Goal: Task Accomplishment & Management: Use online tool/utility

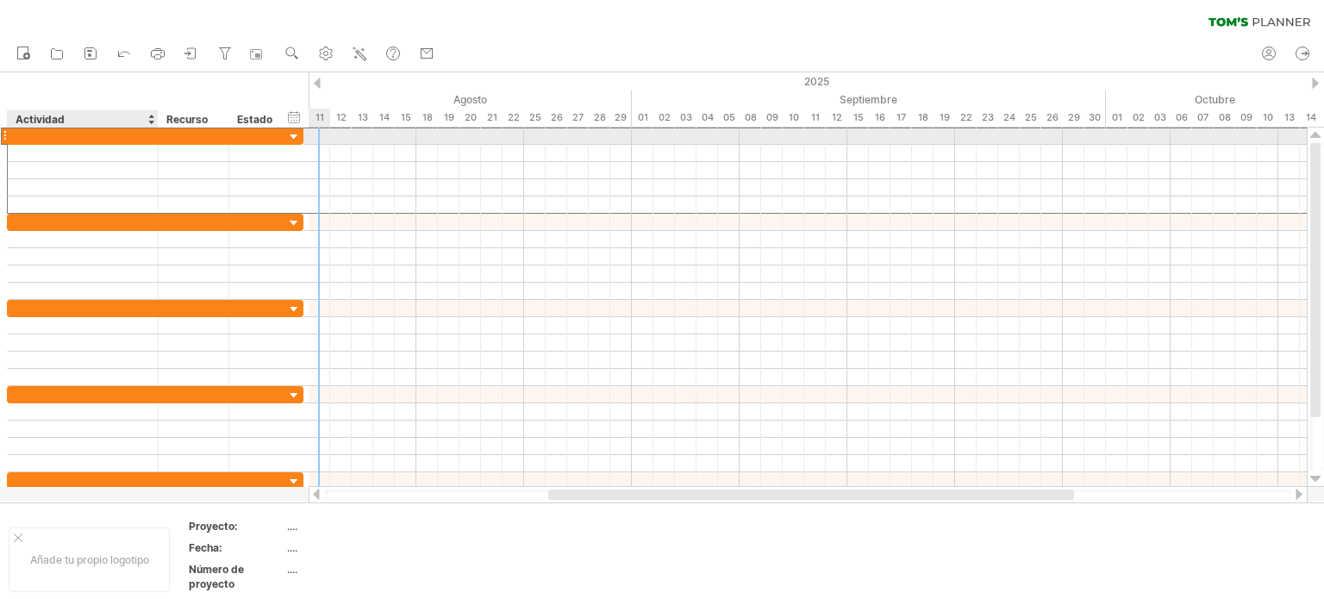
click at [51, 134] on div at bounding box center [82, 136] width 133 height 16
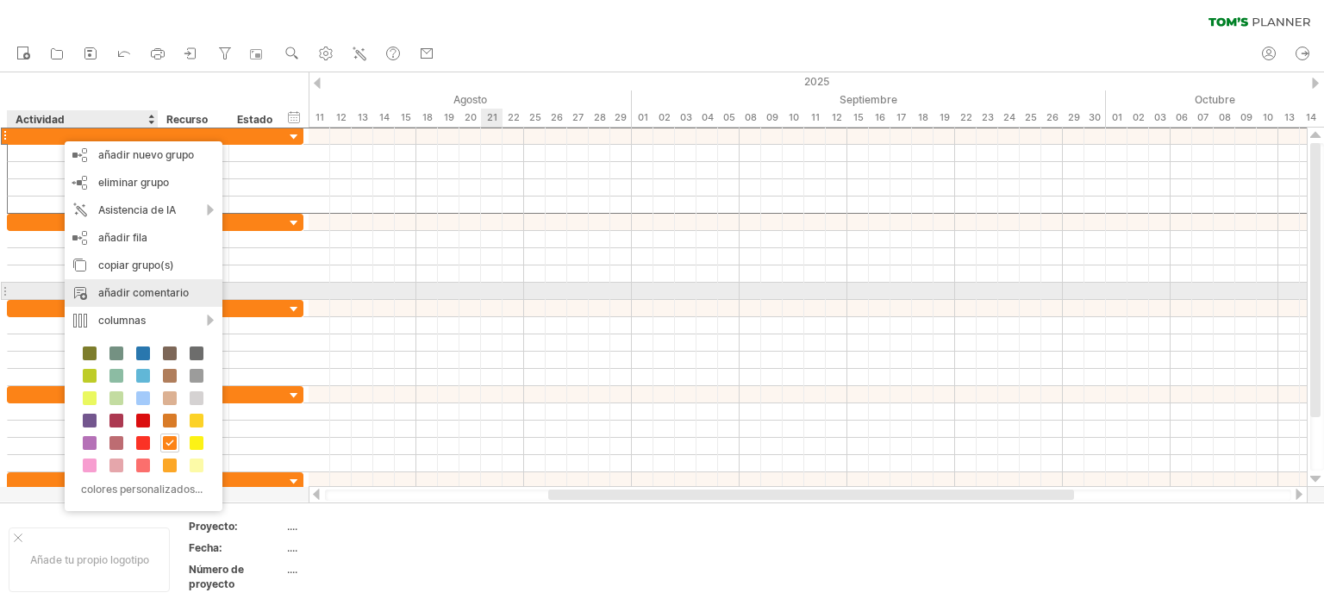
click at [122, 287] on font "añadir comentario" at bounding box center [143, 292] width 90 height 13
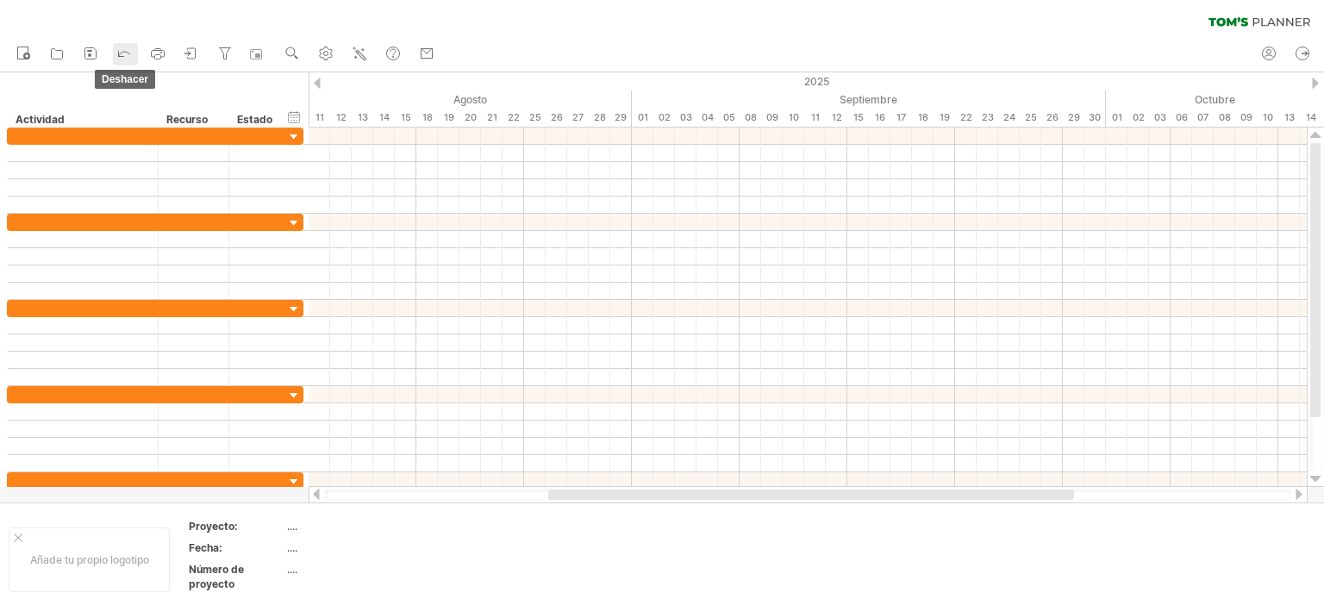
click at [122, 50] on icon at bounding box center [123, 52] width 17 height 17
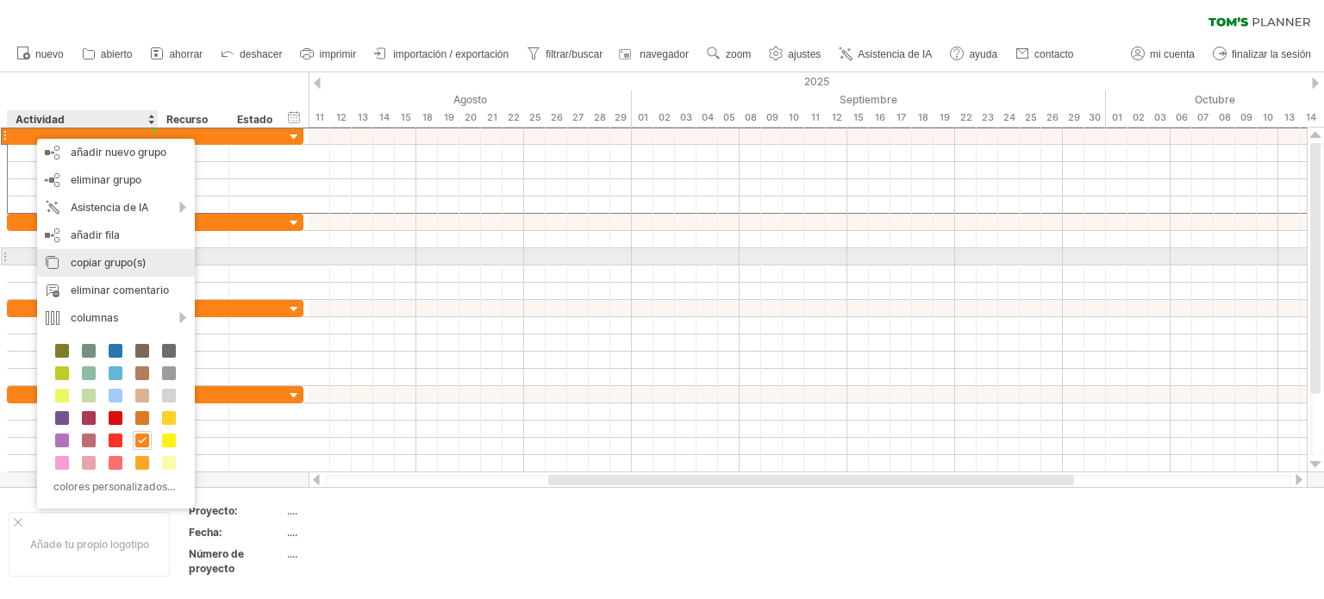
click at [72, 259] on font "copiar grupo(s)" at bounding box center [109, 262] width 76 height 13
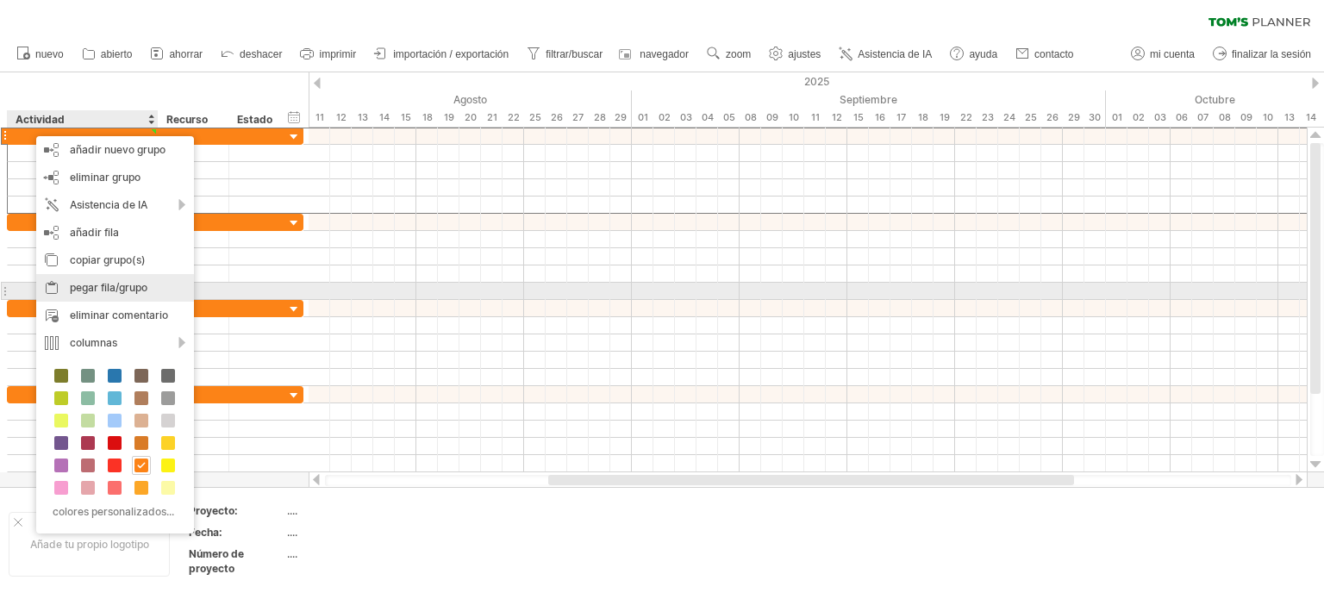
click at [89, 284] on font "pegar fila/grupo" at bounding box center [109, 287] width 78 height 13
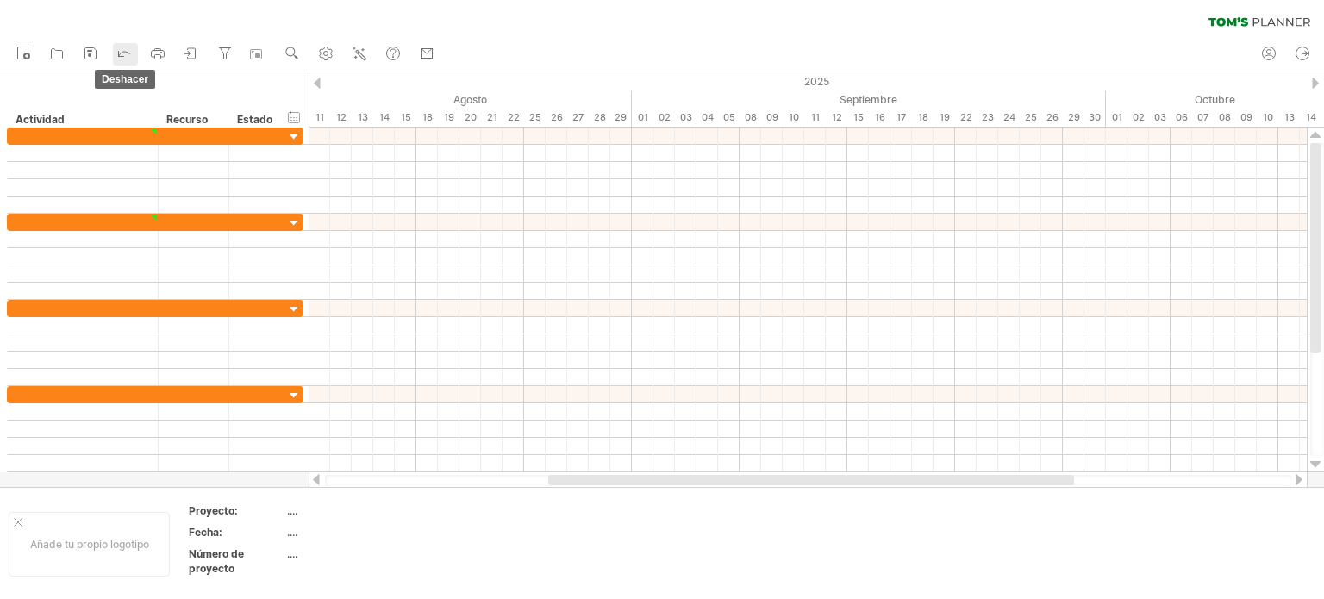
click at [128, 56] on icon at bounding box center [123, 52] width 17 height 17
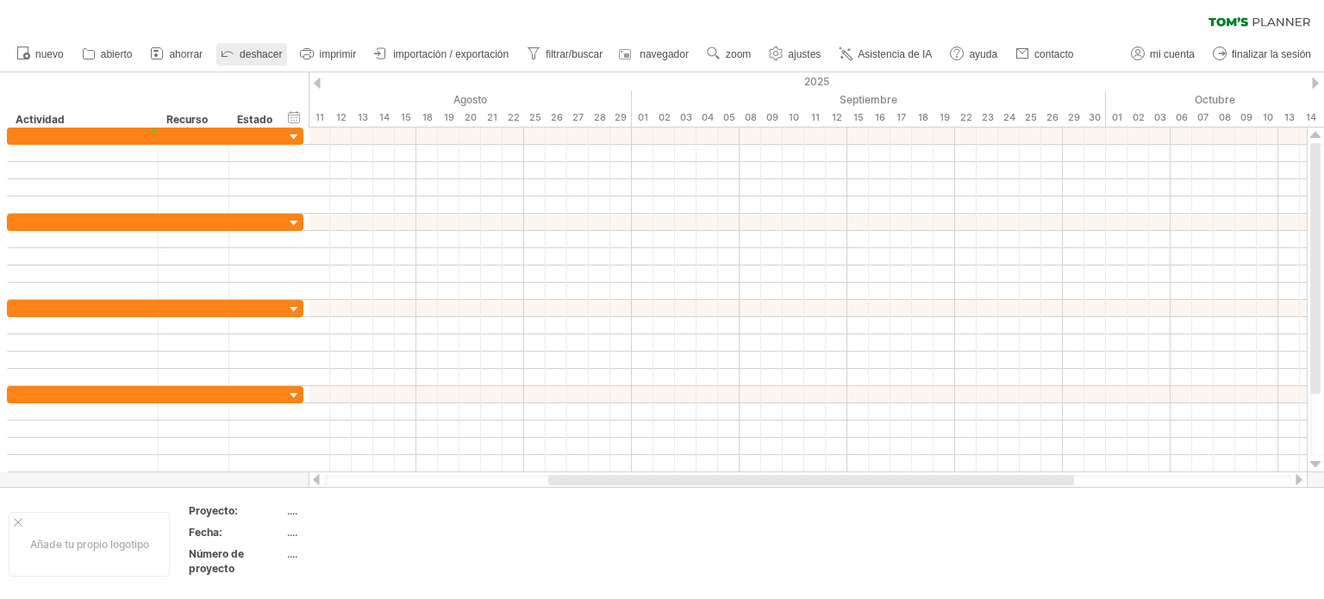
click at [239, 55] on link "deshacer" at bounding box center [251, 54] width 71 height 22
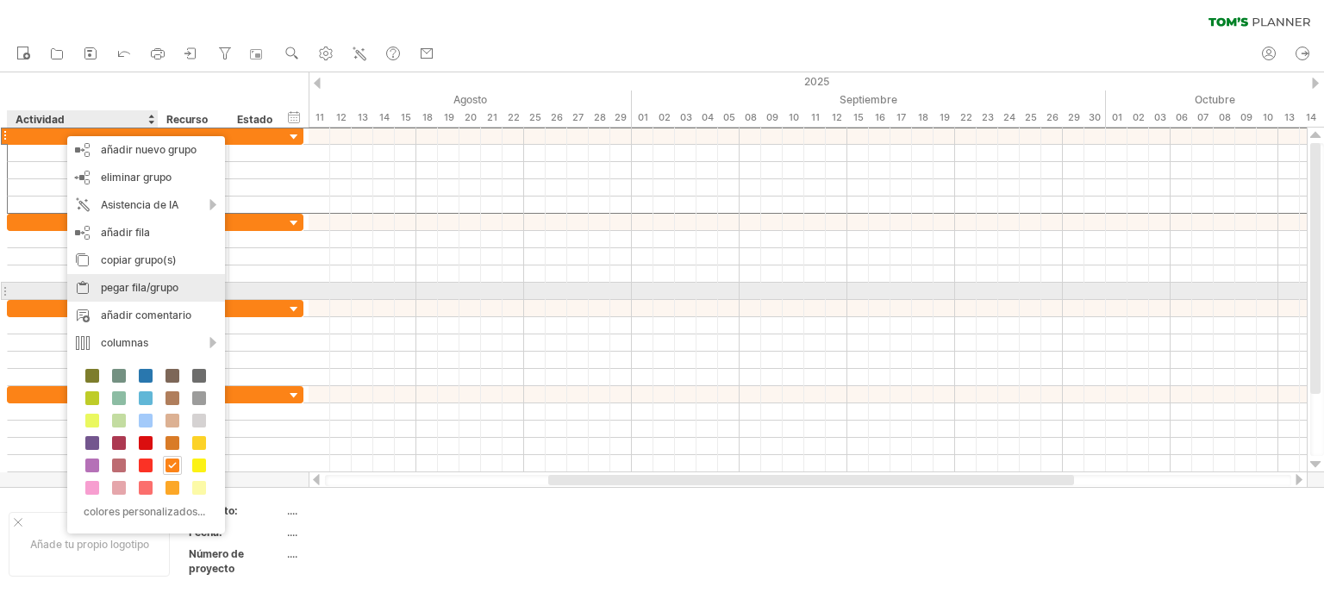
click at [108, 286] on font "pegar fila/grupo" at bounding box center [140, 287] width 78 height 13
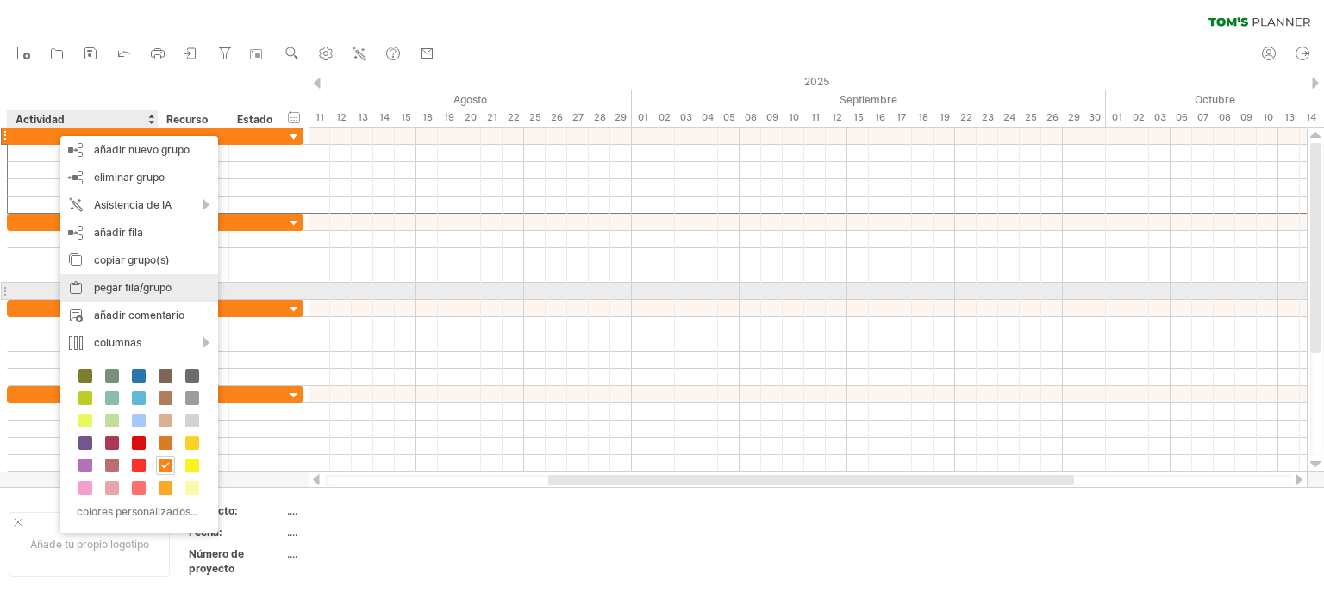
click at [118, 285] on font "pegar fila/grupo" at bounding box center [133, 287] width 78 height 13
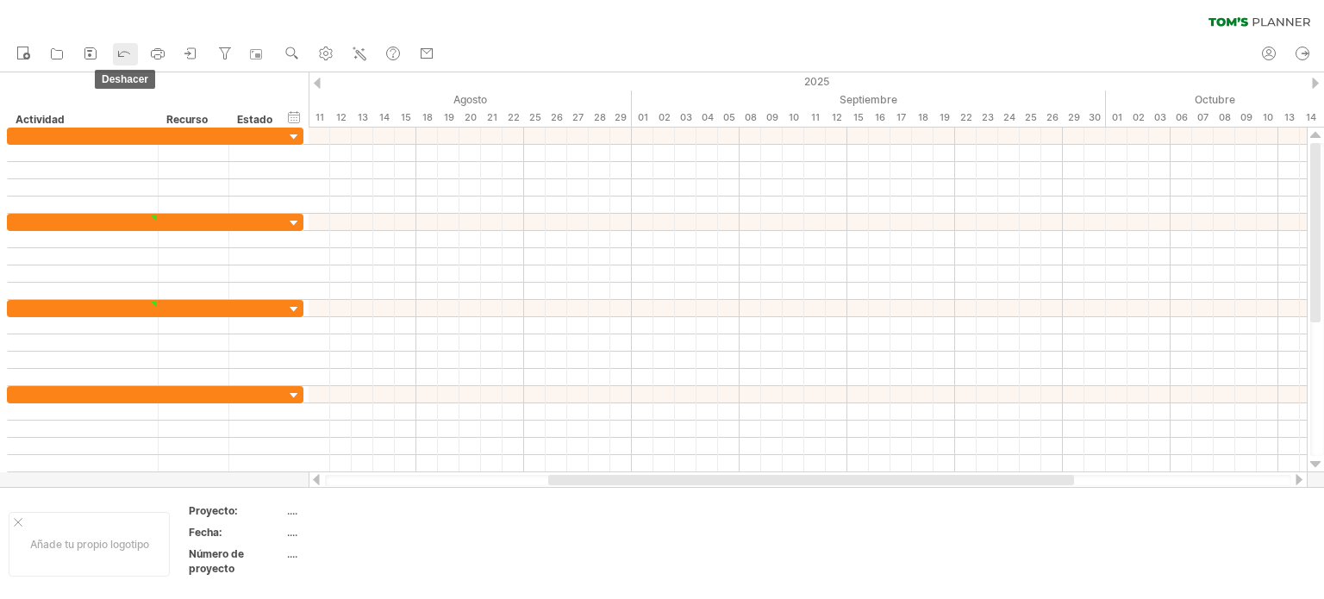
click at [123, 56] on polyline at bounding box center [119, 55] width 8 height 8
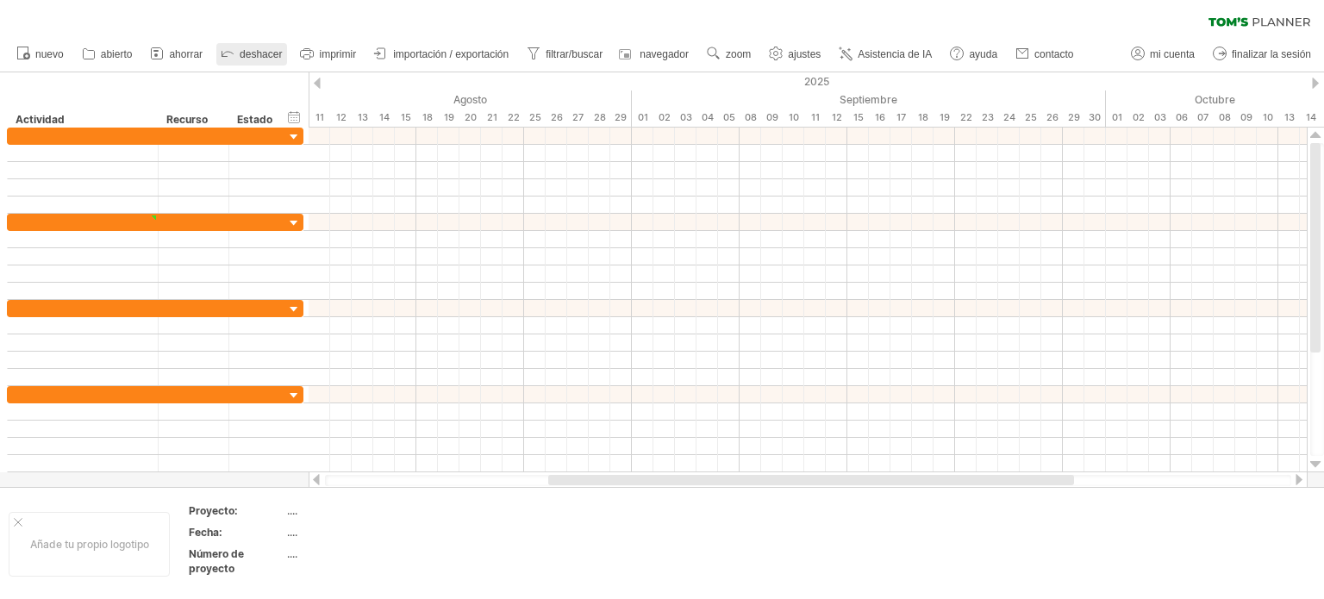
click at [124, 56] on font "abierto" at bounding box center [117, 54] width 32 height 12
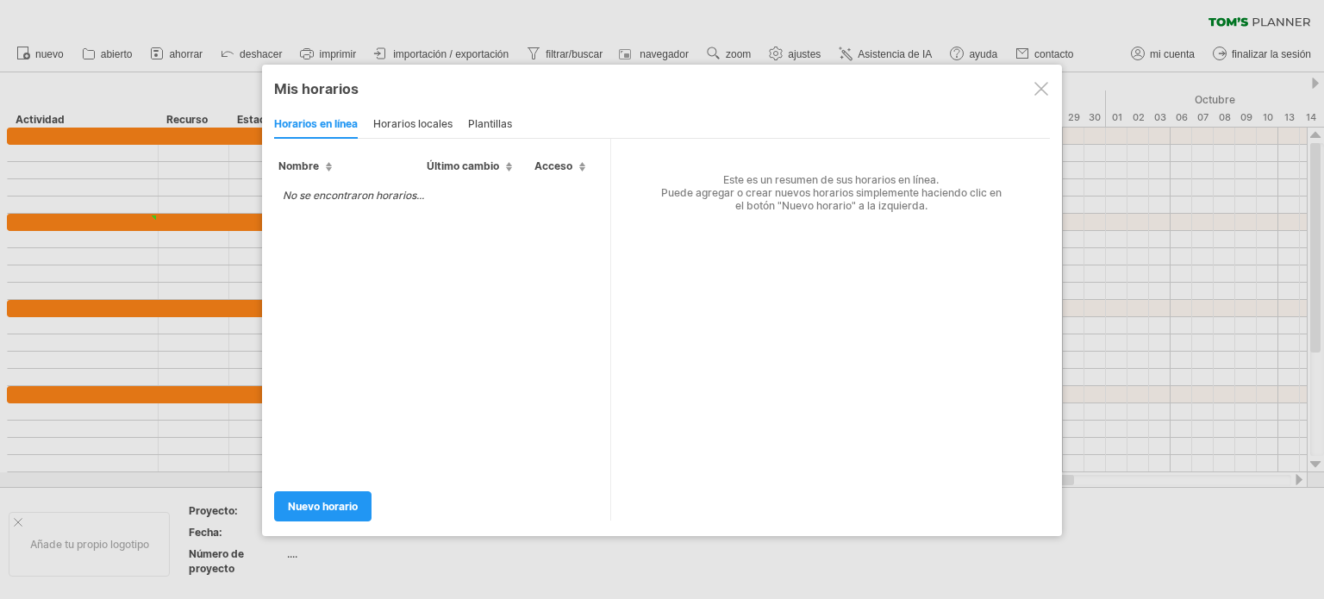
click at [234, 53] on div at bounding box center [662, 299] width 1324 height 599
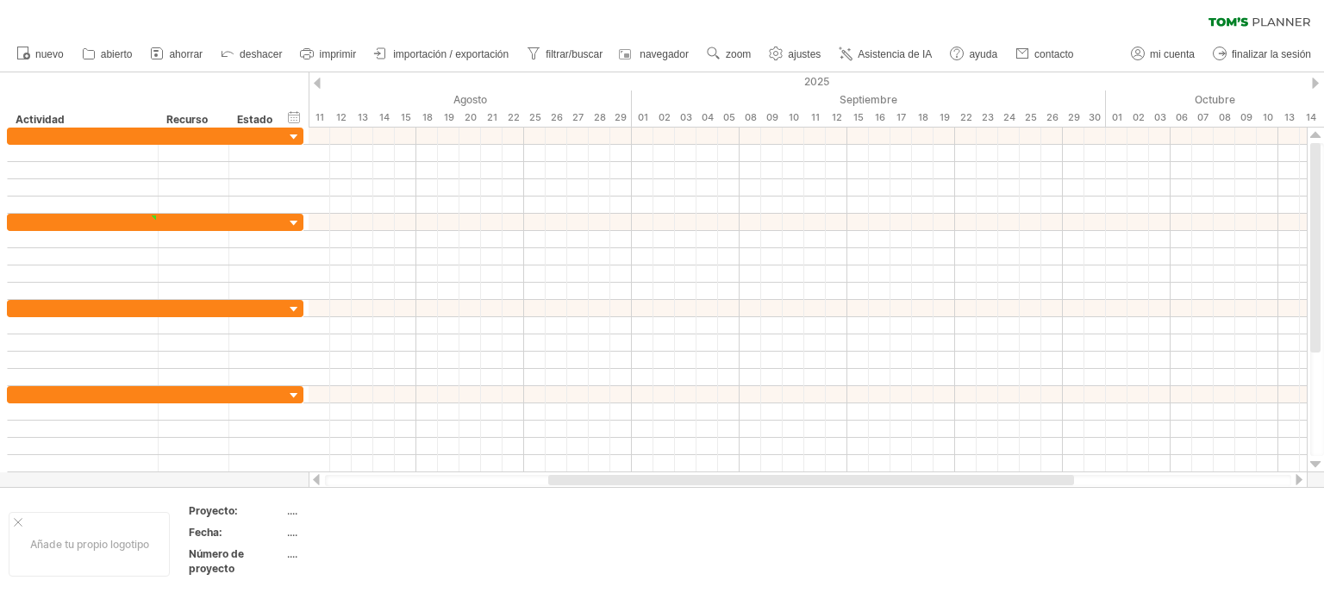
click at [234, 53] on icon at bounding box center [227, 52] width 17 height 17
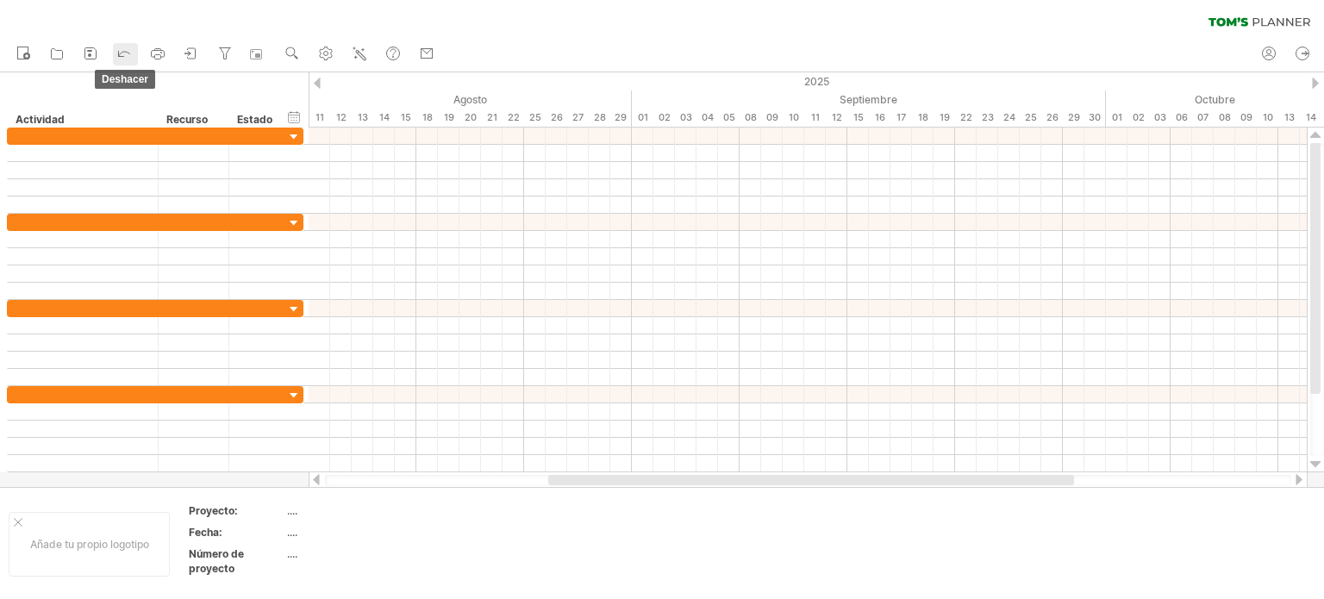
click at [127, 54] on icon at bounding box center [123, 52] width 17 height 17
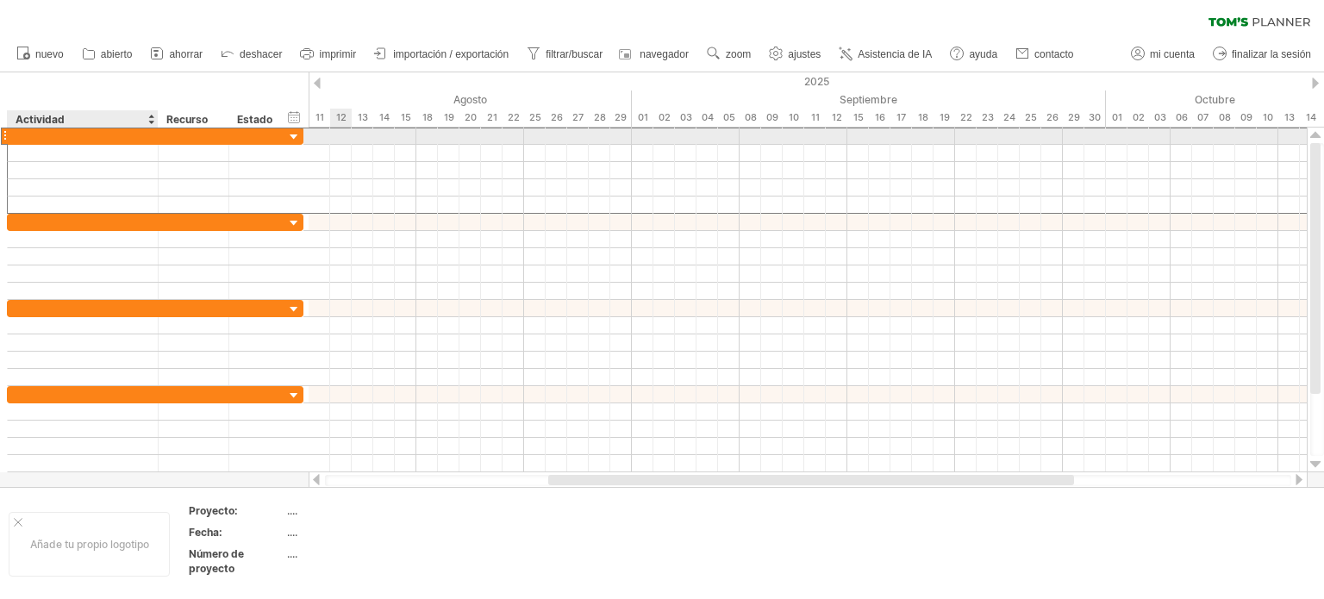
click at [100, 135] on div at bounding box center [82, 136] width 133 height 16
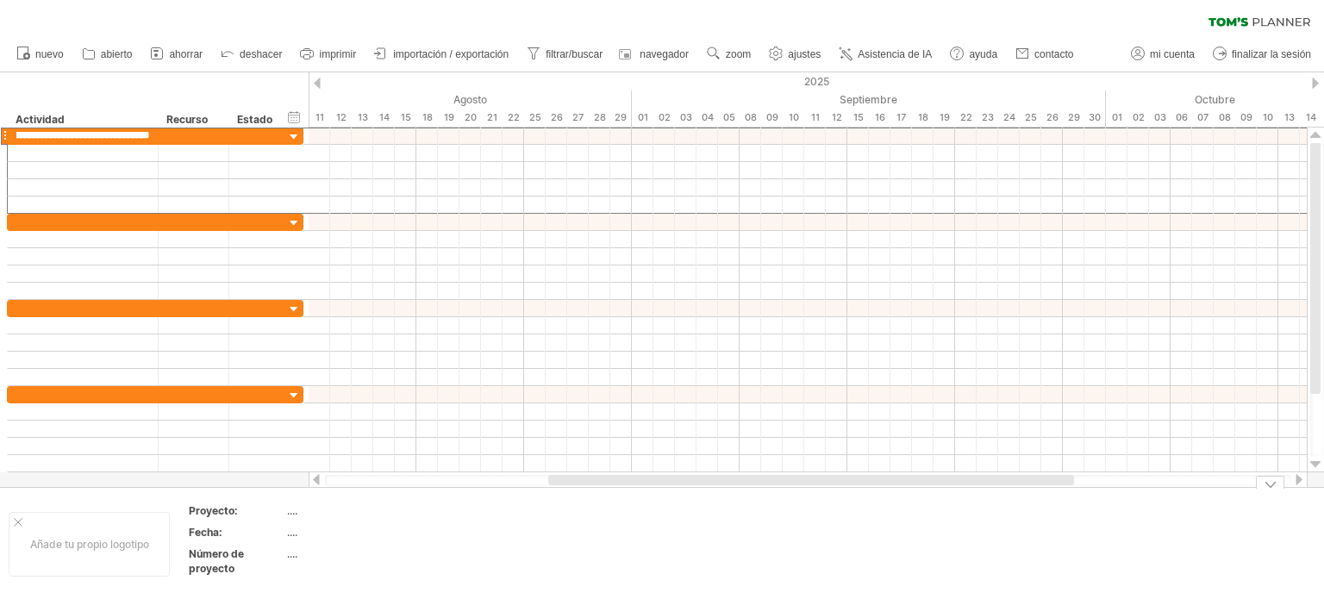
scroll to position [0, 99]
type input "**********"
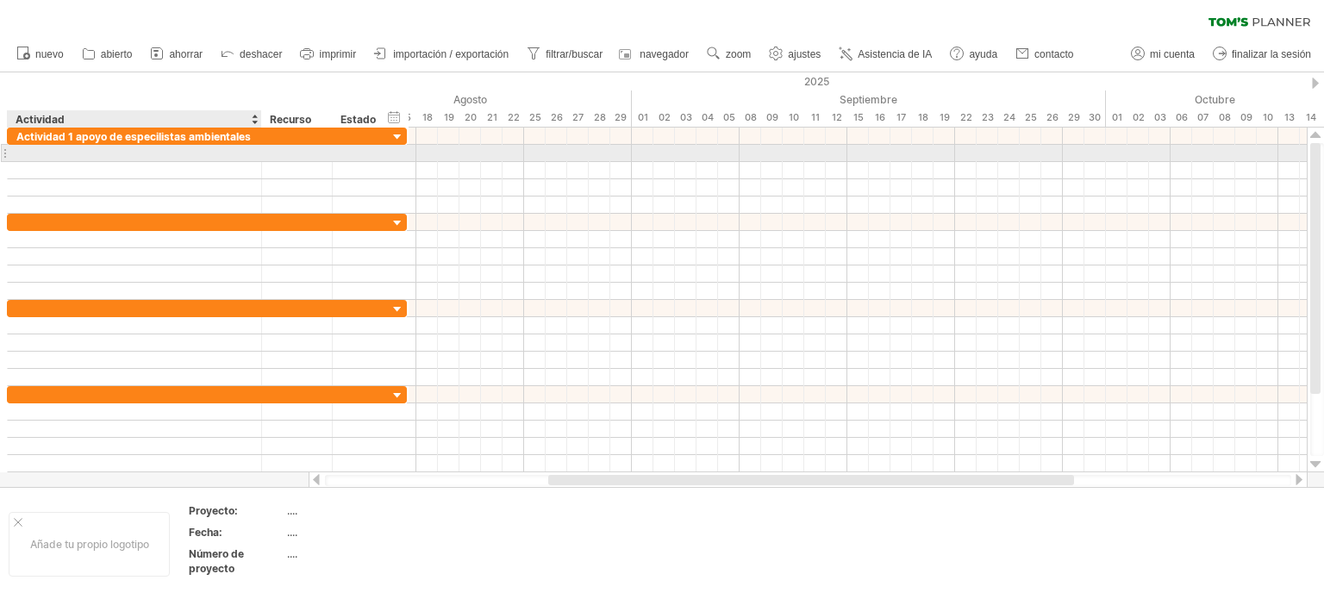
drag, startPoint x: 155, startPoint y: 158, endPoint x: 259, endPoint y: 159, distance: 103.4
click at [259, 159] on div at bounding box center [259, 153] width 9 height 17
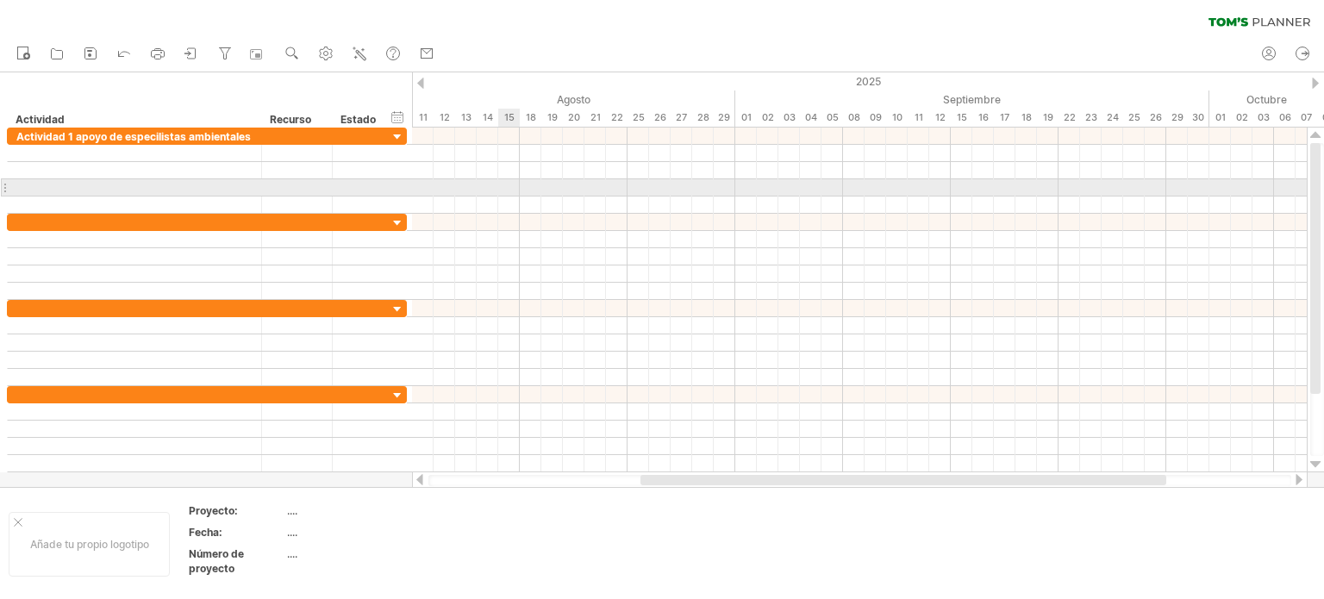
click at [507, 190] on div at bounding box center [859, 187] width 895 height 17
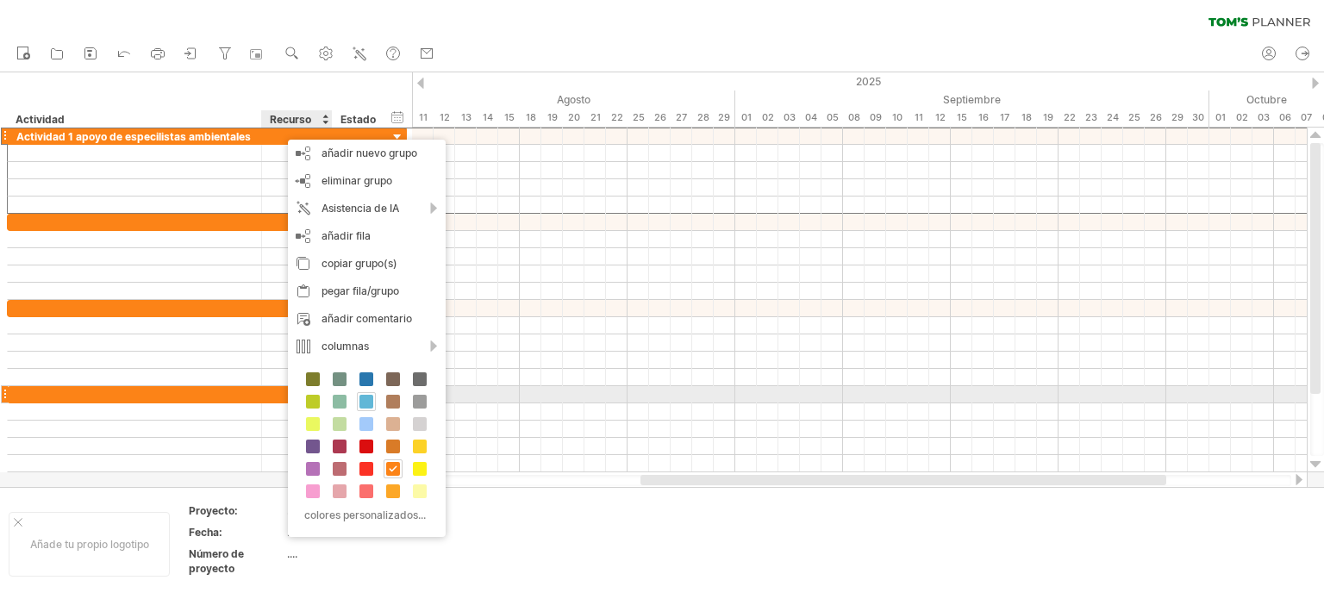
click at [362, 398] on span at bounding box center [366, 402] width 14 height 14
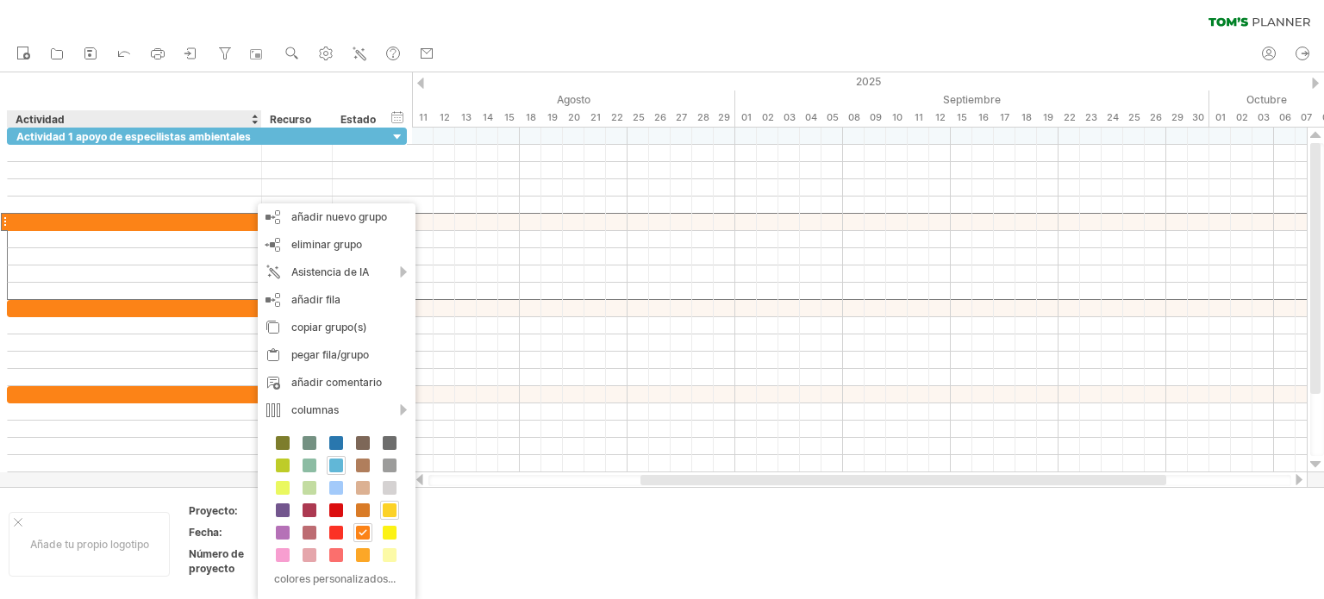
click at [383, 504] on span at bounding box center [390, 510] width 14 height 14
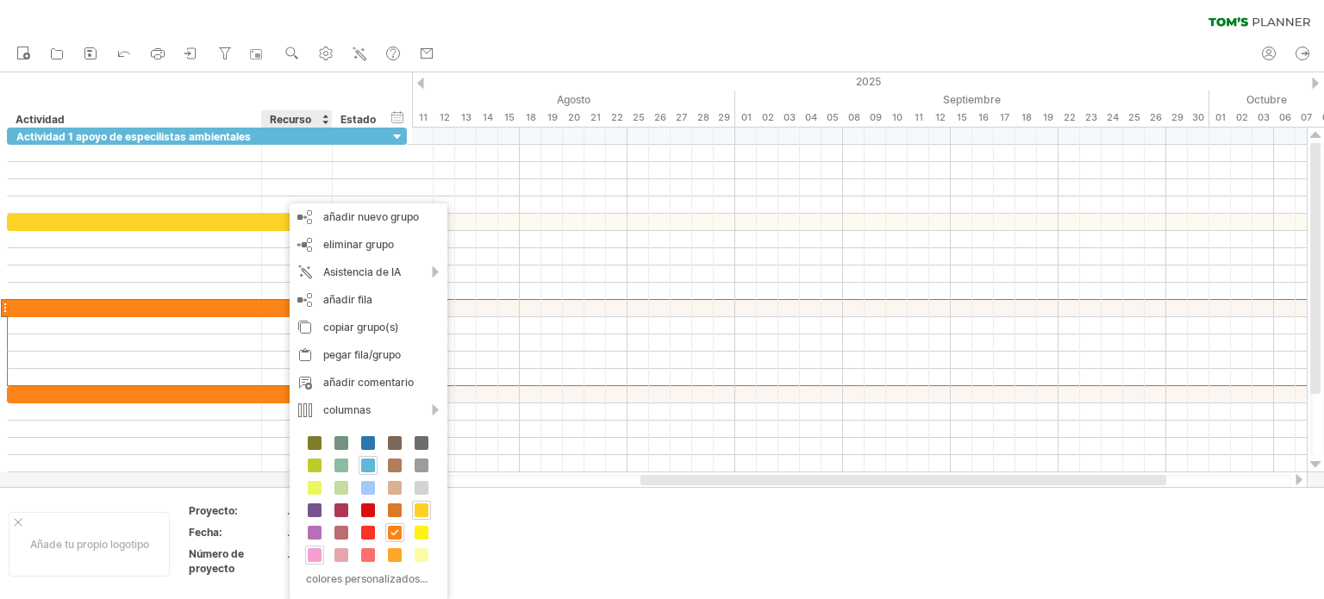
click at [314, 552] on span at bounding box center [315, 555] width 14 height 14
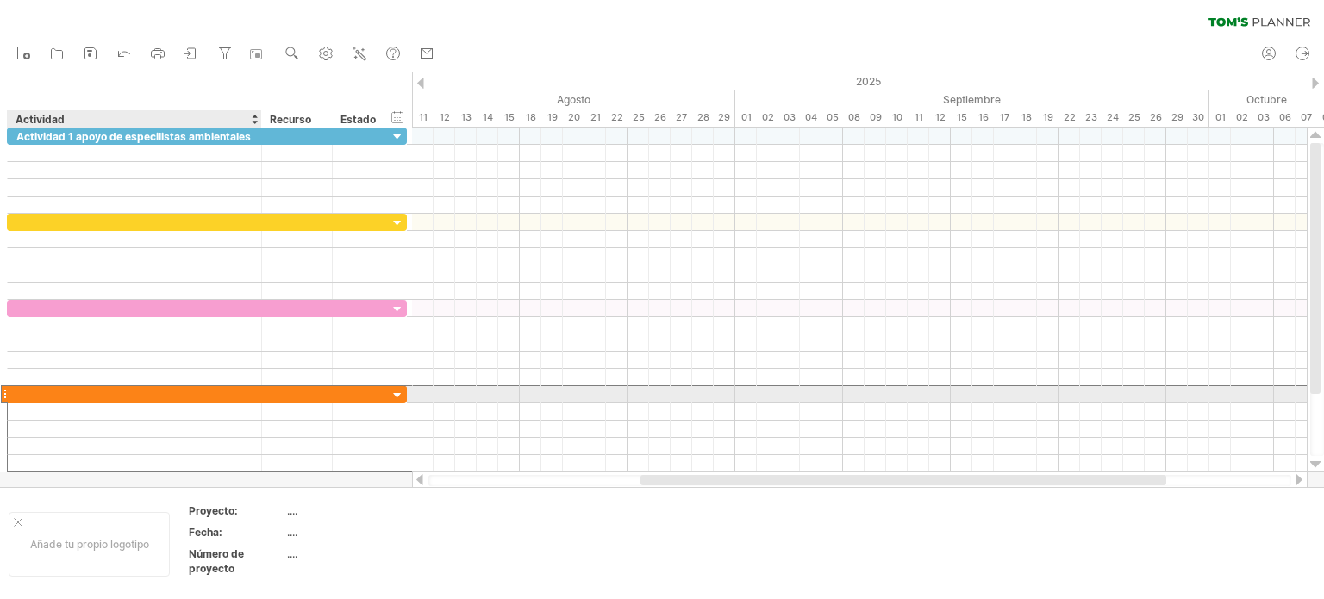
click at [209, 396] on div at bounding box center [134, 394] width 236 height 16
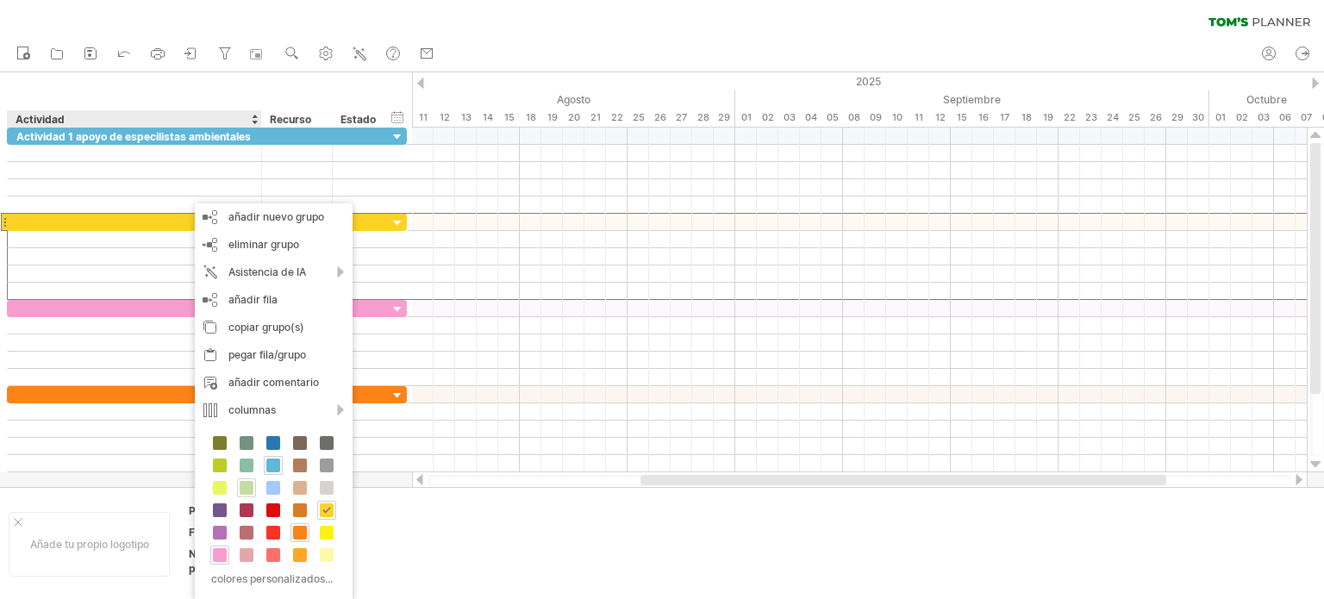
click at [241, 482] on span at bounding box center [247, 488] width 14 height 14
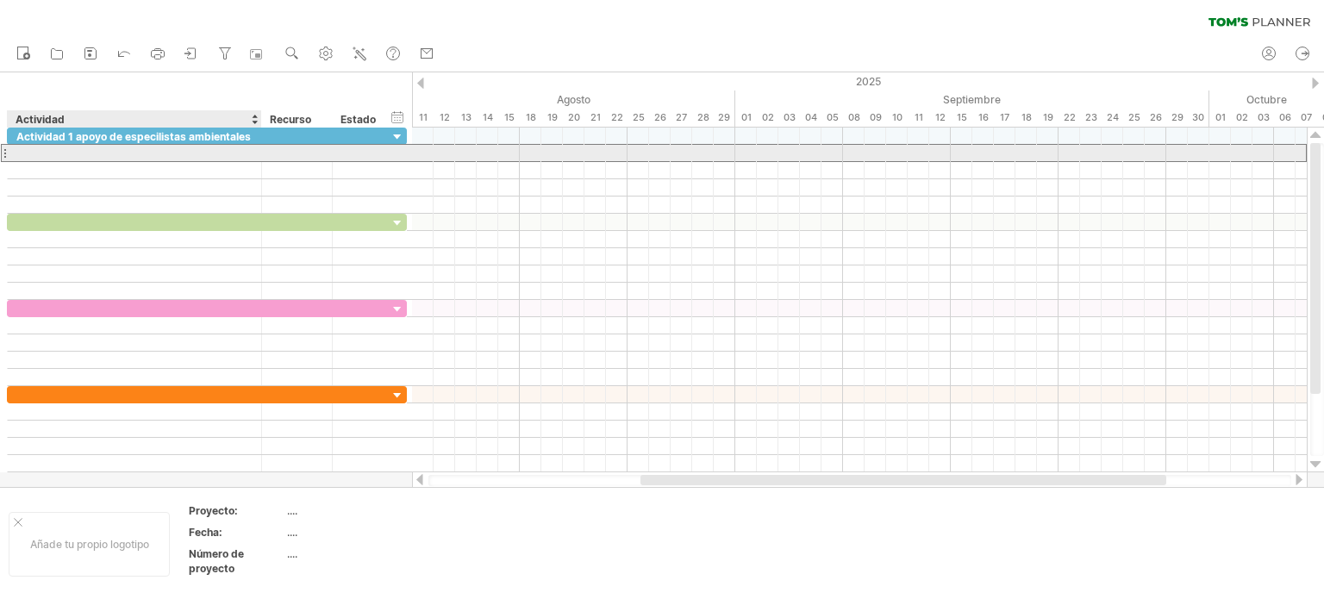
click at [64, 152] on div at bounding box center [134, 153] width 236 height 16
type input "**********"
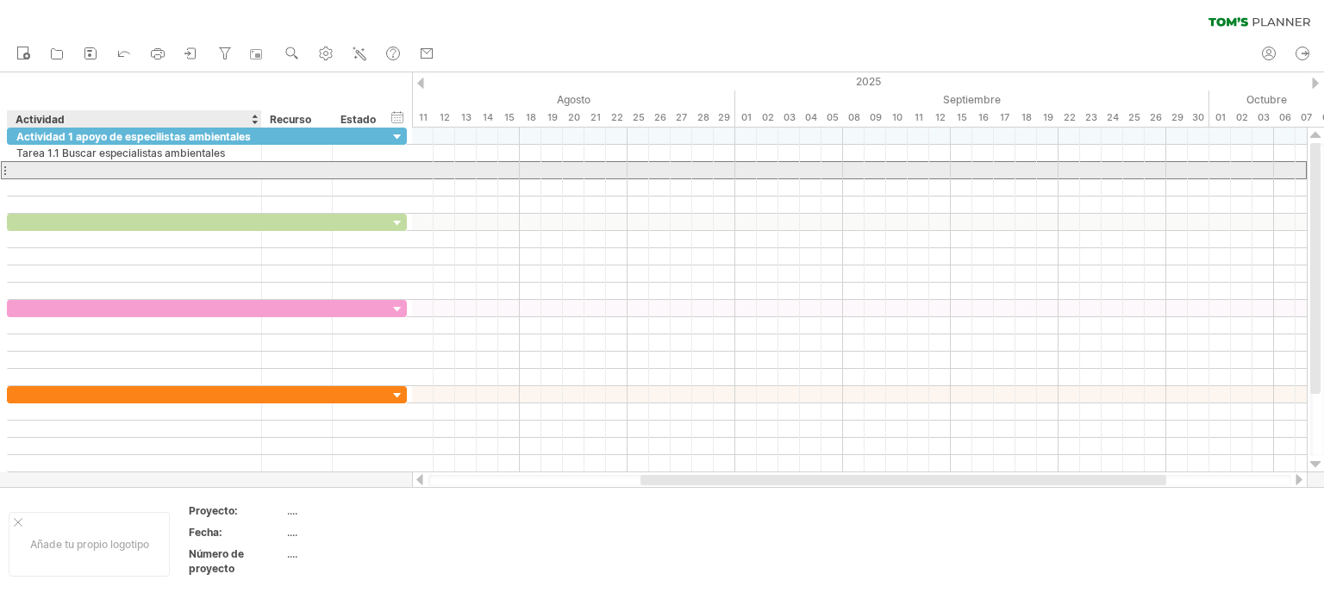
click at [32, 166] on div at bounding box center [134, 170] width 236 height 16
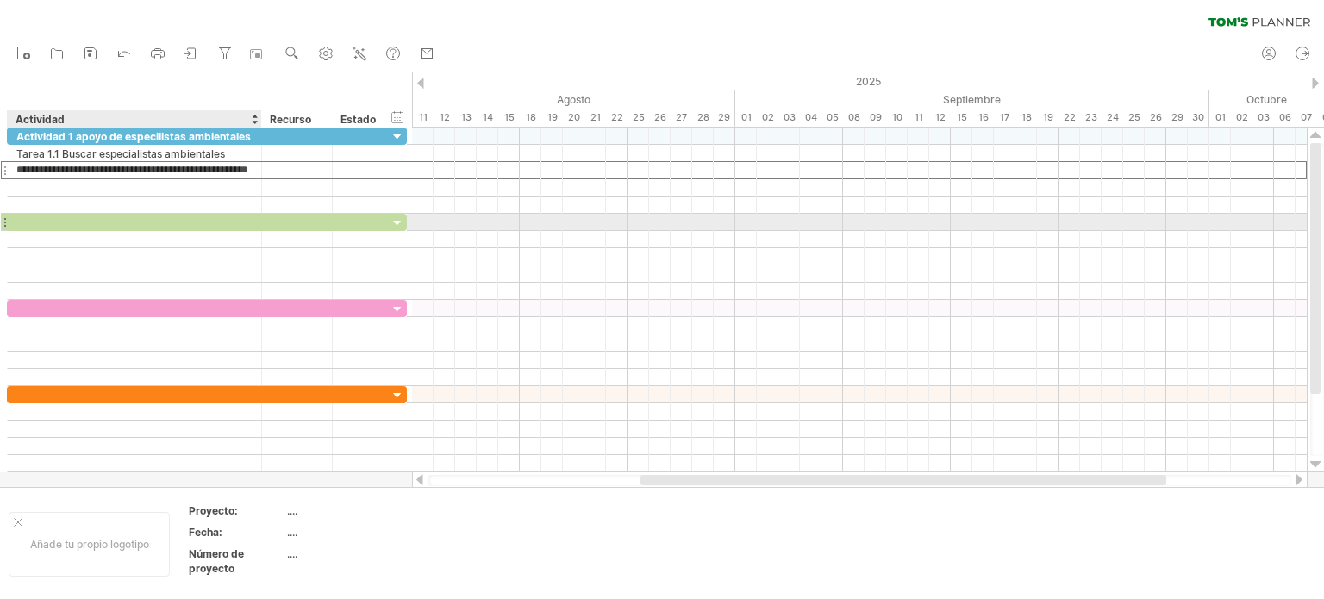
type input "**********"
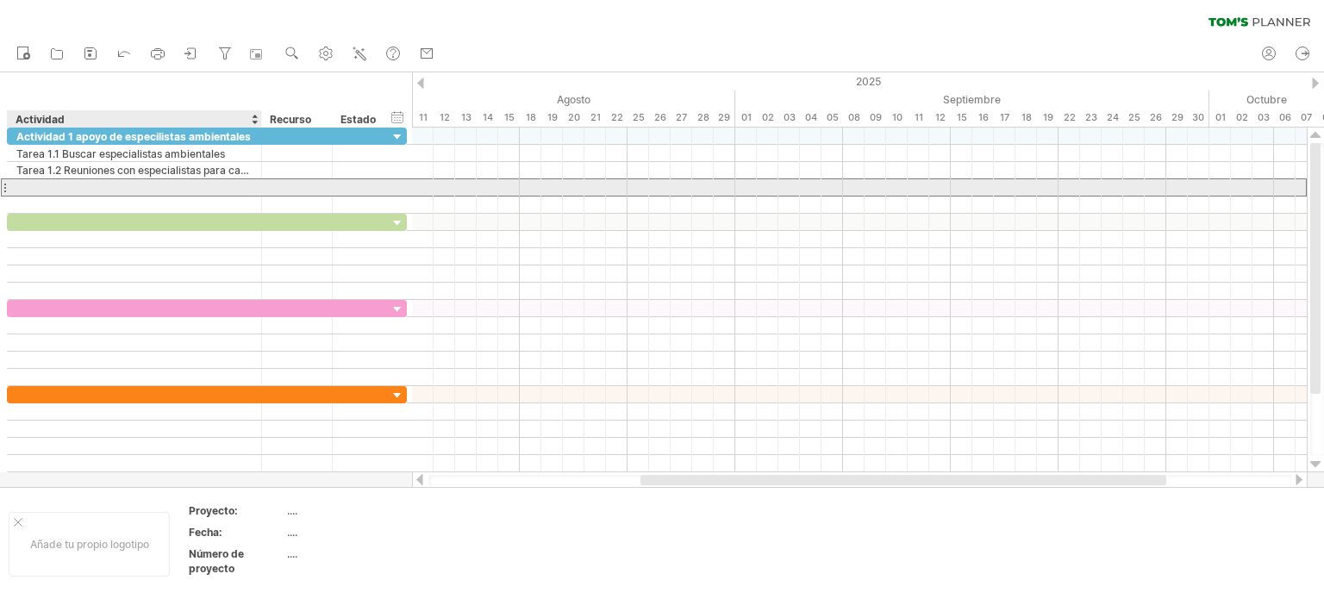
click at [48, 182] on div at bounding box center [134, 187] width 236 height 16
click at [109, 187] on input "**********" at bounding box center [134, 187] width 236 height 16
click at [83, 182] on input "**********" at bounding box center [134, 187] width 236 height 16
click at [60, 184] on input "**********" at bounding box center [134, 187] width 236 height 16
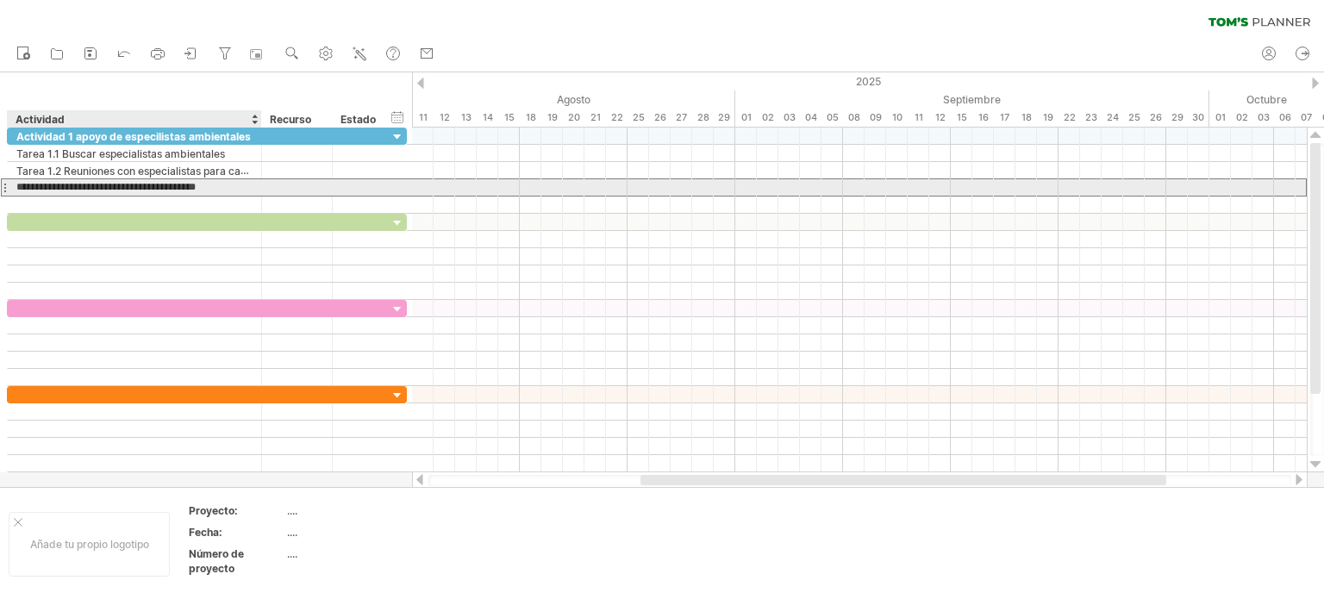
click at [60, 181] on input "**********" at bounding box center [134, 187] width 236 height 16
click at [238, 180] on input "**********" at bounding box center [134, 187] width 236 height 16
click at [239, 181] on input "**********" at bounding box center [134, 187] width 236 height 16
drag, startPoint x: 234, startPoint y: 187, endPoint x: 68, endPoint y: 180, distance: 166.5
click at [68, 180] on input "**********" at bounding box center [134, 187] width 236 height 16
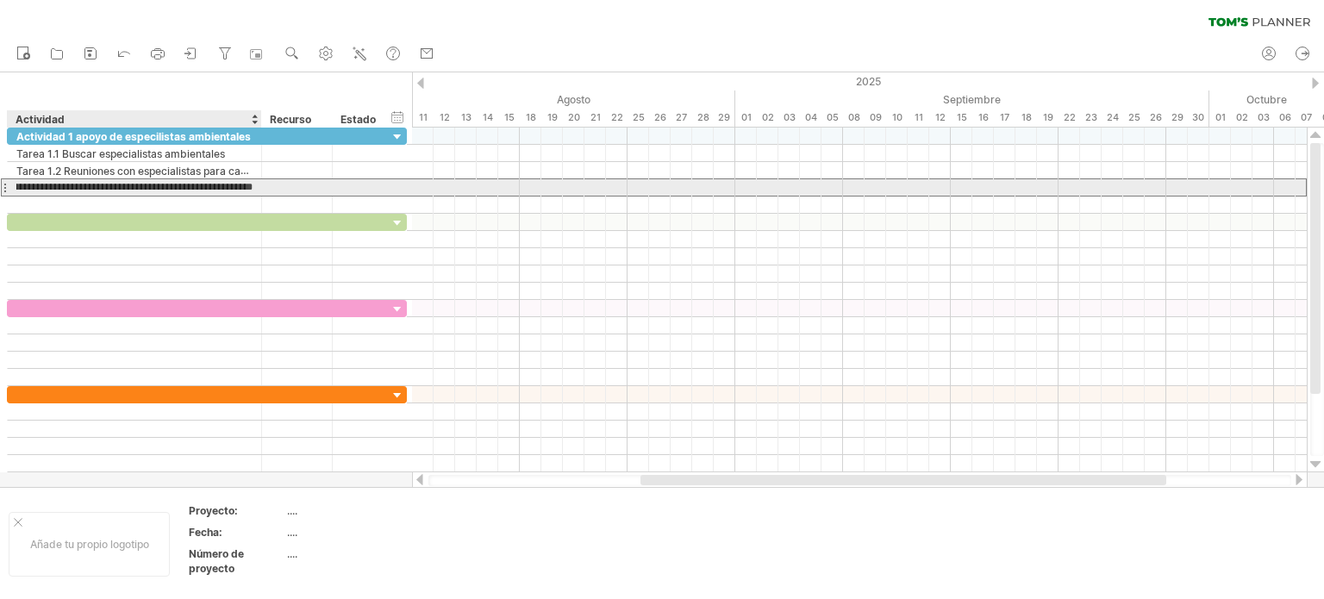
type input "**********"
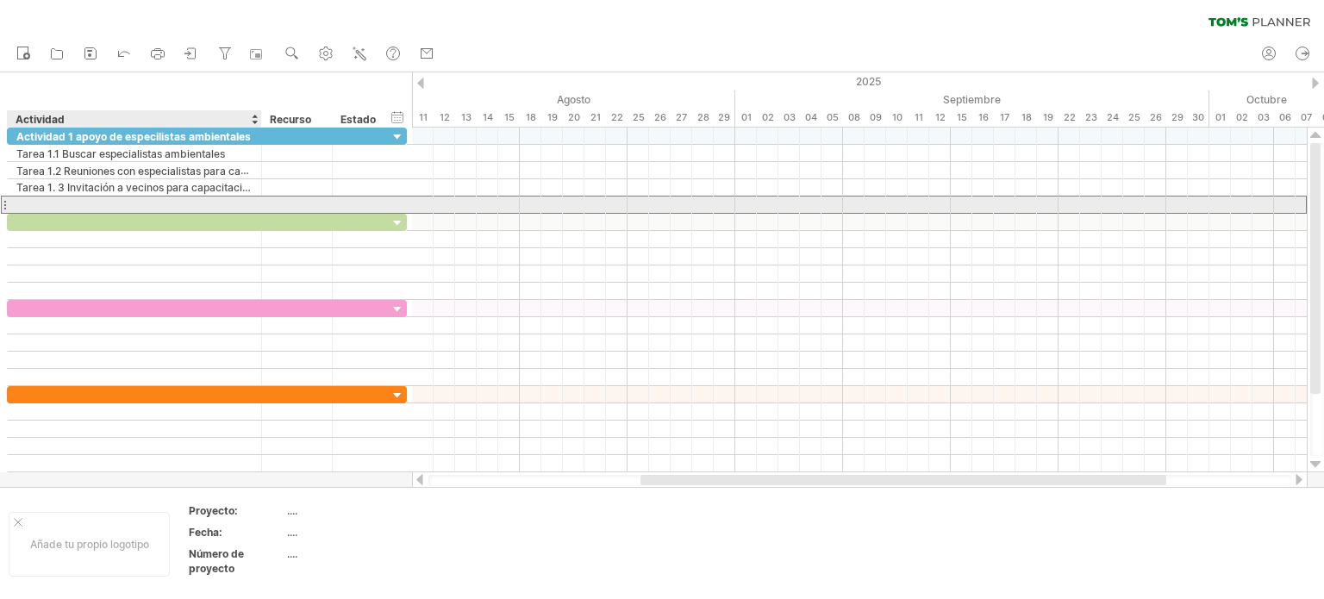
click at [65, 203] on div at bounding box center [134, 204] width 236 height 16
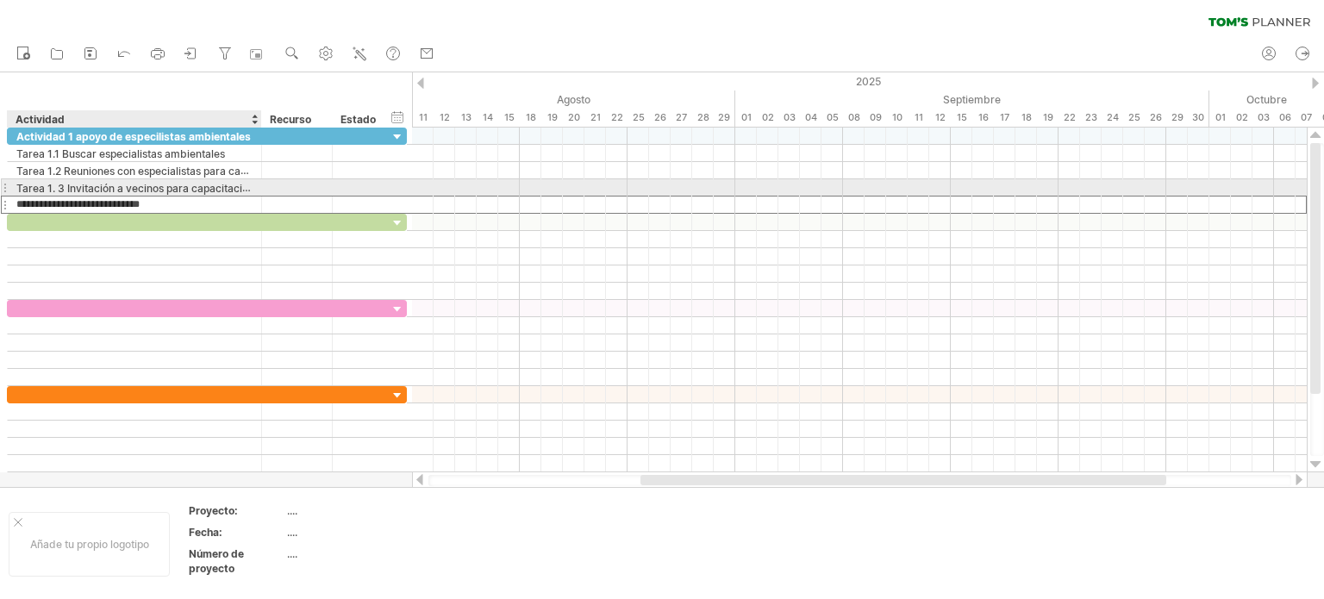
type input "**********"
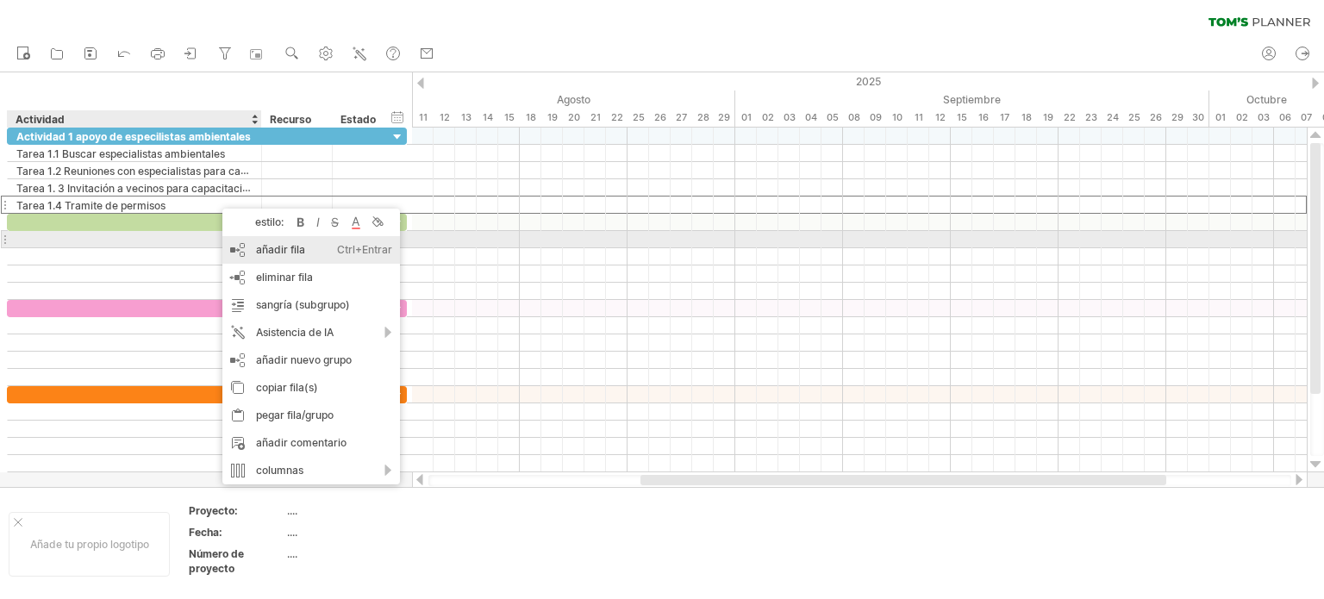
click at [284, 247] on font "añadir fila" at bounding box center [280, 249] width 49 height 13
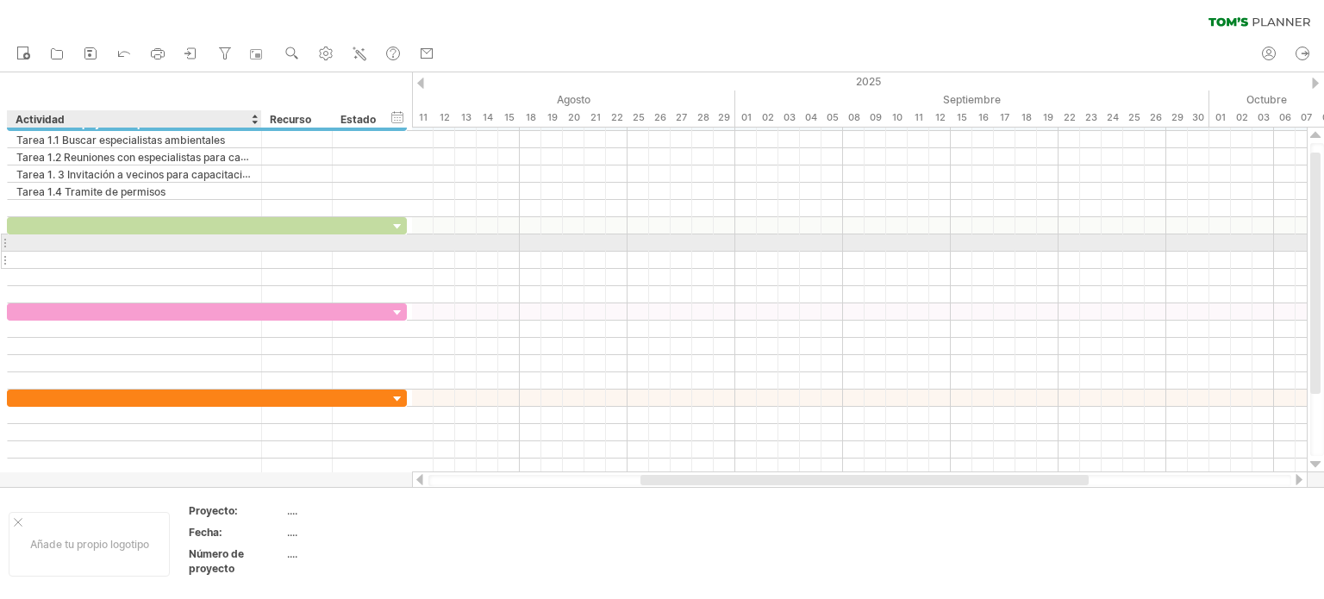
type input "*"
type input "**********"
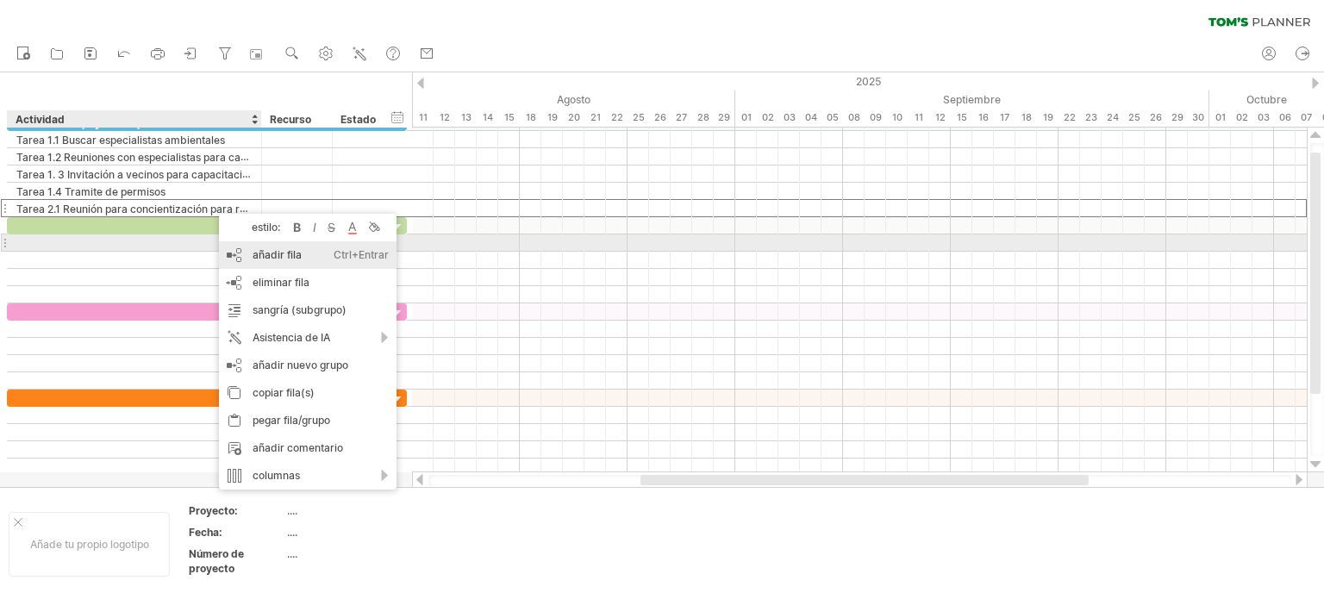
click at [266, 250] on font "añadir fila" at bounding box center [276, 254] width 49 height 13
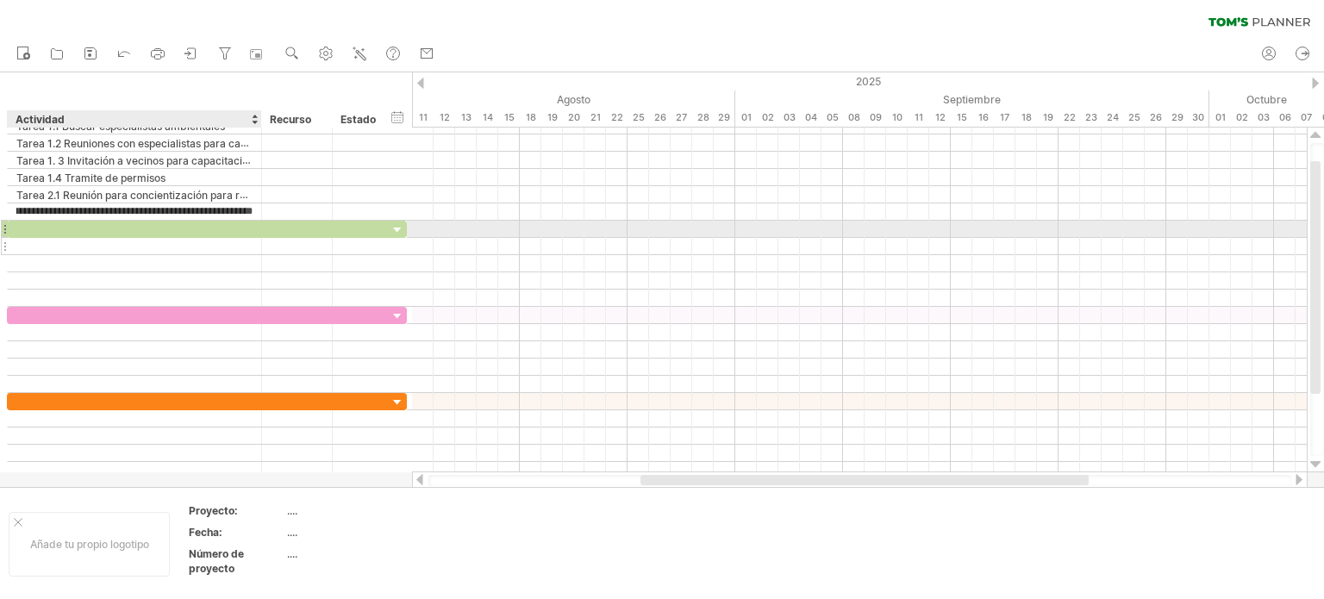
scroll to position [0, 106]
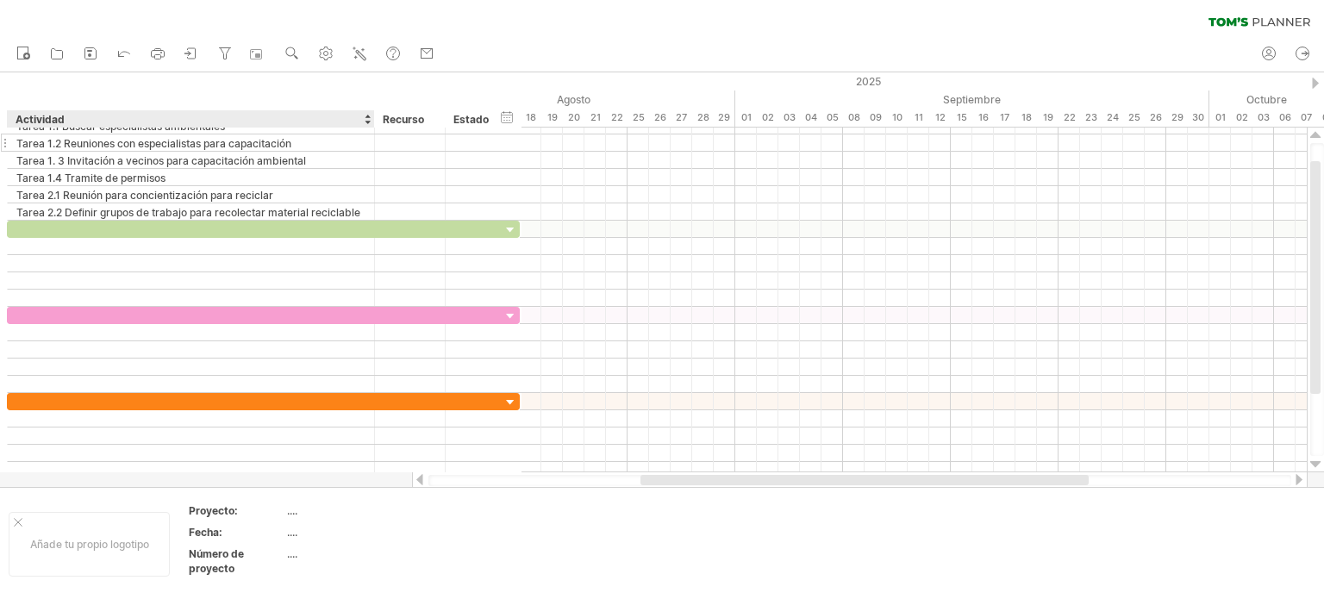
drag, startPoint x: 259, startPoint y: 126, endPoint x: 371, endPoint y: 138, distance: 113.5
click at [371, 138] on div "Intentando acceder a [DOMAIN_NAME] Conectado de nuevo... 0% borrar filtro" at bounding box center [662, 299] width 1324 height 599
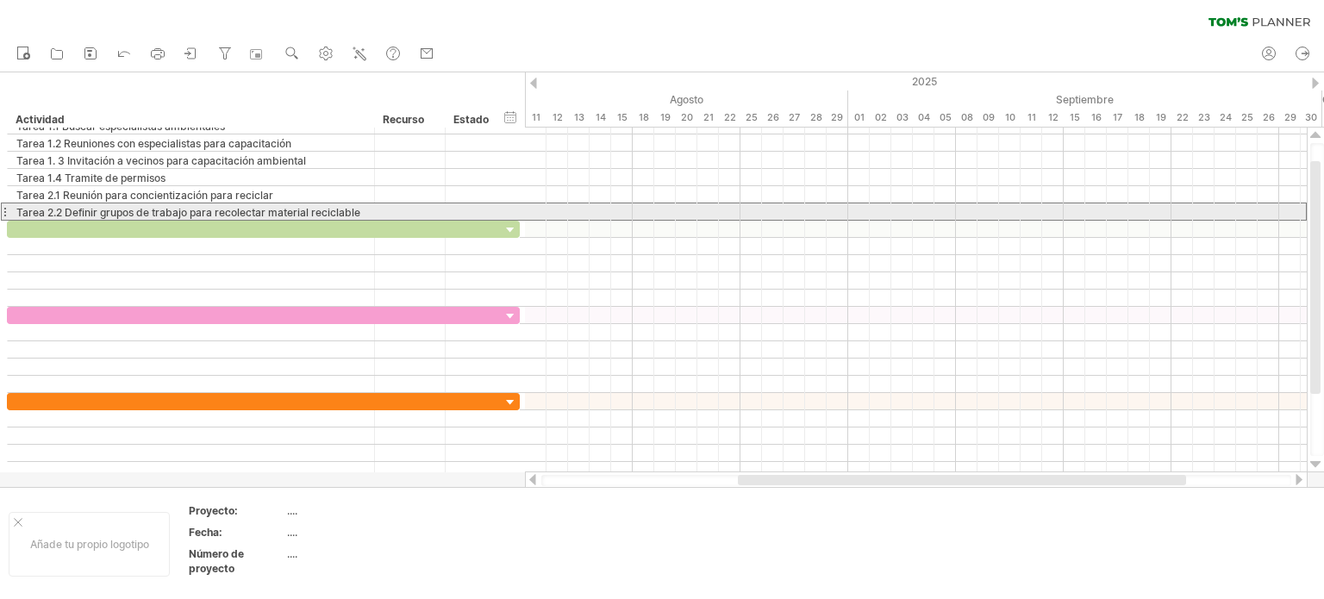
click at [363, 209] on div "Tarea 2.2 Definir grupos de trabajo para recolectar material reciclable" at bounding box center [190, 211] width 349 height 16
click at [306, 210] on input "**********" at bounding box center [190, 211] width 349 height 16
click at [309, 208] on input "**********" at bounding box center [190, 211] width 349 height 16
click at [308, 209] on input "**********" at bounding box center [190, 211] width 349 height 16
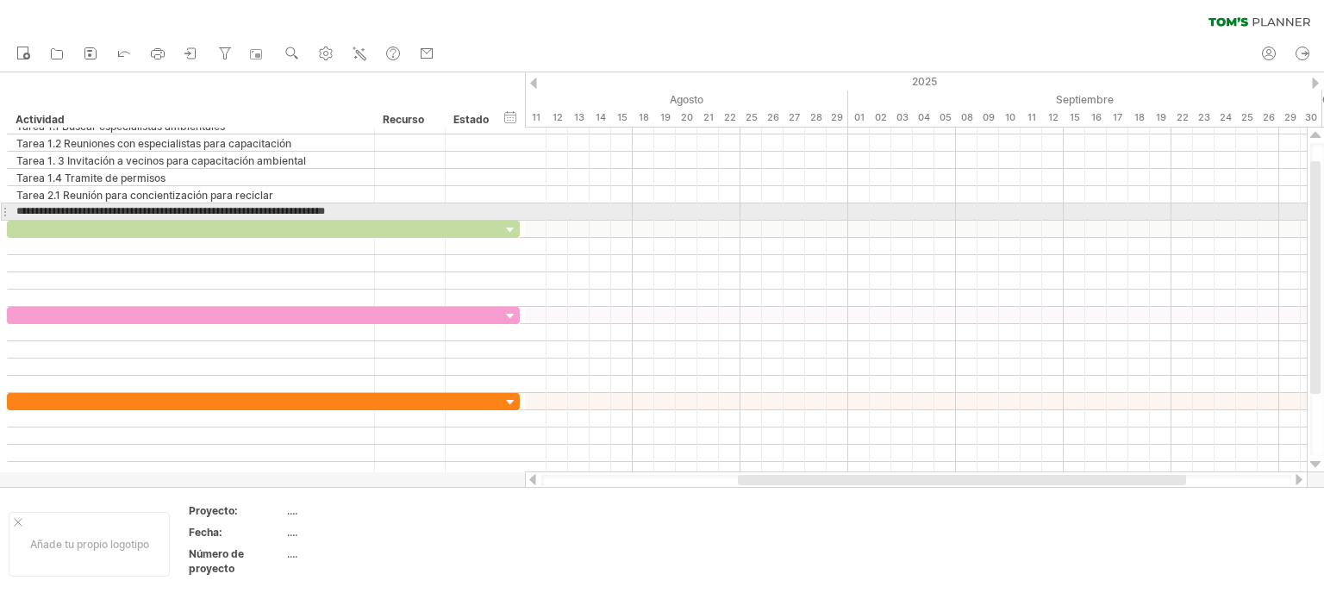
type input "**********"
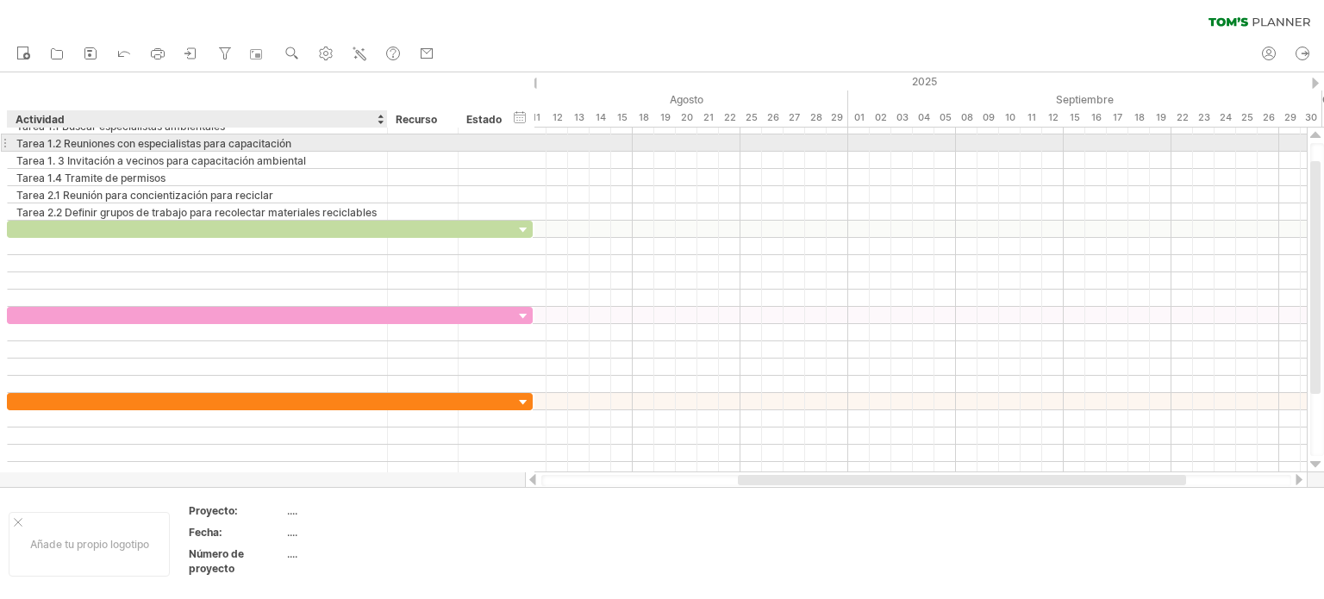
drag, startPoint x: 373, startPoint y: 146, endPoint x: 386, endPoint y: 146, distance: 12.9
click at [386, 146] on div "**********" at bounding box center [198, 142] width 380 height 16
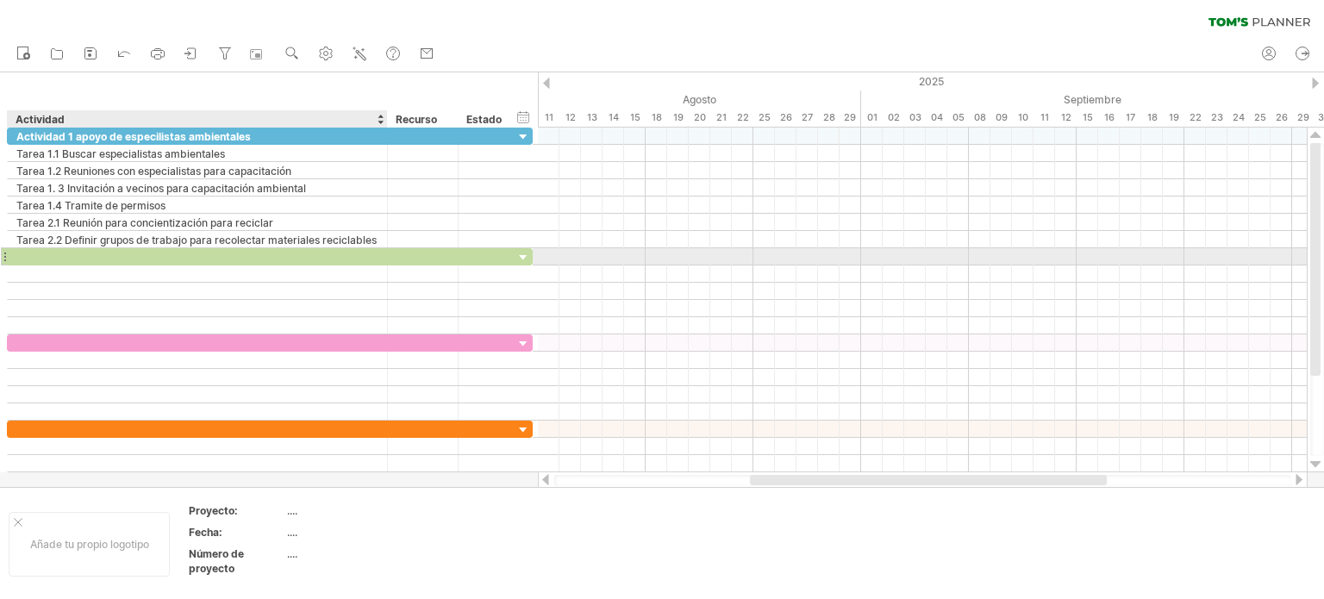
click at [134, 260] on div at bounding box center [197, 256] width 362 height 16
click at [196, 255] on div at bounding box center [197, 256] width 362 height 16
type input "*"
type input "**********"
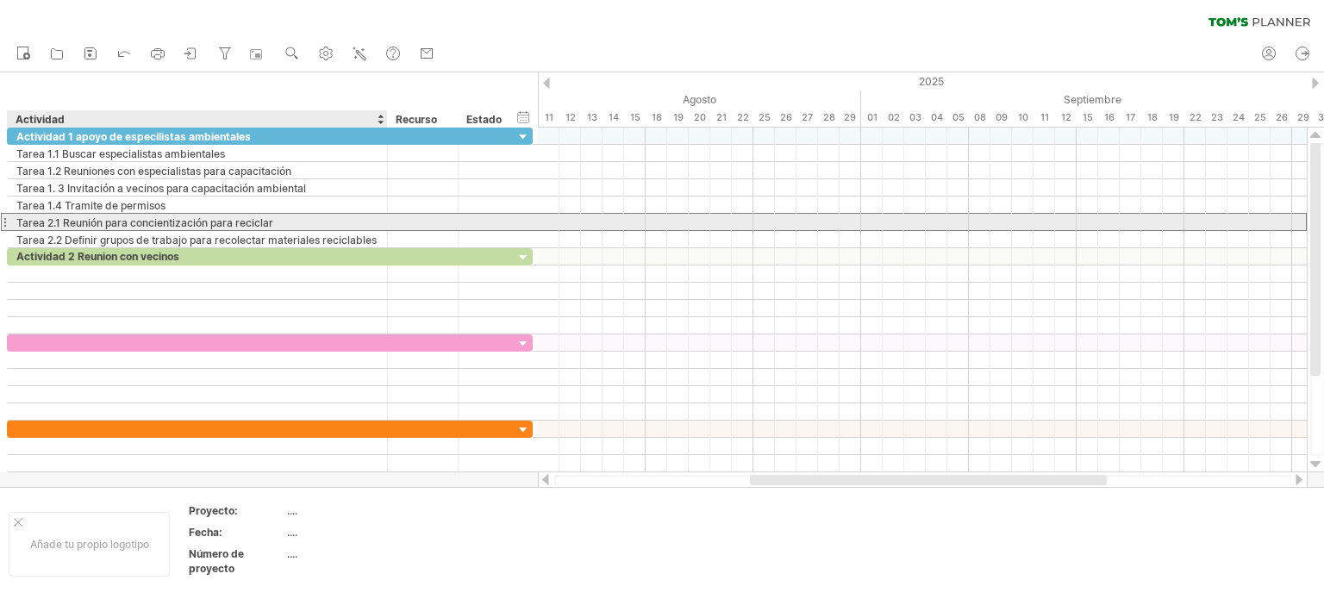
click at [31, 226] on font "Tarea 2.1 Reunión para concientización para reciclar" at bounding box center [144, 222] width 257 height 13
click at [20, 219] on font "Tarea 2.1 Reunión para concientización para reciclar" at bounding box center [144, 222] width 257 height 13
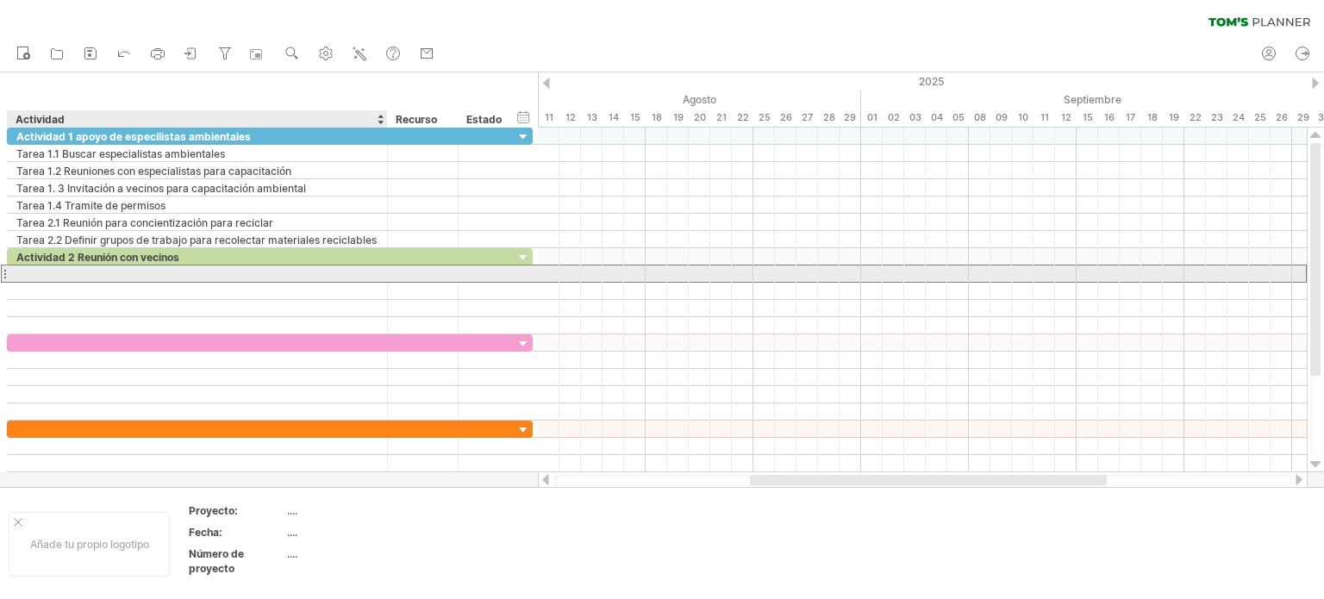
click at [35, 273] on div at bounding box center [197, 273] width 362 height 16
type input "**********"
click at [107, 278] on input "**********" at bounding box center [197, 273] width 362 height 16
click at [109, 277] on input "**********" at bounding box center [197, 273] width 362 height 16
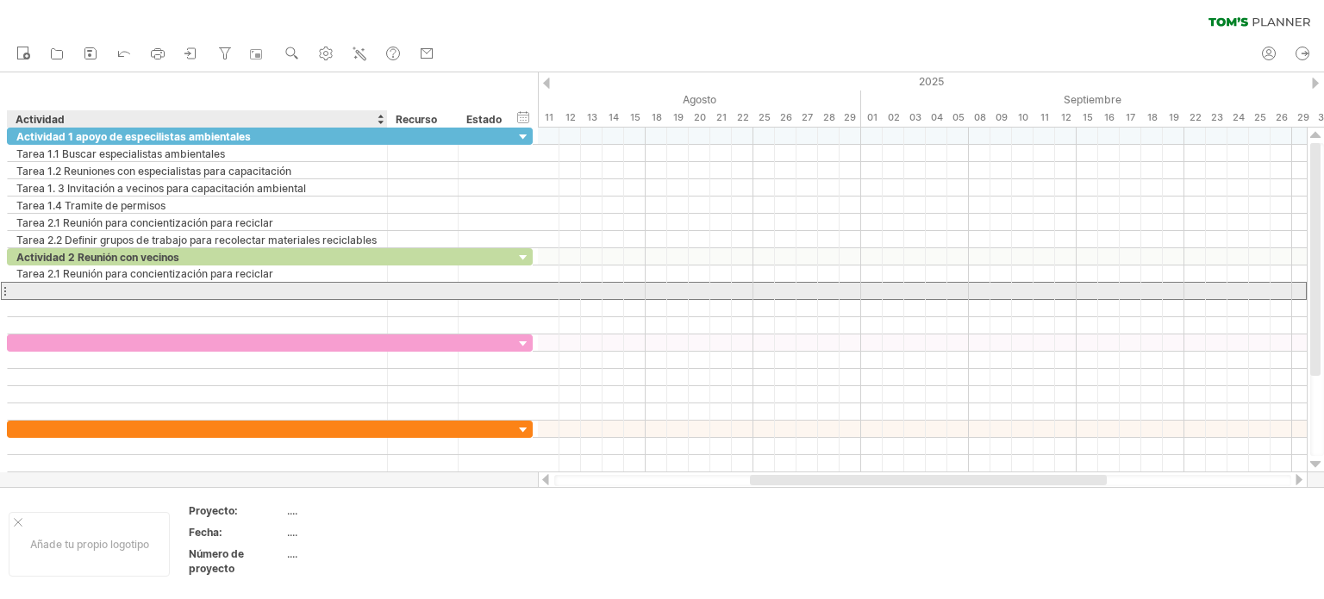
click at [34, 284] on div at bounding box center [197, 291] width 362 height 16
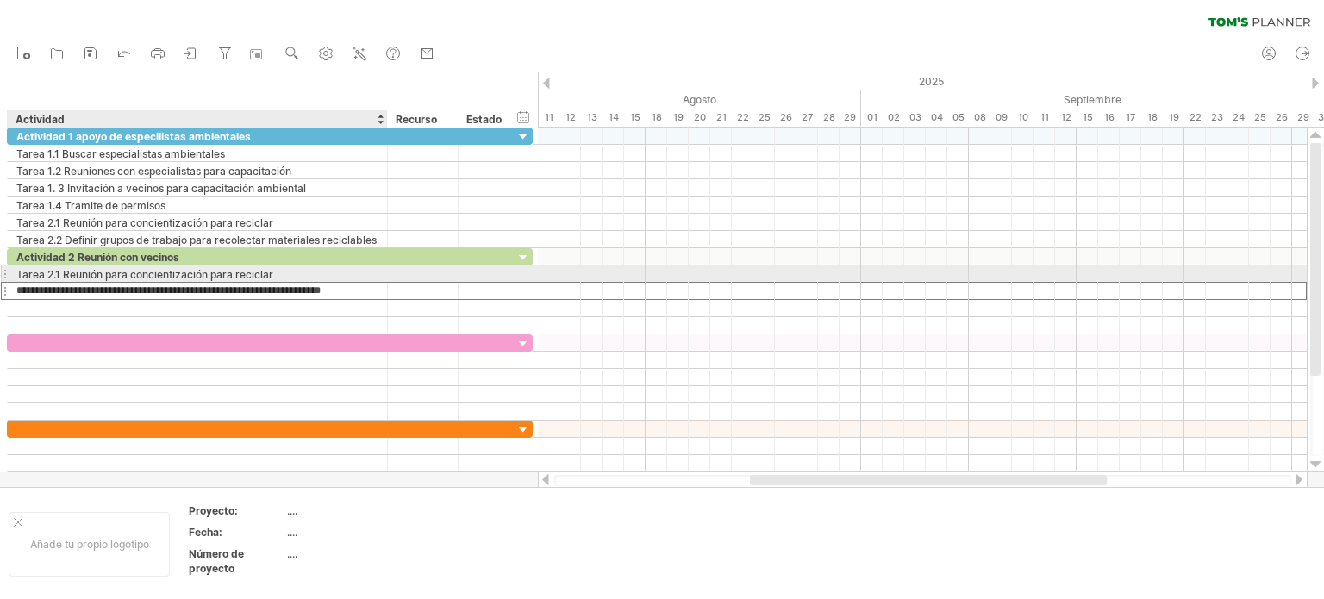
click at [95, 283] on input "**********" at bounding box center [197, 291] width 362 height 16
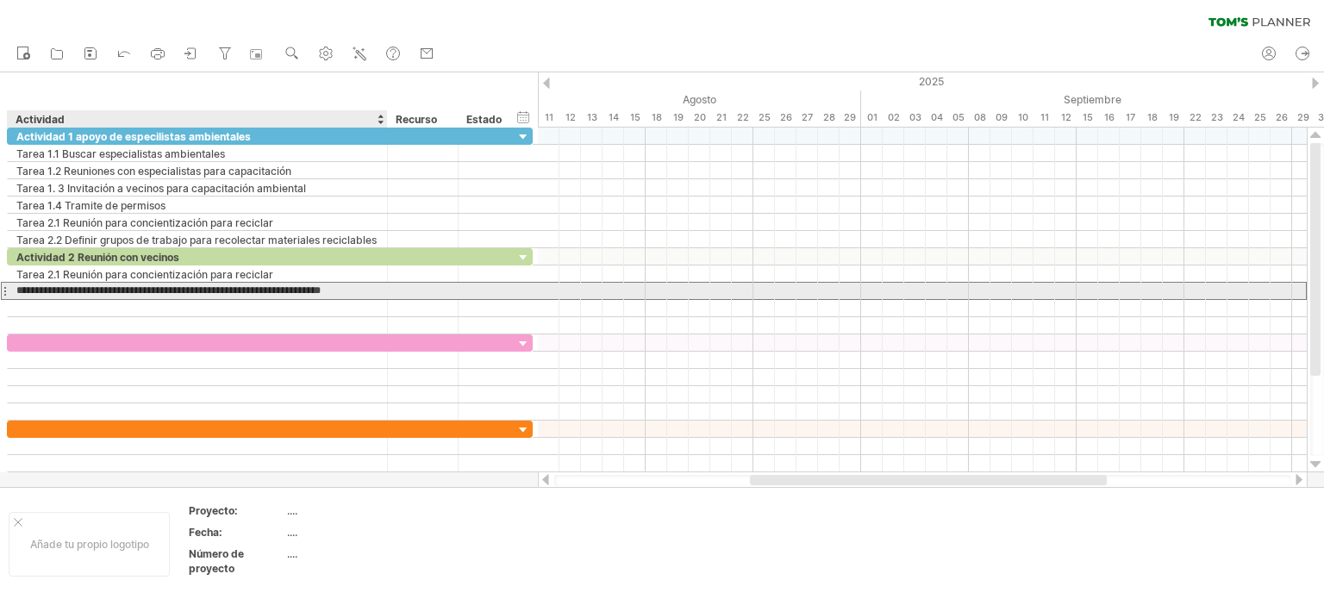
click at [309, 290] on input "**********" at bounding box center [197, 291] width 362 height 16
drag, startPoint x: 369, startPoint y: 285, endPoint x: 394, endPoint y: 299, distance: 28.5
click at [369, 285] on input "**********" at bounding box center [197, 291] width 362 height 16
type input "**********"
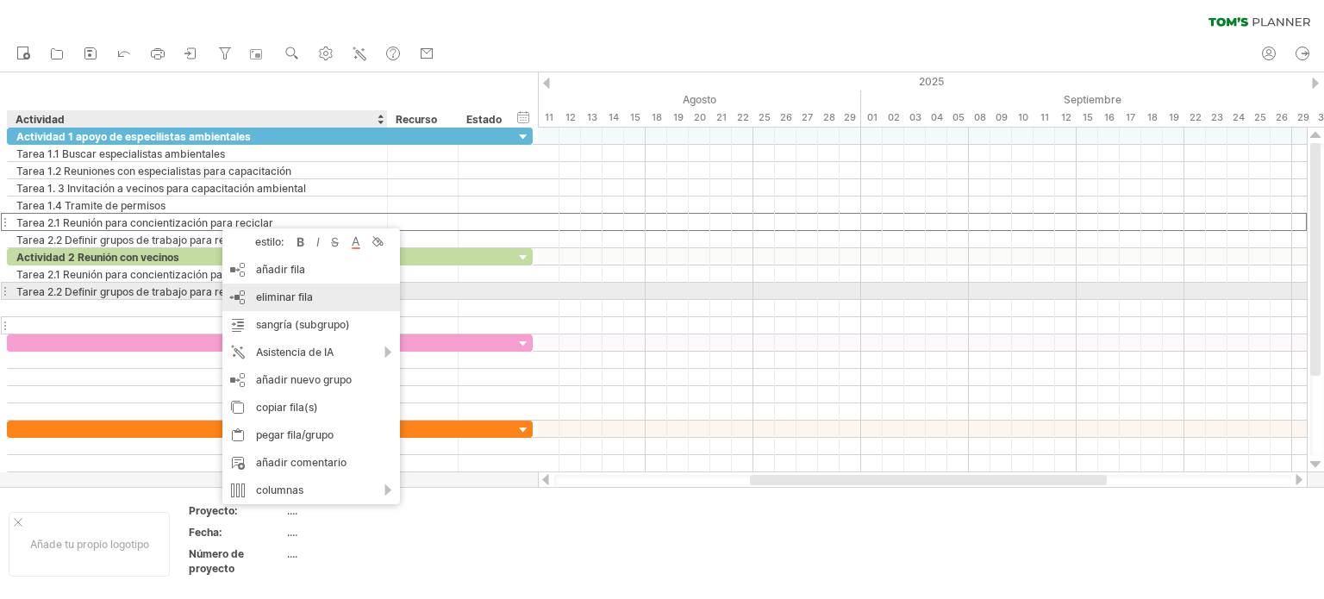
click at [267, 299] on font "eliminar fila" at bounding box center [284, 296] width 57 height 13
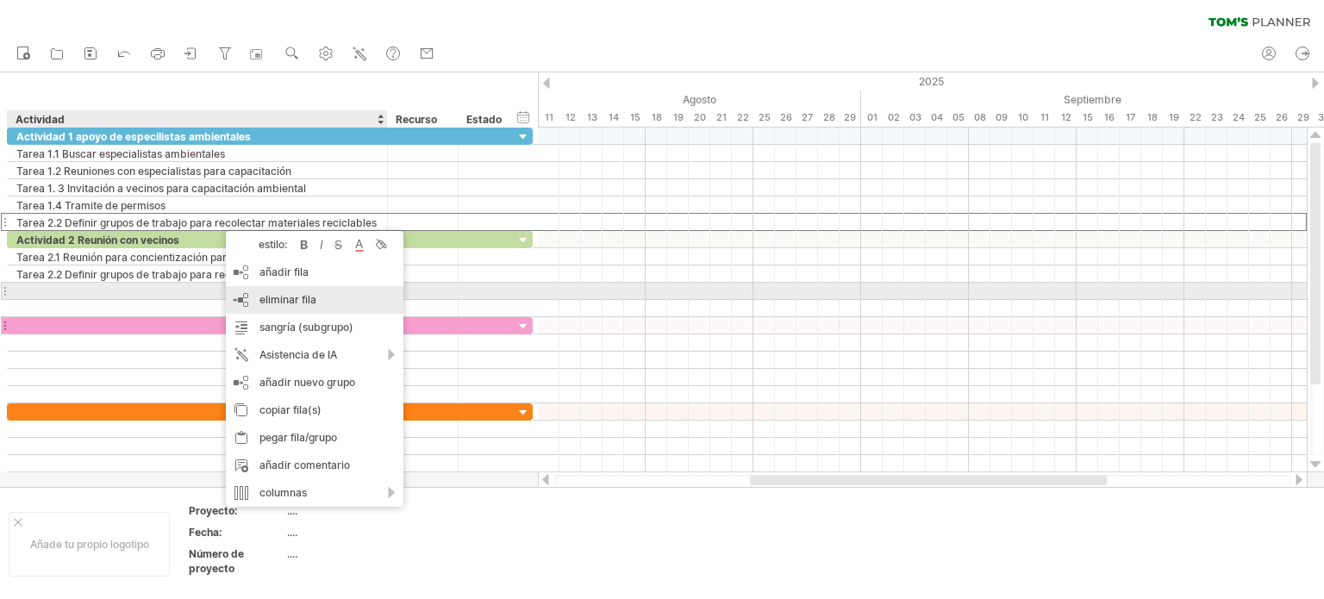
click at [277, 298] on font "eliminar fila" at bounding box center [287, 299] width 57 height 13
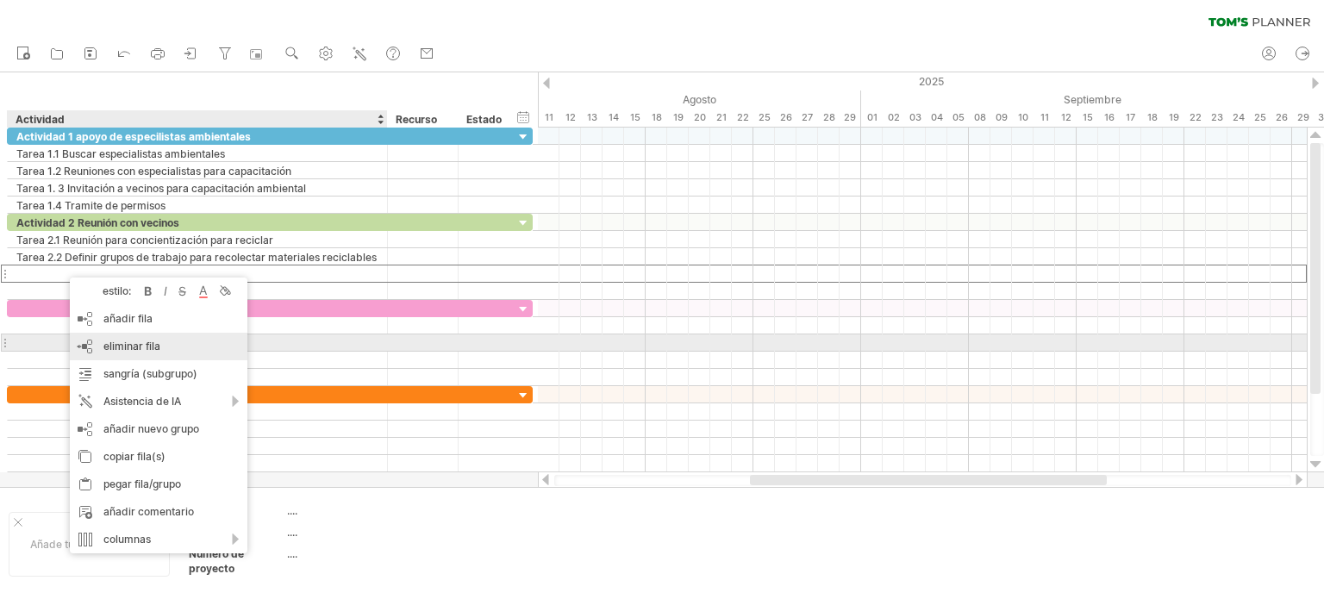
click at [128, 345] on font "eliminar fila" at bounding box center [131, 346] width 57 height 13
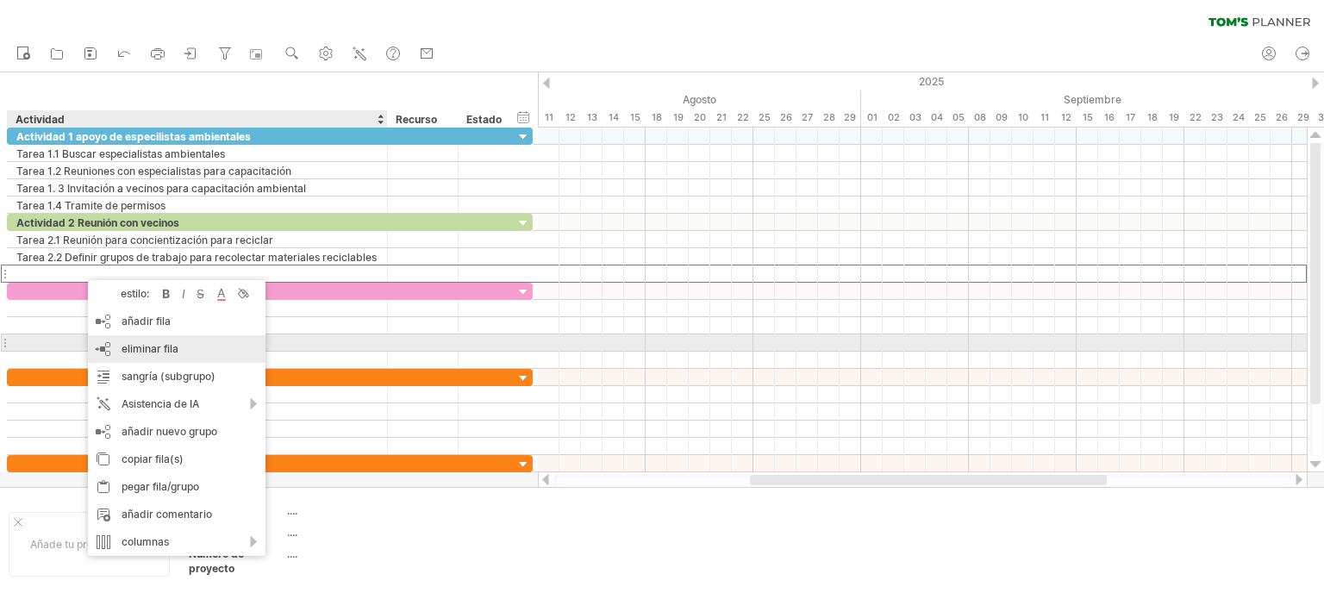
click at [138, 348] on font "eliminar fila" at bounding box center [150, 348] width 57 height 13
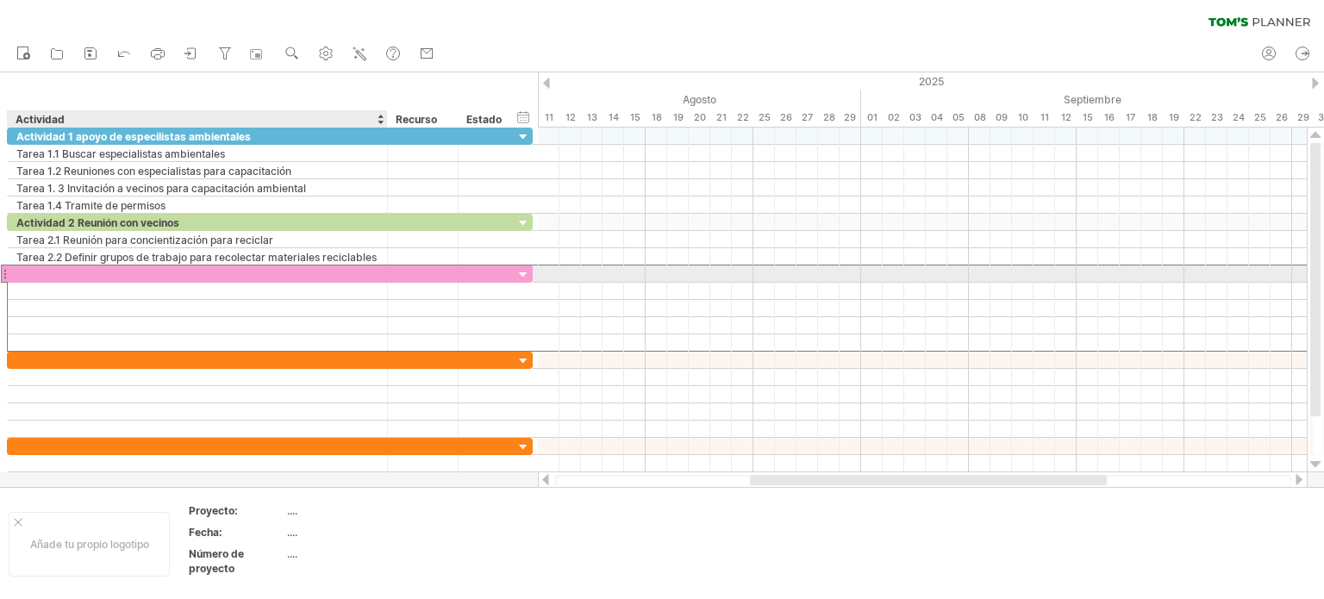
click at [76, 271] on div at bounding box center [197, 273] width 362 height 16
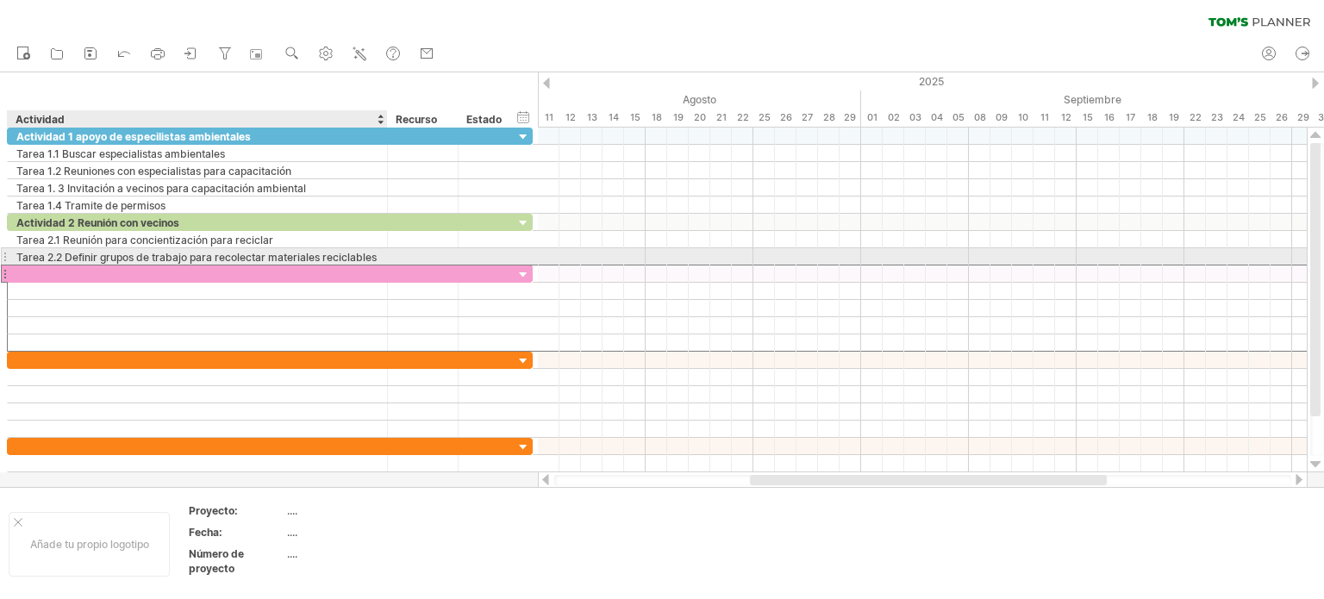
type input "*"
type input "**********"
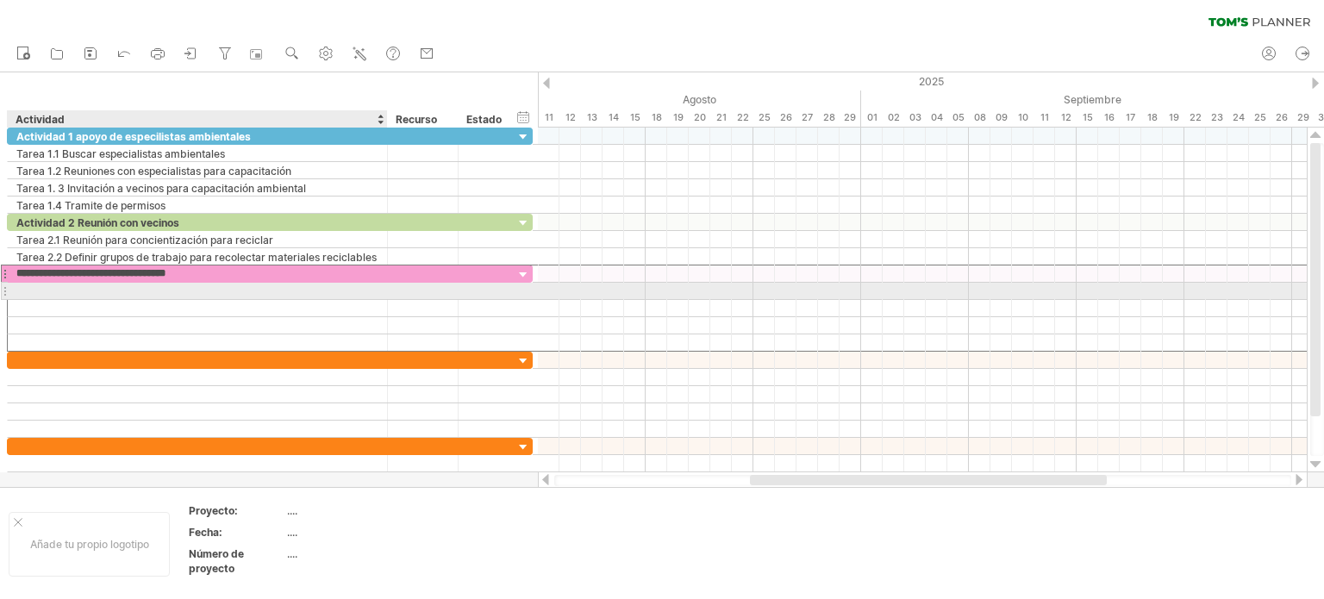
click at [66, 285] on div at bounding box center [197, 291] width 362 height 16
type input "**********"
drag, startPoint x: 257, startPoint y: 285, endPoint x: 265, endPoint y: 299, distance: 16.3
click at [261, 293] on input "**********" at bounding box center [197, 291] width 362 height 16
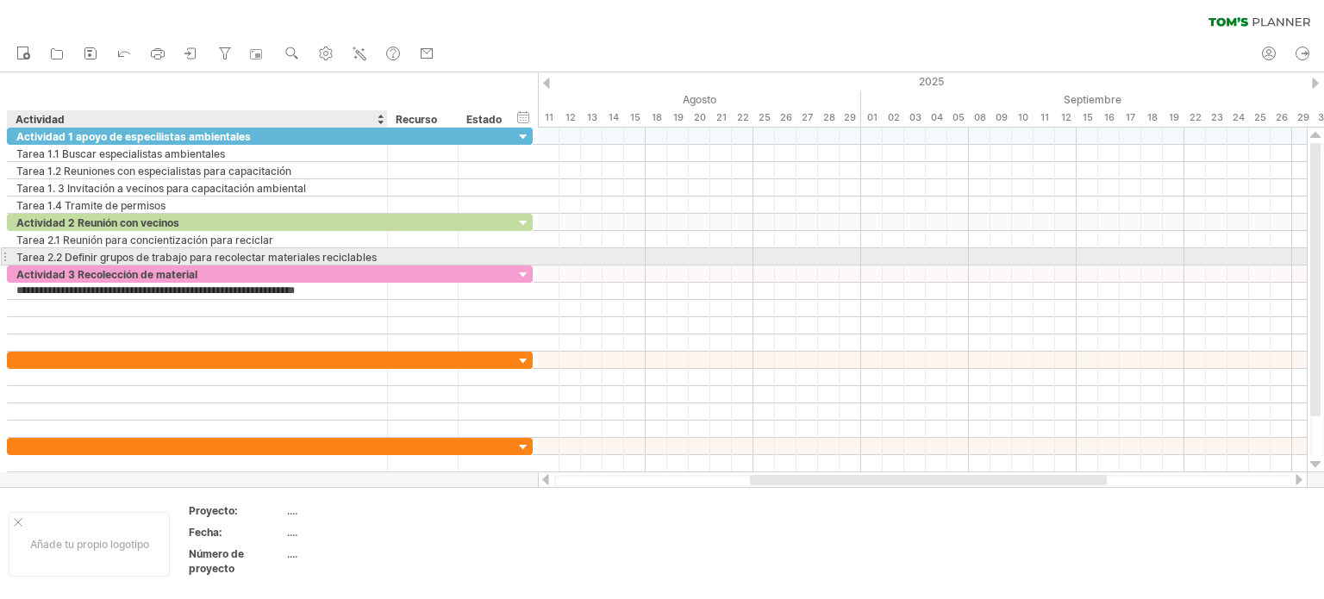
click at [306, 252] on font "Tarea 2.2 Definir grupos de trabajo para recolectar materiales reciclables" at bounding box center [196, 257] width 360 height 13
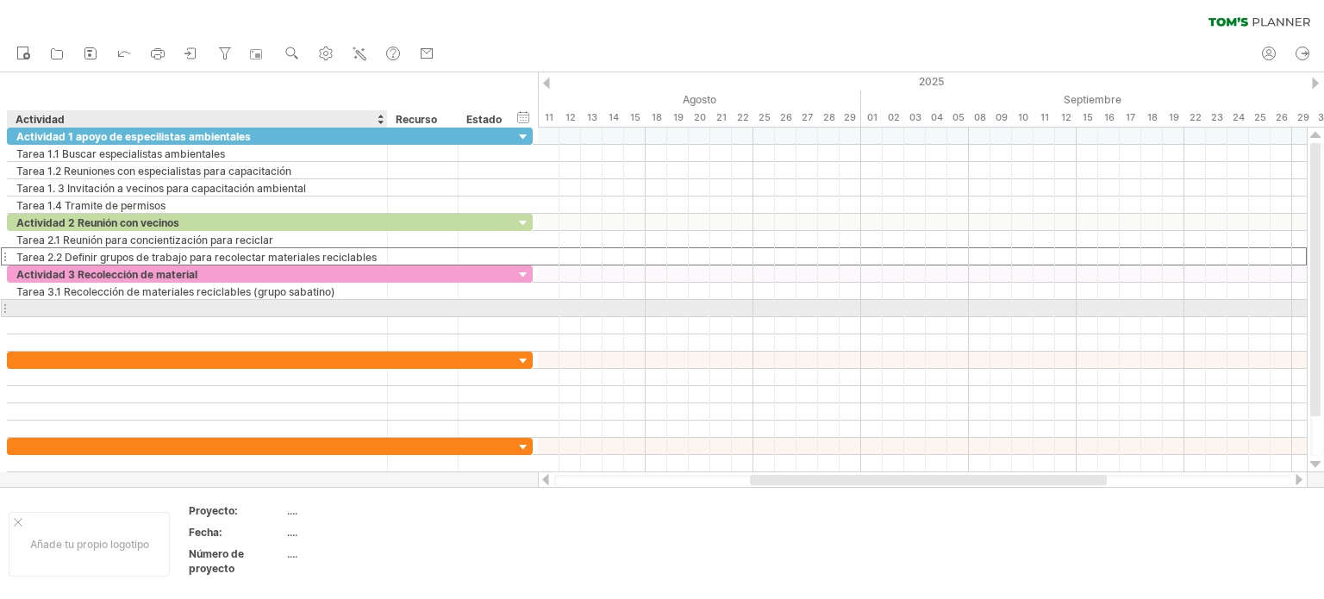
click at [42, 309] on div at bounding box center [197, 308] width 362 height 16
type input "*"
type input "**********"
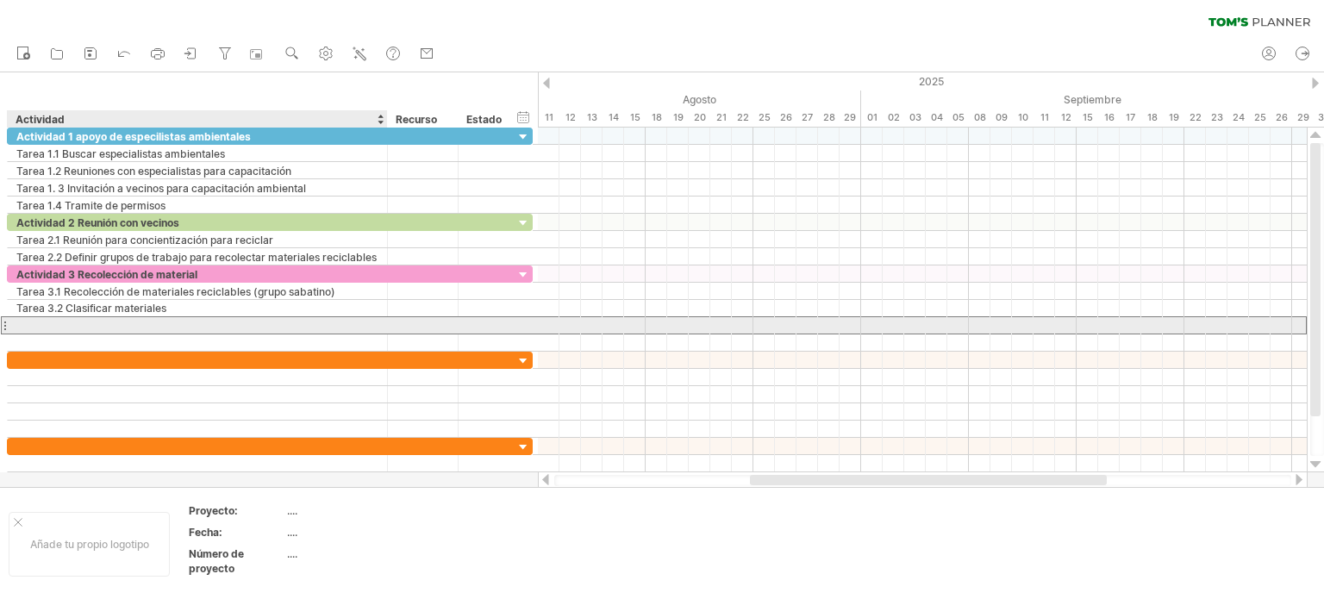
click at [37, 321] on div at bounding box center [197, 325] width 362 height 16
type input "**********"
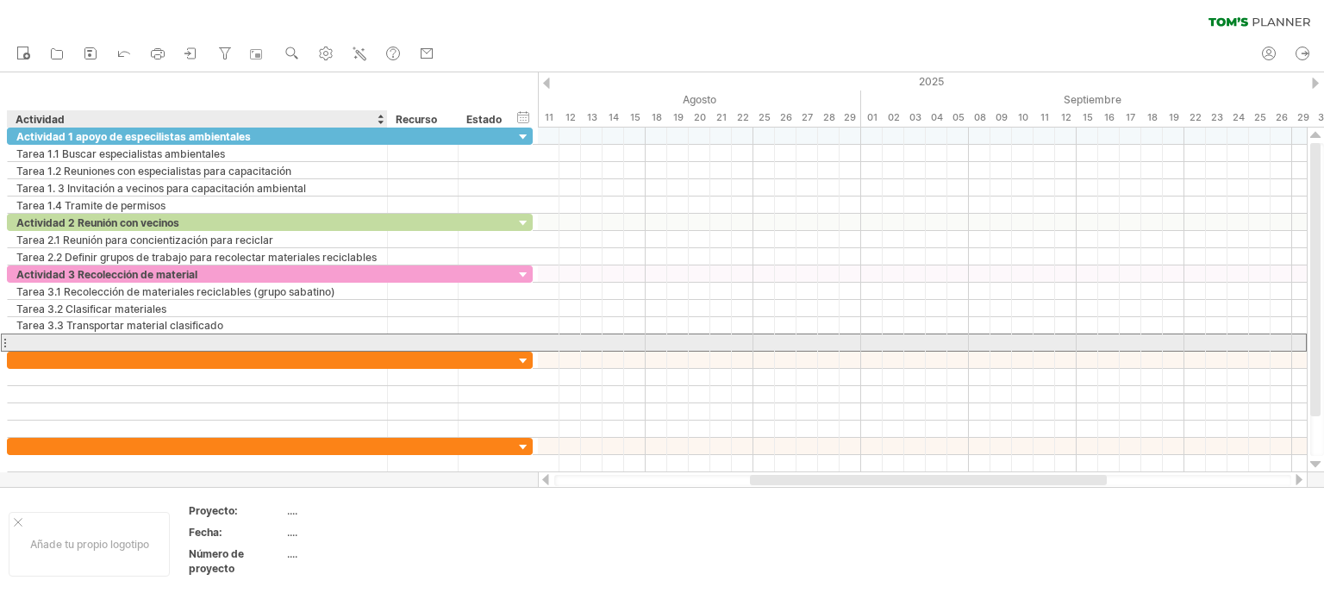
click at [38, 337] on div at bounding box center [197, 342] width 362 height 16
type input "**********"
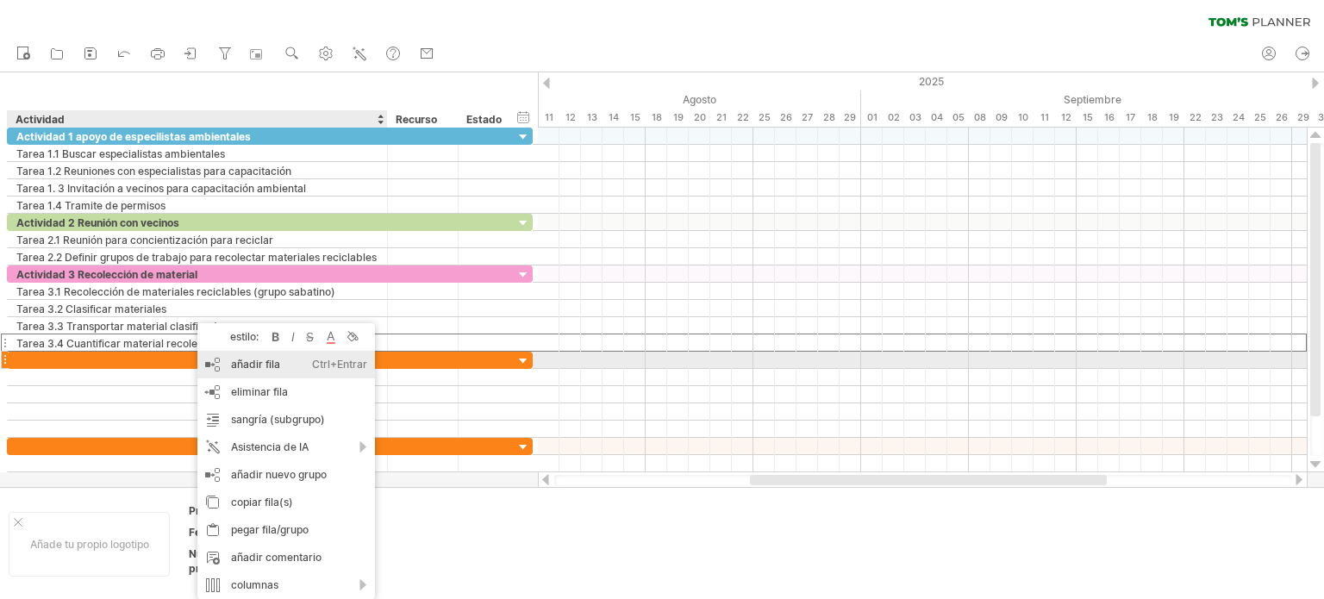
click at [248, 365] on font "añadir fila" at bounding box center [255, 364] width 49 height 13
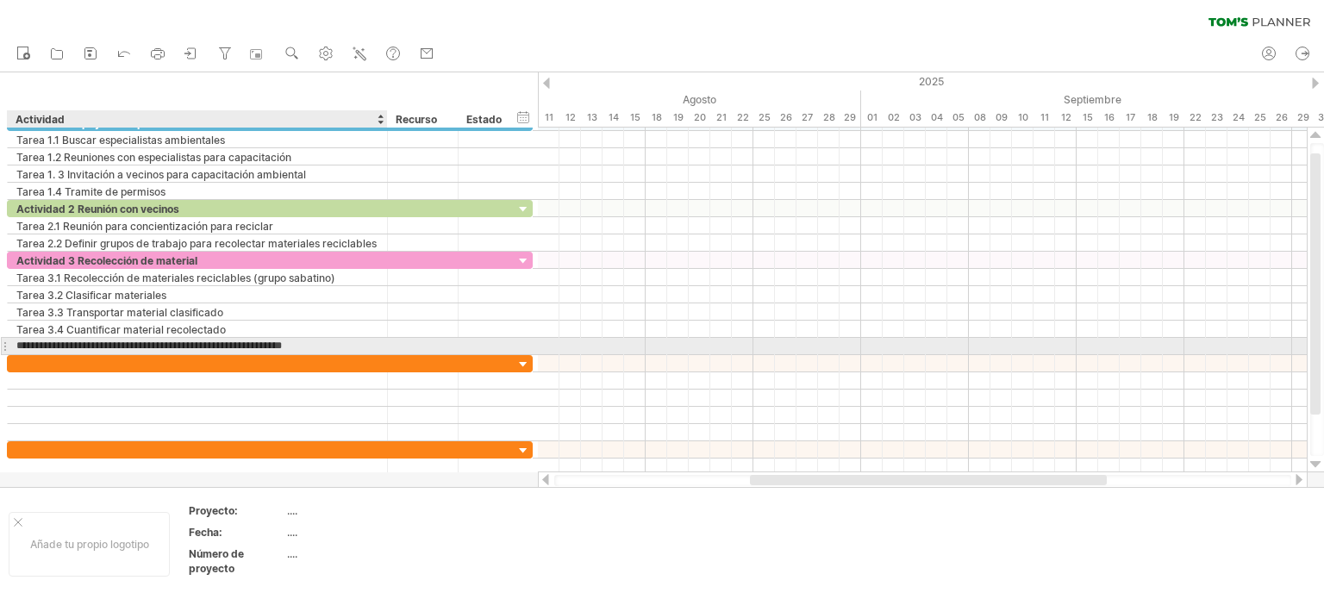
type input "**********"
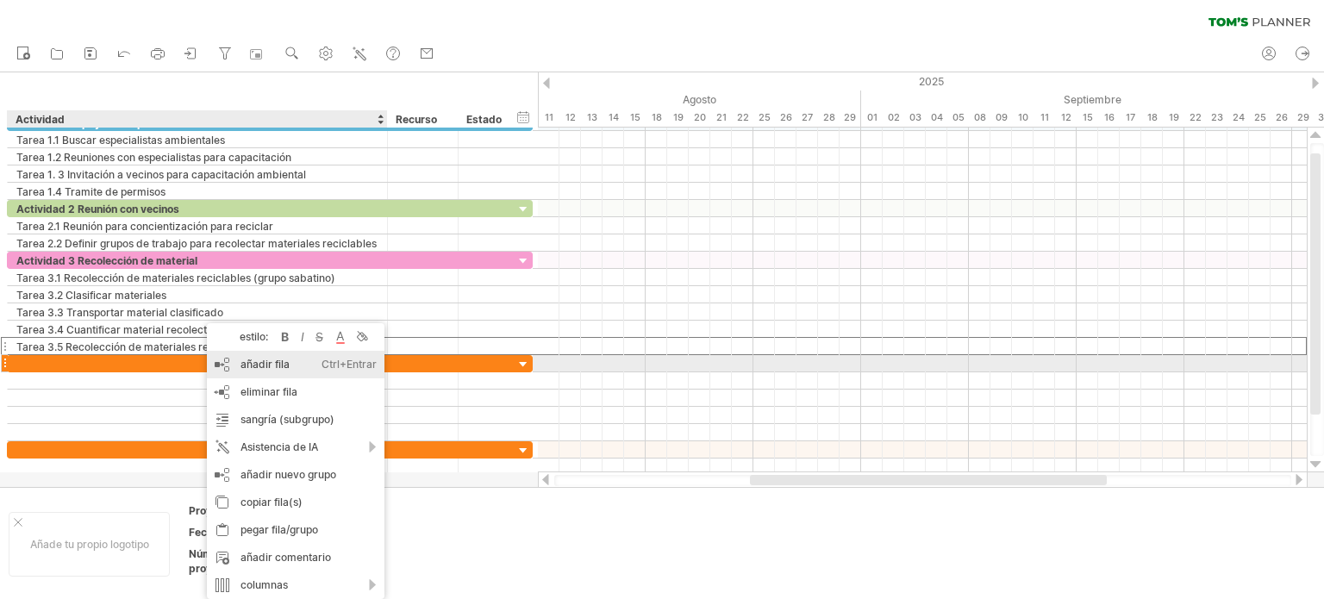
click at [259, 371] on font "añadir fila" at bounding box center [264, 364] width 49 height 13
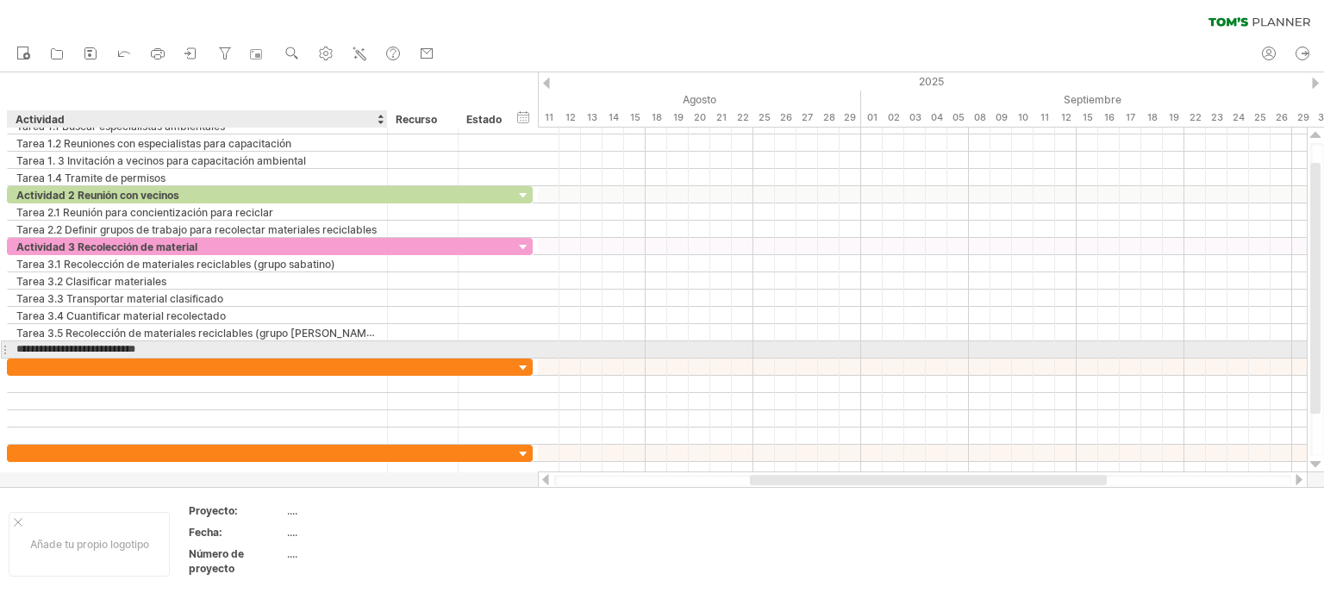
type input "**********"
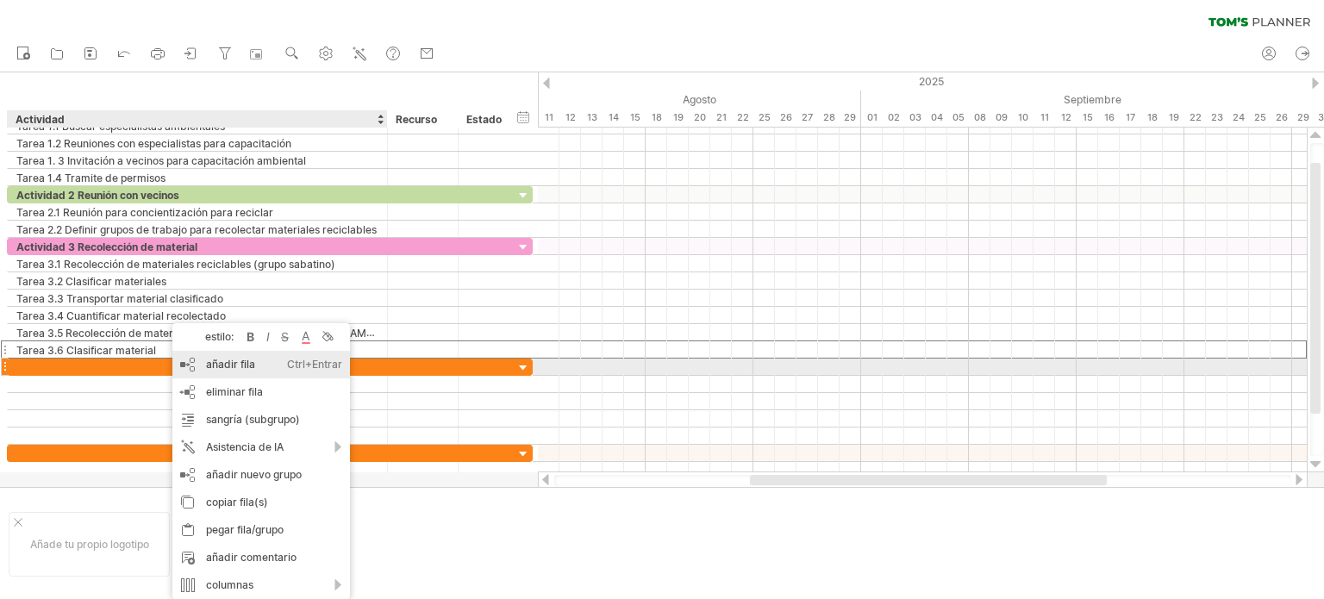
click at [226, 366] on font "añadir fila" at bounding box center [230, 364] width 49 height 13
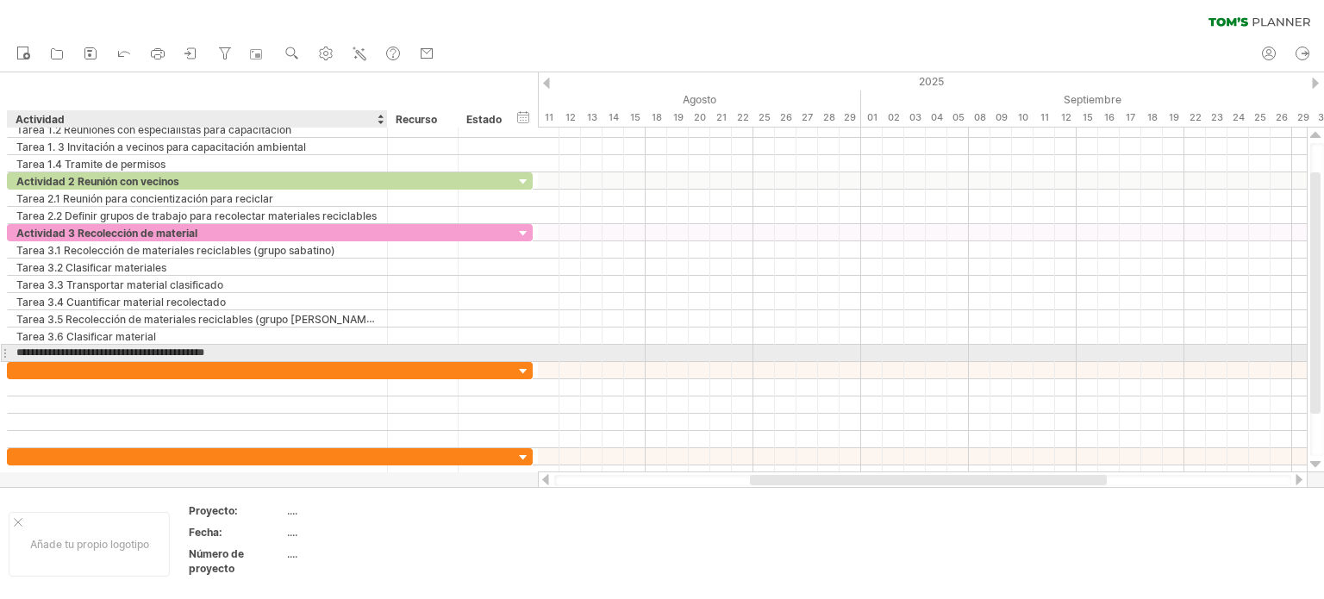
type input "**********"
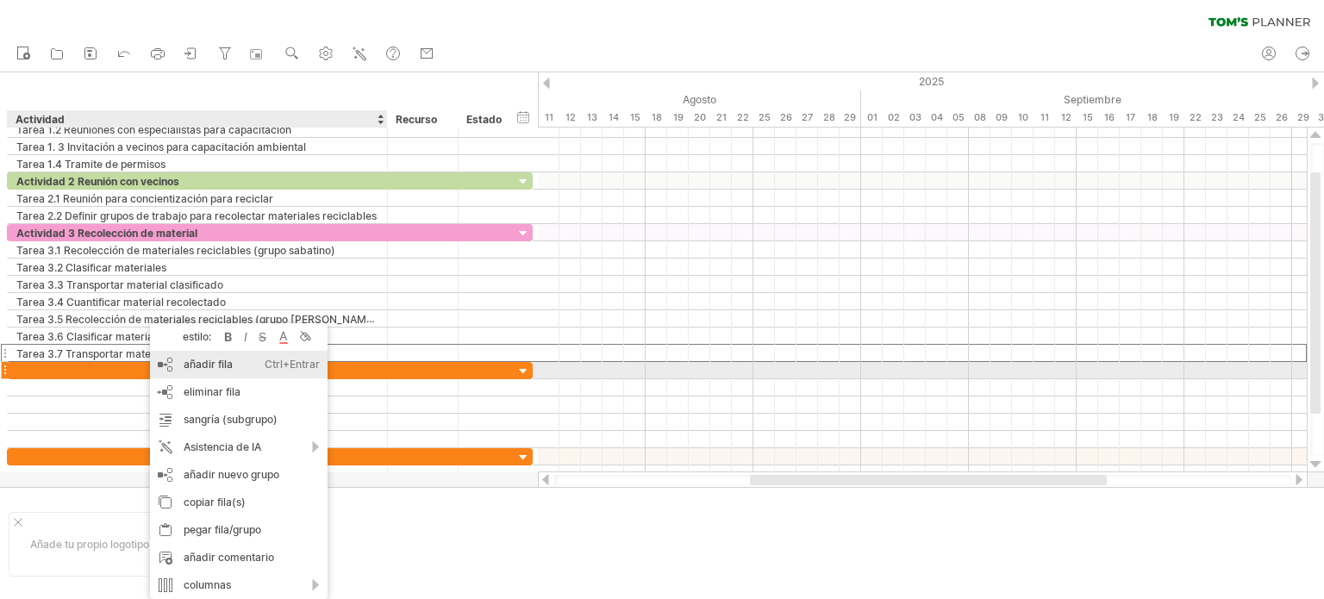
click at [214, 365] on font "añadir fila" at bounding box center [208, 364] width 49 height 13
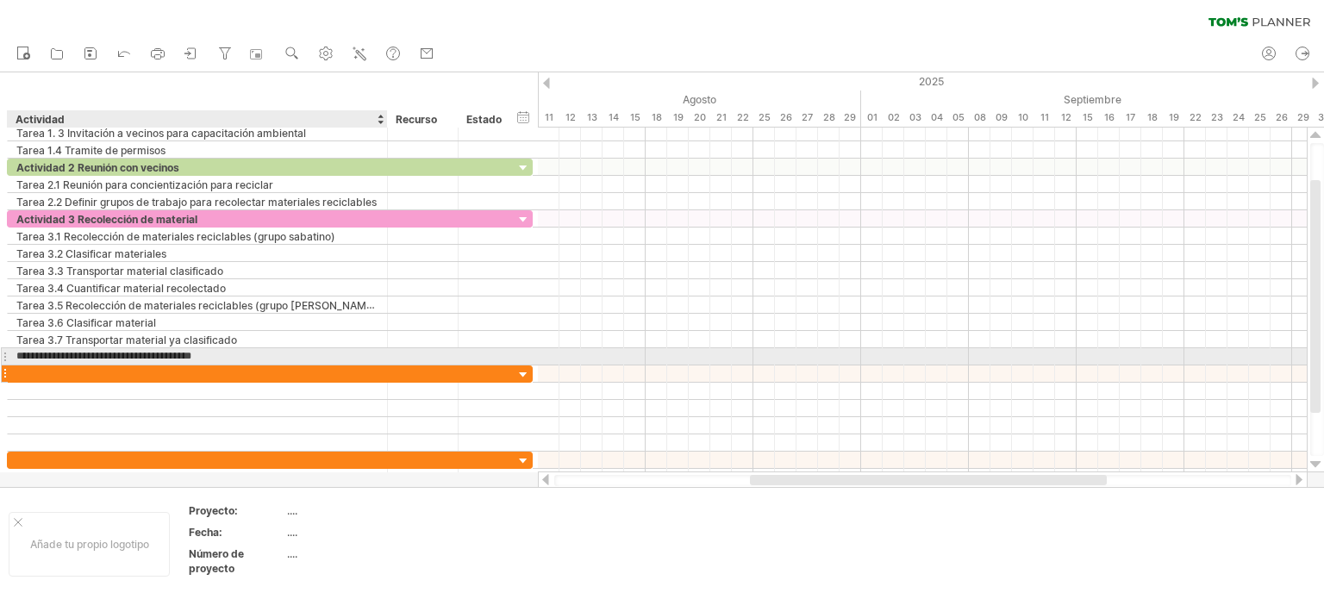
type input "**********"
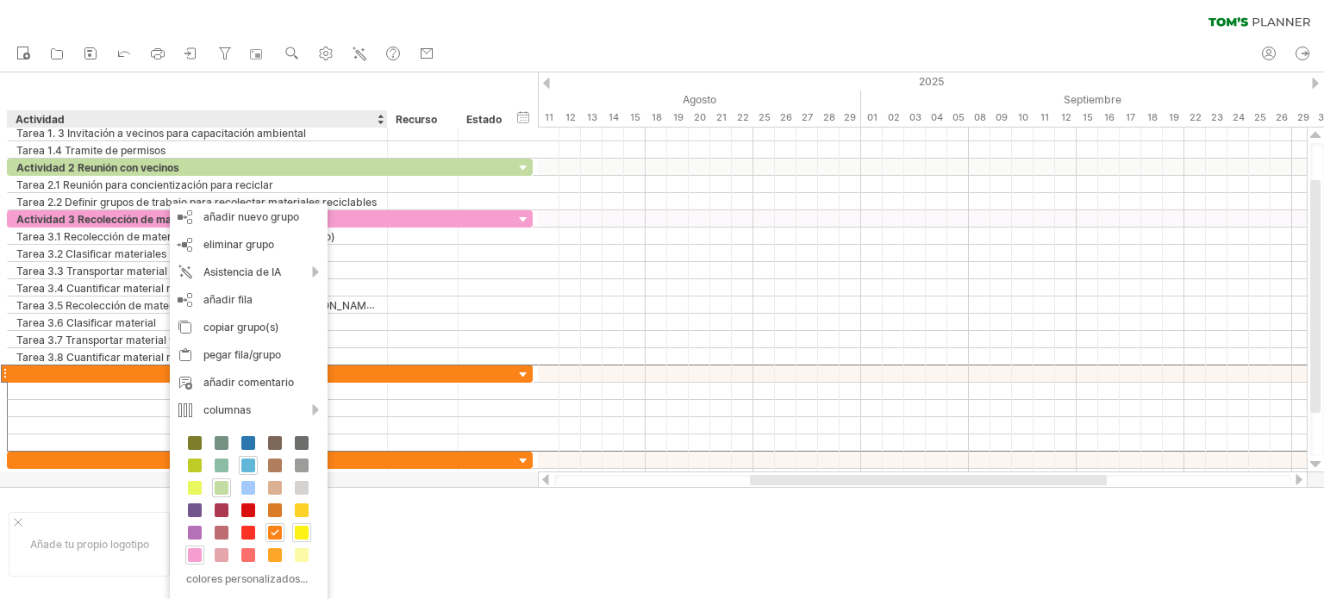
click at [299, 530] on span at bounding box center [302, 533] width 14 height 14
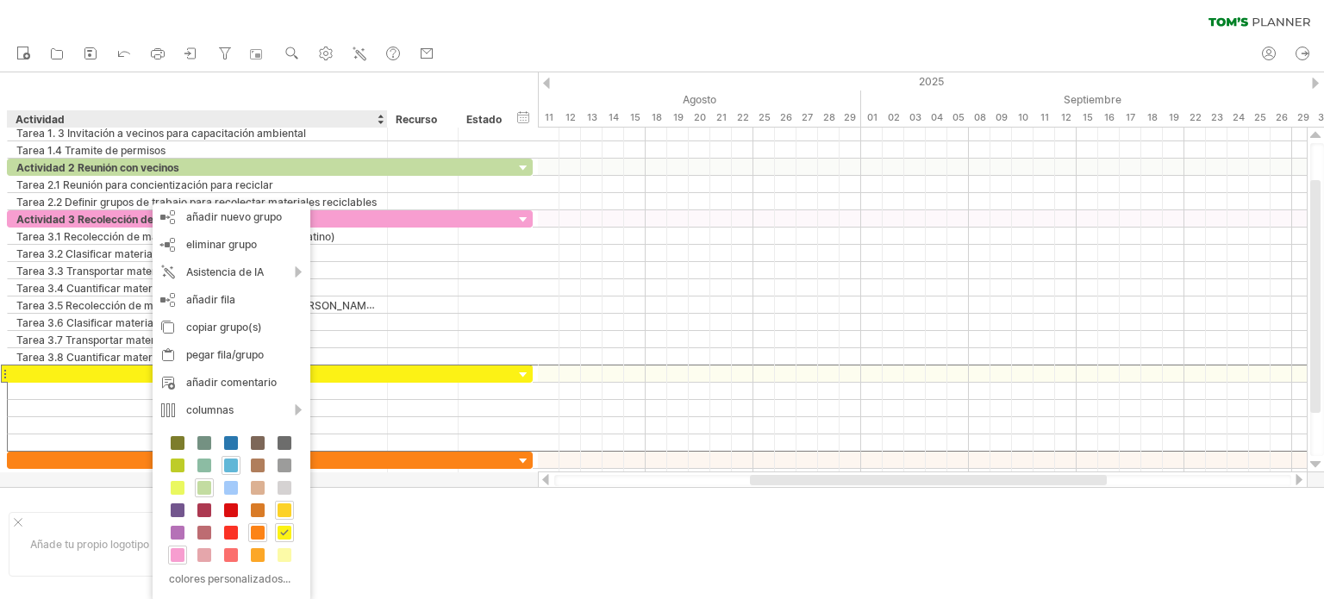
click at [284, 508] on span at bounding box center [284, 510] width 14 height 14
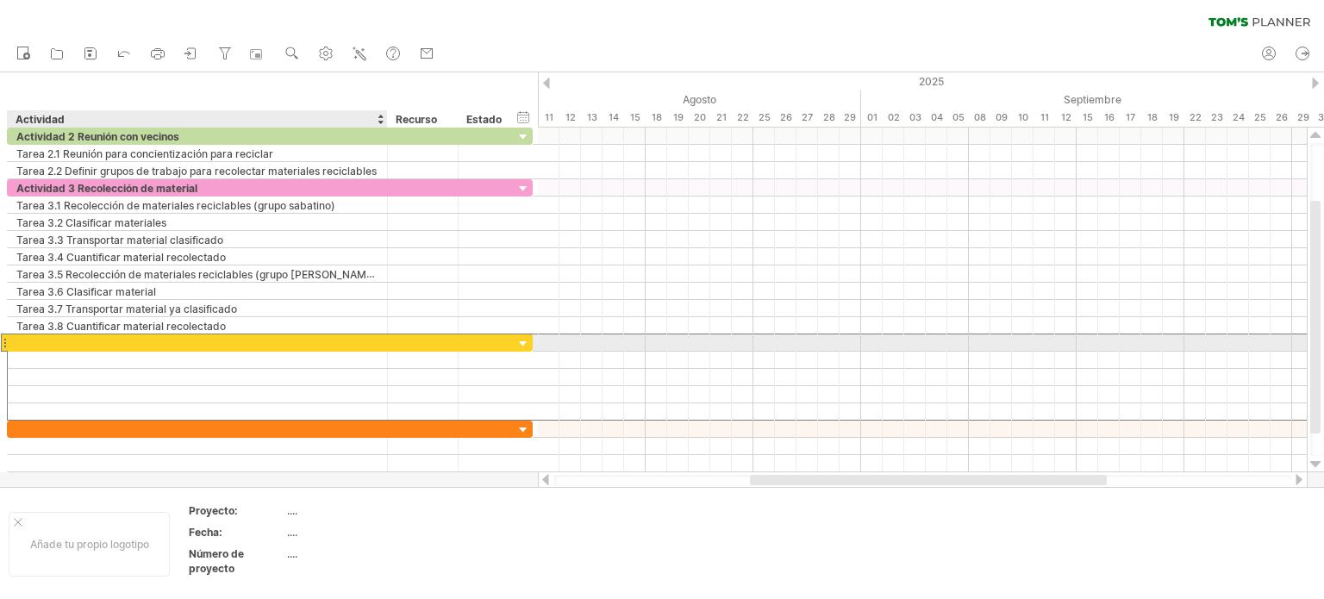
click at [41, 341] on div at bounding box center [197, 342] width 362 height 16
type input "**********"
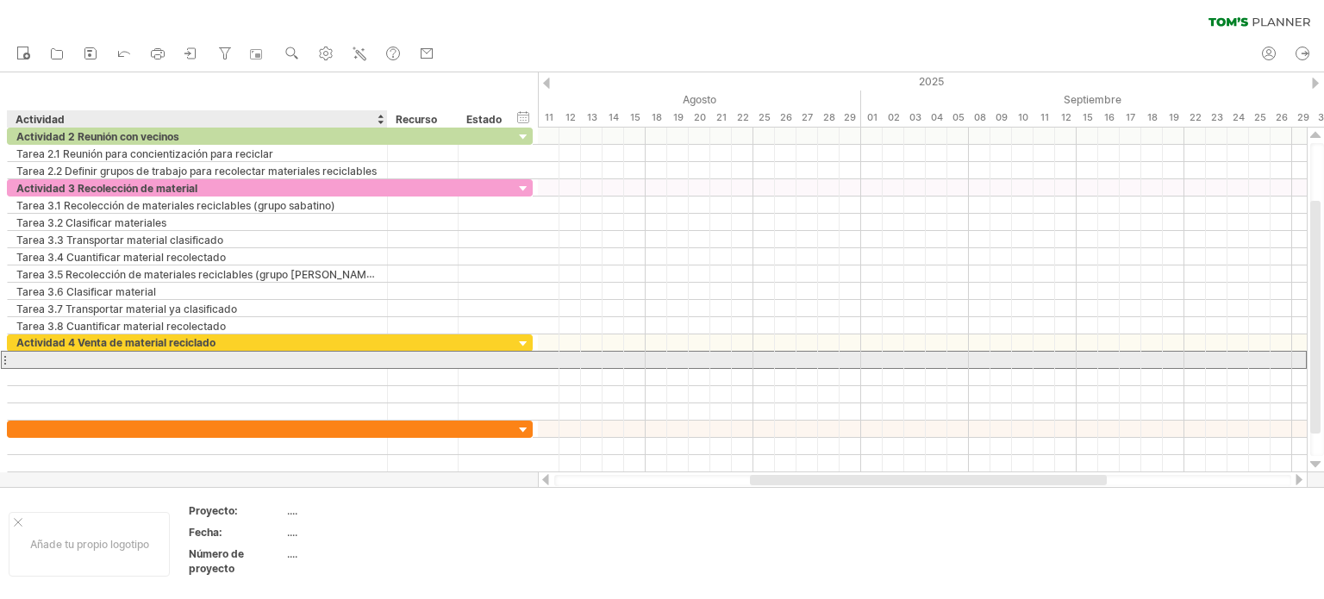
click at [45, 357] on div at bounding box center [197, 360] width 362 height 16
type input "**********"
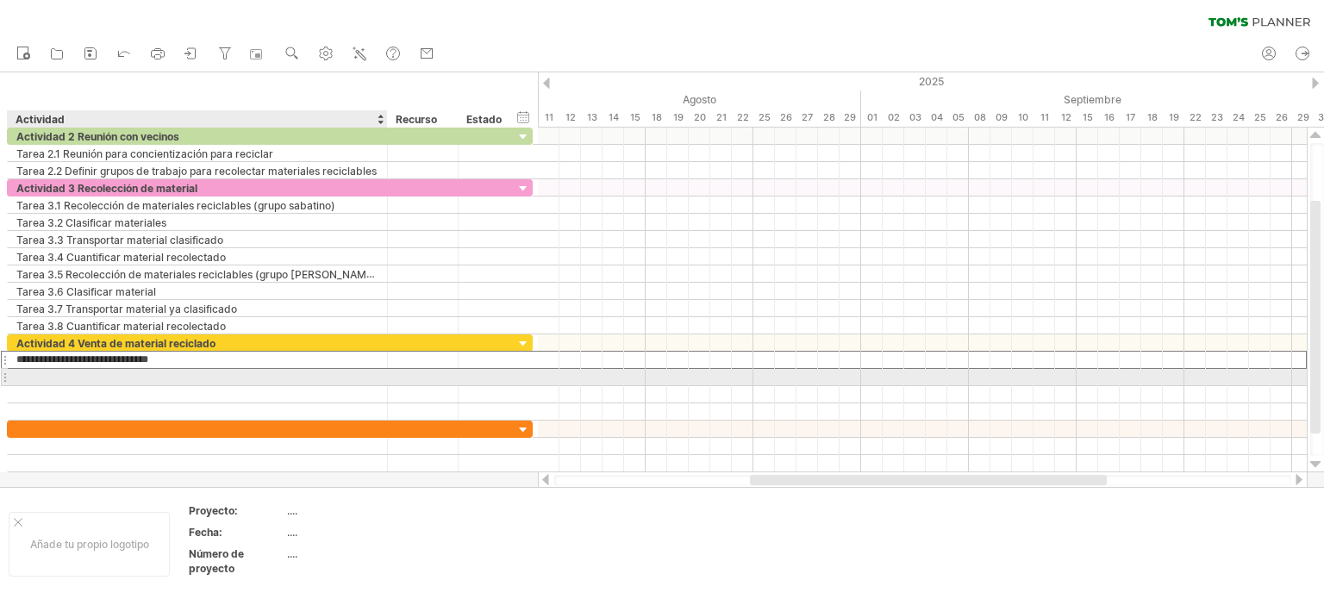
click at [29, 370] on div at bounding box center [197, 377] width 362 height 16
type input "**********"
click at [34, 386] on div at bounding box center [197, 394] width 362 height 16
type input "**********"
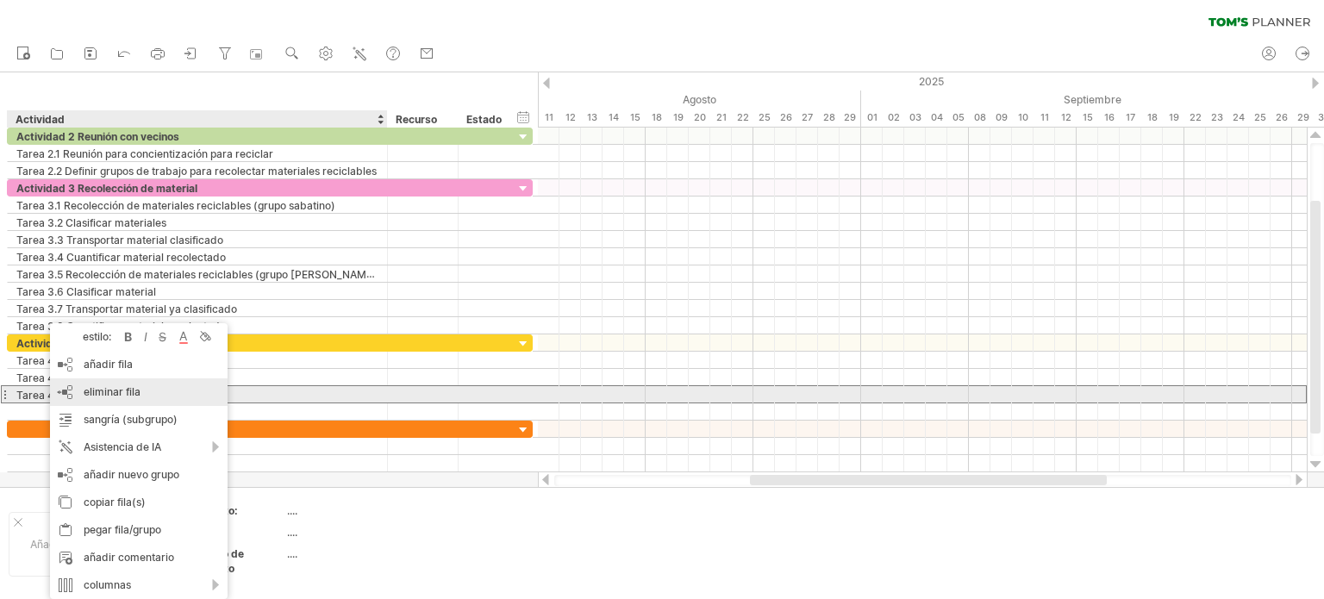
click at [110, 392] on font "eliminar fila" at bounding box center [112, 391] width 57 height 13
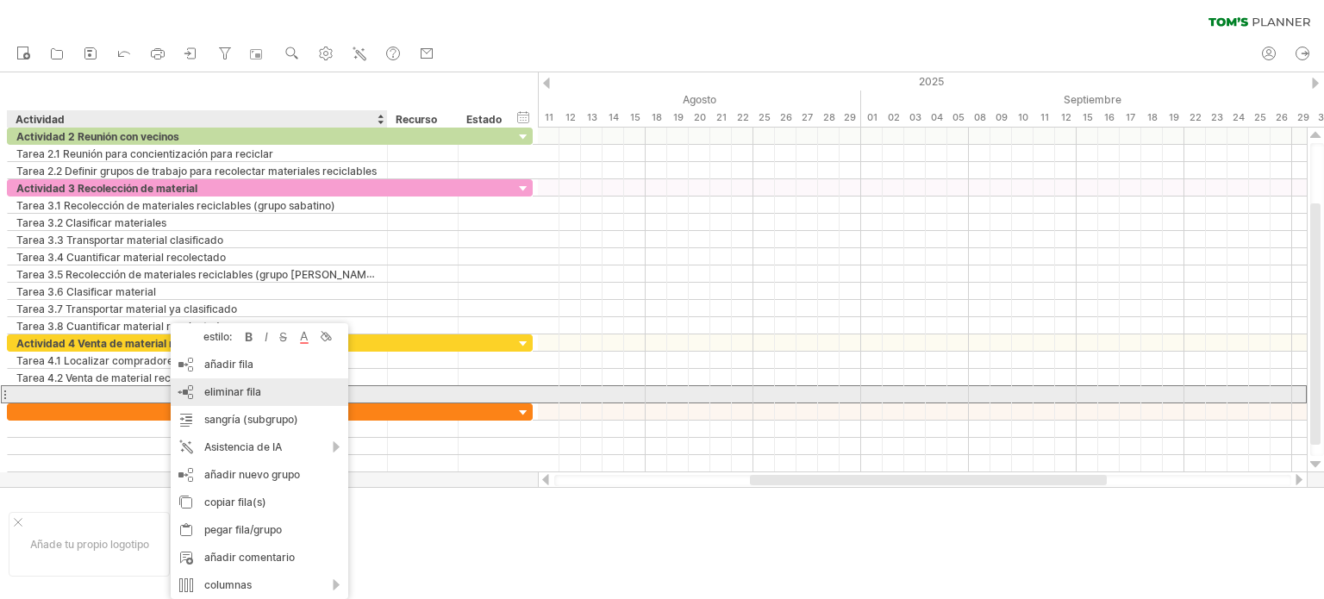
click at [245, 389] on font "eliminar fila" at bounding box center [232, 391] width 57 height 13
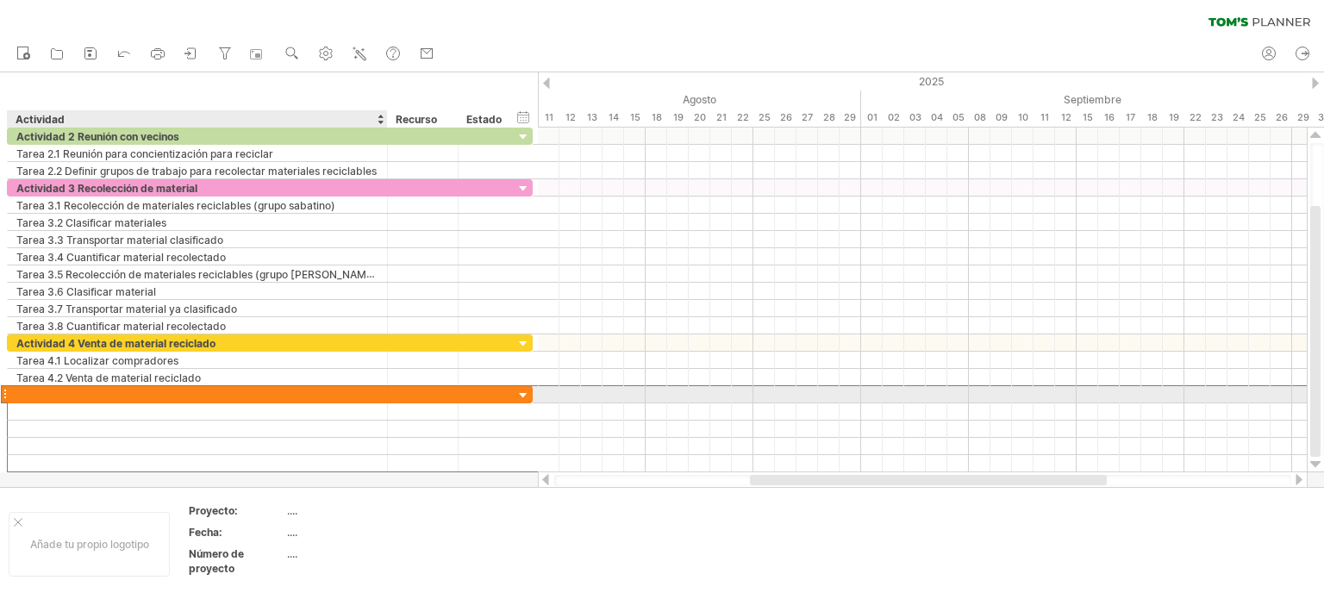
click at [83, 392] on div at bounding box center [197, 394] width 362 height 16
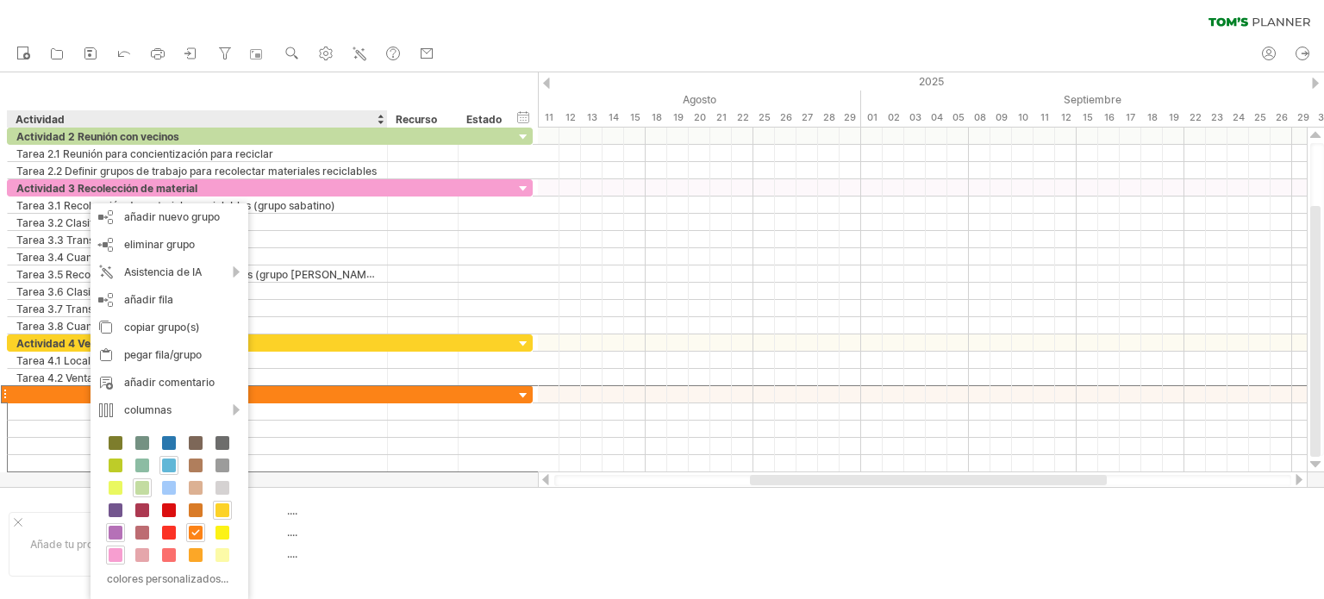
click at [114, 527] on span at bounding box center [116, 533] width 14 height 14
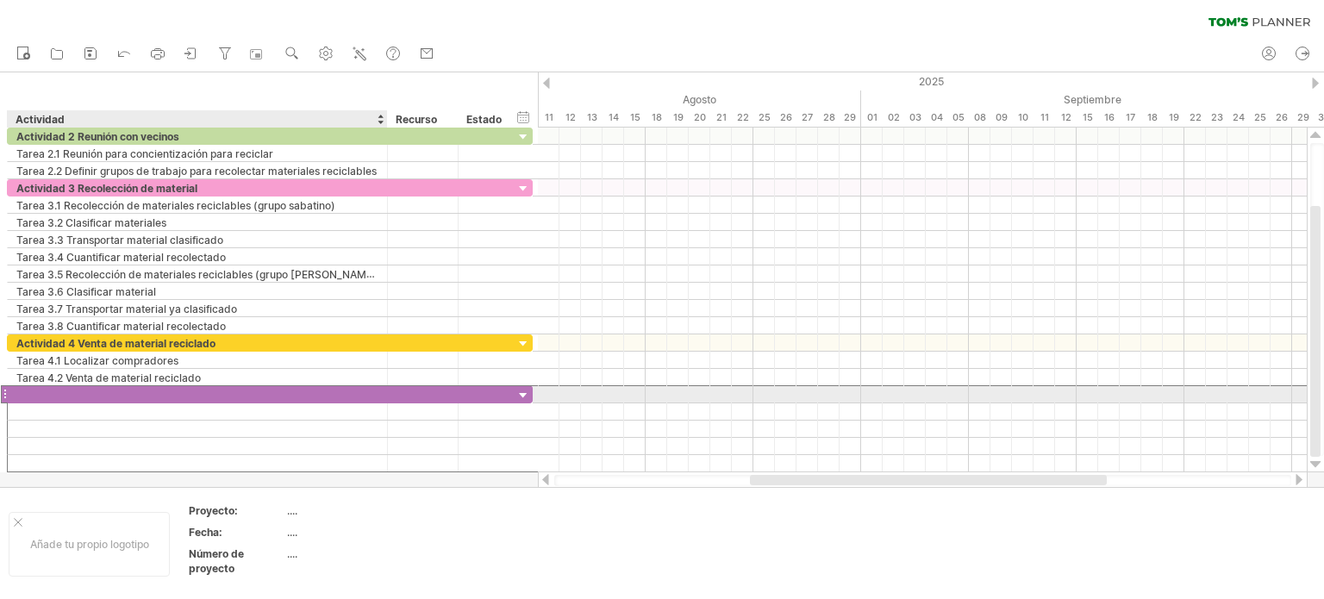
click at [63, 392] on div at bounding box center [197, 394] width 362 height 16
type input "**********"
click at [56, 403] on div at bounding box center [197, 411] width 362 height 16
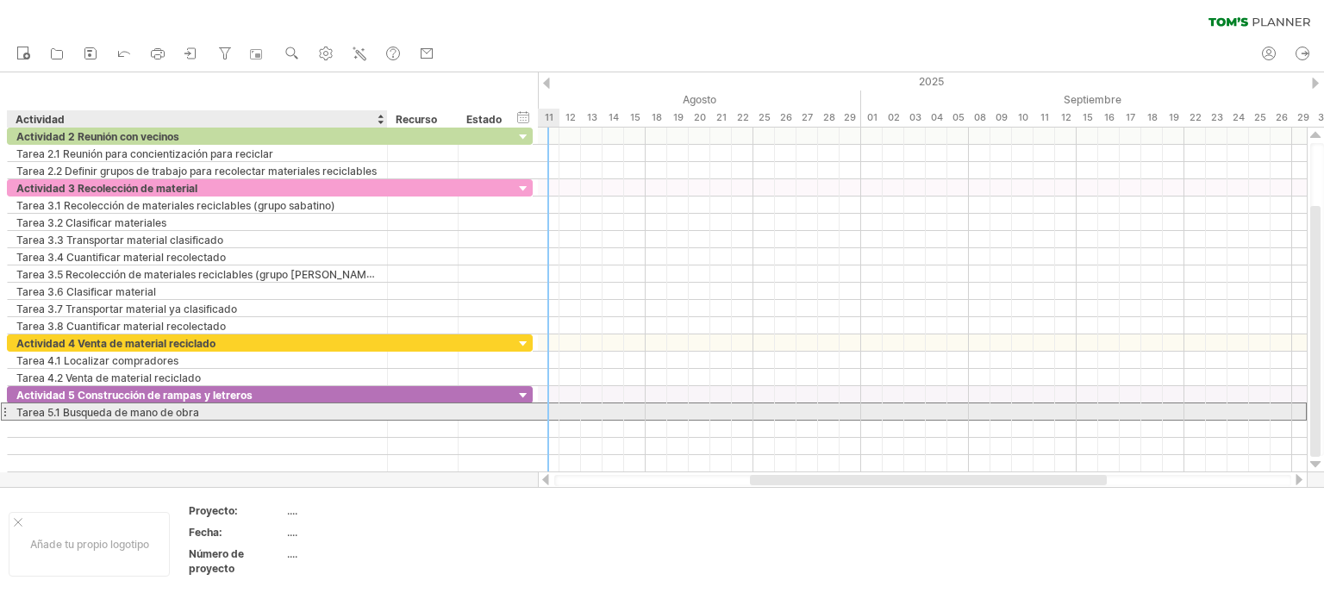
click at [245, 406] on div "Tarea 5.1 Busqueda de mano de obra" at bounding box center [197, 411] width 362 height 16
type input "**********"
click at [229, 413] on input "**********" at bounding box center [197, 411] width 362 height 16
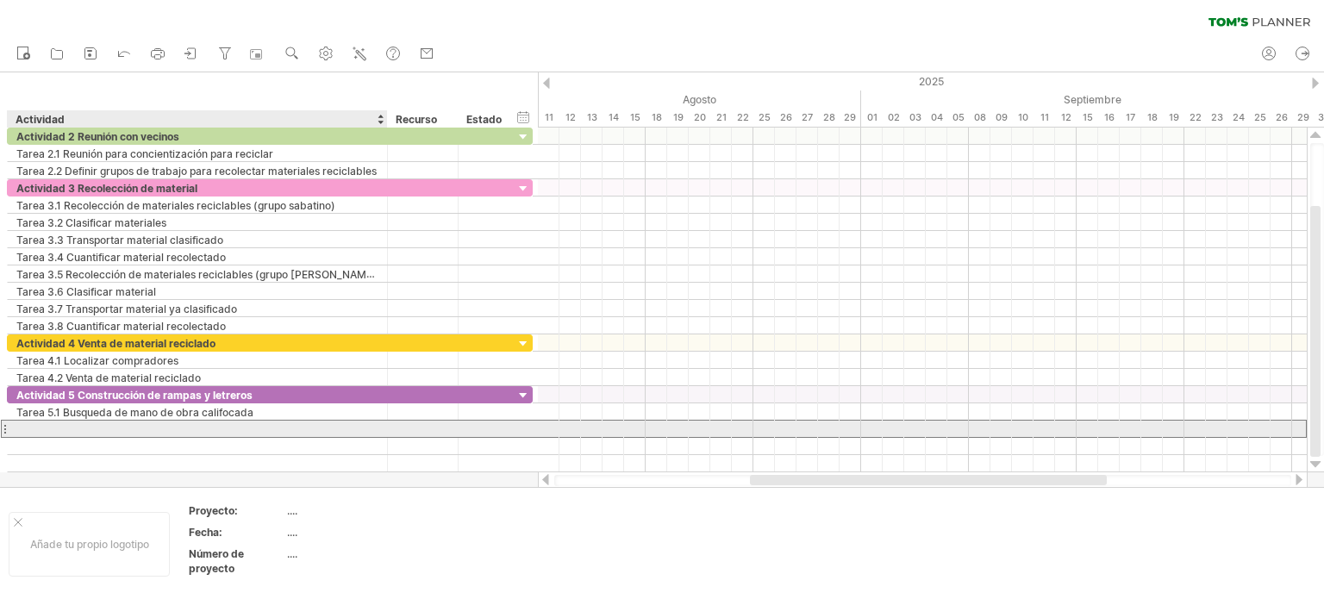
click at [52, 427] on div at bounding box center [197, 429] width 362 height 16
type input "**********"
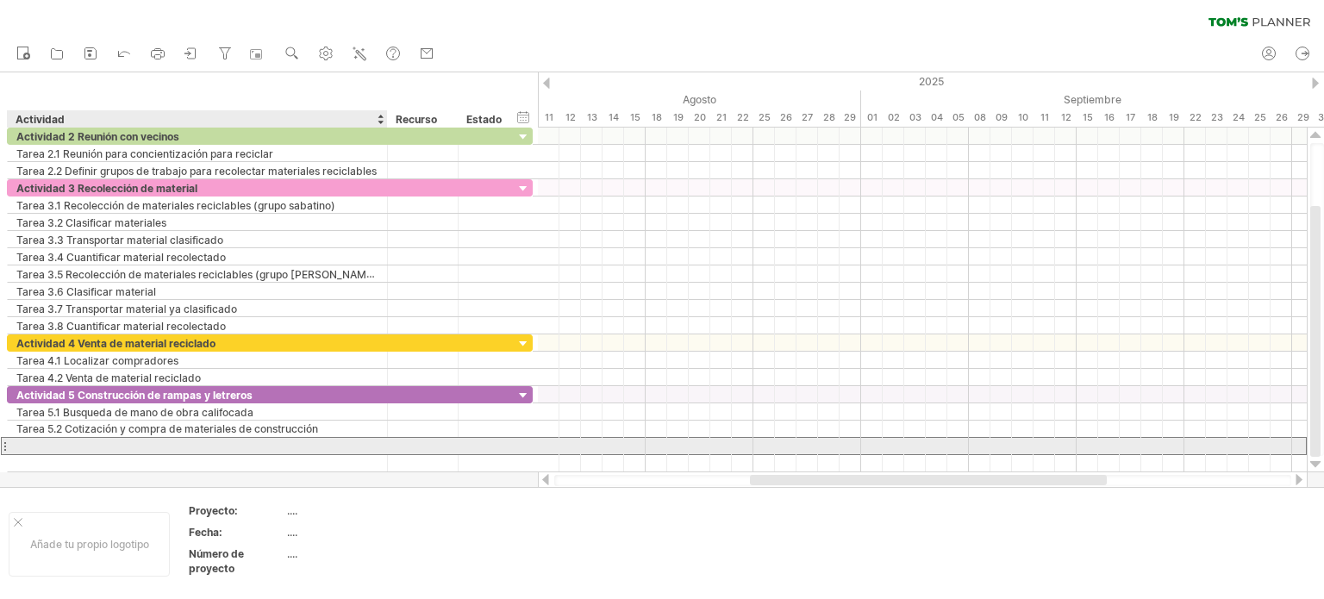
click at [47, 439] on div at bounding box center [197, 446] width 362 height 16
type input "**********"
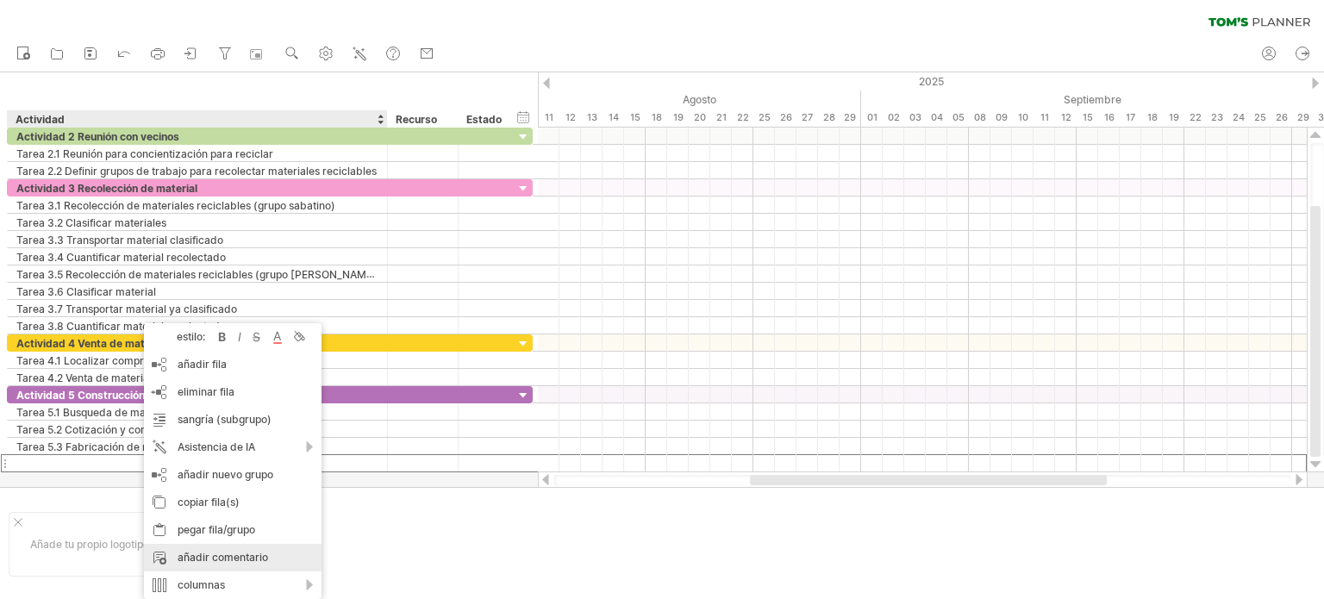
click at [196, 548] on div "añadir comentario" at bounding box center [233, 558] width 178 height 28
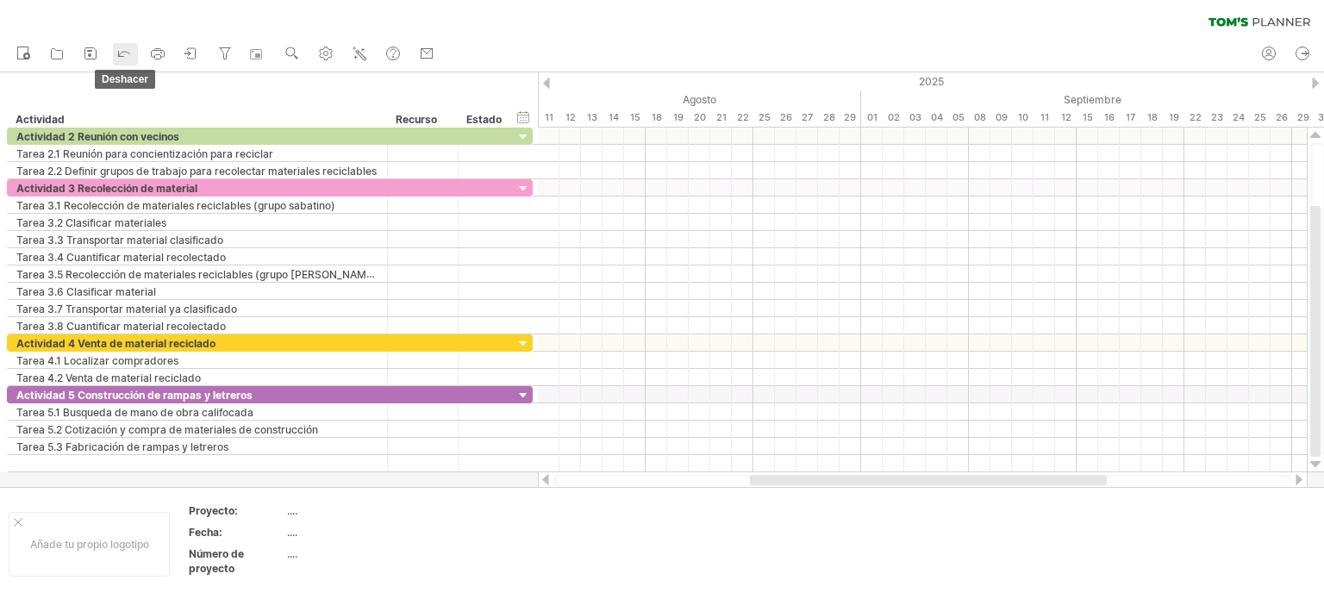
click at [122, 52] on icon at bounding box center [124, 54] width 11 height 5
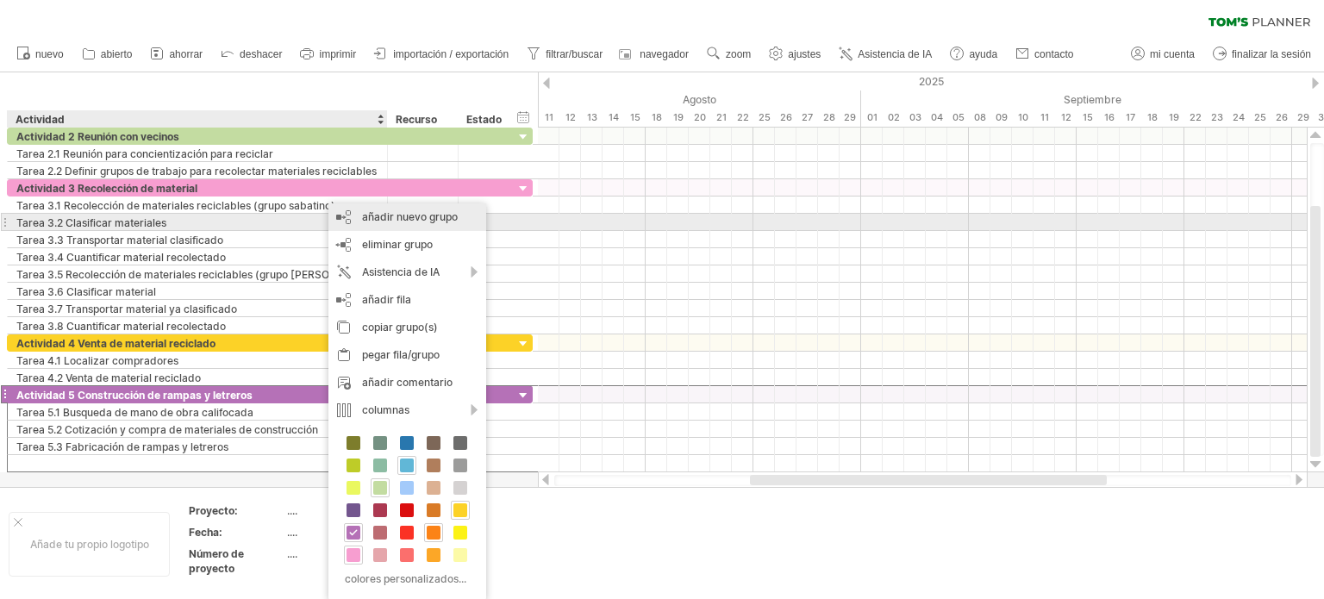
click at [391, 215] on font "añadir nuevo grupo" at bounding box center [410, 216] width 96 height 13
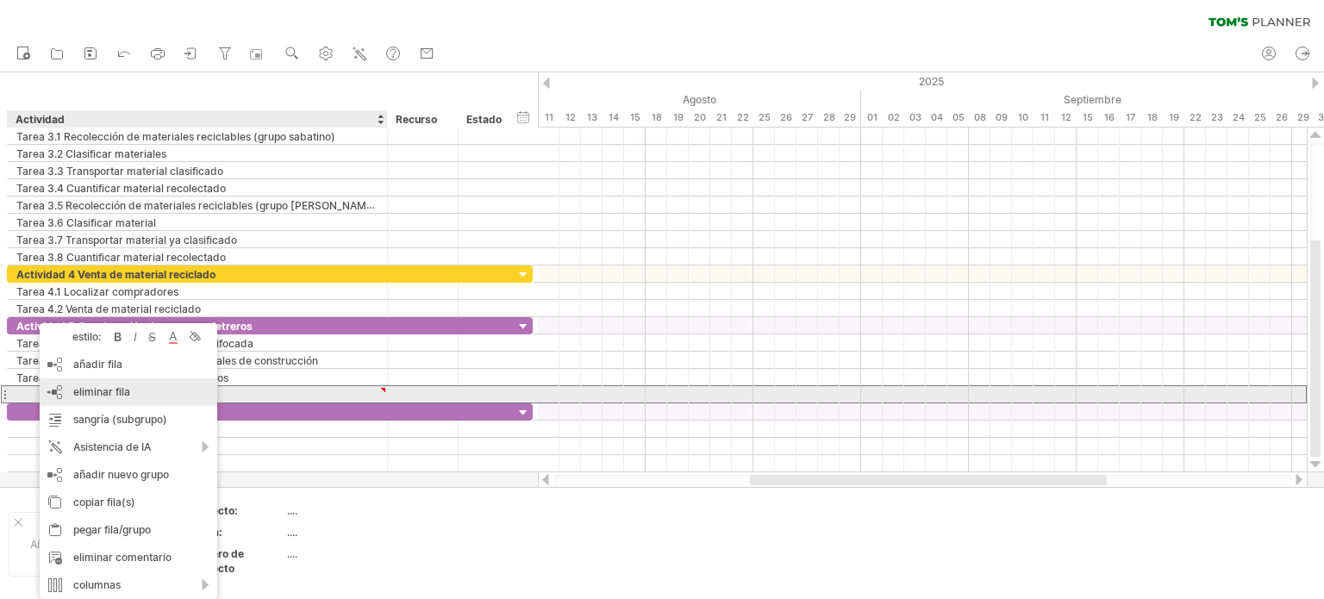
click at [99, 390] on font "eliminar fila" at bounding box center [101, 391] width 57 height 13
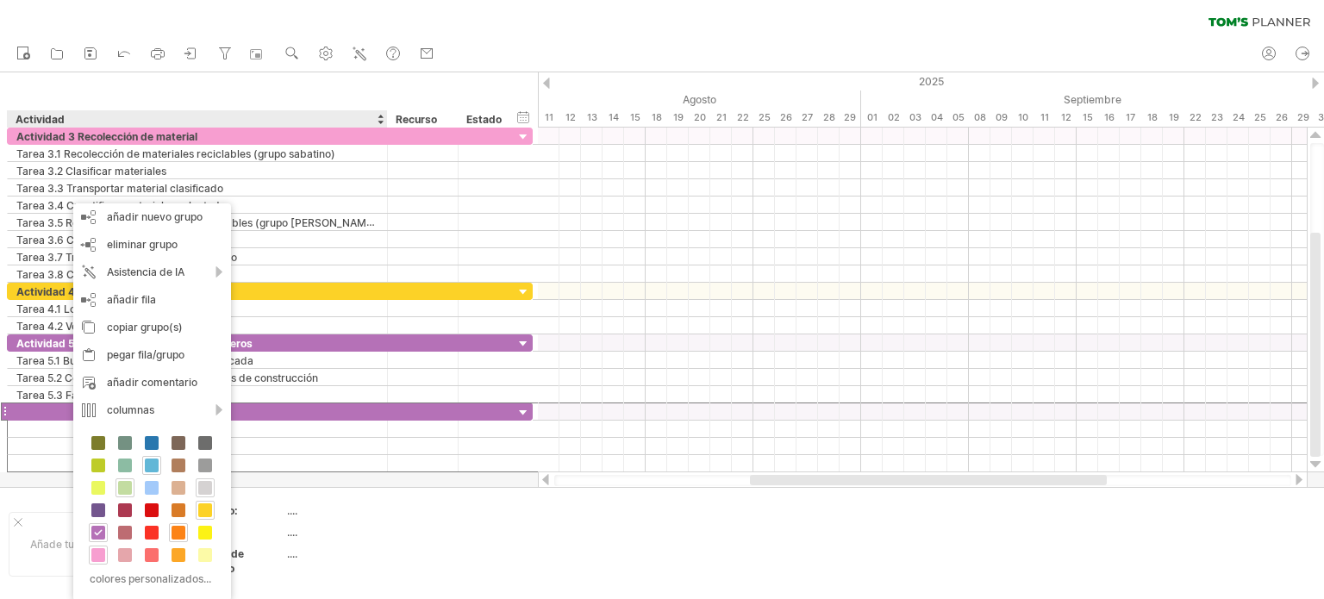
click at [203, 482] on span at bounding box center [205, 488] width 14 height 14
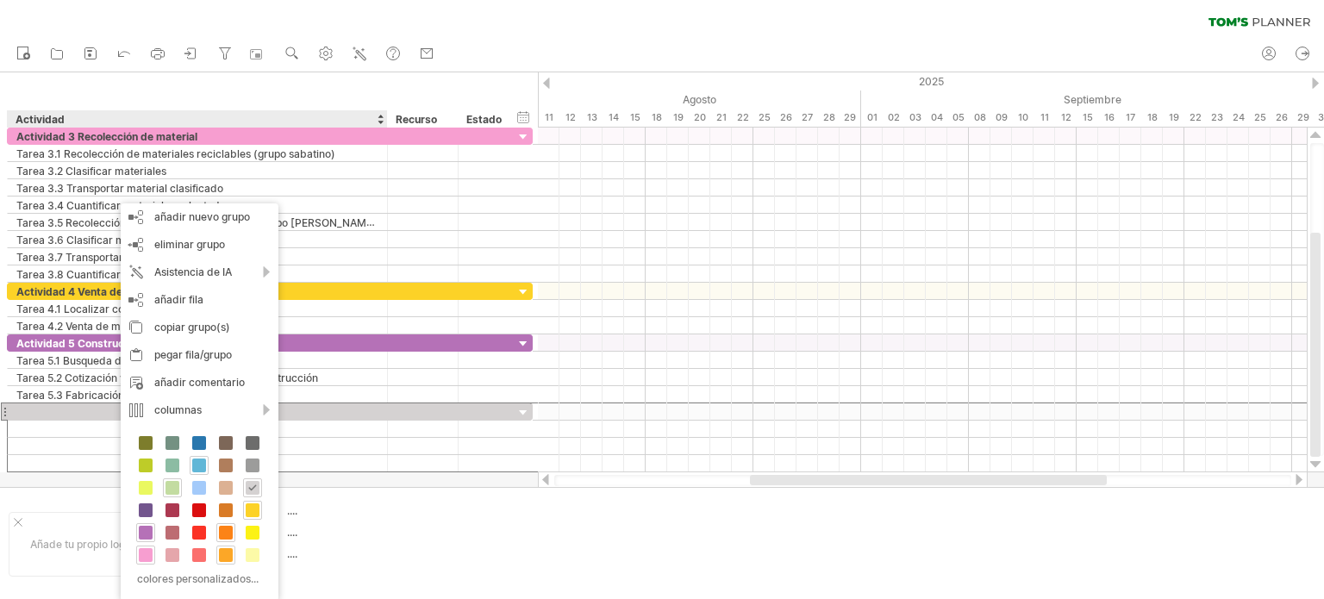
click at [225, 548] on span at bounding box center [226, 555] width 14 height 14
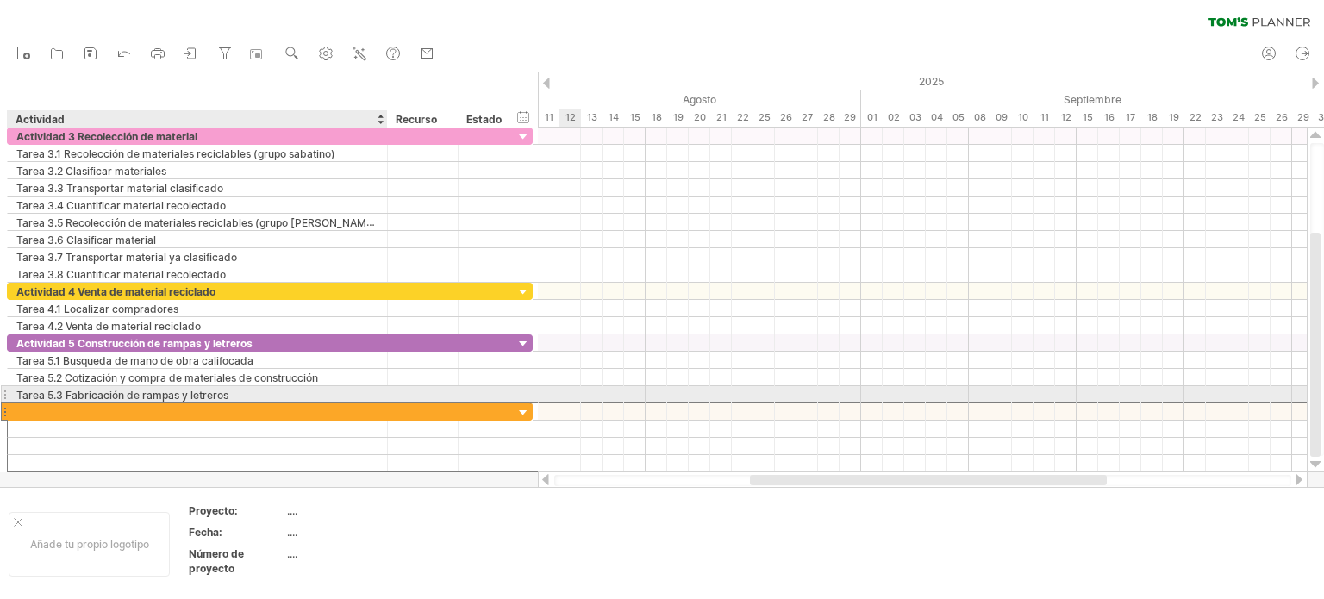
click at [31, 403] on div at bounding box center [197, 411] width 362 height 16
type input "**********"
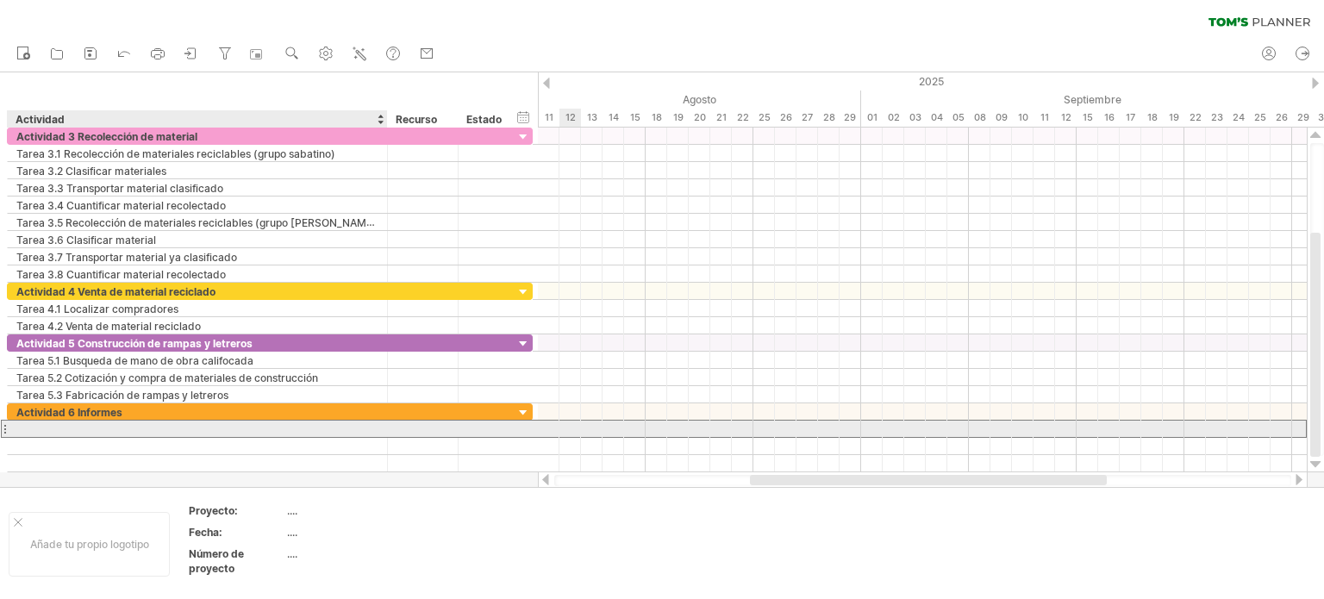
click at [31, 426] on div at bounding box center [197, 429] width 362 height 16
type input "**********"
click at [44, 438] on div at bounding box center [197, 446] width 362 height 16
type input "**********"
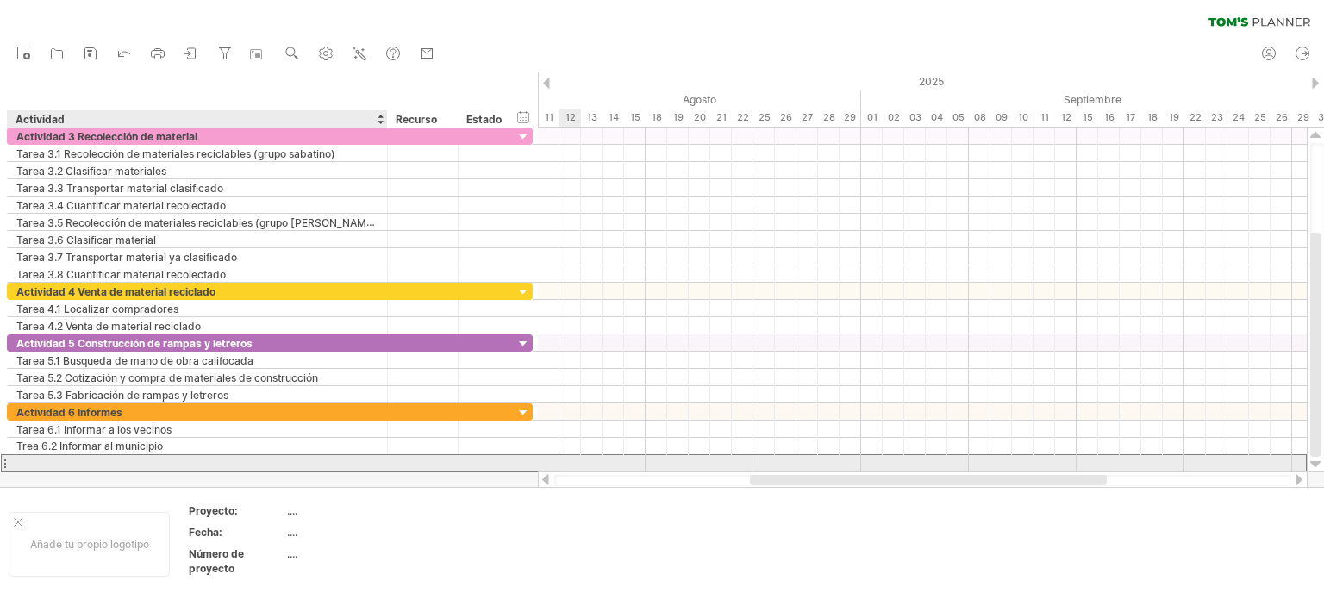
click at [39, 456] on div at bounding box center [197, 463] width 362 height 16
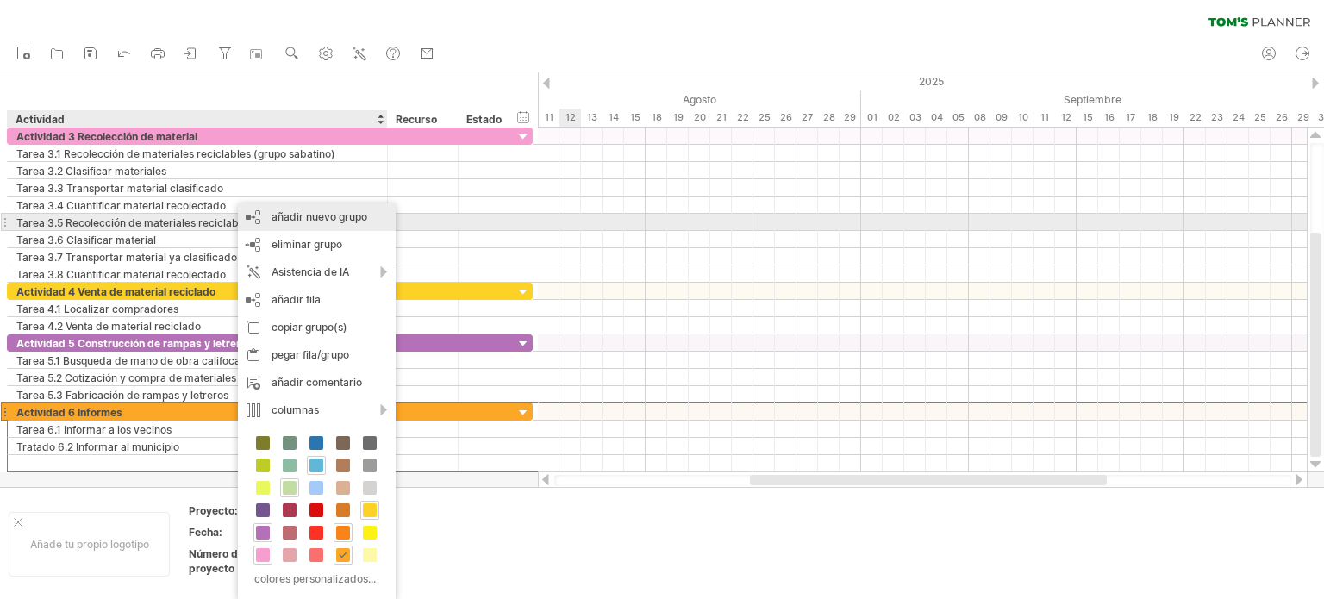
click at [308, 215] on font "añadir nuevo grupo" at bounding box center [319, 216] width 96 height 13
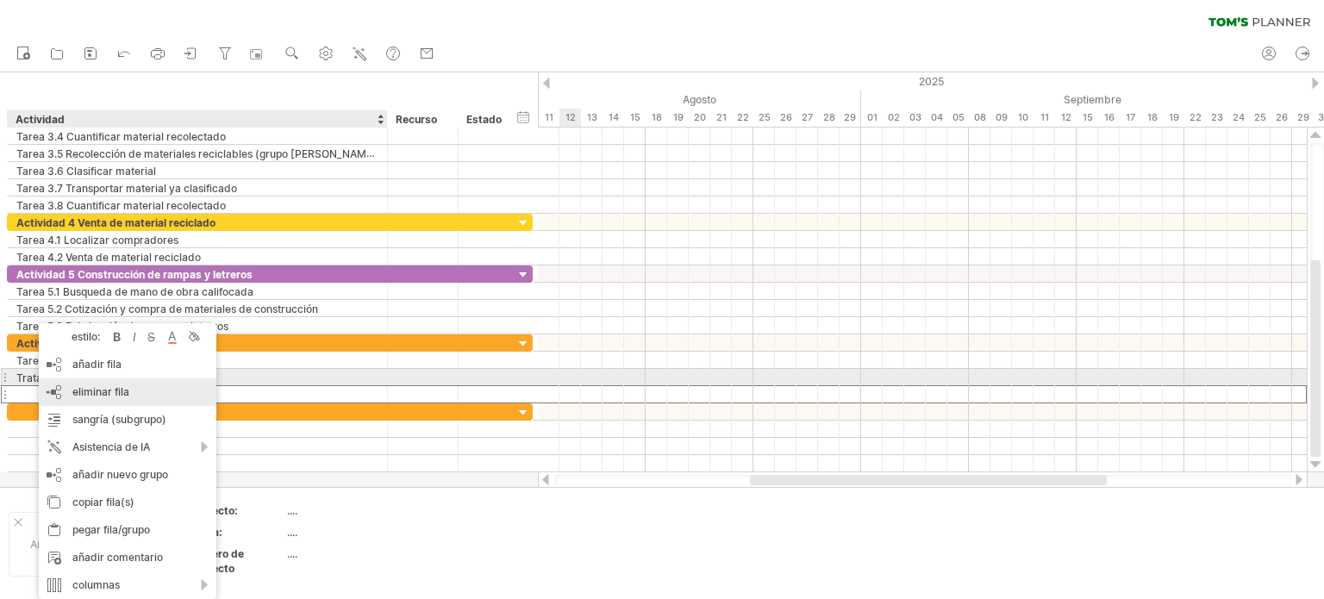
click at [90, 383] on div "eliminar fila eliminar [PERSON_NAME] seleccionadas" at bounding box center [128, 392] width 178 height 28
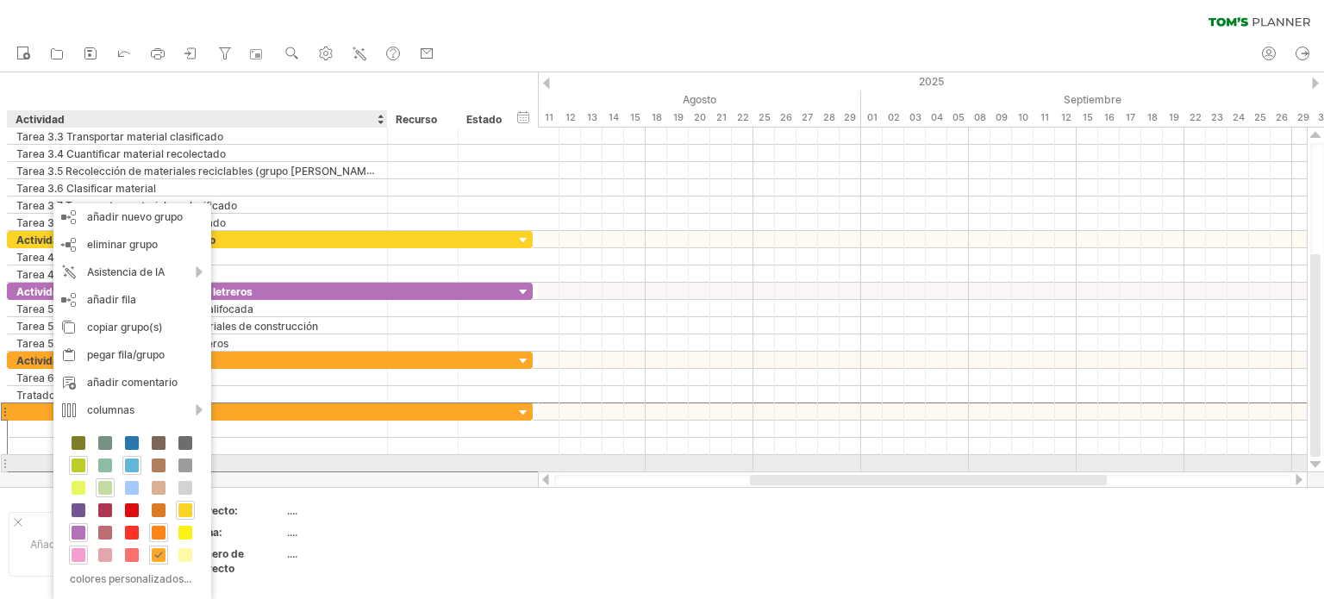
click at [76, 463] on span at bounding box center [79, 465] width 14 height 14
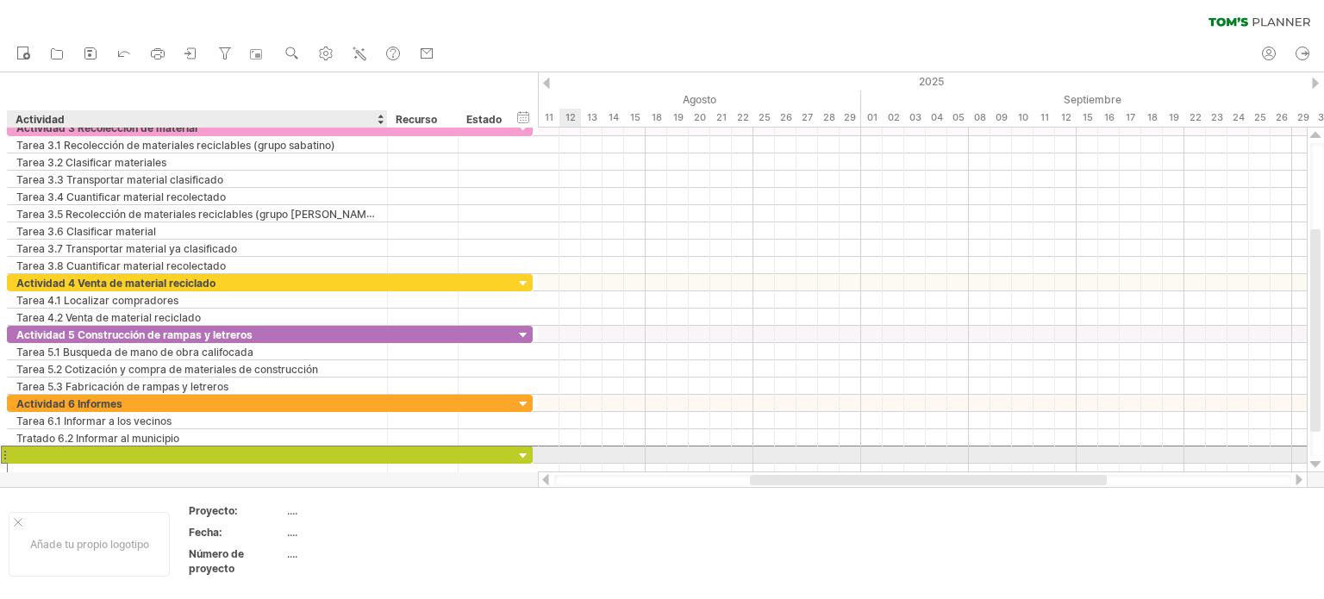
click at [46, 458] on div at bounding box center [197, 454] width 362 height 16
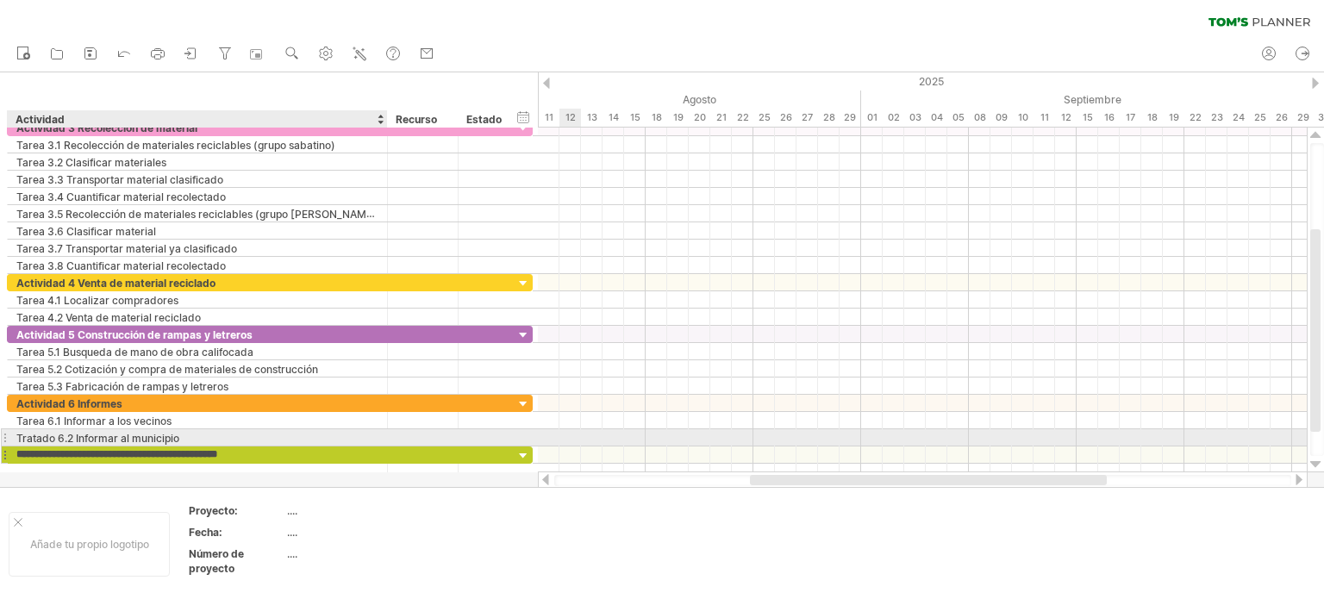
type input "**********"
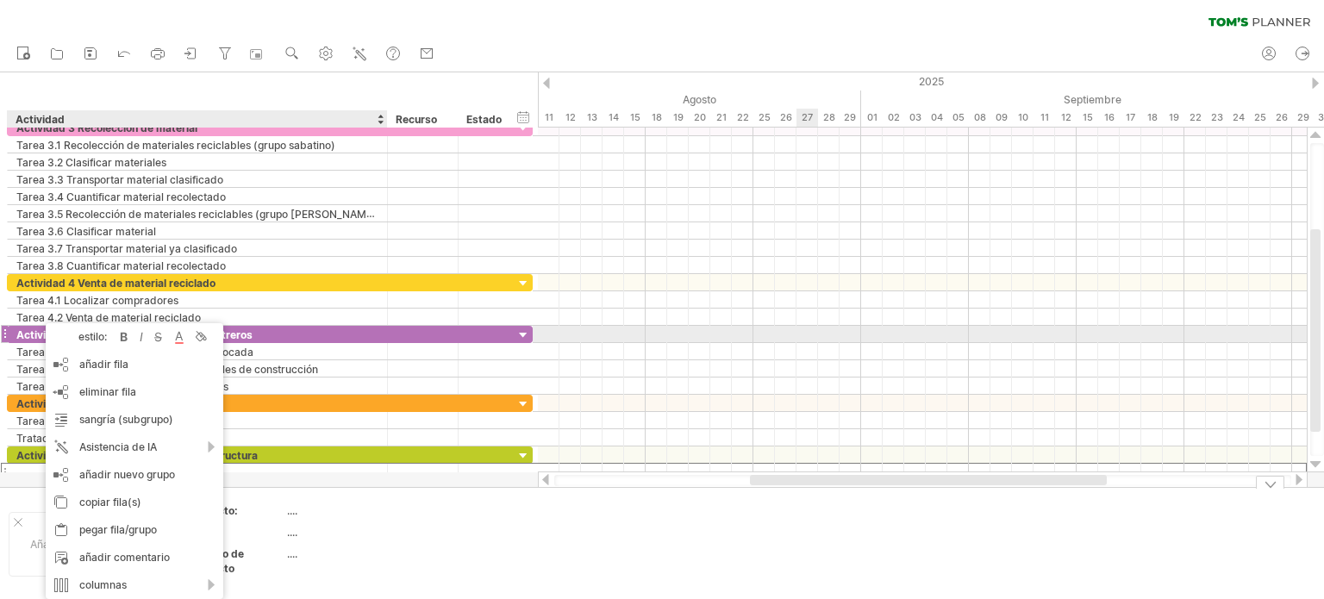
click at [822, 300] on div at bounding box center [922, 299] width 769 height 17
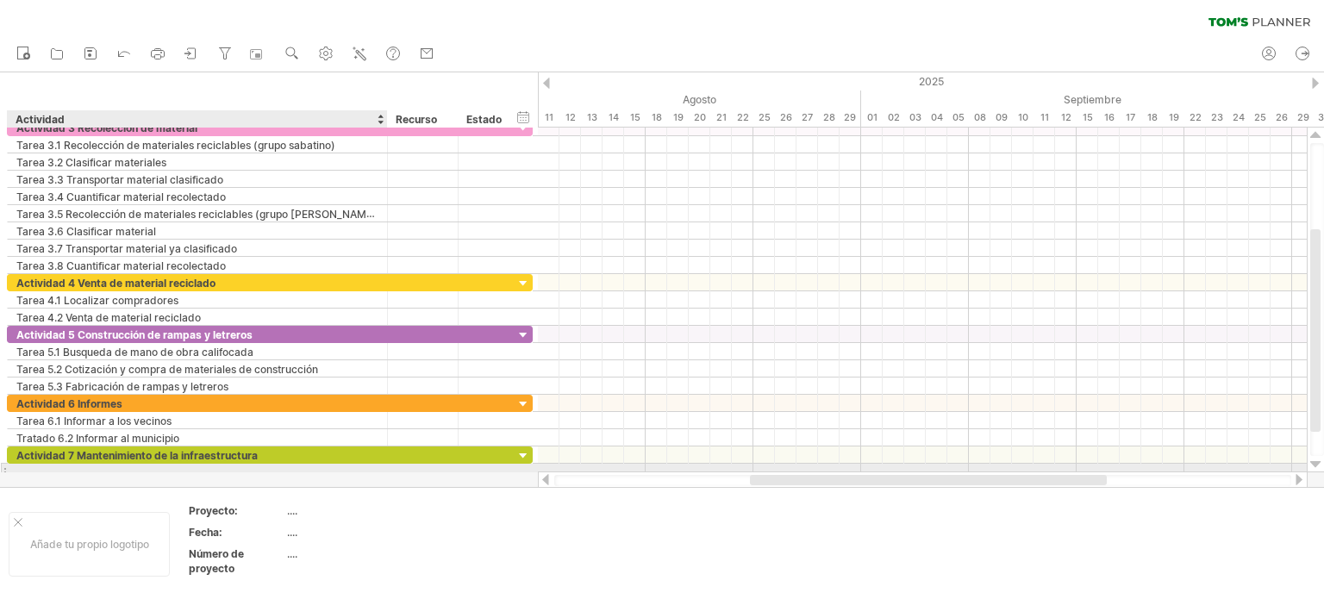
click at [60, 464] on div at bounding box center [197, 472] width 362 height 16
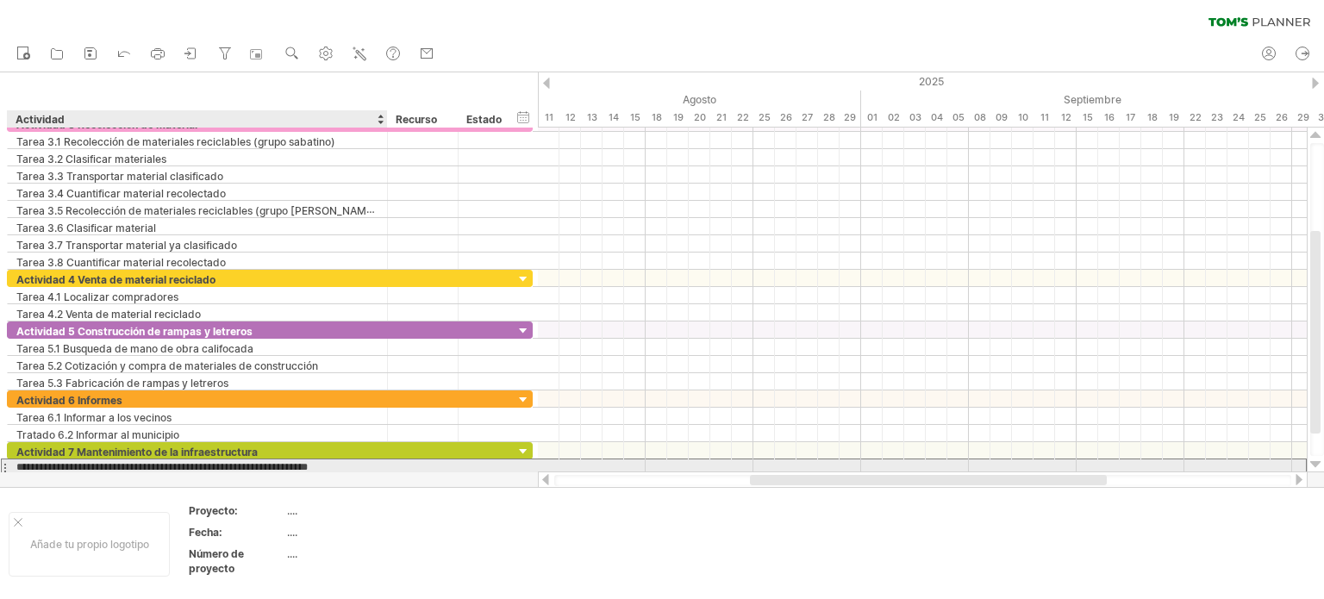
type input "**********"
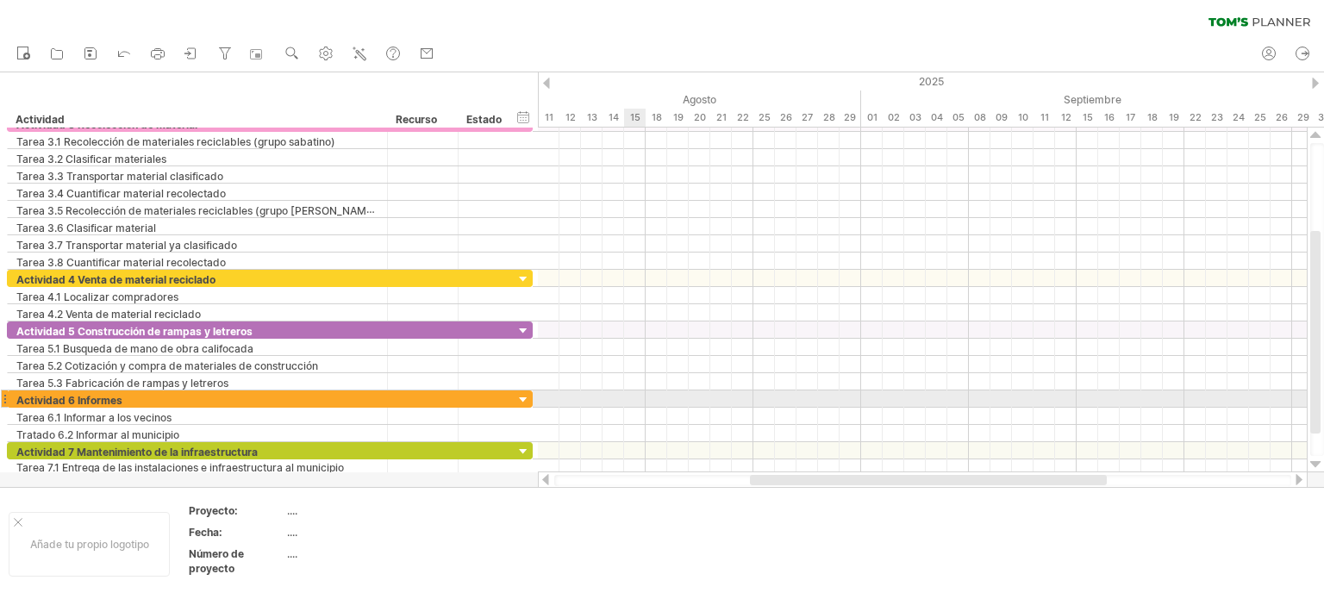
click at [628, 396] on div at bounding box center [922, 398] width 769 height 17
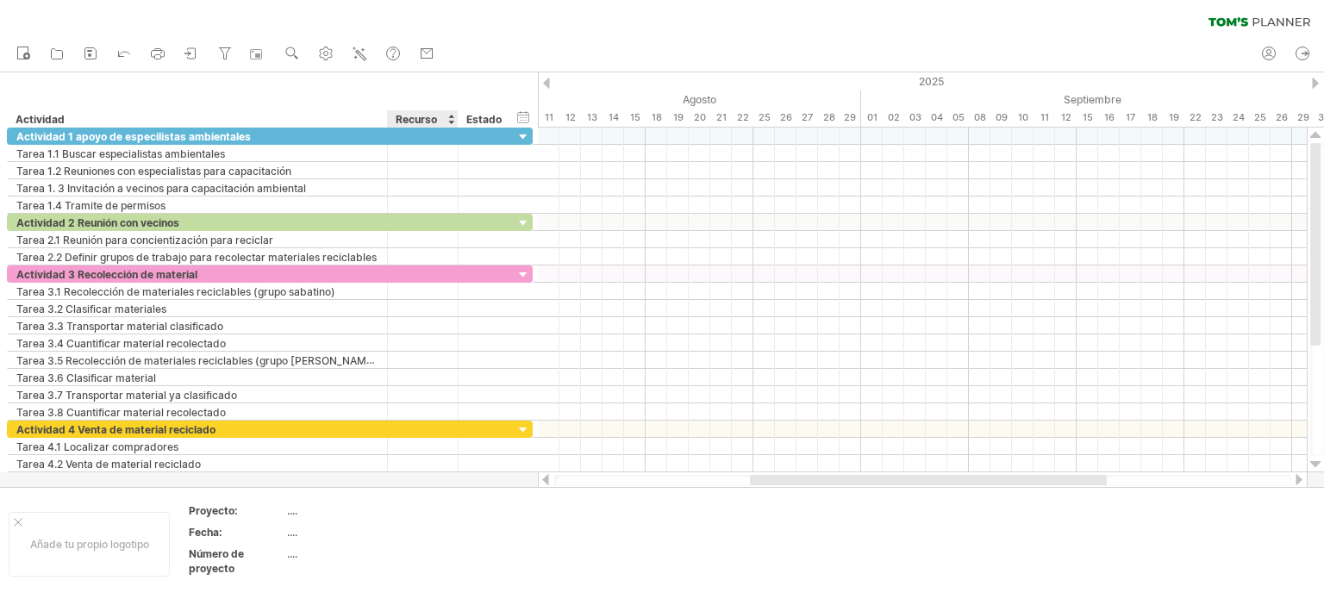
click at [417, 116] on font "Recurso" at bounding box center [416, 119] width 41 height 13
click at [432, 114] on font "Recurso" at bounding box center [416, 119] width 41 height 13
click at [435, 116] on font "Recurso" at bounding box center [416, 119] width 41 height 13
drag, startPoint x: 438, startPoint y: 115, endPoint x: 427, endPoint y: 115, distance: 10.3
click at [427, 115] on div "Recurso" at bounding box center [422, 118] width 53 height 17
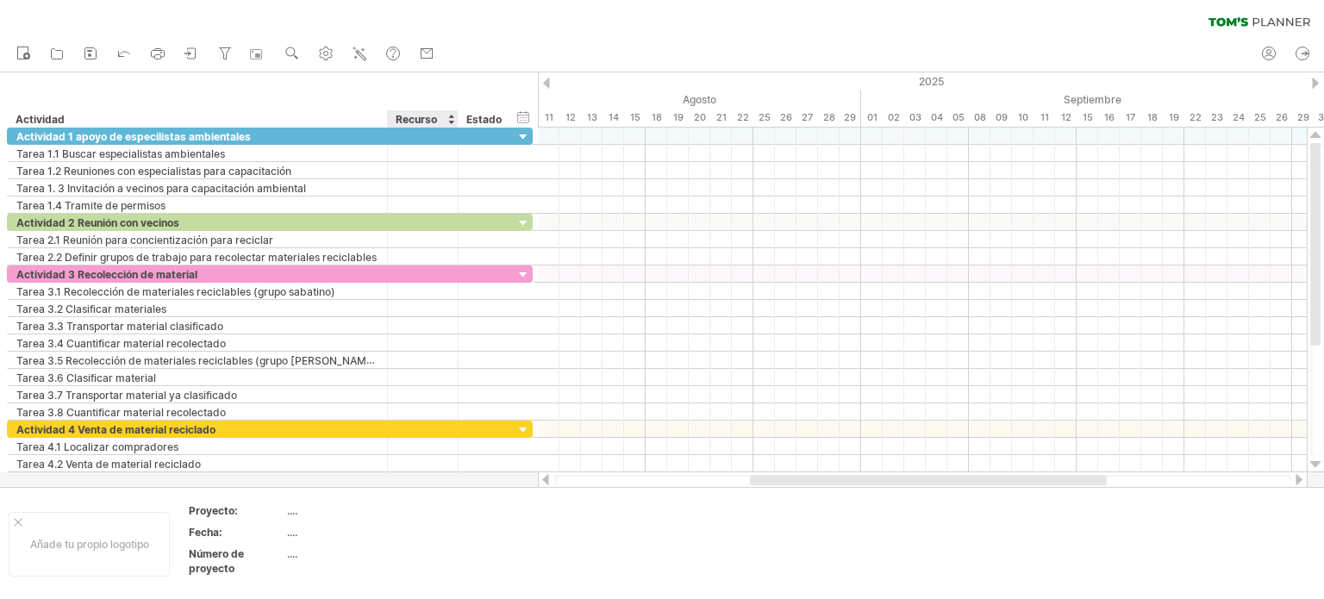
click at [427, 115] on font "Recurso" at bounding box center [416, 119] width 41 height 13
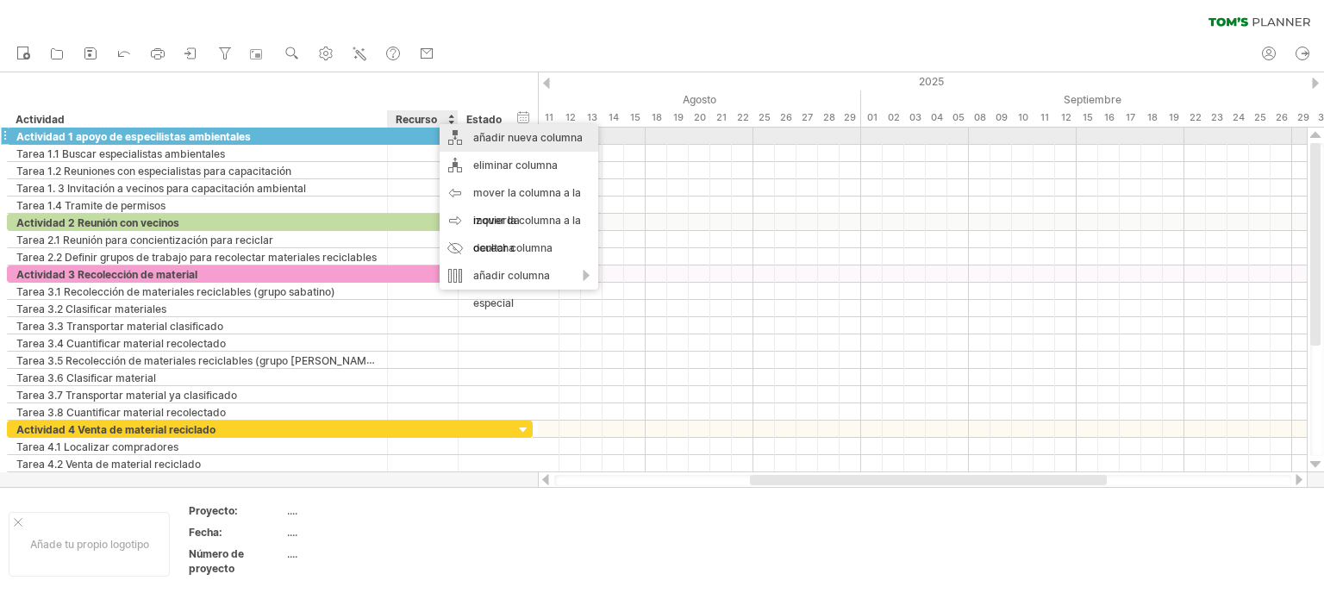
click at [473, 131] on font "añadir nueva columna" at bounding box center [527, 137] width 109 height 13
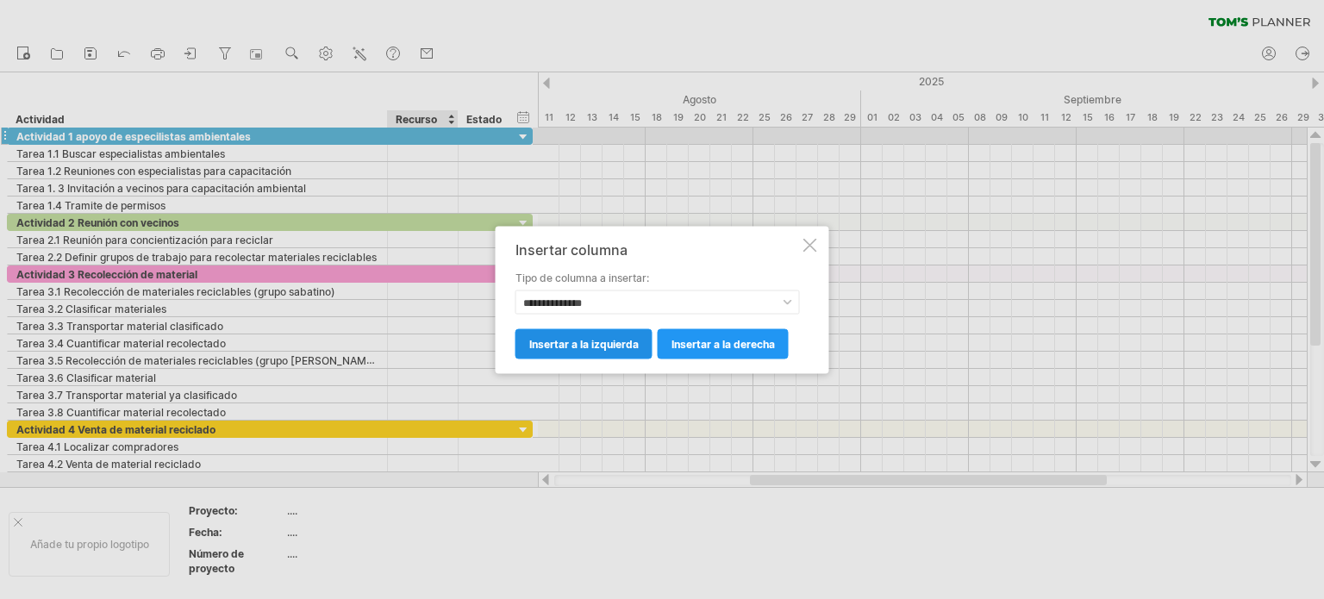
click at [584, 343] on font "insertar a la izquierda" at bounding box center [583, 343] width 109 height 13
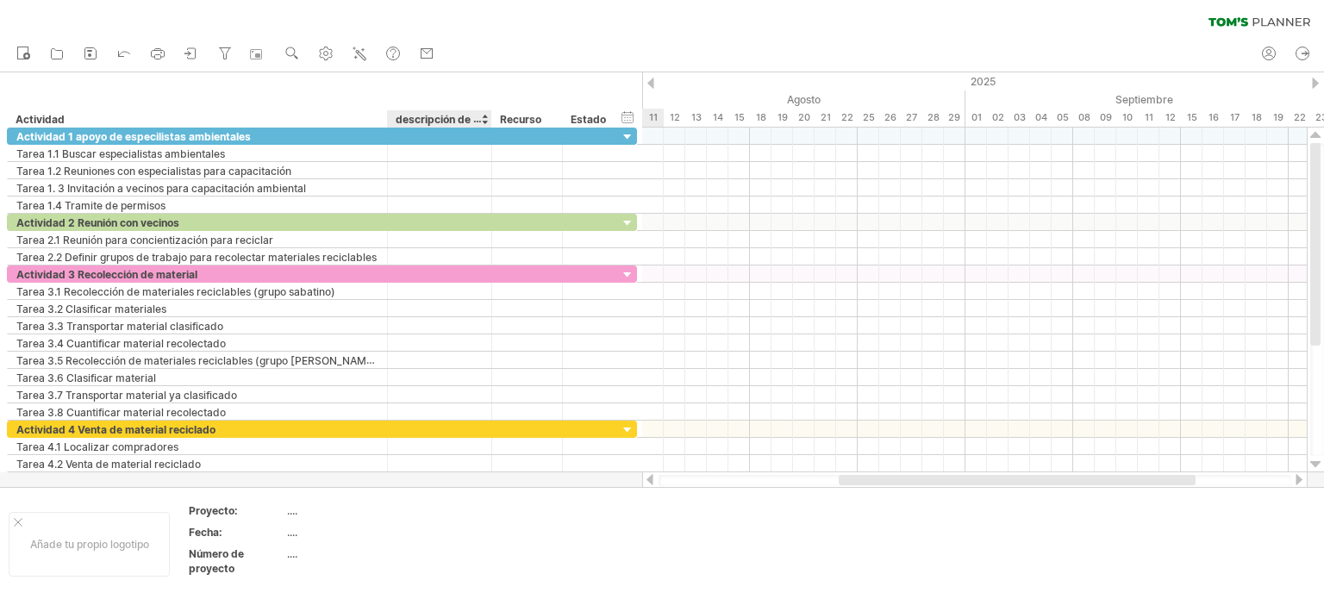
click at [458, 122] on font "descripción de la columna" at bounding box center [461, 119] width 131 height 14
click at [472, 120] on font "descripción de la columna" at bounding box center [461, 119] width 131 height 14
click at [473, 120] on font "descripción de la columna" at bounding box center [461, 119] width 131 height 14
click at [476, 119] on font "descripción de la columna" at bounding box center [461, 119] width 131 height 14
click at [453, 113] on font "descripción de la columna" at bounding box center [461, 118] width 131 height 13
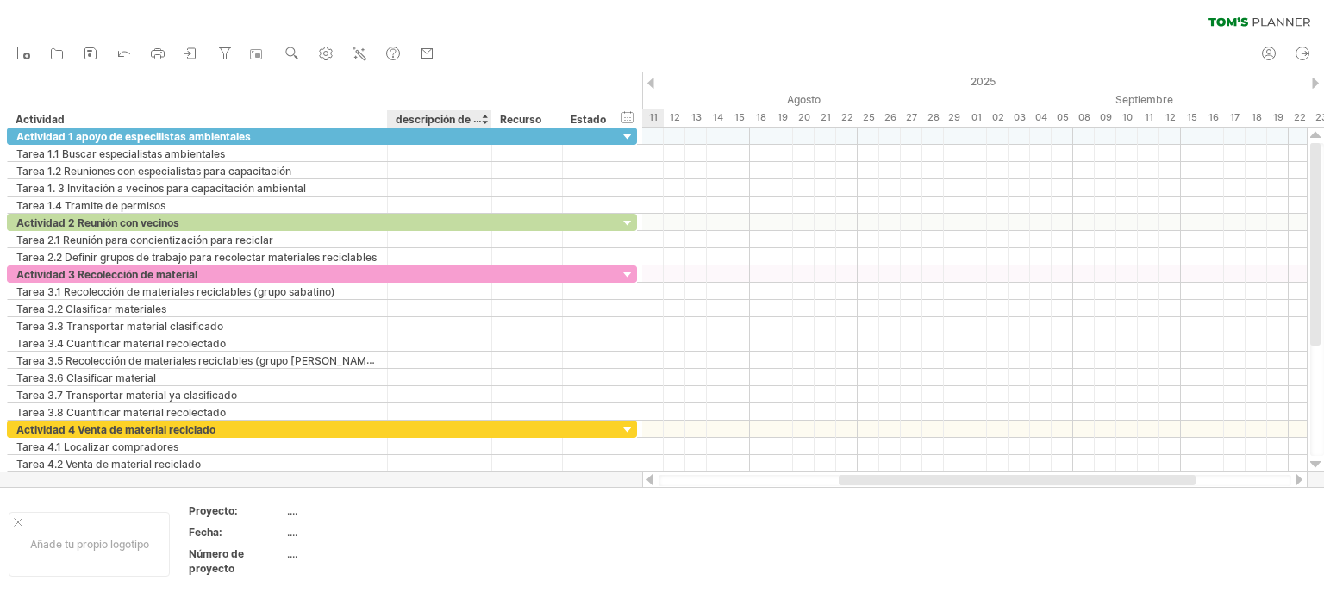
click at [448, 123] on font "descripción de la columna" at bounding box center [461, 119] width 131 height 14
click at [413, 115] on font "descripción de la columna" at bounding box center [461, 119] width 131 height 14
click at [489, 117] on div at bounding box center [491, 118] width 6 height 17
click at [481, 121] on font "descripción de la columna" at bounding box center [461, 119] width 131 height 14
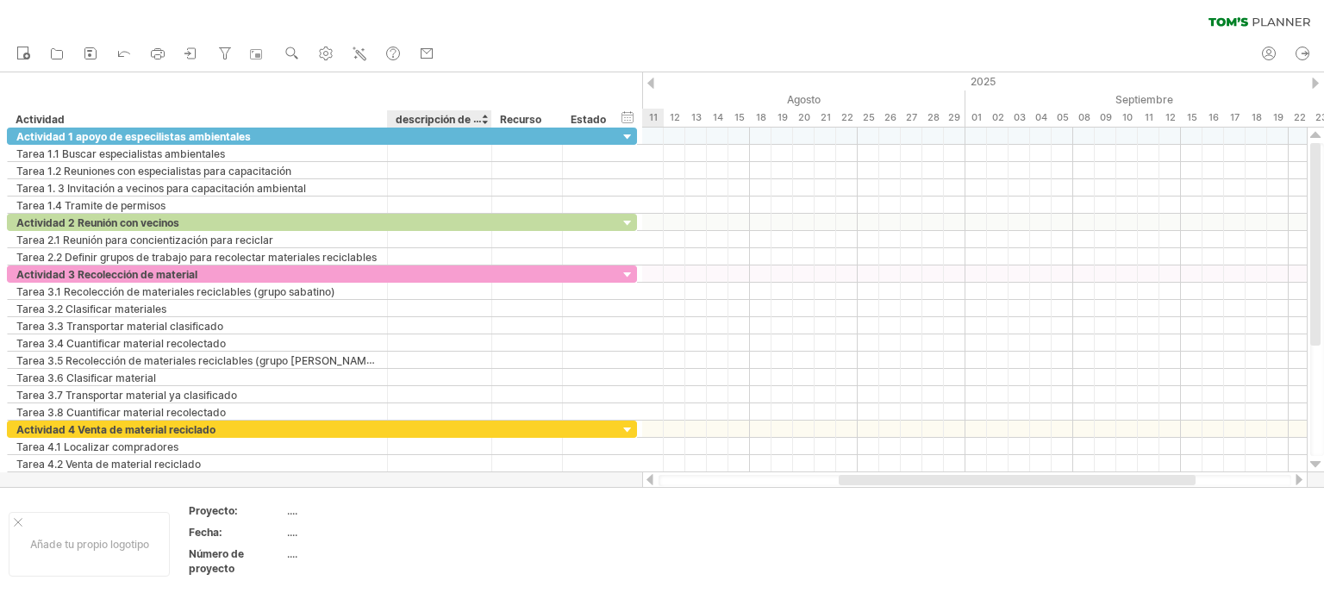
click at [481, 121] on font "descripción de la columna" at bounding box center [461, 119] width 131 height 14
click at [470, 116] on font "descripción de la columna" at bounding box center [461, 119] width 131 height 14
click at [484, 120] on div at bounding box center [484, 118] width 7 height 17
click at [472, 119] on font "descripción de la columna" at bounding box center [461, 119] width 131 height 14
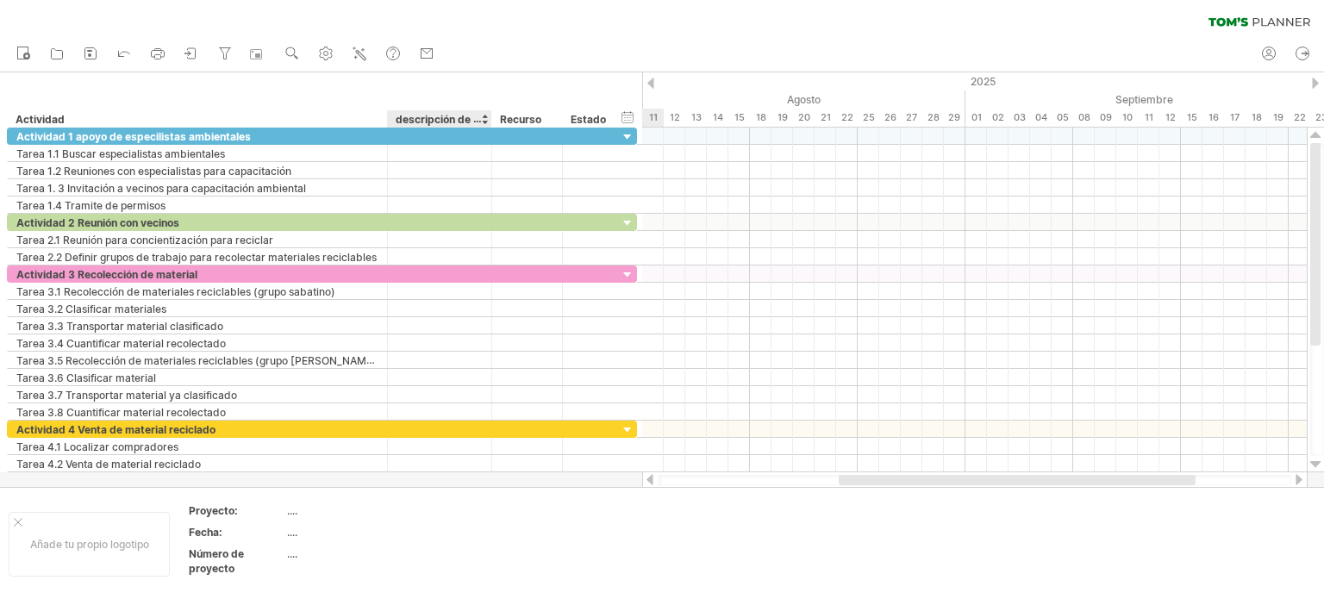
click at [472, 119] on font "descripción de la columna" at bounding box center [461, 119] width 131 height 14
click at [476, 120] on font "descripción de la columna" at bounding box center [461, 119] width 131 height 14
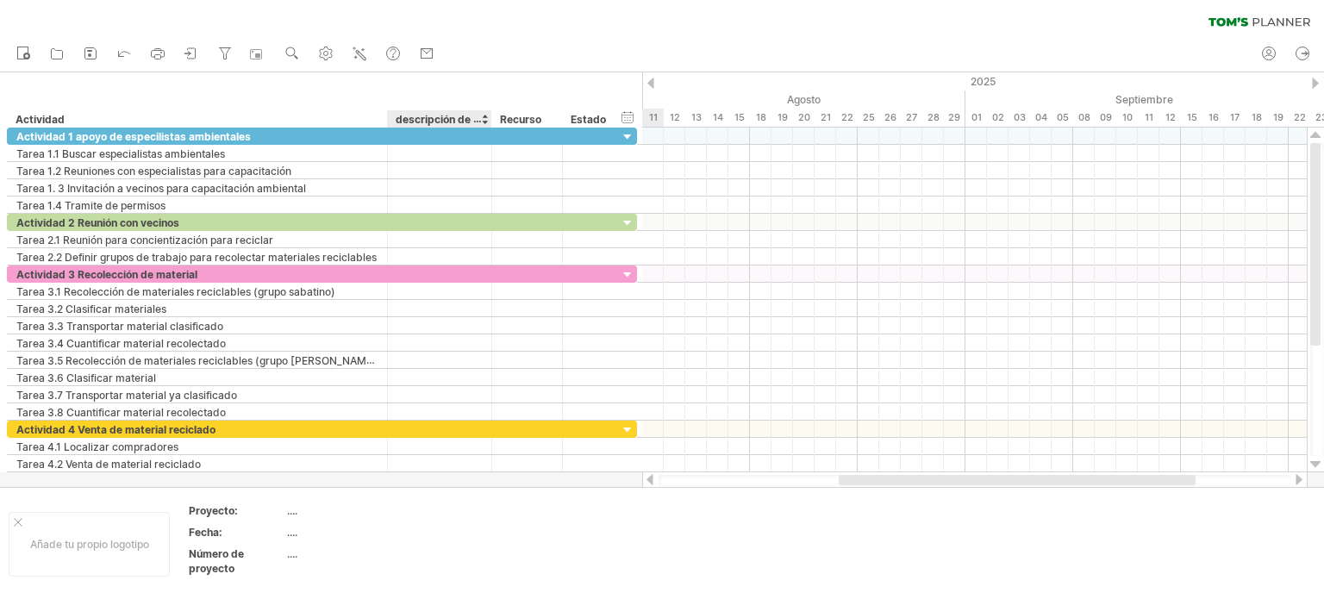
click at [450, 116] on font "descripción de la columna" at bounding box center [461, 119] width 131 height 14
click at [446, 116] on font "descripción de la columna" at bounding box center [461, 119] width 131 height 14
click at [446, 117] on font "descripción de la columna" at bounding box center [461, 119] width 131 height 14
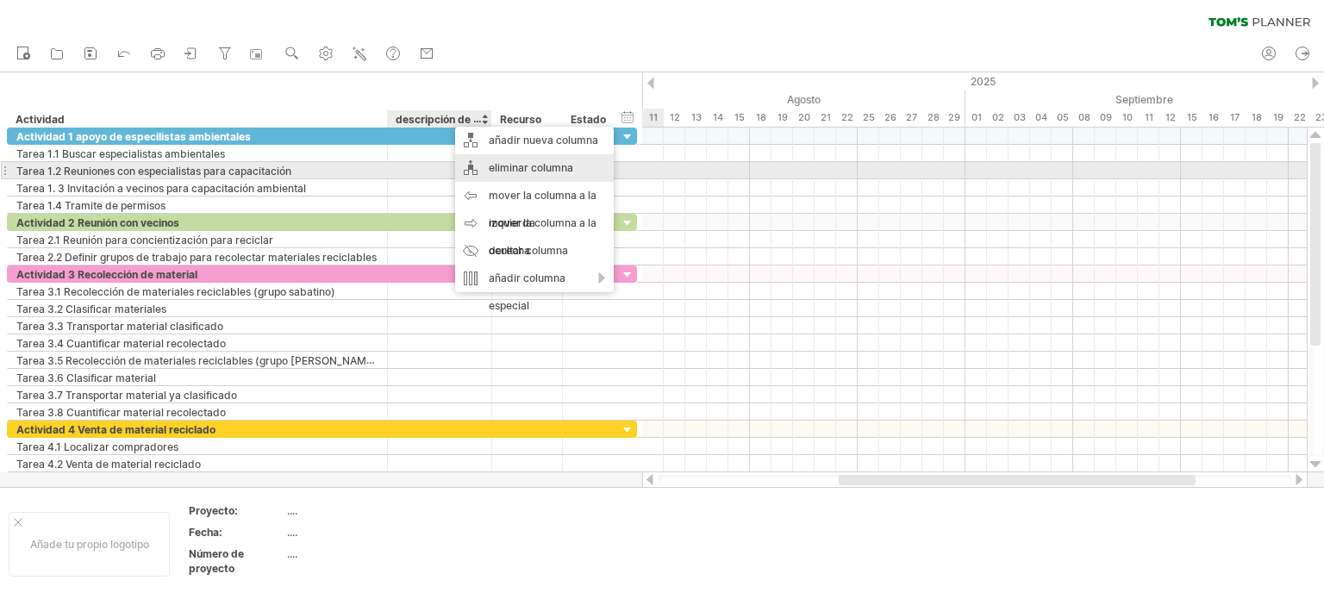
click at [495, 166] on font "eliminar columna" at bounding box center [531, 167] width 84 height 13
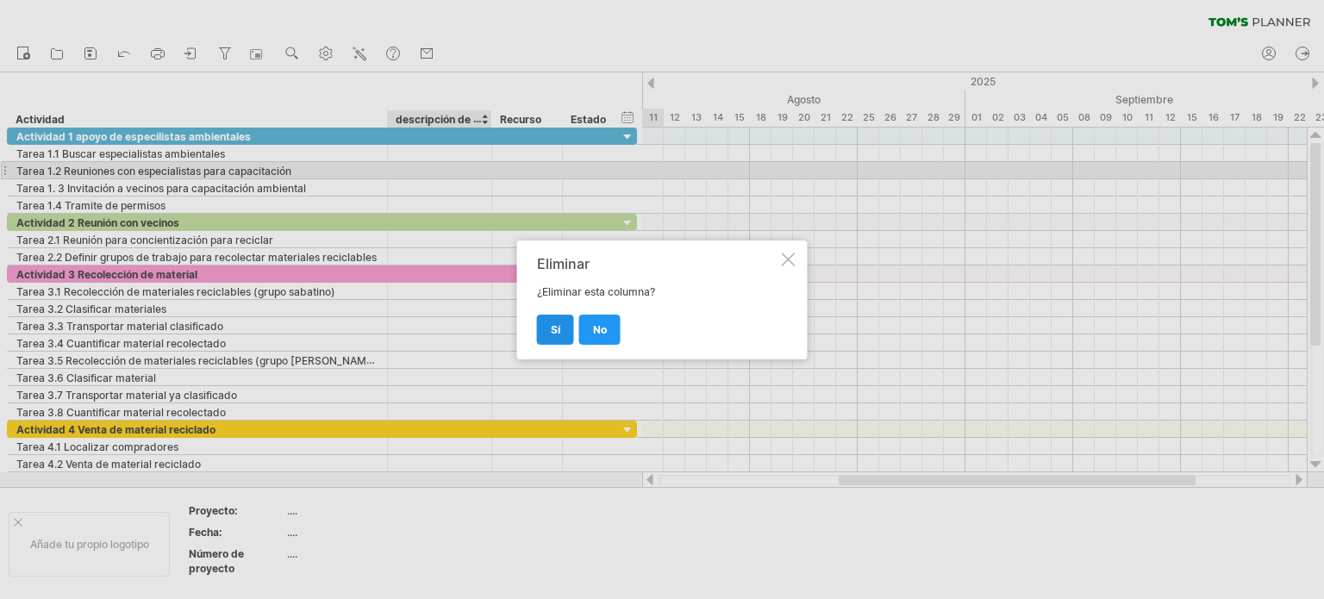
click at [557, 327] on font "Sí" at bounding box center [555, 329] width 9 height 13
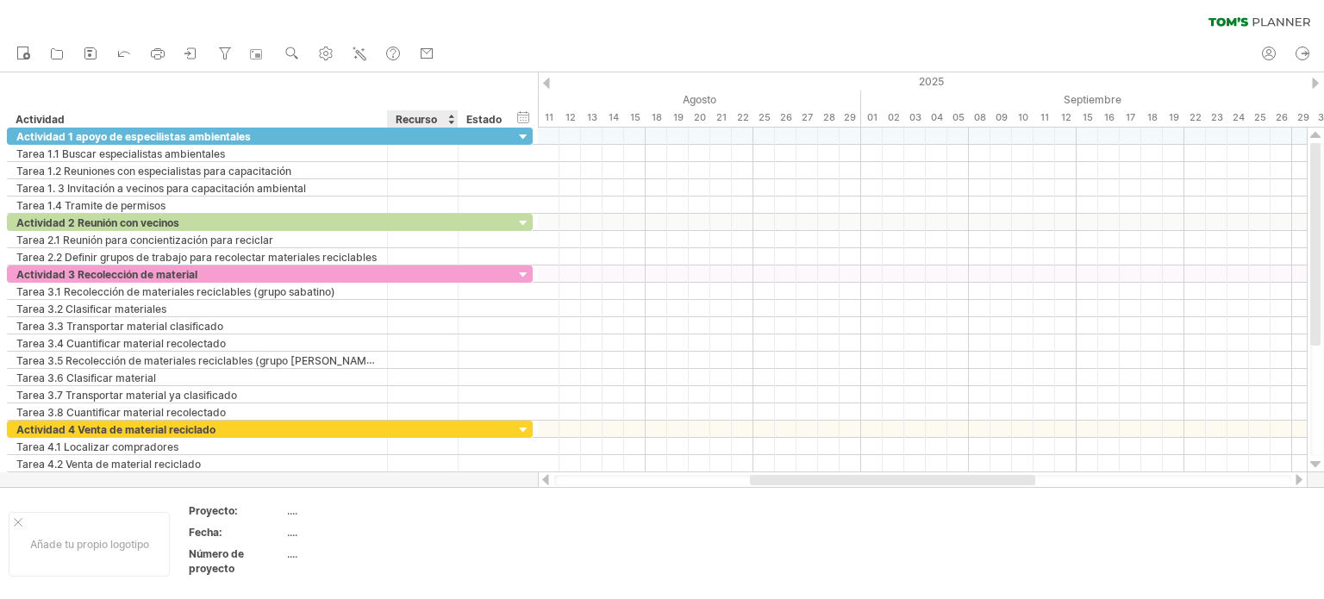
click at [445, 119] on div "Recurso" at bounding box center [422, 118] width 53 height 17
click at [444, 119] on input "********" at bounding box center [422, 118] width 53 height 17
type input "**********"
drag, startPoint x: 455, startPoint y: 122, endPoint x: 474, endPoint y: 126, distance: 19.3
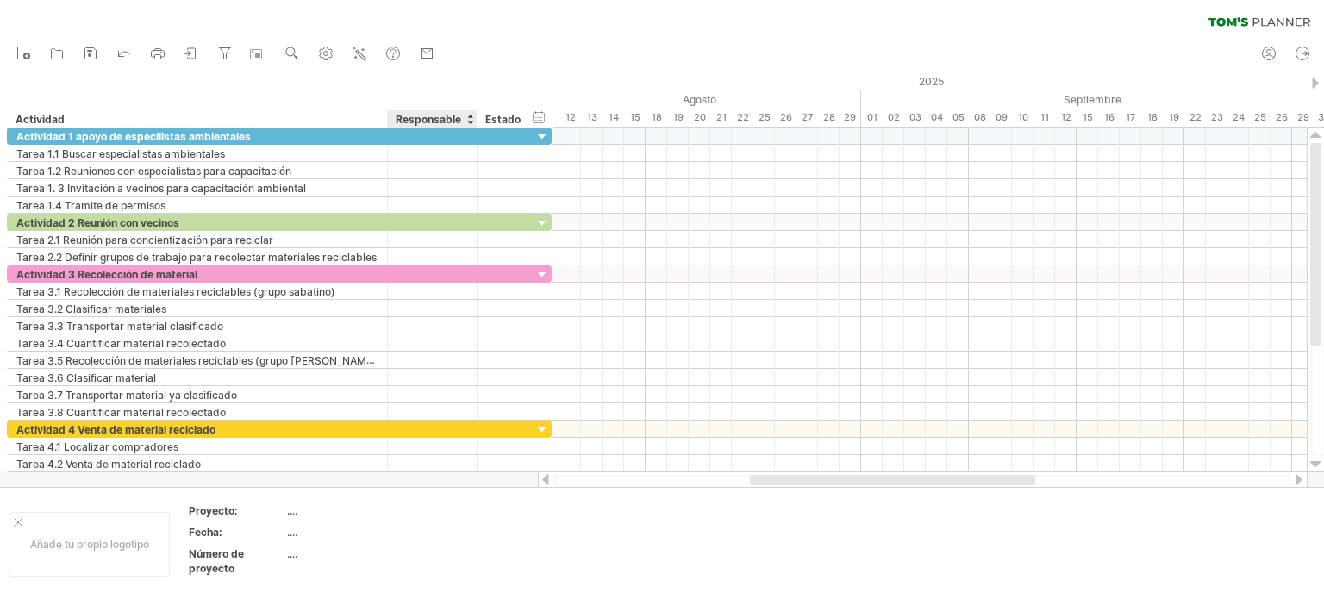
click at [474, 126] on div at bounding box center [476, 118] width 6 height 17
click at [503, 121] on font "Estado" at bounding box center [502, 119] width 35 height 13
click at [506, 120] on font "Estado" at bounding box center [502, 119] width 35 height 13
click at [526, 116] on div at bounding box center [525, 118] width 7 height 17
click at [521, 115] on div "Estado" at bounding box center [504, 118] width 38 height 17
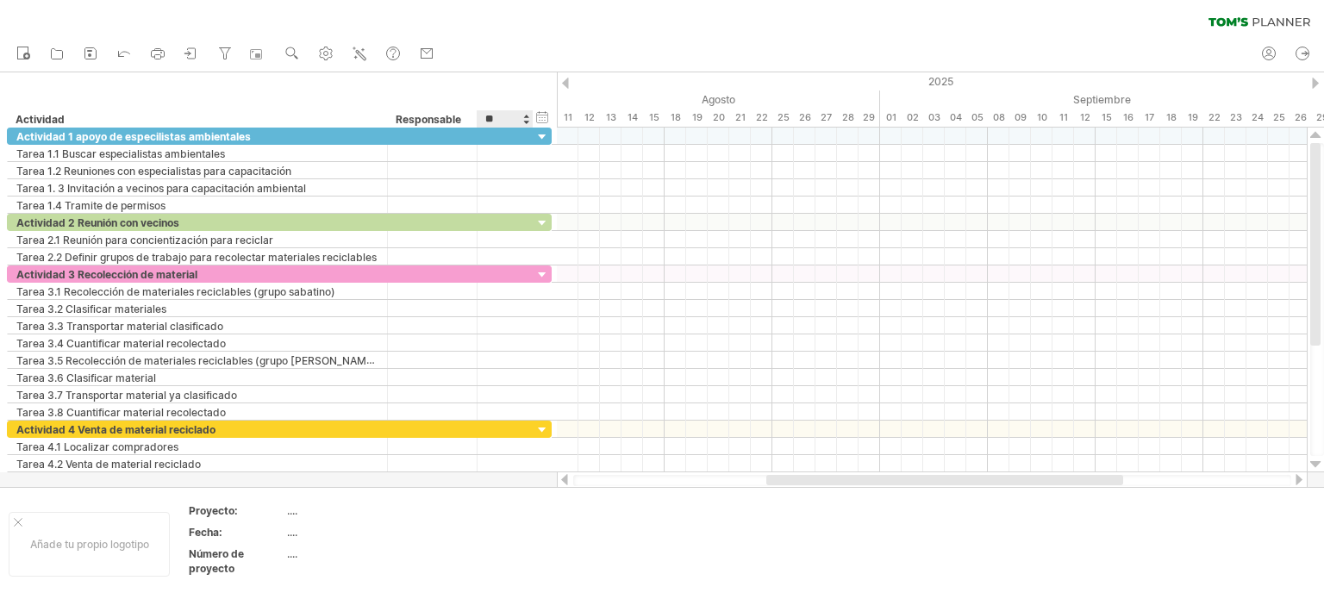
type input "*"
type input "********"
drag, startPoint x: 528, startPoint y: 120, endPoint x: 549, endPoint y: 122, distance: 20.8
click at [550, 122] on div at bounding box center [553, 118] width 6 height 17
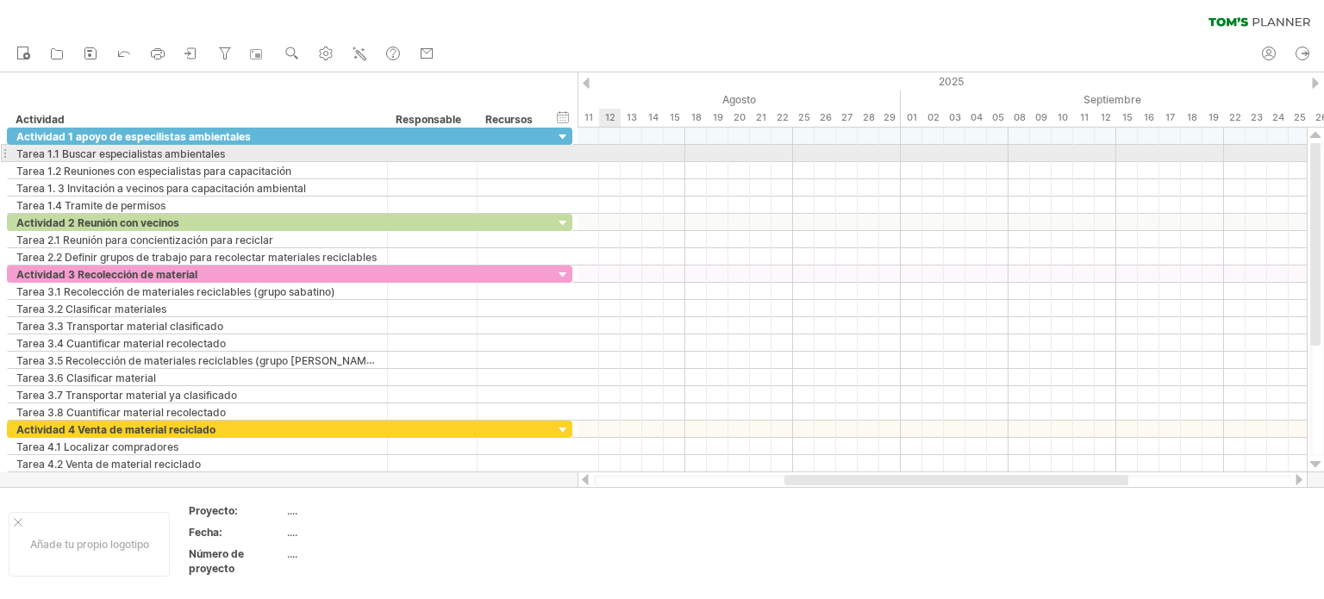
click at [609, 159] on div at bounding box center [941, 153] width 729 height 17
click at [414, 153] on div at bounding box center [432, 153] width 72 height 16
type input "**********"
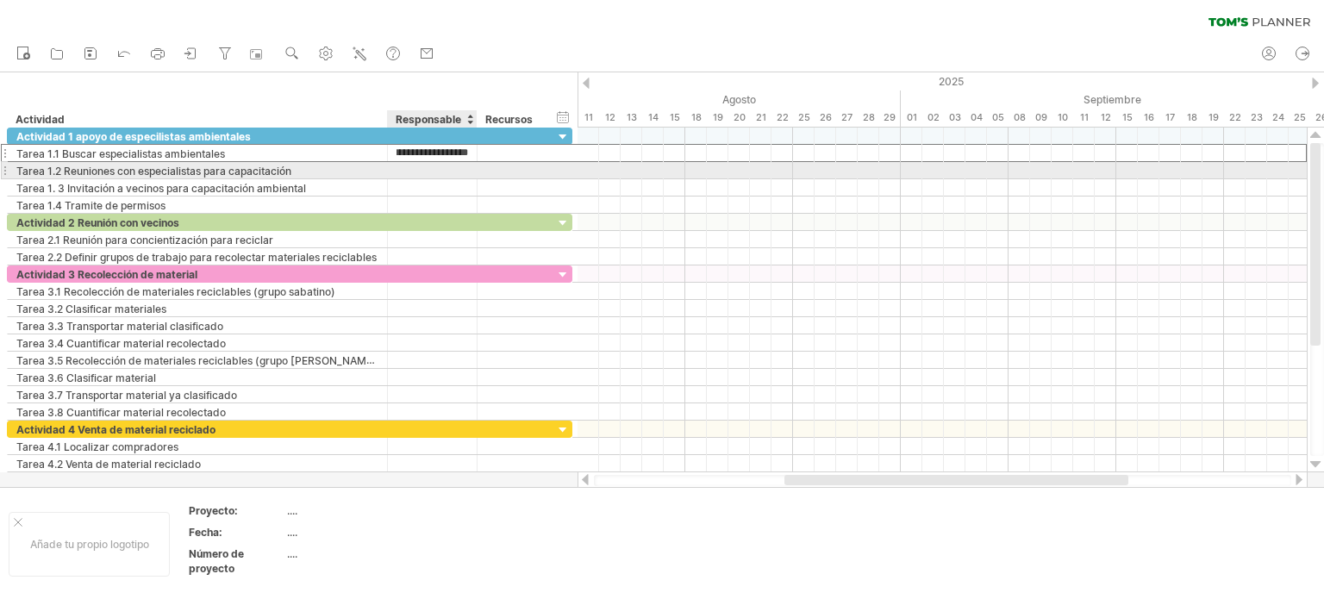
scroll to position [0, 0]
click at [412, 165] on div at bounding box center [432, 170] width 72 height 16
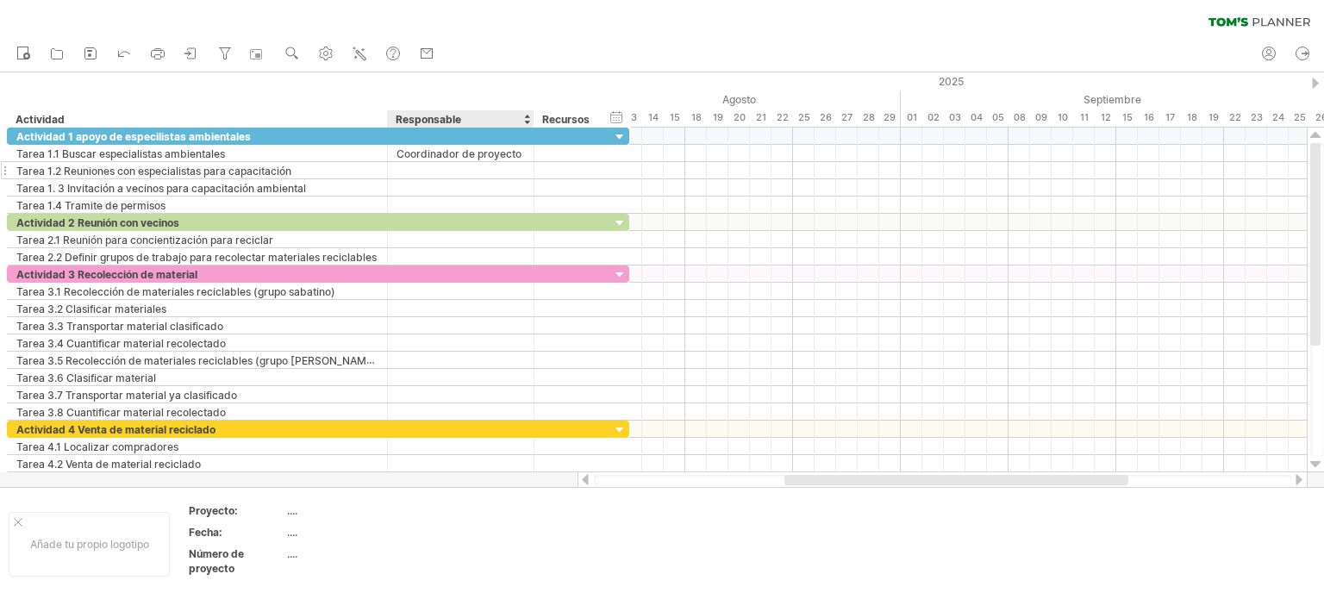
drag, startPoint x: 472, startPoint y: 120, endPoint x: 469, endPoint y: 167, distance: 47.5
click at [530, 130] on div "Intentando acceder a [DOMAIN_NAME] Conectado de nuevo... 0% borrar filtro" at bounding box center [662, 299] width 1324 height 599
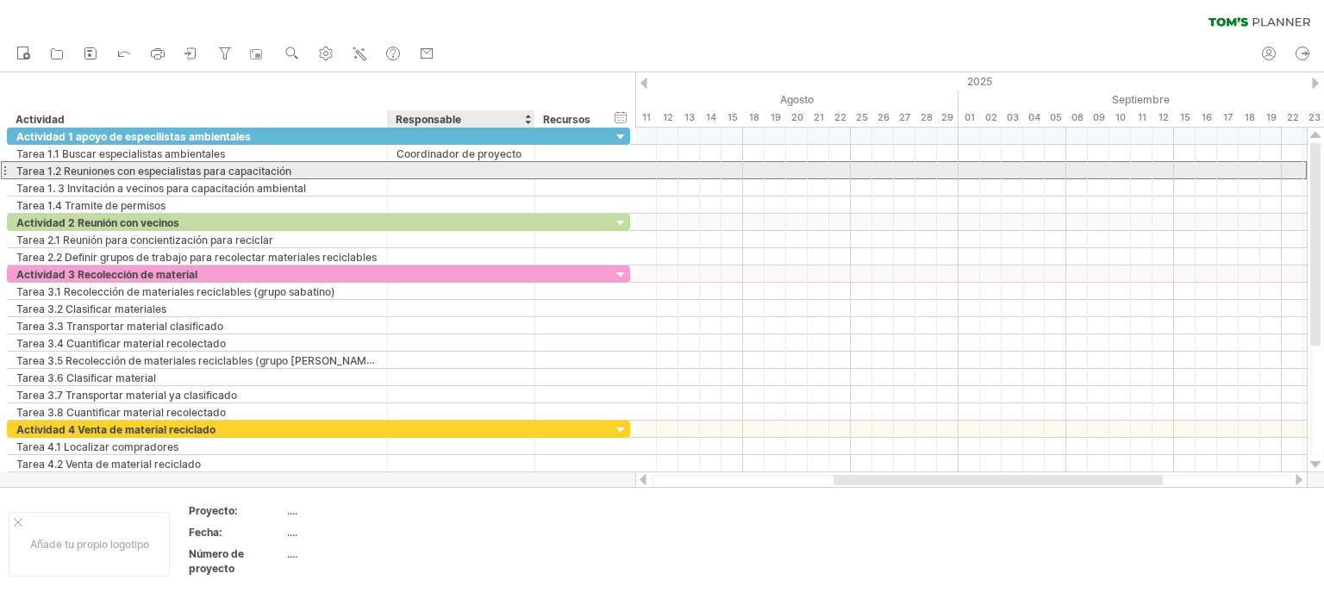
click at [406, 169] on div at bounding box center [460, 170] width 129 height 16
type input "**********"
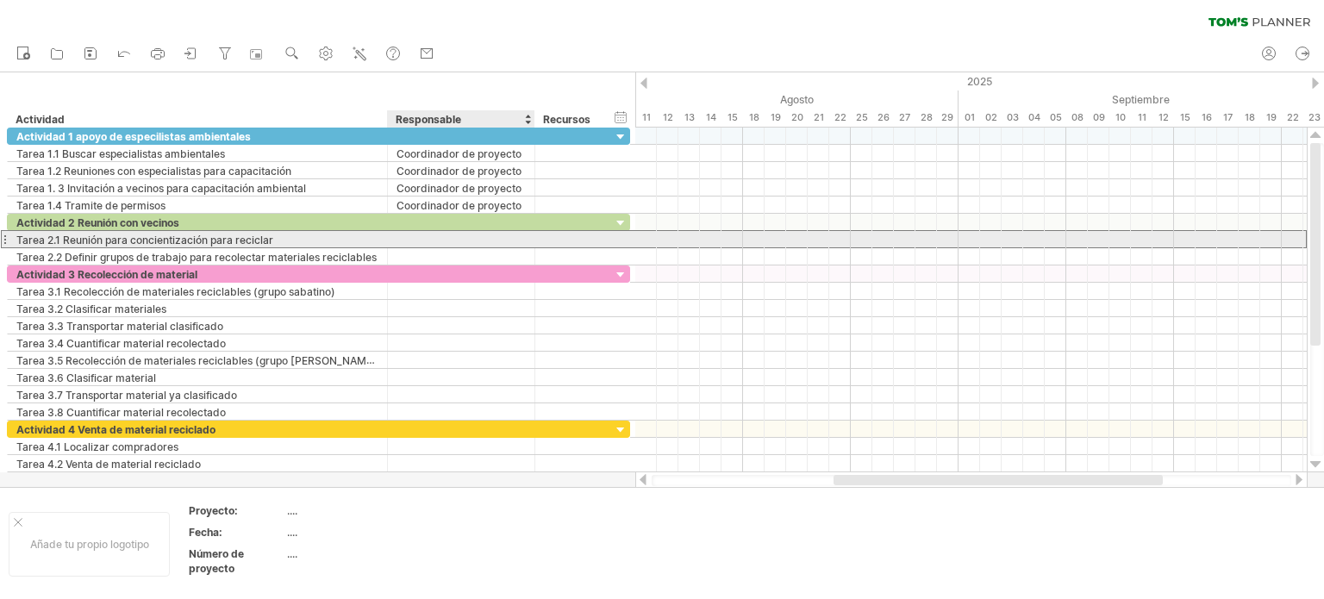
click at [424, 234] on div at bounding box center [460, 239] width 129 height 16
click at [421, 238] on div at bounding box center [460, 239] width 129 height 16
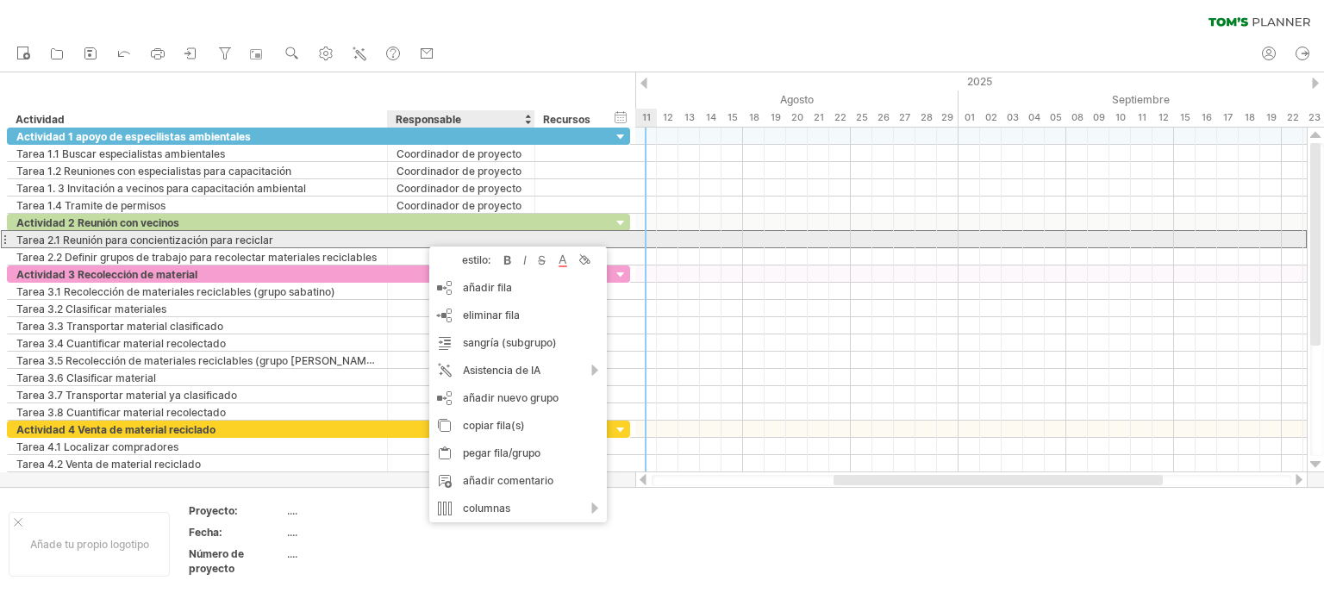
click at [414, 235] on div at bounding box center [460, 239] width 129 height 16
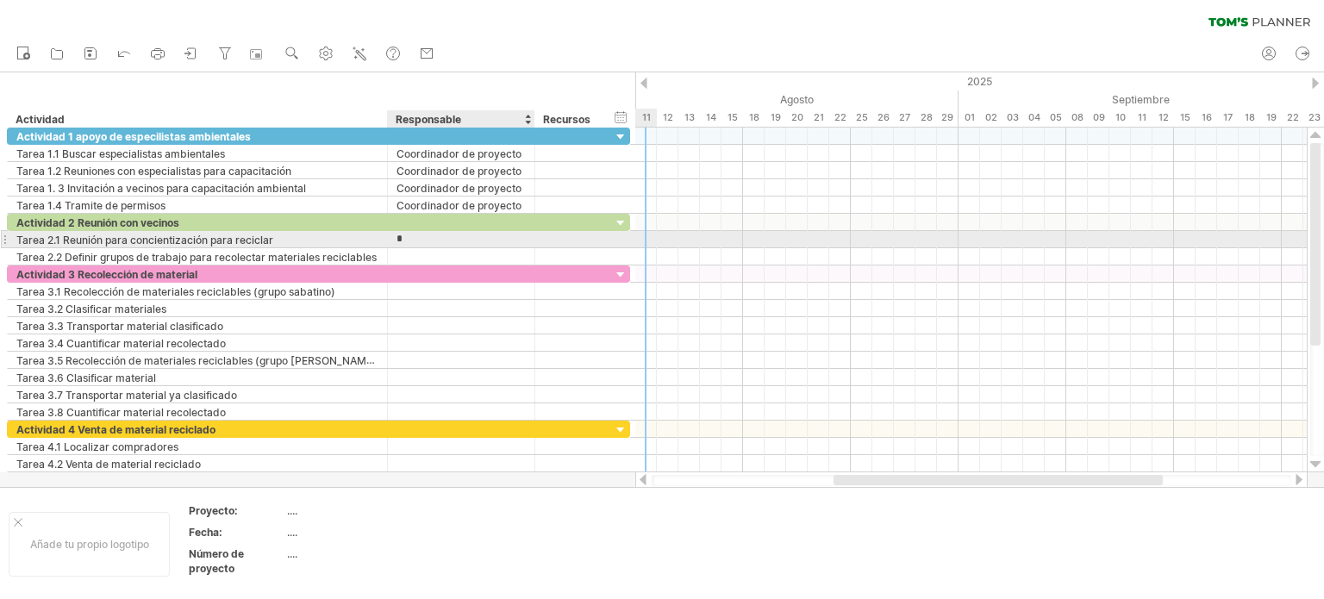
type input "**********"
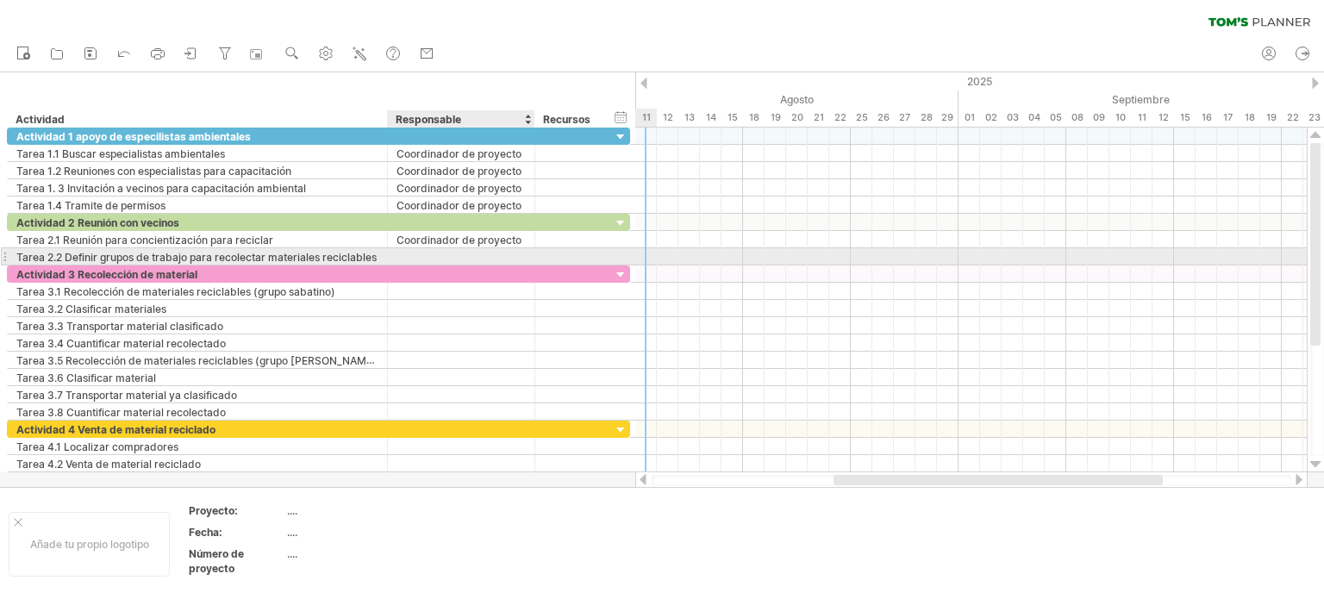
click at [409, 256] on input "text" at bounding box center [460, 256] width 129 height 16
type input "**********"
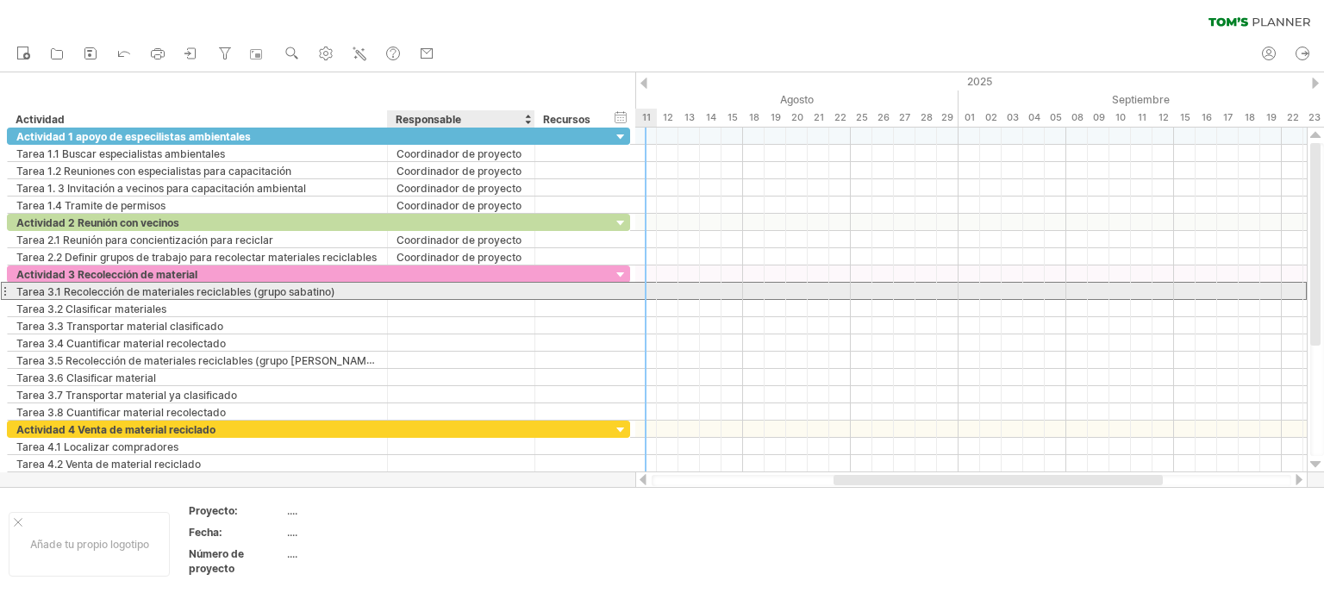
click at [425, 284] on div at bounding box center [460, 291] width 129 height 16
type input "******"
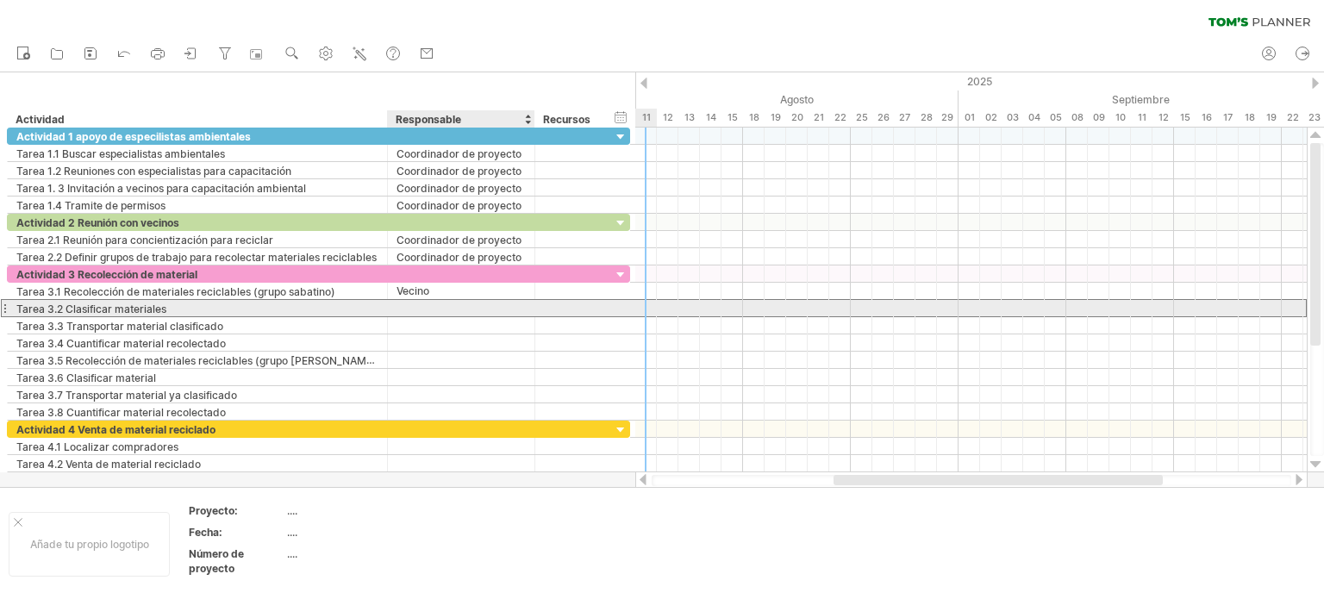
click at [431, 308] on div at bounding box center [460, 308] width 129 height 16
click at [422, 305] on div at bounding box center [460, 308] width 129 height 16
type input "*"
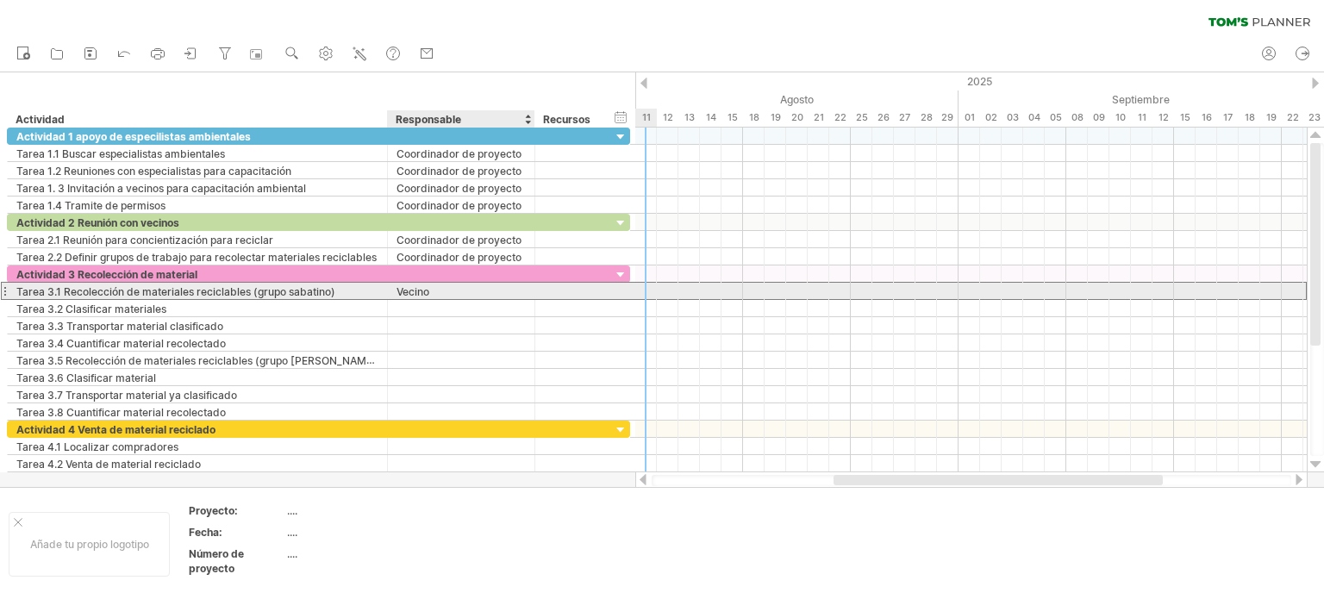
click at [448, 292] on div "Vecino" at bounding box center [460, 291] width 129 height 16
type input "*"
click at [524, 293] on div "Coordinador de proyecto" at bounding box center [460, 291] width 129 height 16
click at [521, 290] on font "Coordinador de recolección" at bounding box center [465, 291] width 139 height 14
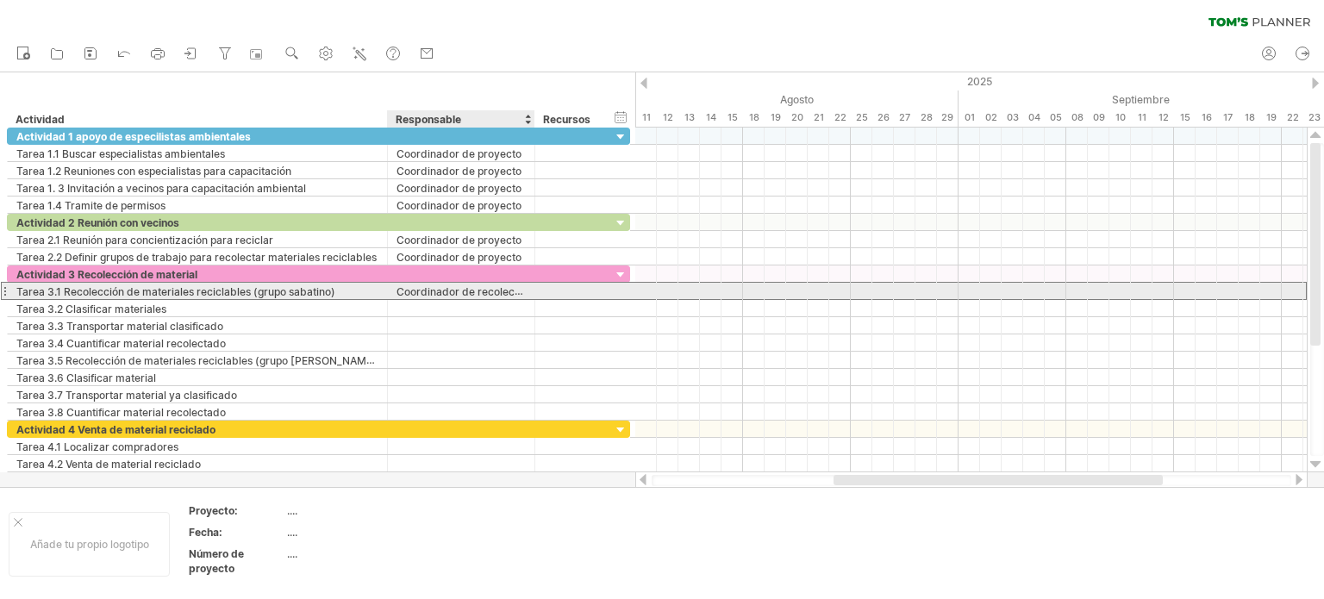
click at [521, 290] on font "Coordinador de recolección" at bounding box center [465, 291] width 139 height 14
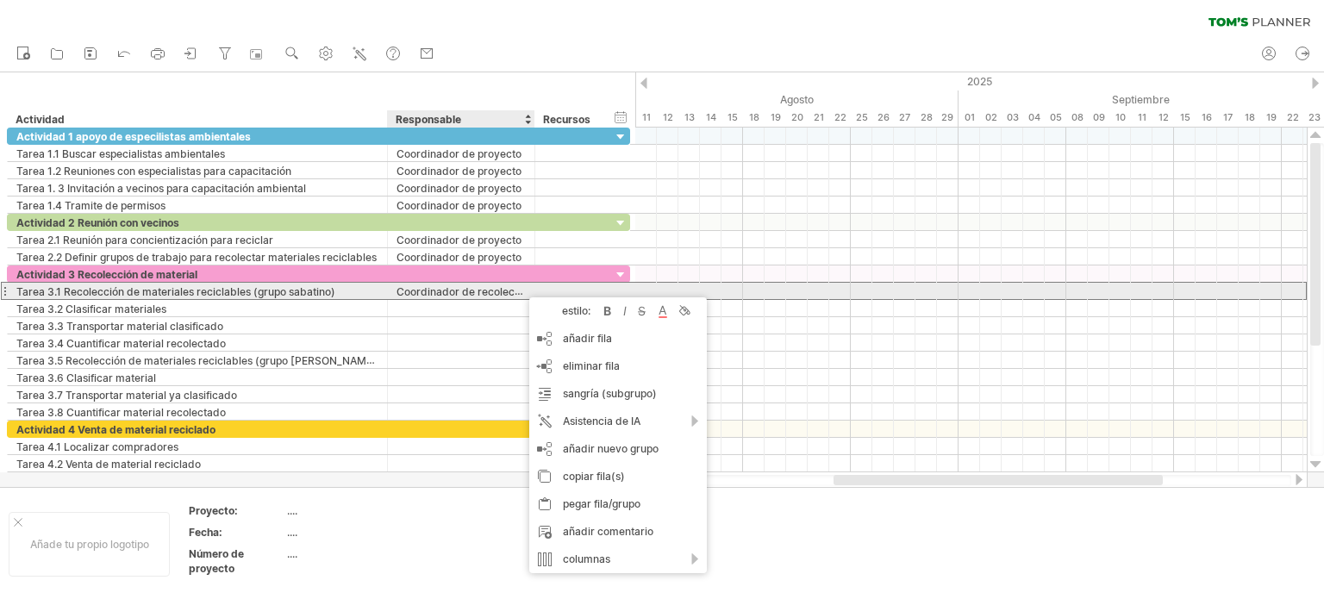
click at [518, 287] on font "Coordinador de recolección" at bounding box center [465, 291] width 139 height 14
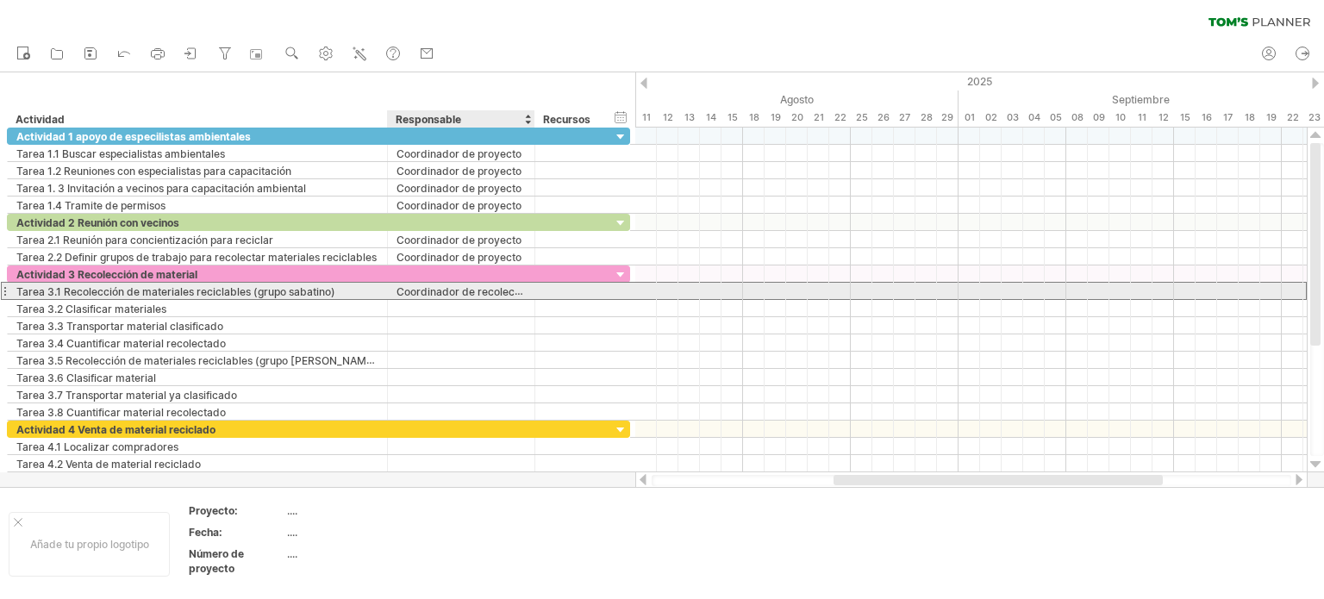
click at [514, 287] on font "Coordinador de recolección" at bounding box center [465, 291] width 139 height 14
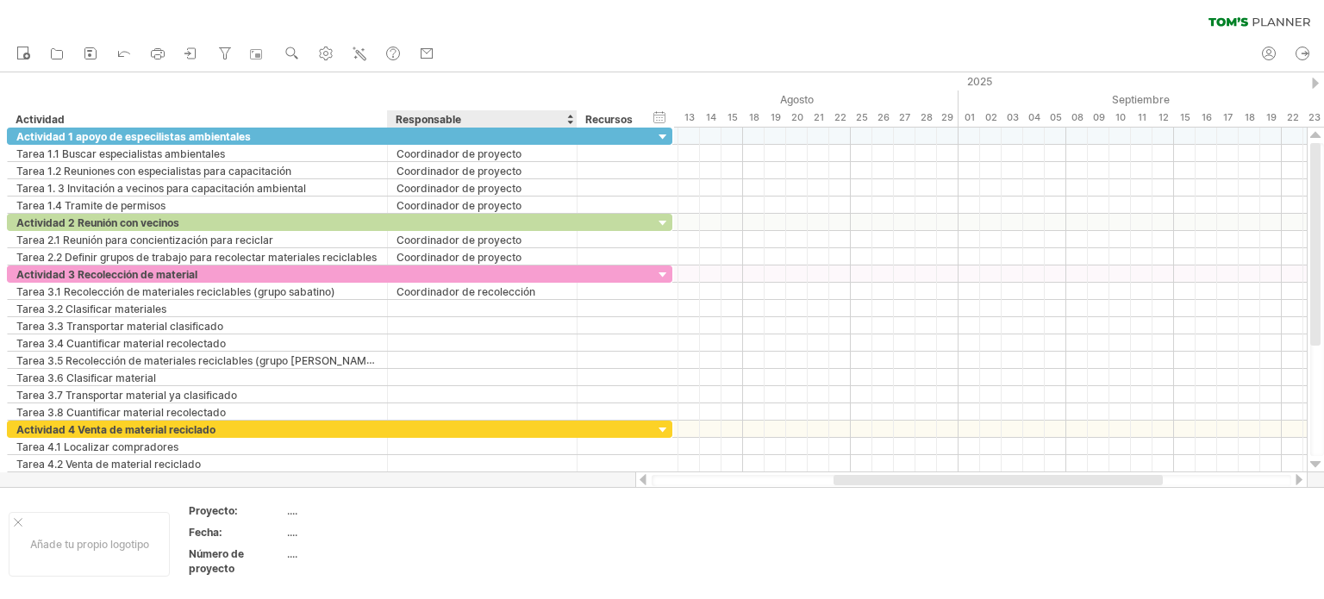
drag, startPoint x: 563, startPoint y: 126, endPoint x: 573, endPoint y: 127, distance: 10.4
click at [573, 127] on div at bounding box center [576, 118] width 6 height 17
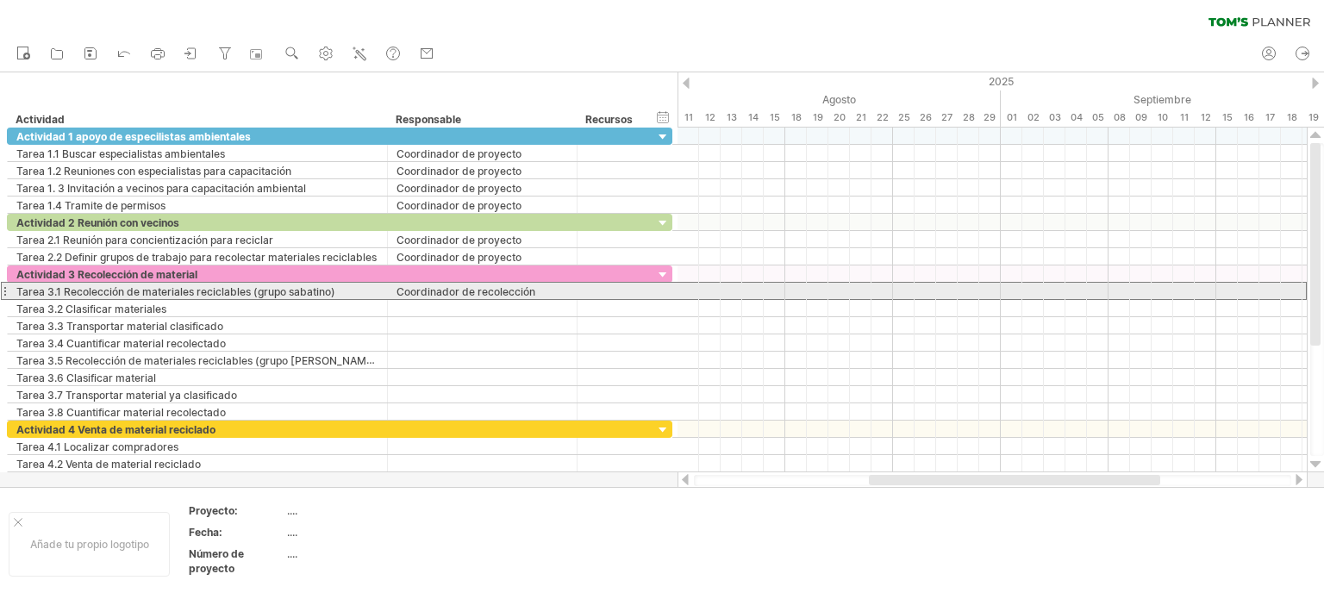
click at [539, 289] on div "Coordinador de recolección" at bounding box center [481, 291] width 171 height 16
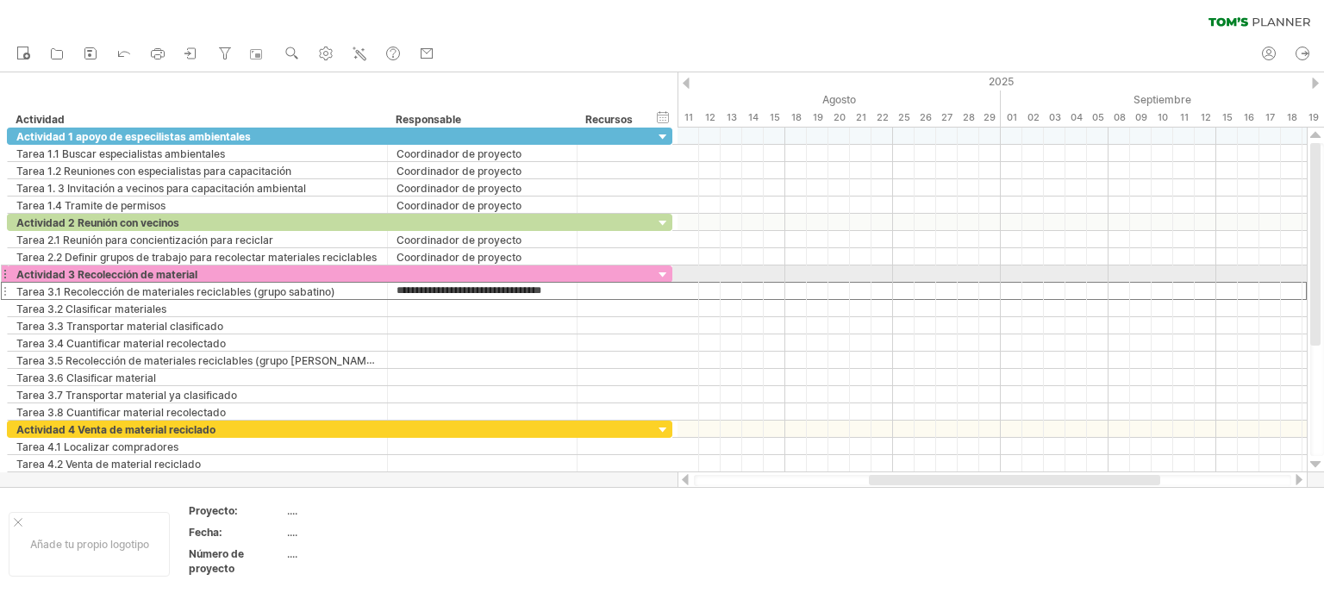
scroll to position [0, 7]
type input "**********"
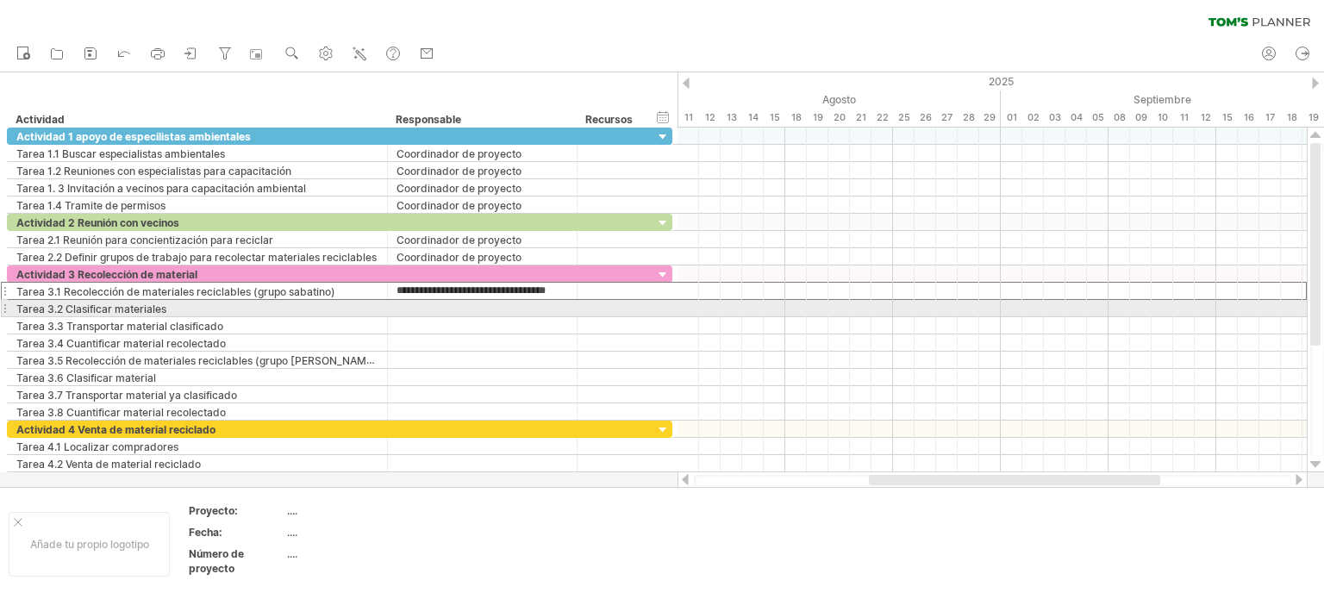
scroll to position [0, 0]
click at [495, 305] on div at bounding box center [481, 308] width 171 height 16
click at [417, 306] on div at bounding box center [481, 308] width 171 height 16
type input "**********"
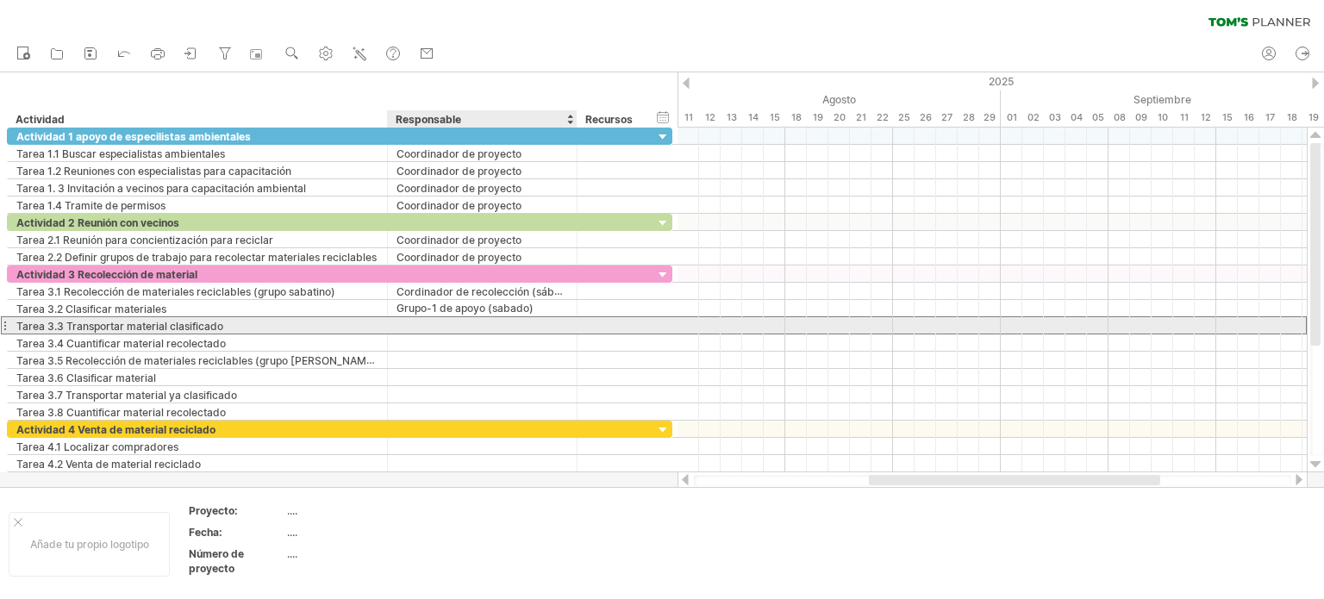
click at [421, 323] on div at bounding box center [481, 325] width 171 height 16
type input "**********"
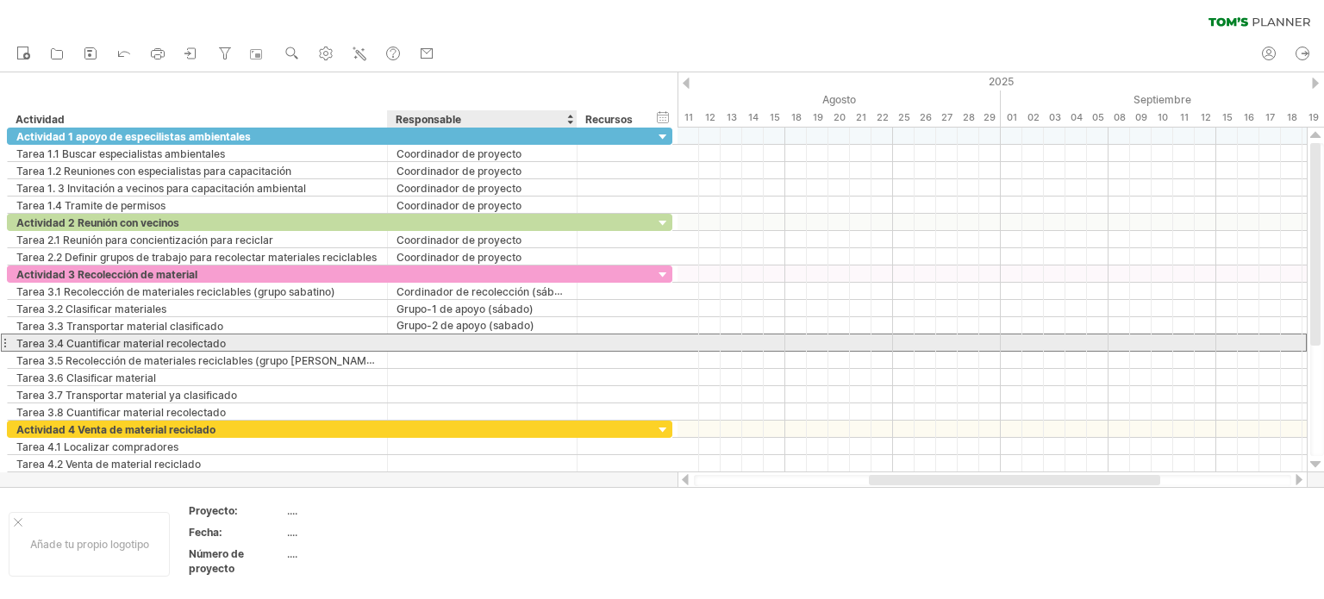
click at [424, 342] on div at bounding box center [481, 342] width 171 height 16
click at [527, 340] on div "Coordinador de proyecto" at bounding box center [481, 342] width 171 height 16
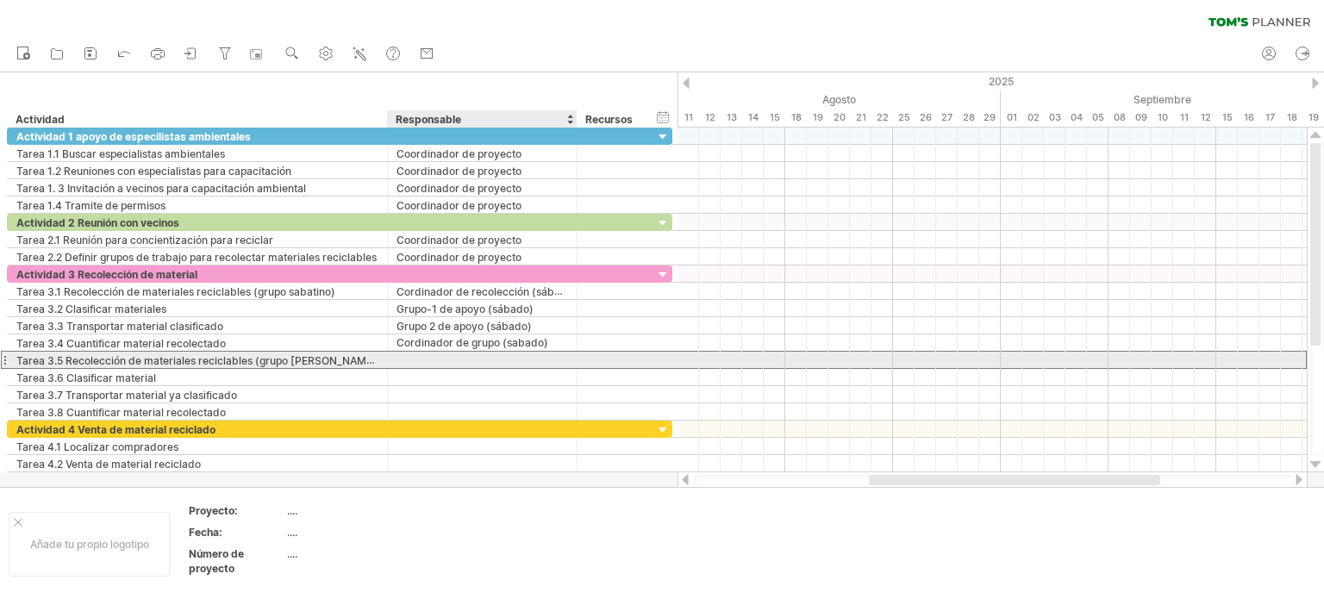
click at [425, 355] on div at bounding box center [481, 360] width 171 height 16
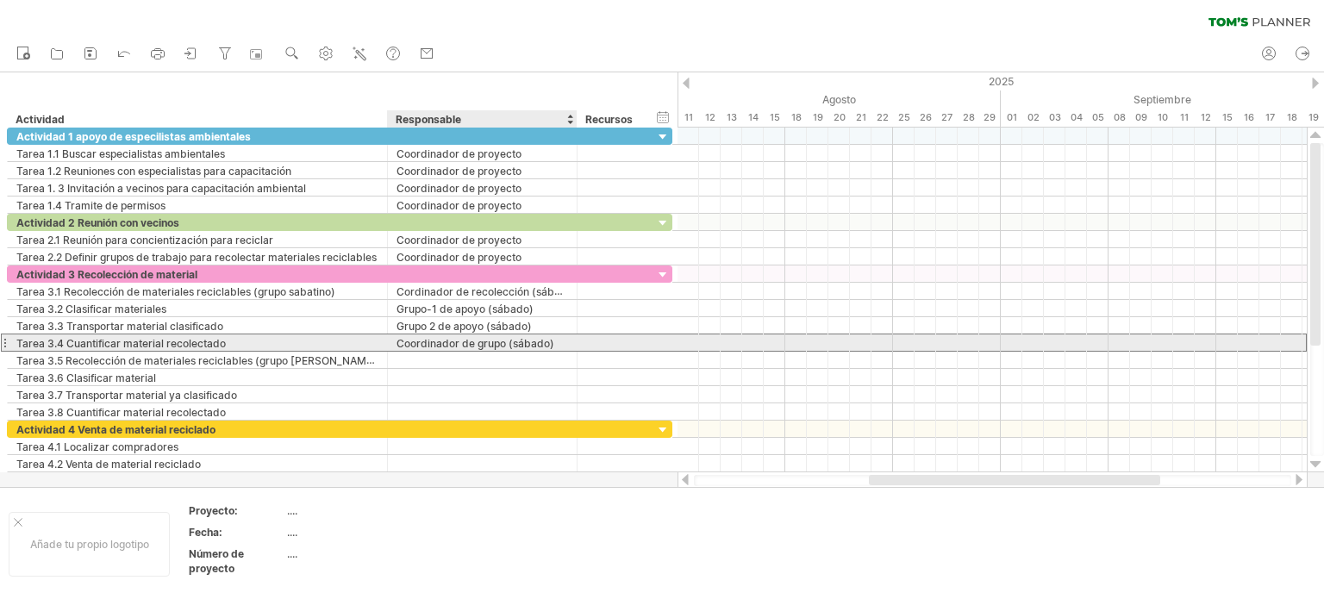
click at [497, 342] on font "Coordinador de grupo (sábado)" at bounding box center [475, 343] width 158 height 13
click at [504, 340] on font "Coordinador de grupo (sábado)" at bounding box center [475, 343] width 158 height 13
click at [505, 340] on font "Coordinador de grupo (sábado)" at bounding box center [475, 343] width 158 height 13
click at [504, 338] on font "Coordinador de grupo (sábado)" at bounding box center [475, 343] width 158 height 13
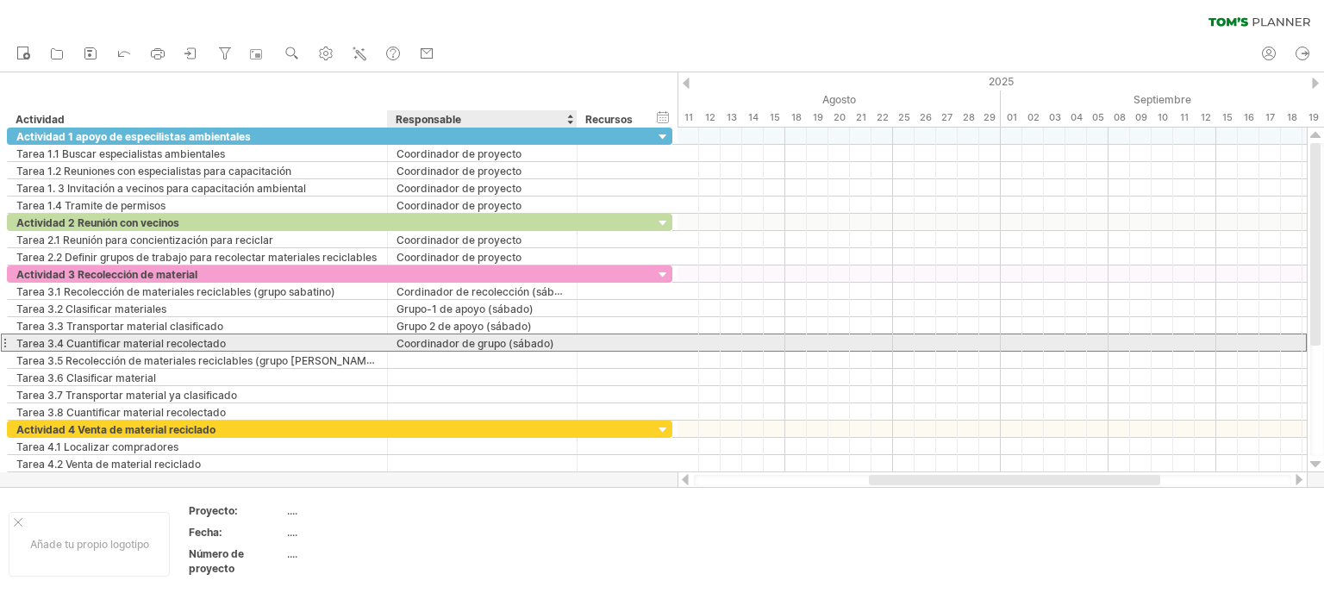
click at [504, 338] on font "Coordinador de grupo (sábado)" at bounding box center [475, 343] width 158 height 13
click at [503, 342] on font "Coordinador de grupo (sábado)" at bounding box center [475, 343] width 158 height 13
click at [555, 339] on div "Coordinador de grupo (sábado)" at bounding box center [481, 342] width 171 height 16
click at [500, 337] on input "**********" at bounding box center [481, 342] width 171 height 16
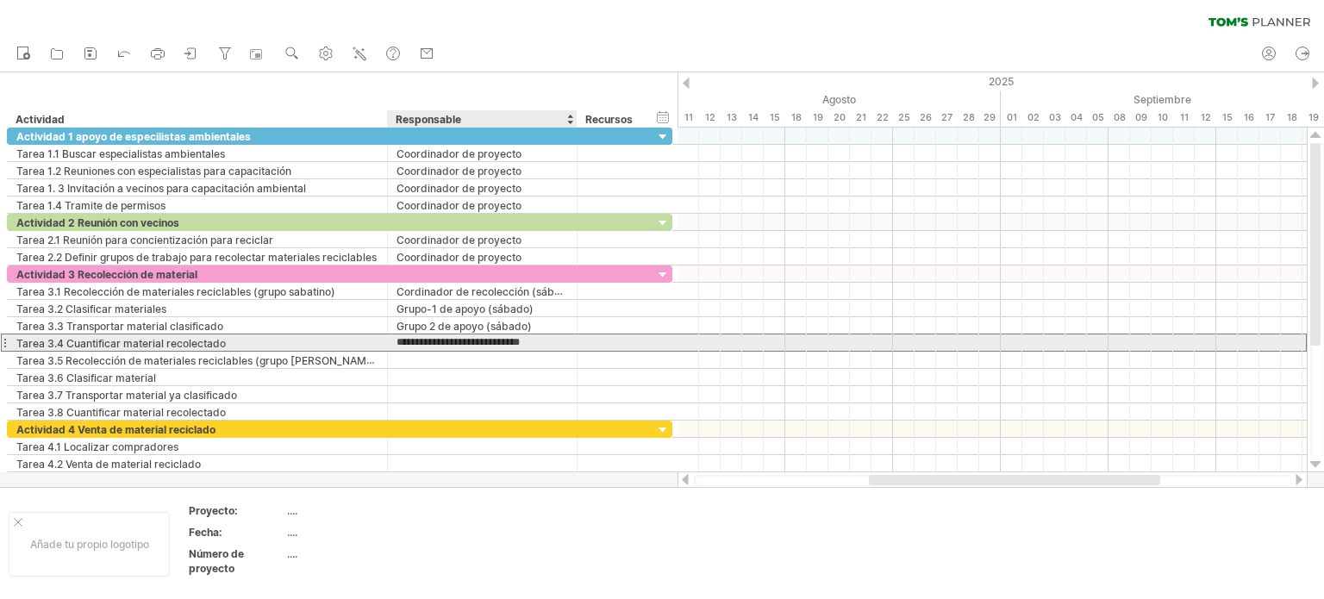
click at [545, 340] on input "**********" at bounding box center [481, 342] width 171 height 16
type input "**********"
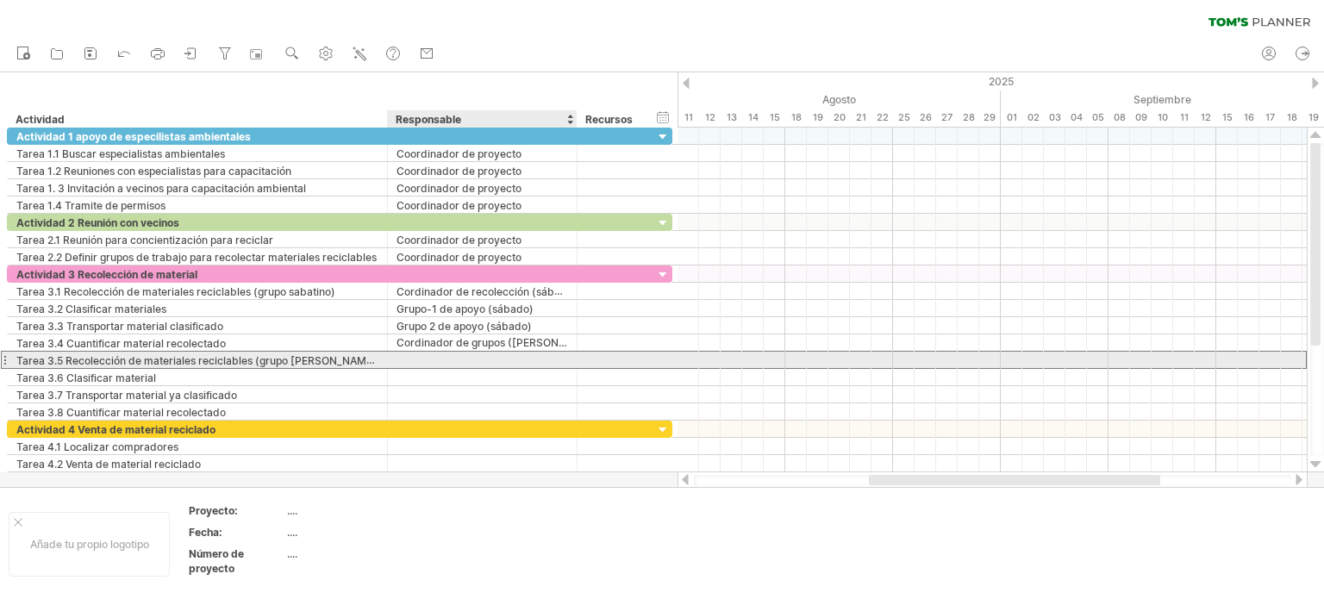
click at [432, 354] on div at bounding box center [481, 360] width 171 height 16
click at [528, 355] on div "Coordinador de proyecto" at bounding box center [481, 360] width 171 height 16
type input "**********"
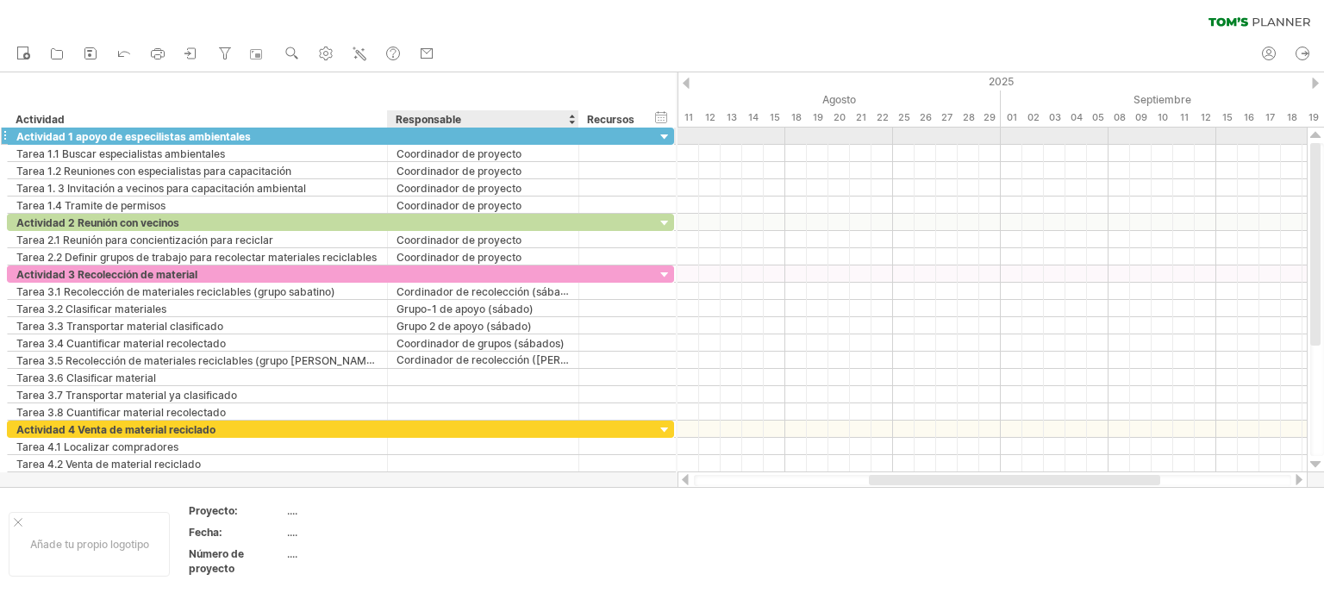
scroll to position [0, 0]
drag, startPoint x: 573, startPoint y: 137, endPoint x: 589, endPoint y: 143, distance: 17.4
click at [589, 143] on div at bounding box center [591, 136] width 9 height 17
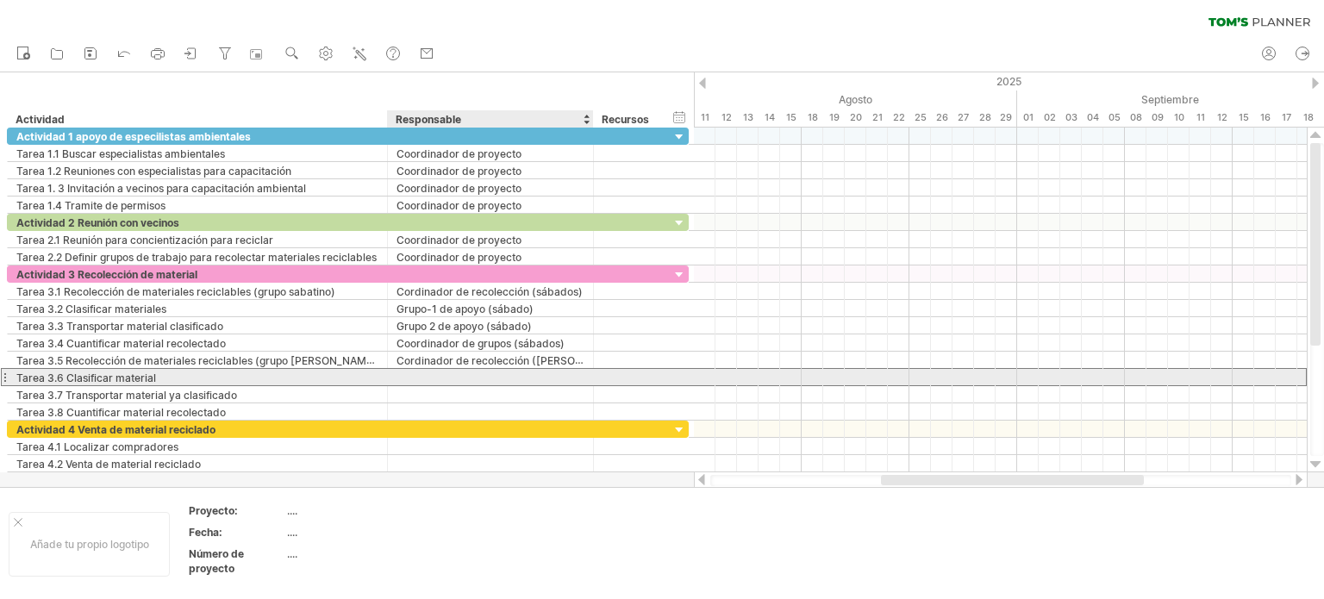
click at [421, 371] on div at bounding box center [490, 377] width 188 height 16
click at [527, 374] on font "Grupo-1 de apoyo (sábado)" at bounding box center [464, 377] width 137 height 13
click at [526, 375] on font "Grupo-1 de apoyo (sábado)" at bounding box center [464, 377] width 137 height 13
click at [526, 374] on font "Grupo-1 de apoyo (sábado)" at bounding box center [464, 377] width 137 height 13
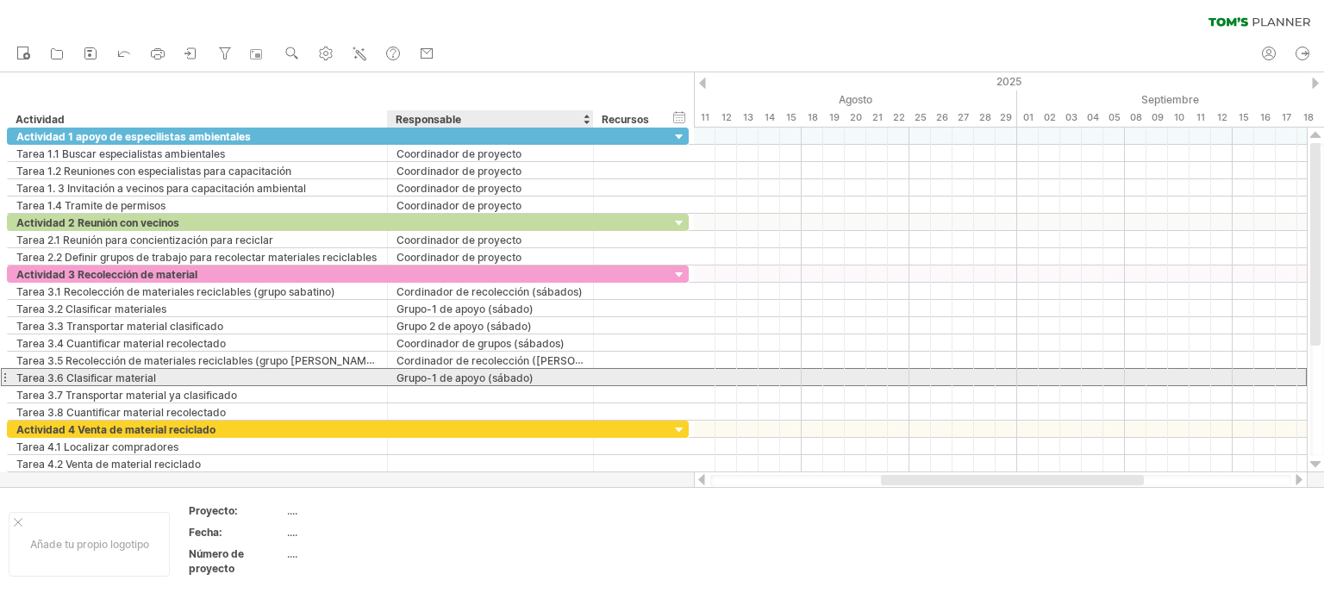
click at [526, 373] on font "Grupo-1 de apoyo (sábado)" at bounding box center [464, 377] width 137 height 13
click at [534, 373] on div "Grupo-1 de apoyo (sábado)" at bounding box center [490, 377] width 188 height 16
click at [527, 373] on input "**********" at bounding box center [490, 377] width 188 height 16
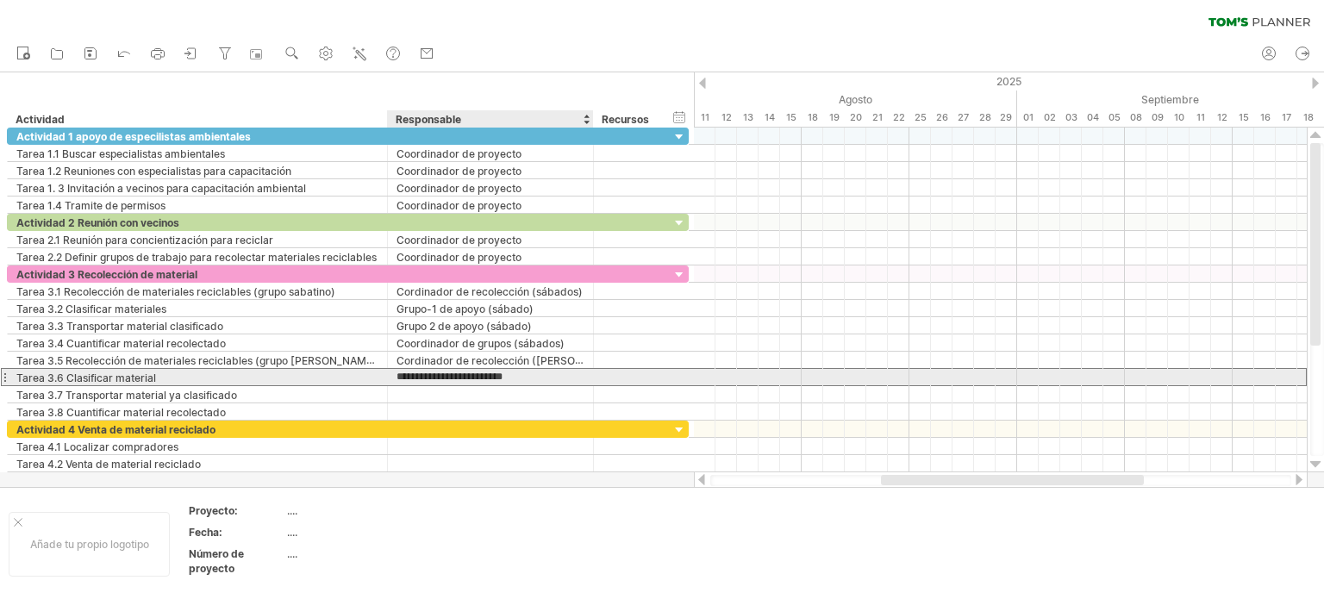
type input "**********"
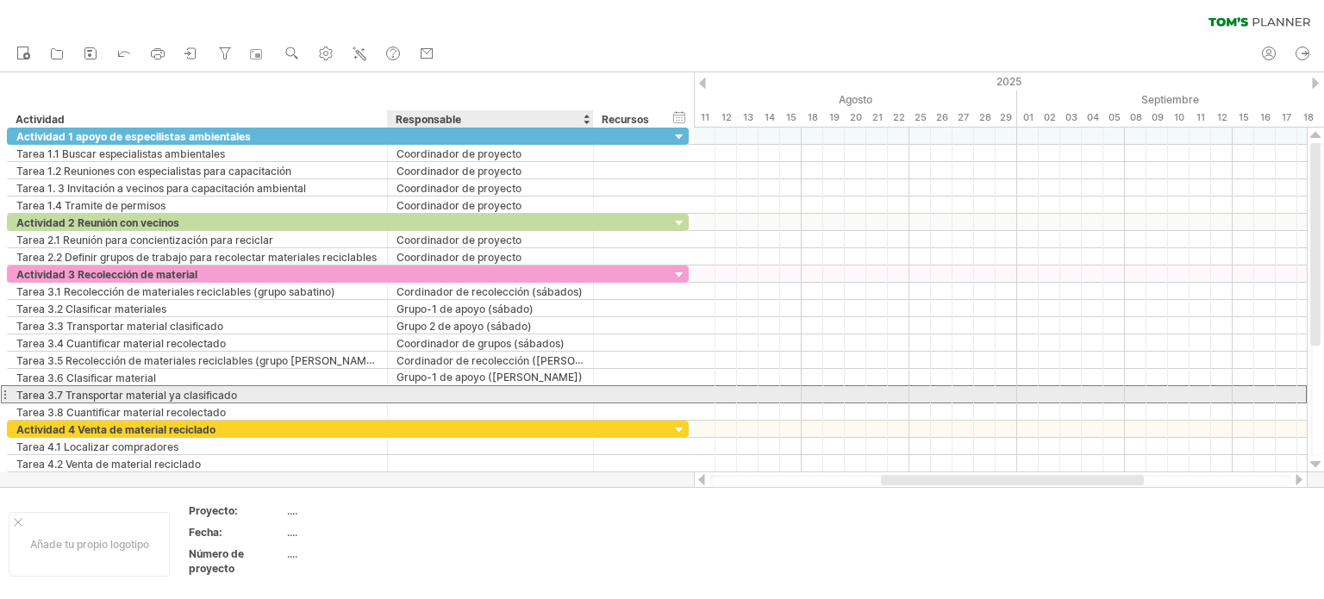
click at [424, 389] on div at bounding box center [490, 394] width 188 height 16
click at [437, 391] on font "Grupo-1 de apoyo (sábado)" at bounding box center [464, 395] width 137 height 13
click at [544, 396] on div "Grupo-1 de apoyo (sábado)" at bounding box center [490, 394] width 188 height 16
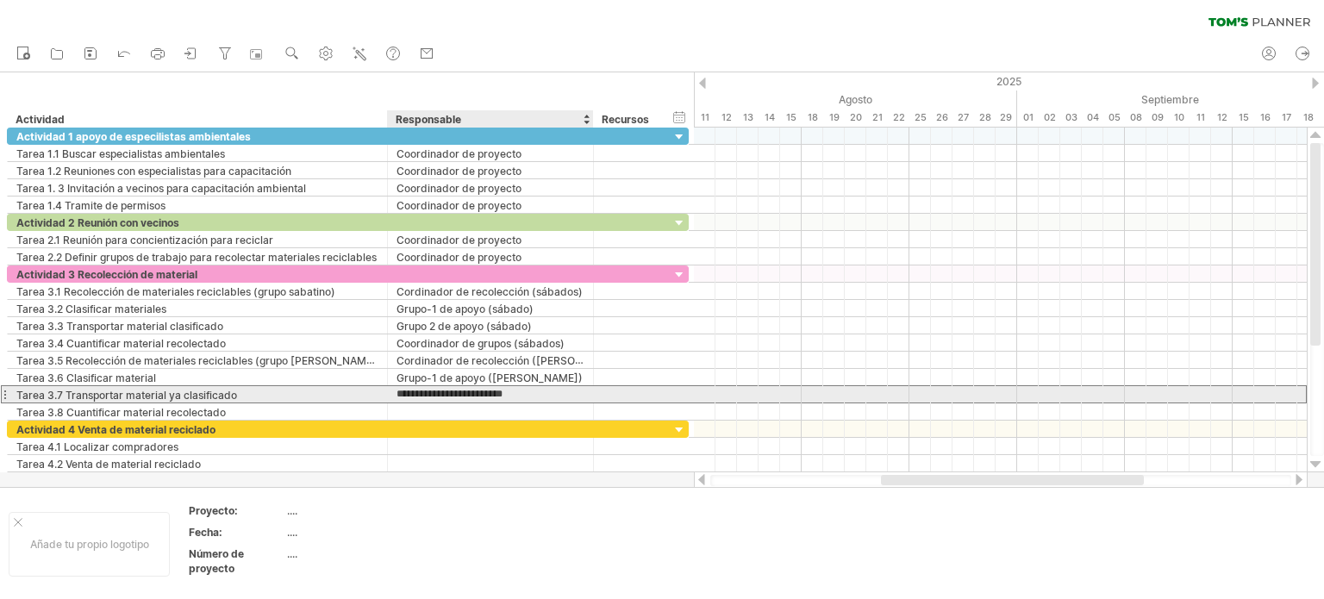
click at [526, 390] on input "**********" at bounding box center [490, 394] width 188 height 16
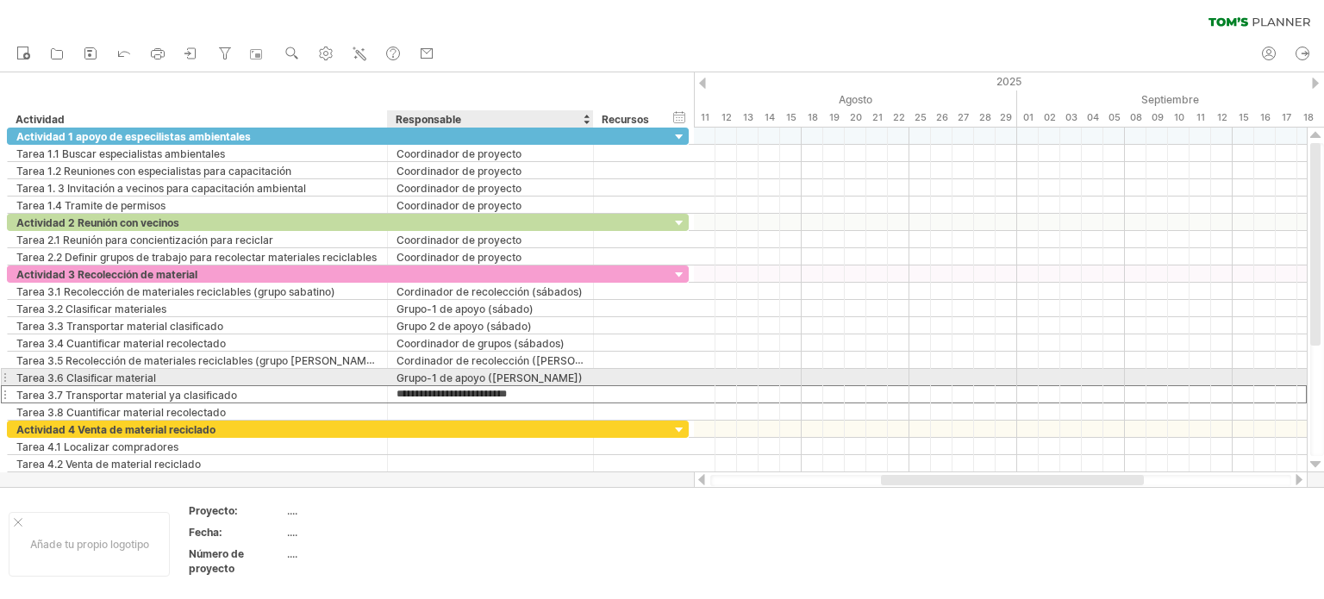
click at [436, 386] on input "**********" at bounding box center [490, 394] width 188 height 16
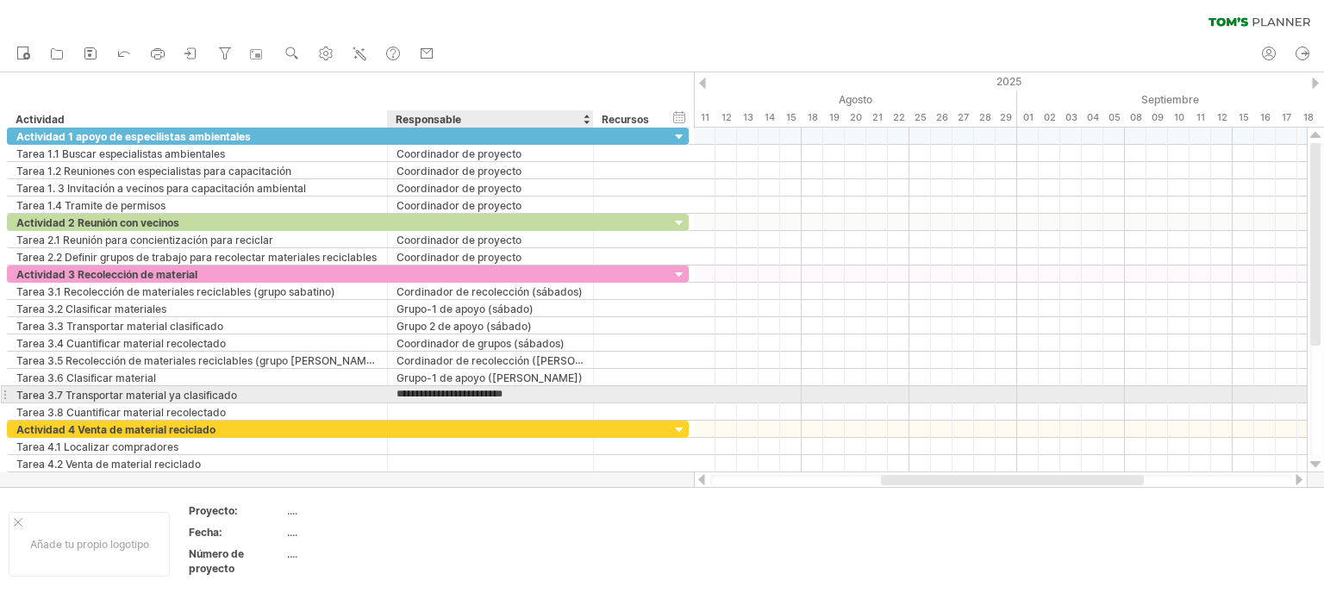
type input "**********"
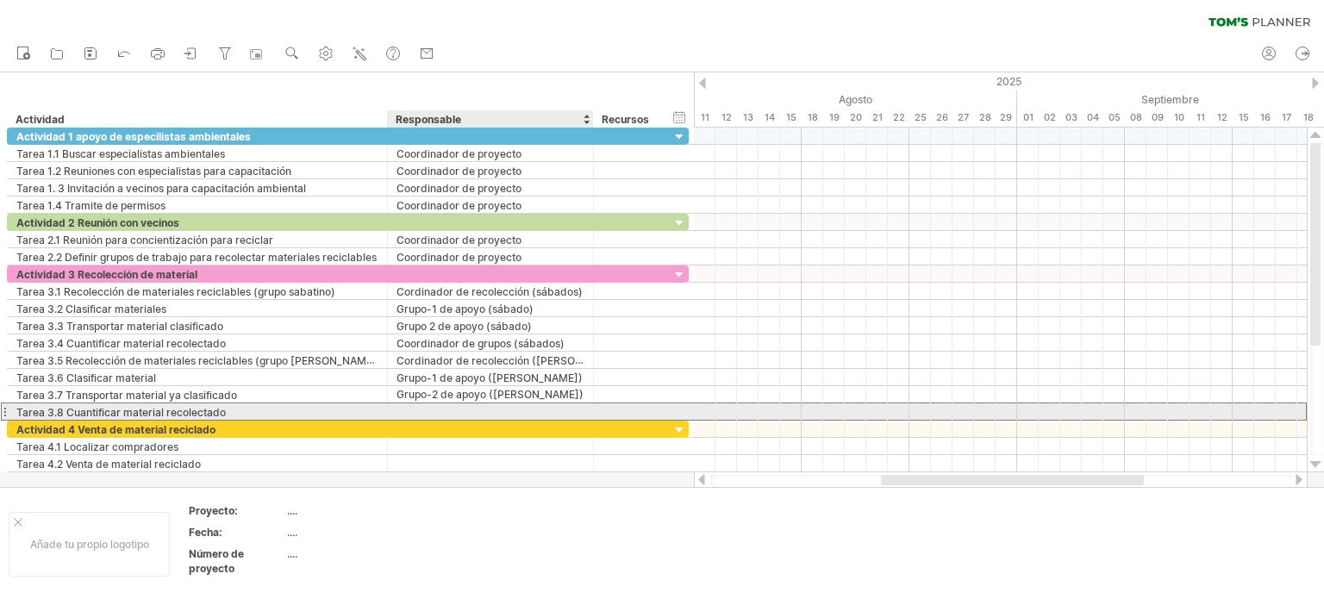
click at [441, 408] on div at bounding box center [490, 411] width 188 height 16
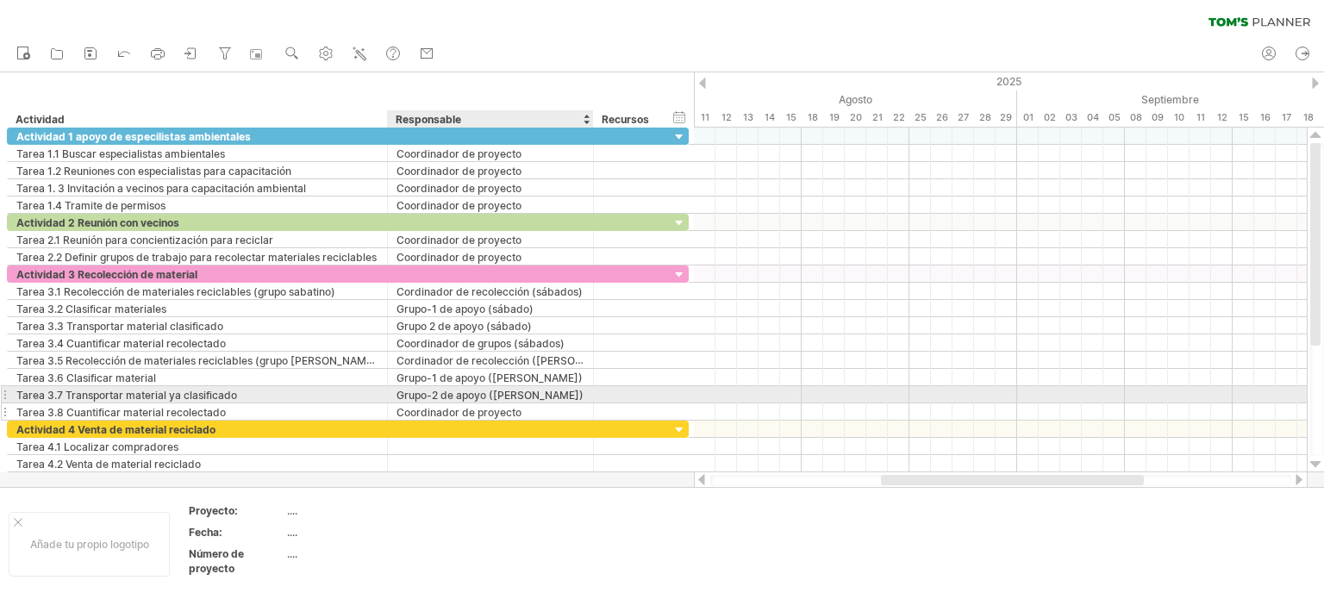
click at [524, 403] on div "Coordinador de proyecto" at bounding box center [490, 411] width 188 height 16
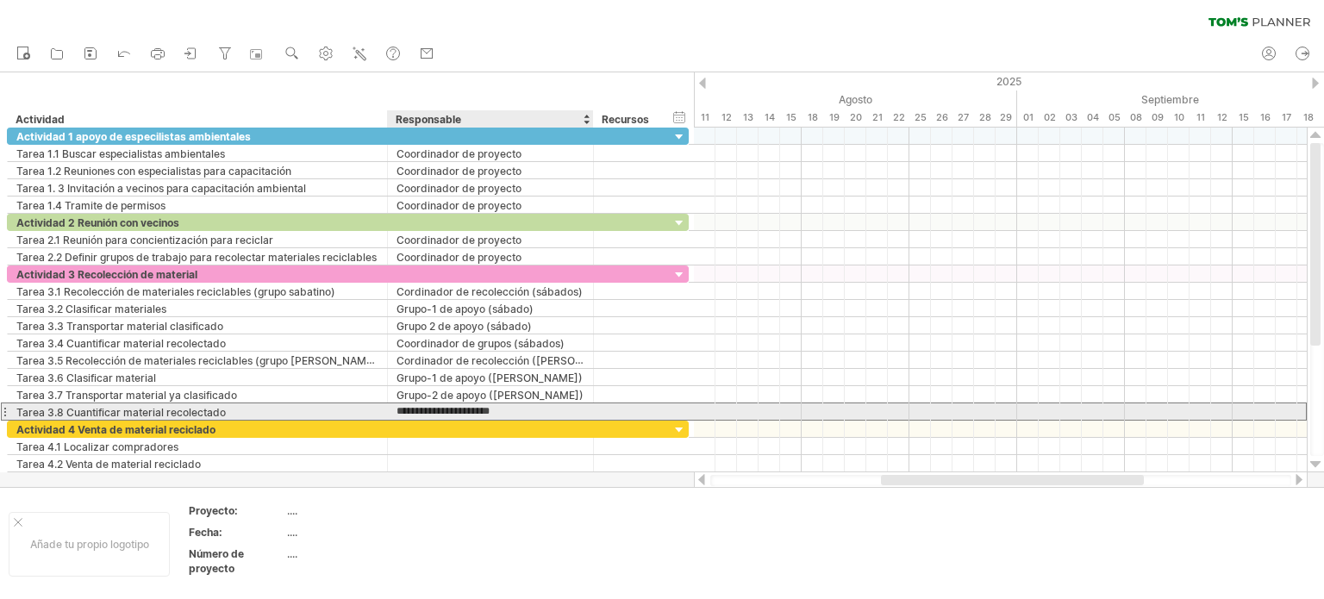
click at [525, 409] on input "**********" at bounding box center [490, 411] width 188 height 16
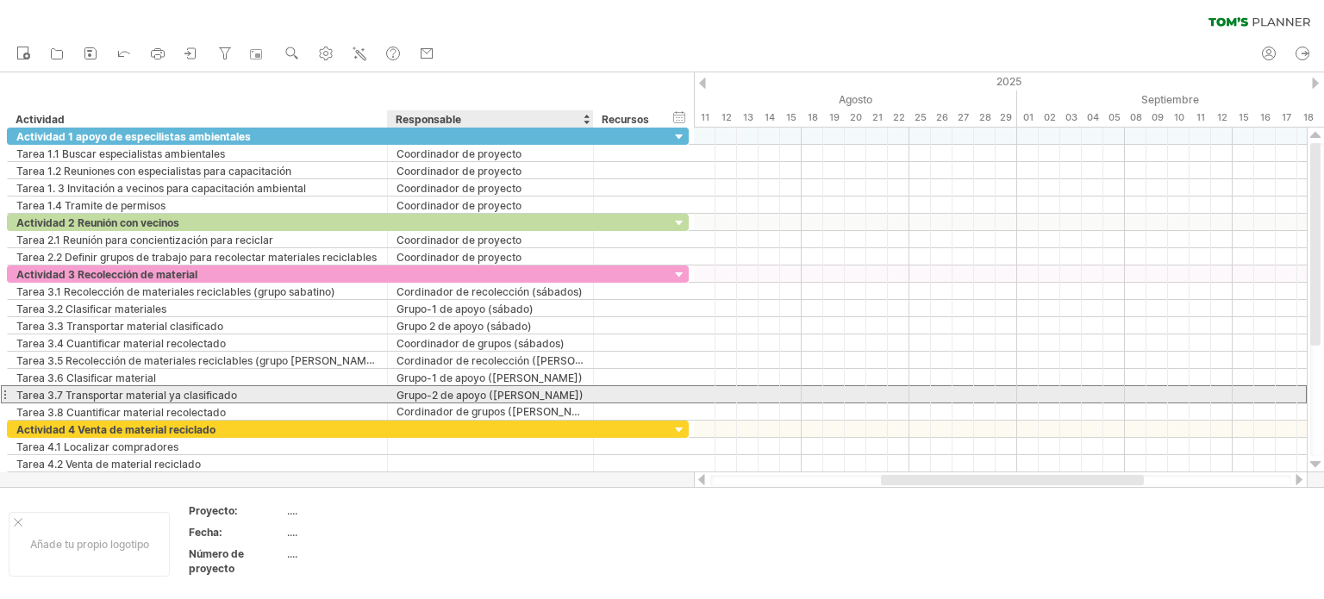
click at [583, 396] on div "Grupo-2 de apoyo ([PERSON_NAME])" at bounding box center [490, 394] width 188 height 16
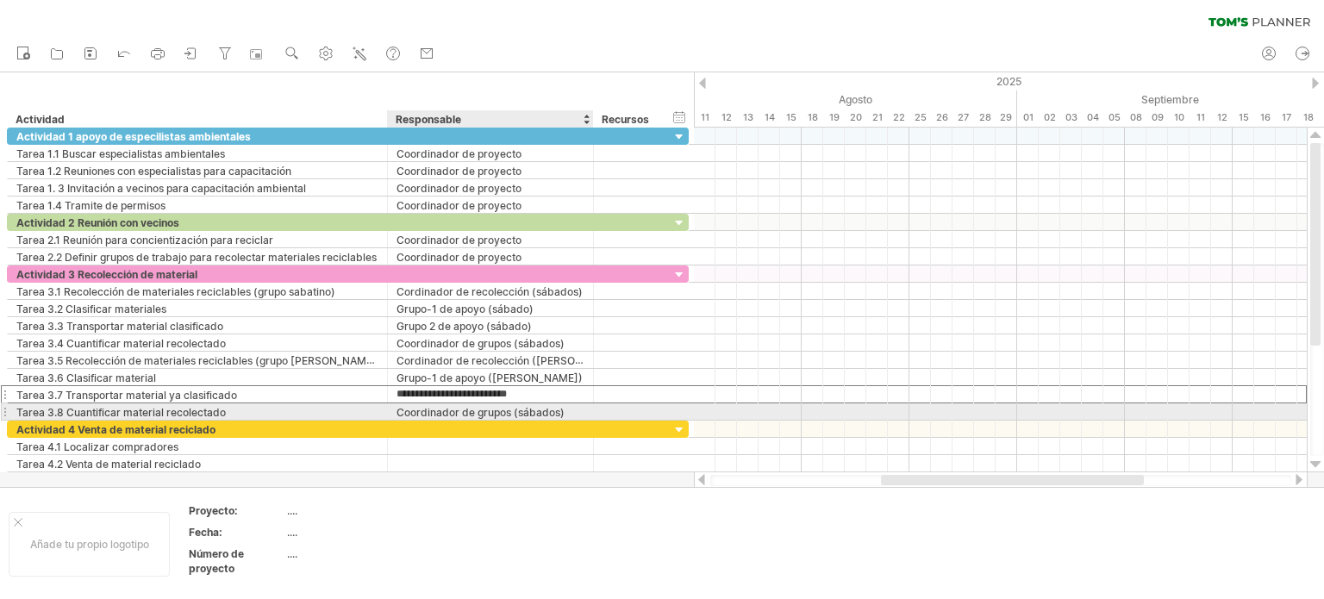
click at [556, 407] on font "Coordinador de grupos (sábados)" at bounding box center [480, 412] width 168 height 13
click at [557, 407] on font "Coordinador de grupos (sábados)" at bounding box center [480, 412] width 168 height 13
click at [558, 407] on font "Coordinador de grupos (sábados)" at bounding box center [480, 412] width 168 height 13
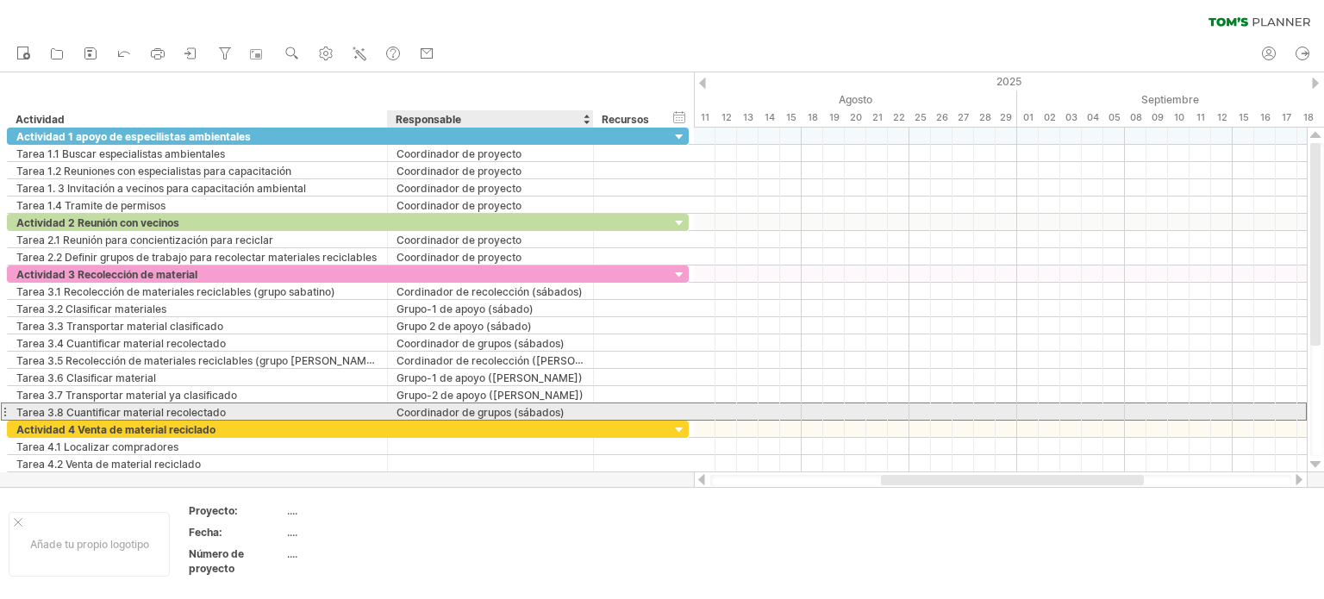
click at [569, 405] on div "Coordinador de grupos (sábados)" at bounding box center [490, 411] width 188 height 16
click at [548, 406] on input "**********" at bounding box center [490, 411] width 188 height 16
click at [552, 406] on input "**********" at bounding box center [490, 411] width 188 height 16
type input "**********"
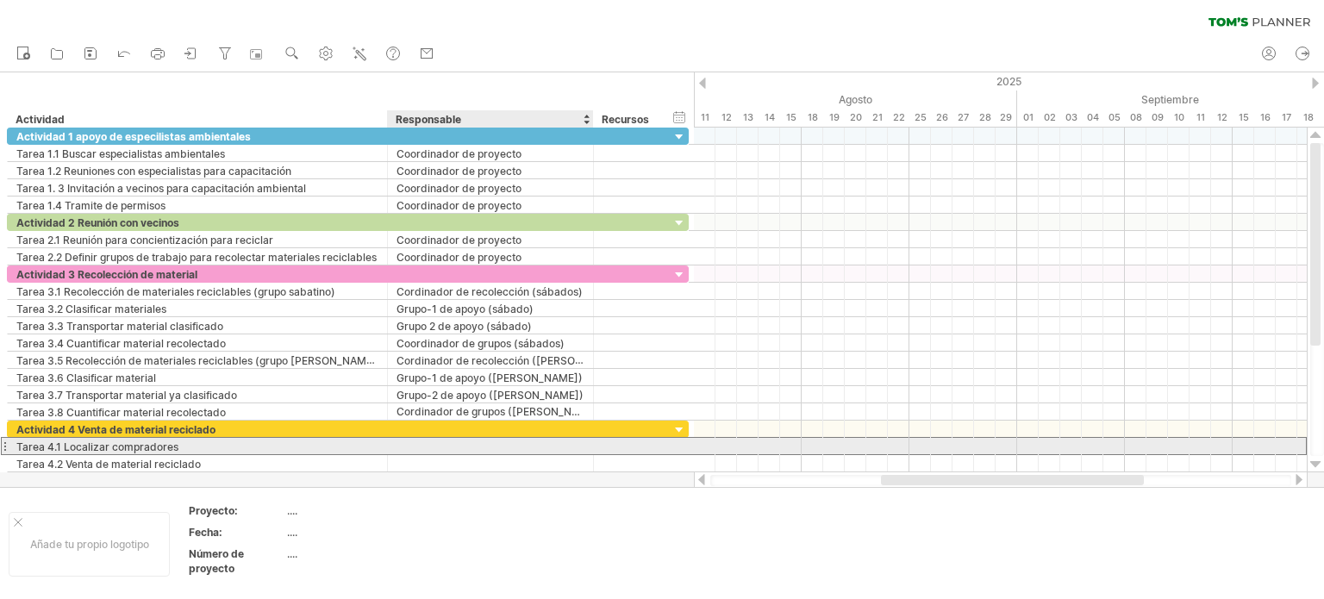
click at [468, 443] on div at bounding box center [490, 446] width 188 height 16
type input "**********"
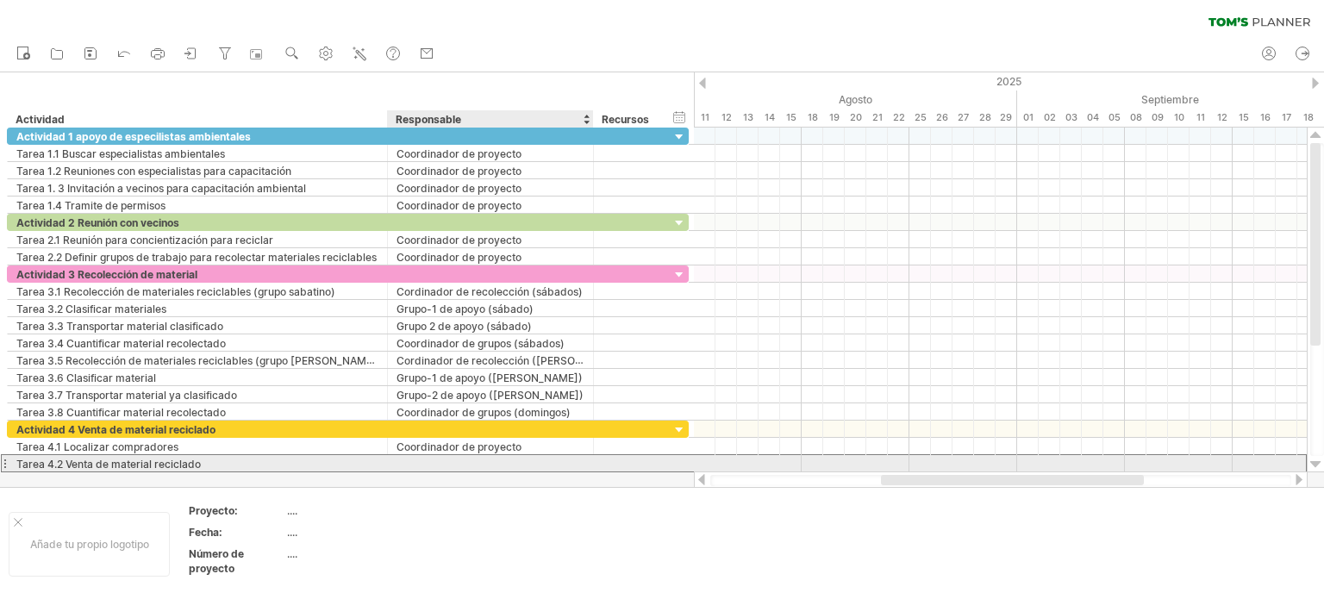
click at [450, 458] on input "text" at bounding box center [490, 463] width 188 height 16
type input "**********"
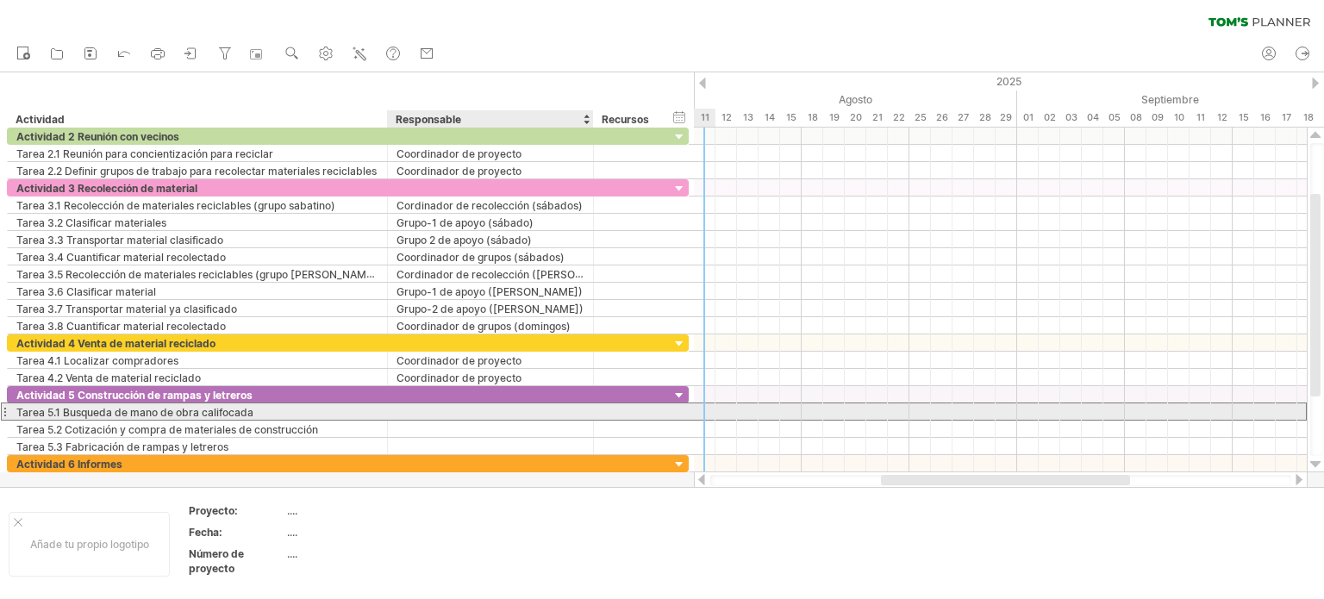
click at [458, 406] on div at bounding box center [490, 411] width 188 height 16
type input "**********"
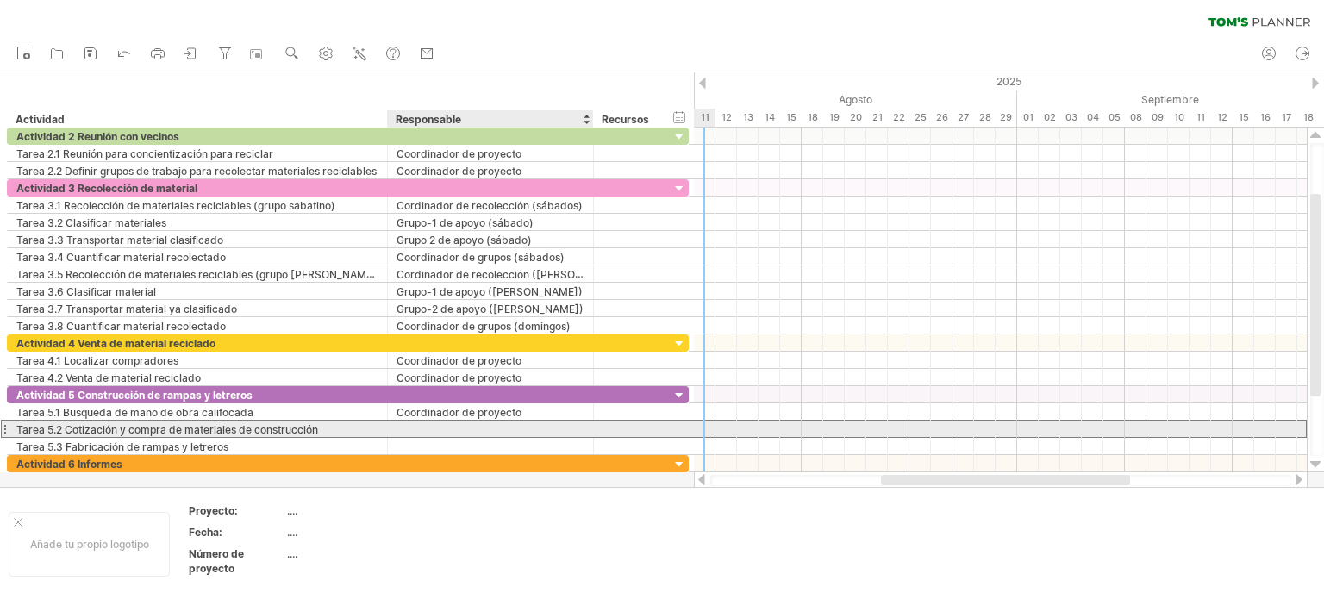
click at [427, 427] on input "text" at bounding box center [490, 429] width 188 height 16
type input "**********"
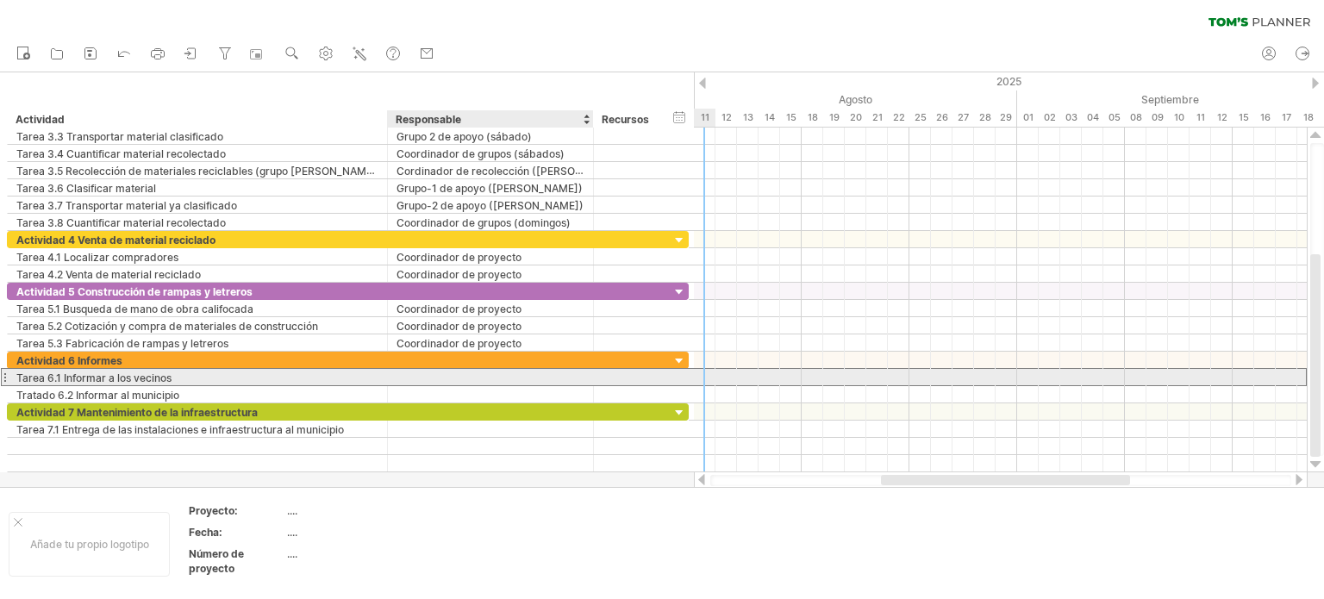
click at [446, 375] on div at bounding box center [490, 377] width 188 height 16
type input "**********"
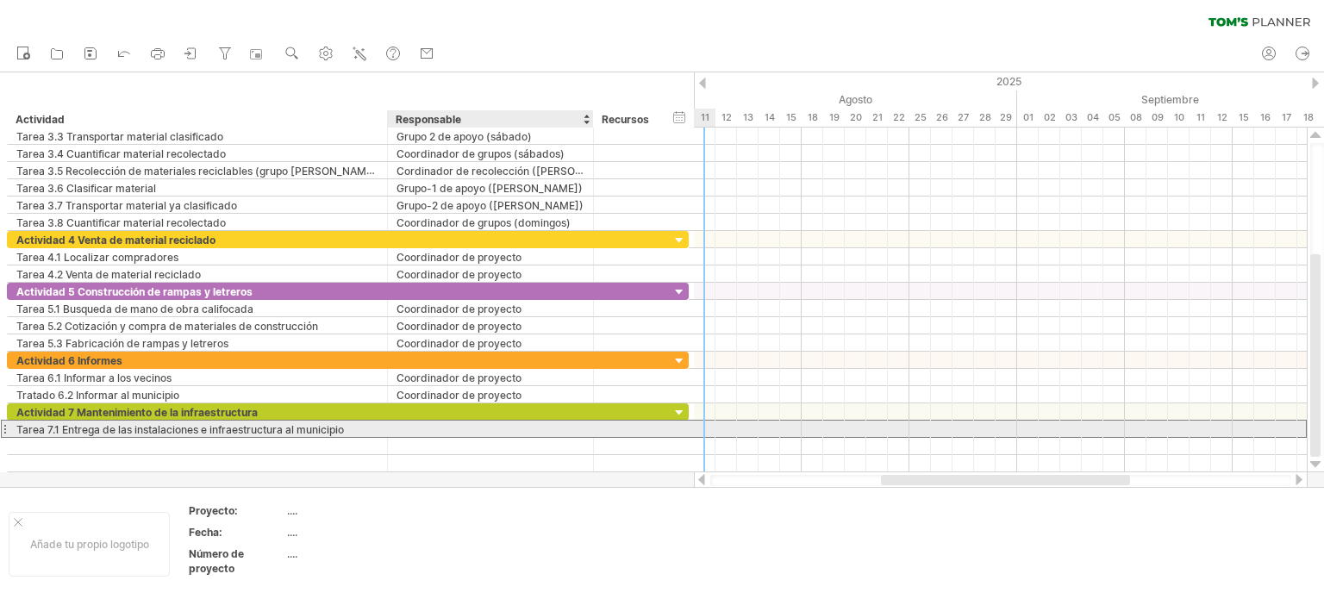
click at [426, 423] on div at bounding box center [490, 429] width 188 height 16
type input "**********"
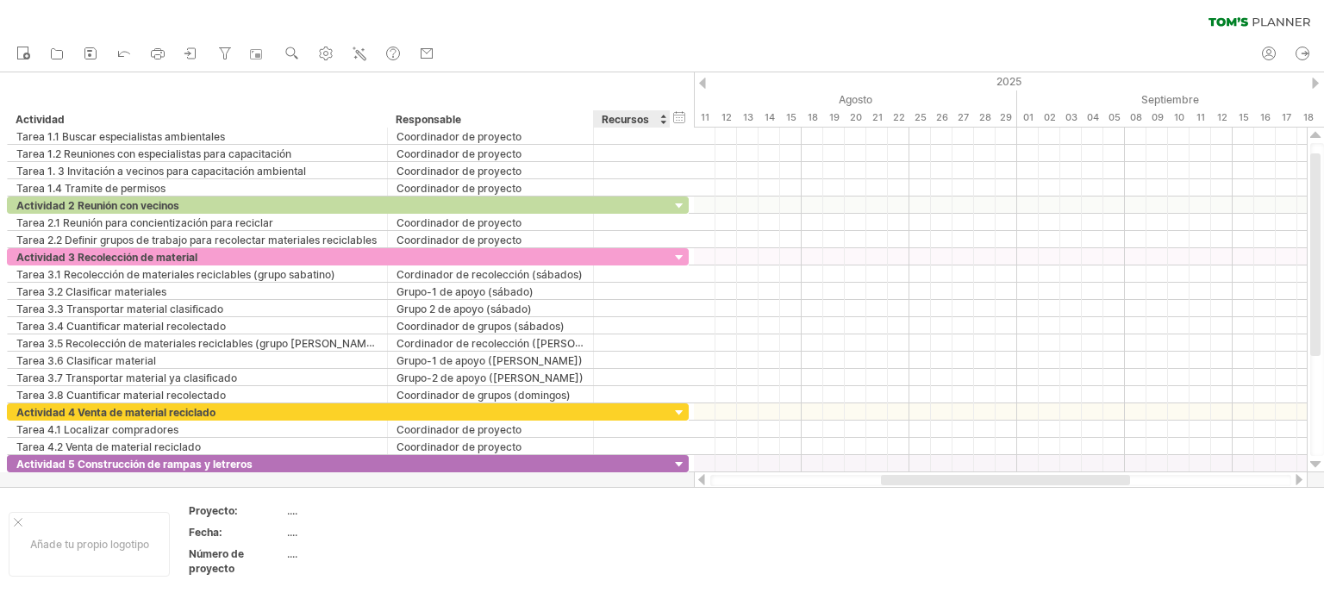
click at [633, 121] on font "Recursos" at bounding box center [625, 119] width 47 height 13
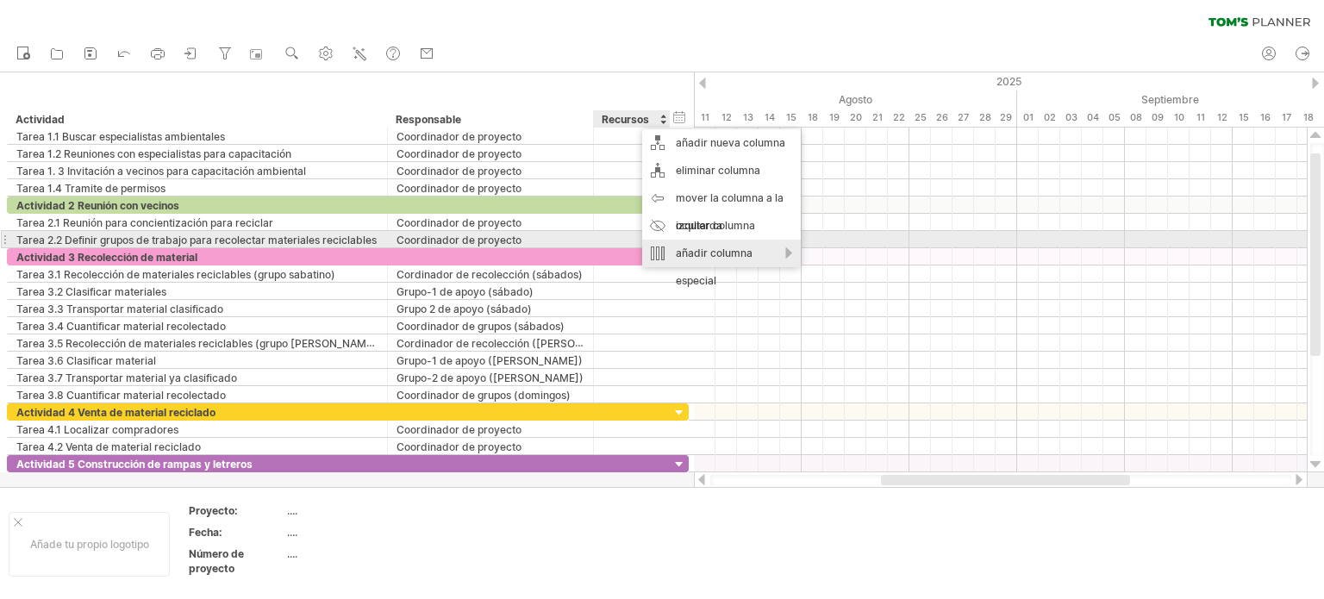
click at [707, 247] on font "añadir columna especial" at bounding box center [714, 266] width 77 height 41
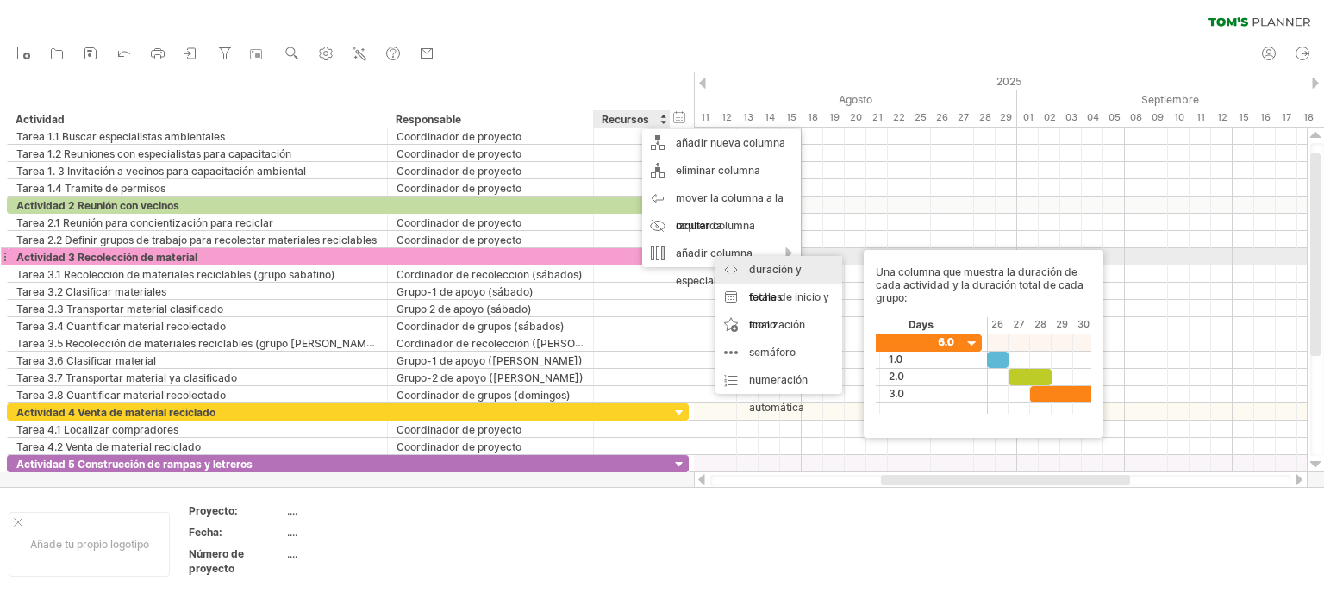
click at [769, 265] on font "duración y totales" at bounding box center [775, 283] width 53 height 41
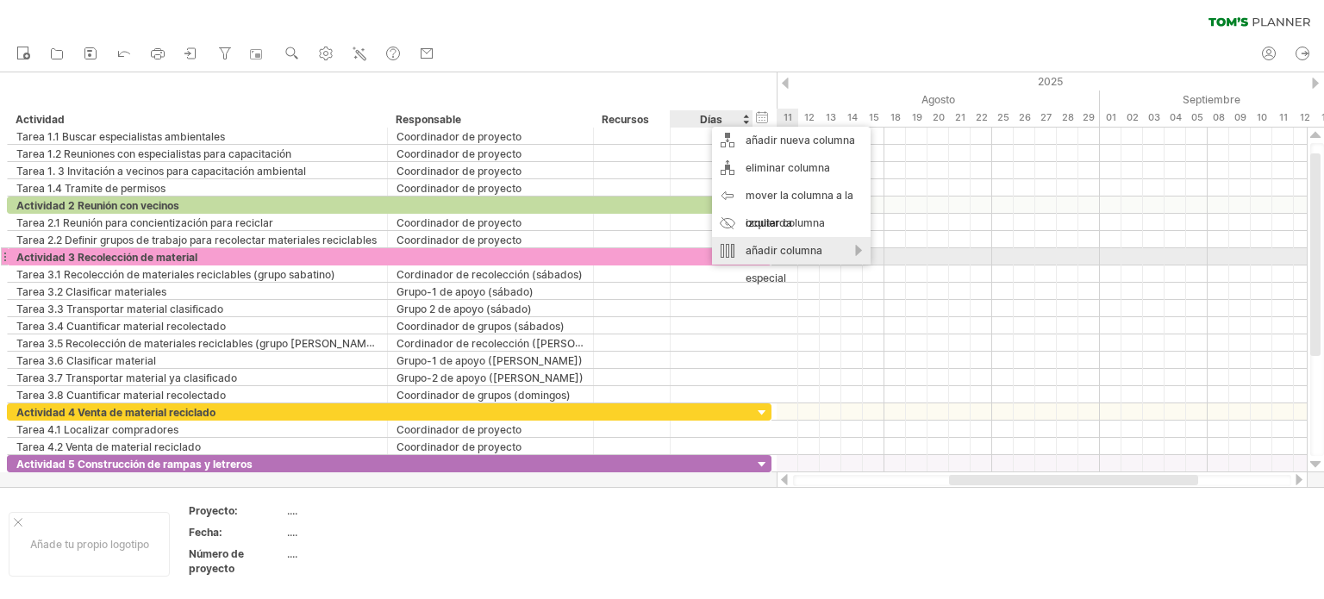
click at [757, 253] on font "añadir columna especial" at bounding box center [783, 264] width 77 height 41
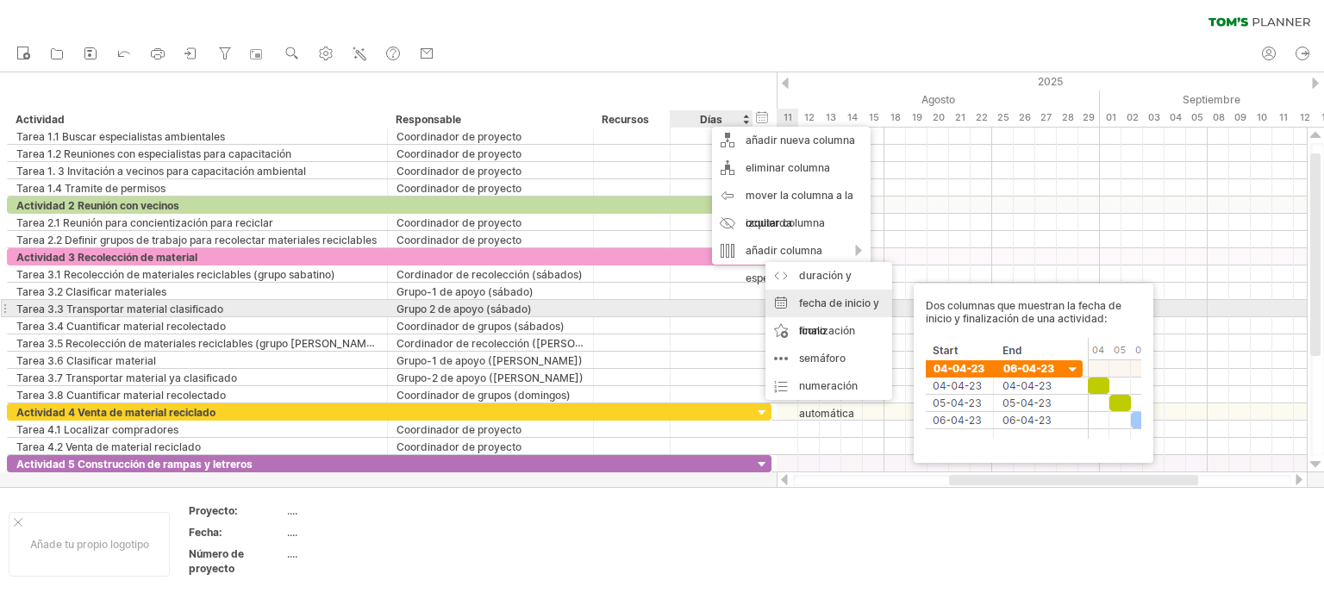
click at [816, 301] on font "fecha de inicio y finalización" at bounding box center [839, 316] width 80 height 41
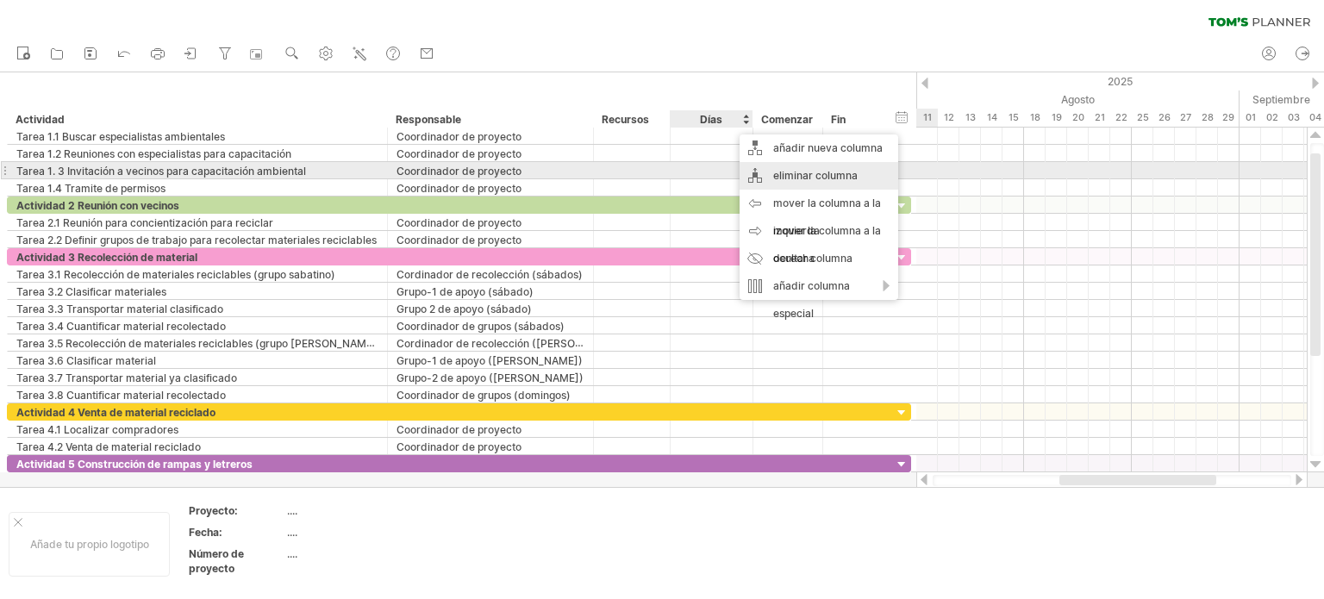
click at [779, 175] on font "eliminar columna" at bounding box center [815, 175] width 84 height 13
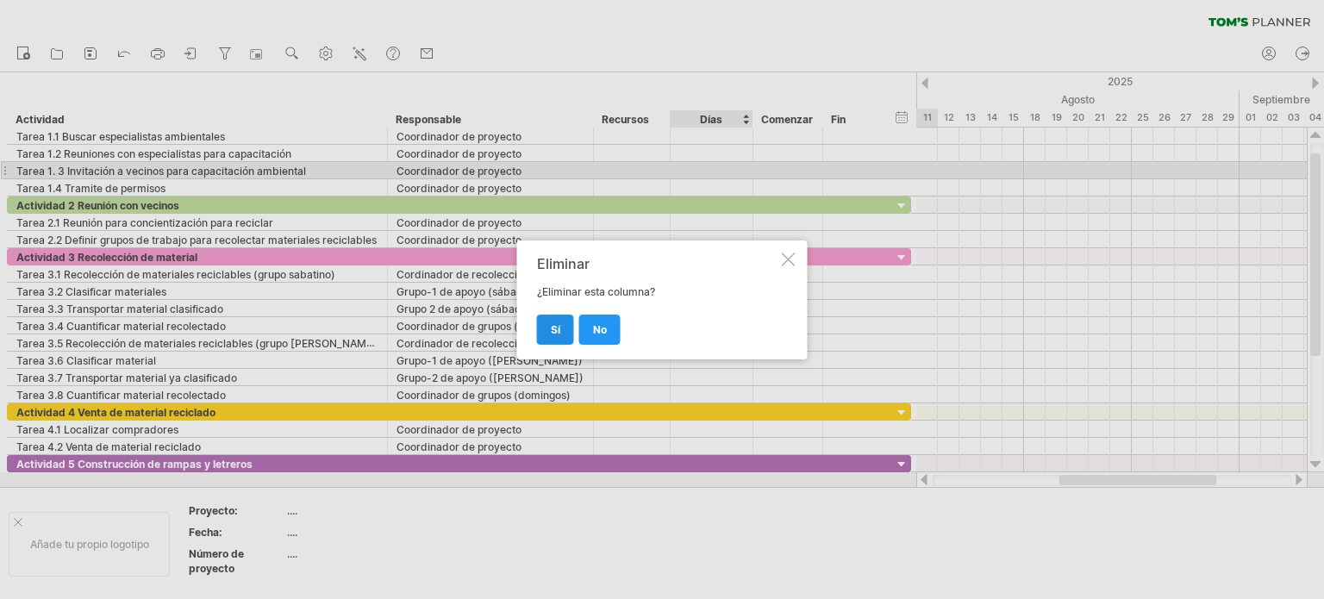
click at [552, 323] on font "Sí" at bounding box center [555, 329] width 9 height 13
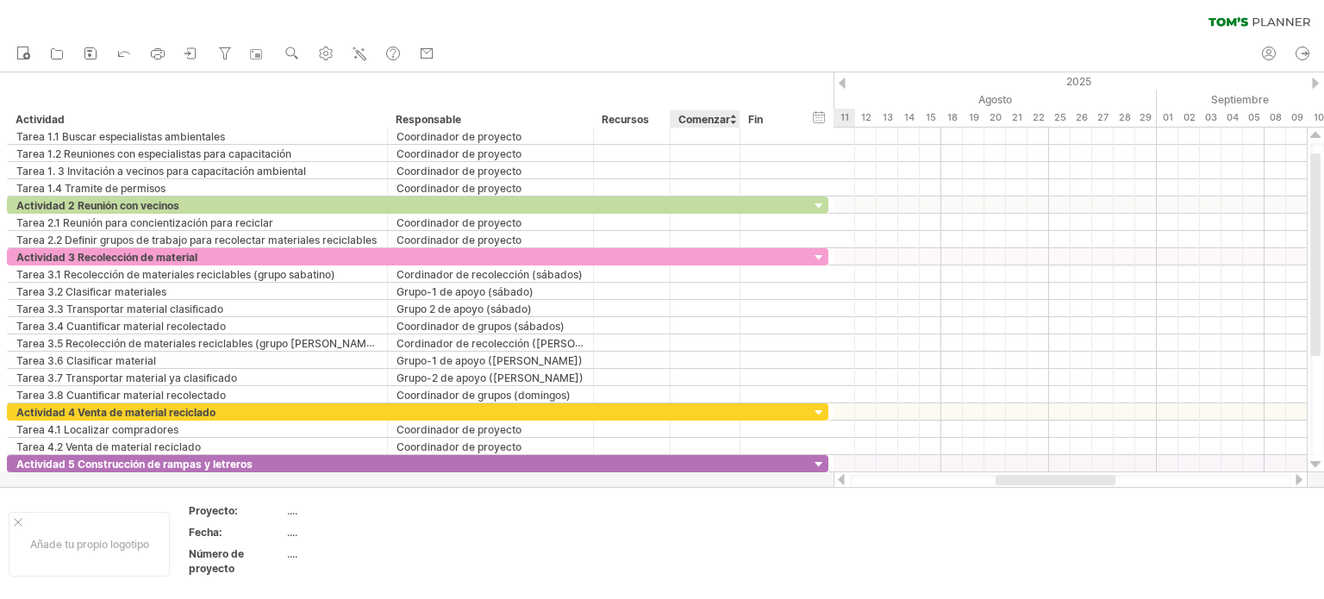
click at [720, 120] on font "Comenzar" at bounding box center [704, 119] width 52 height 13
click at [723, 117] on font "Comenzar" at bounding box center [704, 119] width 52 height 13
click at [769, 117] on div "Fin" at bounding box center [774, 118] width 52 height 17
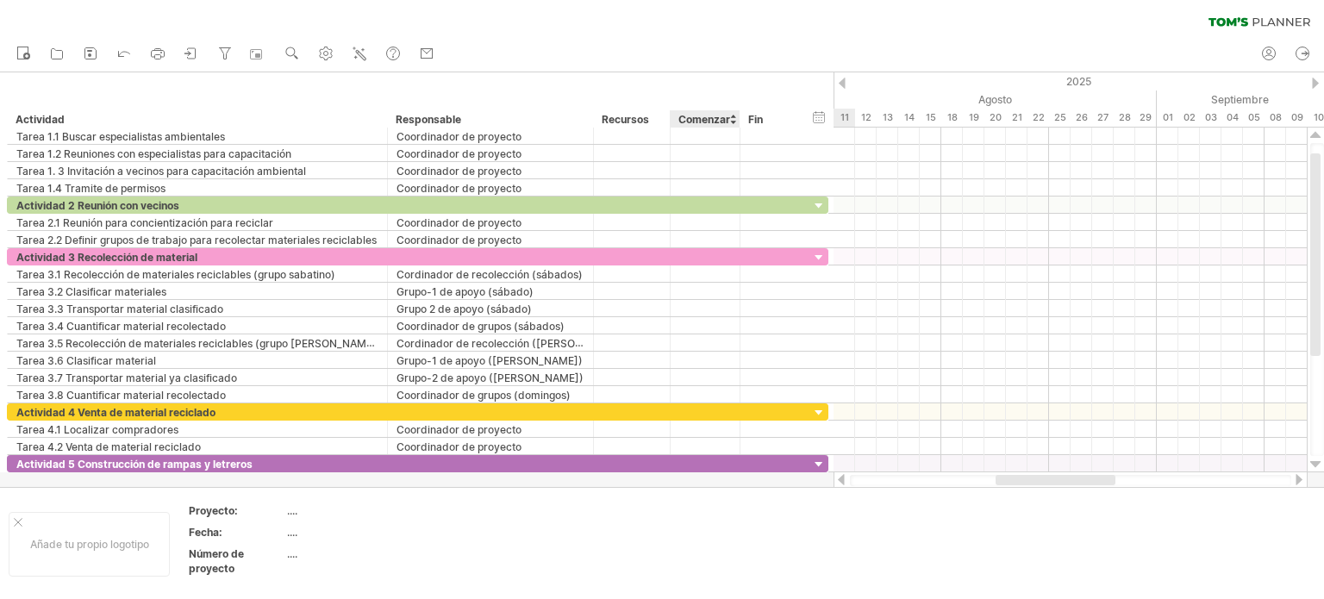
click at [720, 117] on font "Comenzar" at bounding box center [704, 119] width 52 height 13
click at [724, 116] on font "Comenzar" at bounding box center [704, 119] width 52 height 13
click at [726, 116] on font "Comenzar" at bounding box center [704, 119] width 52 height 13
click at [771, 117] on div "Fin" at bounding box center [774, 118] width 52 height 17
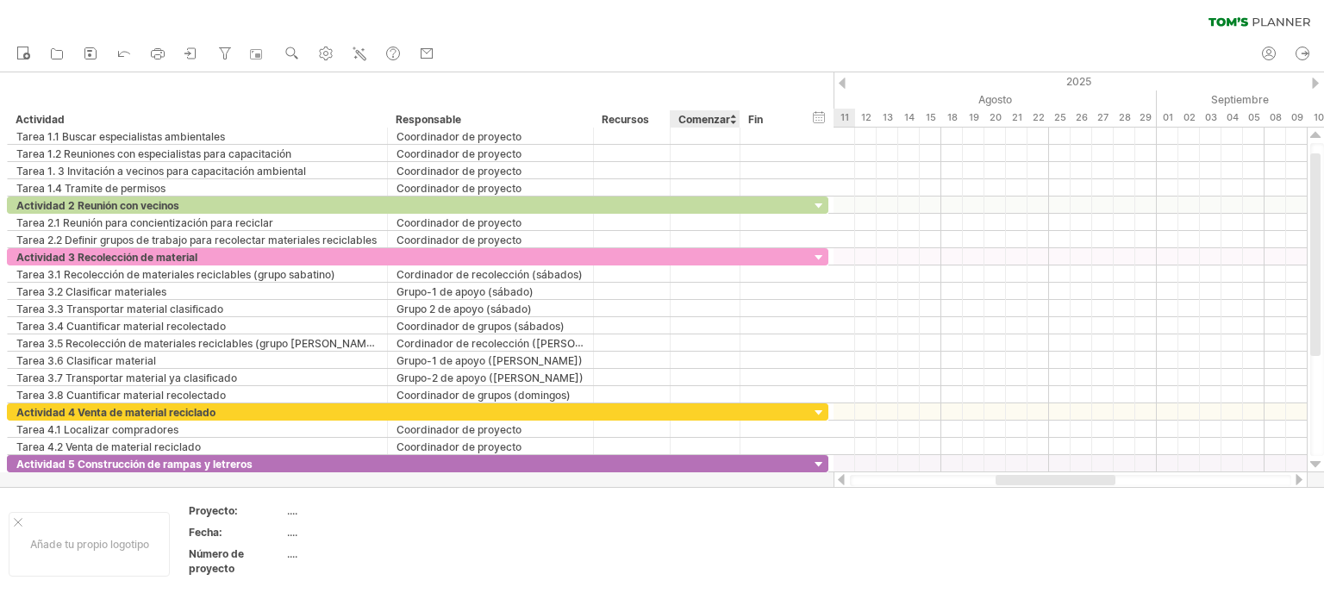
click at [727, 114] on font "Comenzar" at bounding box center [704, 119] width 52 height 13
click at [731, 123] on div at bounding box center [732, 118] width 7 height 17
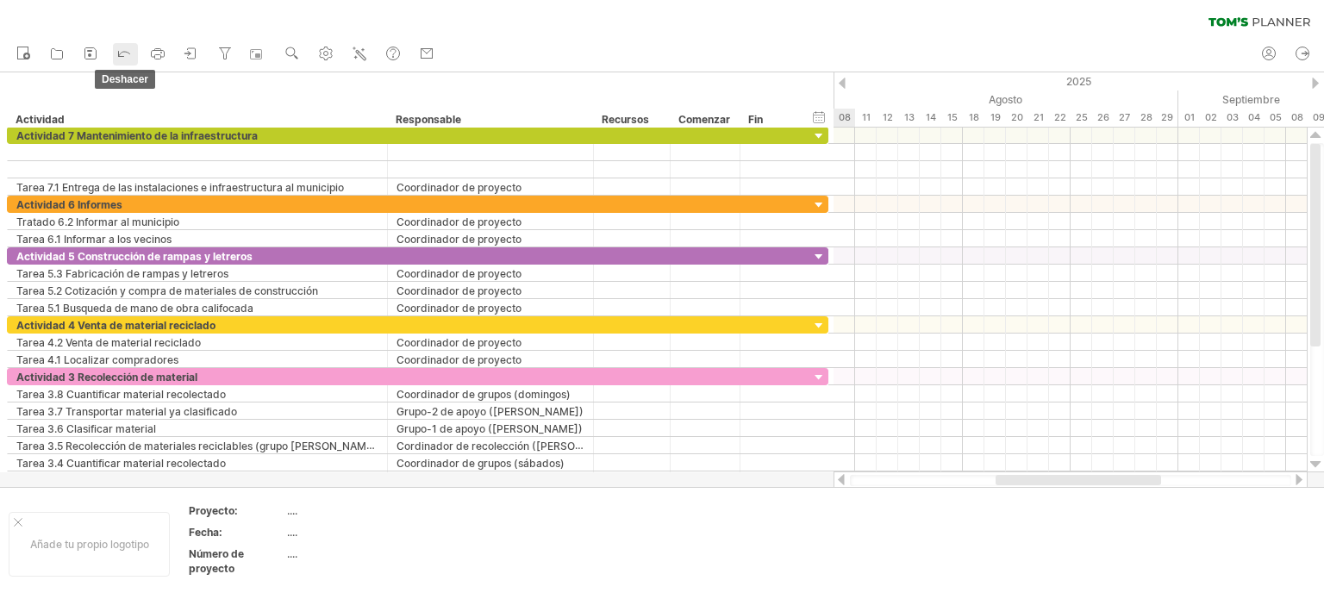
click at [128, 54] on icon at bounding box center [123, 52] width 17 height 17
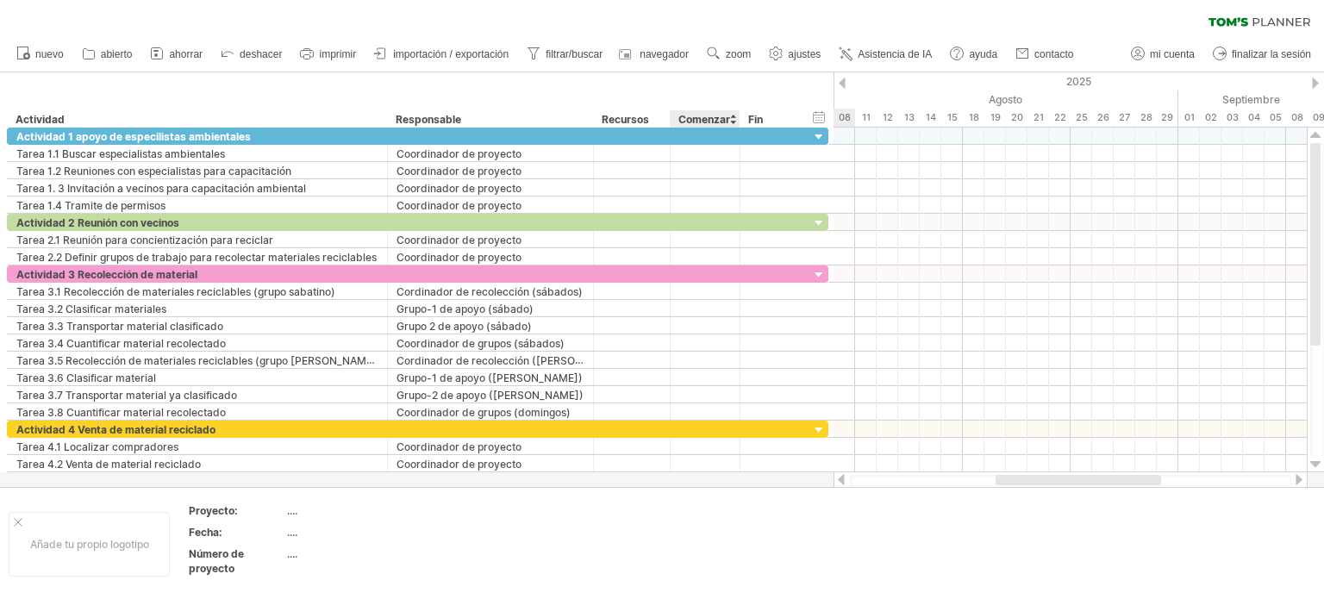
click at [728, 118] on font "Comenzar" at bounding box center [704, 119] width 52 height 13
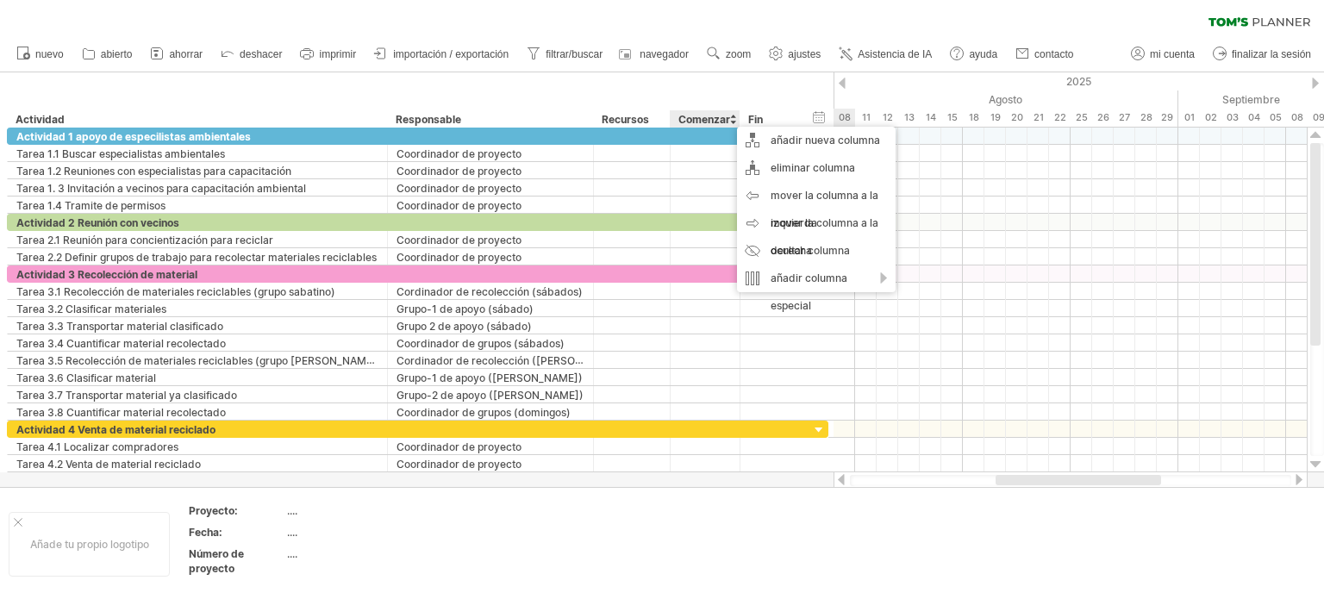
click at [726, 116] on font "Comenzar" at bounding box center [704, 119] width 52 height 13
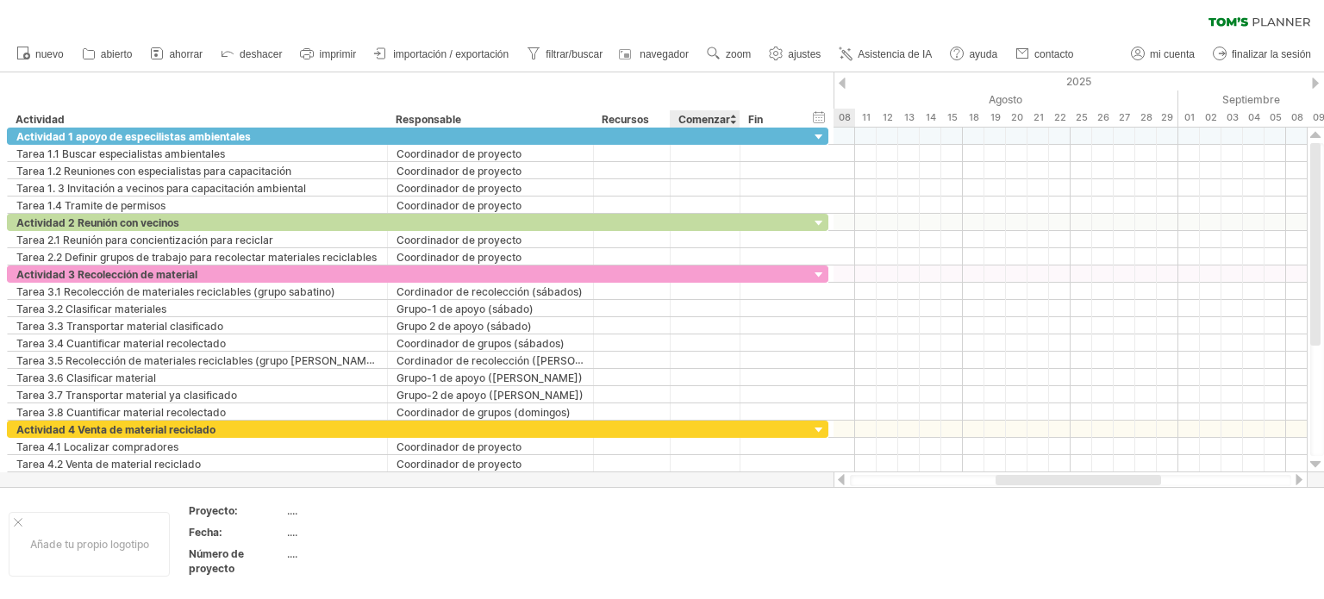
click at [703, 117] on font "Comenzar" at bounding box center [704, 119] width 52 height 13
click at [635, 113] on font "Recursos" at bounding box center [625, 119] width 47 height 13
click at [714, 120] on font "Comenzar" at bounding box center [704, 119] width 52 height 13
click at [759, 119] on font "Fin" at bounding box center [755, 119] width 15 height 13
click at [817, 120] on div "ocultar inicio/fin/duración mostrar inicio/fin/duración" at bounding box center [819, 117] width 16 height 18
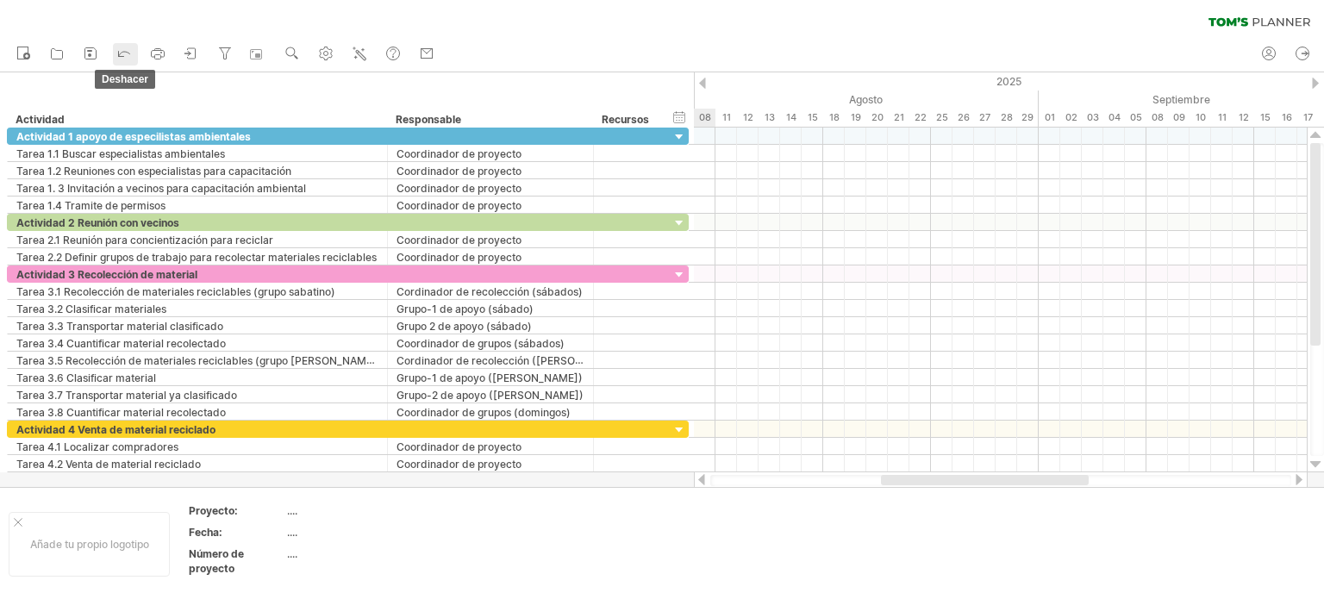
click at [124, 53] on icon at bounding box center [123, 52] width 17 height 17
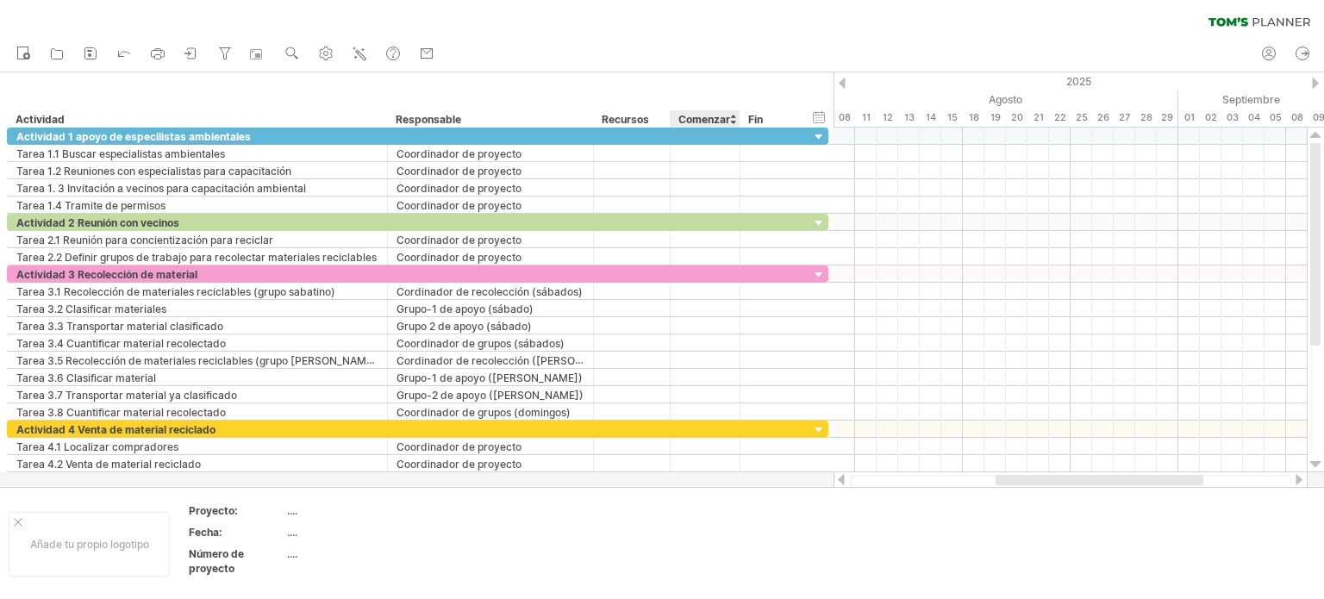
click at [701, 119] on font "Comenzar" at bounding box center [704, 119] width 52 height 13
click at [737, 115] on div "Comenzar" at bounding box center [705, 118] width 70 height 17
click at [734, 114] on div at bounding box center [732, 118] width 7 height 17
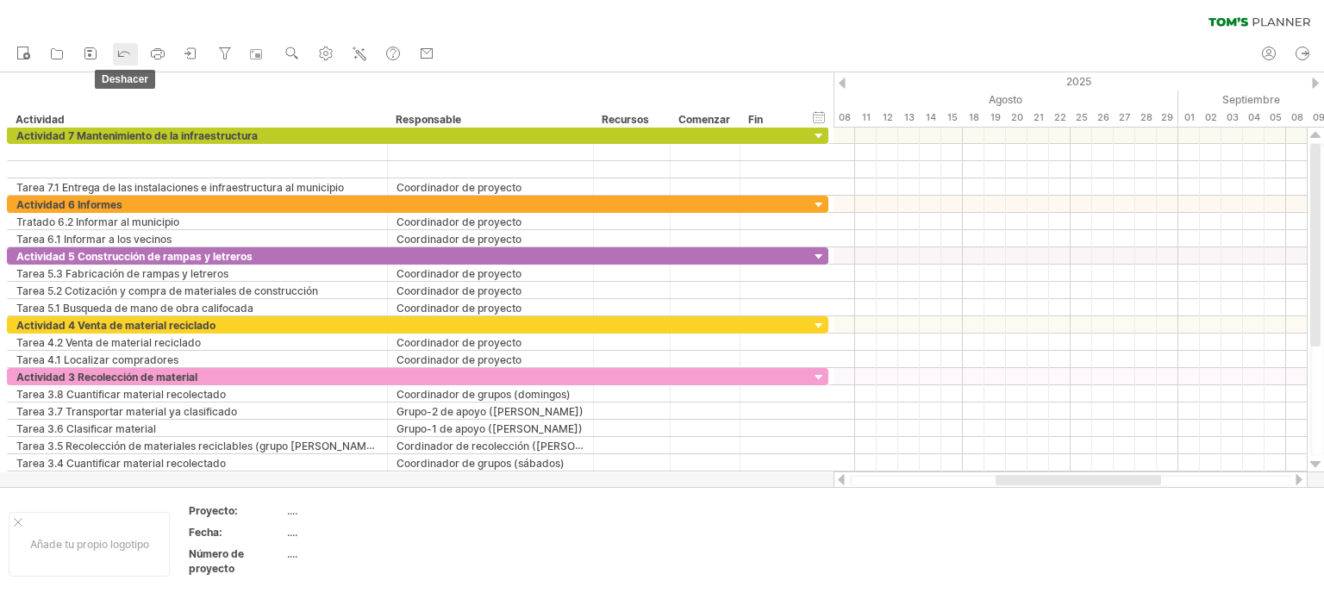
click at [125, 57] on icon at bounding box center [123, 52] width 17 height 17
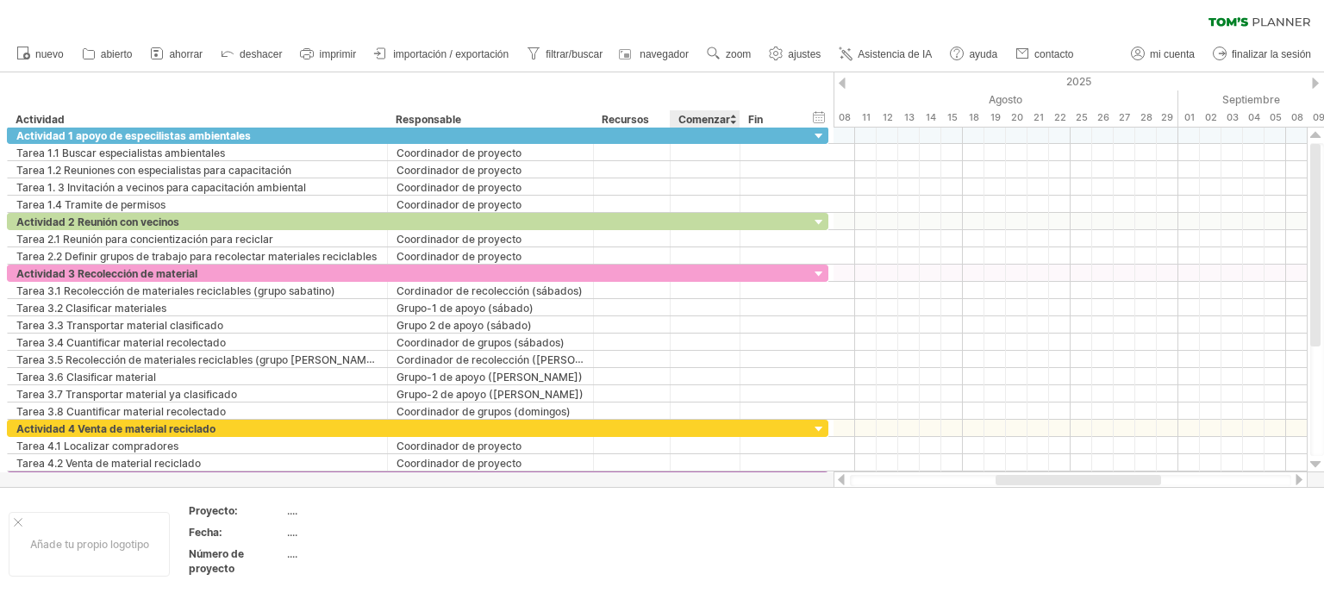
click at [700, 120] on font "Comenzar" at bounding box center [704, 119] width 52 height 13
click at [782, 115] on div "Fin" at bounding box center [774, 118] width 52 height 17
click at [253, 47] on link "deshacer" at bounding box center [251, 54] width 71 height 22
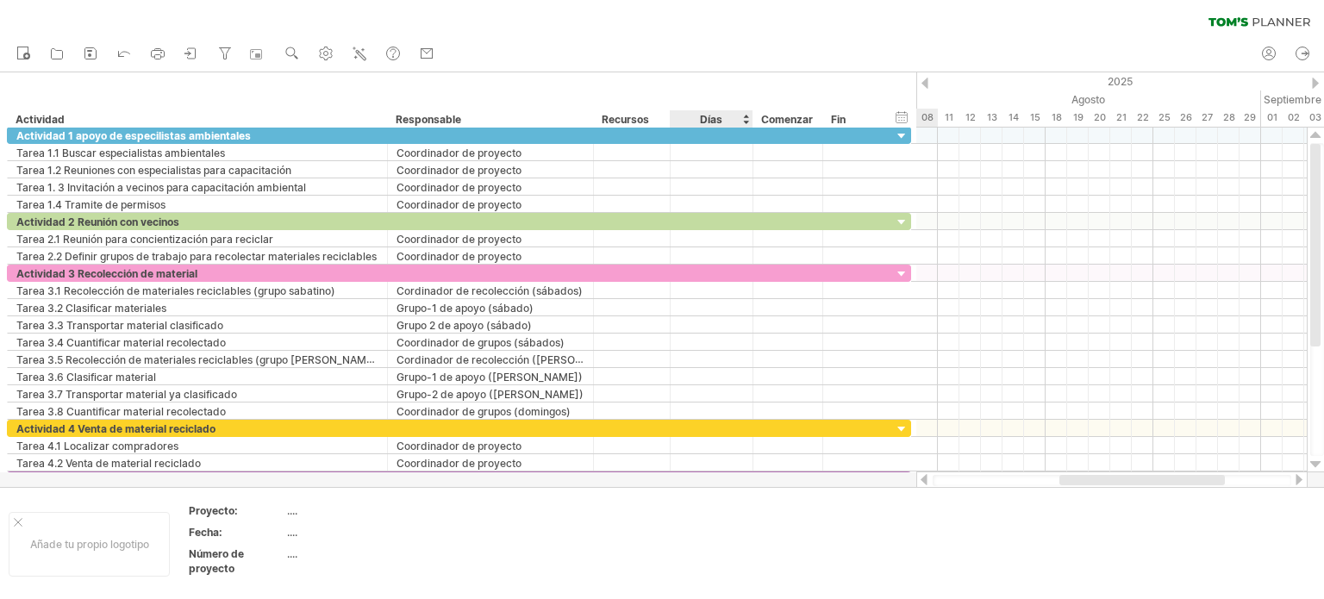
click at [736, 119] on div "Días" at bounding box center [711, 118] width 82 height 17
click at [776, 101] on div "**********" at bounding box center [458, 99] width 916 height 55
click at [749, 127] on div at bounding box center [752, 118] width 6 height 17
drag, startPoint x: 749, startPoint y: 127, endPoint x: 762, endPoint y: 127, distance: 12.9
click at [762, 127] on div at bounding box center [765, 118] width 6 height 17
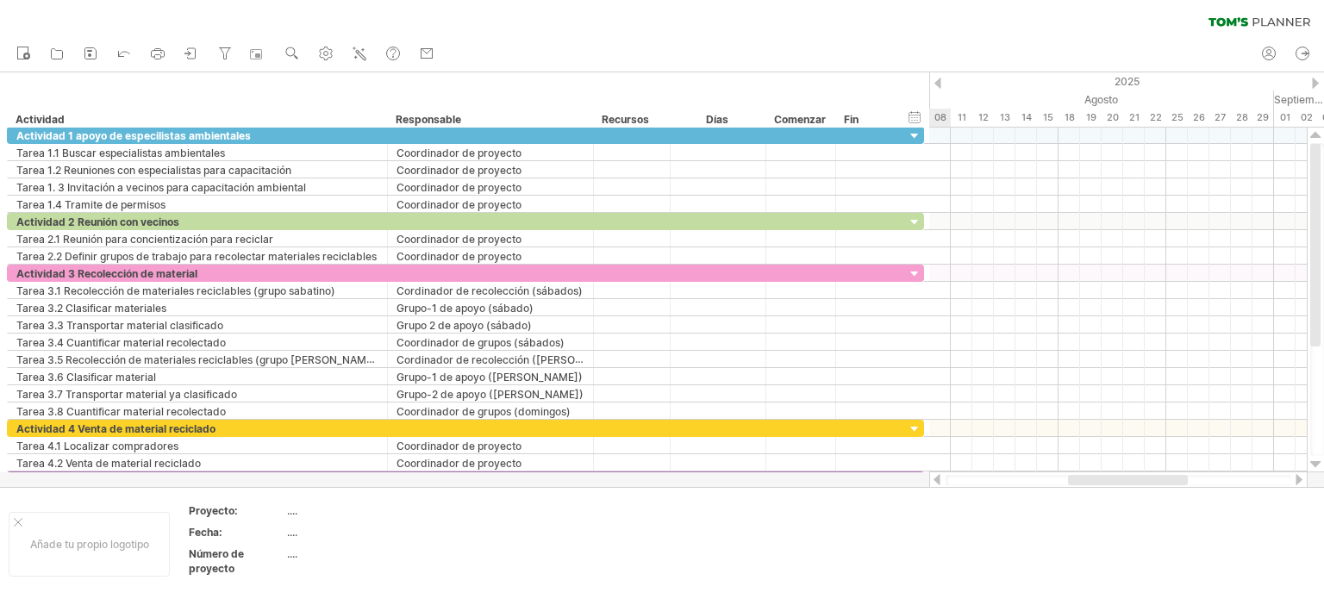
click at [735, 120] on div "Días" at bounding box center [717, 118] width 95 height 17
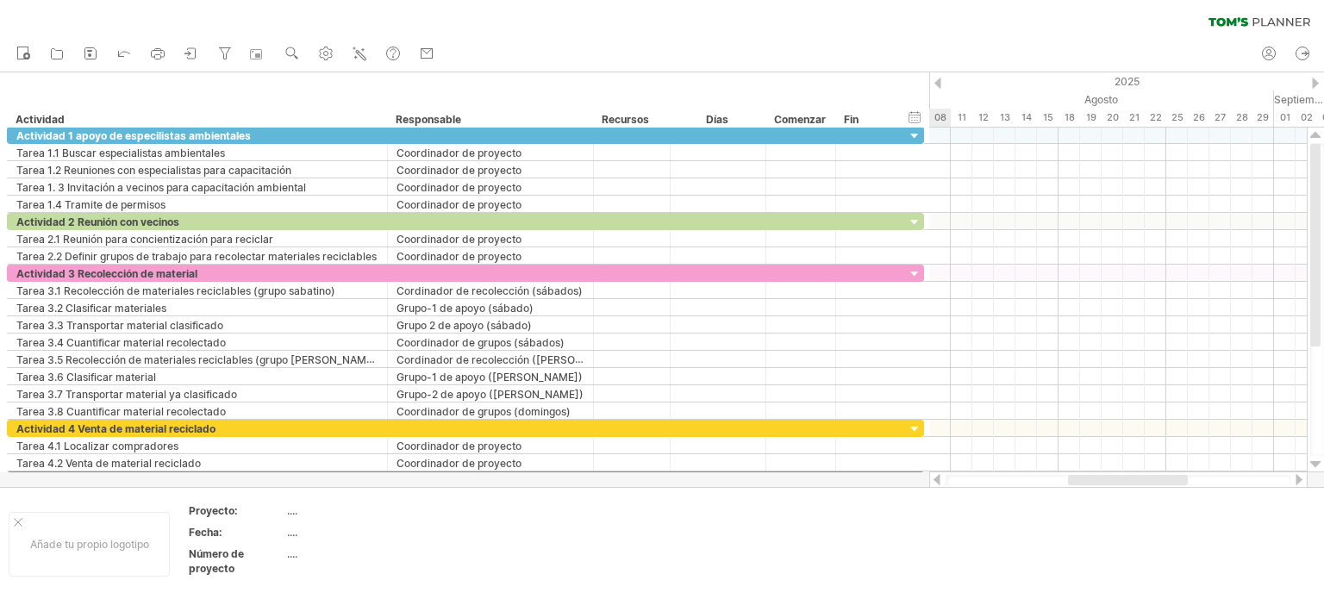
click at [736, 120] on div "Días" at bounding box center [717, 118] width 95 height 17
click at [726, 120] on font "Días" at bounding box center [717, 119] width 22 height 13
drag, startPoint x: 726, startPoint y: 120, endPoint x: 734, endPoint y: 119, distance: 8.7
click at [727, 120] on font "Días" at bounding box center [717, 119] width 22 height 13
click at [798, 117] on font "Comenzar" at bounding box center [800, 119] width 52 height 13
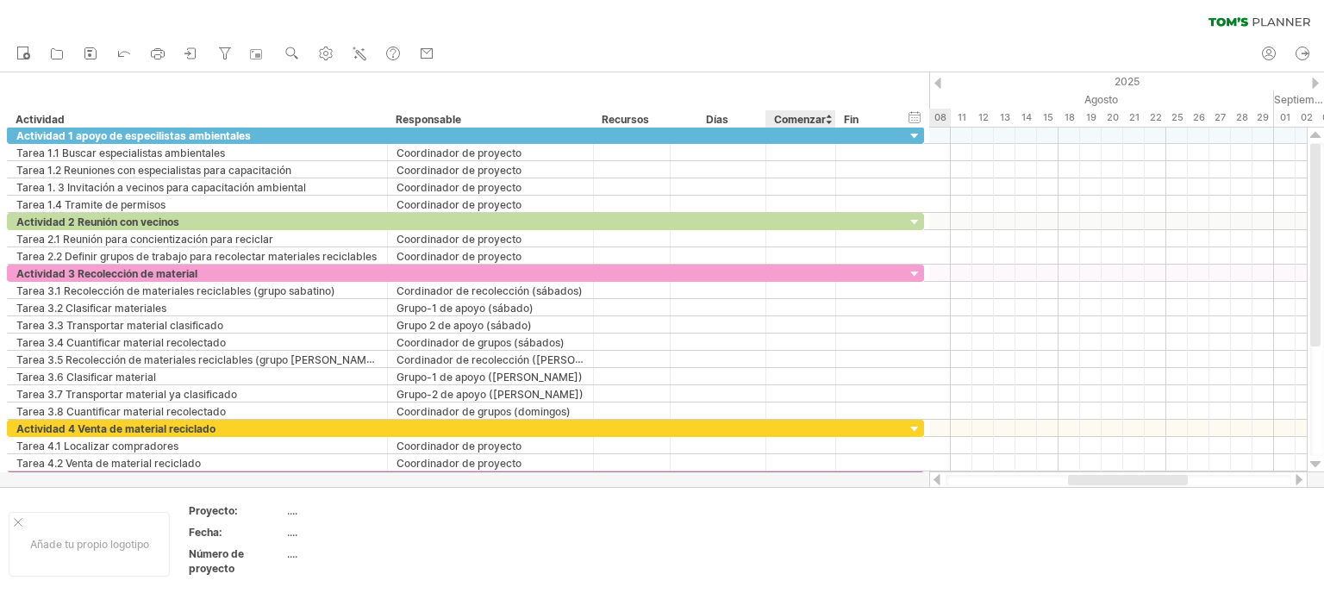
click at [810, 113] on font "Comenzar" at bounding box center [800, 119] width 52 height 13
drag, startPoint x: 810, startPoint y: 113, endPoint x: 852, endPoint y: 113, distance: 42.2
click at [810, 113] on font "Comenzar" at bounding box center [800, 119] width 52 height 13
click at [854, 113] on font "Fin" at bounding box center [851, 119] width 15 height 13
click at [855, 113] on font "Fin" at bounding box center [851, 119] width 15 height 13
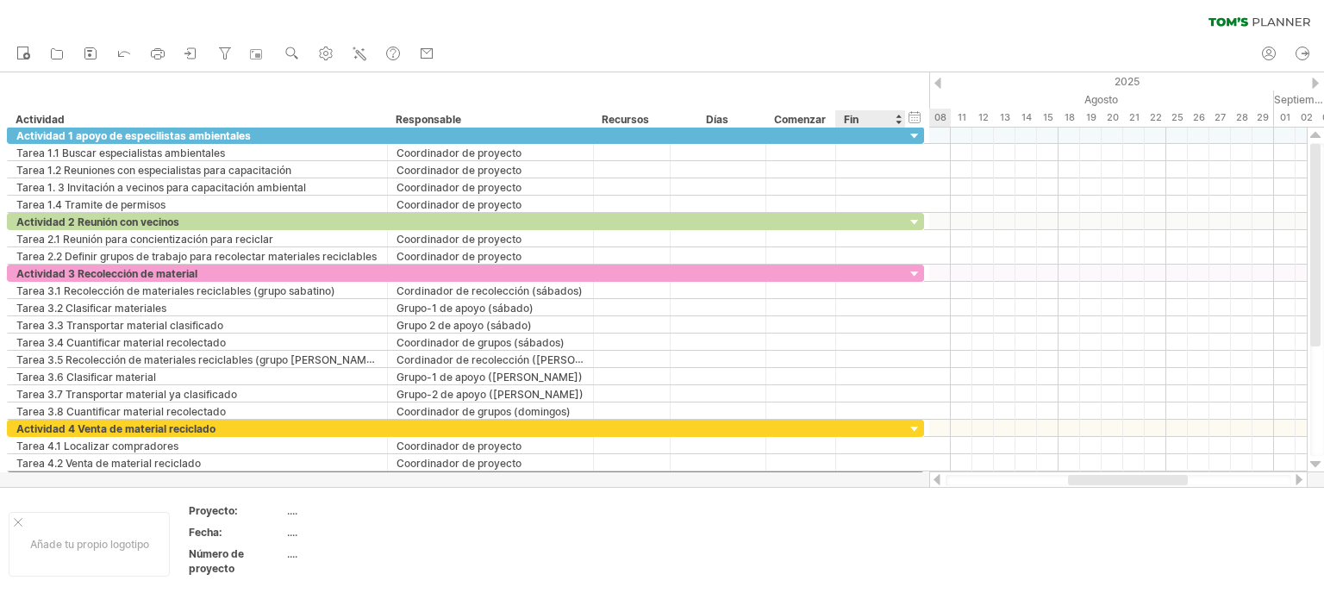
click at [856, 115] on font "Fin" at bounding box center [851, 119] width 15 height 13
click at [803, 122] on font "Comenzar" at bounding box center [800, 119] width 52 height 13
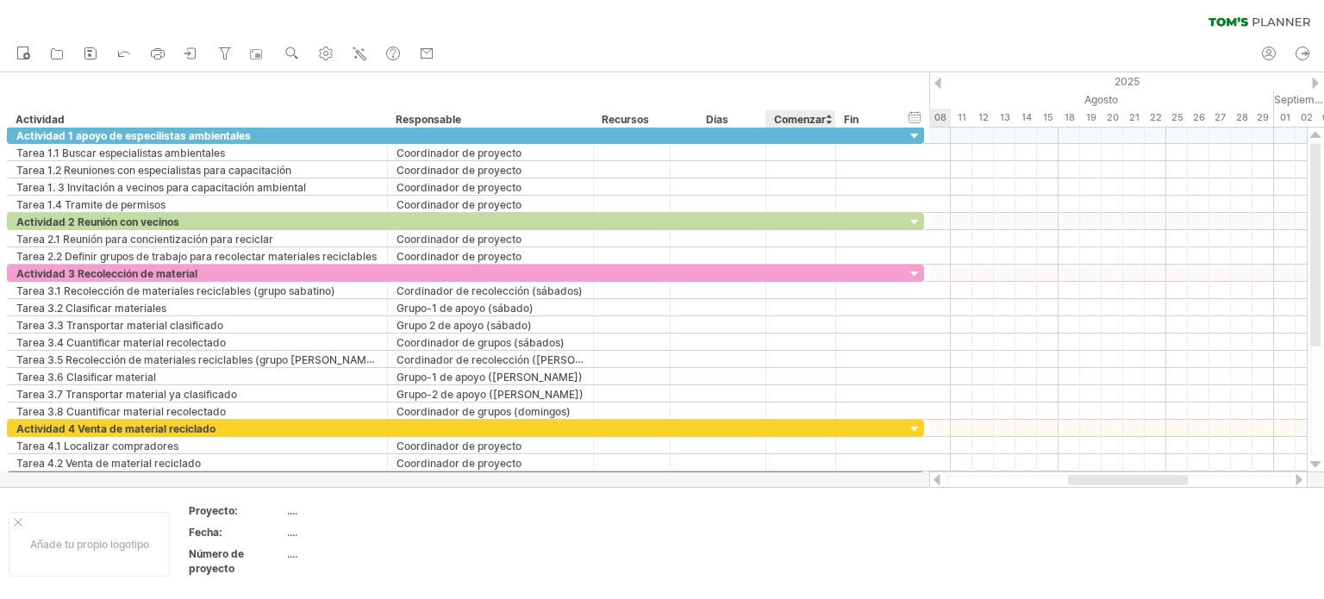
click at [803, 122] on font "Comenzar" at bounding box center [800, 119] width 52 height 13
click at [123, 54] on icon at bounding box center [123, 52] width 17 height 17
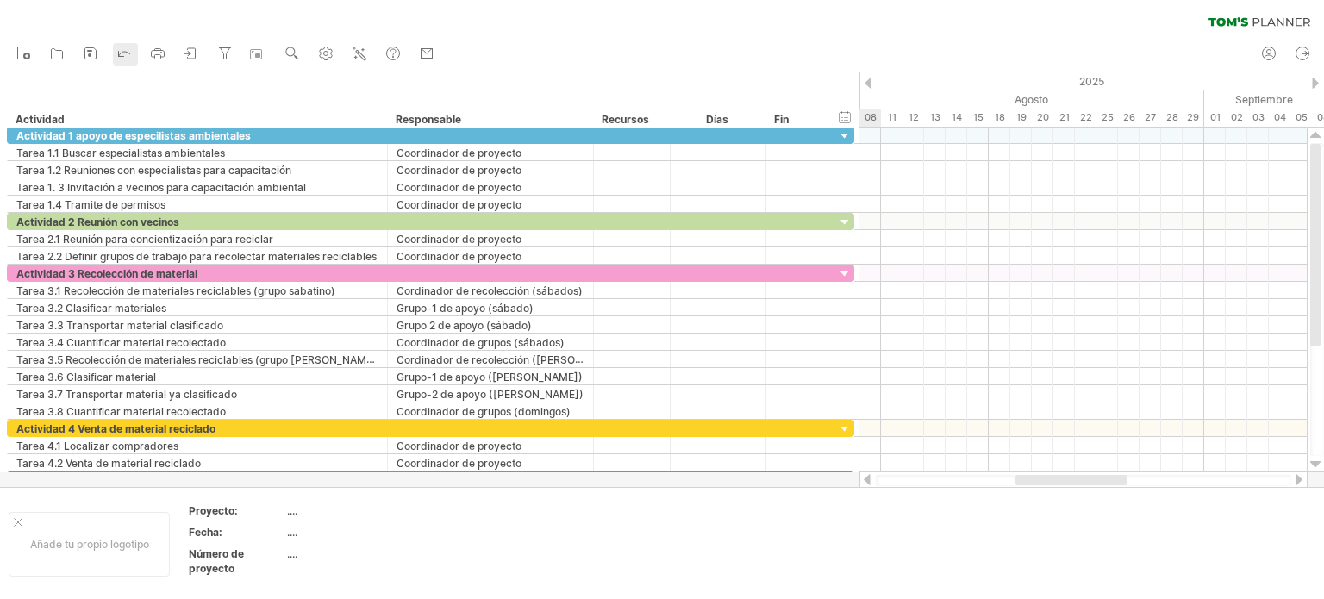
click at [123, 54] on icon at bounding box center [123, 52] width 17 height 17
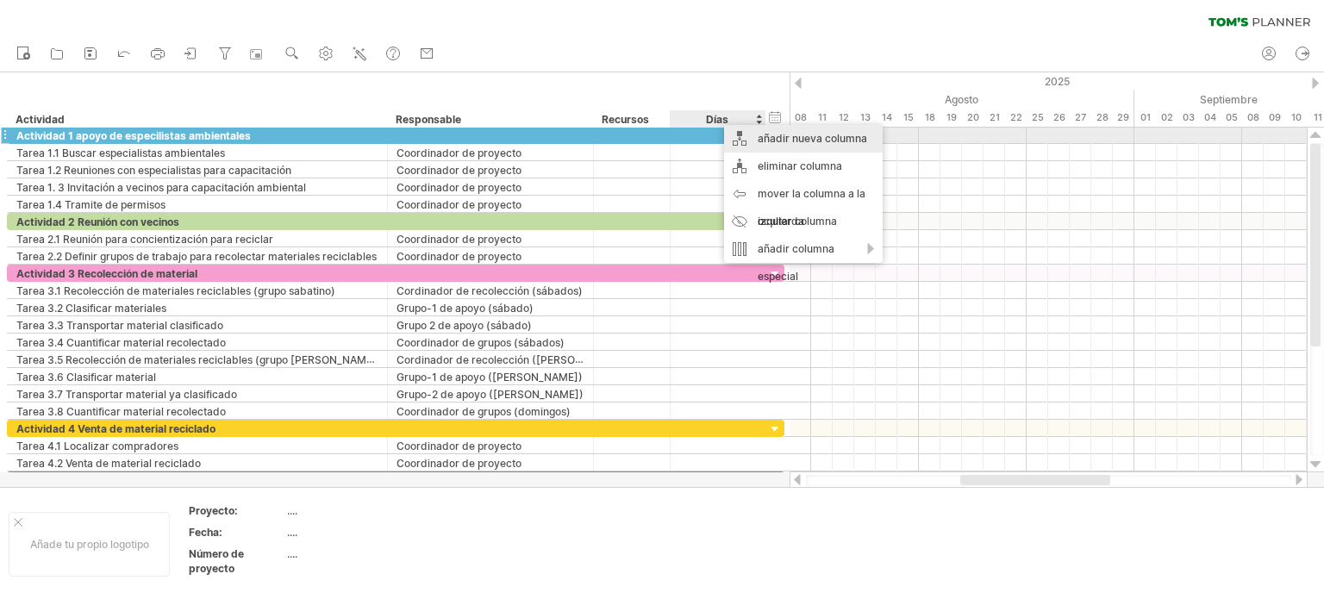
click at [764, 141] on font "añadir nueva columna" at bounding box center [811, 138] width 109 height 13
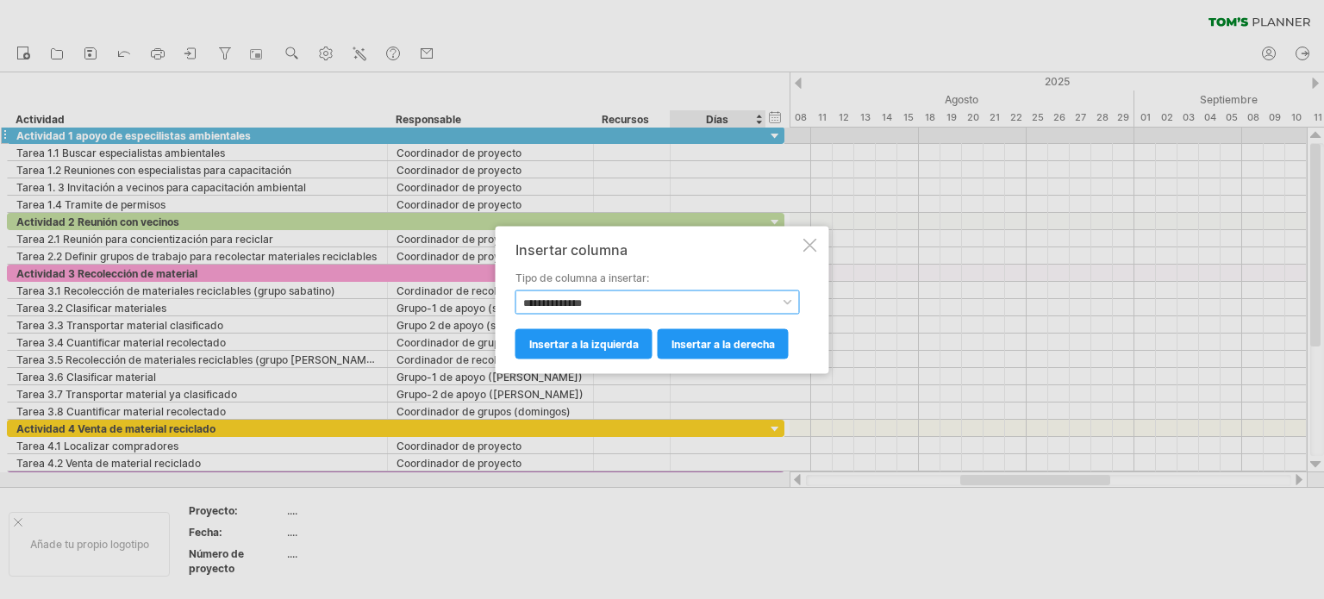
click at [609, 297] on select "**********" at bounding box center [657, 302] width 284 height 24
drag, startPoint x: 603, startPoint y: 302, endPoint x: 583, endPoint y: 302, distance: 20.7
click at [601, 302] on select "**********" at bounding box center [657, 302] width 284 height 24
select select "*********"
click at [515, 290] on select "**********" at bounding box center [657, 302] width 284 height 24
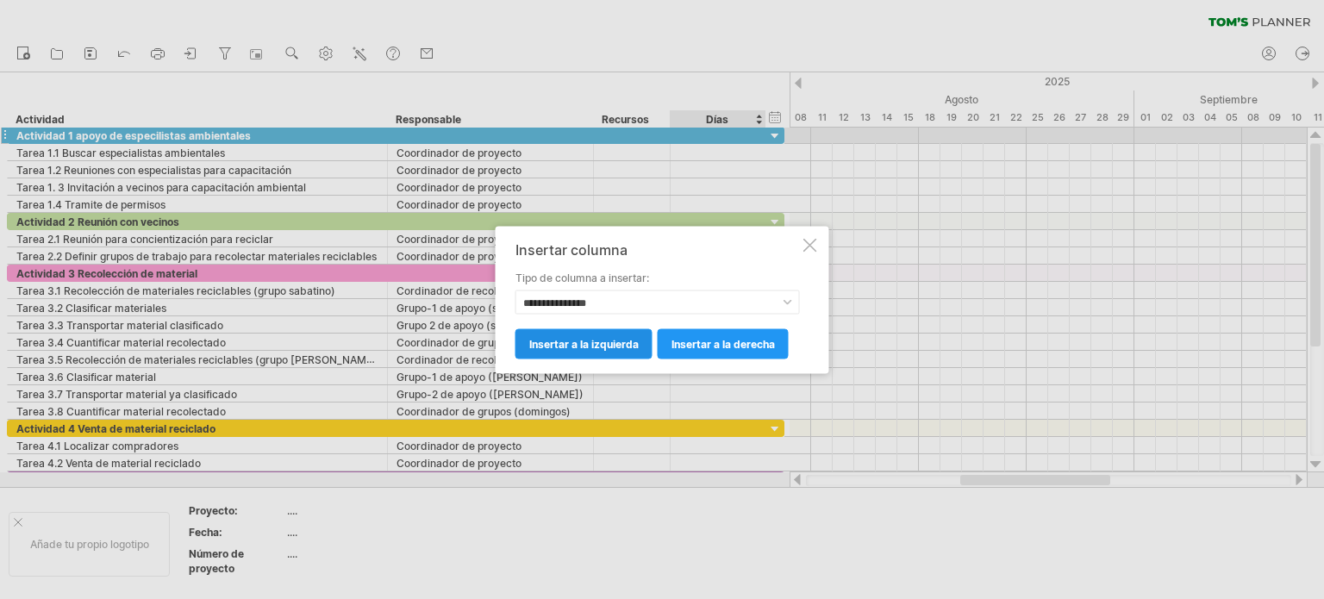
click at [586, 340] on font "insertar a la izquierda" at bounding box center [583, 343] width 109 height 13
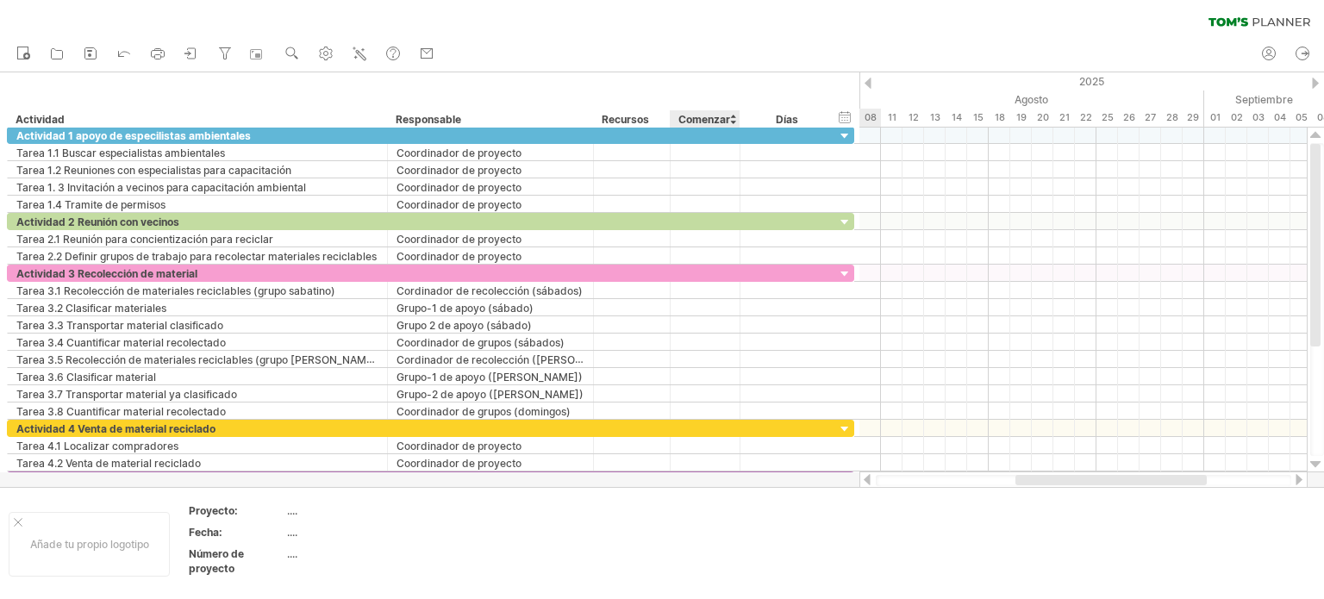
click at [720, 111] on div "Comenzar" at bounding box center [704, 118] width 52 height 17
click at [731, 115] on div at bounding box center [732, 118] width 7 height 17
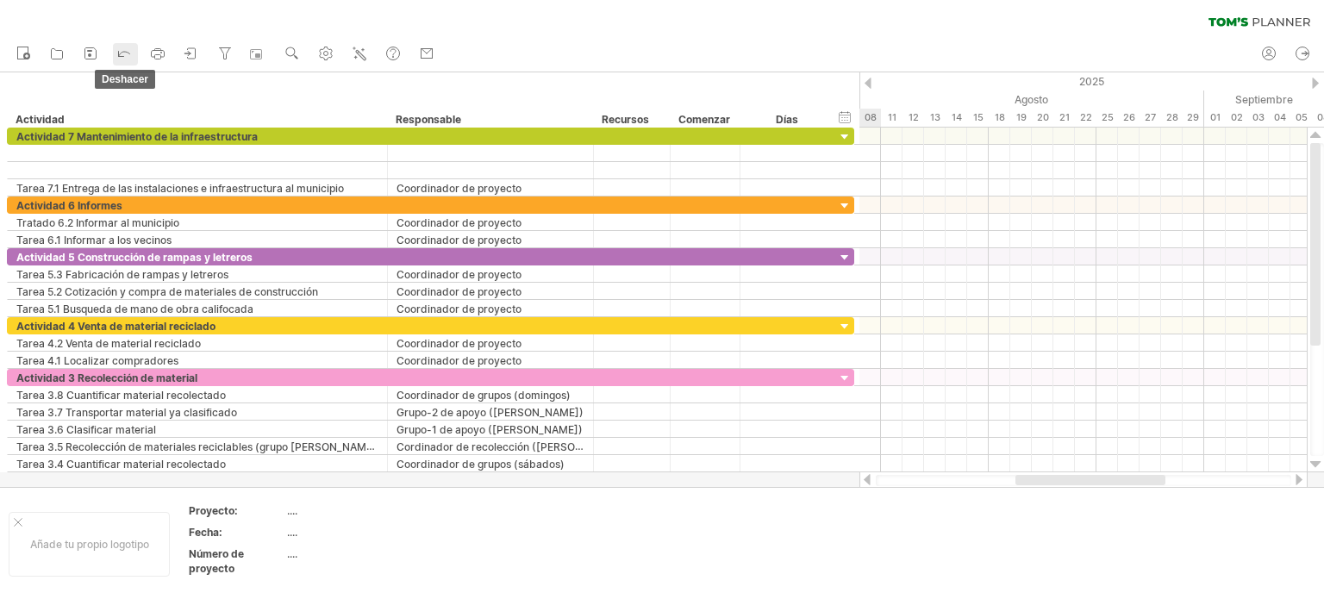
click at [124, 48] on icon at bounding box center [123, 52] width 17 height 17
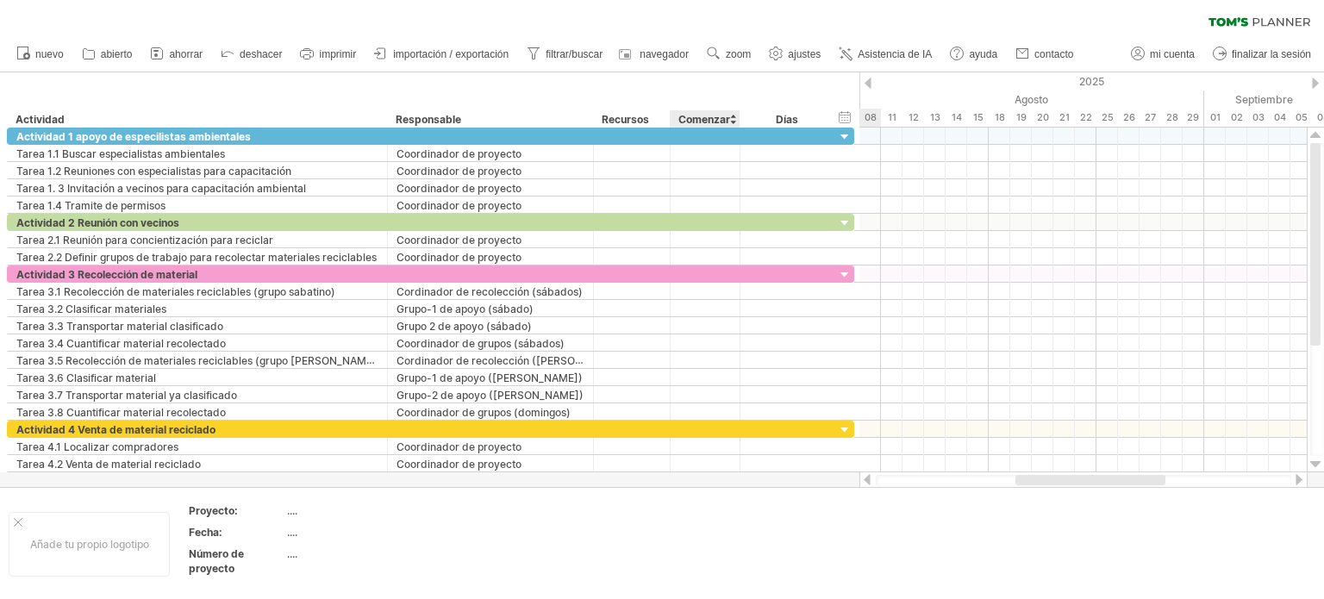
click at [727, 116] on font "Comenzar" at bounding box center [704, 119] width 52 height 13
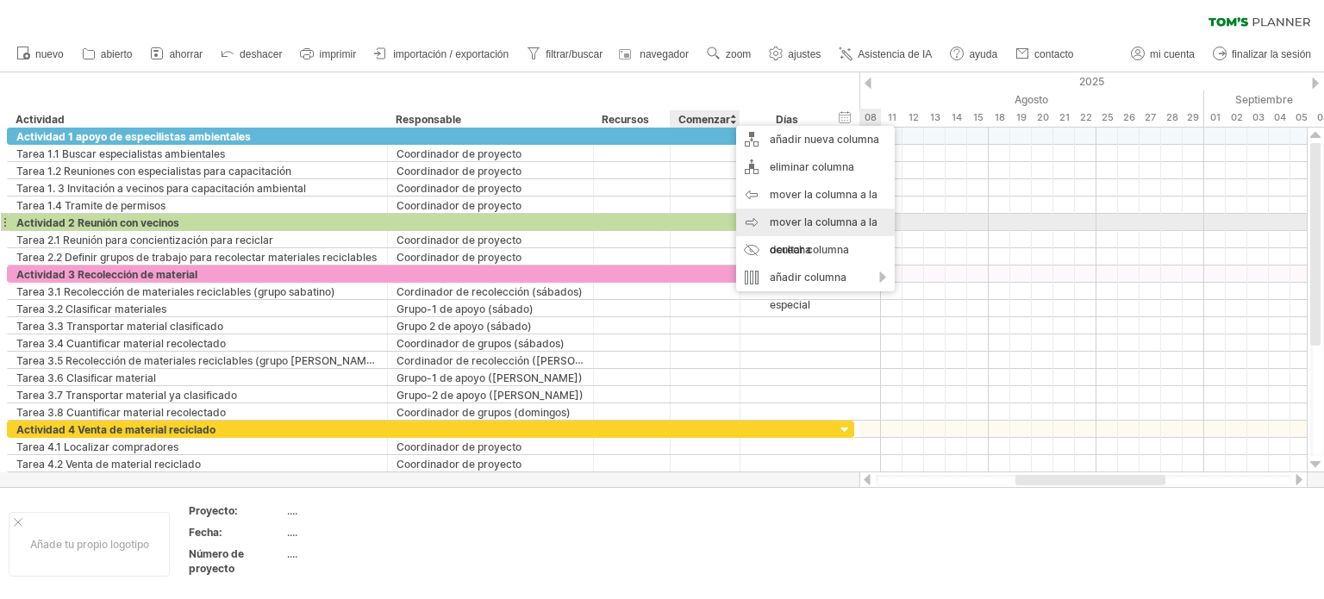
click at [781, 217] on font "mover la columna a la derecha" at bounding box center [824, 235] width 108 height 41
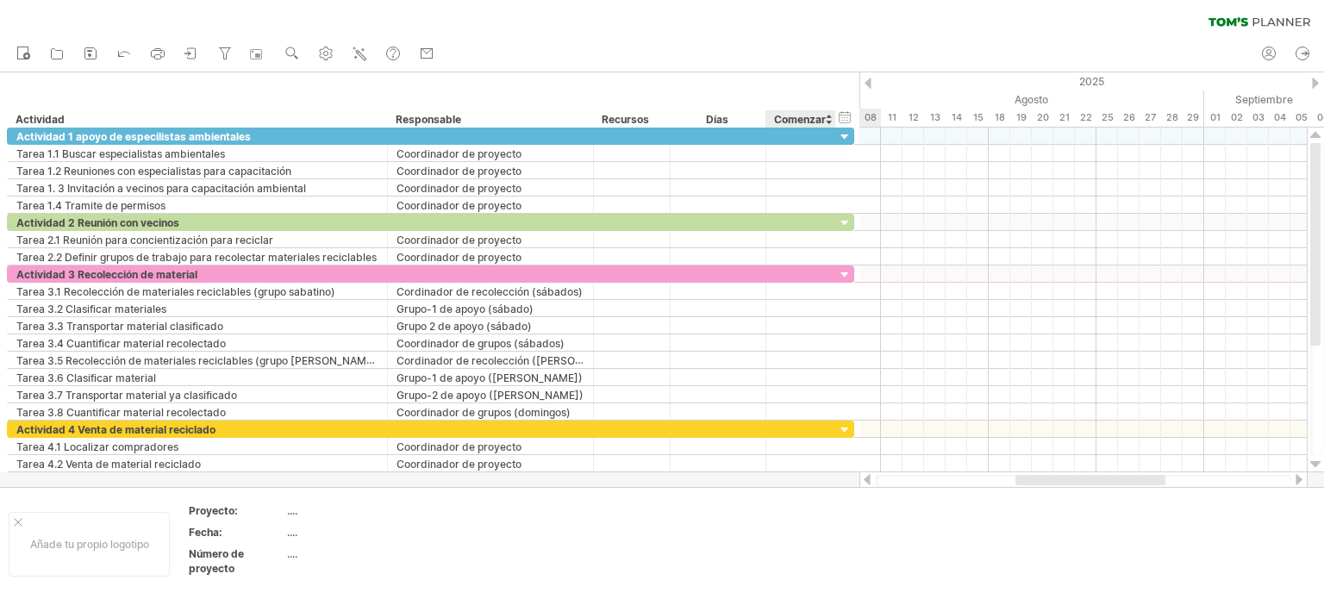
click at [720, 121] on font "Días" at bounding box center [717, 119] width 22 height 13
click at [723, 116] on font "Días" at bounding box center [717, 119] width 22 height 13
click at [733, 116] on div "Días" at bounding box center [717, 118] width 95 height 17
click at [734, 116] on div "Días" at bounding box center [717, 118] width 95 height 17
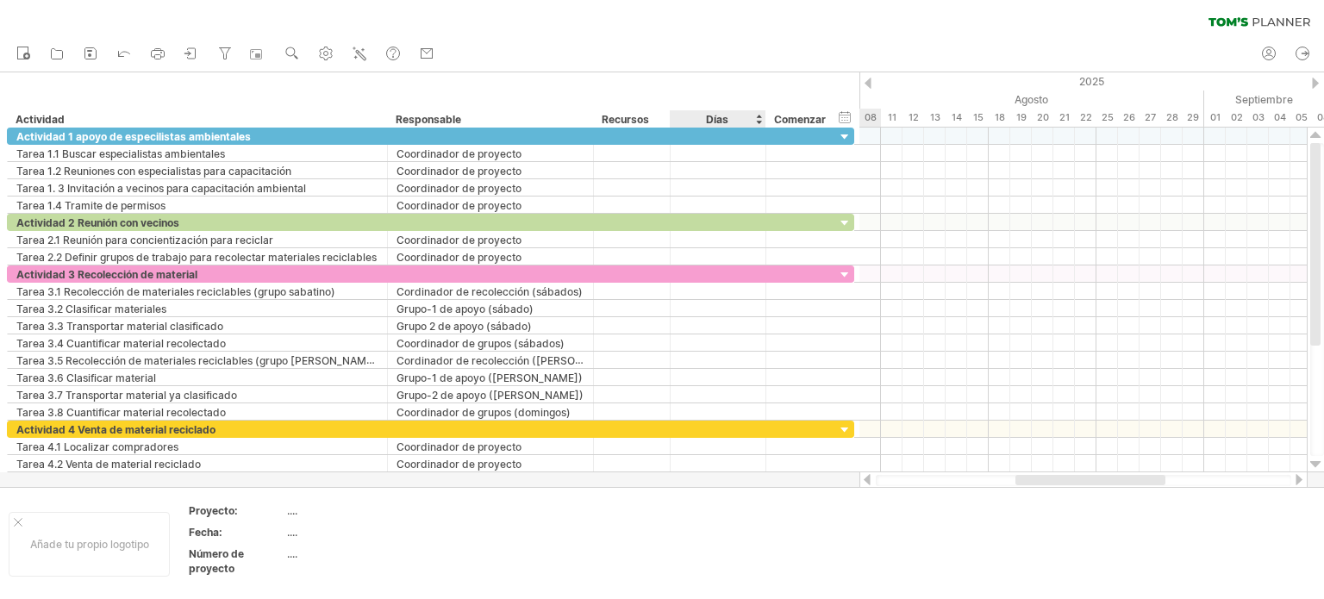
click at [737, 119] on div "Días" at bounding box center [717, 118] width 95 height 17
click at [760, 118] on div "Días" at bounding box center [717, 118] width 95 height 17
click at [824, 120] on font "Comenzar" at bounding box center [800, 119] width 52 height 13
click at [723, 123] on font "Días" at bounding box center [717, 119] width 22 height 13
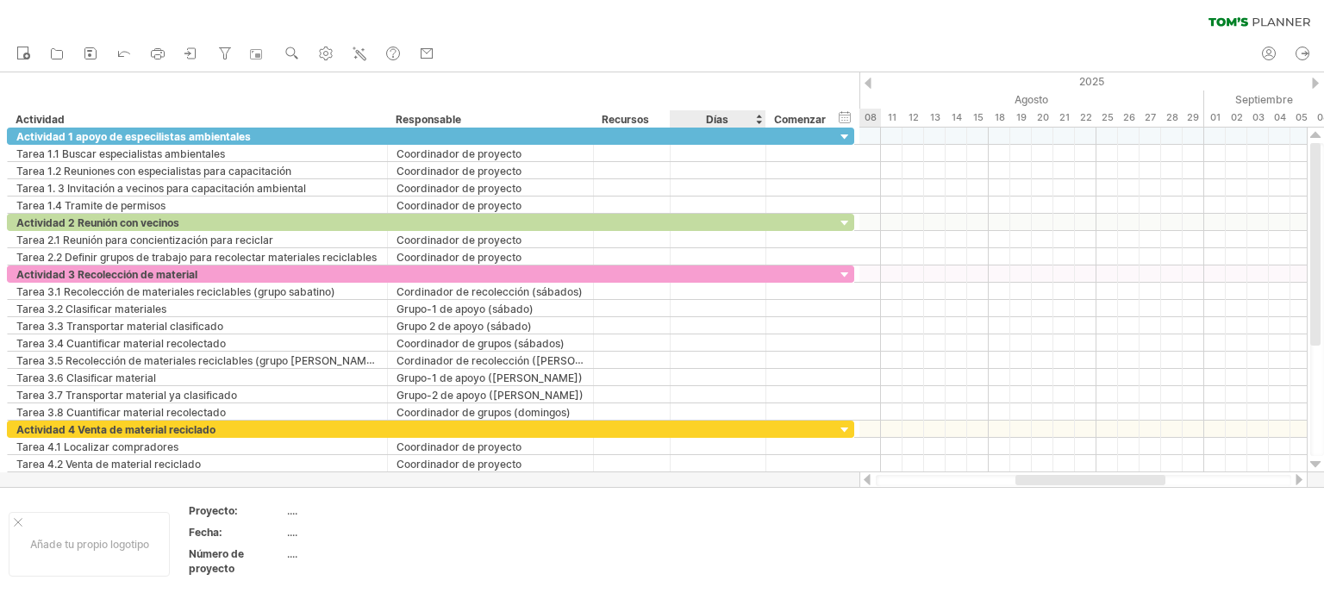
click at [722, 122] on font "Días" at bounding box center [717, 119] width 22 height 13
click at [722, 121] on font "Días" at bounding box center [717, 119] width 22 height 13
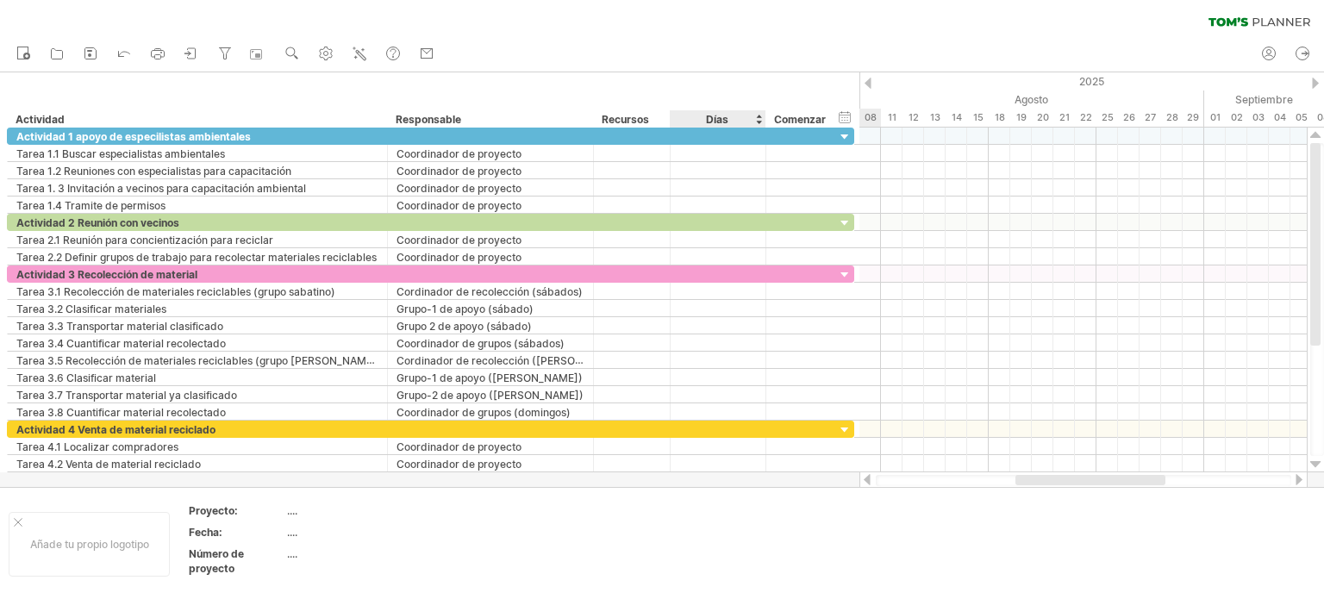
click at [731, 117] on div "Días" at bounding box center [717, 118] width 95 height 17
click at [731, 116] on div "Días" at bounding box center [717, 118] width 95 height 17
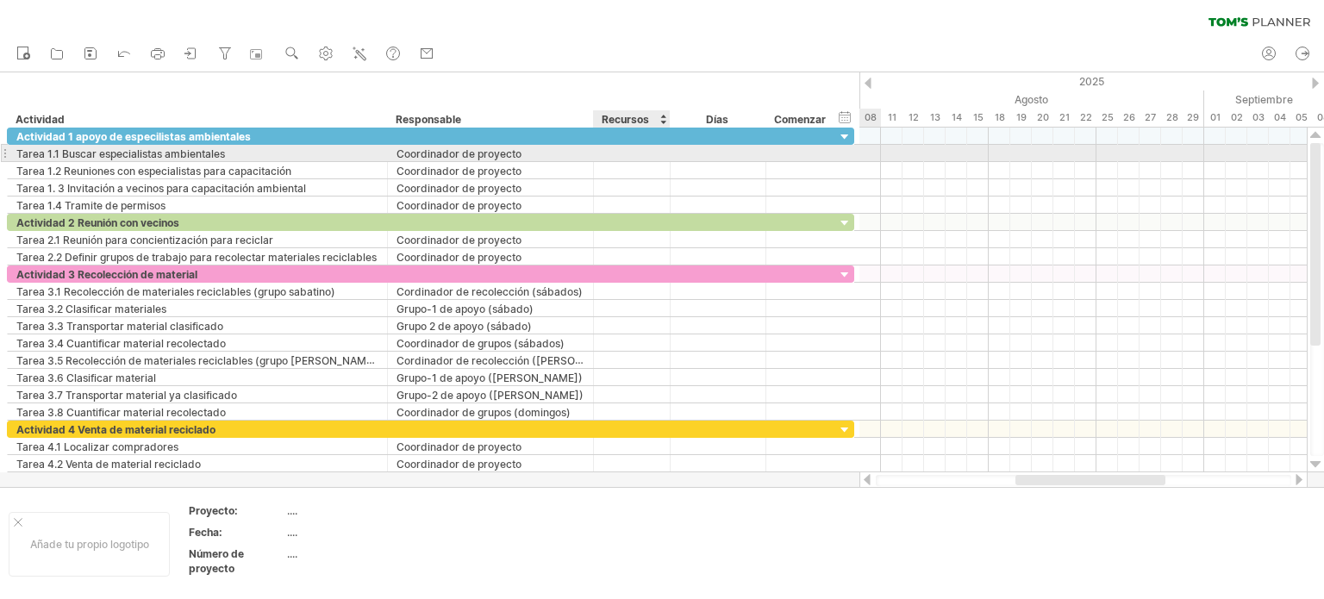
click at [614, 149] on div at bounding box center [631, 153] width 59 height 16
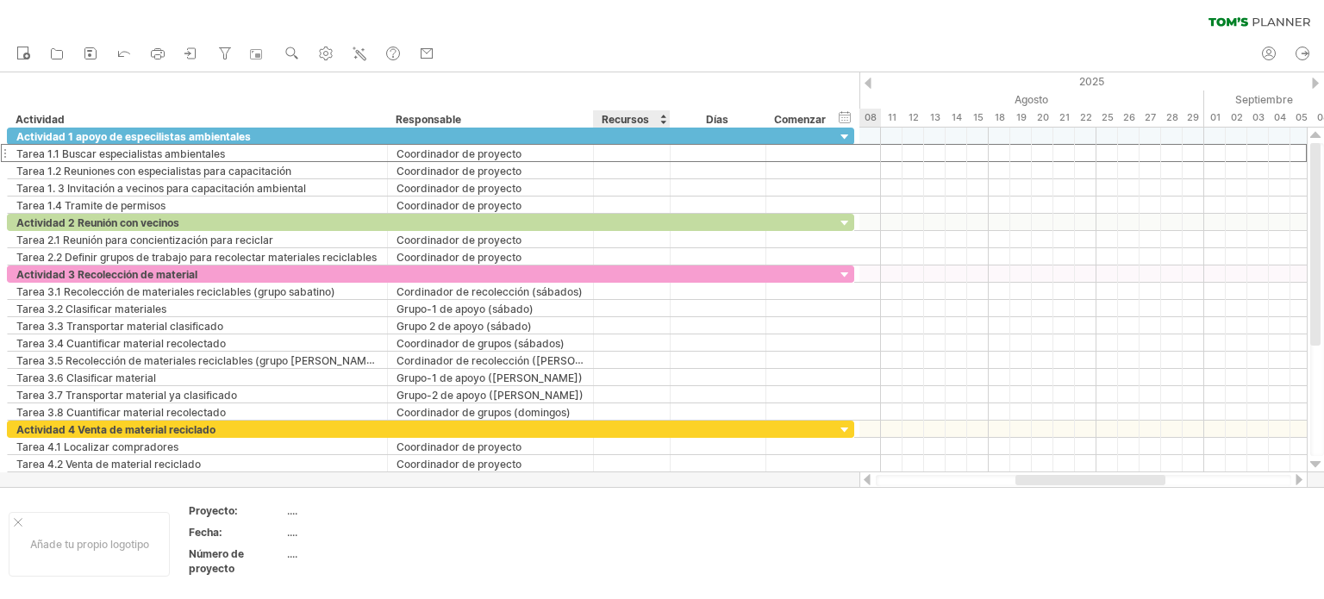
click at [657, 117] on div "Recursos" at bounding box center [631, 118] width 59 height 17
type input "**********"
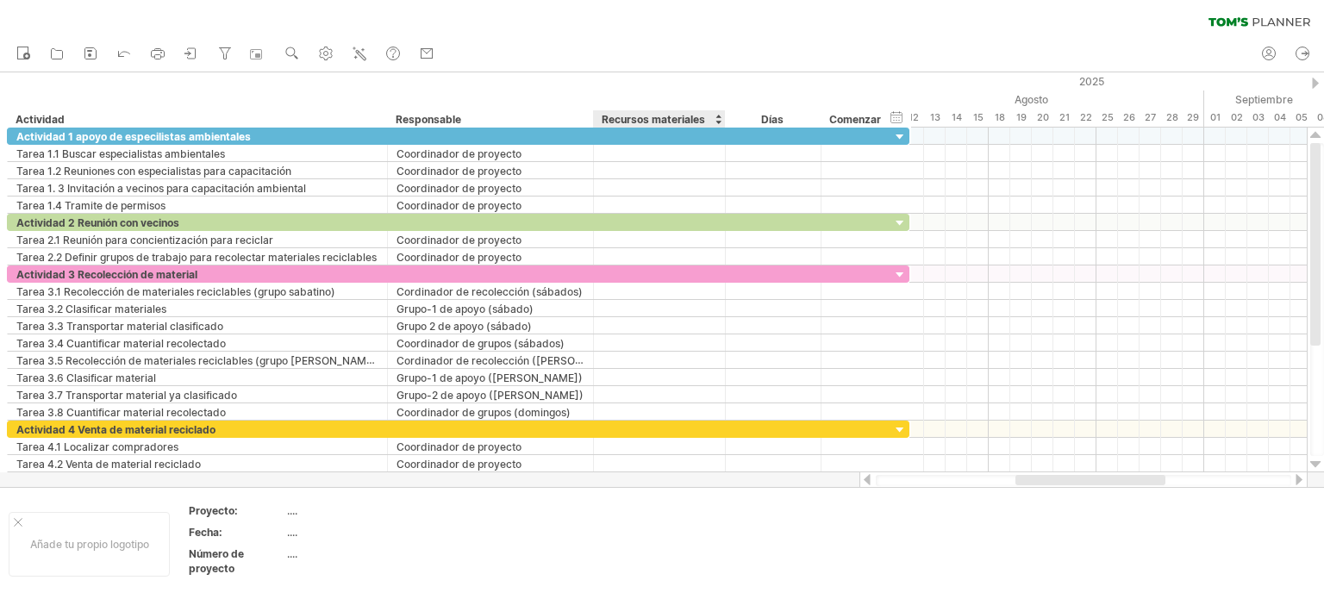
drag, startPoint x: 667, startPoint y: 116, endPoint x: 722, endPoint y: 122, distance: 55.5
click at [722, 122] on div at bounding box center [724, 118] width 6 height 17
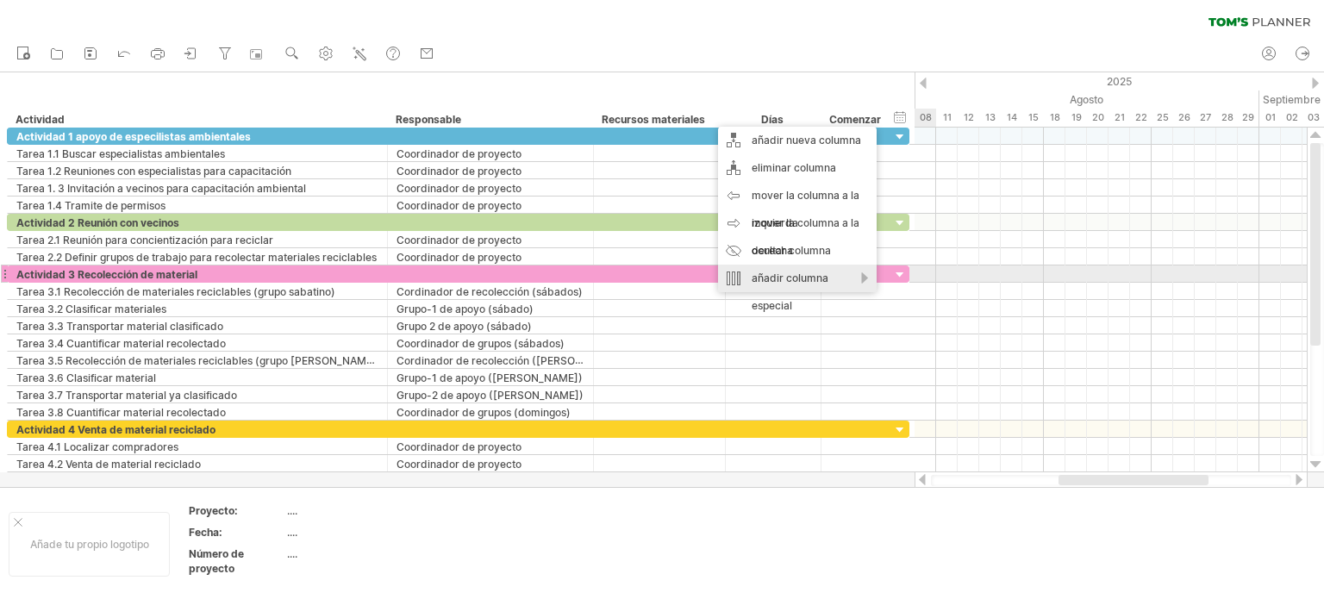
click at [786, 275] on font "añadir columna especial" at bounding box center [789, 291] width 77 height 41
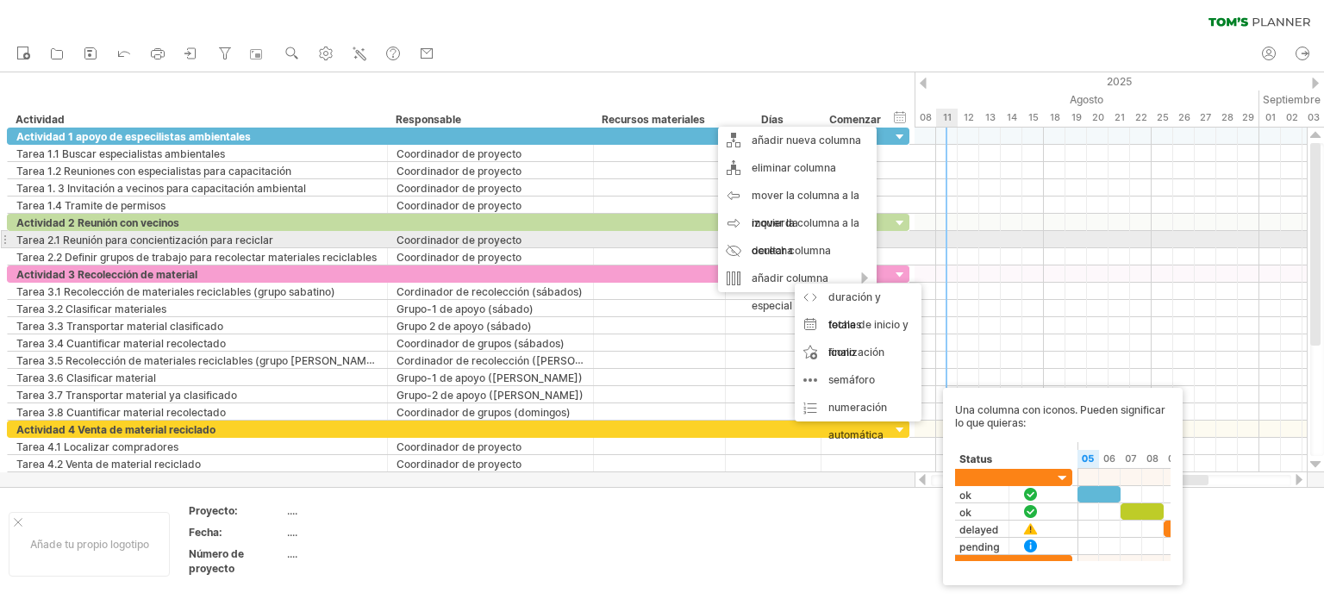
click at [958, 233] on div at bounding box center [1110, 239] width 392 height 17
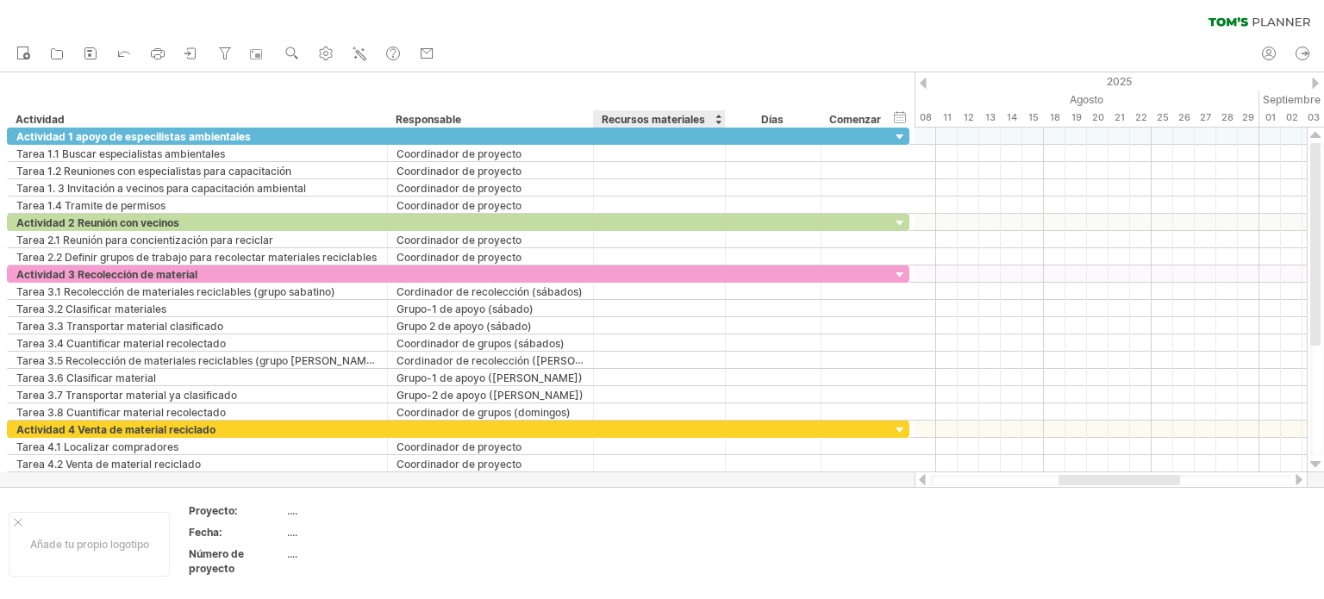
click at [701, 120] on font "Recursos materiales" at bounding box center [653, 119] width 103 height 13
click at [707, 116] on div "Recursos materiales" at bounding box center [659, 118] width 114 height 17
click at [707, 116] on input "**********" at bounding box center [659, 118] width 114 height 17
type input "********"
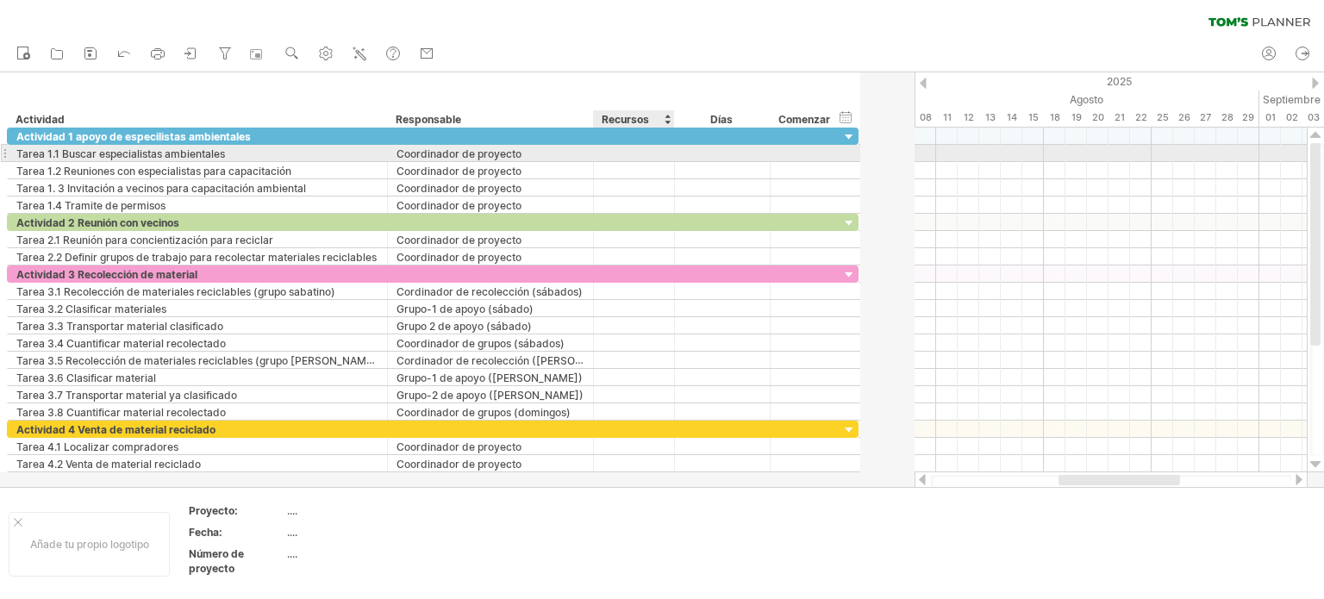
drag, startPoint x: 721, startPoint y: 146, endPoint x: 670, endPoint y: 153, distance: 51.3
click at [670, 153] on div at bounding box center [672, 153] width 9 height 17
click at [625, 153] on div at bounding box center [633, 153] width 63 height 16
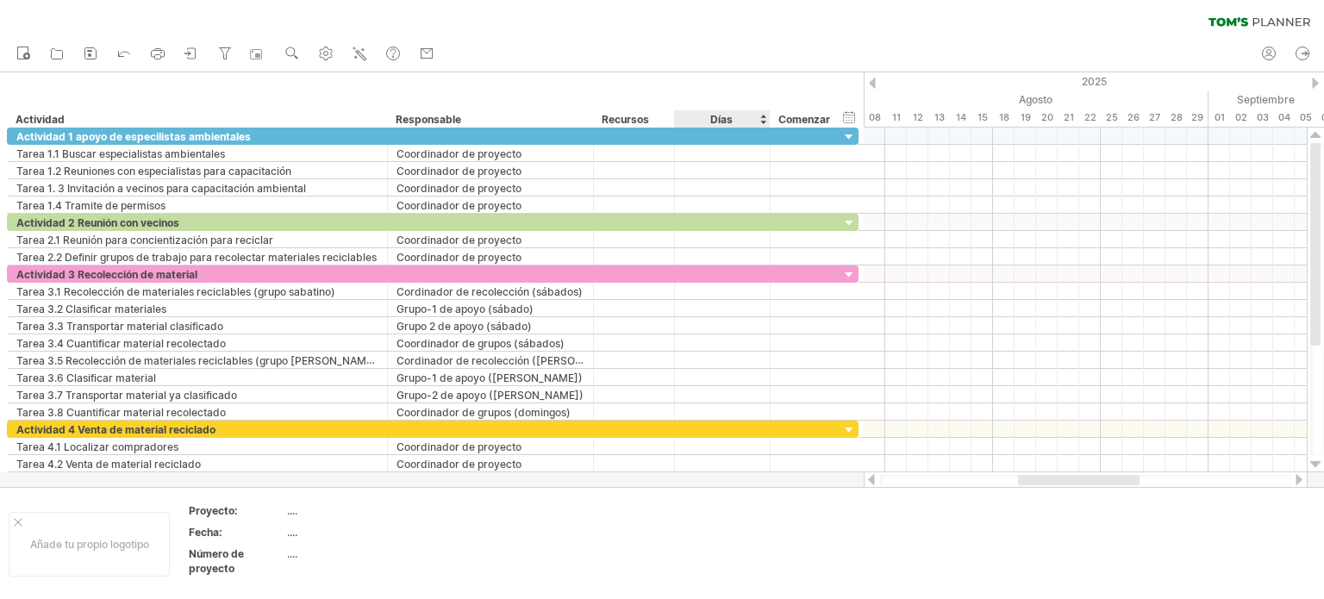
click at [745, 120] on div "Días" at bounding box center [721, 118] width 95 height 17
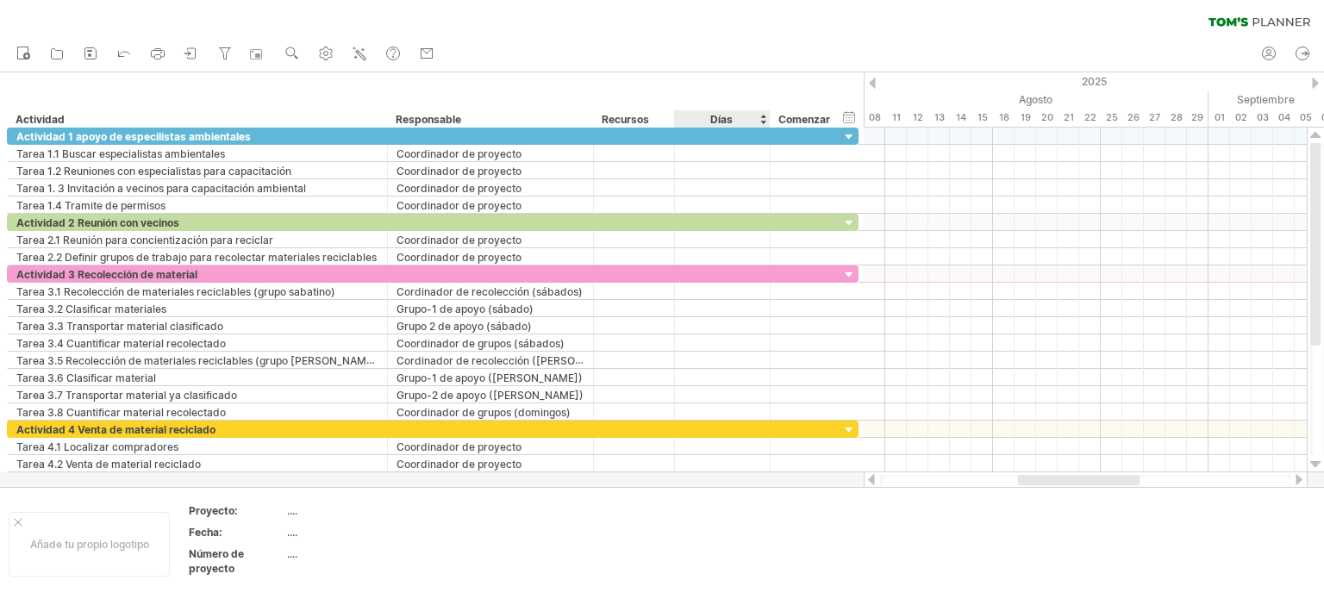
click at [746, 119] on div "Días" at bounding box center [721, 118] width 95 height 17
click at [746, 118] on div "Días" at bounding box center [721, 118] width 95 height 17
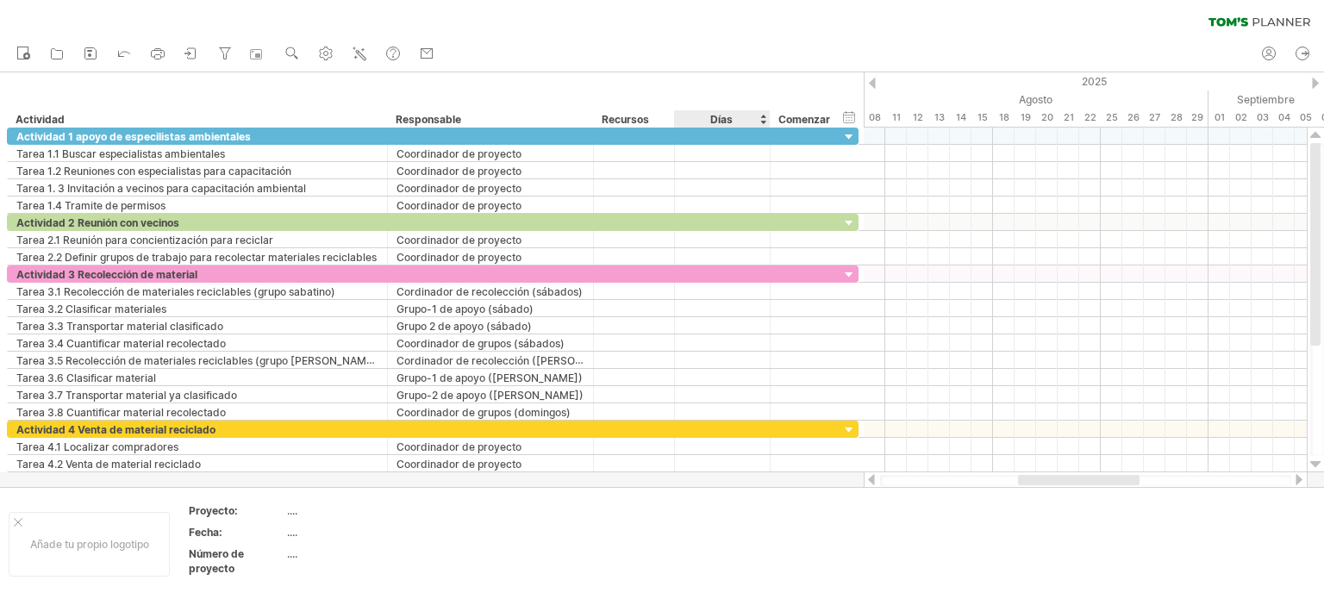
click at [746, 118] on div "Días" at bounding box center [721, 118] width 95 height 17
click at [758, 116] on div "Días" at bounding box center [721, 118] width 95 height 17
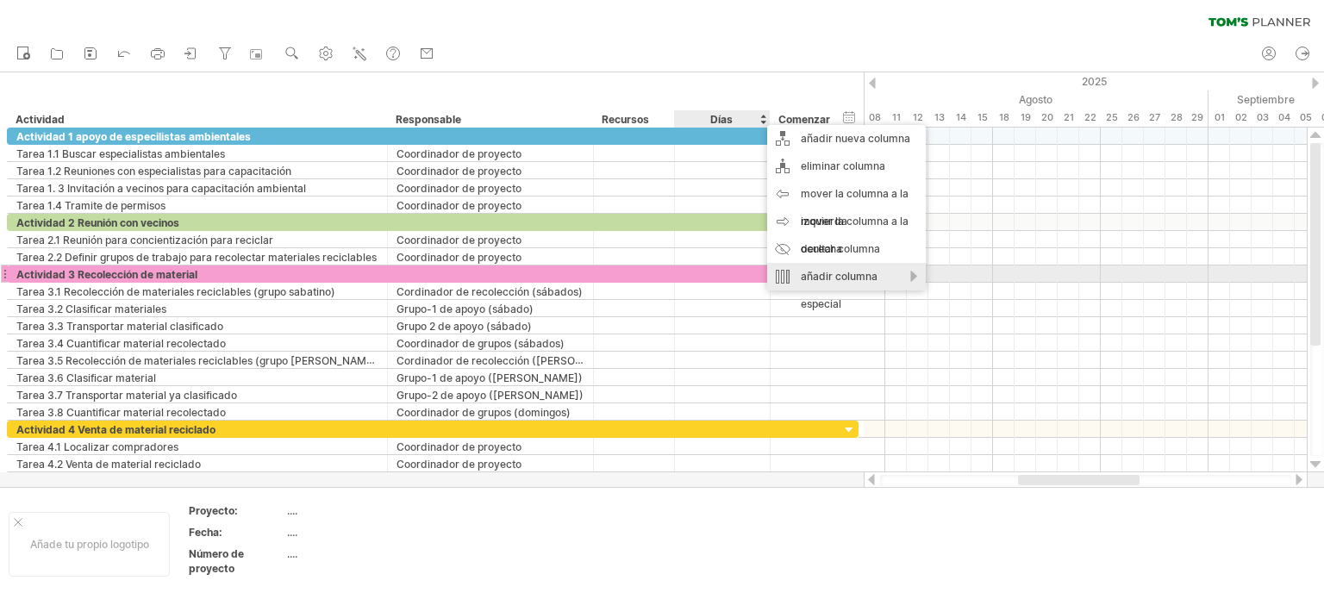
click at [827, 271] on font "añadir columna especial" at bounding box center [839, 290] width 77 height 41
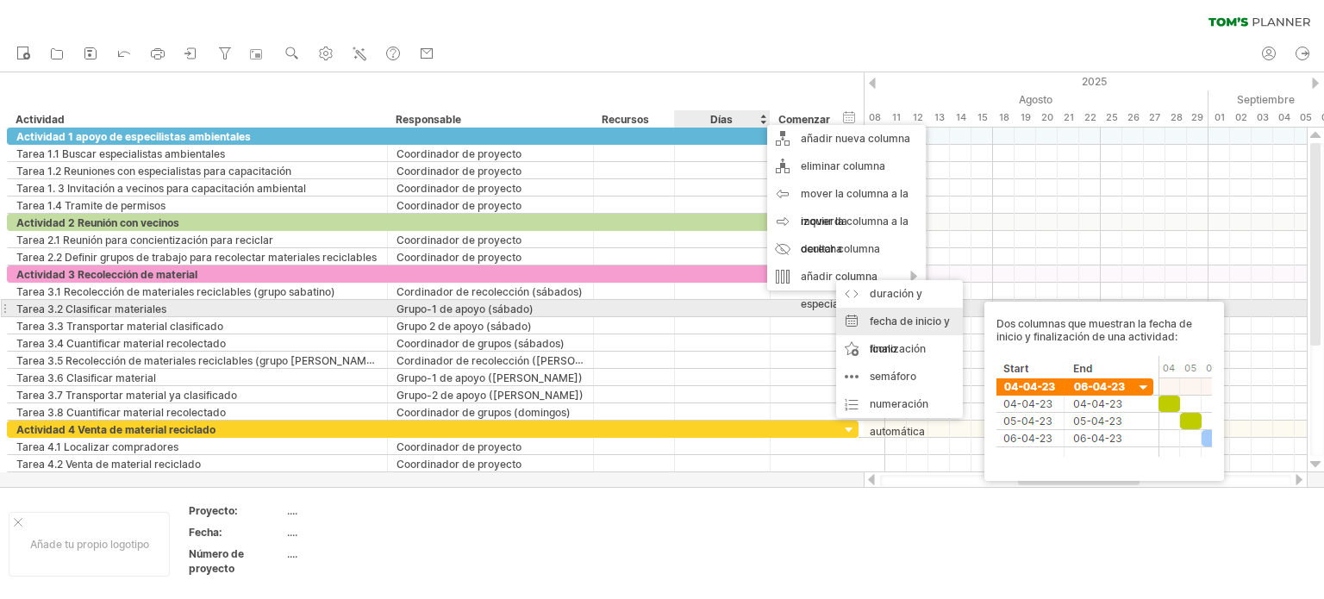
click at [901, 316] on font "fecha de inicio y finalización" at bounding box center [910, 335] width 80 height 41
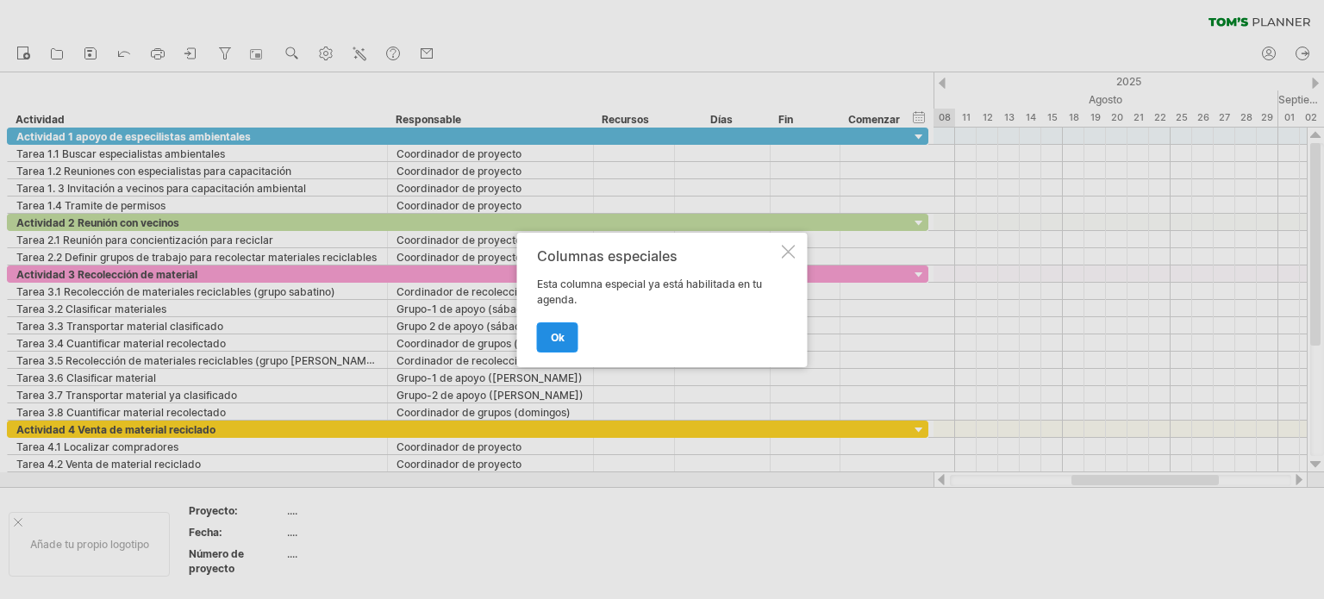
click at [552, 338] on font "OK" at bounding box center [558, 337] width 14 height 13
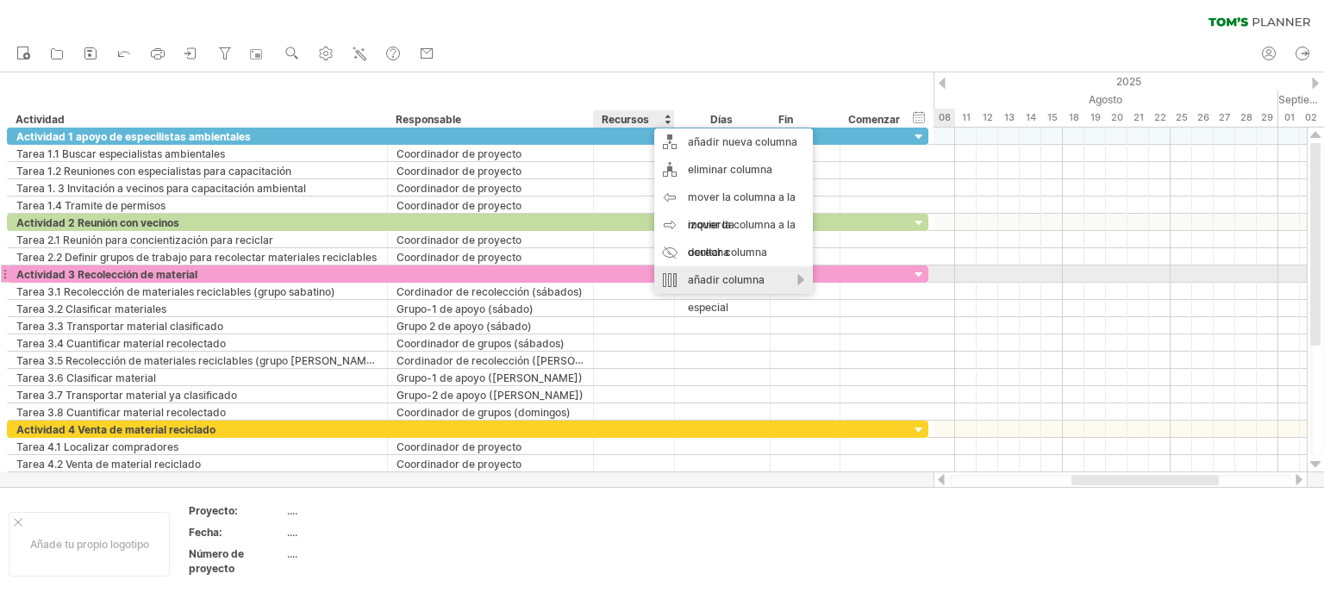
click at [739, 277] on font "añadir columna especial" at bounding box center [726, 293] width 77 height 41
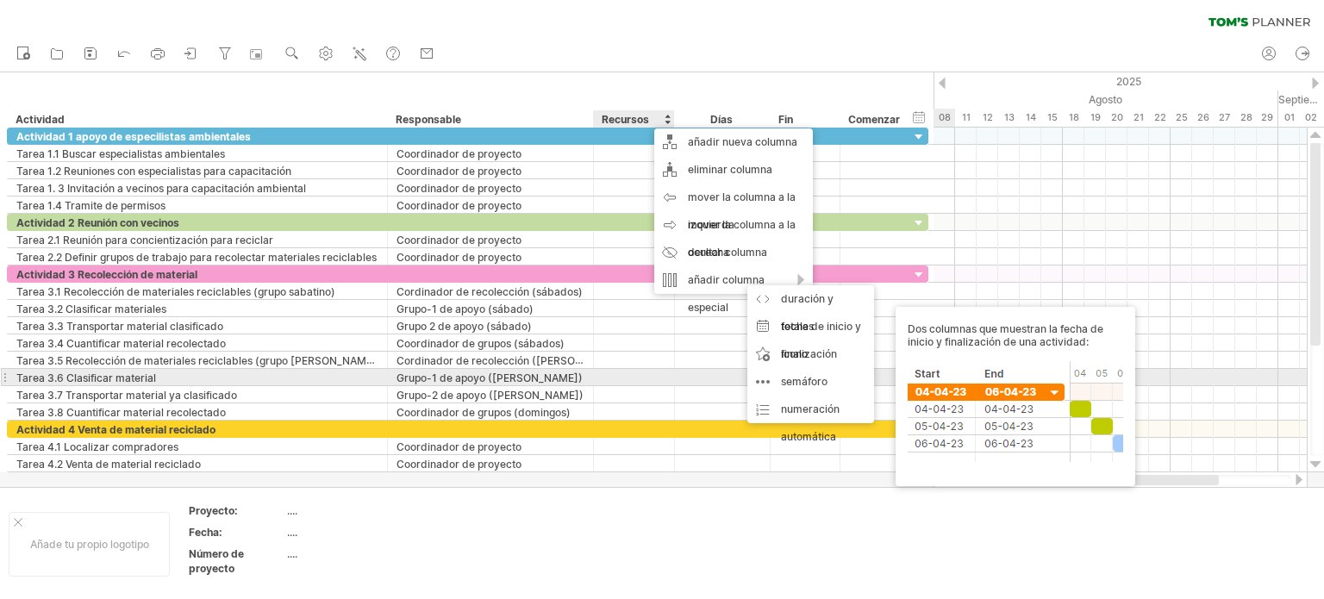
click at [946, 378] on body "progress(100%) Intentando acceder a [DOMAIN_NAME] Conectado de nuevo... 0% borr…" at bounding box center [662, 301] width 1324 height 602
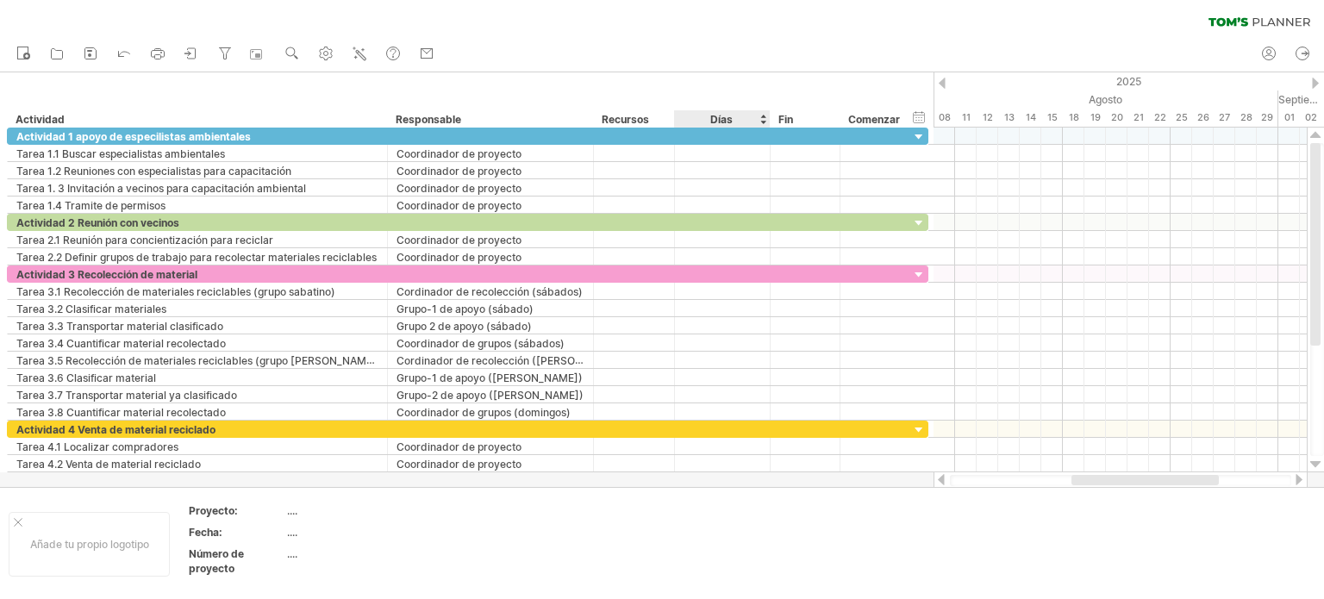
click at [761, 120] on div "Días" at bounding box center [721, 118] width 95 height 17
click at [766, 117] on div at bounding box center [769, 118] width 6 height 17
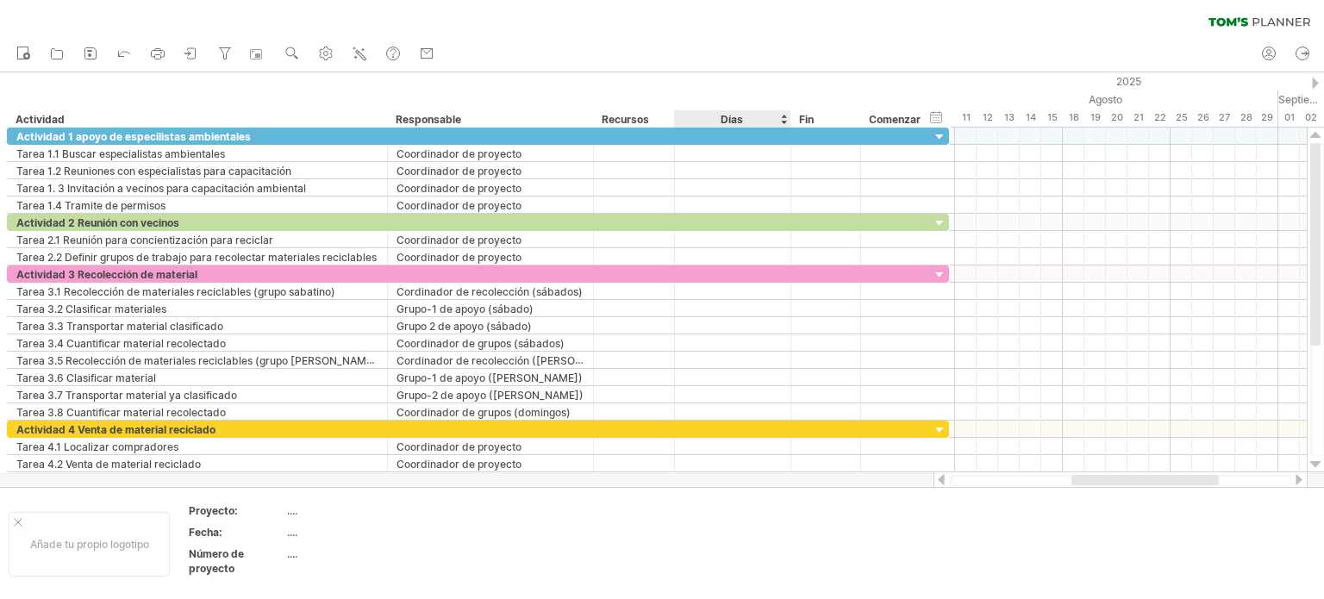
drag, startPoint x: 765, startPoint y: 116, endPoint x: 786, endPoint y: 118, distance: 20.8
click at [787, 118] on div at bounding box center [790, 118] width 6 height 17
click at [755, 115] on div "Días" at bounding box center [731, 118] width 115 height 17
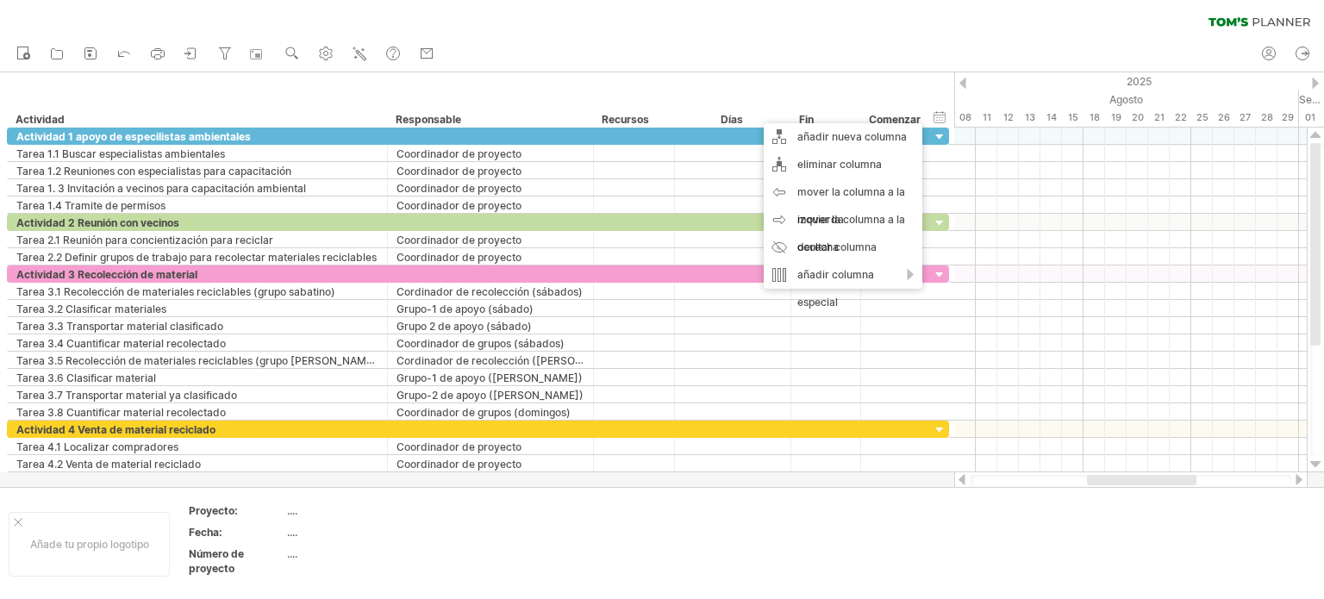
click at [747, 120] on div "Días" at bounding box center [731, 118] width 115 height 17
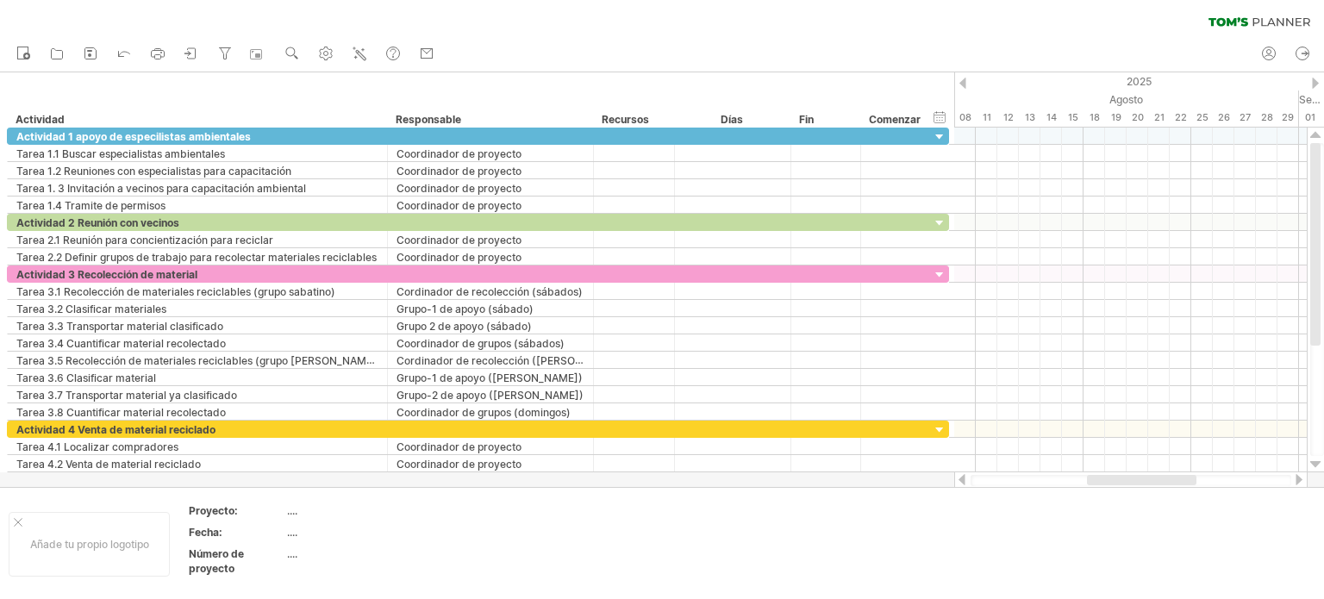
click at [745, 121] on div "Días" at bounding box center [731, 118] width 115 height 17
click at [742, 120] on div "Días" at bounding box center [731, 118] width 115 height 17
drag, startPoint x: 742, startPoint y: 120, endPoint x: 718, endPoint y: 120, distance: 24.1
click at [718, 120] on div "Días" at bounding box center [731, 118] width 115 height 17
click at [734, 109] on div "**********" at bounding box center [477, 99] width 954 height 55
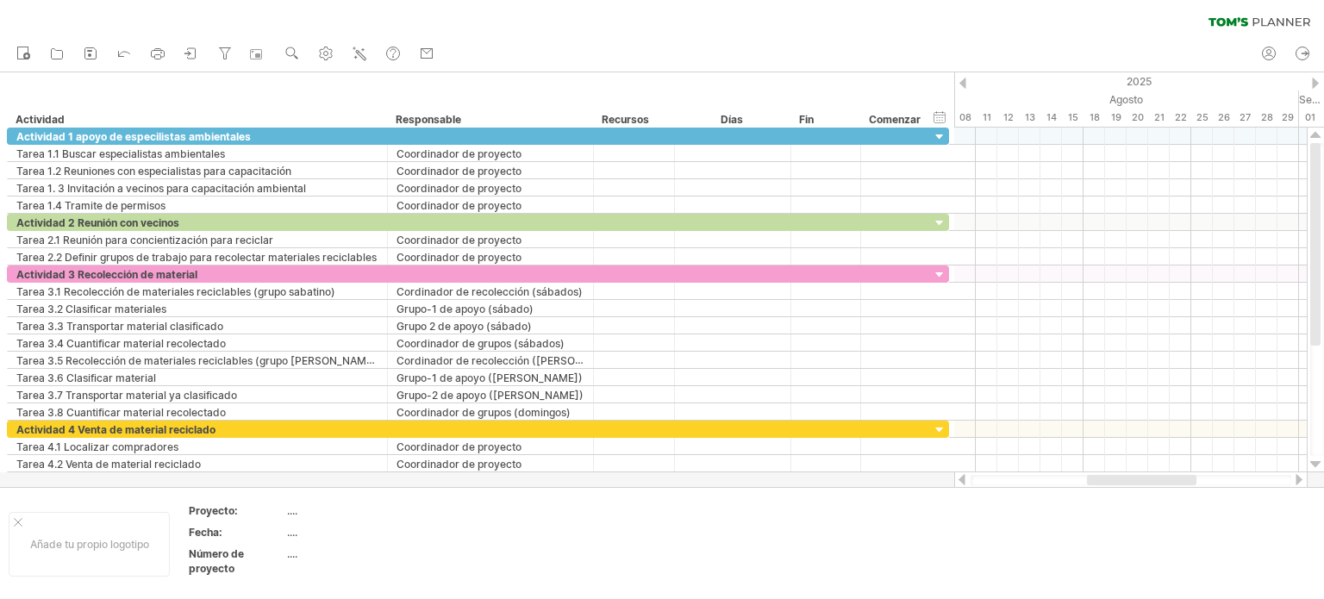
click at [732, 122] on font "Días" at bounding box center [731, 119] width 22 height 13
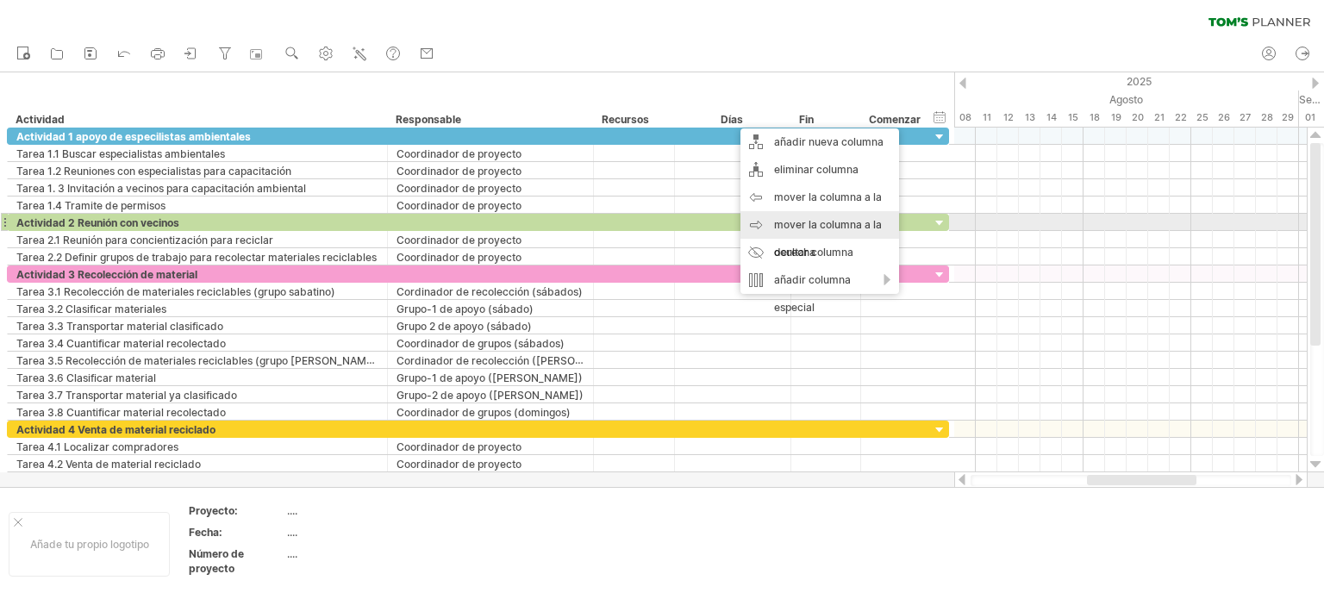
click at [793, 220] on font "mover la columna a la derecha" at bounding box center [828, 238] width 108 height 41
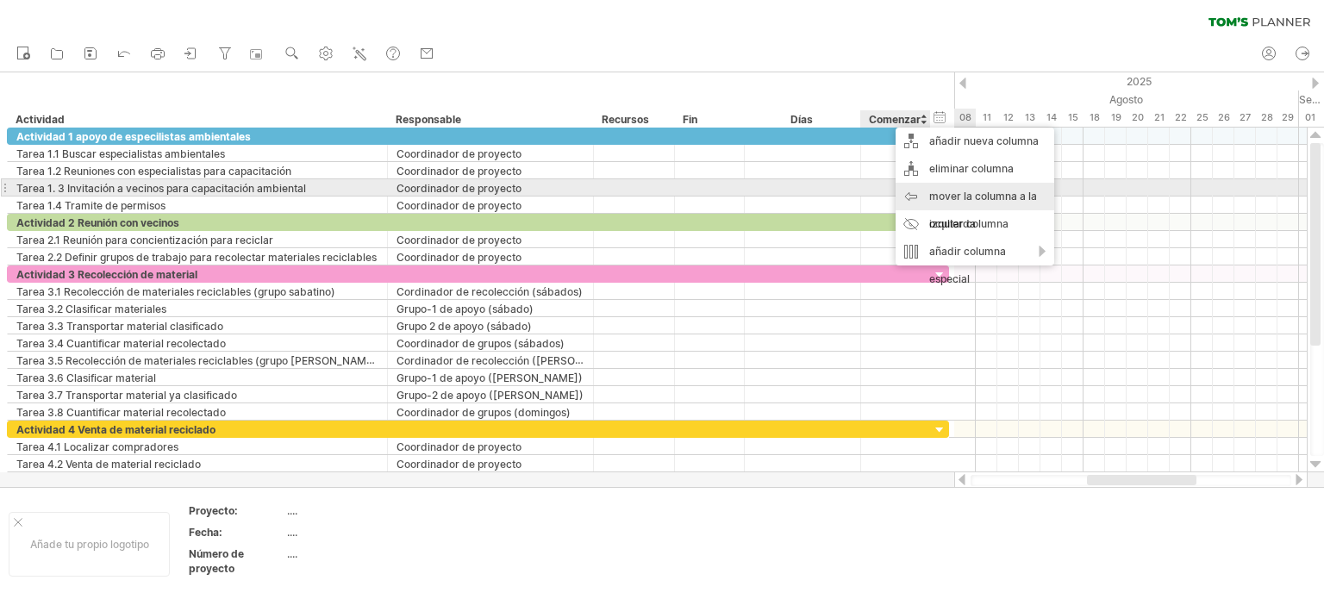
click at [941, 196] on font "mover la columna a la izquierda" at bounding box center [983, 210] width 108 height 41
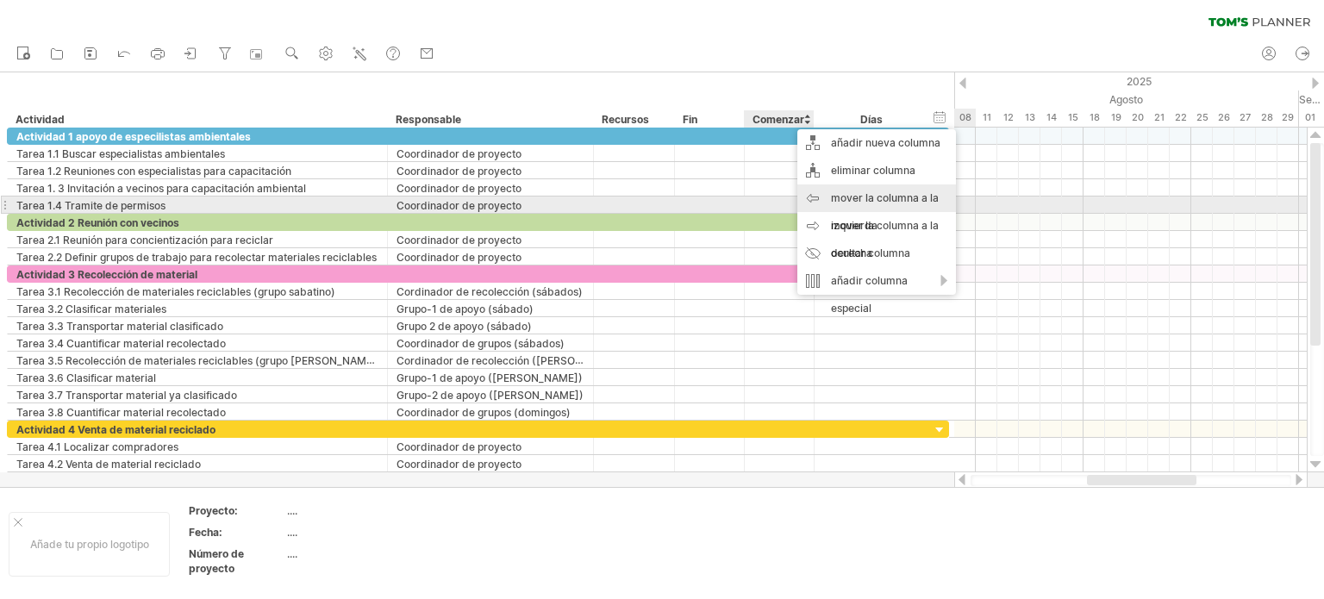
click at [848, 202] on font "mover la columna a la izquierda" at bounding box center [885, 211] width 108 height 41
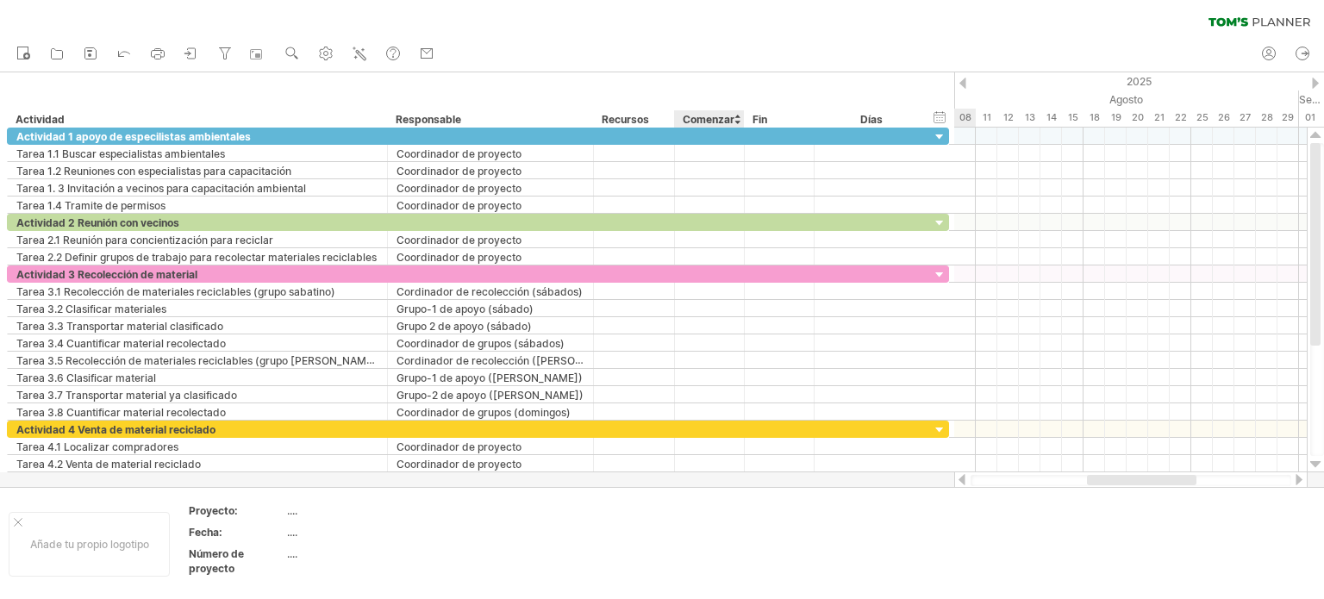
click at [731, 115] on font "Comenzar" at bounding box center [709, 119] width 52 height 13
click at [726, 115] on font "Comenzar" at bounding box center [709, 119] width 52 height 13
click at [722, 118] on font "Comenzar" at bounding box center [709, 119] width 52 height 13
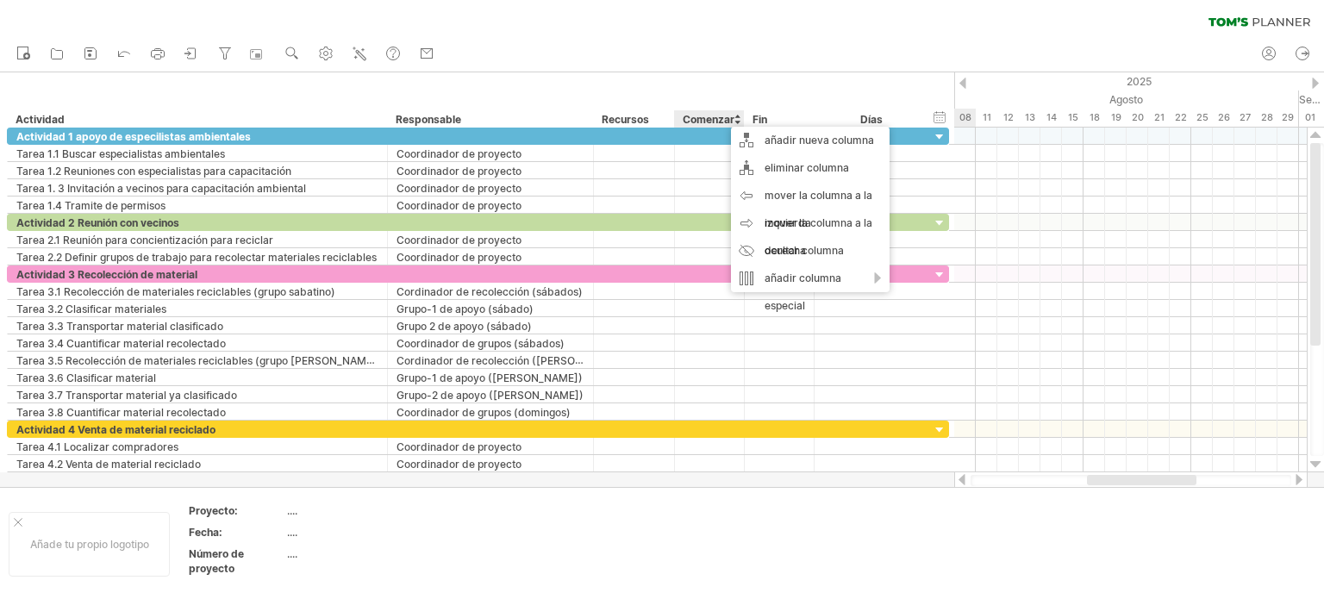
click at [722, 118] on font "Comenzar" at bounding box center [709, 119] width 52 height 13
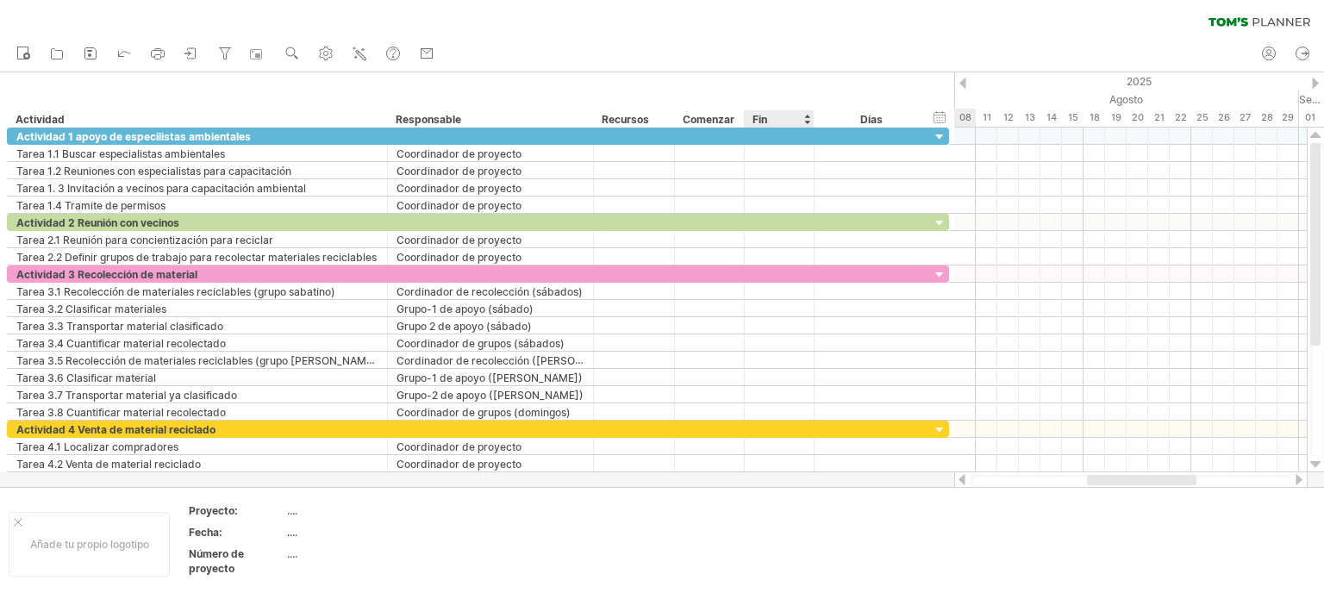
click at [810, 103] on div "**********" at bounding box center [477, 99] width 954 height 55
click at [781, 120] on div "Fin" at bounding box center [778, 118] width 52 height 17
click at [724, 123] on font "Comenzar" at bounding box center [709, 119] width 52 height 13
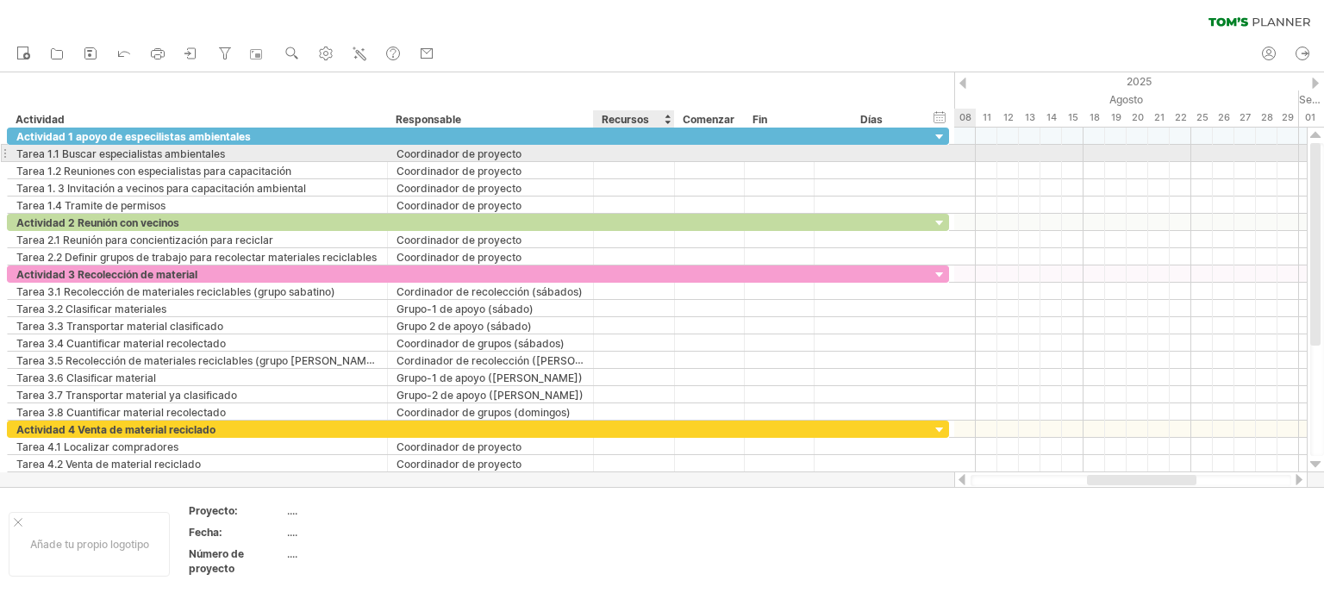
click at [620, 147] on div at bounding box center [633, 153] width 63 height 16
click at [631, 151] on input "text" at bounding box center [633, 153] width 63 height 16
click at [627, 151] on input "text" at bounding box center [633, 153] width 63 height 16
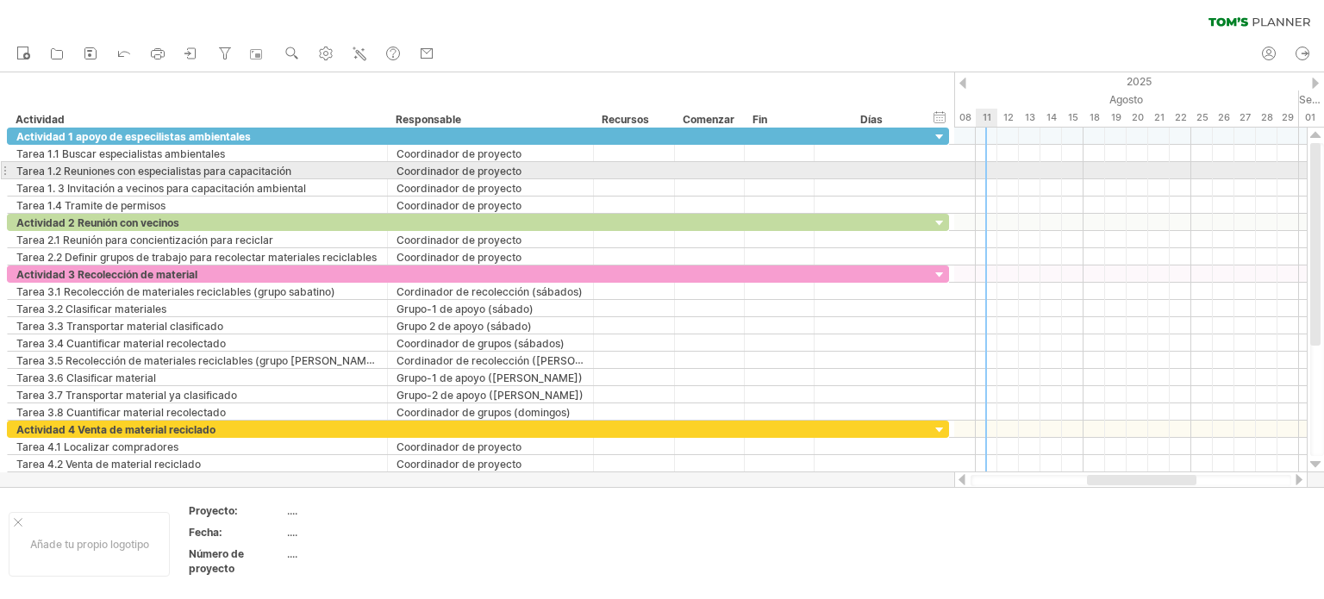
click at [988, 168] on div at bounding box center [1130, 170] width 352 height 17
click at [1026, 169] on div at bounding box center [1130, 170] width 352 height 17
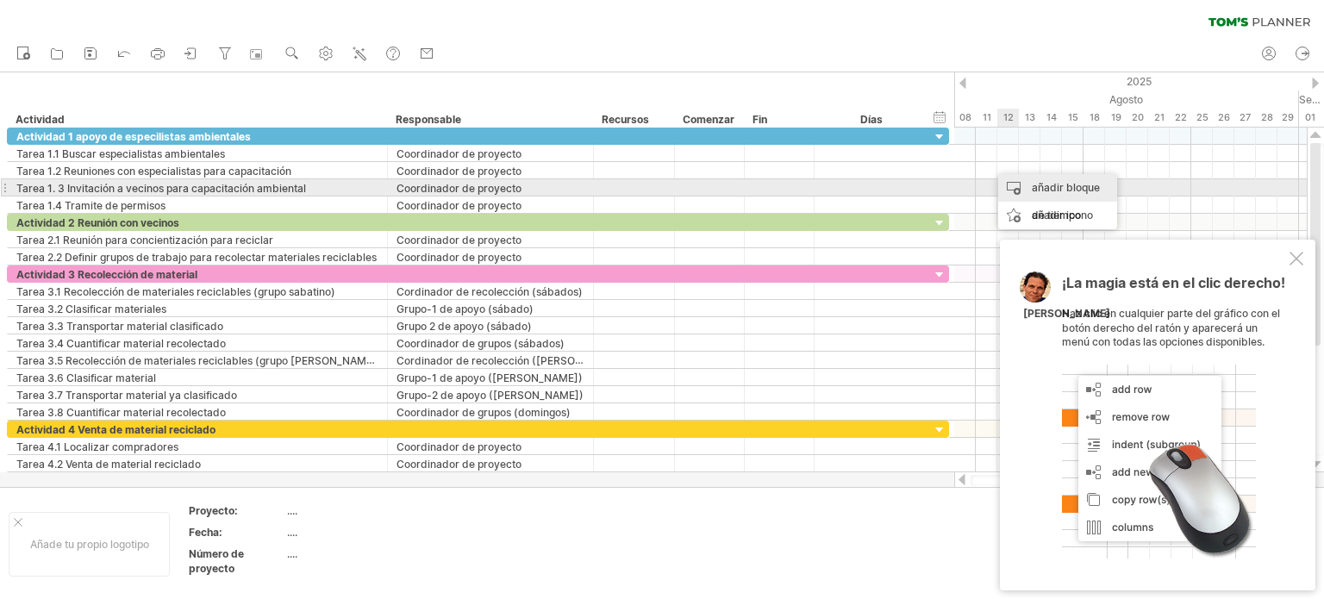
click at [1027, 181] on div "añadir bloque de tiempo" at bounding box center [1057, 201] width 119 height 55
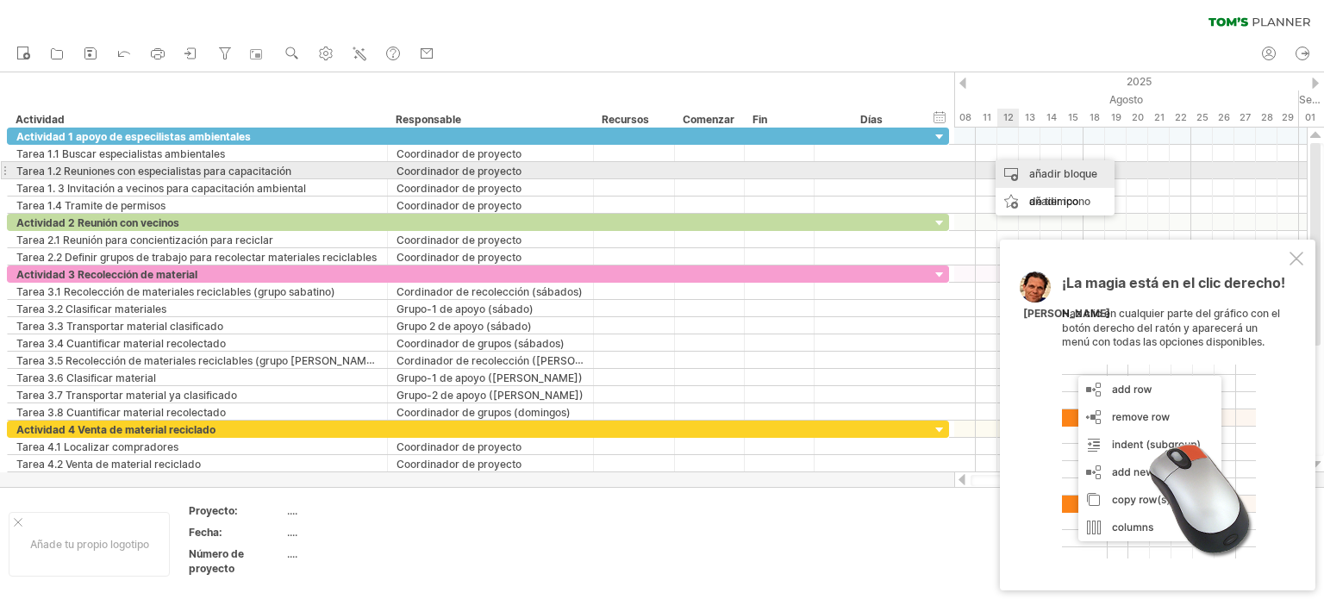
click at [1037, 169] on font "añadir bloque de tiempo" at bounding box center [1063, 187] width 68 height 41
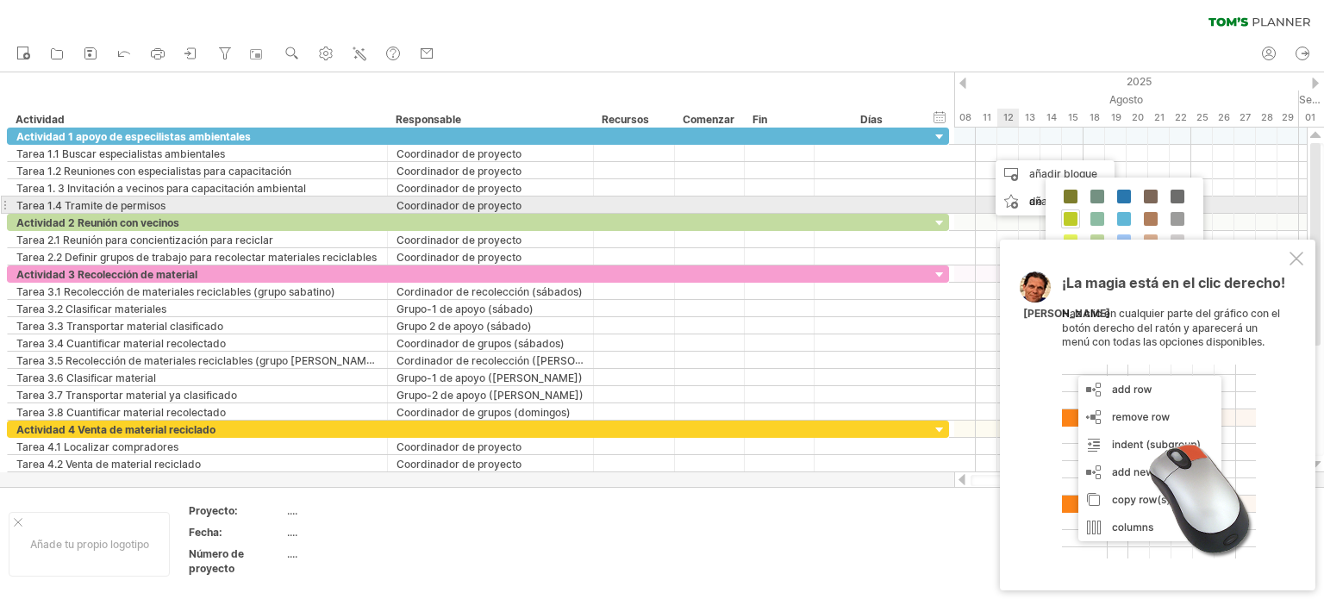
click at [1065, 212] on span at bounding box center [1070, 219] width 14 height 14
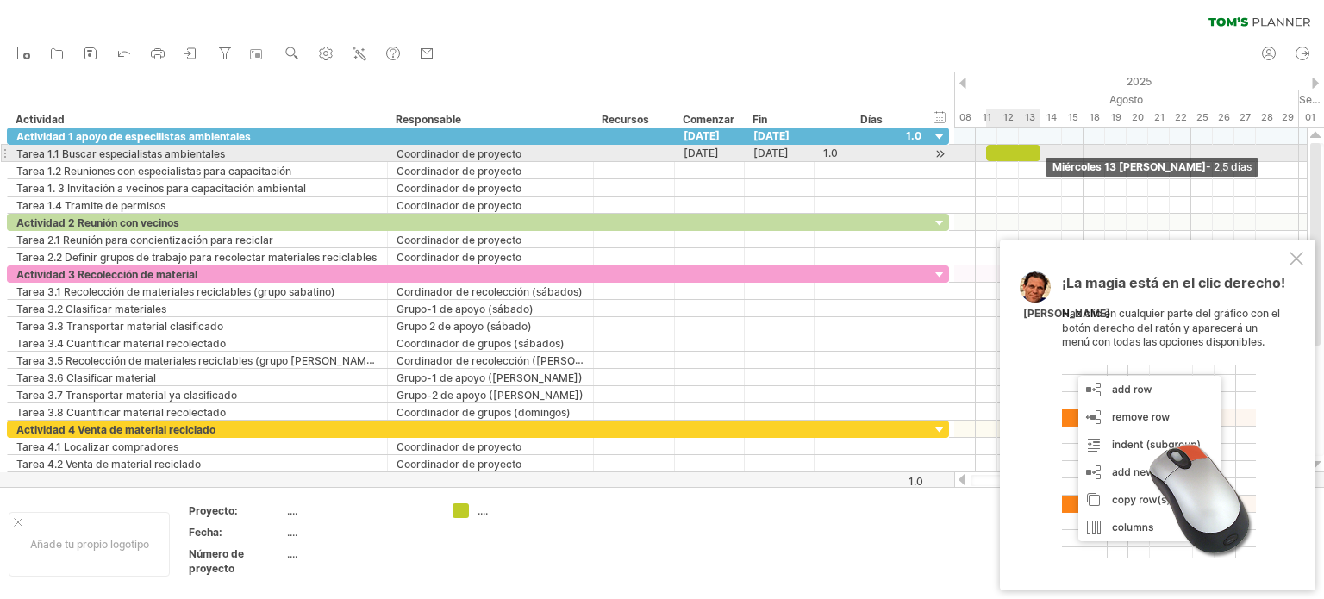
drag, startPoint x: 1003, startPoint y: 153, endPoint x: 1032, endPoint y: 149, distance: 29.5
click at [1032, 149] on div at bounding box center [1013, 153] width 54 height 16
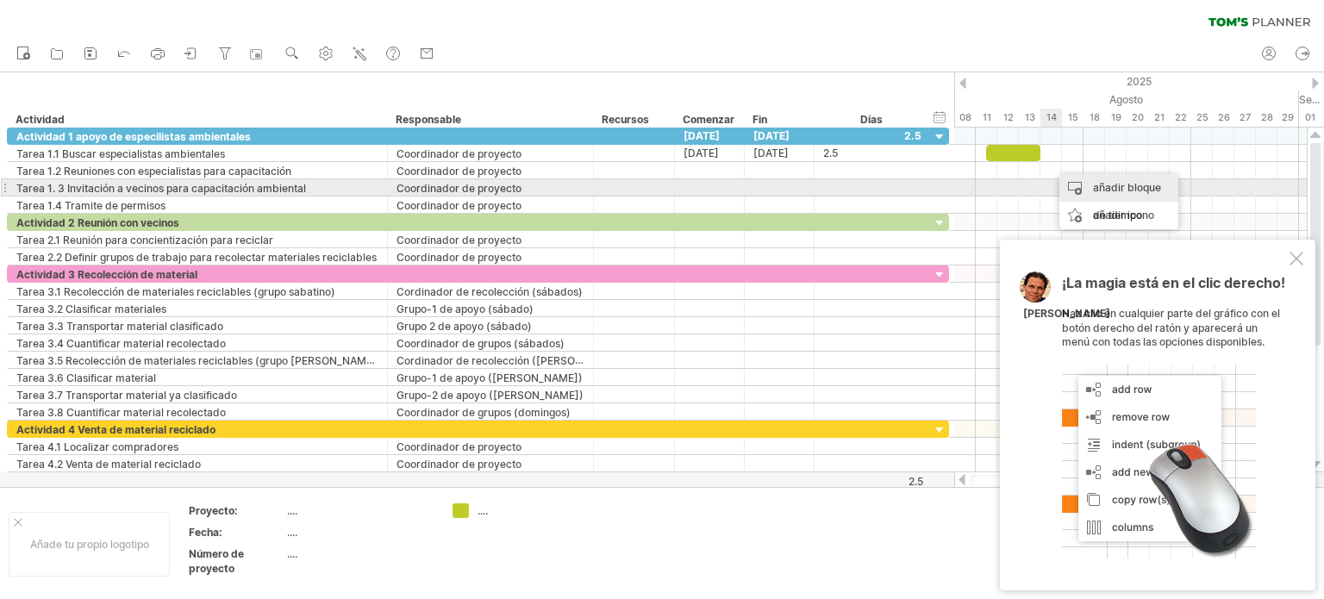
click at [1067, 182] on div "añadir bloque de tiempo" at bounding box center [1118, 201] width 119 height 55
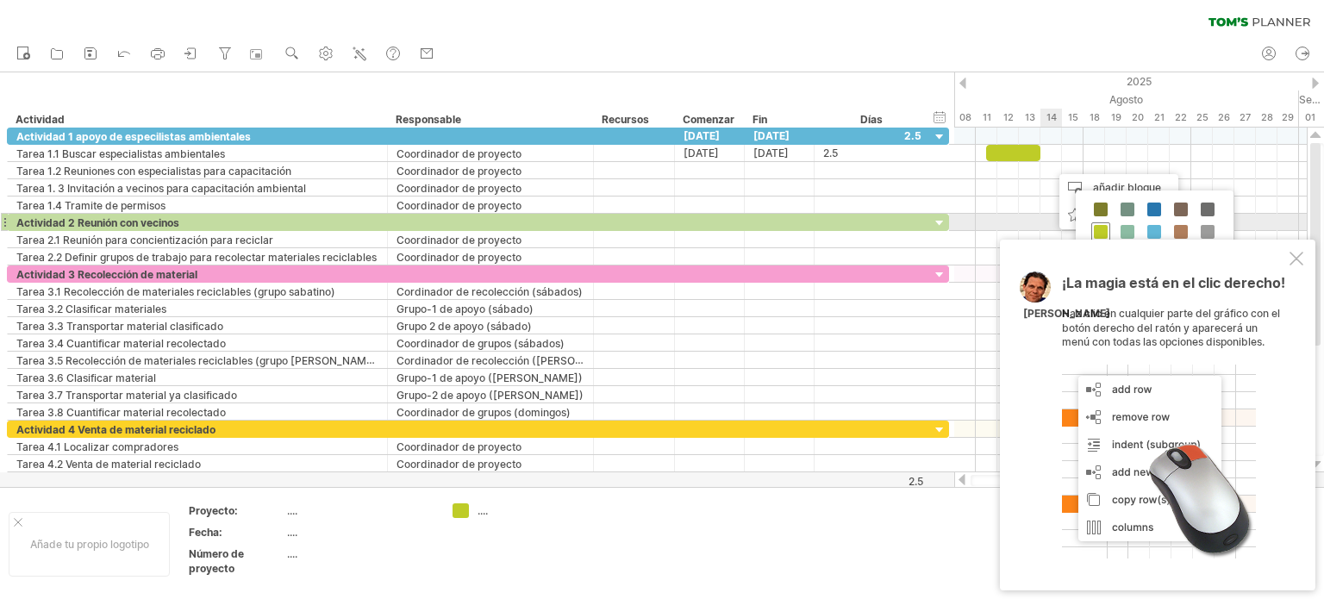
click at [1097, 225] on span at bounding box center [1101, 232] width 14 height 14
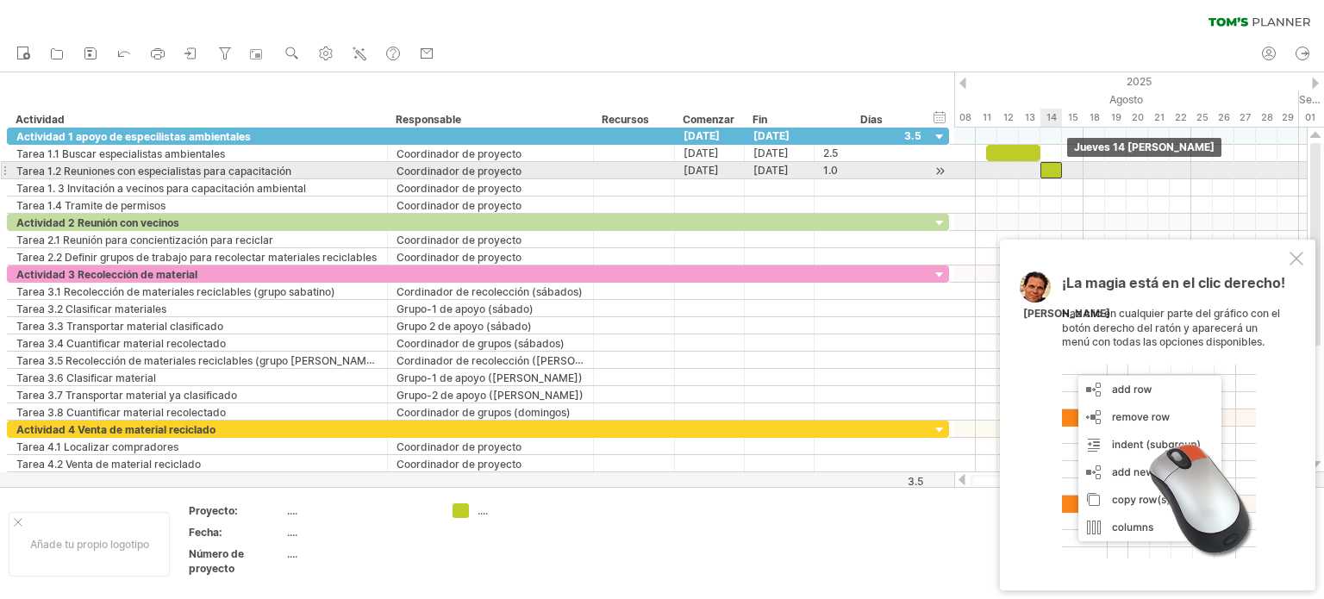
click at [1048, 166] on div at bounding box center [1051, 170] width 22 height 16
drag, startPoint x: 1058, startPoint y: 171, endPoint x: 1082, endPoint y: 171, distance: 23.3
click at [1082, 171] on span at bounding box center [1083, 170] width 7 height 16
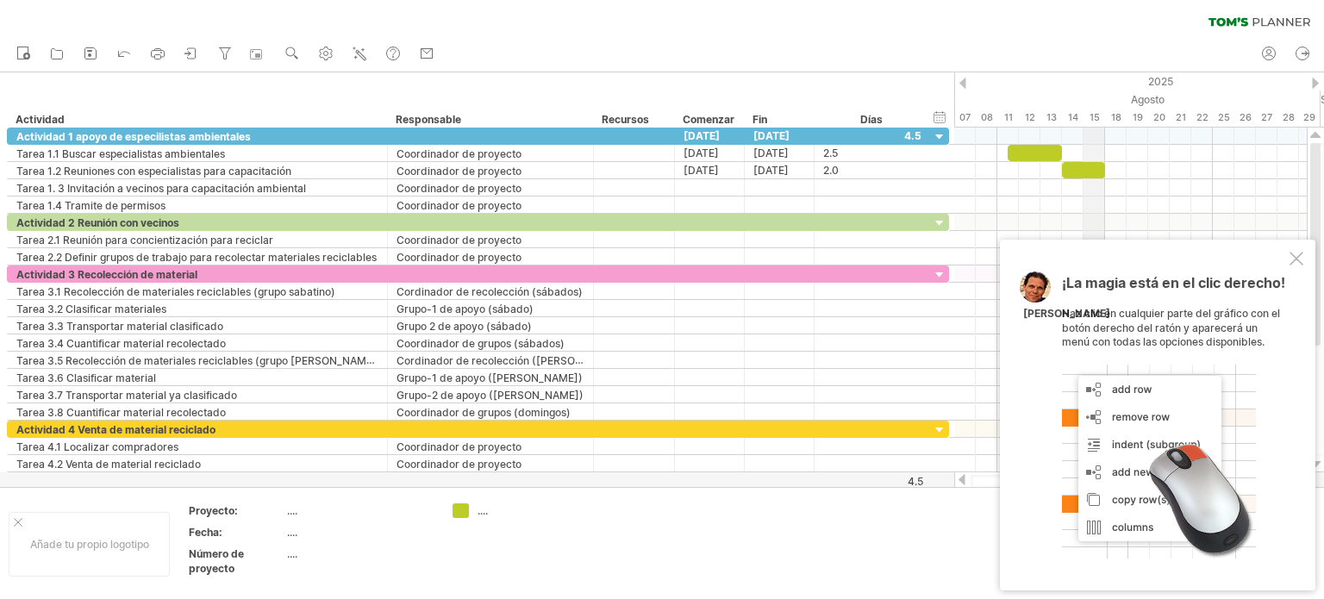
drag, startPoint x: 1084, startPoint y: 120, endPoint x: 1099, endPoint y: 122, distance: 14.9
click at [1182, 136] on div at bounding box center [1130, 136] width 352 height 17
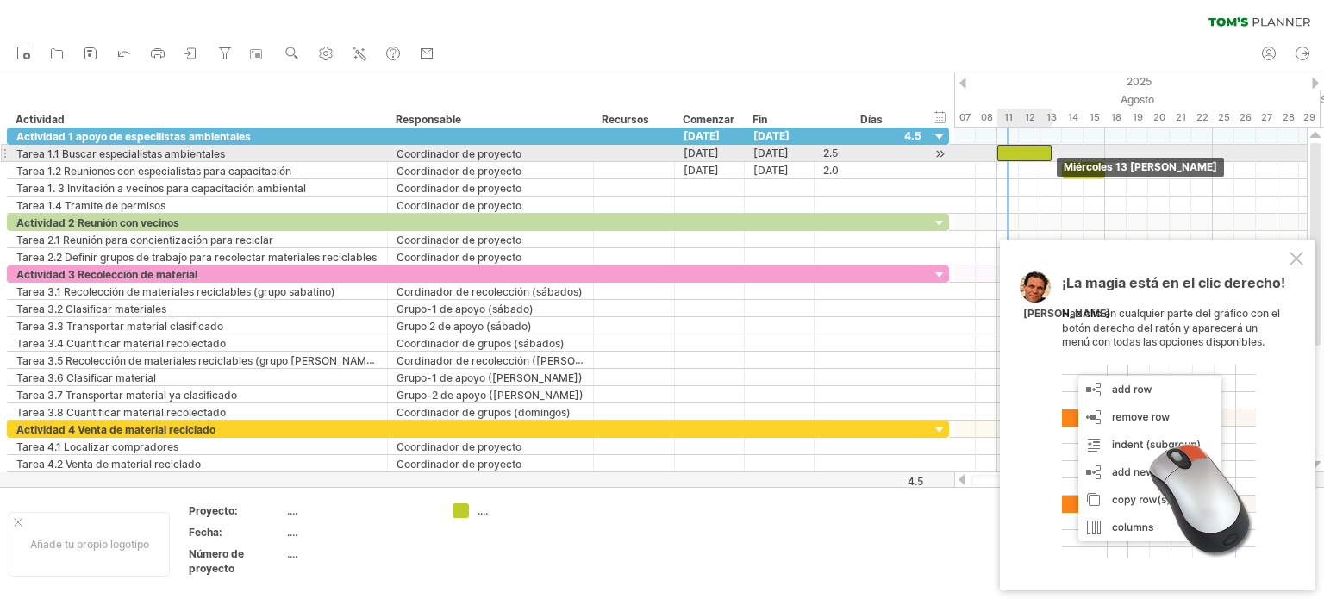
click at [1006, 147] on div at bounding box center [1024, 153] width 54 height 16
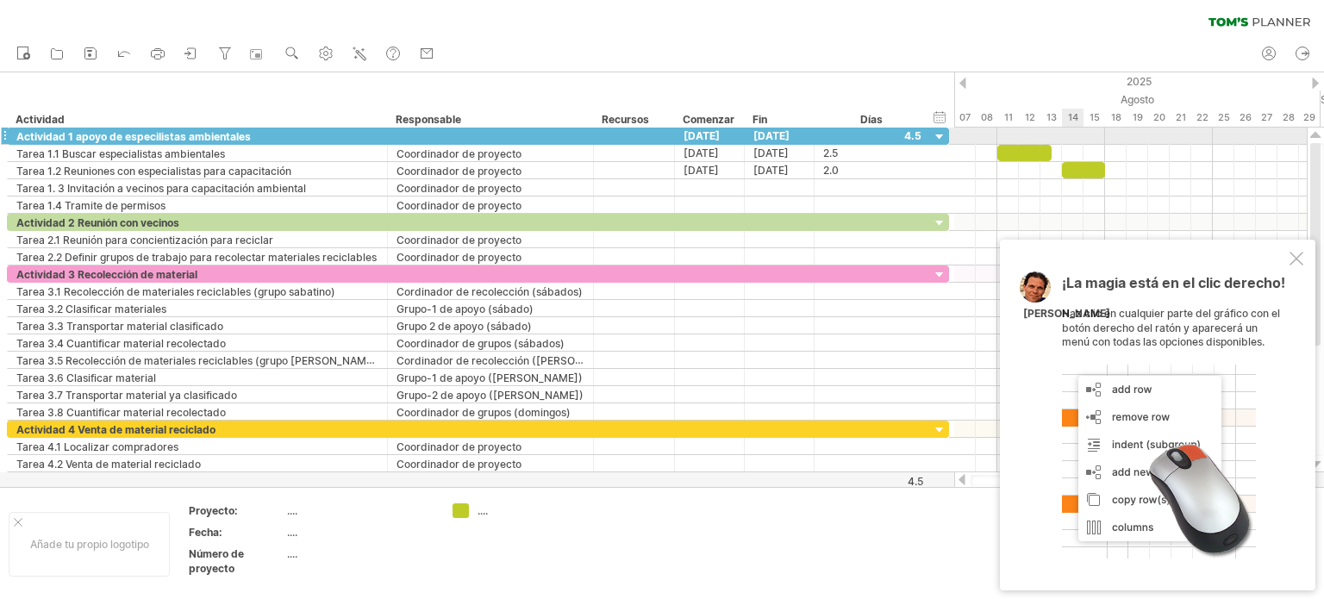
click at [1079, 133] on div at bounding box center [1130, 136] width 352 height 17
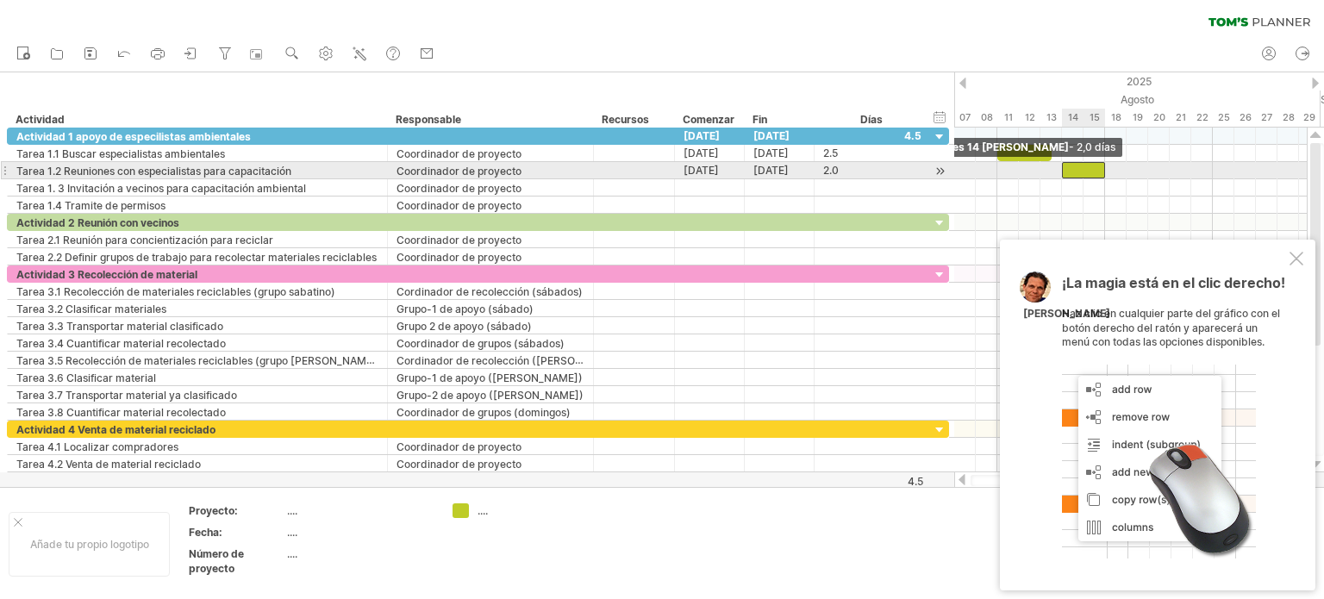
click at [1069, 167] on div at bounding box center [1083, 170] width 43 height 16
click at [1124, 165] on div at bounding box center [1130, 170] width 352 height 17
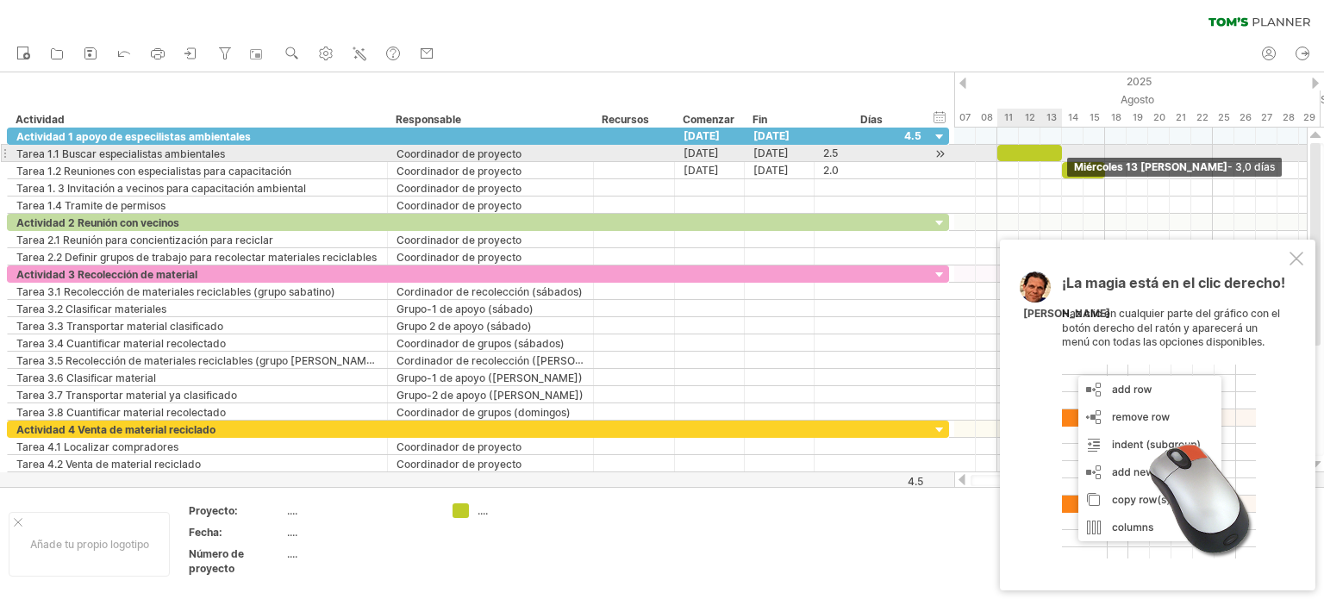
drag, startPoint x: 1048, startPoint y: 147, endPoint x: 1061, endPoint y: 147, distance: 12.9
click at [1061, 147] on span at bounding box center [1061, 153] width 7 height 16
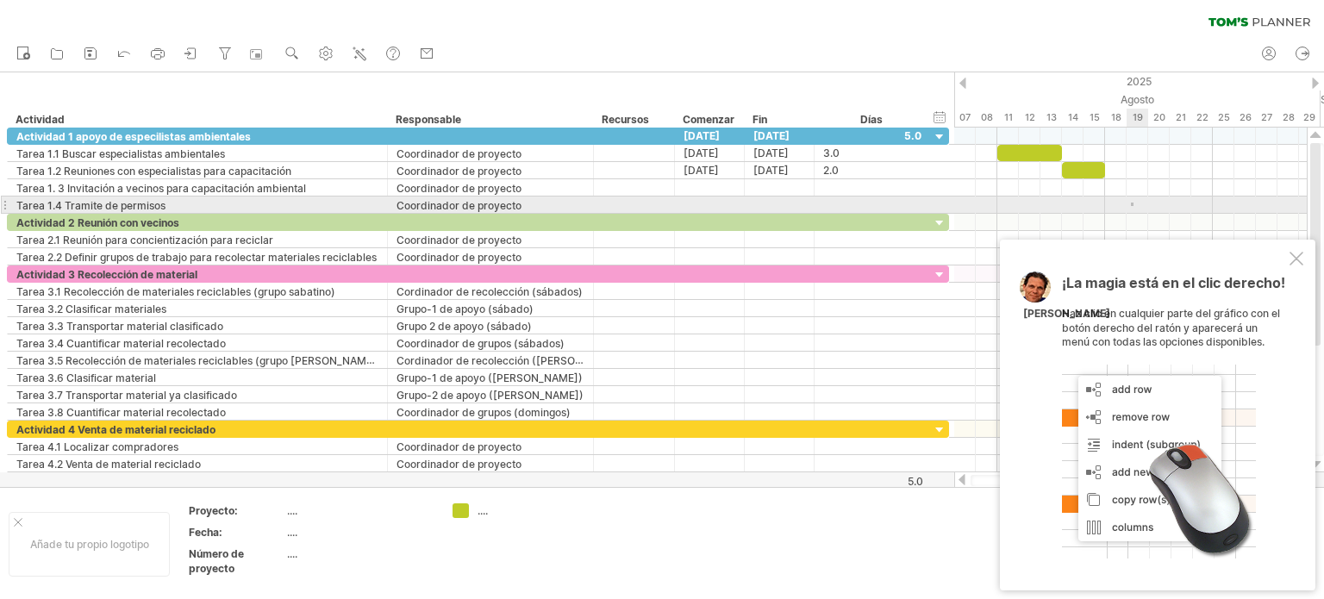
click at [1133, 203] on div at bounding box center [1130, 204] width 352 height 17
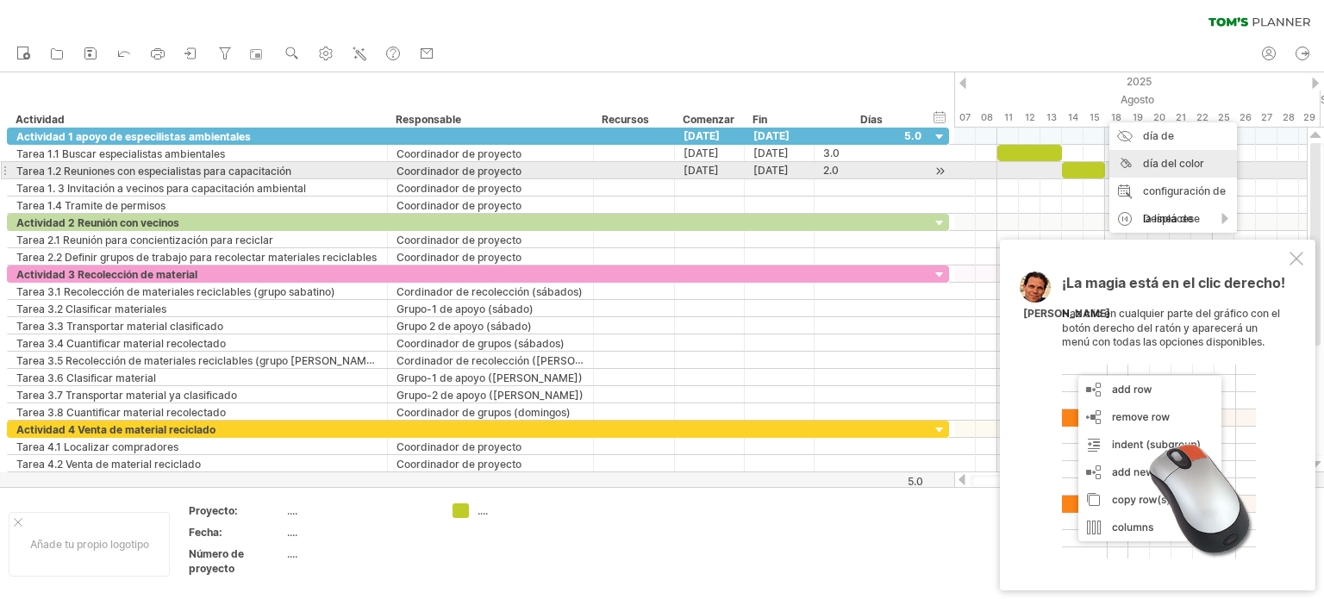
click at [1171, 189] on font "configuración de la línea de tiempo" at bounding box center [1184, 218] width 83 height 68
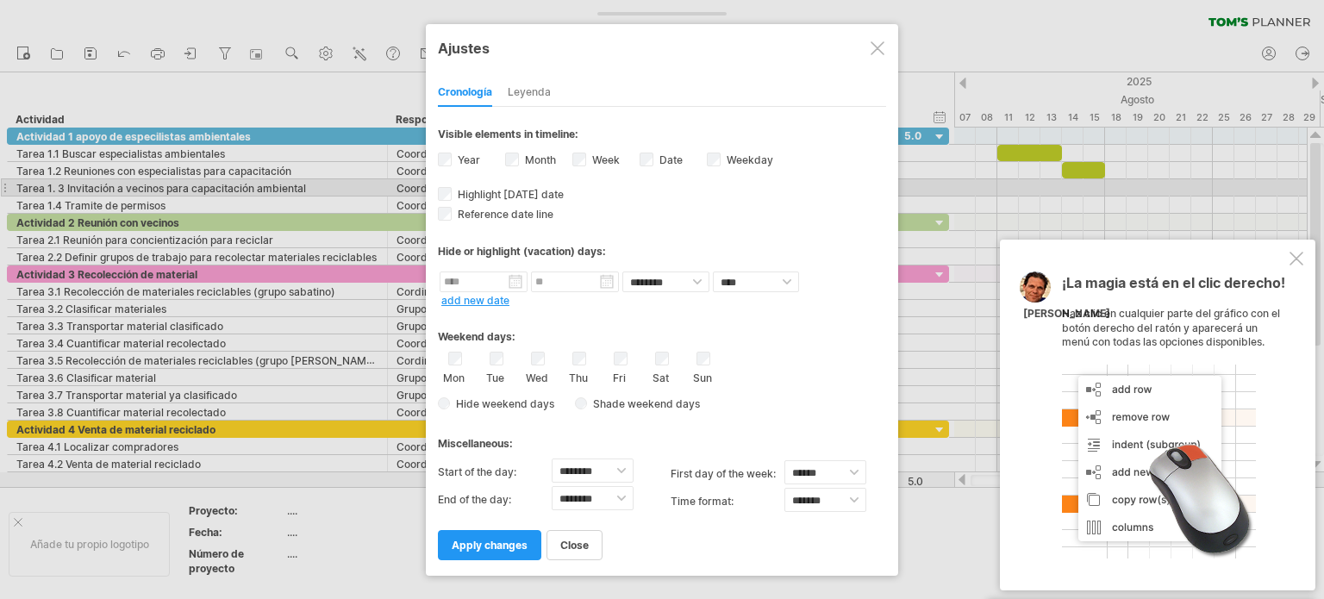
select select "*"
select select "**"
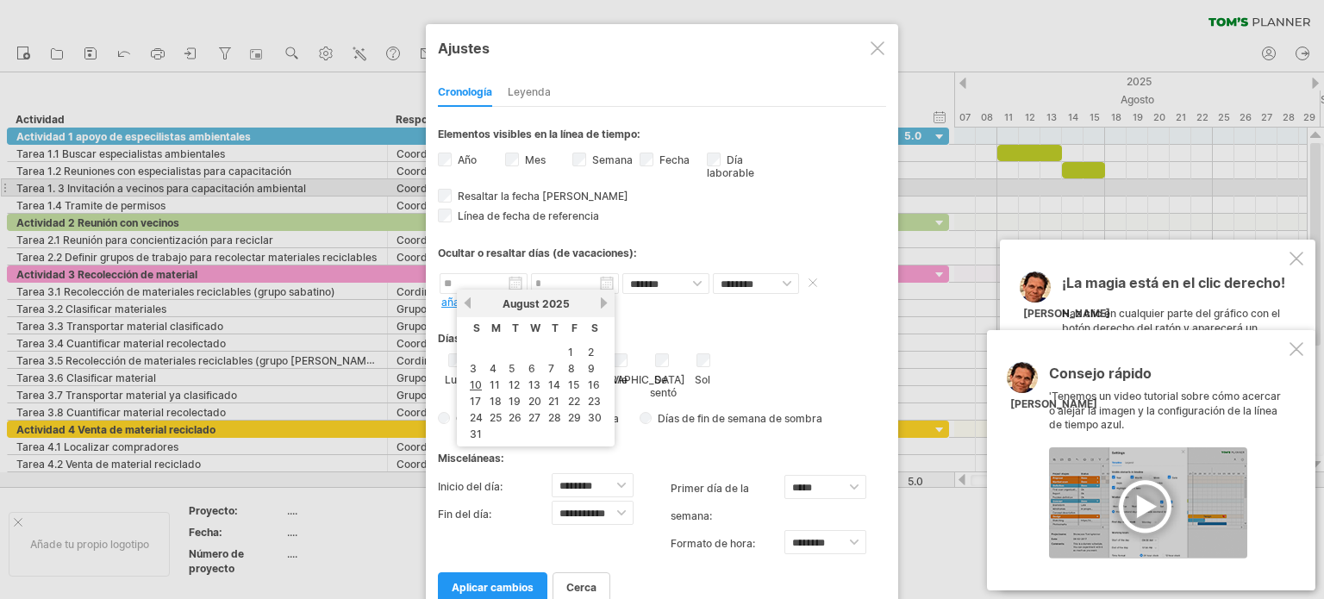
click at [515, 278] on input "text" at bounding box center [484, 283] width 88 height 21
click at [588, 347] on font "1" at bounding box center [590, 352] width 5 height 13
click at [516, 282] on input "text" at bounding box center [484, 283] width 88 height 21
click at [588, 348] on font "1" at bounding box center [590, 352] width 5 height 13
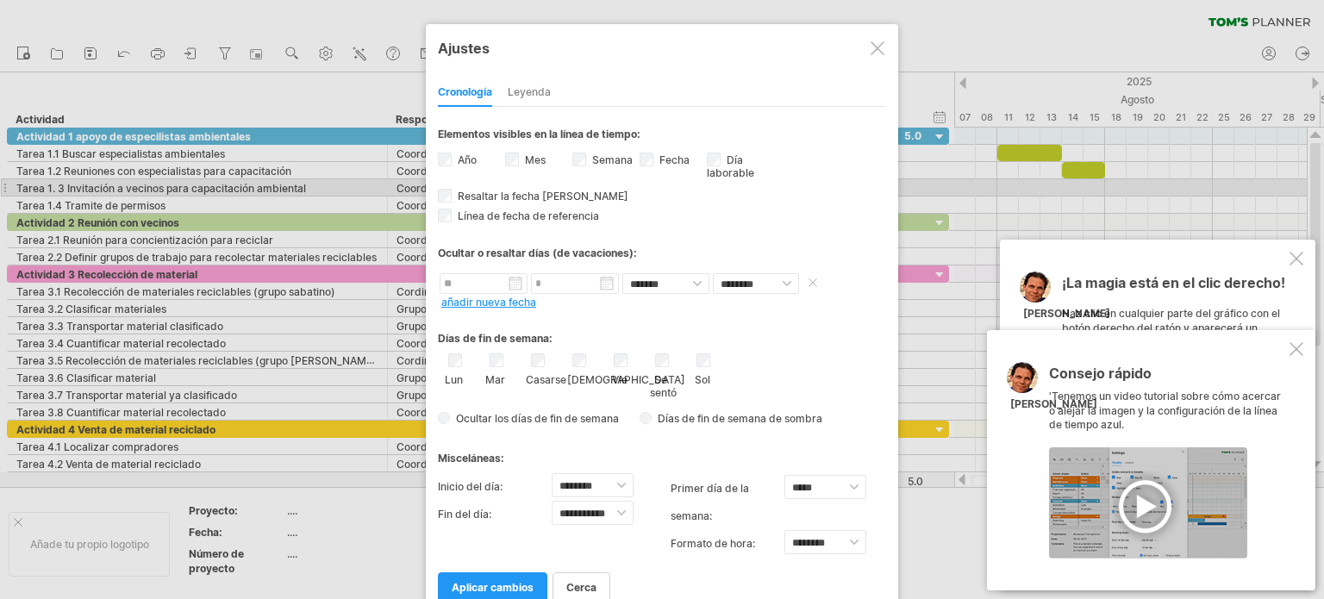
click at [610, 284] on input "text" at bounding box center [575, 283] width 88 height 21
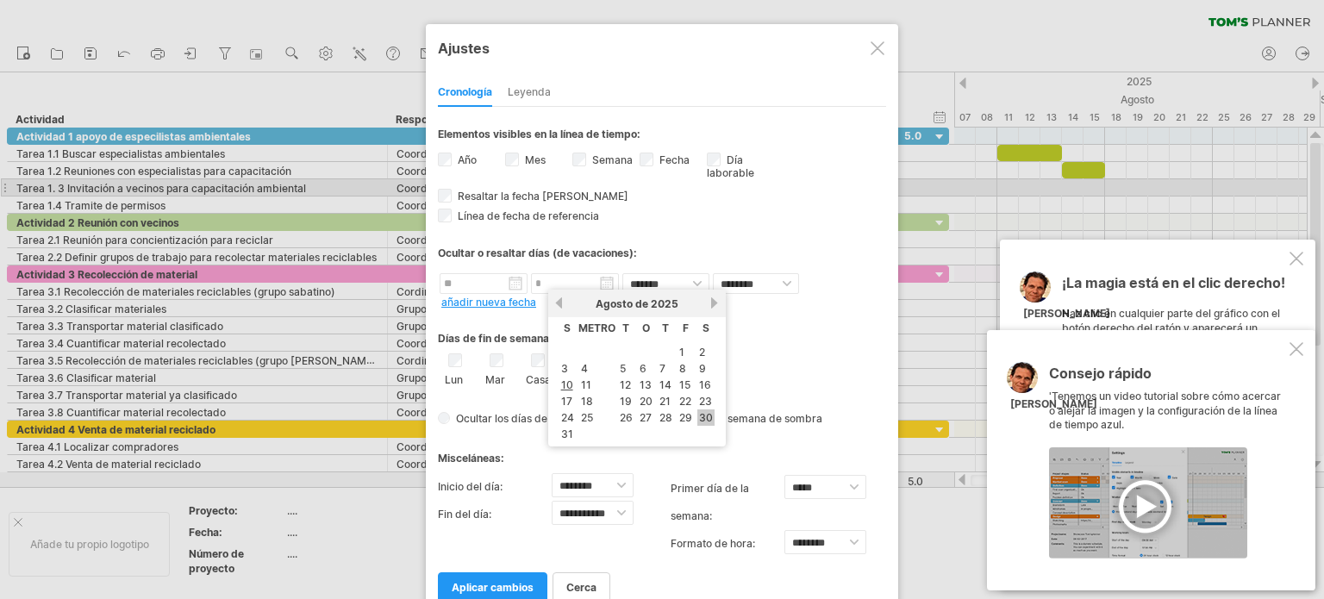
click at [703, 411] on font "30" at bounding box center [706, 417] width 14 height 13
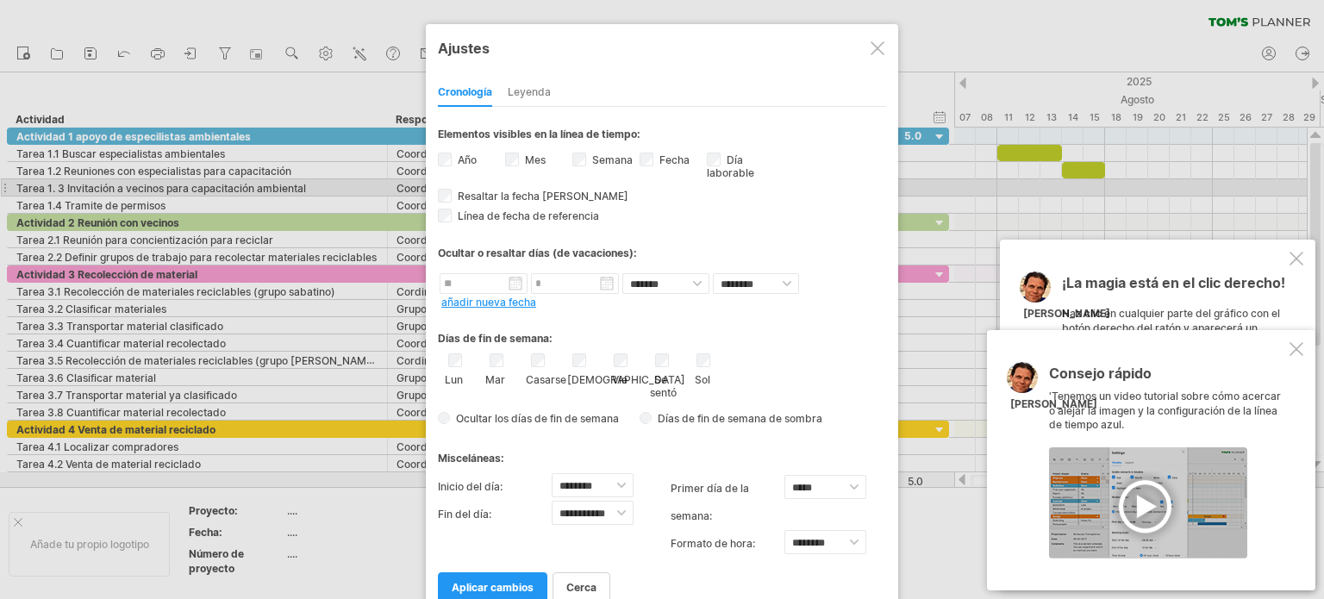
drag, startPoint x: 506, startPoint y: 586, endPoint x: 529, endPoint y: 575, distance: 25.8
click at [507, 585] on font "aplicar cambios" at bounding box center [493, 587] width 82 height 13
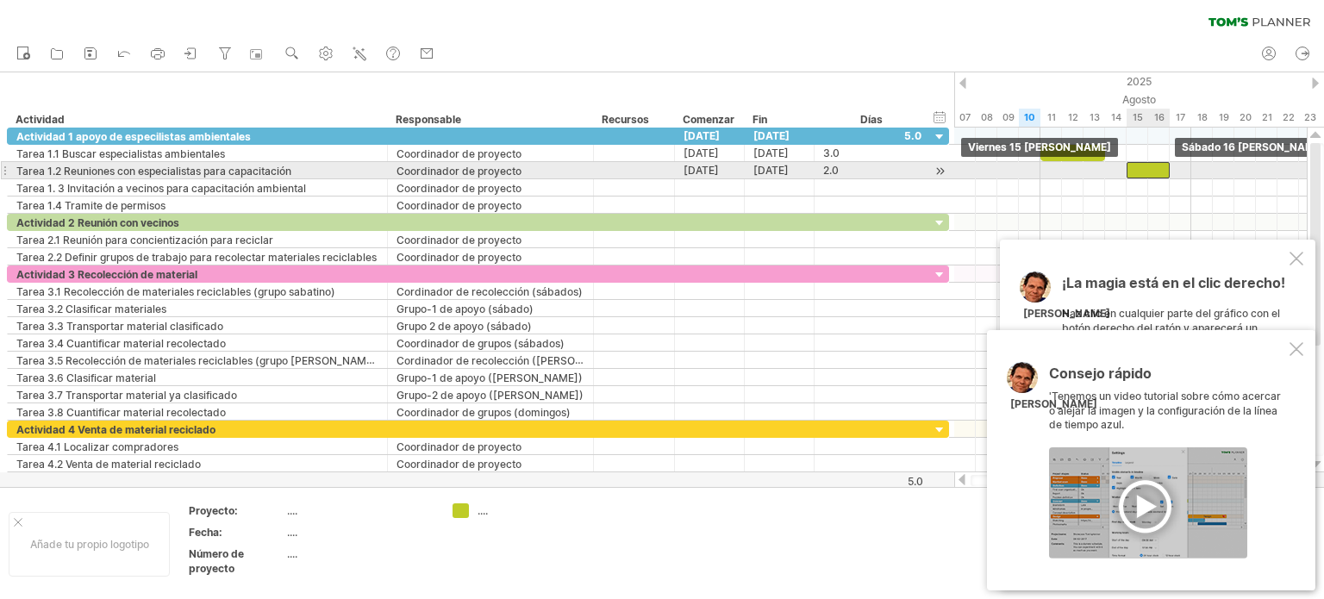
drag, startPoint x: 1142, startPoint y: 164, endPoint x: 1166, endPoint y: 162, distance: 24.2
click at [1166, 162] on div at bounding box center [1147, 170] width 43 height 16
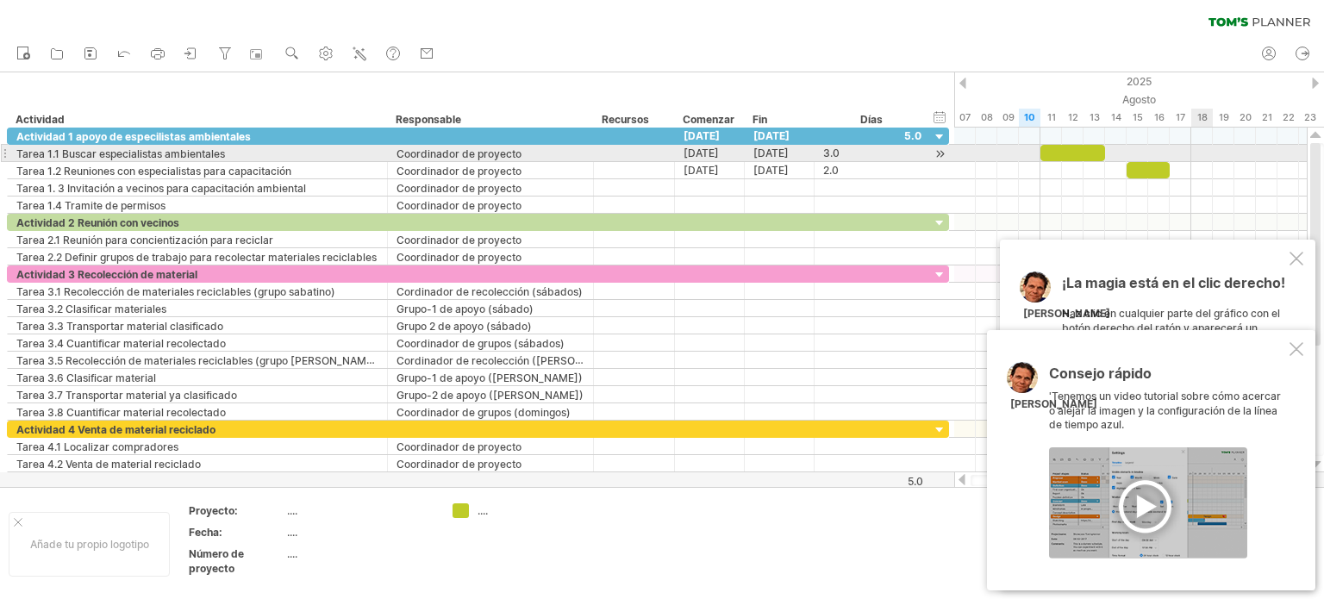
click at [1204, 159] on div at bounding box center [1130, 153] width 352 height 17
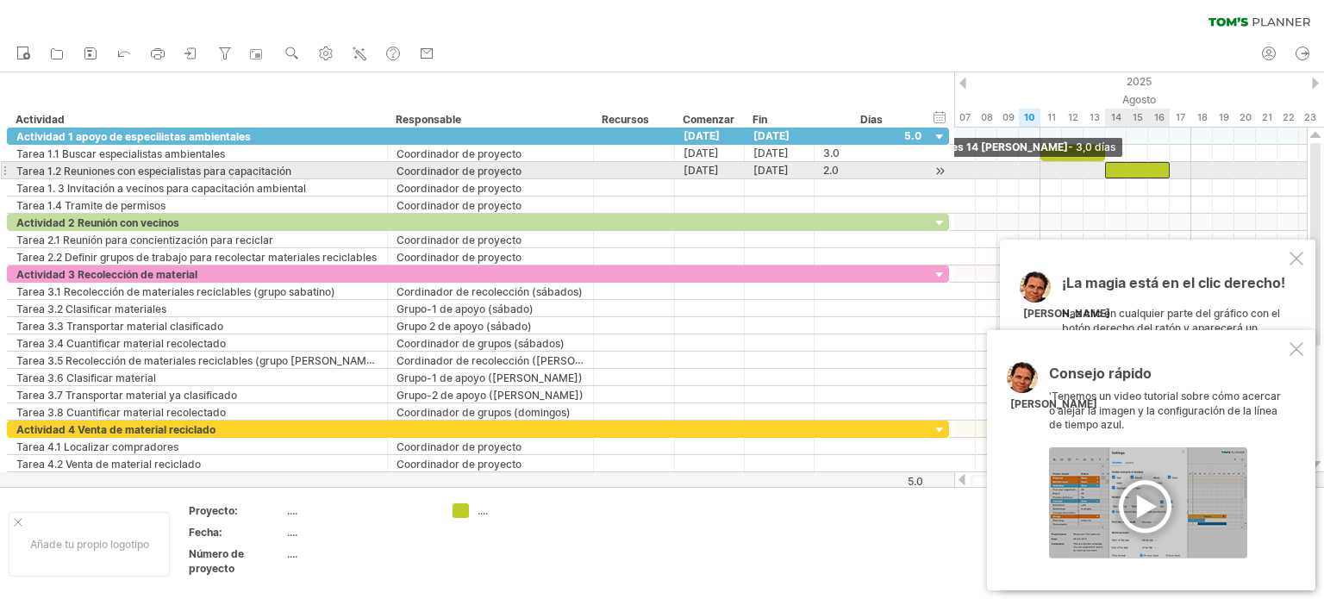
drag, startPoint x: 1127, startPoint y: 167, endPoint x: 1108, endPoint y: 165, distance: 19.1
click at [1108, 165] on div at bounding box center [1137, 170] width 65 height 16
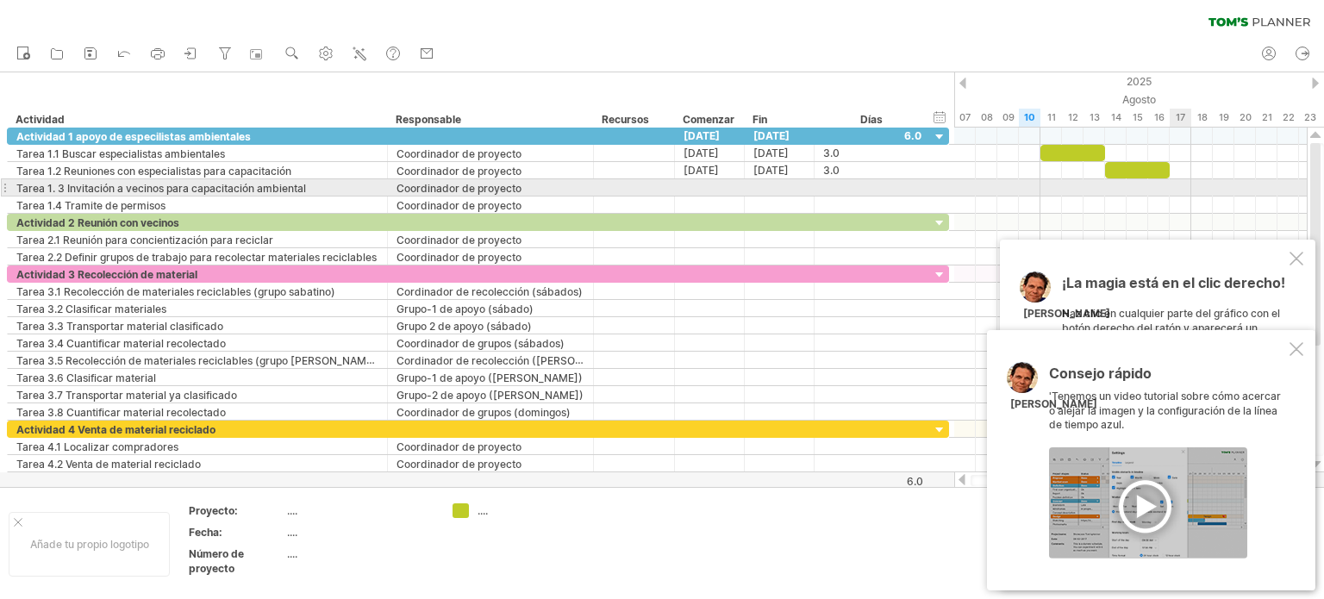
click at [1179, 186] on div at bounding box center [1130, 187] width 352 height 17
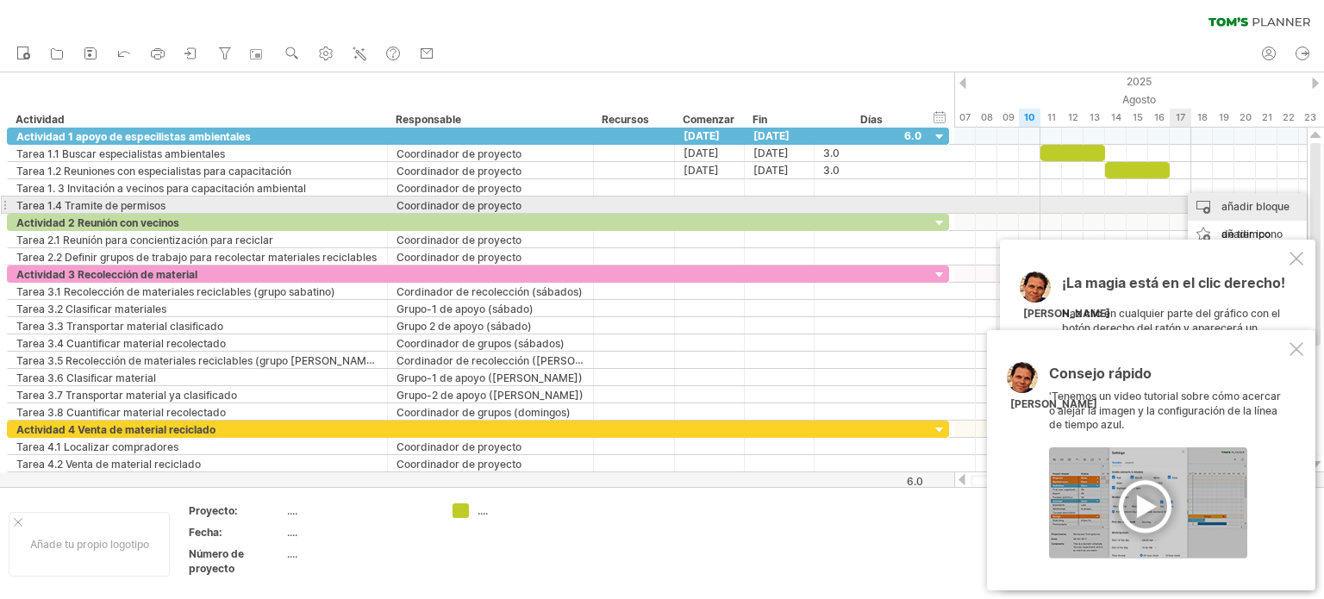
click at [1202, 203] on div "añadir bloque de tiempo" at bounding box center [1247, 220] width 119 height 55
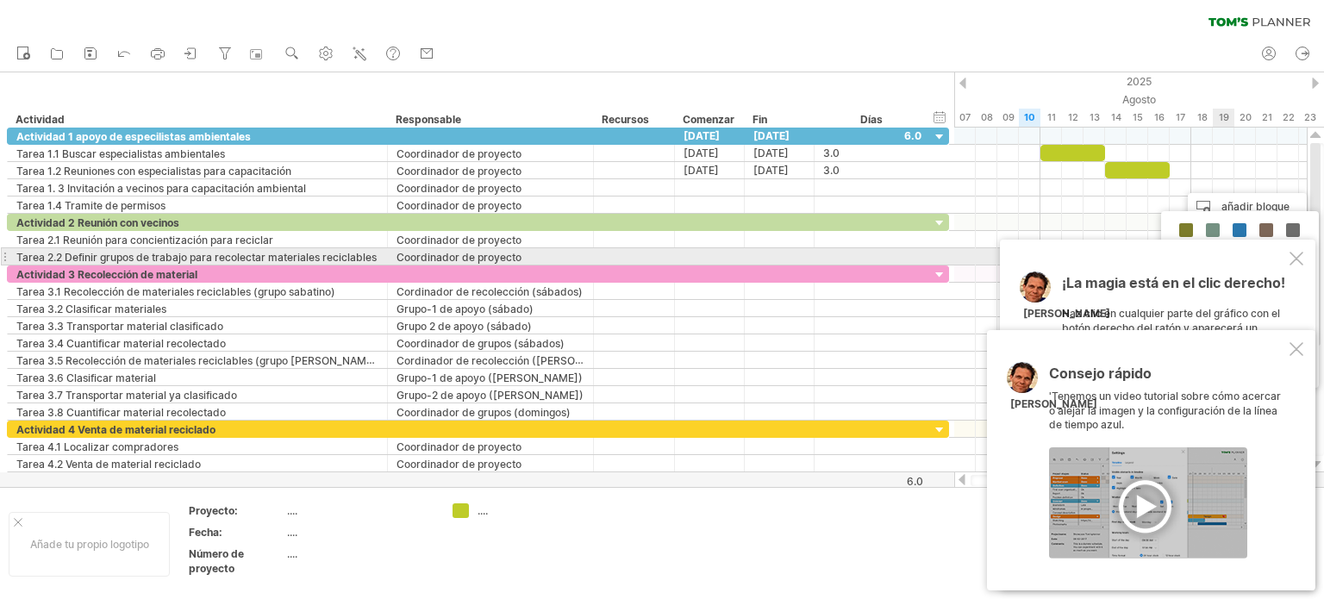
click at [1298, 256] on div at bounding box center [1296, 259] width 14 height 14
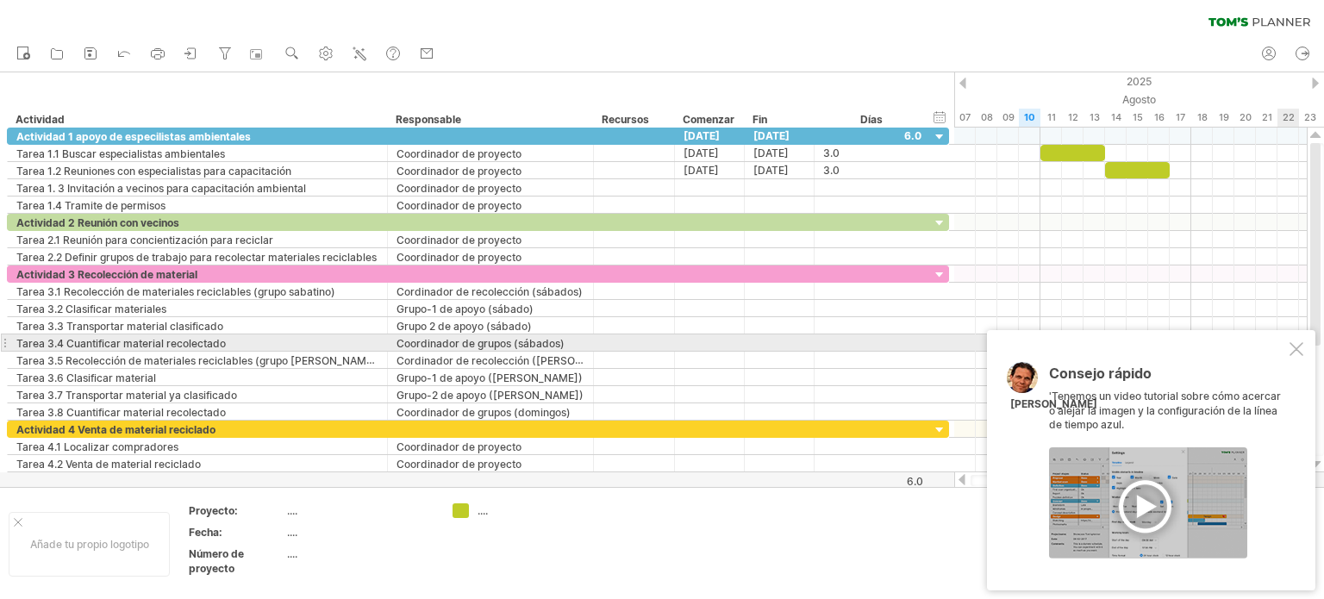
click at [1296, 342] on div at bounding box center [1296, 349] width 14 height 14
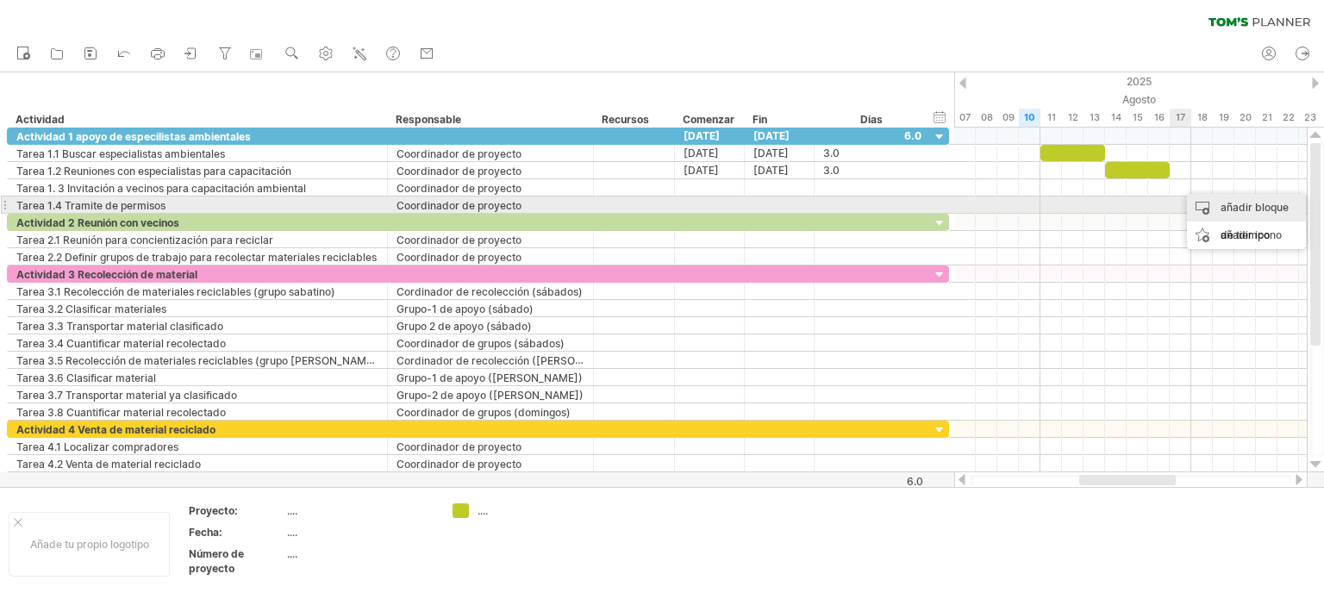
click at [1218, 206] on div "añadir bloque de tiempo" at bounding box center [1246, 221] width 119 height 55
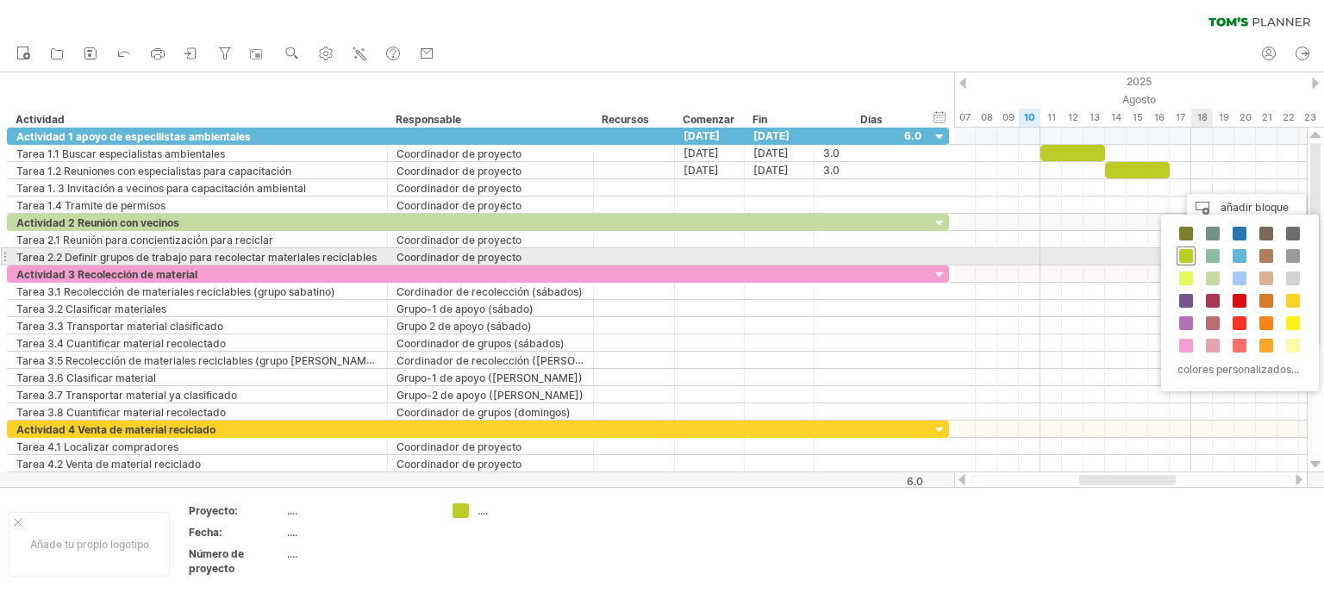
click at [1185, 250] on span at bounding box center [1186, 256] width 14 height 14
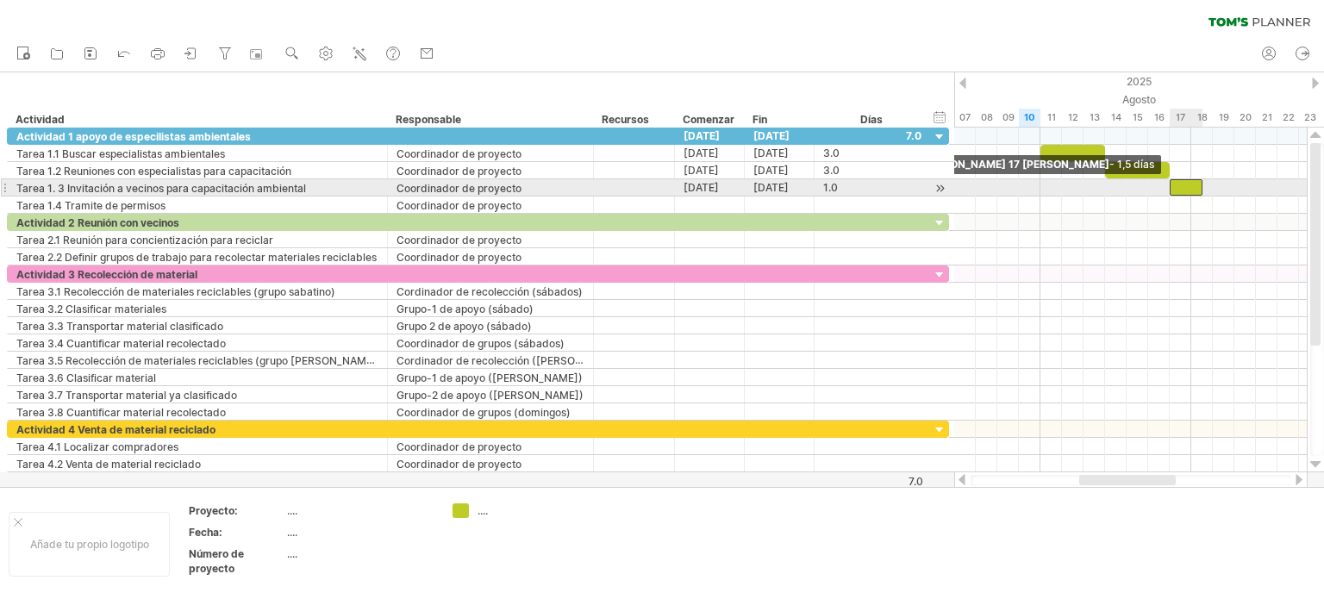
drag, startPoint x: 1181, startPoint y: 186, endPoint x: 1172, endPoint y: 185, distance: 9.5
click at [1172, 185] on span at bounding box center [1169, 187] width 7 height 16
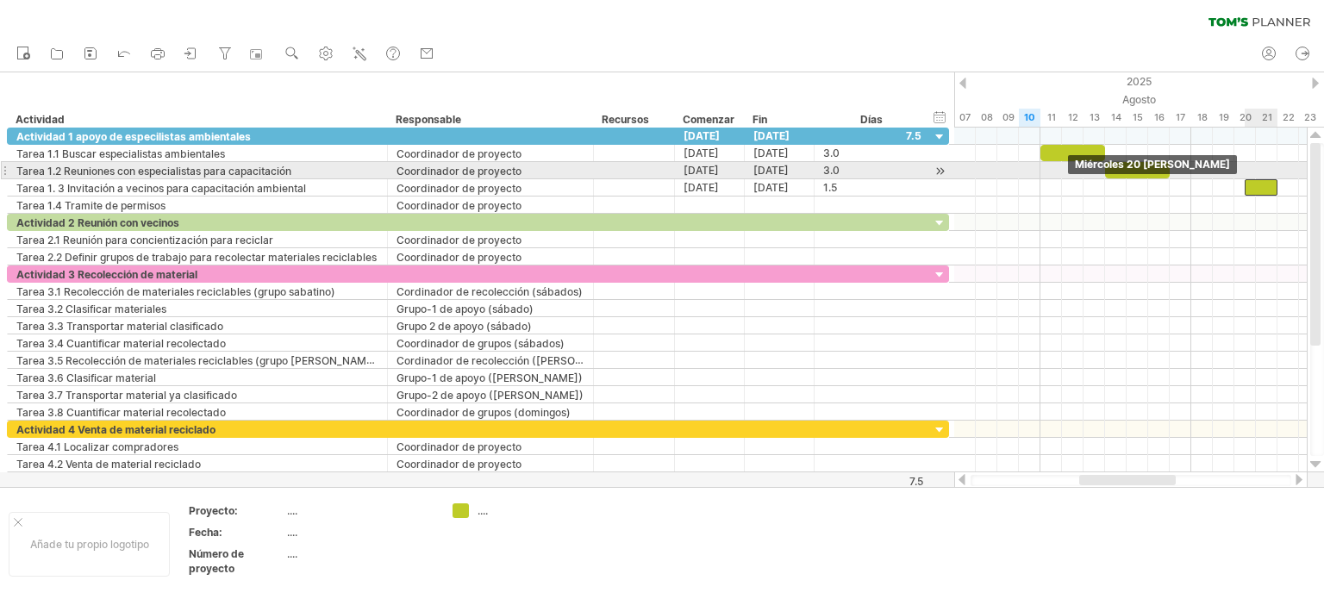
drag, startPoint x: 1197, startPoint y: 182, endPoint x: 1237, endPoint y: 180, distance: 39.7
click at [1244, 180] on div at bounding box center [1260, 187] width 33 height 16
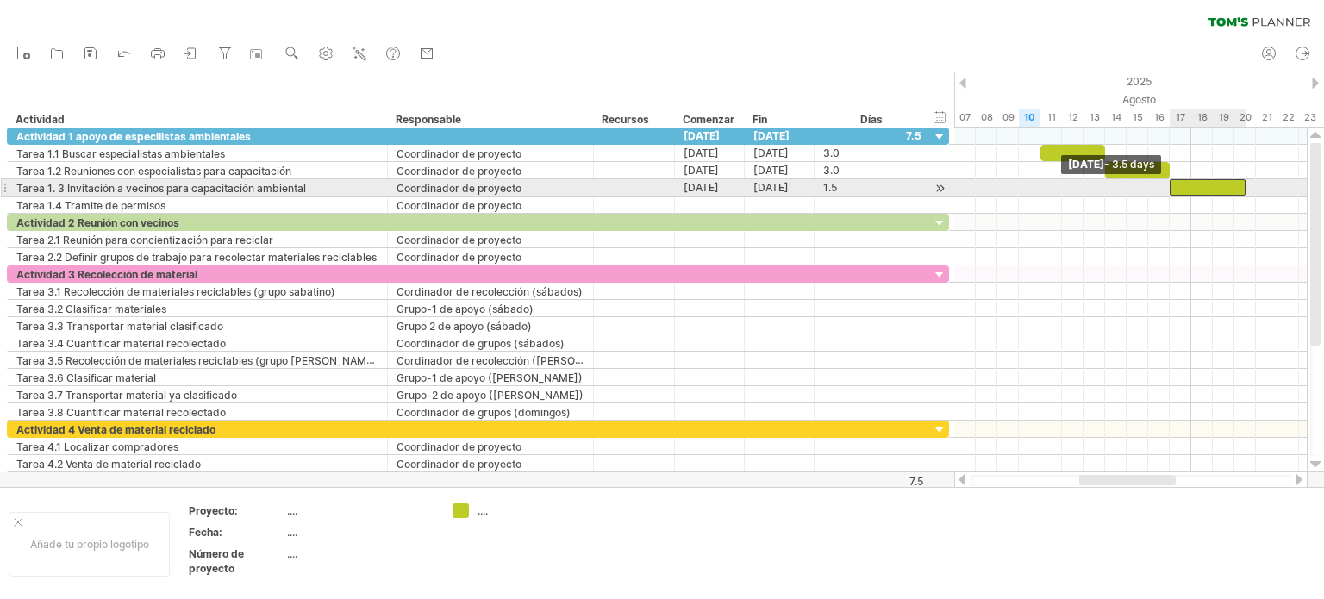
drag, startPoint x: 1212, startPoint y: 185, endPoint x: 1171, endPoint y: 187, distance: 40.5
click at [1171, 187] on span at bounding box center [1169, 187] width 7 height 16
click at [1250, 183] on div "Miércoles 20 [PERSON_NAME] - 3,5 [PERSON_NAME] 17 [PERSON_NAME] - 3,5 [PERSON_N…" at bounding box center [1130, 300] width 352 height 345
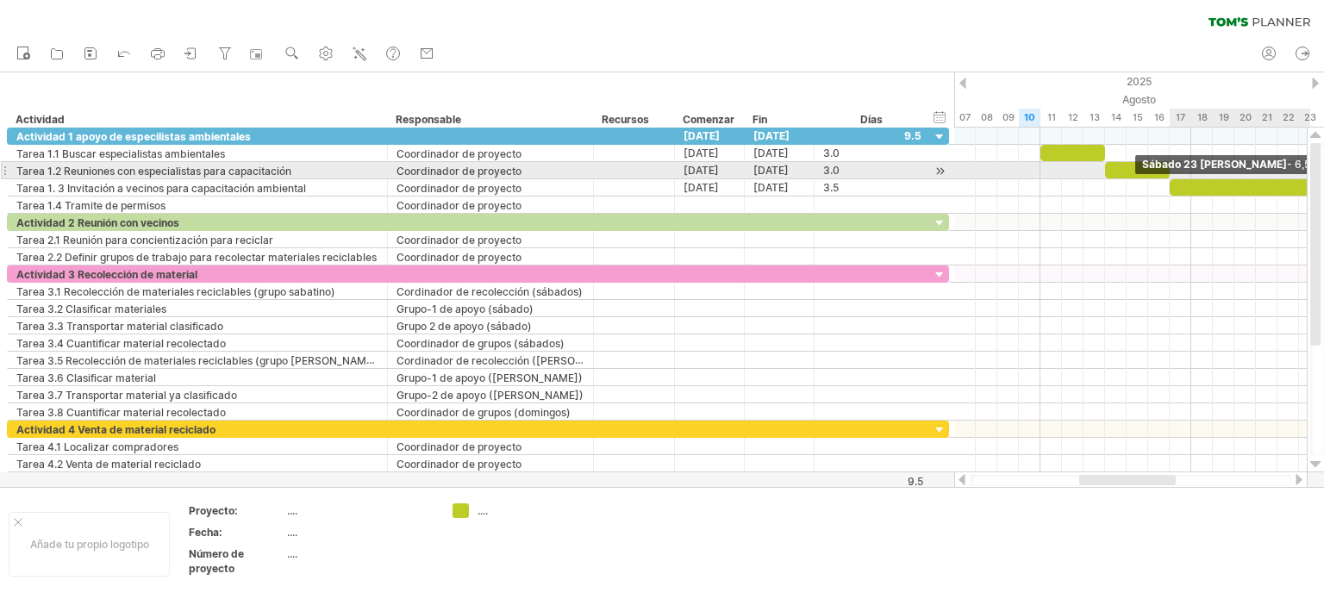
drag, startPoint x: 1241, startPoint y: 183, endPoint x: 1311, endPoint y: 178, distance: 69.9
click at [1311, 178] on div "Intentando acceder a [DOMAIN_NAME] Conectado de nuevo... 0% borrar filtro" at bounding box center [662, 299] width 1324 height 599
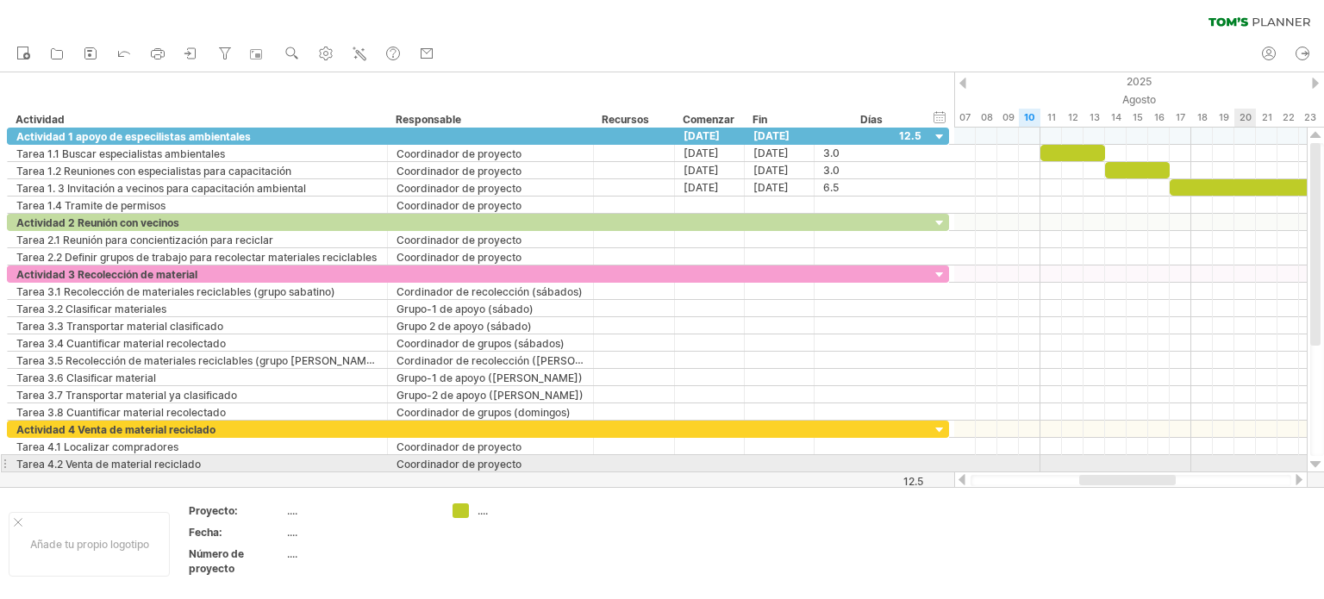
drag, startPoint x: 1204, startPoint y: 472, endPoint x: 1244, endPoint y: 464, distance: 40.6
click at [1244, 464] on div "Intentando acceder a [DOMAIN_NAME] Conectado de nuevo... 0% borrar filtro" at bounding box center [662, 299] width 1324 height 599
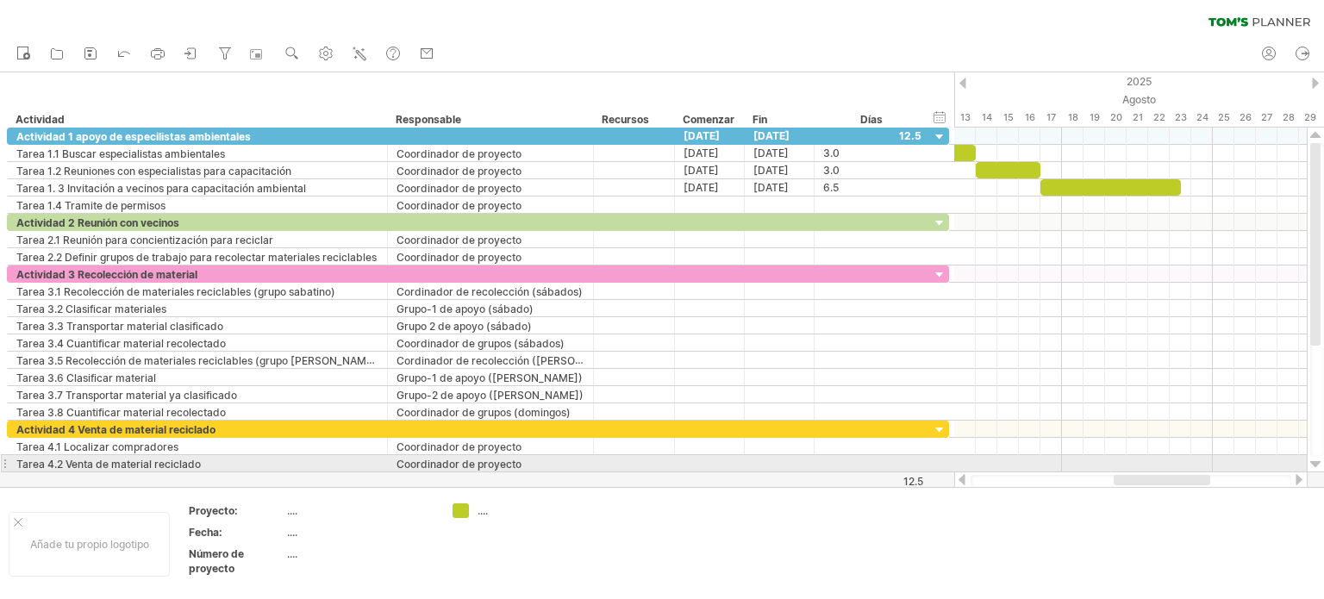
drag, startPoint x: 1175, startPoint y: 475, endPoint x: 1194, endPoint y: 471, distance: 19.3
click at [1194, 471] on div at bounding box center [1130, 479] width 353 height 17
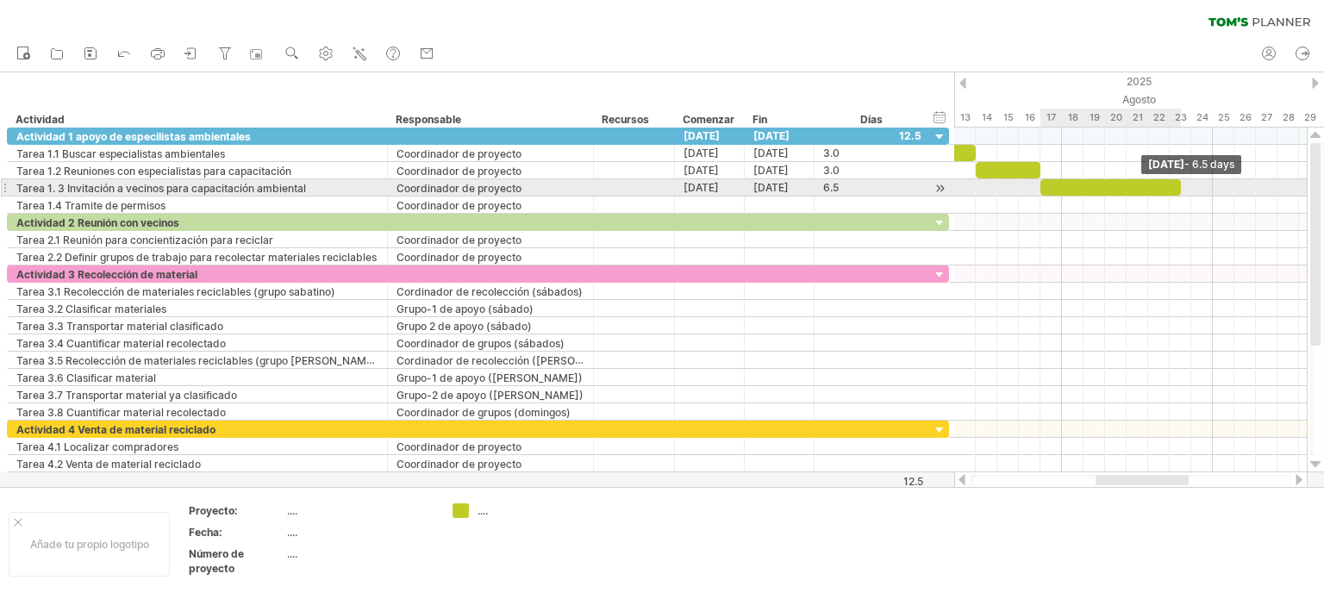
click at [1186, 187] on div "[DATE] - 6.5 days [PERSON_NAME] 17 [PERSON_NAME] - 3,5 [PERSON_NAME]" at bounding box center [1130, 300] width 352 height 345
click at [1181, 186] on div at bounding box center [1115, 187] width 151 height 16
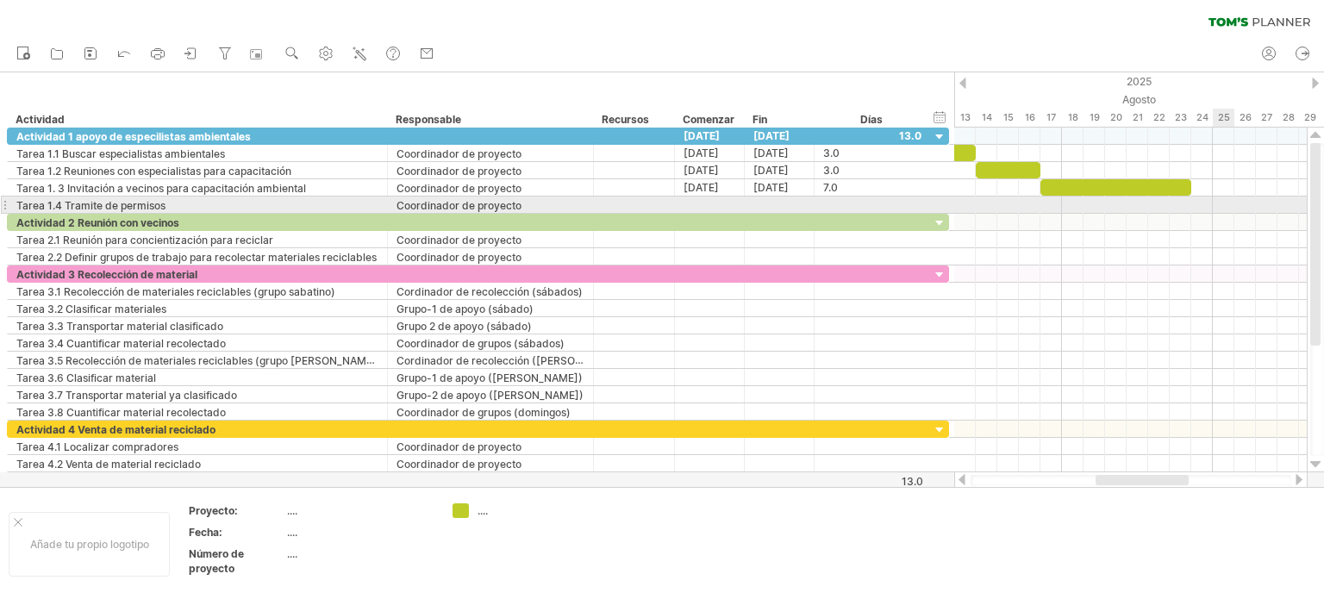
click at [1224, 203] on div at bounding box center [1130, 204] width 352 height 17
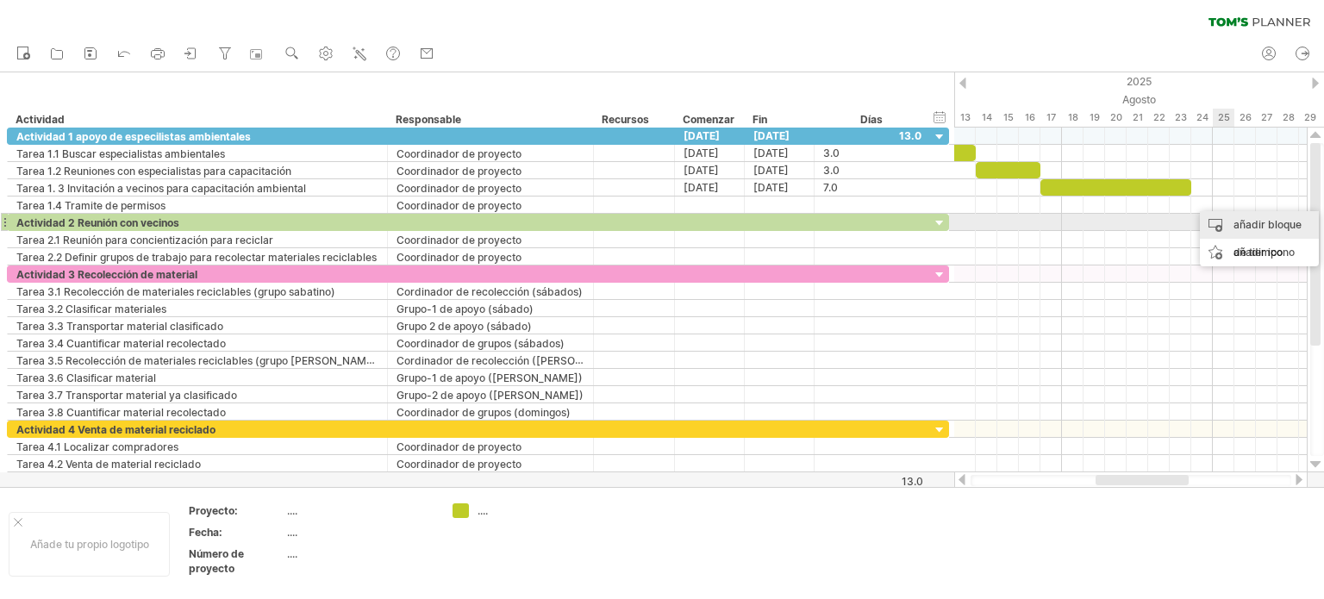
click at [1233, 227] on font "añadir bloque de tiempo" at bounding box center [1267, 238] width 68 height 41
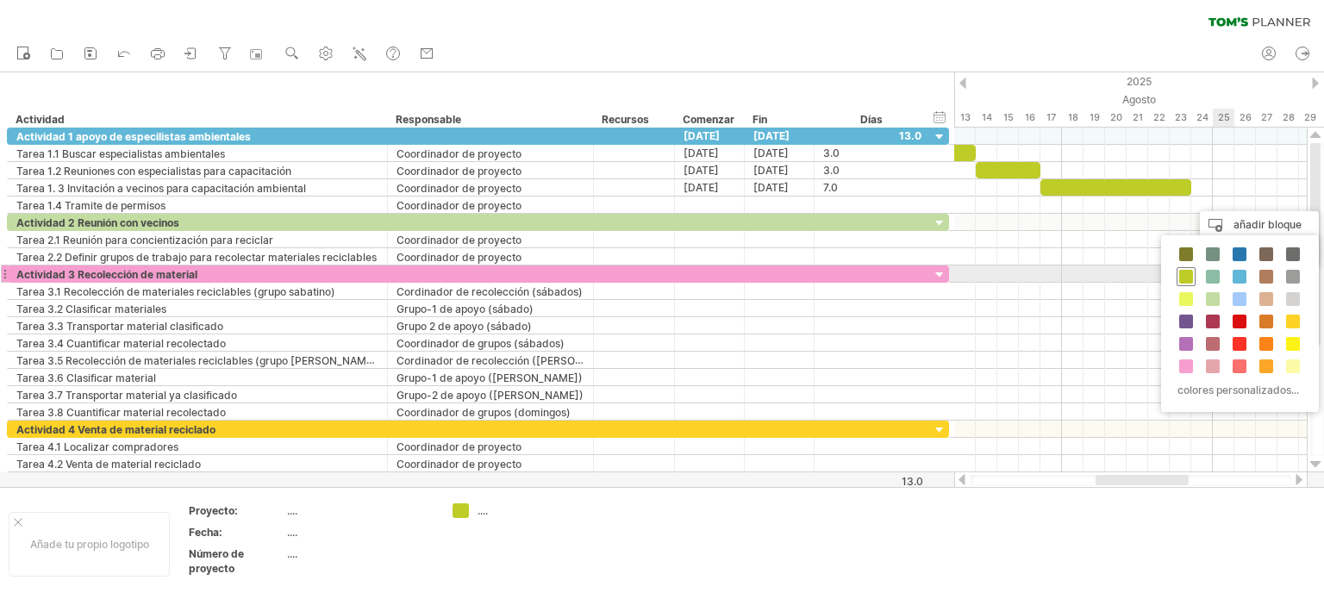
click at [1186, 270] on span at bounding box center [1186, 277] width 14 height 14
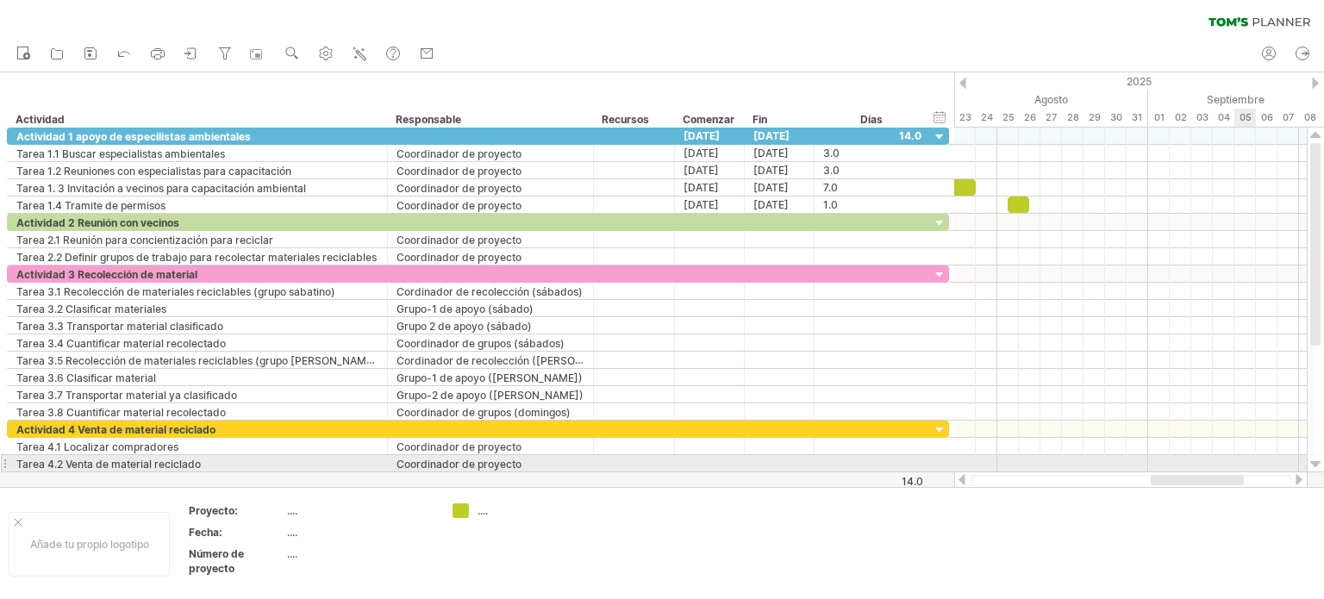
drag, startPoint x: 1186, startPoint y: 476, endPoint x: 1241, endPoint y: 470, distance: 55.5
click at [1241, 470] on div "Intentando acceder a [DOMAIN_NAME] Conectado de nuevo... 0% borrar filtro" at bounding box center [662, 299] width 1324 height 599
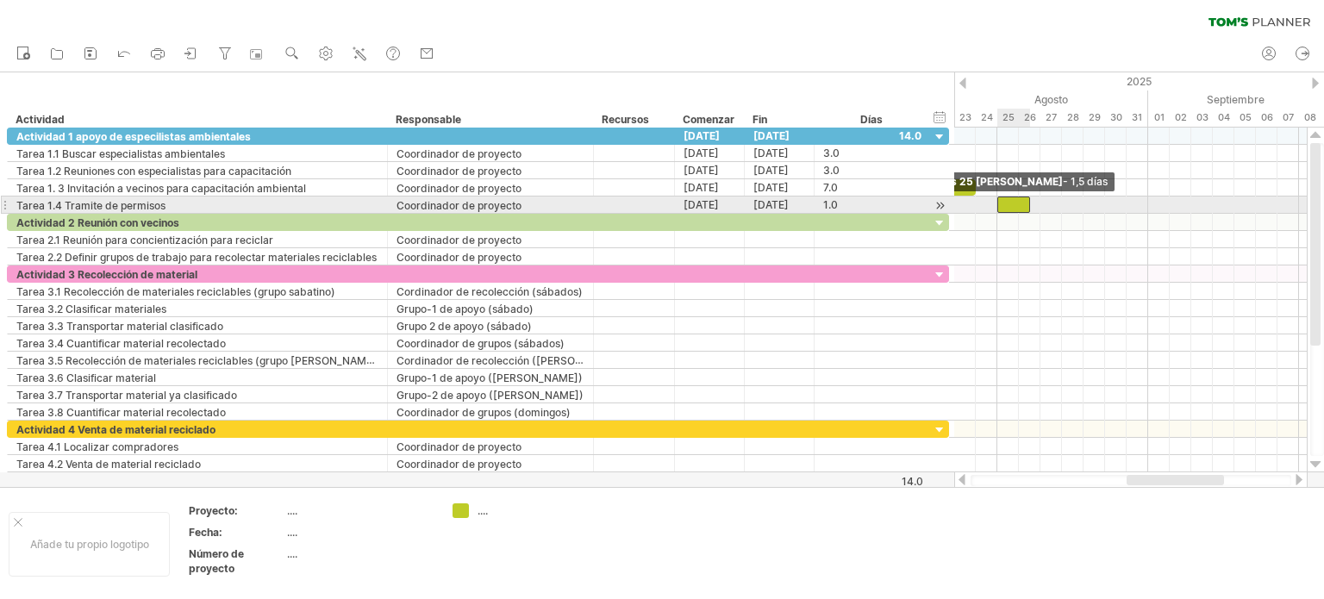
click at [1002, 202] on div at bounding box center [1013, 204] width 33 height 16
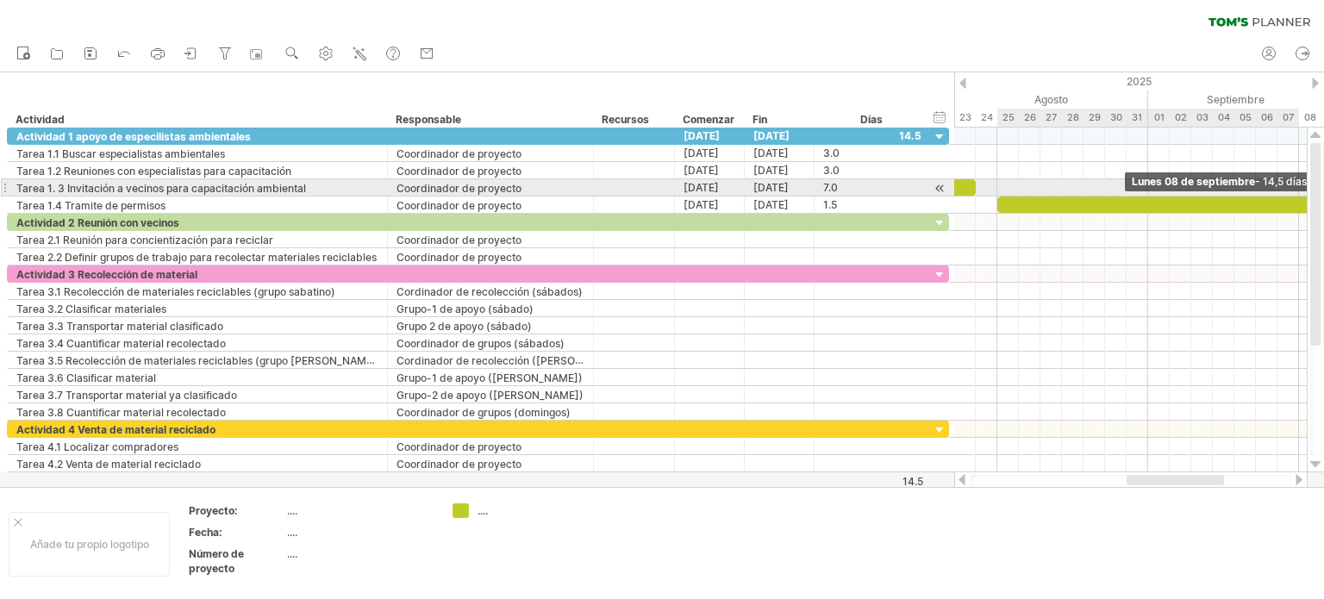
drag, startPoint x: 1031, startPoint y: 199, endPoint x: 1313, endPoint y: 192, distance: 282.7
click at [1313, 192] on div "Intentando acceder a [DOMAIN_NAME] Conectado de nuevo... 0% borrar filtro" at bounding box center [662, 299] width 1324 height 599
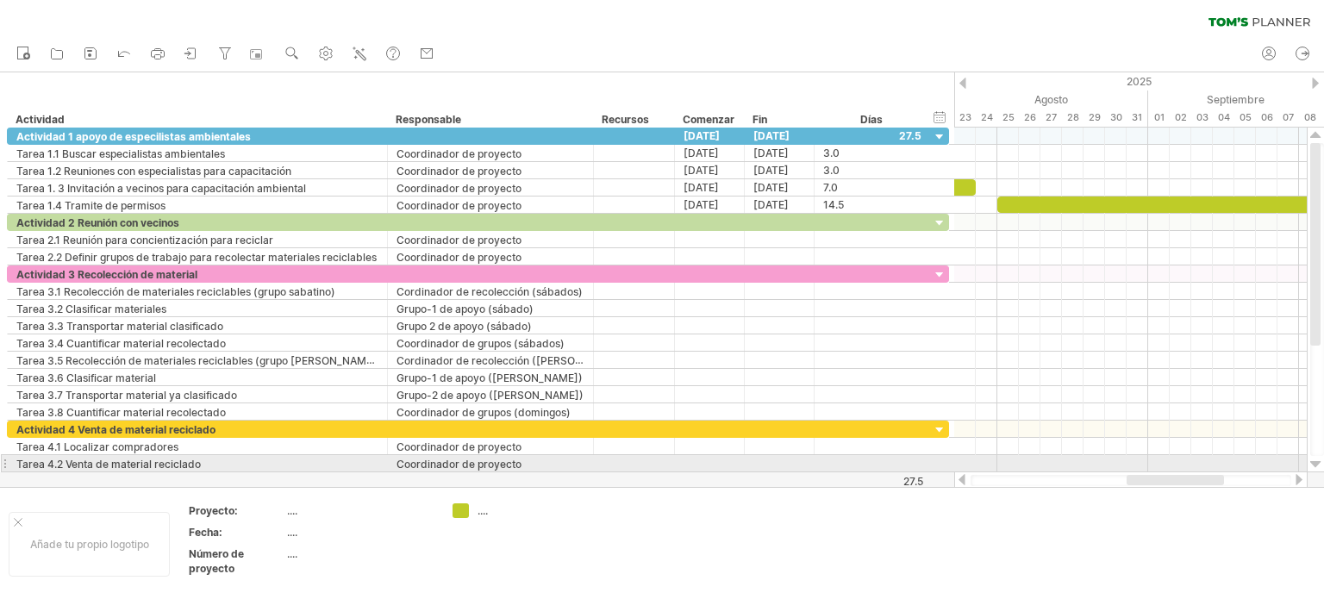
drag, startPoint x: 1213, startPoint y: 472, endPoint x: 1243, endPoint y: 471, distance: 29.3
click at [1243, 471] on div at bounding box center [1130, 479] width 353 height 17
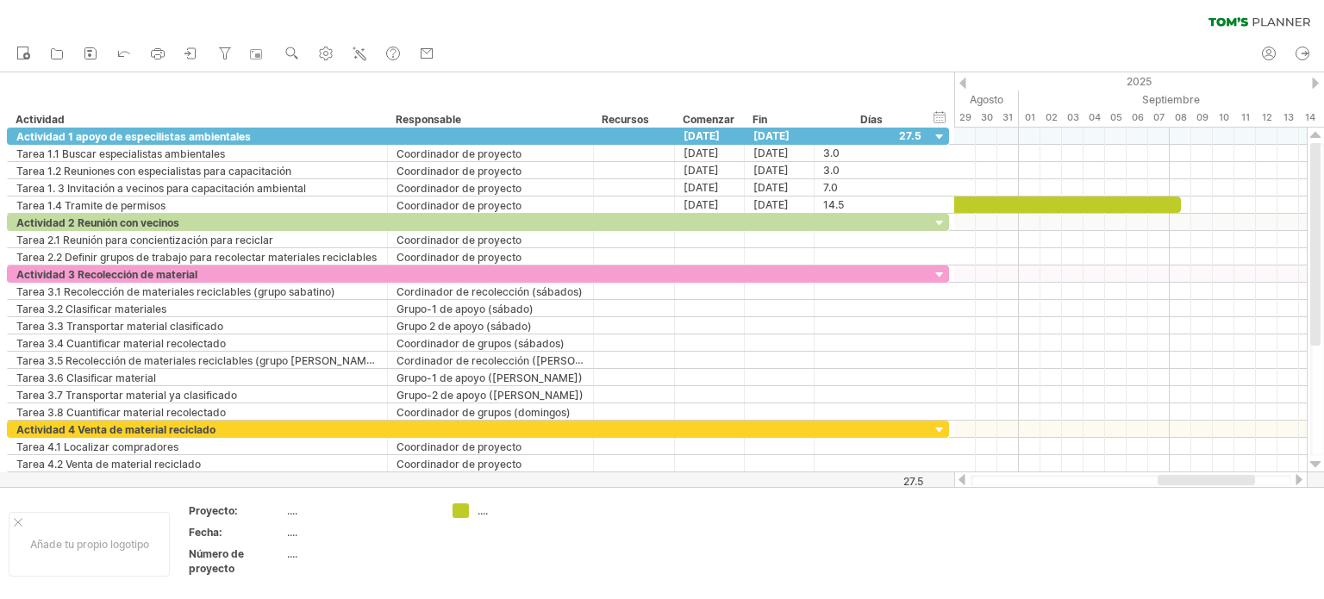
drag, startPoint x: 1234, startPoint y: 477, endPoint x: 1244, endPoint y: 477, distance: 10.3
click at [1244, 477] on div at bounding box center [1205, 480] width 97 height 10
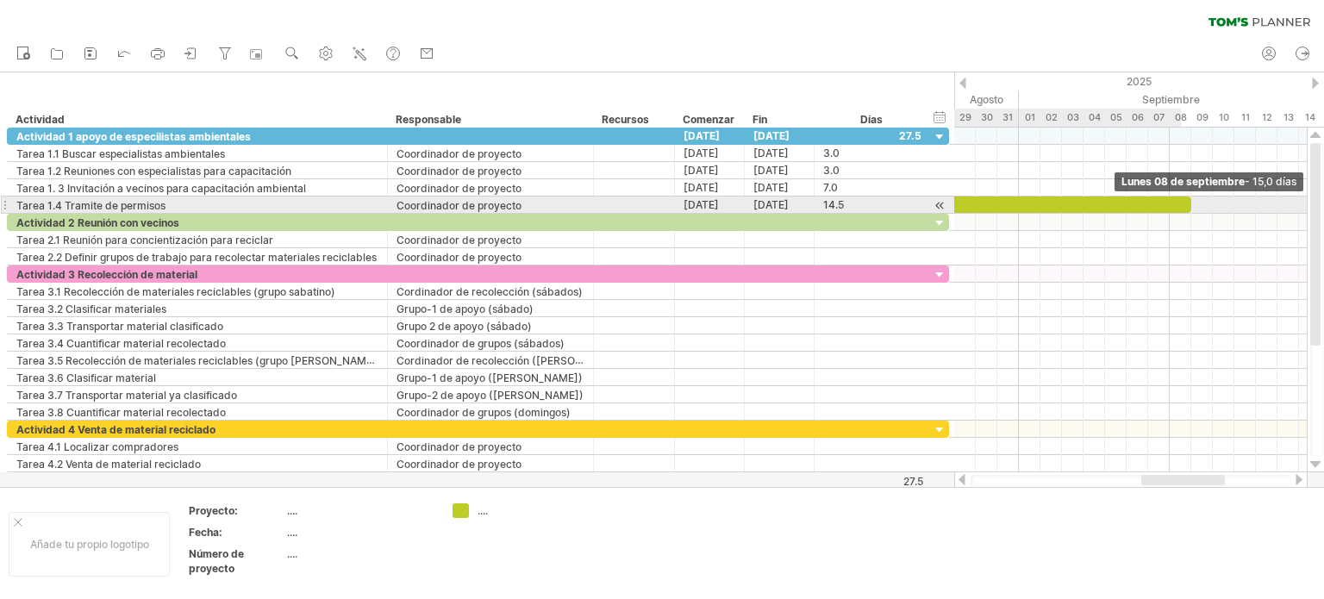
click at [1186, 204] on div at bounding box center [1029, 204] width 323 height 16
click at [1082, 203] on div at bounding box center [1029, 204] width 323 height 16
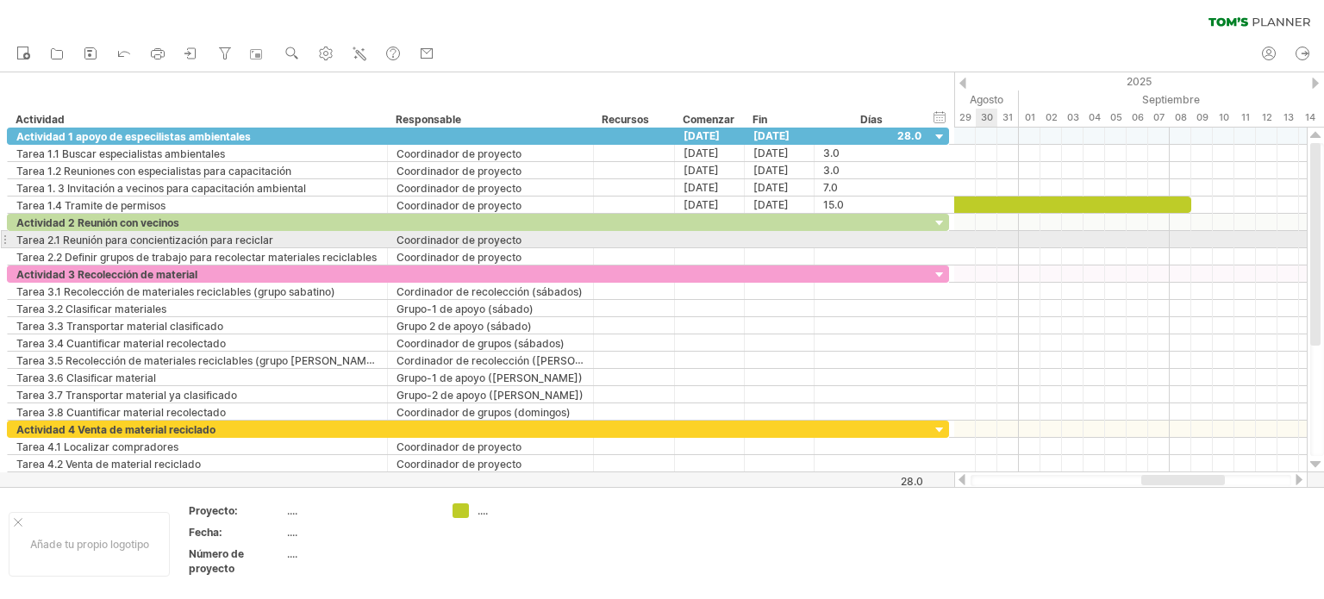
click at [979, 238] on div at bounding box center [1130, 239] width 352 height 17
click at [1200, 235] on div at bounding box center [1130, 239] width 352 height 17
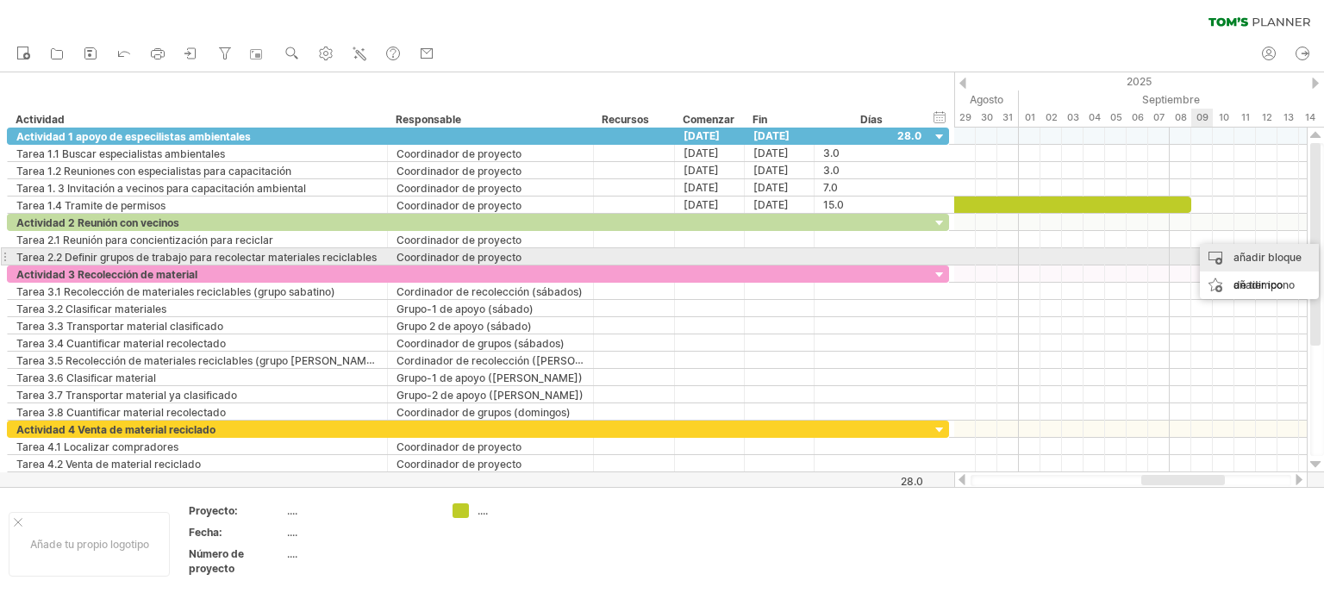
click at [1244, 255] on font "añadir bloque de tiempo" at bounding box center [1267, 271] width 68 height 41
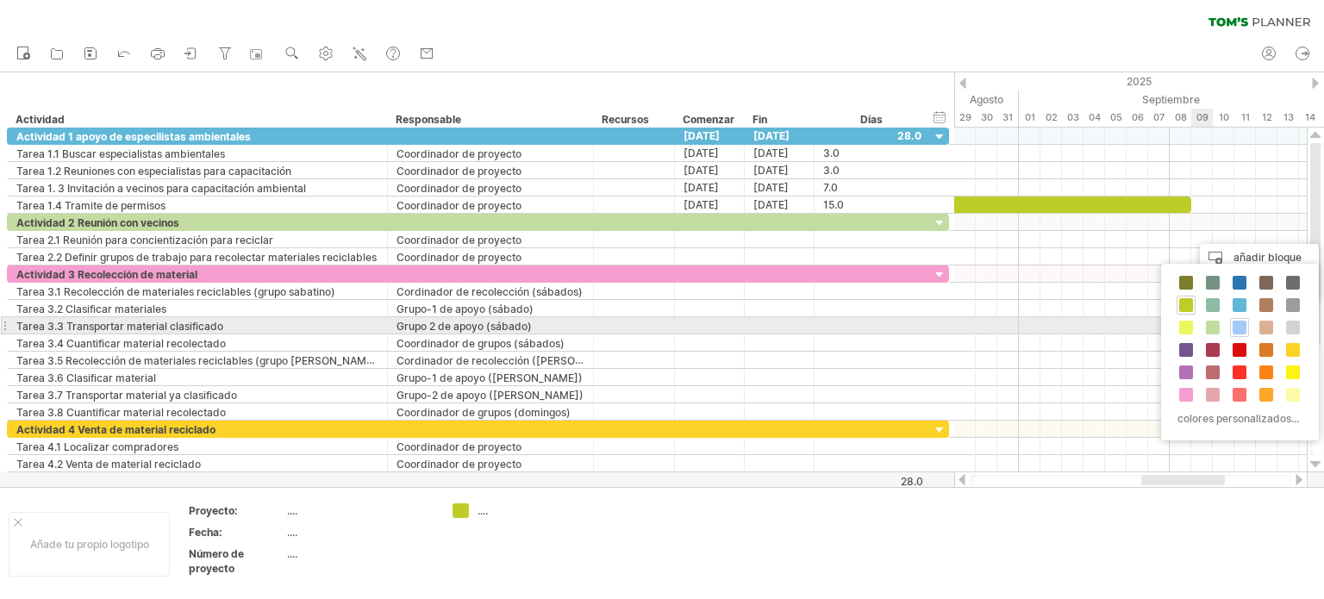
click at [1237, 327] on span at bounding box center [1239, 328] width 14 height 14
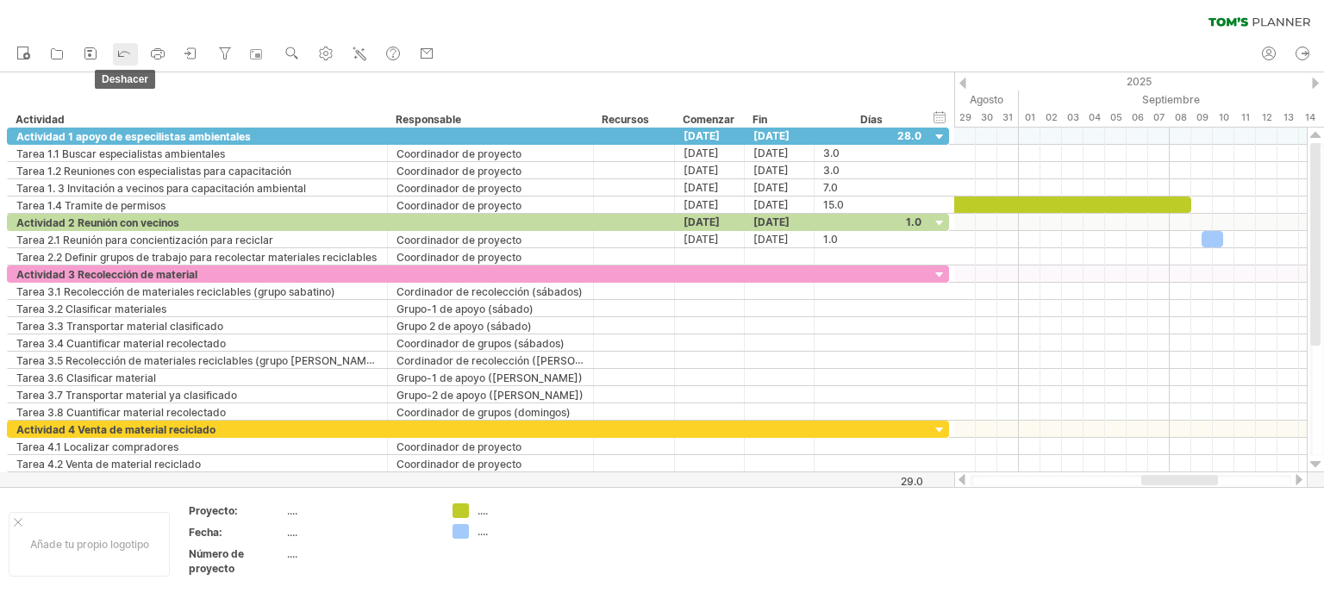
click at [123, 54] on icon at bounding box center [123, 52] width 17 height 17
click at [124, 51] on icon at bounding box center [123, 52] width 17 height 17
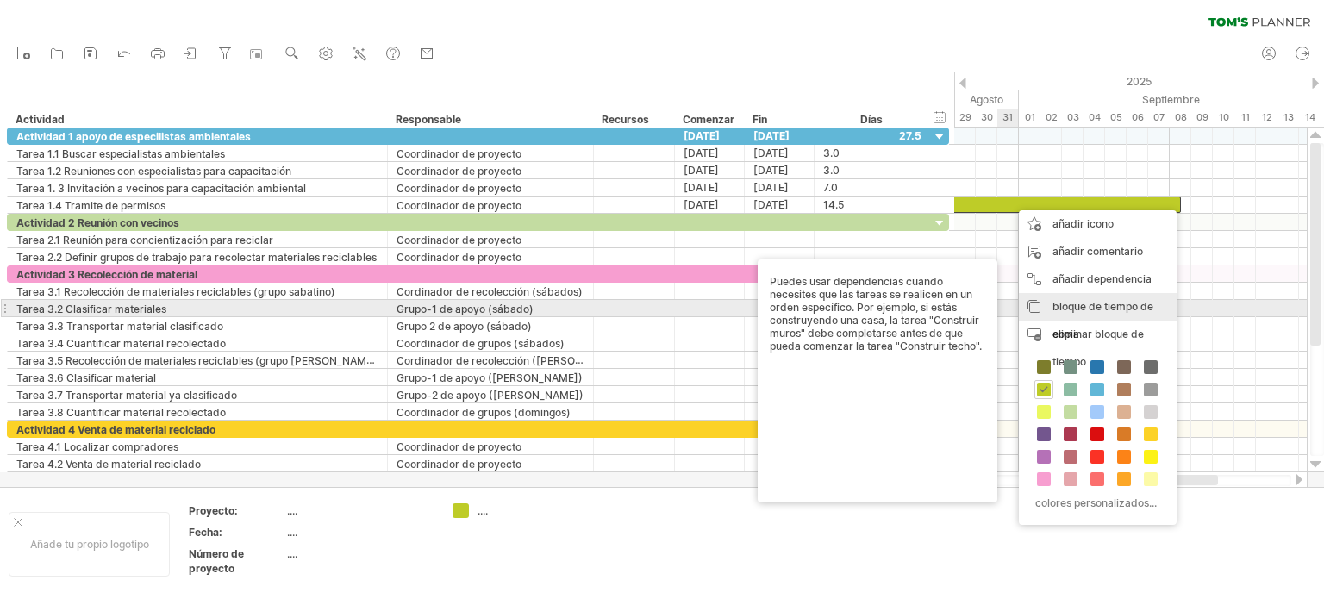
click at [1075, 304] on font "bloque de tiempo de copia" at bounding box center [1102, 320] width 101 height 41
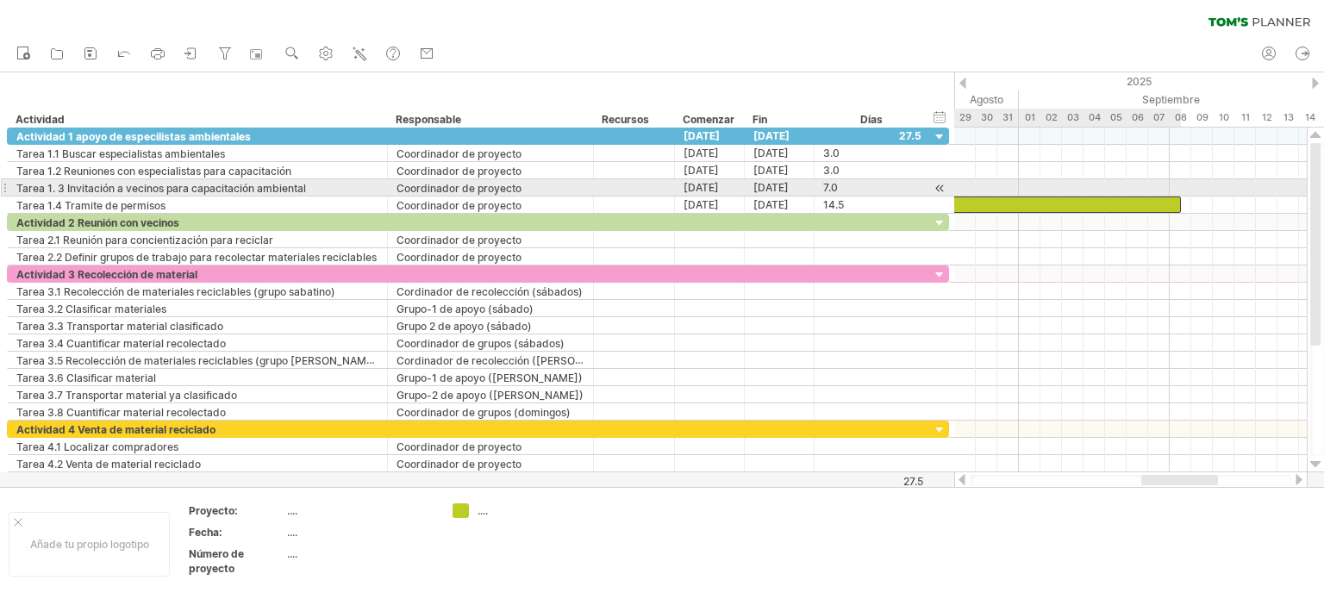
click at [1039, 196] on div at bounding box center [1024, 204] width 313 height 16
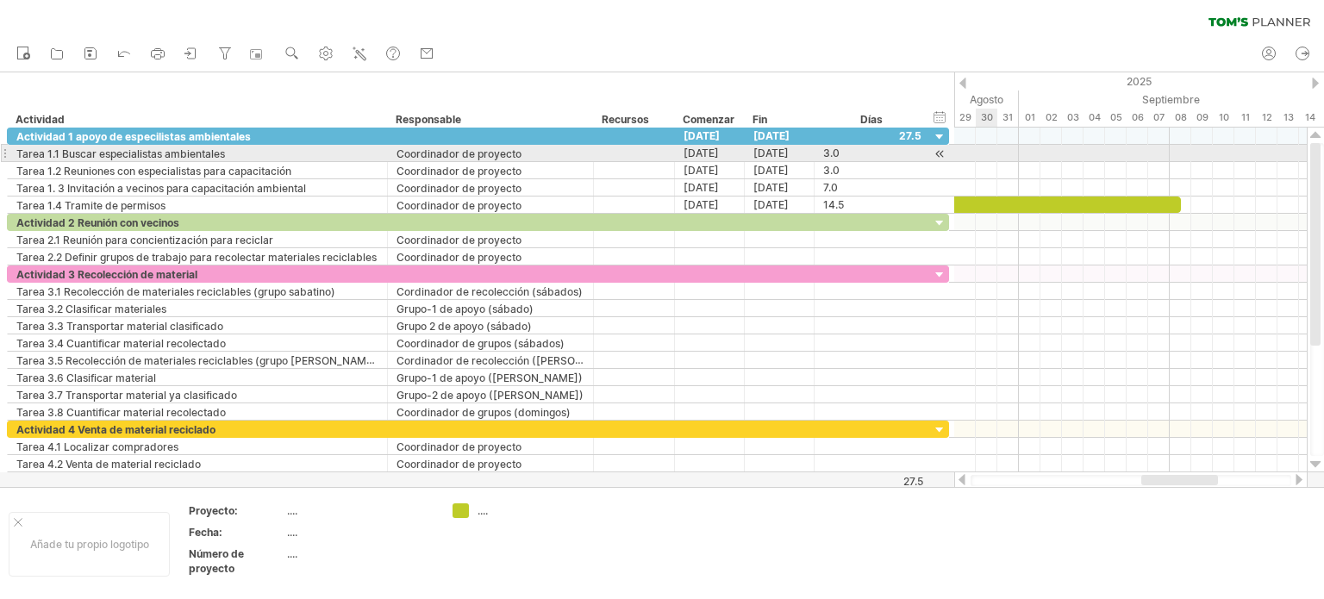
click at [982, 147] on div at bounding box center [1130, 153] width 352 height 17
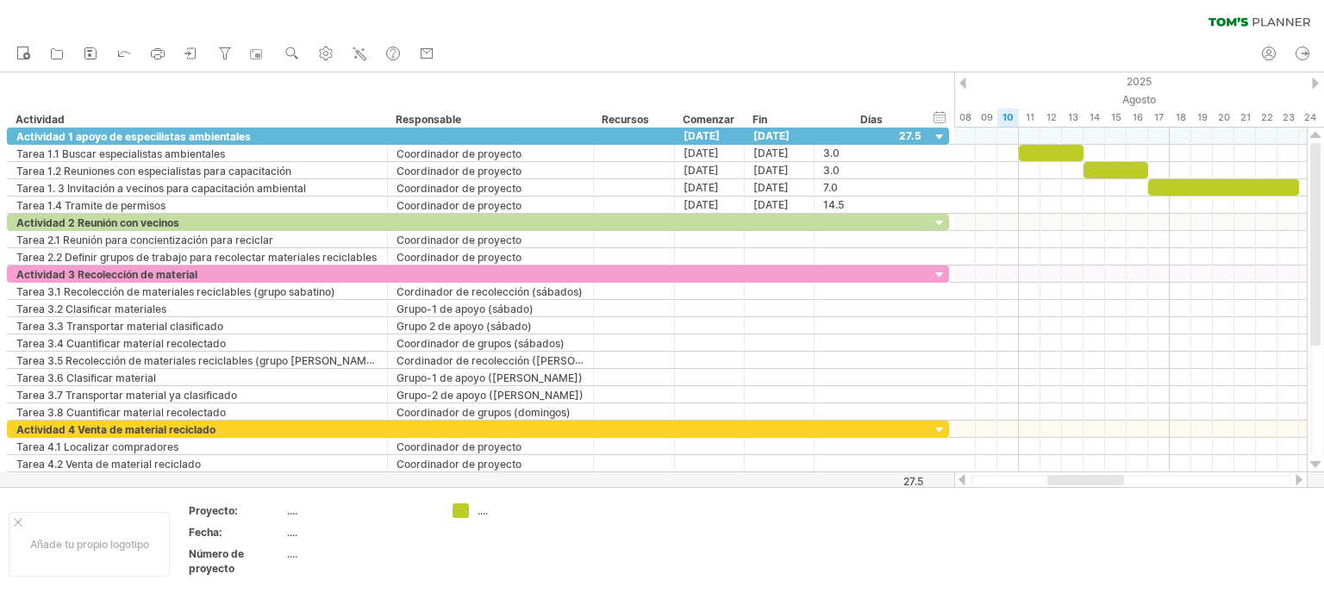
drag, startPoint x: 1144, startPoint y: 478, endPoint x: 1050, endPoint y: 481, distance: 94.0
click at [1050, 481] on div at bounding box center [1085, 480] width 77 height 10
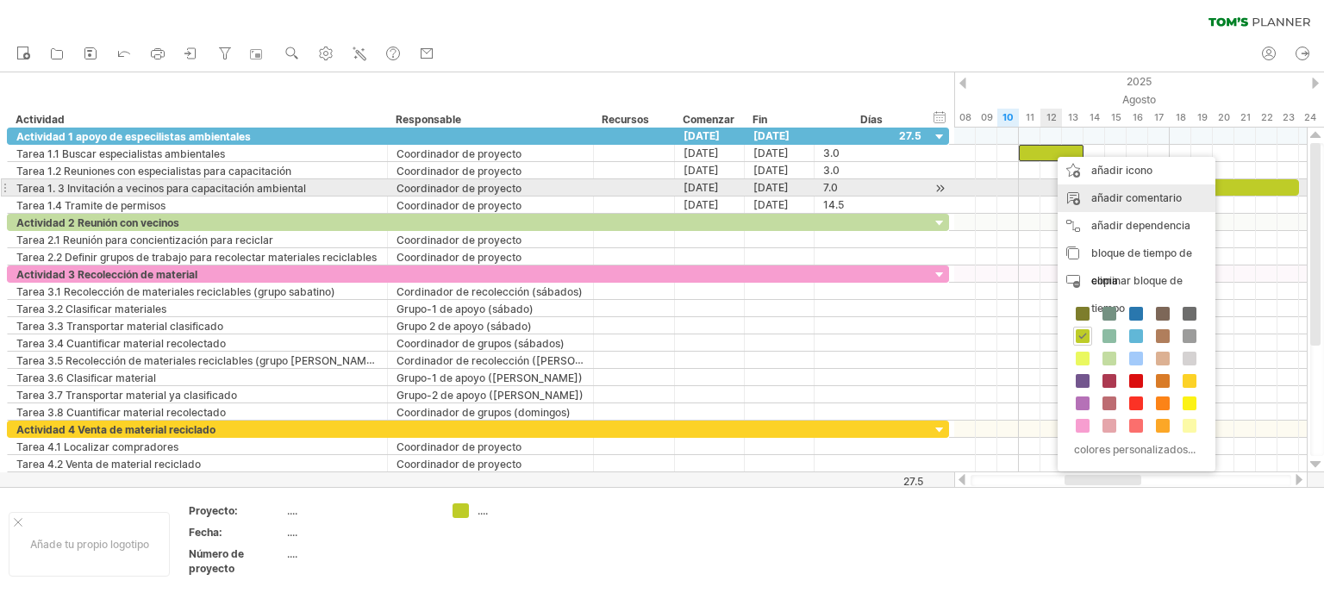
click at [1099, 187] on div "añadir comentario" at bounding box center [1136, 198] width 158 height 28
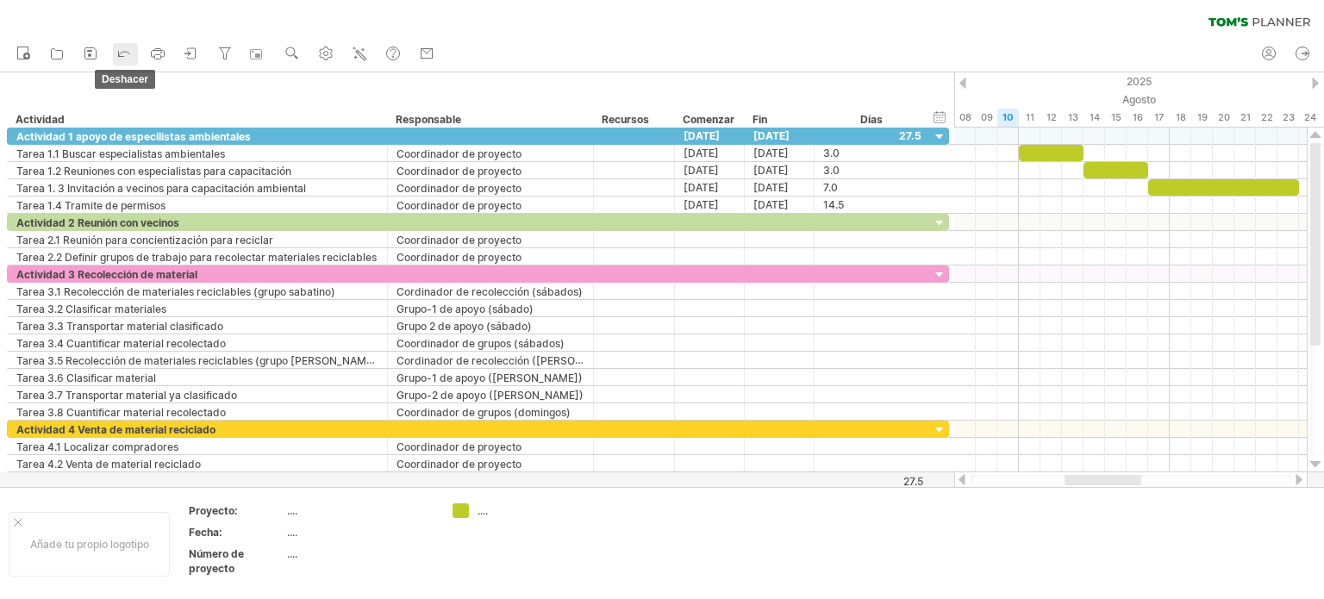
click at [116, 51] on icon at bounding box center [123, 52] width 17 height 17
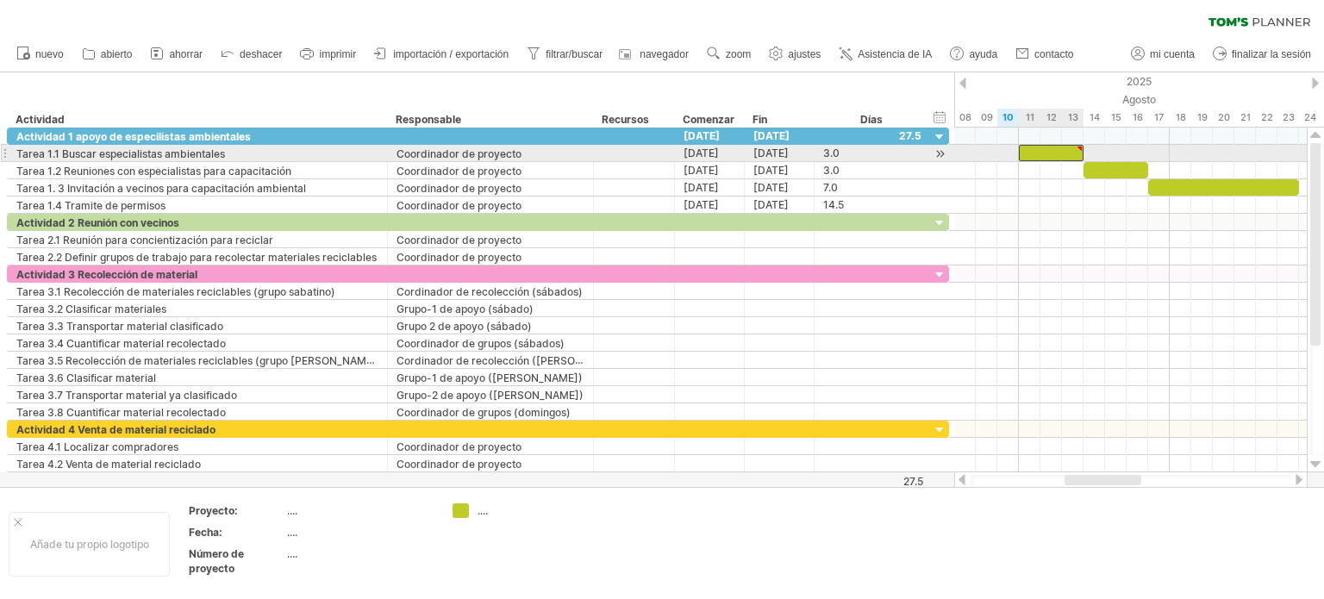
click at [1030, 146] on div at bounding box center [1051, 153] width 65 height 16
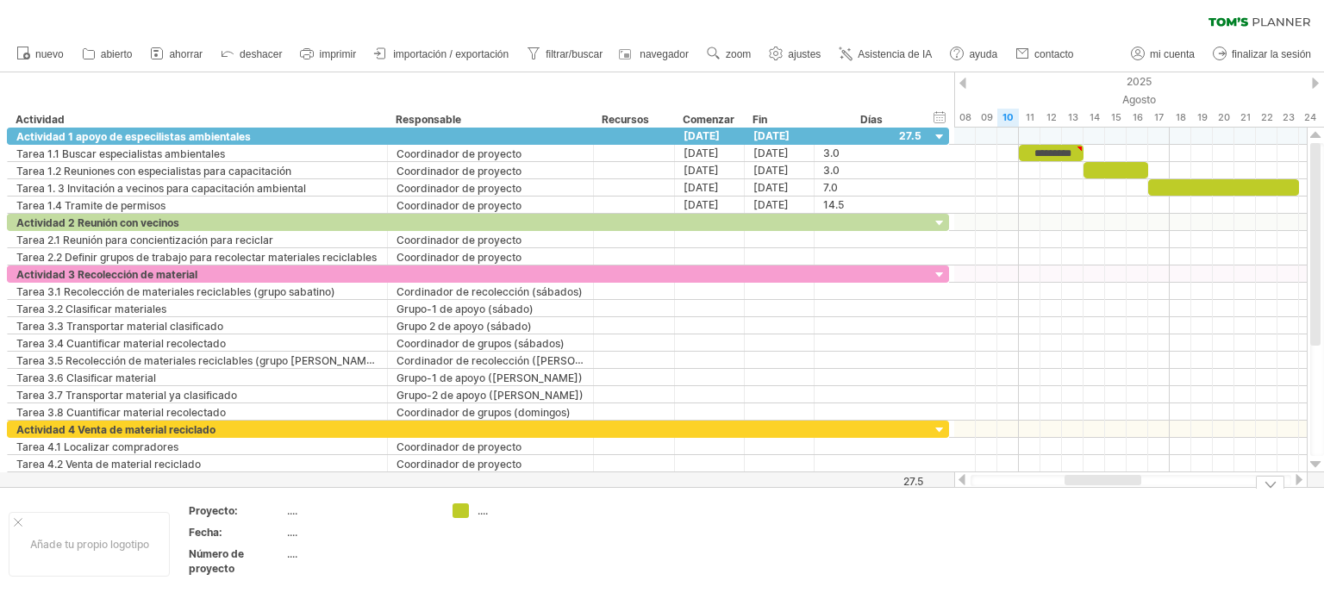
drag, startPoint x: 1091, startPoint y: 485, endPoint x: 1034, endPoint y: 483, distance: 56.9
click at [1034, 483] on div at bounding box center [1130, 480] width 321 height 11
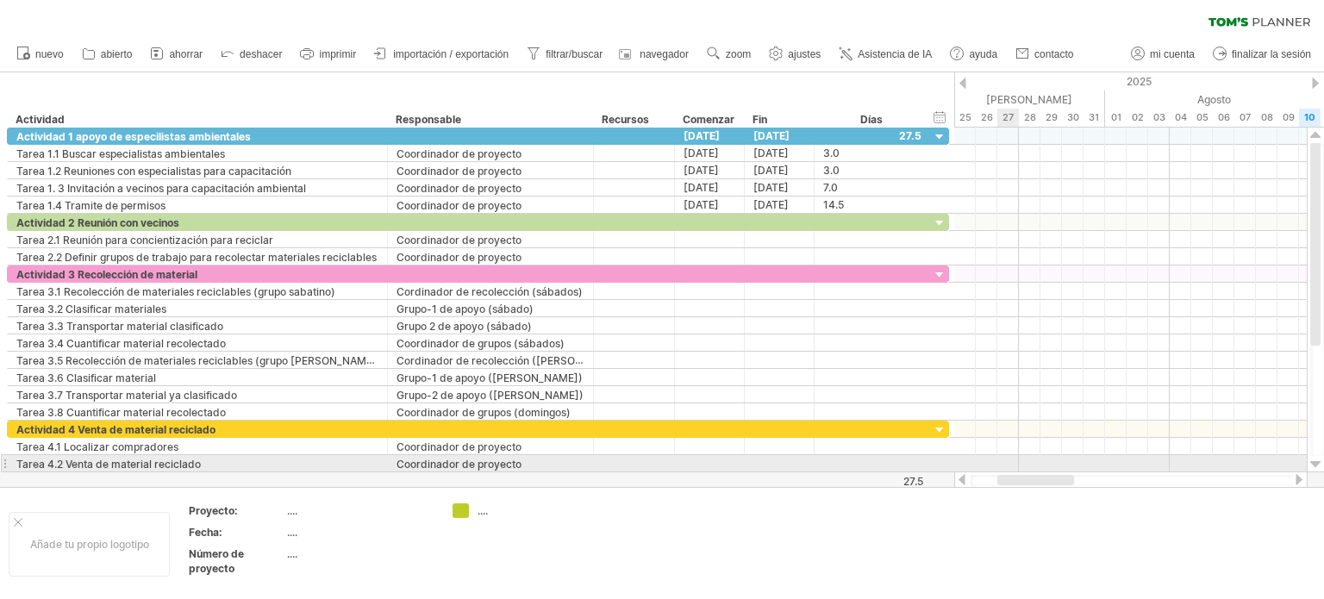
drag, startPoint x: 1077, startPoint y: 483, endPoint x: 1191, endPoint y: 312, distance: 205.1
click at [1009, 470] on div "Intentando acceder a [DOMAIN_NAME] Conectado de nuevo... 0% borrar filtro" at bounding box center [662, 299] width 1324 height 599
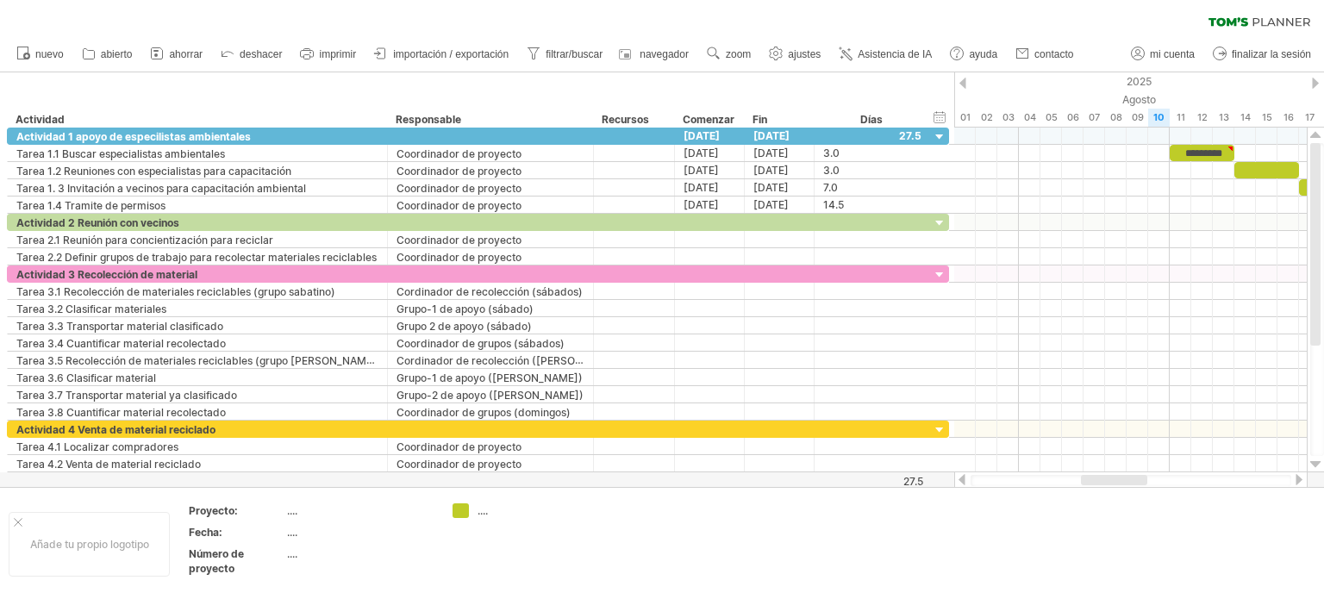
drag, startPoint x: 1107, startPoint y: 475, endPoint x: 1140, endPoint y: 481, distance: 34.1
click at [1140, 482] on div at bounding box center [1114, 480] width 66 height 10
click at [245, 53] on font "deshacer" at bounding box center [261, 54] width 42 height 12
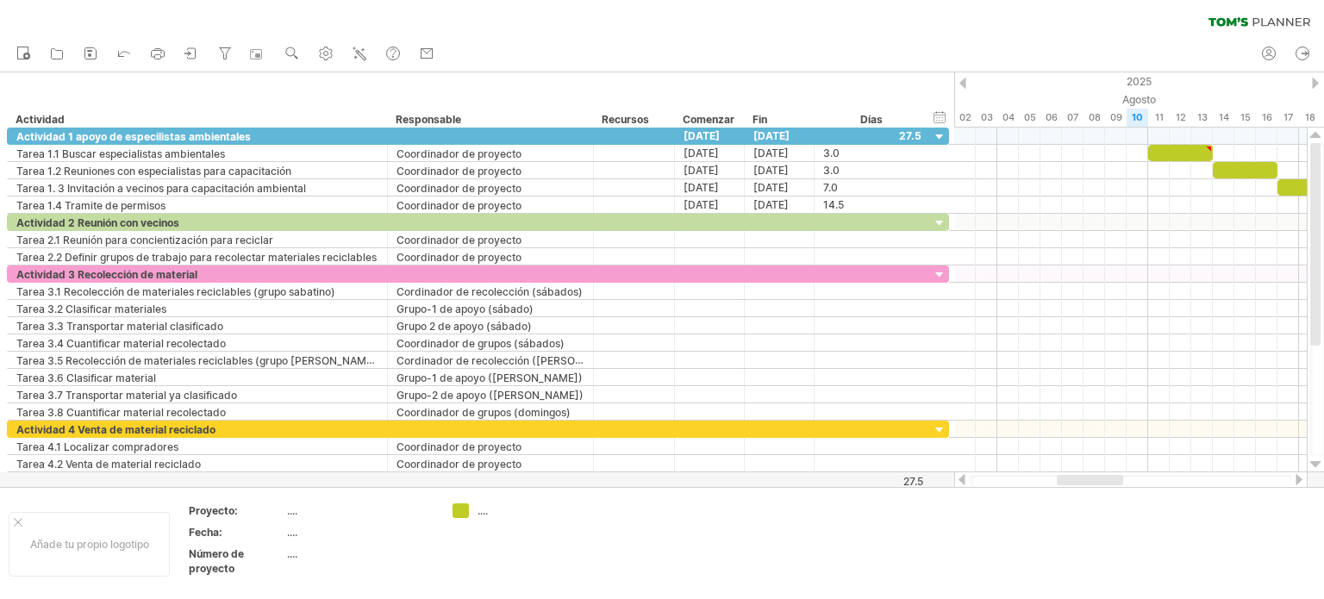
click at [245, 53] on ul "nuevo" at bounding box center [225, 54] width 434 height 36
click at [125, 48] on icon at bounding box center [123, 52] width 17 height 17
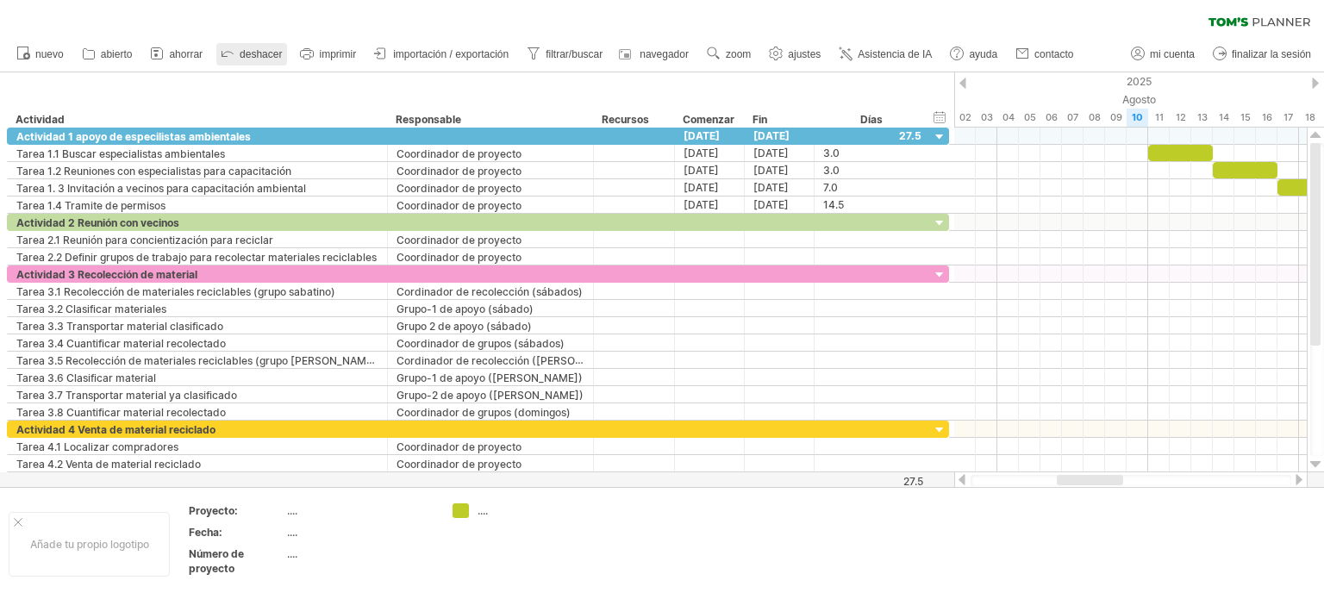
click at [259, 56] on font "deshacer" at bounding box center [261, 54] width 42 height 12
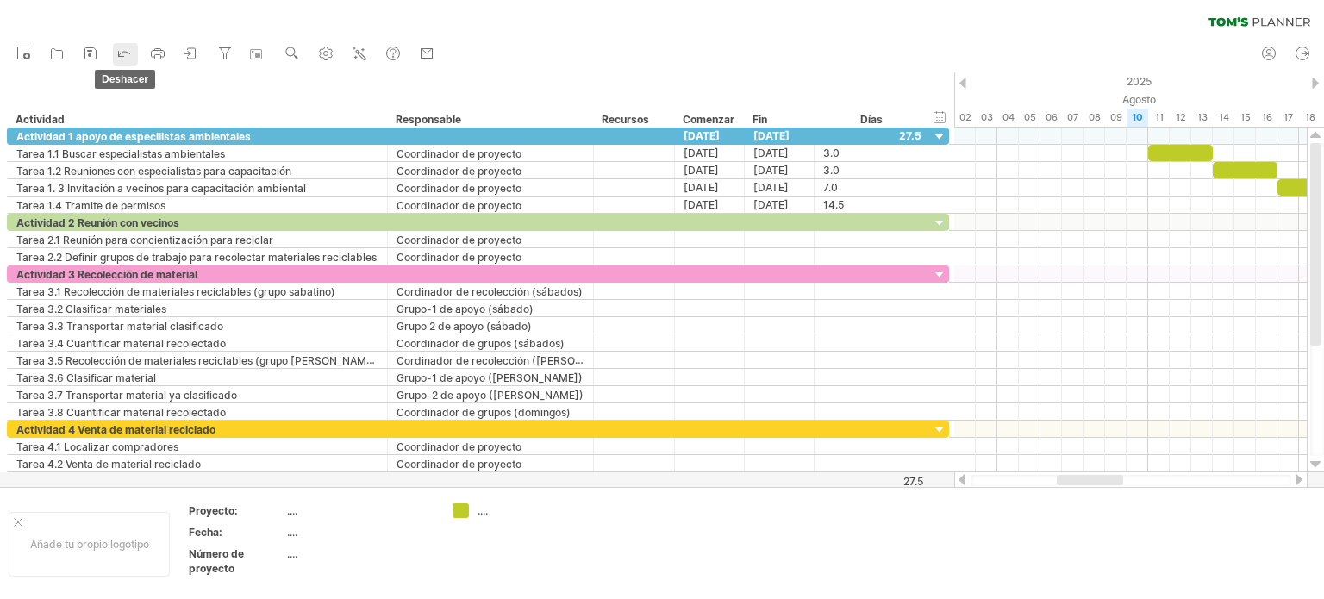
click at [119, 47] on icon at bounding box center [123, 52] width 17 height 17
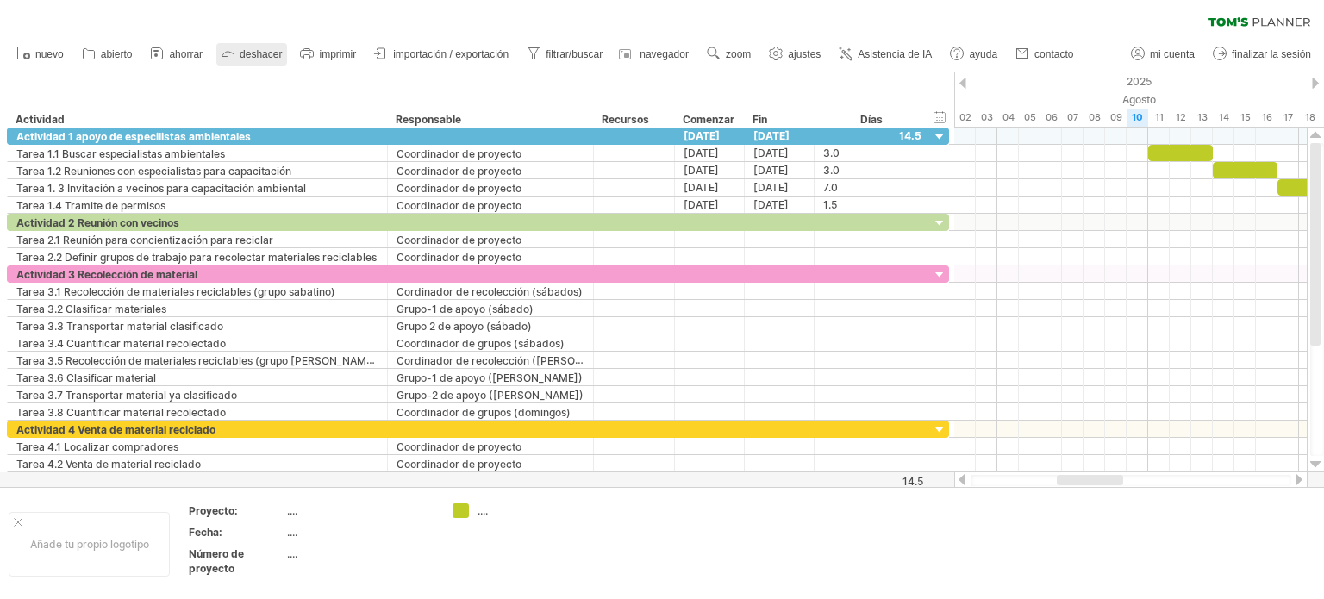
click at [264, 55] on font "deshacer" at bounding box center [261, 54] width 42 height 12
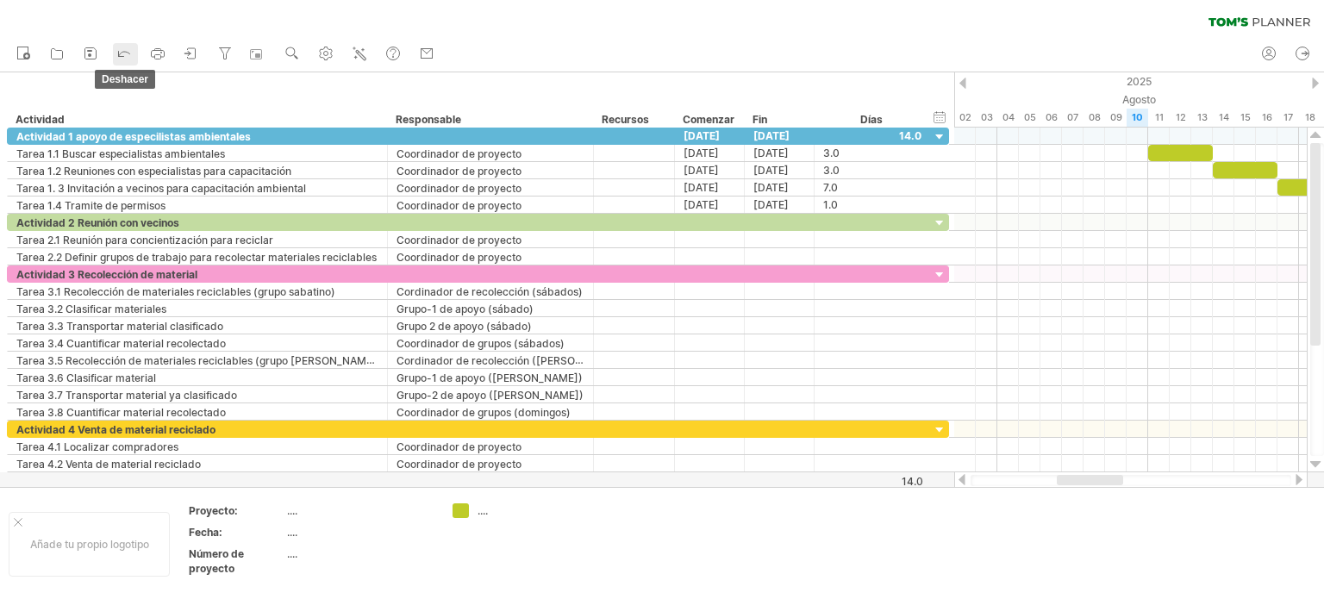
click at [124, 48] on icon at bounding box center [123, 52] width 17 height 17
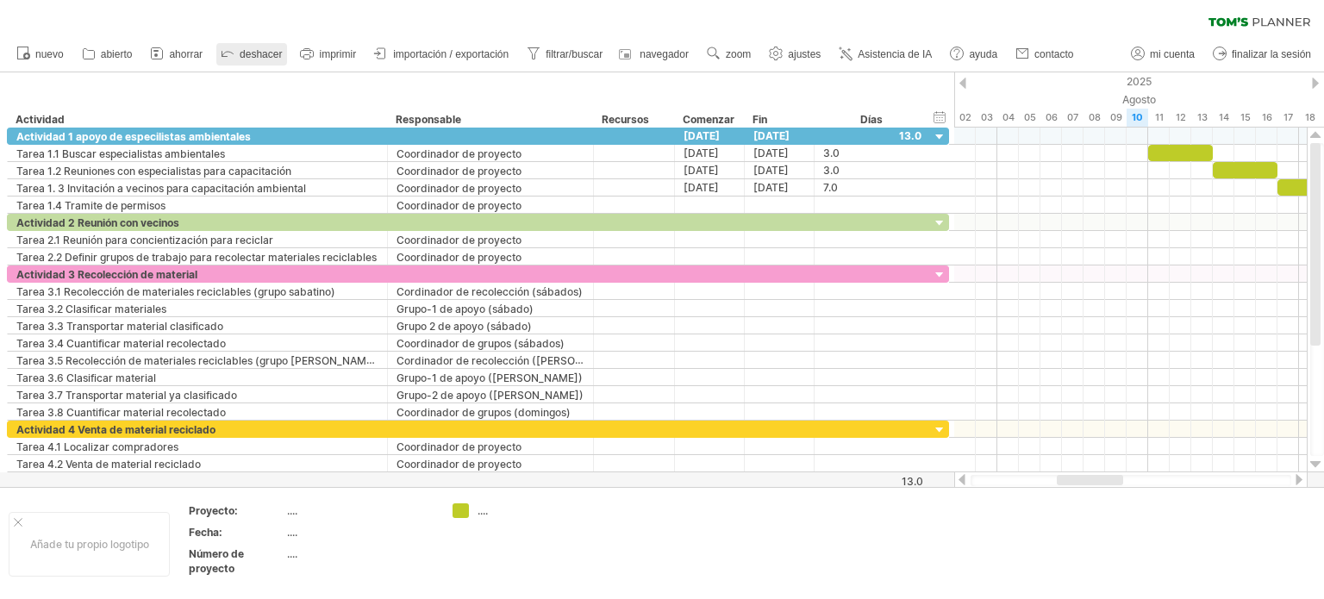
click at [256, 53] on font "deshacer" at bounding box center [261, 54] width 42 height 12
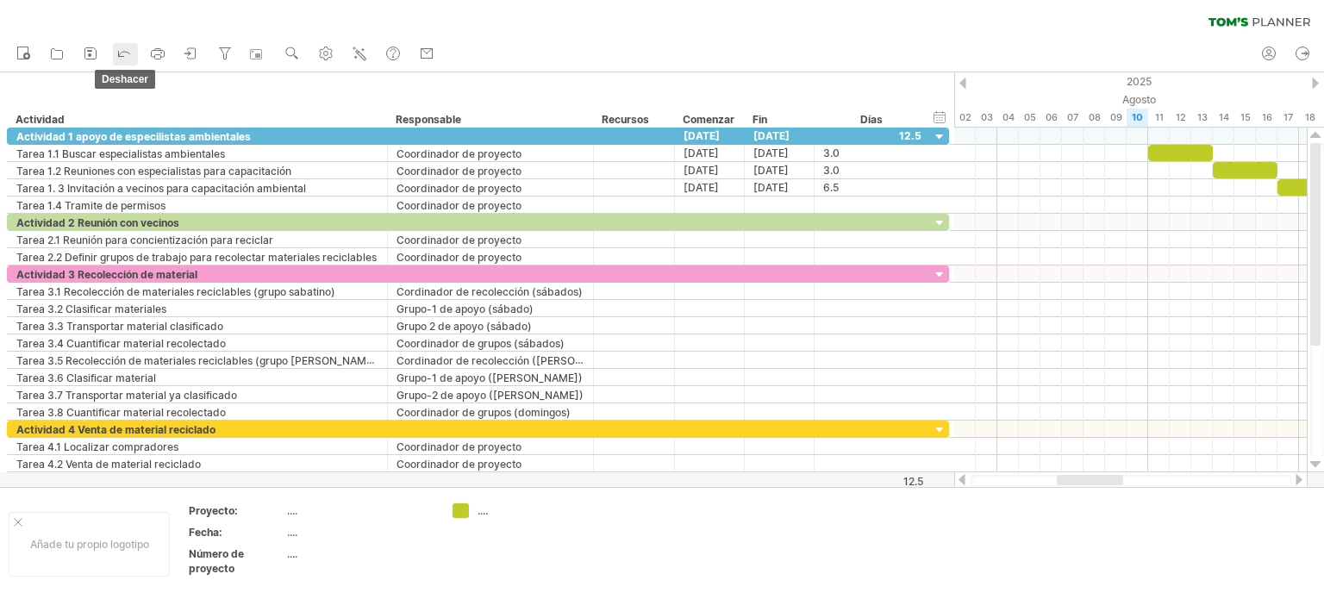
click at [125, 50] on icon at bounding box center [123, 52] width 17 height 17
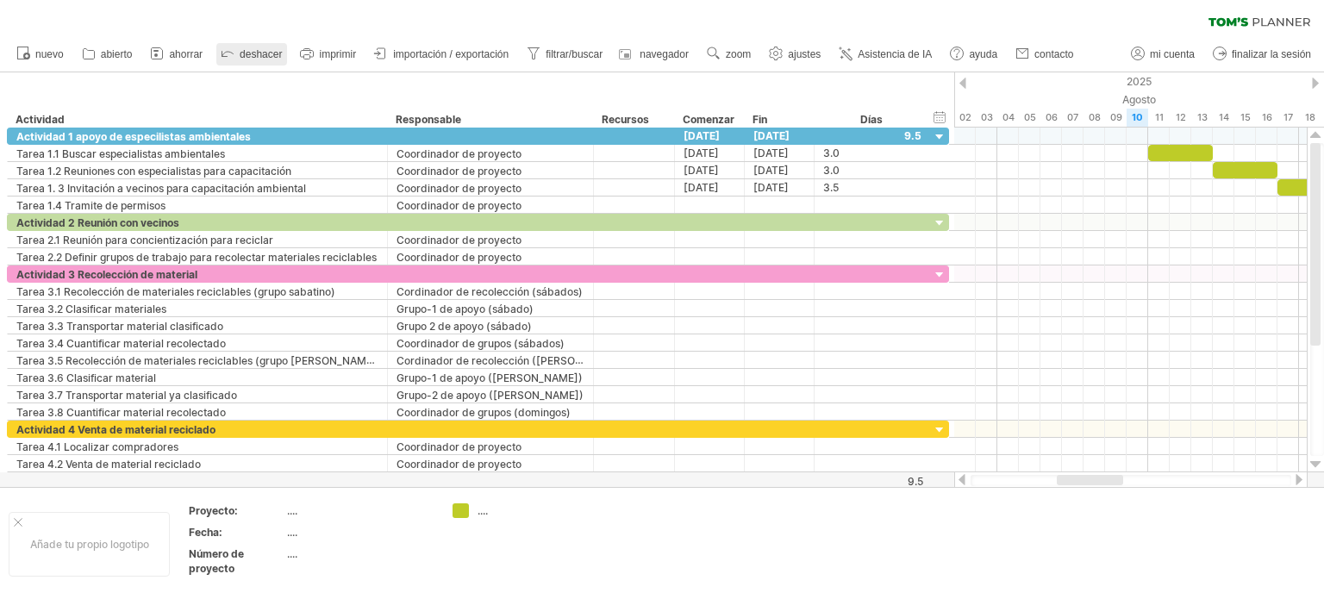
click at [252, 47] on link "deshacer" at bounding box center [251, 54] width 71 height 22
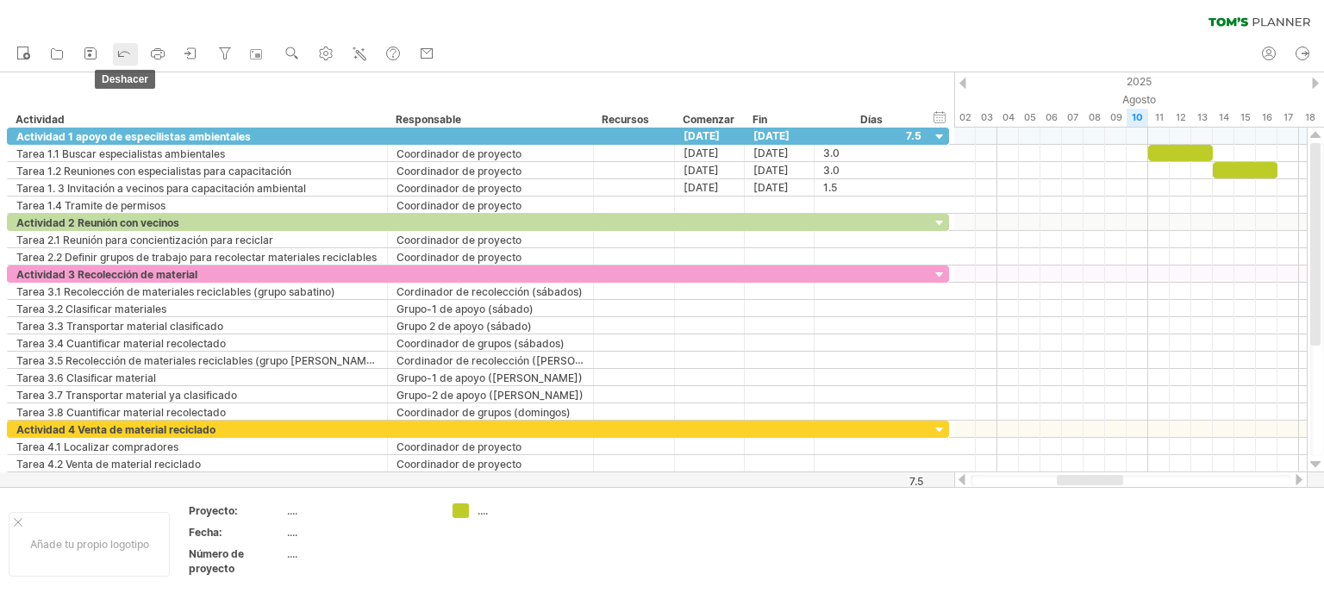
click at [129, 48] on icon at bounding box center [123, 52] width 17 height 17
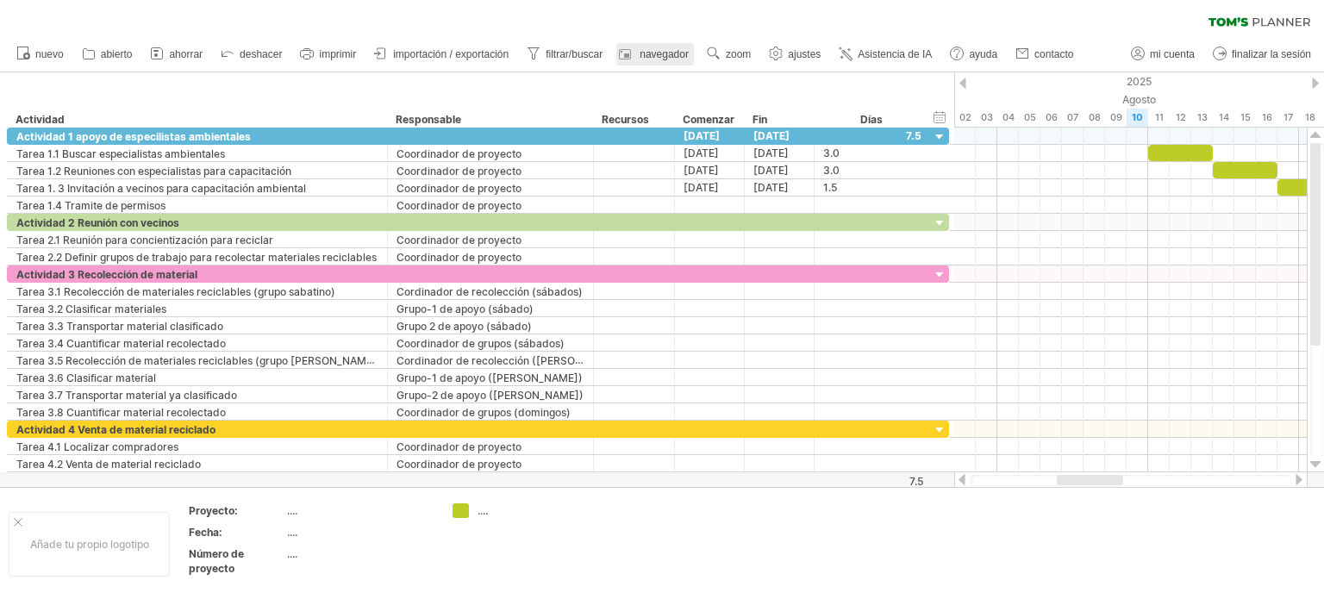
click at [259, 48] on font "deshacer" at bounding box center [261, 54] width 42 height 12
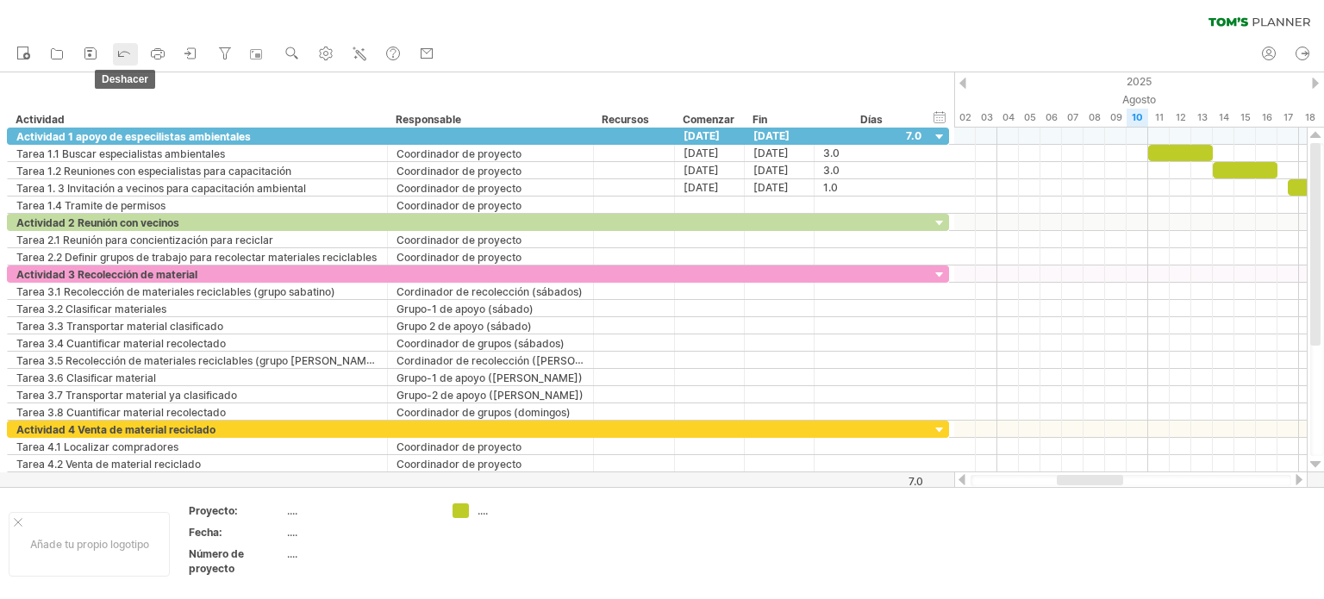
click at [117, 47] on icon at bounding box center [123, 52] width 17 height 17
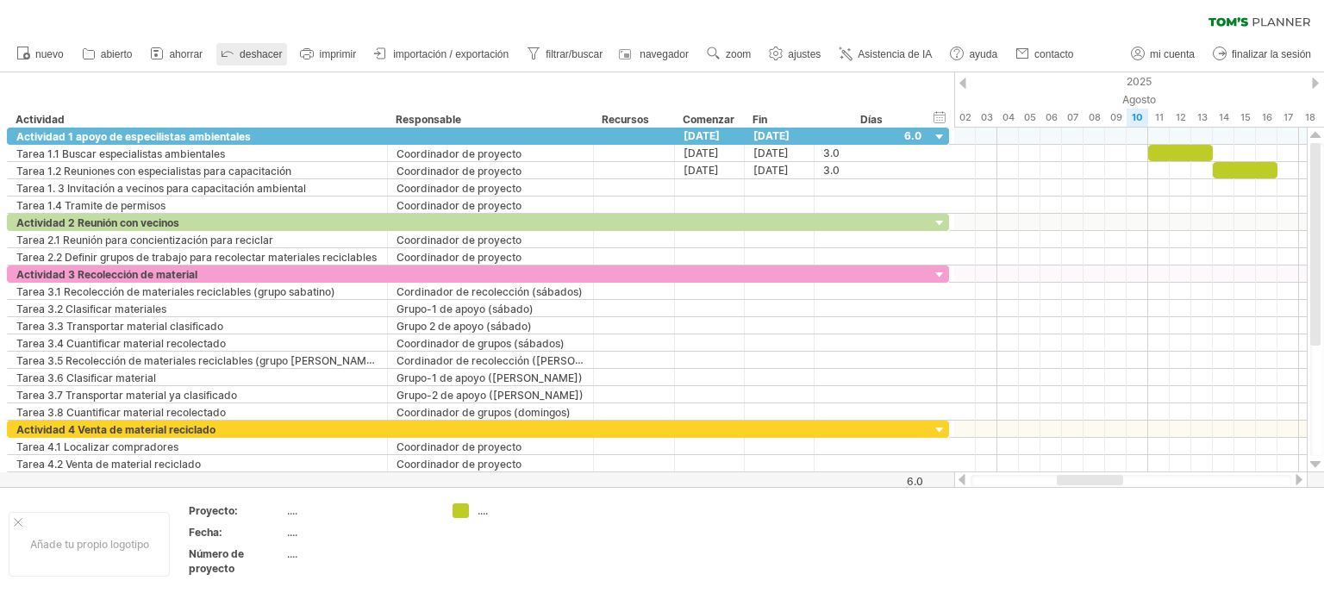
click at [259, 48] on font "deshacer" at bounding box center [261, 54] width 42 height 12
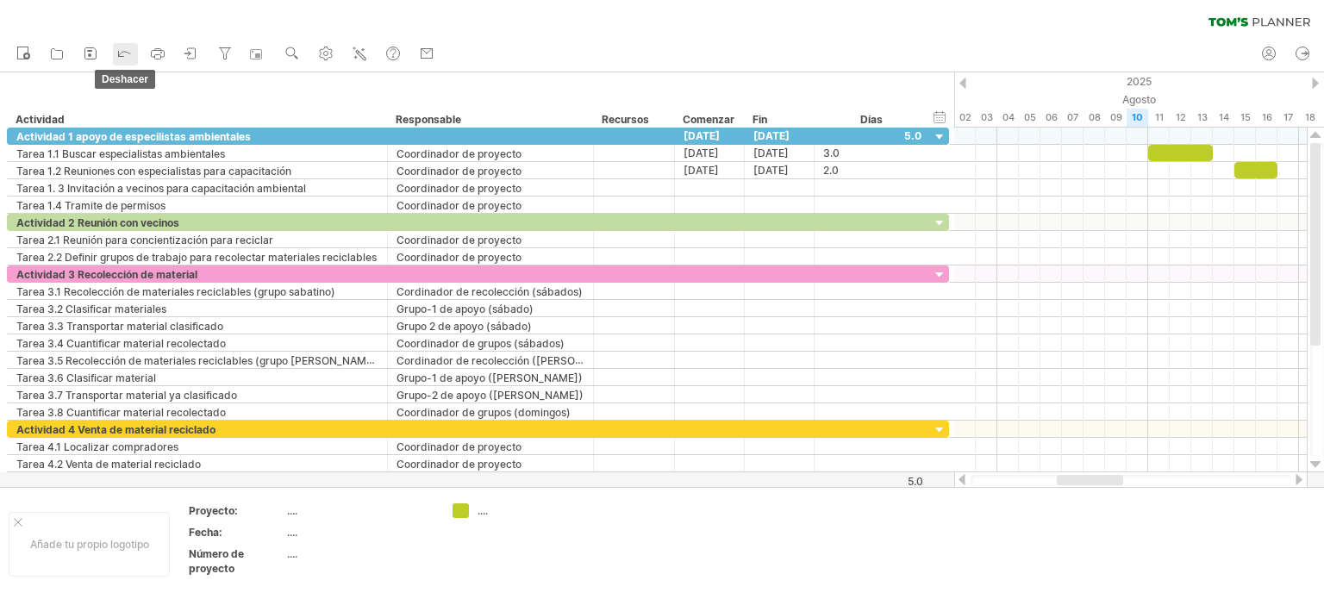
click at [127, 47] on icon at bounding box center [123, 52] width 17 height 17
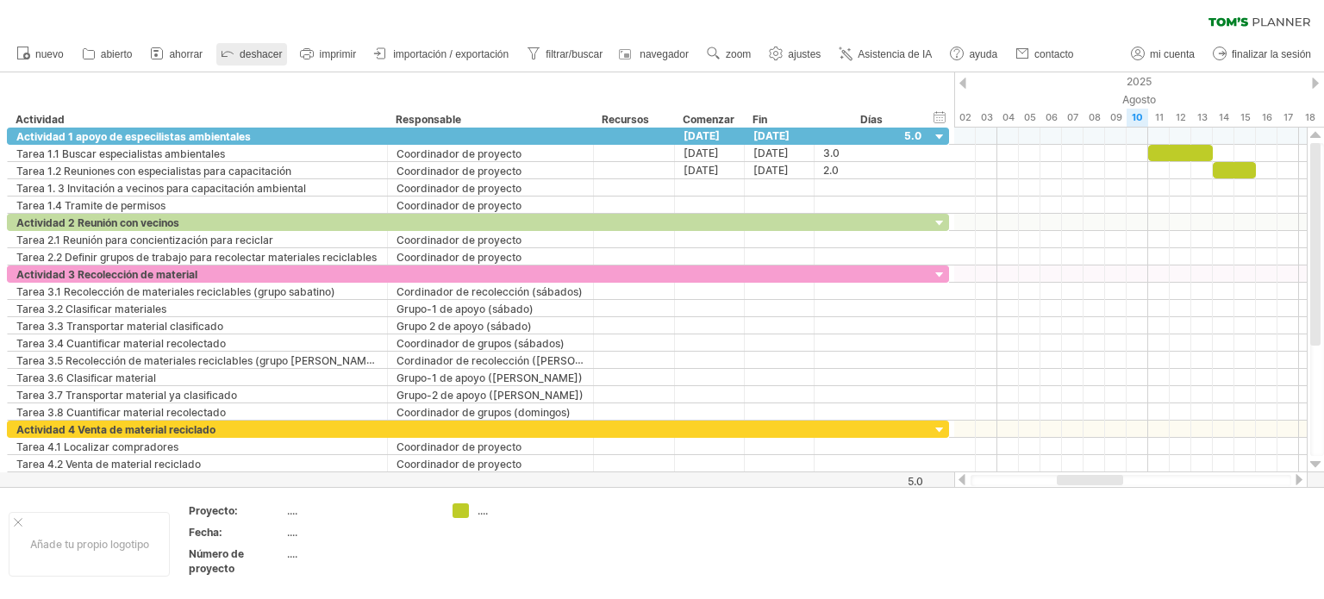
click at [248, 49] on font "deshacer" at bounding box center [261, 54] width 42 height 12
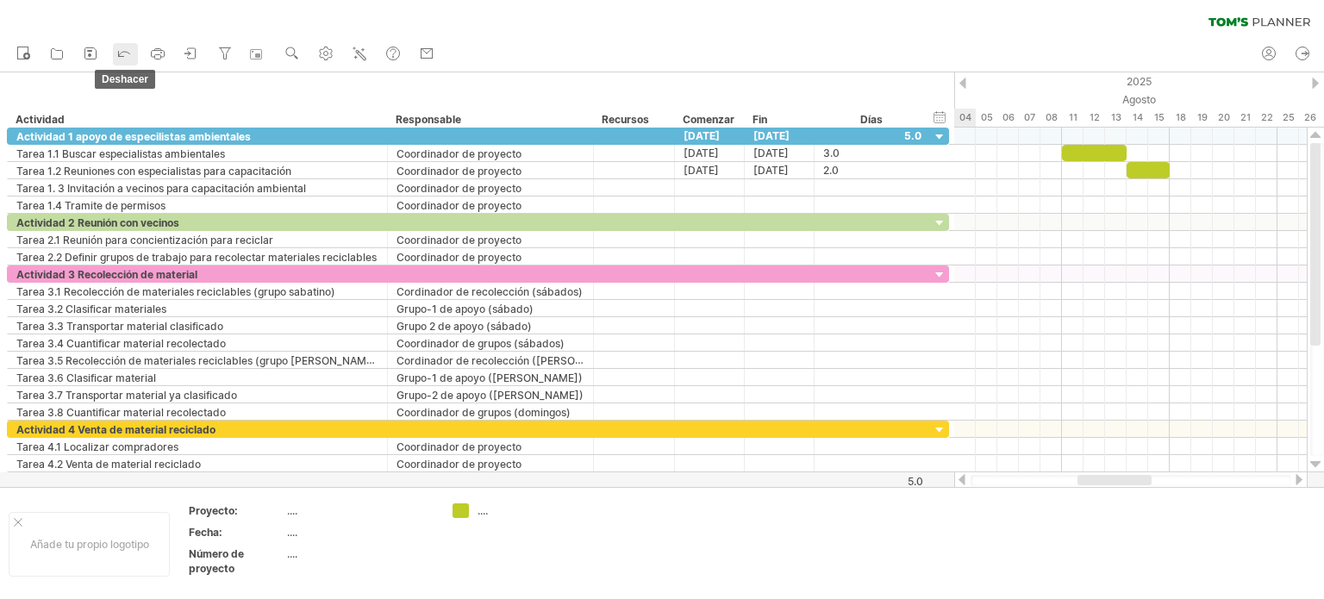
click at [122, 50] on icon at bounding box center [123, 52] width 17 height 17
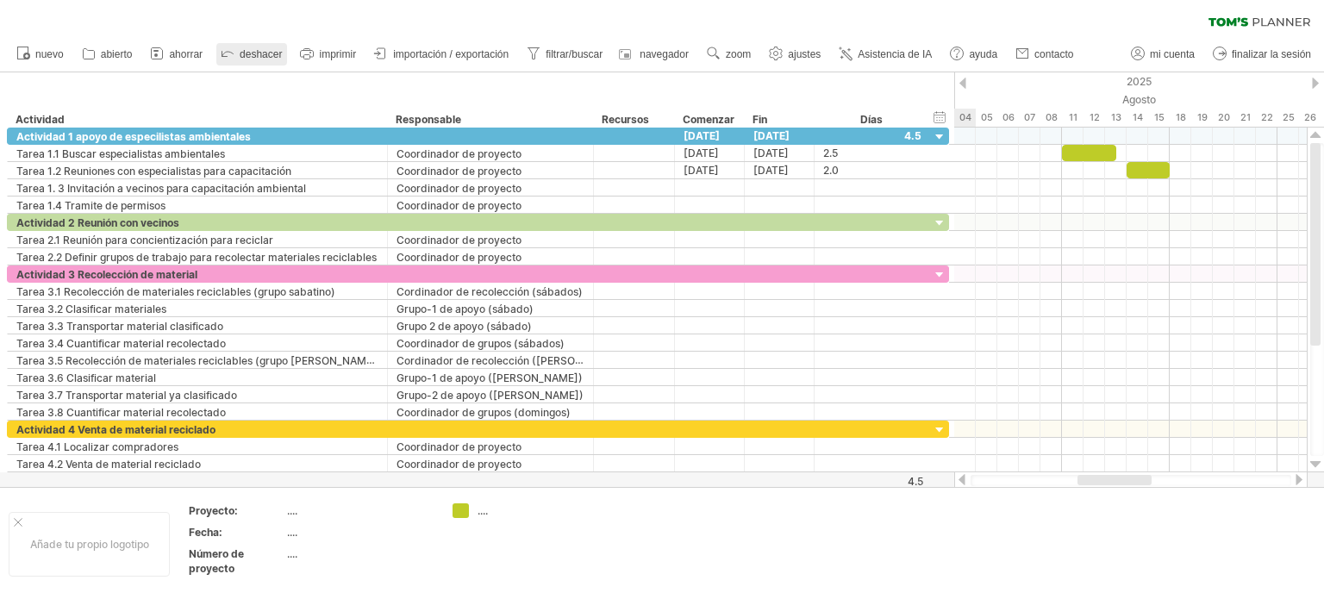
click at [246, 53] on font "deshacer" at bounding box center [261, 54] width 42 height 12
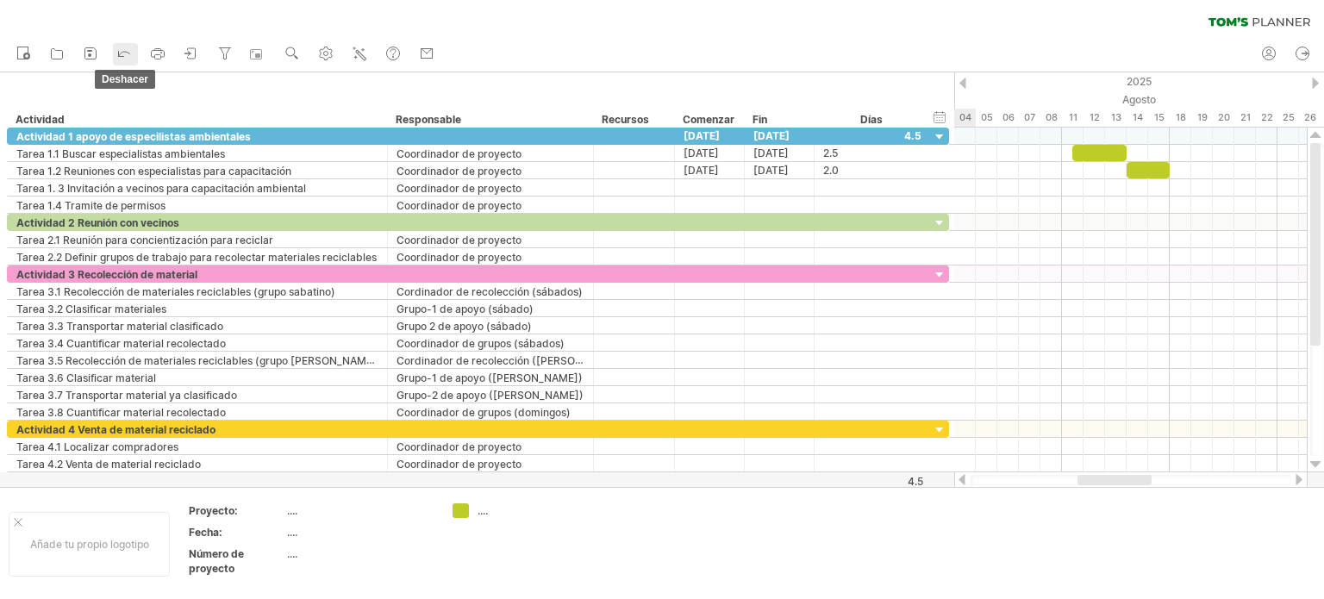
click at [128, 54] on icon at bounding box center [123, 52] width 17 height 17
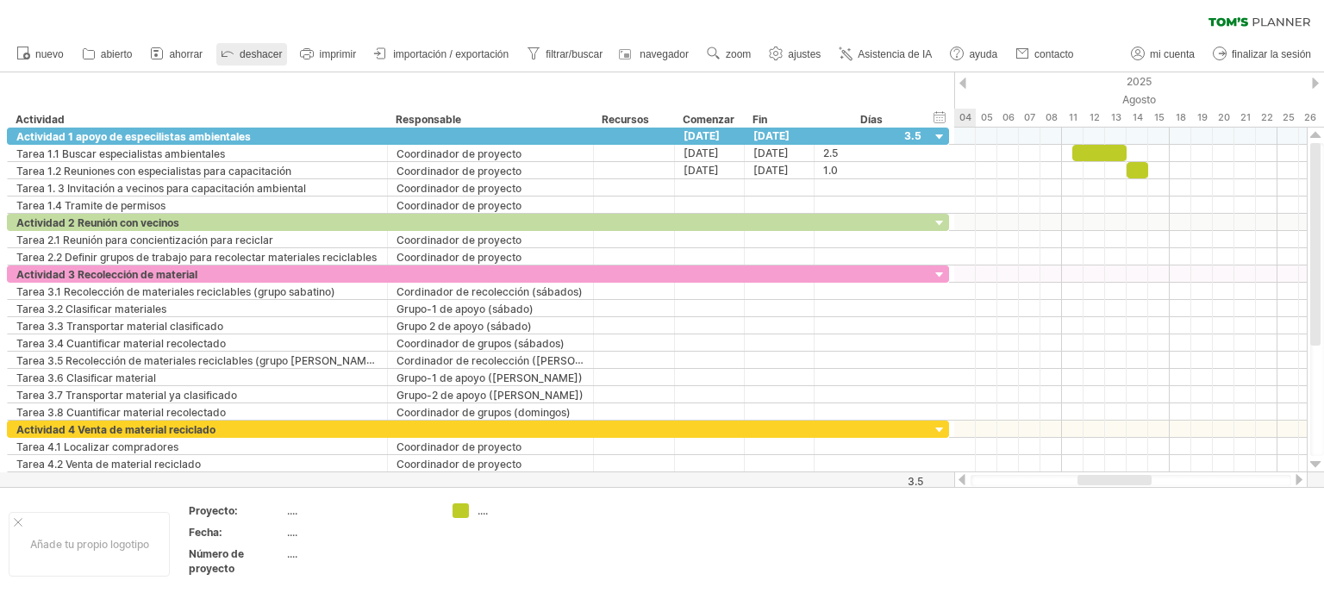
click at [267, 52] on font "deshacer" at bounding box center [261, 54] width 42 height 12
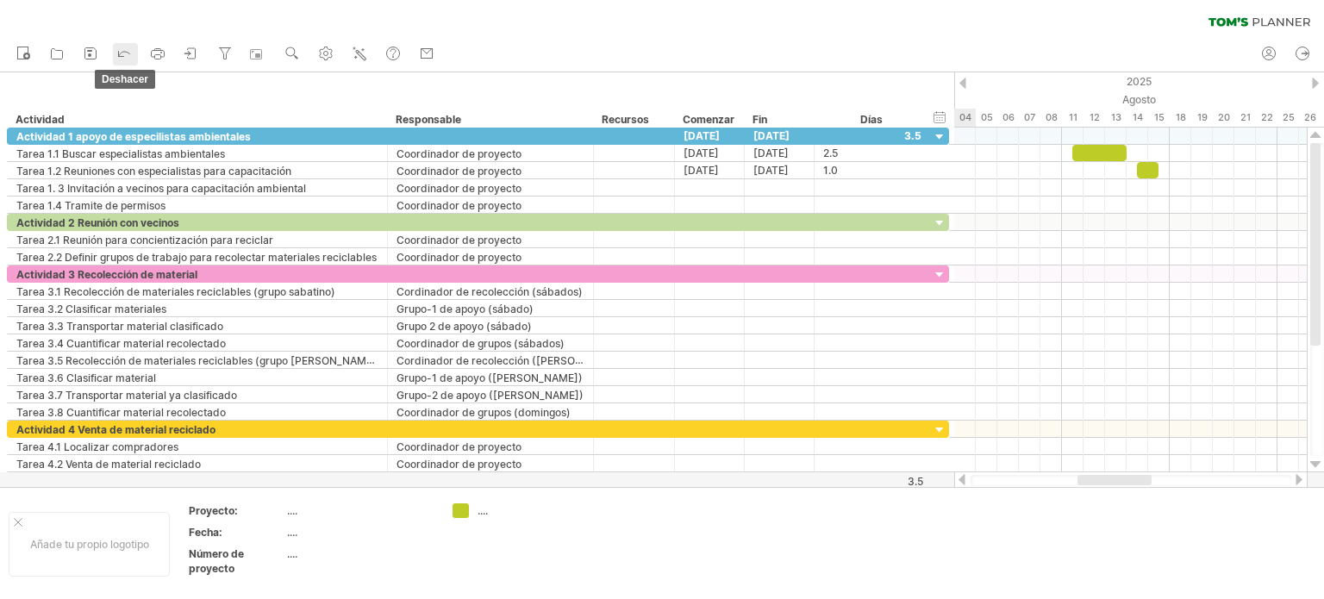
click at [124, 54] on icon at bounding box center [123, 52] width 17 height 17
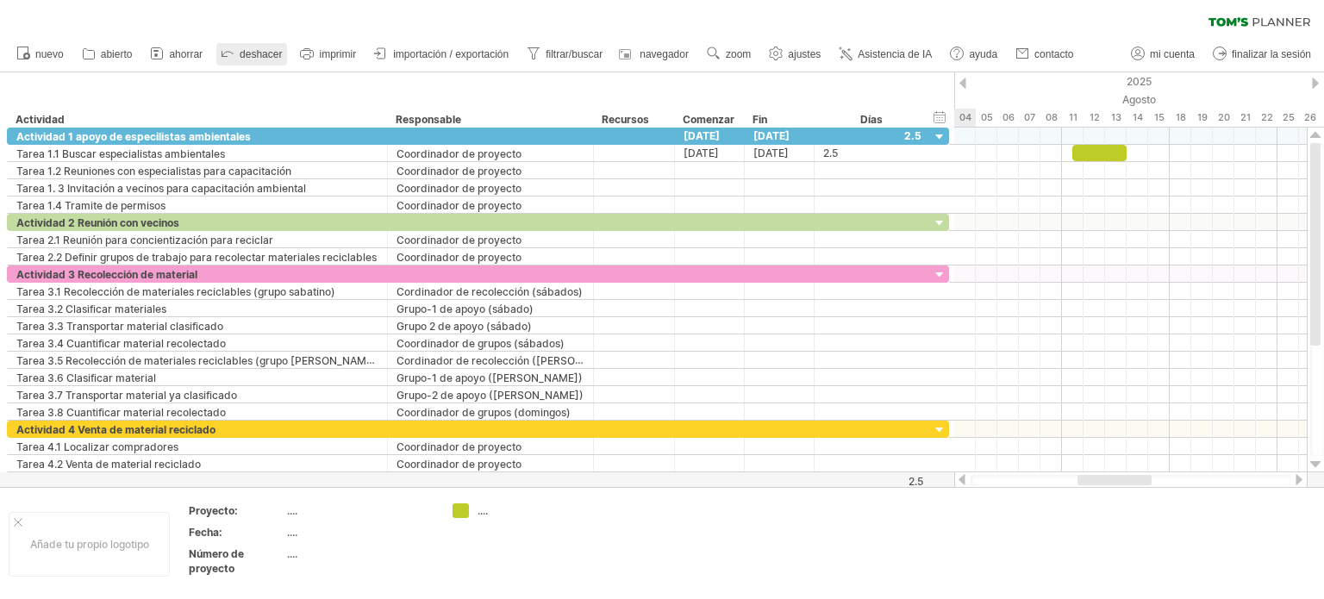
click at [251, 48] on font "deshacer" at bounding box center [261, 54] width 42 height 12
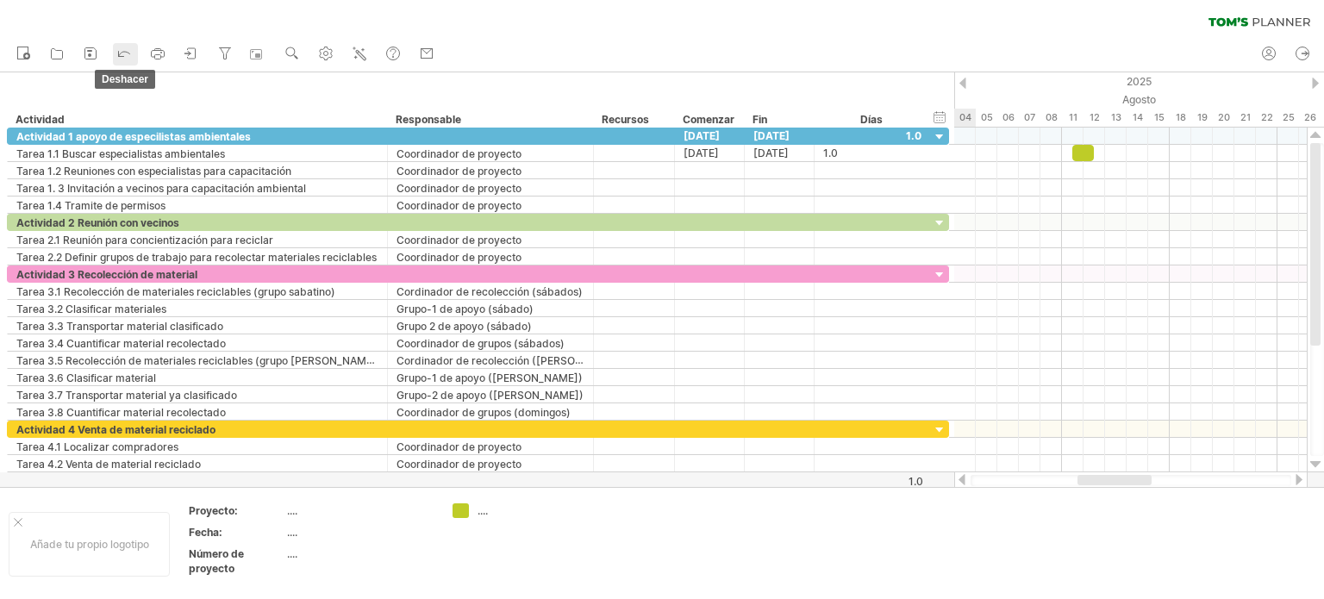
click at [124, 51] on icon at bounding box center [123, 52] width 17 height 17
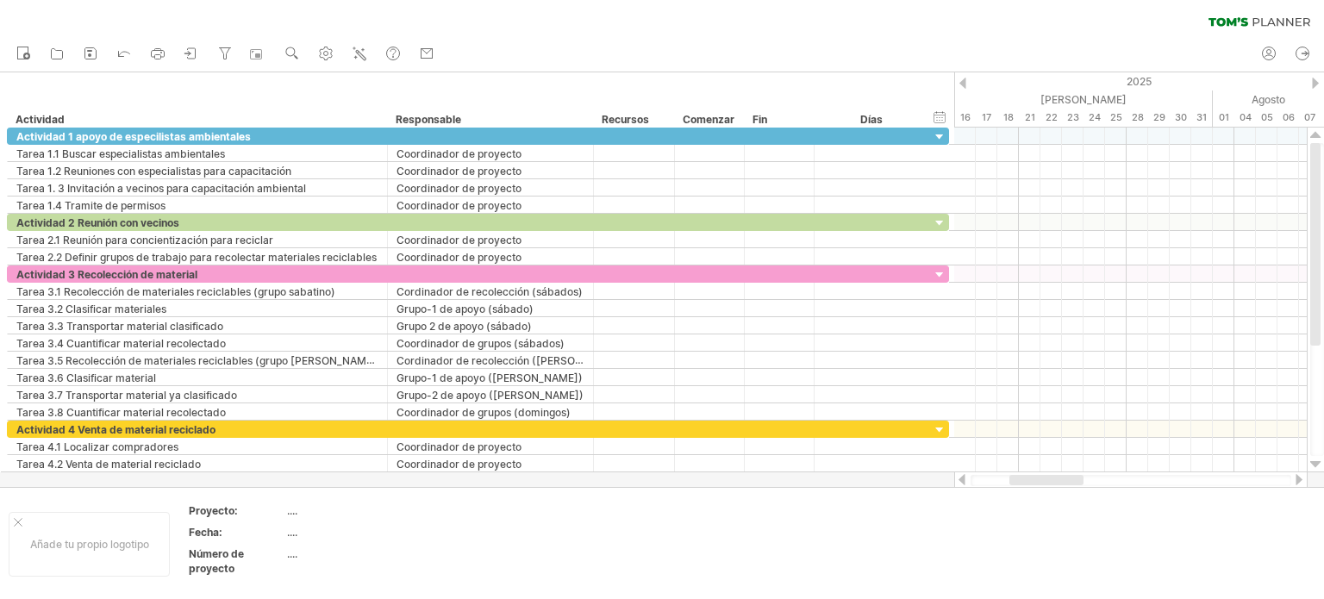
drag, startPoint x: 1125, startPoint y: 478, endPoint x: 1057, endPoint y: 472, distance: 68.3
click at [1057, 472] on div at bounding box center [1130, 479] width 353 height 17
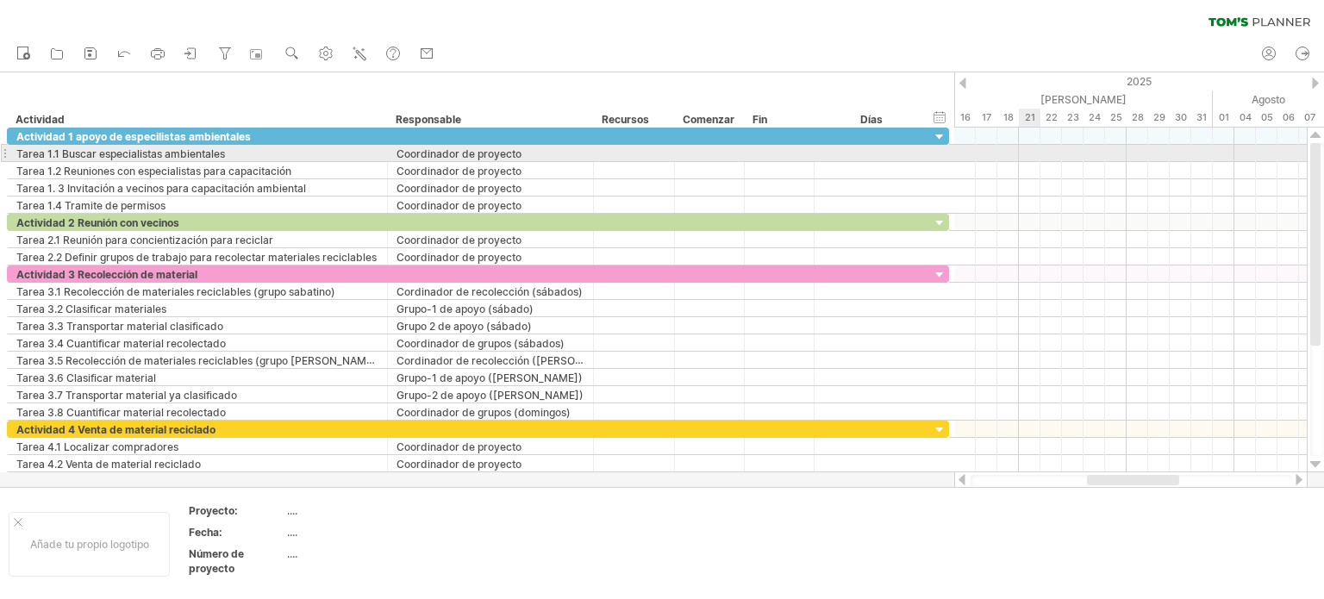
click at [1022, 153] on div at bounding box center [1130, 153] width 352 height 17
click at [1024, 153] on div at bounding box center [1130, 153] width 352 height 17
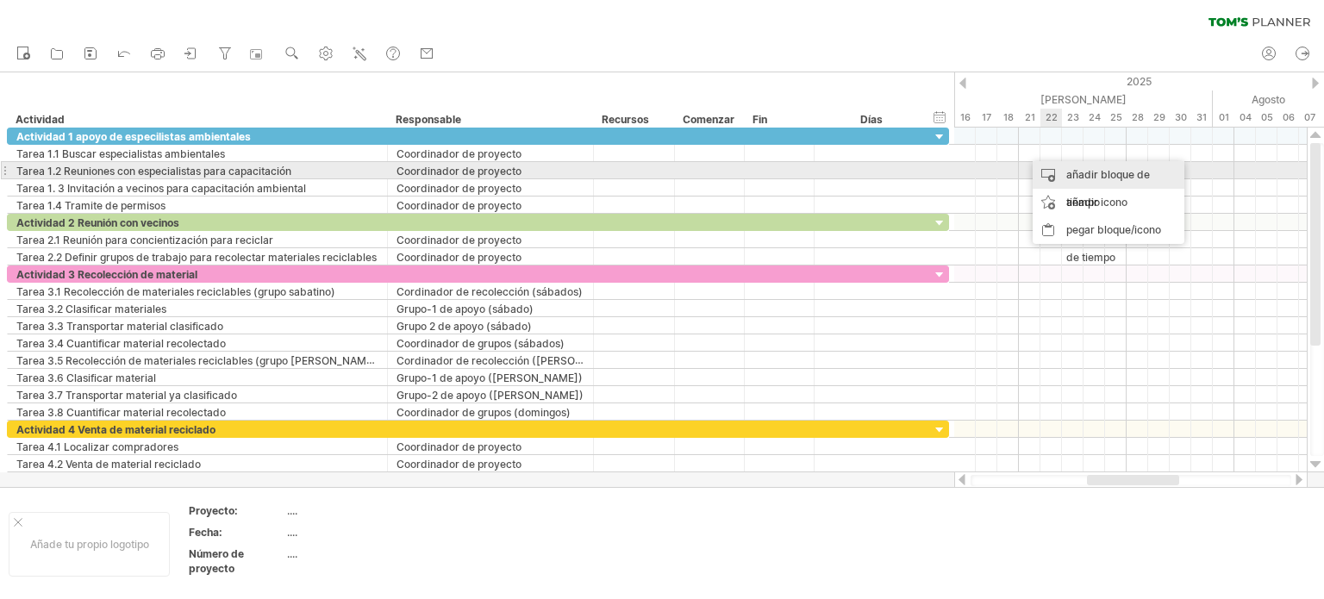
click at [1069, 171] on font "añadir bloque de tiempo" at bounding box center [1108, 188] width 84 height 41
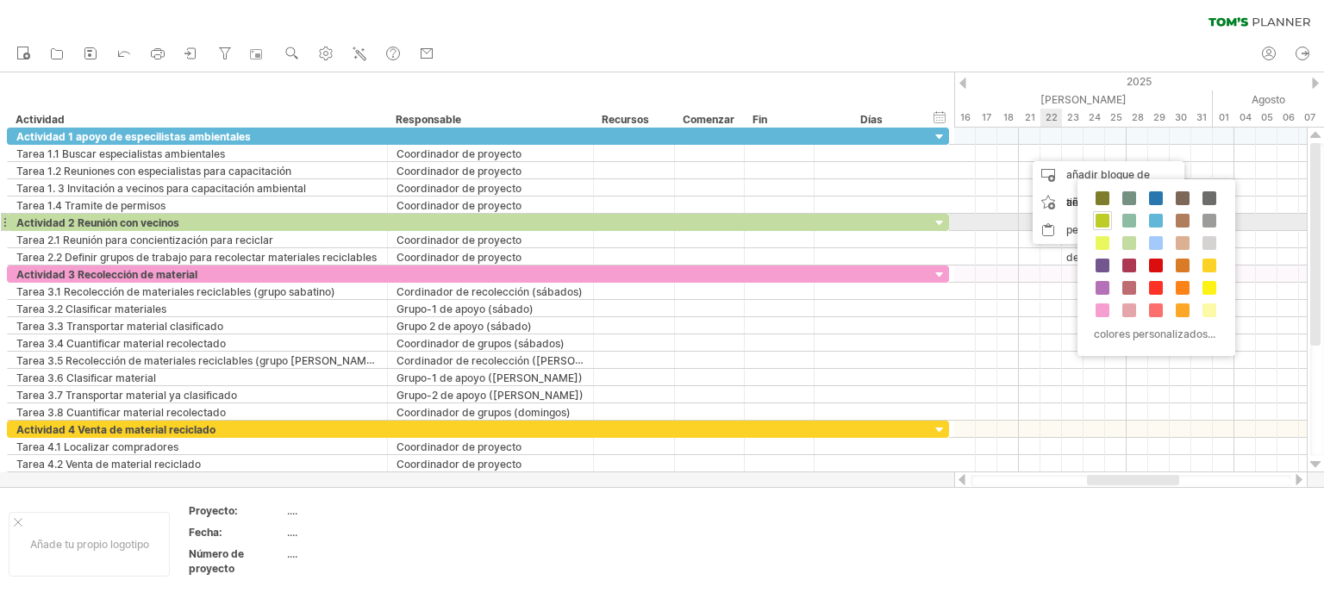
click at [1103, 218] on span at bounding box center [1102, 221] width 14 height 14
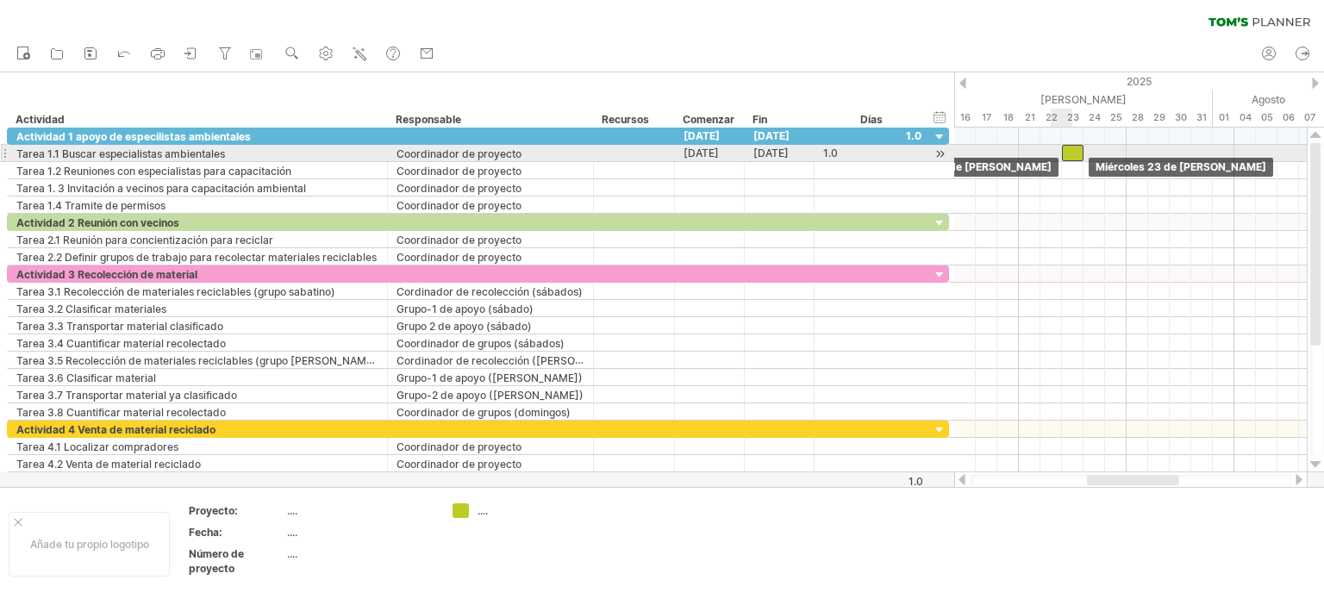
drag, startPoint x: 1030, startPoint y: 152, endPoint x: 1069, endPoint y: 151, distance: 38.8
click at [1069, 151] on div at bounding box center [1073, 153] width 22 height 16
drag, startPoint x: 1061, startPoint y: 151, endPoint x: 1020, endPoint y: 153, distance: 40.5
click at [1020, 153] on span at bounding box center [1018, 153] width 7 height 16
click at [1058, 154] on div at bounding box center [1051, 153] width 65 height 16
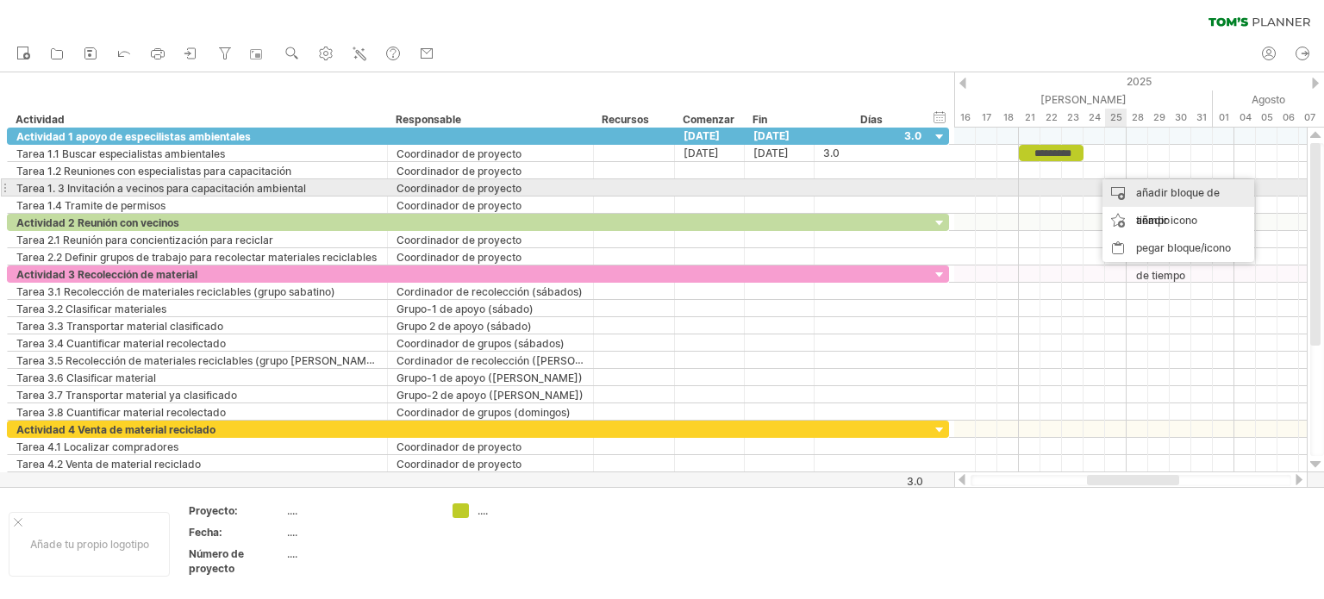
click at [1152, 186] on font "añadir bloque de tiempo" at bounding box center [1178, 206] width 84 height 41
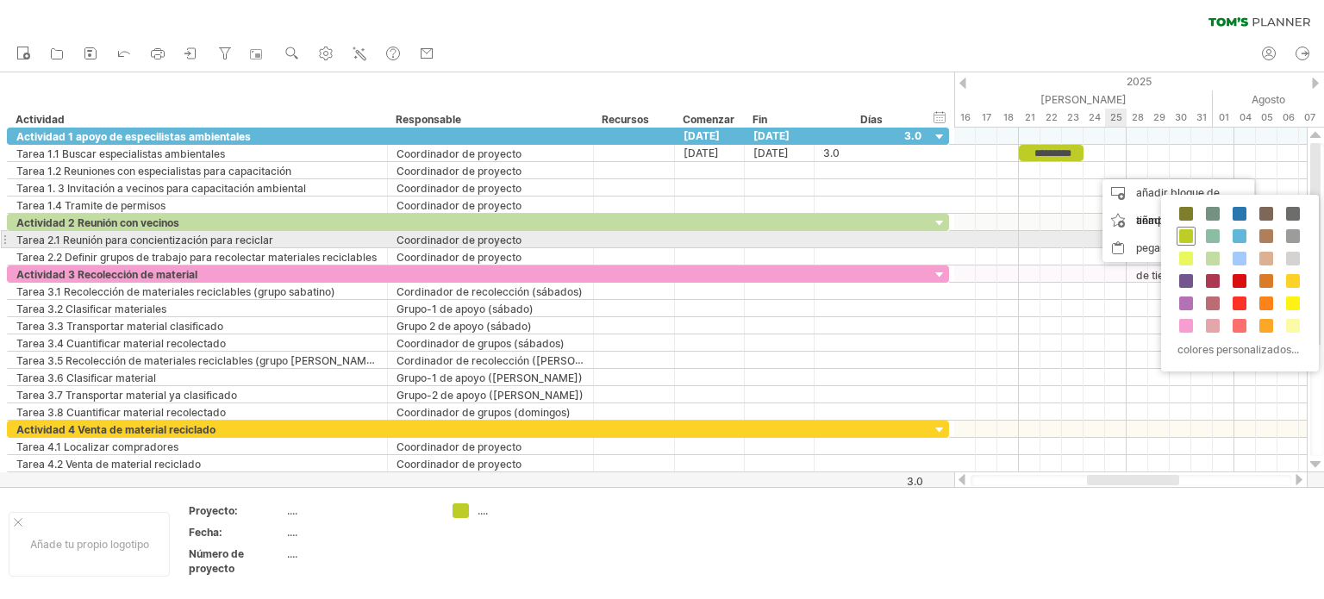
click at [1187, 234] on span at bounding box center [1186, 236] width 14 height 14
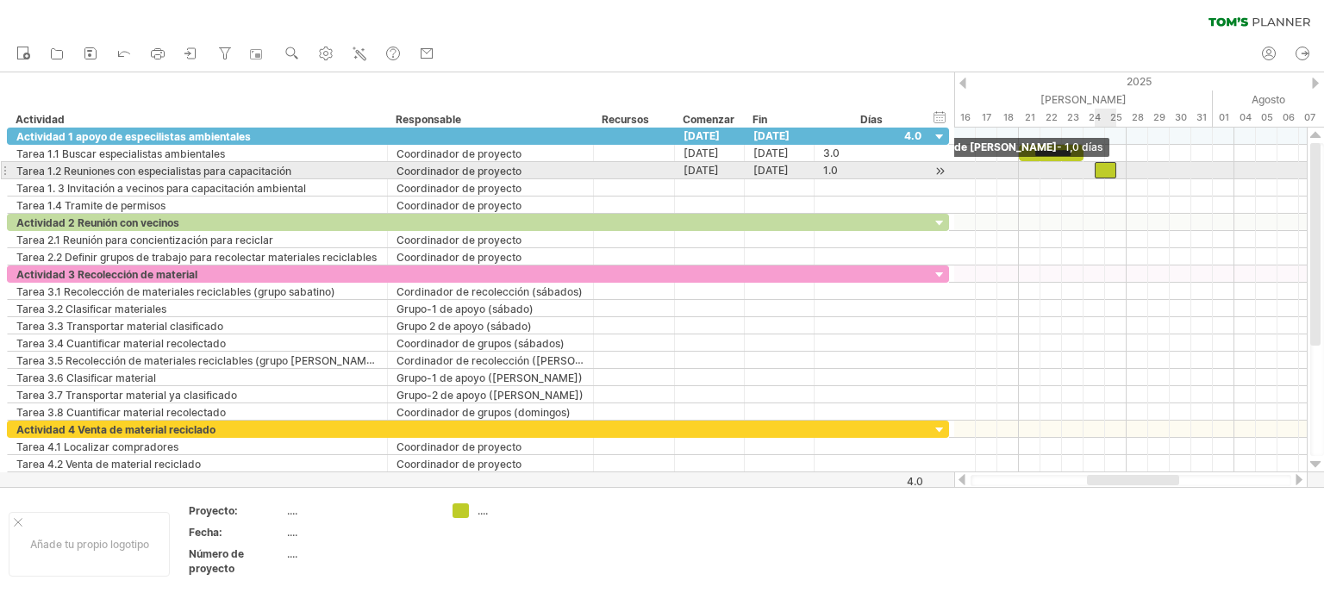
click at [1091, 169] on span at bounding box center [1094, 170] width 7 height 16
drag, startPoint x: 1104, startPoint y: 168, endPoint x: 1141, endPoint y: 166, distance: 37.1
click at [1141, 166] on div at bounding box center [1137, 170] width 22 height 16
drag, startPoint x: 1129, startPoint y: 168, endPoint x: 1085, endPoint y: 171, distance: 44.1
click at [1085, 171] on span at bounding box center [1083, 170] width 7 height 16
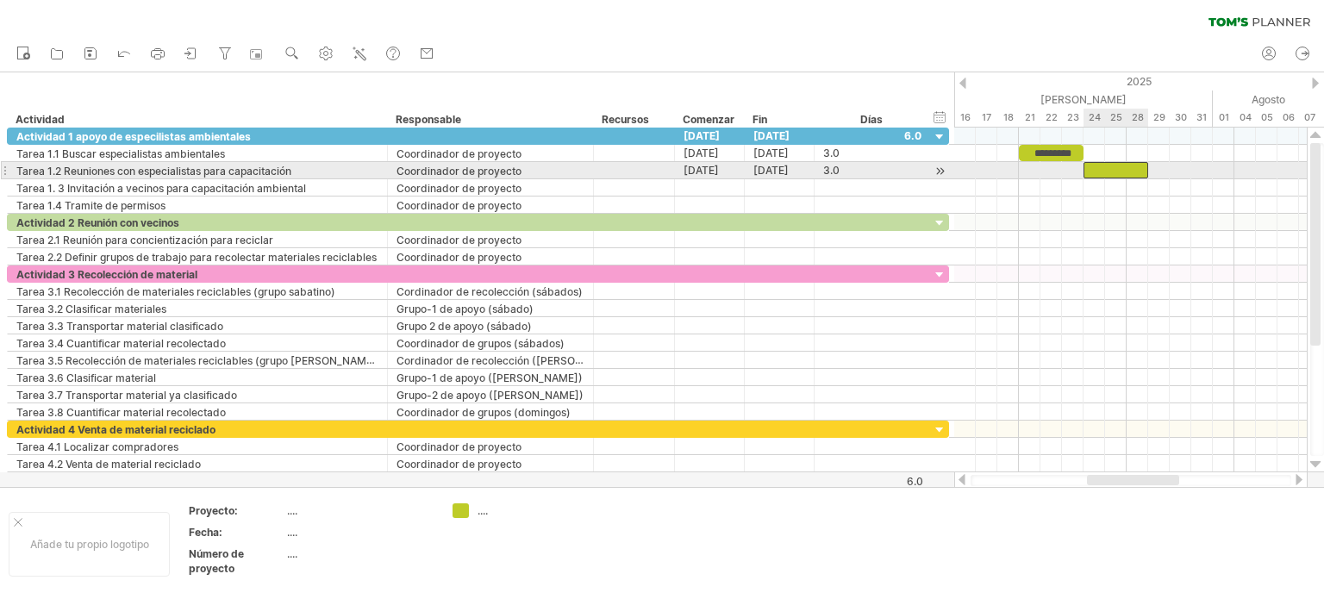
click at [1119, 171] on div at bounding box center [1115, 170] width 65 height 16
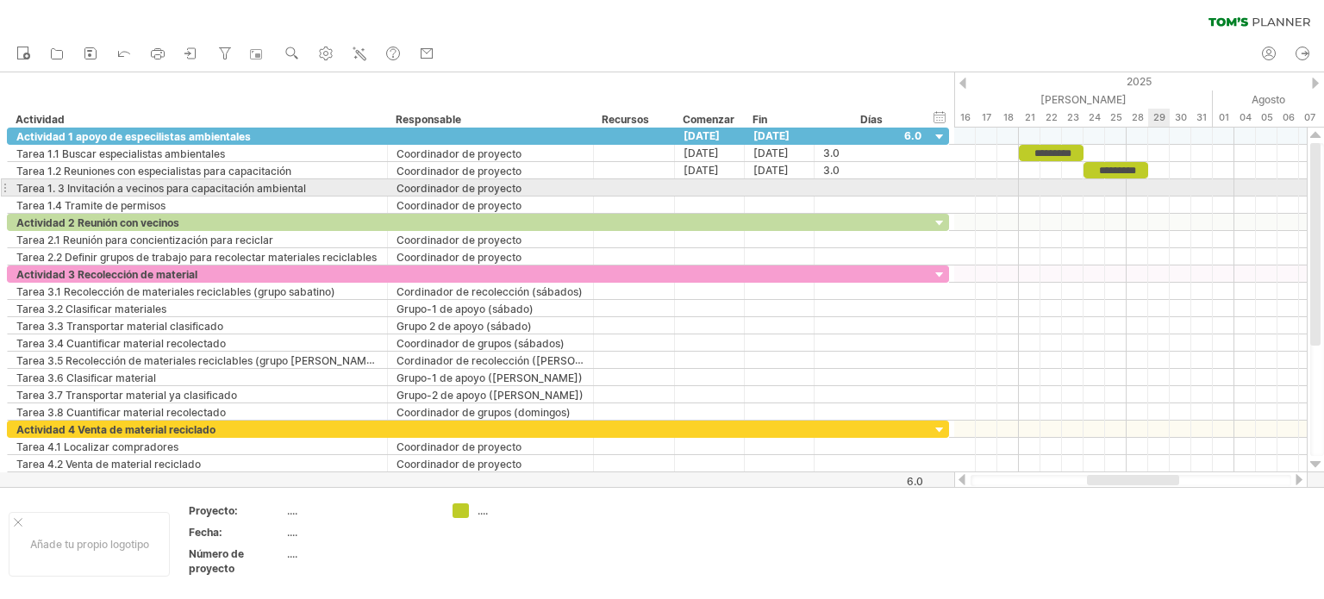
click at [1158, 185] on div at bounding box center [1130, 187] width 352 height 17
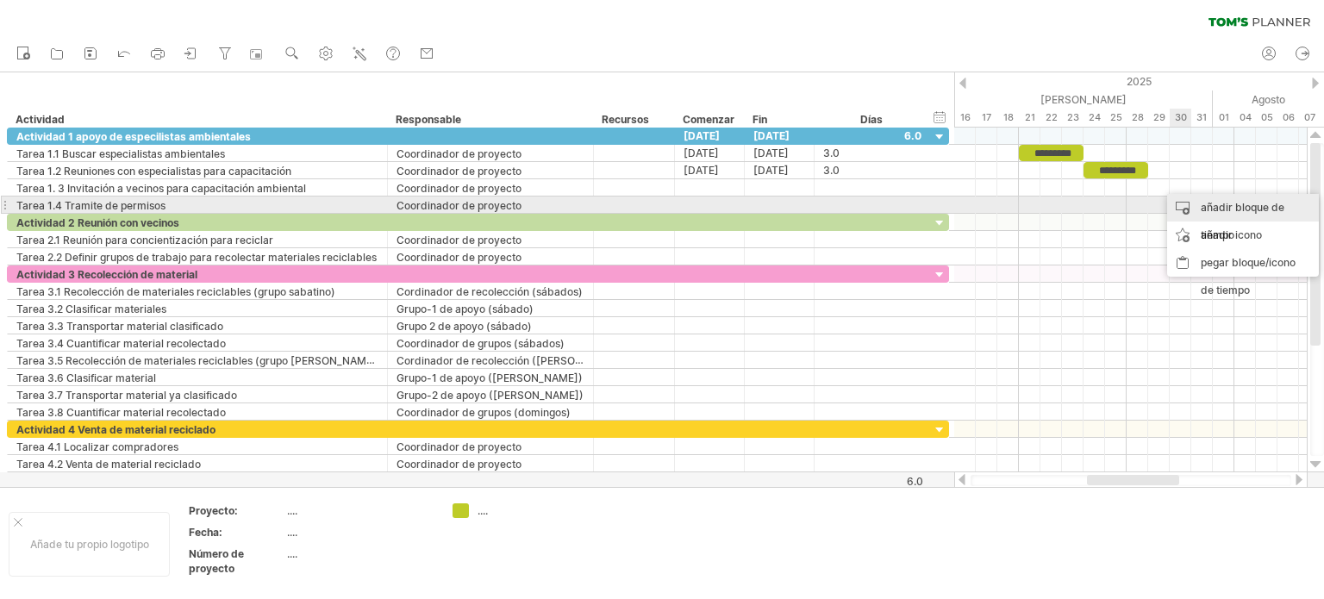
click at [1215, 206] on font "añadir bloque de tiempo" at bounding box center [1242, 221] width 84 height 41
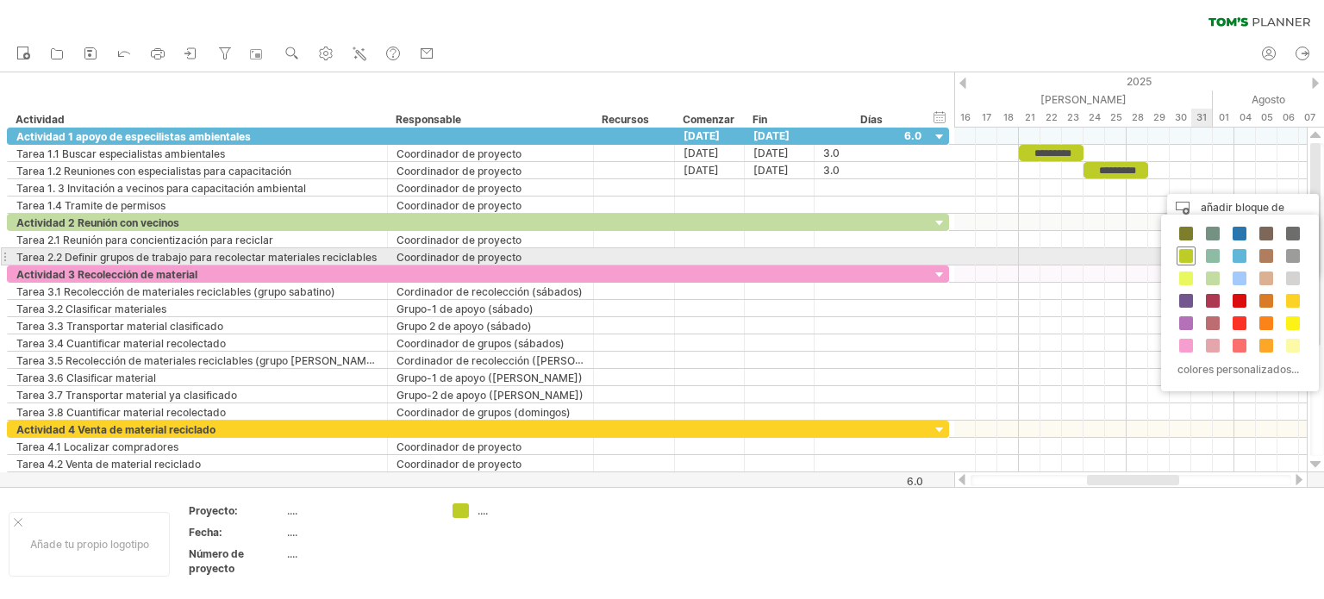
click at [1186, 250] on span at bounding box center [1186, 256] width 14 height 14
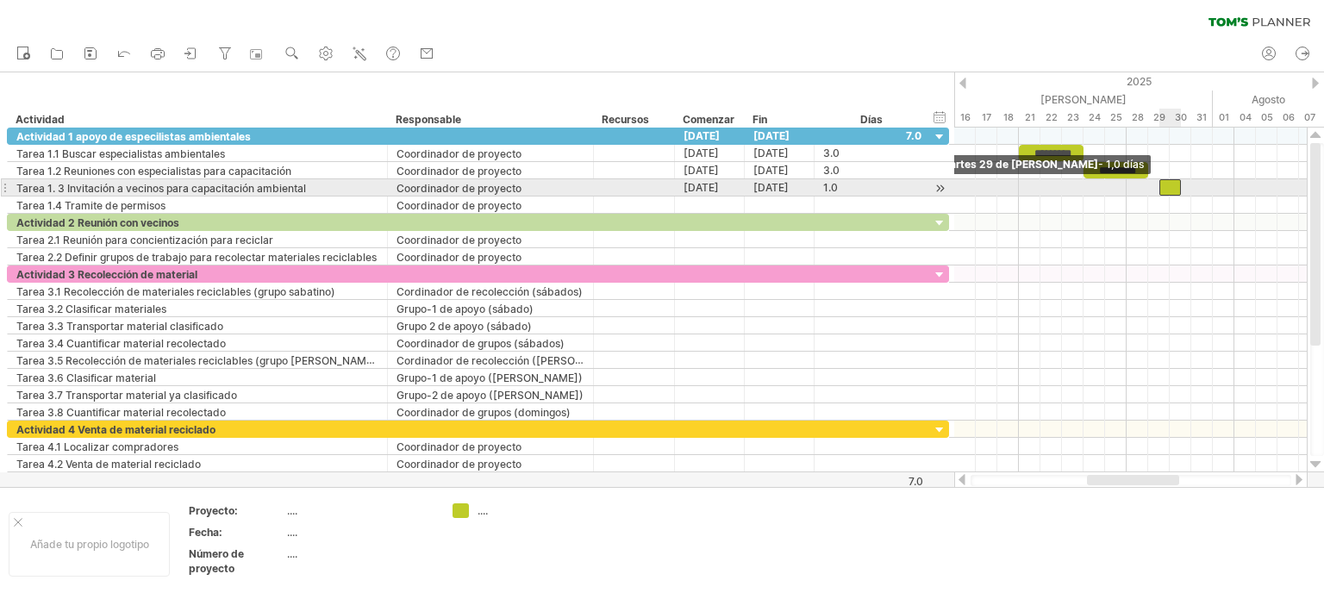
click at [1153, 185] on div "********* ********* Lunes 28 de [PERSON_NAME] 29 de [PERSON_NAME] - 1,0 [PERSON…" at bounding box center [1130, 300] width 352 height 345
click at [1162, 185] on div at bounding box center [1170, 187] width 22 height 16
drag, startPoint x: 1162, startPoint y: 185, endPoint x: 1150, endPoint y: 185, distance: 12.1
click at [1150, 185] on div at bounding box center [1159, 187] width 22 height 16
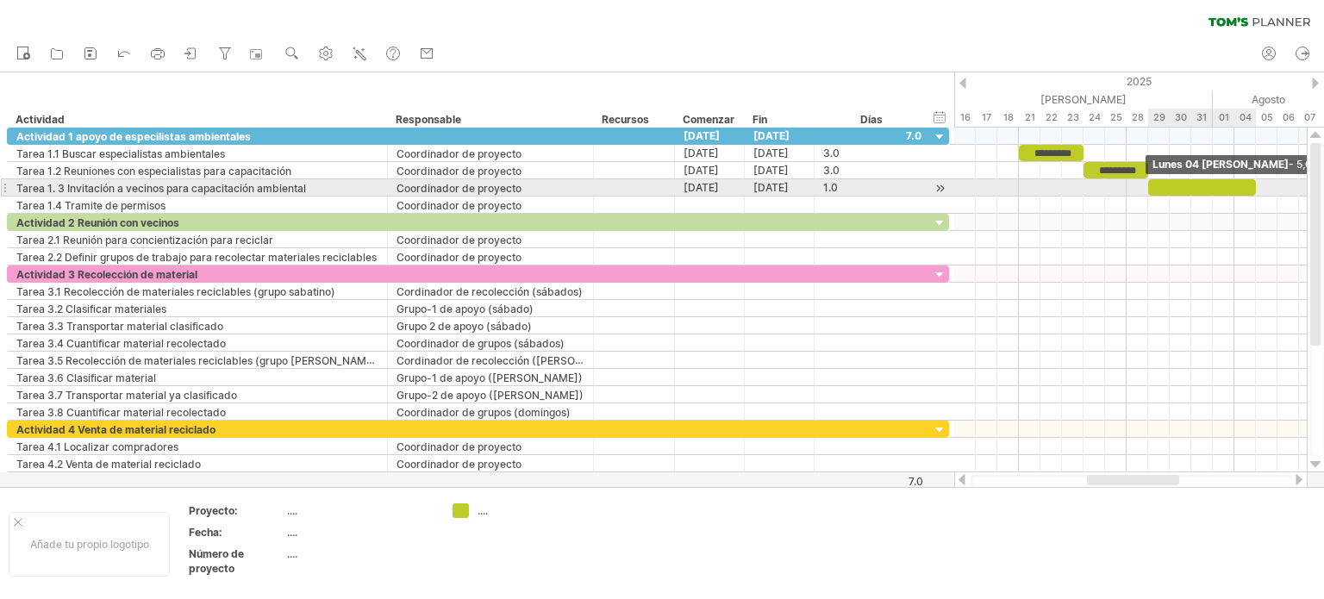
drag, startPoint x: 1169, startPoint y: 184, endPoint x: 1256, endPoint y: 185, distance: 87.0
click at [1256, 185] on span at bounding box center [1255, 187] width 7 height 16
drag, startPoint x: 1255, startPoint y: 184, endPoint x: 1294, endPoint y: 184, distance: 39.6
click at [1295, 184] on span at bounding box center [1298, 187] width 7 height 16
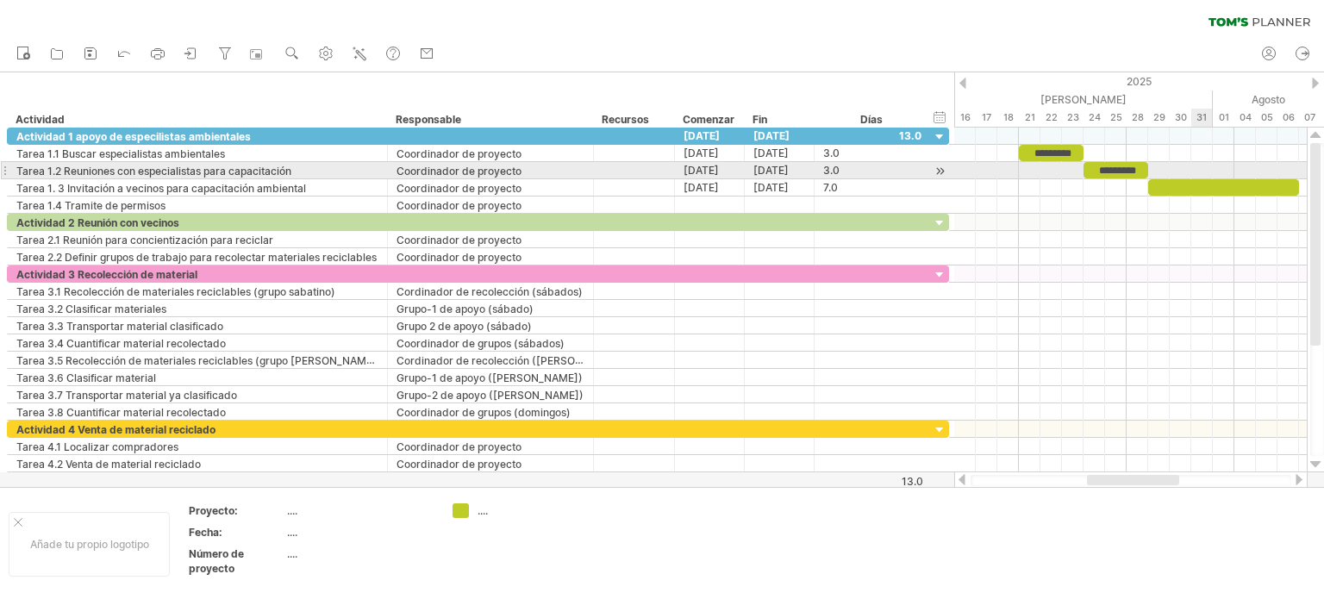
click at [1202, 179] on div at bounding box center [1223, 187] width 151 height 16
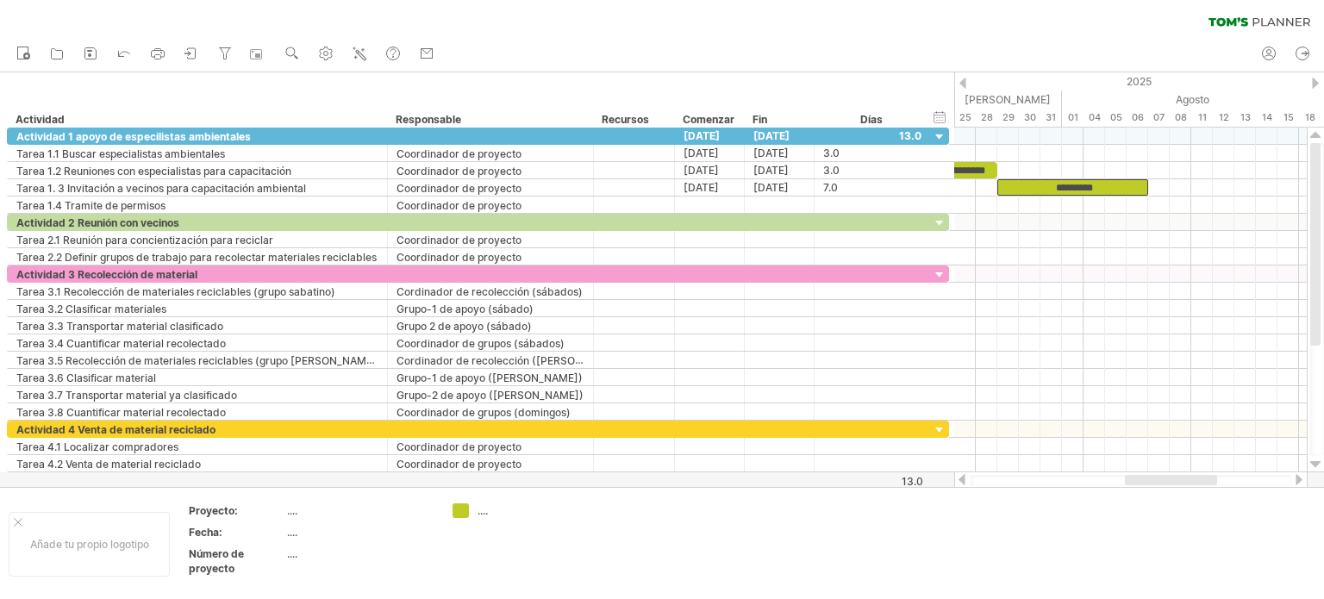
drag, startPoint x: 1179, startPoint y: 475, endPoint x: 1196, endPoint y: 444, distance: 35.5
click at [1200, 474] on div at bounding box center [1130, 479] width 353 height 17
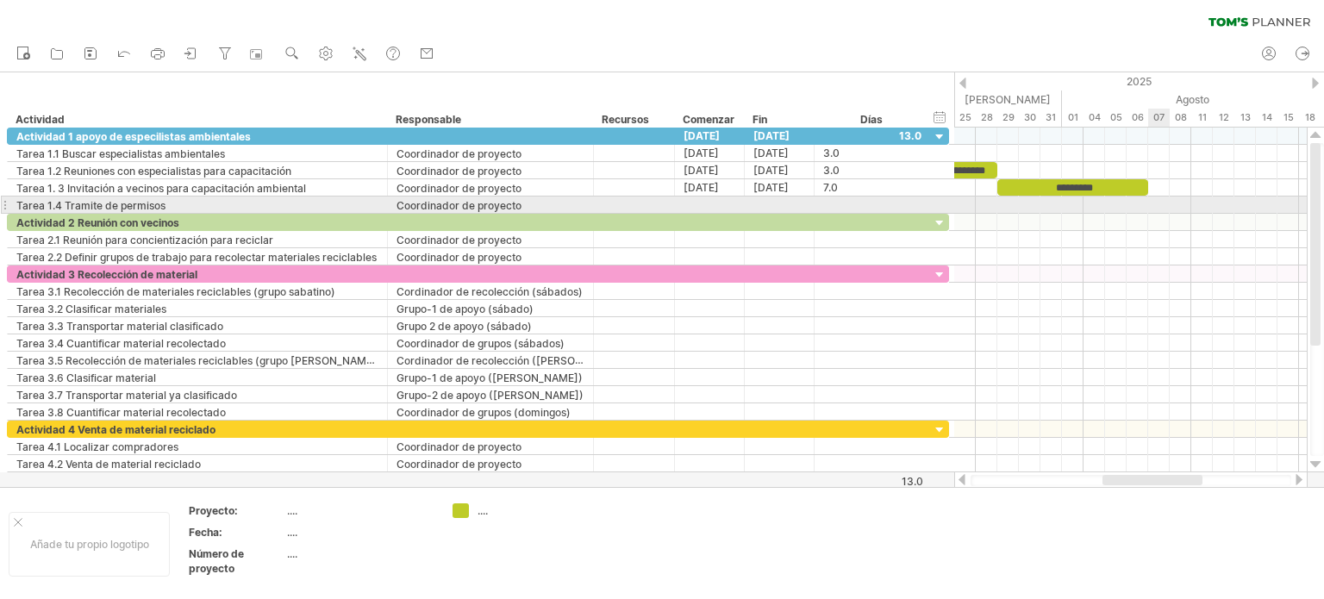
click at [1153, 197] on div at bounding box center [1130, 204] width 352 height 17
click at [1204, 214] on font "añadir bloque de tiempo" at bounding box center [1237, 233] width 84 height 41
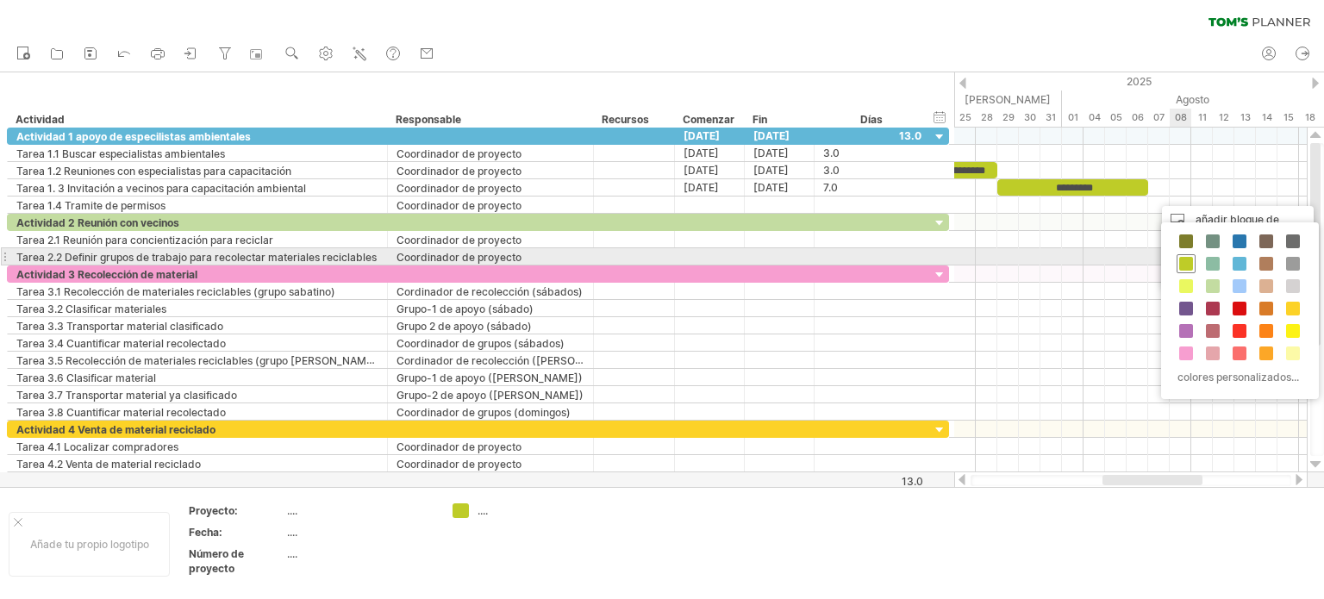
click at [1186, 259] on span at bounding box center [1186, 264] width 14 height 14
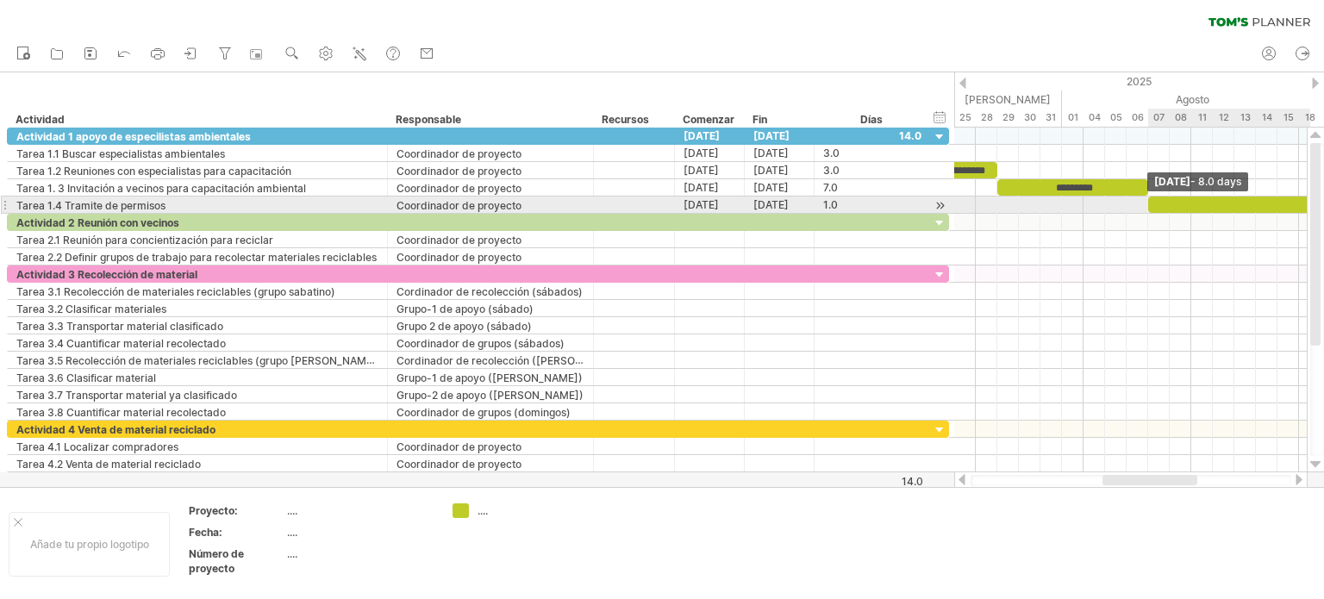
drag, startPoint x: 1167, startPoint y: 203, endPoint x: 1323, endPoint y: 209, distance: 156.1
click at [1323, 209] on div "Intentando acceder a [DOMAIN_NAME] Conectado de nuevo... 0% borrar filtro" at bounding box center [662, 299] width 1324 height 599
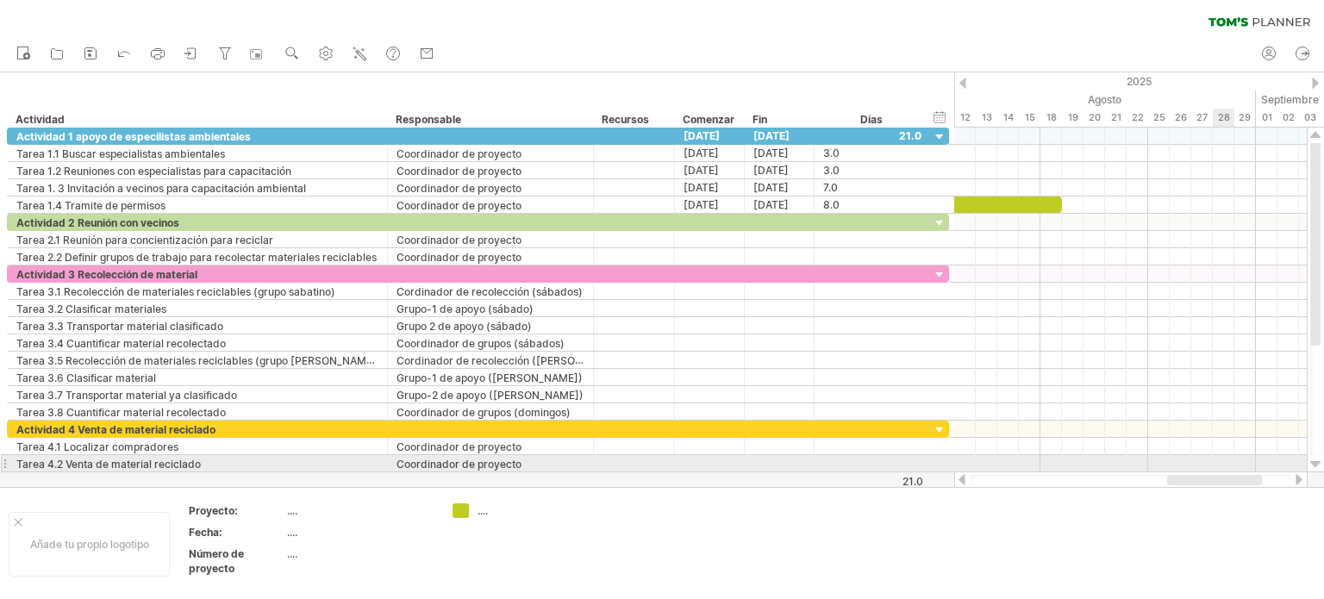
drag, startPoint x: 1165, startPoint y: 475, endPoint x: 1230, endPoint y: 464, distance: 65.6
click at [1230, 464] on div "Intentando acceder a [DOMAIN_NAME] Conectado de nuevo... 0% borrar filtro" at bounding box center [662, 299] width 1324 height 599
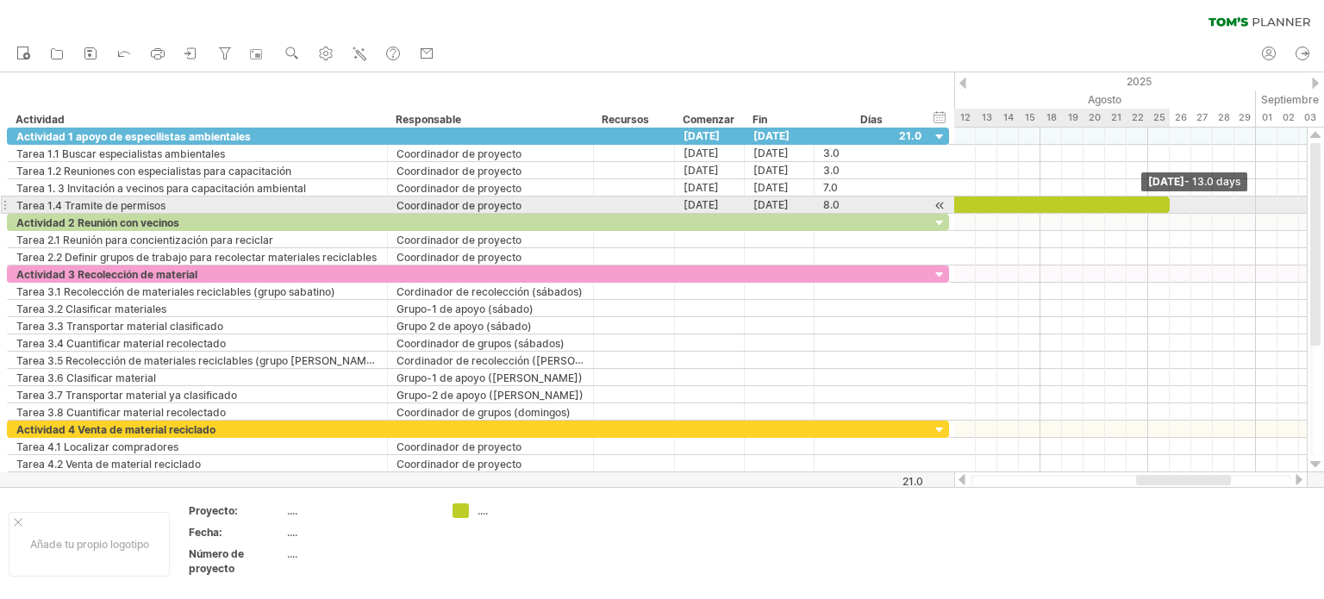
drag, startPoint x: 1058, startPoint y: 203, endPoint x: 1165, endPoint y: 208, distance: 106.9
click at [1165, 208] on div at bounding box center [1029, 204] width 280 height 16
drag, startPoint x: 1167, startPoint y: 207, endPoint x: 1207, endPoint y: 209, distance: 40.5
click at [1207, 209] on div at bounding box center [1050, 204] width 323 height 16
click at [1013, 199] on div at bounding box center [1050, 204] width 323 height 16
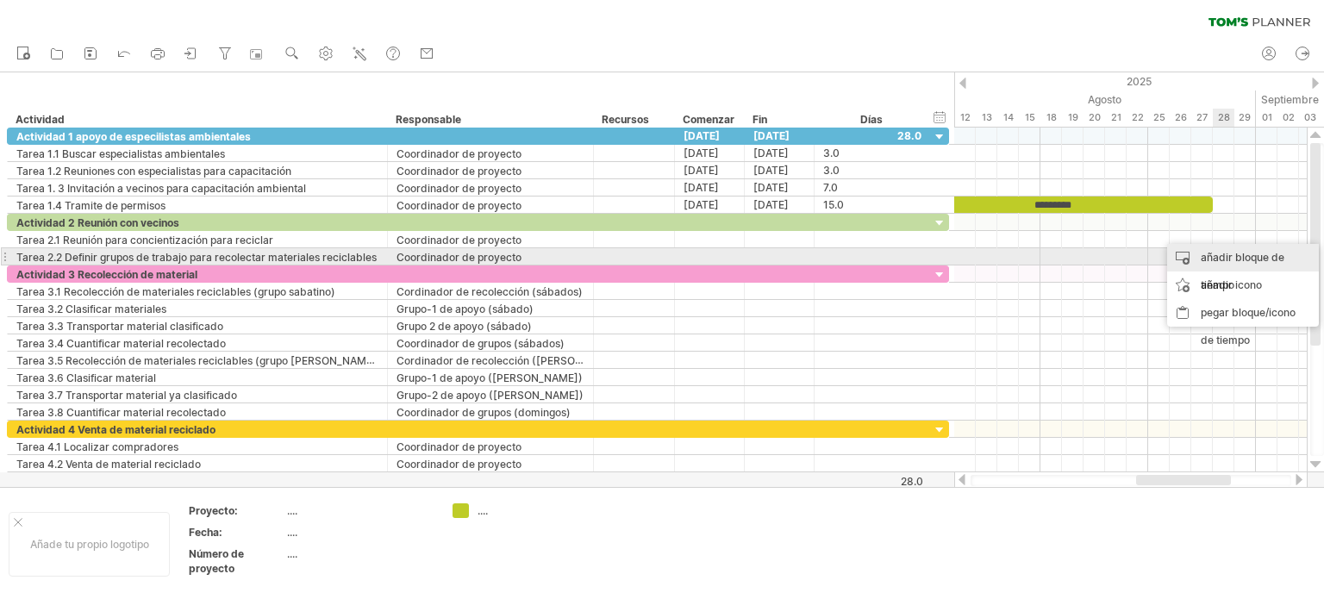
click at [1215, 258] on font "añadir bloque de tiempo" at bounding box center [1242, 271] width 84 height 41
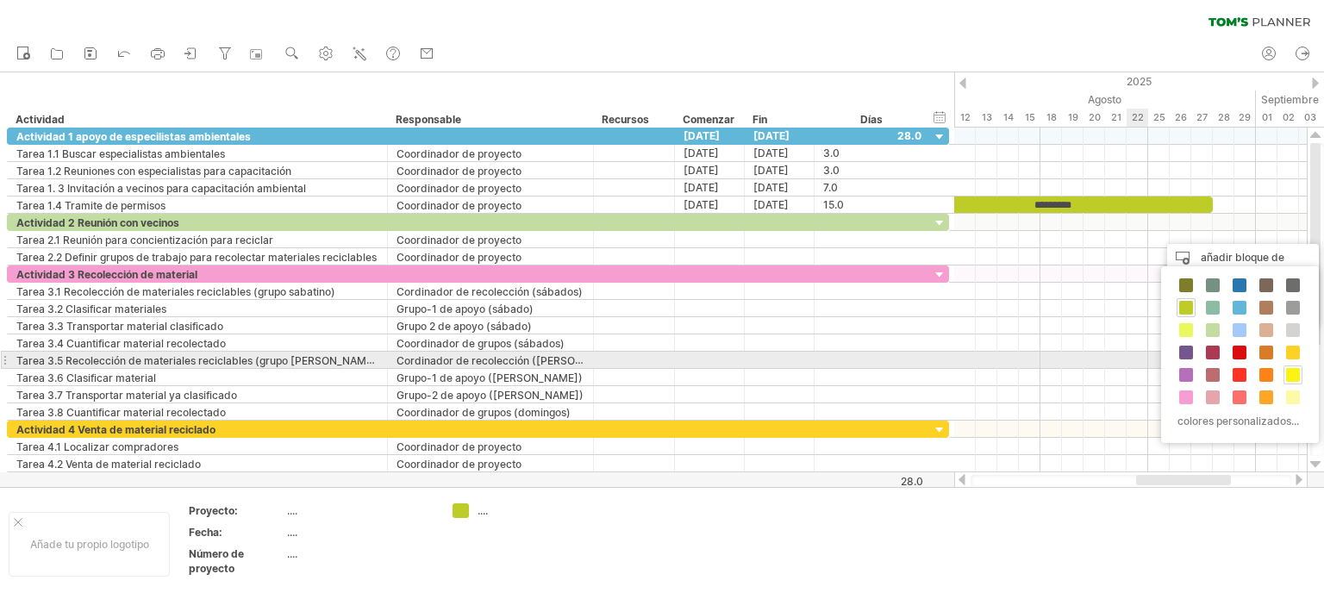
click at [1287, 368] on span at bounding box center [1293, 375] width 14 height 14
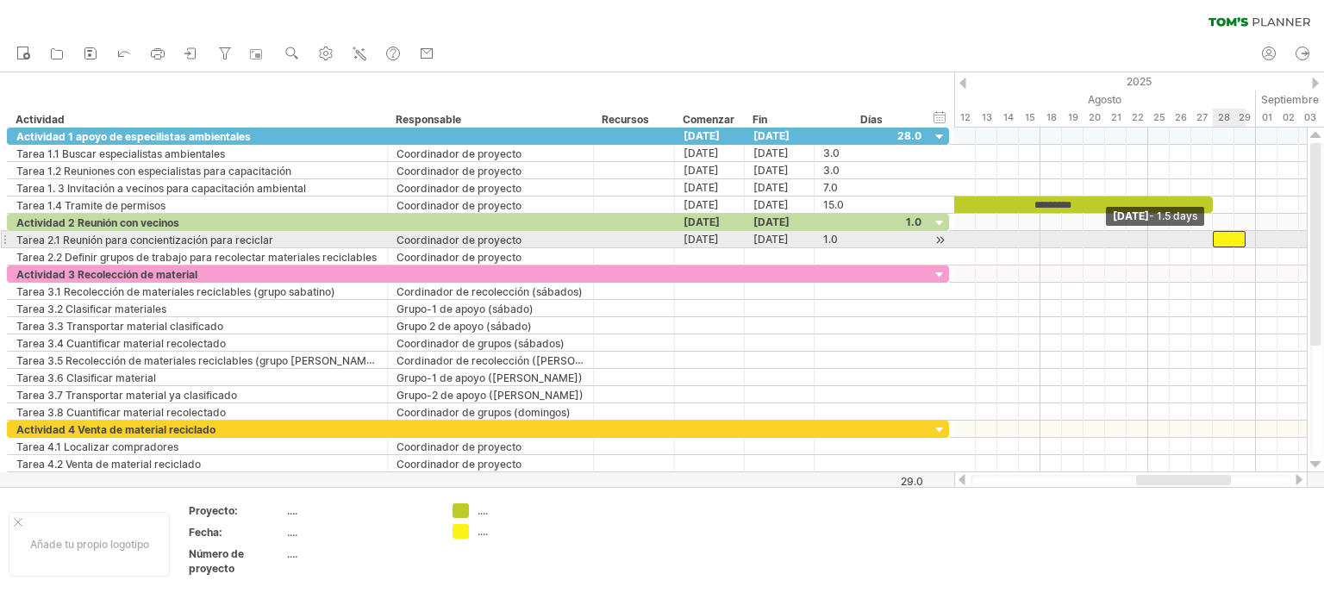
drag, startPoint x: 1224, startPoint y: 237, endPoint x: 1213, endPoint y: 237, distance: 10.3
click at [1213, 237] on span at bounding box center [1212, 239] width 7 height 16
drag, startPoint x: 1245, startPoint y: 237, endPoint x: 1293, endPoint y: 239, distance: 47.4
click at [1293, 239] on div "********* ********* ********* ********* [DATE] - 3.5 days Jueves 28 [PERSON_NAM…" at bounding box center [1130, 300] width 352 height 345
click at [1293, 238] on div at bounding box center [1256, 239] width 86 height 16
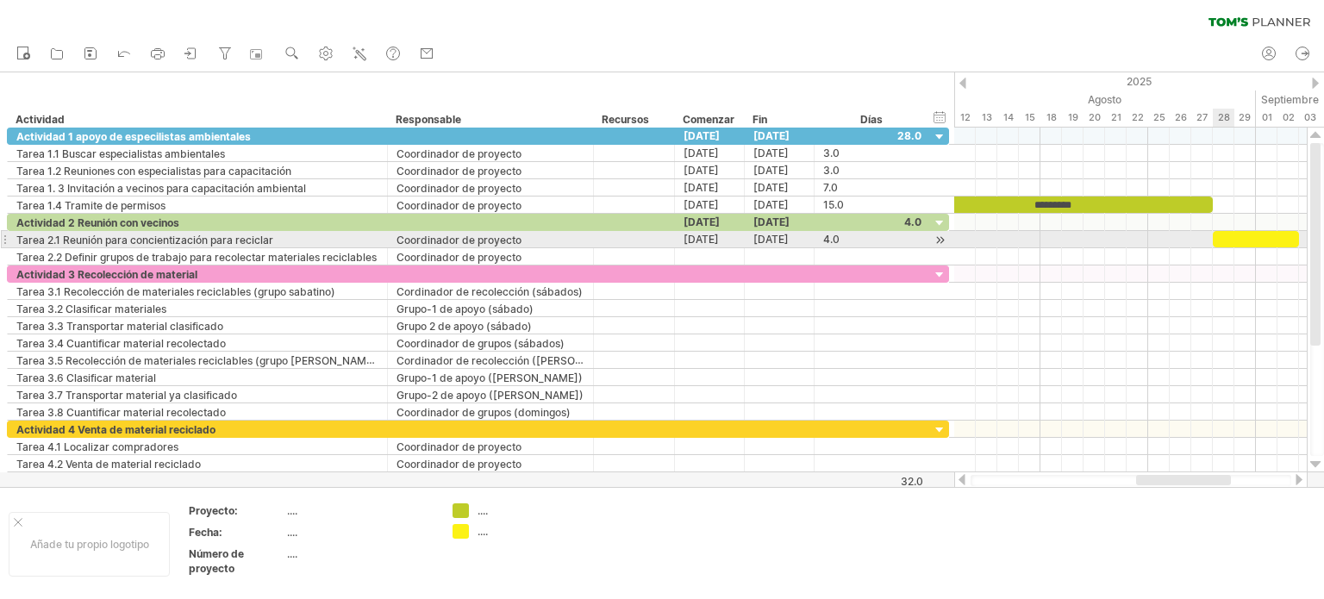
click at [1233, 234] on div at bounding box center [1256, 239] width 86 height 16
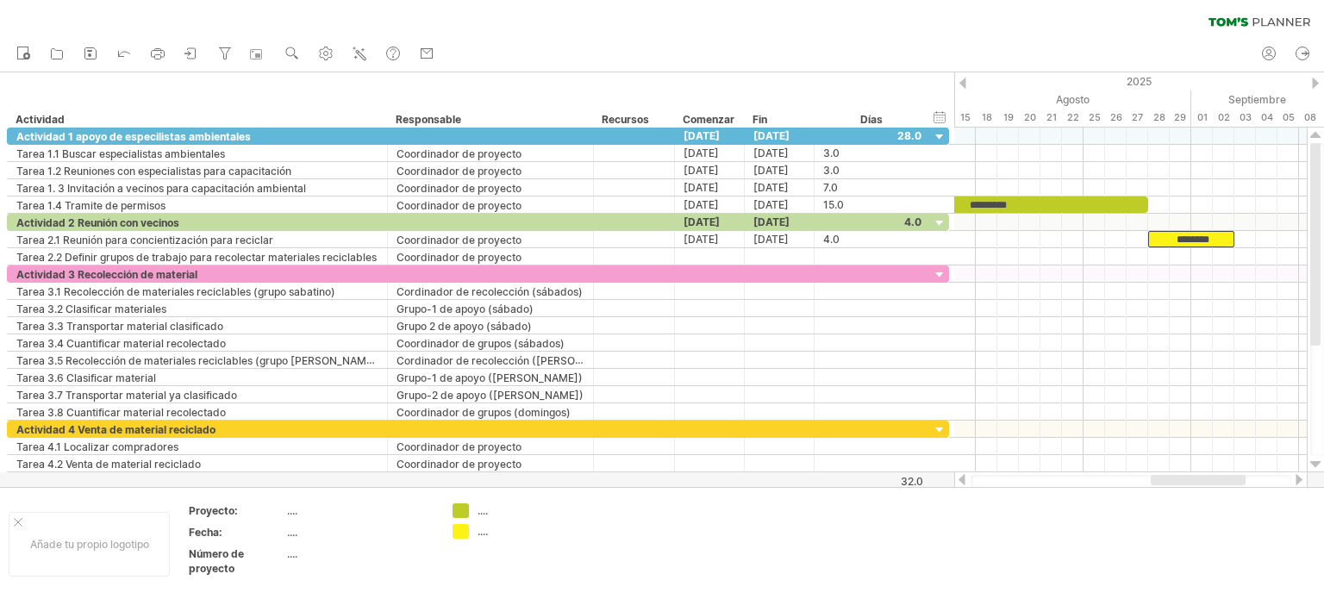
drag, startPoint x: 1229, startPoint y: 482, endPoint x: 1244, endPoint y: 476, distance: 15.8
click at [1244, 476] on div at bounding box center [1197, 480] width 95 height 10
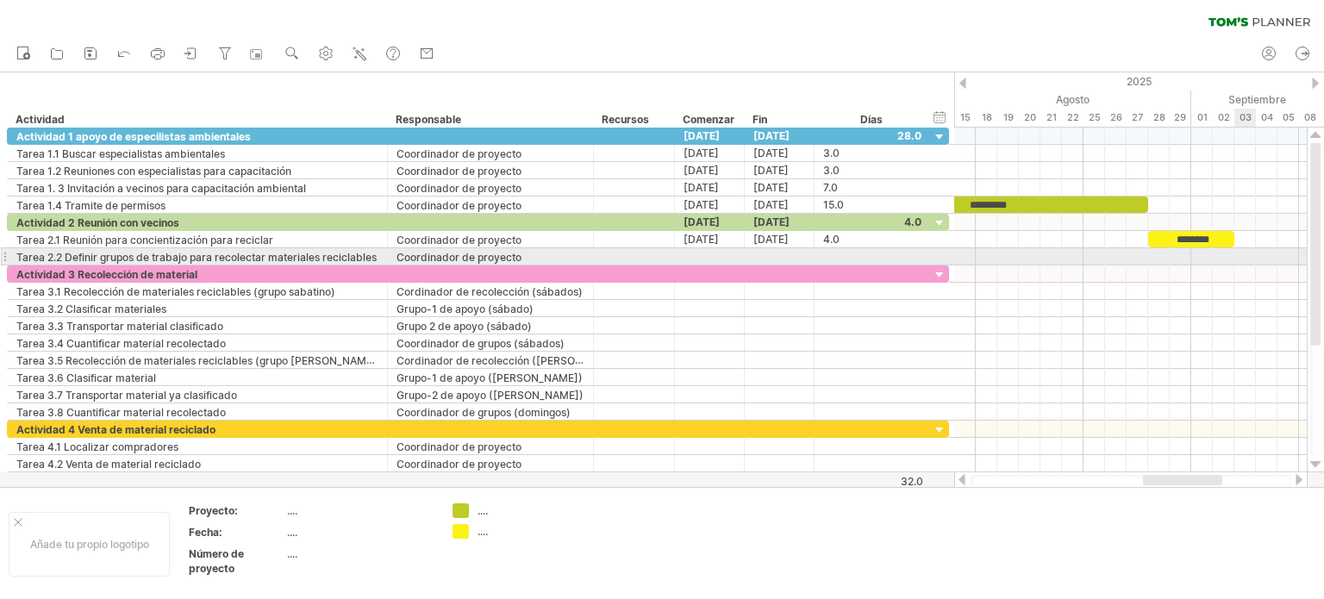
click at [1237, 255] on div at bounding box center [1130, 256] width 352 height 17
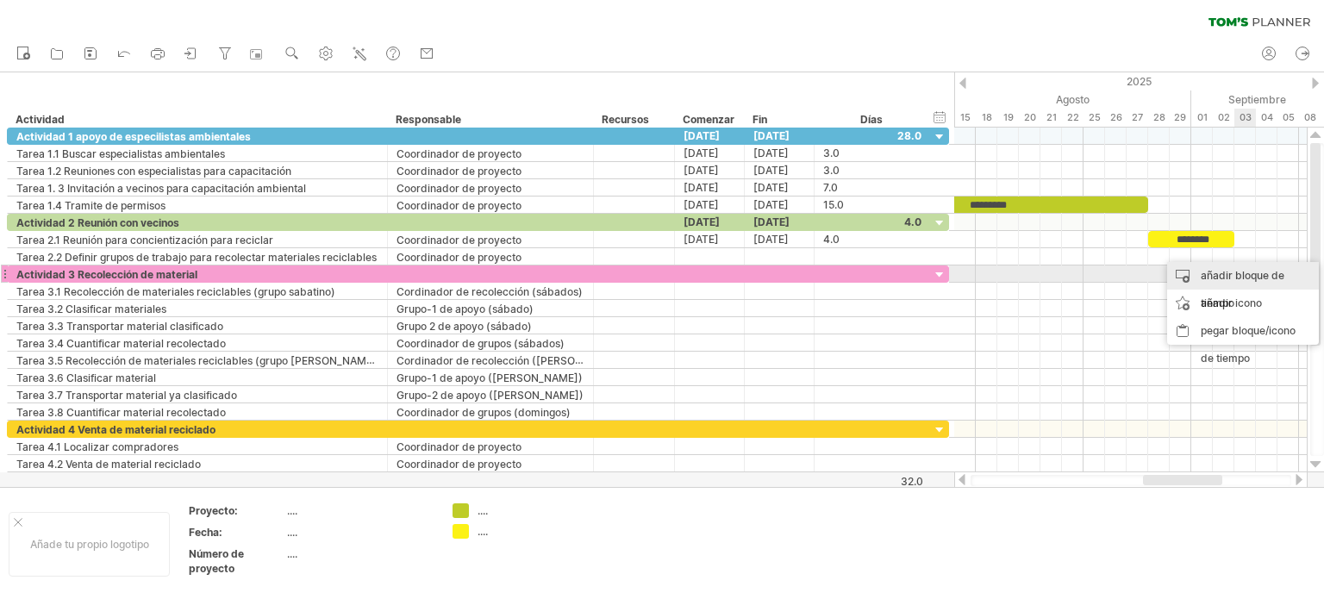
click at [1233, 272] on font "añadir bloque de tiempo" at bounding box center [1242, 289] width 84 height 41
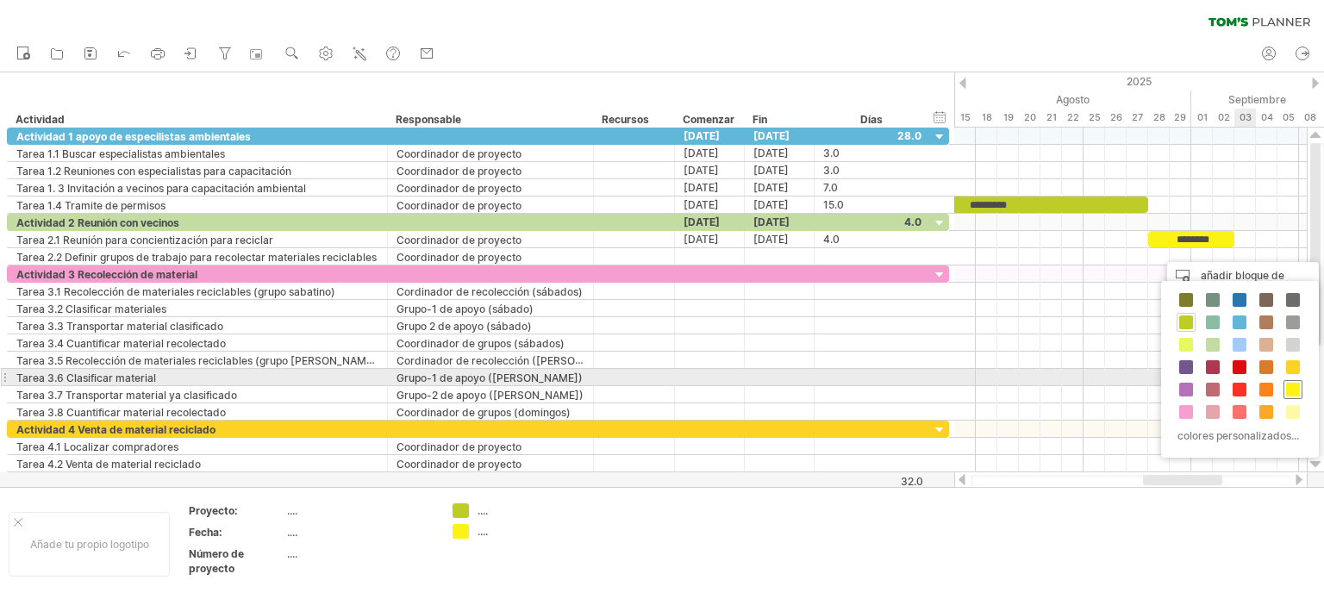
click at [1293, 384] on span at bounding box center [1293, 390] width 14 height 14
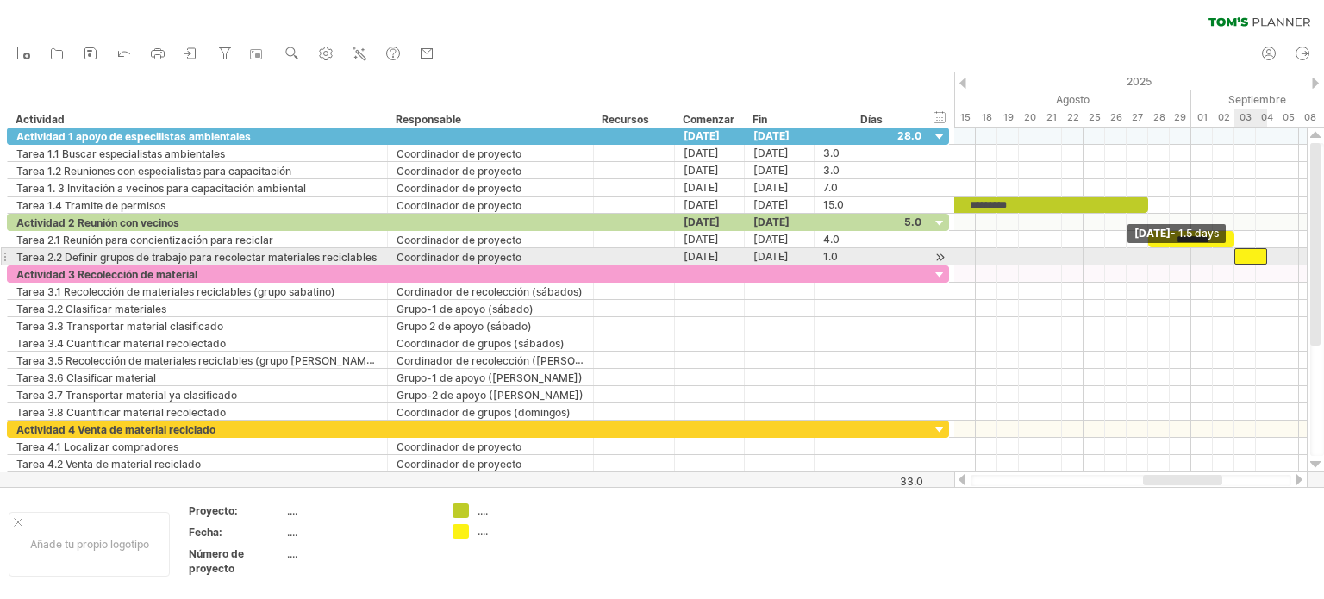
drag, startPoint x: 1244, startPoint y: 254, endPoint x: 1234, endPoint y: 255, distance: 9.5
click at [1234, 255] on span at bounding box center [1234, 256] width 7 height 16
click at [1272, 252] on div at bounding box center [1255, 256] width 43 height 16
click at [1265, 253] on div at bounding box center [1255, 256] width 43 height 16
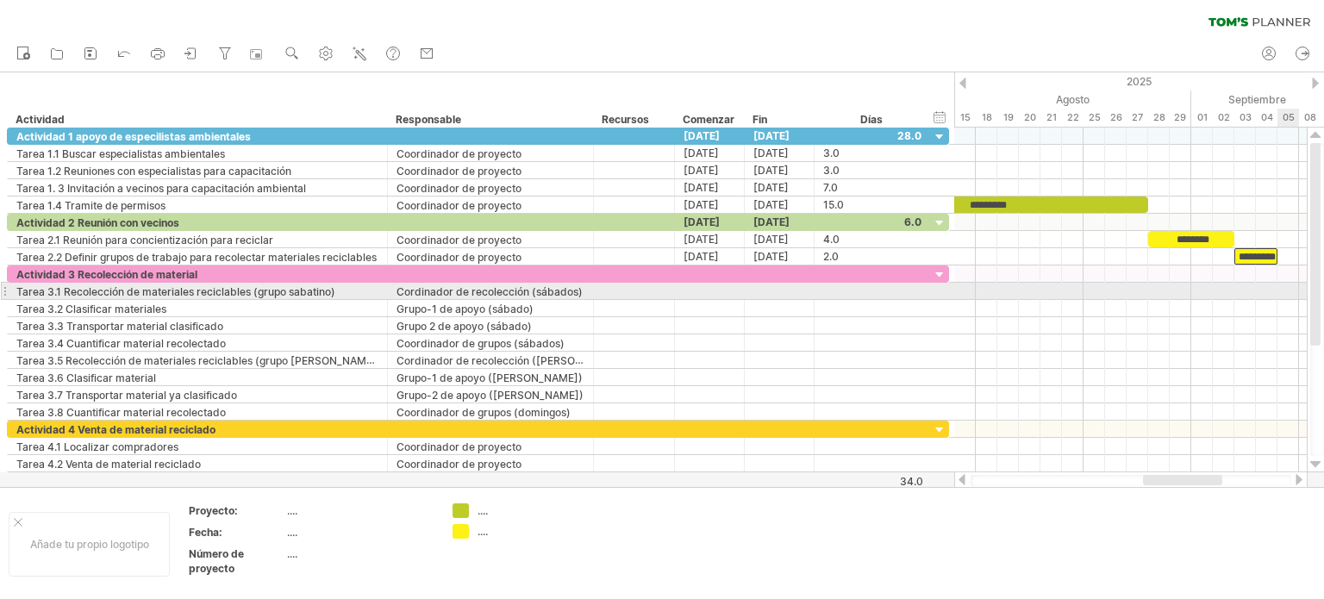
scroll to position [0, 0]
click at [1286, 289] on div at bounding box center [1130, 291] width 352 height 17
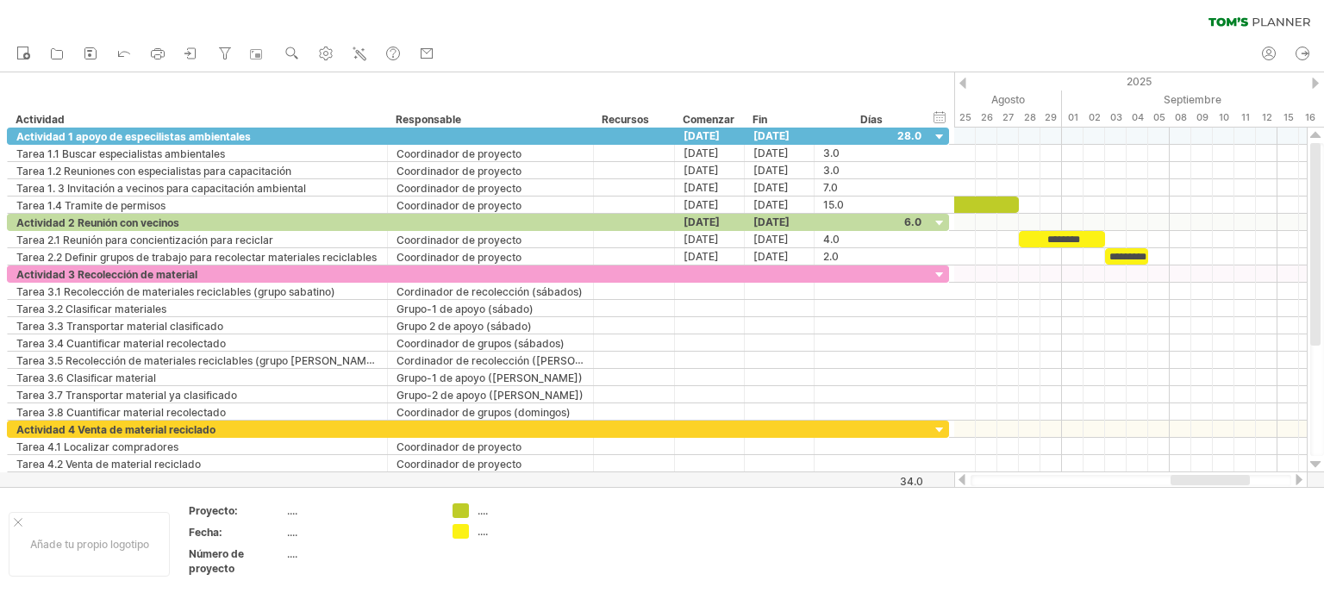
drag, startPoint x: 1206, startPoint y: 475, endPoint x: 1234, endPoint y: 474, distance: 27.6
click at [1234, 474] on div at bounding box center [1130, 479] width 353 height 17
click at [1156, 271] on div at bounding box center [1130, 273] width 352 height 17
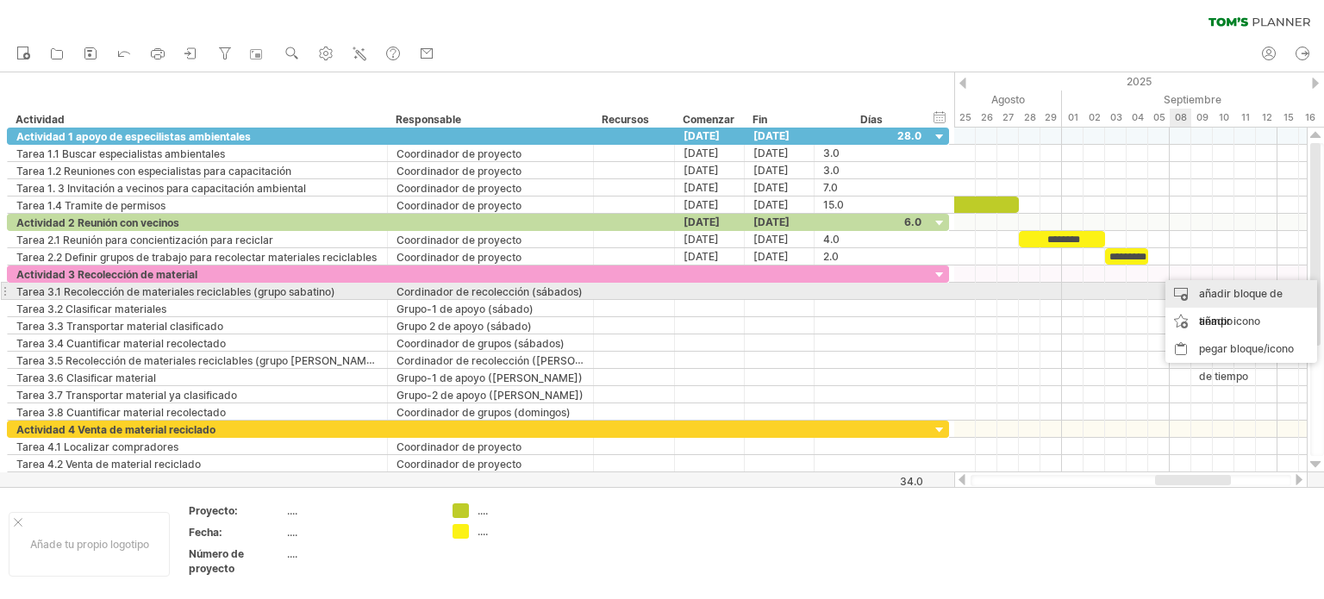
click at [1203, 288] on font "añadir bloque de tiempo" at bounding box center [1241, 307] width 84 height 41
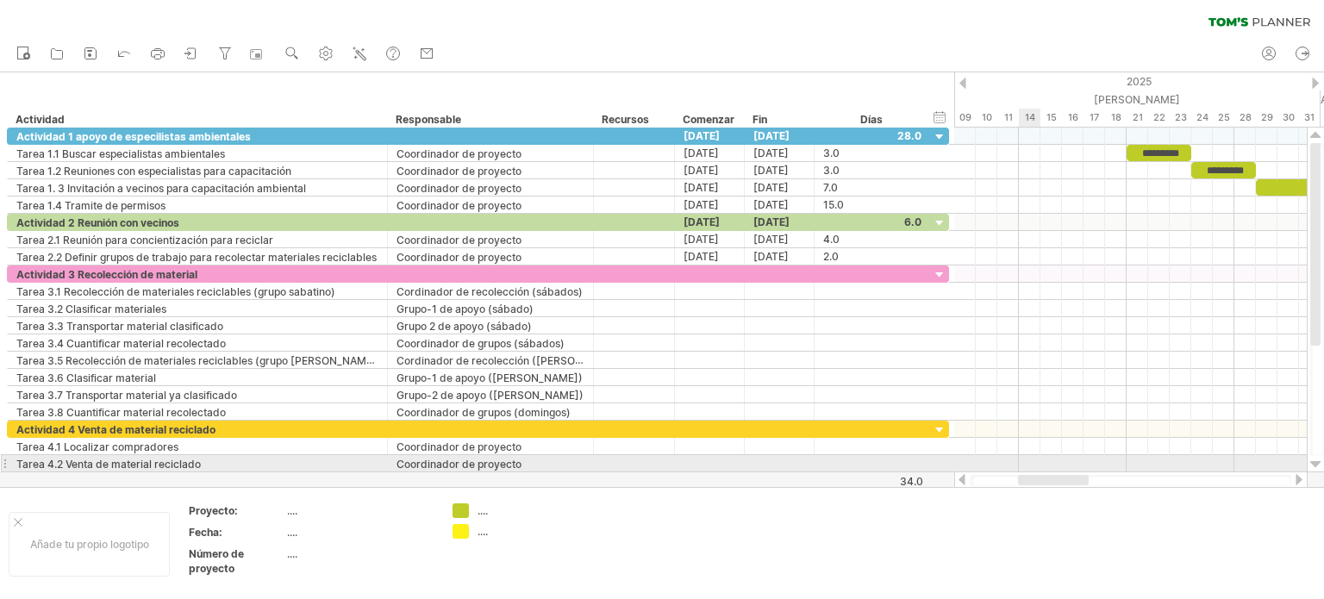
drag, startPoint x: 1175, startPoint y: 481, endPoint x: 1038, endPoint y: 464, distance: 138.0
click at [1038, 464] on div "Intentando acceder a [DOMAIN_NAME] Conectado de nuevo... 0% borrar filtro" at bounding box center [662, 299] width 1324 height 599
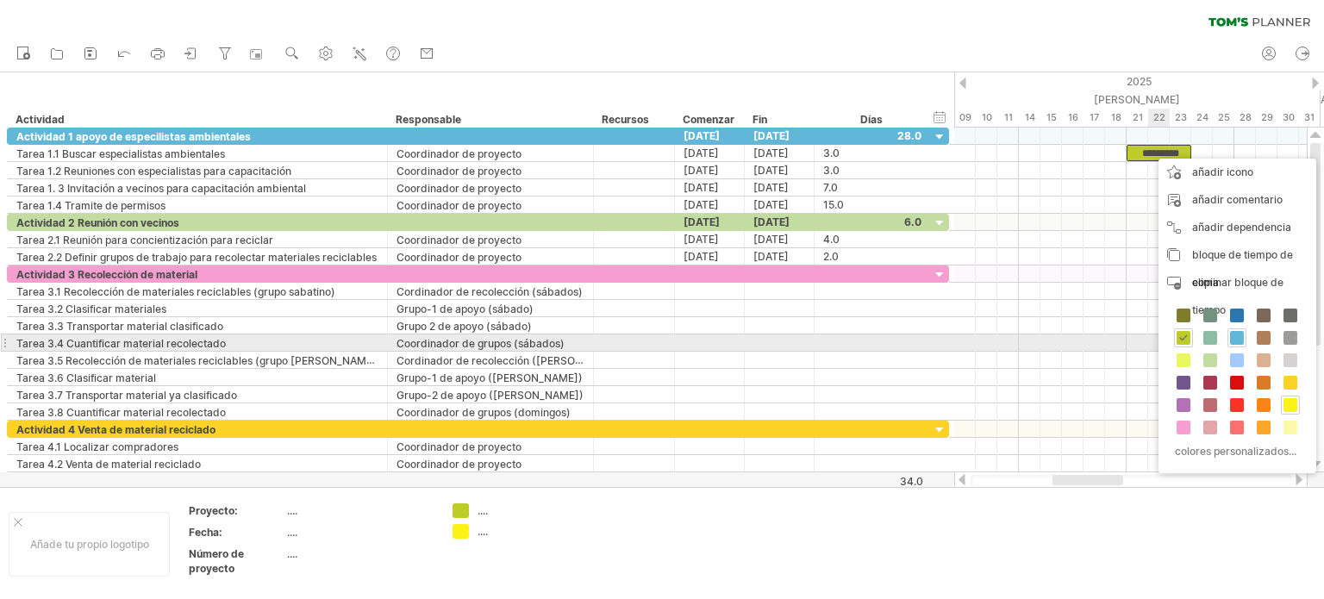
click at [1234, 337] on span at bounding box center [1237, 338] width 14 height 14
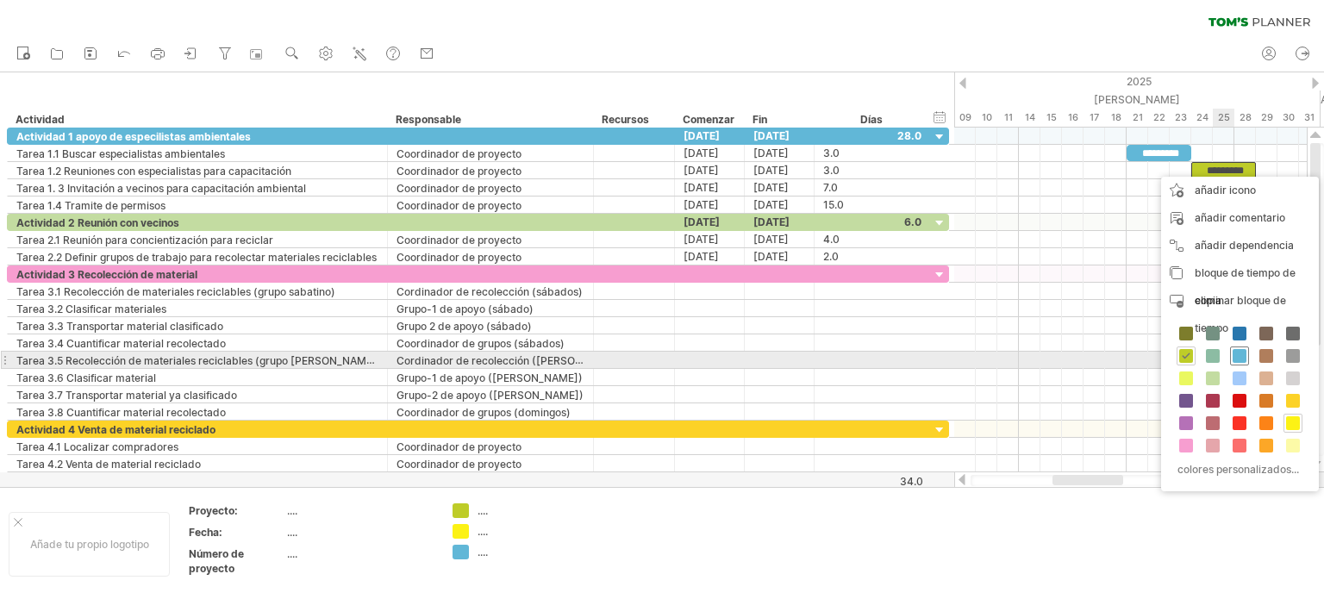
click at [1236, 352] on span at bounding box center [1239, 356] width 14 height 14
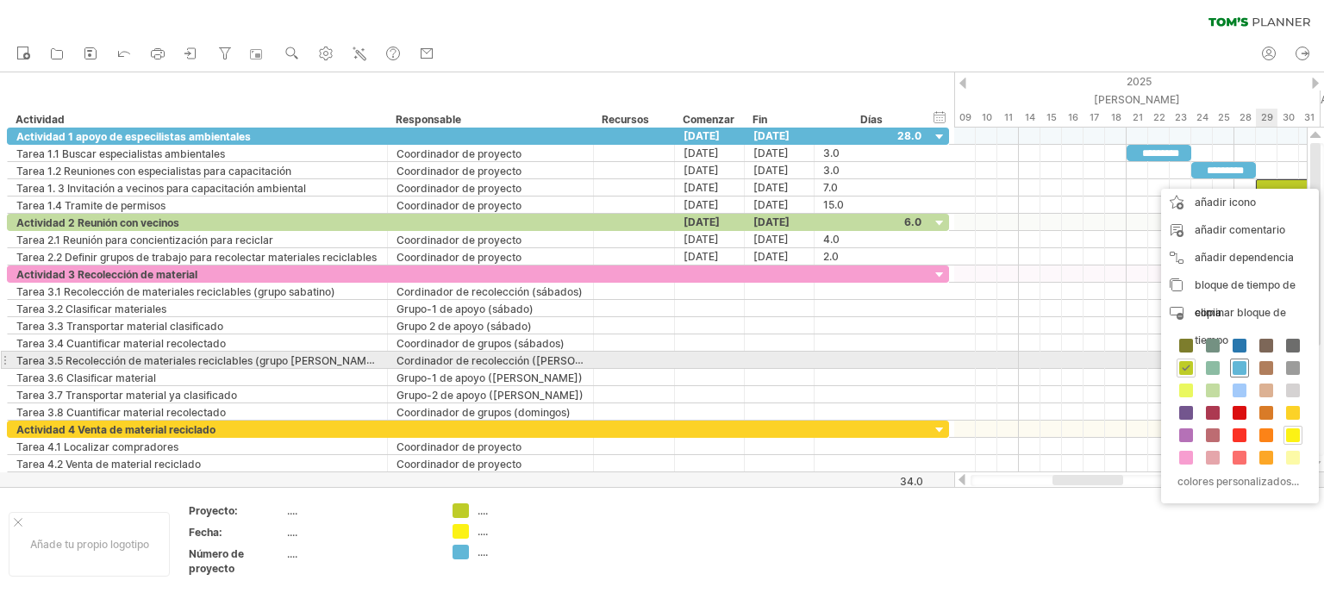
click at [1237, 362] on span at bounding box center [1239, 368] width 14 height 14
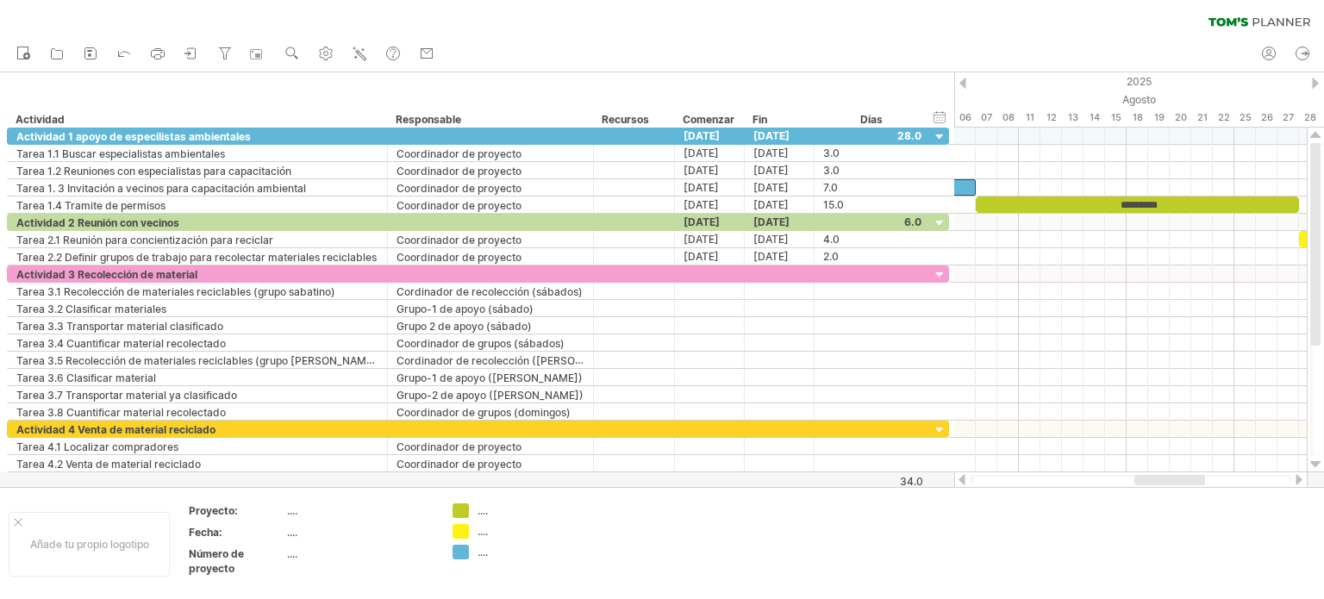
drag, startPoint x: 1119, startPoint y: 479, endPoint x: 1201, endPoint y: 478, distance: 81.9
click at [1201, 478] on div at bounding box center [1169, 480] width 71 height 10
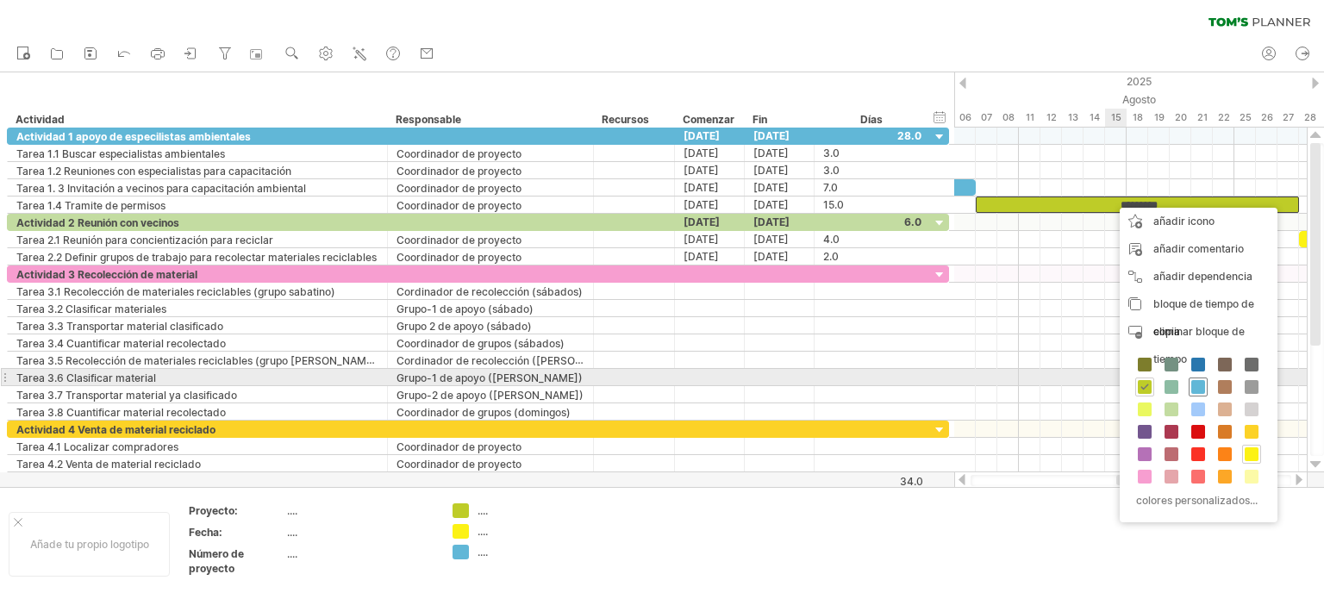
click at [1195, 385] on span at bounding box center [1198, 387] width 14 height 14
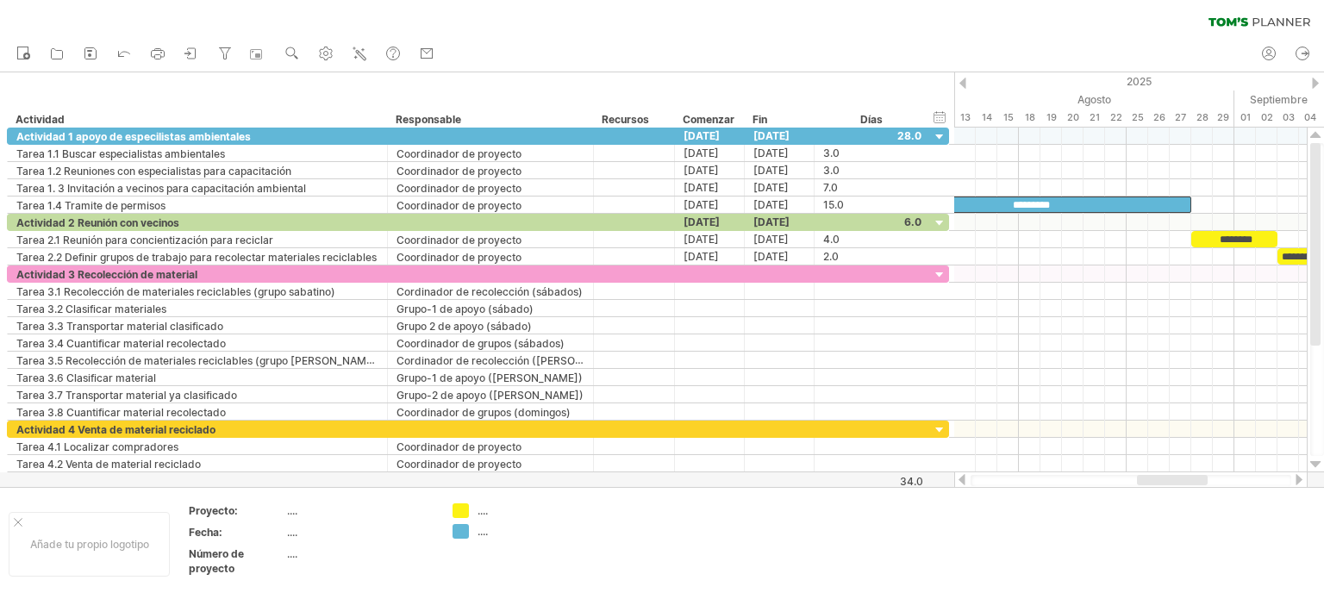
drag, startPoint x: 1175, startPoint y: 478, endPoint x: 1206, endPoint y: 475, distance: 31.2
click at [1206, 475] on div at bounding box center [1172, 480] width 71 height 10
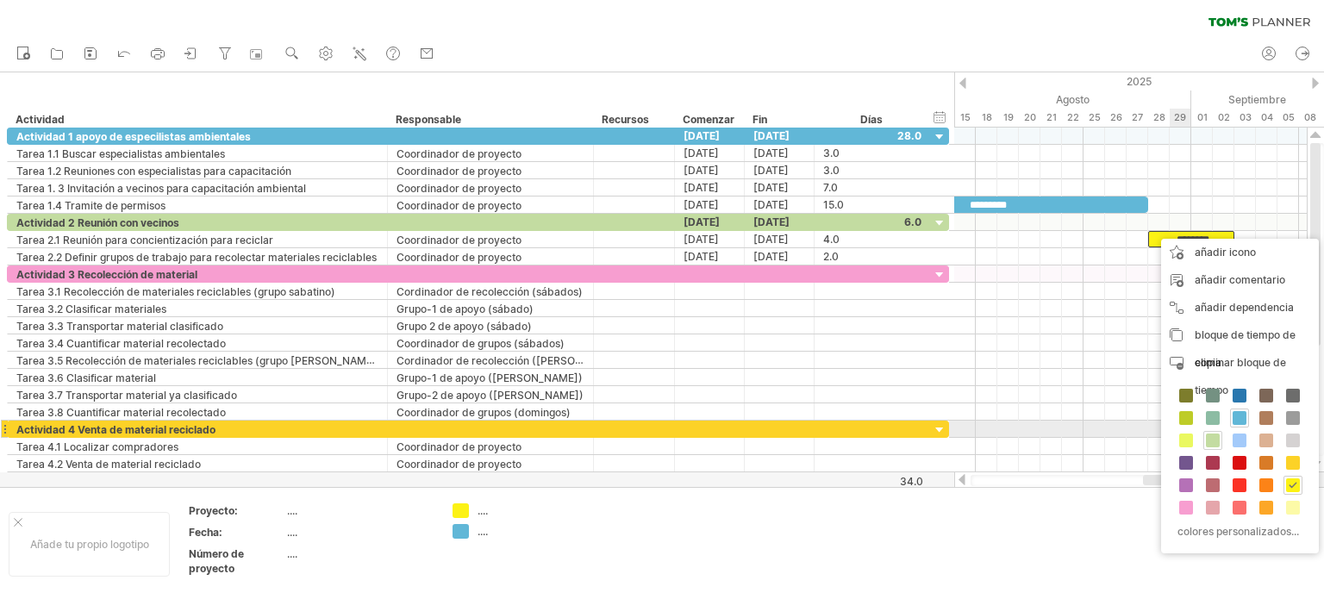
click at [1209, 438] on span at bounding box center [1213, 440] width 14 height 14
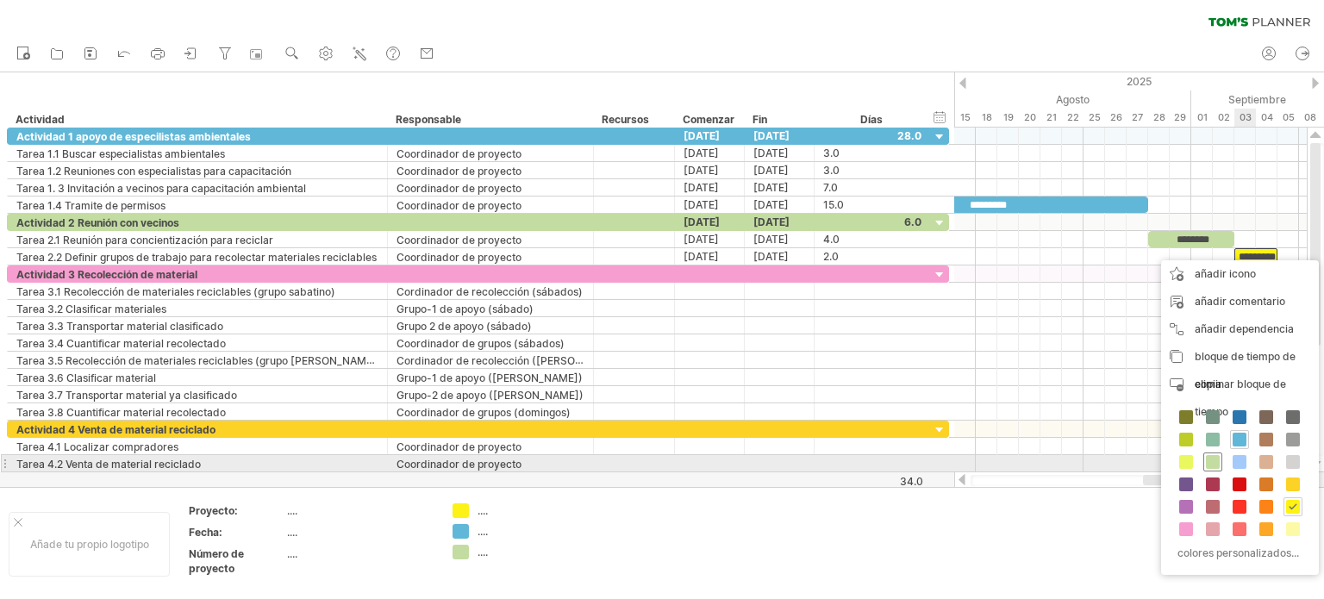
click at [1208, 463] on span at bounding box center [1213, 462] width 14 height 14
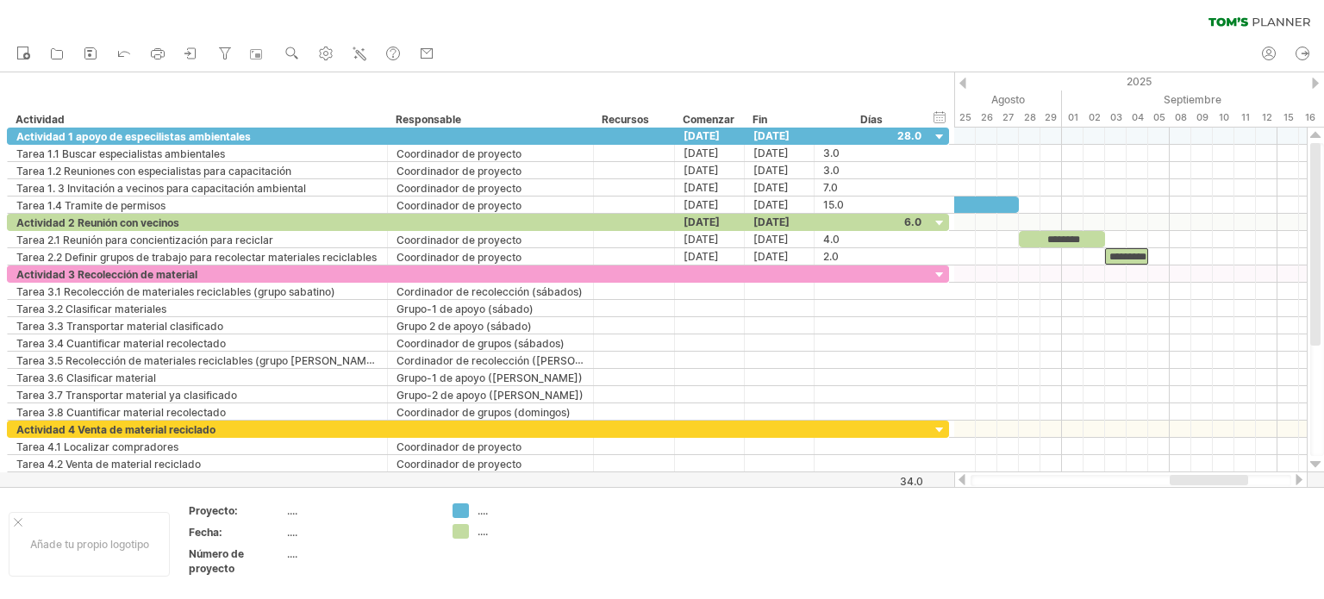
click at [1239, 478] on div at bounding box center [1208, 480] width 78 height 10
click at [1159, 271] on div at bounding box center [1130, 273] width 352 height 17
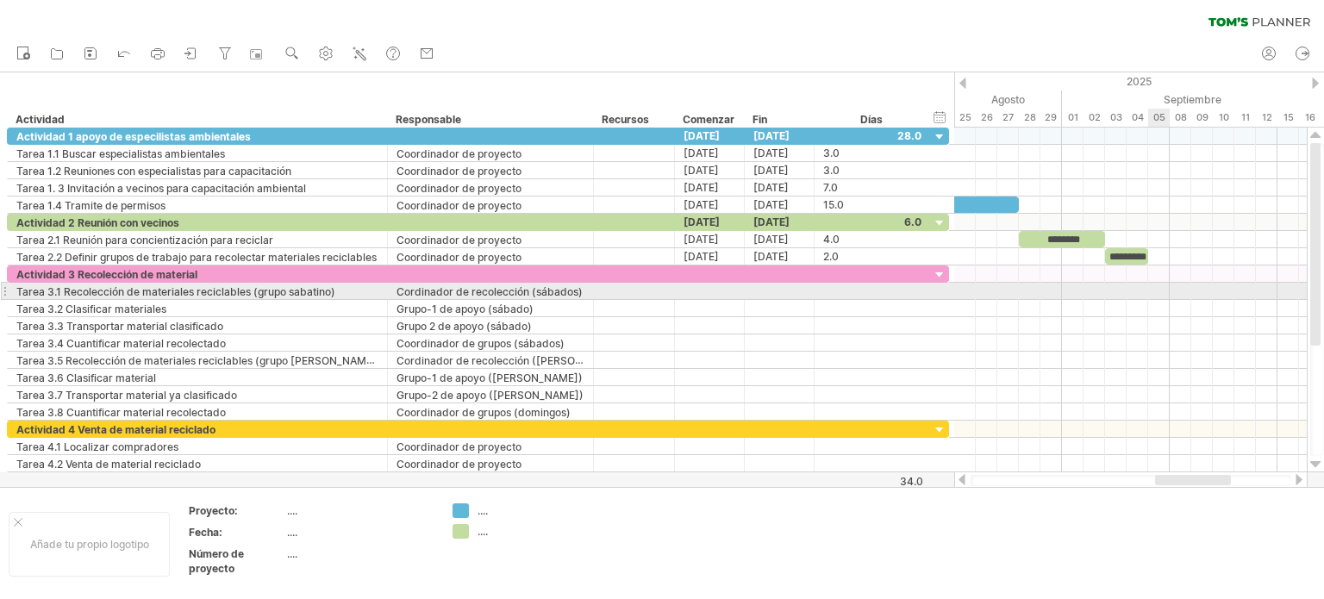
click at [1156, 290] on div at bounding box center [1130, 291] width 352 height 17
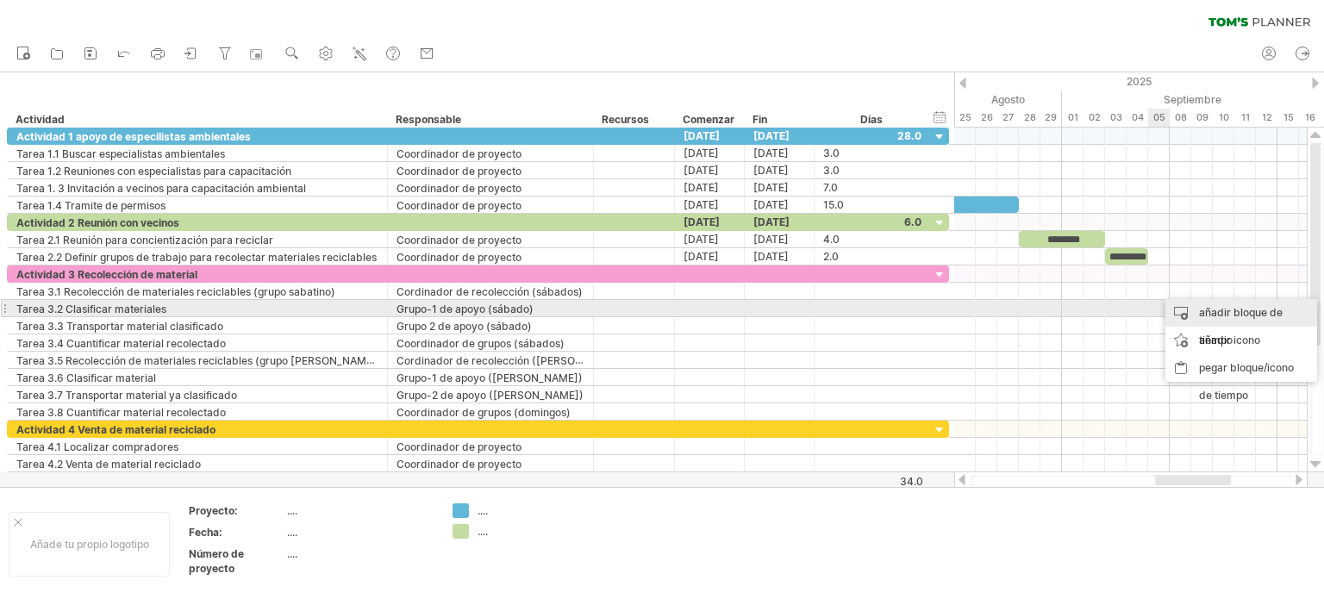
click at [1202, 309] on font "añadir bloque de tiempo" at bounding box center [1241, 326] width 84 height 41
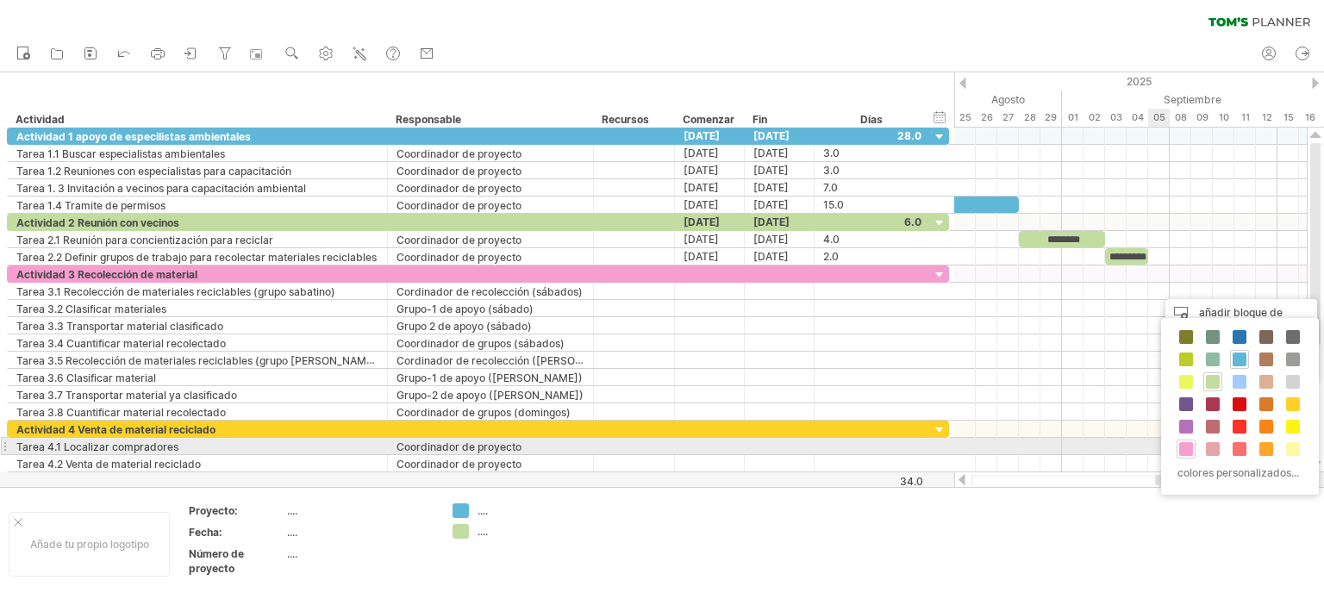
click at [1184, 445] on span at bounding box center [1186, 449] width 14 height 14
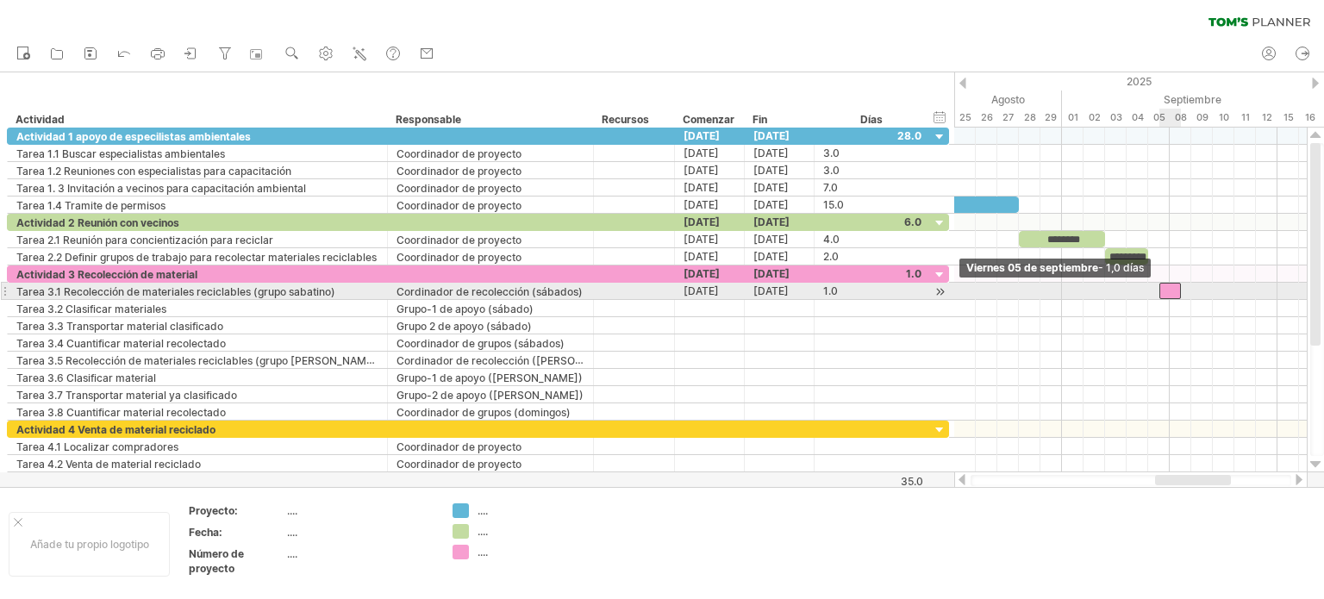
click at [1159, 288] on div at bounding box center [1170, 291] width 22 height 16
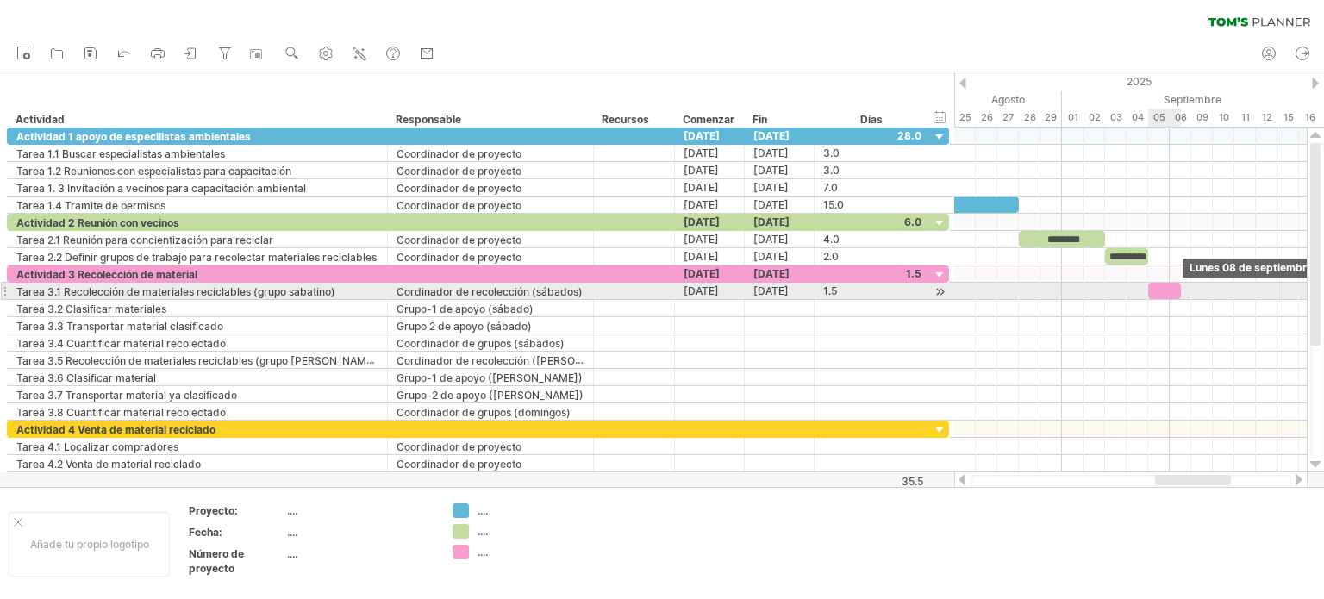
click at [1177, 289] on span at bounding box center [1180, 291] width 7 height 16
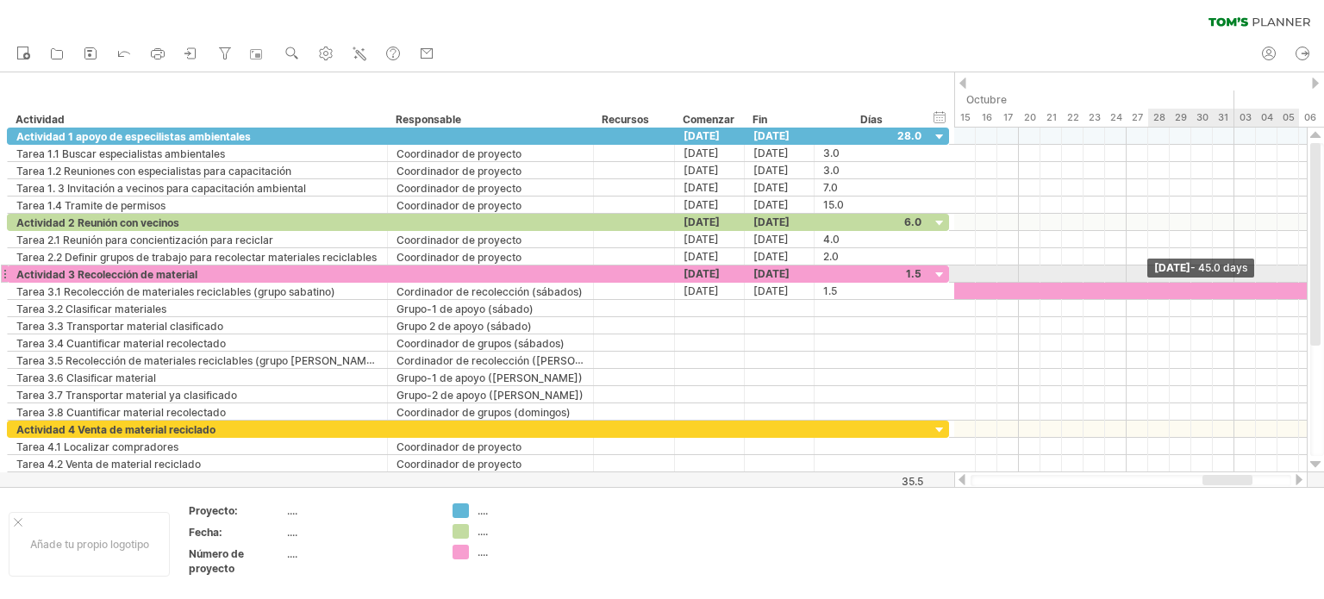
drag, startPoint x: 1177, startPoint y: 285, endPoint x: 1323, endPoint y: 278, distance: 145.8
click at [1323, 278] on div "Intentando acceder a [DOMAIN_NAME] Conectado de nuevo... 0% borrar filtro" at bounding box center [662, 299] width 1324 height 599
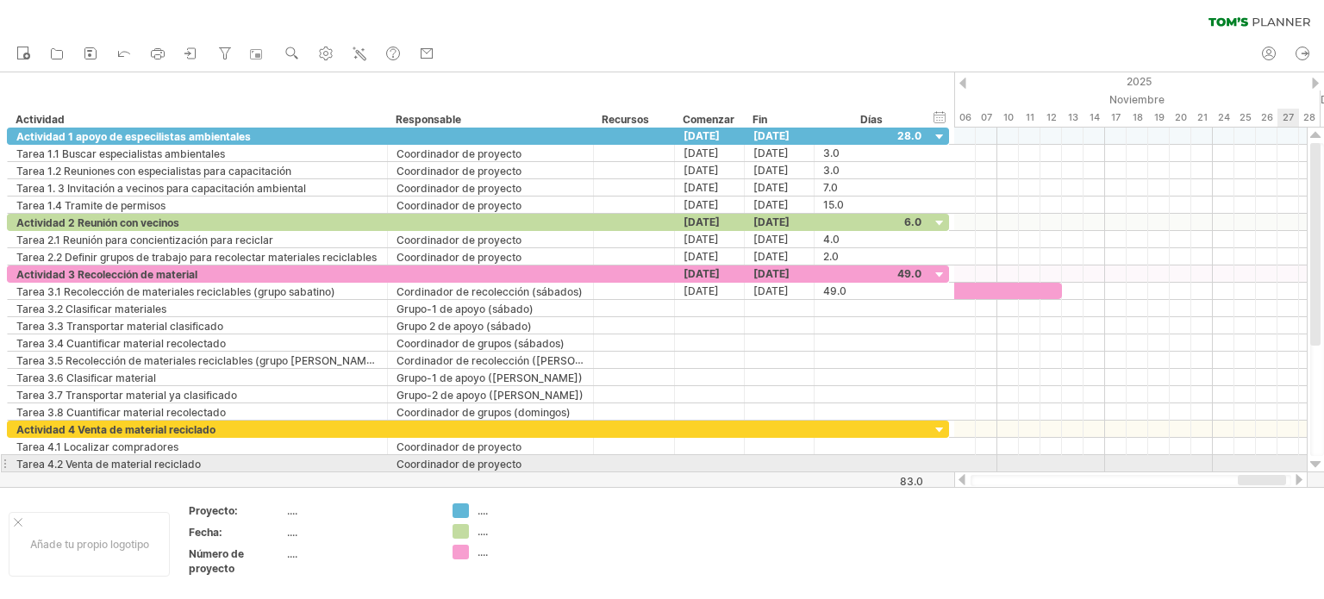
drag, startPoint x: 1248, startPoint y: 477, endPoint x: 1241, endPoint y: 419, distance: 58.1
click at [1283, 462] on div "Intentando acceder a [DOMAIN_NAME] Conectado de nuevo... 0% borrar filtro" at bounding box center [662, 299] width 1324 height 599
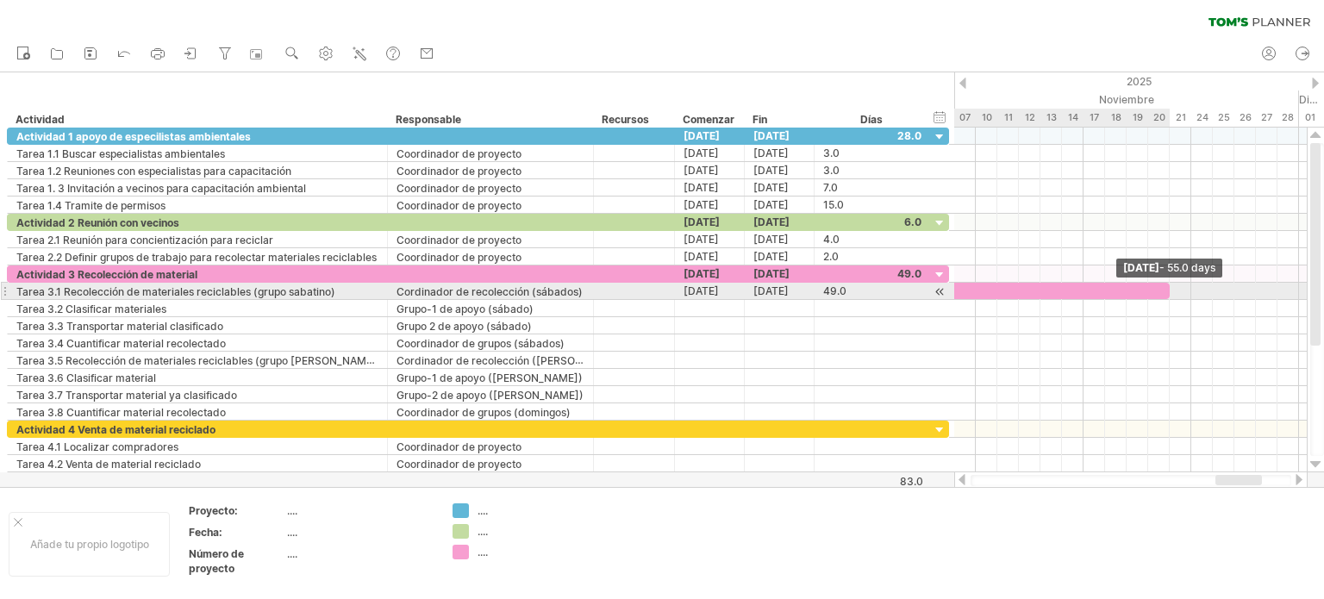
drag, startPoint x: 1041, startPoint y: 290, endPoint x: 1172, endPoint y: 284, distance: 131.1
click at [1172, 284] on span at bounding box center [1169, 291] width 7 height 16
drag, startPoint x: 1167, startPoint y: 284, endPoint x: 1250, endPoint y: 284, distance: 83.6
click at [1250, 284] on div at bounding box center [619, 291] width 1271 height 16
drag, startPoint x: 1252, startPoint y: 284, endPoint x: 1290, endPoint y: 286, distance: 38.0
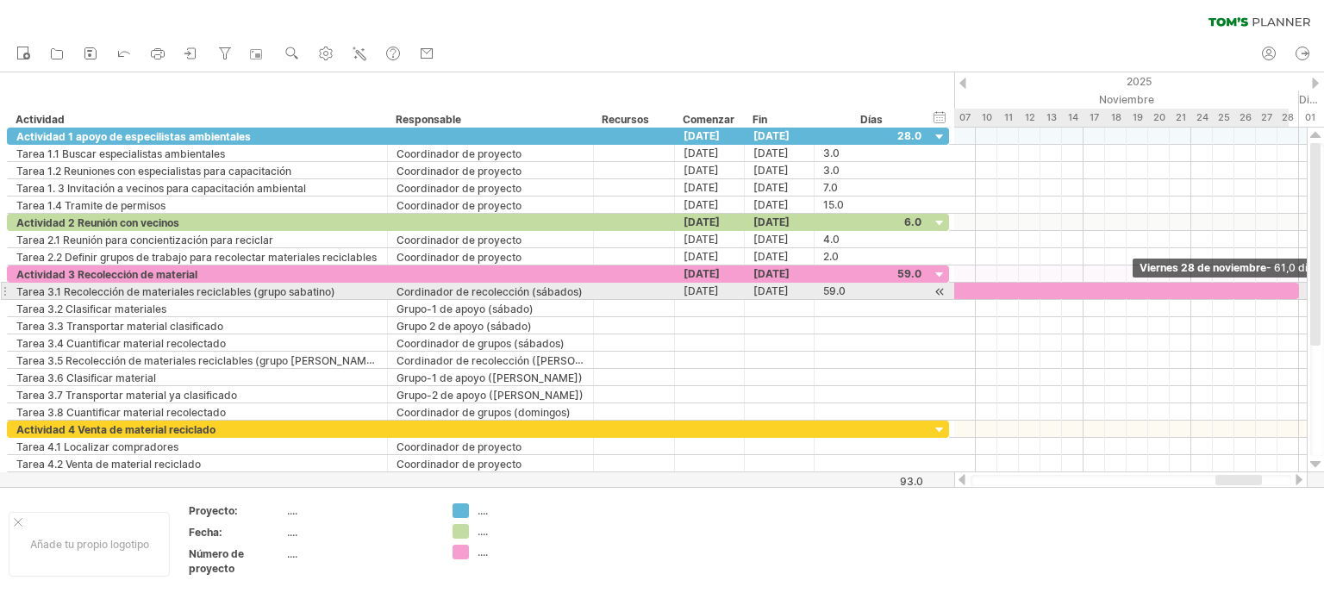
click at [1290, 286] on div at bounding box center [641, 291] width 1314 height 16
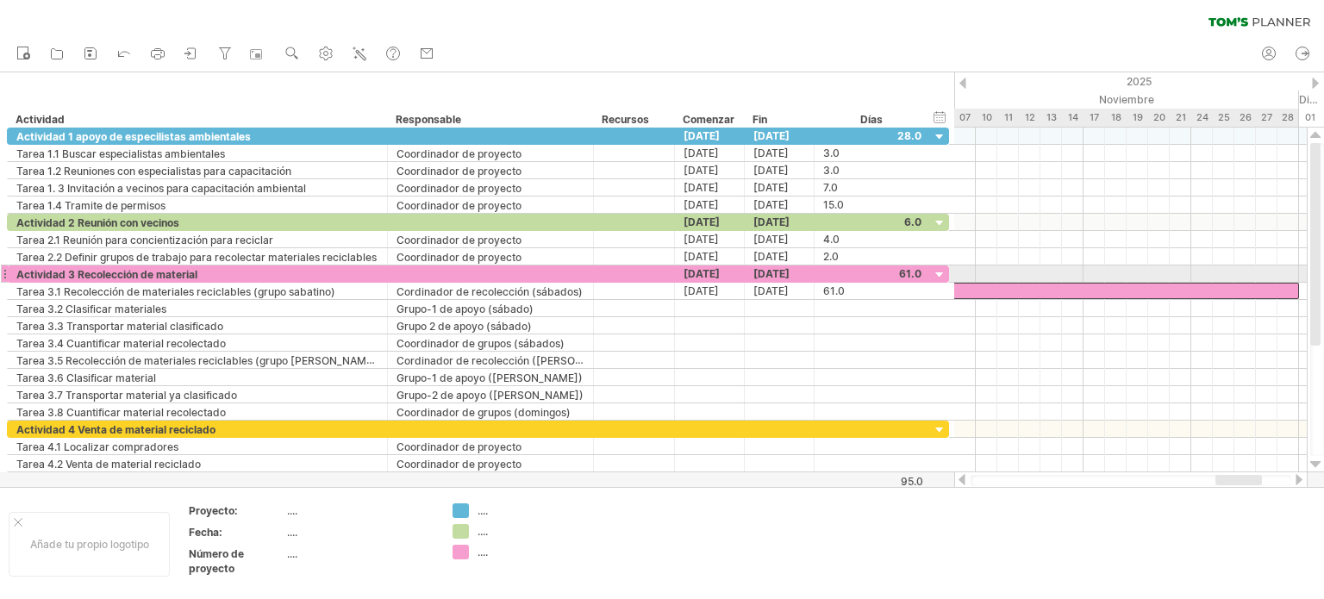
click at [1031, 283] on div at bounding box center [641, 291] width 1314 height 16
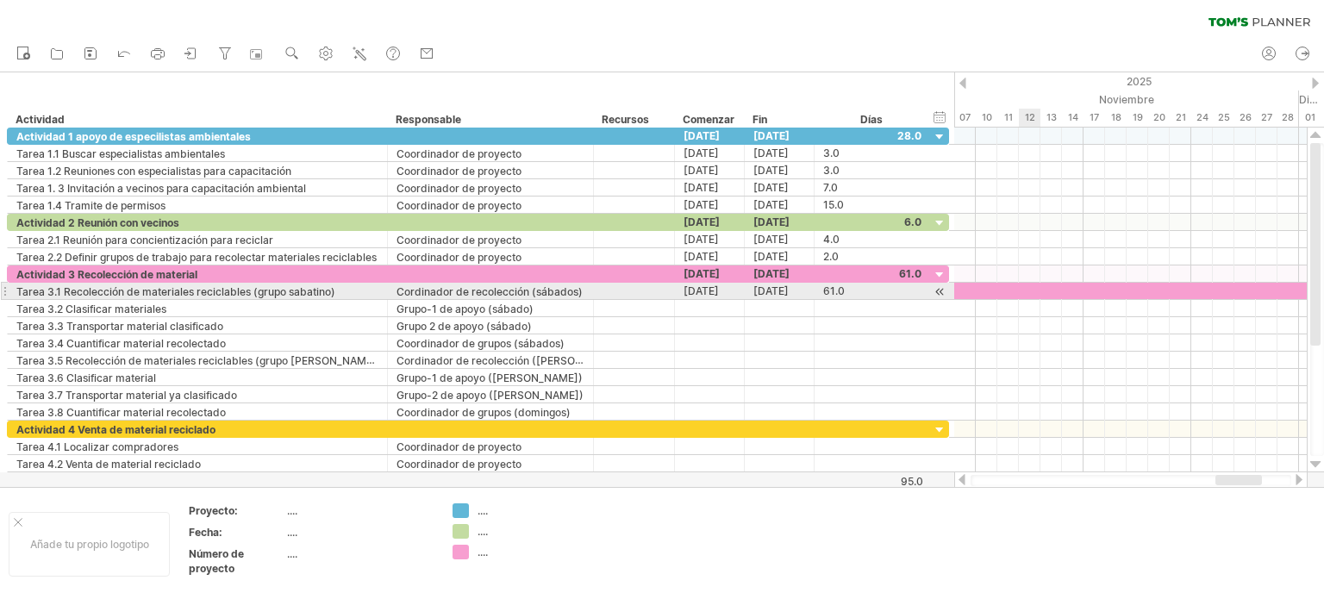
click at [1037, 285] on div at bounding box center [652, 291] width 1314 height 16
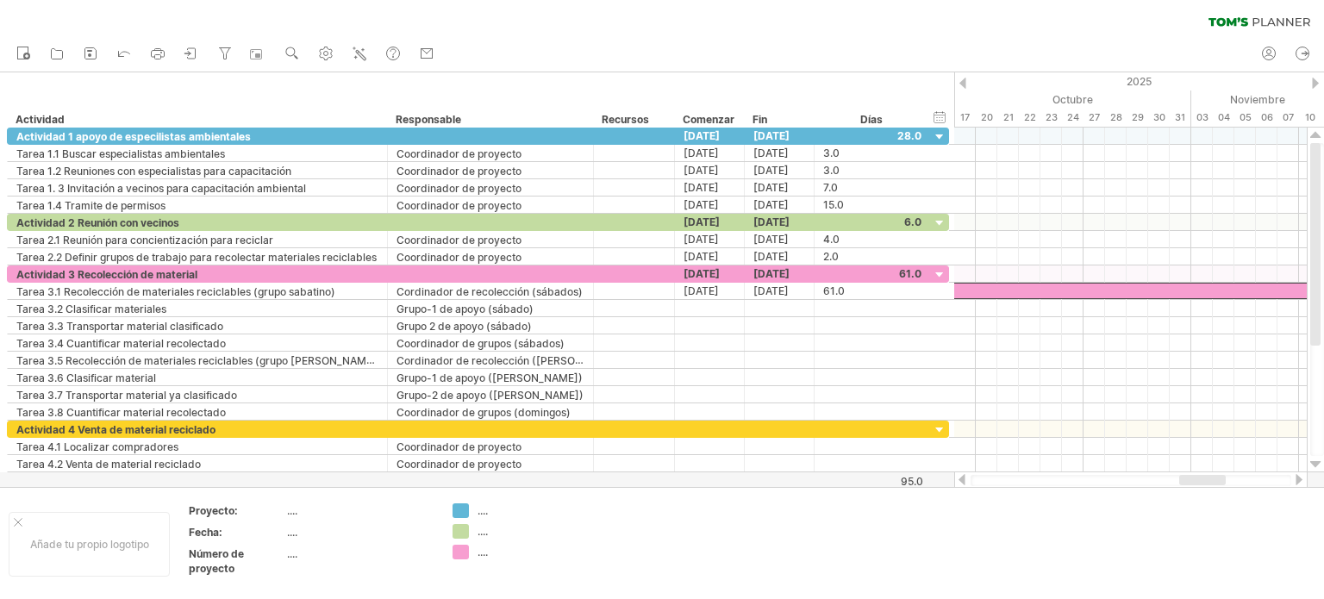
drag, startPoint x: 1217, startPoint y: 482, endPoint x: 1145, endPoint y: 484, distance: 71.6
click at [1179, 484] on div at bounding box center [1202, 480] width 47 height 10
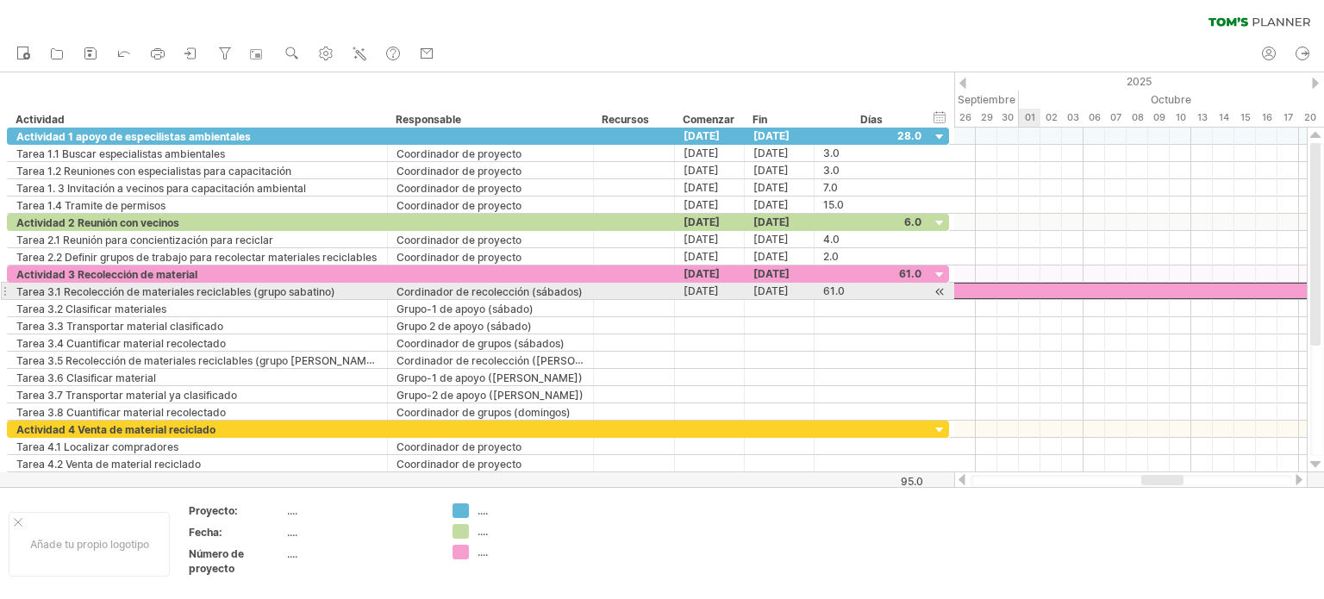
click at [1025, 289] on div at bounding box center [1298, 291] width 1314 height 16
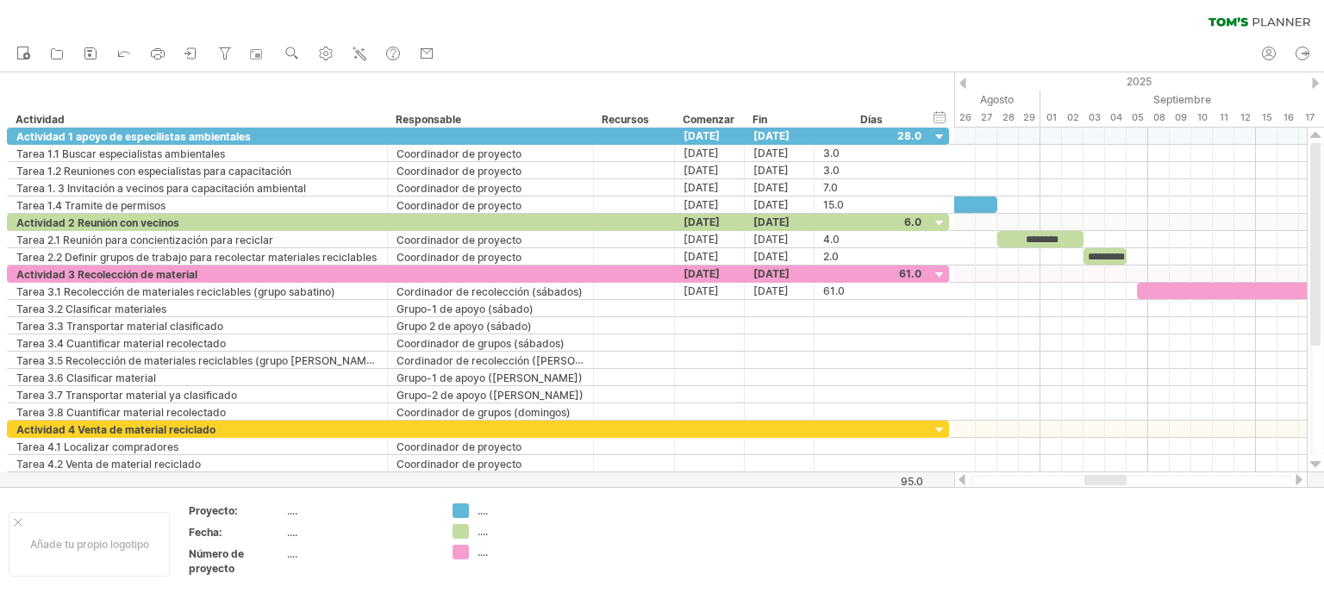
drag, startPoint x: 1156, startPoint y: 481, endPoint x: 1099, endPoint y: 482, distance: 56.9
click at [1099, 482] on div at bounding box center [1105, 480] width 42 height 10
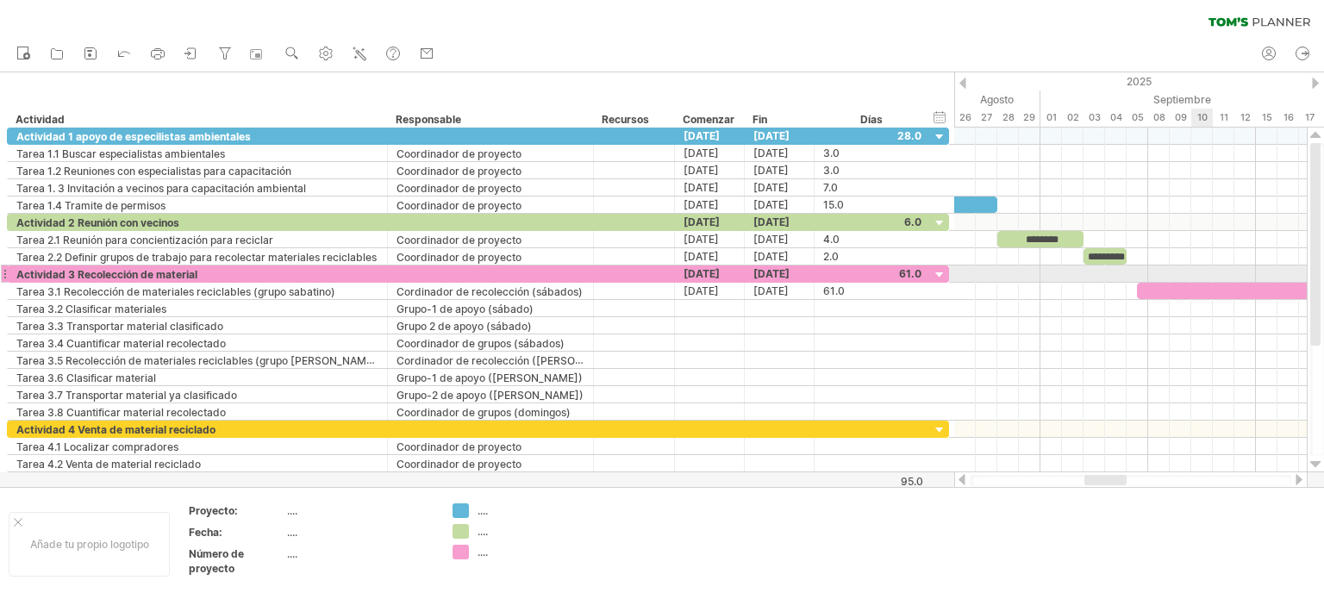
click at [1210, 280] on div at bounding box center [1130, 273] width 352 height 17
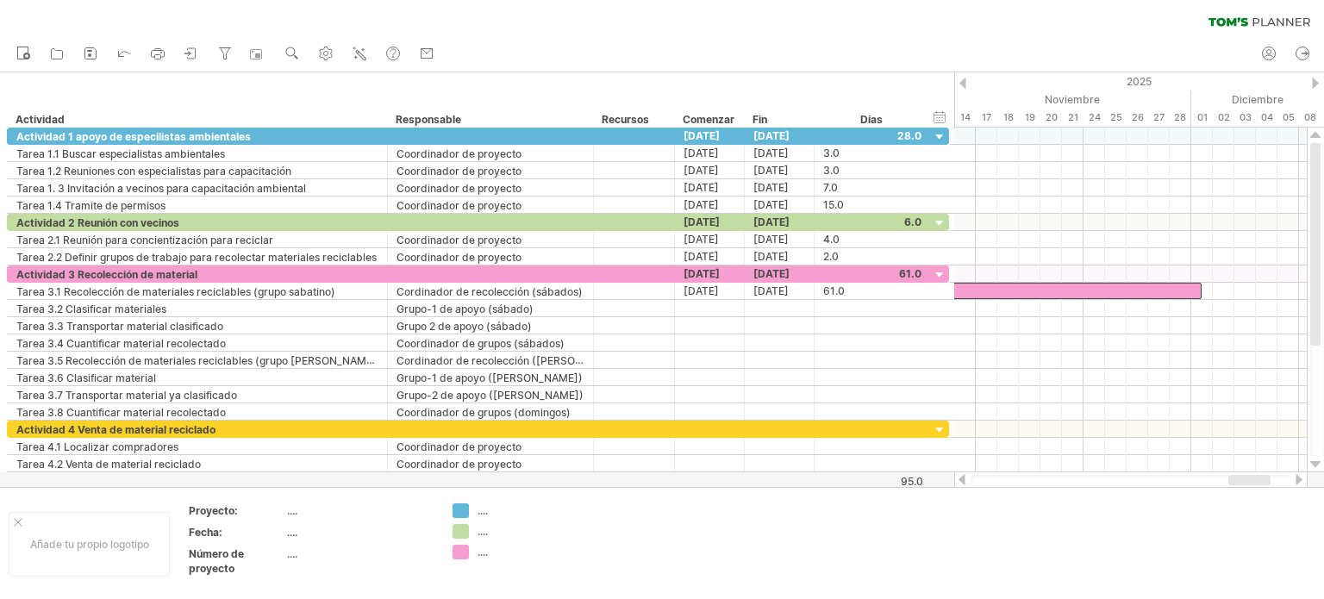
drag, startPoint x: 1121, startPoint y: 477, endPoint x: 1265, endPoint y: 485, distance: 144.2
click at [1265, 485] on div at bounding box center [1130, 480] width 321 height 11
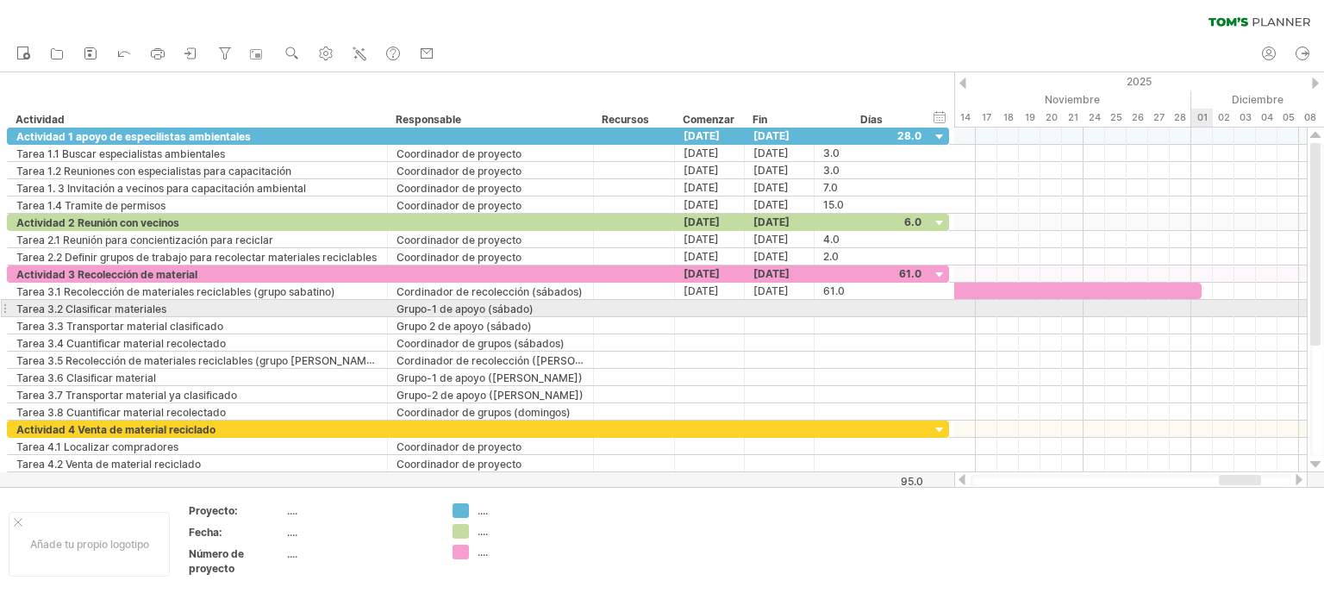
click at [1206, 306] on div at bounding box center [1130, 308] width 352 height 17
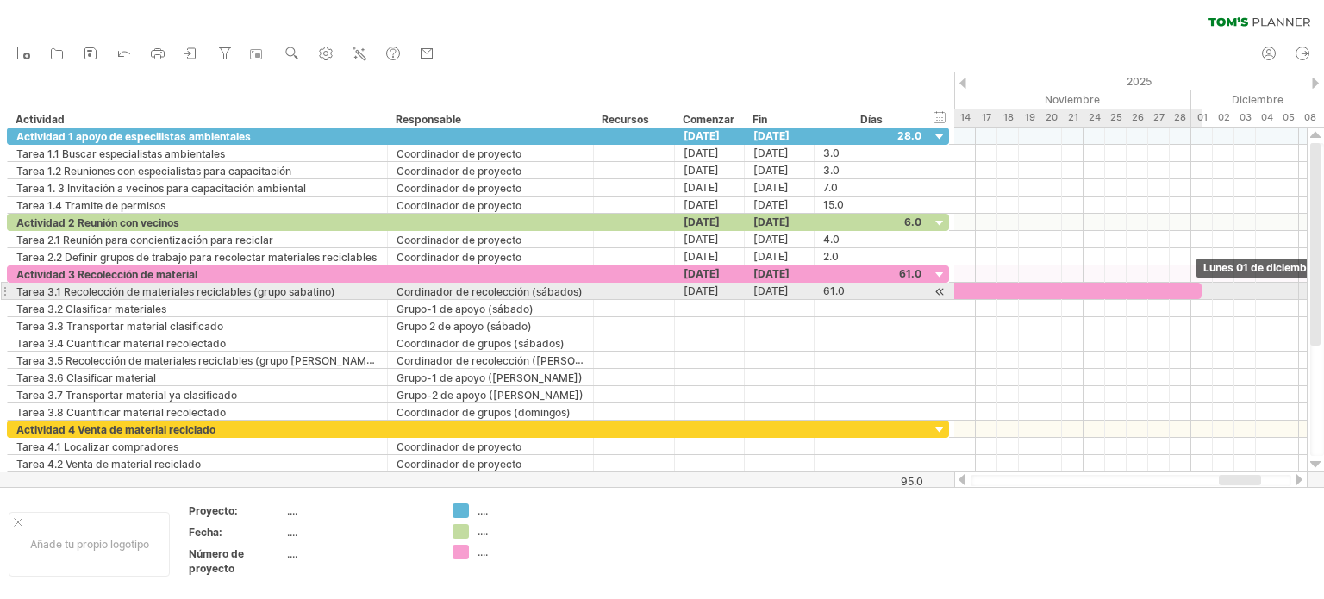
click at [1203, 289] on span at bounding box center [1201, 291] width 7 height 16
click at [1196, 287] on div "********* ********* ********* ********* ******** ********* ********* Viernes 28…" at bounding box center [1130, 300] width 352 height 345
drag, startPoint x: 1188, startPoint y: 289, endPoint x: 1205, endPoint y: 288, distance: 16.4
click at [1205, 288] on div "*********" at bounding box center [549, 291] width 1325 height 16
drag, startPoint x: 1209, startPoint y: 289, endPoint x: 1200, endPoint y: 290, distance: 9.5
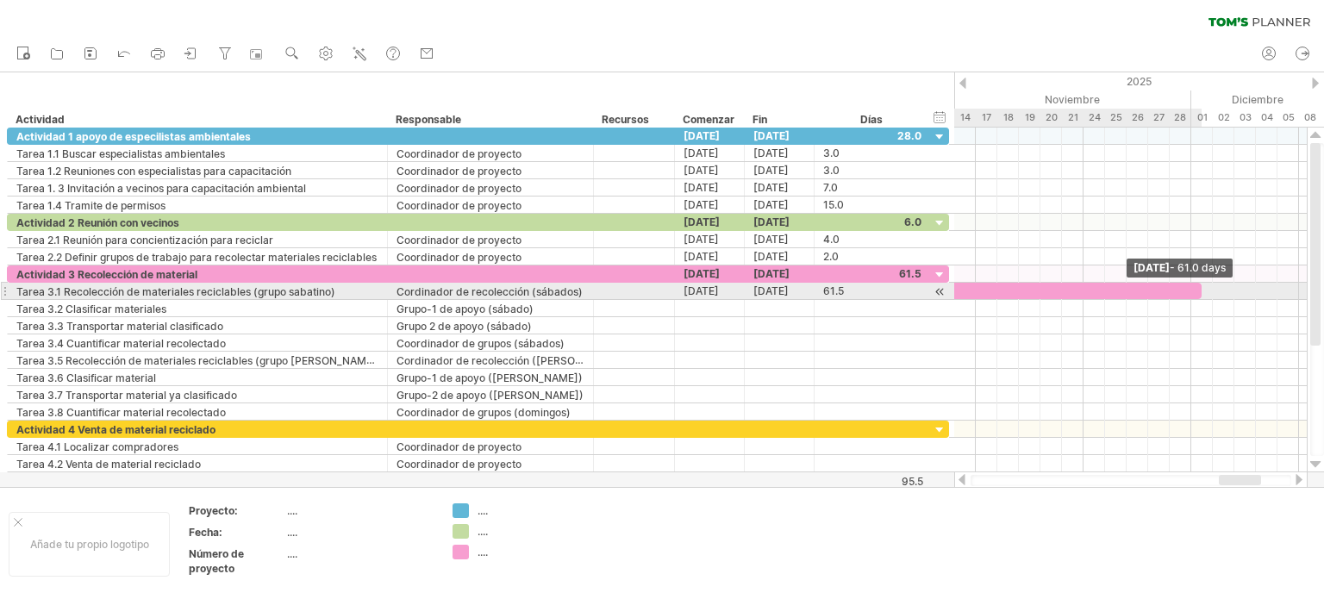
click at [1200, 290] on span at bounding box center [1201, 291] width 7 height 16
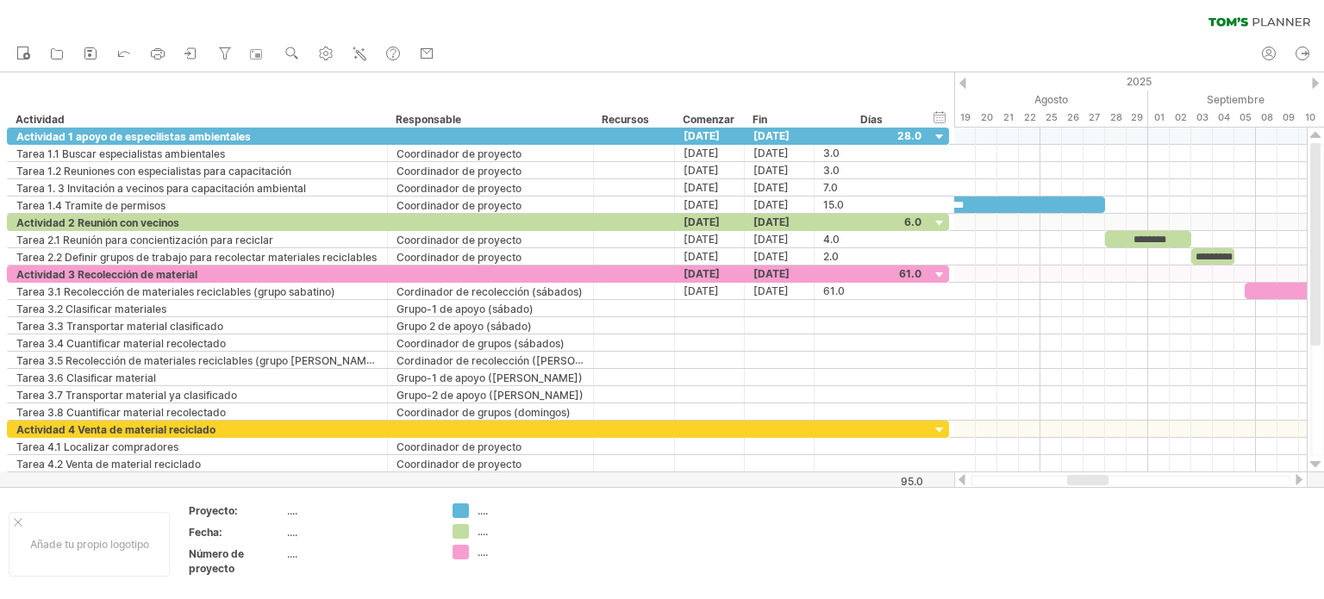
drag, startPoint x: 1225, startPoint y: 477, endPoint x: 1074, endPoint y: 480, distance: 151.7
click at [1074, 480] on div at bounding box center [1087, 480] width 41 height 10
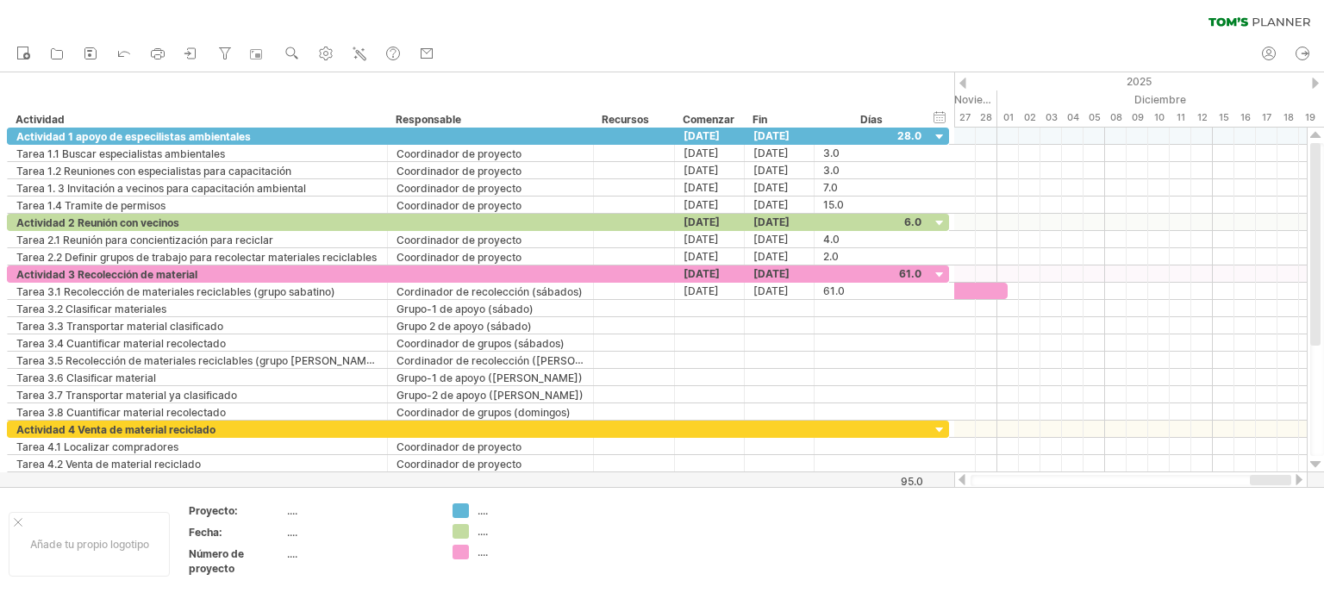
drag, startPoint x: 1103, startPoint y: 479, endPoint x: 1299, endPoint y: 473, distance: 195.7
click at [1299, 473] on div at bounding box center [1130, 479] width 353 height 17
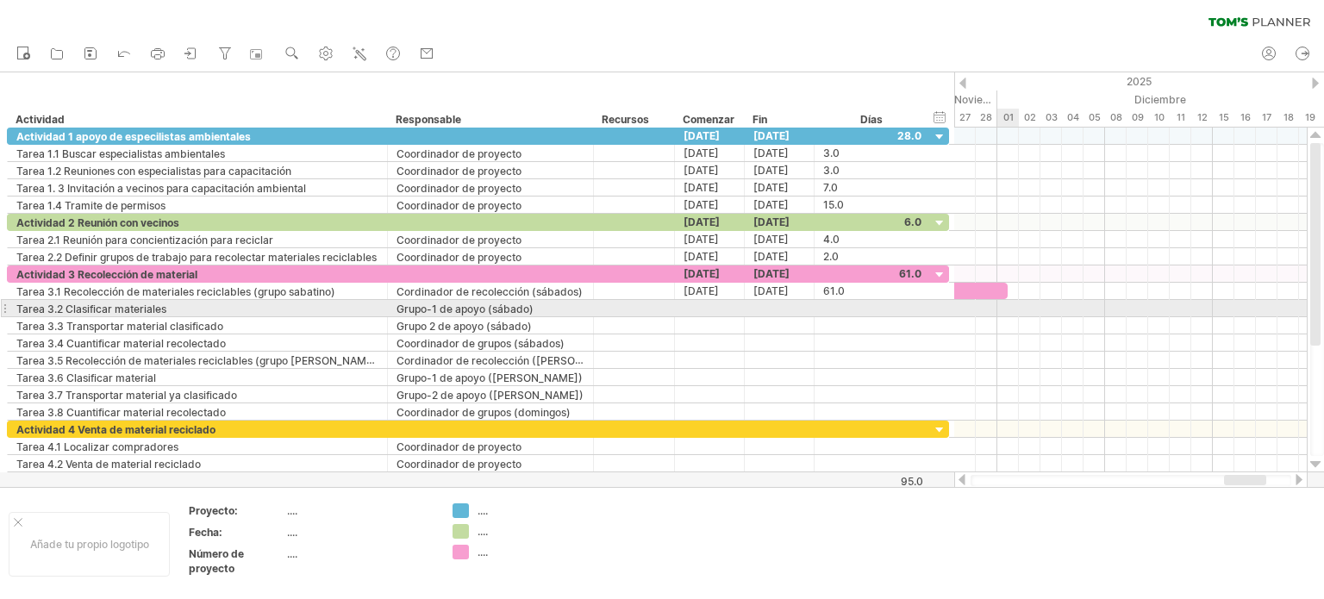
click at [1013, 306] on div at bounding box center [1130, 308] width 352 height 17
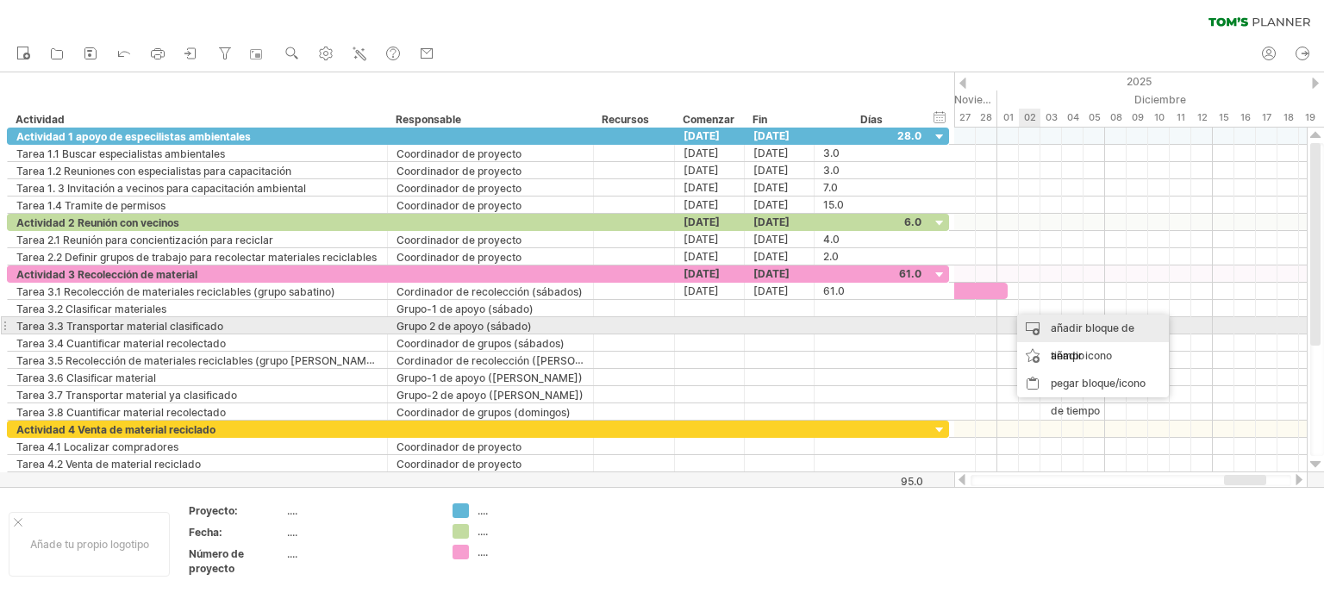
click at [1056, 323] on font "añadir bloque de tiempo" at bounding box center [1092, 341] width 84 height 41
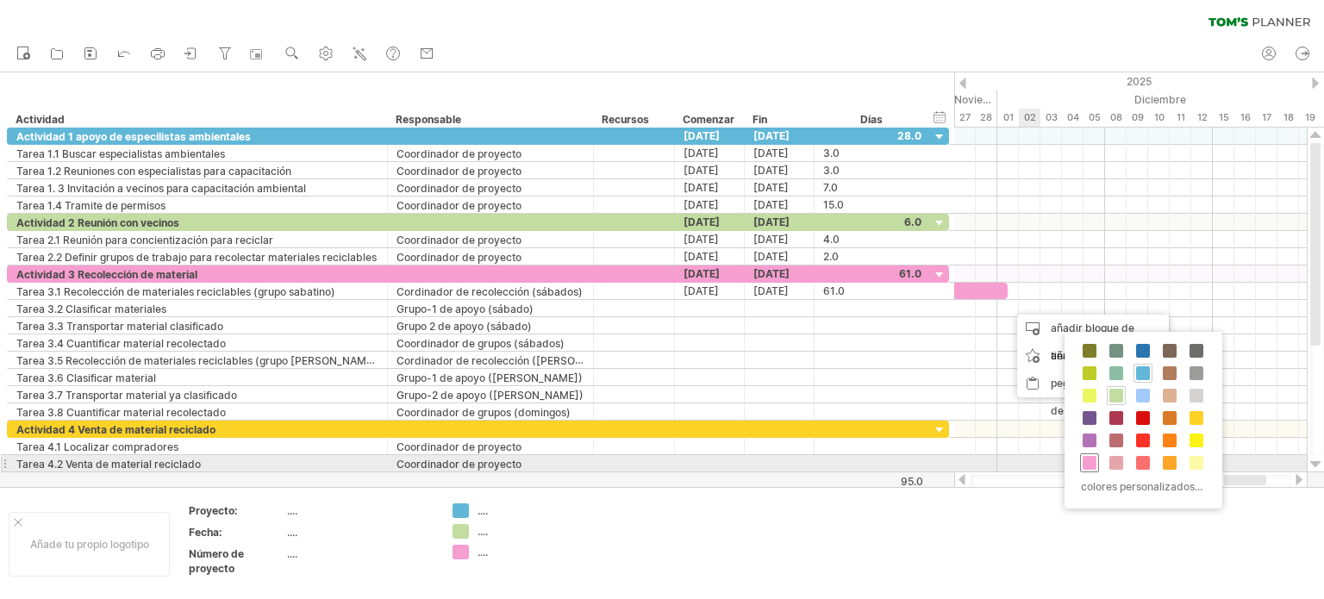
click at [1093, 457] on span at bounding box center [1089, 463] width 14 height 14
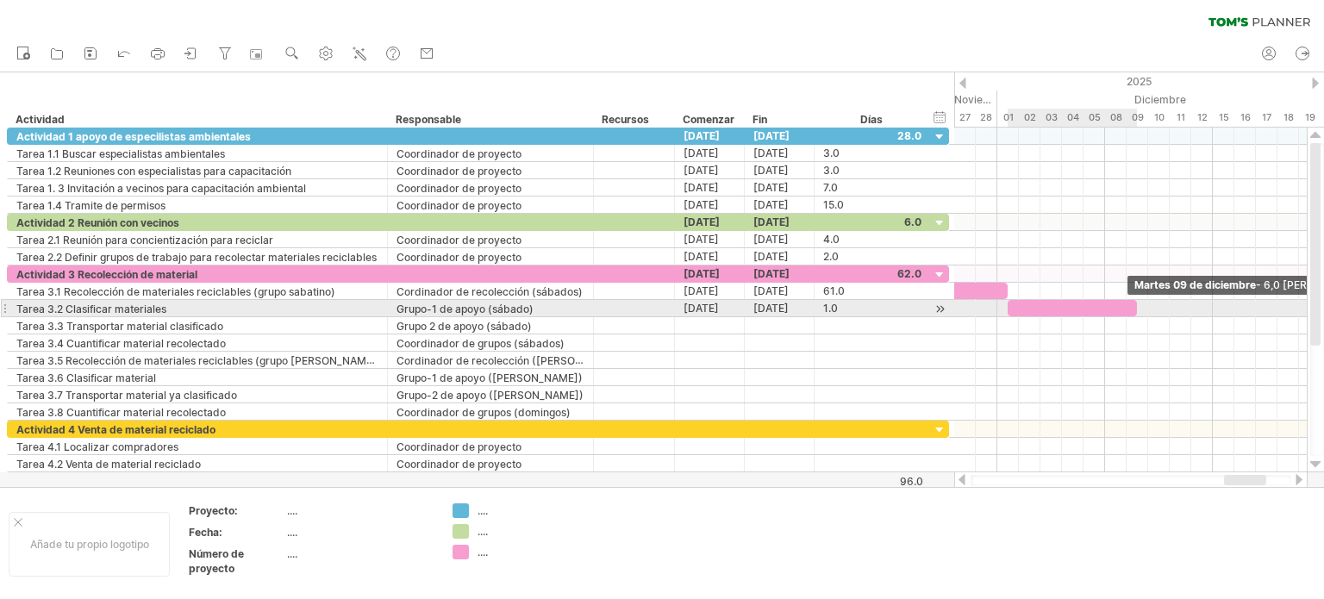
drag, startPoint x: 1027, startPoint y: 302, endPoint x: 1135, endPoint y: 302, distance: 107.7
click at [1135, 302] on span at bounding box center [1136, 308] width 7 height 16
drag, startPoint x: 1134, startPoint y: 302, endPoint x: 1156, endPoint y: 302, distance: 22.4
click at [1156, 302] on span at bounding box center [1158, 308] width 7 height 16
drag, startPoint x: 1156, startPoint y: 302, endPoint x: 1184, endPoint y: 302, distance: 27.6
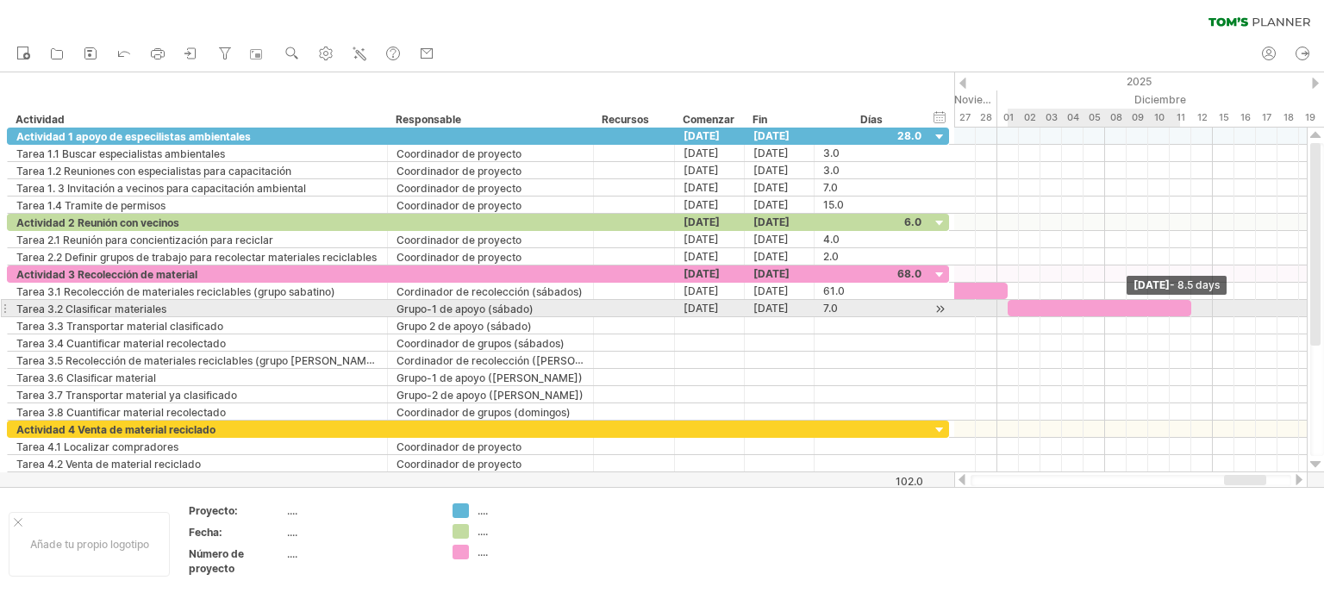
click at [1184, 302] on div at bounding box center [1099, 308] width 184 height 16
drag, startPoint x: 1188, startPoint y: 302, endPoint x: 1206, endPoint y: 306, distance: 19.3
click at [1206, 306] on div at bounding box center [1109, 308] width 205 height 16
drag, startPoint x: 1210, startPoint y: 302, endPoint x: 1219, endPoint y: 303, distance: 8.8
click at [1219, 303] on span at bounding box center [1222, 308] width 7 height 16
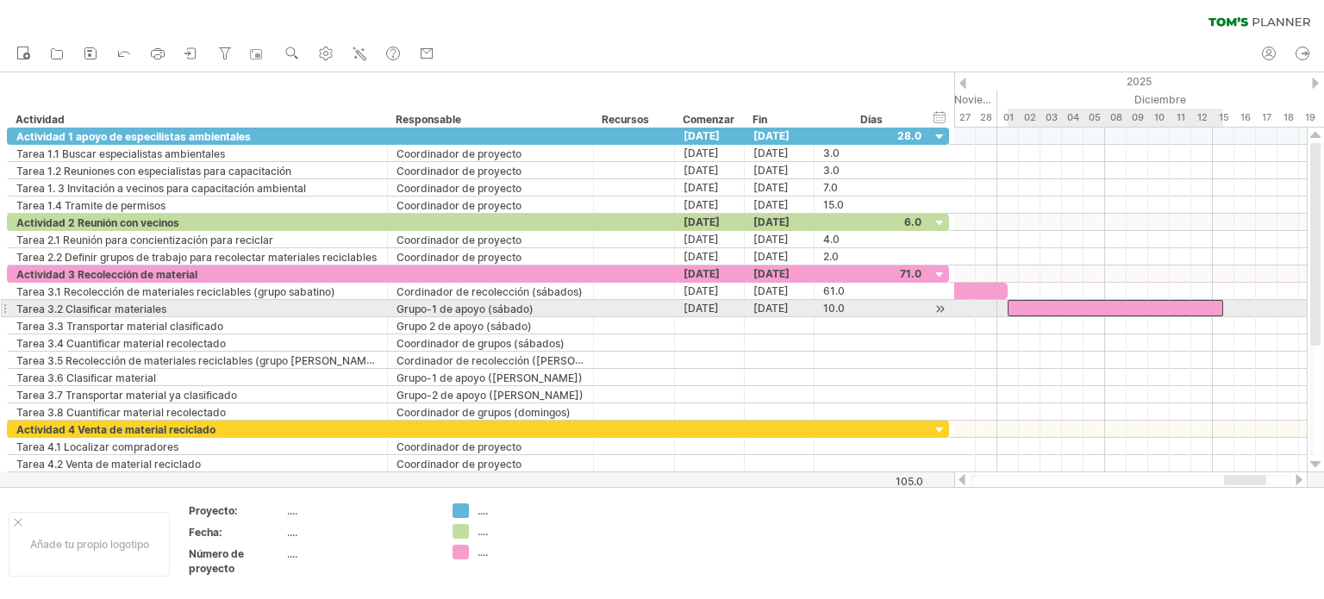
click at [1069, 301] on div at bounding box center [1114, 308] width 215 height 16
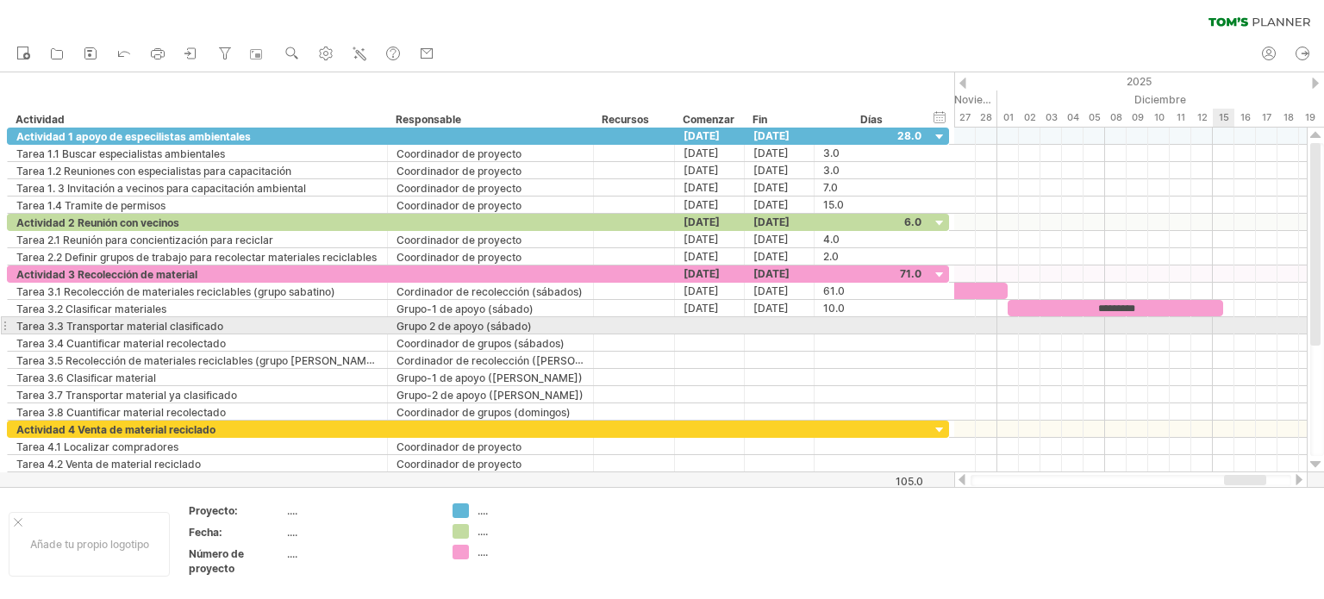
click at [1228, 325] on div at bounding box center [1130, 325] width 352 height 17
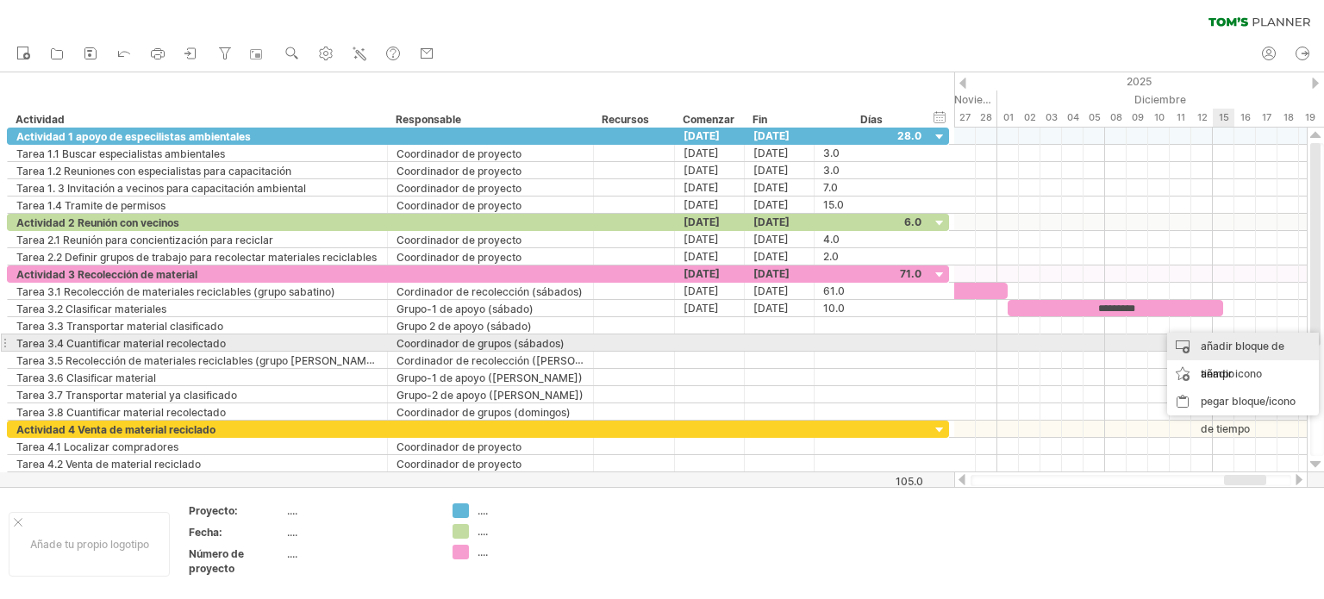
click at [1216, 346] on font "añadir bloque de tiempo" at bounding box center [1242, 360] width 84 height 41
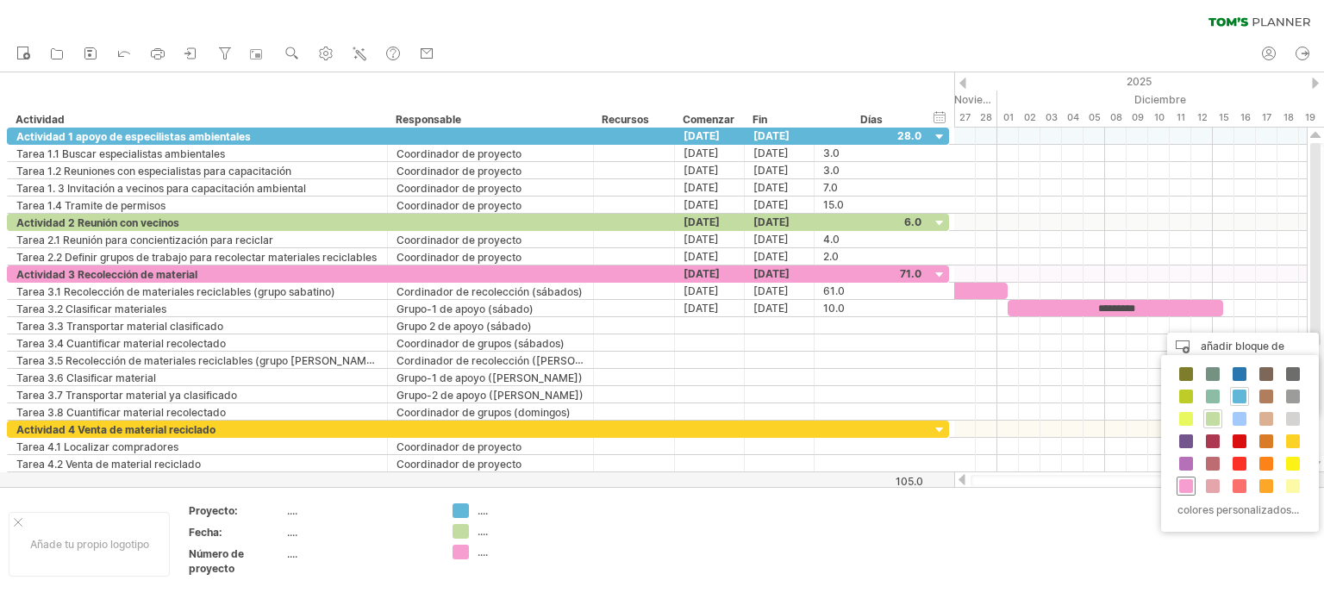
click at [1186, 483] on span at bounding box center [1186, 486] width 14 height 14
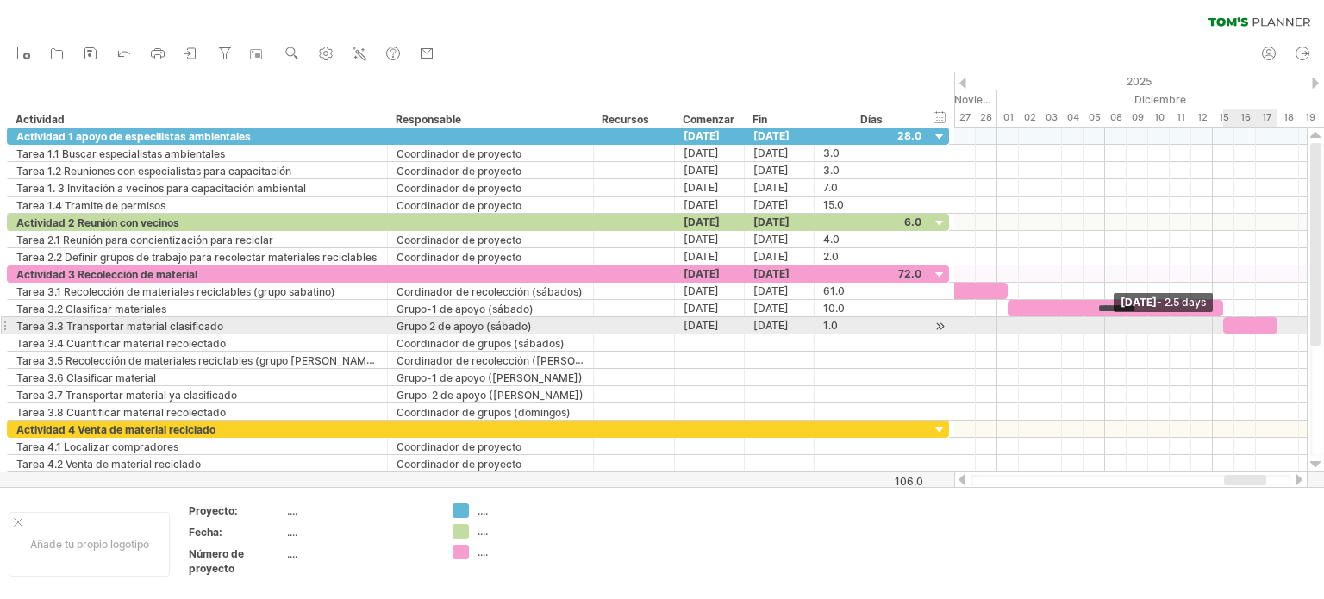
drag, startPoint x: 1244, startPoint y: 321, endPoint x: 1275, endPoint y: 319, distance: 31.1
click at [1275, 319] on span at bounding box center [1277, 325] width 7 height 16
drag, startPoint x: 1274, startPoint y: 324, endPoint x: 1287, endPoint y: 318, distance: 15.1
click at [1287, 318] on span at bounding box center [1287, 325] width 7 height 16
click at [1256, 318] on div at bounding box center [1255, 325] width 65 height 16
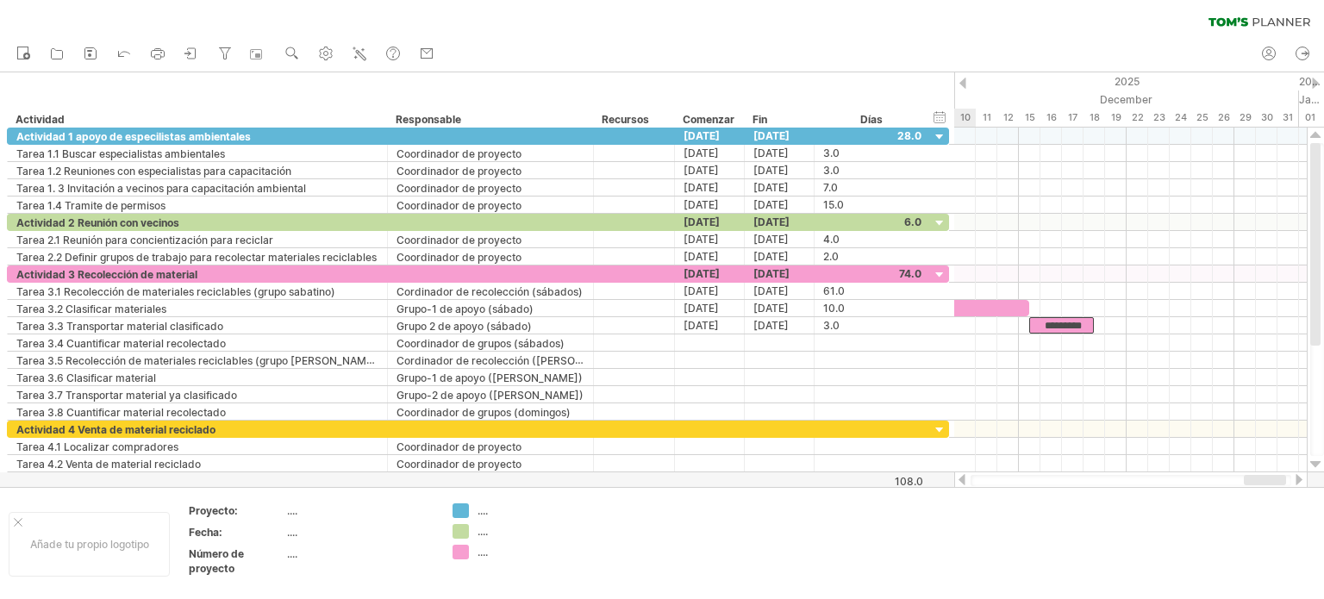
drag, startPoint x: 1247, startPoint y: 477, endPoint x: 1267, endPoint y: 477, distance: 19.8
click at [1267, 477] on div at bounding box center [1265, 480] width 42 height 10
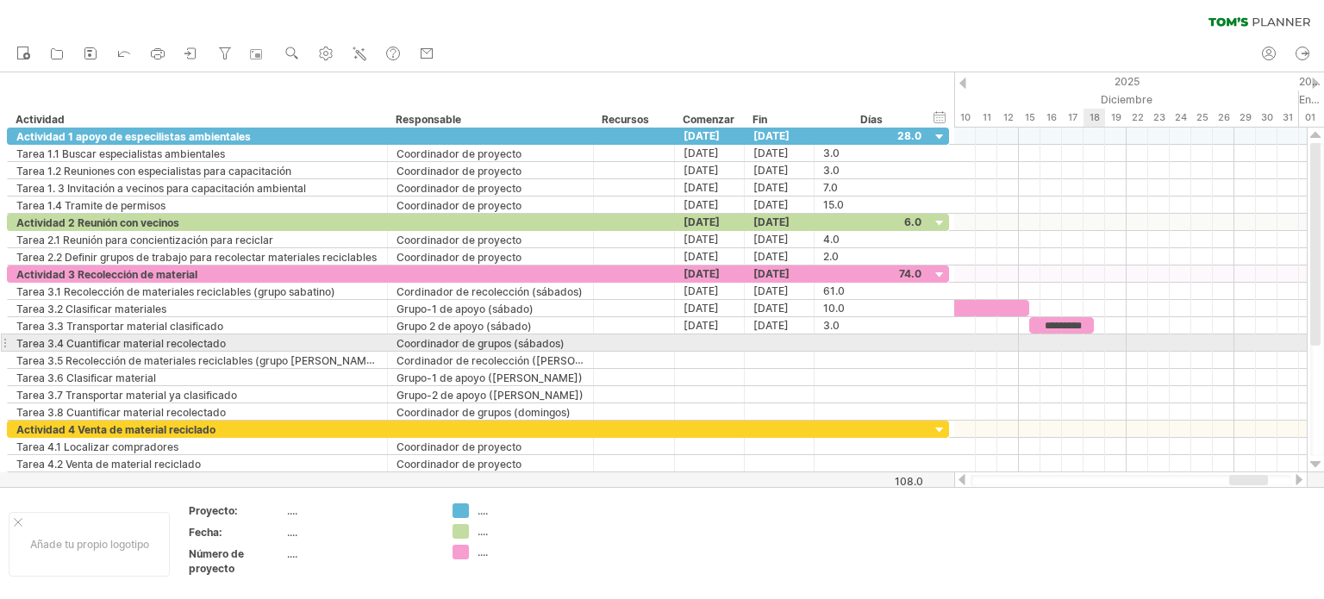
click at [1096, 340] on div at bounding box center [1130, 342] width 352 height 17
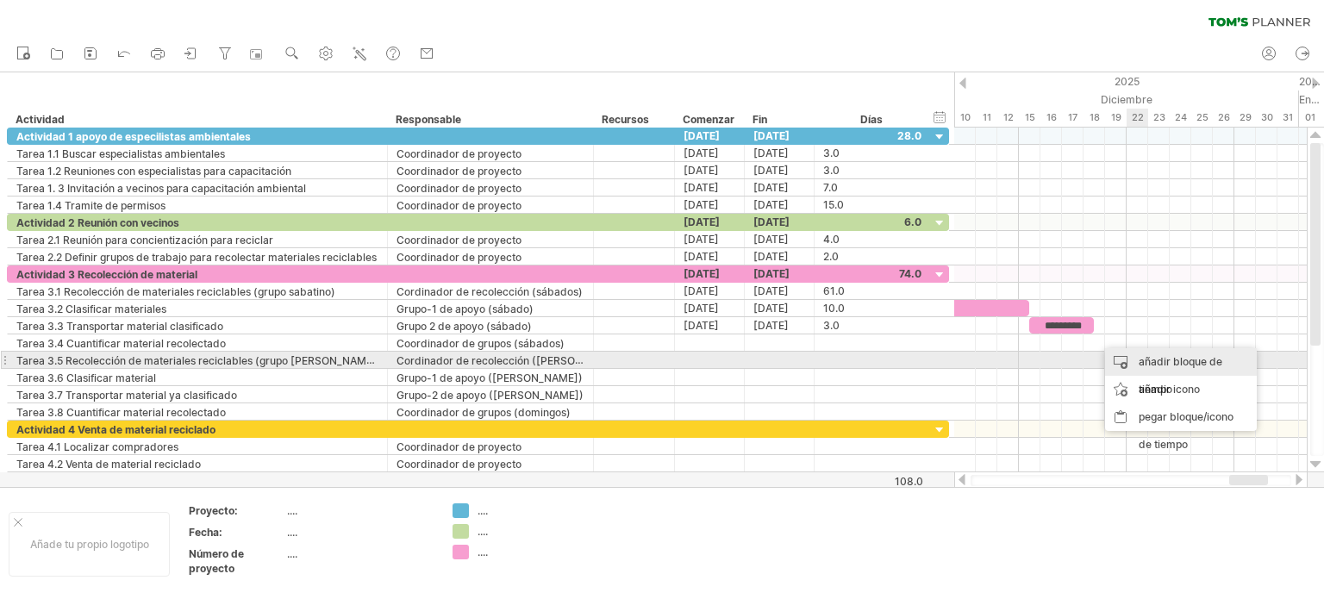
click at [1144, 360] on font "añadir bloque de tiempo" at bounding box center [1180, 375] width 84 height 41
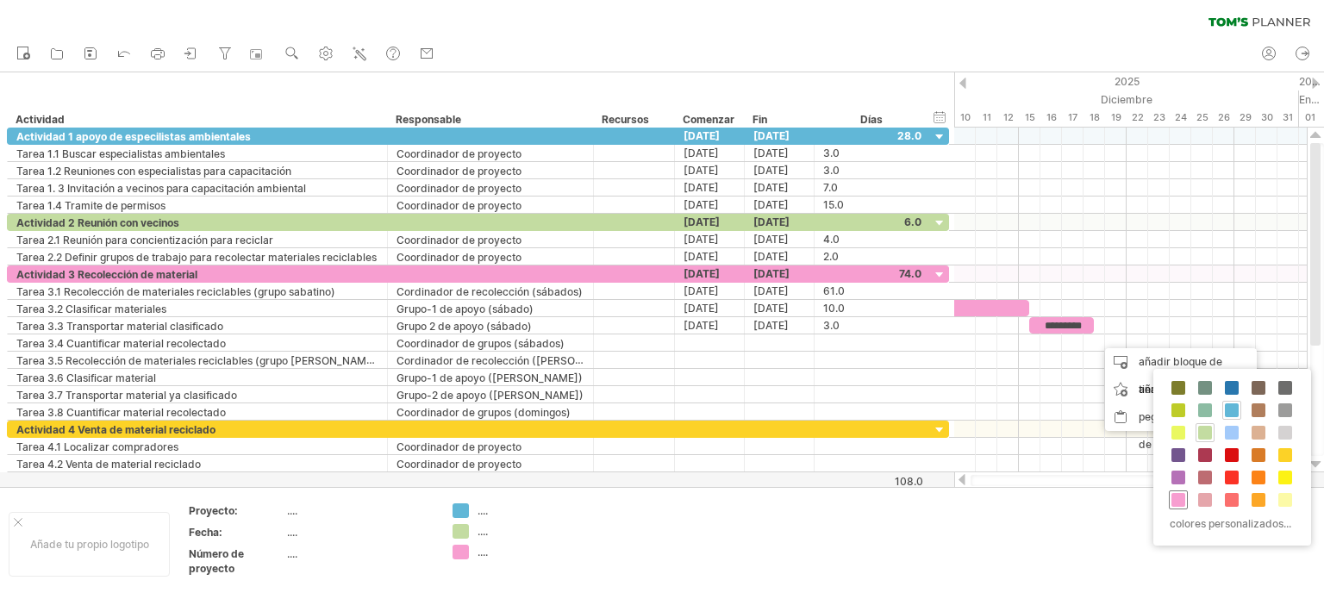
click at [1179, 493] on span at bounding box center [1178, 500] width 14 height 14
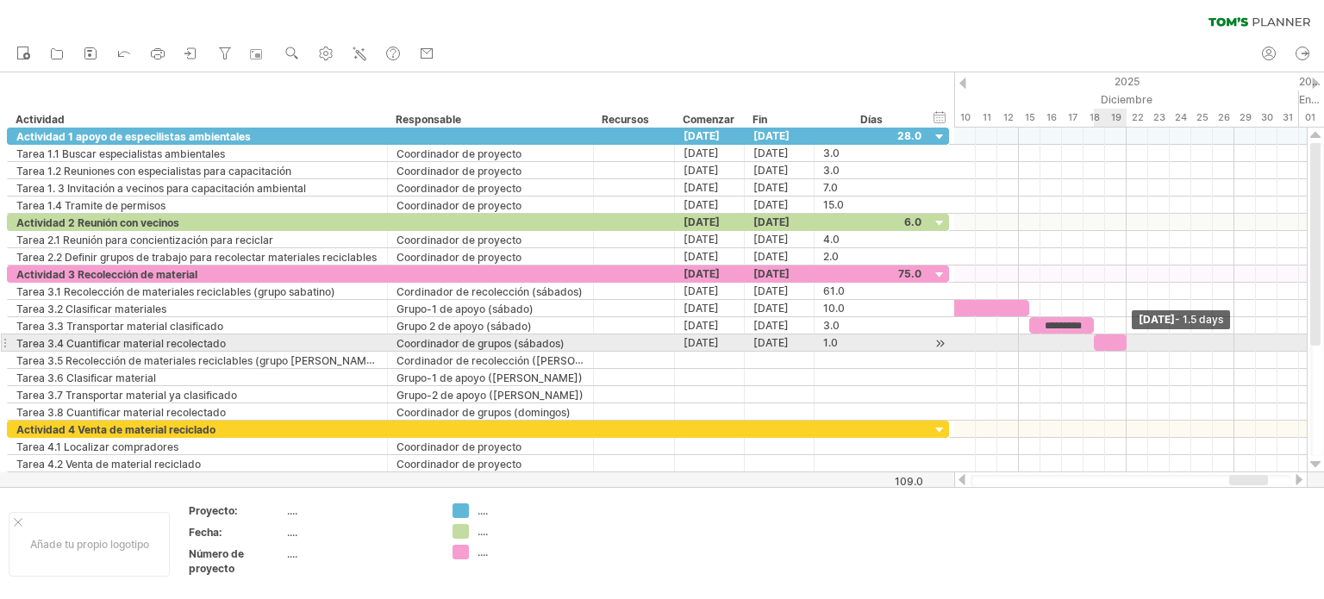
click at [1119, 339] on div at bounding box center [1110, 342] width 33 height 16
click at [1131, 337] on div at bounding box center [1115, 342] width 43 height 16
click at [1104, 340] on div at bounding box center [1115, 342] width 43 height 16
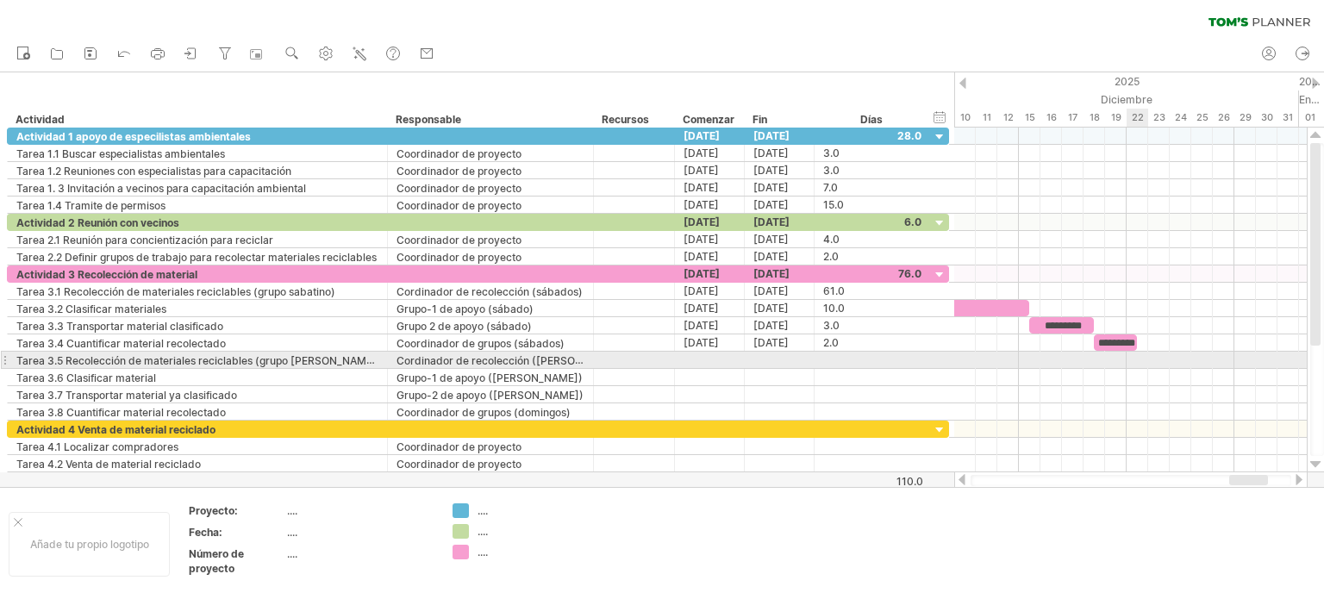
click at [1139, 358] on div at bounding box center [1130, 360] width 352 height 17
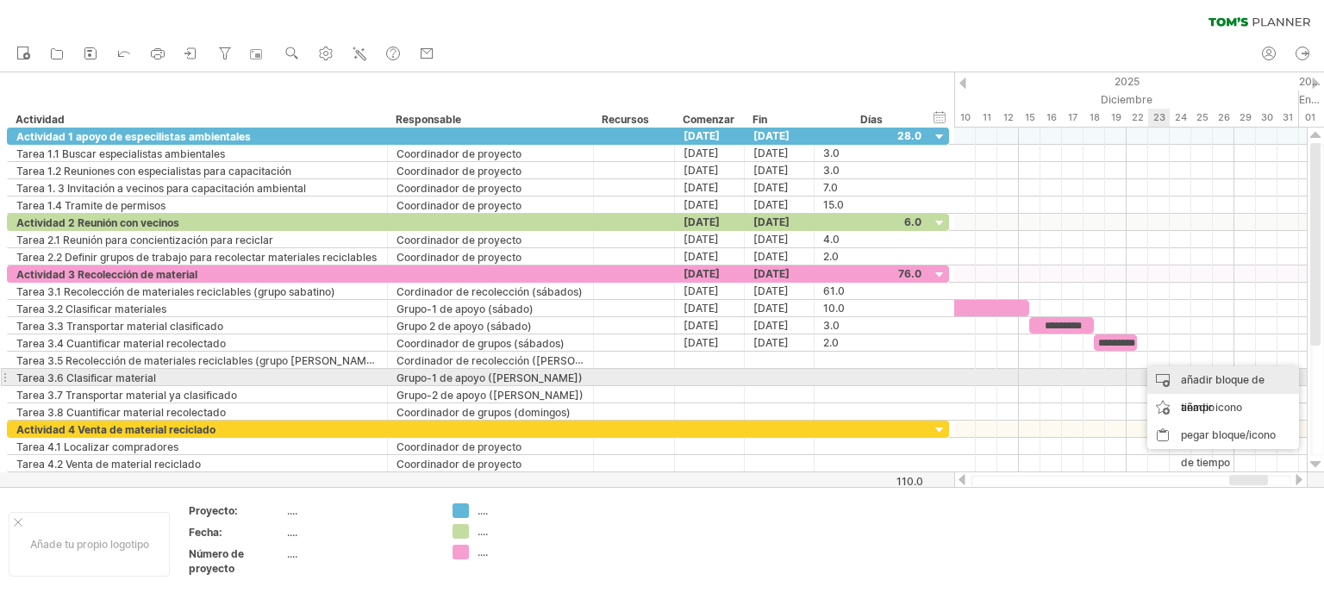
click at [1185, 371] on div "añadir bloque de tiempo" at bounding box center [1223, 393] width 152 height 55
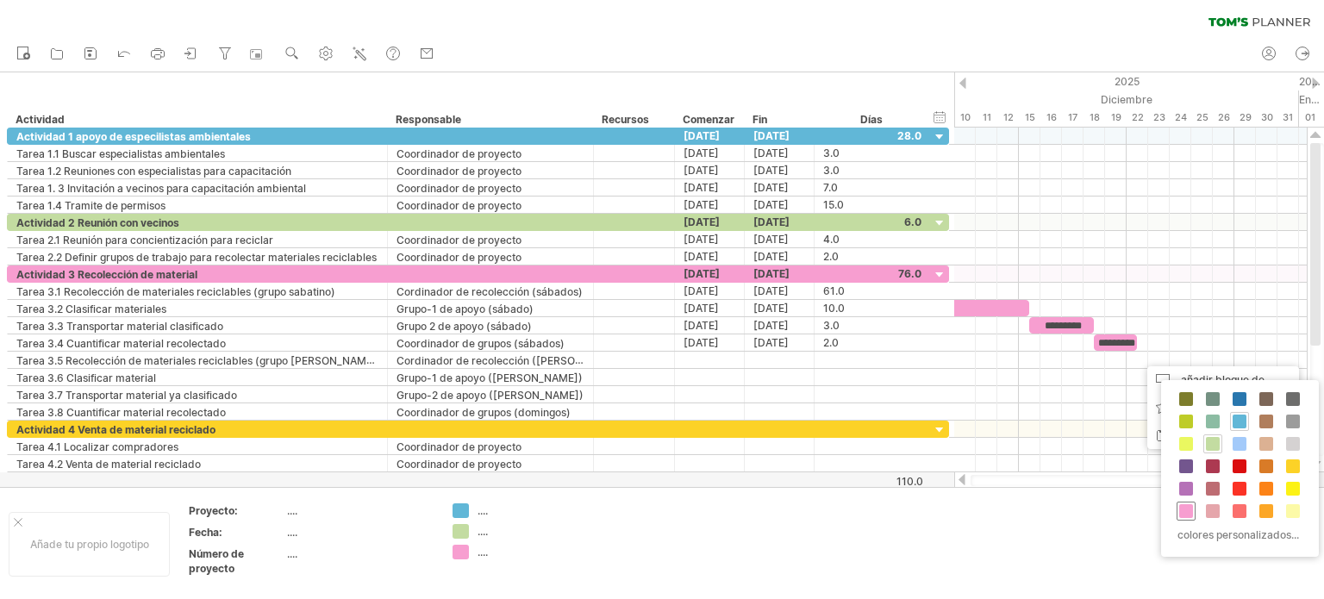
click at [1190, 506] on span at bounding box center [1186, 511] width 14 height 14
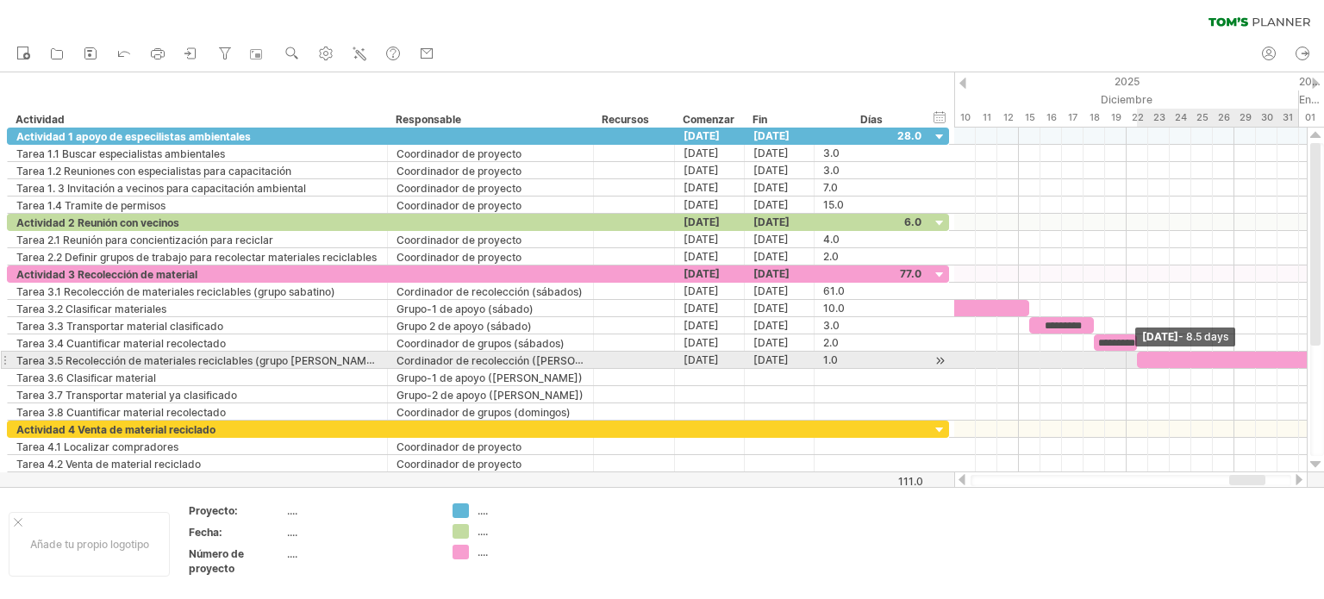
drag, startPoint x: 1158, startPoint y: 358, endPoint x: 1323, endPoint y: 355, distance: 164.6
click at [1323, 355] on div "Intentando acceder a [DOMAIN_NAME] Conectado de nuevo... 0% borrar filtro" at bounding box center [662, 299] width 1324 height 599
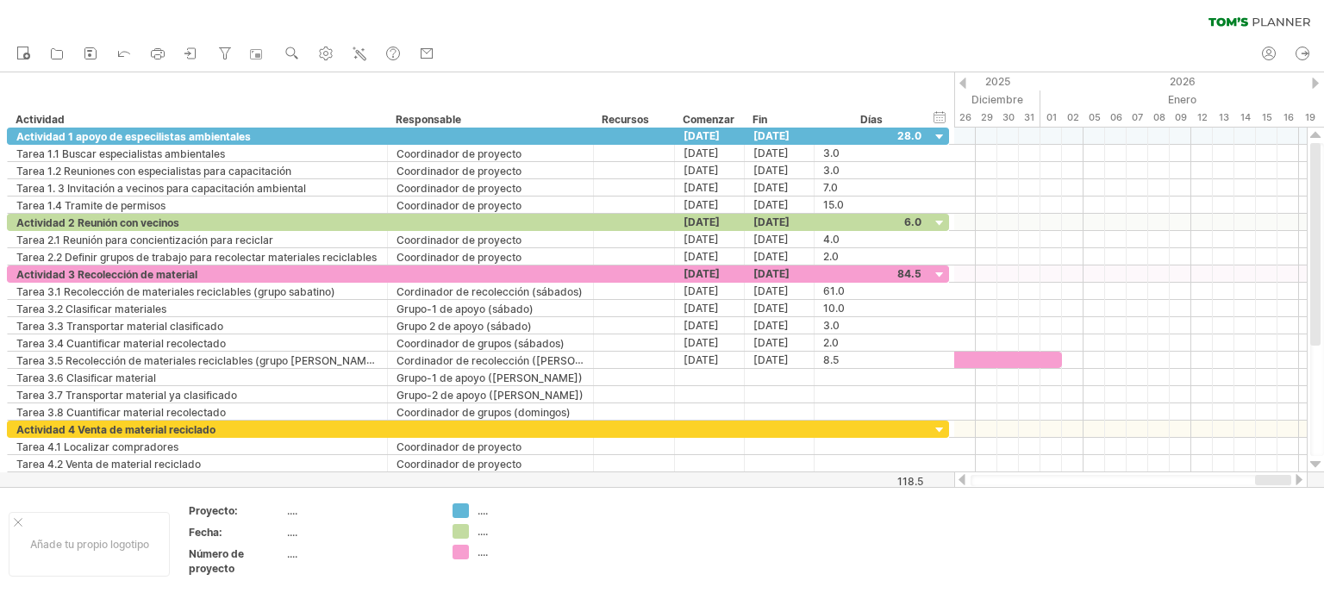
drag, startPoint x: 1251, startPoint y: 475, endPoint x: 1317, endPoint y: 473, distance: 65.5
click at [1317, 473] on div "Intentando acceder a [DOMAIN_NAME] Conectado de nuevo... 0% borrar filtro" at bounding box center [662, 299] width 1324 height 599
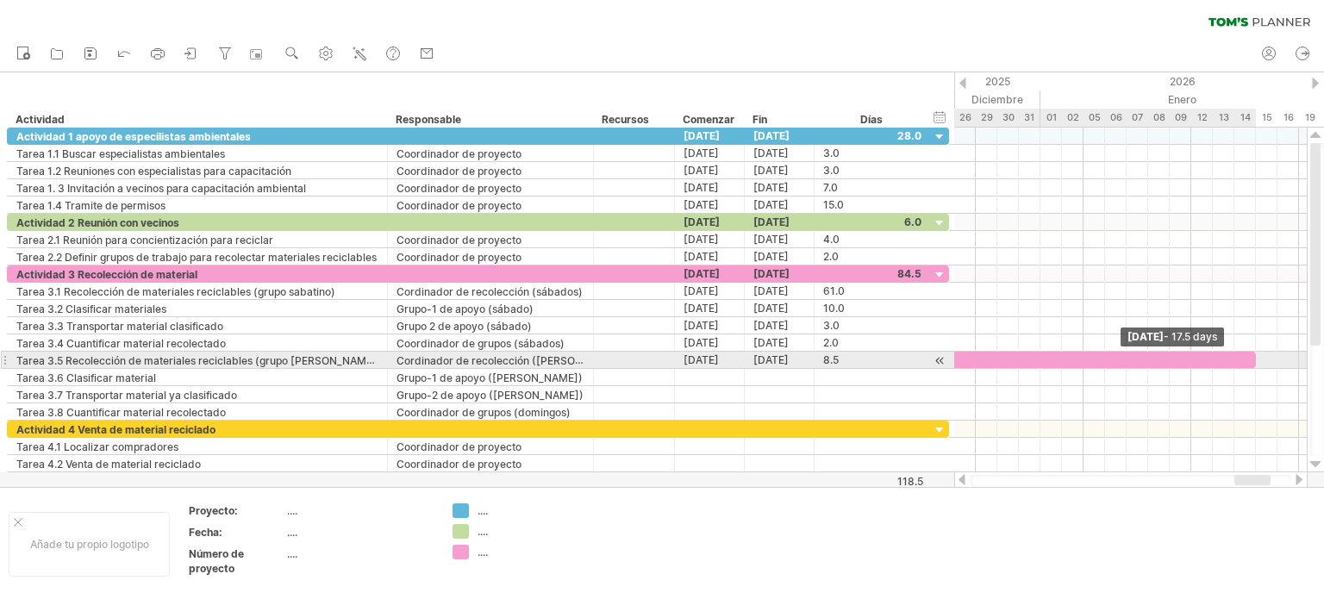
drag, startPoint x: 1060, startPoint y: 355, endPoint x: 1257, endPoint y: 353, distance: 197.4
click at [1257, 353] on span at bounding box center [1255, 360] width 7 height 16
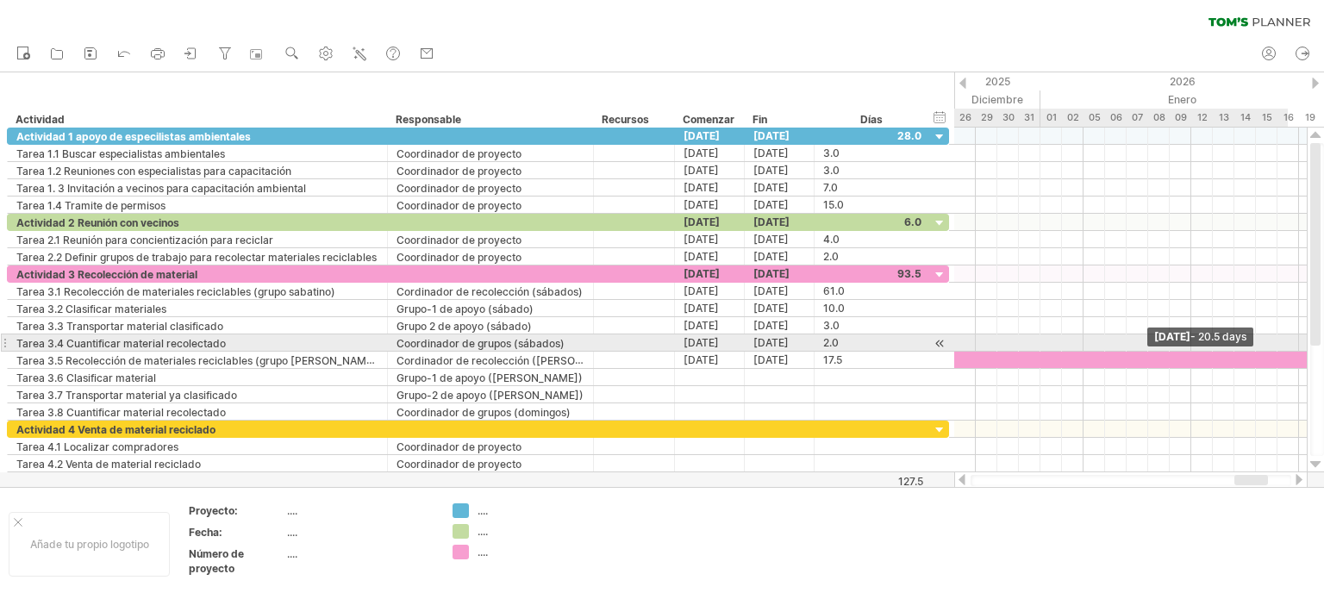
drag, startPoint x: 1255, startPoint y: 357, endPoint x: 1323, endPoint y: 348, distance: 68.6
click at [1323, 348] on div "Intentando acceder a [DOMAIN_NAME] Conectado de nuevo... 0% borrar filtro" at bounding box center [662, 299] width 1324 height 599
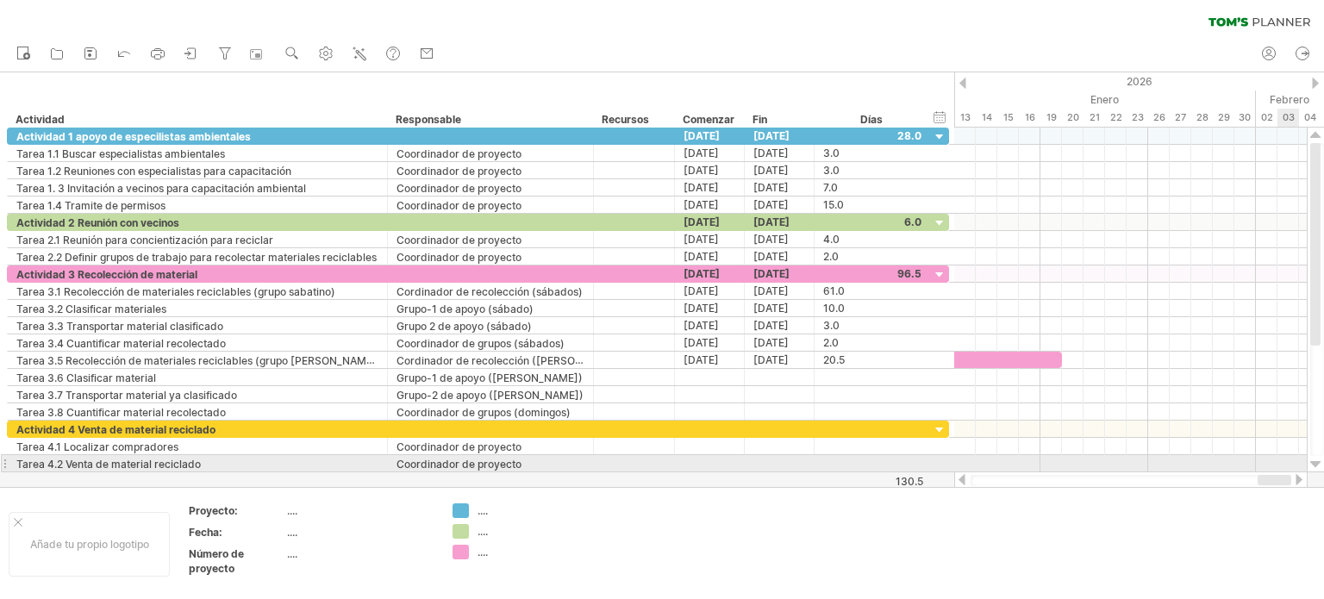
drag, startPoint x: 1259, startPoint y: 475, endPoint x: 1298, endPoint y: 468, distance: 39.4
click at [1298, 468] on div "Intentando acceder a [DOMAIN_NAME] Conectado de nuevo... 0% borrar filtro" at bounding box center [662, 299] width 1324 height 599
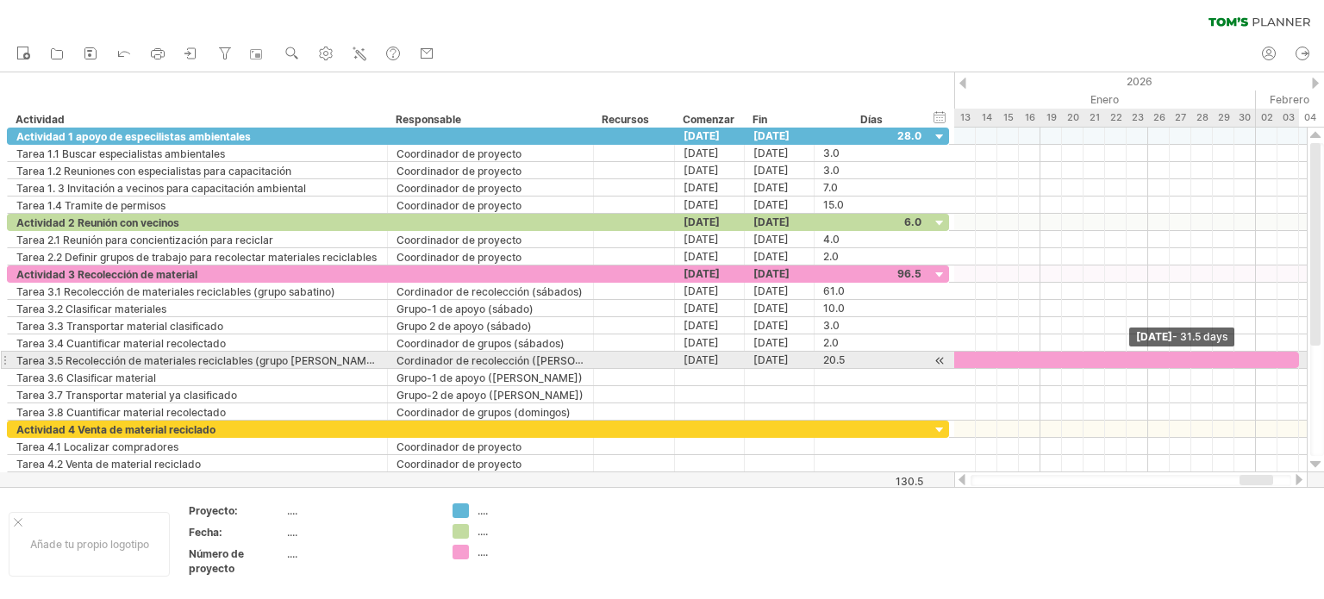
drag, startPoint x: 1063, startPoint y: 355, endPoint x: 1297, endPoint y: 365, distance: 234.6
click at [1297, 365] on span at bounding box center [1298, 360] width 7 height 16
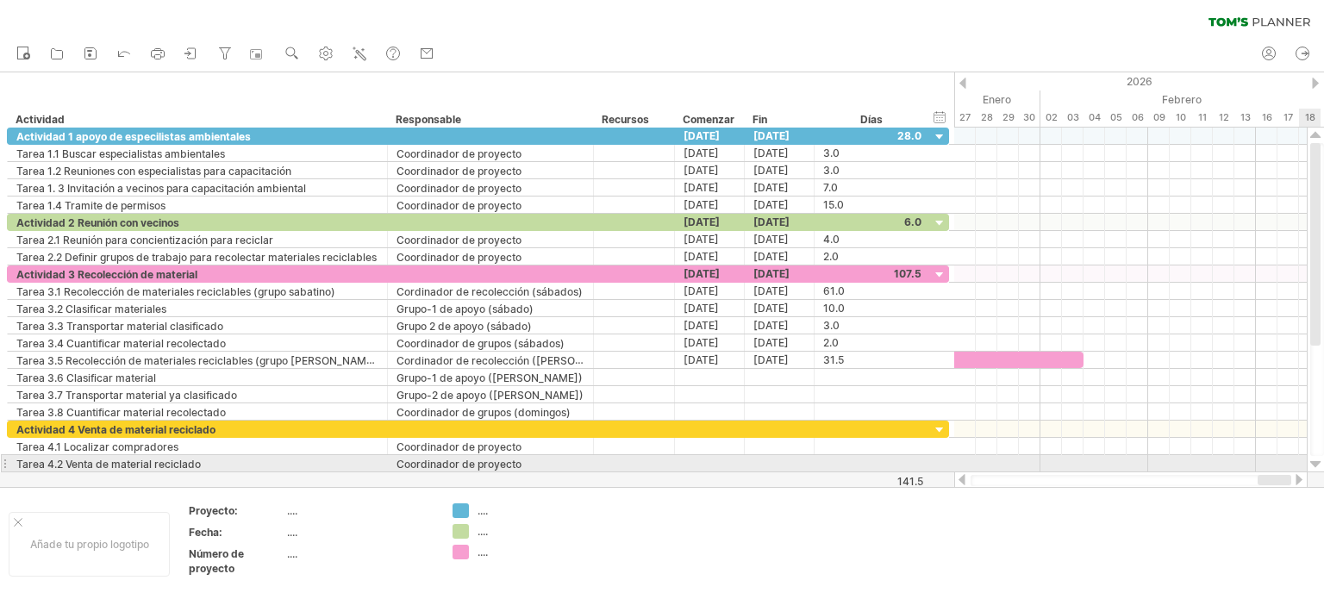
drag, startPoint x: 1264, startPoint y: 477, endPoint x: 1318, endPoint y: 471, distance: 53.8
click at [1318, 471] on div at bounding box center [1139, 308] width 370 height 361
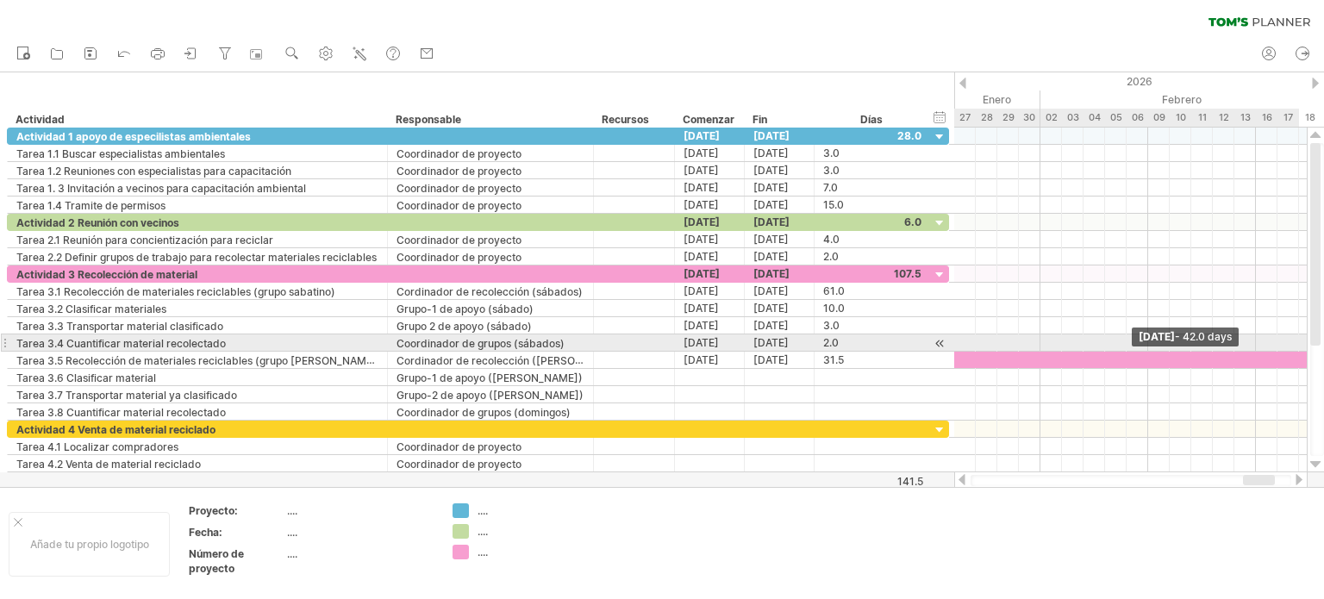
drag, startPoint x: 1083, startPoint y: 358, endPoint x: 1311, endPoint y: 348, distance: 227.7
click at [1311, 348] on div "Intentando acceder a [DOMAIN_NAME] Conectado de nuevo... 0% borrar filtro" at bounding box center [662, 299] width 1324 height 599
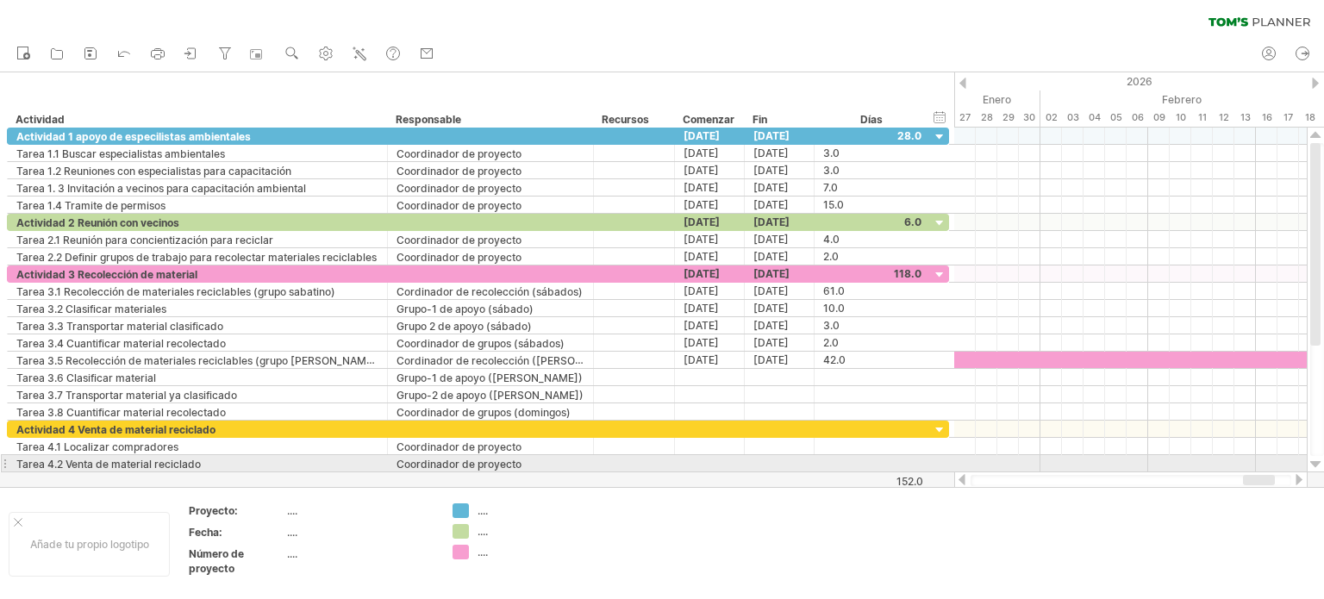
drag, startPoint x: 1258, startPoint y: 472, endPoint x: 1308, endPoint y: 471, distance: 50.0
click at [1308, 471] on div at bounding box center [1139, 308] width 370 height 361
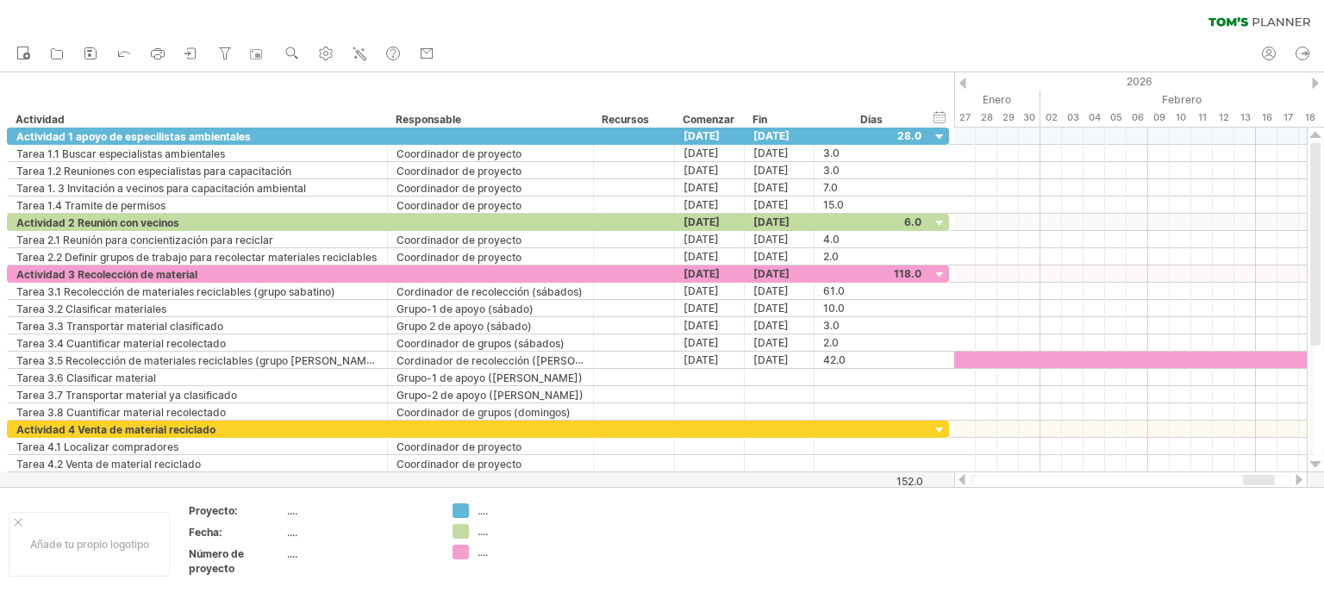
drag, startPoint x: 1271, startPoint y: 480, endPoint x: 1283, endPoint y: 475, distance: 13.1
click at [1283, 475] on body "progress(100%) Intentando acceder a [DOMAIN_NAME] Conectado de nuevo... 0% borr…" at bounding box center [662, 301] width 1324 height 602
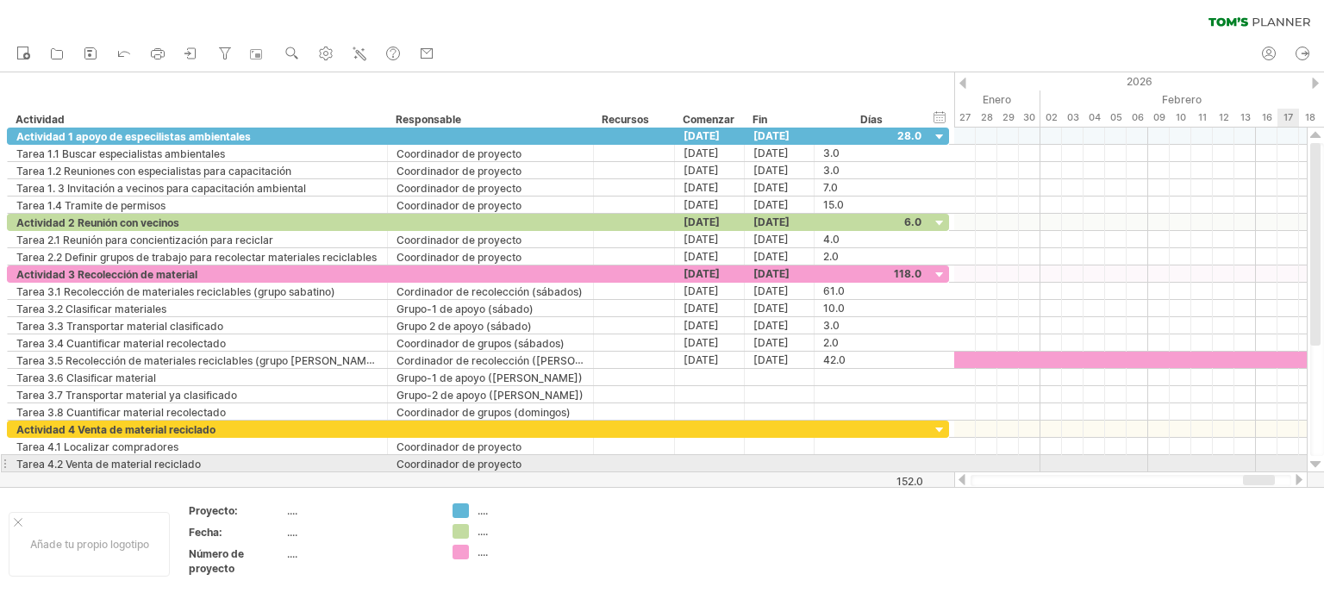
drag, startPoint x: 1265, startPoint y: 471, endPoint x: 1283, endPoint y: 469, distance: 18.3
click at [1283, 469] on div "Intentando acceder a [DOMAIN_NAME] Conectado de nuevo... 0% borrar filtro" at bounding box center [662, 299] width 1324 height 599
drag, startPoint x: 1260, startPoint y: 477, endPoint x: 1283, endPoint y: 471, distance: 24.0
click at [1283, 471] on div at bounding box center [1130, 479] width 353 height 17
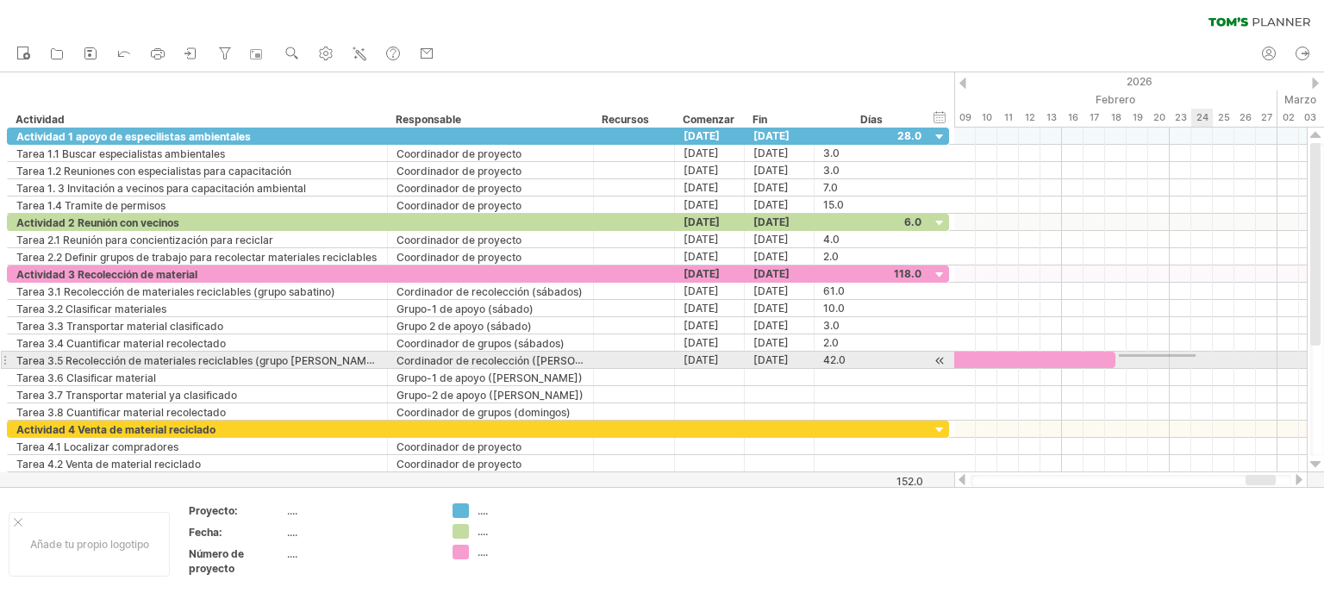
drag, startPoint x: 1119, startPoint y: 357, endPoint x: 1195, endPoint y: 354, distance: 76.7
click at [1195, 354] on div at bounding box center [1130, 360] width 352 height 17
drag, startPoint x: 1111, startPoint y: 358, endPoint x: 1244, endPoint y: 353, distance: 132.8
click at [1244, 353] on span at bounding box center [1244, 360] width 7 height 16
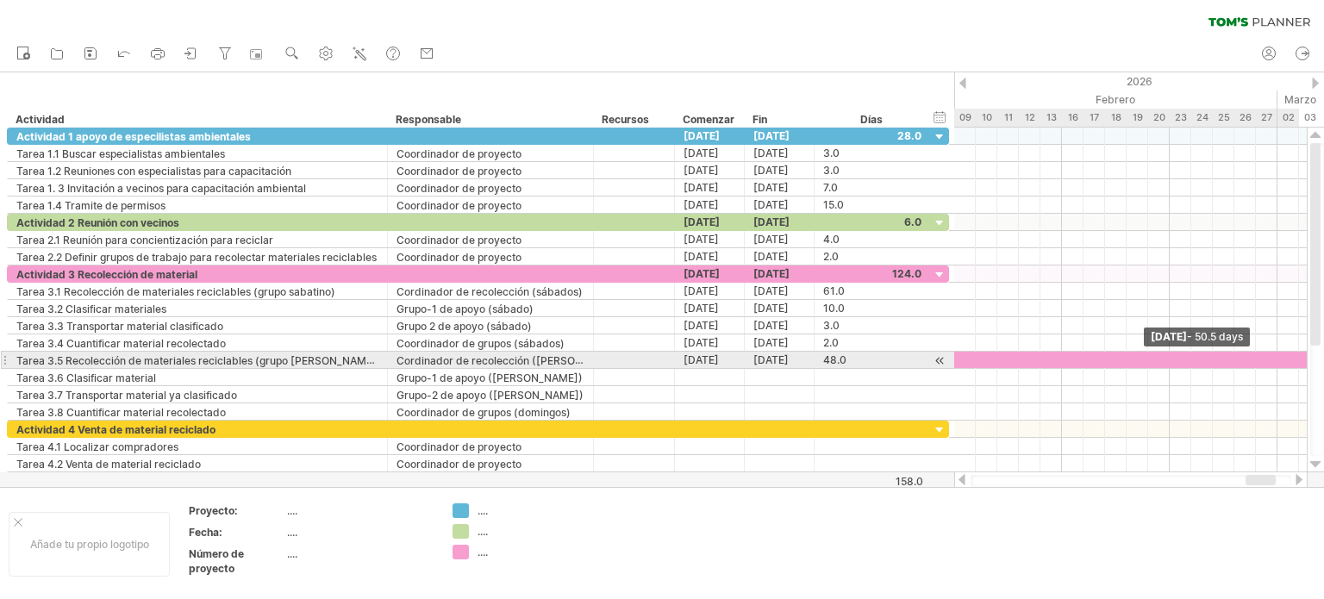
drag, startPoint x: 1243, startPoint y: 354, endPoint x: 1303, endPoint y: 353, distance: 60.3
click at [1303, 353] on div at bounding box center [759, 360] width 1099 height 16
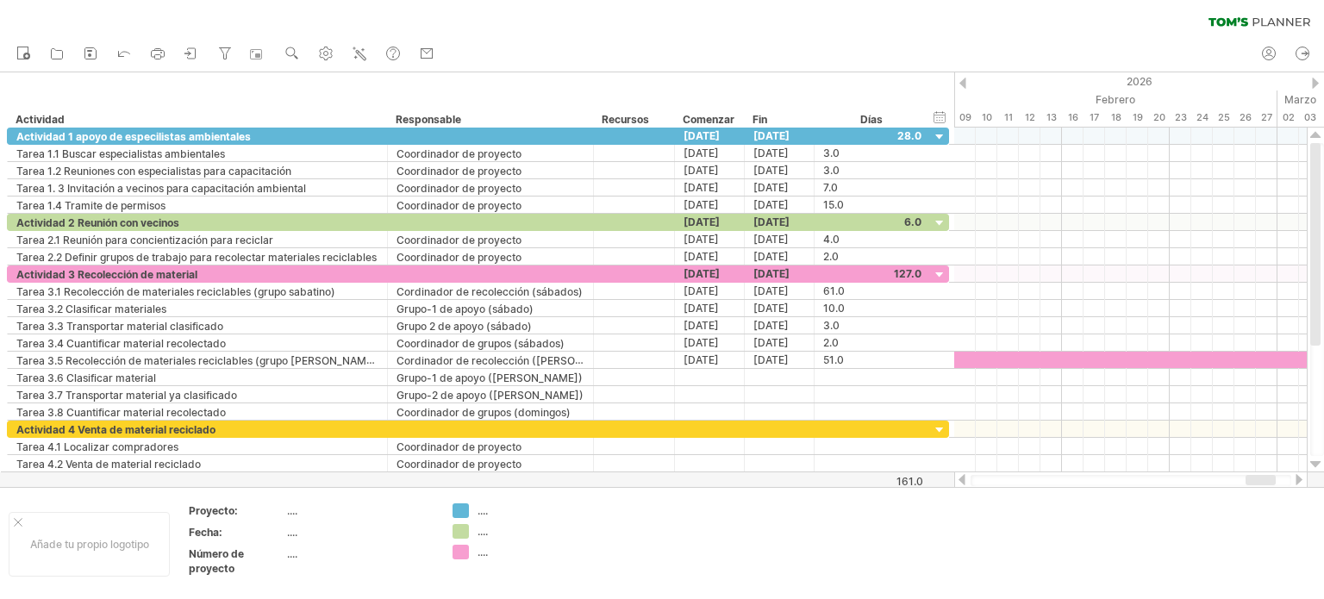
drag, startPoint x: 1258, startPoint y: 472, endPoint x: 1286, endPoint y: 478, distance: 28.2
click at [1291, 474] on div at bounding box center [1130, 479] width 353 height 17
click at [1292, 478] on div at bounding box center [1130, 479] width 353 height 17
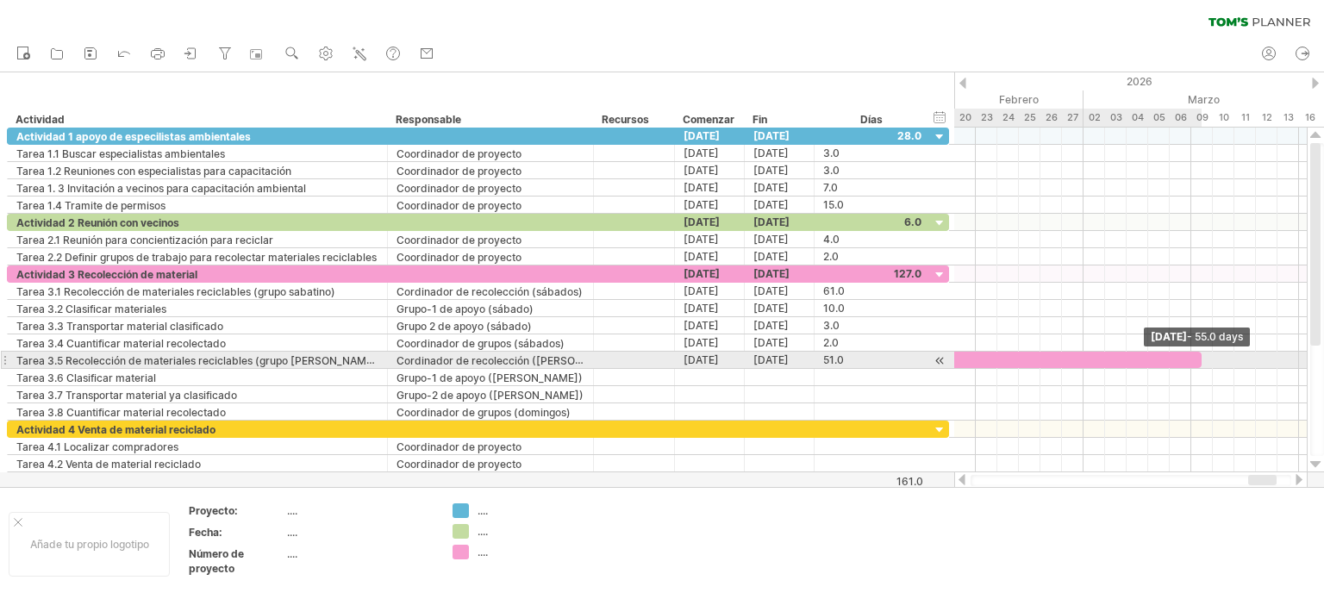
drag, startPoint x: 1115, startPoint y: 358, endPoint x: 1200, endPoint y: 359, distance: 84.5
click at [1200, 359] on span at bounding box center [1201, 360] width 7 height 16
drag, startPoint x: 1200, startPoint y: 358, endPoint x: 1255, endPoint y: 358, distance: 55.2
click at [1255, 358] on span at bounding box center [1255, 360] width 7 height 16
drag, startPoint x: 1255, startPoint y: 358, endPoint x: 1290, endPoint y: 358, distance: 35.3
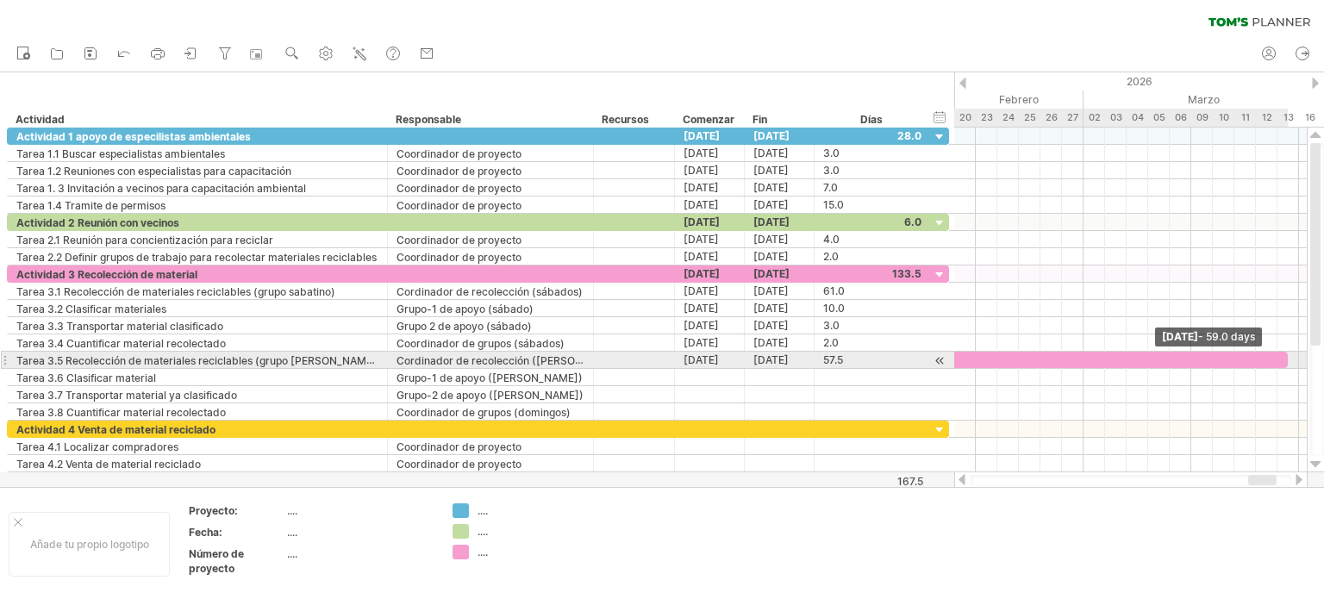
click at [1290, 358] on span at bounding box center [1287, 360] width 7 height 16
drag, startPoint x: 1288, startPoint y: 358, endPoint x: 1300, endPoint y: 357, distance: 11.3
click at [1300, 357] on span at bounding box center [1298, 360] width 7 height 16
click at [1302, 358] on span at bounding box center [1298, 360] width 7 height 16
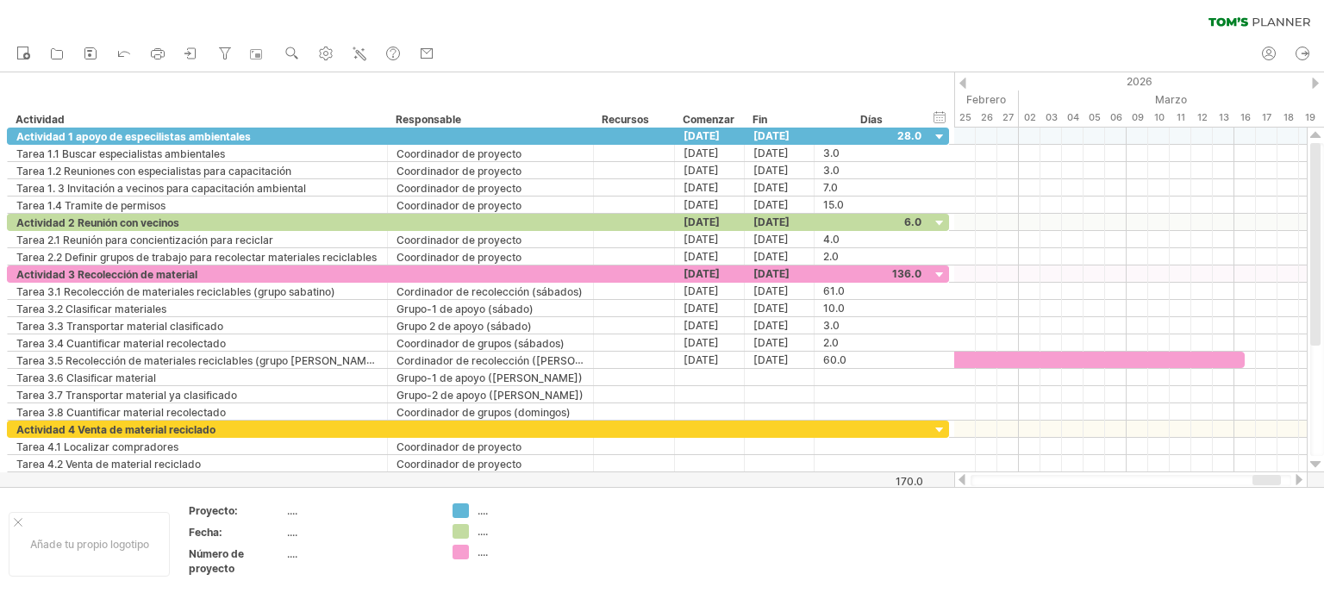
click at [1272, 475] on div at bounding box center [1266, 480] width 28 height 10
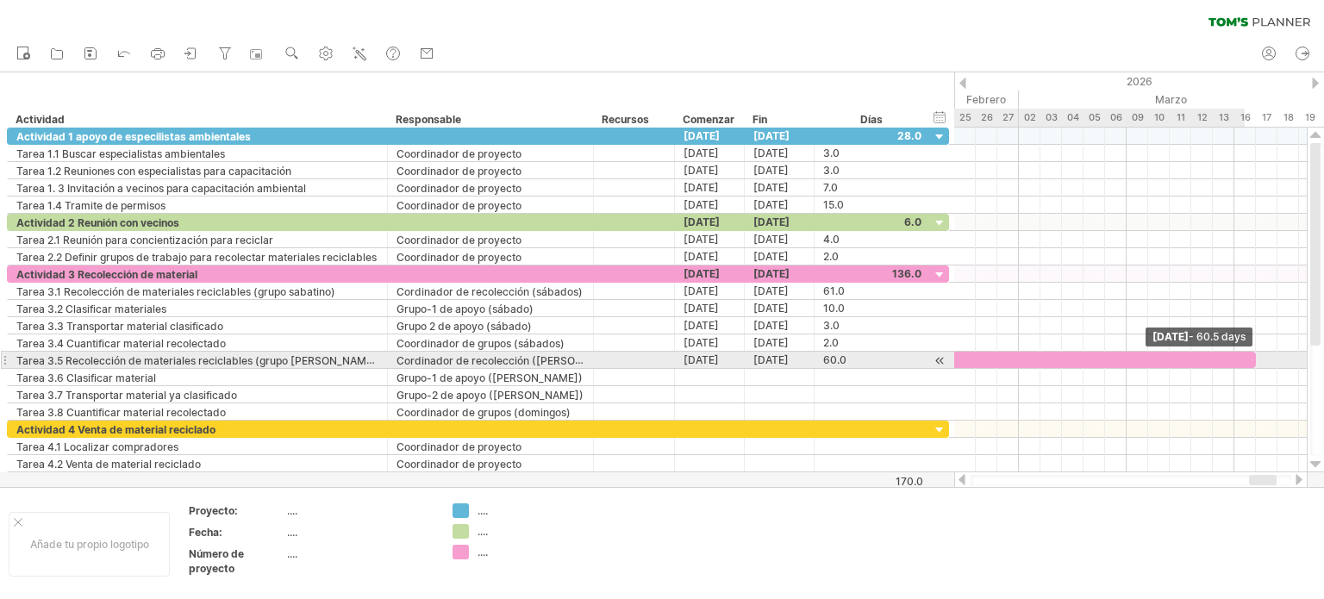
click at [1252, 357] on span at bounding box center [1255, 360] width 7 height 16
click at [1262, 354] on span at bounding box center [1265, 360] width 7 height 16
click at [1135, 353] on div at bounding box center [609, 360] width 1314 height 16
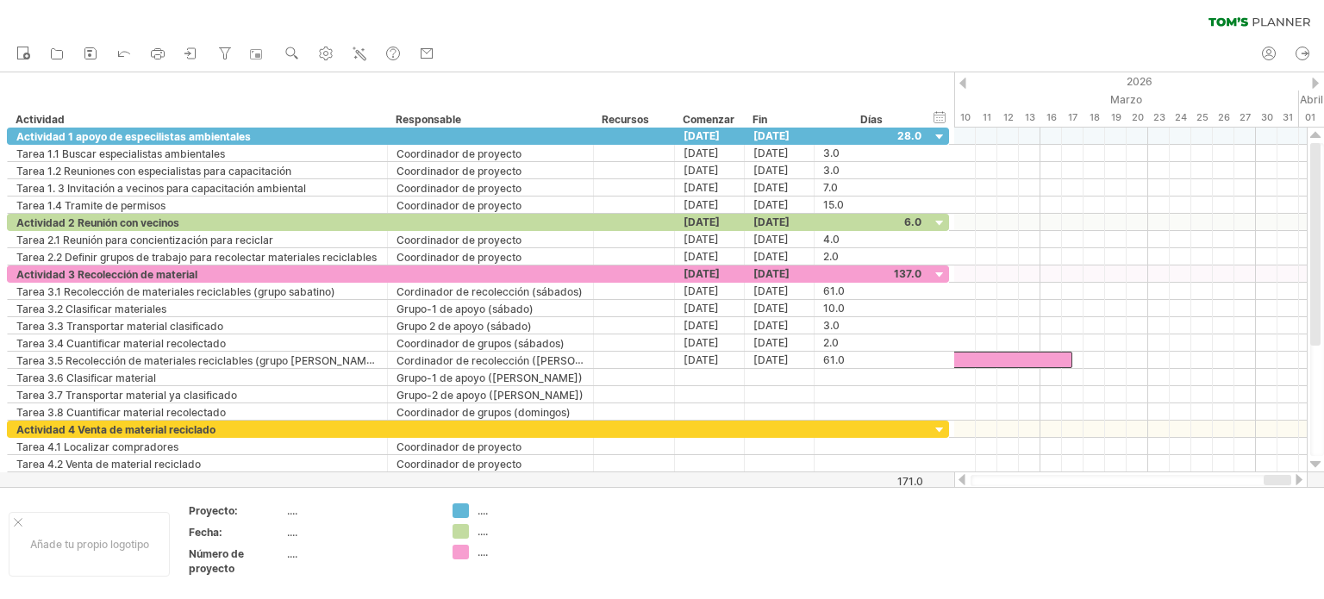
drag, startPoint x: 1265, startPoint y: 475, endPoint x: 1280, endPoint y: 475, distance: 14.7
click at [1280, 475] on div at bounding box center [1277, 480] width 28 height 10
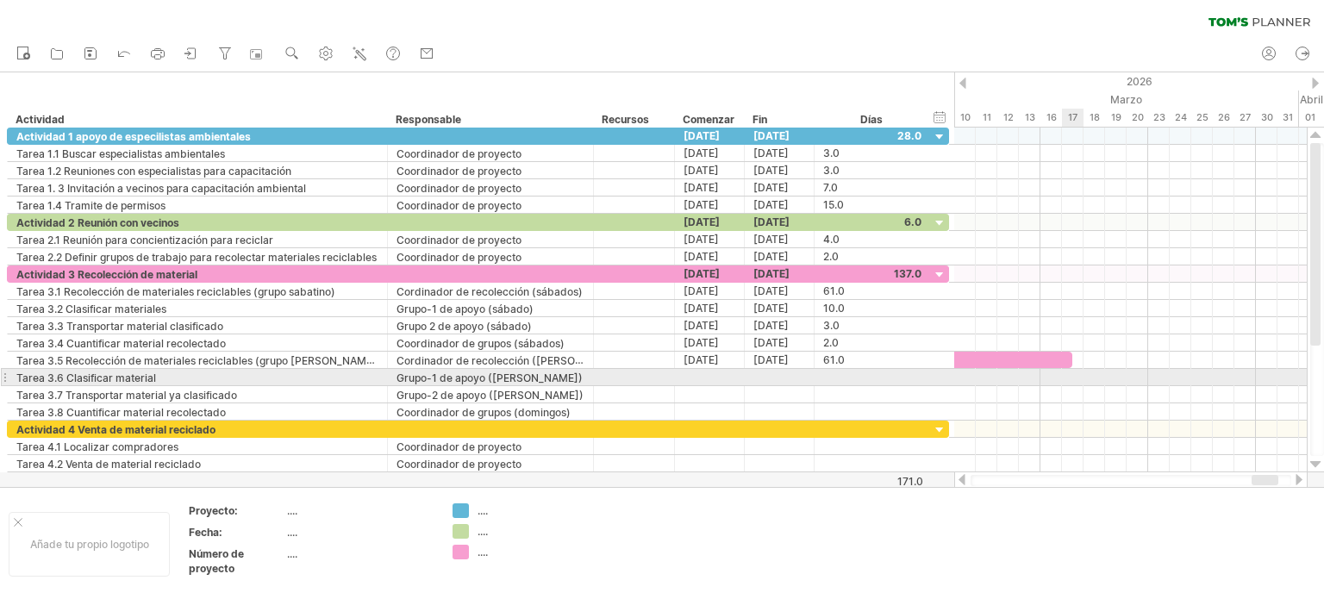
click at [1076, 374] on div at bounding box center [1130, 377] width 352 height 17
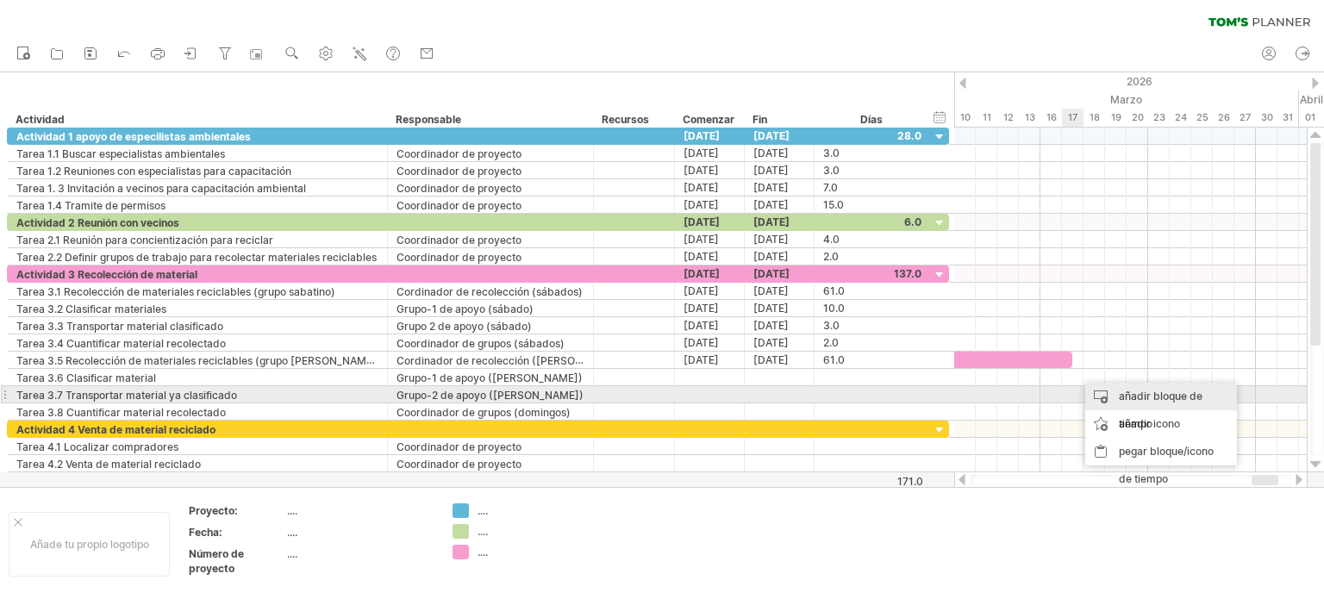
click at [1148, 396] on font "añadir bloque de tiempo" at bounding box center [1161, 410] width 84 height 41
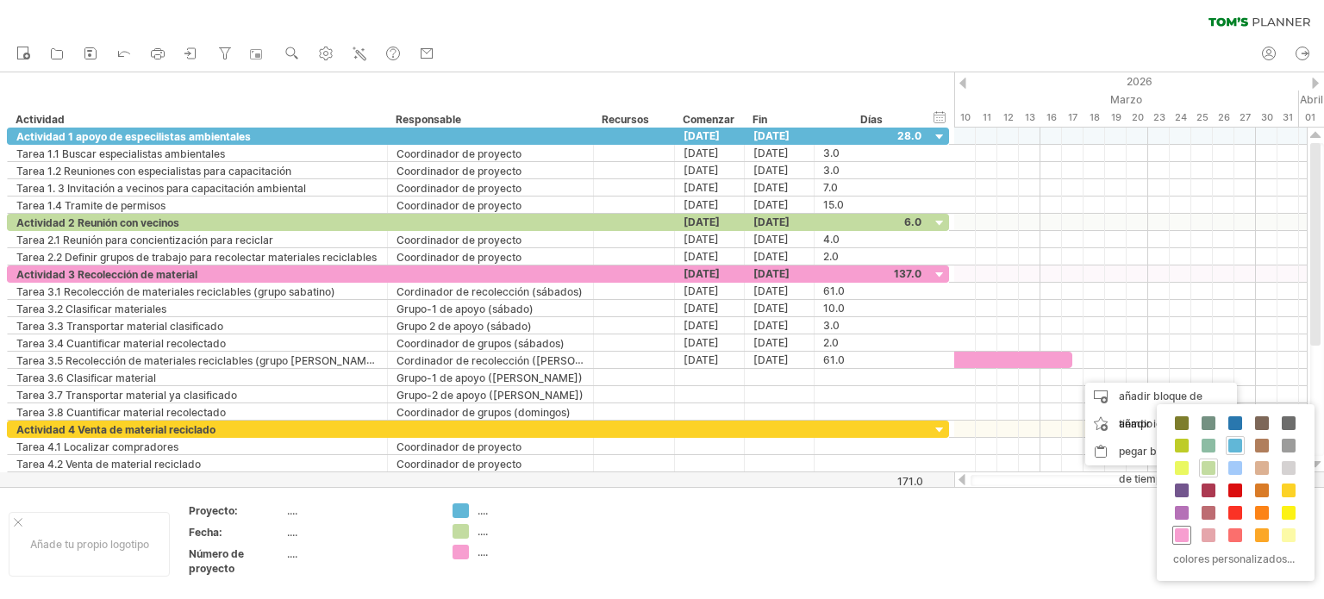
click at [1188, 533] on div at bounding box center [1181, 535] width 19 height 19
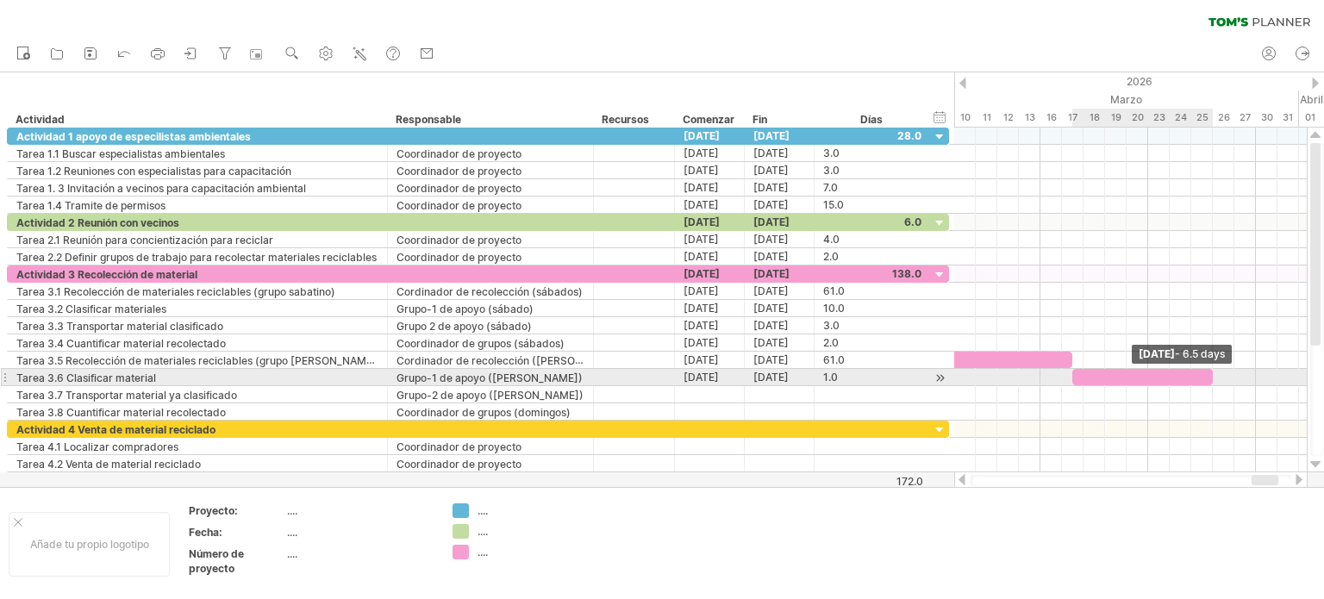
drag, startPoint x: 1096, startPoint y: 371, endPoint x: 1214, endPoint y: 372, distance: 118.1
click at [1214, 372] on span at bounding box center [1212, 377] width 7 height 16
drag, startPoint x: 1213, startPoint y: 374, endPoint x: 1231, endPoint y: 372, distance: 17.3
click at [1231, 372] on span at bounding box center [1234, 377] width 7 height 16
drag, startPoint x: 1231, startPoint y: 372, endPoint x: 1250, endPoint y: 371, distance: 19.8
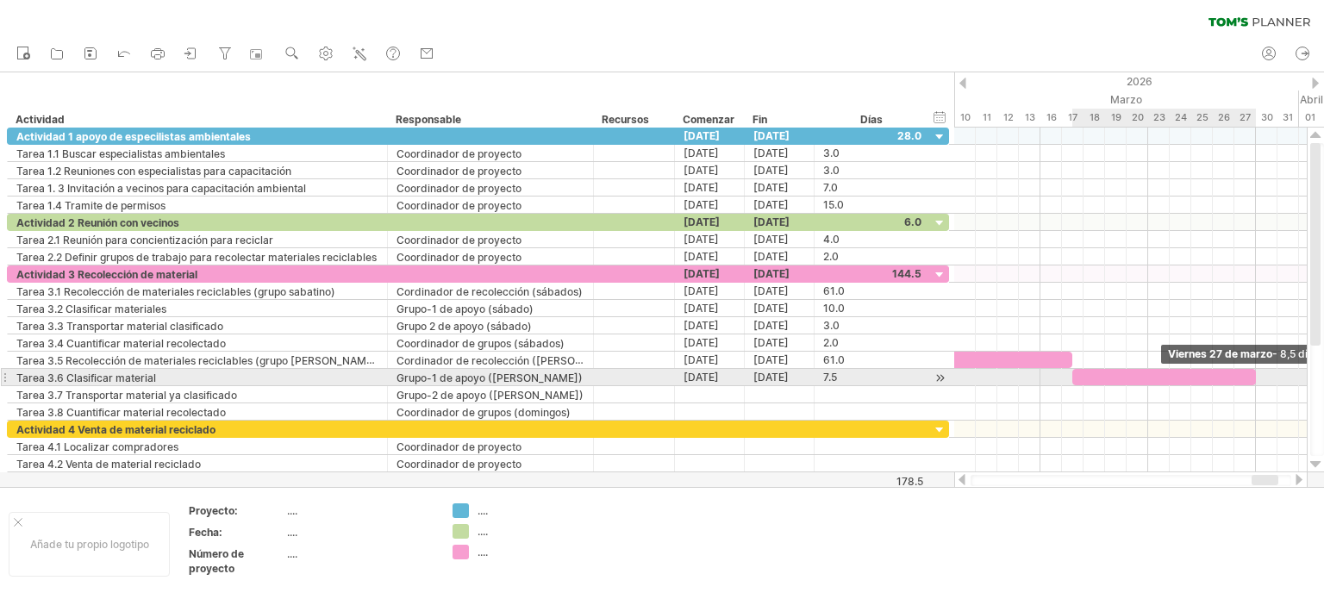
click at [1250, 371] on div at bounding box center [1164, 377] width 184 height 16
drag, startPoint x: 1251, startPoint y: 371, endPoint x: 1269, endPoint y: 371, distance: 17.2
click at [1269, 371] on div at bounding box center [1174, 377] width 205 height 16
click at [1281, 370] on div at bounding box center [1179, 377] width 215 height 16
click at [1195, 371] on div at bounding box center [1179, 377] width 215 height 16
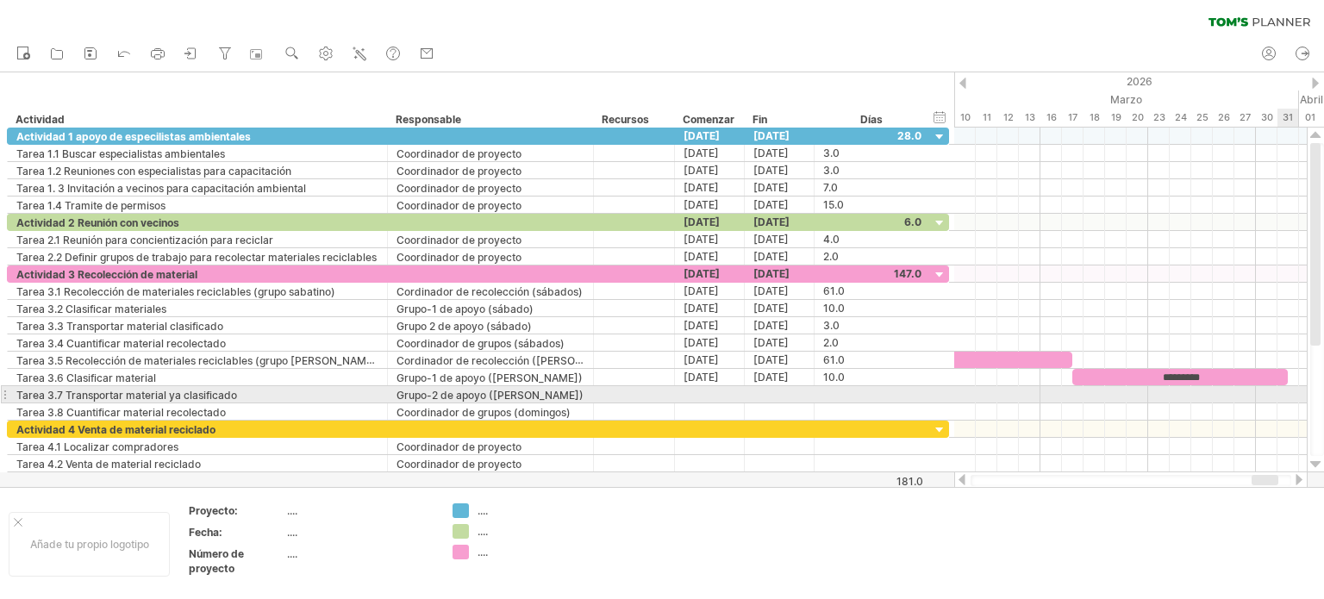
click at [1291, 390] on div at bounding box center [1130, 394] width 352 height 17
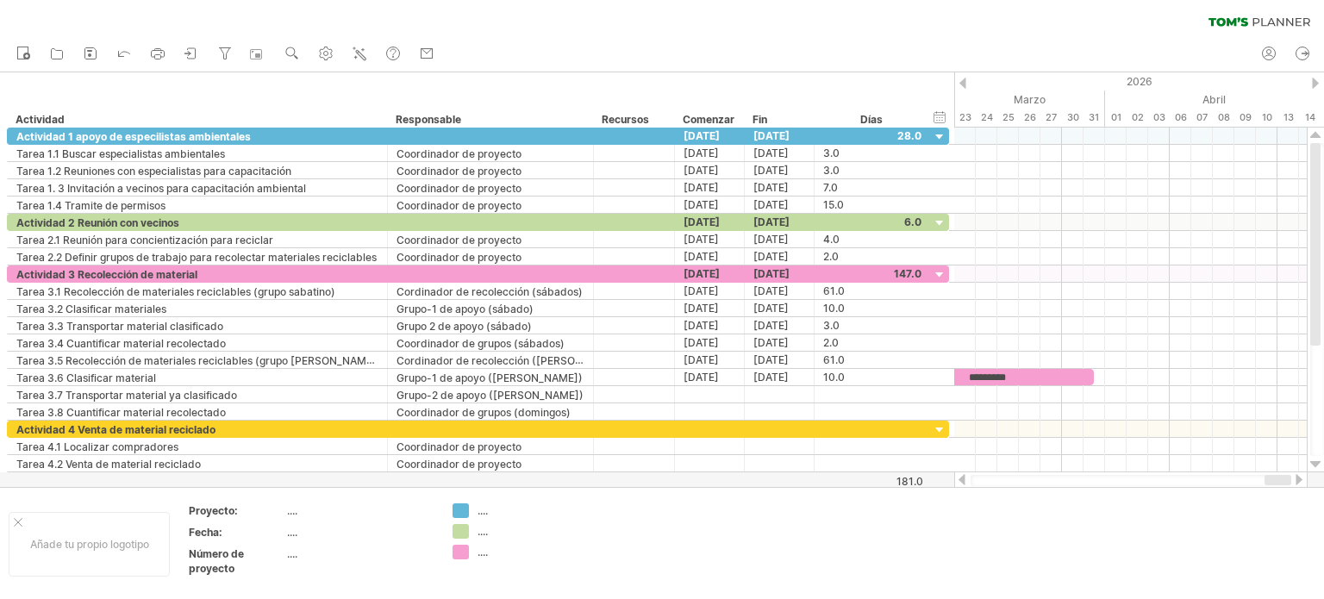
drag, startPoint x: 1275, startPoint y: 480, endPoint x: 1301, endPoint y: 480, distance: 25.9
click at [1301, 480] on div at bounding box center [1130, 479] width 353 height 17
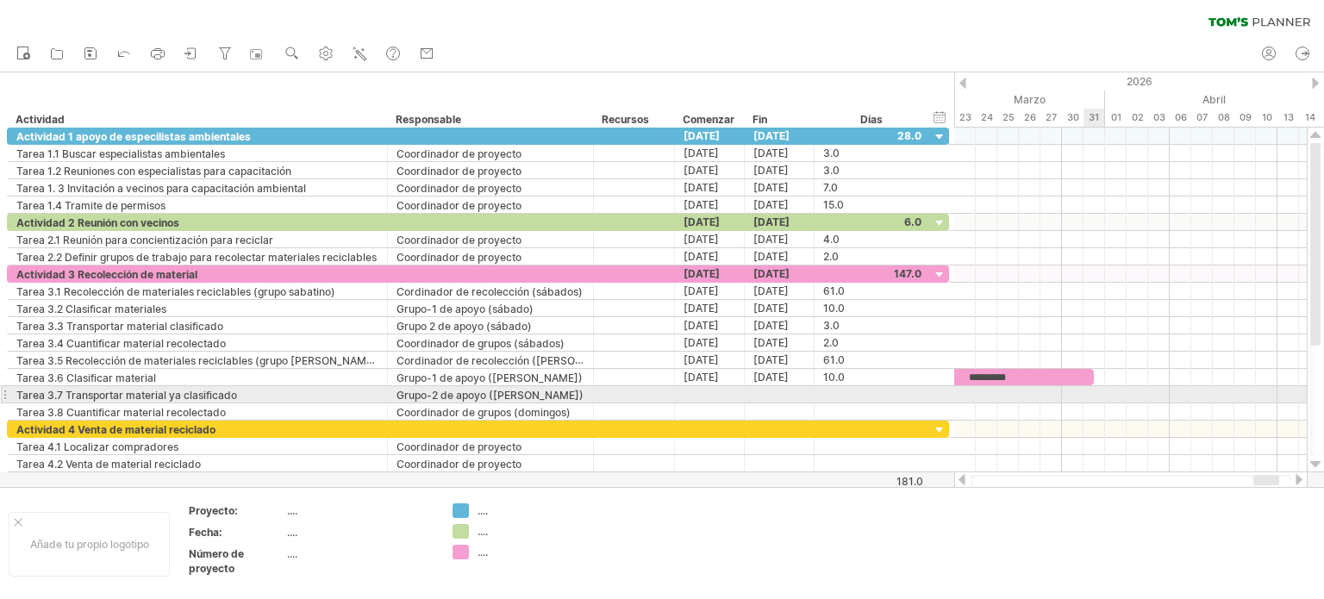
click at [1094, 390] on div at bounding box center [1130, 394] width 352 height 17
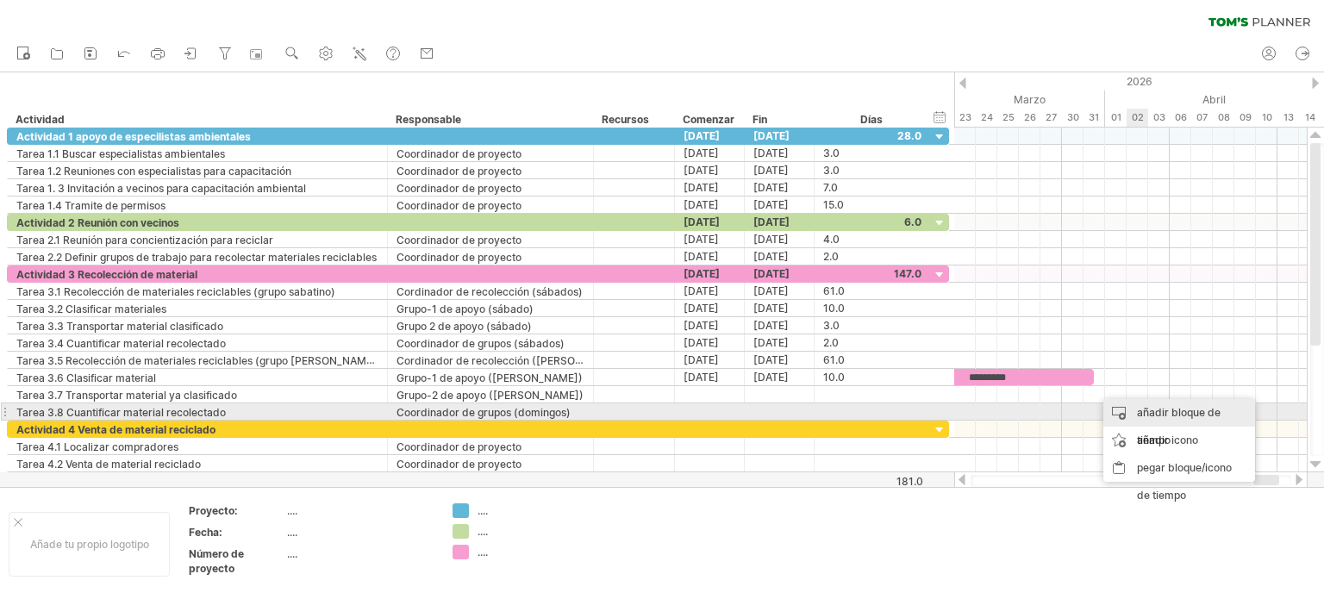
click at [1146, 410] on font "añadir bloque de tiempo" at bounding box center [1179, 426] width 84 height 41
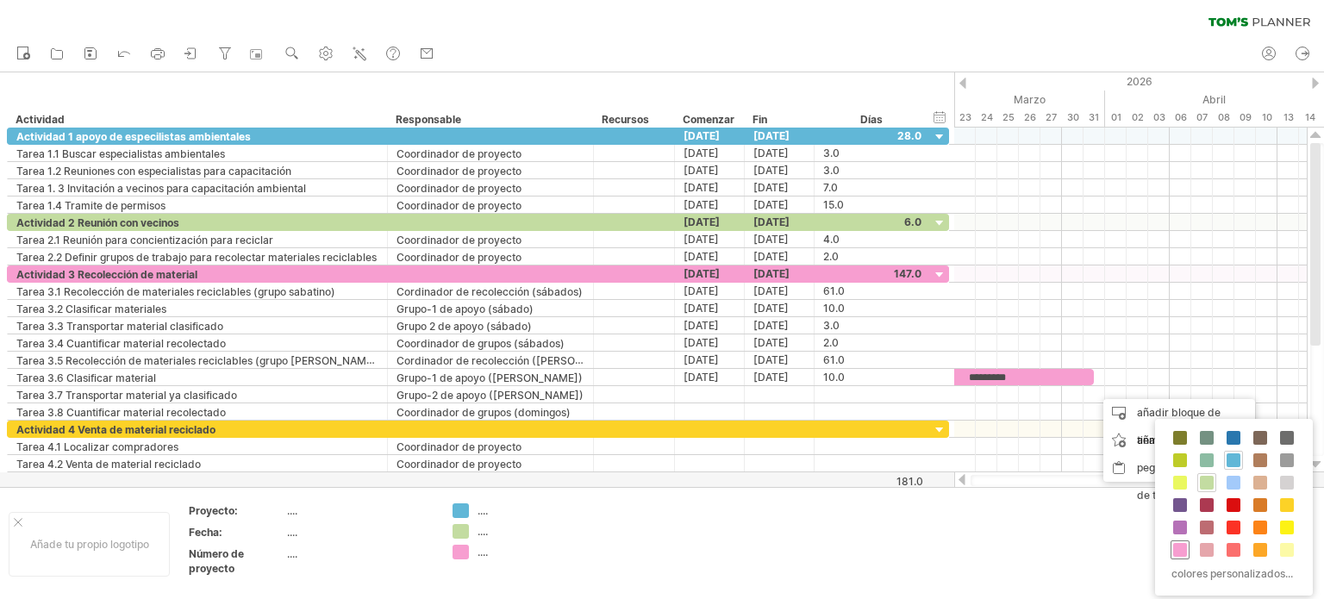
click at [1183, 547] on span at bounding box center [1180, 550] width 14 height 14
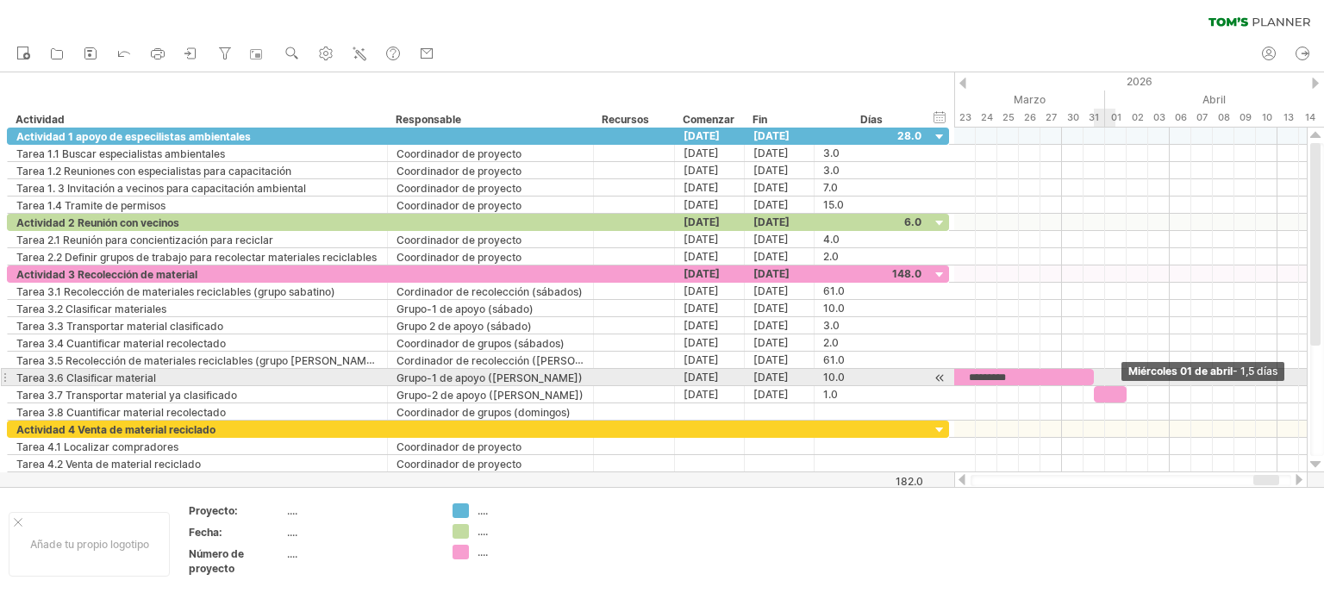
drag, startPoint x: 1117, startPoint y: 386, endPoint x: 1125, endPoint y: 385, distance: 8.7
click at [1125, 386] on span at bounding box center [1126, 394] width 7 height 16
drag, startPoint x: 1125, startPoint y: 385, endPoint x: 1156, endPoint y: 385, distance: 31.0
click at [1156, 386] on span at bounding box center [1158, 394] width 7 height 16
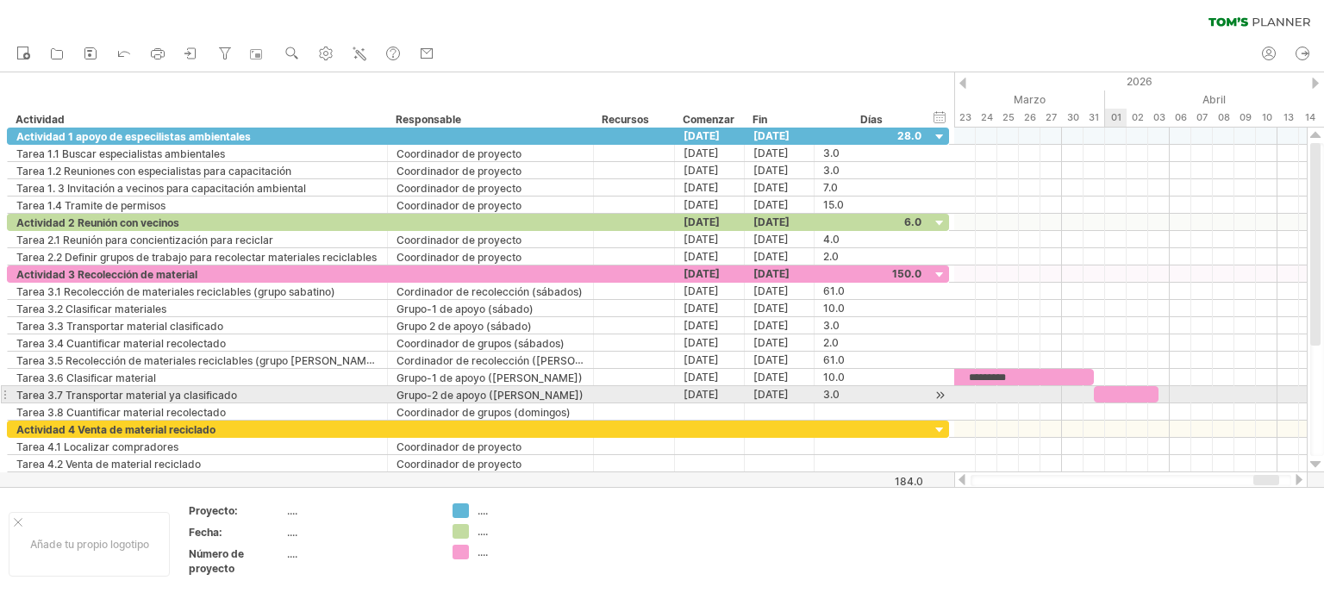
click at [1125, 393] on div at bounding box center [1126, 394] width 65 height 16
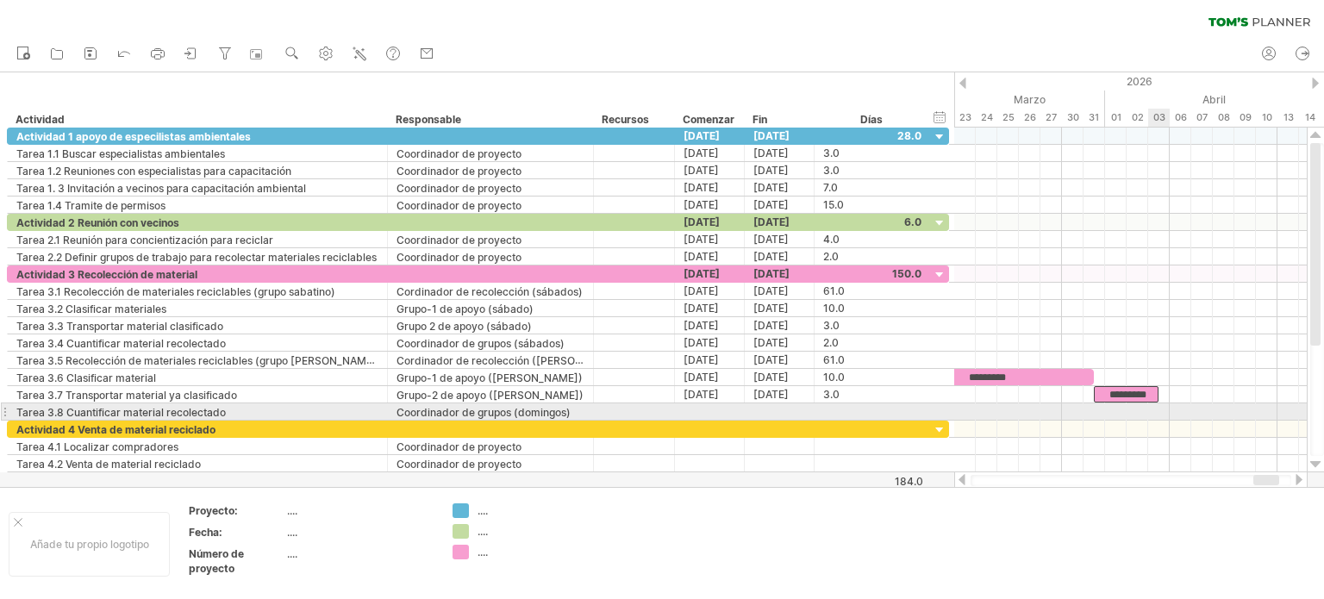
click at [1156, 406] on div at bounding box center [1130, 411] width 352 height 17
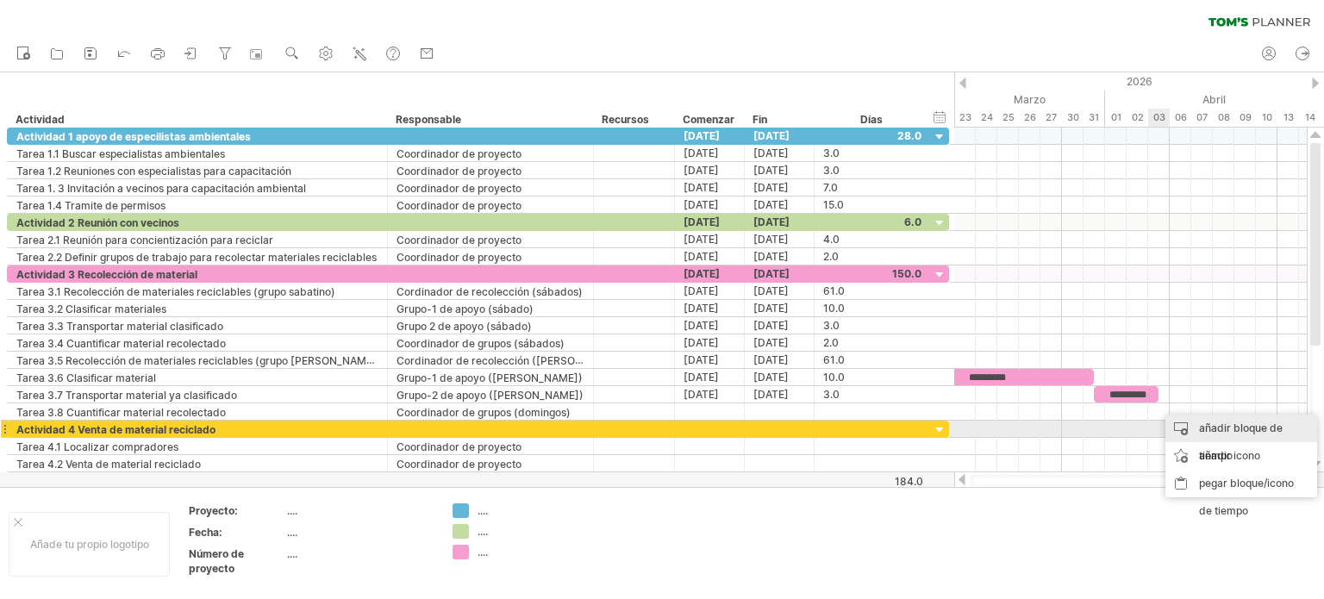
click at [1204, 423] on font "añadir bloque de tiempo" at bounding box center [1241, 441] width 84 height 41
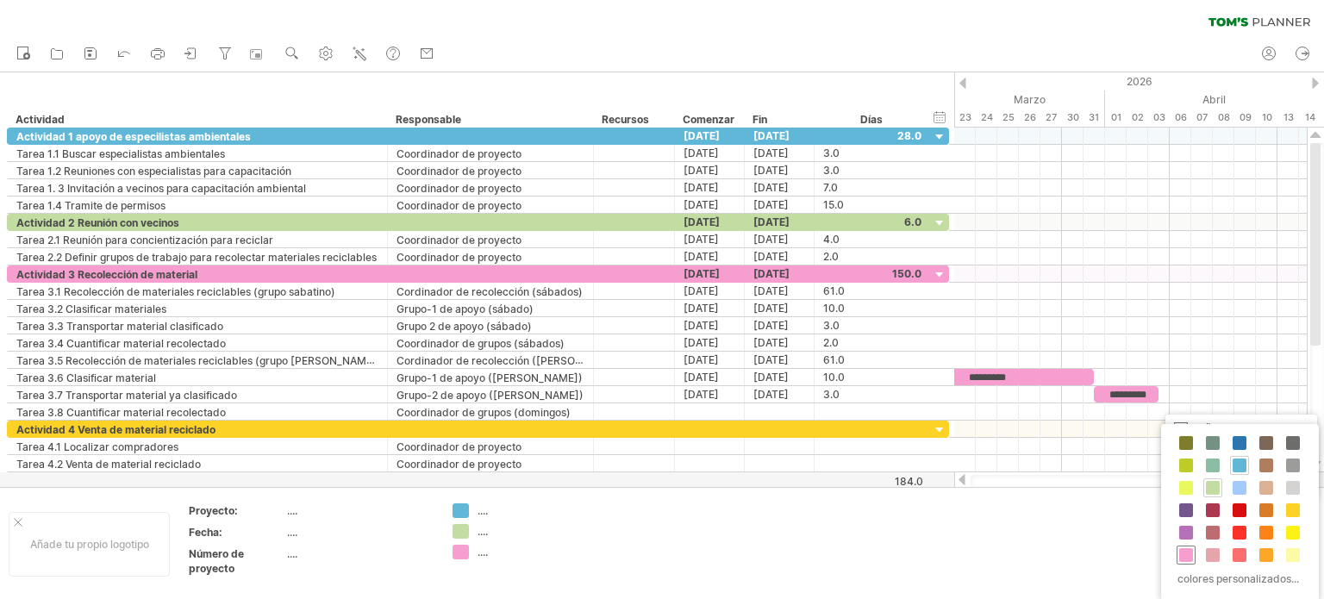
click at [1184, 550] on span at bounding box center [1186, 555] width 14 height 14
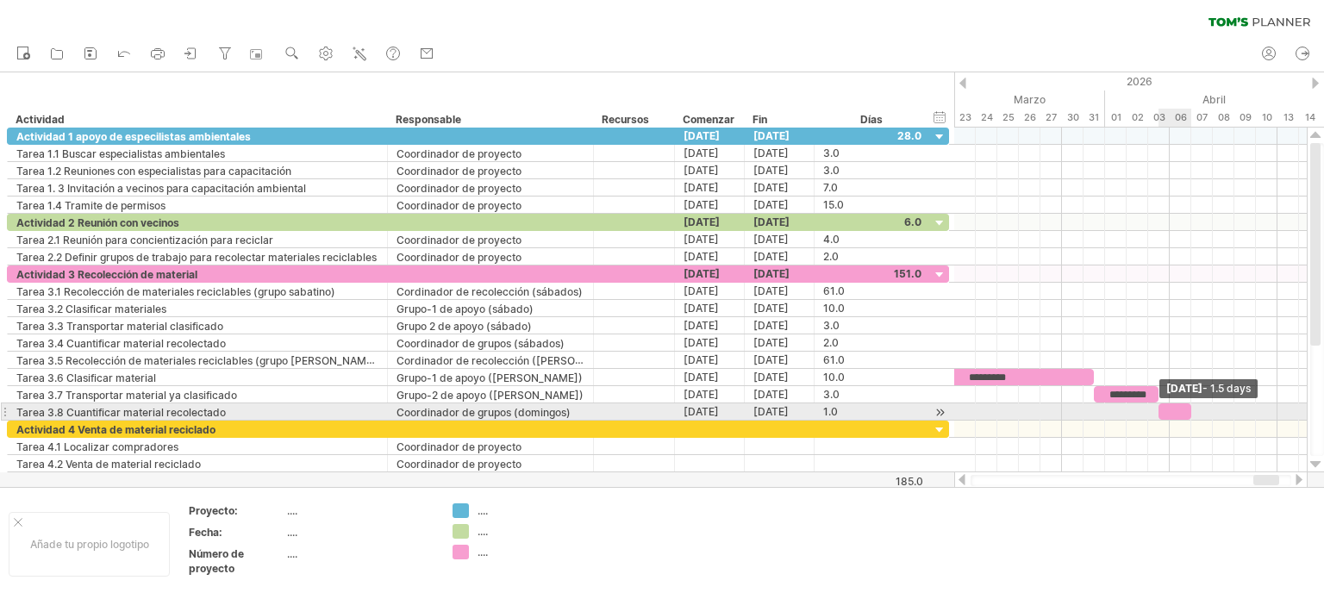
click at [1188, 405] on span at bounding box center [1191, 411] width 7 height 16
click at [1194, 406] on div at bounding box center [1179, 411] width 43 height 16
click at [1178, 403] on div at bounding box center [1179, 411] width 43 height 16
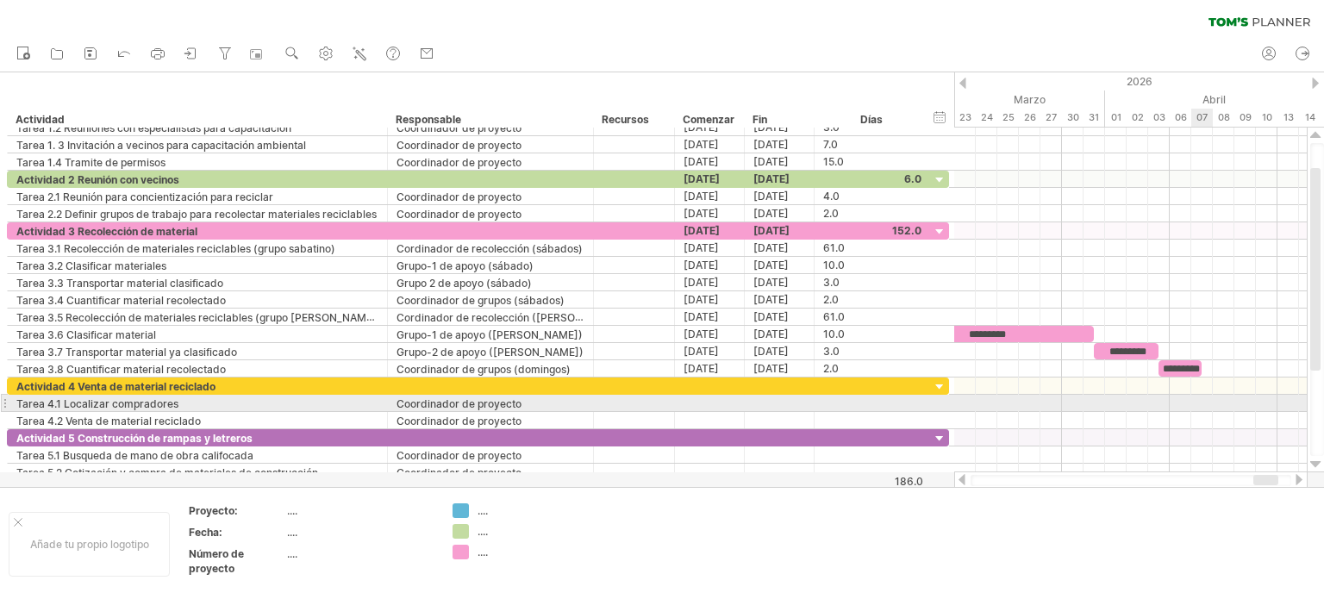
click at [1198, 401] on div at bounding box center [1130, 403] width 352 height 17
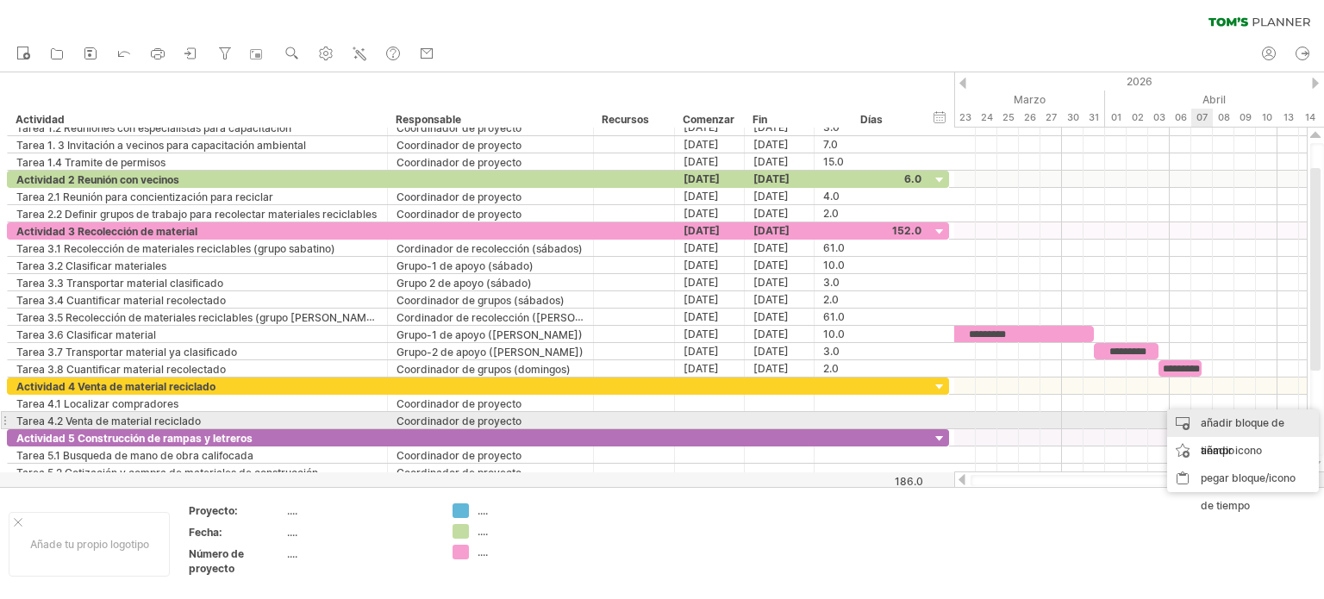
click at [1224, 415] on div "añadir bloque de tiempo" at bounding box center [1243, 436] width 152 height 55
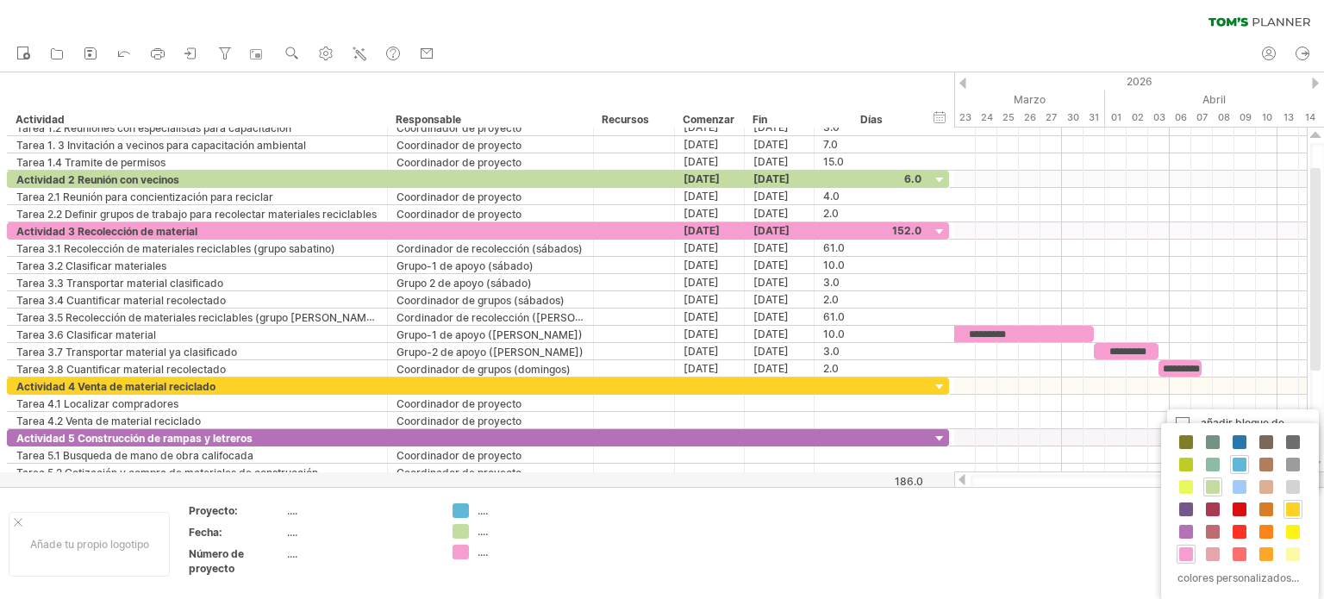
click at [1286, 505] on span at bounding box center [1293, 509] width 14 height 14
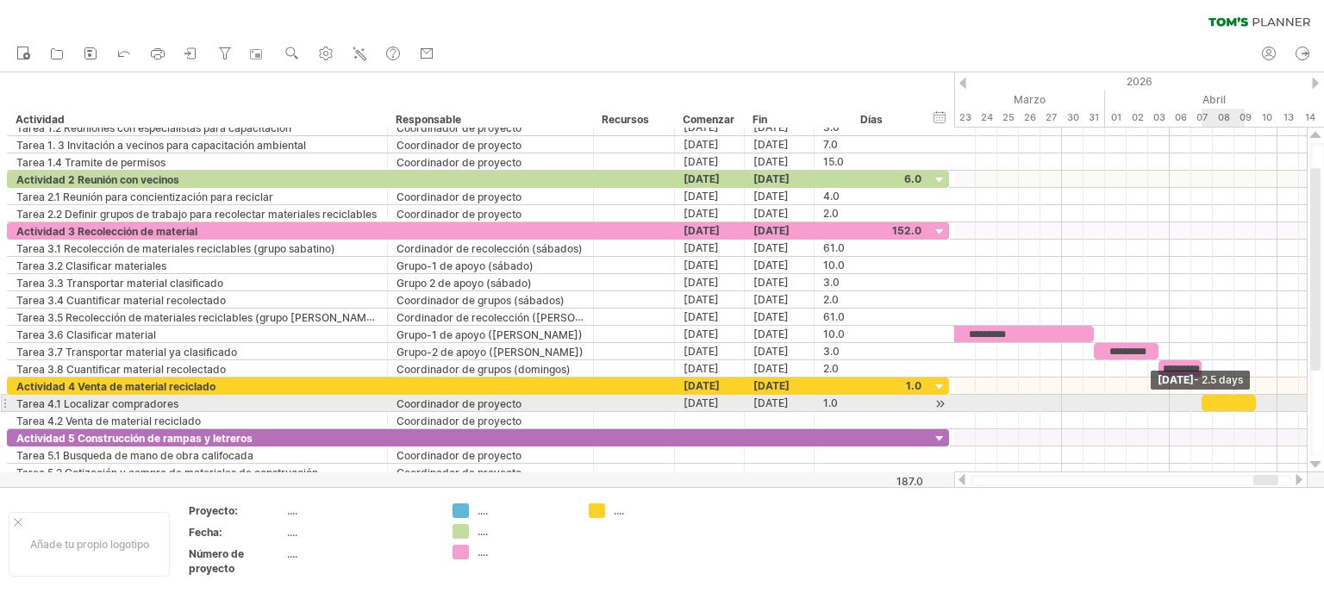
drag, startPoint x: 1223, startPoint y: 398, endPoint x: 1252, endPoint y: 398, distance: 29.3
click at [1252, 398] on span at bounding box center [1255, 403] width 7 height 16
drag, startPoint x: 1252, startPoint y: 398, endPoint x: 1262, endPoint y: 399, distance: 9.5
click at [1262, 399] on div at bounding box center [1233, 403] width 65 height 16
click at [1224, 398] on div at bounding box center [1233, 403] width 65 height 16
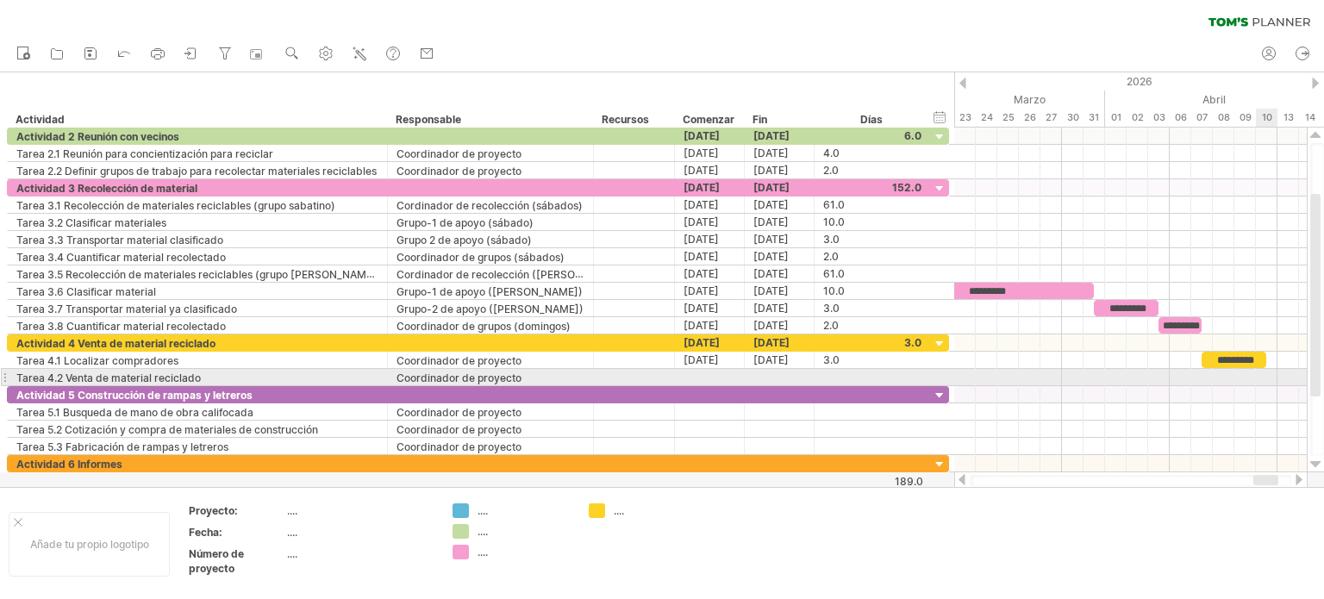
click at [1264, 371] on div at bounding box center [1130, 377] width 352 height 17
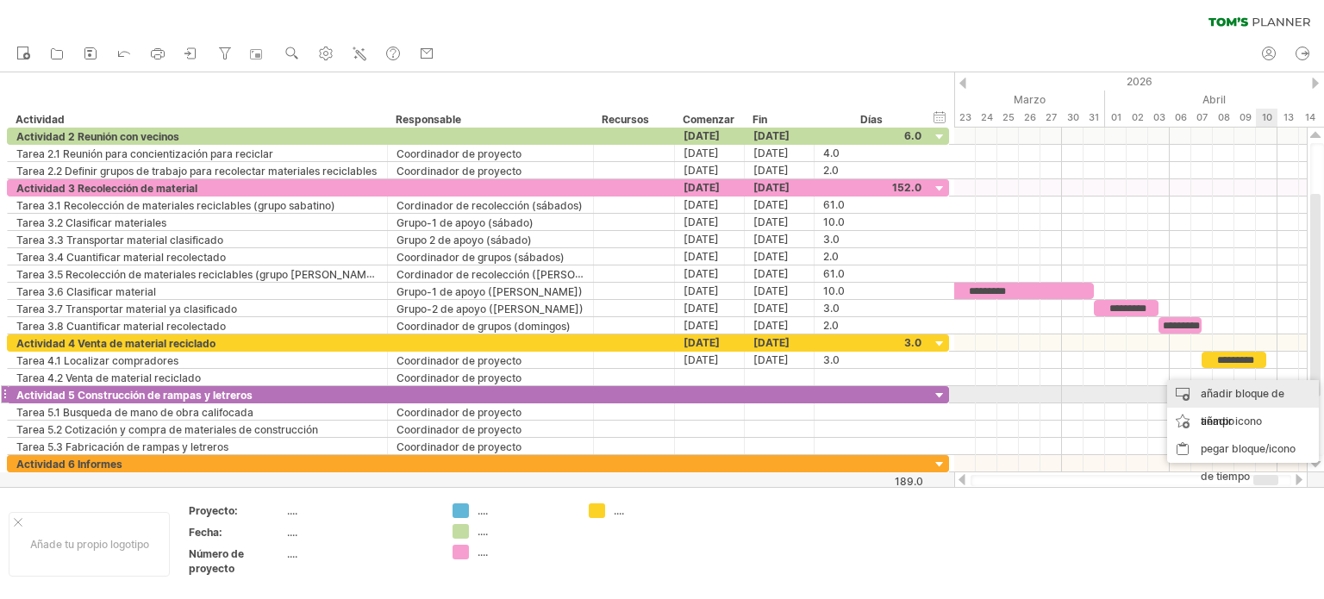
click at [1268, 394] on font "añadir bloque de tiempo" at bounding box center [1242, 407] width 84 height 41
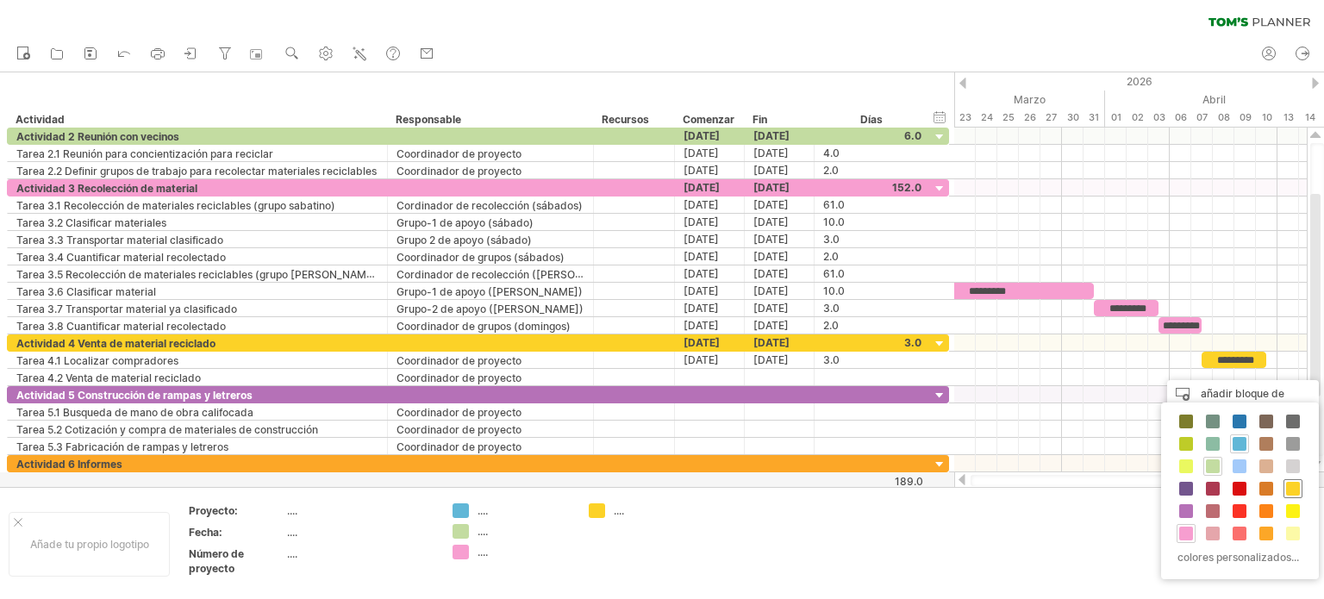
click at [1288, 485] on span at bounding box center [1293, 489] width 14 height 14
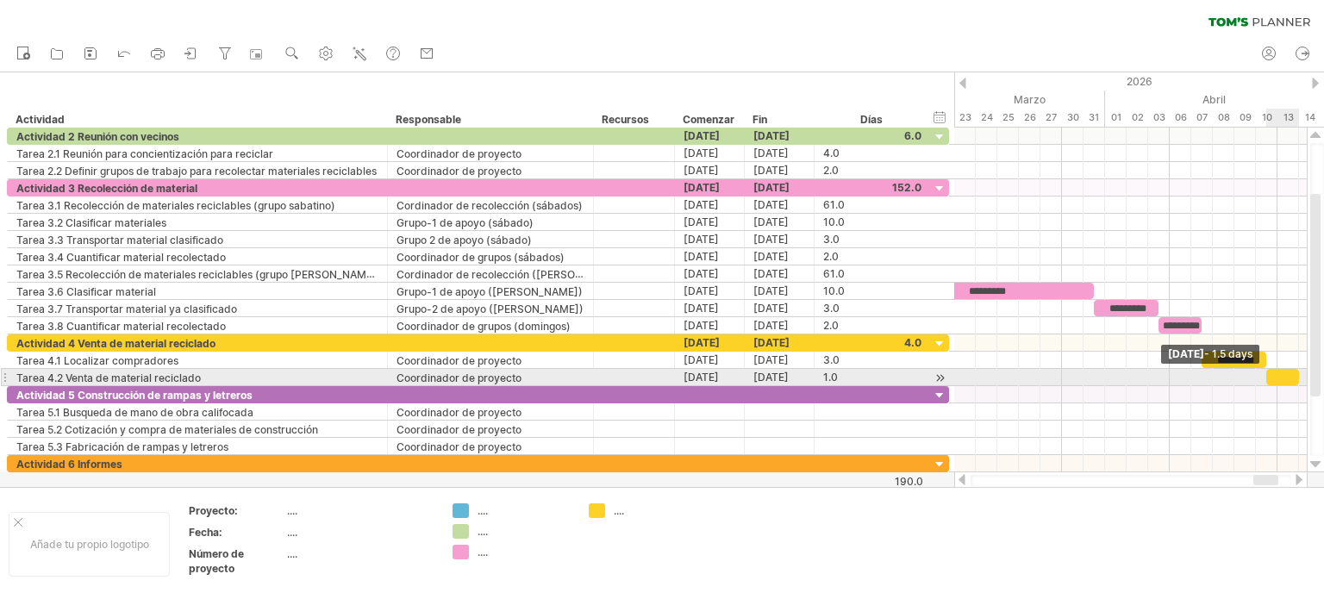
drag, startPoint x: 1287, startPoint y: 372, endPoint x: 1298, endPoint y: 371, distance: 10.4
click at [1298, 371] on span at bounding box center [1298, 377] width 7 height 16
click at [1304, 372] on div "********* ********* ********* ********* ******** ********* ********* ********* …" at bounding box center [1130, 300] width 352 height 345
click at [1306, 371] on span at bounding box center [1309, 377] width 7 height 16
click at [1286, 372] on div at bounding box center [1287, 377] width 43 height 16
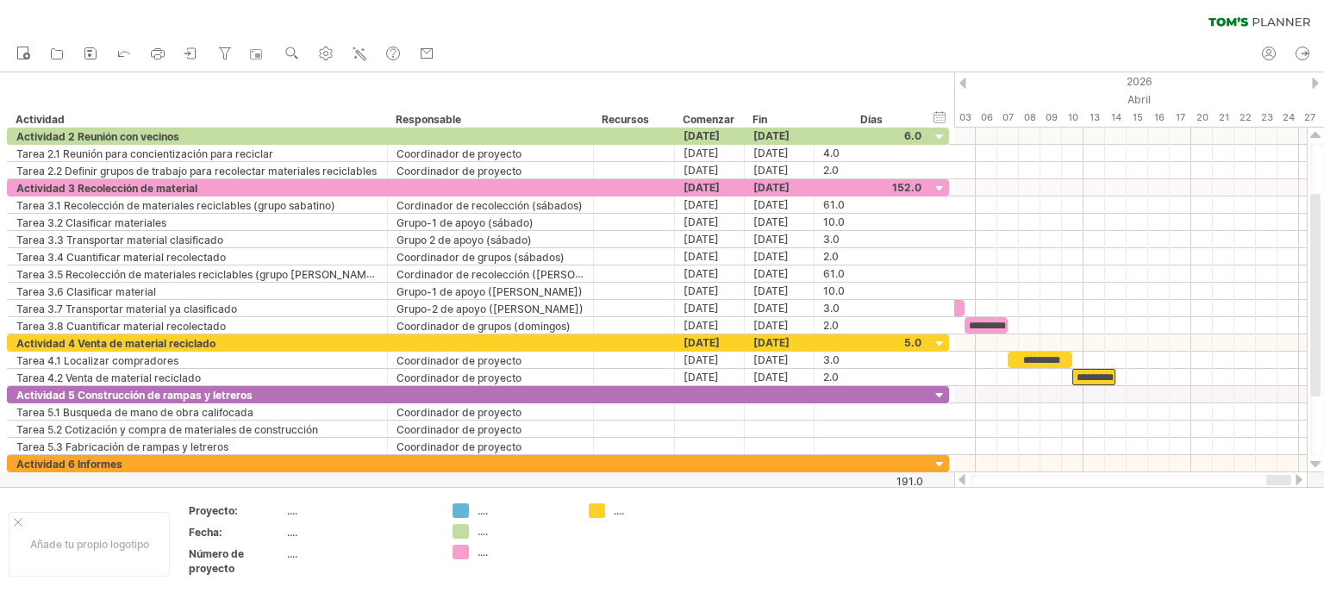
drag, startPoint x: 1273, startPoint y: 478, endPoint x: 1300, endPoint y: 478, distance: 27.6
click at [1300, 478] on div at bounding box center [1130, 479] width 353 height 17
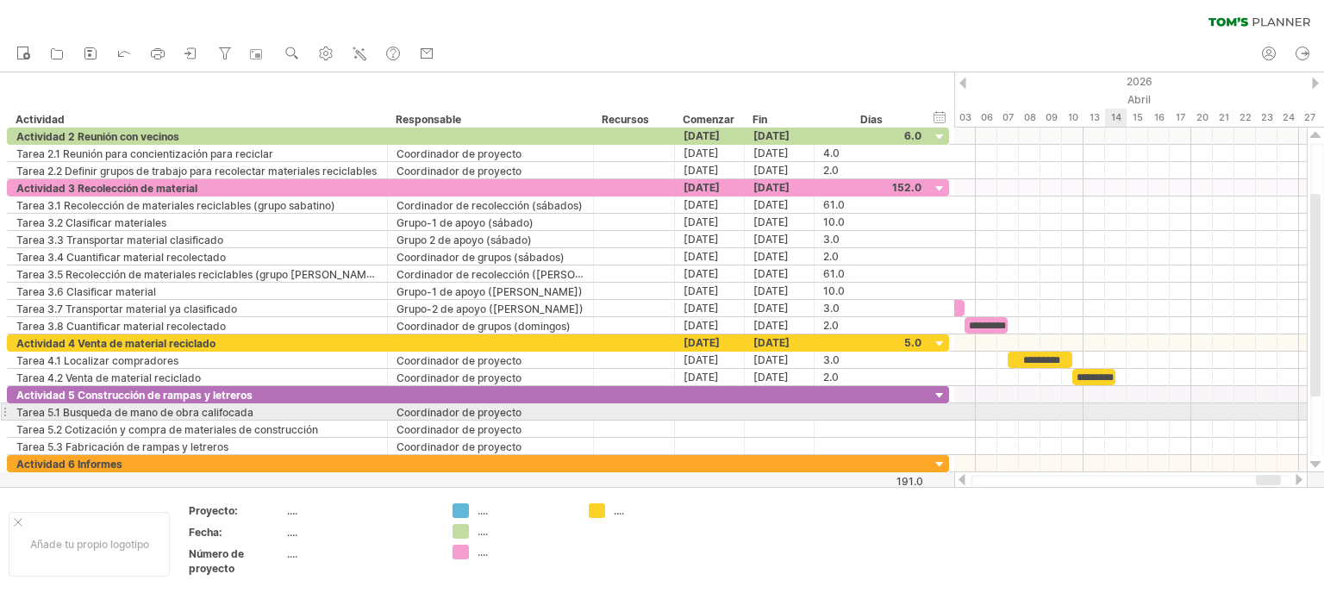
click at [1122, 408] on div at bounding box center [1130, 411] width 352 height 17
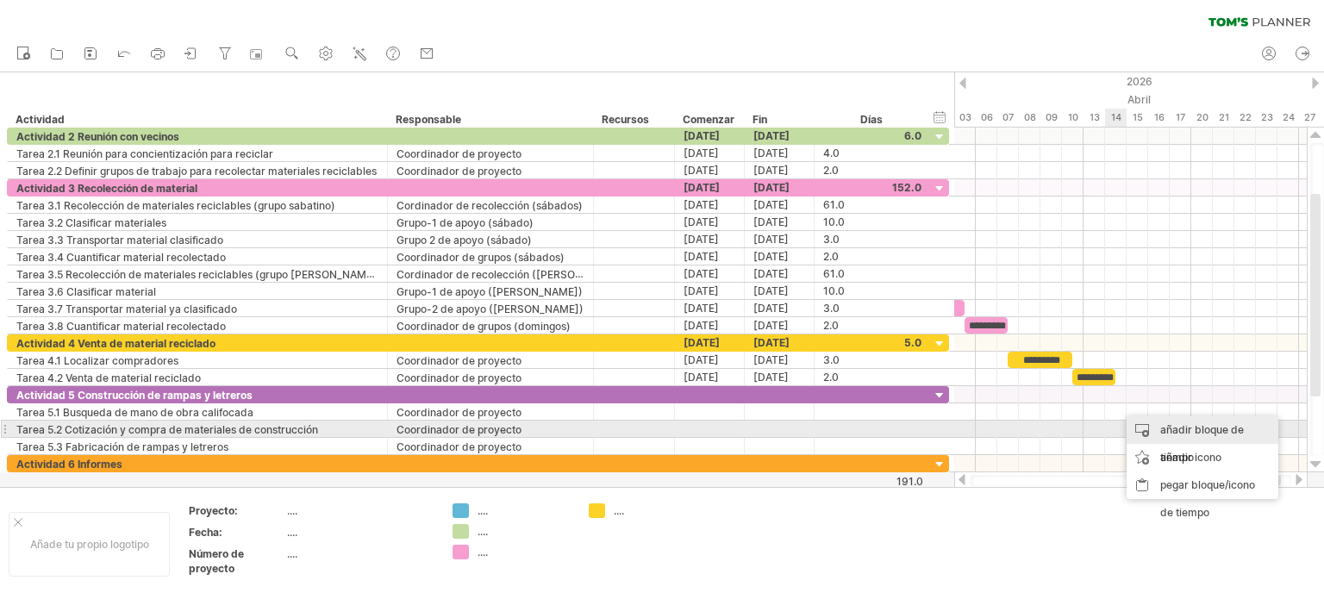
click at [1180, 426] on font "añadir bloque de tiempo" at bounding box center [1202, 443] width 84 height 41
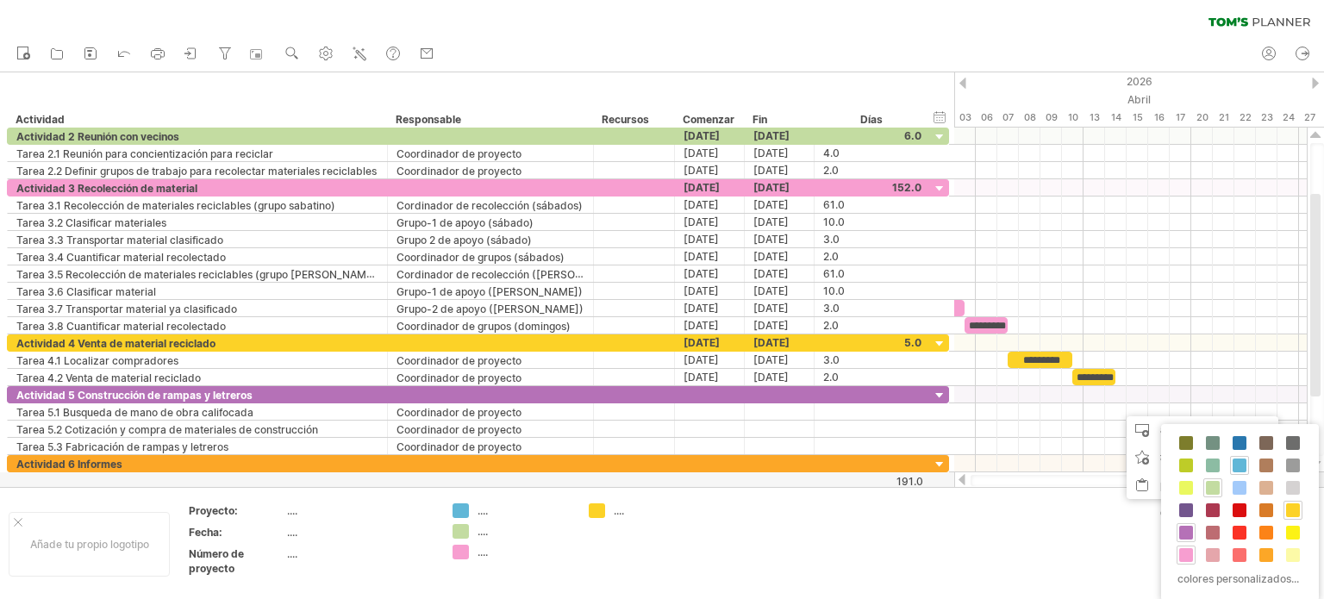
click at [1183, 531] on span at bounding box center [1186, 533] width 14 height 14
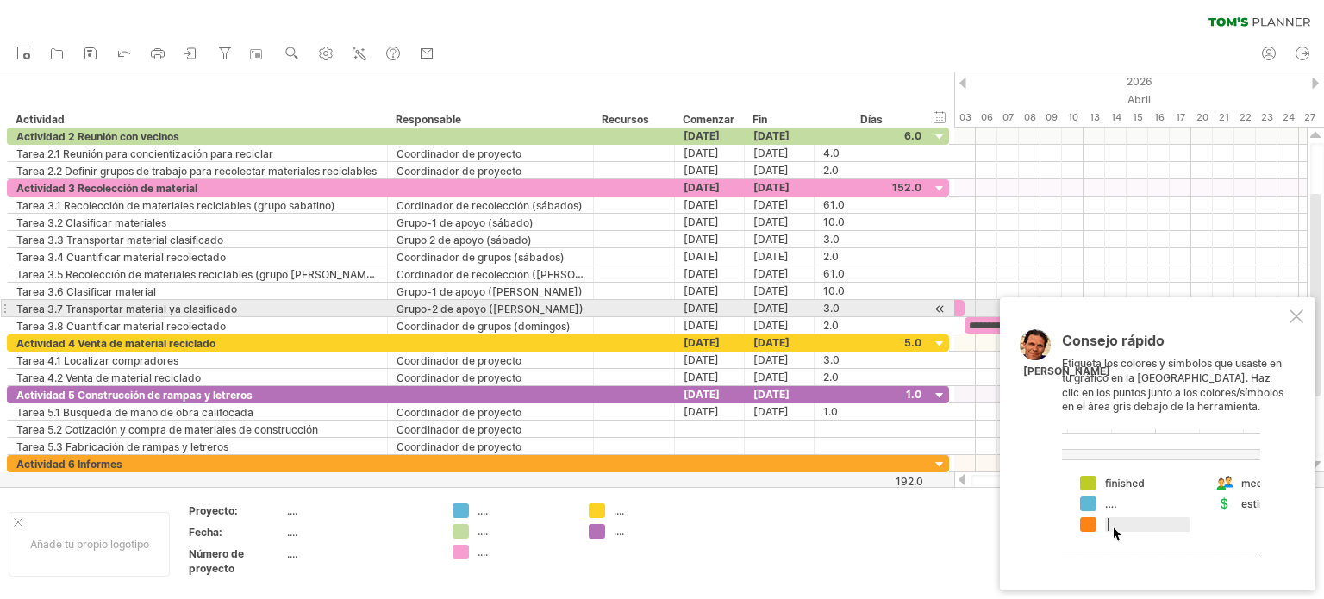
click at [1298, 315] on div at bounding box center [1296, 316] width 14 height 14
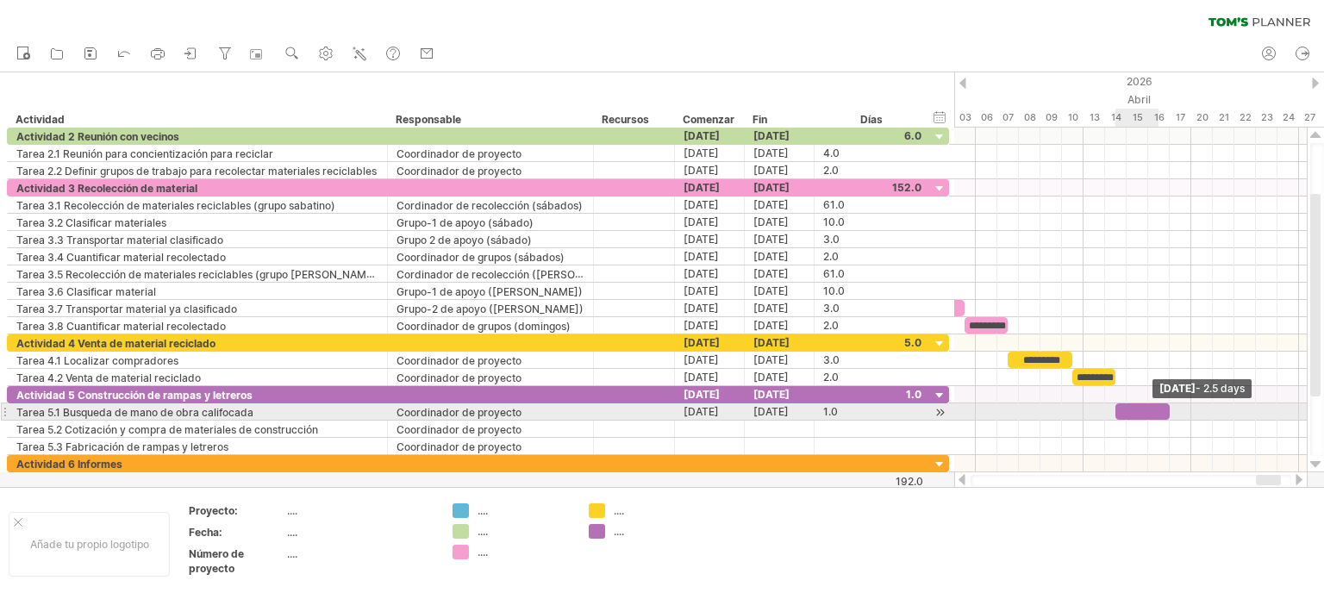
drag, startPoint x: 1138, startPoint y: 406, endPoint x: 1165, endPoint y: 406, distance: 27.6
click at [1166, 406] on span at bounding box center [1169, 411] width 7 height 16
drag, startPoint x: 1169, startPoint y: 405, endPoint x: 1188, endPoint y: 405, distance: 19.0
click at [1188, 405] on span at bounding box center [1191, 411] width 7 height 16
drag, startPoint x: 1188, startPoint y: 405, endPoint x: 1196, endPoint y: 406, distance: 8.7
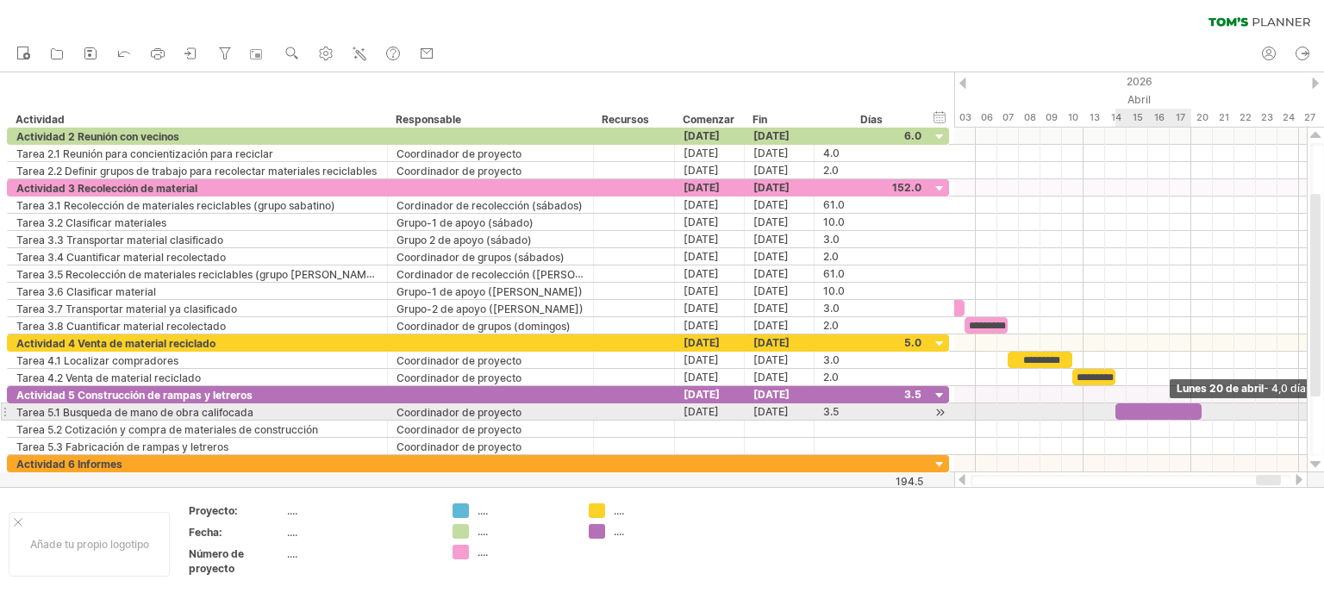
click at [1196, 406] on div at bounding box center [1158, 411] width 86 height 16
click at [1153, 406] on div at bounding box center [1158, 411] width 86 height 16
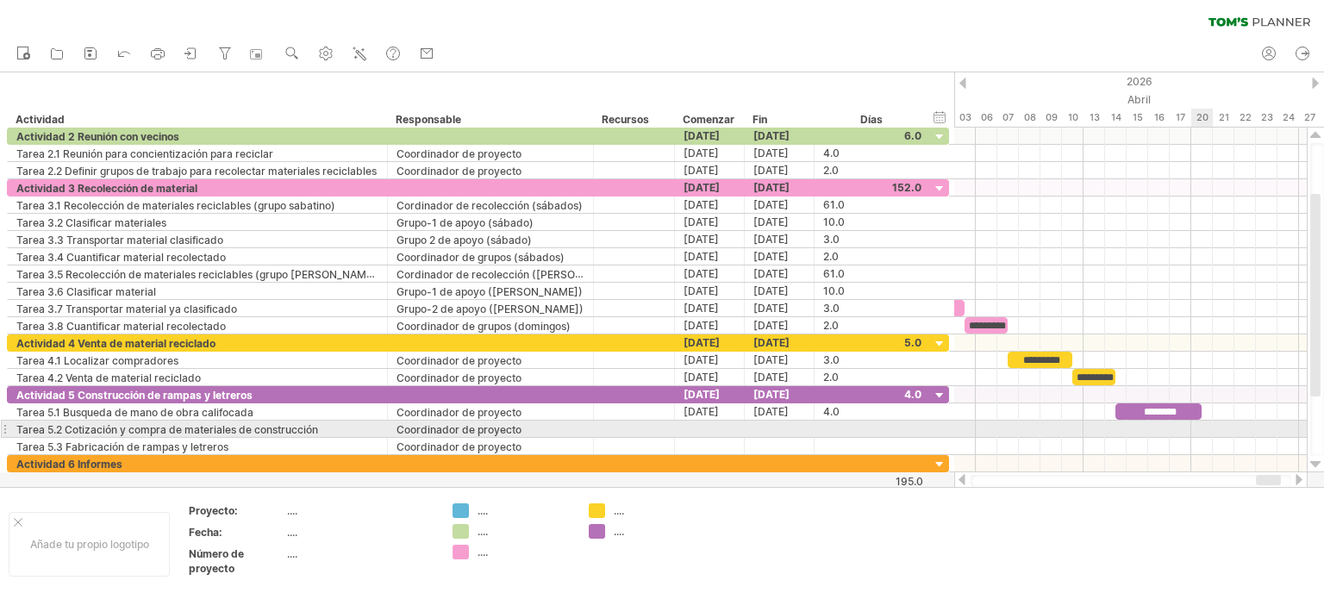
click at [1199, 426] on div at bounding box center [1130, 429] width 352 height 17
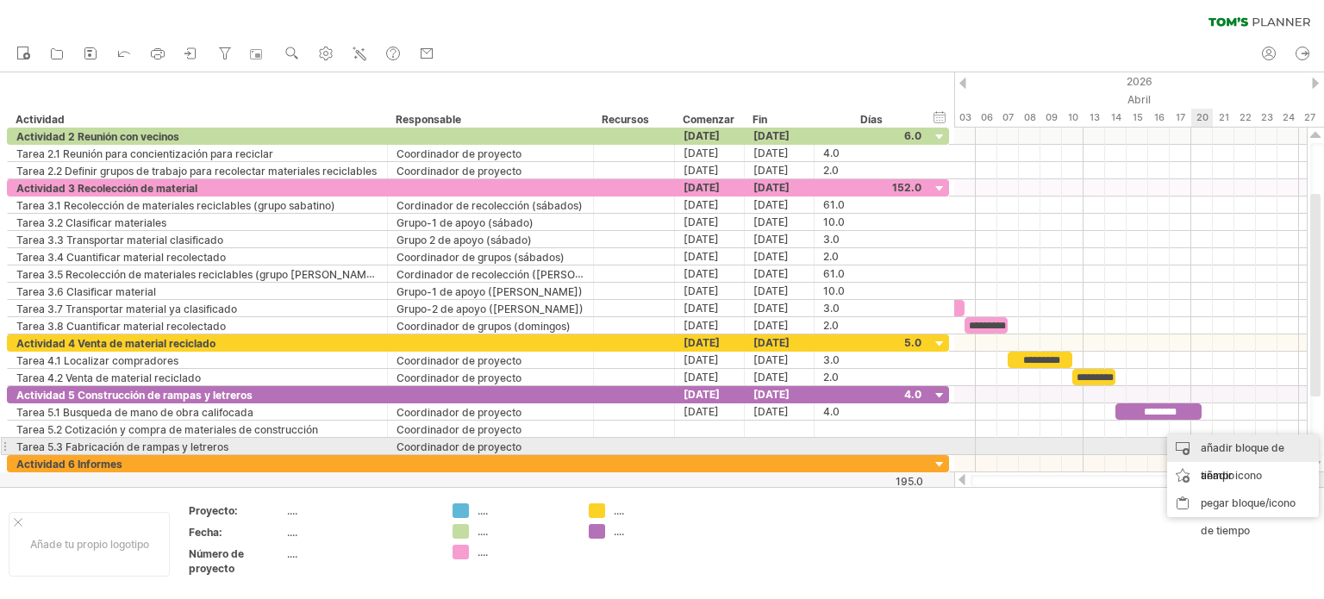
click at [1220, 443] on font "añadir bloque de tiempo" at bounding box center [1242, 461] width 84 height 41
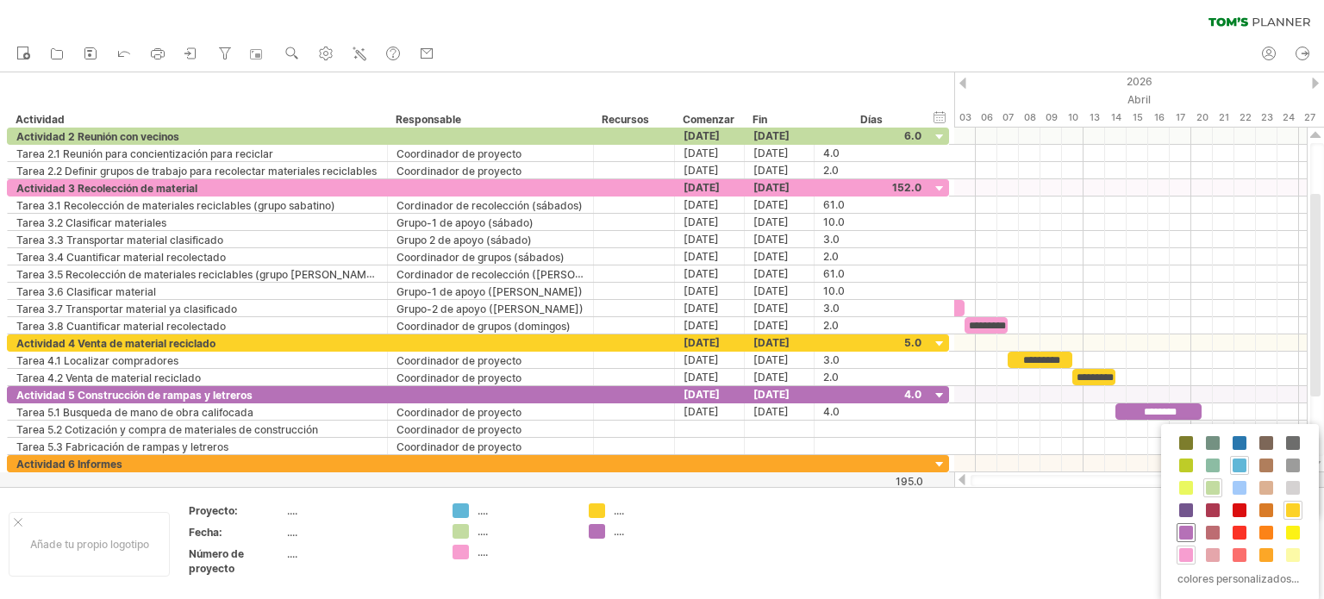
click at [1184, 533] on span at bounding box center [1186, 533] width 14 height 14
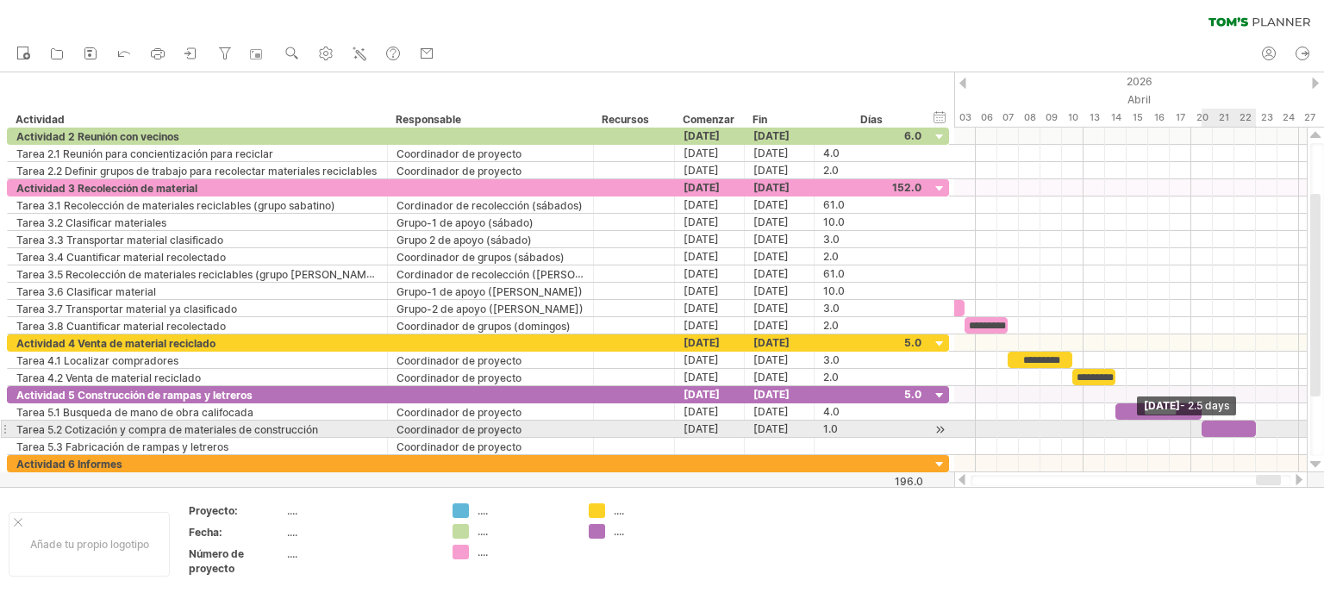
drag, startPoint x: 1223, startPoint y: 423, endPoint x: 1251, endPoint y: 423, distance: 28.4
click at [1252, 423] on span at bounding box center [1255, 429] width 7 height 16
click at [1247, 425] on div at bounding box center [1228, 429] width 54 height 16
click at [1244, 427] on span at bounding box center [1244, 429] width 7 height 16
click at [1224, 421] on div at bounding box center [1222, 429] width 43 height 16
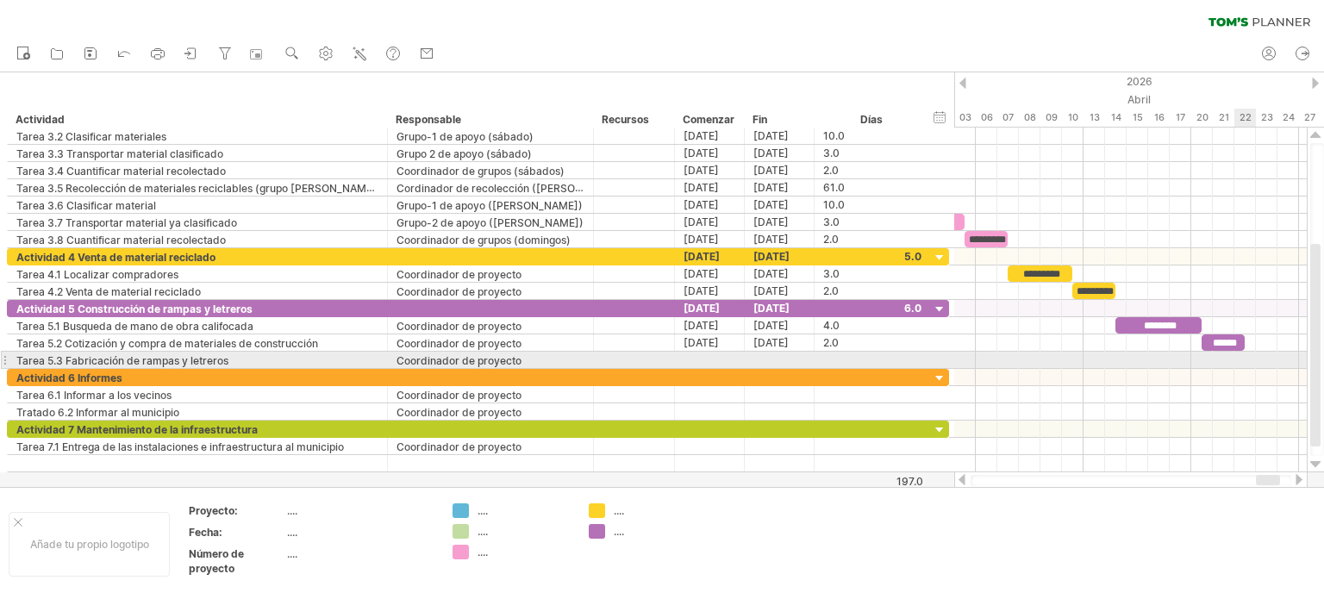
click at [1243, 358] on div at bounding box center [1130, 360] width 352 height 17
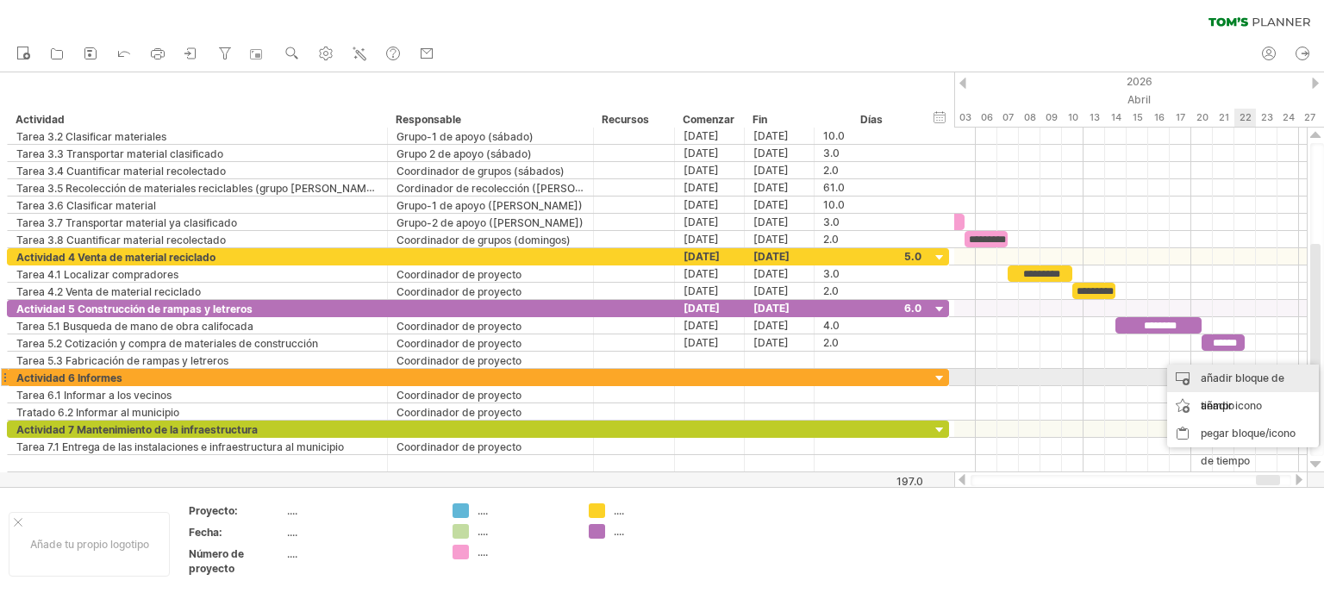
click at [1241, 377] on font "añadir bloque de tiempo" at bounding box center [1242, 391] width 84 height 41
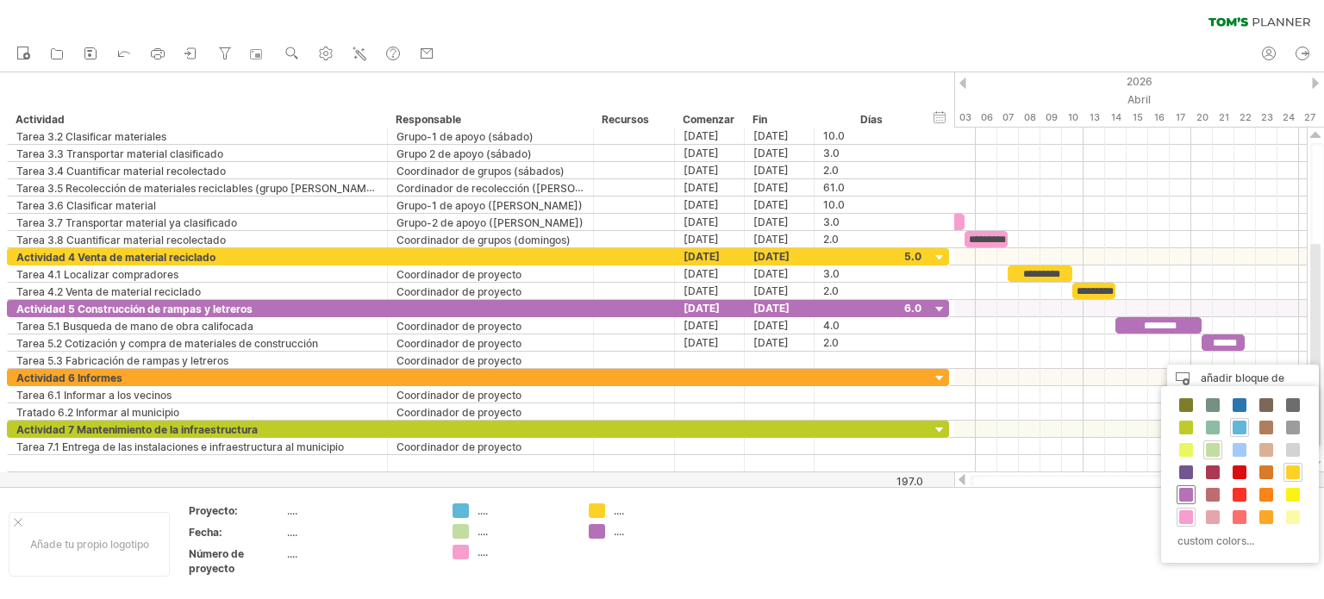
drag, startPoint x: 1187, startPoint y: 489, endPoint x: 1196, endPoint y: 482, distance: 11.7
click at [1186, 489] on span at bounding box center [1186, 495] width 14 height 14
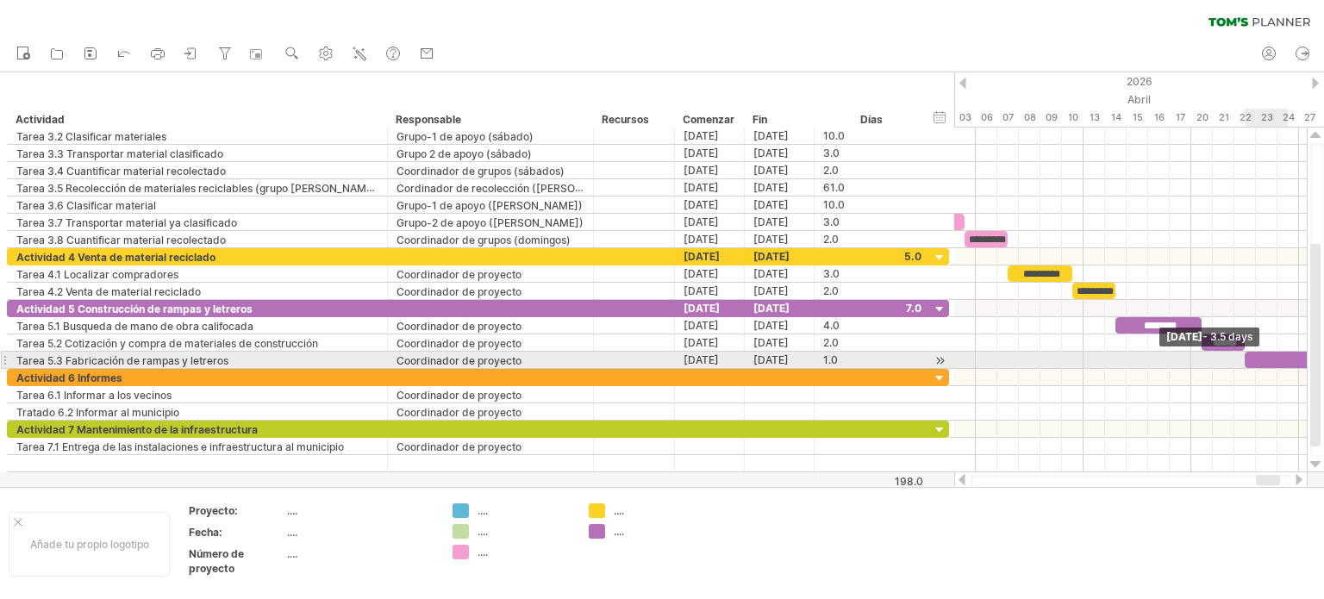
drag, startPoint x: 1265, startPoint y: 358, endPoint x: 1323, endPoint y: 353, distance: 57.9
click at [1323, 353] on div "Intentando acceder a [DOMAIN_NAME] Conectado de nuevo... 0% borrar filtro" at bounding box center [662, 299] width 1324 height 599
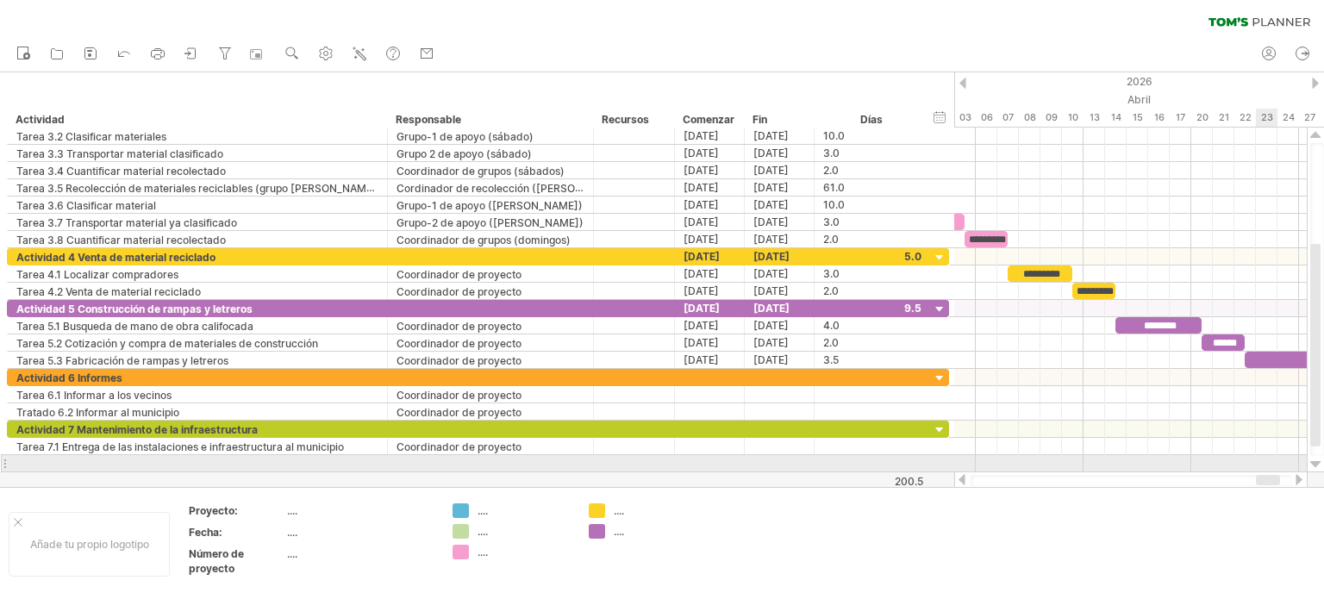
drag, startPoint x: 1269, startPoint y: 471, endPoint x: 1282, endPoint y: 470, distance: 13.9
click at [1282, 470] on div "Intentando acceder a [DOMAIN_NAME] Conectado de nuevo... 0% borrar filtro" at bounding box center [662, 299] width 1324 height 599
drag, startPoint x: 1270, startPoint y: 474, endPoint x: 1275, endPoint y: 482, distance: 8.9
click at [1294, 477] on div at bounding box center [1130, 479] width 353 height 17
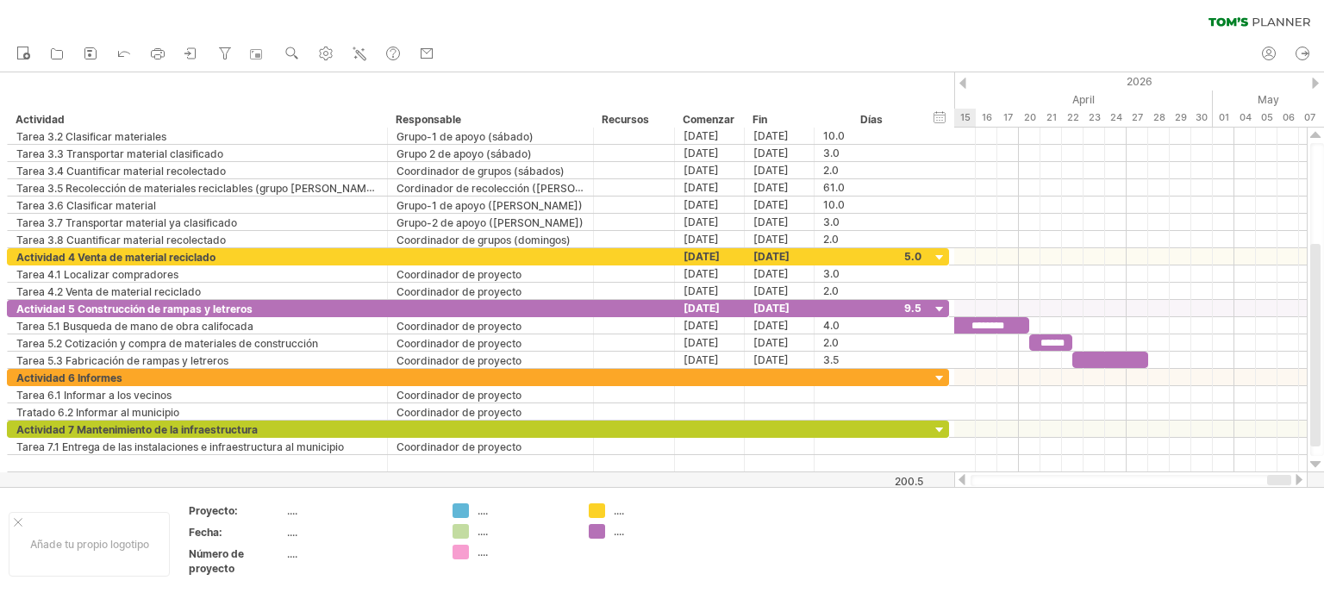
drag, startPoint x: 1275, startPoint y: 482, endPoint x: 1302, endPoint y: 474, distance: 28.6
click at [1302, 474] on div at bounding box center [1130, 479] width 353 height 17
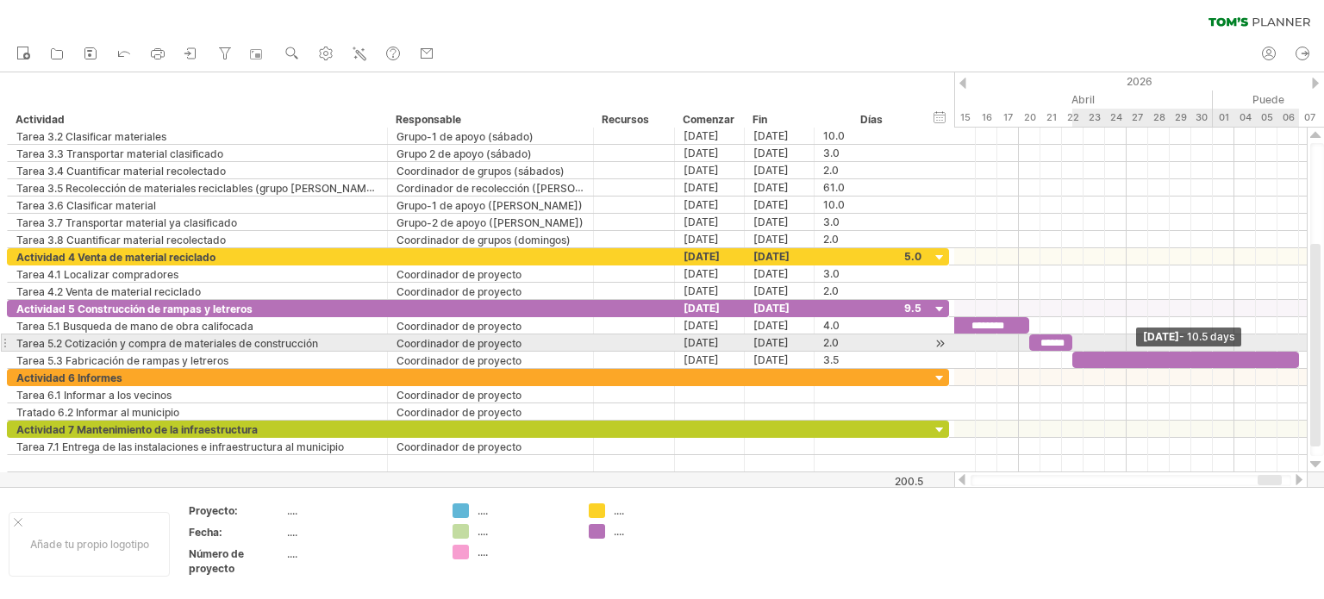
drag, startPoint x: 1148, startPoint y: 352, endPoint x: 1313, endPoint y: 350, distance: 165.5
click at [1313, 350] on div "Intentando acceder a [DOMAIN_NAME] Conectado de nuevo... 0% borrar filtro" at bounding box center [662, 299] width 1324 height 599
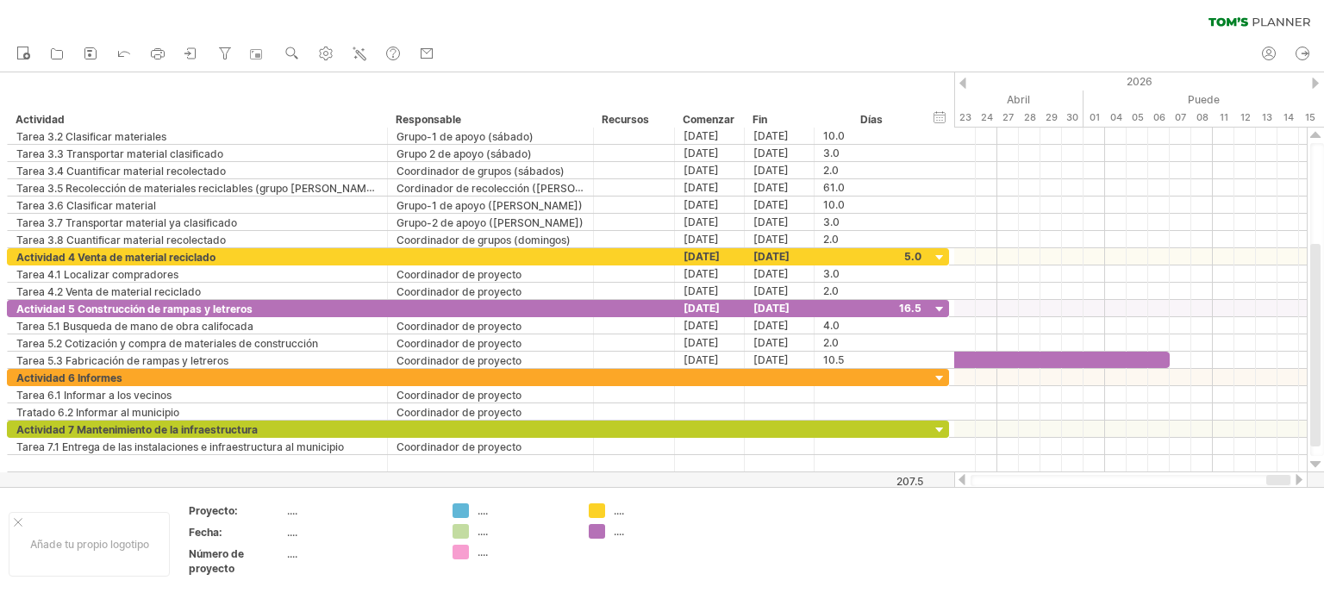
drag, startPoint x: 1275, startPoint y: 477, endPoint x: 1293, endPoint y: 477, distance: 17.2
click at [1293, 477] on div at bounding box center [1130, 479] width 353 height 17
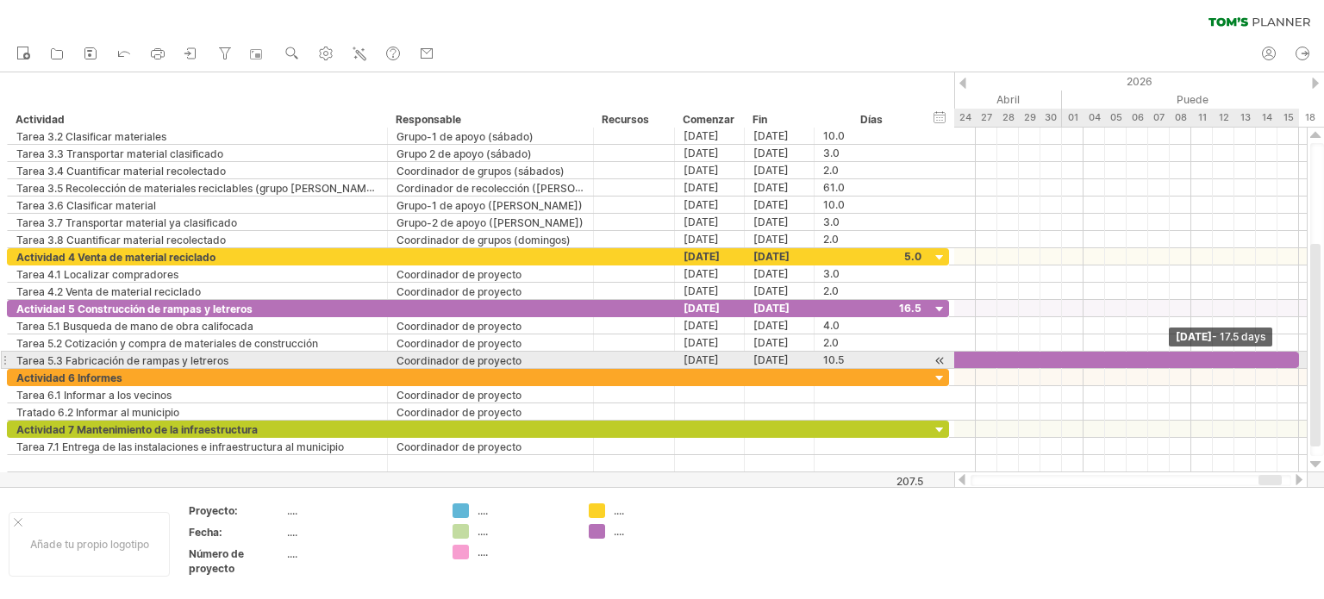
drag, startPoint x: 1157, startPoint y: 358, endPoint x: 1300, endPoint y: 358, distance: 142.2
click at [1300, 358] on span at bounding box center [1298, 360] width 7 height 16
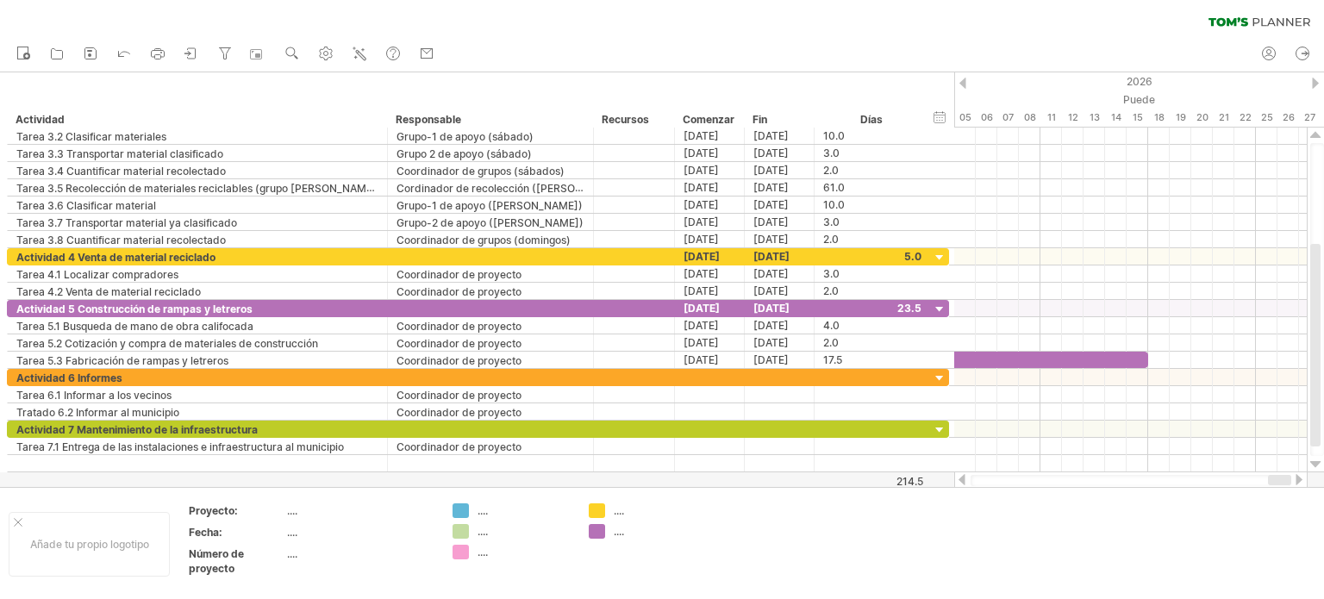
drag, startPoint x: 1282, startPoint y: 476, endPoint x: 1294, endPoint y: 476, distance: 11.2
click at [1294, 476] on div at bounding box center [1130, 479] width 353 height 17
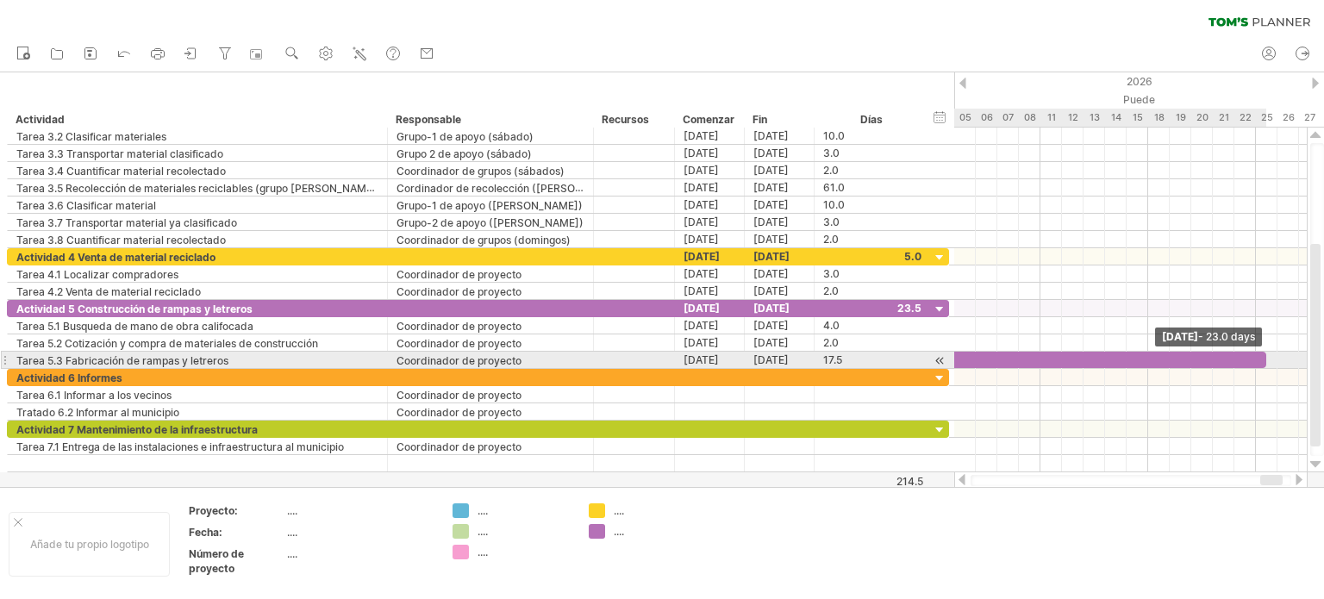
drag, startPoint x: 1148, startPoint y: 355, endPoint x: 1270, endPoint y: 354, distance: 122.4
click at [1270, 354] on div "********* ********* ********* ********* ******** ********* ********* ********* …" at bounding box center [1130, 300] width 352 height 345
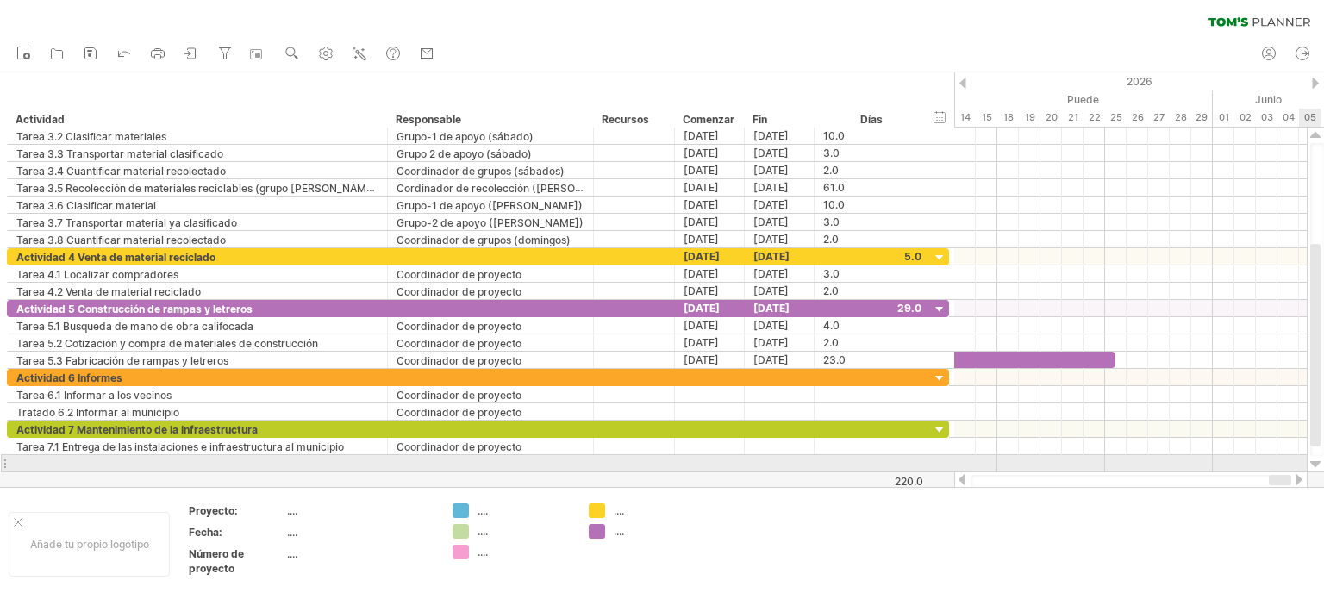
drag, startPoint x: 1269, startPoint y: 475, endPoint x: 1306, endPoint y: 466, distance: 38.0
click at [1306, 466] on div "Intentando acceder a [DOMAIN_NAME] Conectado de nuevo... 0% borrar filtro" at bounding box center [662, 299] width 1324 height 599
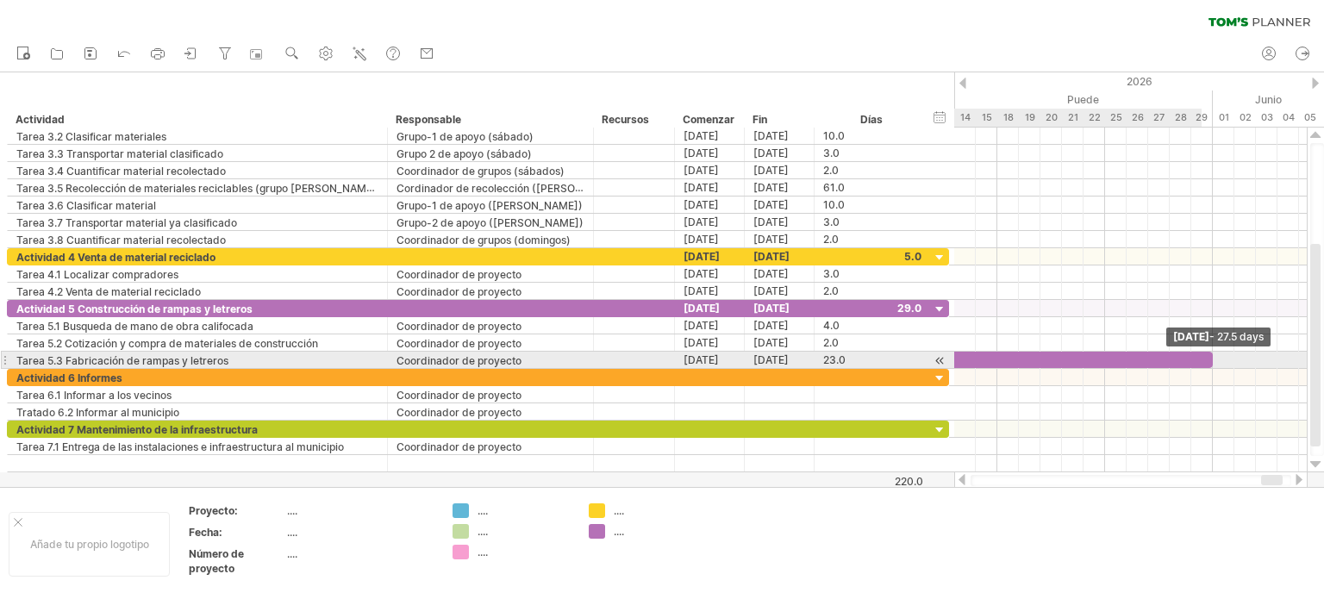
drag, startPoint x: 1112, startPoint y: 354, endPoint x: 1204, endPoint y: 354, distance: 92.2
click at [1204, 354] on div at bounding box center [916, 360] width 593 height 16
drag, startPoint x: 1210, startPoint y: 354, endPoint x: 1232, endPoint y: 354, distance: 22.4
click at [1232, 354] on span at bounding box center [1234, 360] width 7 height 16
drag, startPoint x: 1233, startPoint y: 354, endPoint x: 1251, endPoint y: 354, distance: 18.1
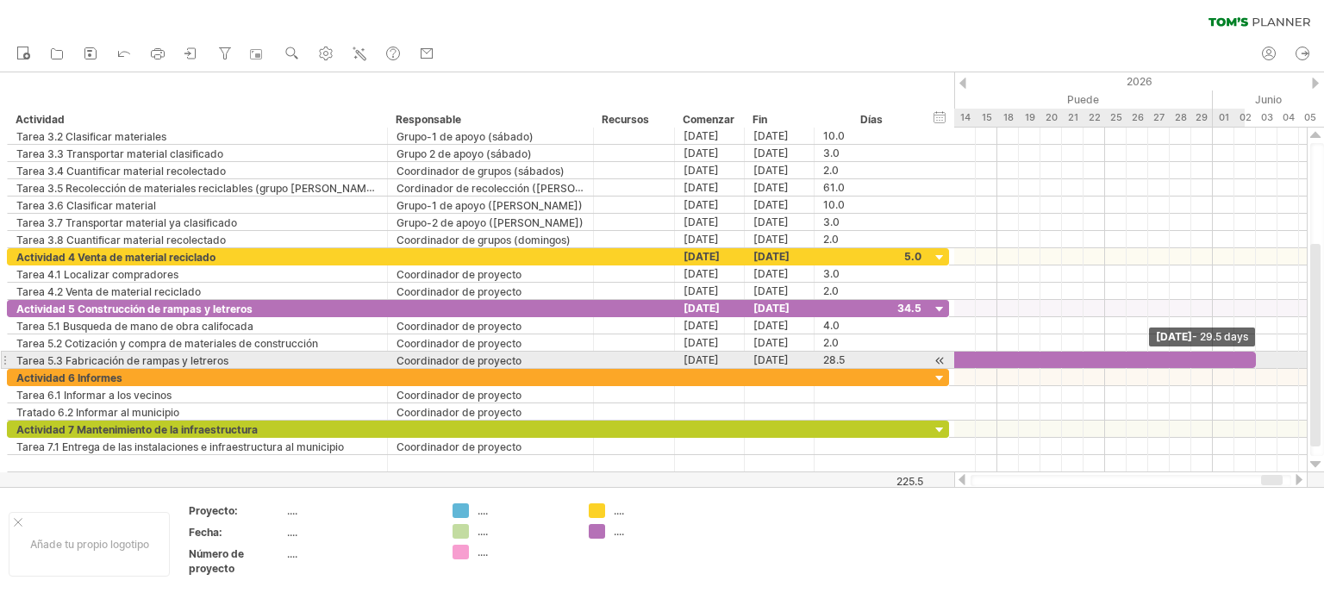
click at [1252, 354] on span at bounding box center [1255, 360] width 7 height 16
click at [1257, 354] on div at bounding box center [943, 360] width 646 height 16
click at [1126, 353] on div at bounding box center [943, 360] width 646 height 16
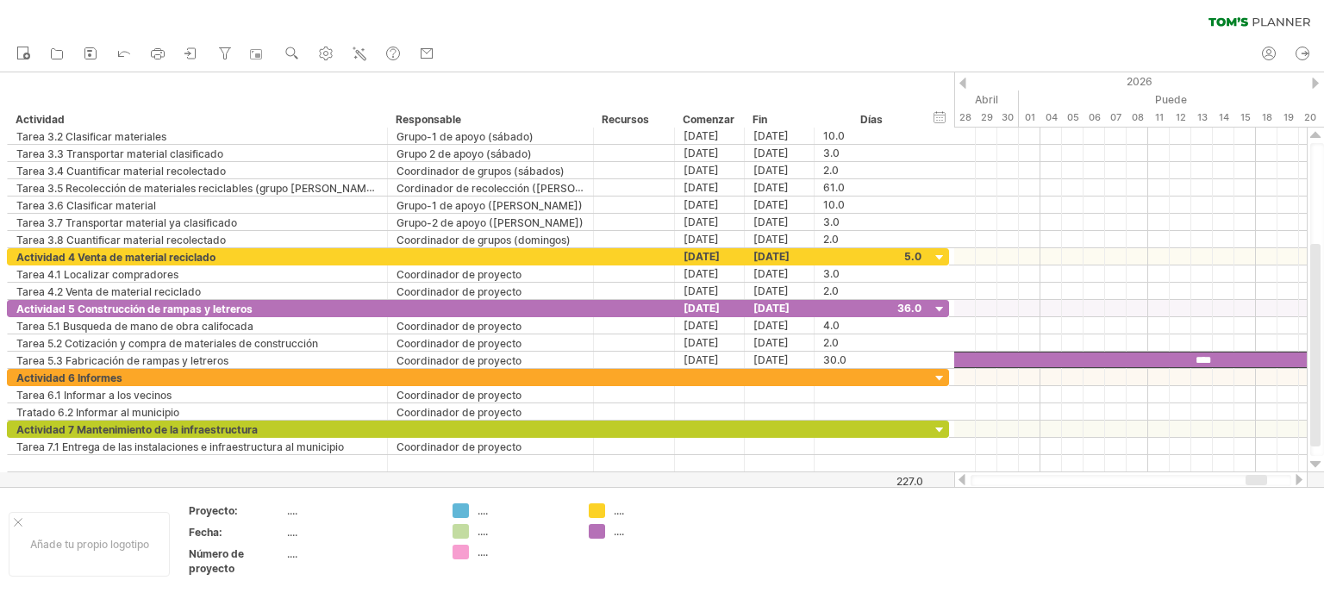
drag, startPoint x: 1265, startPoint y: 478, endPoint x: 1250, endPoint y: 482, distance: 15.9
click at [1250, 482] on div at bounding box center [1256, 480] width 22 height 10
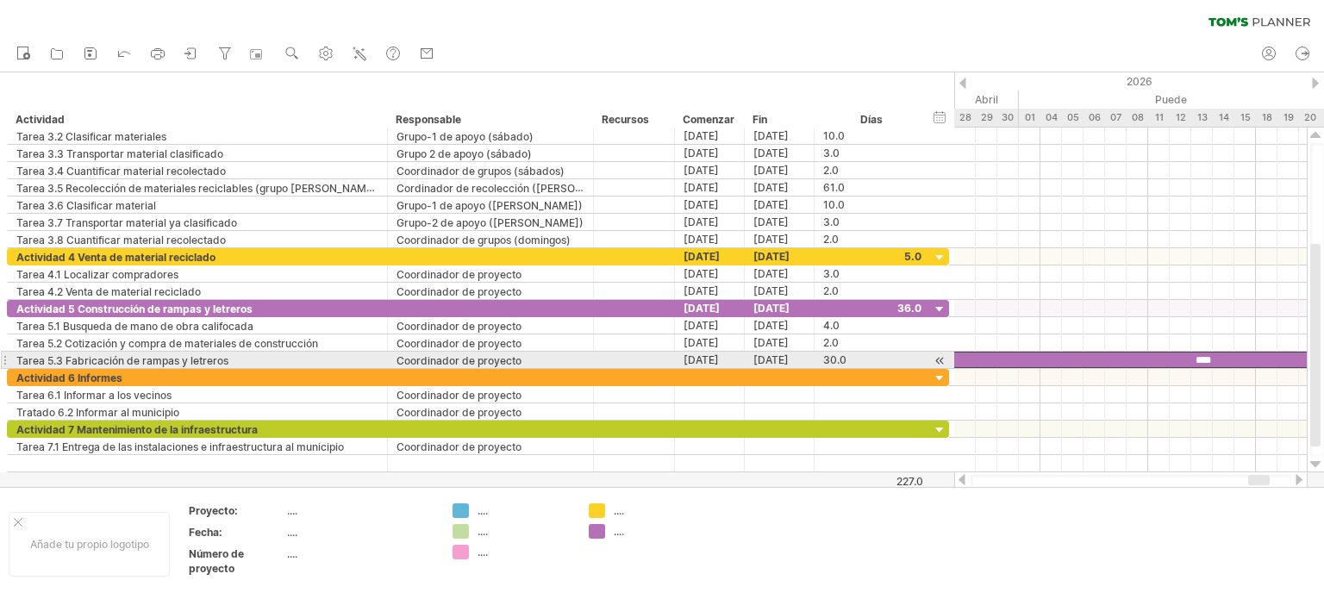
click at [1220, 358] on div "****" at bounding box center [1201, 360] width 646 height 16
click at [1219, 354] on div "****" at bounding box center [1201, 360] width 646 height 16
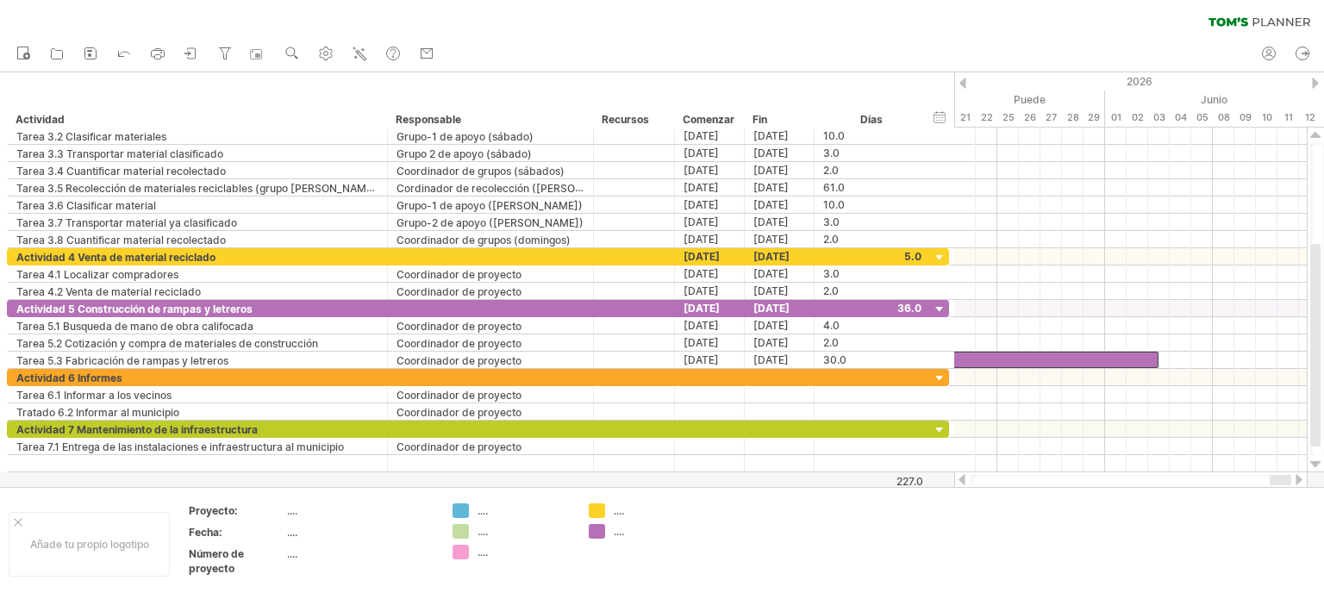
drag, startPoint x: 1255, startPoint y: 482, endPoint x: 1303, endPoint y: 477, distance: 48.5
click at [1303, 477] on div at bounding box center [1130, 479] width 353 height 17
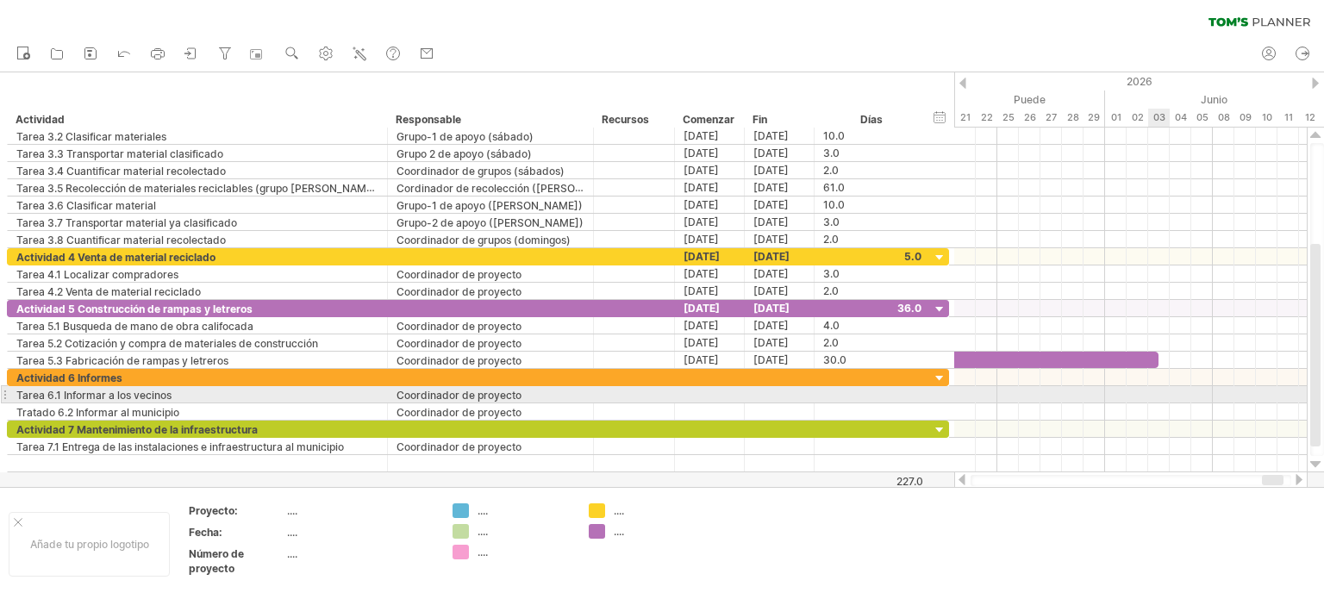
click at [1159, 389] on div at bounding box center [1130, 394] width 352 height 17
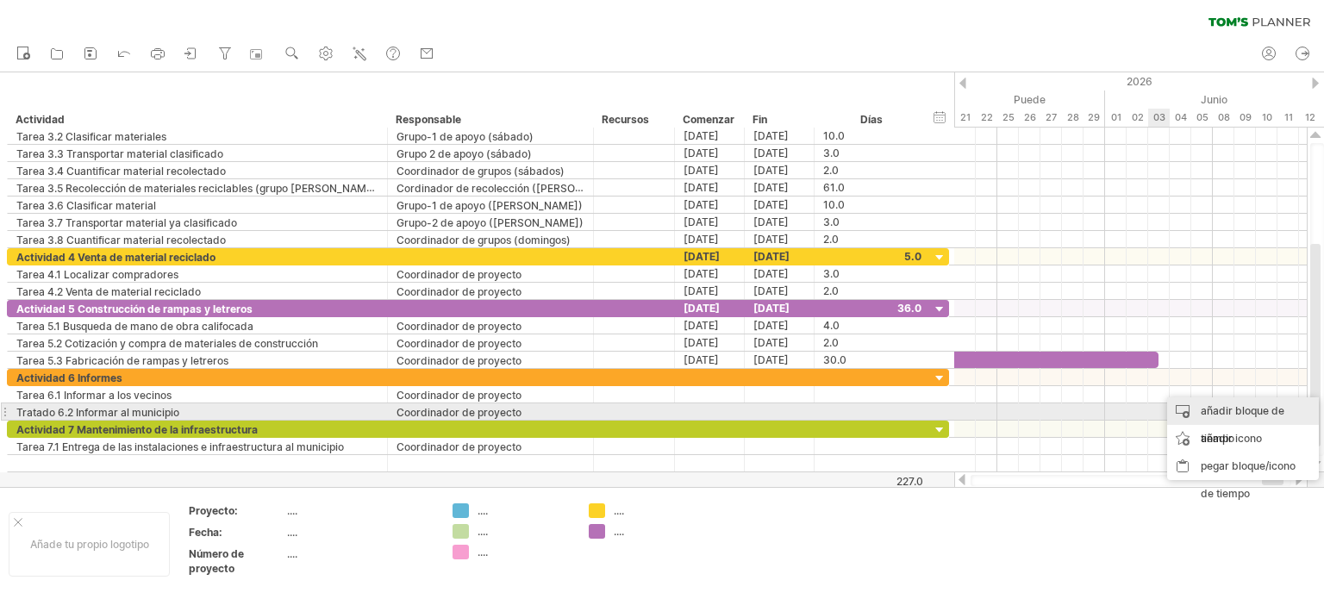
click at [1209, 409] on font "añadir bloque de tiempo" at bounding box center [1242, 424] width 84 height 41
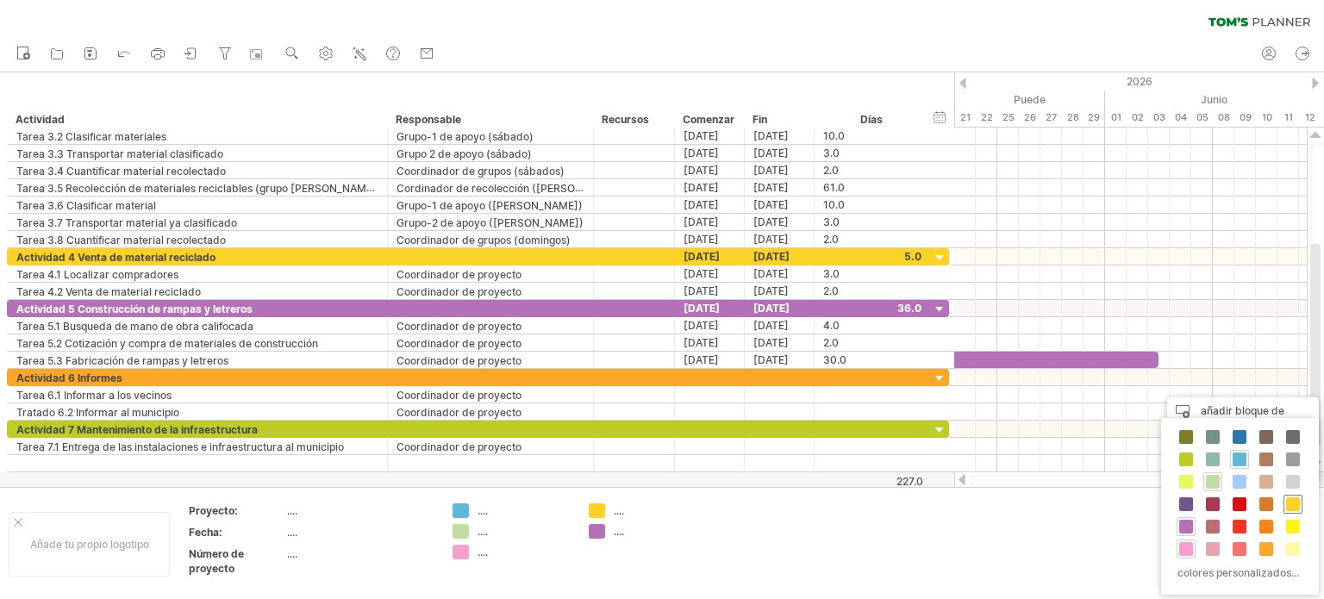
click at [1296, 497] on span at bounding box center [1293, 504] width 14 height 14
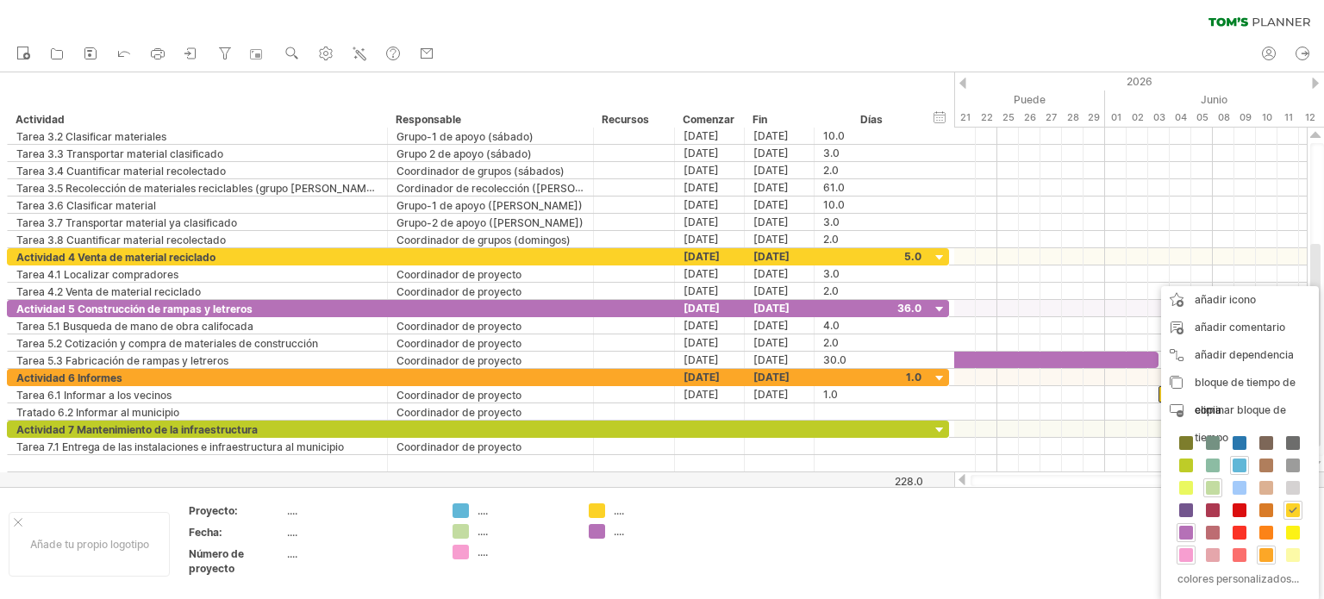
click at [1264, 548] on span at bounding box center [1266, 555] width 14 height 14
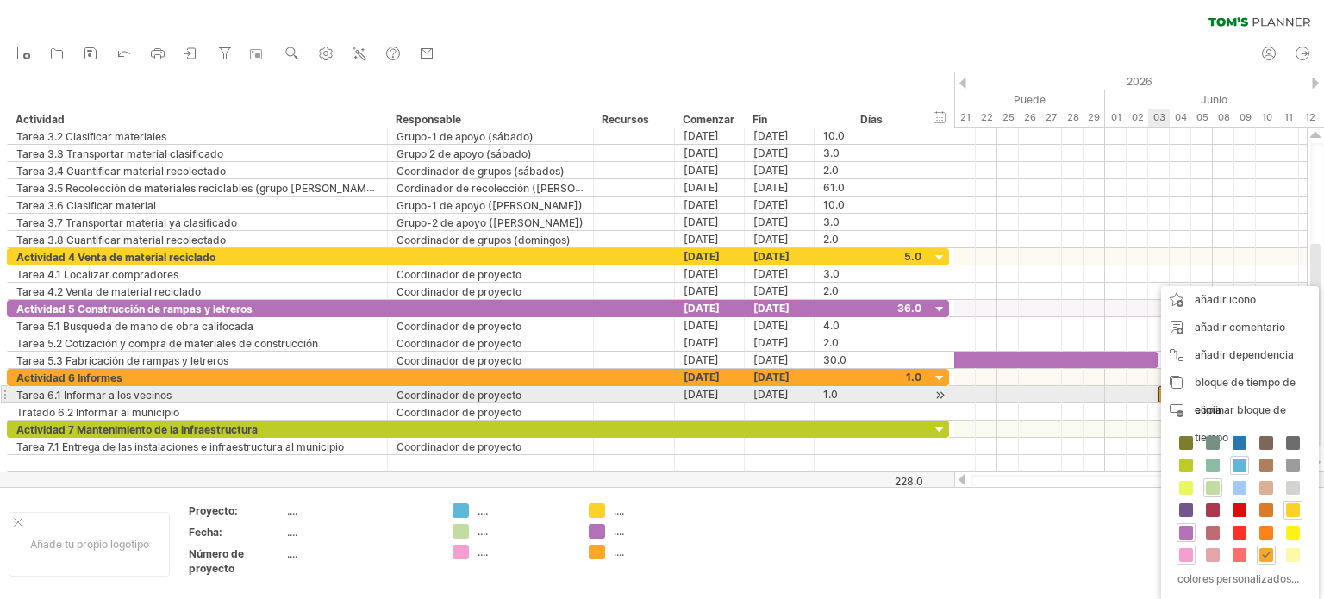
click at [1146, 382] on div at bounding box center [1130, 377] width 352 height 17
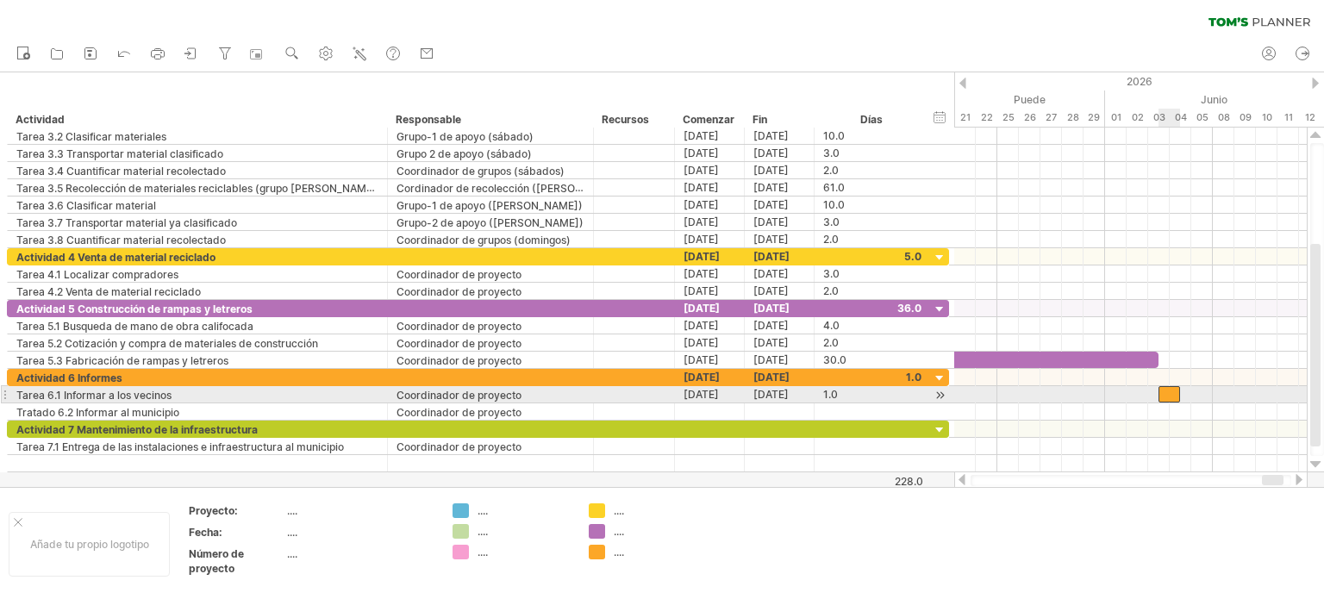
click at [1171, 388] on div at bounding box center [1169, 394] width 22 height 16
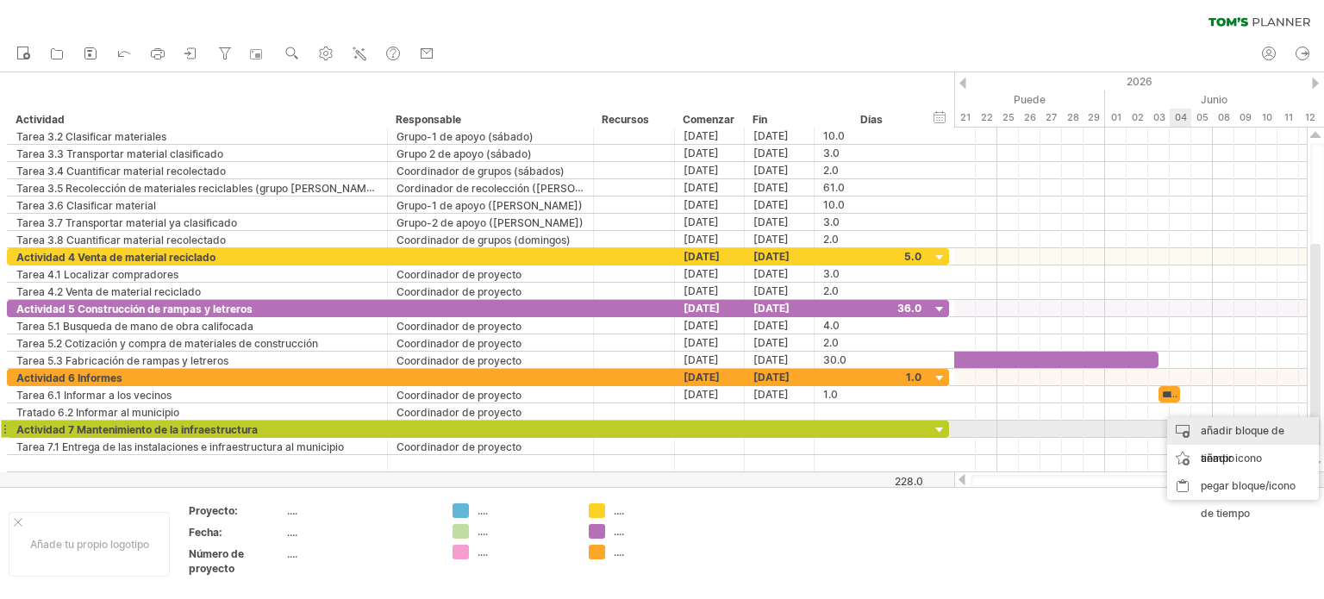
click at [1206, 430] on font "añadir bloque de tiempo" at bounding box center [1242, 444] width 84 height 41
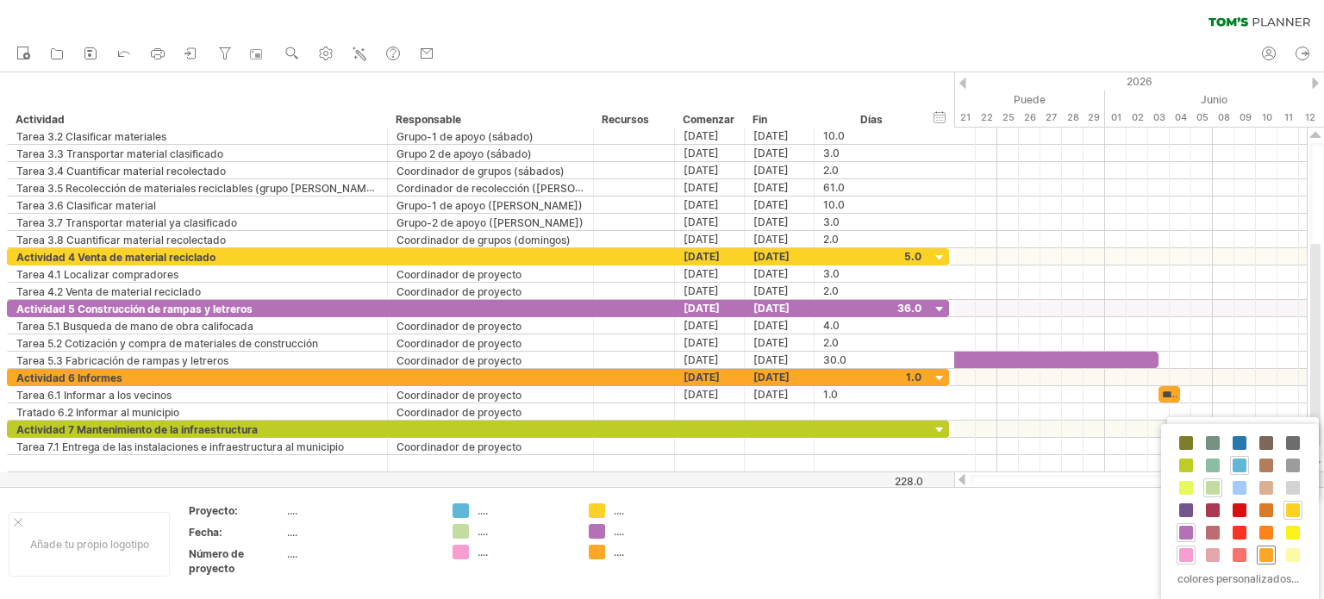
click at [1267, 555] on span at bounding box center [1266, 555] width 14 height 14
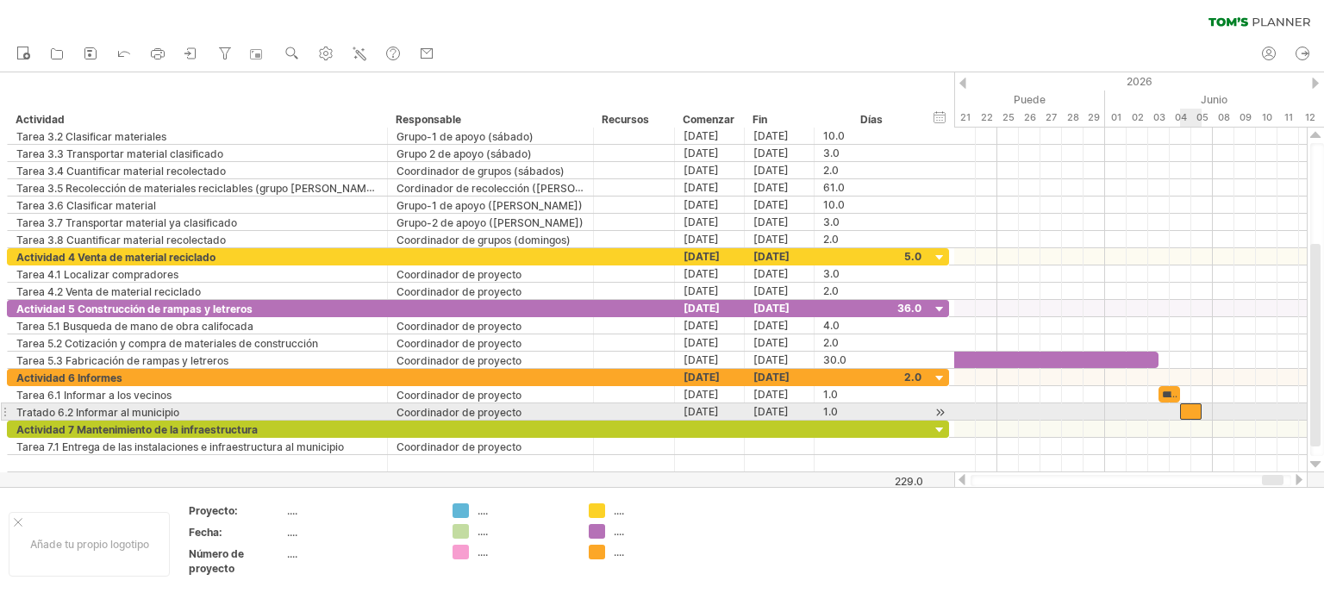
click at [1187, 405] on div at bounding box center [1191, 411] width 22 height 16
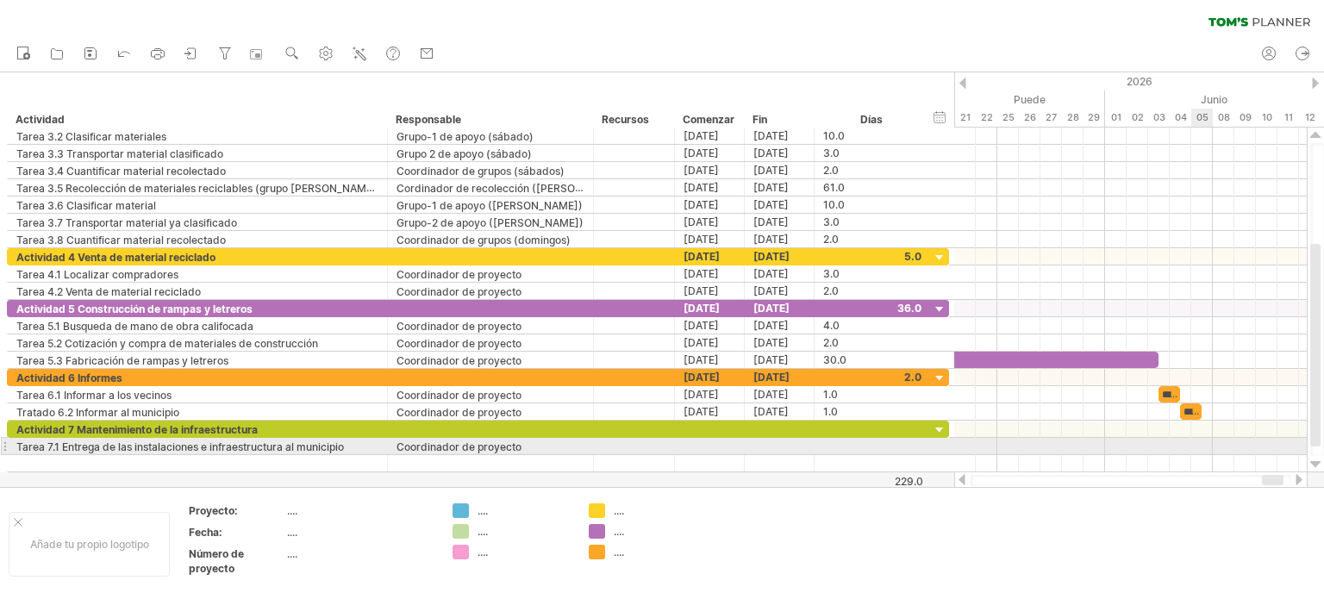
click at [1205, 442] on div at bounding box center [1130, 446] width 352 height 17
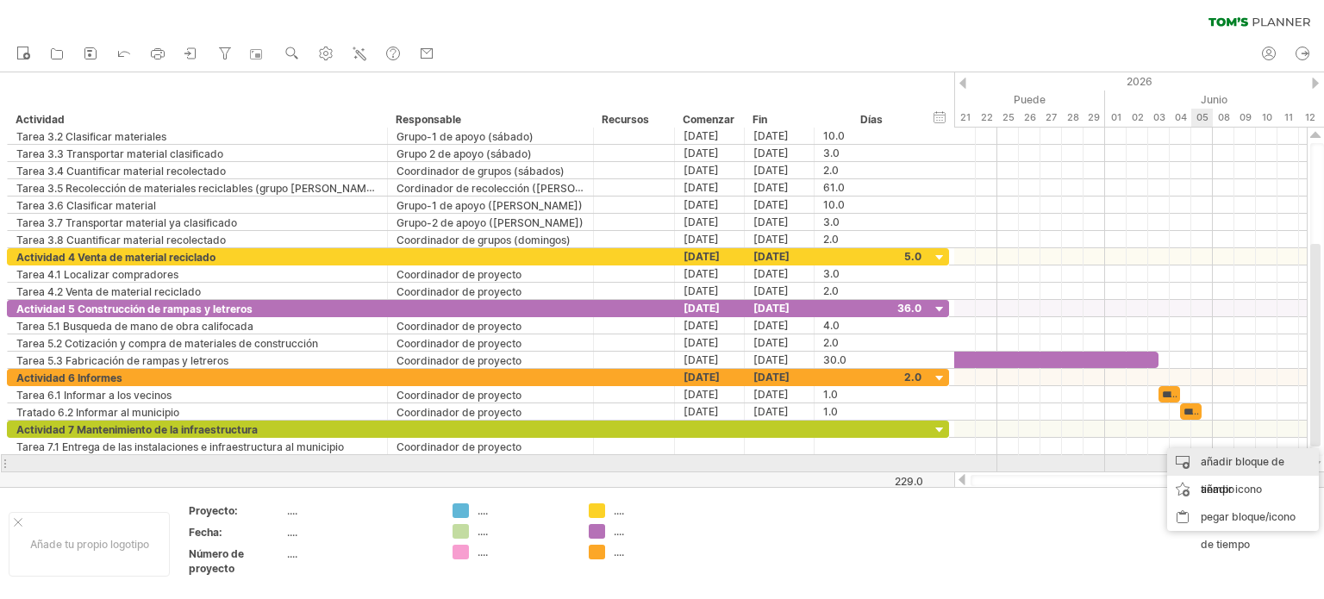
click at [1214, 460] on font "añadir bloque de tiempo" at bounding box center [1242, 475] width 84 height 41
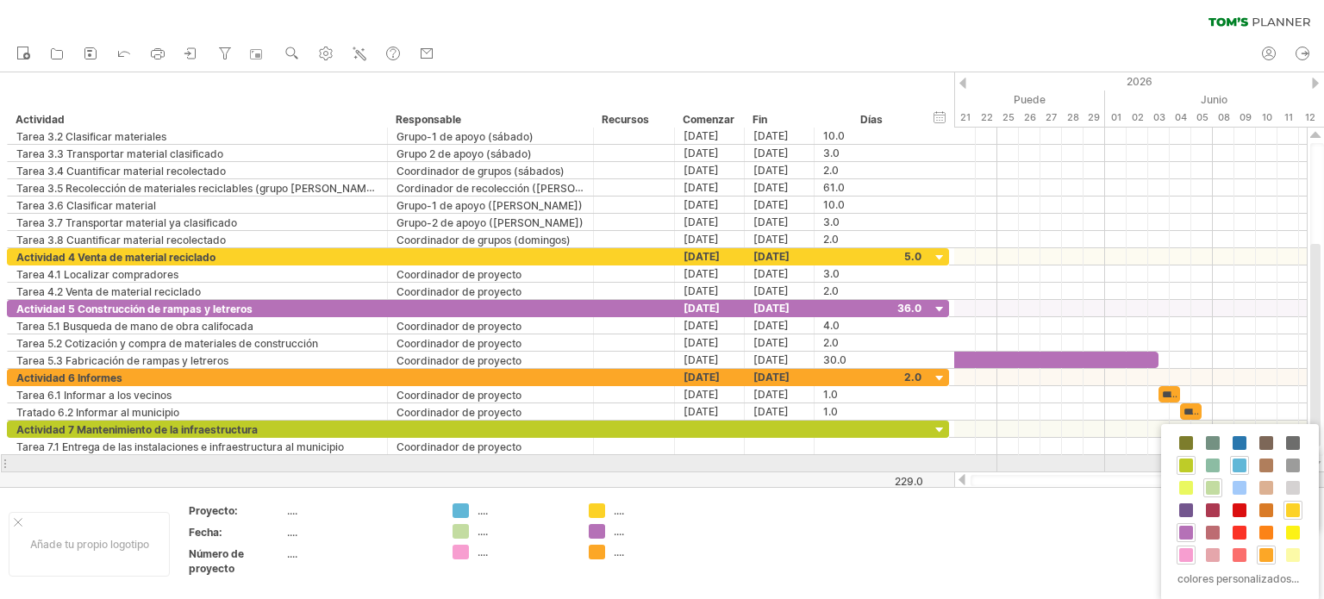
click at [1185, 461] on span at bounding box center [1186, 465] width 14 height 14
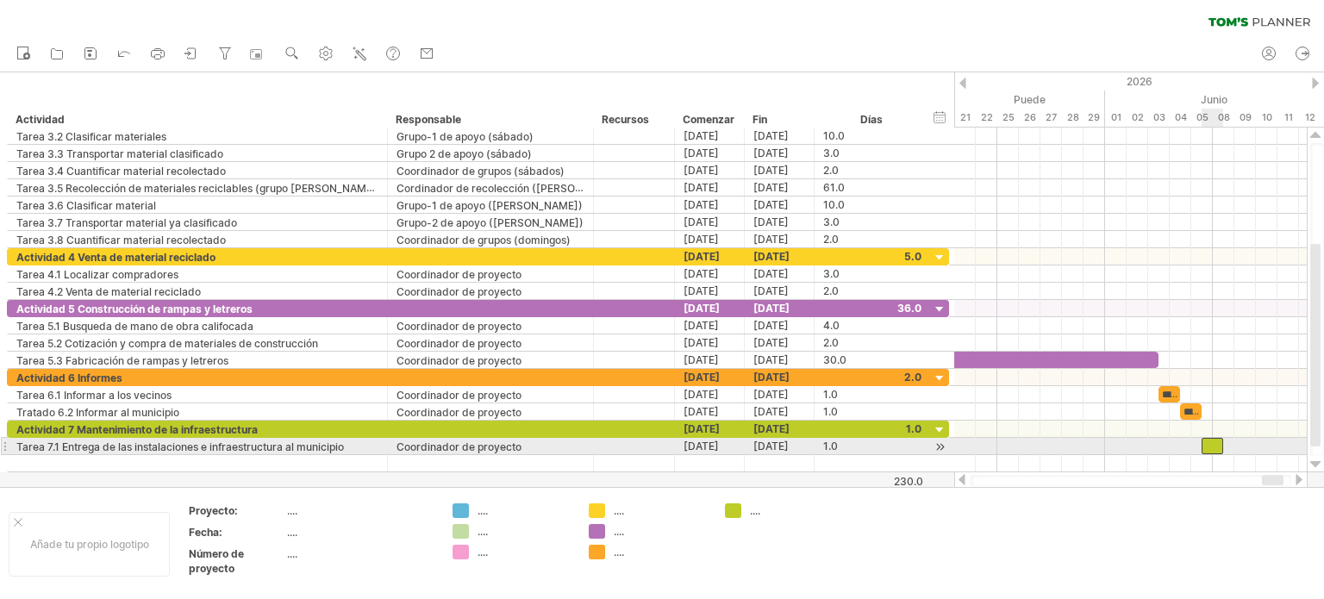
click at [1213, 438] on div at bounding box center [1212, 446] width 22 height 16
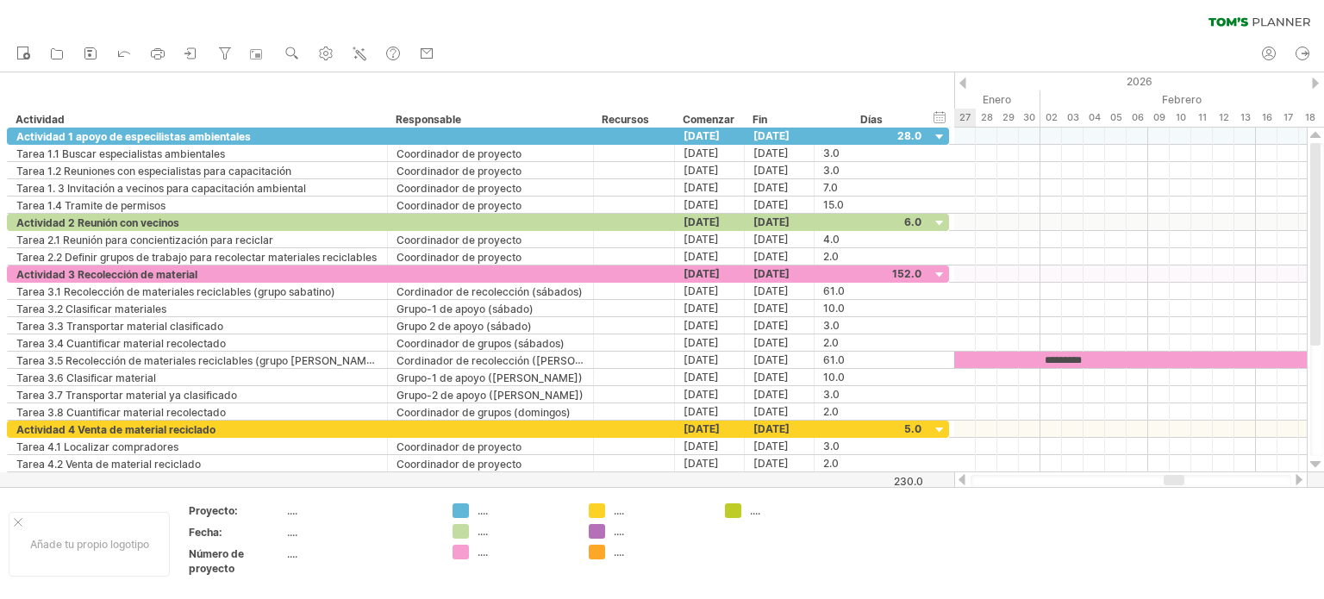
drag, startPoint x: 1272, startPoint y: 480, endPoint x: 1174, endPoint y: 478, distance: 98.3
click at [1174, 478] on div at bounding box center [1173, 480] width 21 height 10
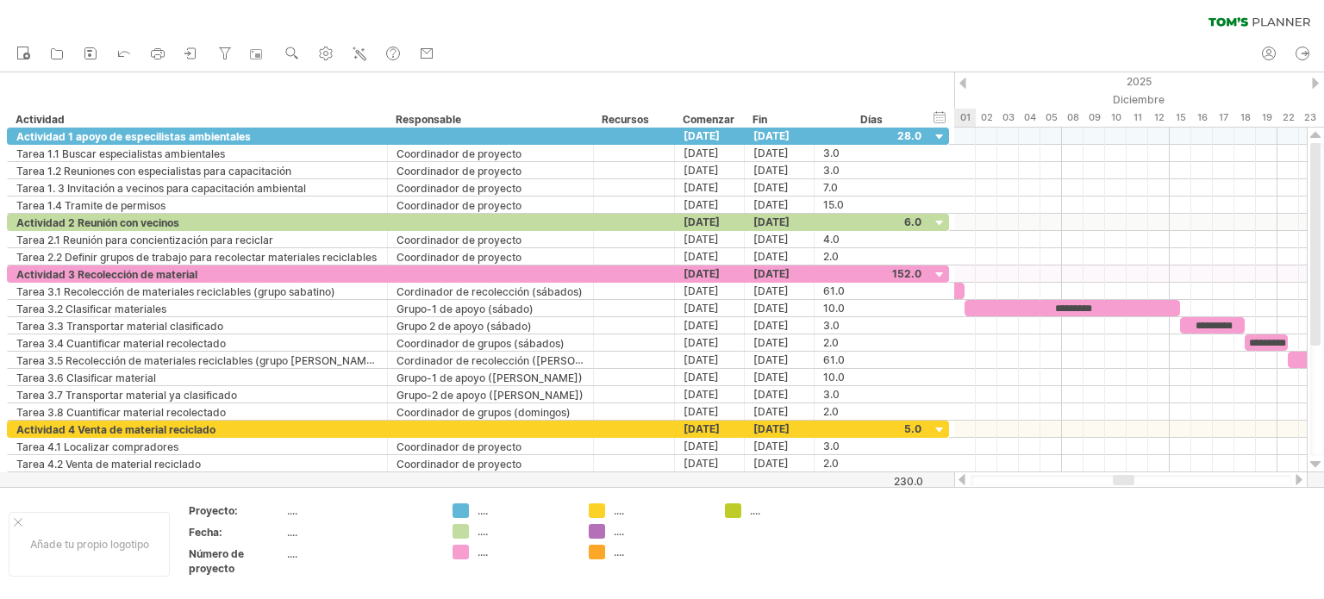
drag, startPoint x: 1175, startPoint y: 479, endPoint x: 1124, endPoint y: 477, distance: 51.8
click at [1124, 477] on div at bounding box center [1124, 480] width 22 height 10
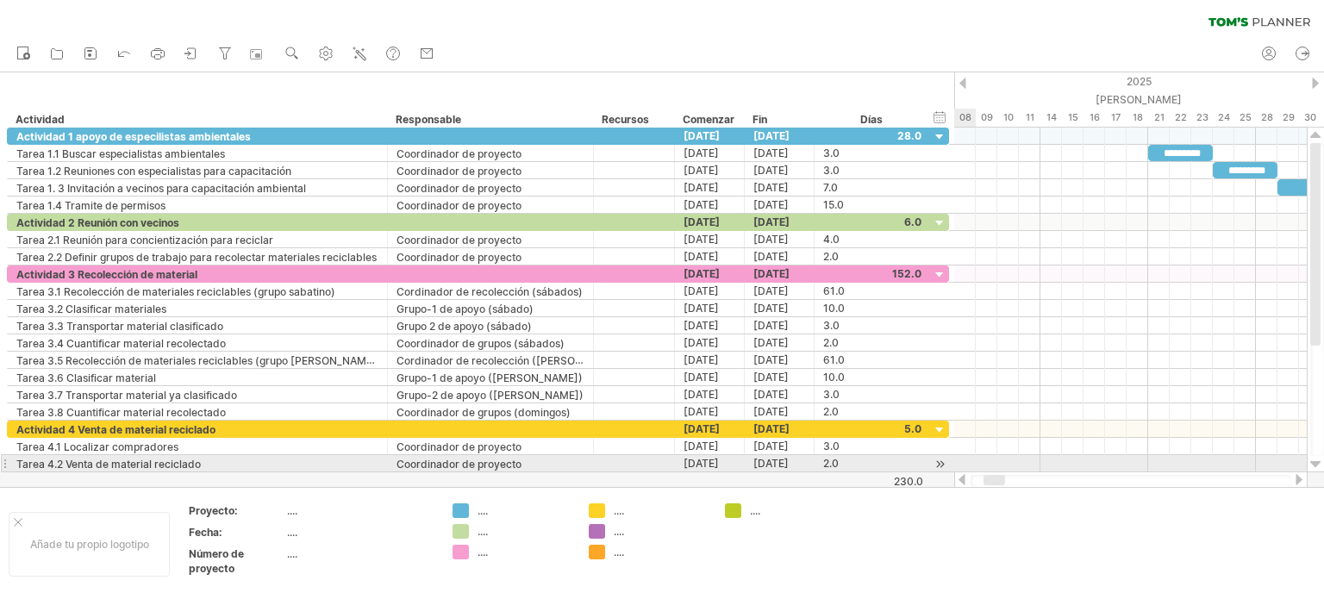
drag, startPoint x: 1130, startPoint y: 481, endPoint x: 1000, endPoint y: 471, distance: 130.5
click at [1000, 471] on div at bounding box center [1130, 479] width 353 height 17
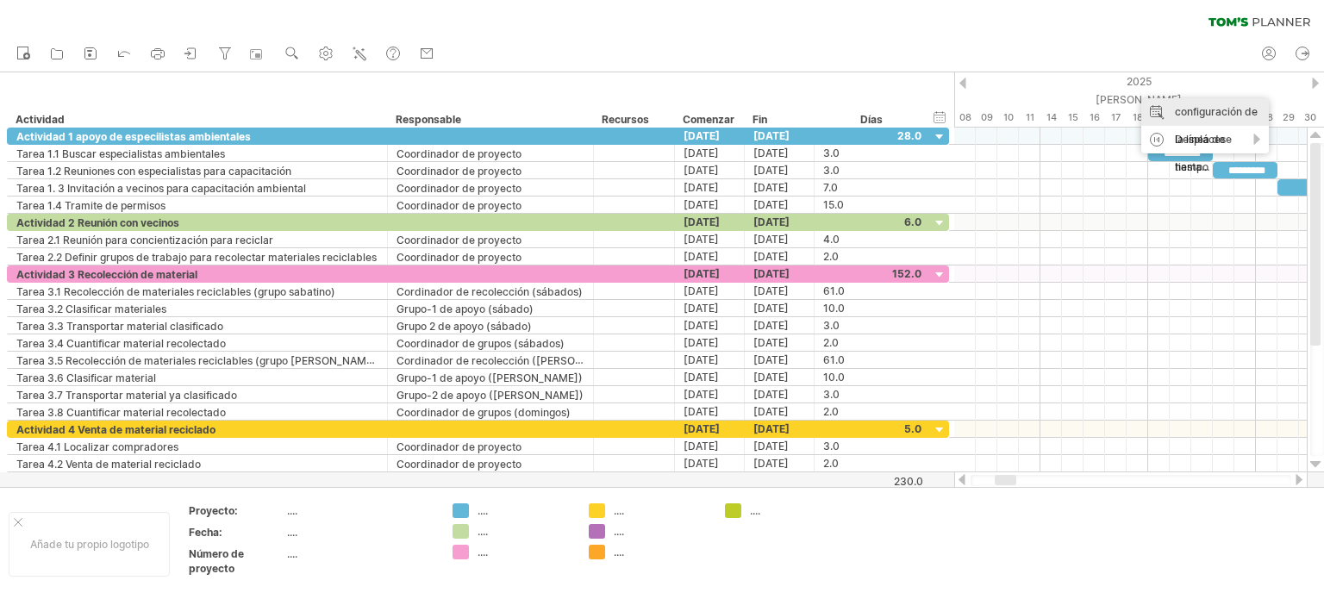
click at [1179, 107] on font "configuración de la línea de tiempo" at bounding box center [1216, 139] width 83 height 68
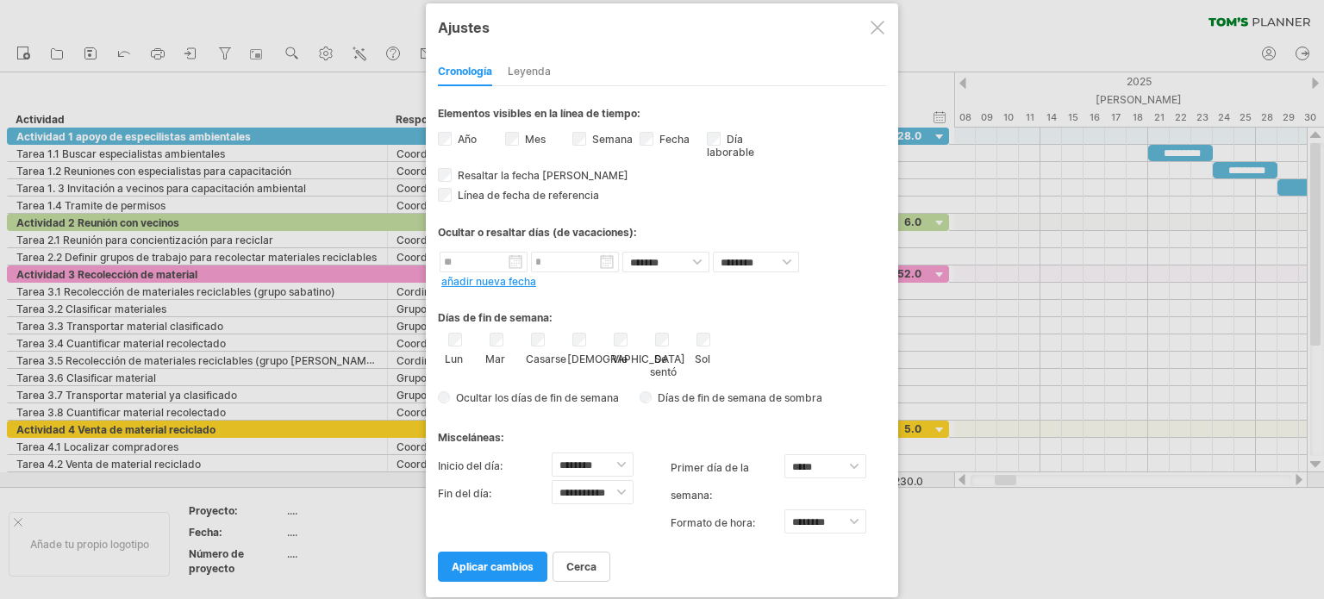
click at [714, 334] on div "Lun Mar [GEOGRAPHIC_DATA] Jue Vie Se sentó Sol" at bounding box center [662, 356] width 448 height 46
click at [492, 562] on font "aplicar cambios" at bounding box center [493, 566] width 82 height 13
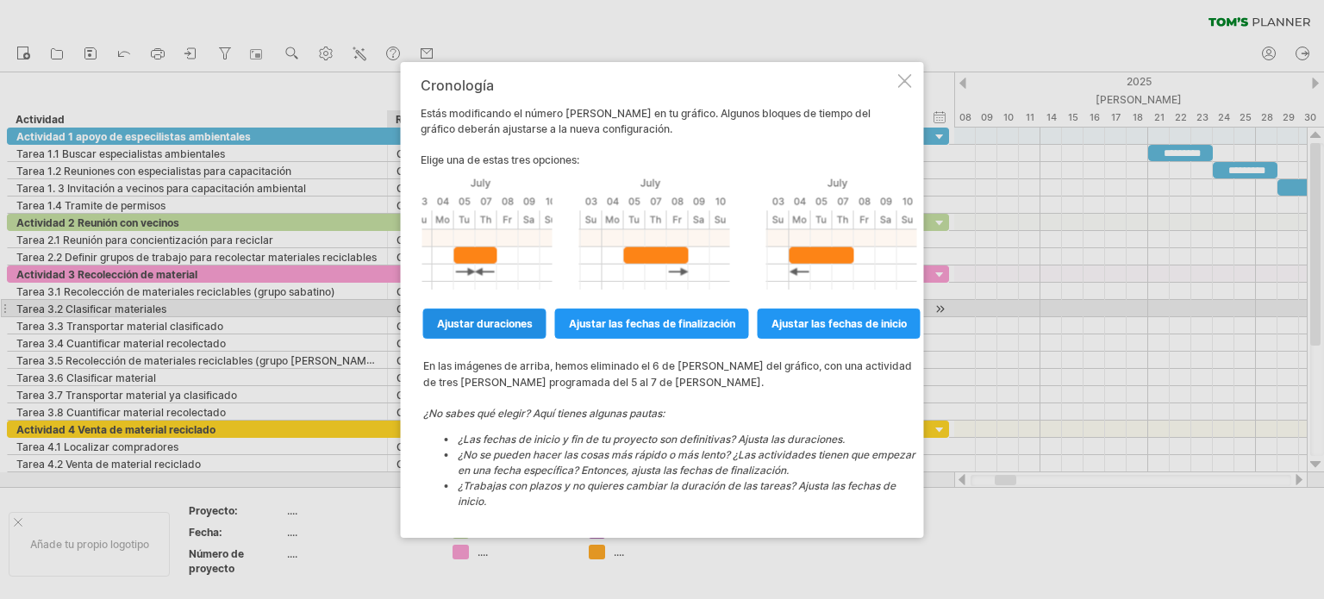
click at [480, 315] on link "ajustar duraciones" at bounding box center [484, 323] width 123 height 30
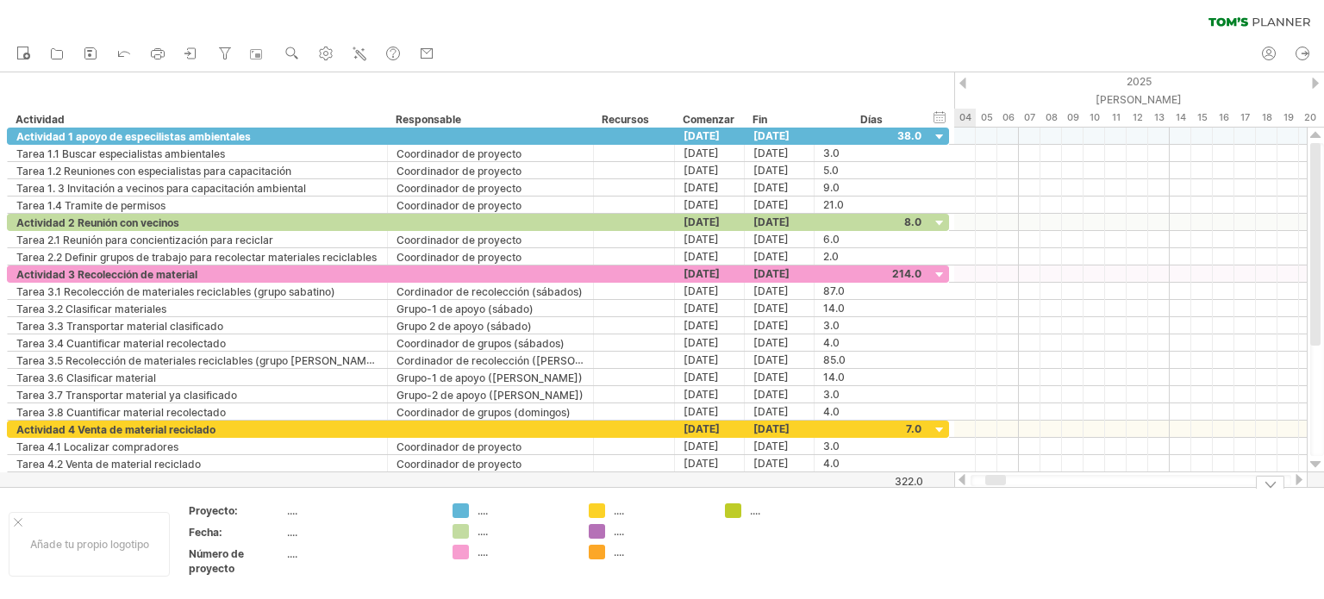
drag, startPoint x: 1001, startPoint y: 478, endPoint x: 998, endPoint y: 498, distance: 20.1
click at [998, 498] on div "Intentando acceder a [DOMAIN_NAME] Conectado de nuevo... 0% borrar filtro" at bounding box center [662, 299] width 1324 height 599
click at [731, 116] on font "Comenzar" at bounding box center [709, 119] width 52 height 13
click at [1160, 97] on font "configuración de la línea de tiempo" at bounding box center [1185, 128] width 83 height 68
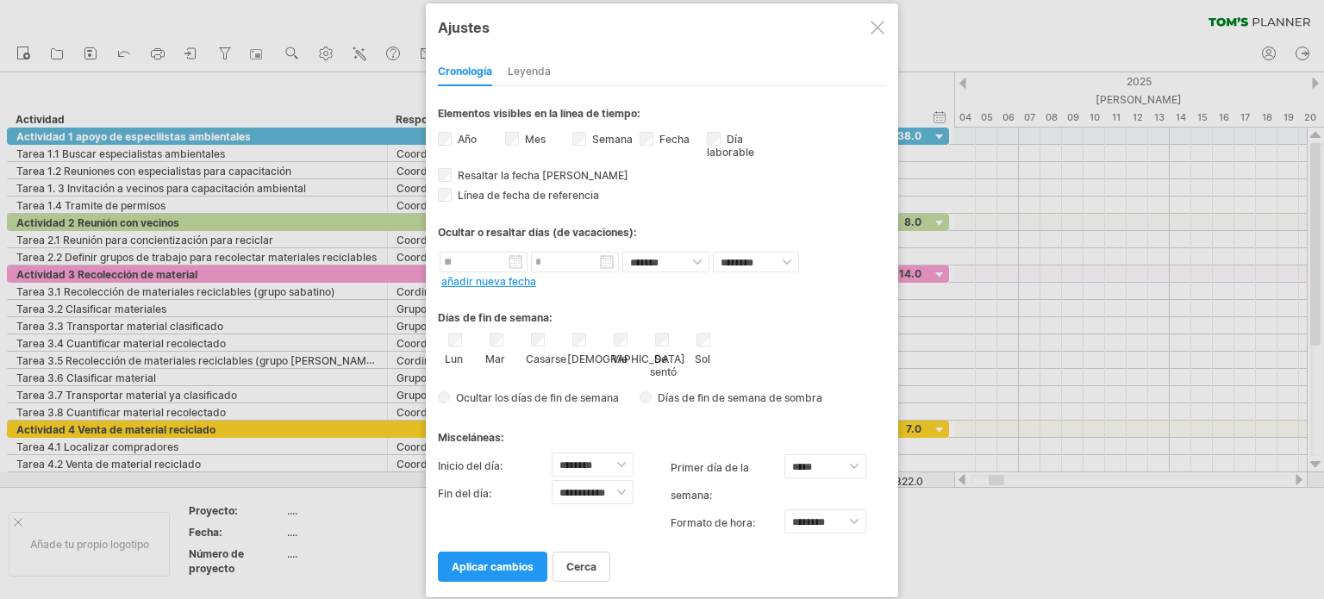
drag, startPoint x: 499, startPoint y: 278, endPoint x: 631, endPoint y: 371, distance: 161.4
click at [510, 287] on div "**********" at bounding box center [662, 333] width 448 height 495
click at [622, 463] on select "**********" at bounding box center [593, 464] width 82 height 24
click at [627, 488] on select "**********" at bounding box center [593, 492] width 82 height 24
click at [832, 325] on div "Días de fin de semana:" at bounding box center [662, 312] width 448 height 34
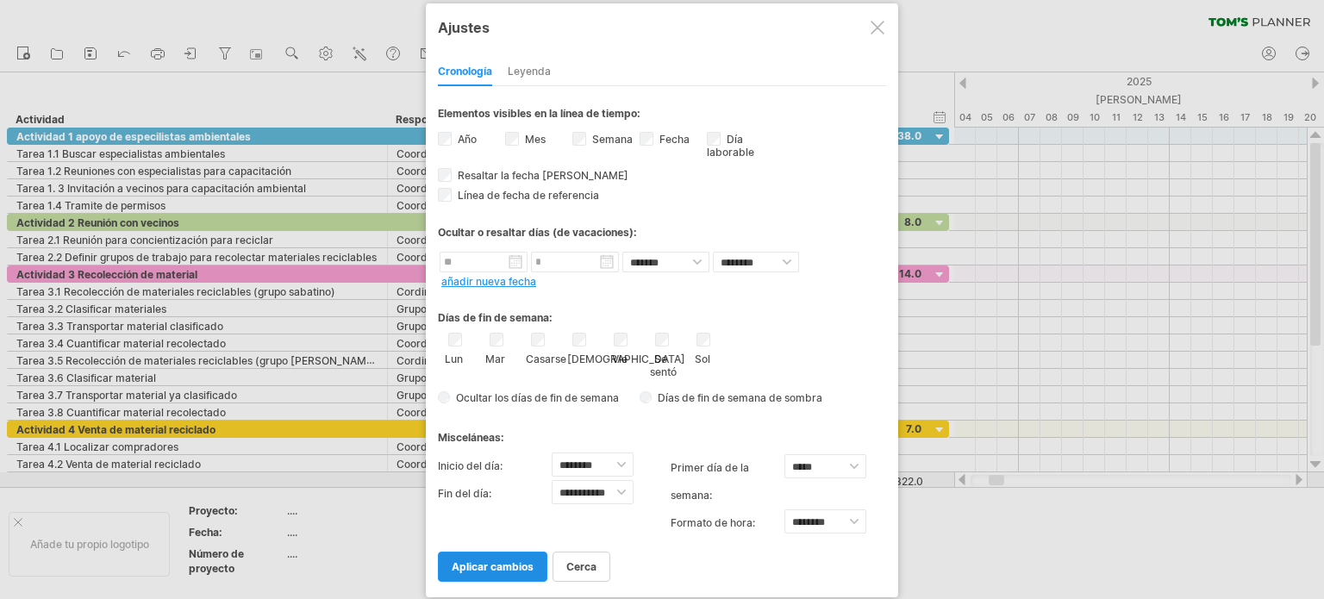
click at [476, 556] on link "aplicar cambios" at bounding box center [492, 567] width 109 height 30
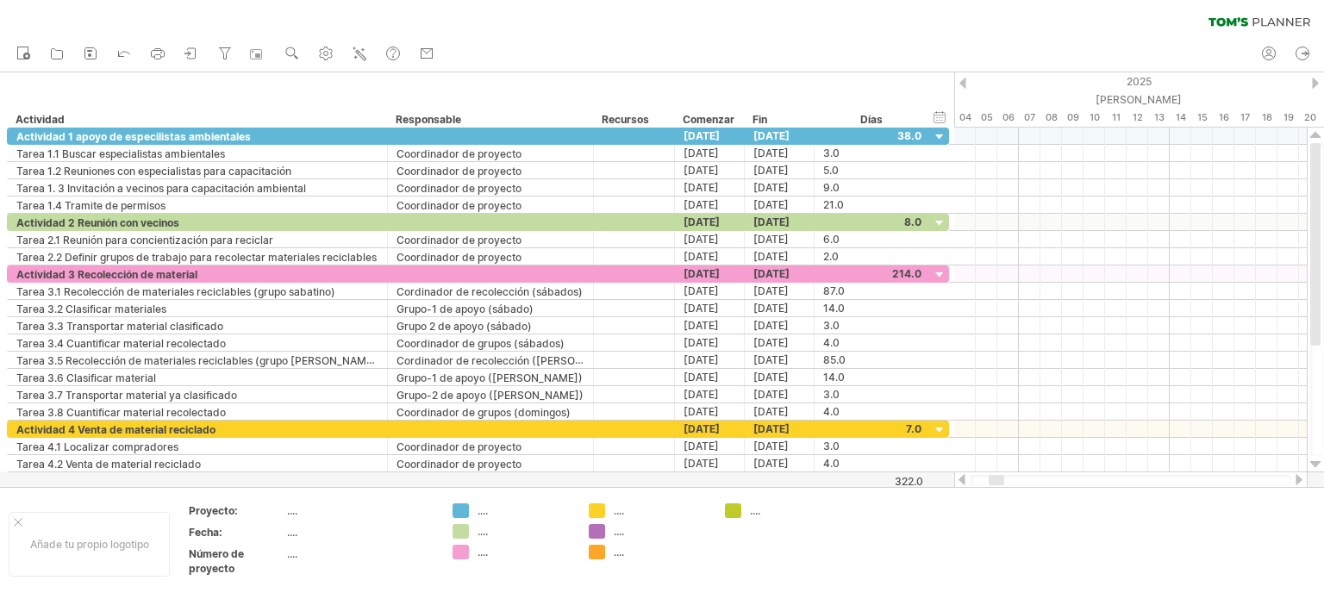
drag, startPoint x: 1004, startPoint y: 478, endPoint x: 1032, endPoint y: 475, distance: 27.8
click at [1114, 475] on div at bounding box center [1130, 480] width 321 height 11
drag, startPoint x: 991, startPoint y: 476, endPoint x: 1002, endPoint y: 492, distance: 19.8
click at [1002, 492] on div "Intentando acceder a [DOMAIN_NAME] Conectado de nuevo... 0% borrar filtro" at bounding box center [662, 299] width 1324 height 599
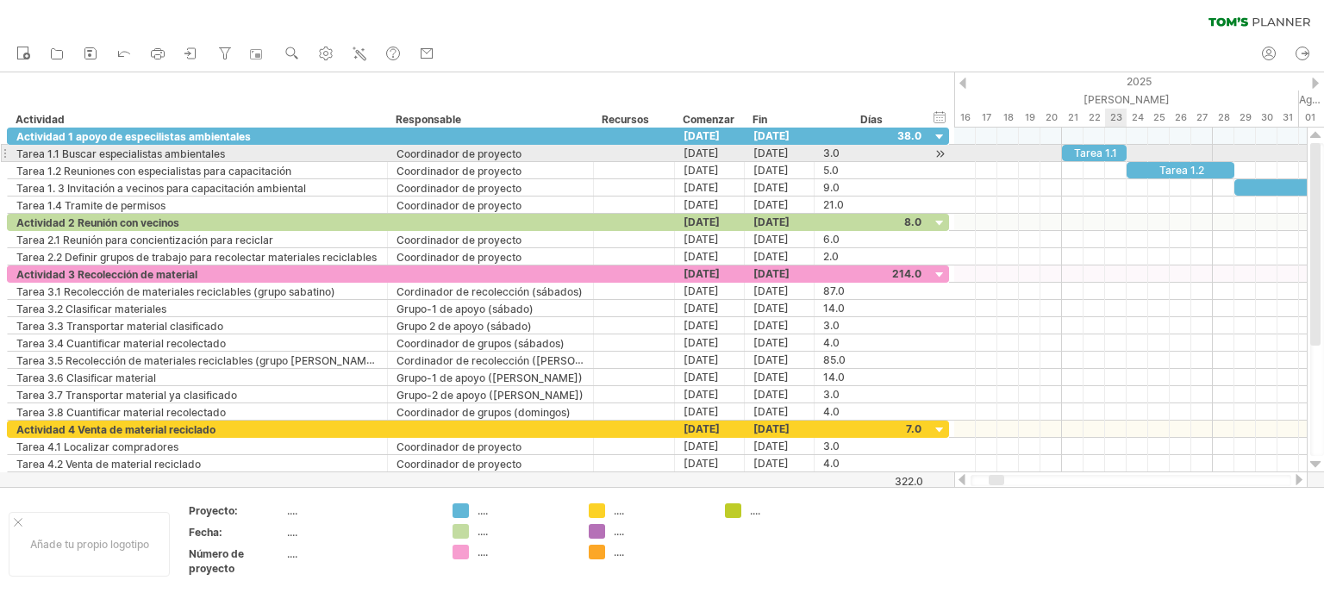
click at [1108, 147] on font "Tarea 1.1" at bounding box center [1095, 153] width 43 height 13
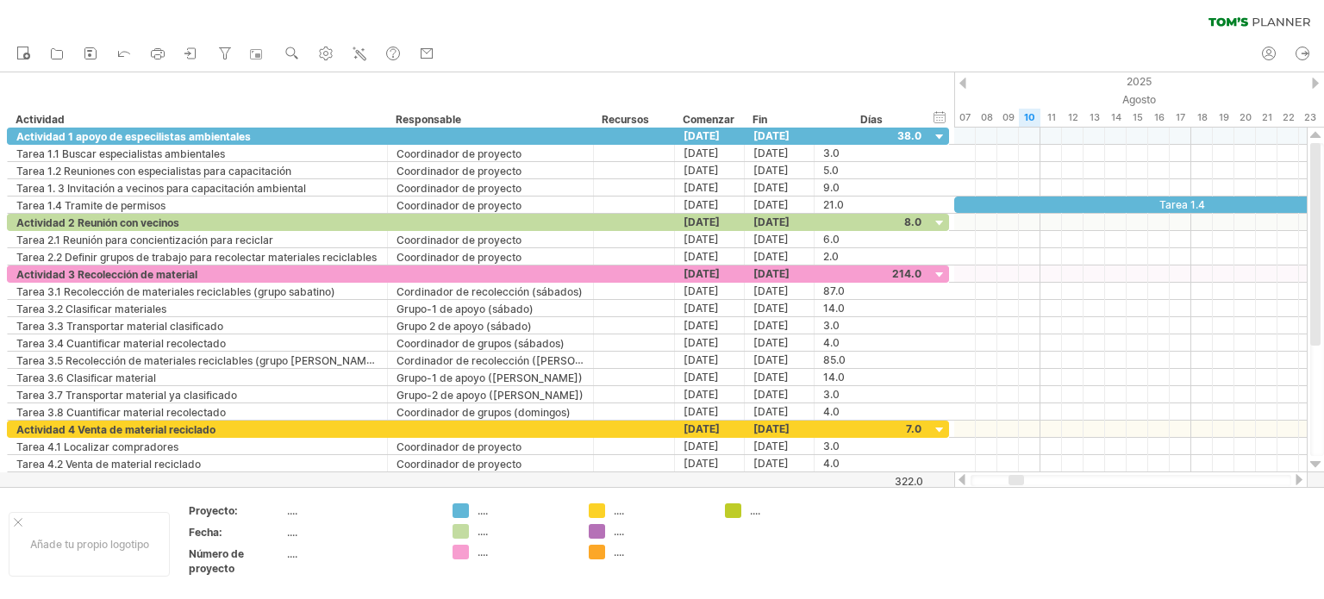
drag, startPoint x: 1000, startPoint y: 480, endPoint x: 1019, endPoint y: 479, distance: 19.8
click at [1019, 479] on div at bounding box center [1016, 480] width 16 height 10
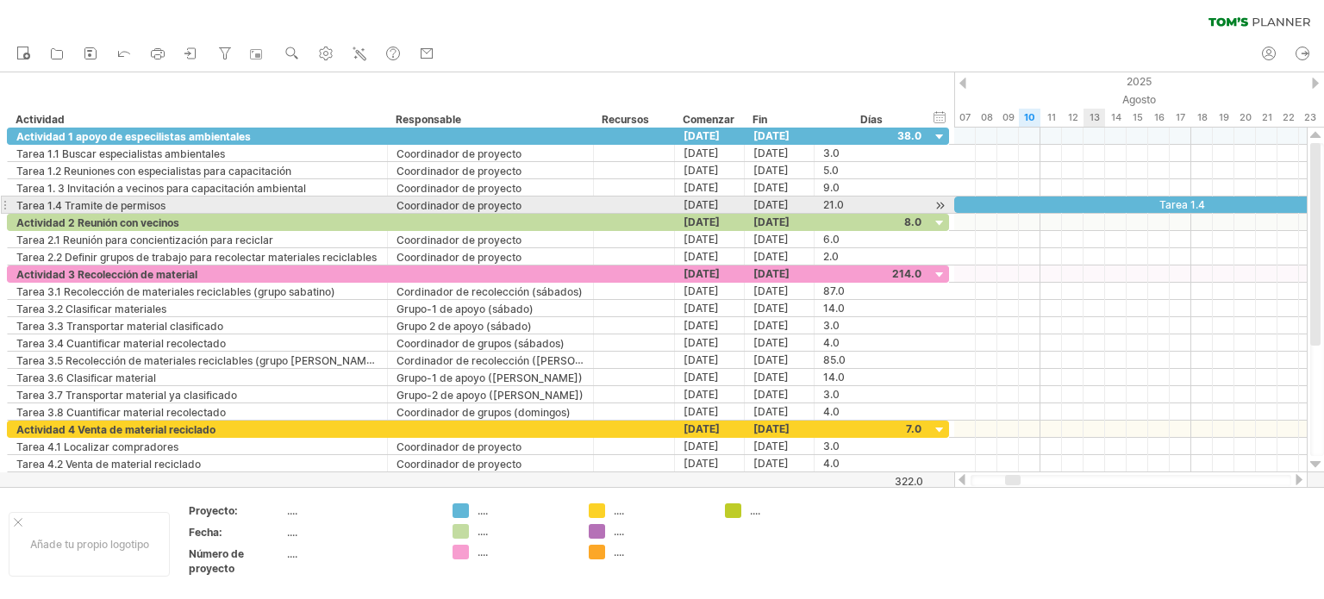
click at [1103, 202] on div "Tarea 1.4" at bounding box center [1180, 204] width 452 height 16
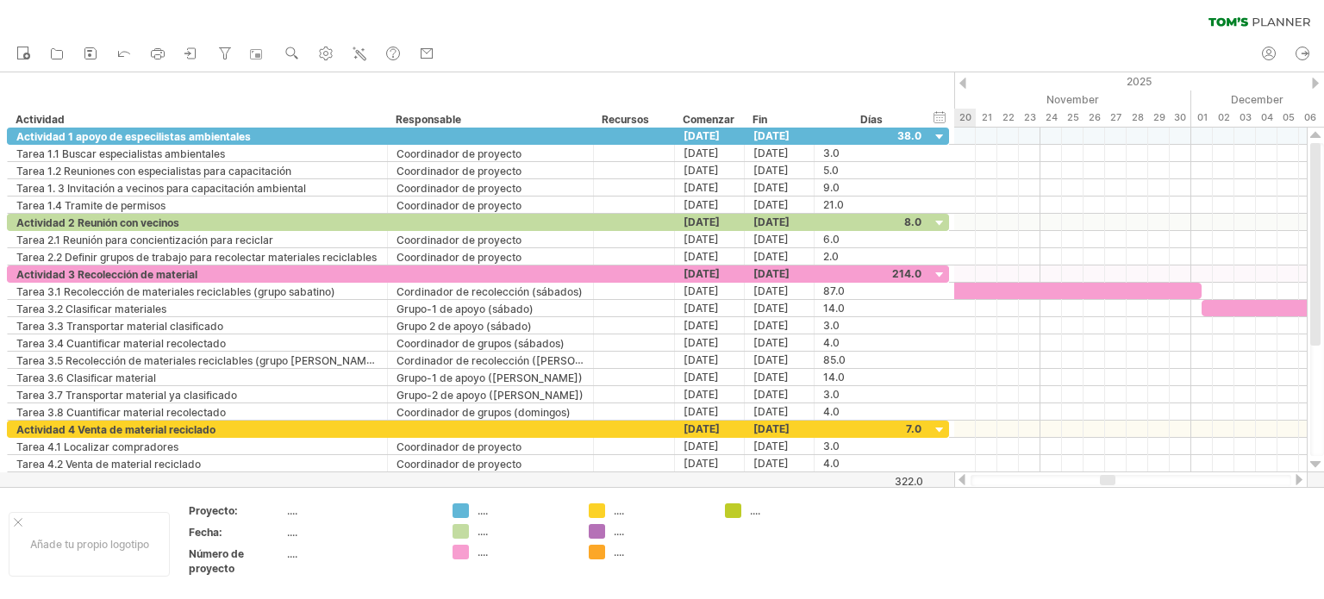
drag, startPoint x: 1012, startPoint y: 479, endPoint x: 1107, endPoint y: 474, distance: 94.9
click at [1107, 474] on div at bounding box center [1130, 479] width 353 height 17
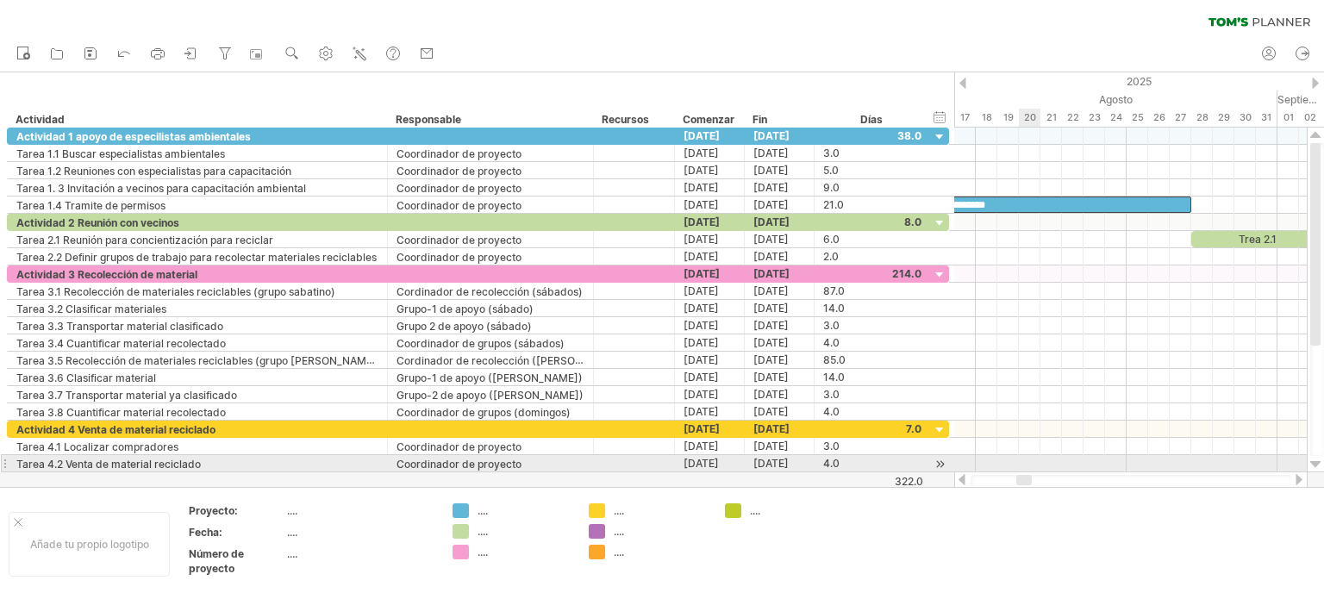
drag, startPoint x: 1110, startPoint y: 477, endPoint x: 1024, endPoint y: 467, distance: 86.7
click at [1024, 467] on div "Intentando acceder a [DOMAIN_NAME] Conectado de nuevo... 0% borrar filtro" at bounding box center [662, 299] width 1324 height 599
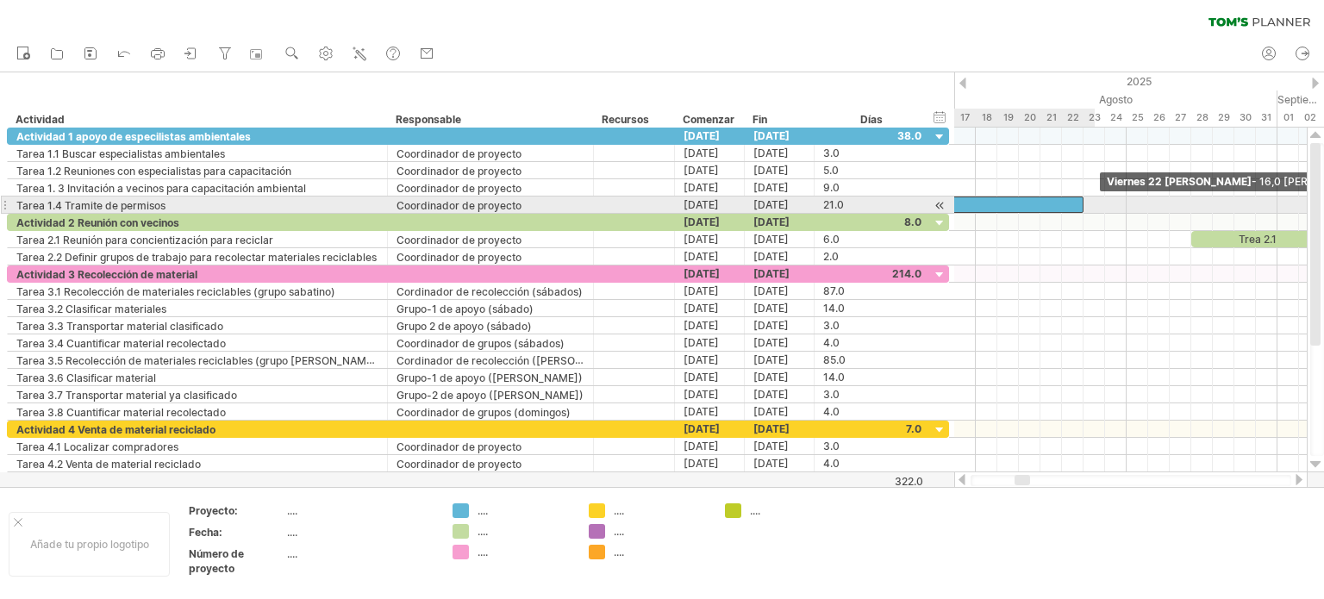
drag, startPoint x: 1190, startPoint y: 202, endPoint x: 1086, endPoint y: 201, distance: 104.3
click at [1086, 201] on span at bounding box center [1083, 204] width 7 height 16
drag, startPoint x: 1082, startPoint y: 201, endPoint x: 1072, endPoint y: 201, distance: 9.5
click at [1072, 201] on span at bounding box center [1072, 204] width 7 height 16
click at [1063, 202] on span at bounding box center [1061, 204] width 7 height 16
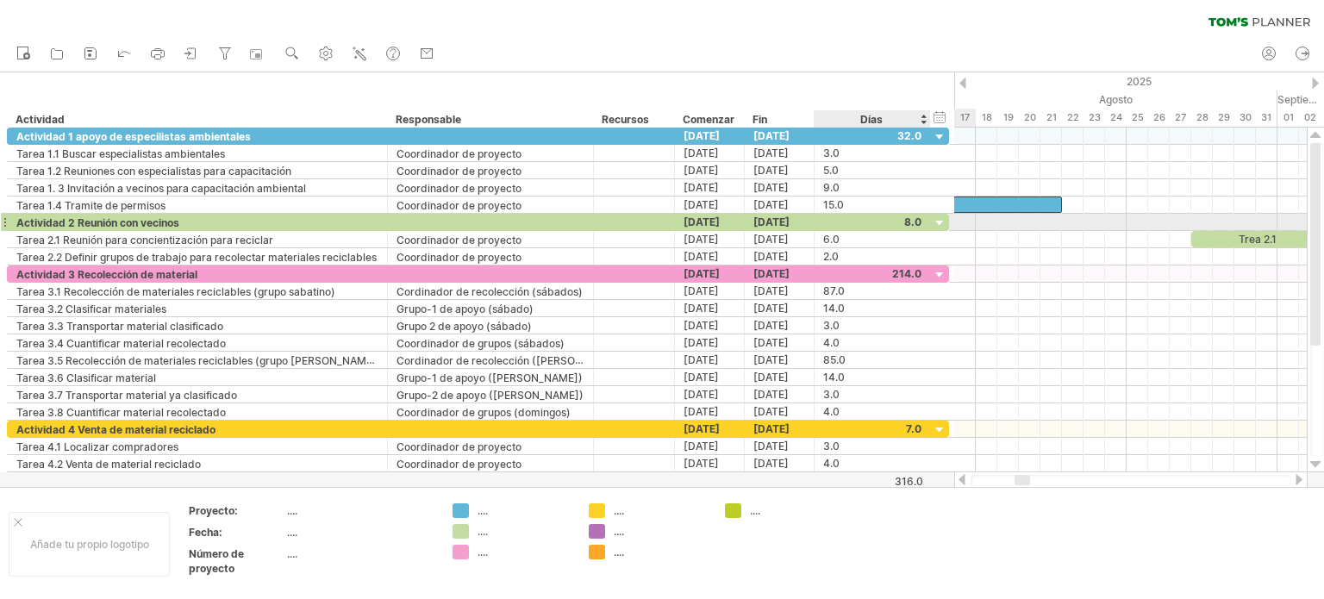
click at [910, 220] on div at bounding box center [872, 222] width 98 height 16
click at [789, 216] on font "[DATE]" at bounding box center [771, 221] width 36 height 13
click at [789, 218] on font "[DATE]" at bounding box center [771, 221] width 36 height 13
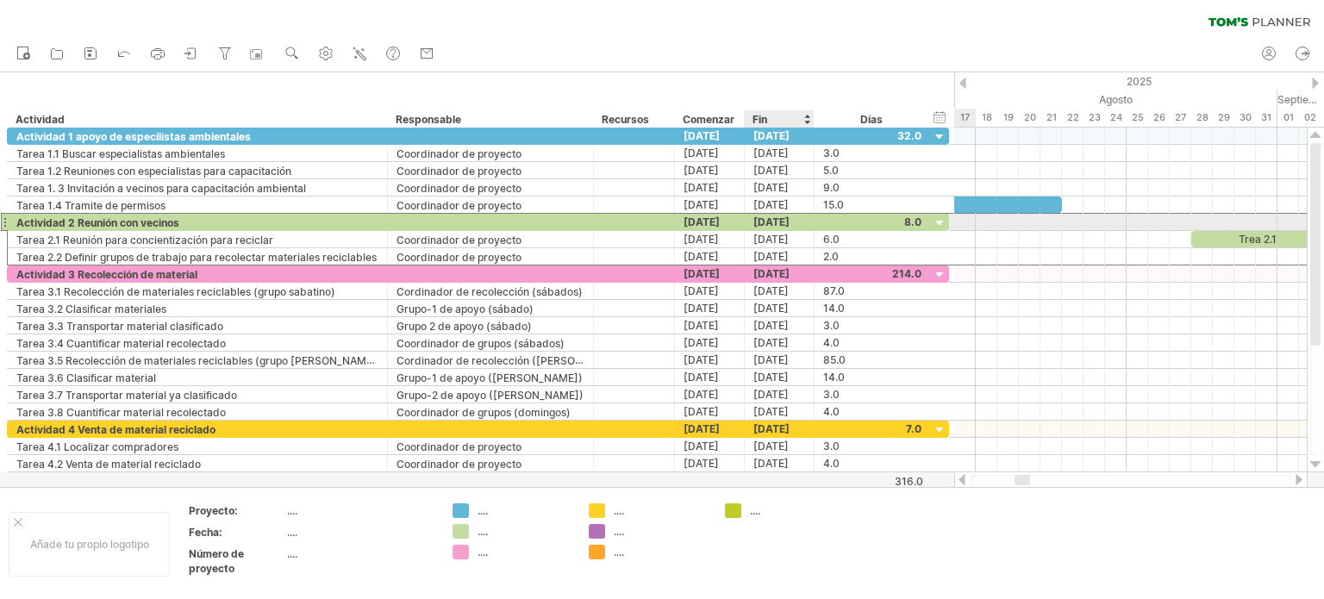
click at [803, 218] on div "[DATE]" at bounding box center [780, 222] width 70 height 16
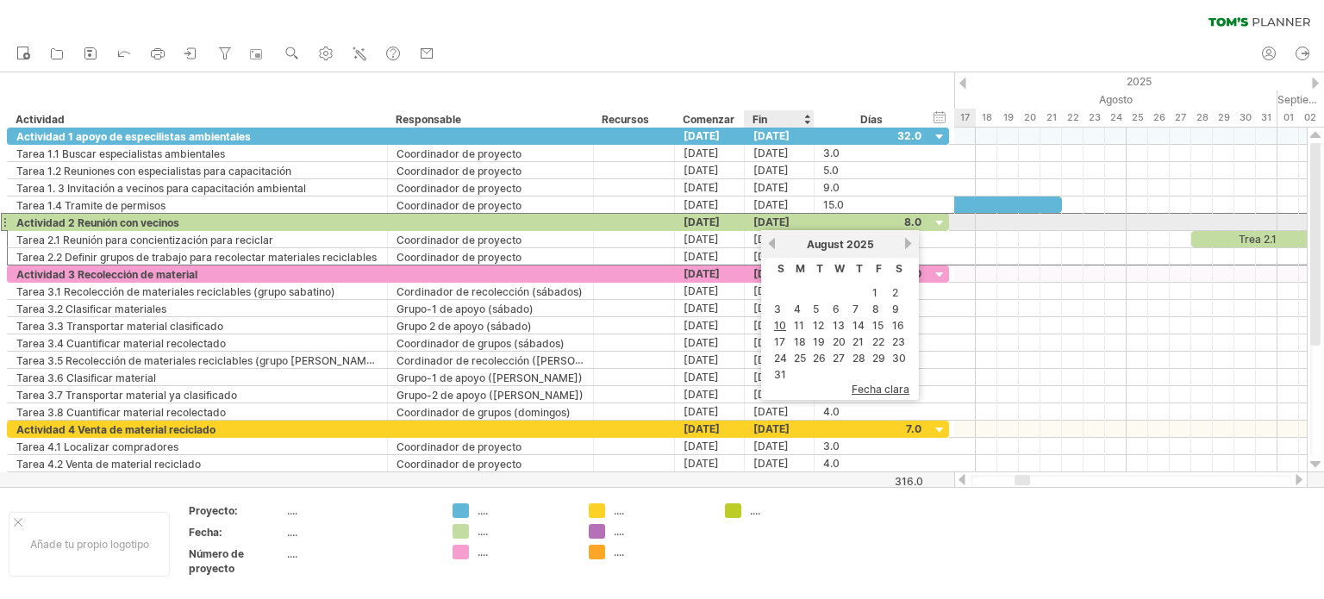
click at [804, 219] on div "[DATE]" at bounding box center [780, 222] width 70 height 16
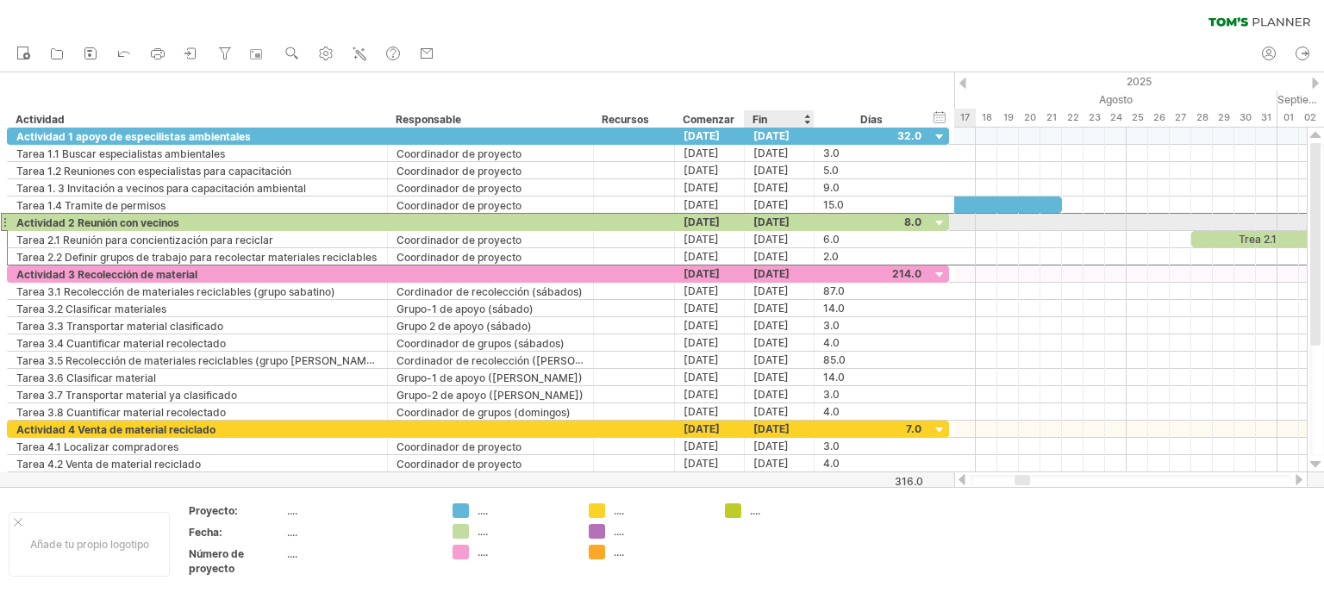
click at [803, 217] on div "[DATE]" at bounding box center [780, 222] width 70 height 16
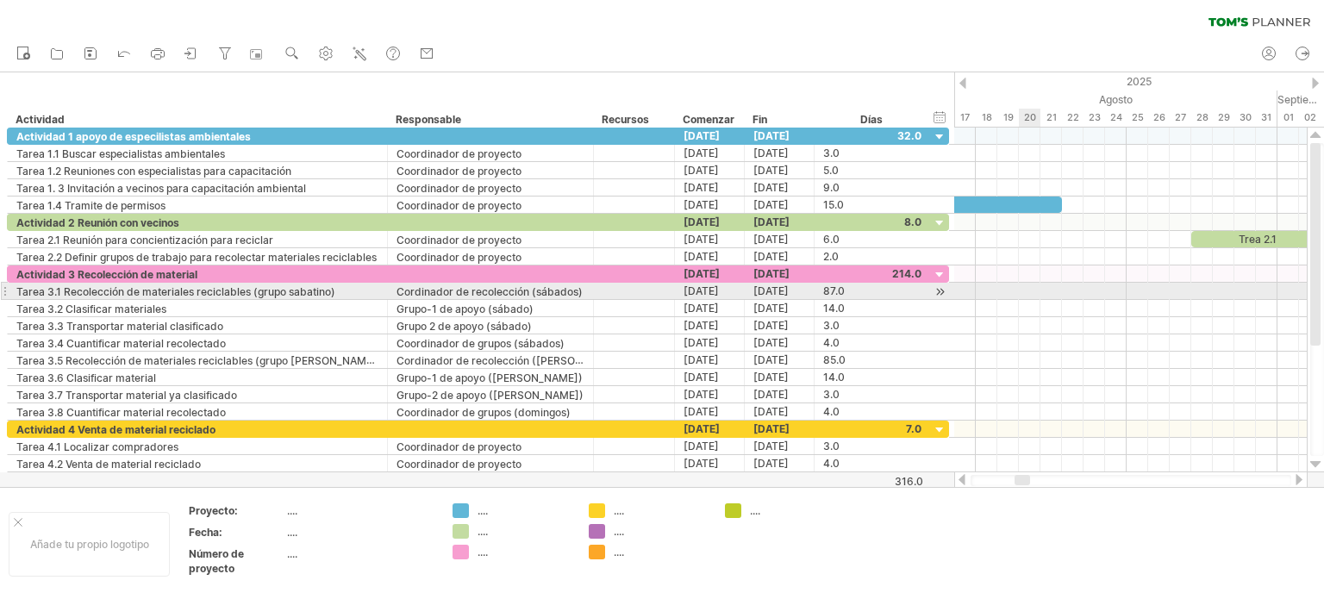
click at [1034, 286] on div at bounding box center [1130, 291] width 352 height 17
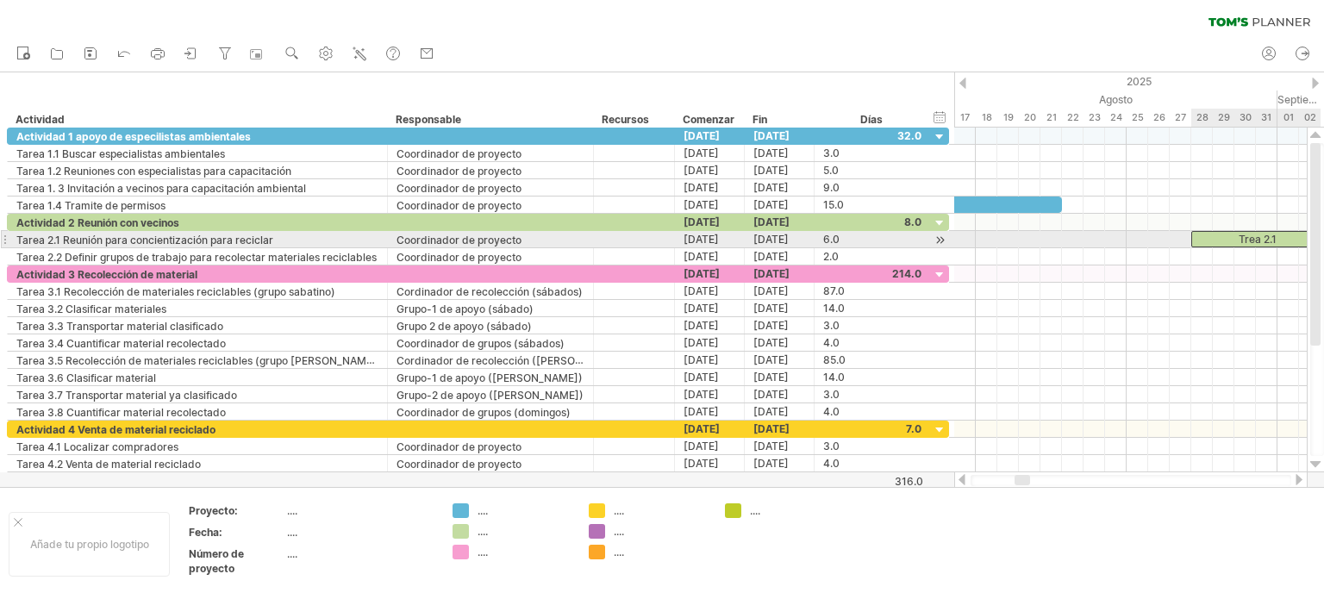
click at [1247, 234] on font "Trea 2.1" at bounding box center [1257, 239] width 38 height 13
click at [1246, 238] on font "Trea 2.1" at bounding box center [1257, 239] width 38 height 13
click at [1265, 237] on font "Trea 2.1" at bounding box center [1257, 239] width 38 height 13
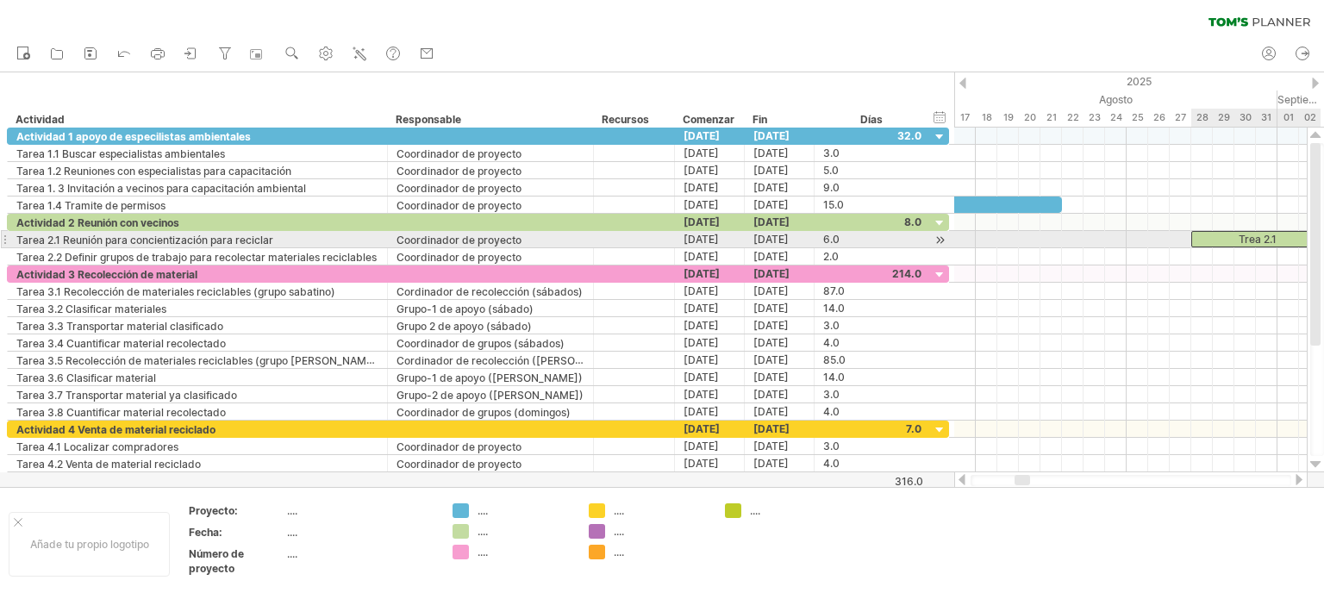
click at [1292, 235] on div "Trea 2.1" at bounding box center [1255, 239] width 129 height 16
click at [1280, 235] on div "********" at bounding box center [1255, 239] width 129 height 16
click at [1066, 237] on div at bounding box center [1130, 239] width 352 height 17
click at [1238, 237] on font "*********" at bounding box center [1256, 239] width 37 height 10
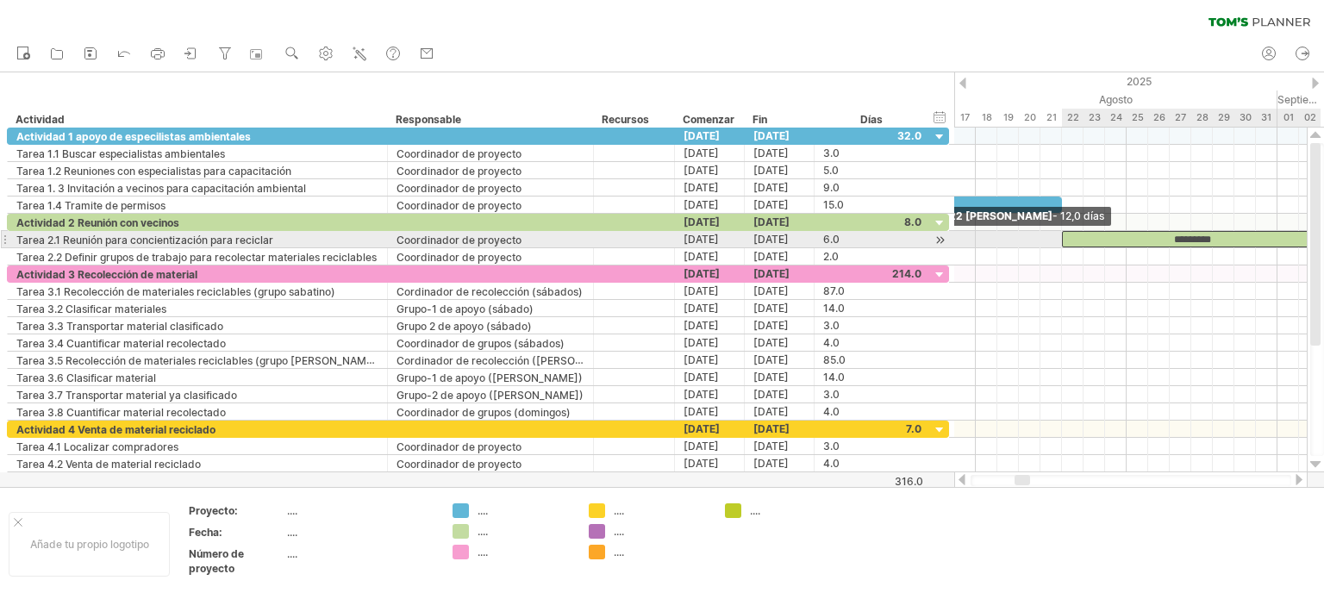
drag, startPoint x: 1193, startPoint y: 235, endPoint x: 1065, endPoint y: 235, distance: 127.5
click at [1065, 235] on div "*********" at bounding box center [1191, 239] width 259 height 16
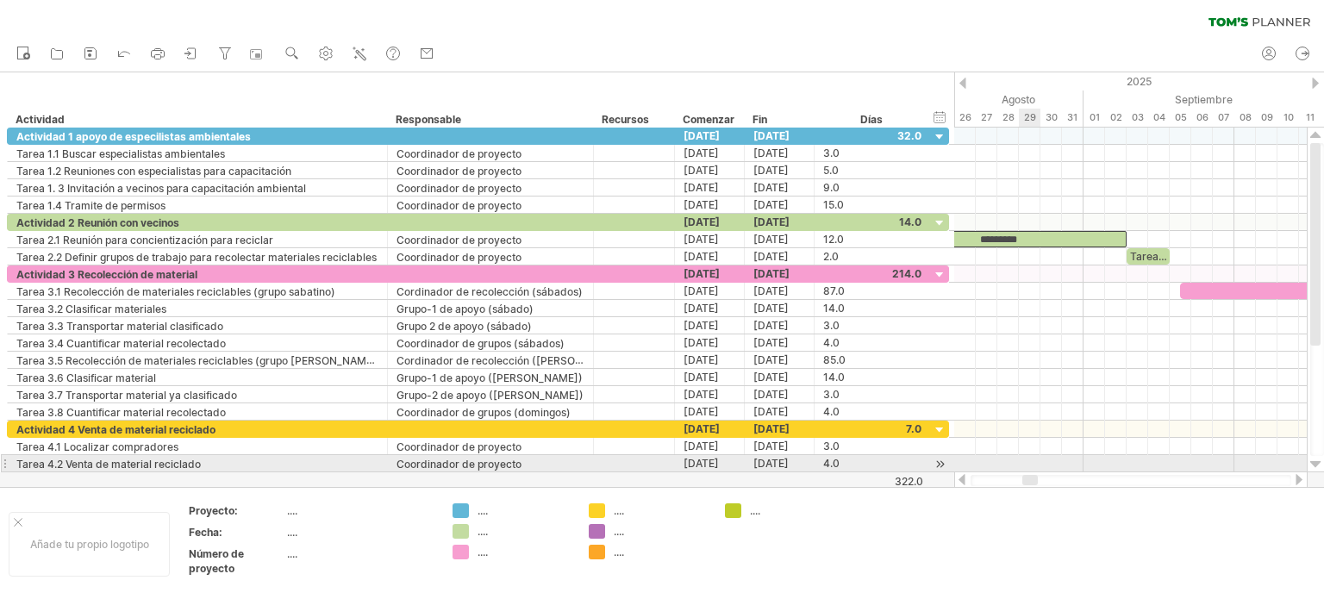
drag, startPoint x: 1024, startPoint y: 476, endPoint x: 1032, endPoint y: 471, distance: 9.3
click at [1032, 471] on div "Intentando acceder a [DOMAIN_NAME] Conectado de nuevo... 0% borrar filtro" at bounding box center [662, 299] width 1324 height 599
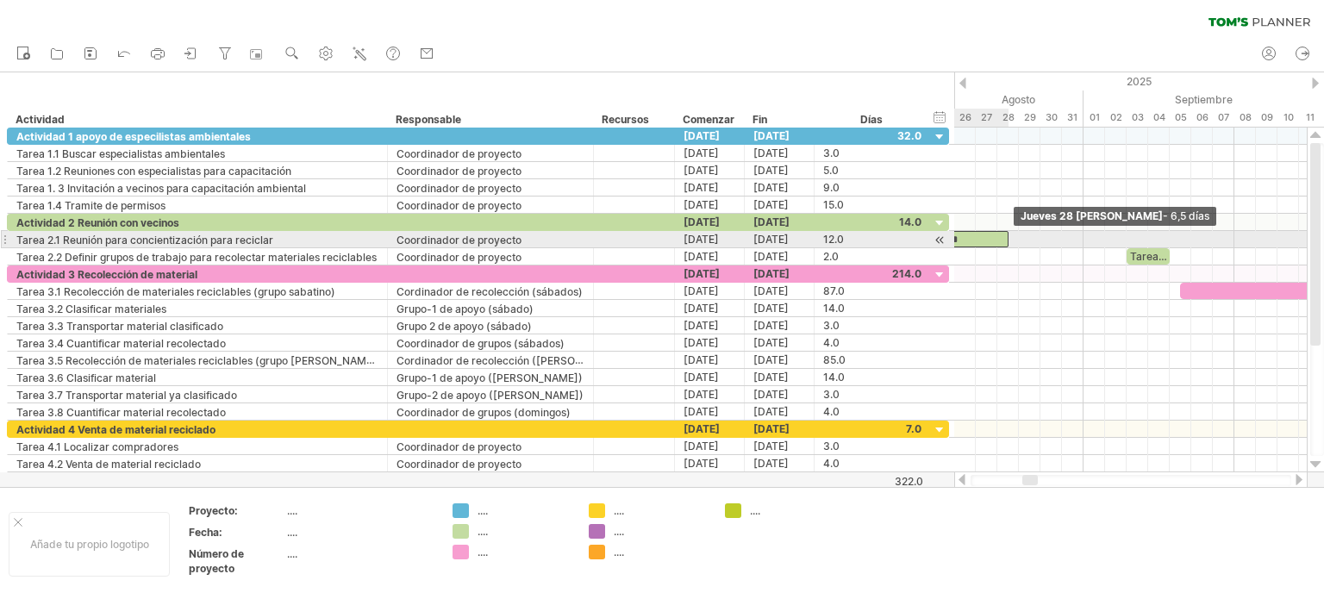
drag, startPoint x: 1127, startPoint y: 236, endPoint x: 1007, endPoint y: 246, distance: 121.0
click at [1007, 246] on span at bounding box center [1008, 239] width 7 height 16
drag, startPoint x: 1005, startPoint y: 237, endPoint x: 962, endPoint y: 240, distance: 43.2
click at [962, 240] on span at bounding box center [965, 239] width 7 height 16
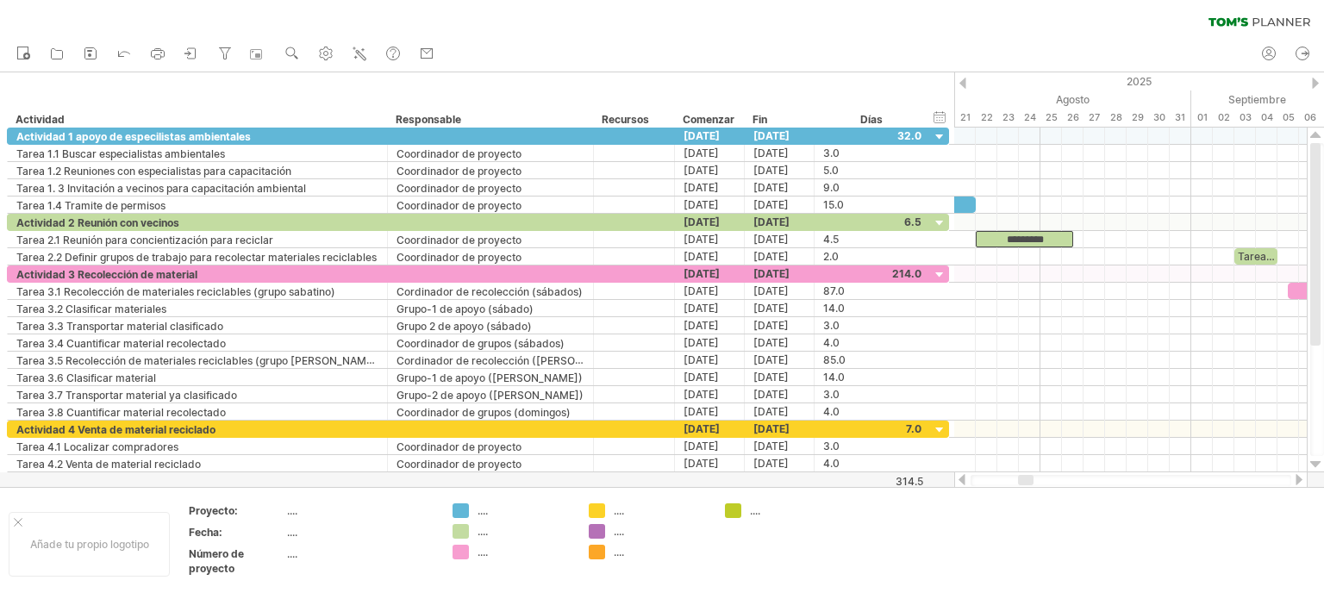
click at [1030, 475] on div at bounding box center [1026, 480] width 16 height 10
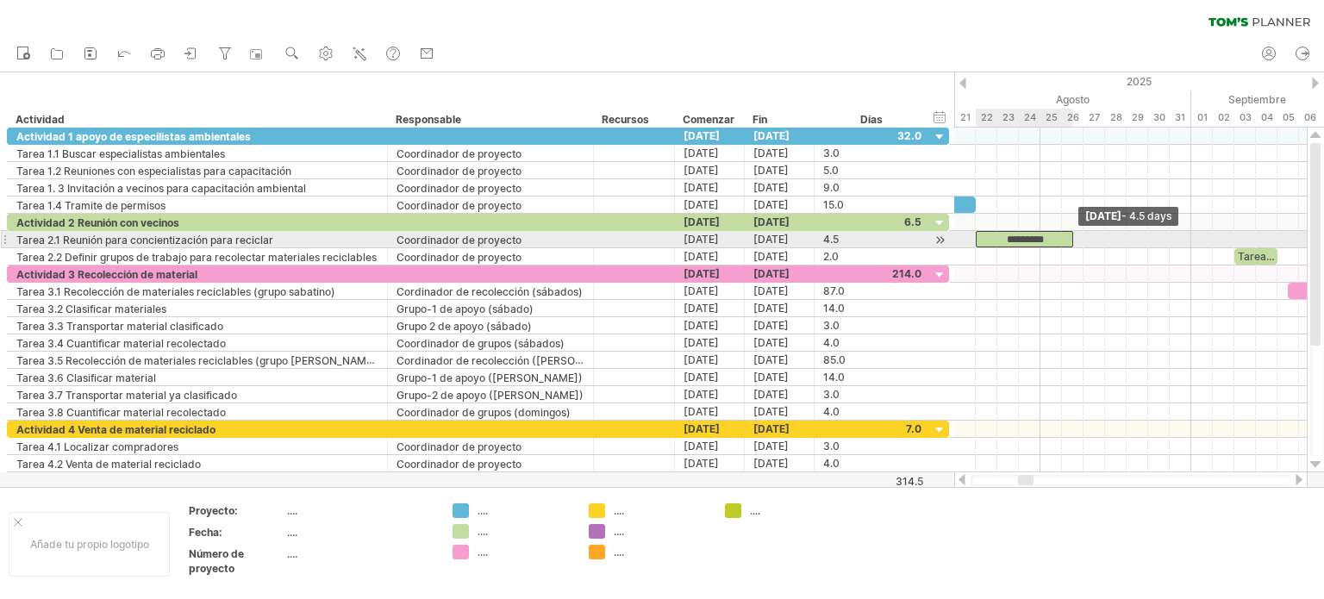
click at [1069, 237] on span at bounding box center [1072, 239] width 7 height 16
drag, startPoint x: 1069, startPoint y: 237, endPoint x: 1057, endPoint y: 237, distance: 12.1
click at [1057, 237] on div "*********" at bounding box center [1019, 239] width 86 height 16
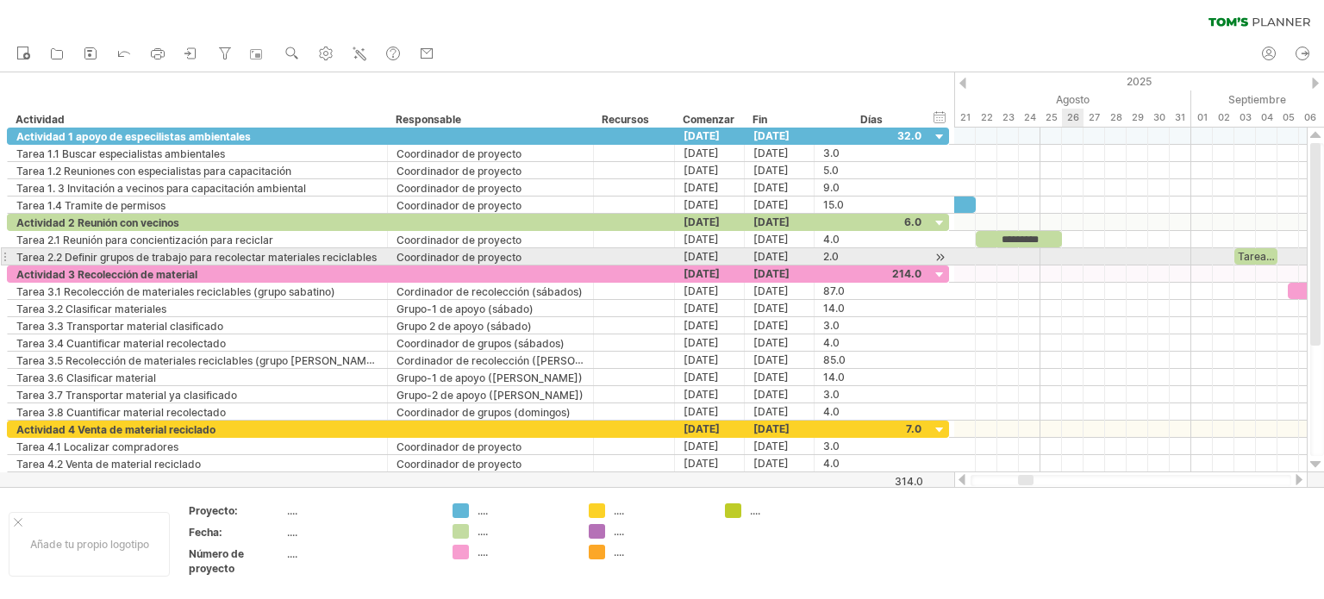
click at [1062, 252] on div at bounding box center [1130, 256] width 352 height 17
click at [1074, 254] on div at bounding box center [1130, 256] width 352 height 17
click at [1251, 250] on font "Tarea 2.2" at bounding box center [1260, 256] width 46 height 13
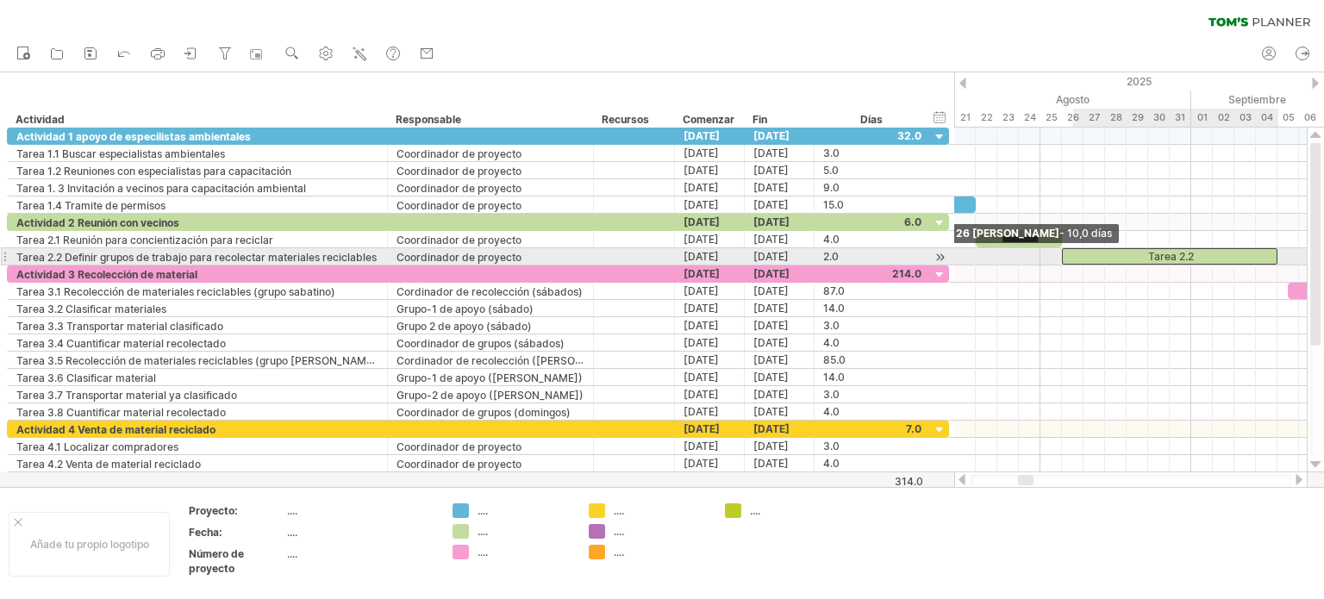
drag, startPoint x: 1232, startPoint y: 254, endPoint x: 1063, endPoint y: 259, distance: 169.8
click at [1063, 259] on span at bounding box center [1061, 256] width 7 height 16
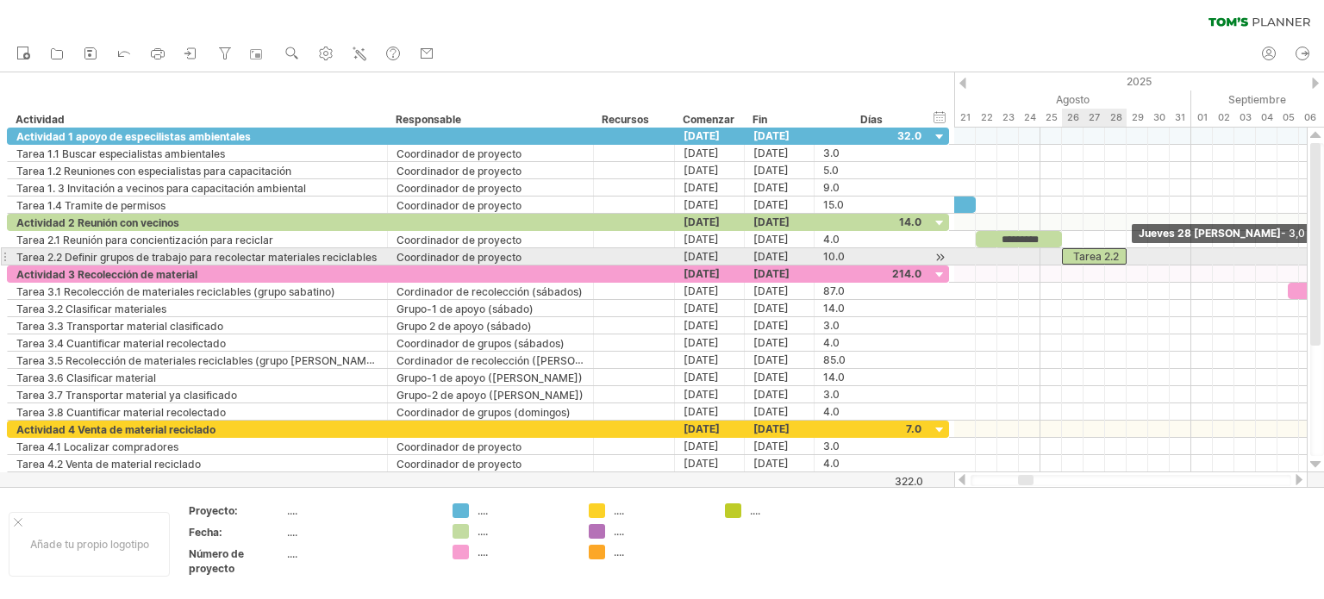
drag, startPoint x: 1275, startPoint y: 254, endPoint x: 1124, endPoint y: 255, distance: 151.7
click at [1124, 255] on span at bounding box center [1126, 256] width 7 height 16
click at [1117, 253] on span at bounding box center [1116, 256] width 7 height 16
drag, startPoint x: 1117, startPoint y: 252, endPoint x: 1108, endPoint y: 252, distance: 8.7
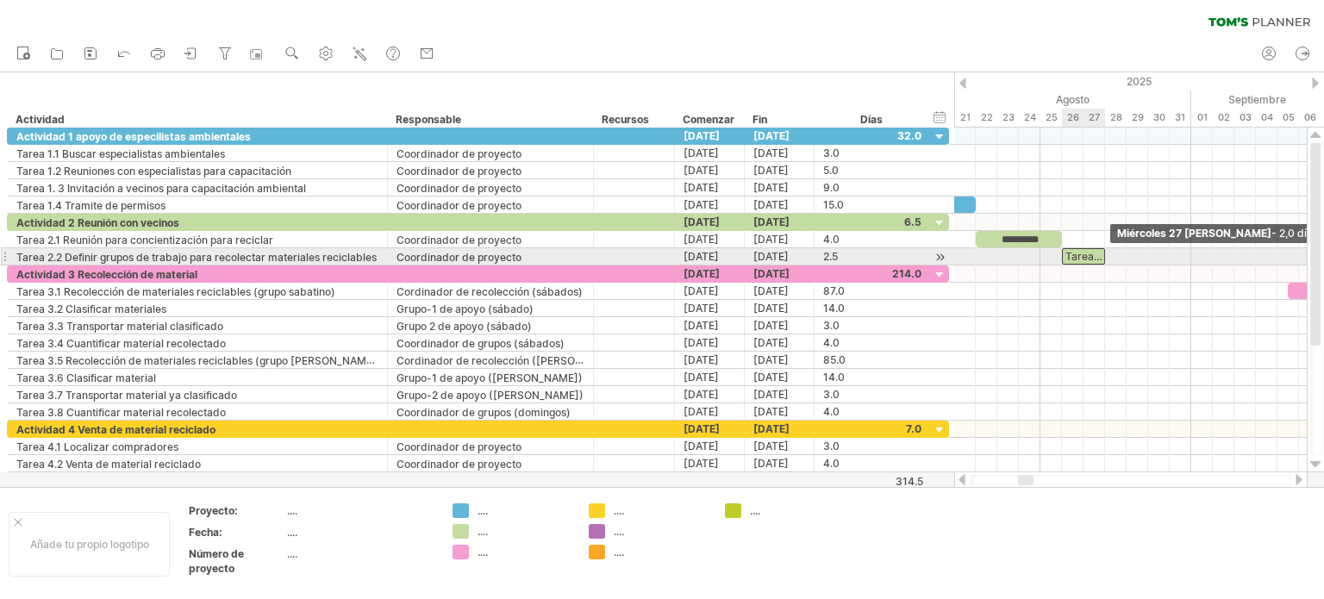
click at [1107, 252] on span at bounding box center [1104, 256] width 7 height 16
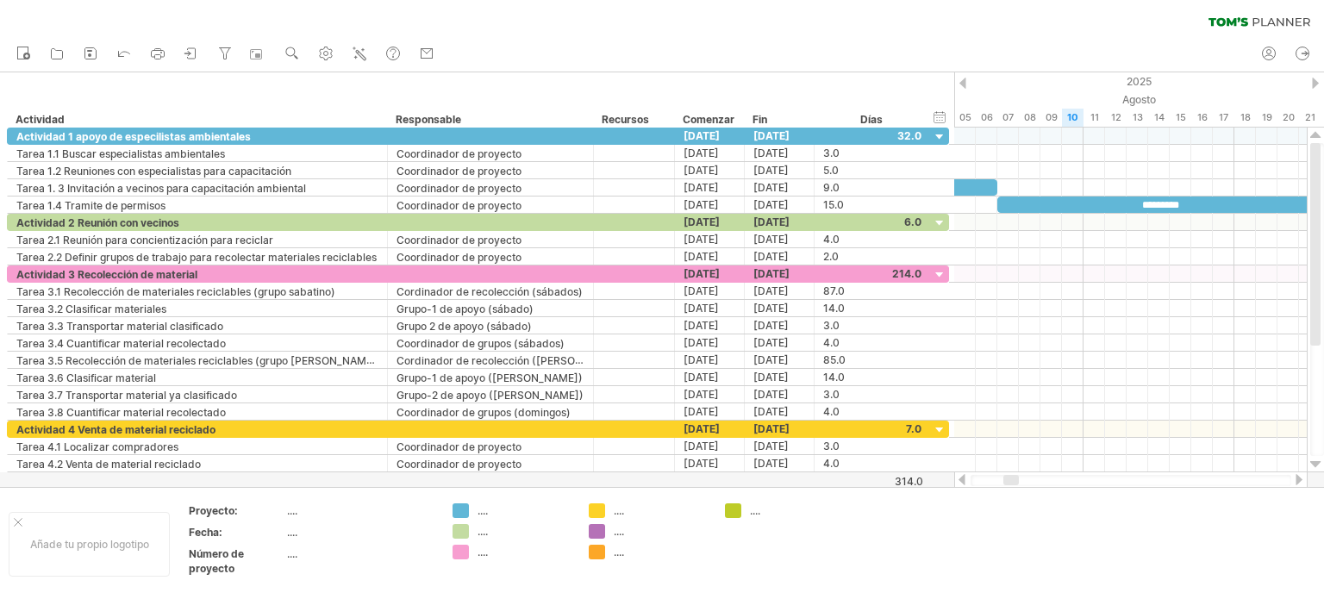
drag, startPoint x: 1027, startPoint y: 478, endPoint x: 1013, endPoint y: 477, distance: 14.7
click at [1013, 477] on div at bounding box center [1011, 480] width 16 height 10
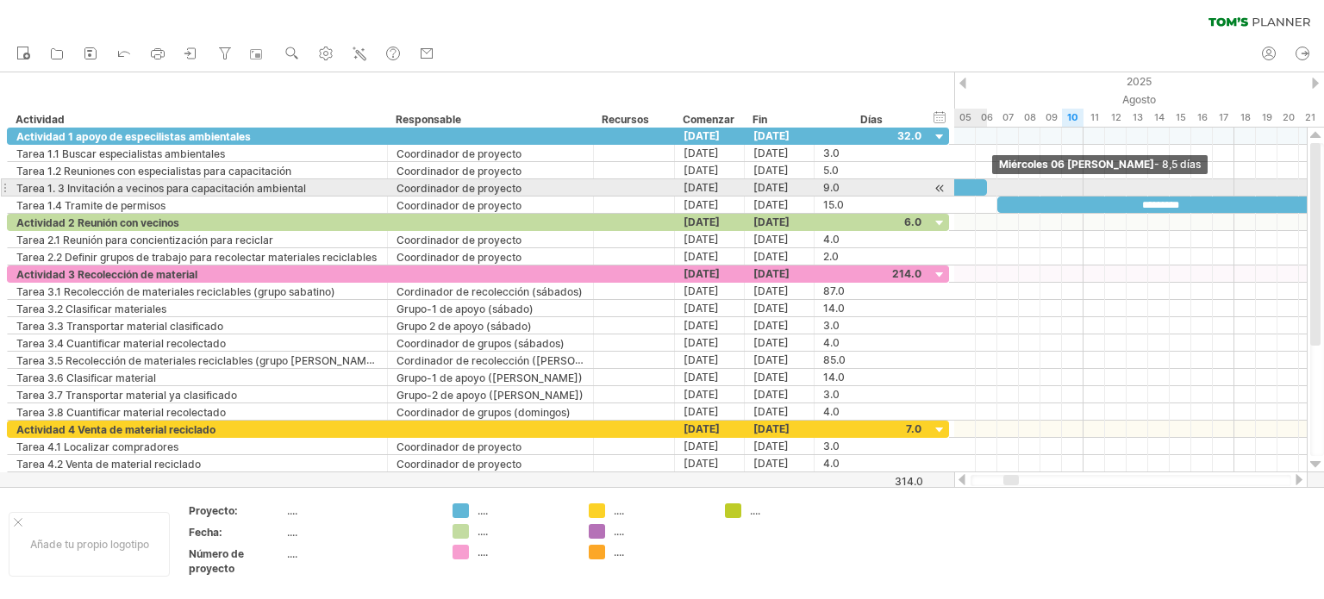
click at [983, 185] on span at bounding box center [986, 187] width 7 height 16
click at [976, 189] on span at bounding box center [975, 187] width 7 height 16
click at [965, 187] on span at bounding box center [965, 187] width 7 height 16
click at [957, 188] on span at bounding box center [954, 187] width 7 height 16
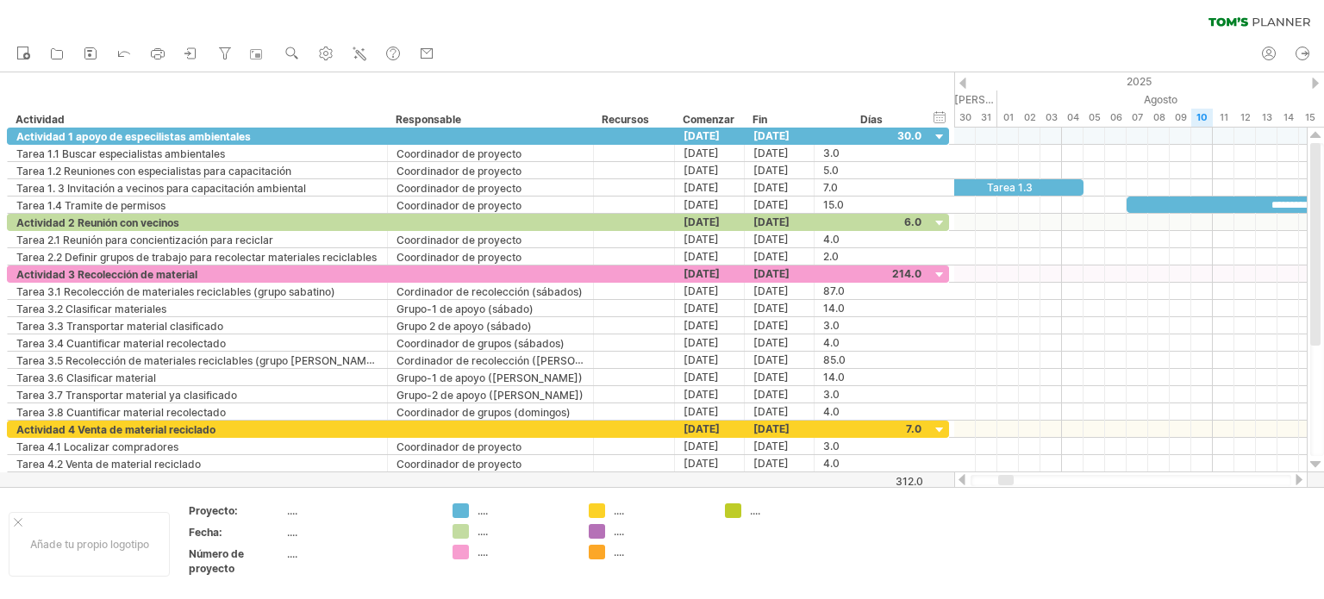
click at [1007, 478] on div at bounding box center [1006, 480] width 16 height 10
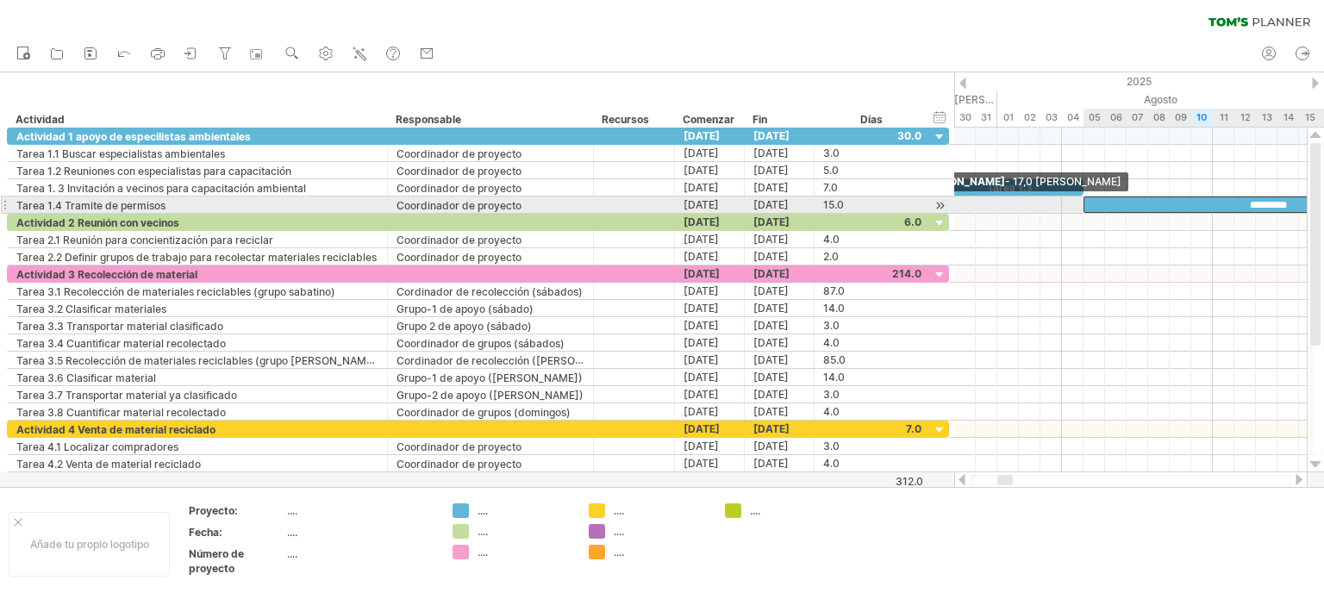
drag, startPoint x: 1125, startPoint y: 201, endPoint x: 1082, endPoint y: 206, distance: 43.4
click at [1082, 206] on span at bounding box center [1083, 204] width 7 height 16
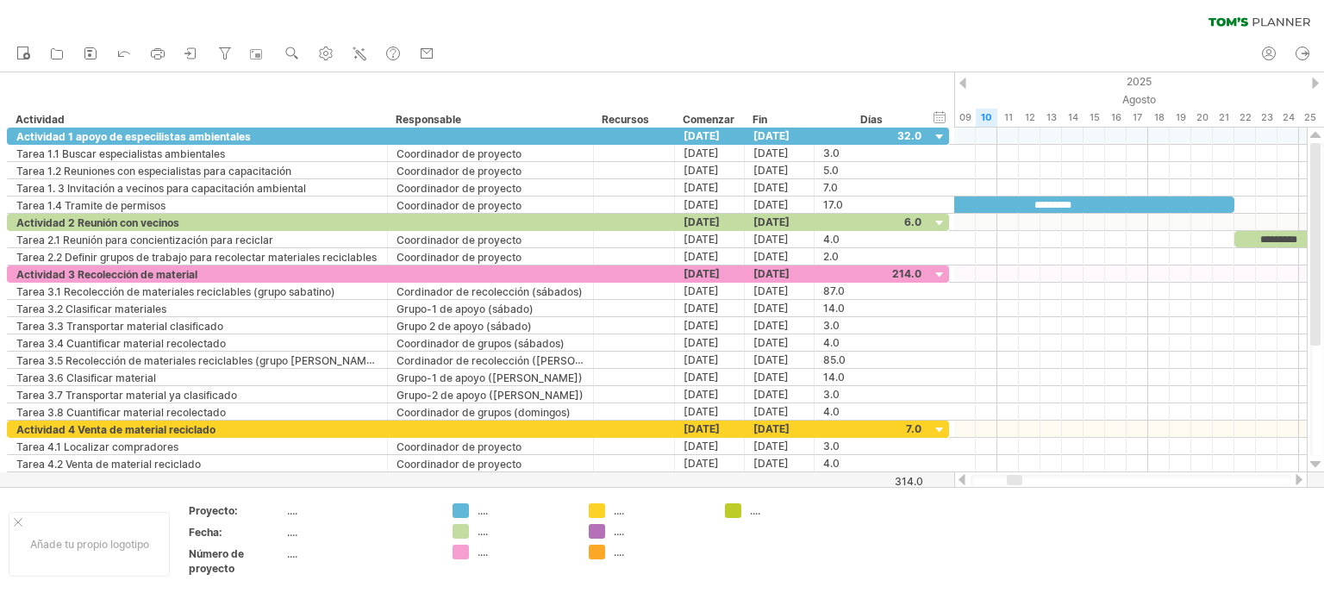
drag, startPoint x: 1004, startPoint y: 477, endPoint x: 1013, endPoint y: 473, distance: 10.1
click at [1013, 473] on div at bounding box center [1130, 479] width 353 height 17
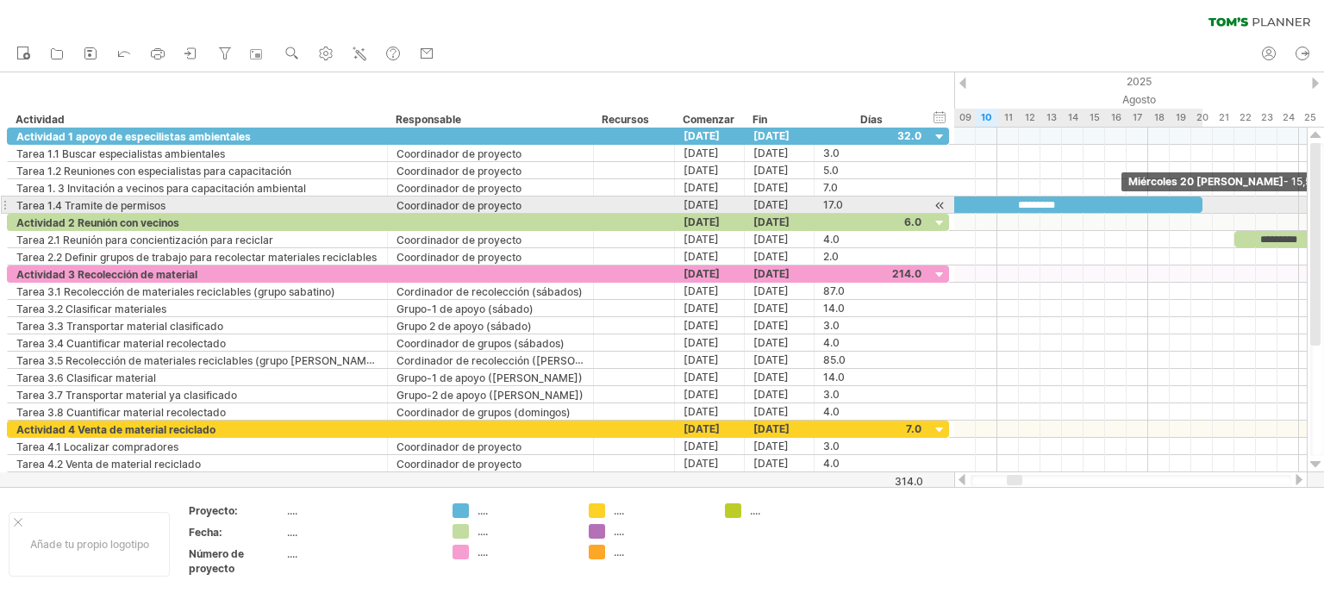
drag, startPoint x: 1231, startPoint y: 202, endPoint x: 1196, endPoint y: 206, distance: 35.6
click at [1196, 206] on div "*********" at bounding box center [1035, 204] width 334 height 16
click at [1192, 203] on span at bounding box center [1191, 204] width 7 height 16
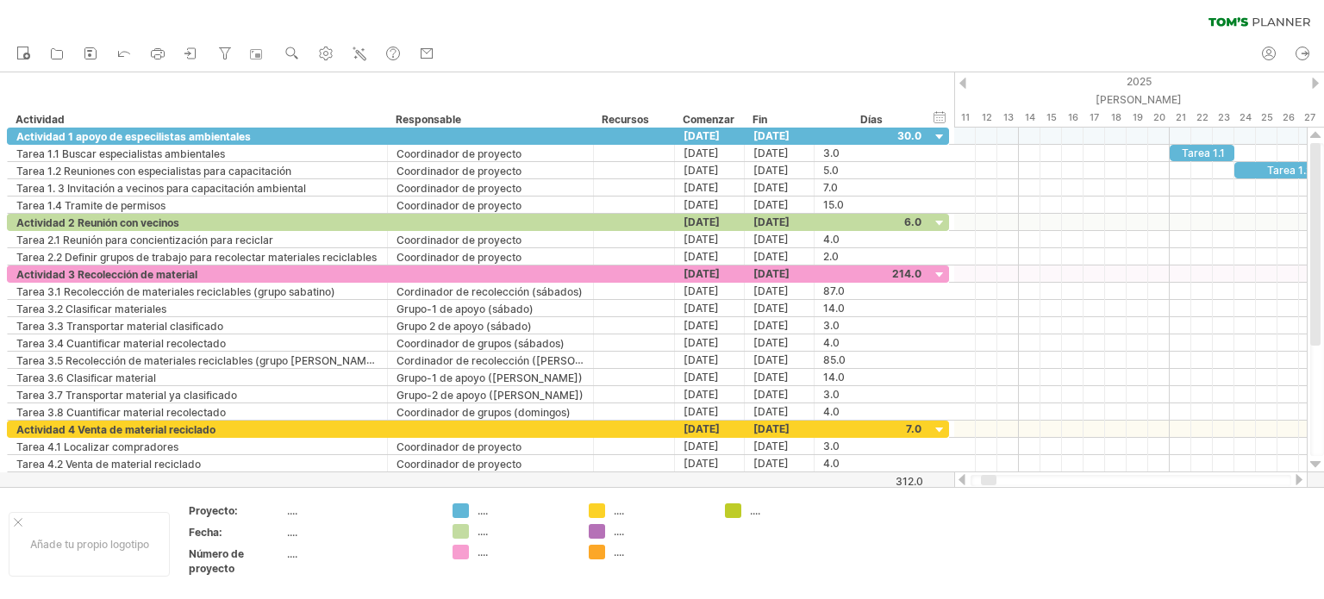
drag, startPoint x: 1013, startPoint y: 477, endPoint x: 988, endPoint y: 477, distance: 24.1
click at [986, 482] on div at bounding box center [989, 480] width 16 height 10
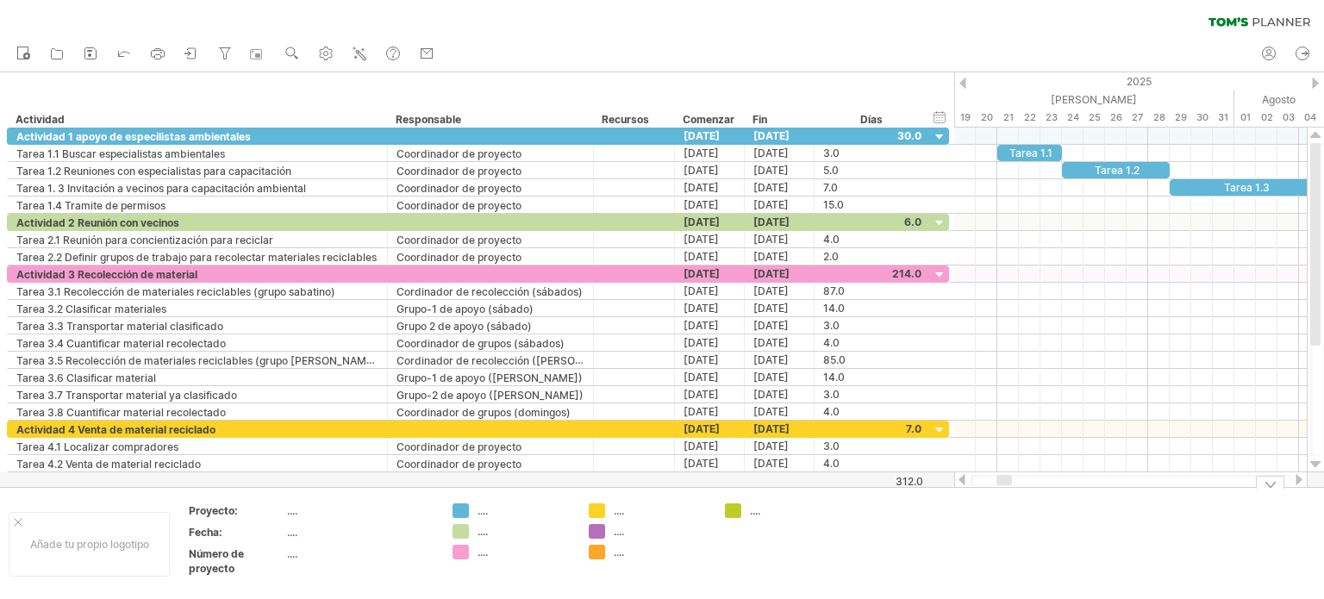
drag, startPoint x: 1000, startPoint y: 483, endPoint x: 1007, endPoint y: 487, distance: 8.9
click at [1007, 487] on div "Intentando acceder a [DOMAIN_NAME] Conectado de nuevo... 0% borrar filtro" at bounding box center [662, 299] width 1324 height 599
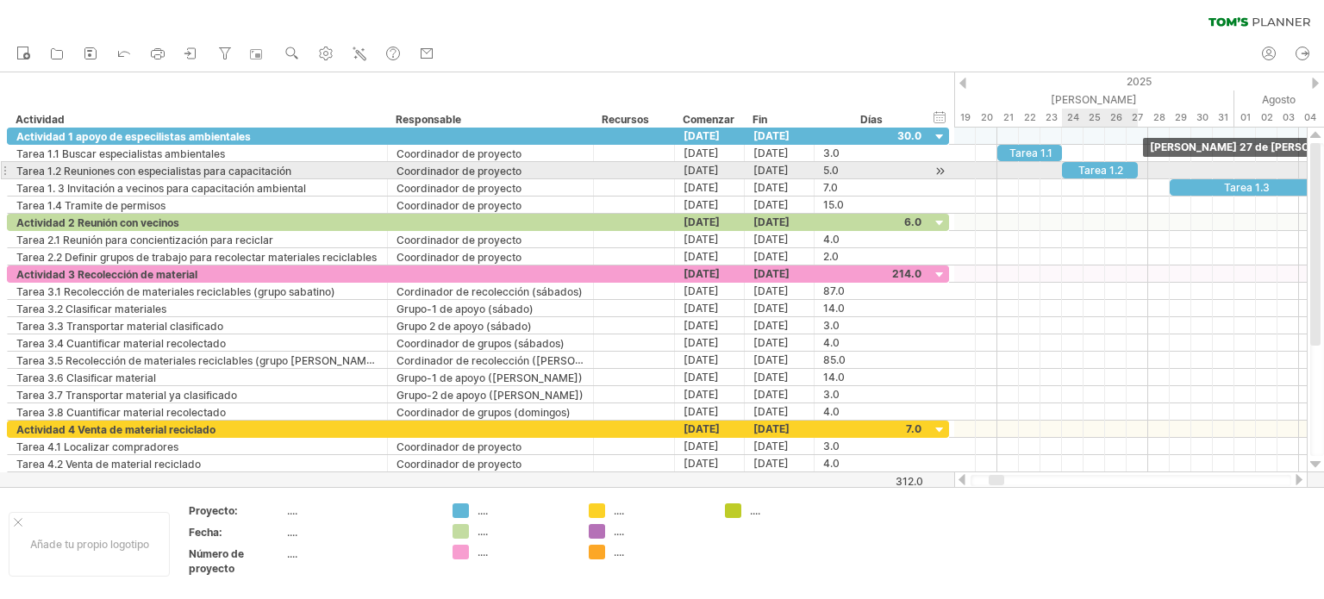
drag, startPoint x: 1169, startPoint y: 166, endPoint x: 1135, endPoint y: 168, distance: 33.7
click at [1135, 168] on span at bounding box center [1137, 170] width 7 height 16
click at [1127, 168] on span at bounding box center [1126, 170] width 7 height 16
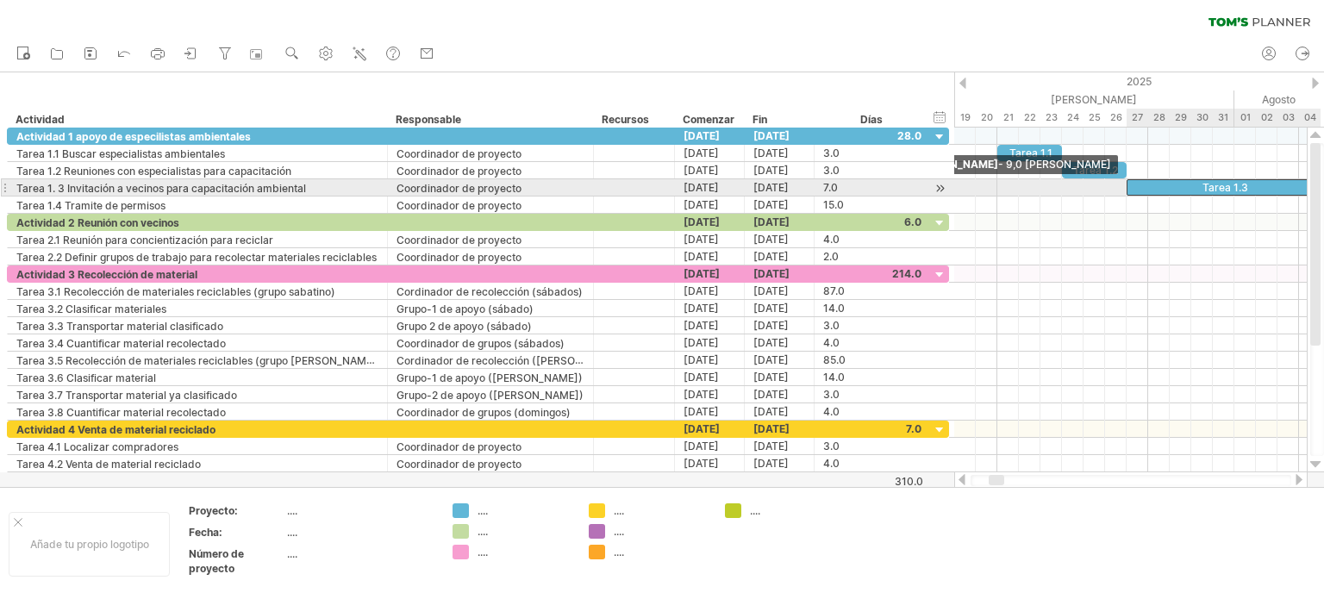
drag, startPoint x: 1168, startPoint y: 185, endPoint x: 1128, endPoint y: 187, distance: 39.7
click at [1128, 187] on span at bounding box center [1126, 187] width 7 height 16
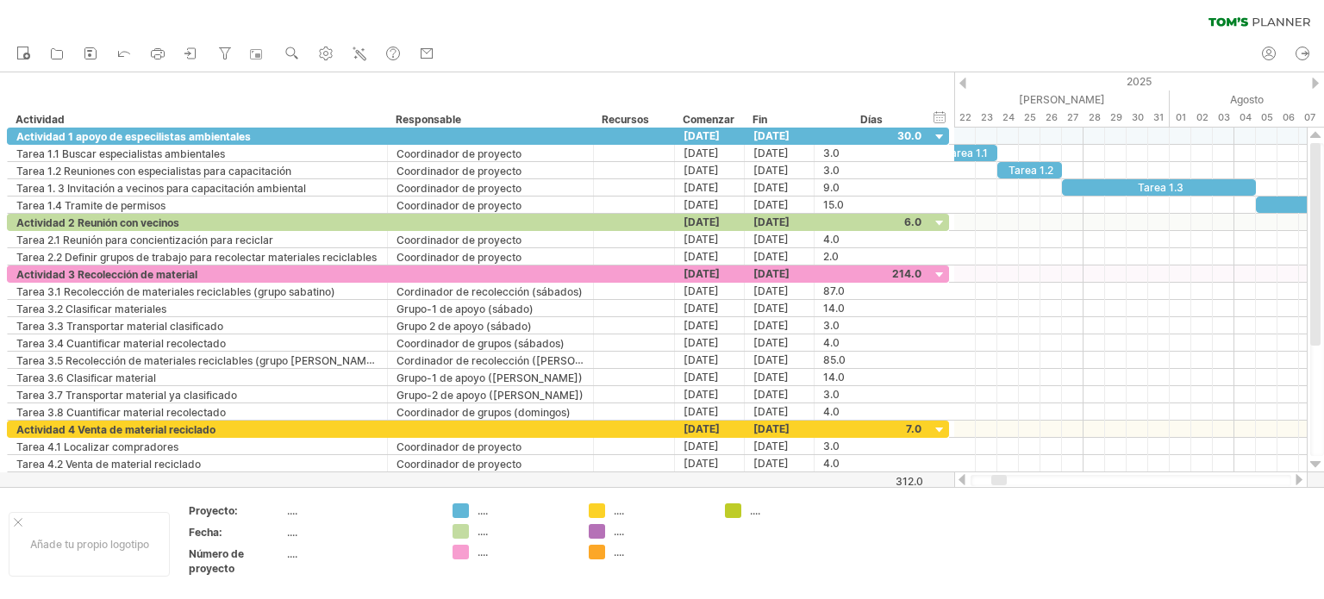
click at [999, 475] on div at bounding box center [999, 480] width 16 height 10
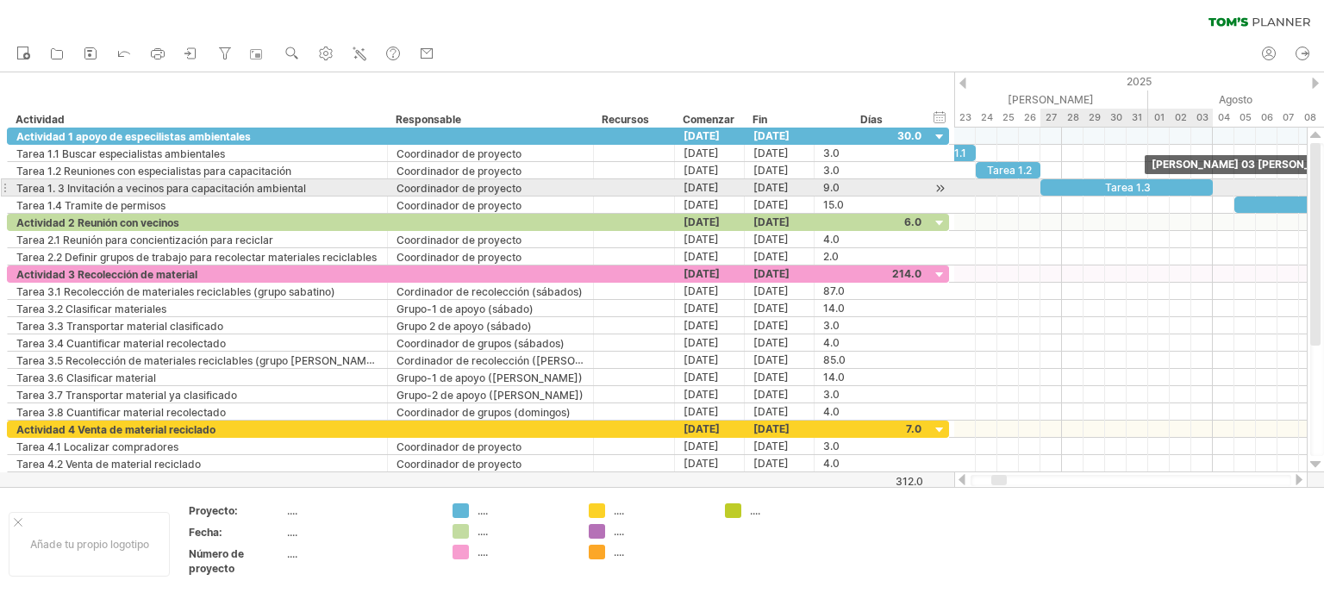
drag, startPoint x: 1231, startPoint y: 184, endPoint x: 1205, endPoint y: 190, distance: 26.5
click at [1205, 190] on div "Tarea 1.3" at bounding box center [1126, 187] width 172 height 16
click at [1204, 189] on span at bounding box center [1202, 187] width 7 height 16
click at [1194, 189] on span at bounding box center [1191, 187] width 7 height 16
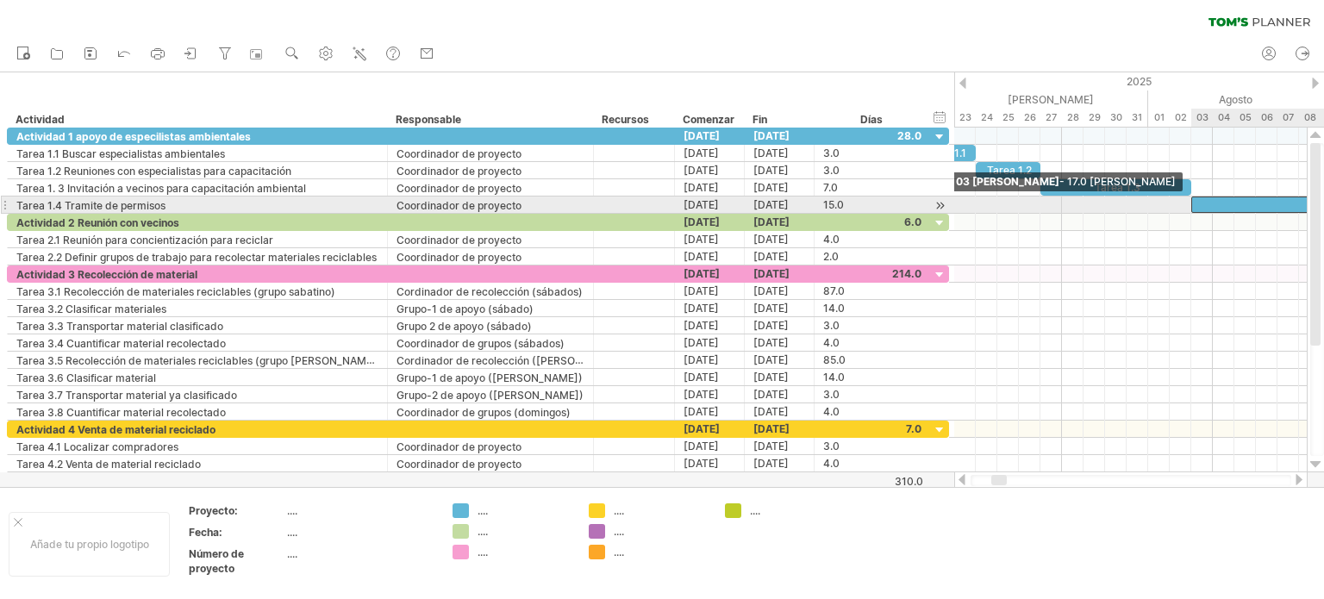
drag, startPoint x: 1232, startPoint y: 206, endPoint x: 1191, endPoint y: 209, distance: 41.4
click at [1191, 209] on span at bounding box center [1191, 204] width 7 height 16
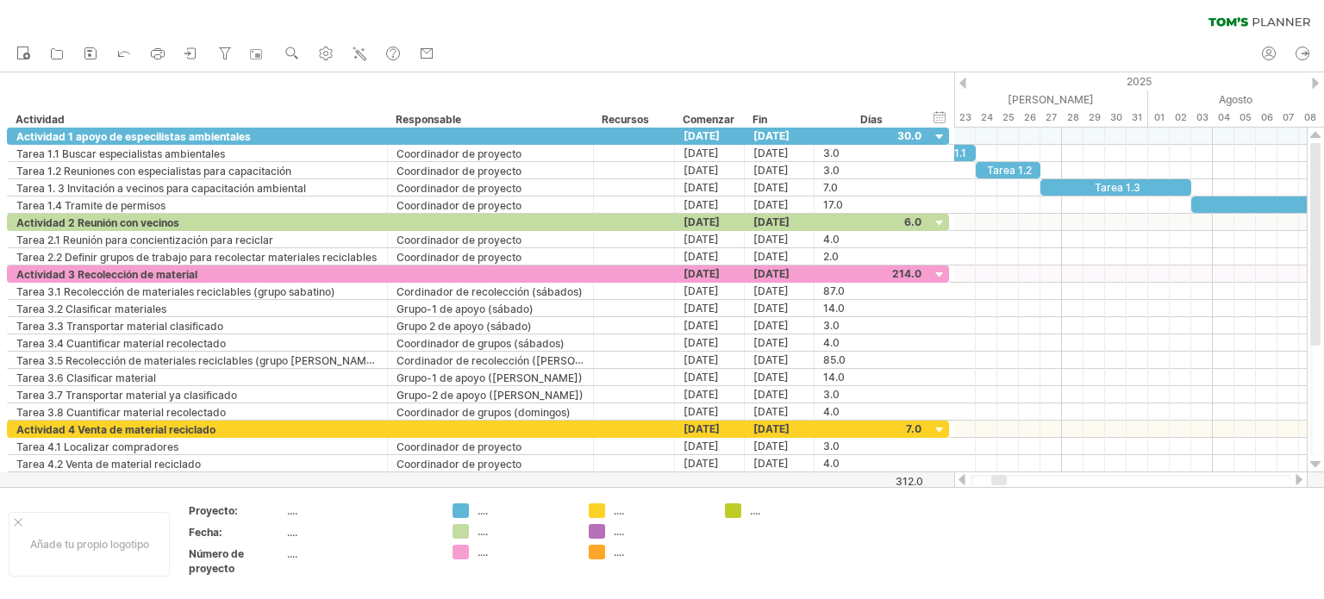
drag, startPoint x: 992, startPoint y: 474, endPoint x: 1004, endPoint y: 478, distance: 12.8
click at [1004, 478] on div at bounding box center [1130, 479] width 353 height 17
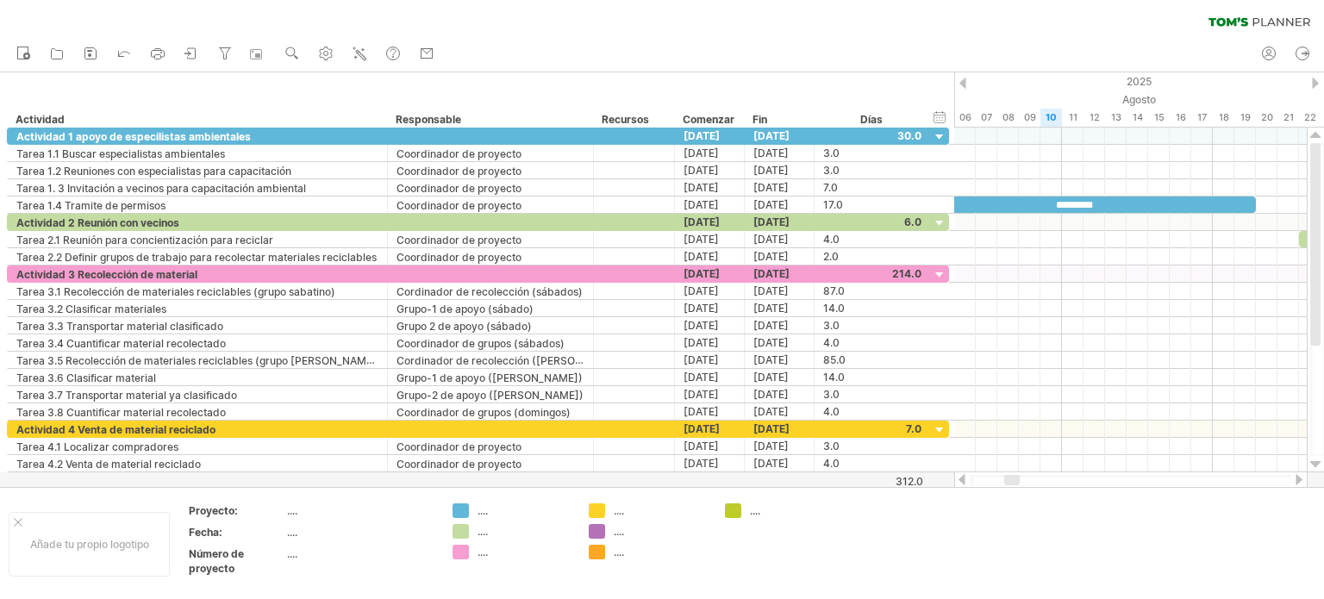
drag, startPoint x: 1004, startPoint y: 478, endPoint x: 1017, endPoint y: 477, distance: 13.0
click at [1017, 477] on div at bounding box center [1012, 480] width 16 height 10
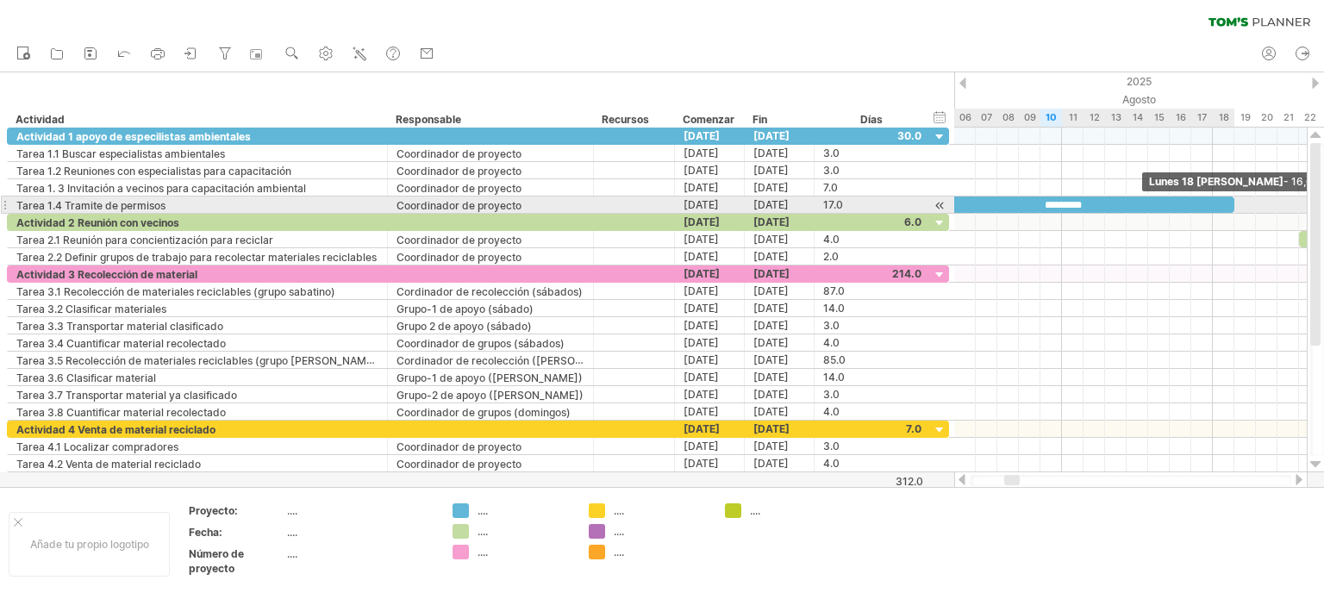
drag, startPoint x: 1254, startPoint y: 201, endPoint x: 1234, endPoint y: 206, distance: 20.5
click at [1234, 206] on span at bounding box center [1234, 204] width 7 height 16
drag, startPoint x: 1231, startPoint y: 206, endPoint x: 1221, endPoint y: 209, distance: 10.1
click at [1221, 209] on span at bounding box center [1223, 204] width 7 height 16
click at [1213, 203] on span at bounding box center [1212, 204] width 7 height 16
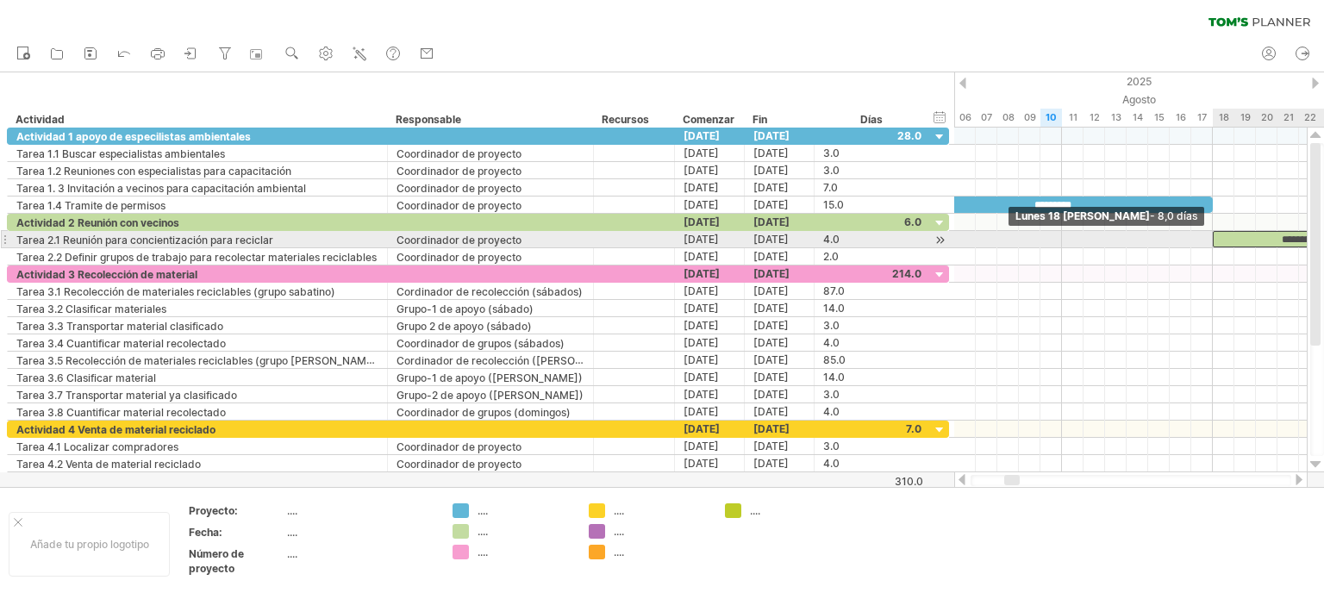
drag, startPoint x: 1301, startPoint y: 240, endPoint x: 1214, endPoint y: 245, distance: 87.2
click at [1214, 245] on span at bounding box center [1212, 239] width 7 height 16
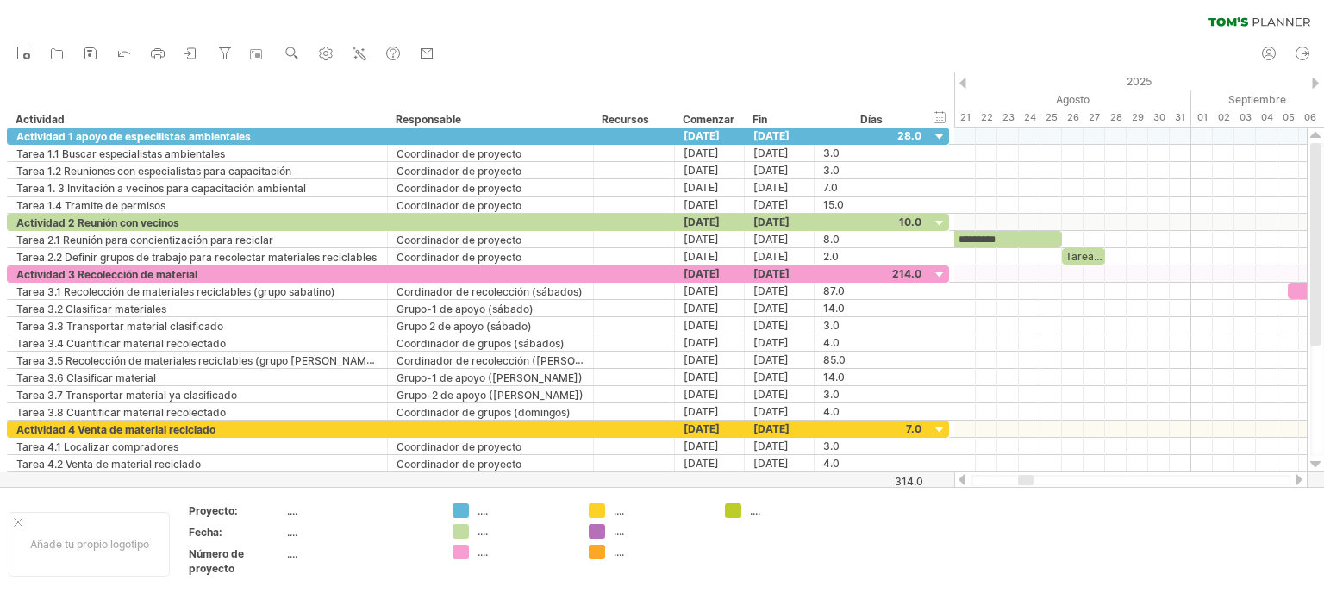
drag, startPoint x: 1013, startPoint y: 481, endPoint x: 1027, endPoint y: 478, distance: 14.0
click at [1027, 478] on div at bounding box center [1026, 480] width 16 height 10
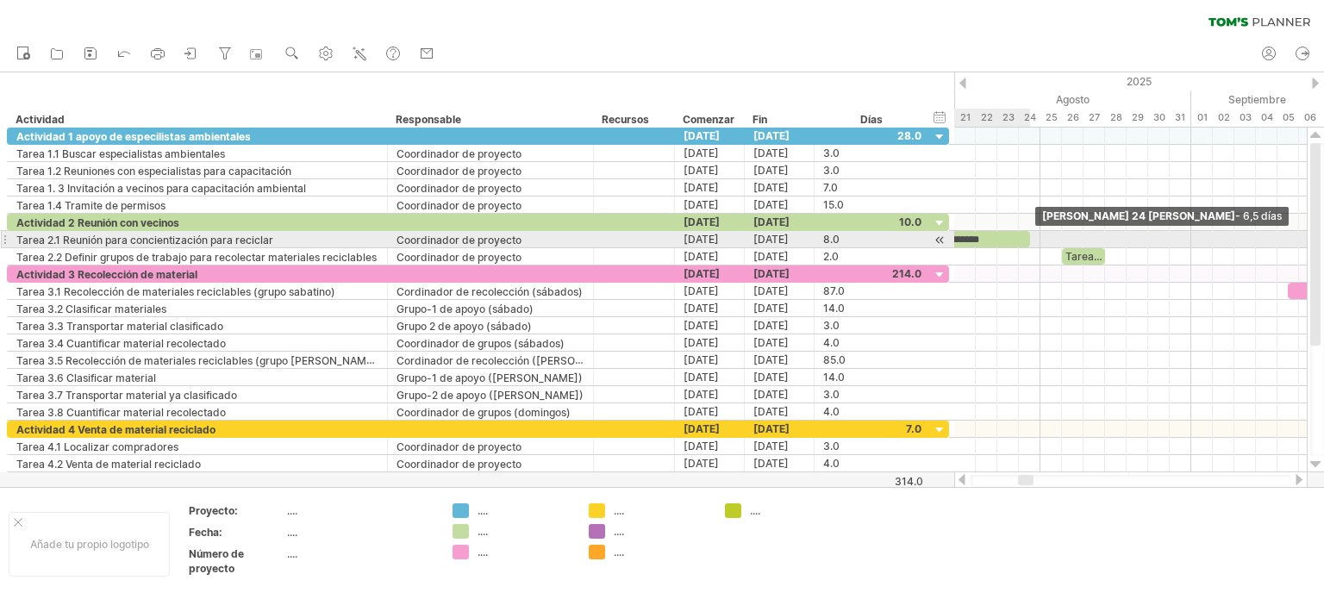
drag, startPoint x: 1064, startPoint y: 234, endPoint x: 1035, endPoint y: 244, distance: 30.8
click at [1035, 244] on div "Tarea 1.1 Tarea 1.2 Tarea 1.3 ********* ********* Tarea 2.2 Tarea 3.1 Tarea 3.2…" at bounding box center [1130, 300] width 352 height 345
drag, startPoint x: 1027, startPoint y: 238, endPoint x: 1001, endPoint y: 241, distance: 26.9
click at [1001, 241] on div "*********" at bounding box center [948, 239] width 119 height 16
drag, startPoint x: 1004, startPoint y: 240, endPoint x: 989, endPoint y: 244, distance: 15.3
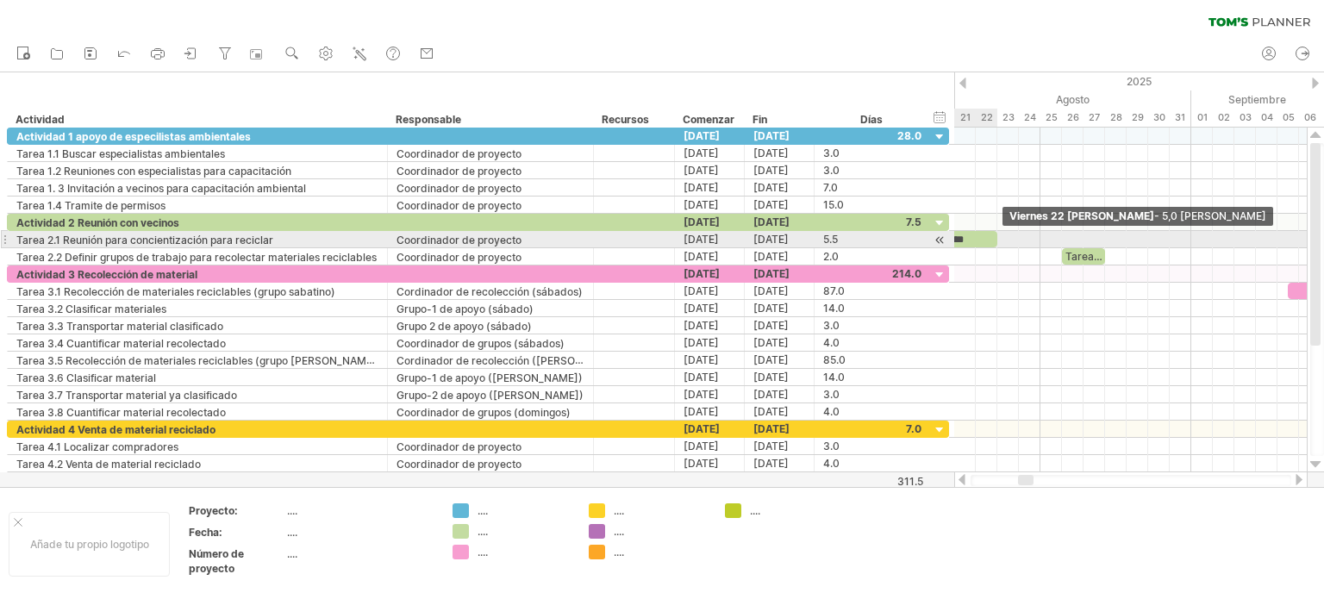
click at [989, 244] on div "*********" at bounding box center [943, 239] width 108 height 16
drag, startPoint x: 994, startPoint y: 234, endPoint x: 986, endPoint y: 239, distance: 8.9
click at [986, 239] on span at bounding box center [986, 239] width 7 height 16
click at [979, 240] on div "Tarea 1.1 Tarea 1.2 Tarea 1.3 ********* ********* Tarea 2.2 Tarea 3.1 Tarea 3.2…" at bounding box center [1130, 300] width 352 height 345
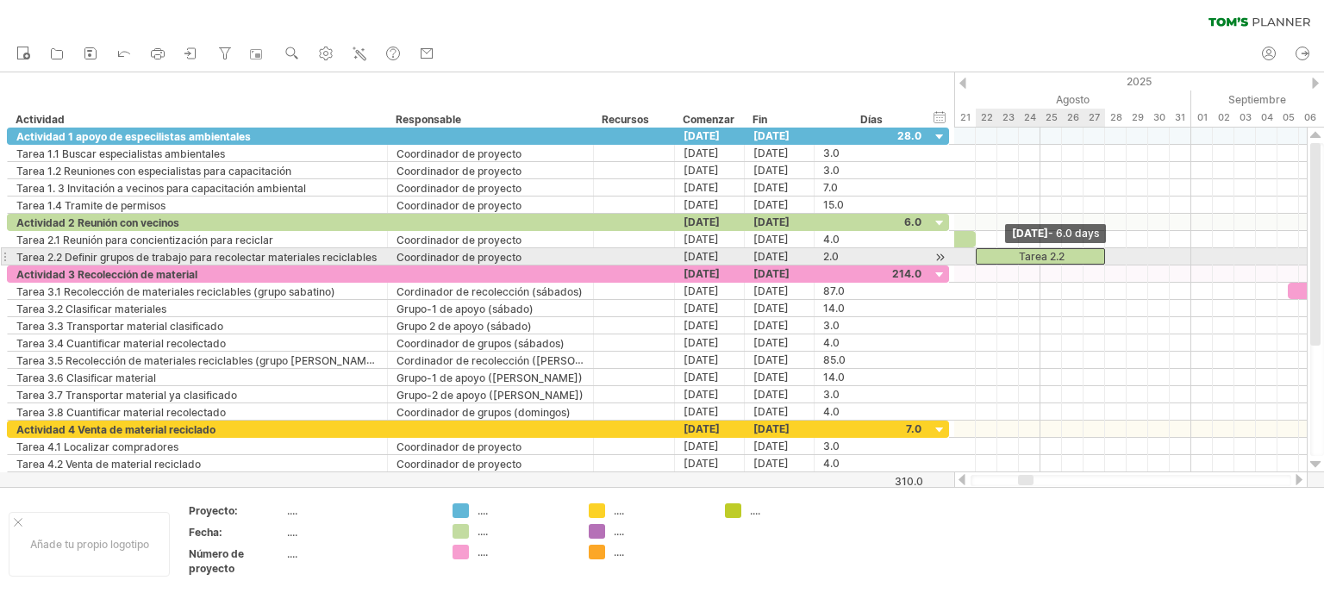
drag, startPoint x: 1063, startPoint y: 252, endPoint x: 977, endPoint y: 256, distance: 85.4
click at [977, 256] on span at bounding box center [975, 256] width 7 height 16
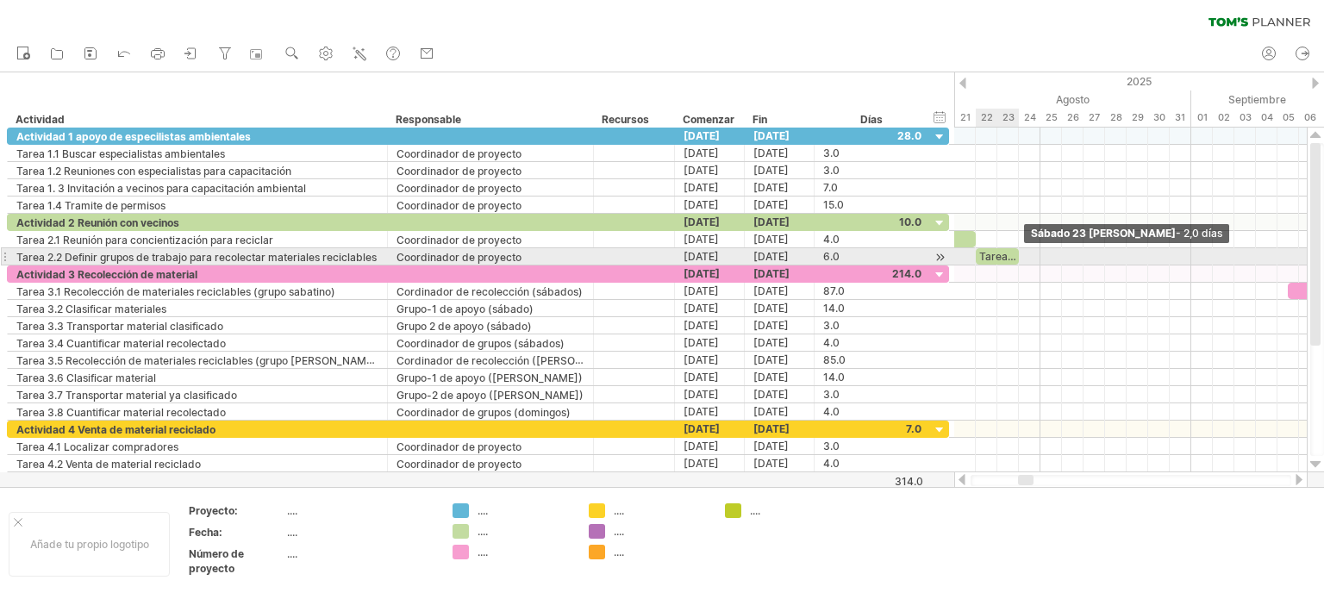
drag, startPoint x: 1100, startPoint y: 251, endPoint x: 1014, endPoint y: 261, distance: 86.8
click at [1015, 261] on span at bounding box center [1018, 256] width 7 height 16
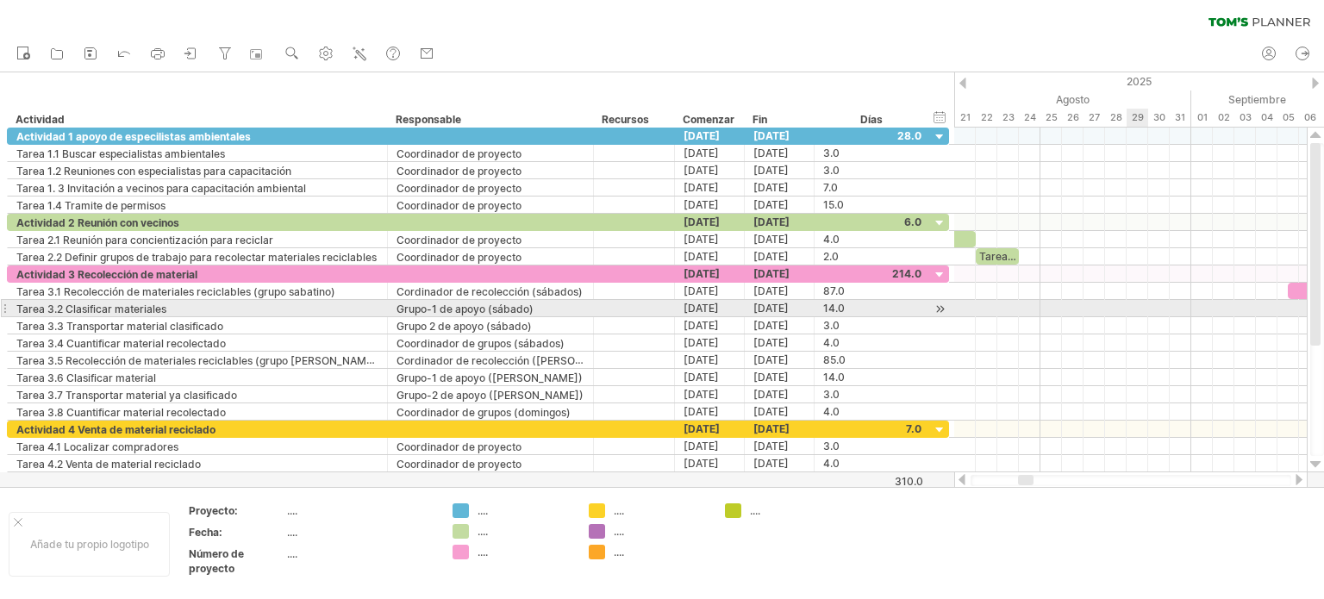
click at [1130, 312] on div at bounding box center [1130, 308] width 352 height 17
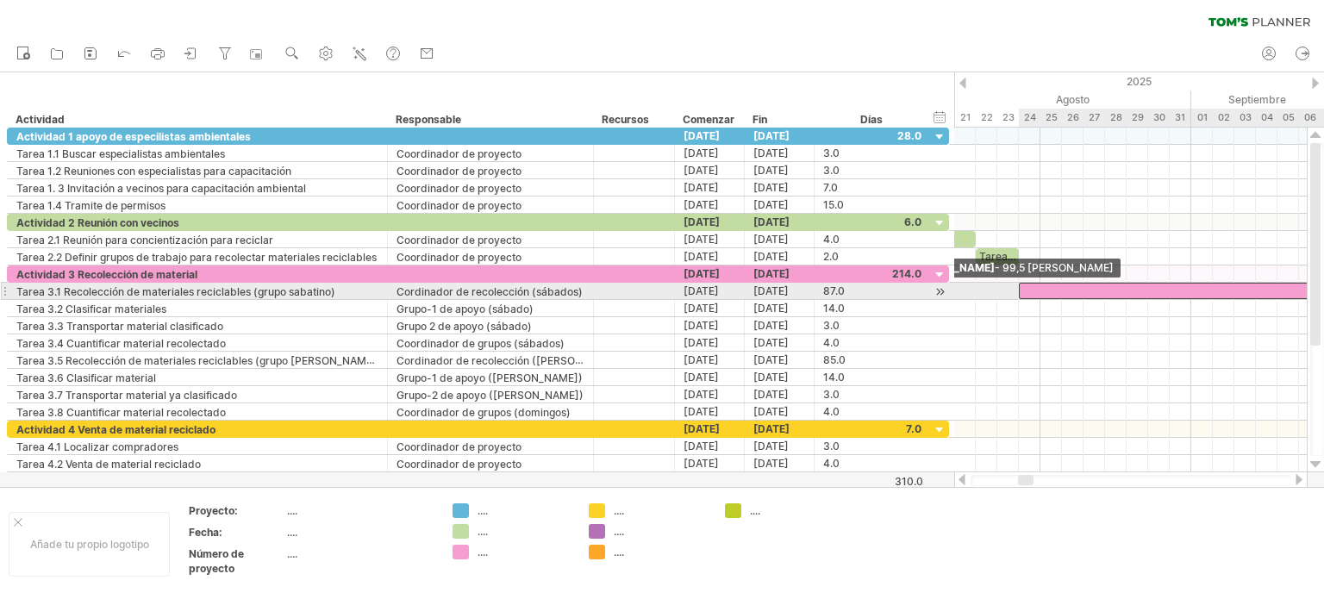
drag, startPoint x: 1285, startPoint y: 287, endPoint x: 1017, endPoint y: 287, distance: 268.0
click at [1017, 287] on span at bounding box center [1018, 291] width 7 height 16
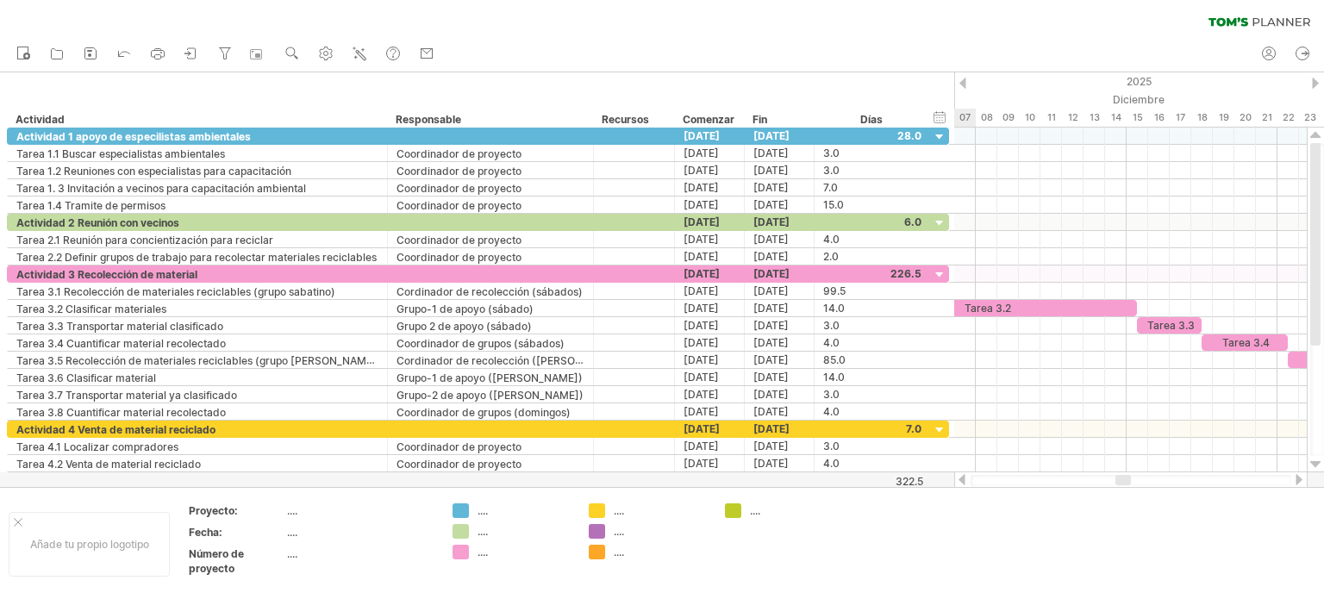
drag, startPoint x: 1030, startPoint y: 479, endPoint x: 1131, endPoint y: 455, distance: 103.7
click at [1128, 472] on div at bounding box center [1130, 479] width 353 height 17
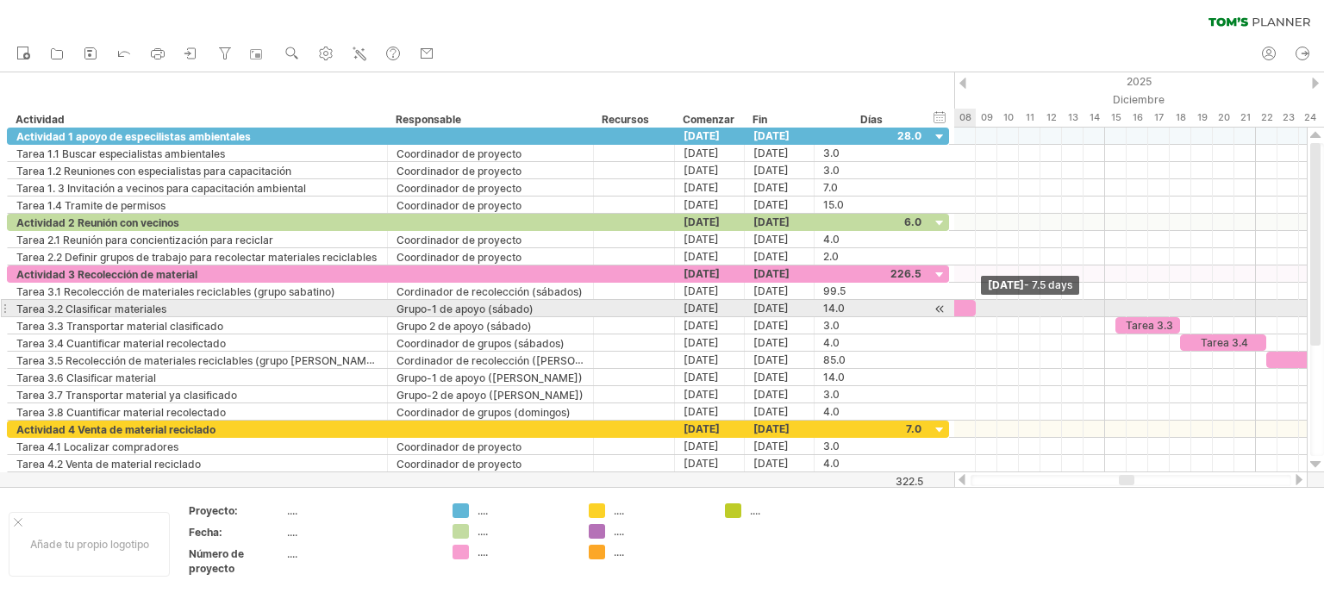
drag, startPoint x: 1111, startPoint y: 303, endPoint x: 972, endPoint y: 307, distance: 138.8
click at [972, 307] on span at bounding box center [975, 308] width 7 height 16
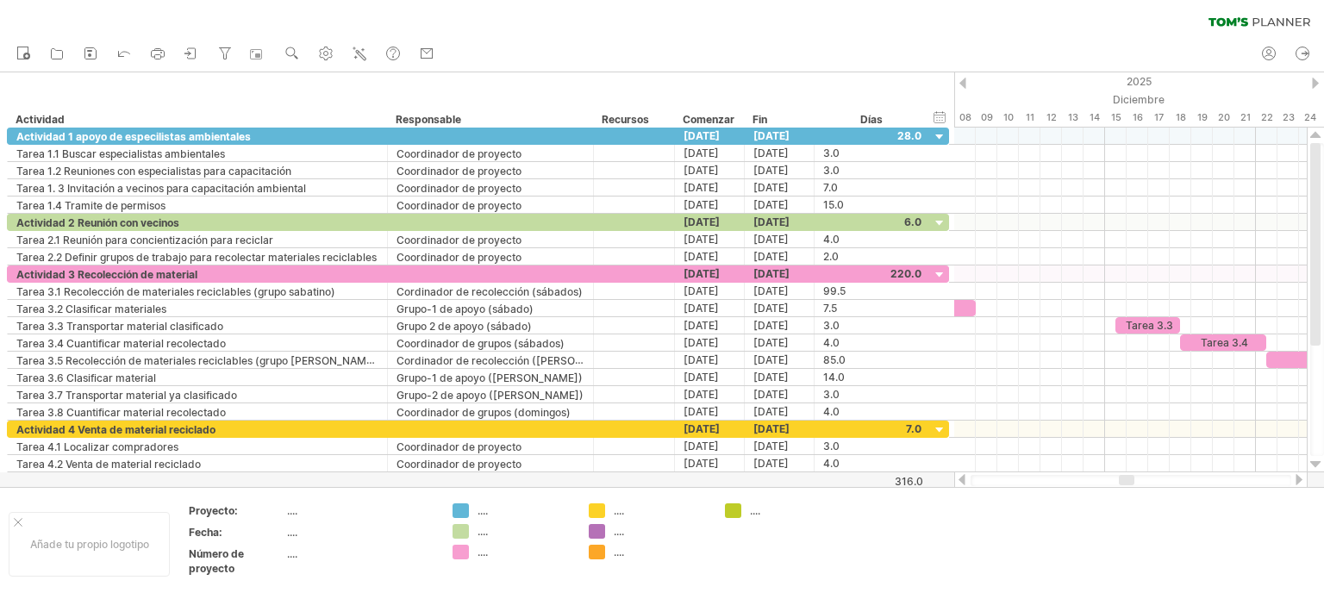
drag, startPoint x: 1120, startPoint y: 474, endPoint x: 1087, endPoint y: 475, distance: 33.6
click at [1087, 475] on div at bounding box center [1130, 479] width 353 height 17
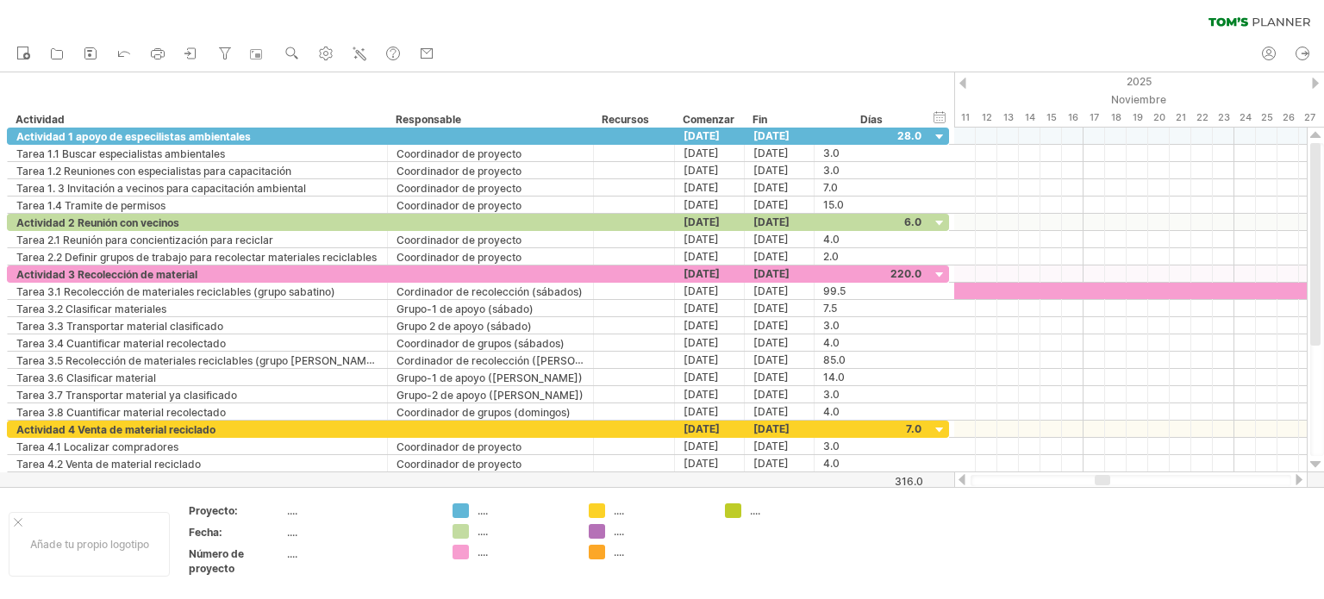
drag, startPoint x: 1119, startPoint y: 477, endPoint x: 1095, endPoint y: 478, distance: 24.2
click at [1095, 478] on div at bounding box center [1102, 480] width 16 height 10
click at [1103, 476] on div at bounding box center [1108, 480] width 16 height 10
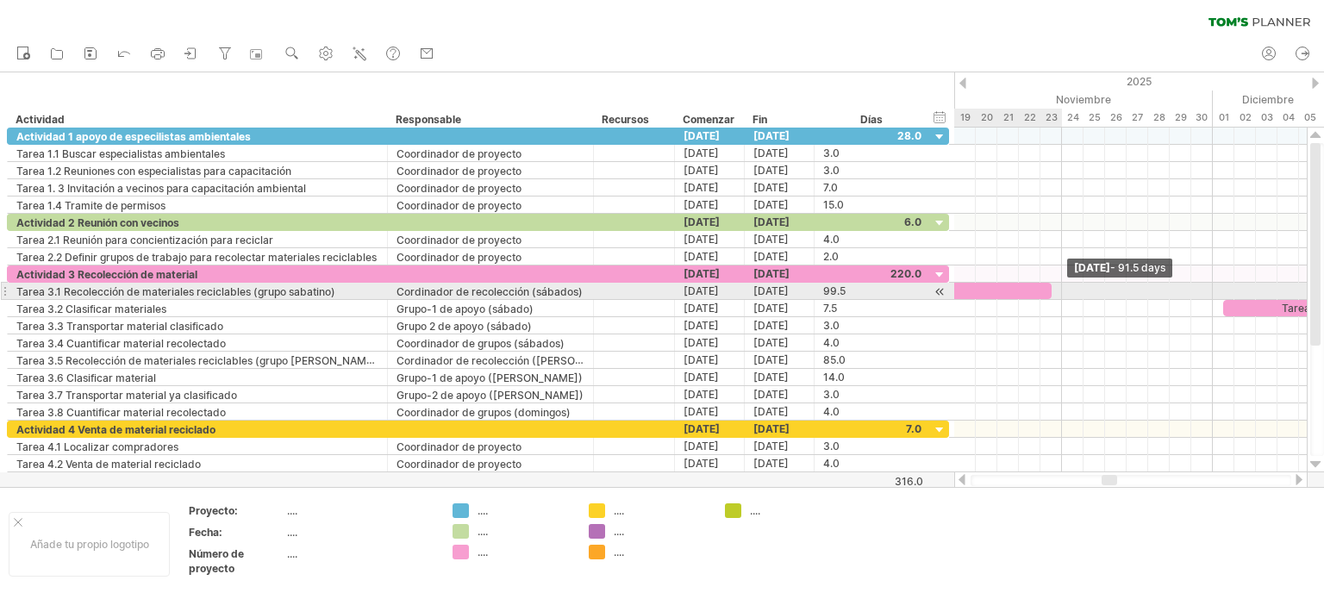
drag, startPoint x: 1219, startPoint y: 286, endPoint x: 1051, endPoint y: 293, distance: 168.2
click at [1051, 293] on span at bounding box center [1051, 291] width 7 height 16
drag, startPoint x: 1050, startPoint y: 291, endPoint x: 1001, endPoint y: 295, distance: 48.4
click at [1001, 295] on div "Tarea 3.1" at bounding box center [44, 291] width 1929 height 16
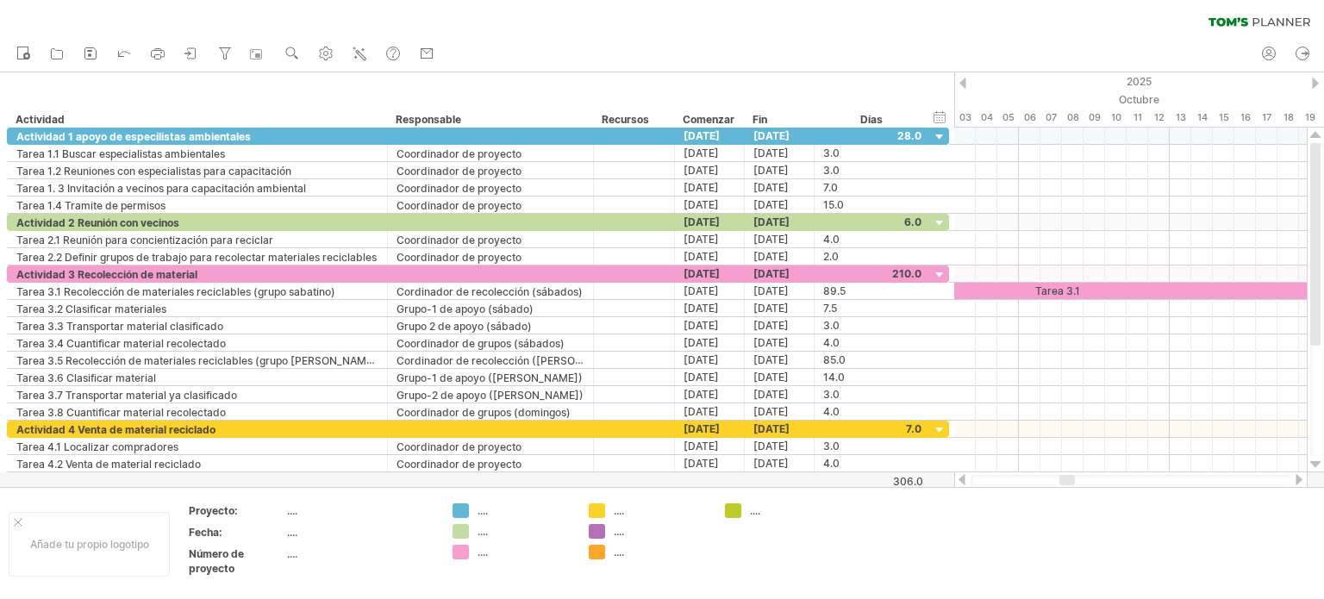
drag, startPoint x: 1111, startPoint y: 480, endPoint x: 1069, endPoint y: 478, distance: 42.3
click at [1069, 478] on div at bounding box center [1067, 480] width 16 height 10
click at [1069, 478] on div at bounding box center [1065, 480] width 16 height 10
drag, startPoint x: 1069, startPoint y: 478, endPoint x: 1107, endPoint y: 476, distance: 38.0
click at [1107, 476] on div at bounding box center [1103, 480] width 16 height 10
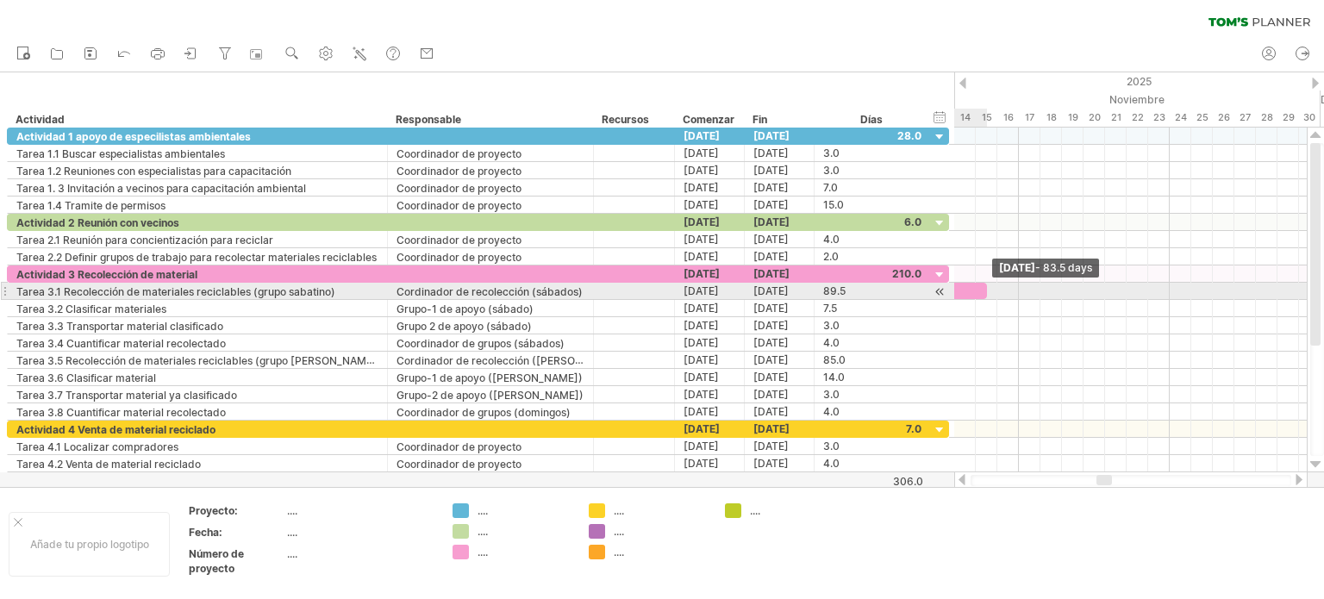
drag, startPoint x: 1113, startPoint y: 290, endPoint x: 979, endPoint y: 298, distance: 134.7
click at [979, 298] on div "Tarea 1.1 Tarea 1.2 Tarea 1.3 ********* ********* Tarea 2.2 Tarea 3.1 Tarea 3.2…" at bounding box center [1130, 300] width 352 height 345
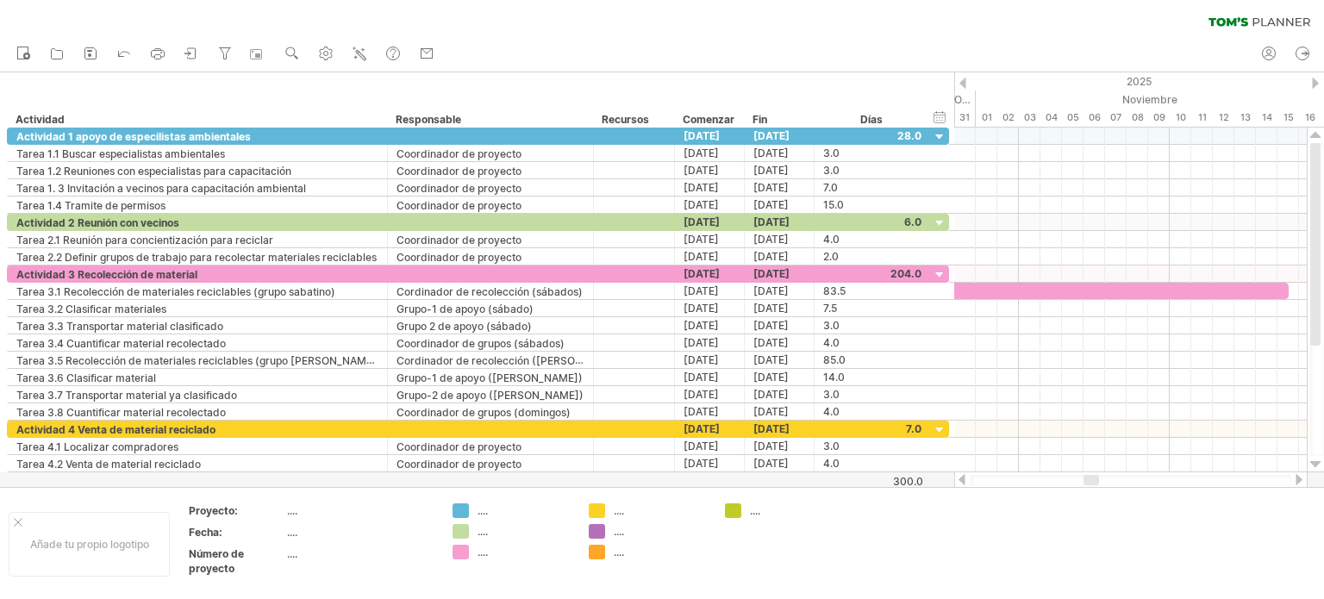
drag, startPoint x: 1100, startPoint y: 478, endPoint x: 1088, endPoint y: 482, distance: 13.4
click at [1088, 482] on div at bounding box center [1091, 480] width 16 height 10
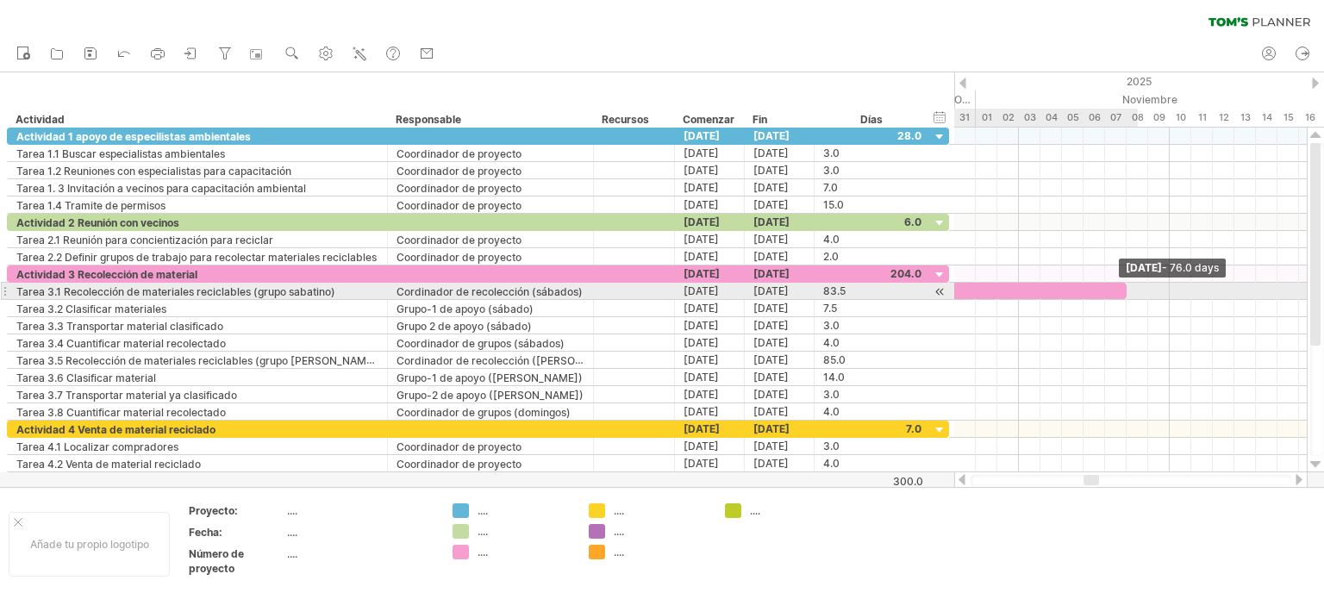
drag, startPoint x: 1287, startPoint y: 288, endPoint x: 1131, endPoint y: 294, distance: 157.0
click at [1131, 294] on div "Tarea 1.1 Tarea 1.2 Tarea 1.3 ********* ********* Tarea 2.2 Tarea 3.1 Tarea 3.2…" at bounding box center [1130, 300] width 352 height 345
drag, startPoint x: 1127, startPoint y: 290, endPoint x: 1021, endPoint y: 290, distance: 106.0
click at [1022, 290] on div "Tarea 1.1 Tarea 1.2 Tarea 1.3 ********* ********* Tarea 2.2 Tarea 3.1 Tarea 3.2…" at bounding box center [1130, 300] width 352 height 345
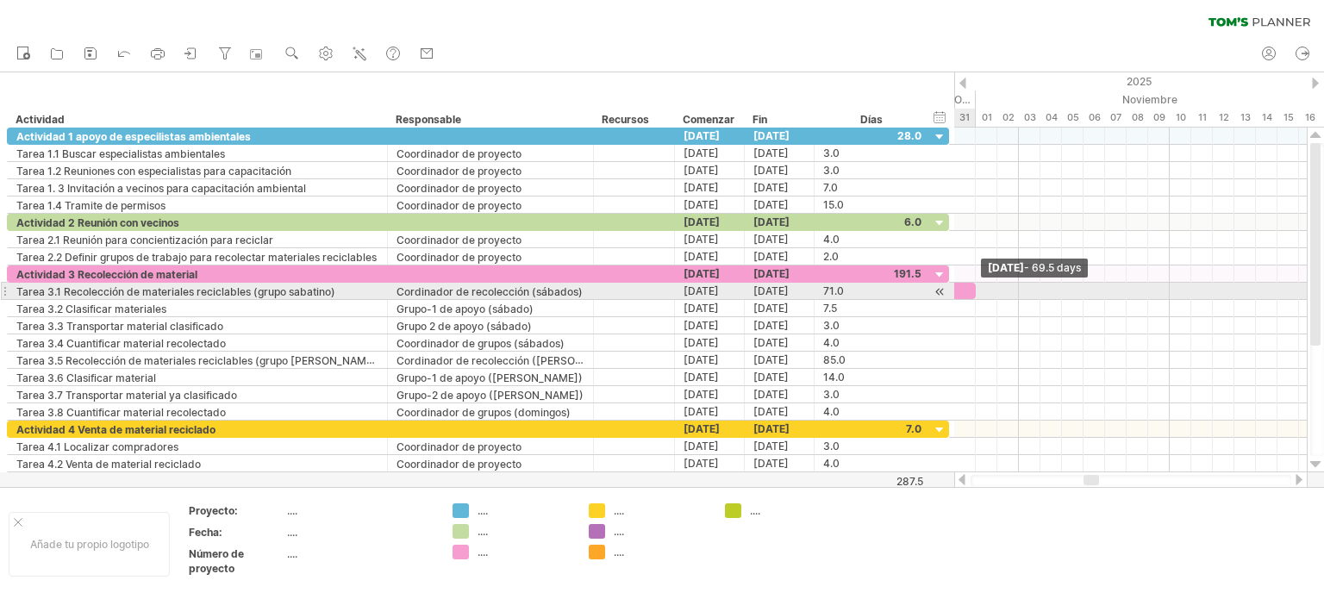
drag, startPoint x: 1017, startPoint y: 291, endPoint x: 972, endPoint y: 292, distance: 44.8
click at [972, 291] on span at bounding box center [975, 291] width 7 height 16
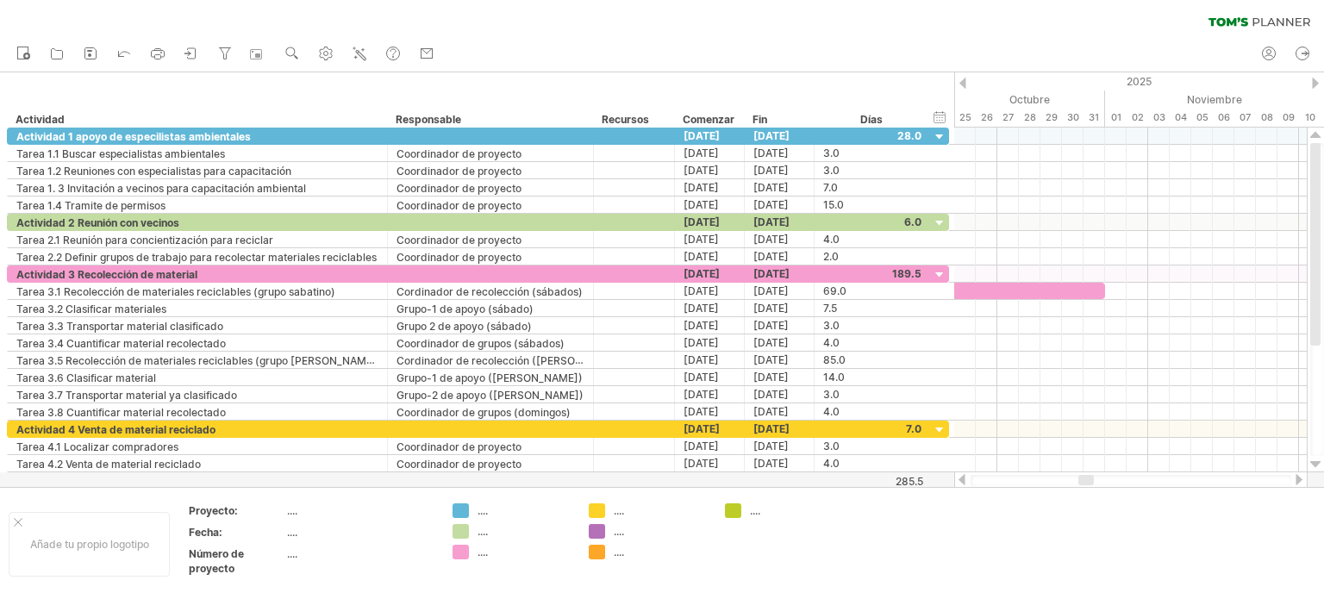
click at [1081, 483] on div at bounding box center [1086, 480] width 16 height 10
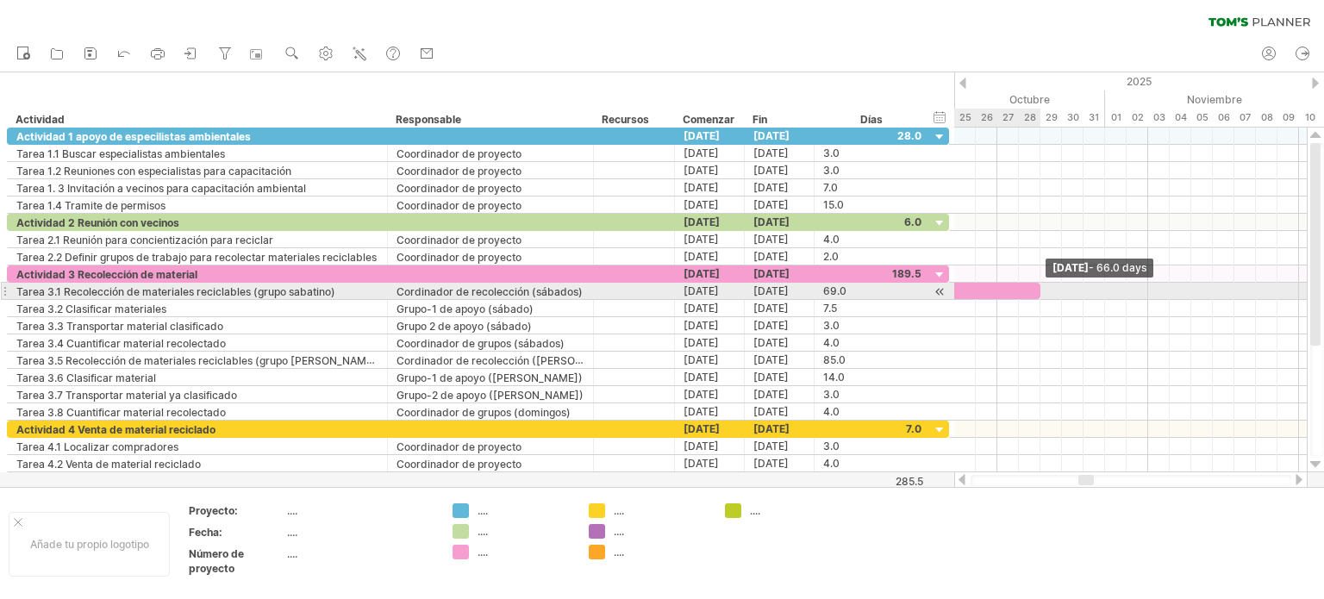
drag, startPoint x: 1105, startPoint y: 290, endPoint x: 1038, endPoint y: 291, distance: 66.4
click at [1038, 291] on span at bounding box center [1040, 291] width 7 height 16
drag, startPoint x: 1040, startPoint y: 291, endPoint x: 996, endPoint y: 291, distance: 44.0
click at [996, 291] on span at bounding box center [997, 291] width 7 height 16
drag, startPoint x: 994, startPoint y: 290, endPoint x: 969, endPoint y: 292, distance: 24.2
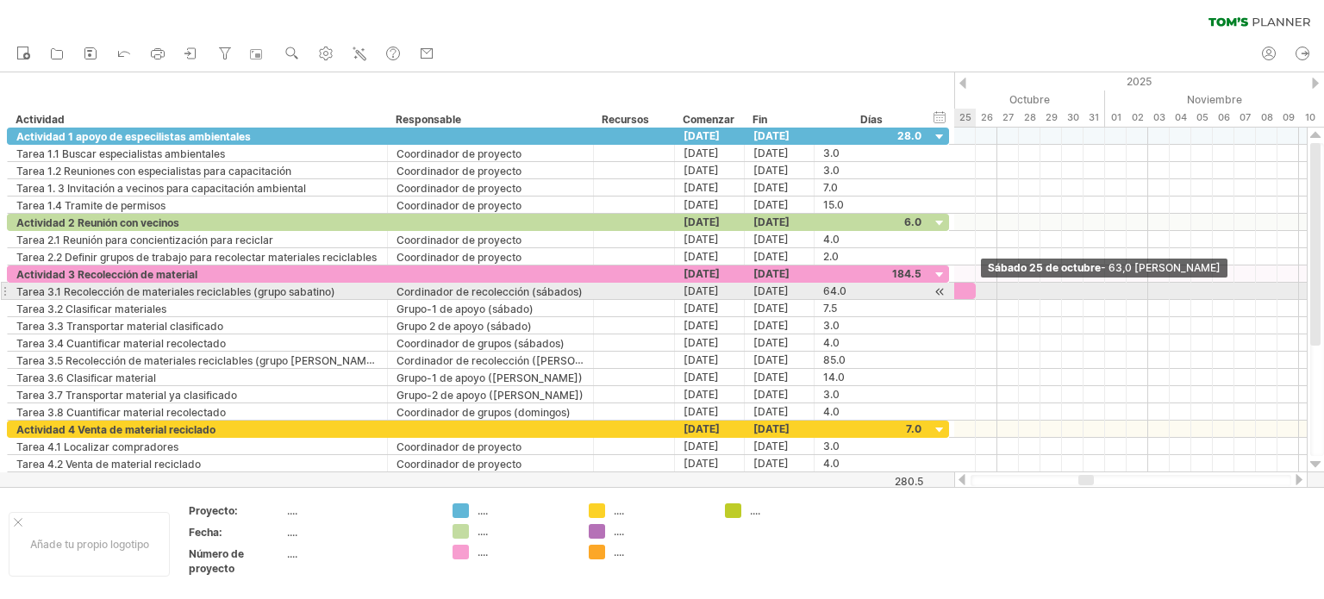
click at [969, 292] on div "Tarea 3.1" at bounding box center [296, 291] width 1357 height 16
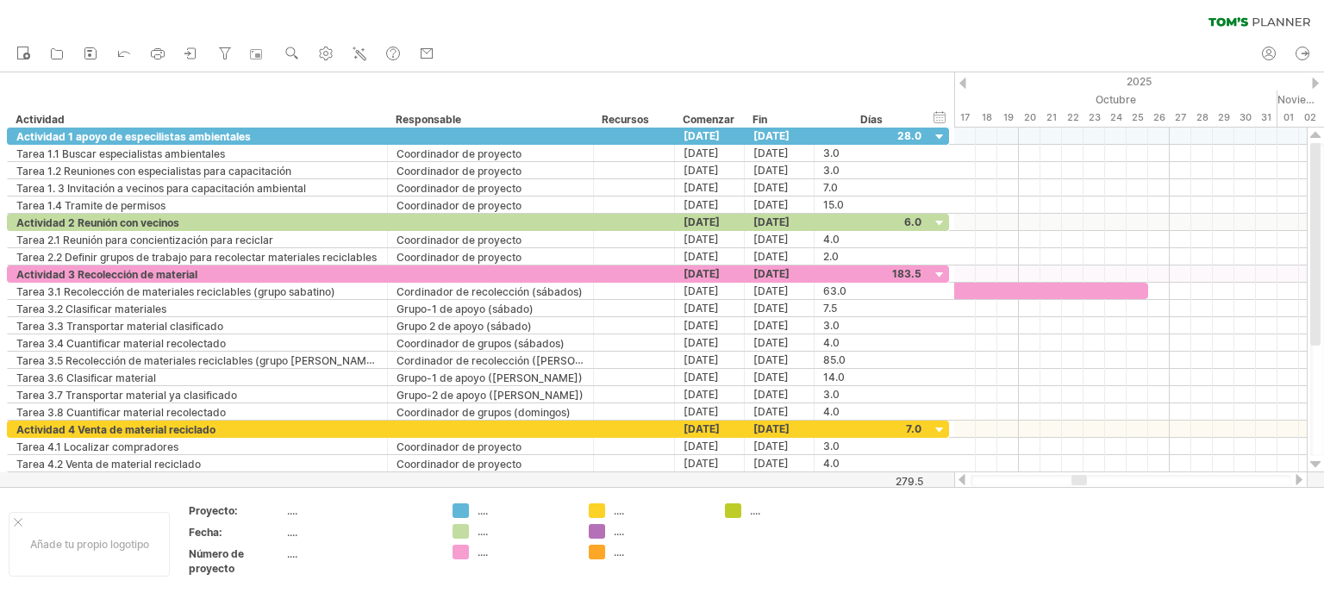
click at [1075, 479] on div at bounding box center [1079, 480] width 16 height 10
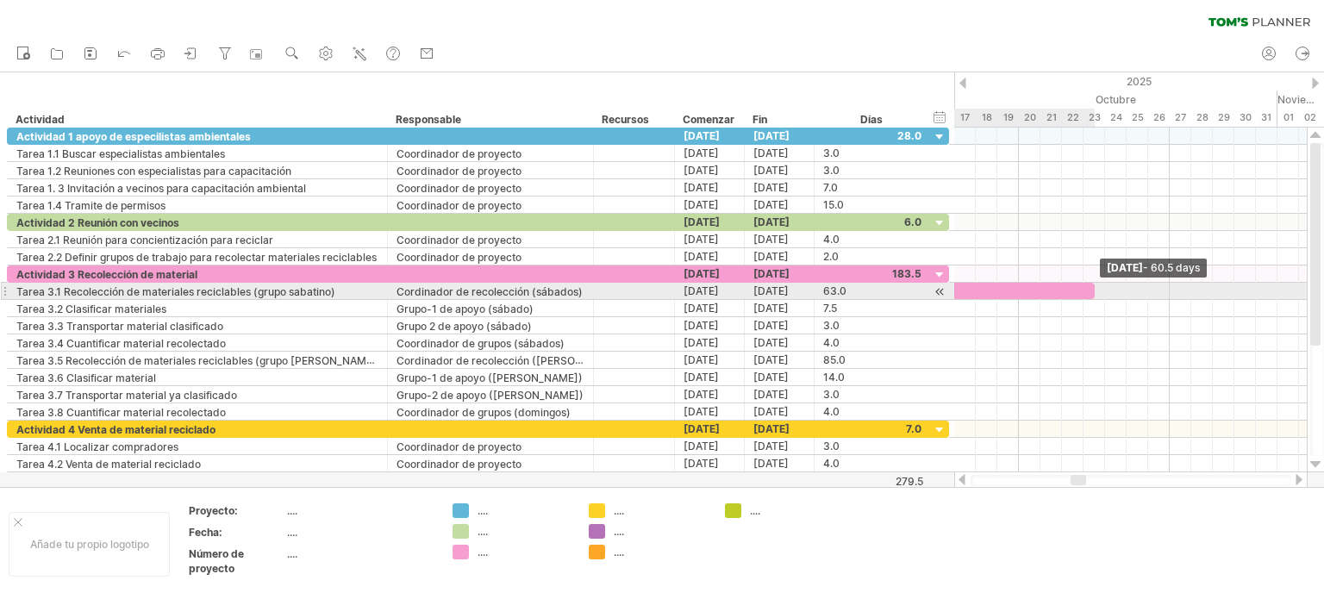
drag, startPoint x: 1146, startPoint y: 286, endPoint x: 1094, endPoint y: 290, distance: 51.9
click at [1094, 290] on span at bounding box center [1094, 291] width 7 height 16
click at [1100, 290] on div "Tarea 1.1 Tarea 1.2 Tarea 1.3 ********* ********* Tarea 2.2 Tarea 3.1 Tarea 3.2…" at bounding box center [1130, 300] width 352 height 345
drag, startPoint x: 1093, startPoint y: 292, endPoint x: 1101, endPoint y: 293, distance: 8.7
click at [1101, 293] on span at bounding box center [1104, 291] width 7 height 16
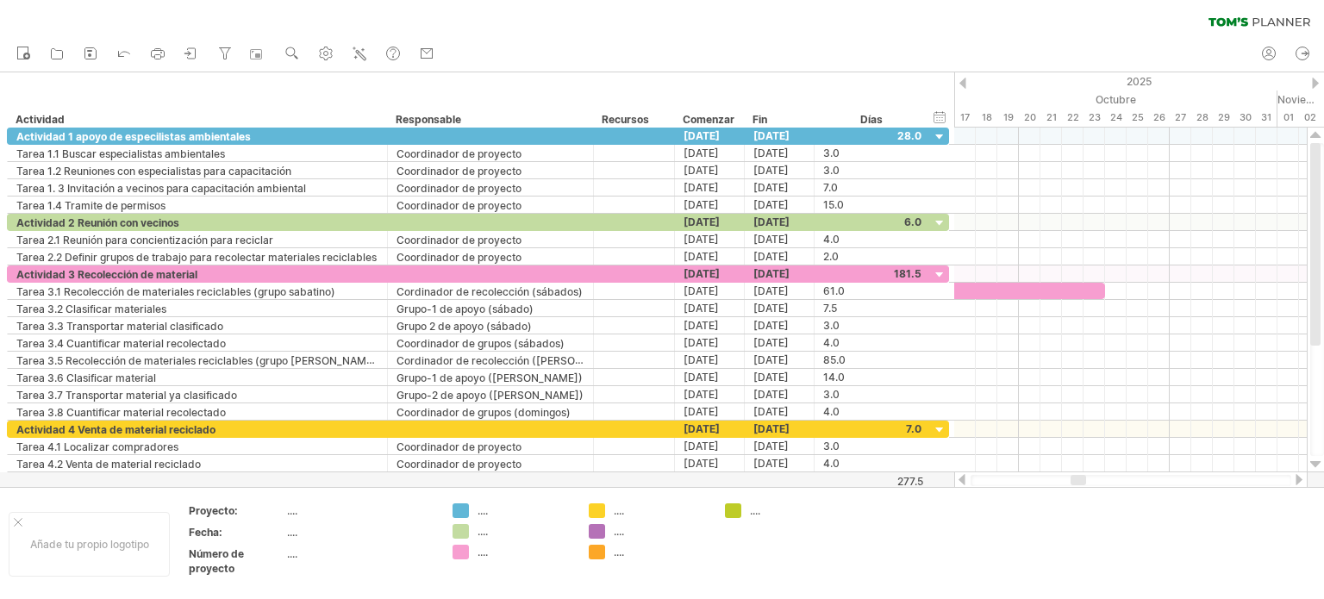
drag, startPoint x: 1087, startPoint y: 480, endPoint x: 1096, endPoint y: 483, distance: 9.8
click at [1104, 482] on div at bounding box center [1130, 480] width 321 height 11
drag, startPoint x: 1082, startPoint y: 478, endPoint x: 1111, endPoint y: 491, distance: 31.2
click at [1111, 491] on div "Intentando acceder a [DOMAIN_NAME] Conectado de nuevo... 0% borrar filtro" at bounding box center [662, 299] width 1324 height 599
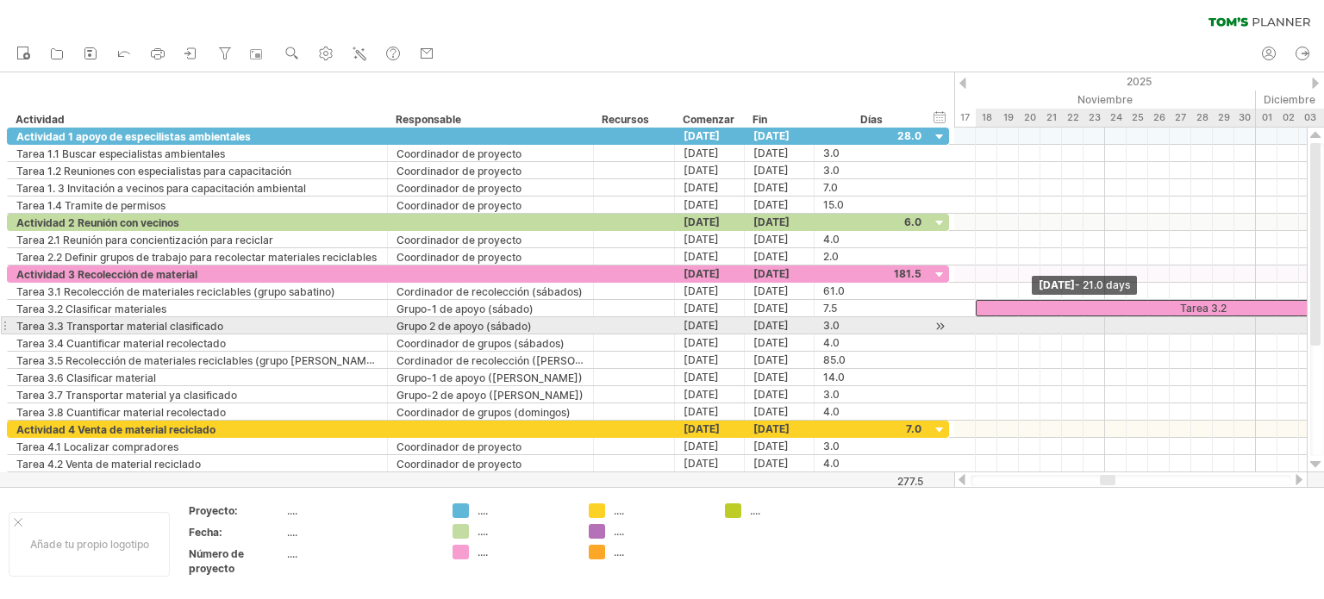
drag, startPoint x: 1265, startPoint y: 304, endPoint x: 972, endPoint y: 330, distance: 294.1
click at [972, 330] on div "Tarea 1.1 Tarea 1.2 Tarea 1.3 ********* ********* Tarea 2.2 Tarea 3.1 Tarea 3.2…" at bounding box center [1130, 300] width 352 height 345
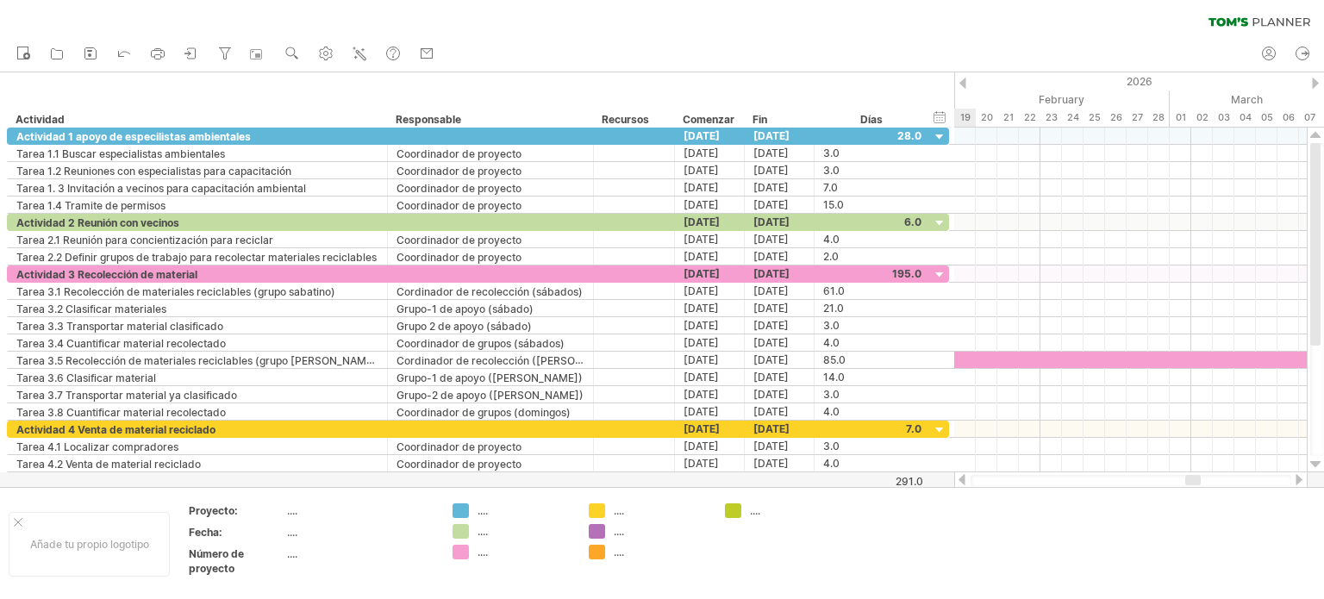
drag, startPoint x: 1113, startPoint y: 479, endPoint x: 1199, endPoint y: 479, distance: 85.3
click at [1199, 479] on div at bounding box center [1193, 480] width 16 height 10
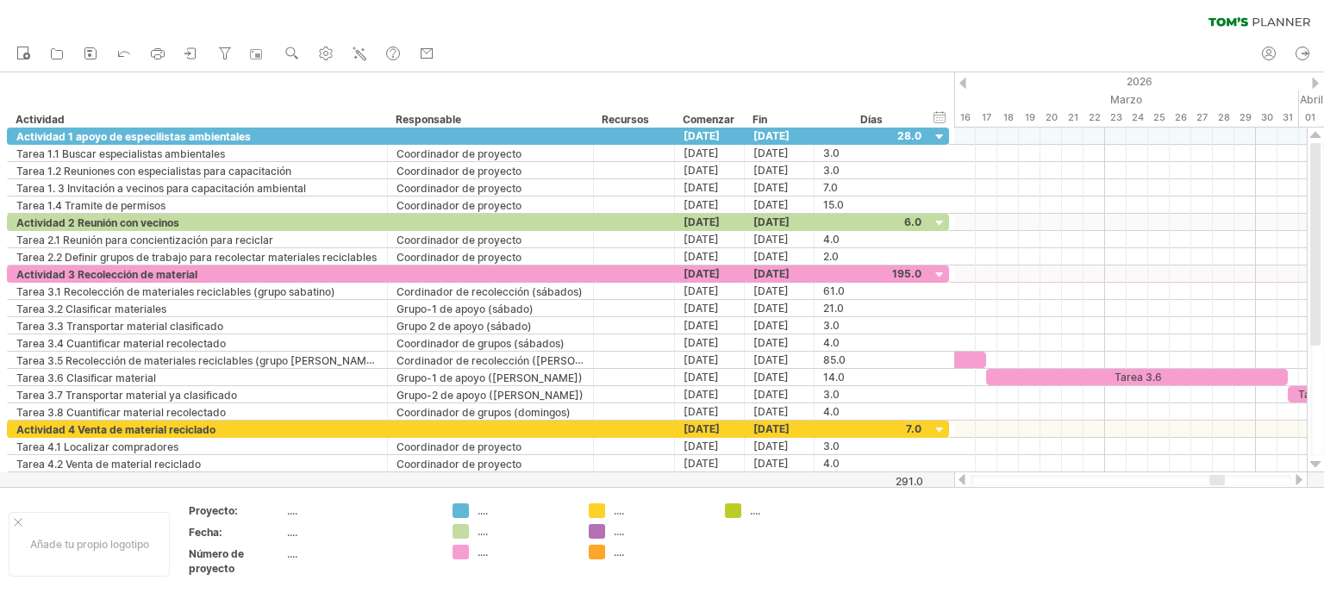
drag, startPoint x: 1194, startPoint y: 477, endPoint x: 1217, endPoint y: 477, distance: 22.4
click at [1217, 477] on div at bounding box center [1217, 480] width 16 height 10
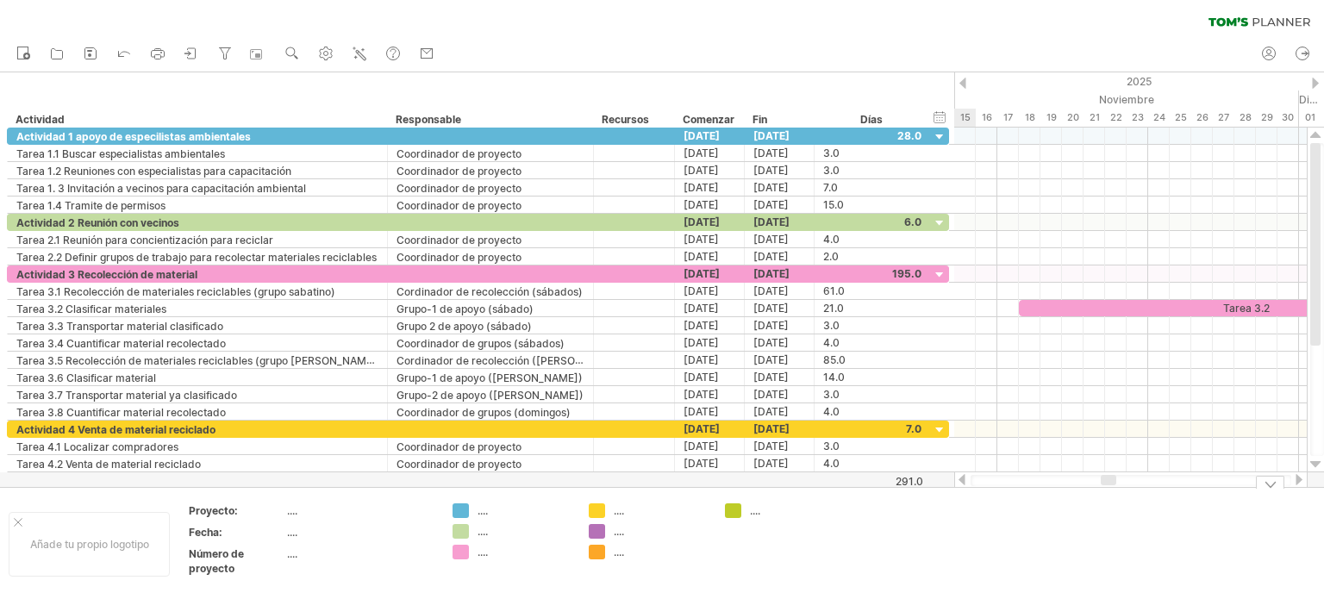
drag, startPoint x: 1197, startPoint y: 480, endPoint x: 1107, endPoint y: 486, distance: 90.7
click at [1107, 486] on div "Intentando acceder a [DOMAIN_NAME] Conectado de nuevo... 0% borrar filtro" at bounding box center [662, 299] width 1324 height 599
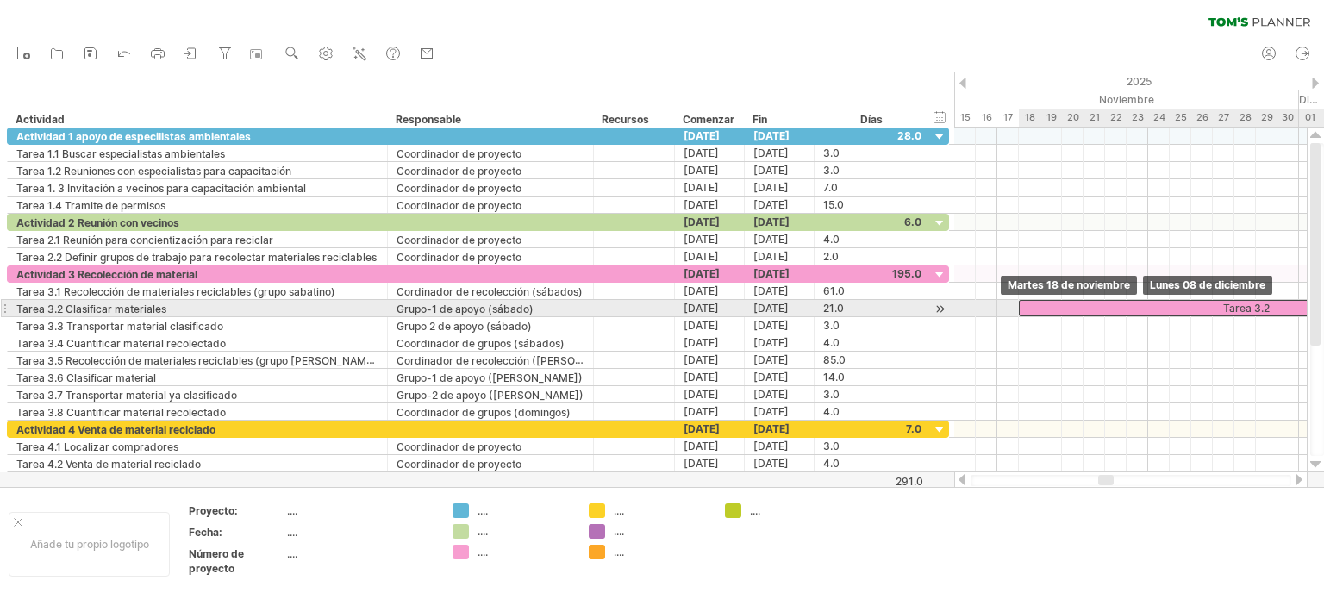
click at [1022, 304] on div "Tarea 3.2" at bounding box center [1245, 308] width 452 height 16
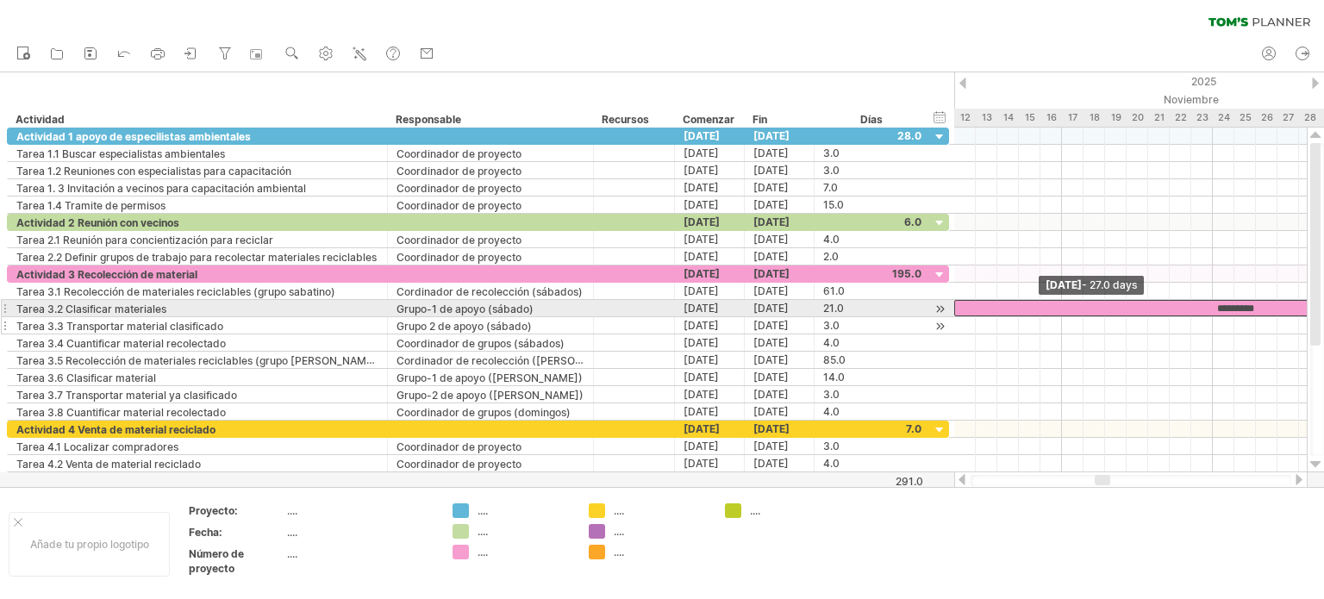
drag, startPoint x: 1020, startPoint y: 306, endPoint x: 952, endPoint y: 327, distance: 71.4
click at [943, 312] on div "Intentando acceder a [DOMAIN_NAME] Conectado de nuevo... 0% borrar filtro" at bounding box center [662, 299] width 1324 height 599
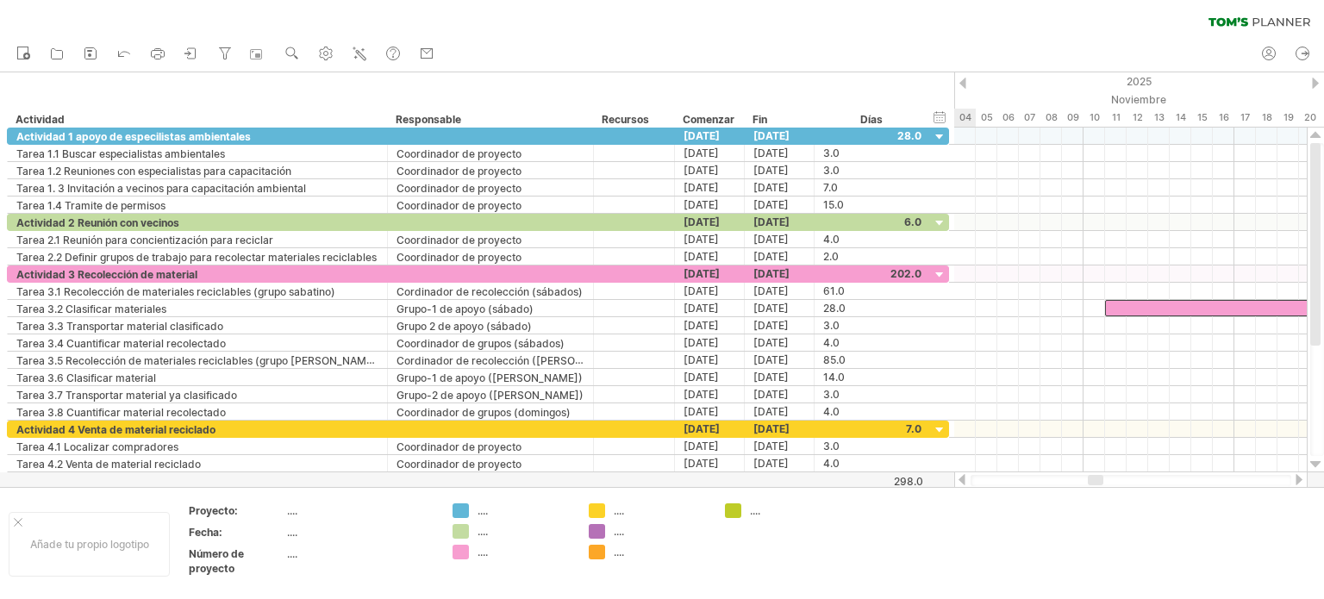
click at [1100, 483] on div at bounding box center [1096, 480] width 16 height 10
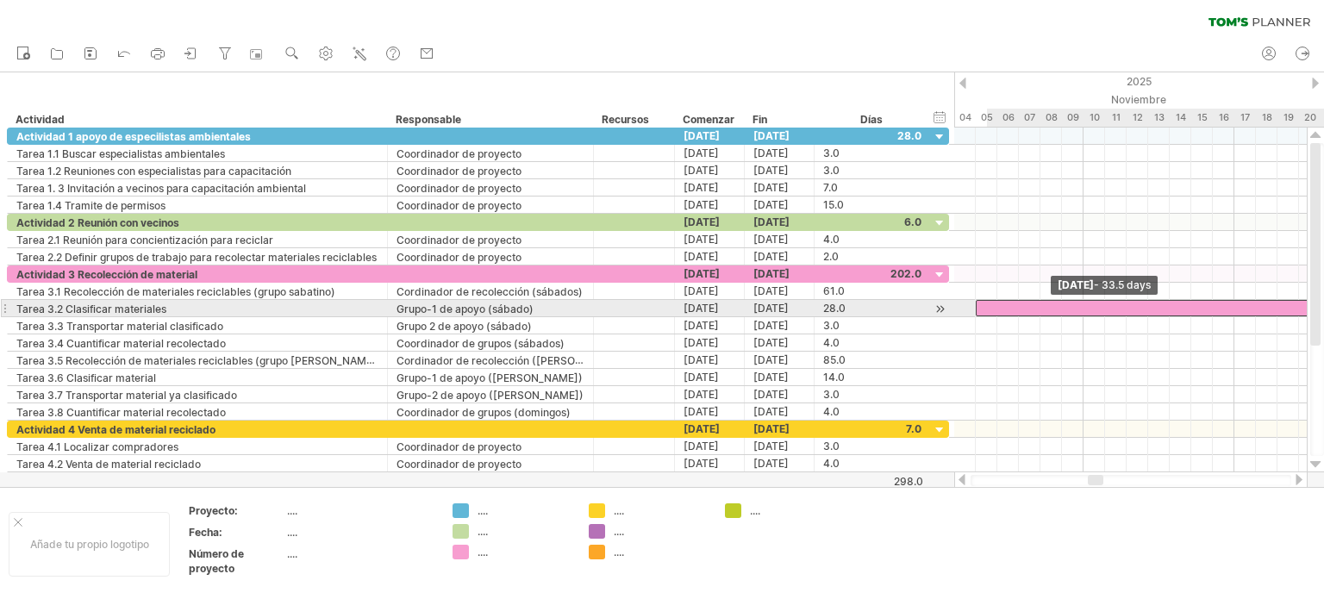
drag, startPoint x: 1082, startPoint y: 308, endPoint x: 993, endPoint y: 339, distance: 94.8
click at [979, 309] on div "*********" at bounding box center [1342, 308] width 733 height 16
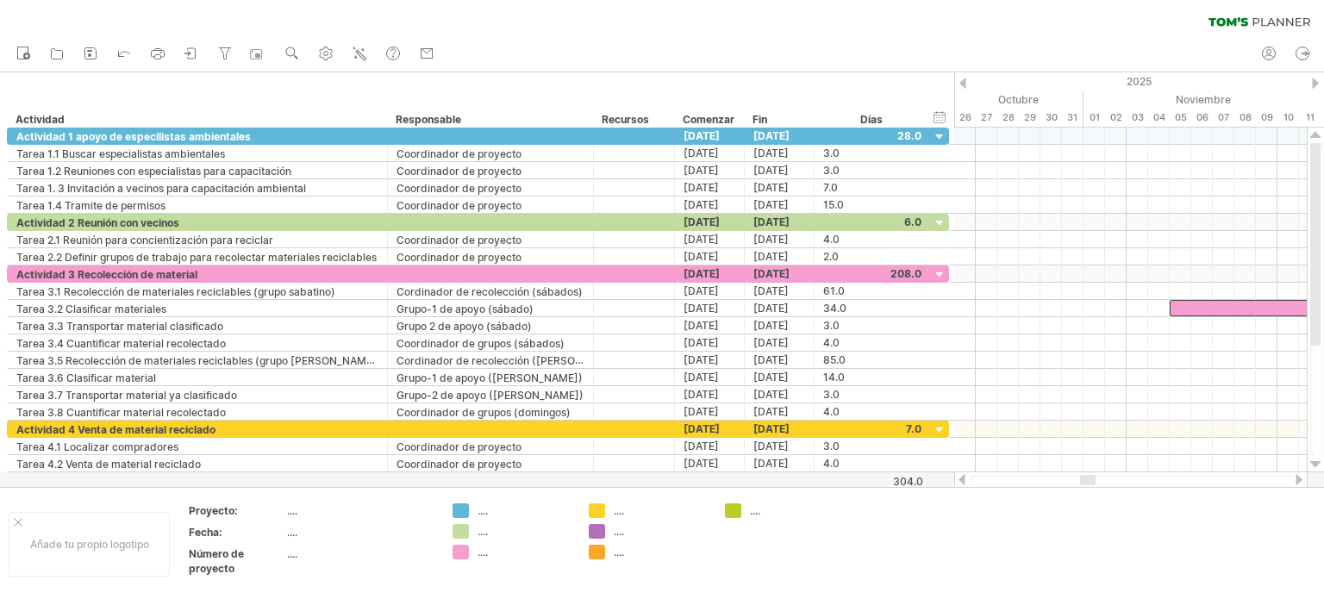
click at [1087, 481] on div at bounding box center [1088, 480] width 16 height 10
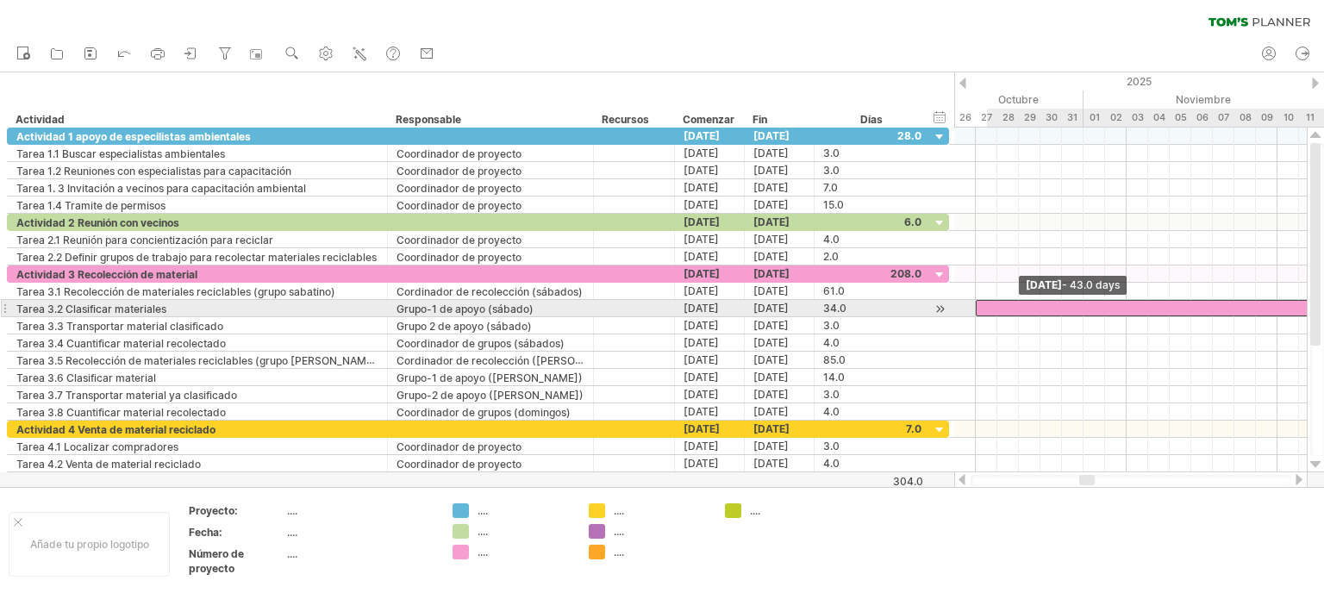
drag, startPoint x: 1170, startPoint y: 306, endPoint x: 979, endPoint y: 316, distance: 191.6
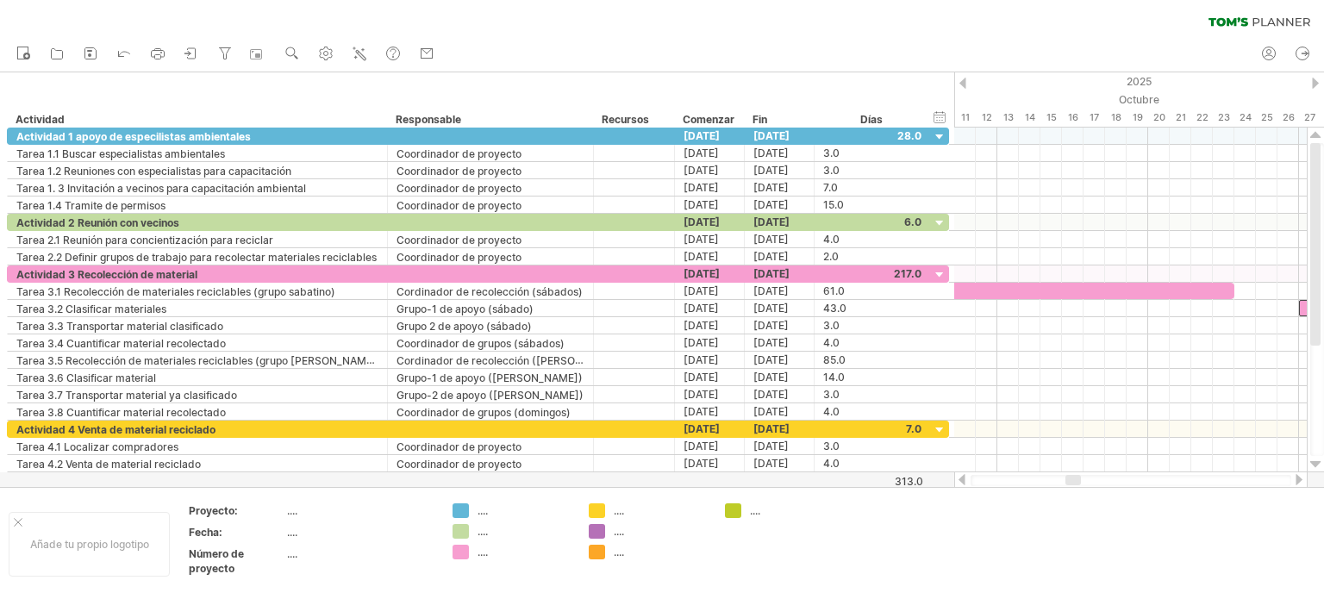
drag, startPoint x: 1086, startPoint y: 477, endPoint x: 1072, endPoint y: 477, distance: 13.8
click at [1072, 477] on div at bounding box center [1073, 480] width 16 height 10
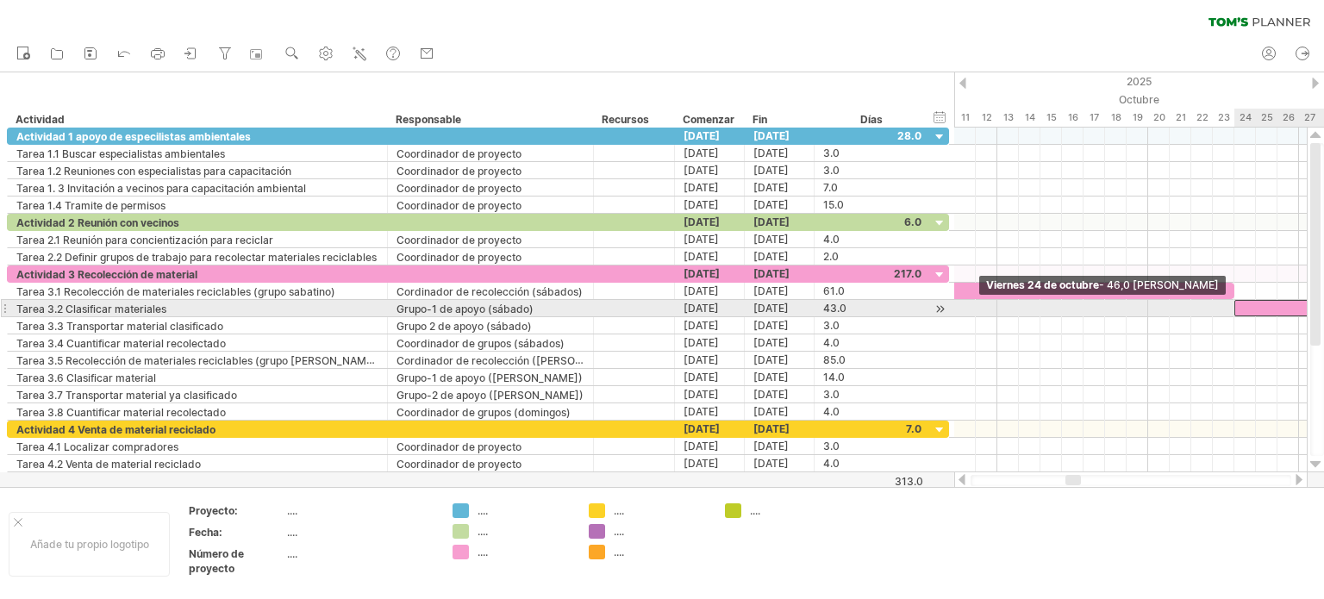
drag, startPoint x: 1298, startPoint y: 305, endPoint x: 1234, endPoint y: 309, distance: 63.9
click at [1234, 309] on span at bounding box center [1234, 308] width 7 height 16
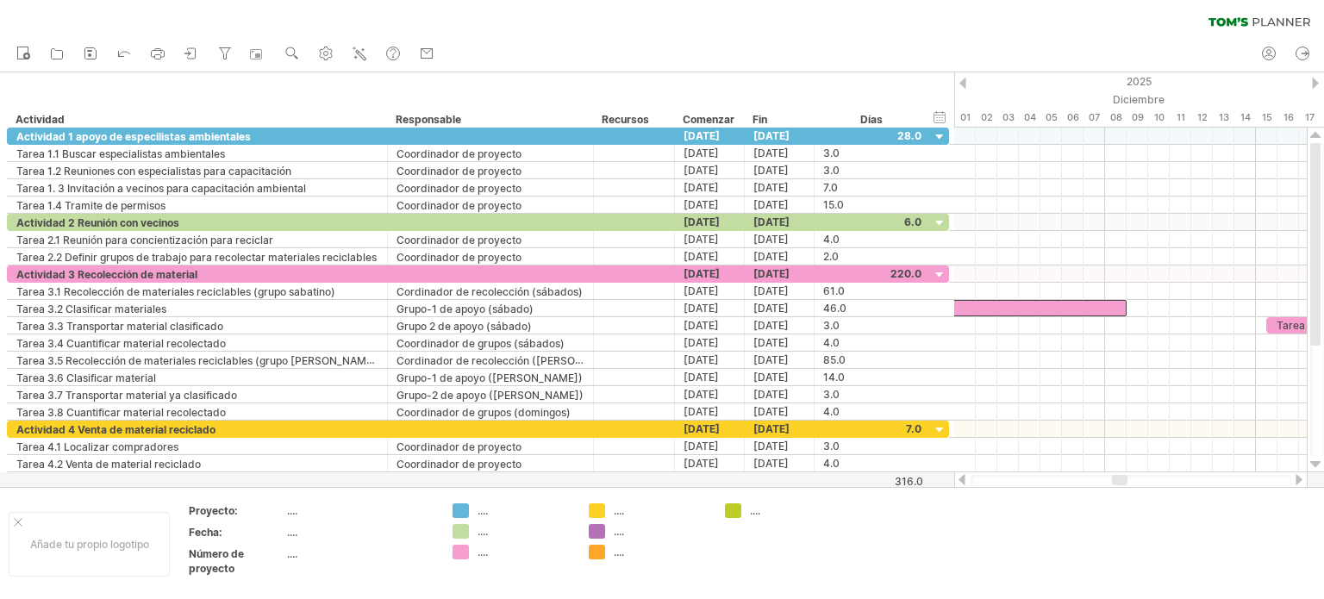
drag, startPoint x: 1075, startPoint y: 476, endPoint x: 1122, endPoint y: 475, distance: 46.5
click at [1122, 475] on div at bounding box center [1120, 480] width 16 height 10
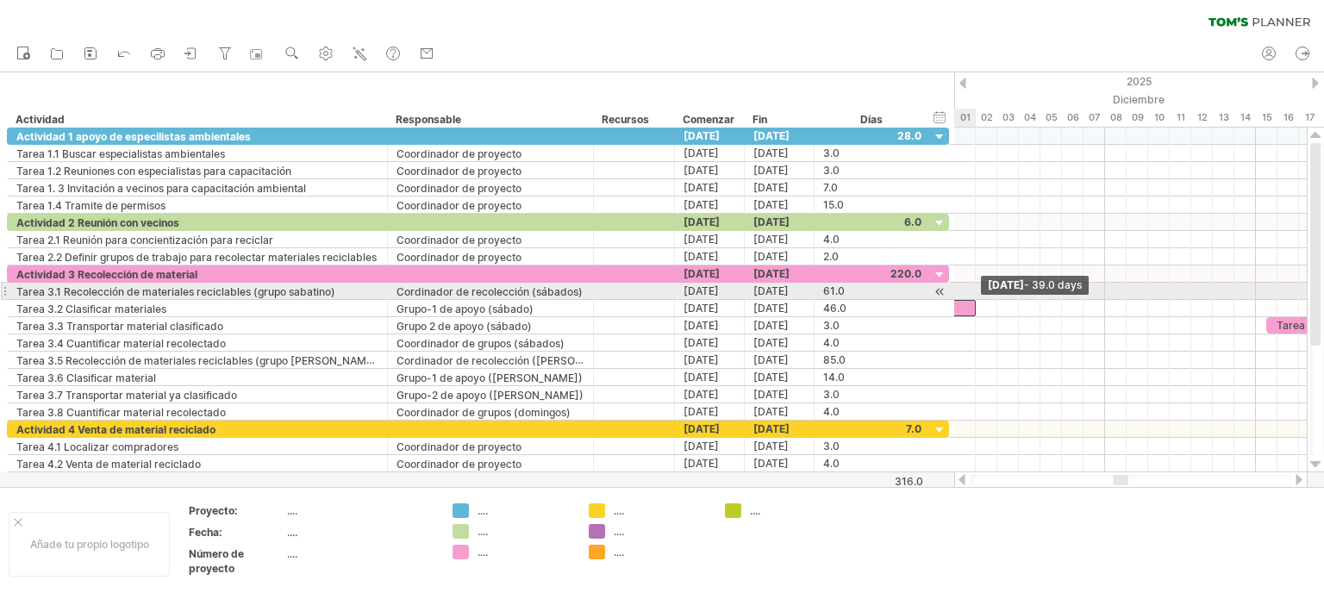
drag, startPoint x: 1125, startPoint y: 303, endPoint x: 963, endPoint y: 299, distance: 161.2
click at [963, 296] on div "Tarea 1.1 Tarea 1.2 Tarea 1.3 ********* ********* Tarea 2.2 Tarea 3.1 *********…" at bounding box center [1130, 300] width 352 height 345
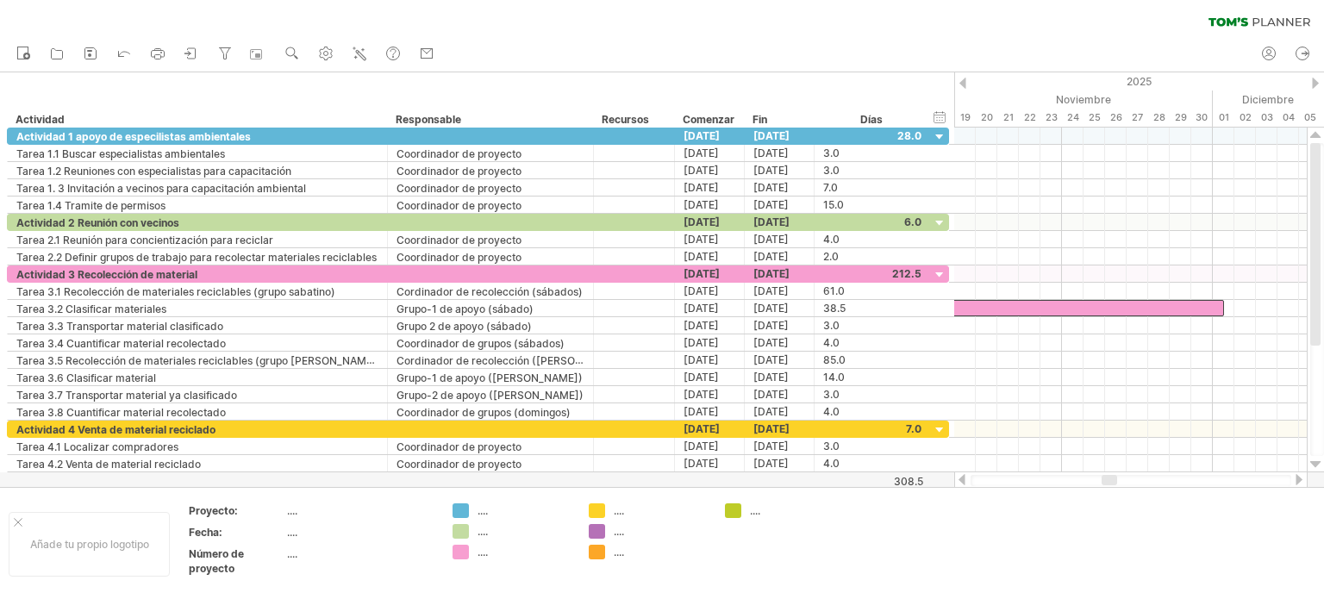
drag, startPoint x: 1120, startPoint y: 477, endPoint x: 1109, endPoint y: 475, distance: 11.5
click at [1109, 475] on div at bounding box center [1109, 480] width 16 height 10
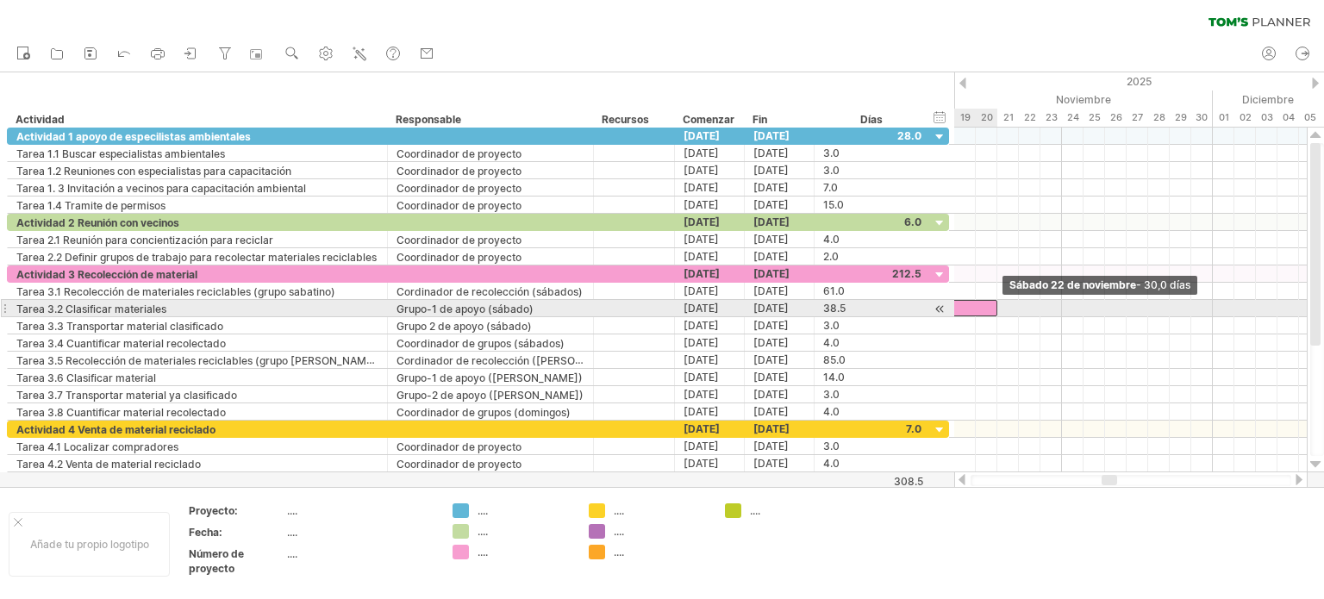
drag, startPoint x: 1222, startPoint y: 302, endPoint x: 990, endPoint y: 334, distance: 233.9
click at [989, 316] on div "Tarea 1.1 Tarea 1.2 Tarea 1.3 ********* ********* Tarea 2.2 Tarea 3.1 *********…" at bounding box center [1130, 300] width 352 height 345
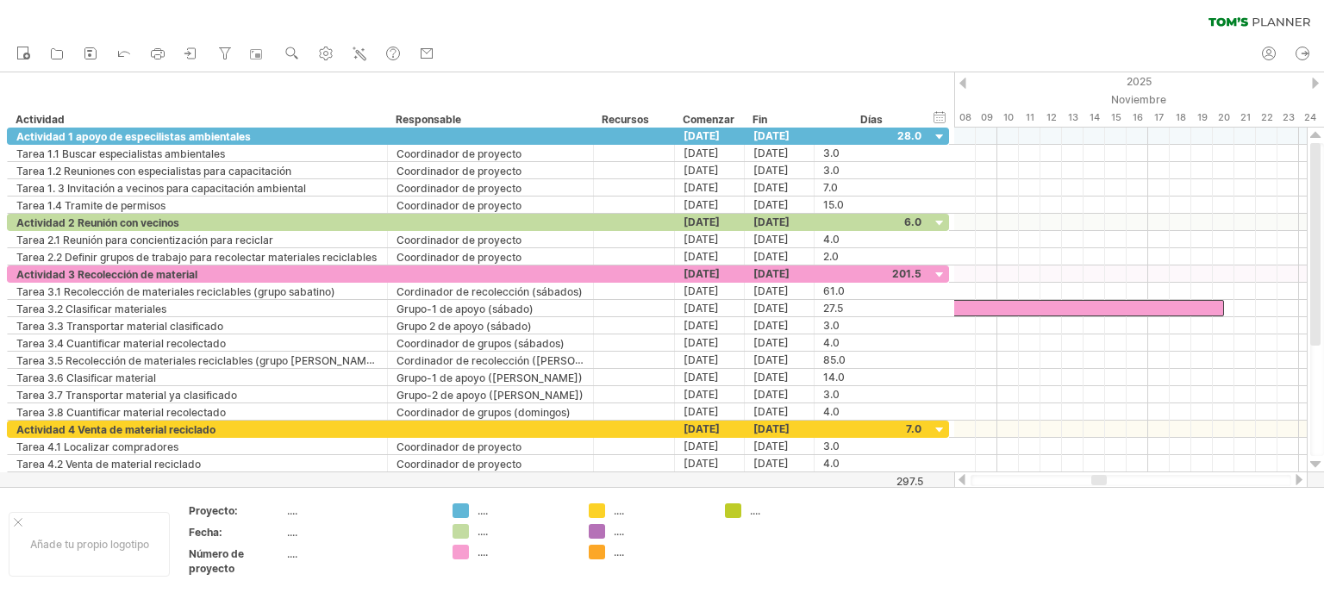
drag, startPoint x: 1107, startPoint y: 478, endPoint x: 1095, endPoint y: 477, distance: 11.2
click at [1095, 477] on div at bounding box center [1099, 480] width 16 height 10
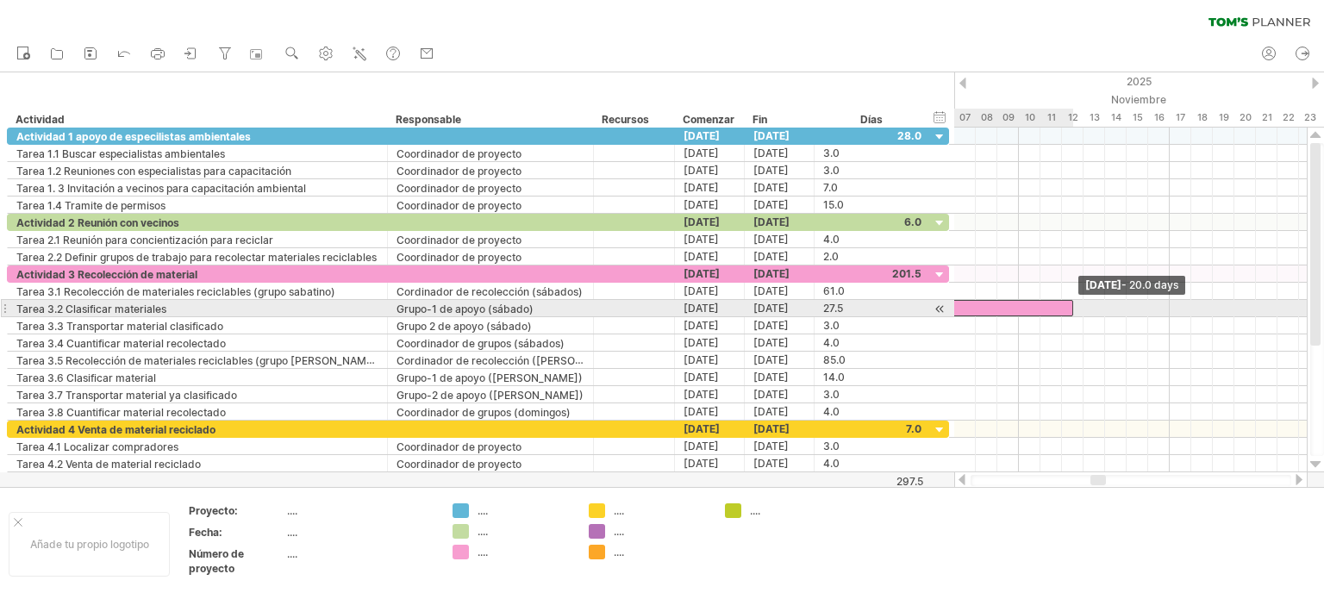
drag, startPoint x: 1244, startPoint y: 306, endPoint x: 1068, endPoint y: 306, distance: 176.7
click at [1068, 306] on div "*********" at bounding box center [862, 308] width 421 height 16
drag, startPoint x: 1073, startPoint y: 307, endPoint x: 988, endPoint y: 324, distance: 87.0
click at [976, 309] on span at bounding box center [975, 308] width 7 height 16
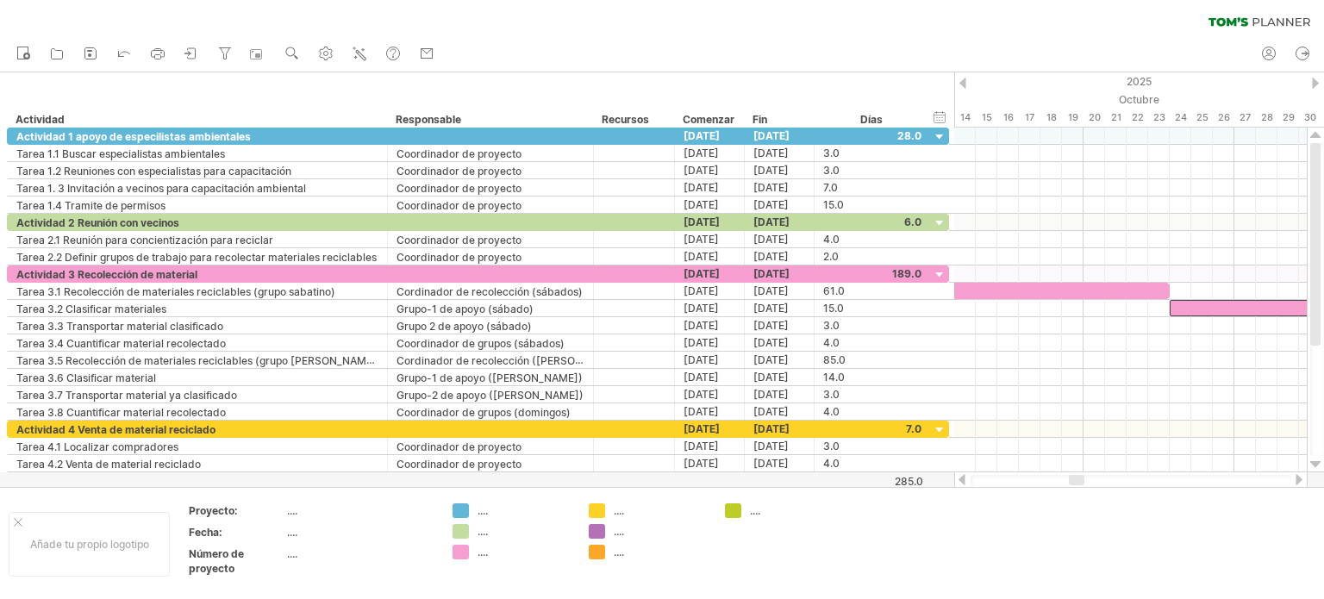
drag, startPoint x: 1094, startPoint y: 475, endPoint x: 1220, endPoint y: 404, distance: 144.3
click at [1072, 474] on div at bounding box center [1130, 479] width 353 height 17
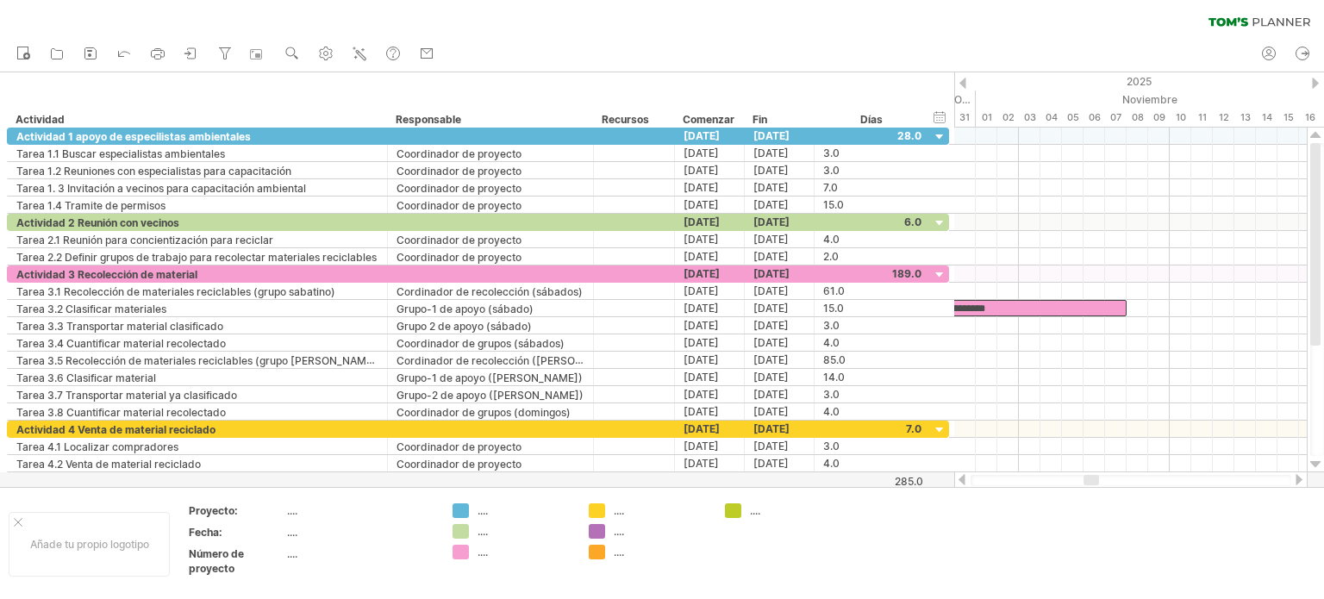
drag, startPoint x: 1069, startPoint y: 477, endPoint x: 1104, endPoint y: 402, distance: 81.7
click at [1086, 475] on div at bounding box center [1091, 480] width 16 height 10
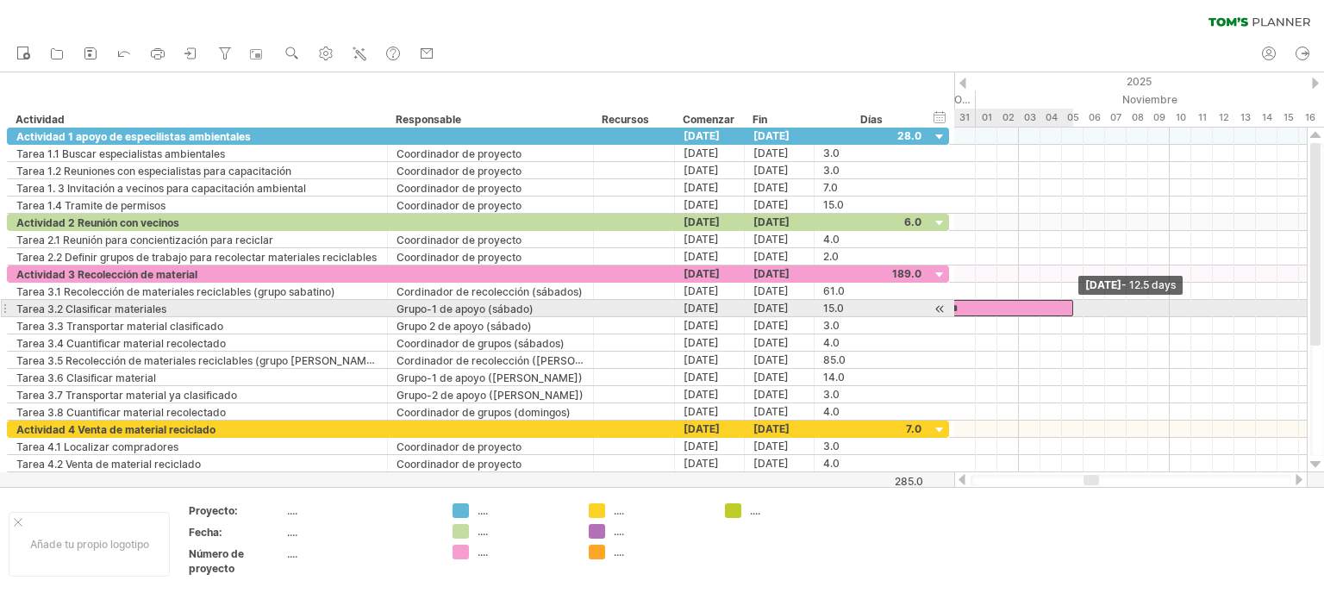
drag, startPoint x: 1128, startPoint y: 307, endPoint x: 1072, endPoint y: 309, distance: 56.1
click at [1072, 309] on span at bounding box center [1072, 308] width 7 height 16
drag, startPoint x: 1069, startPoint y: 307, endPoint x: 996, endPoint y: 307, distance: 72.4
click at [996, 307] on span at bounding box center [997, 308] width 7 height 16
drag, startPoint x: 995, startPoint y: 305, endPoint x: 1010, endPoint y: 307, distance: 14.8
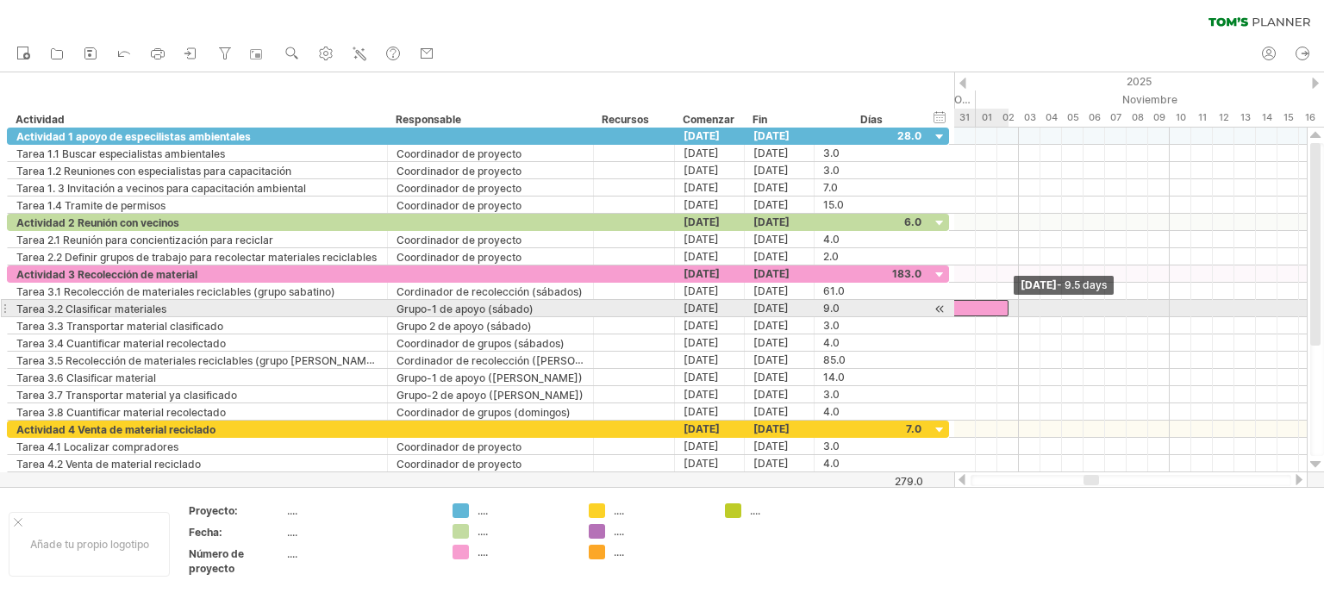
click at [1010, 307] on span at bounding box center [1008, 308] width 7 height 16
click at [1013, 308] on div "Tarea 1.1 Tarea 1.2 Tarea 1.3 ********* ********* Tarea 2.2 Tarea 3.1 *********…" at bounding box center [1130, 300] width 352 height 345
drag, startPoint x: 1006, startPoint y: 306, endPoint x: 1017, endPoint y: 306, distance: 11.2
click at [1017, 306] on span at bounding box center [1018, 308] width 7 height 16
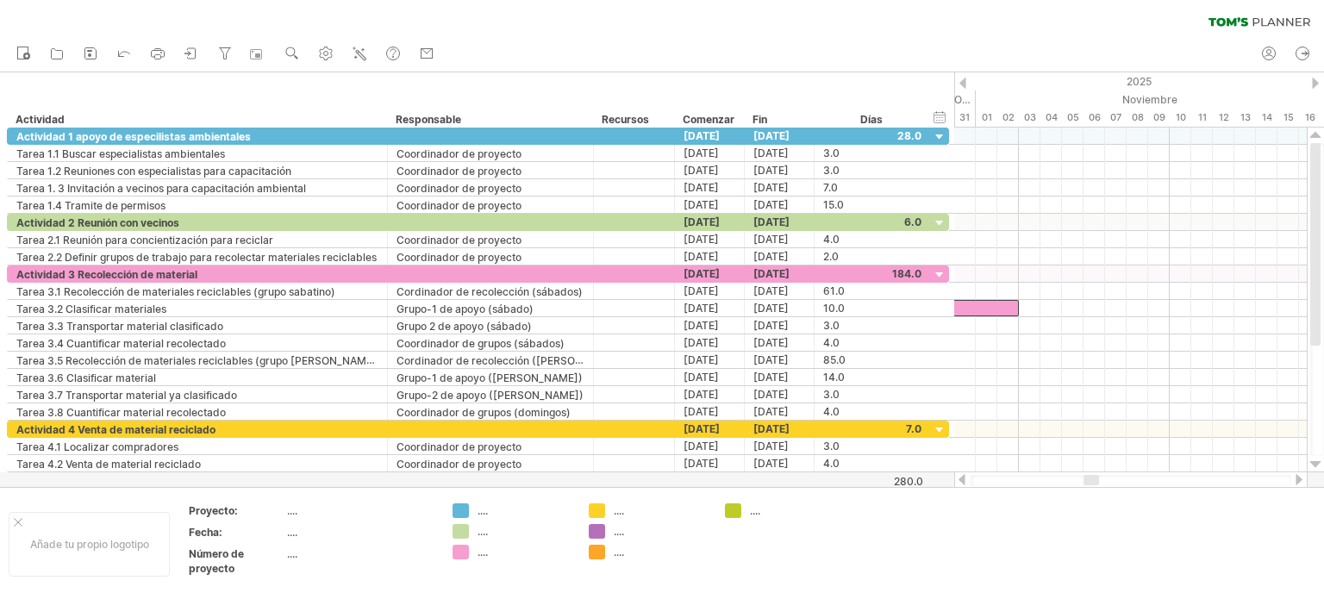
click at [1093, 474] on div at bounding box center [1130, 479] width 353 height 17
drag, startPoint x: 1094, startPoint y: 478, endPoint x: 1132, endPoint y: 430, distance: 60.8
click at [1132, 478] on div at bounding box center [1127, 480] width 16 height 10
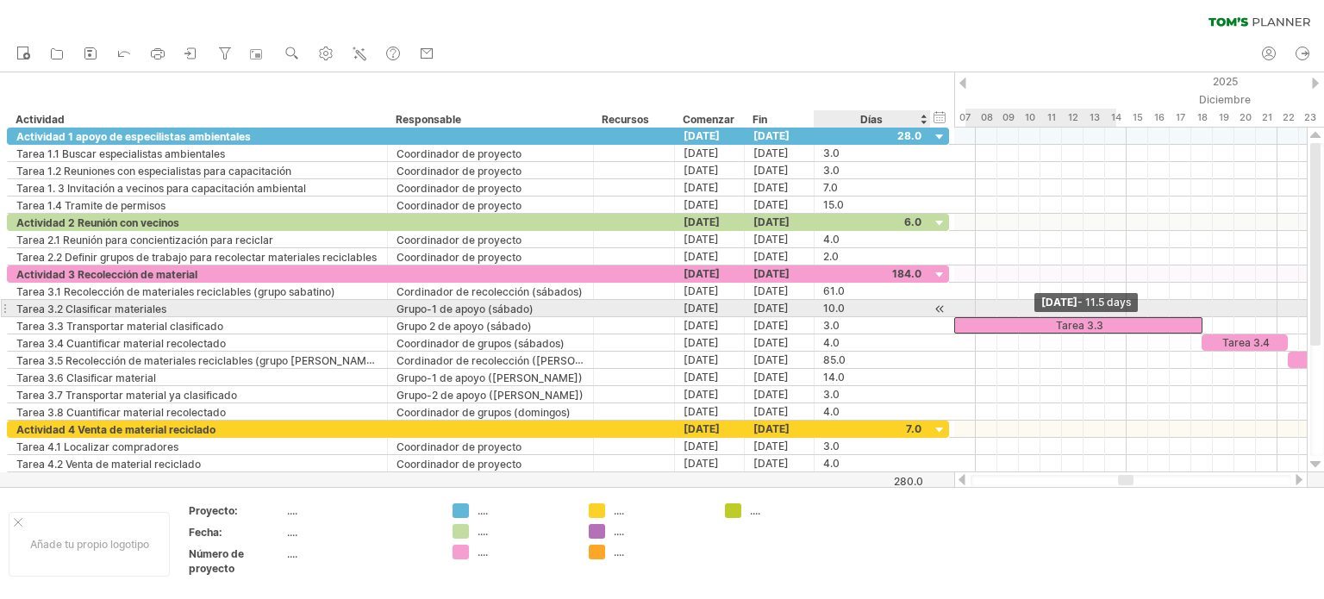
drag, startPoint x: 1051, startPoint y: 321, endPoint x: 897, endPoint y: 312, distance: 154.5
click at [897, 312] on div "Intentando acceder a [DOMAIN_NAME] Conectado de nuevo... 0% borrar filtro" at bounding box center [662, 299] width 1324 height 599
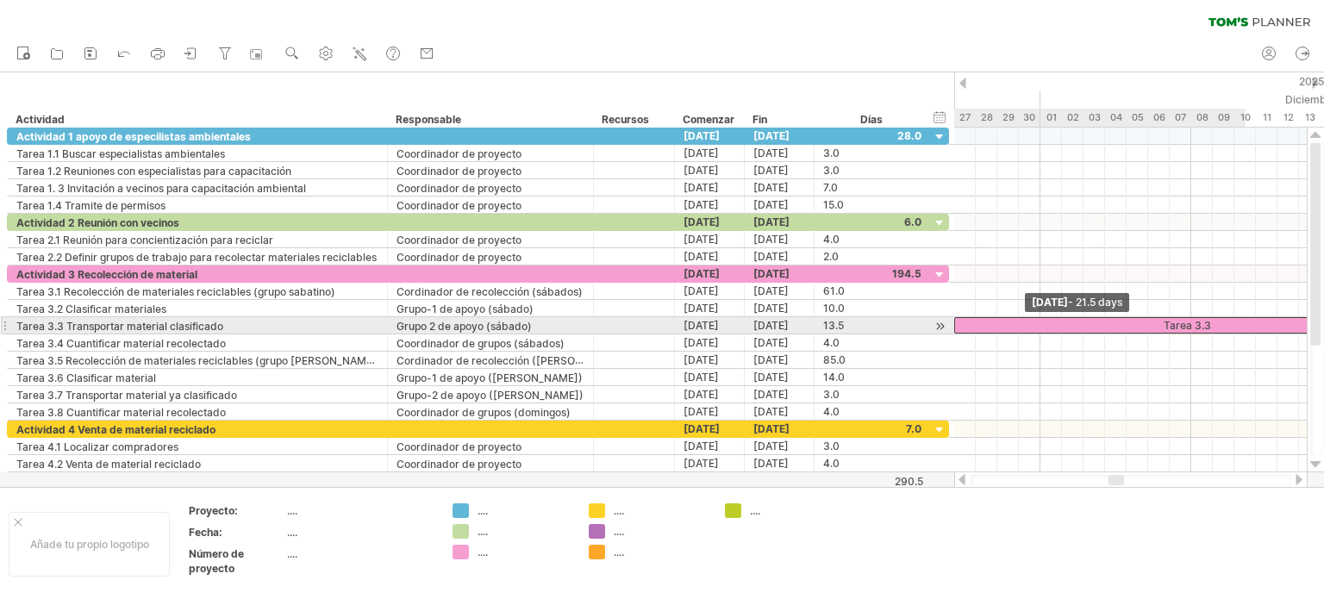
drag, startPoint x: 956, startPoint y: 323, endPoint x: 942, endPoint y: 323, distance: 13.8
click at [942, 323] on div "Intentando acceder a [DOMAIN_NAME] Conectado de nuevo... 0% borrar filtro" at bounding box center [662, 299] width 1324 height 599
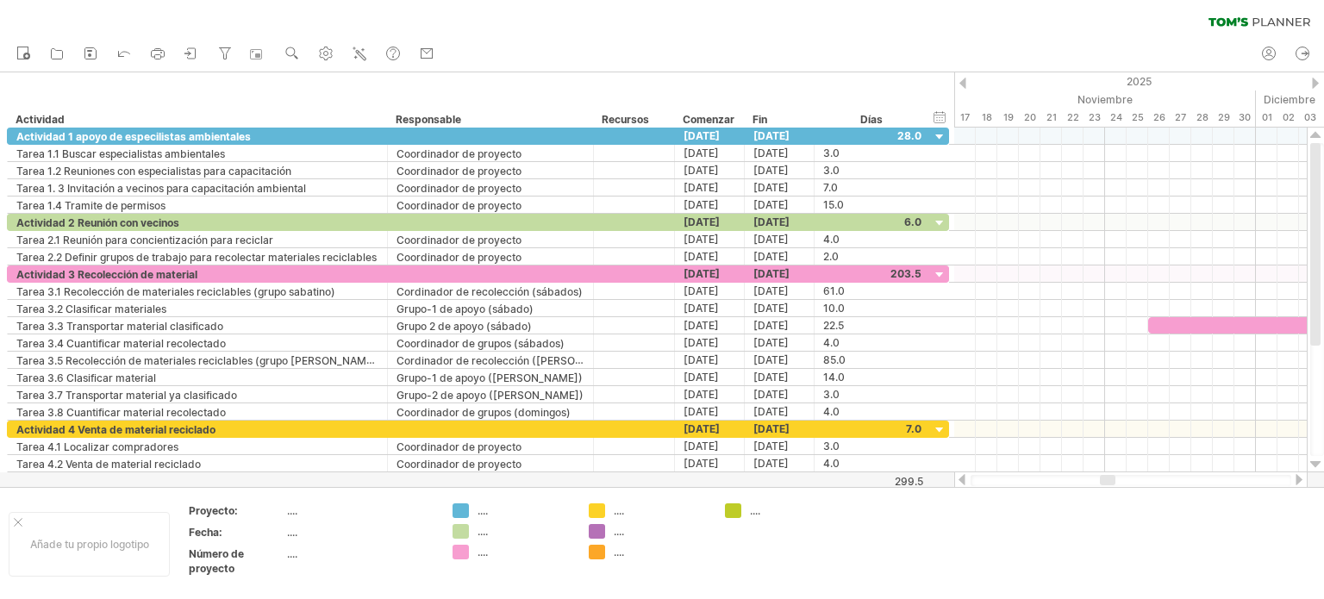
click at [1103, 485] on div at bounding box center [1108, 480] width 16 height 10
click at [1110, 482] on div at bounding box center [1115, 480] width 16 height 10
drag, startPoint x: 1113, startPoint y: 476, endPoint x: 1081, endPoint y: 478, distance: 32.8
click at [1081, 478] on div at bounding box center [1130, 480] width 321 height 11
drag, startPoint x: 1109, startPoint y: 479, endPoint x: 1096, endPoint y: 483, distance: 13.6
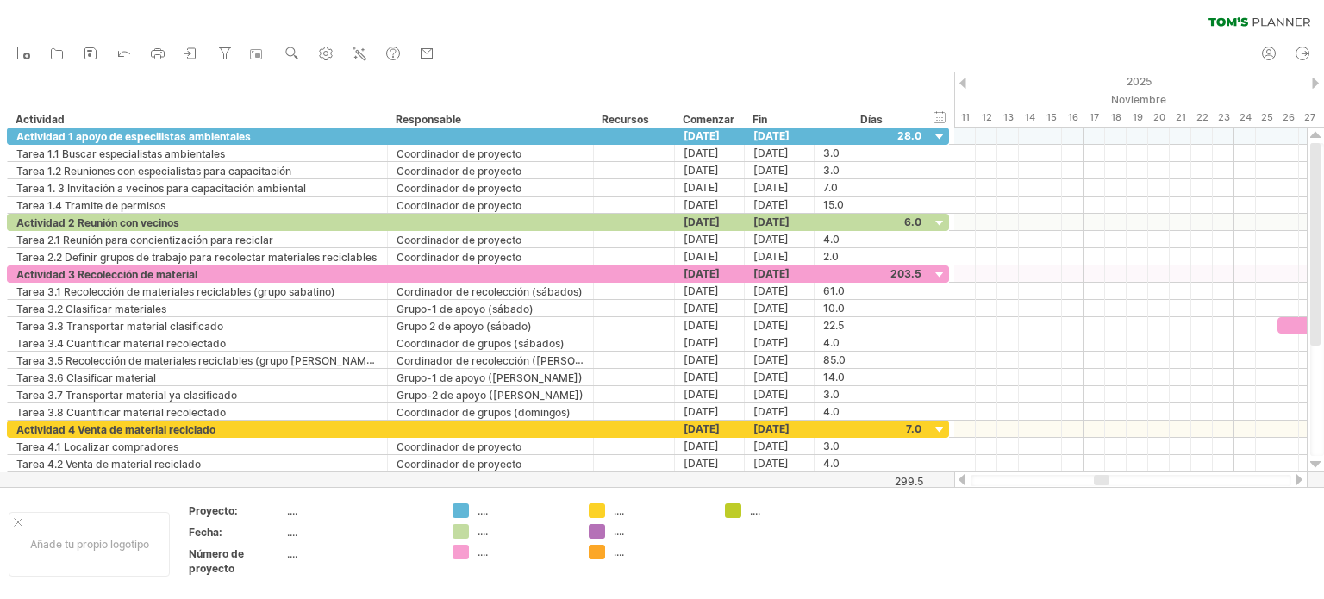
click at [1096, 483] on div at bounding box center [1102, 480] width 16 height 10
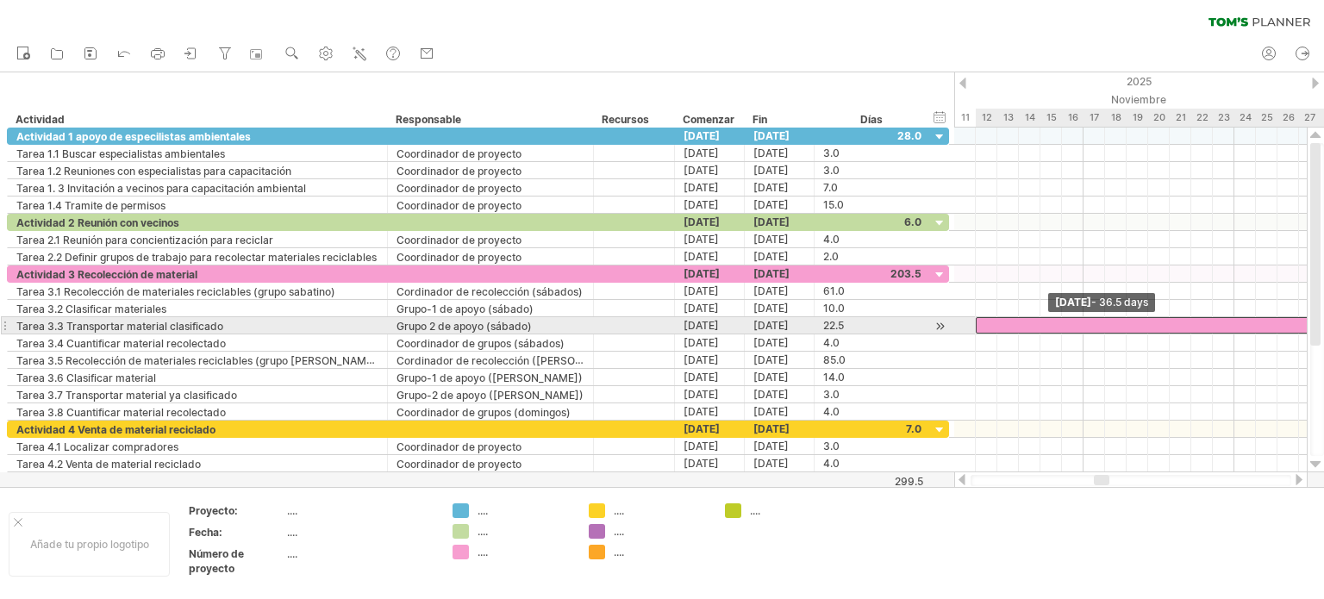
drag, startPoint x: 1279, startPoint y: 323, endPoint x: 972, endPoint y: 321, distance: 306.8
click at [972, 321] on span at bounding box center [975, 325] width 7 height 16
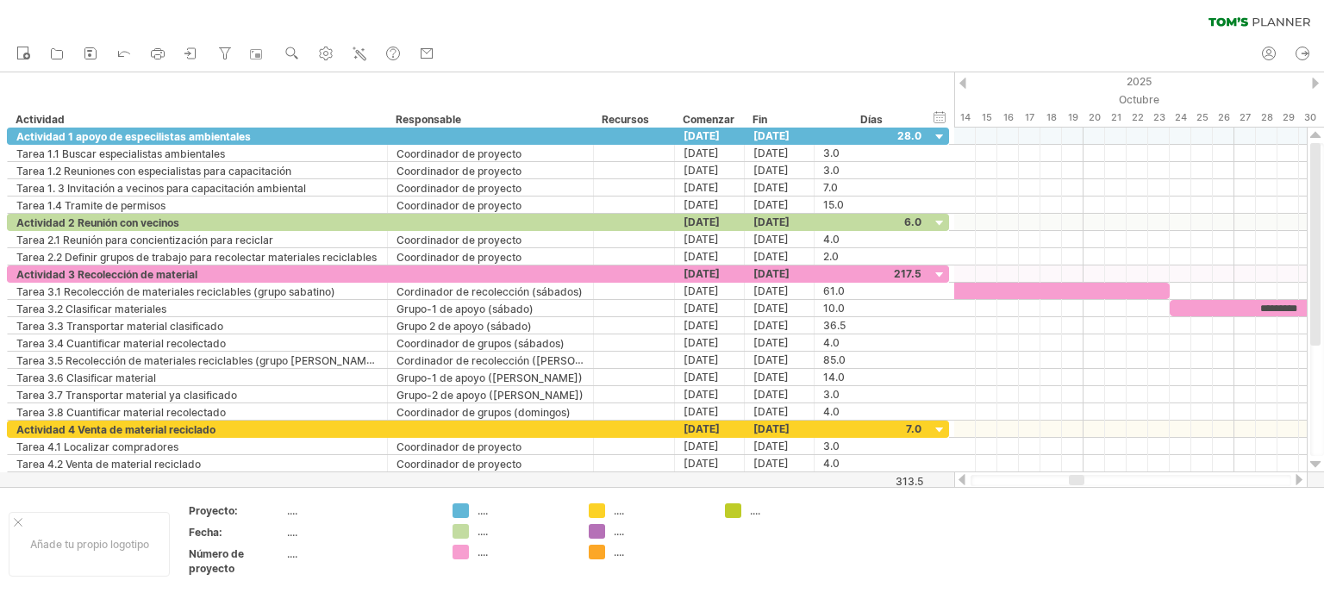
drag, startPoint x: 1100, startPoint y: 479, endPoint x: 1075, endPoint y: 479, distance: 25.0
click at [1075, 479] on div at bounding box center [1077, 480] width 16 height 10
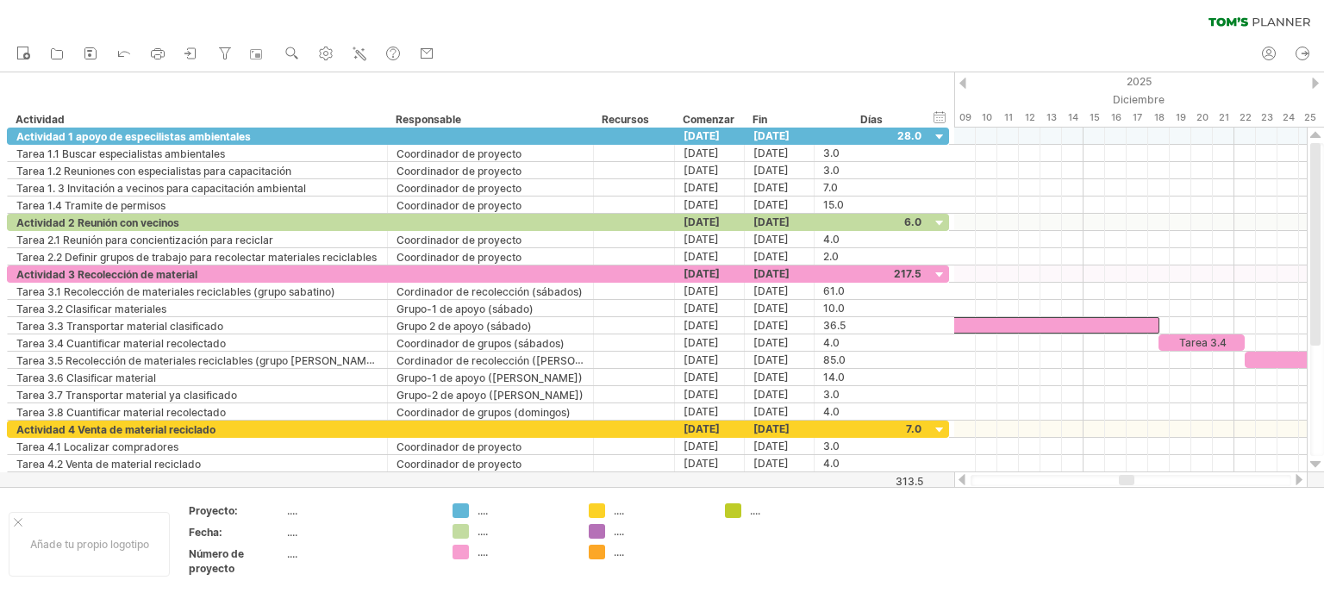
drag, startPoint x: 1069, startPoint y: 481, endPoint x: 1120, endPoint y: 481, distance: 50.8
click at [1120, 481] on div at bounding box center [1127, 480] width 16 height 10
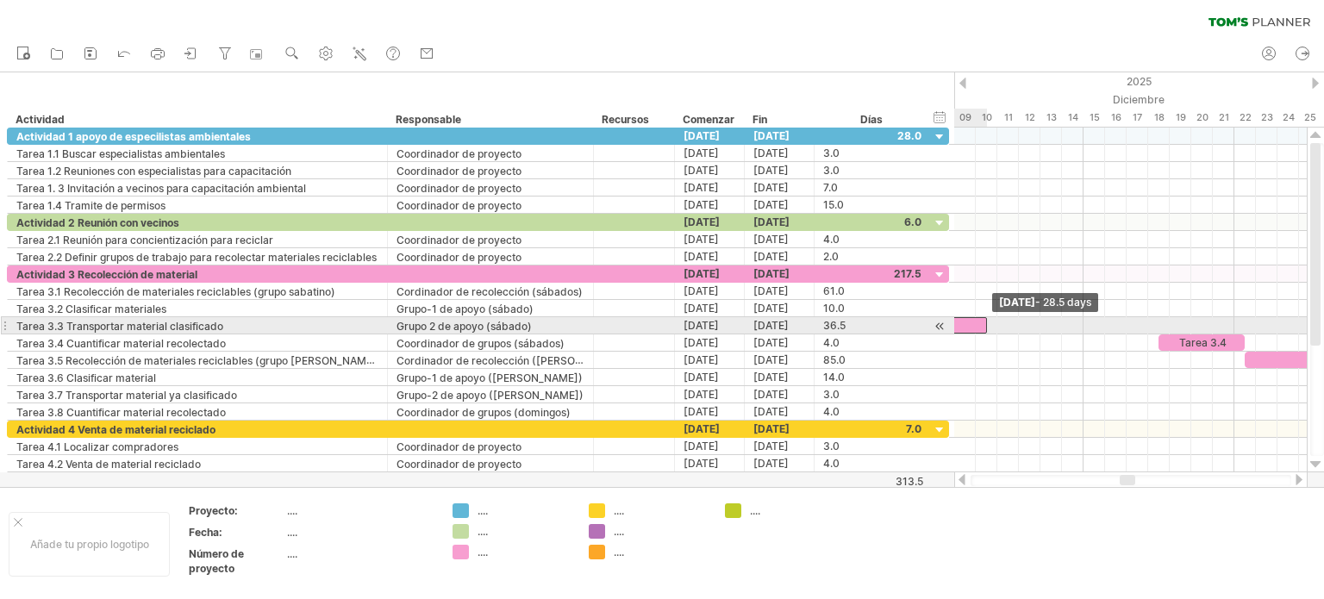
drag, startPoint x: 1088, startPoint y: 329, endPoint x: 982, endPoint y: 328, distance: 106.0
click at [983, 328] on span at bounding box center [986, 325] width 7 height 16
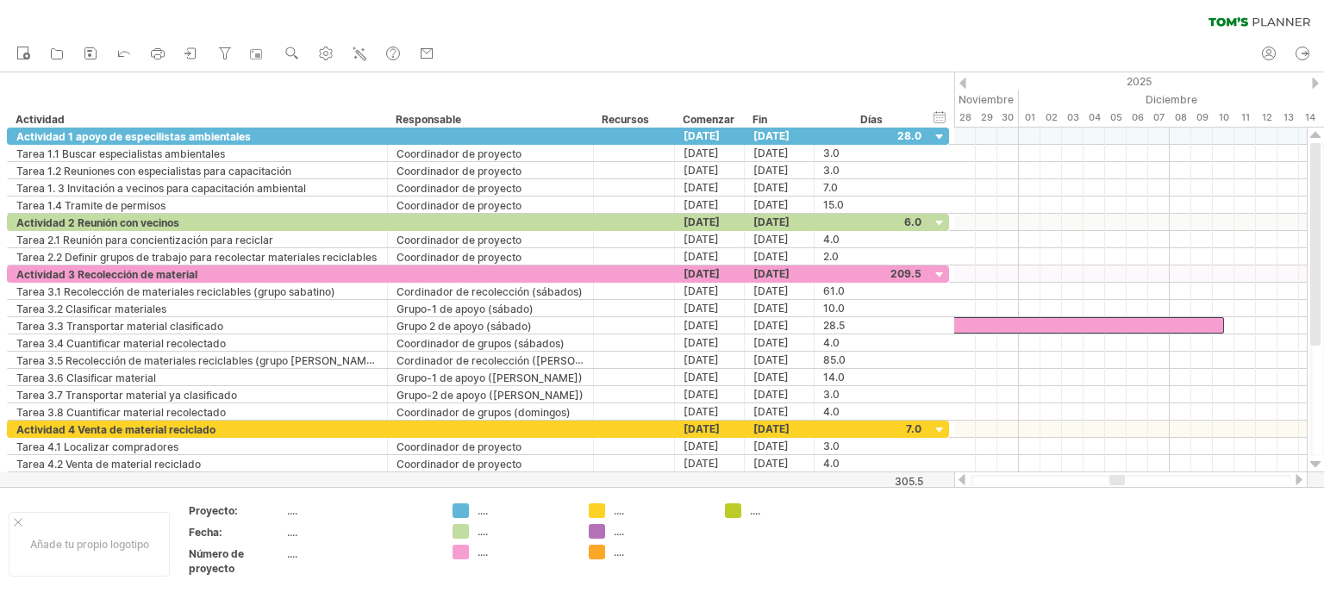
drag, startPoint x: 1131, startPoint y: 482, endPoint x: 1120, endPoint y: 482, distance: 10.3
click at [1120, 482] on div at bounding box center [1117, 480] width 16 height 10
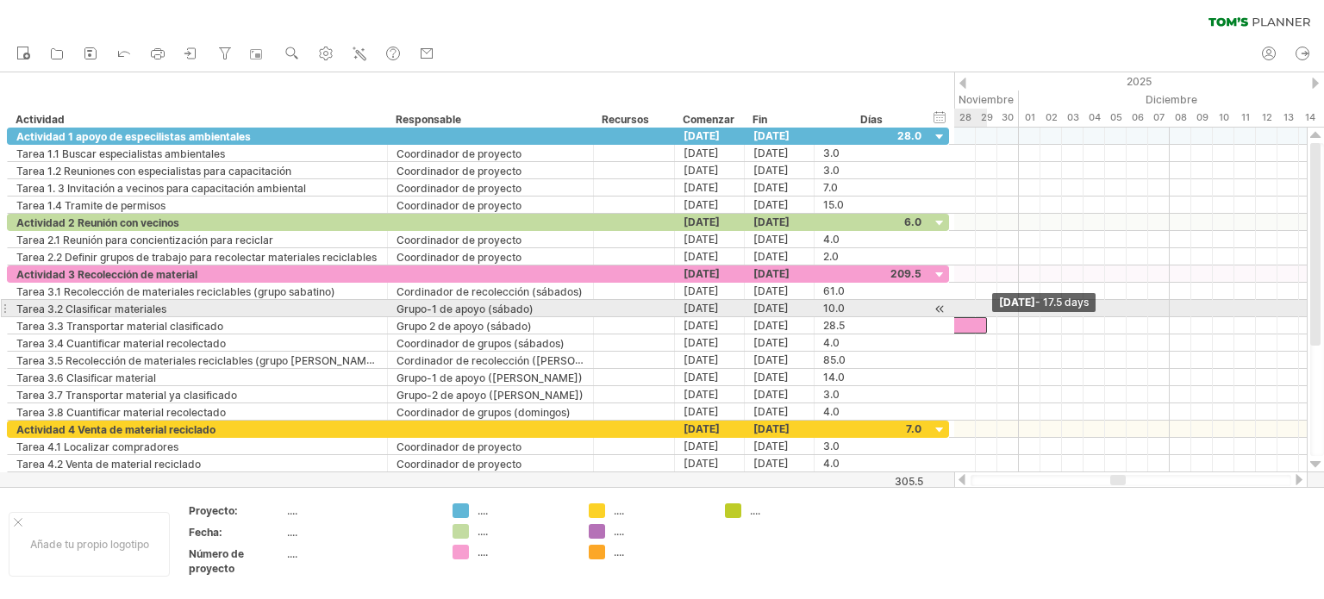
drag, startPoint x: 1220, startPoint y: 320, endPoint x: 982, endPoint y: 314, distance: 237.9
click at [982, 314] on div "Tarea 1.1 Tarea 1.2 Tarea 1.3 ********* ********* Tarea 2.2 Tarea 3.1 *********…" at bounding box center [1130, 300] width 352 height 345
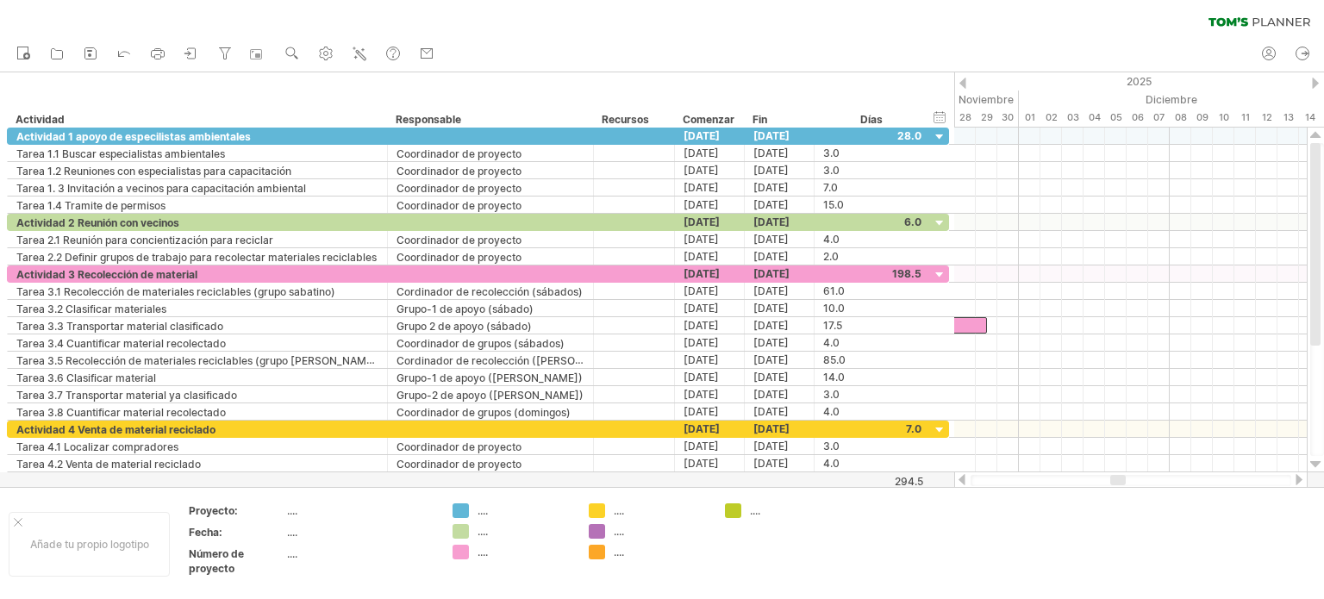
click at [1134, 483] on div at bounding box center [1130, 480] width 321 height 11
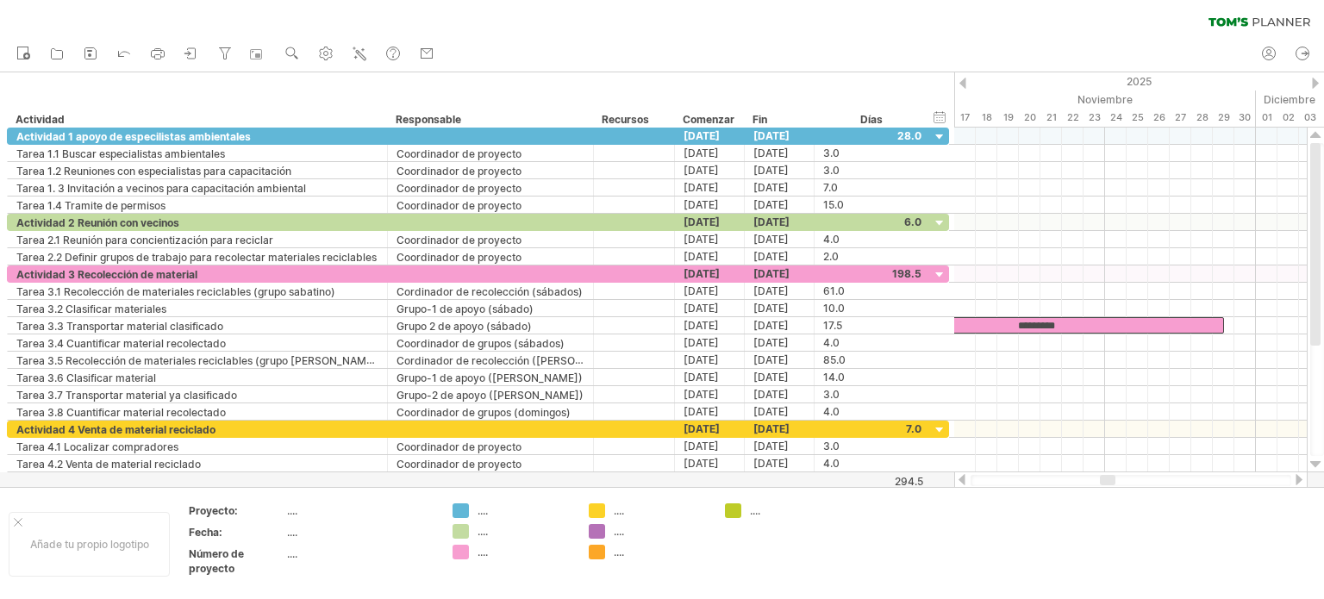
drag, startPoint x: 1113, startPoint y: 479, endPoint x: 1103, endPoint y: 482, distance: 10.7
click at [1103, 482] on div at bounding box center [1108, 480] width 16 height 10
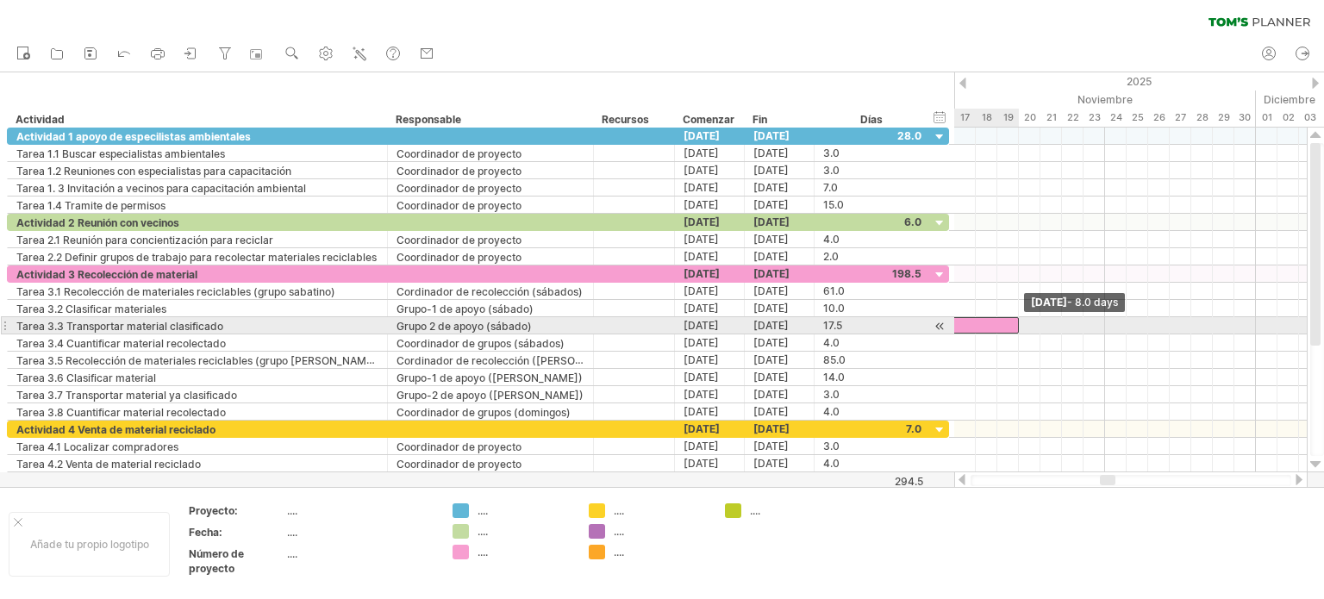
drag, startPoint x: 1220, startPoint y: 317, endPoint x: 1020, endPoint y: 324, distance: 200.0
click at [1020, 324] on span at bounding box center [1018, 325] width 7 height 16
drag, startPoint x: 1014, startPoint y: 327, endPoint x: 972, endPoint y: 326, distance: 42.2
click at [972, 326] on span at bounding box center [975, 325] width 7 height 16
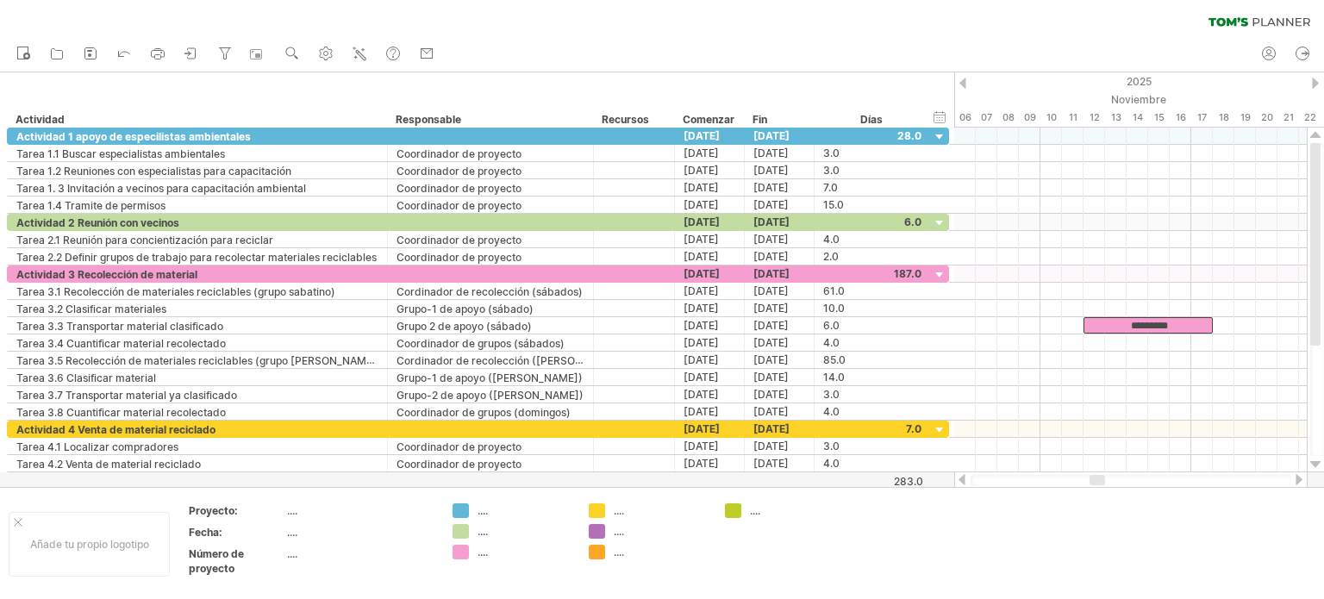
drag, startPoint x: 1106, startPoint y: 484, endPoint x: 1095, endPoint y: 484, distance: 10.3
click at [1095, 484] on div at bounding box center [1097, 480] width 16 height 10
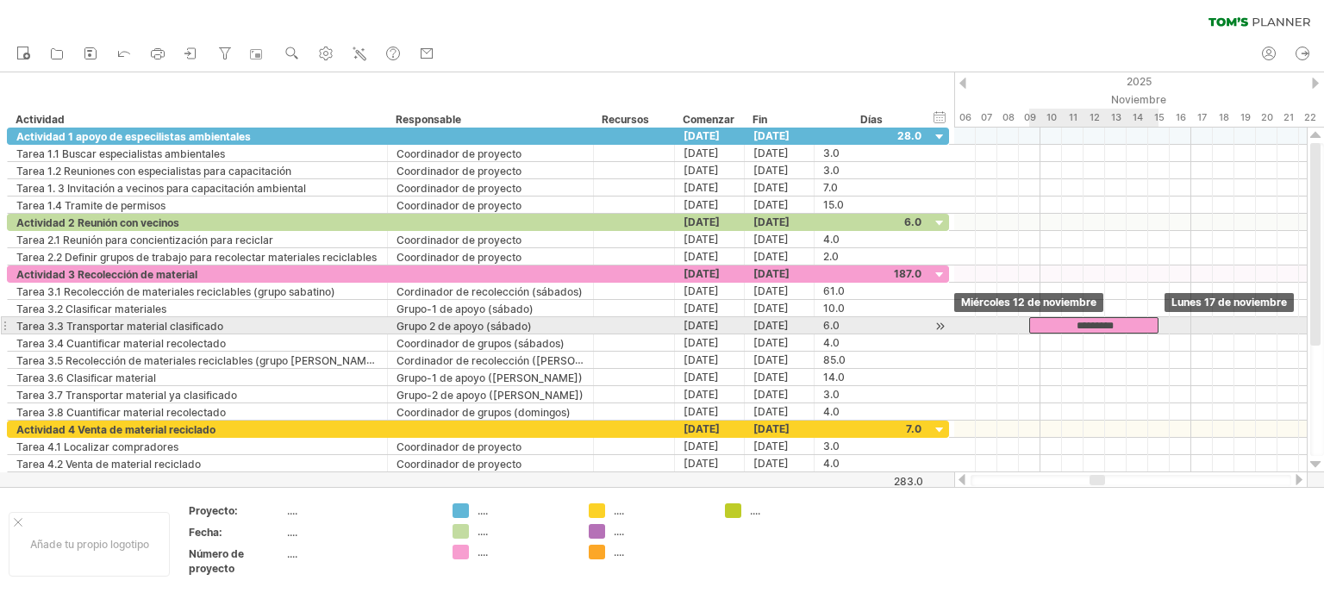
drag, startPoint x: 1186, startPoint y: 325, endPoint x: 1148, endPoint y: 325, distance: 37.9
click at [1148, 325] on div "*********" at bounding box center [1093, 325] width 129 height 16
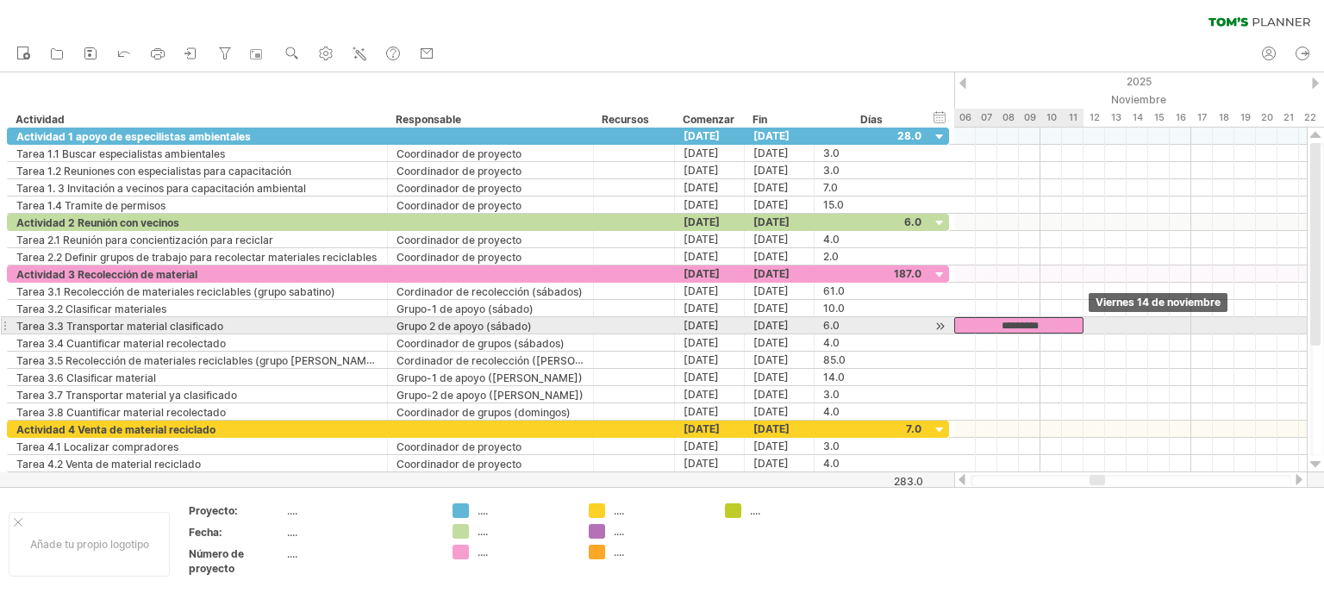
drag, startPoint x: 1089, startPoint y: 321, endPoint x: 1023, endPoint y: 321, distance: 66.4
click at [1023, 321] on font "*********" at bounding box center [1019, 326] width 37 height 10
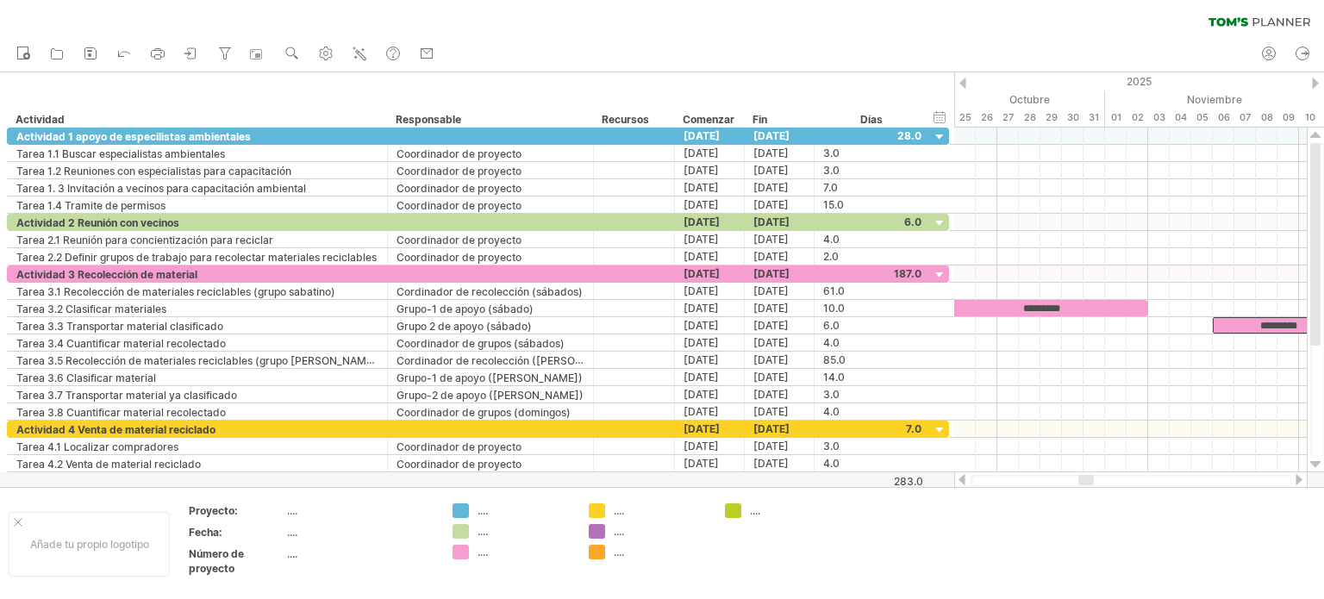
drag, startPoint x: 1099, startPoint y: 480, endPoint x: 1088, endPoint y: 480, distance: 11.2
click at [1088, 480] on div at bounding box center [1086, 480] width 16 height 10
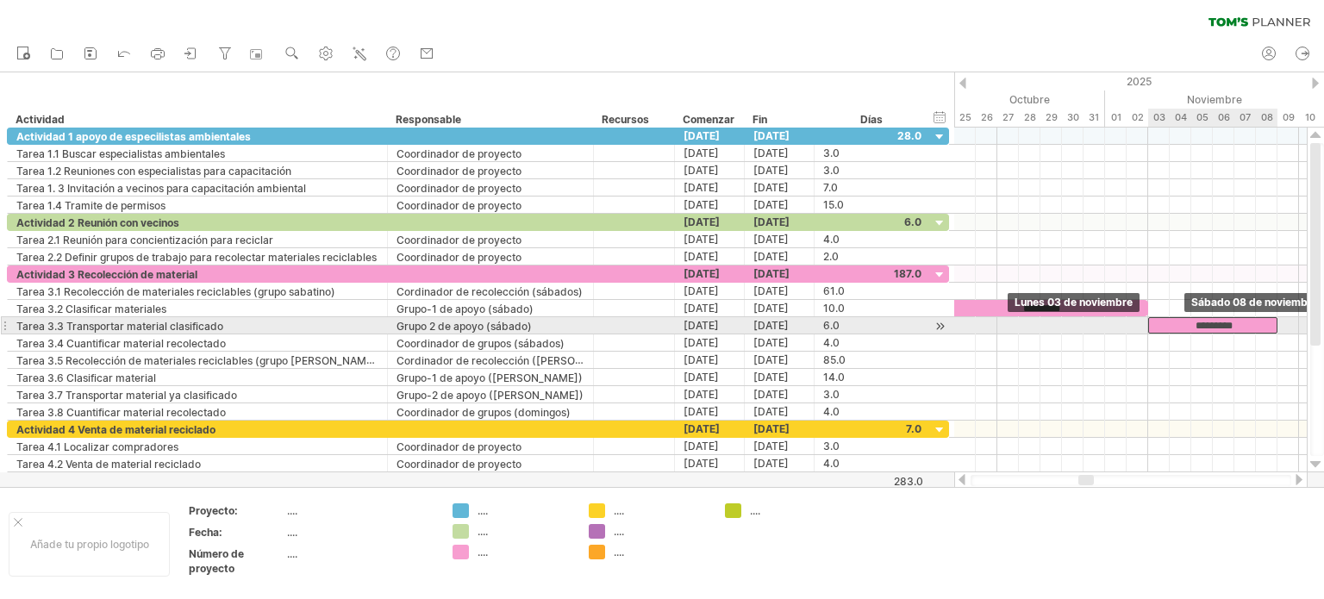
drag, startPoint x: 1250, startPoint y: 321, endPoint x: 1185, endPoint y: 325, distance: 64.7
click at [1185, 325] on div "*********" at bounding box center [1212, 325] width 129 height 16
drag, startPoint x: 1274, startPoint y: 320, endPoint x: 1238, endPoint y: 324, distance: 35.6
click at [1238, 324] on div "*********" at bounding box center [1196, 325] width 97 height 16
drag, startPoint x: 1242, startPoint y: 321, endPoint x: 1231, endPoint y: 324, distance: 11.7
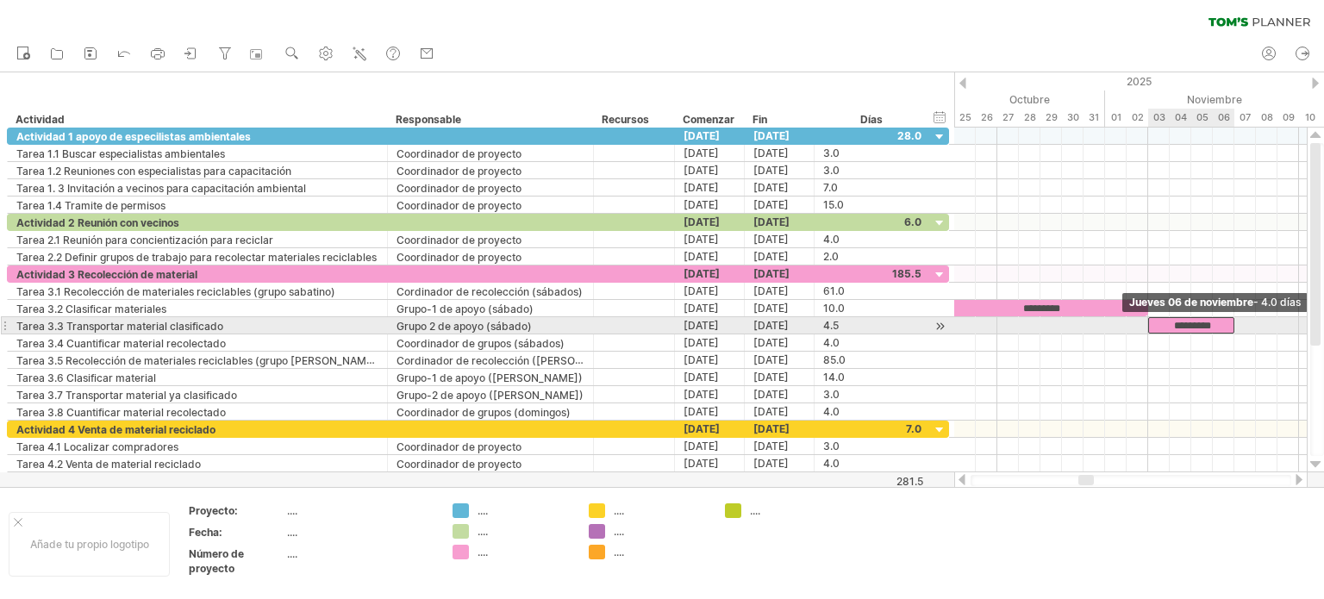
click at [1231, 324] on span at bounding box center [1234, 325] width 7 height 16
click at [1226, 321] on span at bounding box center [1223, 325] width 7 height 16
click at [1213, 323] on span at bounding box center [1212, 325] width 7 height 16
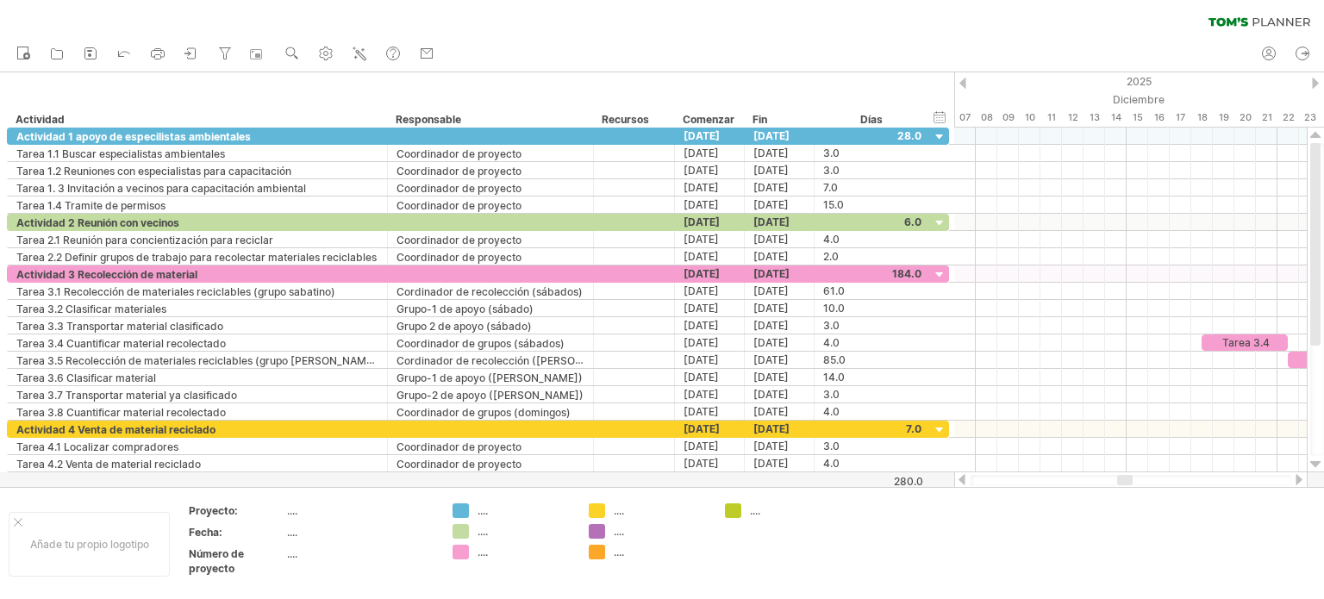
drag, startPoint x: 1079, startPoint y: 476, endPoint x: 1148, endPoint y: 459, distance: 70.9
click at [1117, 483] on div at bounding box center [1125, 480] width 16 height 10
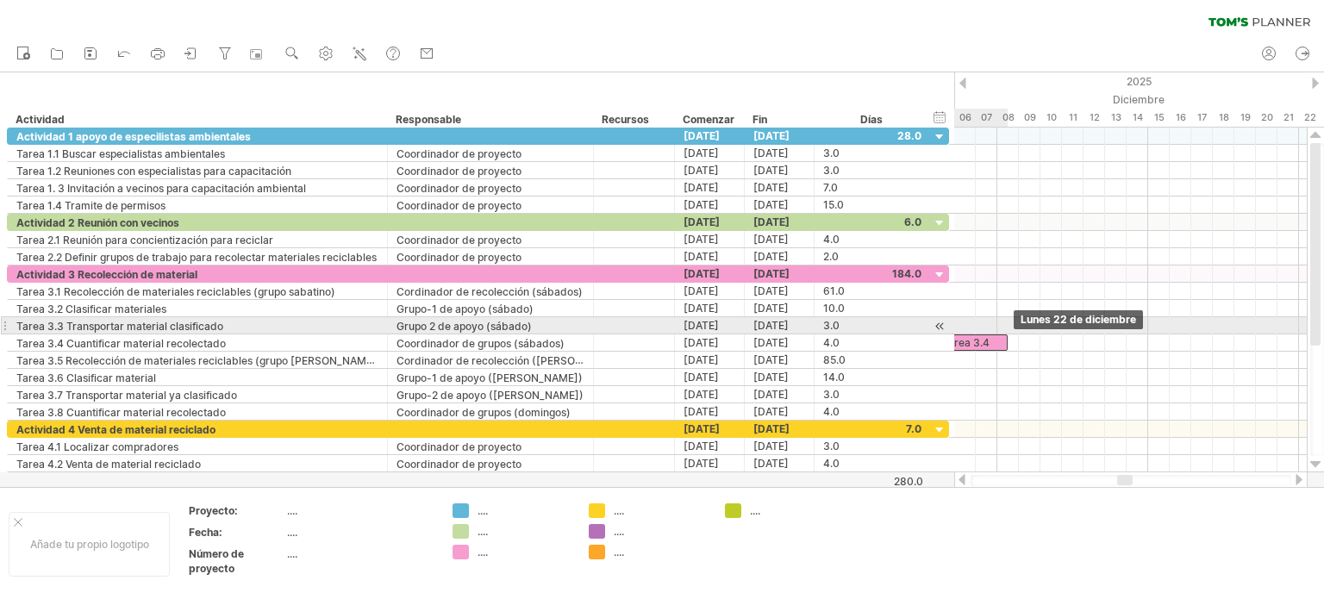
drag, startPoint x: 1275, startPoint y: 339, endPoint x: 978, endPoint y: 330, distance: 297.4
click at [978, 330] on div "Tarea 1.1 Tarea 1.2 Tarea 1.3 ********* ********* Tarea 2.2 Tarea 3.1 *********…" at bounding box center [1130, 300] width 352 height 345
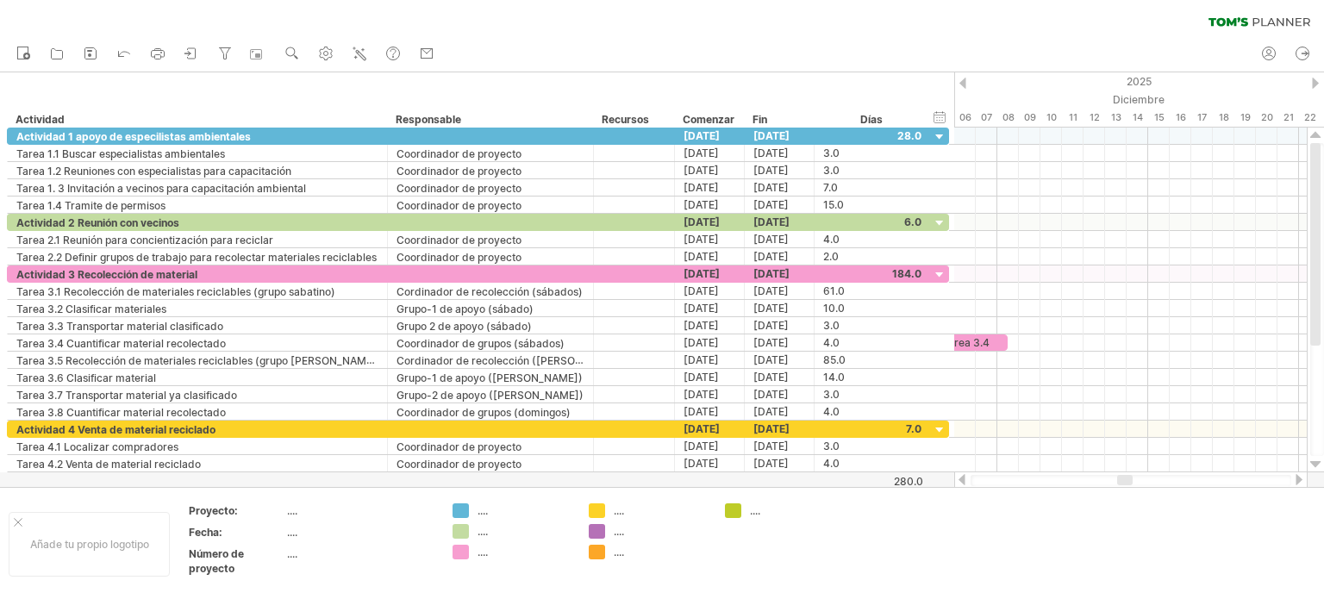
click at [1134, 478] on div at bounding box center [1130, 479] width 353 height 17
click at [1121, 480] on div at bounding box center [1119, 480] width 16 height 10
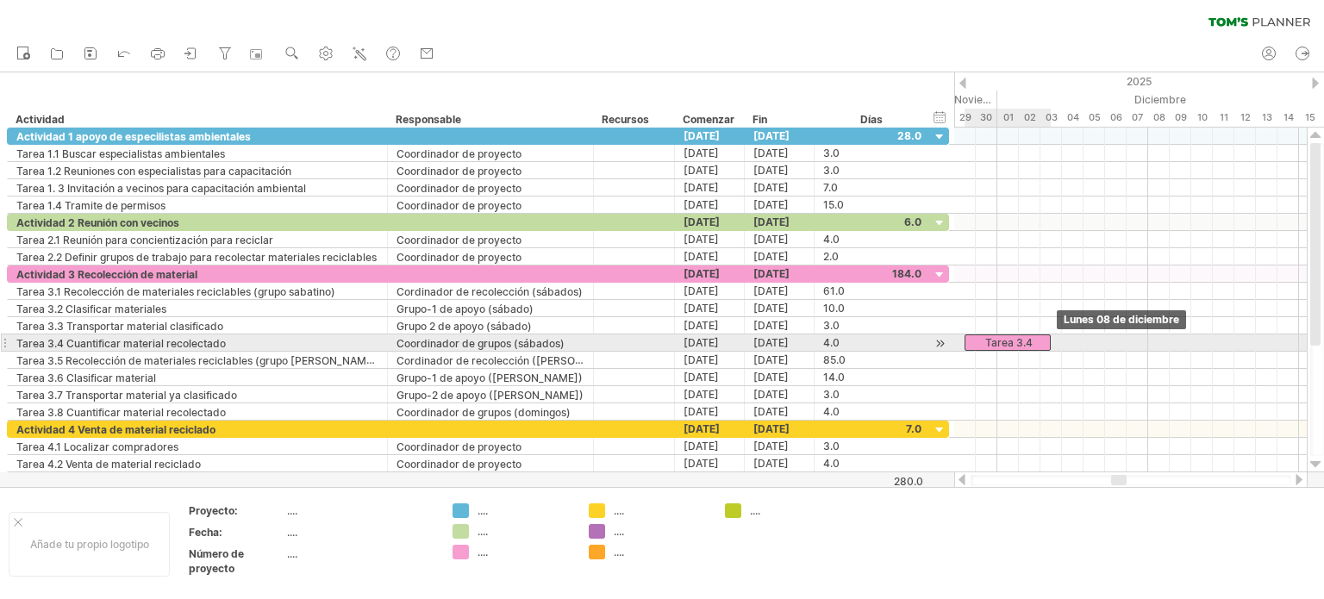
drag, startPoint x: 1114, startPoint y: 341, endPoint x: 1035, endPoint y: 386, distance: 91.1
click at [1007, 346] on font "Tarea 3.4" at bounding box center [1008, 342] width 47 height 13
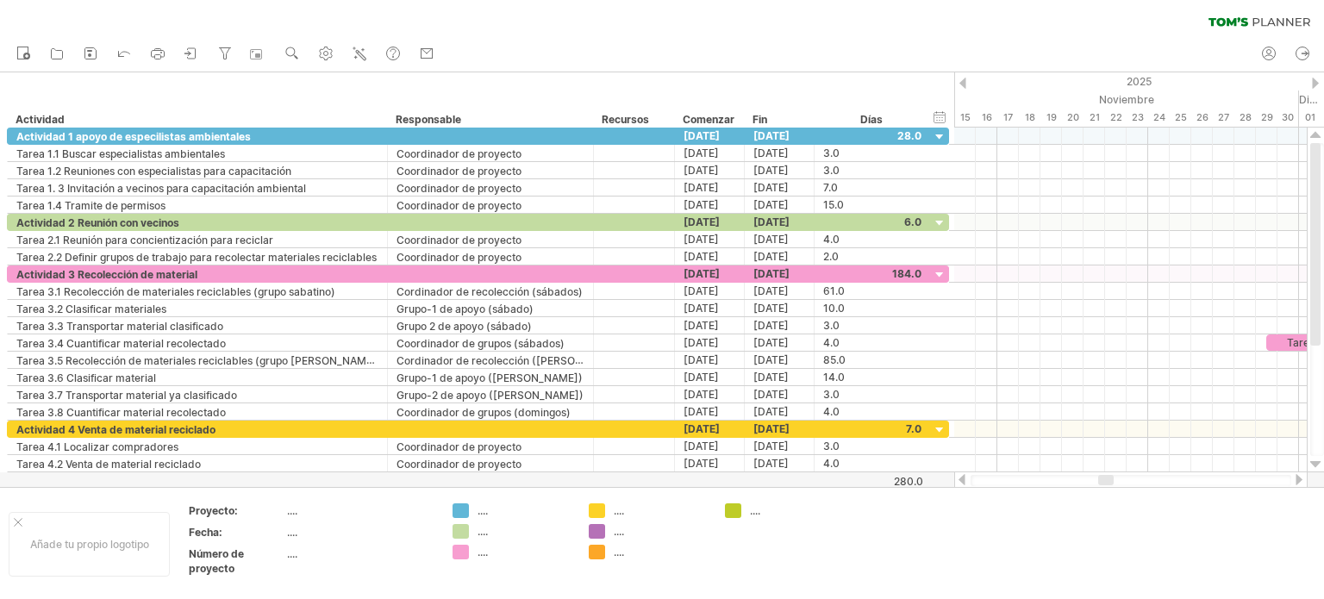
drag, startPoint x: 1112, startPoint y: 477, endPoint x: 1099, endPoint y: 477, distance: 12.9
click at [1099, 477] on div at bounding box center [1106, 480] width 16 height 10
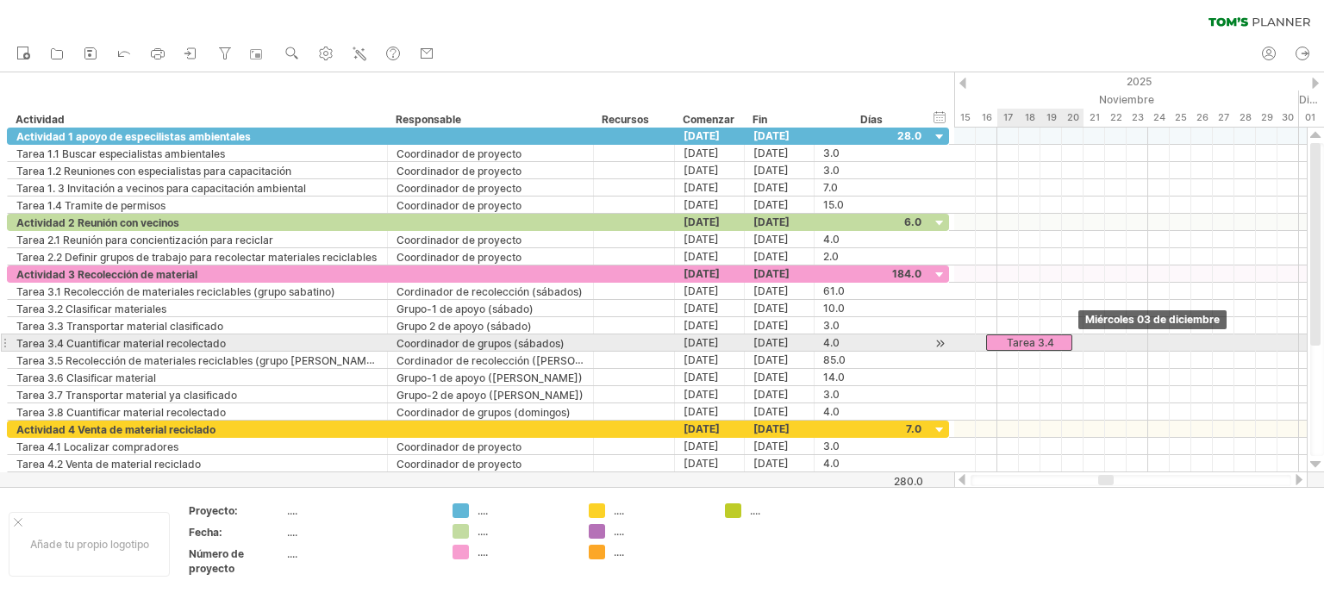
drag, startPoint x: 1282, startPoint y: 337, endPoint x: 1075, endPoint y: 422, distance: 224.5
click at [1003, 340] on div "Tarea 3.4" at bounding box center [1029, 342] width 86 height 16
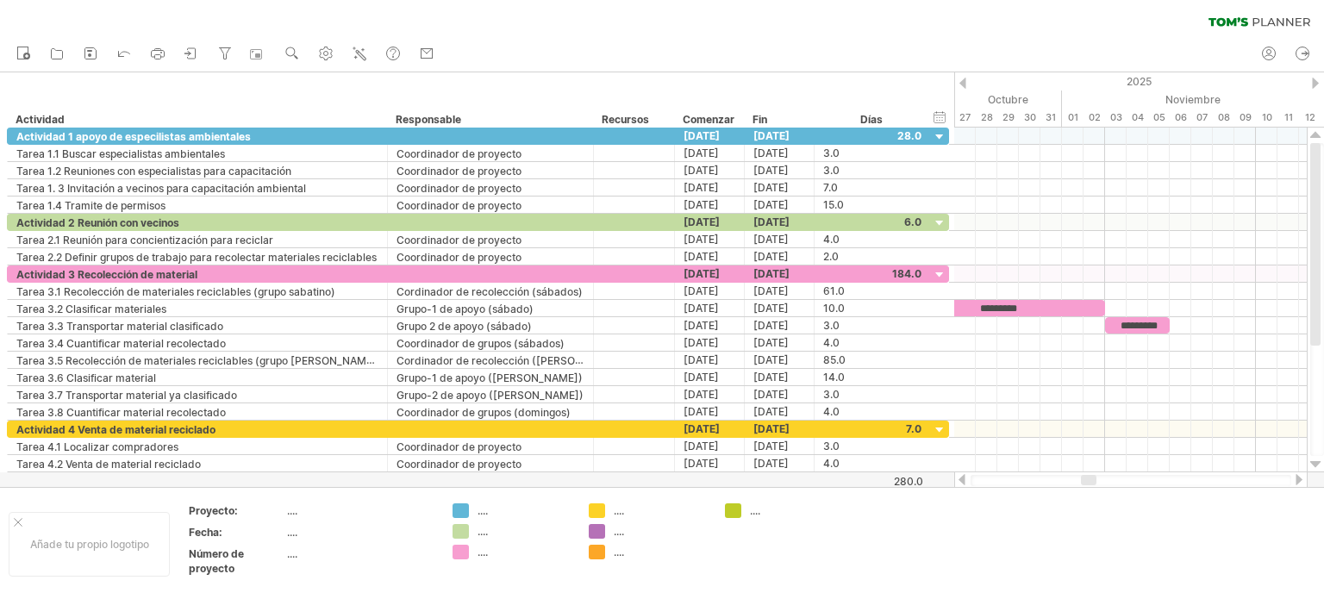
drag, startPoint x: 1102, startPoint y: 479, endPoint x: 1119, endPoint y: 462, distance: 24.4
click at [1085, 476] on div at bounding box center [1089, 480] width 16 height 10
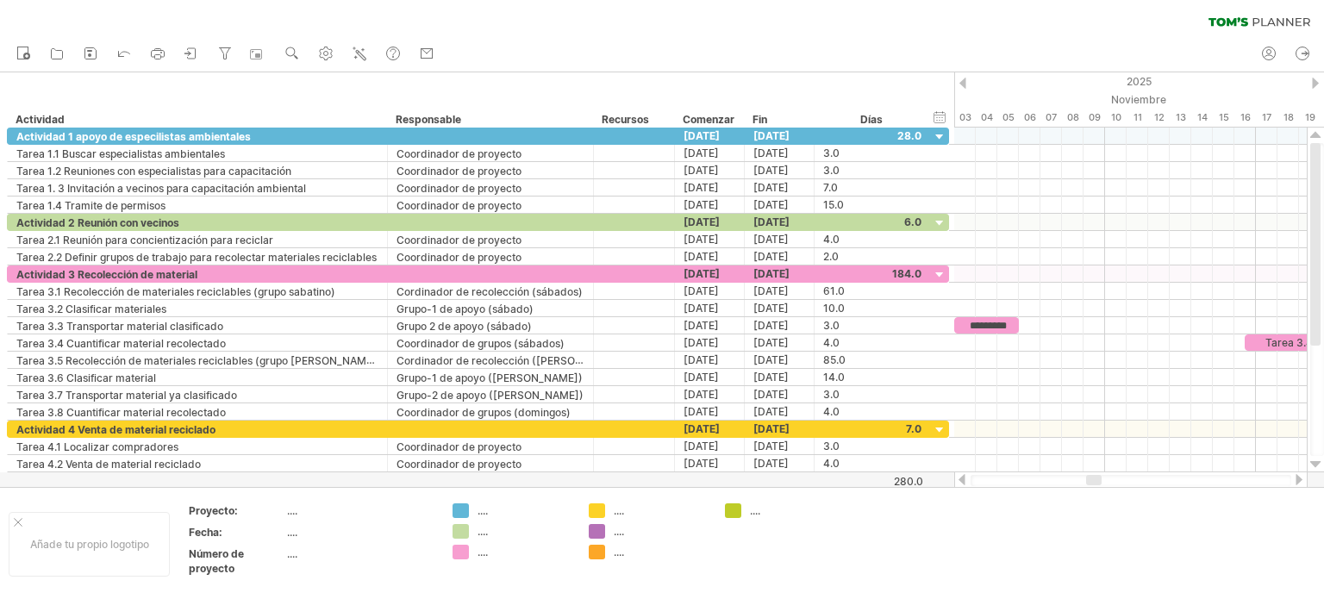
click at [1100, 479] on div at bounding box center [1094, 480] width 16 height 10
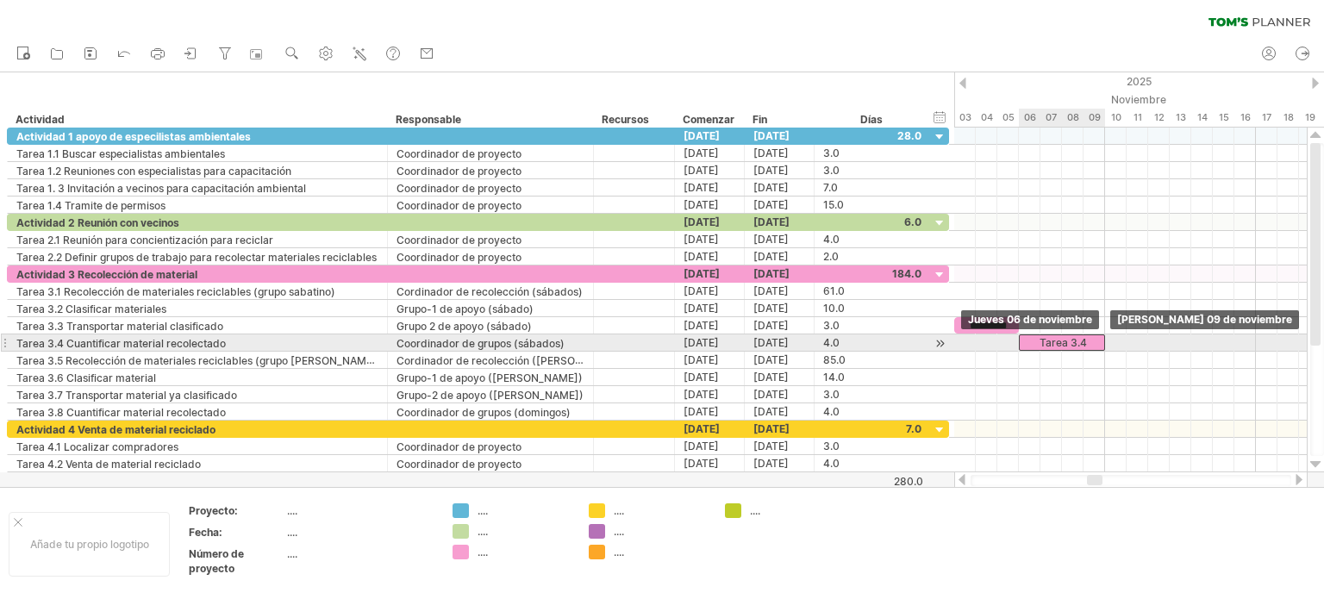
drag, startPoint x: 1265, startPoint y: 337, endPoint x: 1041, endPoint y: 340, distance: 224.1
click at [1041, 340] on font "Tarea 3.4" at bounding box center [1062, 342] width 47 height 13
drag, startPoint x: 1102, startPoint y: 336, endPoint x: 1067, endPoint y: 337, distance: 35.3
click at [1067, 337] on div "Tarea 3.4" at bounding box center [1046, 342] width 54 height 16
click at [1060, 337] on span at bounding box center [1061, 342] width 7 height 16
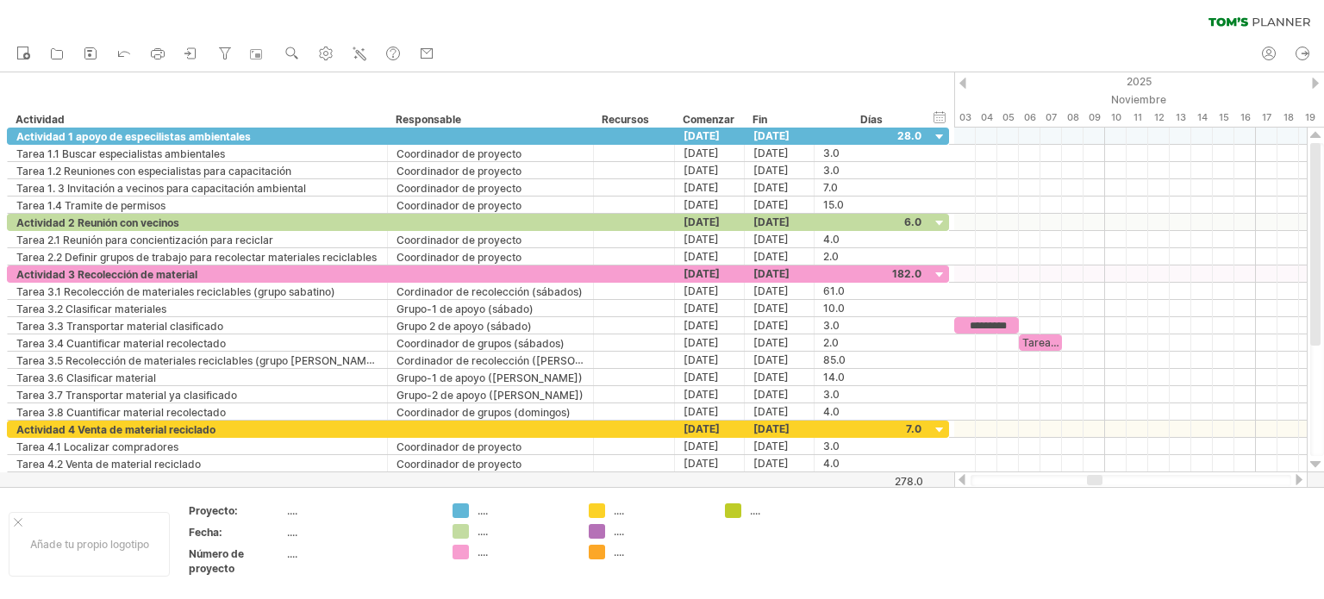
drag, startPoint x: 1102, startPoint y: 482, endPoint x: 1113, endPoint y: 487, distance: 12.3
click at [1120, 486] on div "Intentando acceder a [DOMAIN_NAME] Conectado de nuevo... 0% borrar filtro" at bounding box center [662, 299] width 1324 height 599
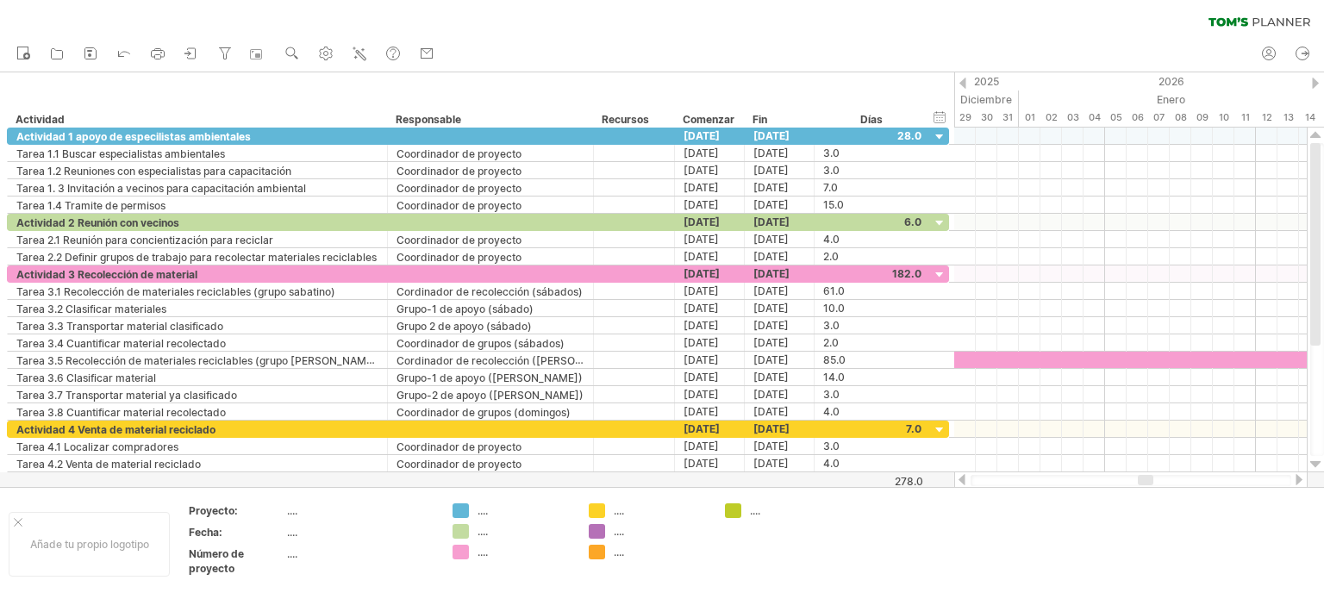
drag, startPoint x: 1100, startPoint y: 483, endPoint x: 1132, endPoint y: 422, distance: 68.2
click at [1150, 483] on div at bounding box center [1146, 480] width 16 height 10
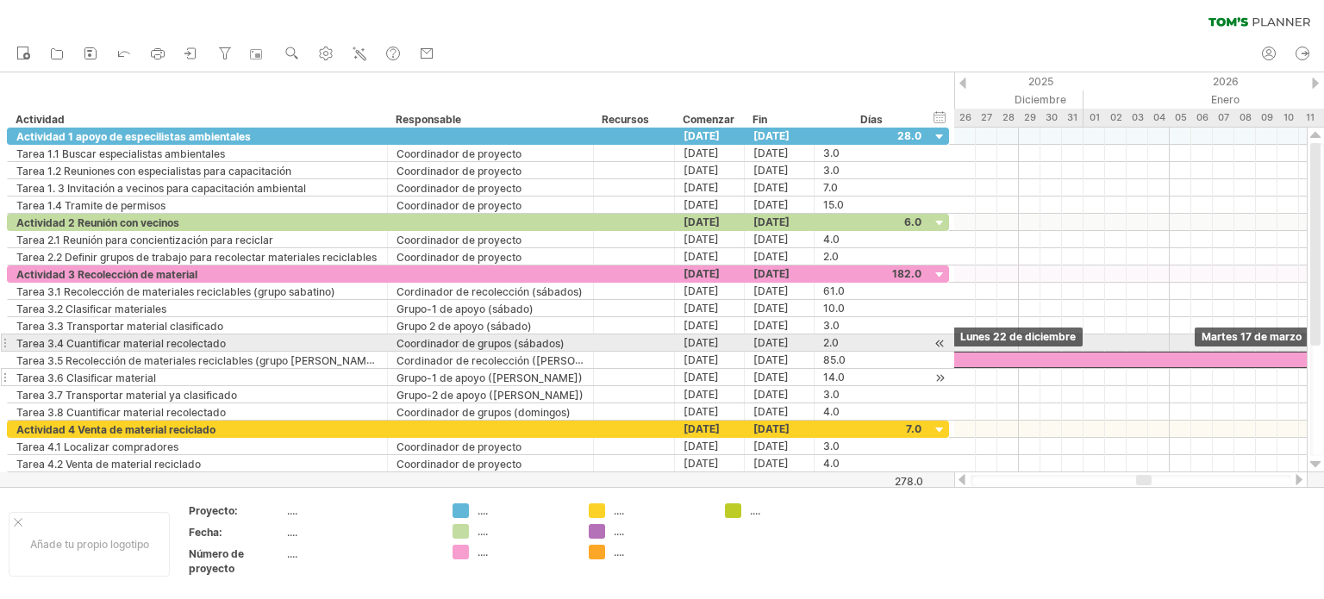
drag, startPoint x: 1100, startPoint y: 354, endPoint x: 944, endPoint y: 366, distance: 156.4
click at [931, 351] on div "Intentando acceder a [DOMAIN_NAME] Conectado de nuevo... 0% borrar filtro" at bounding box center [662, 299] width 1324 height 599
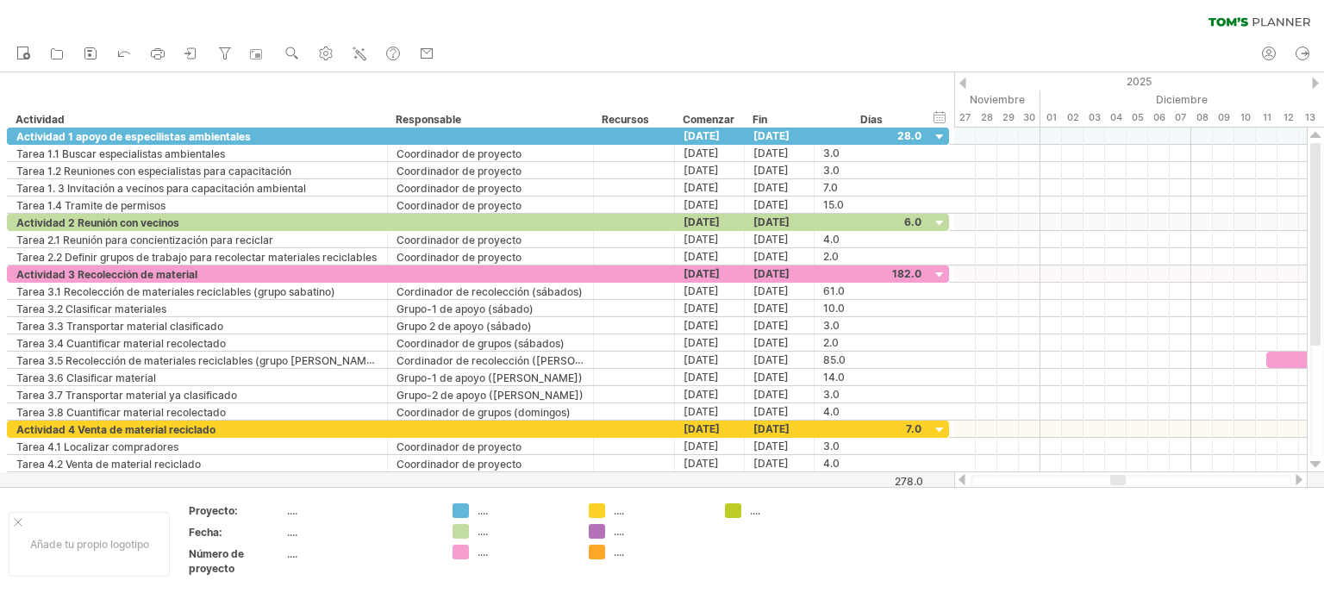
drag, startPoint x: 1142, startPoint y: 477, endPoint x: 1118, endPoint y: 477, distance: 24.1
click at [1118, 477] on div at bounding box center [1118, 480] width 16 height 10
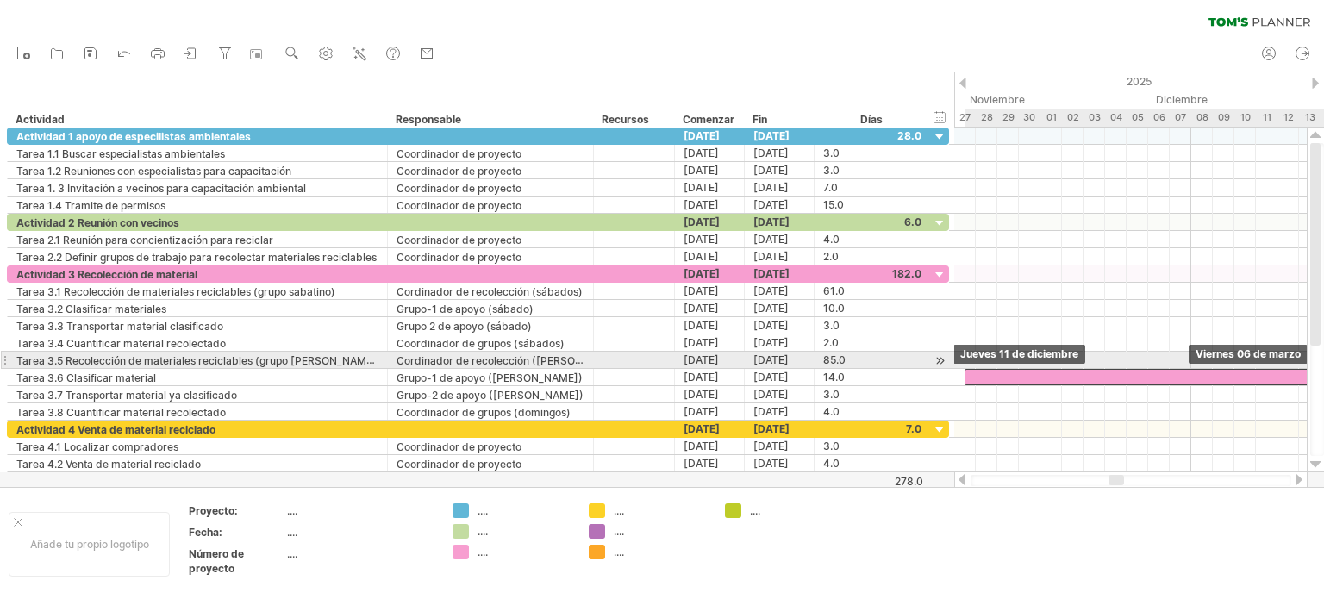
drag, startPoint x: 1260, startPoint y: 358, endPoint x: 1044, endPoint y: 435, distance: 229.0
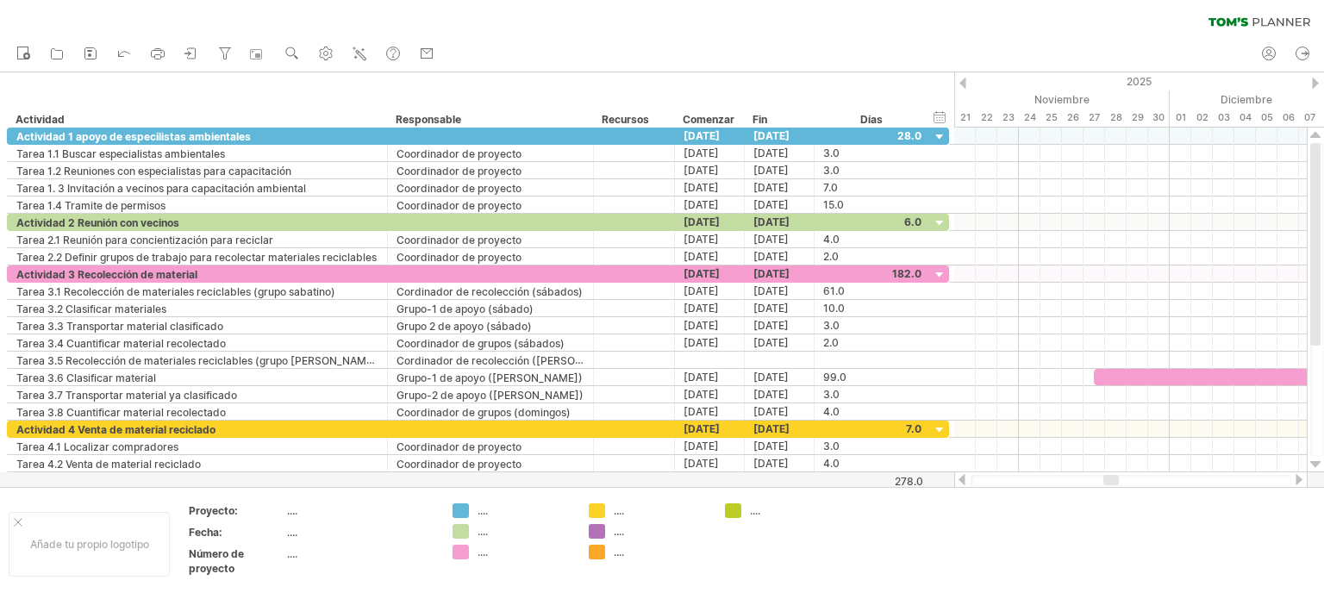
click at [1108, 474] on div at bounding box center [1130, 479] width 353 height 17
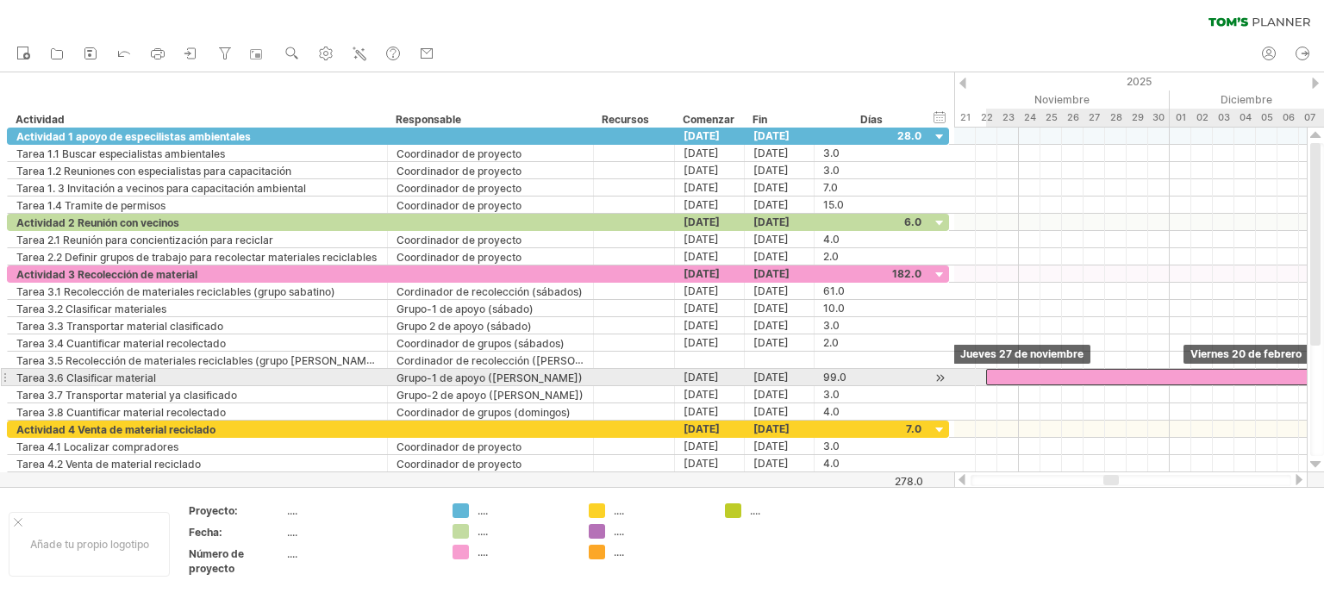
drag, startPoint x: 1111, startPoint y: 372, endPoint x: 1069, endPoint y: 450, distance: 88.3
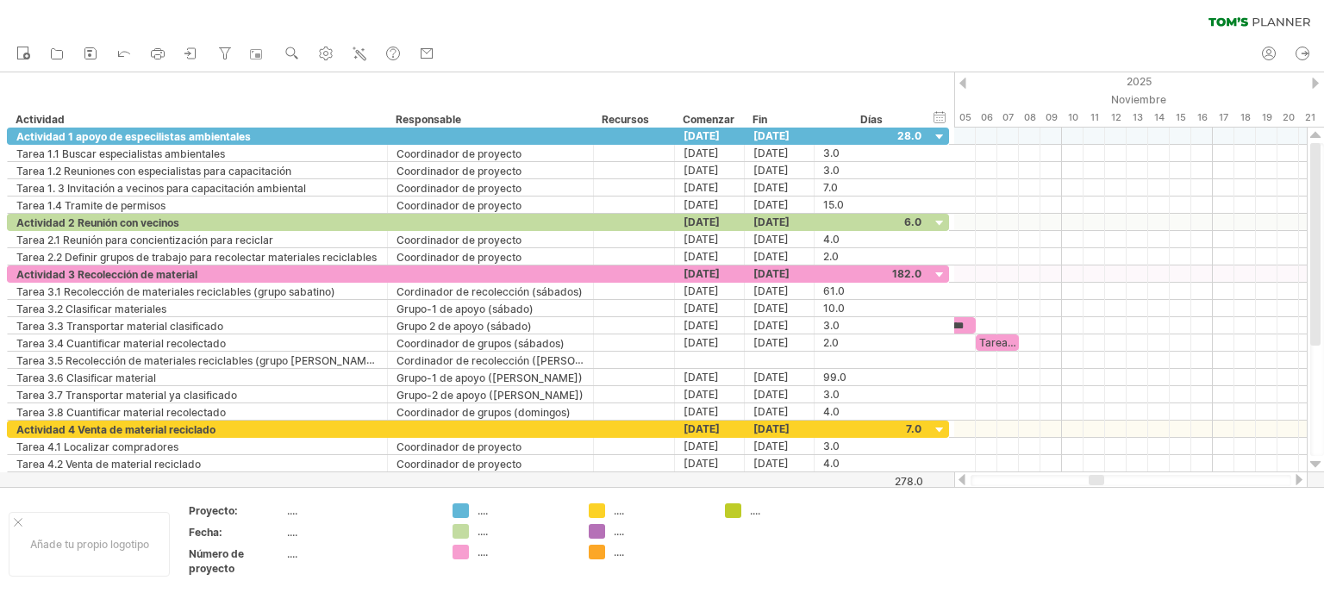
drag, startPoint x: 1133, startPoint y: 478, endPoint x: 1096, endPoint y: 471, distance: 37.7
click at [1096, 474] on div at bounding box center [1130, 479] width 353 height 17
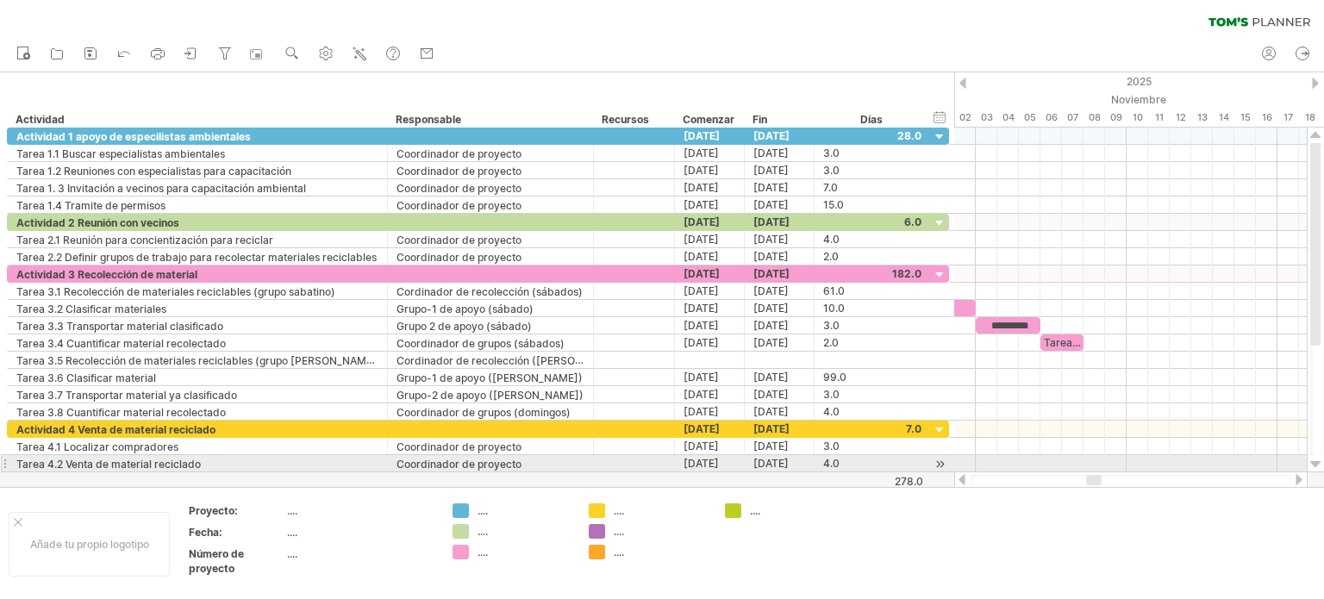
drag, startPoint x: 1096, startPoint y: 471, endPoint x: 1105, endPoint y: 478, distance: 11.0
click at [1096, 471] on div at bounding box center [1130, 479] width 353 height 17
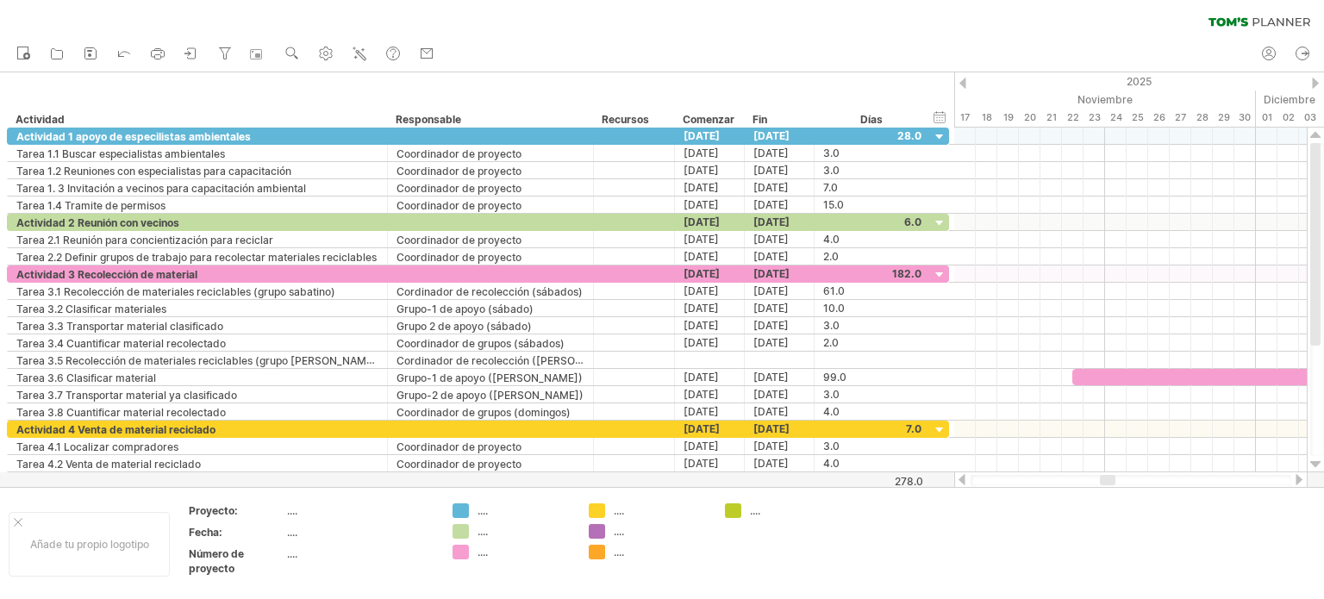
drag, startPoint x: 1100, startPoint y: 478, endPoint x: 1113, endPoint y: 464, distance: 19.5
click at [1113, 477] on div at bounding box center [1108, 480] width 16 height 10
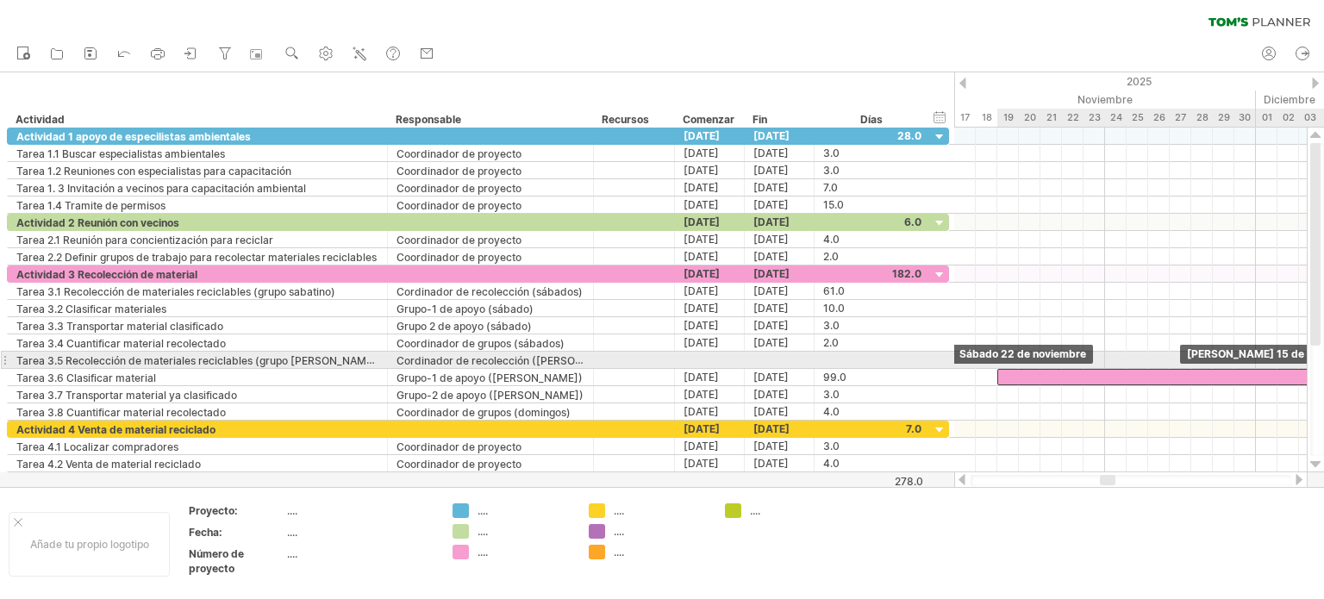
drag, startPoint x: 1062, startPoint y: 370, endPoint x: 1010, endPoint y: 373, distance: 51.8
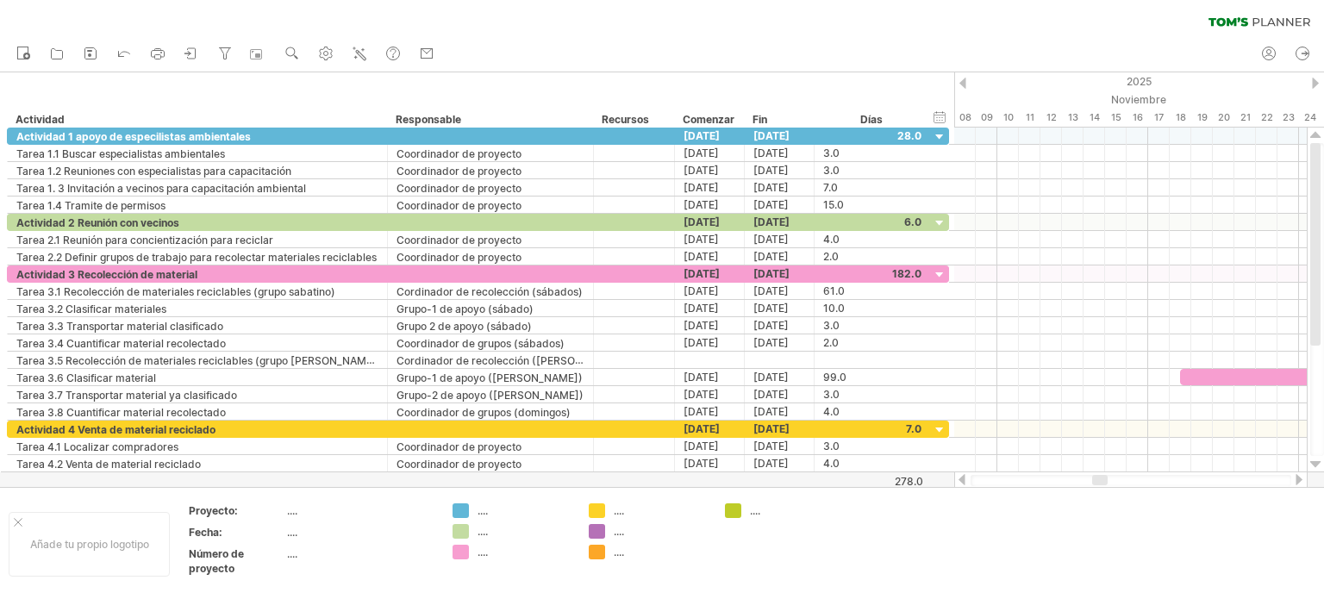
drag, startPoint x: 1118, startPoint y: 472, endPoint x: 1103, endPoint y: 472, distance: 14.7
click at [1103, 472] on div at bounding box center [1130, 479] width 353 height 17
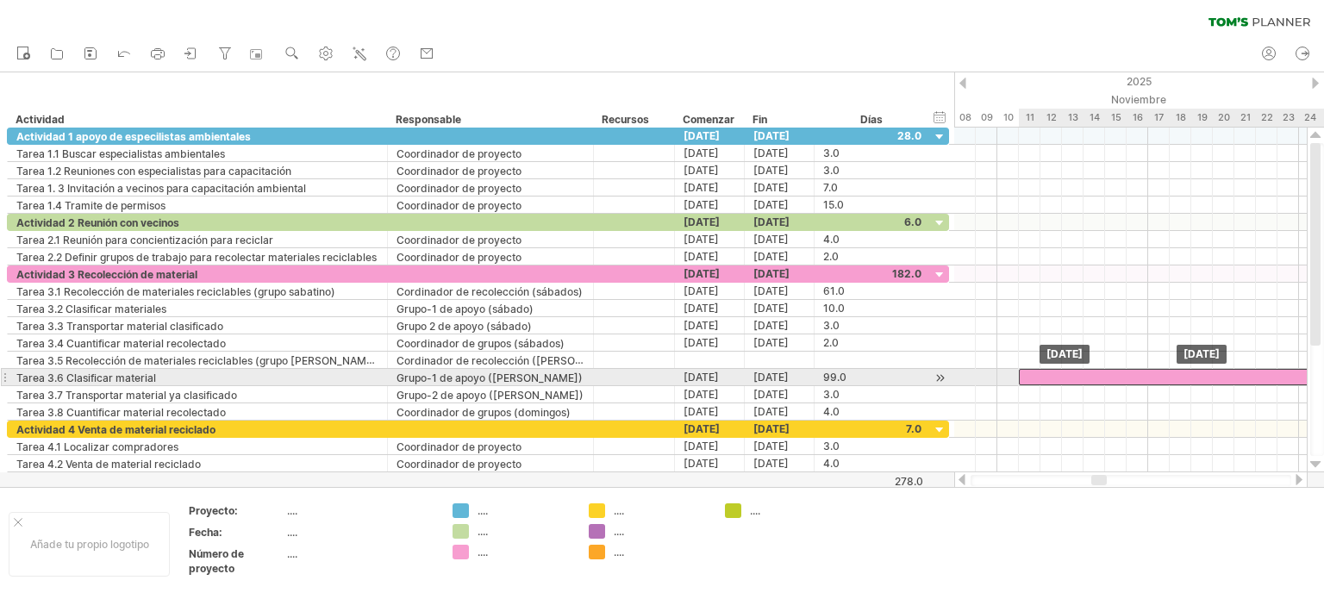
drag, startPoint x: 1203, startPoint y: 370, endPoint x: 1072, endPoint y: 407, distance: 136.1
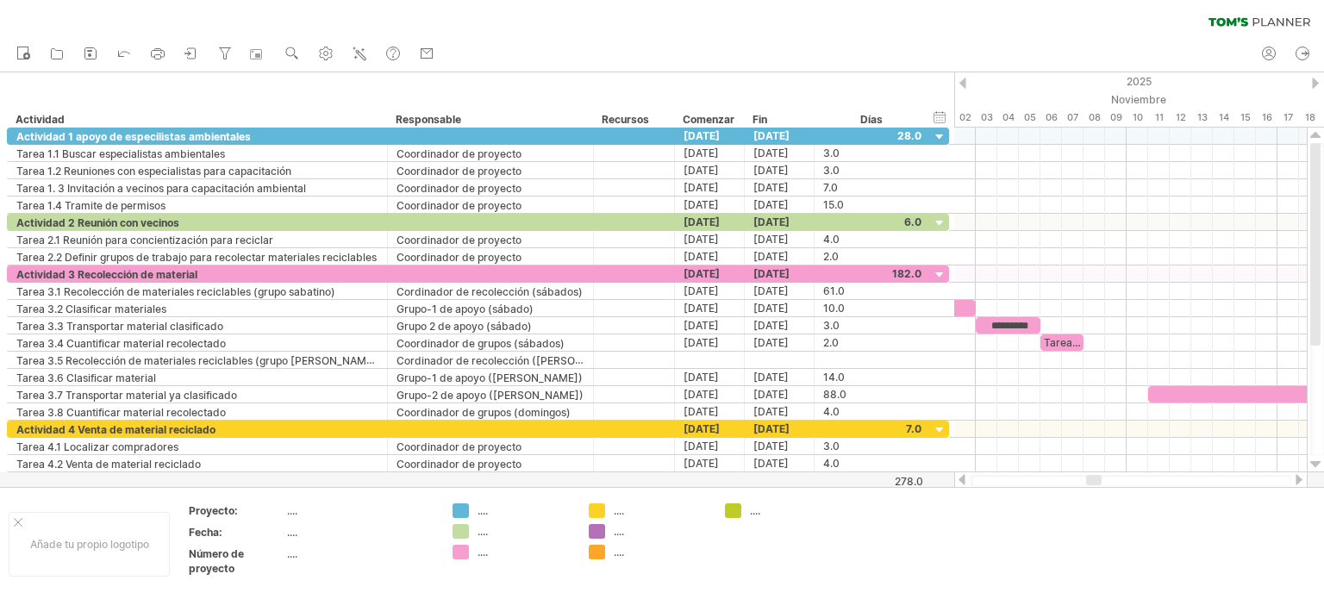
click at [1089, 475] on div at bounding box center [1094, 480] width 16 height 10
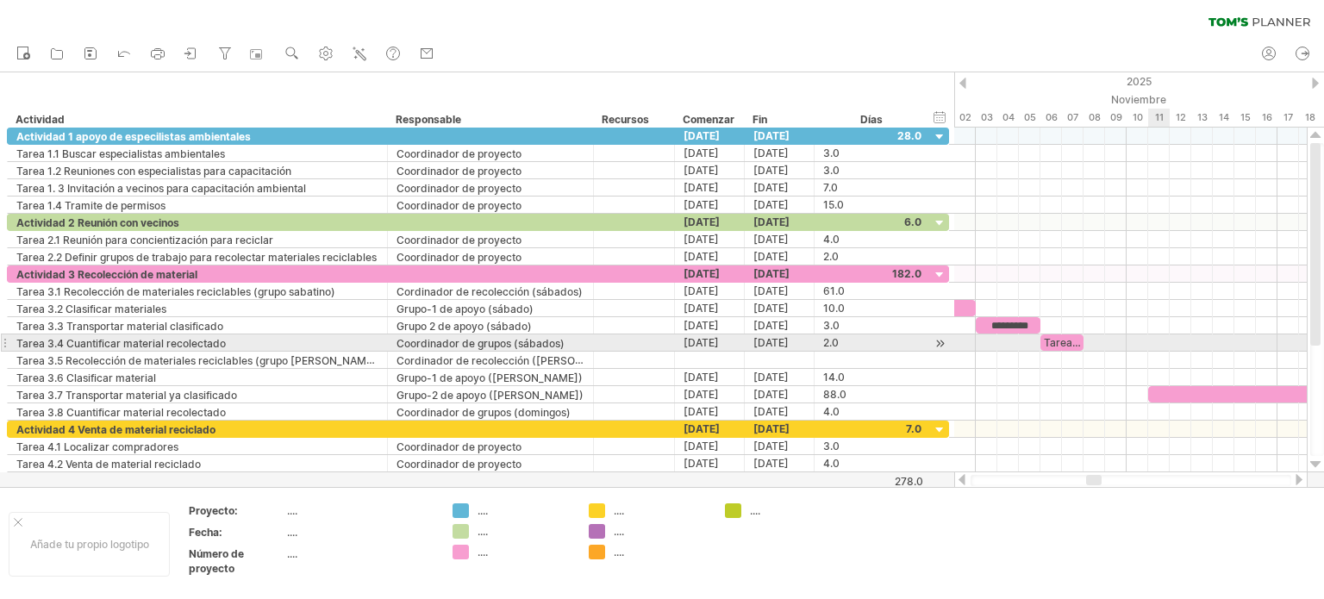
click at [1163, 348] on div at bounding box center [1130, 342] width 352 height 17
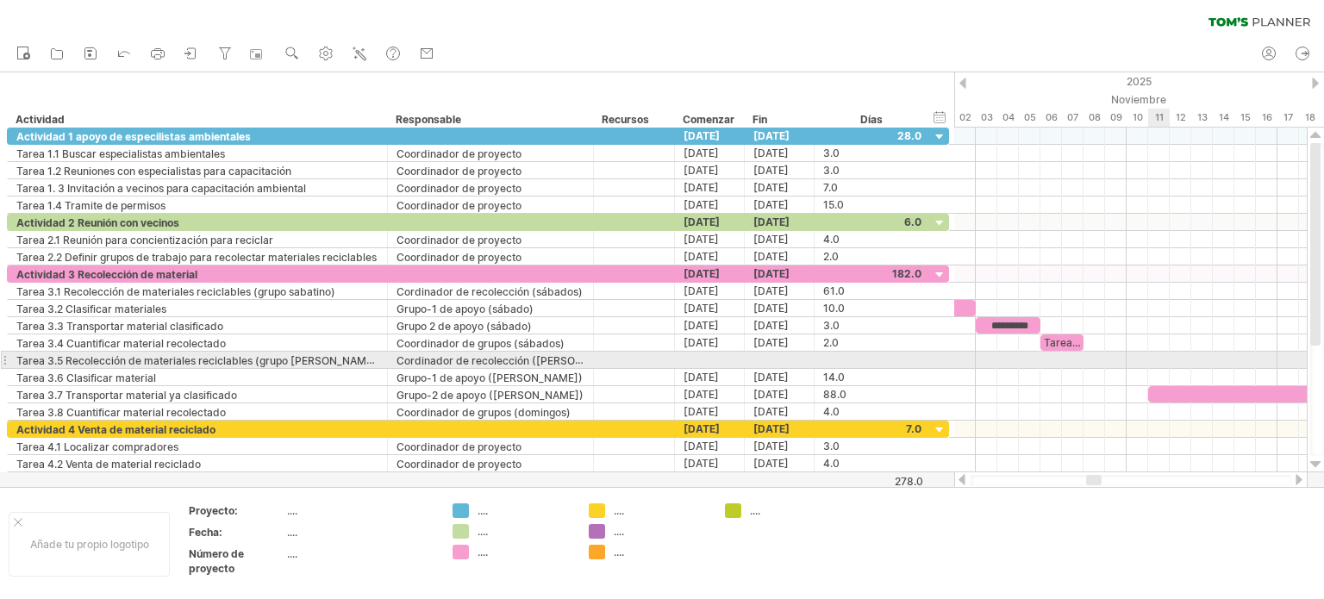
click at [1153, 358] on div at bounding box center [1130, 360] width 352 height 17
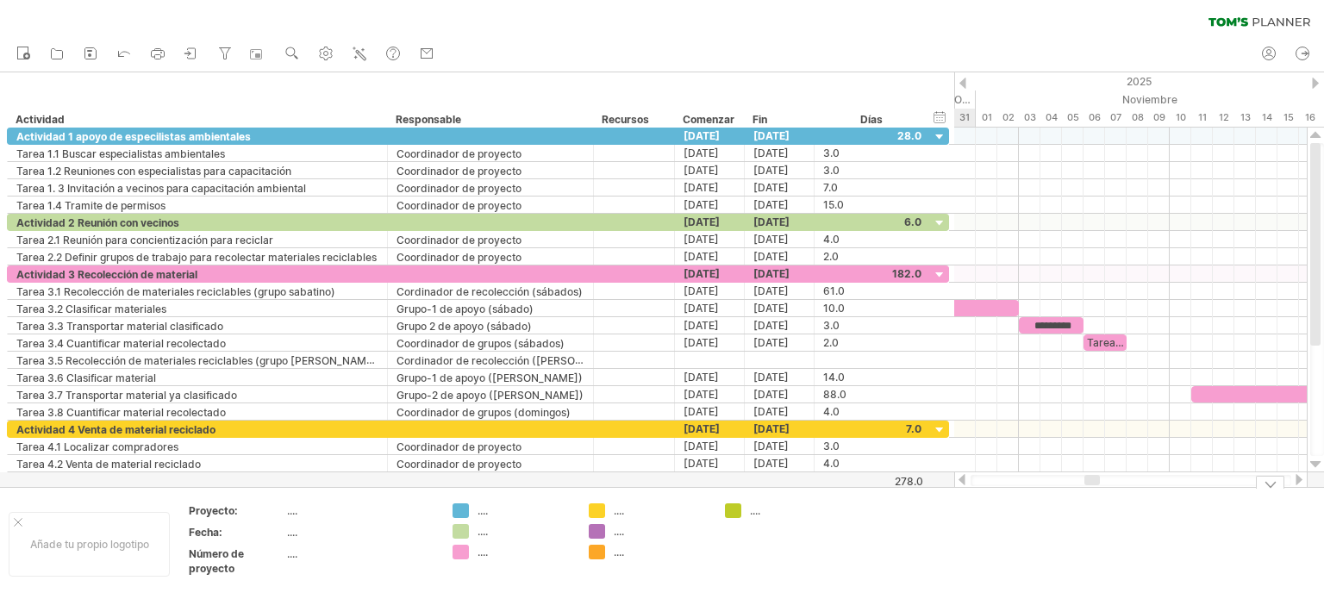
drag, startPoint x: 1097, startPoint y: 478, endPoint x: 1095, endPoint y: 489, distance: 10.5
click at [1095, 489] on div "Intentando acceder a [DOMAIN_NAME] Conectado de nuevo... 0% borrar filtro" at bounding box center [662, 299] width 1324 height 599
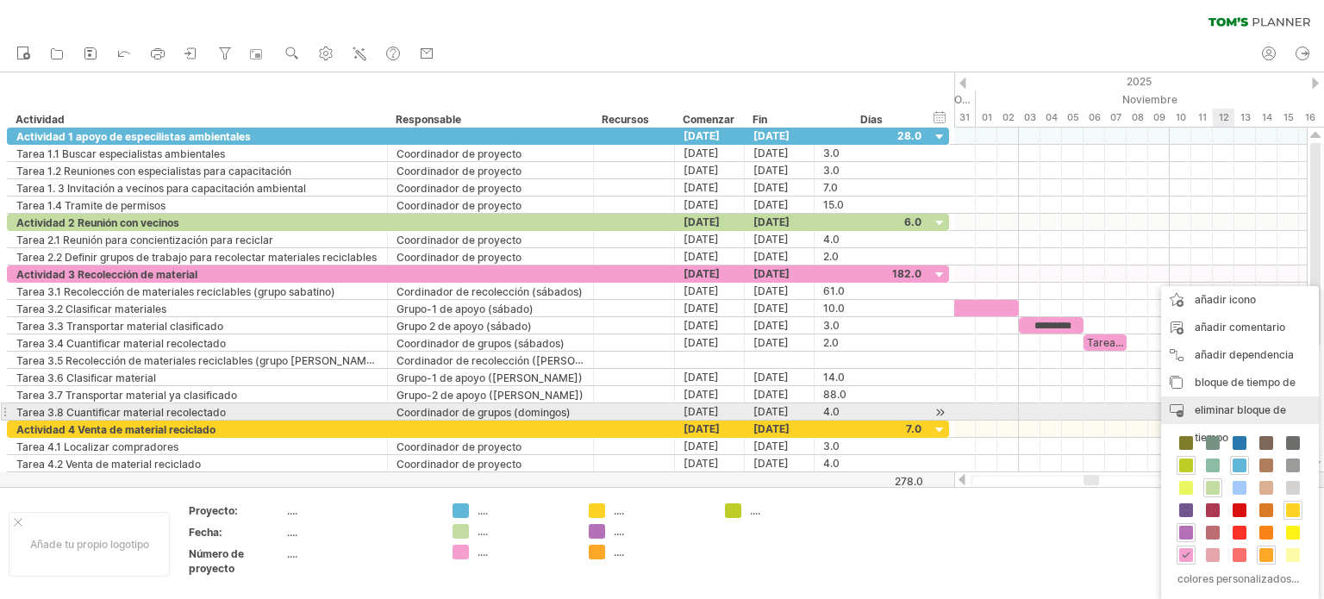
click at [1241, 404] on font "eliminar bloque de tiempo" at bounding box center [1239, 423] width 91 height 41
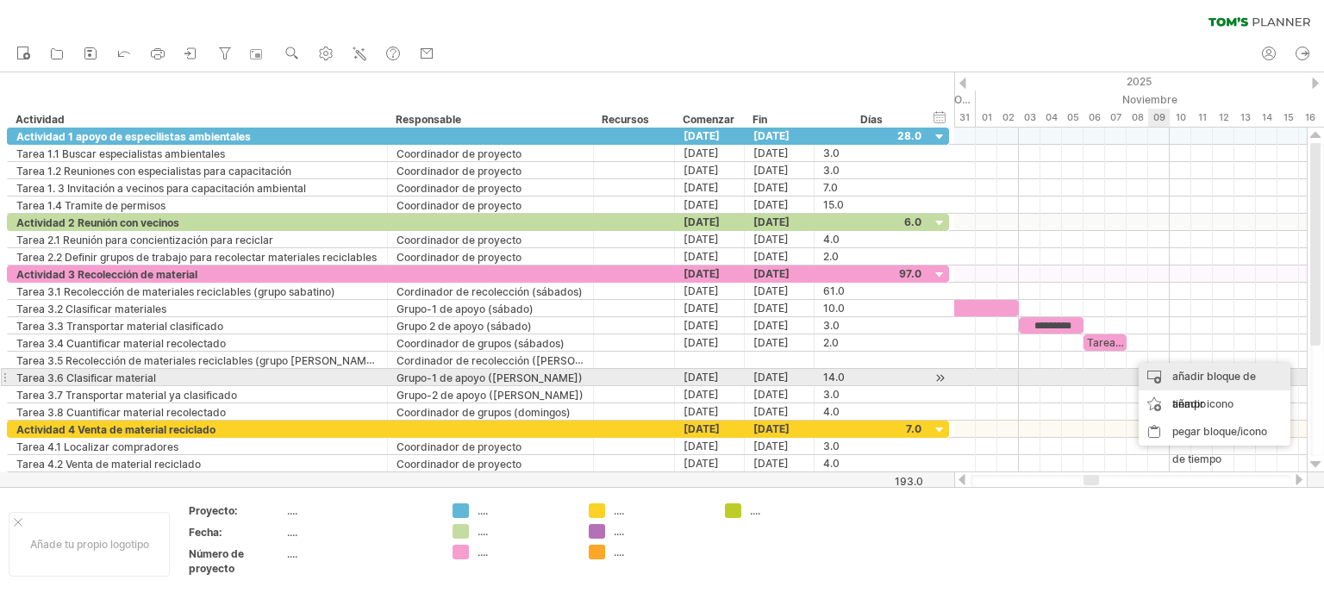
click at [1182, 376] on font "añadir bloque de tiempo" at bounding box center [1214, 390] width 84 height 41
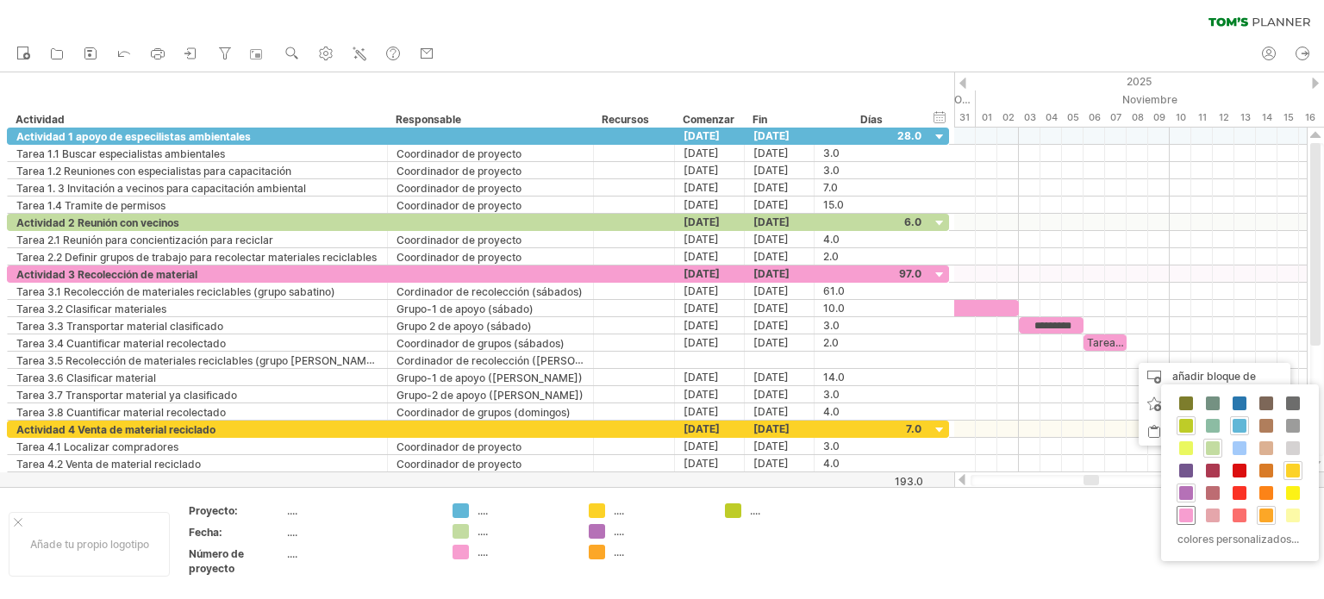
click at [1180, 511] on span at bounding box center [1186, 515] width 14 height 14
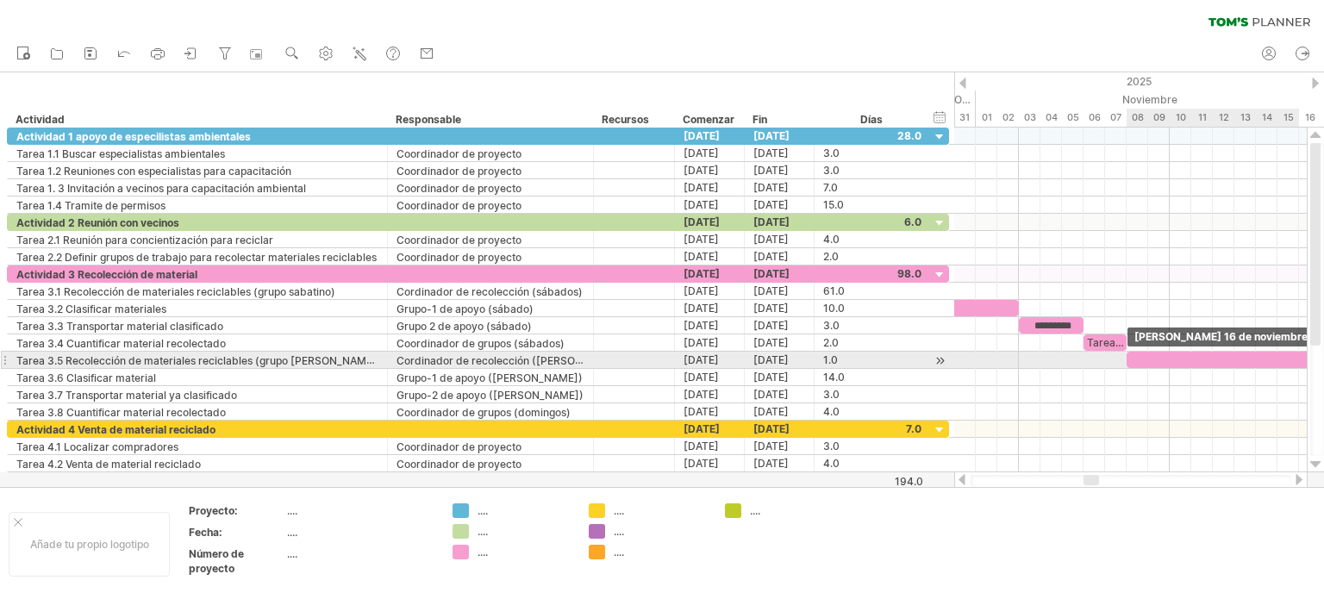
drag, startPoint x: 1146, startPoint y: 358, endPoint x: 1310, endPoint y: 367, distance: 164.0
click at [1310, 367] on div "Intentando acceder a [DOMAIN_NAME] Conectado de nuevo... 0% borrar filtro" at bounding box center [662, 299] width 1324 height 599
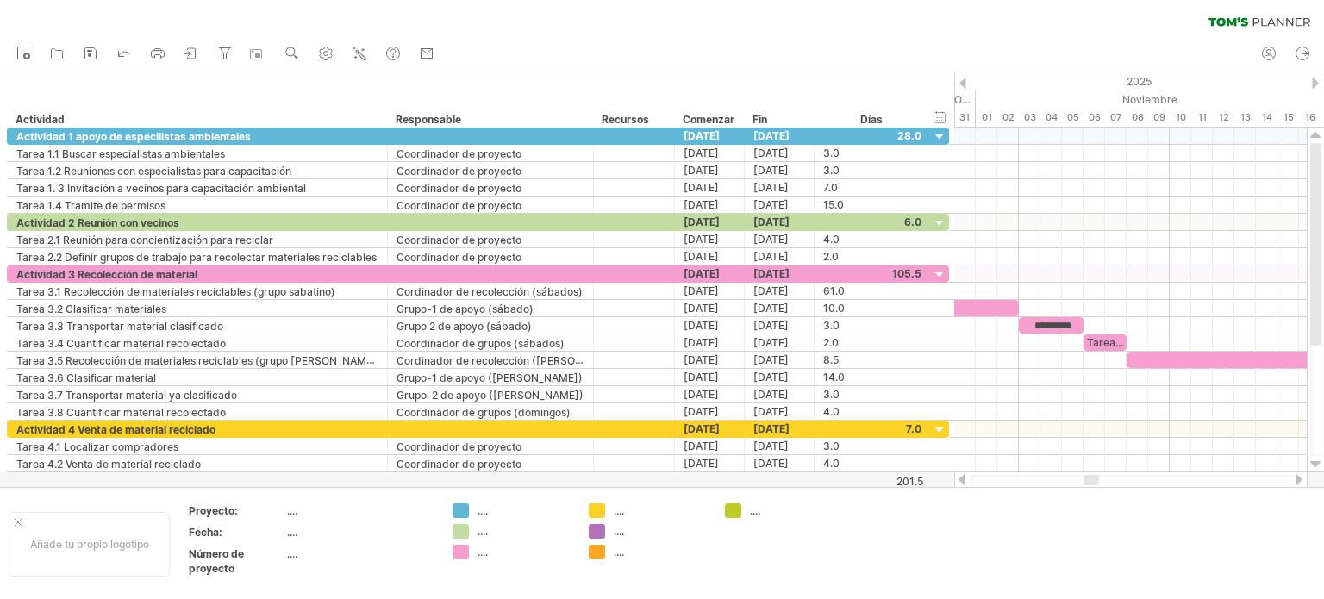
drag, startPoint x: 1091, startPoint y: 472, endPoint x: 1148, endPoint y: 481, distance: 57.5
click at [1160, 478] on div at bounding box center [1130, 479] width 353 height 17
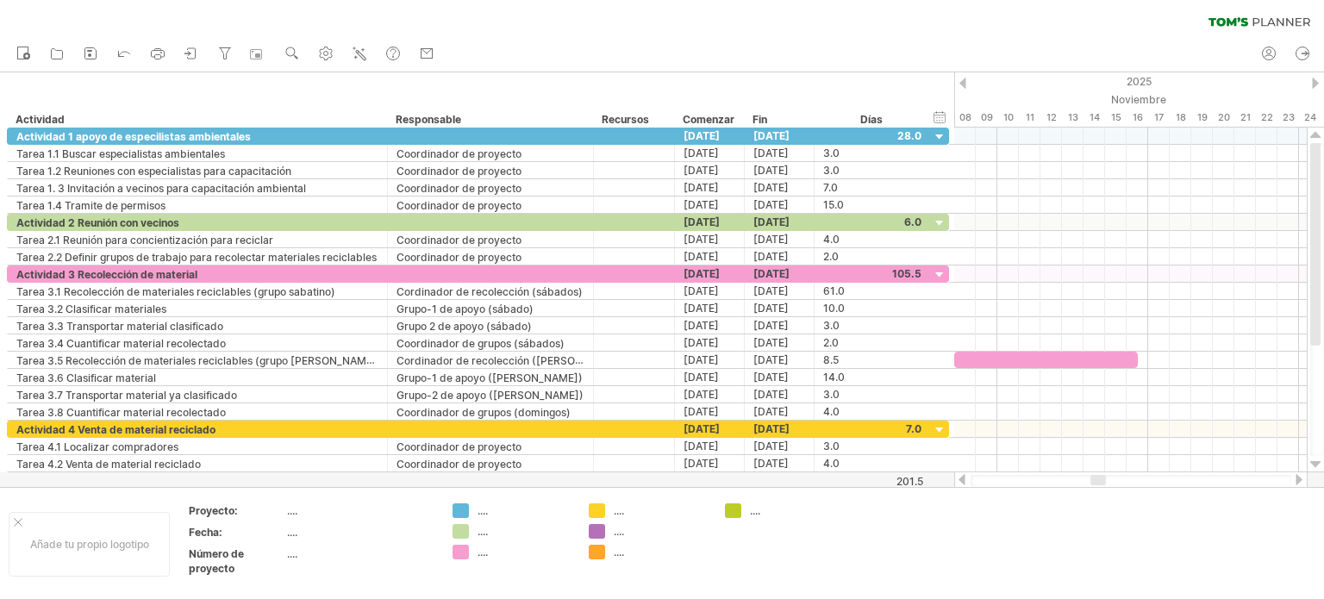
drag, startPoint x: 1118, startPoint y: 477, endPoint x: 1103, endPoint y: 478, distance: 14.7
click at [1103, 478] on div at bounding box center [1098, 480] width 16 height 10
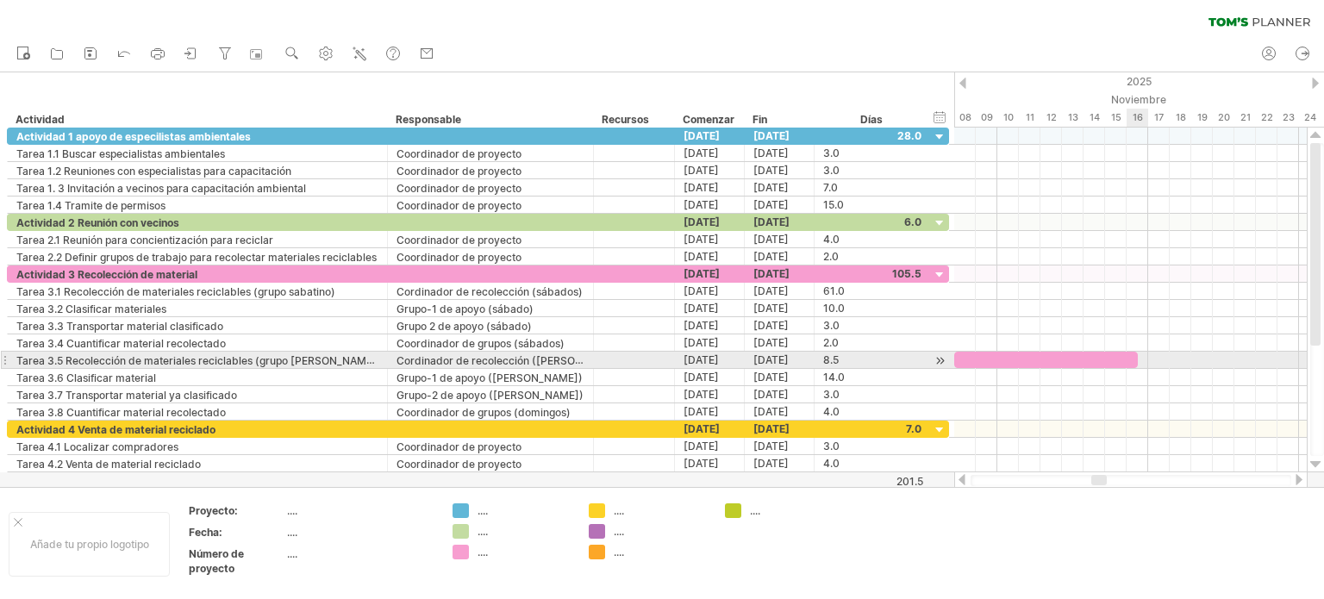
click at [1132, 353] on div at bounding box center [1046, 360] width 184 height 16
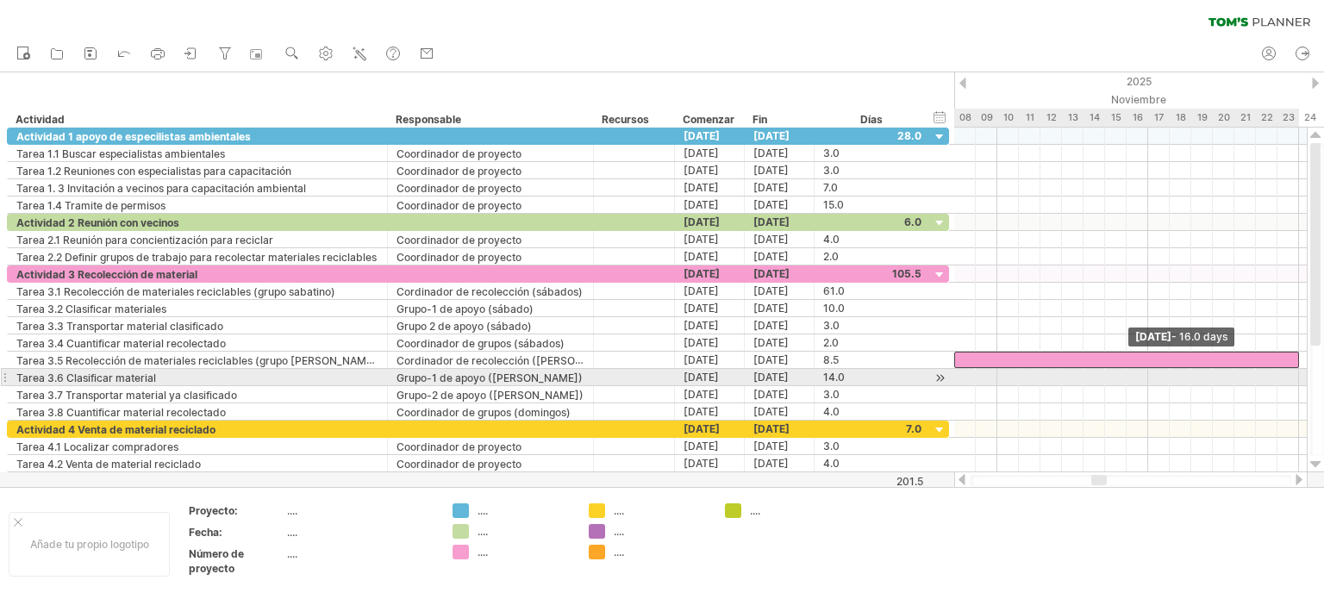
drag, startPoint x: 1139, startPoint y: 358, endPoint x: 1306, endPoint y: 370, distance: 167.6
click at [1306, 370] on div "Intentando acceder a [DOMAIN_NAME] Conectado de nuevo... 0% borrar filtro" at bounding box center [662, 299] width 1324 height 599
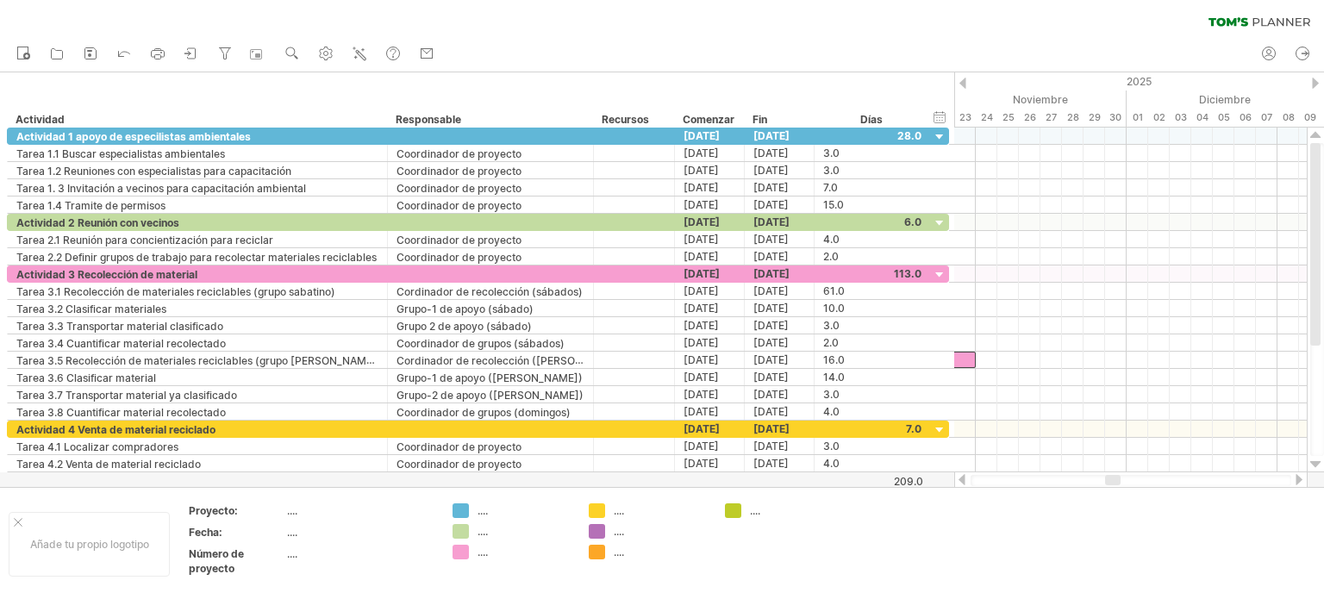
drag, startPoint x: 1096, startPoint y: 482, endPoint x: 1110, endPoint y: 479, distance: 14.0
click at [1110, 479] on div at bounding box center [1113, 480] width 16 height 10
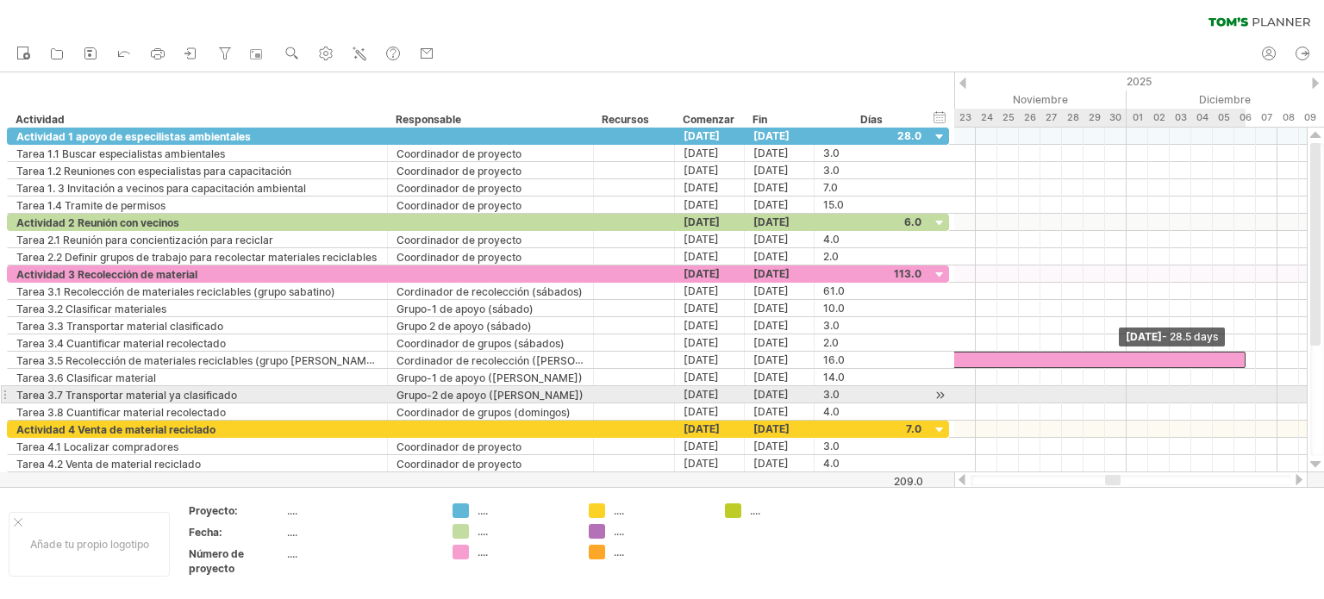
drag, startPoint x: 976, startPoint y: 359, endPoint x: 1249, endPoint y: 389, distance: 274.7
click at [1249, 389] on div "Tarea 1.1 Tarea 1.2 Tarea 1.3 ********* Tarea 2.1 Tarea 2.2 Tarea 3.1 *********…" at bounding box center [1130, 300] width 352 height 345
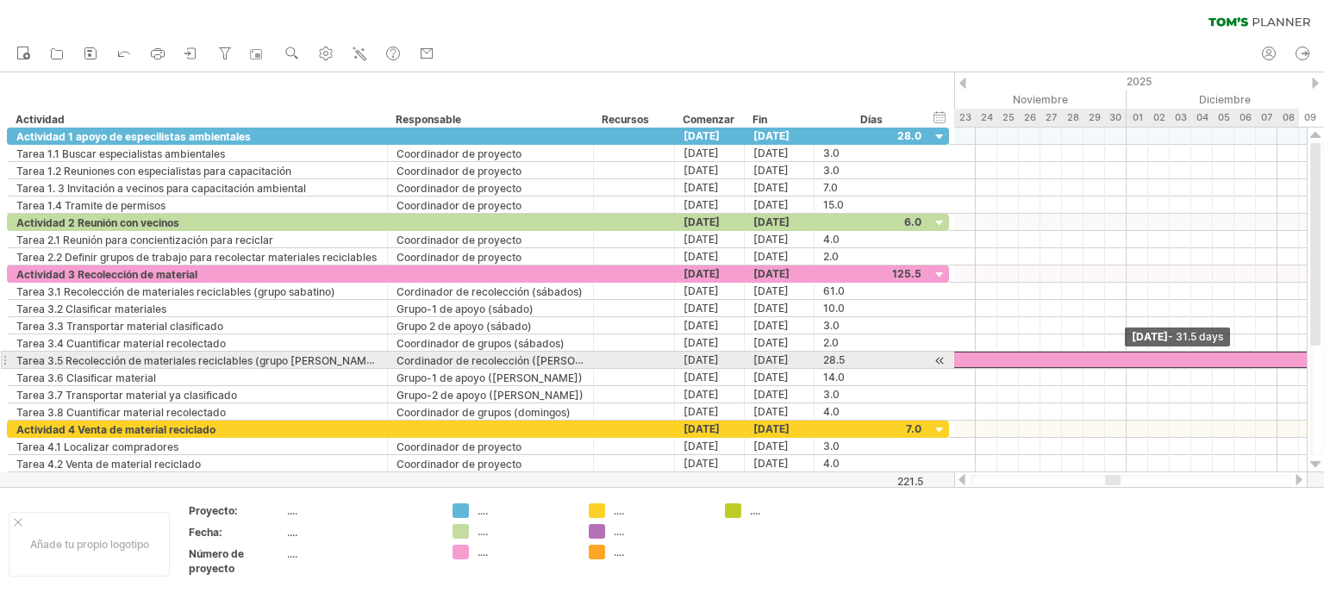
drag, startPoint x: 1243, startPoint y: 358, endPoint x: 1303, endPoint y: 359, distance: 60.3
click at [1303, 359] on div at bounding box center [970, 360] width 679 height 16
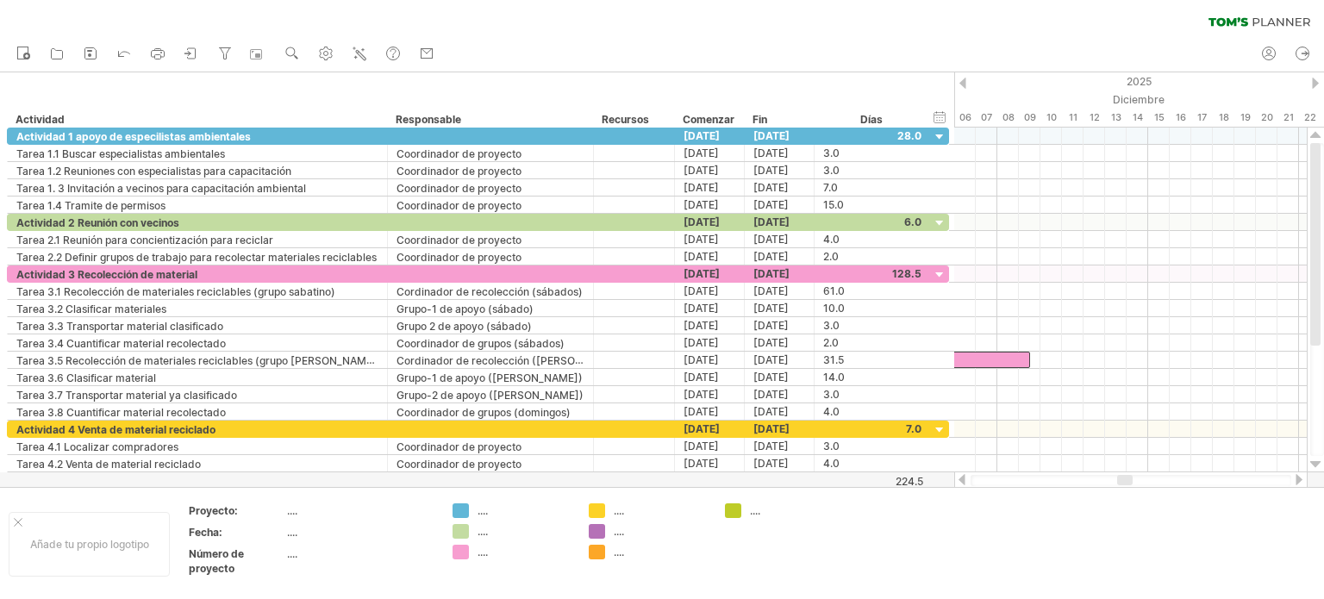
drag, startPoint x: 1128, startPoint y: 477, endPoint x: 1075, endPoint y: 383, distance: 108.4
click at [1129, 475] on div at bounding box center [1125, 480] width 16 height 10
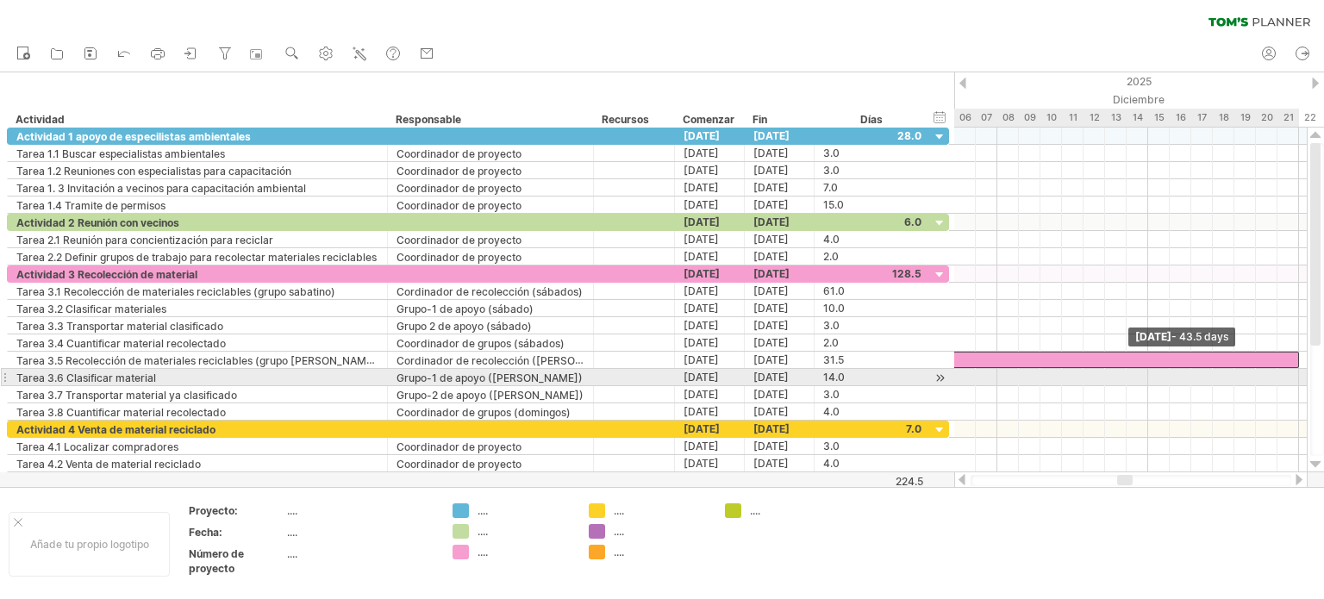
drag, startPoint x: 1027, startPoint y: 355, endPoint x: 1300, endPoint y: 376, distance: 274.0
click at [1300, 376] on div "Tarea 1.1 Tarea 1.2 Tarea 1.3 ********* Tarea 2.1 Tarea 2.2 Tarea 3.1 *********…" at bounding box center [1130, 300] width 352 height 345
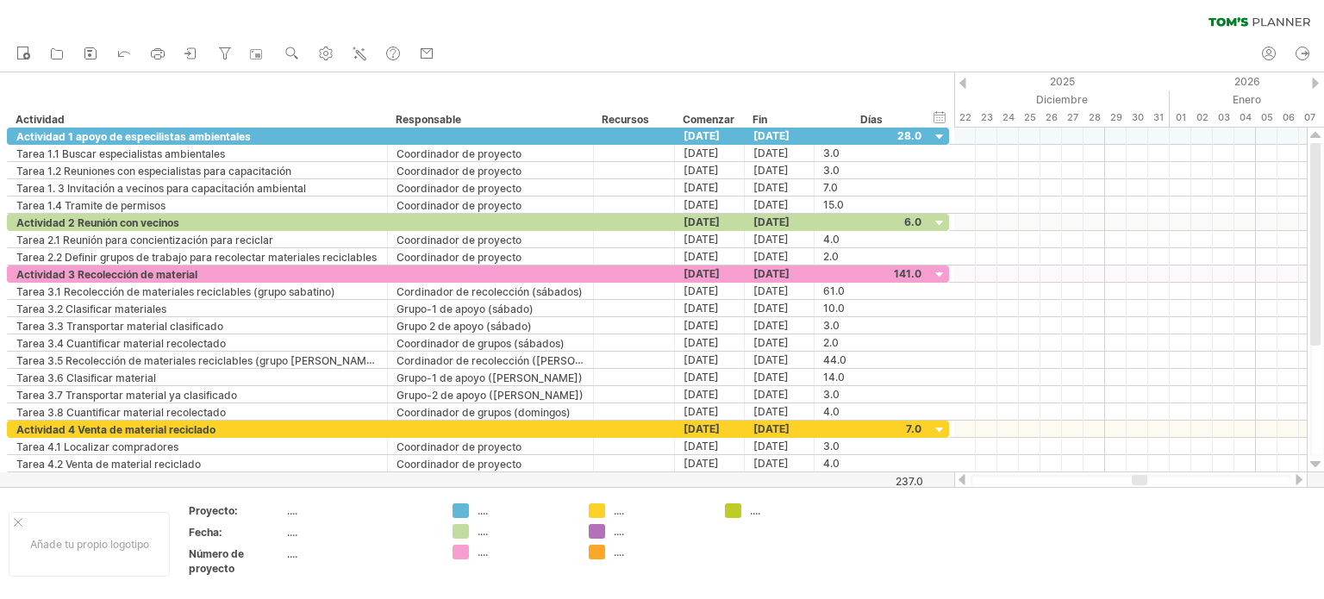
drag, startPoint x: 1127, startPoint y: 478, endPoint x: 1142, endPoint y: 477, distance: 14.7
click at [1142, 477] on div at bounding box center [1140, 480] width 16 height 10
drag, startPoint x: 1136, startPoint y: 474, endPoint x: 1127, endPoint y: 475, distance: 8.7
click at [1125, 475] on div at bounding box center [1130, 479] width 353 height 17
drag, startPoint x: 1140, startPoint y: 477, endPoint x: 1133, endPoint y: 378, distance: 99.3
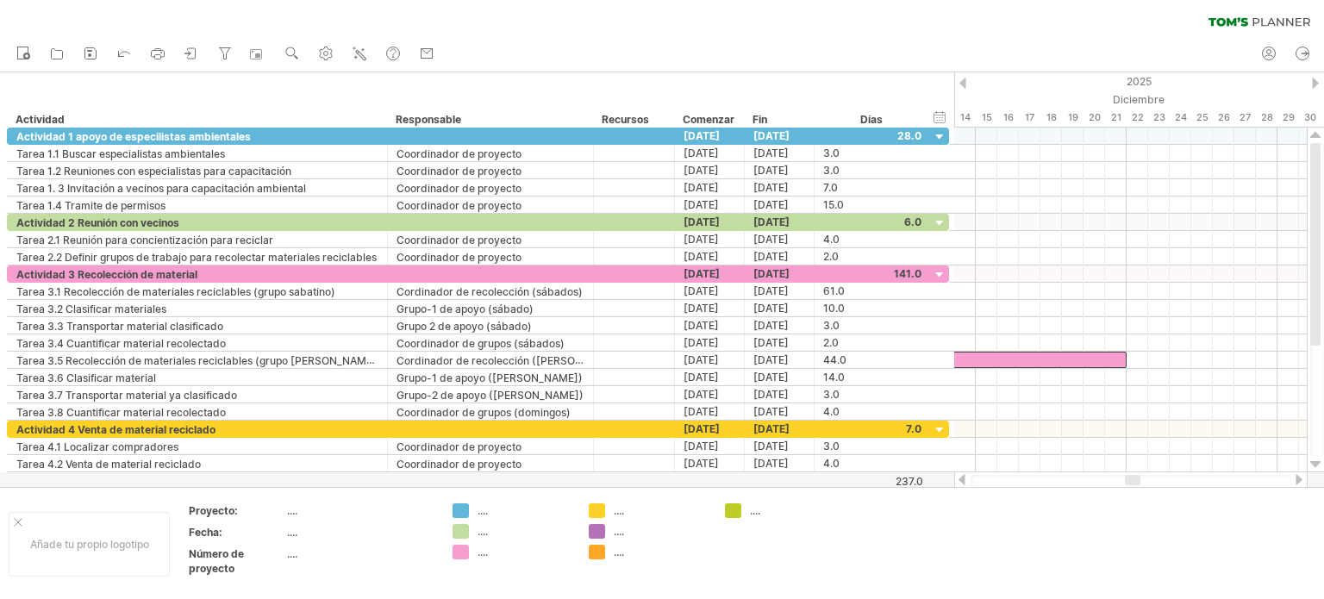
click at [1134, 472] on div at bounding box center [1130, 479] width 353 height 17
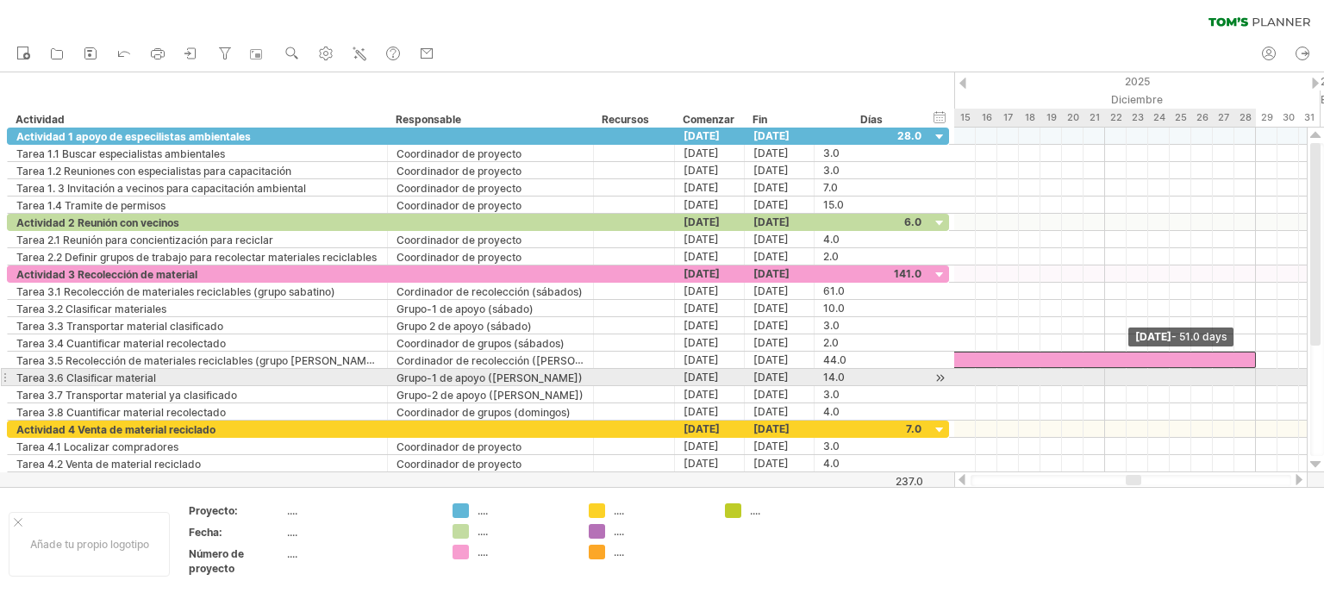
drag, startPoint x: 1110, startPoint y: 359, endPoint x: 1258, endPoint y: 371, distance: 148.7
click at [1258, 371] on div "Tarea 1.1 Tarea 1.2 Tarea 1.3 ********* Tarea 2.1 Tarea 2.2 Tarea 3.1 *********…" at bounding box center [1130, 300] width 352 height 345
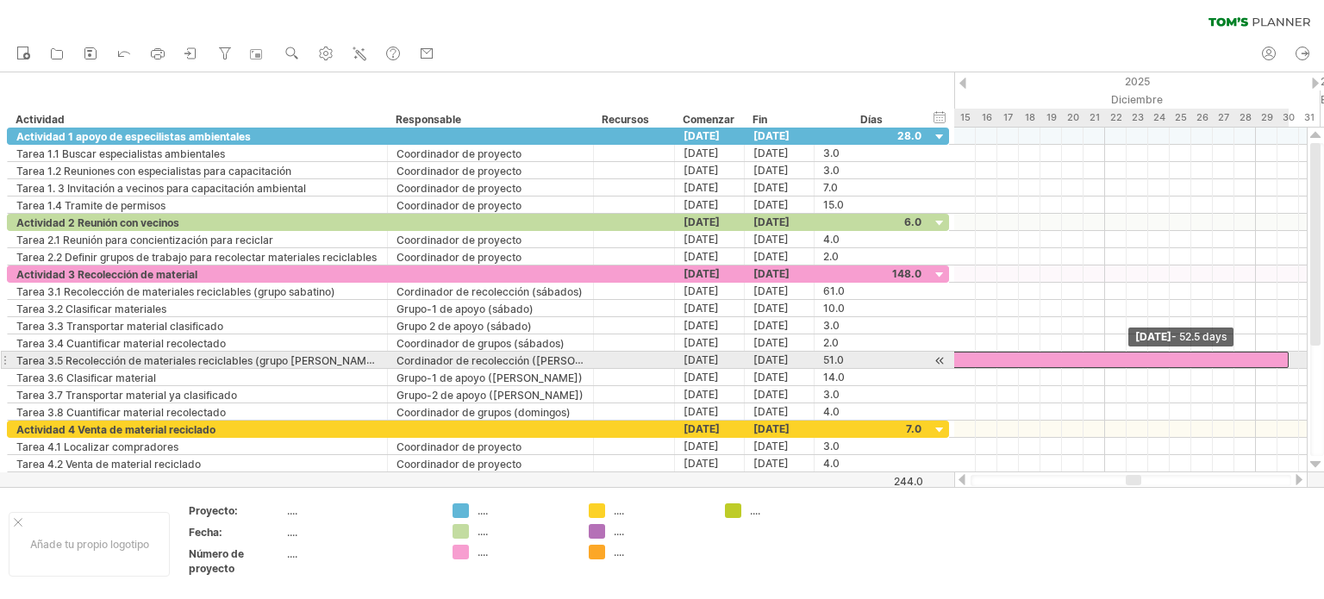
drag, startPoint x: 1255, startPoint y: 352, endPoint x: 1288, endPoint y: 361, distance: 34.7
click at [1288, 361] on span at bounding box center [1288, 360] width 7 height 16
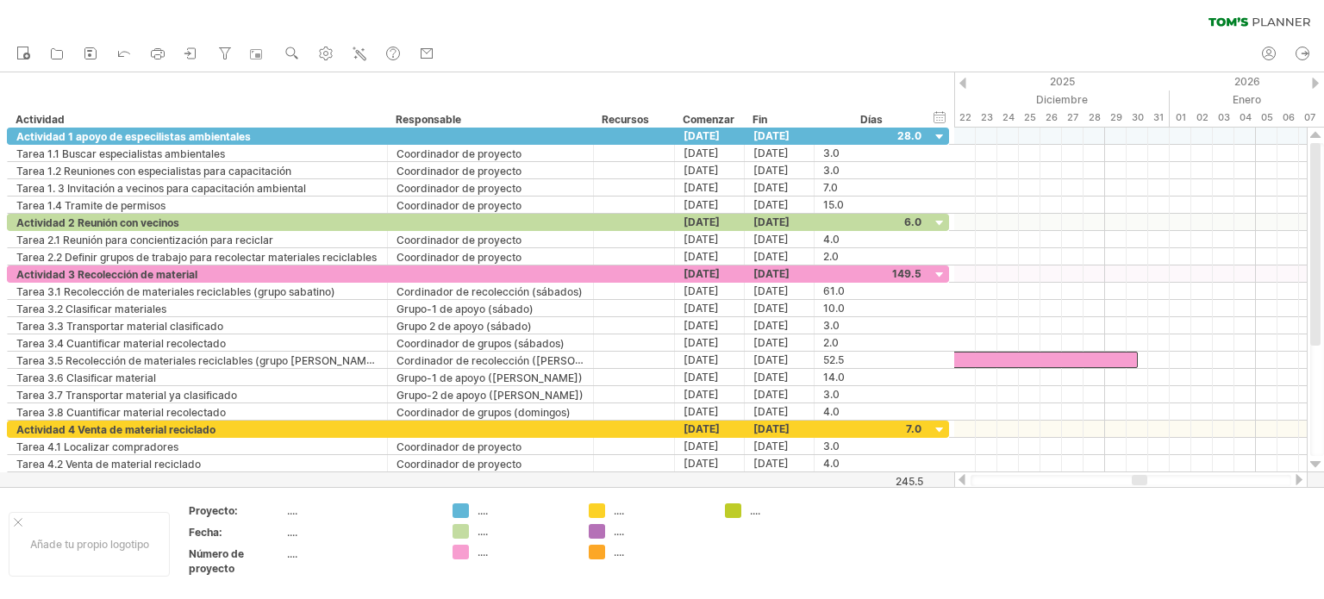
click at [1141, 478] on div at bounding box center [1140, 480] width 16 height 10
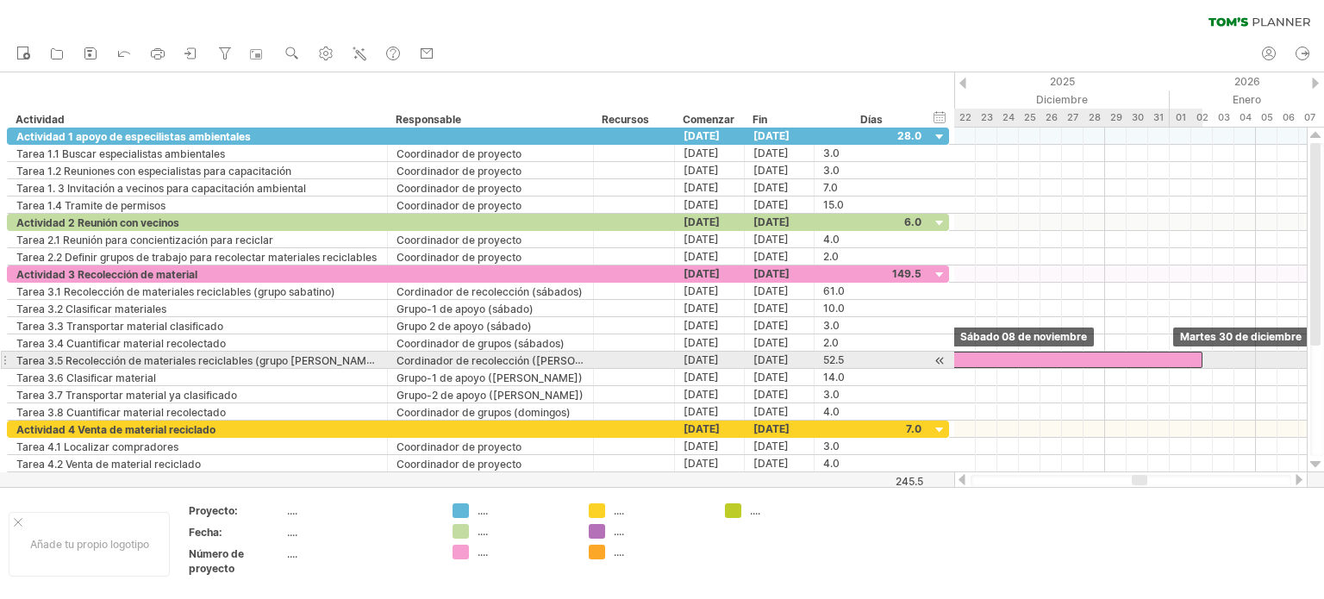
drag, startPoint x: 1132, startPoint y: 353, endPoint x: 1196, endPoint y: 361, distance: 64.2
click at [1196, 361] on div at bounding box center [637, 360] width 1132 height 16
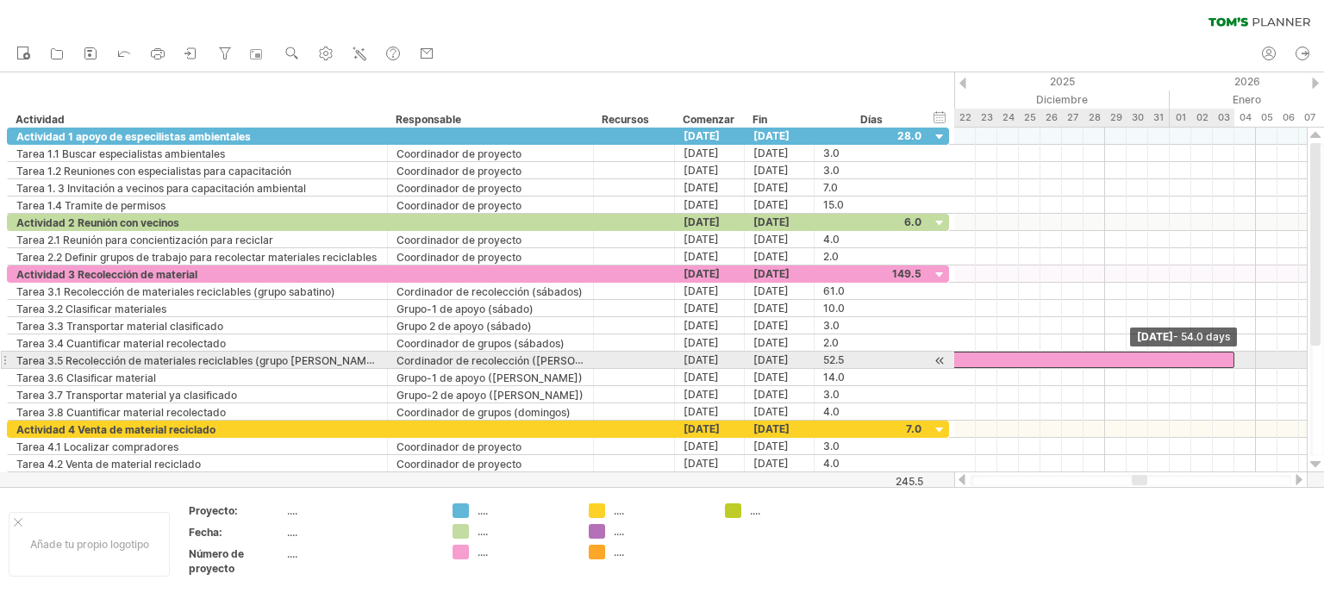
drag, startPoint x: 1205, startPoint y: 356, endPoint x: 1238, endPoint y: 358, distance: 33.7
click at [1238, 355] on div "Tarea 1.1 Tarea 1.2 Tarea 1.3 ********* Tarea 2.1 Tarea 2.2 Tarea 3.1 *********…" at bounding box center [1130, 300] width 352 height 345
drag, startPoint x: 1233, startPoint y: 354, endPoint x: 1280, endPoint y: 357, distance: 46.6
click at [1280, 357] on span at bounding box center [1277, 360] width 7 height 16
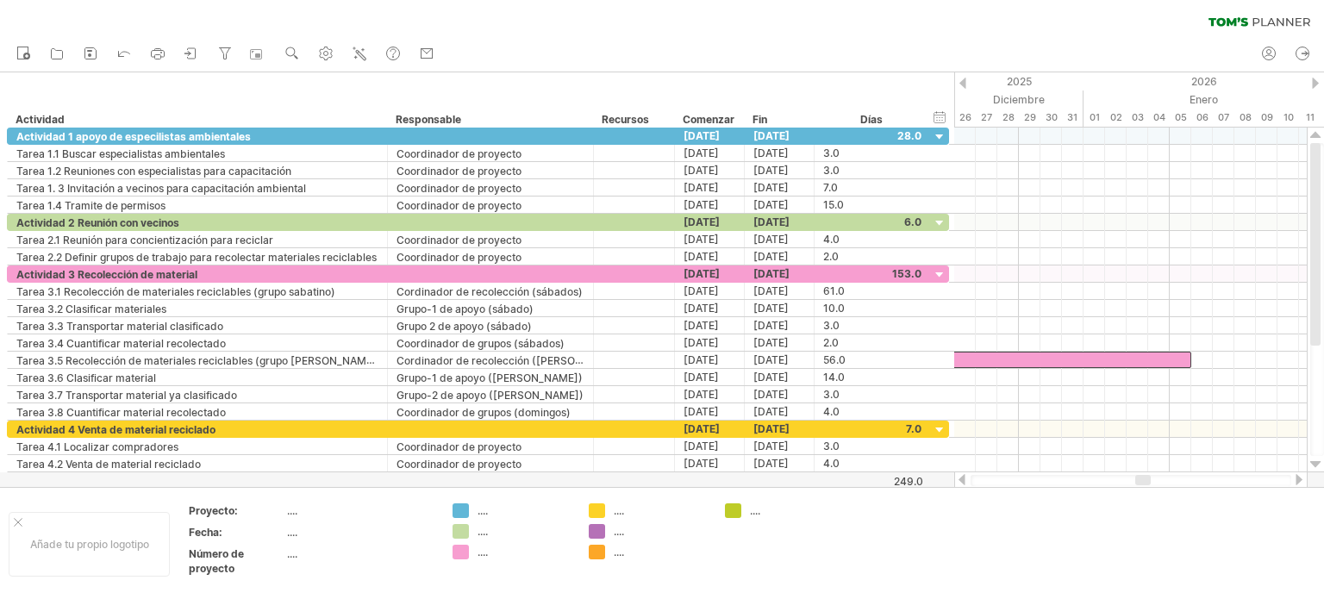
click at [1144, 475] on div at bounding box center [1143, 480] width 16 height 10
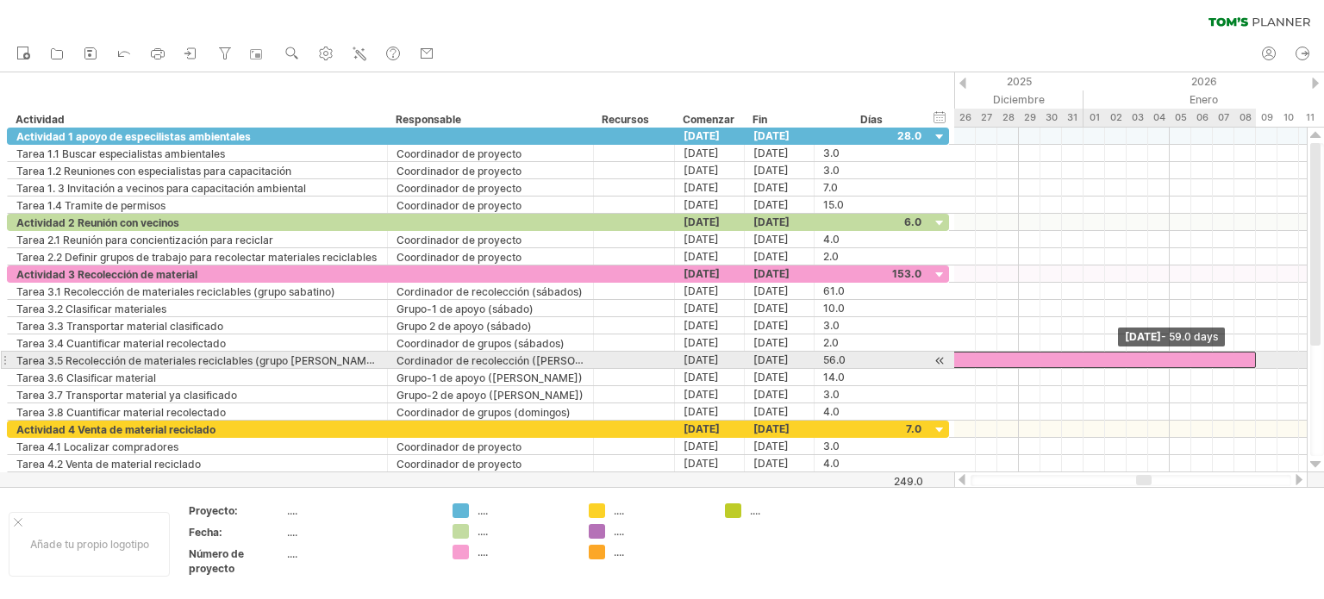
drag, startPoint x: 1190, startPoint y: 359, endPoint x: 1255, endPoint y: 358, distance: 64.6
click at [1255, 358] on span at bounding box center [1255, 360] width 7 height 16
drag, startPoint x: 1251, startPoint y: 352, endPoint x: 1272, endPoint y: 354, distance: 20.8
click at [1272, 354] on div at bounding box center [630, 360] width 1293 height 16
drag, startPoint x: 1276, startPoint y: 355, endPoint x: 1294, endPoint y: 358, distance: 18.4
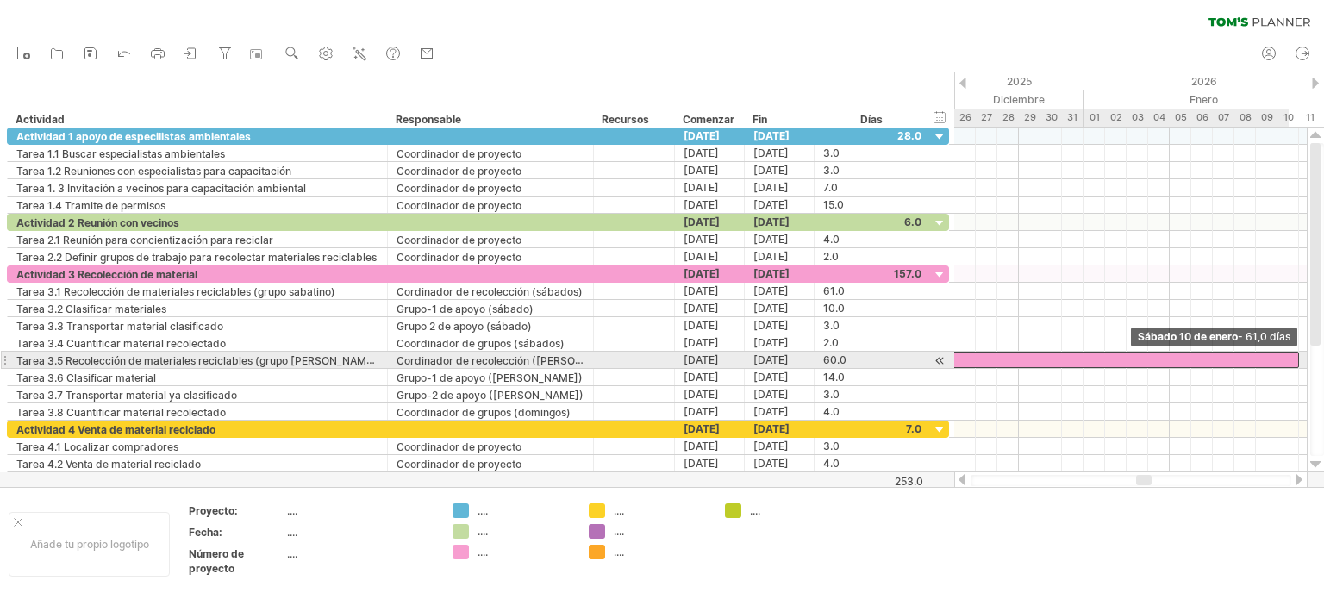
click at [1295, 358] on span at bounding box center [1298, 360] width 7 height 16
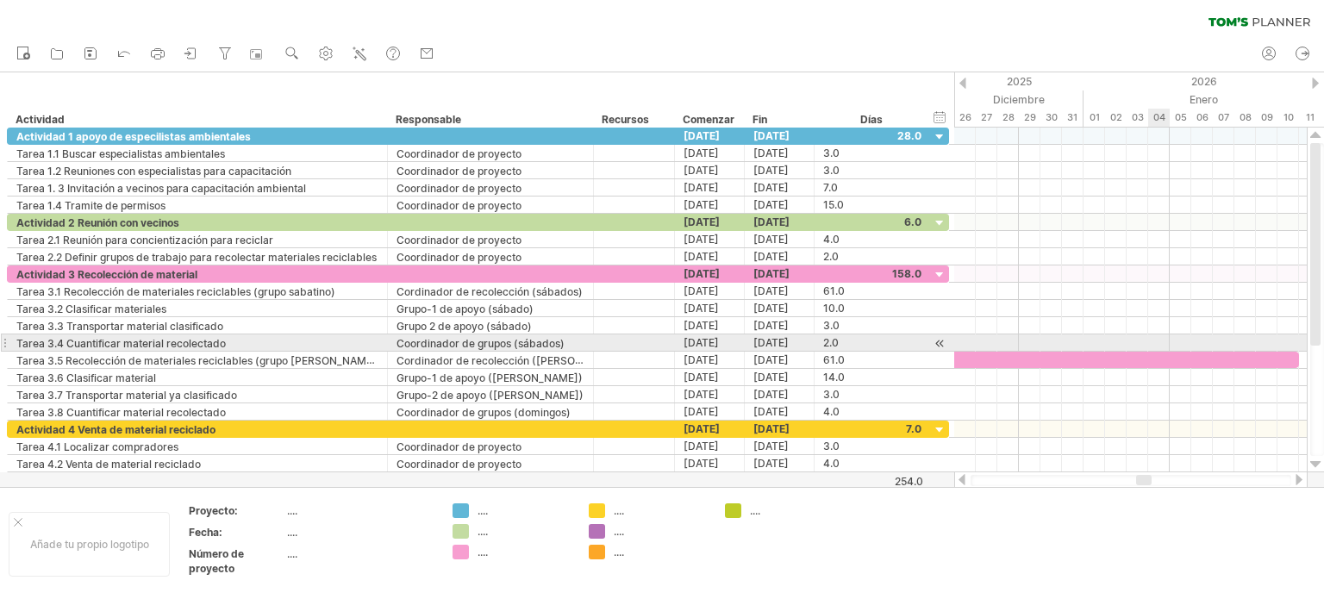
click at [1150, 346] on div at bounding box center [1130, 342] width 352 height 17
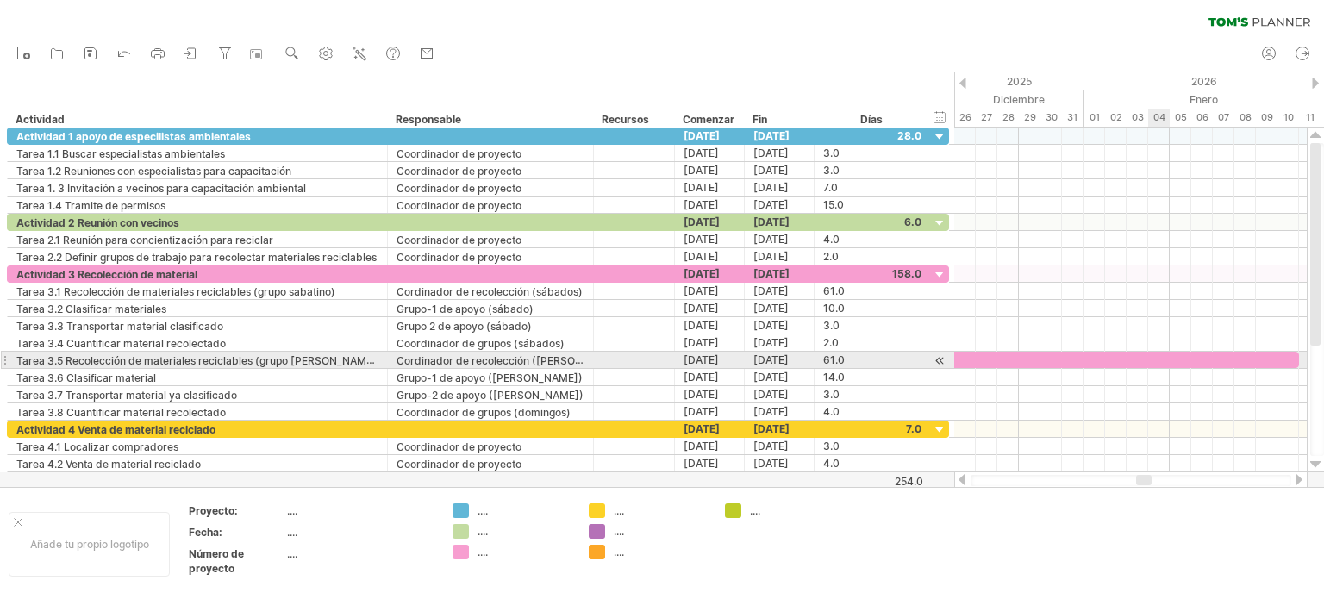
click at [1150, 353] on div at bounding box center [641, 360] width 1314 height 16
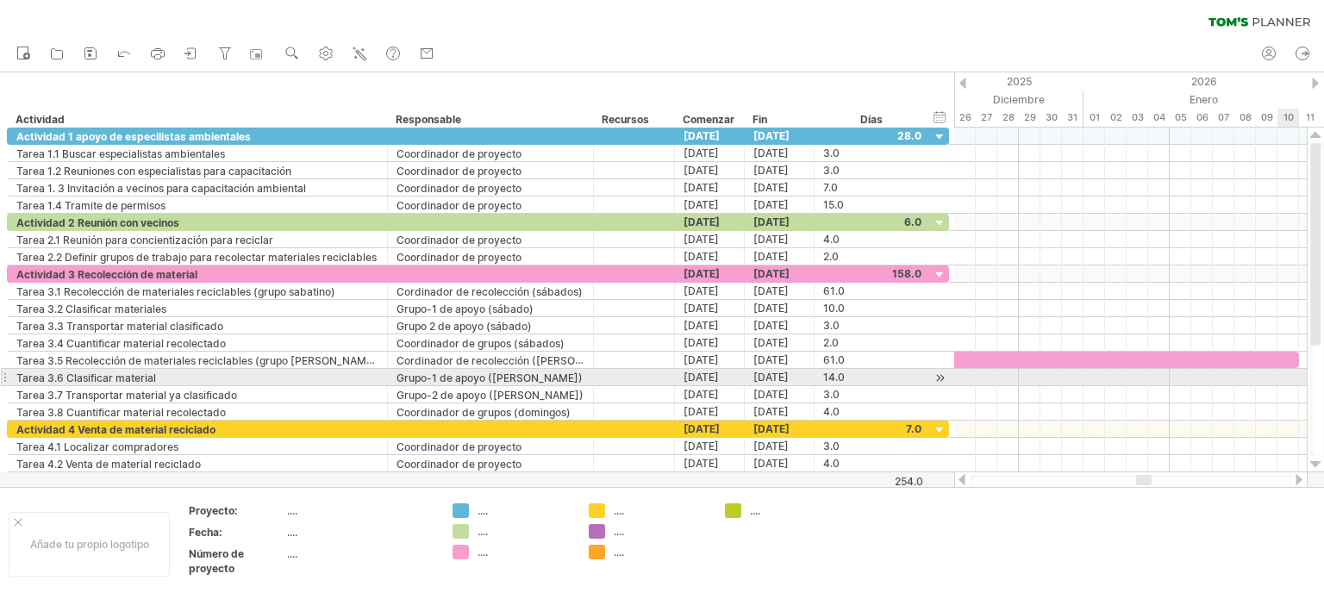
click at [1295, 373] on div at bounding box center [1130, 377] width 352 height 17
click at [1297, 371] on div at bounding box center [1130, 377] width 352 height 17
click at [1298, 373] on div at bounding box center [1130, 377] width 352 height 17
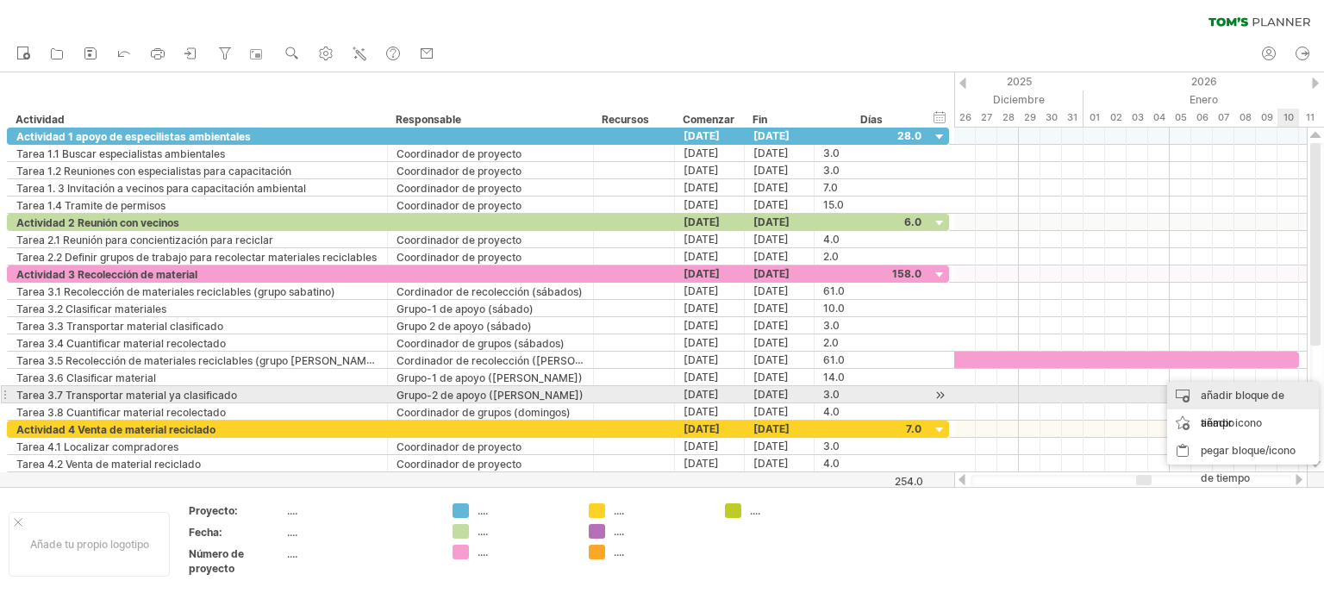
click at [1263, 392] on font "añadir bloque de tiempo" at bounding box center [1242, 409] width 84 height 41
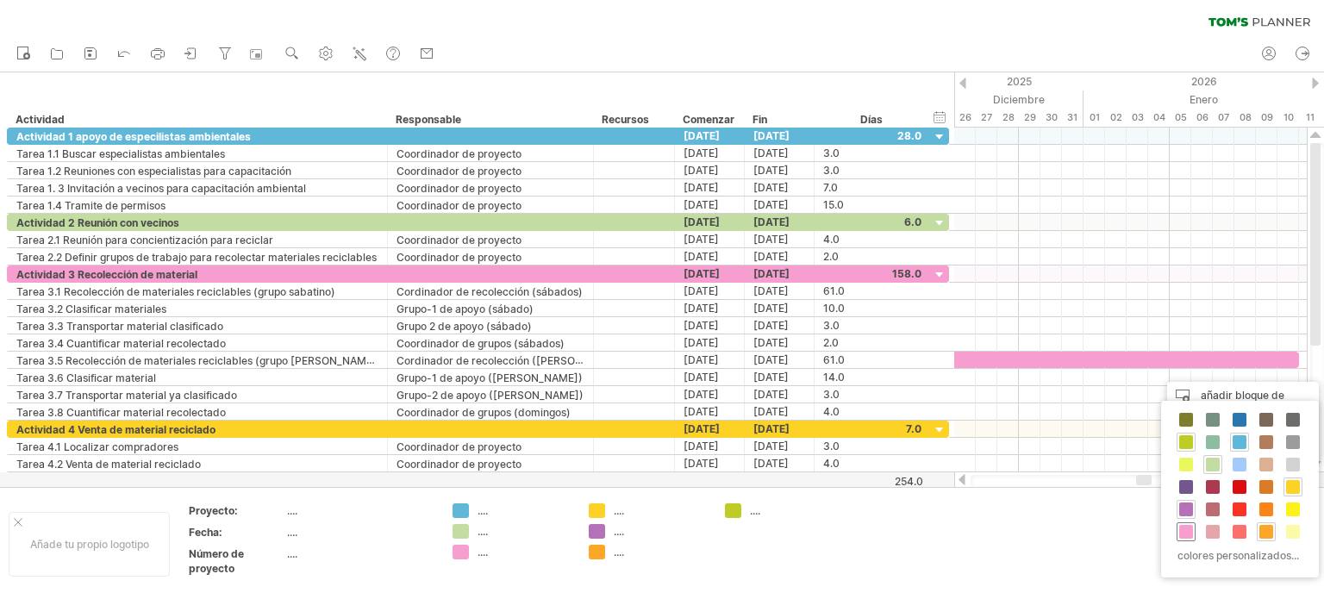
click at [1184, 522] on div at bounding box center [1185, 531] width 19 height 19
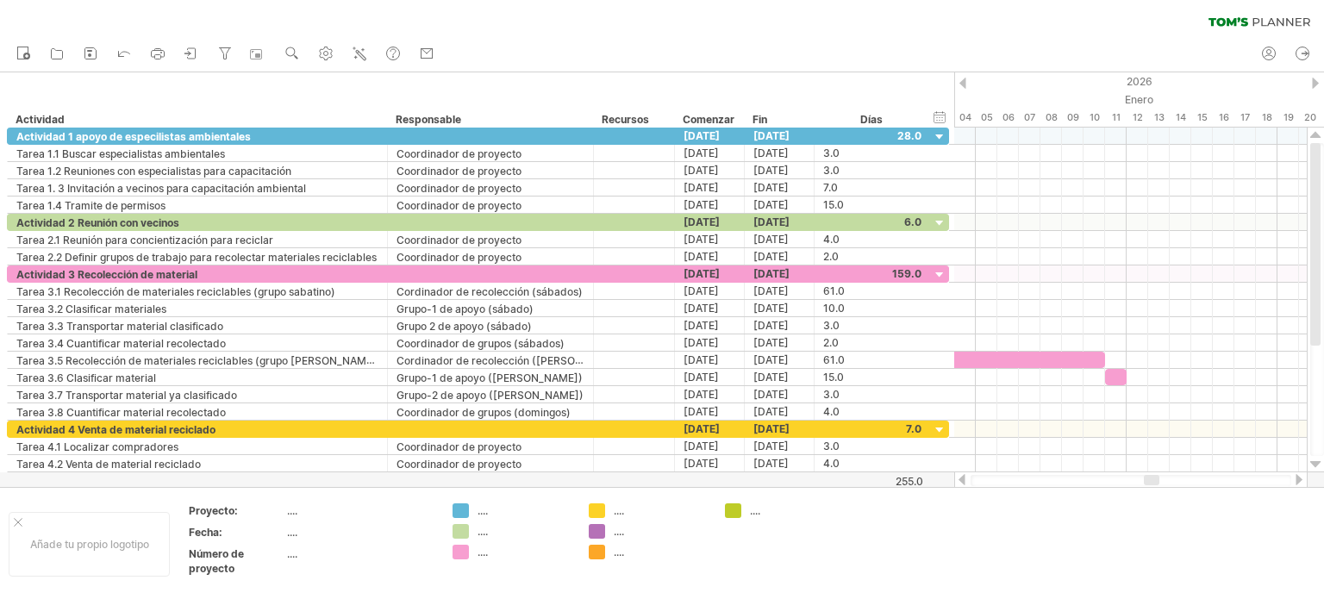
click at [1152, 478] on div at bounding box center [1152, 480] width 16 height 10
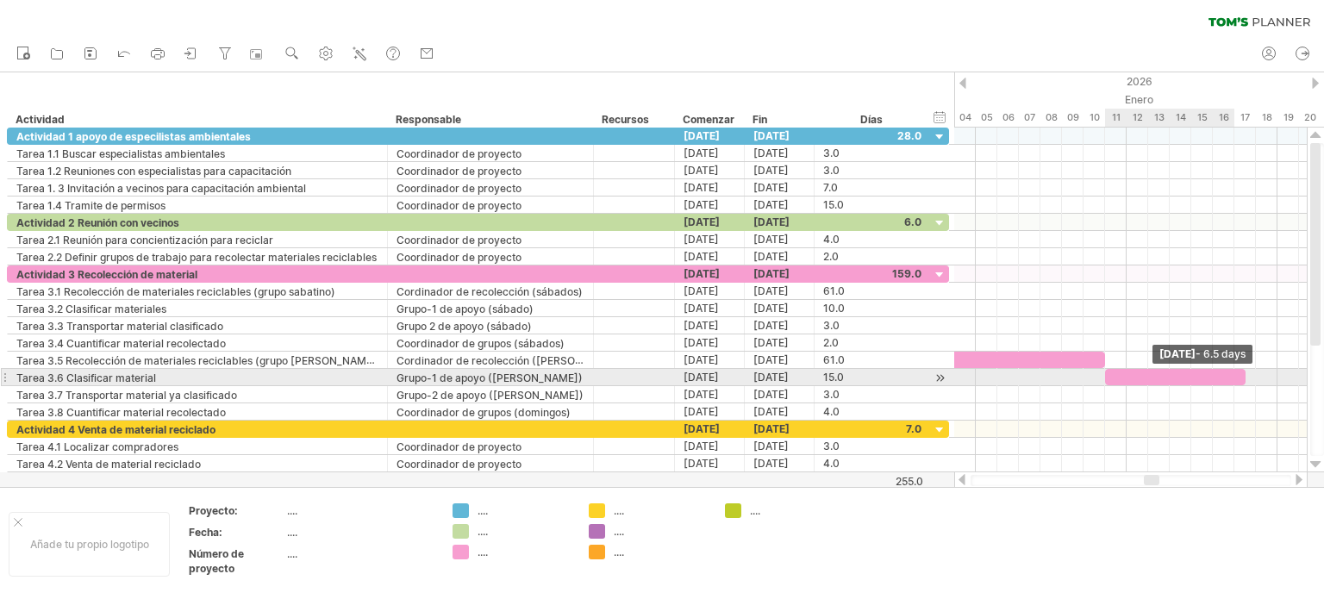
drag, startPoint x: 1125, startPoint y: 375, endPoint x: 1241, endPoint y: 381, distance: 116.5
click at [1242, 381] on span at bounding box center [1245, 377] width 7 height 16
drag, startPoint x: 1244, startPoint y: 377, endPoint x: 1219, endPoint y: 377, distance: 25.0
click at [1220, 377] on span at bounding box center [1223, 377] width 7 height 16
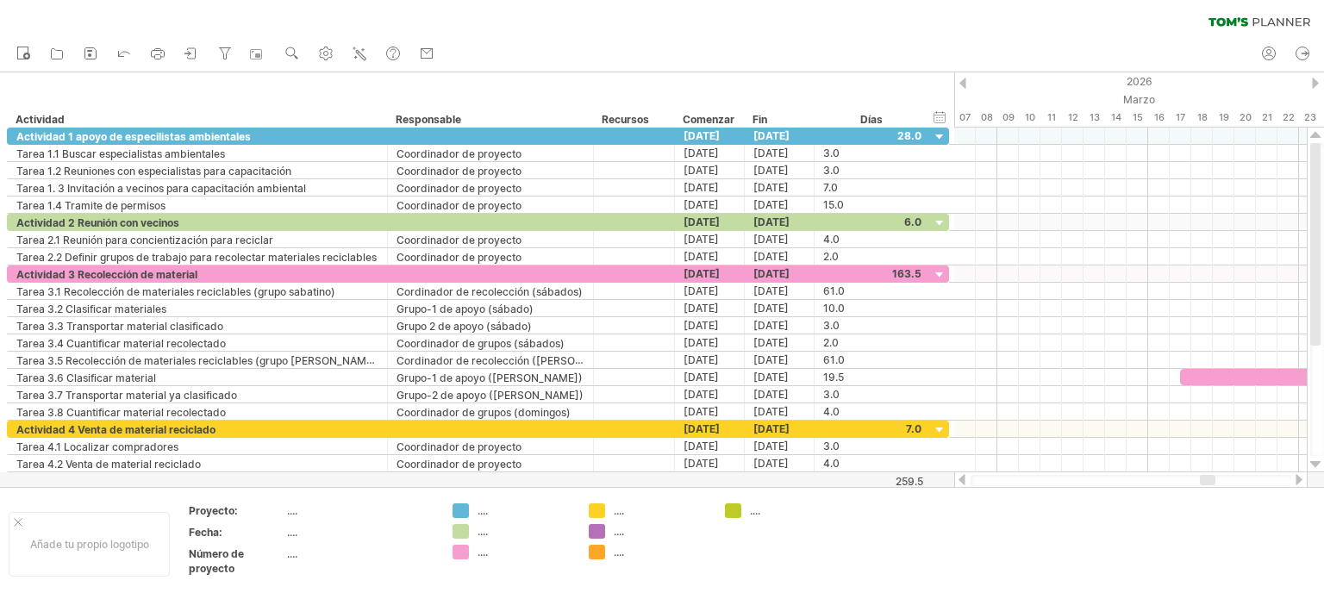
drag, startPoint x: 1157, startPoint y: 478, endPoint x: 1213, endPoint y: 477, distance: 56.0
click at [1213, 477] on div at bounding box center [1208, 480] width 16 height 10
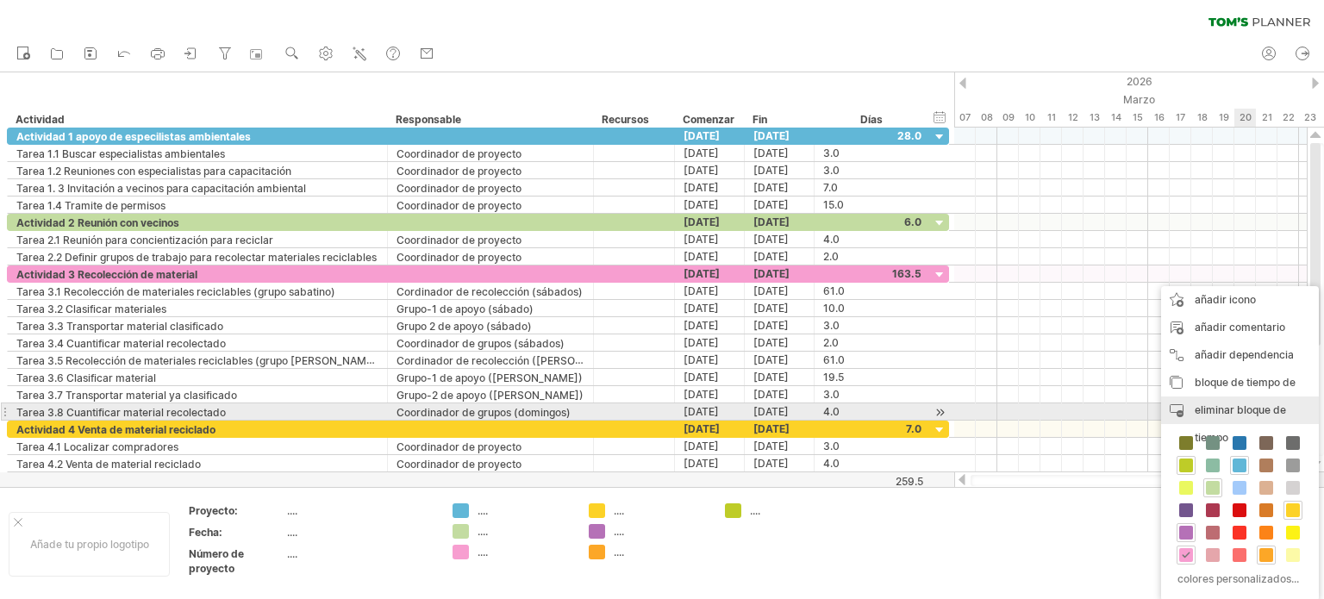
click at [1229, 407] on font "eliminar bloque de tiempo" at bounding box center [1239, 423] width 91 height 41
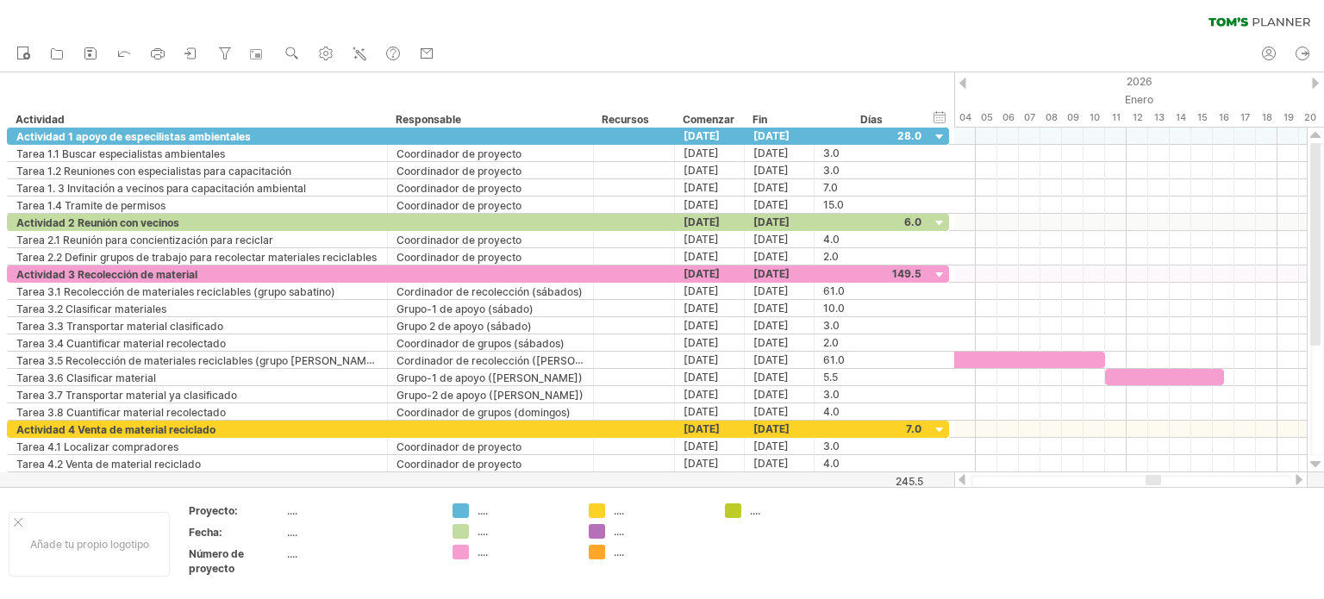
drag, startPoint x: 1205, startPoint y: 478, endPoint x: 1149, endPoint y: 479, distance: 56.0
click at [1149, 479] on div at bounding box center [1153, 480] width 16 height 10
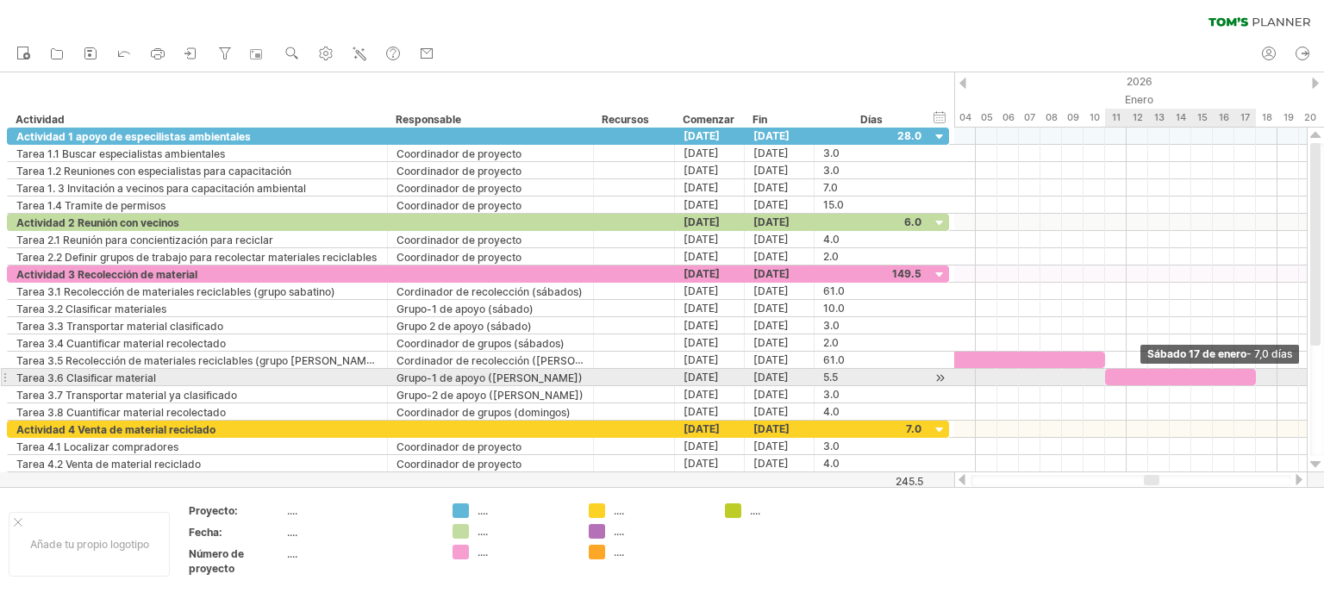
drag, startPoint x: 1225, startPoint y: 374, endPoint x: 1256, endPoint y: 376, distance: 30.2
click at [1256, 376] on span at bounding box center [1255, 377] width 7 height 16
drag, startPoint x: 1256, startPoint y: 376, endPoint x: 1289, endPoint y: 375, distance: 32.8
click at [1289, 375] on span at bounding box center [1288, 377] width 7 height 16
drag, startPoint x: 1298, startPoint y: 373, endPoint x: 1312, endPoint y: 374, distance: 14.7
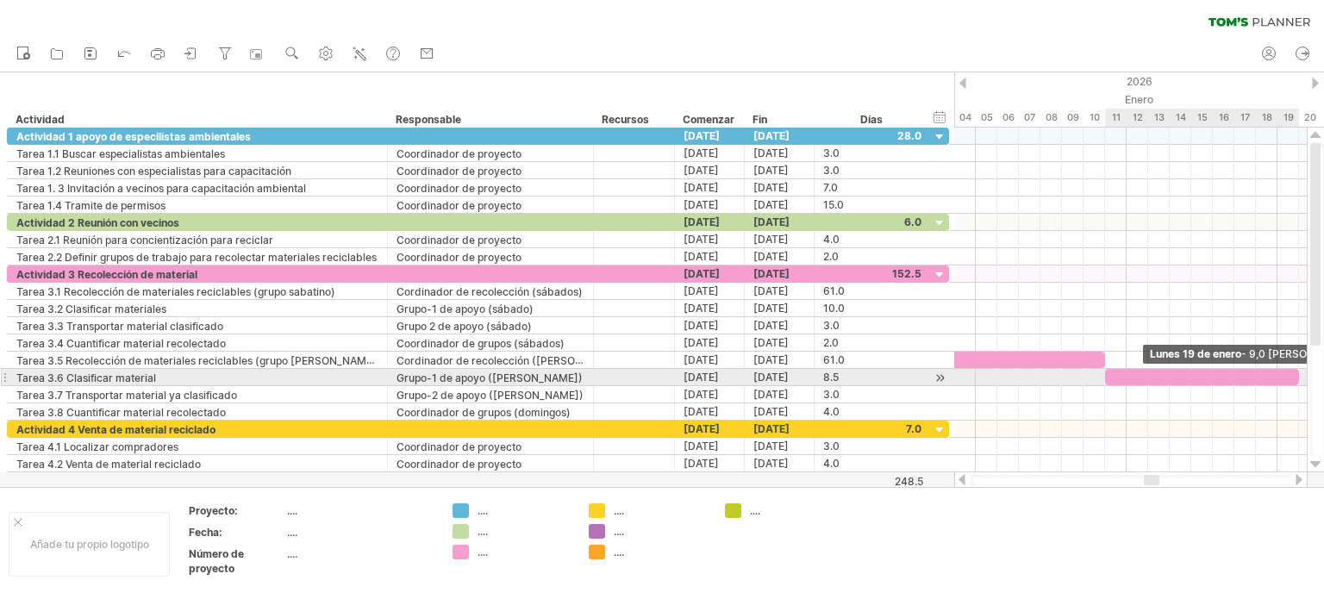
click at [1312, 374] on div "Intentando acceder a [DOMAIN_NAME] Conectado de nuevo... 0% borrar filtro" at bounding box center [662, 299] width 1324 height 599
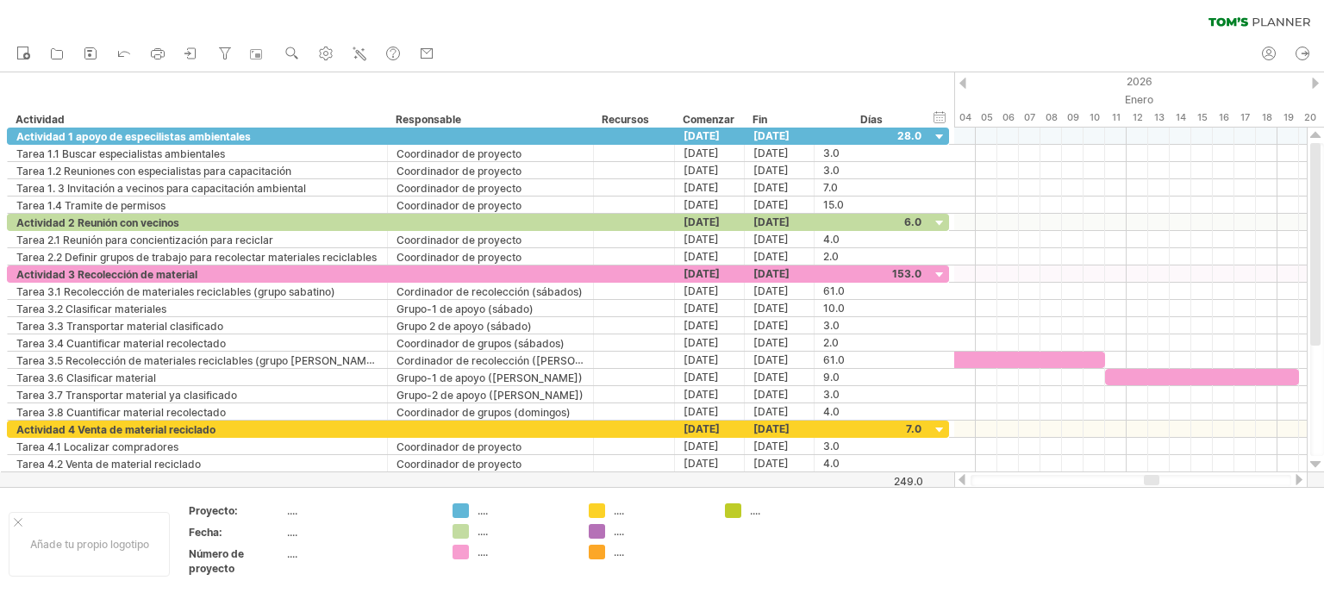
drag, startPoint x: 1160, startPoint y: 478, endPoint x: 1176, endPoint y: 472, distance: 17.4
click at [1176, 472] on div at bounding box center [1130, 479] width 353 height 17
drag, startPoint x: 1156, startPoint y: 479, endPoint x: 1172, endPoint y: 477, distance: 16.6
click at [1172, 478] on div at bounding box center [1166, 480] width 16 height 10
click at [1169, 478] on div at bounding box center [1165, 480] width 16 height 10
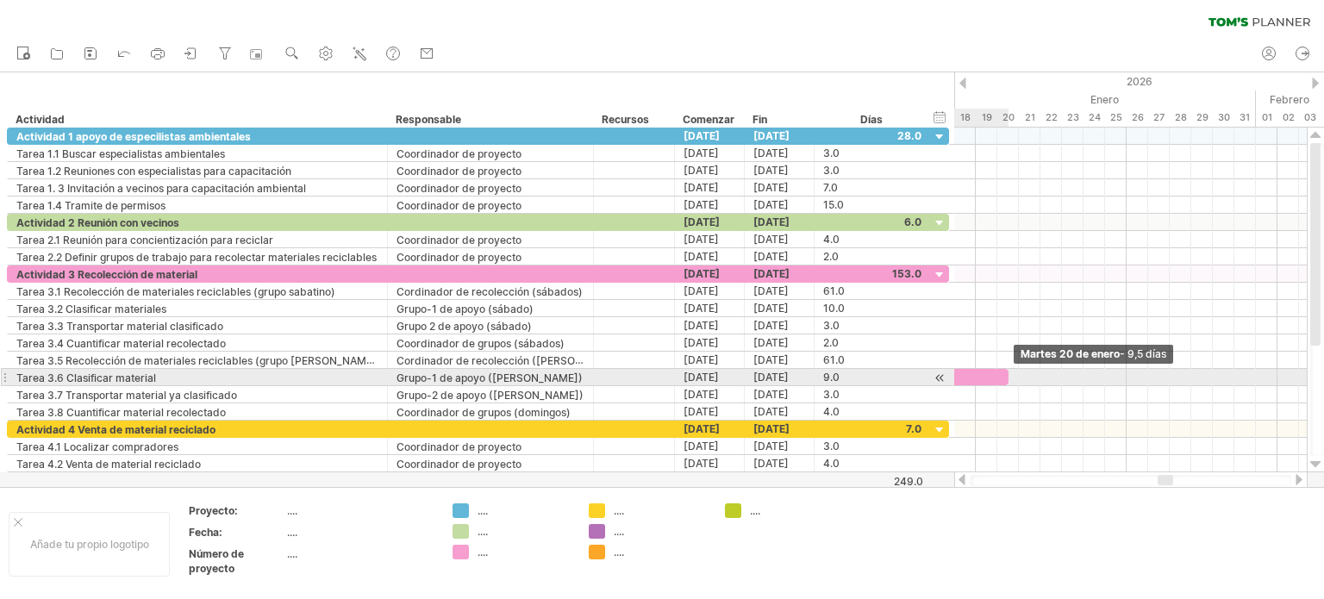
drag, startPoint x: 996, startPoint y: 375, endPoint x: 1010, endPoint y: 377, distance: 14.0
click at [1010, 377] on span at bounding box center [1008, 377] width 7 height 16
drag, startPoint x: 1010, startPoint y: 377, endPoint x: 1019, endPoint y: 380, distance: 9.0
click at [1019, 380] on span at bounding box center [1018, 377] width 7 height 16
click at [986, 374] on div at bounding box center [910, 377] width 215 height 16
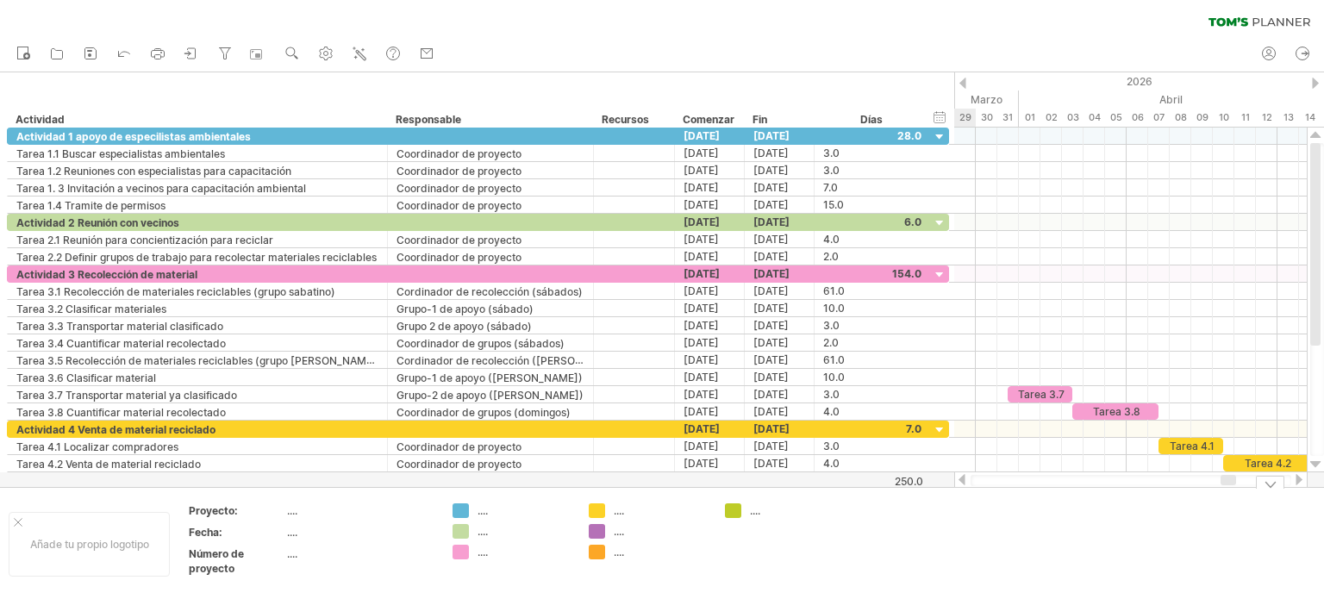
drag, startPoint x: 1163, startPoint y: 482, endPoint x: 1225, endPoint y: 489, distance: 63.3
click at [1225, 489] on div "Intentando acceder a [DOMAIN_NAME] Conectado de nuevo... 0% borrar filtro" at bounding box center [662, 299] width 1324 height 599
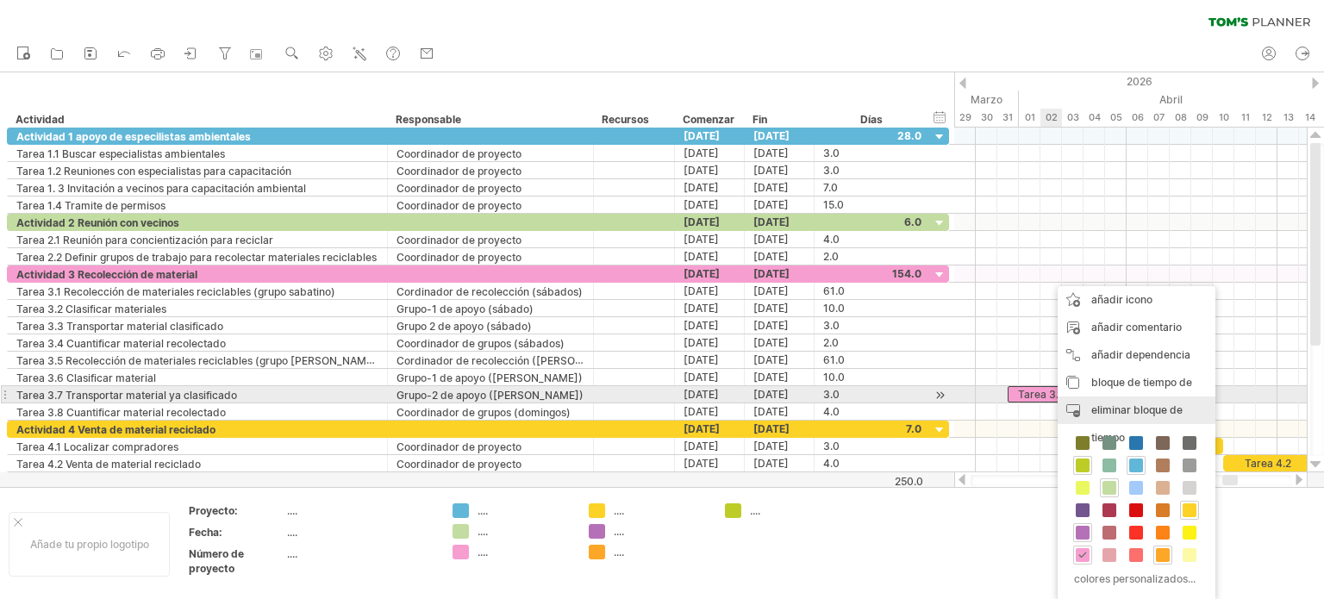
click at [1120, 399] on div "eliminar bloque de tiempo eliminar elementos seleccionados" at bounding box center [1136, 423] width 158 height 55
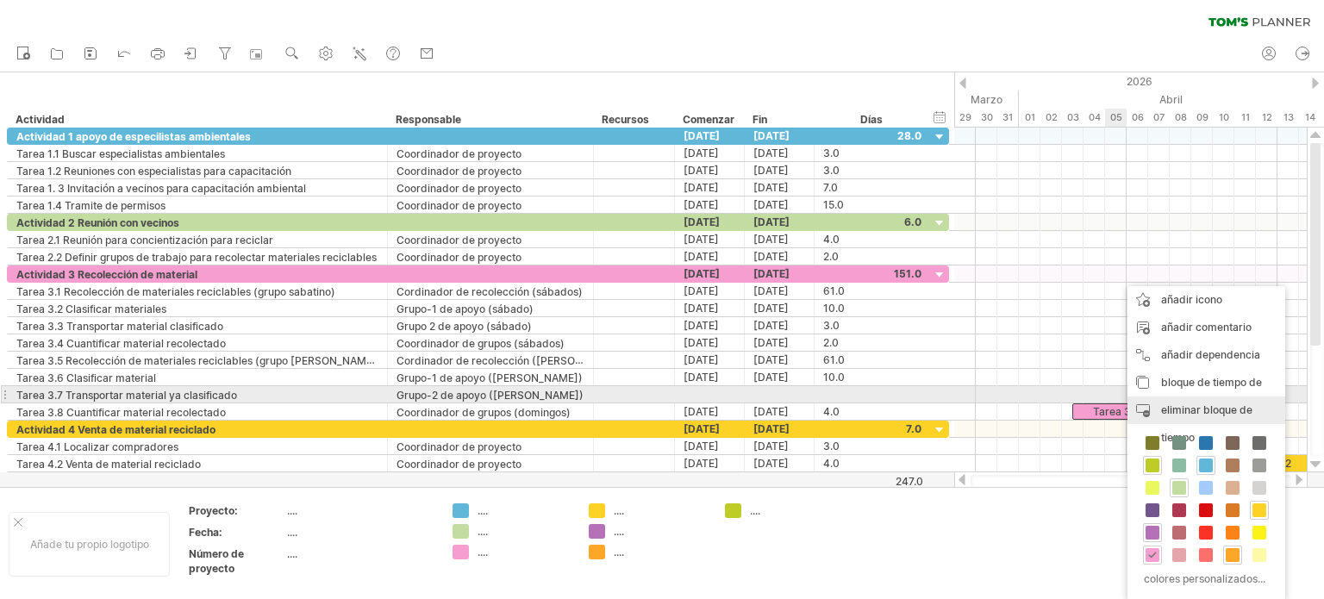
click at [1189, 403] on font "eliminar bloque de tiempo" at bounding box center [1206, 423] width 91 height 41
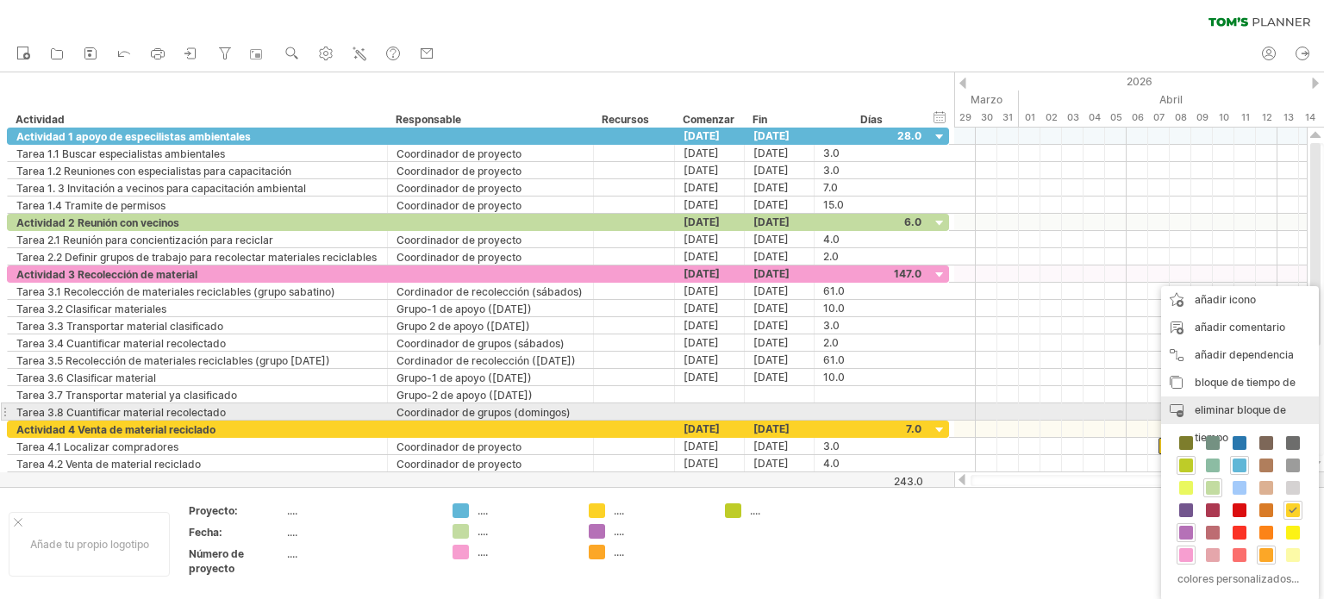
click at [1216, 406] on font "eliminar bloque de tiempo" at bounding box center [1239, 423] width 91 height 41
click at [1209, 407] on font "eliminar bloque de tiempo" at bounding box center [1239, 423] width 91 height 41
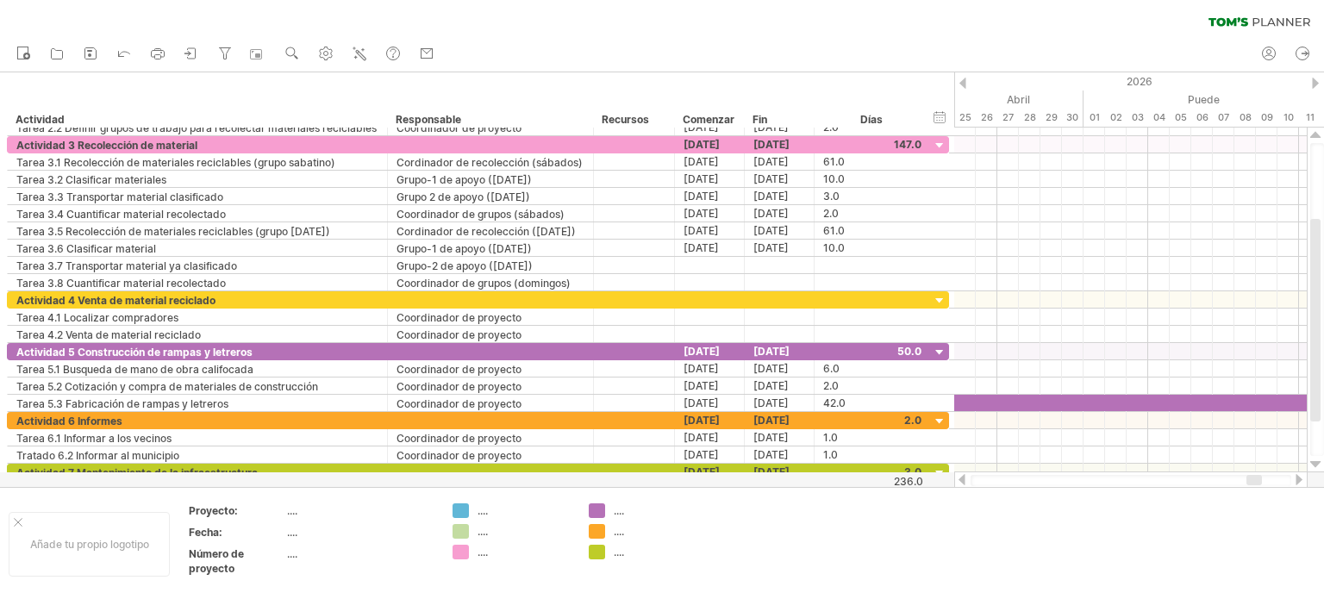
drag, startPoint x: 1234, startPoint y: 482, endPoint x: 1258, endPoint y: 482, distance: 24.1
click at [1258, 482] on div at bounding box center [1254, 480] width 16 height 10
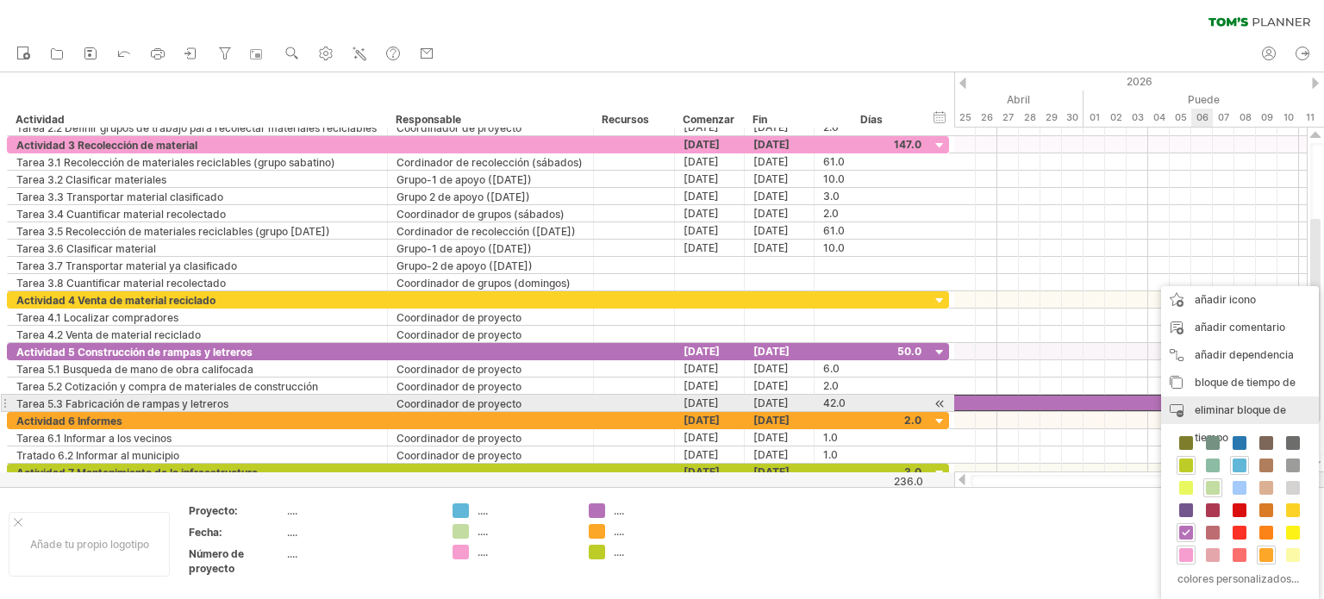
click at [1211, 403] on font "eliminar bloque de tiempo" at bounding box center [1239, 423] width 91 height 41
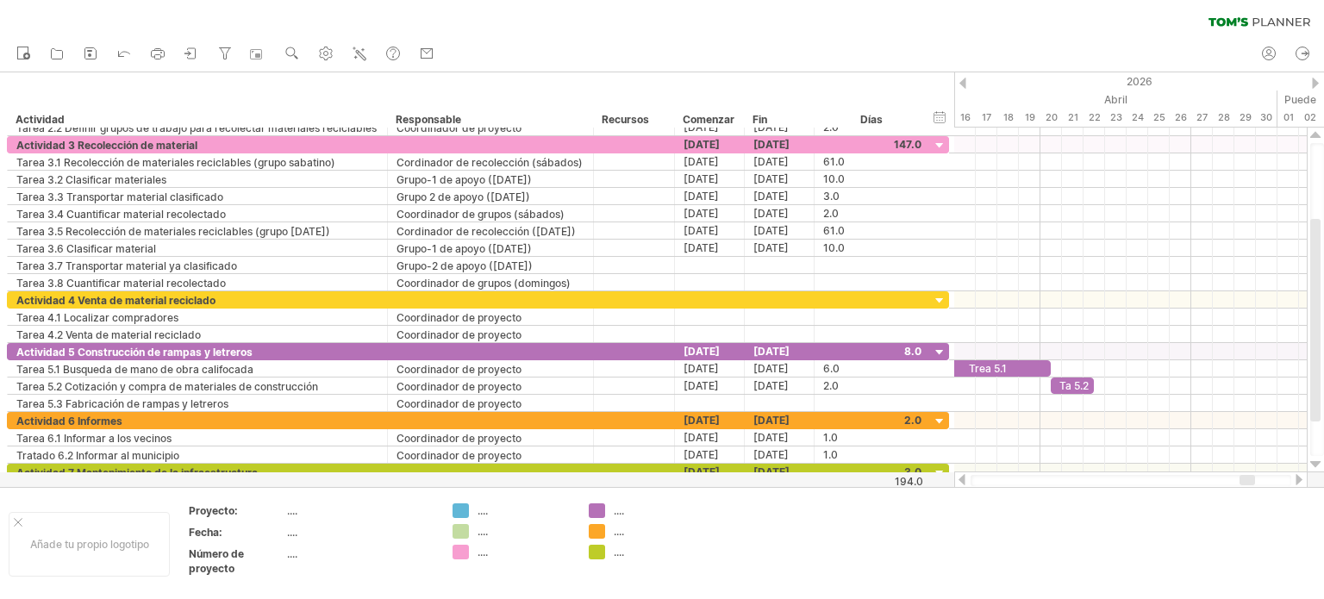
drag, startPoint x: 1250, startPoint y: 479, endPoint x: 1098, endPoint y: 382, distance: 180.2
click at [1239, 481] on div at bounding box center [1247, 480] width 16 height 10
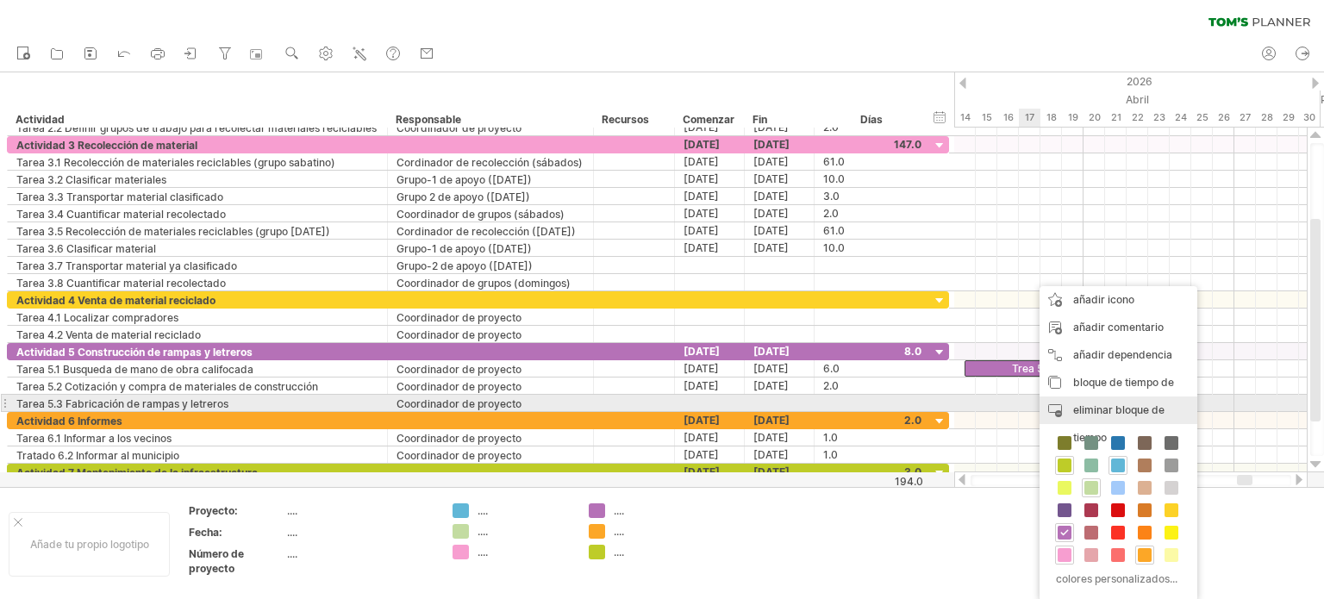
click at [1107, 407] on font "eliminar bloque de tiempo" at bounding box center [1118, 423] width 91 height 41
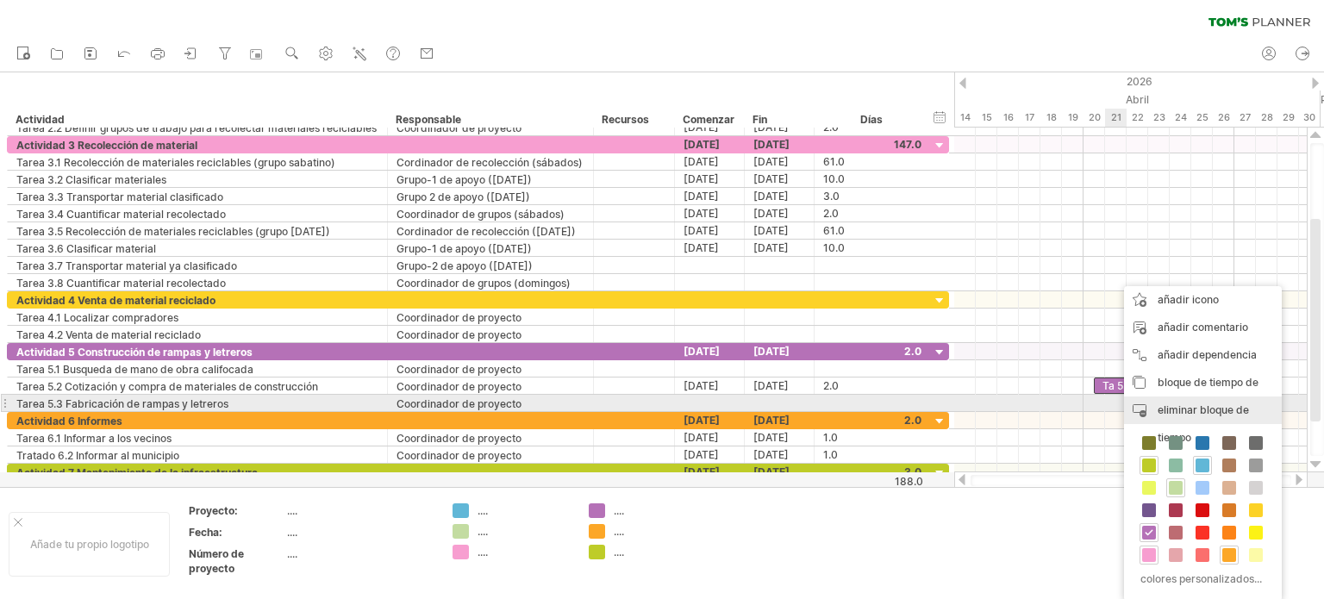
click at [1169, 405] on font "eliminar bloque de tiempo" at bounding box center [1202, 423] width 91 height 41
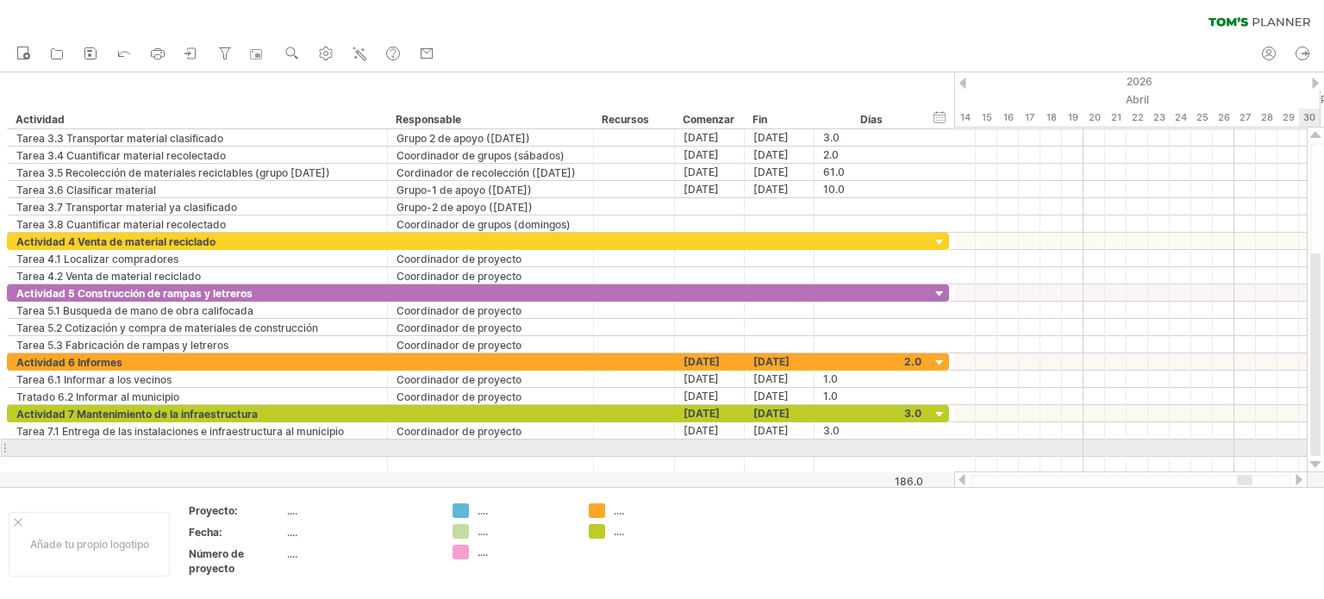
drag, startPoint x: 1312, startPoint y: 385, endPoint x: 1263, endPoint y: 464, distance: 92.1
click at [1323, 454] on div at bounding box center [1317, 299] width 14 height 313
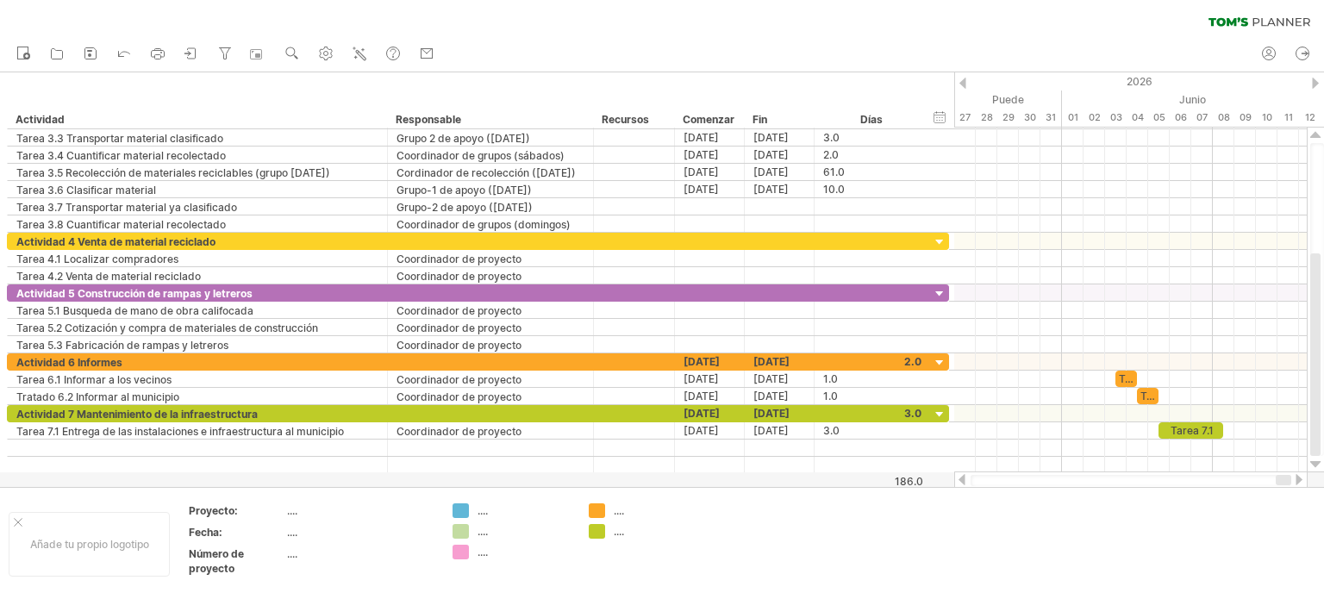
drag, startPoint x: 1248, startPoint y: 480, endPoint x: 1288, endPoint y: 480, distance: 40.5
click at [1288, 480] on div at bounding box center [1283, 480] width 16 height 10
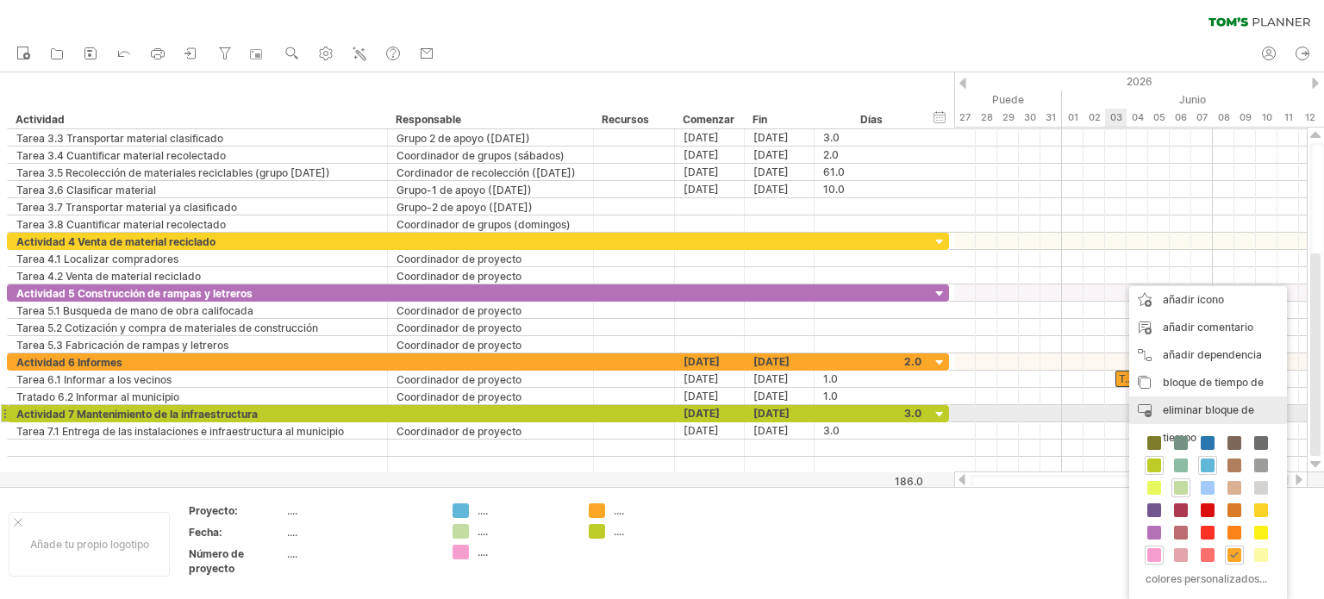
click at [1195, 407] on font "eliminar bloque de tiempo" at bounding box center [1208, 423] width 91 height 41
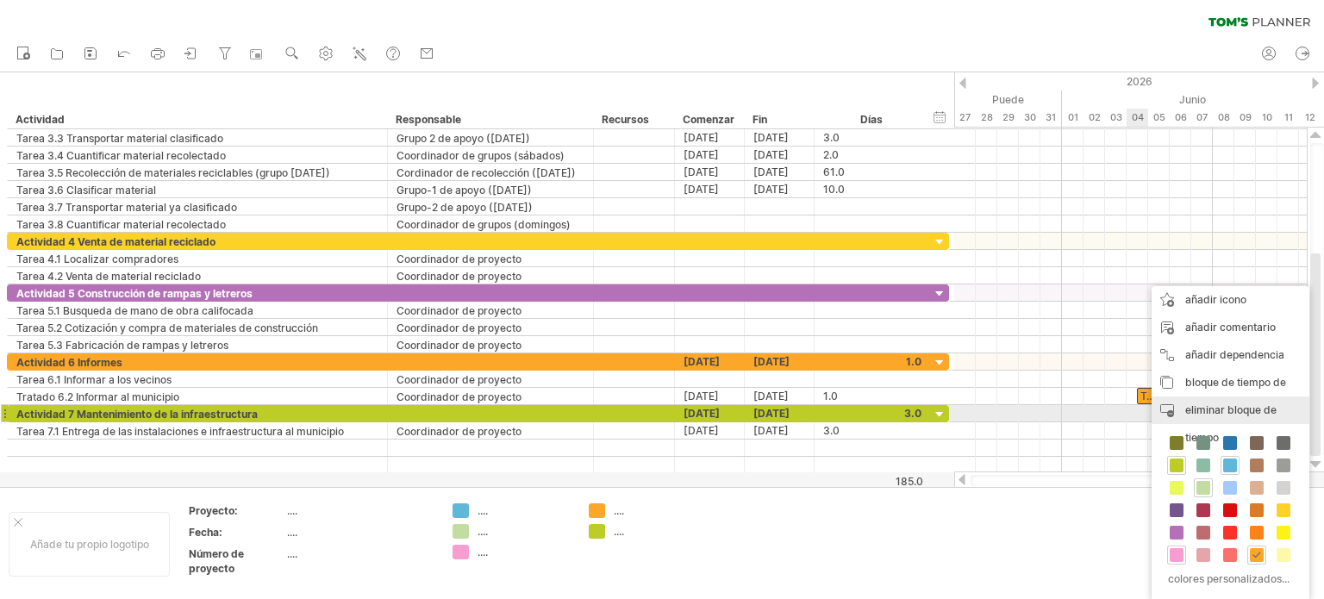
click at [1209, 407] on font "eliminar bloque de tiempo" at bounding box center [1230, 423] width 91 height 41
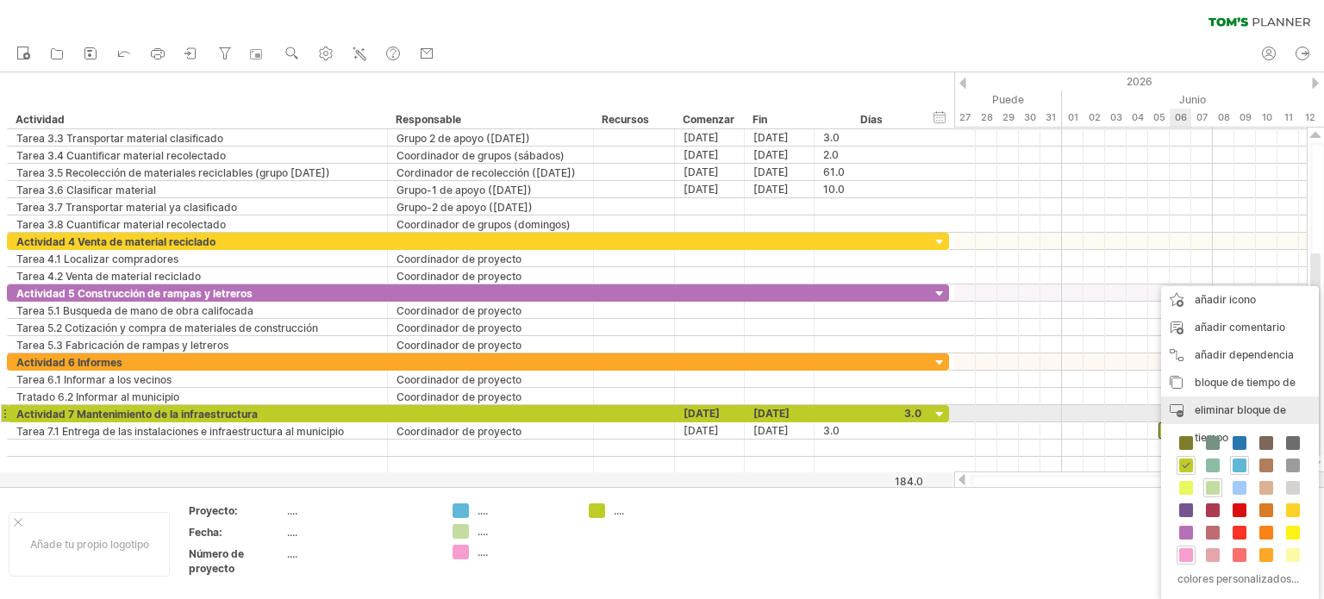
click at [1213, 407] on font "eliminar bloque de tiempo" at bounding box center [1239, 423] width 91 height 41
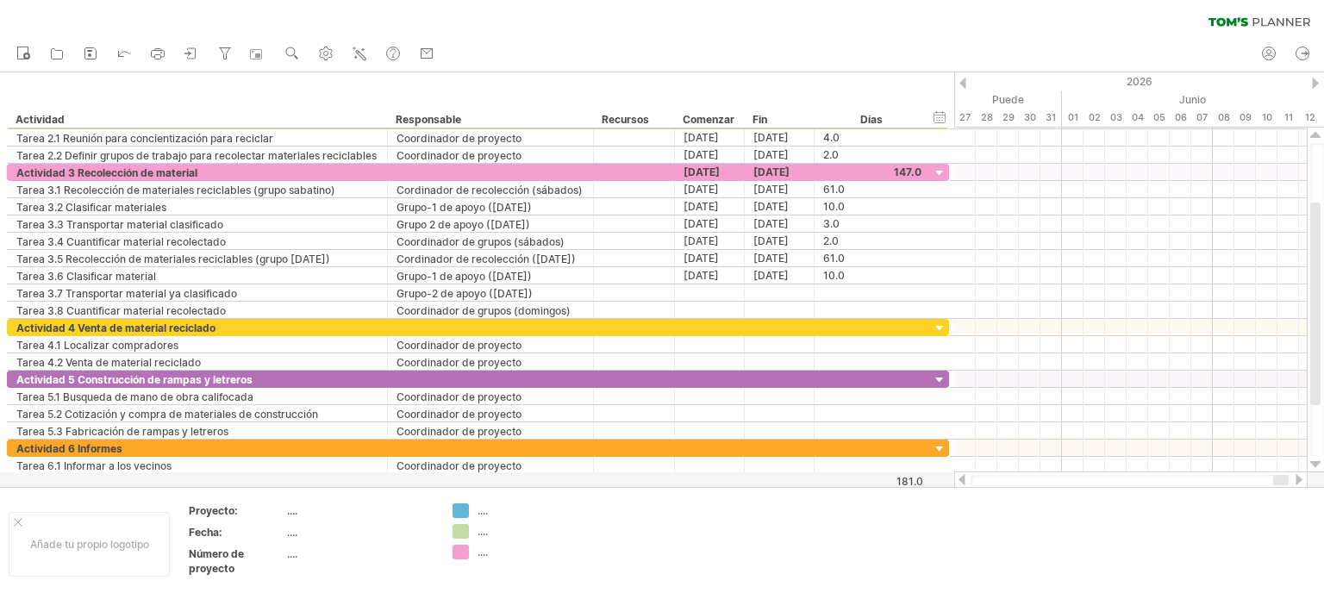
drag, startPoint x: 1279, startPoint y: 482, endPoint x: 1300, endPoint y: 480, distance: 20.8
click at [1300, 480] on body "progress(100%) Intentando acceder a [DOMAIN_NAME] Conectado de nuevo... 0% borr…" at bounding box center [662, 301] width 1324 height 602
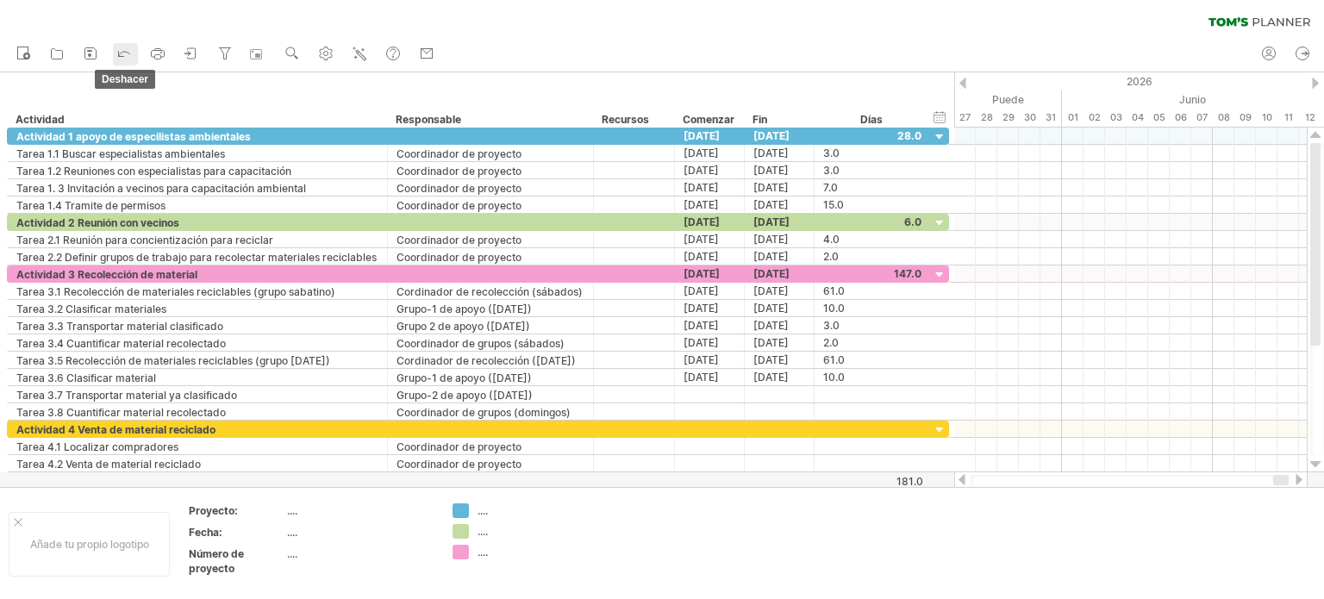
click at [124, 53] on icon at bounding box center [123, 52] width 17 height 17
click at [125, 53] on icon at bounding box center [123, 52] width 17 height 17
click at [124, 51] on icon at bounding box center [123, 52] width 17 height 17
drag, startPoint x: 1272, startPoint y: 475, endPoint x: 1181, endPoint y: 486, distance: 92.0
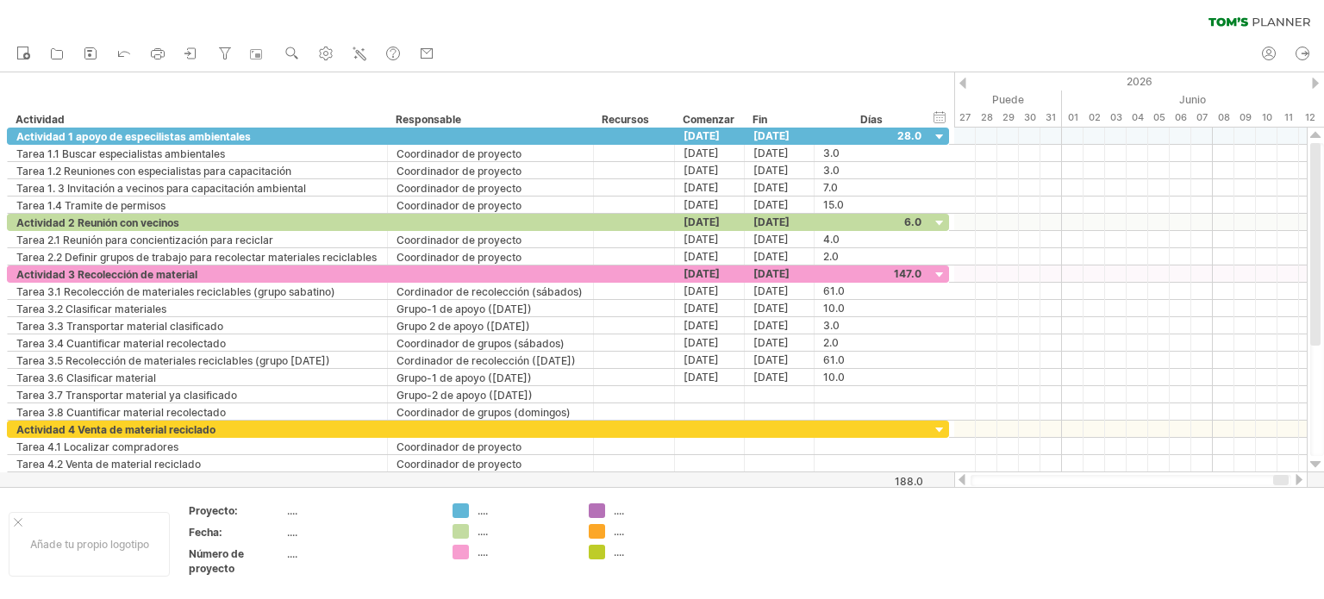
click at [1141, 478] on div at bounding box center [1130, 480] width 321 height 11
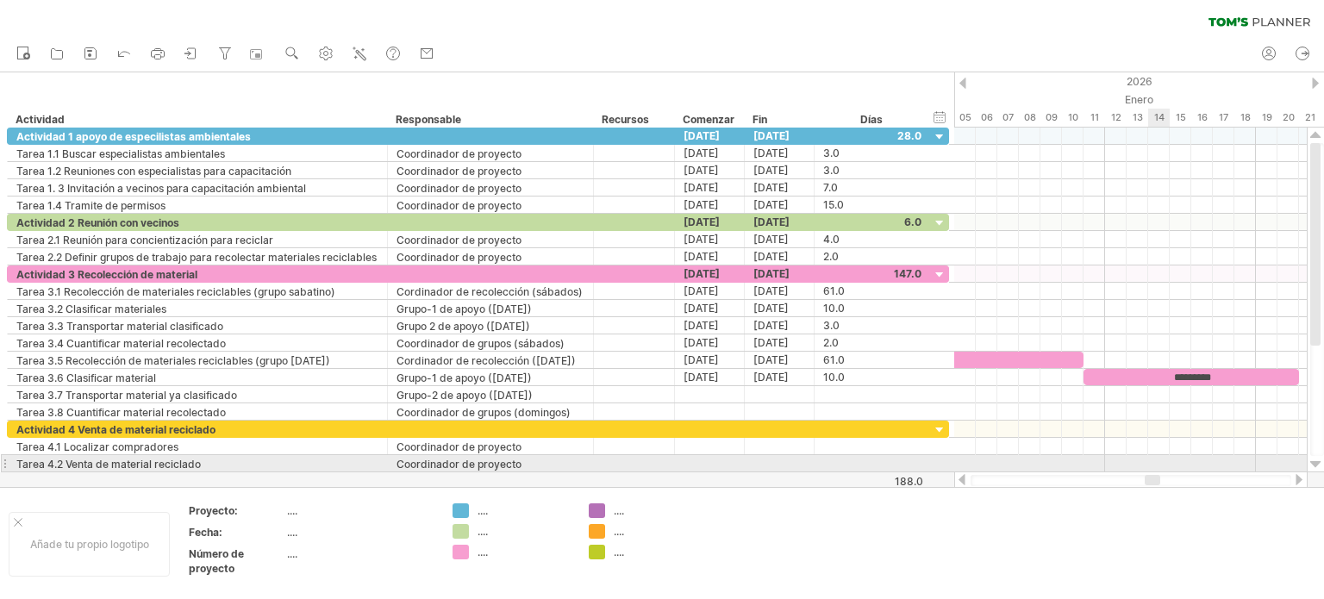
drag, startPoint x: 1285, startPoint y: 477, endPoint x: 1156, endPoint y: 457, distance: 129.9
click at [1156, 457] on div "Intentando acceder a [DOMAIN_NAME] Conectado de nuevo... 0% borrar filtro" at bounding box center [662, 299] width 1324 height 599
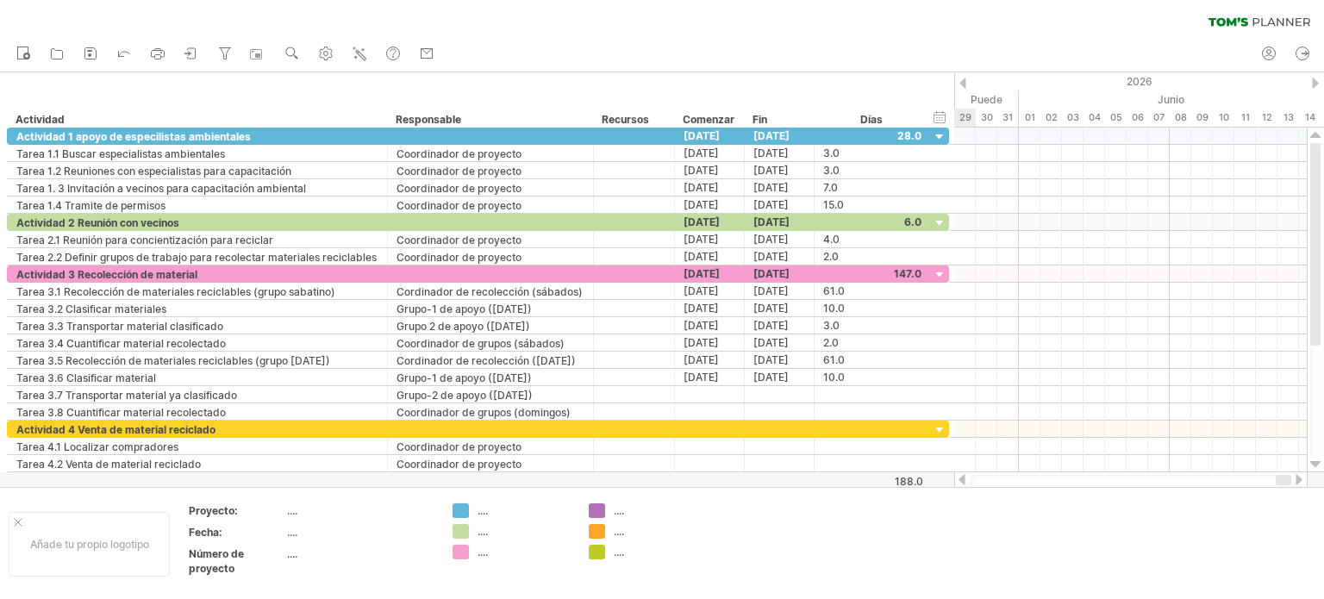
drag, startPoint x: 1151, startPoint y: 477, endPoint x: 1310, endPoint y: 482, distance: 158.6
click at [1310, 482] on div "Intentando acceder a [DOMAIN_NAME] Conectado de nuevo... 0% borrar filtro" at bounding box center [662, 299] width 1324 height 599
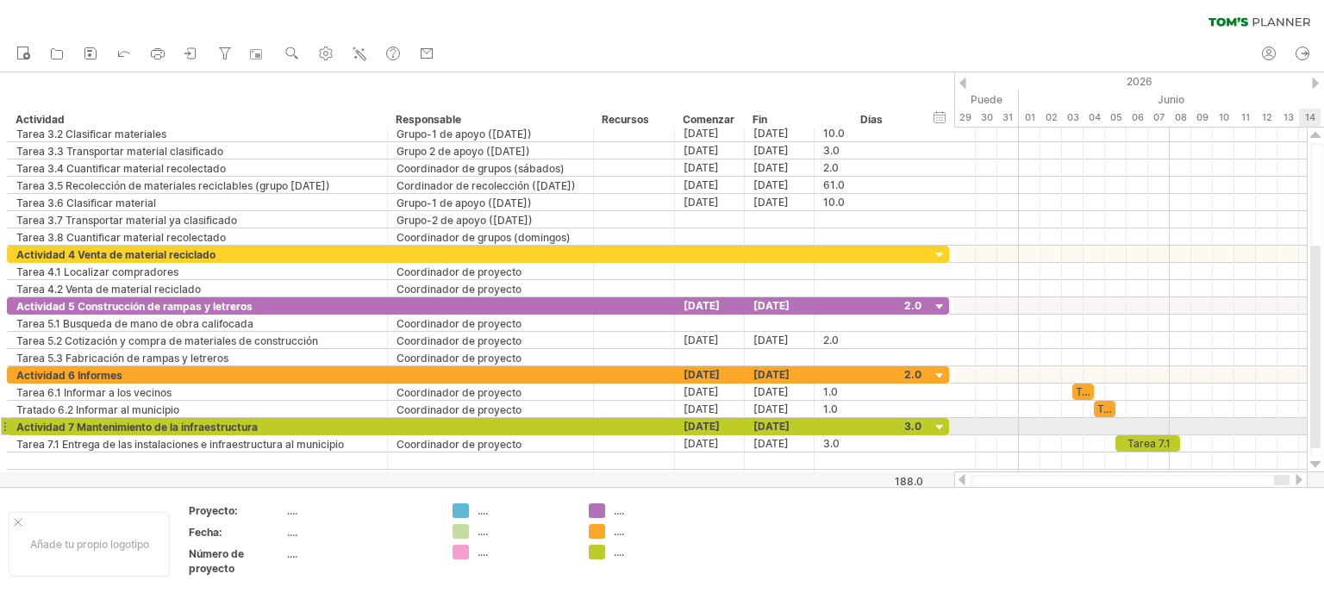
drag, startPoint x: 1312, startPoint y: 323, endPoint x: 1323, endPoint y: 433, distance: 110.0
click at [1323, 433] on div at bounding box center [1317, 299] width 14 height 313
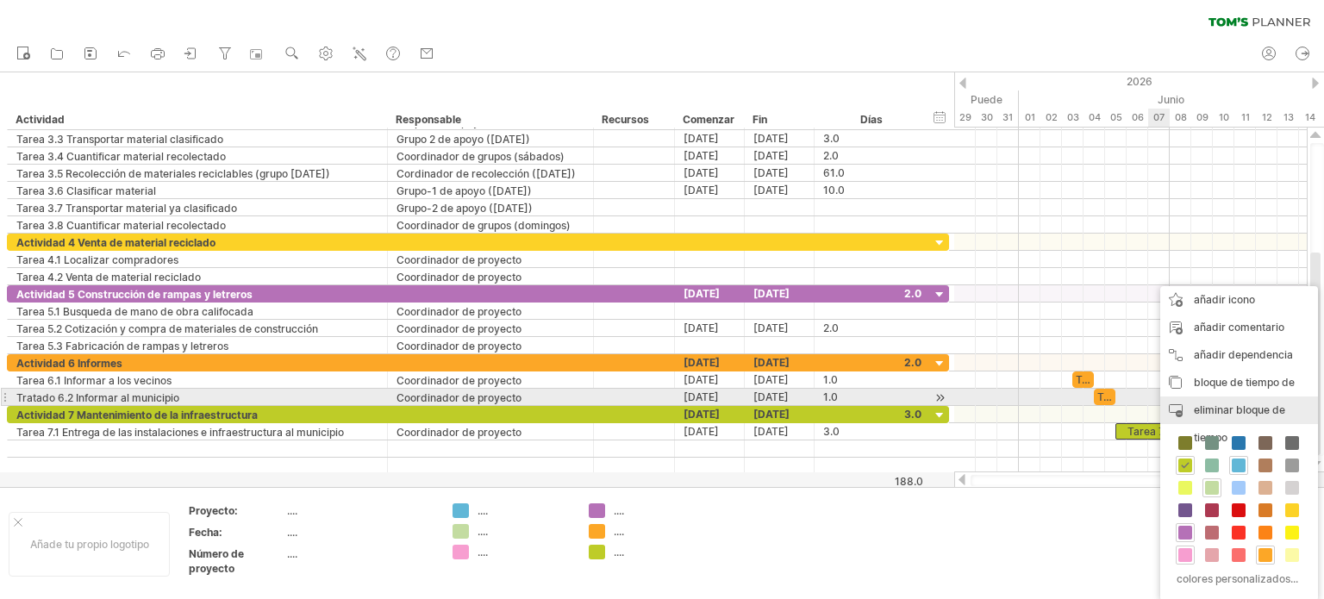
click at [1213, 399] on div "eliminar bloque de tiempo eliminar elementos seleccionados" at bounding box center [1239, 423] width 158 height 55
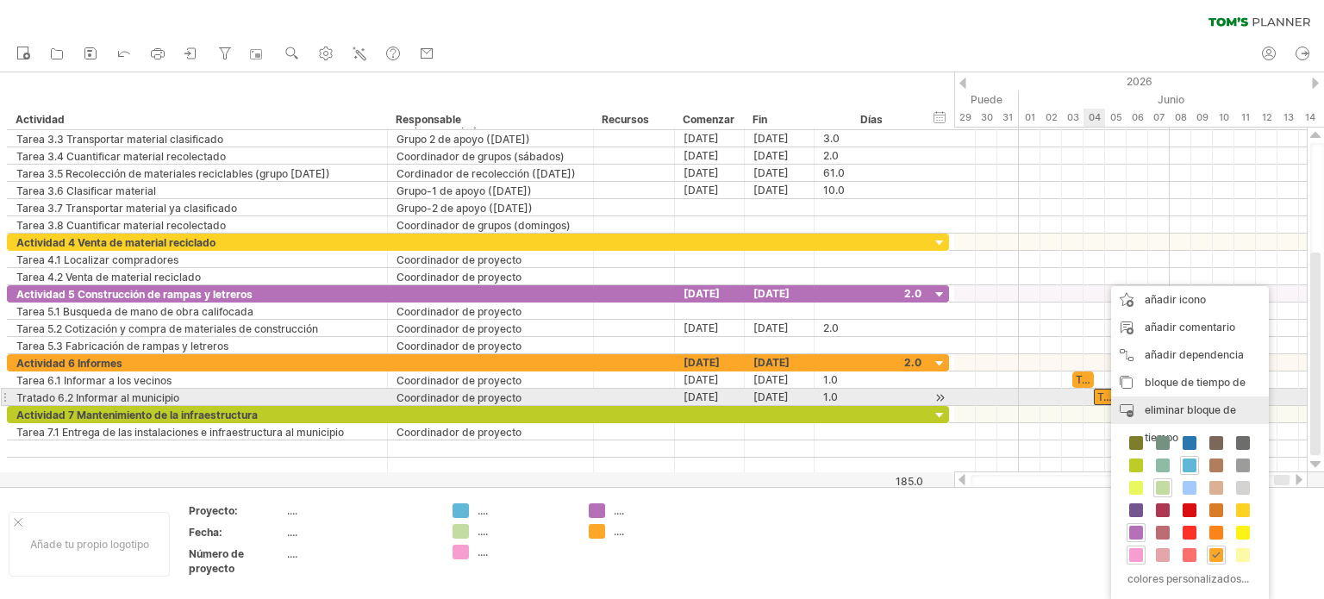
click at [1192, 403] on font "eliminar bloque de tiempo" at bounding box center [1189, 423] width 91 height 41
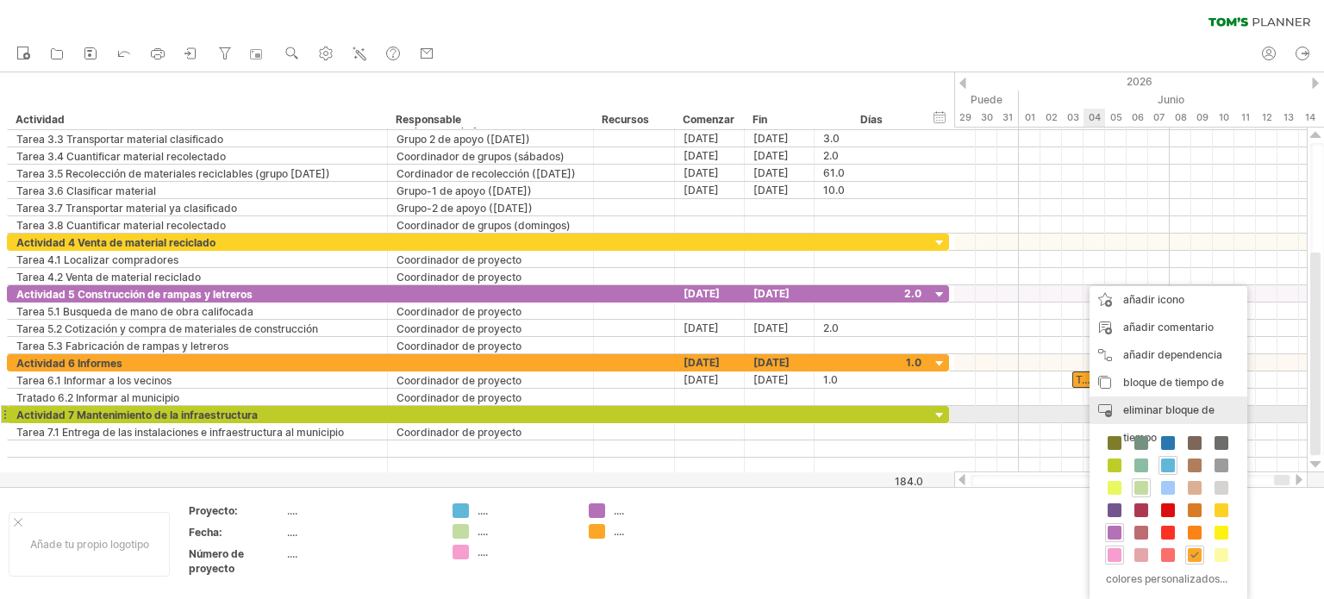
click at [1148, 412] on font "eliminar bloque de tiempo" at bounding box center [1168, 423] width 91 height 41
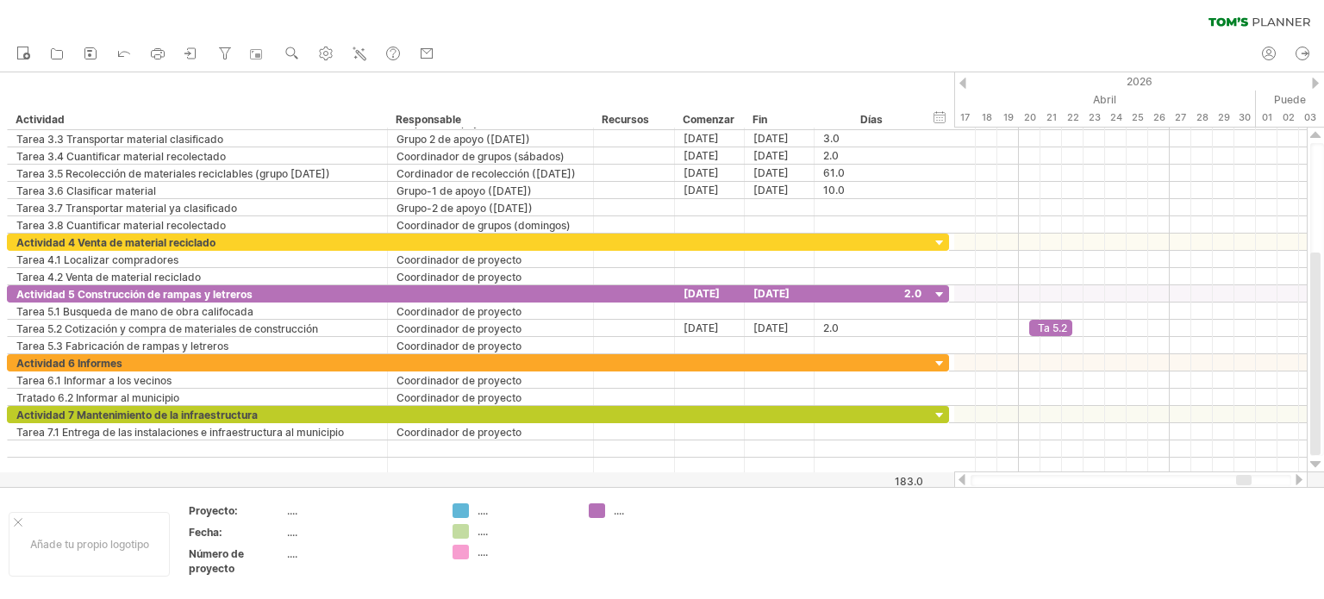
drag, startPoint x: 1286, startPoint y: 480, endPoint x: 1248, endPoint y: 483, distance: 38.1
click at [1248, 483] on div at bounding box center [1244, 480] width 16 height 10
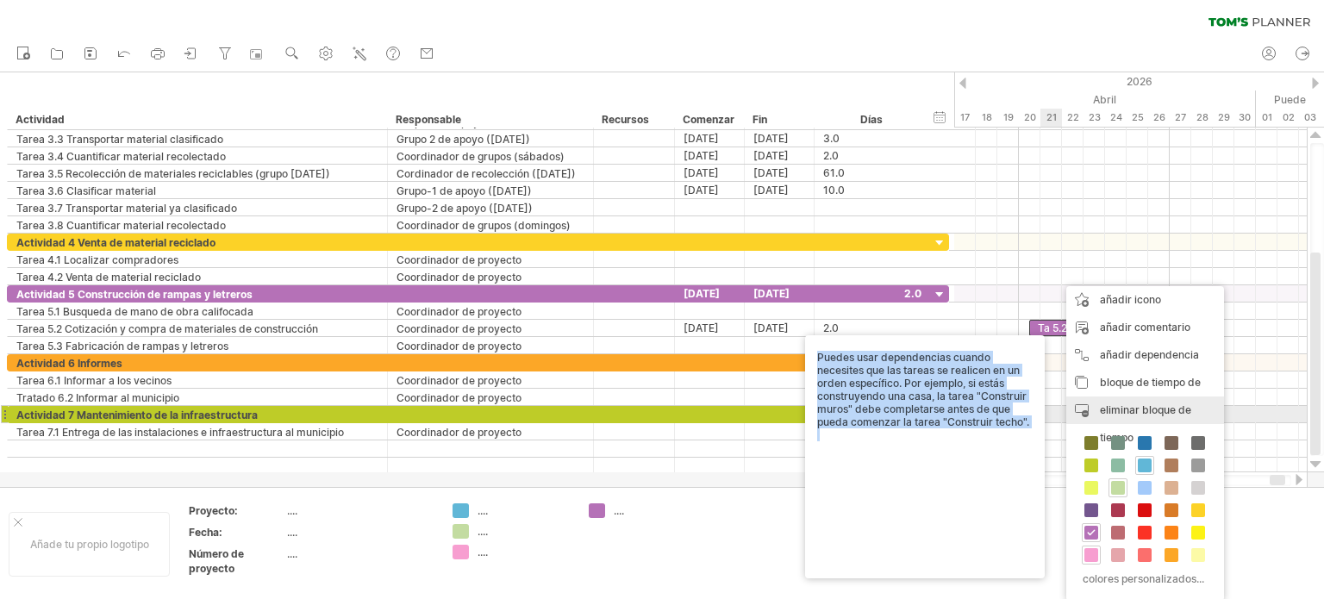
click at [1135, 408] on font "eliminar bloque de tiempo" at bounding box center [1145, 423] width 91 height 41
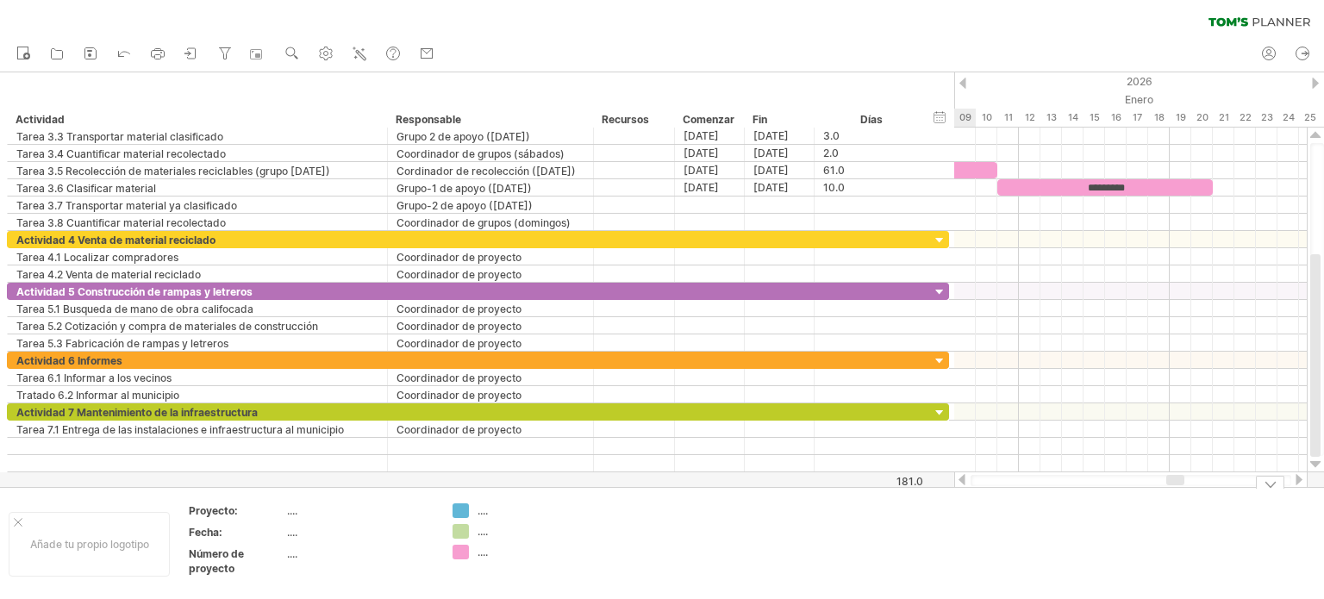
drag, startPoint x: 1281, startPoint y: 480, endPoint x: 1213, endPoint y: 412, distance: 96.3
click at [1176, 489] on div "Intentando acceder a [DOMAIN_NAME] Conectado de nuevo... 0% borrar filtro" at bounding box center [662, 299] width 1324 height 599
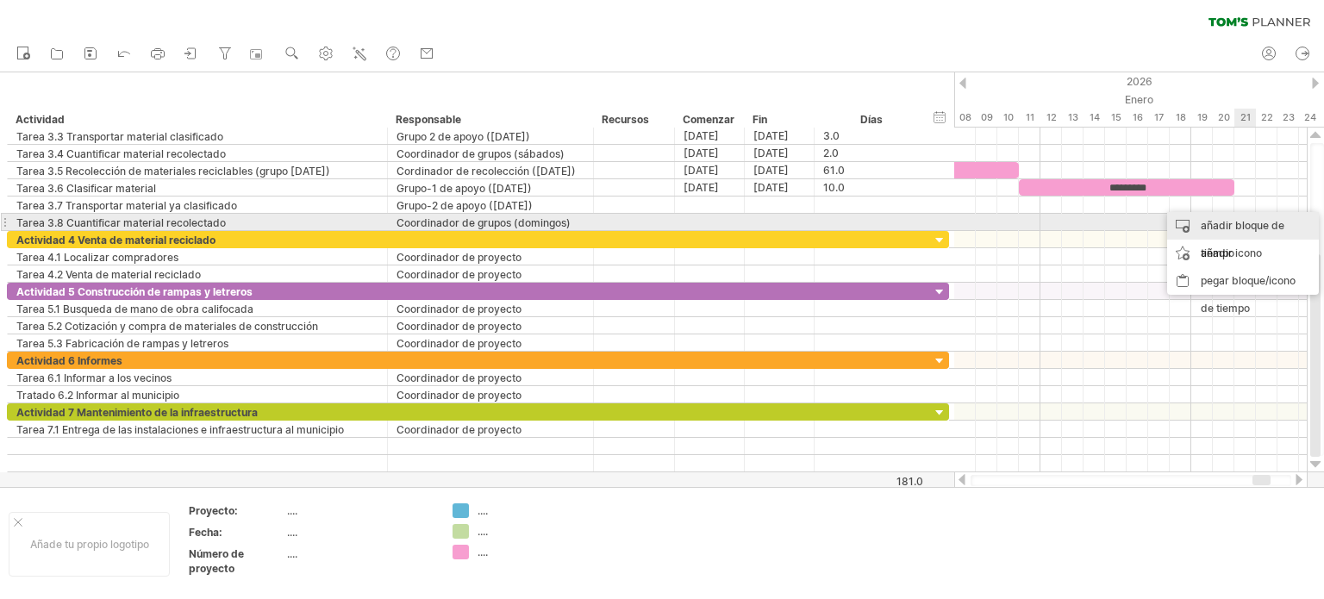
click at [1241, 223] on font "añadir bloque de tiempo" at bounding box center [1242, 239] width 84 height 41
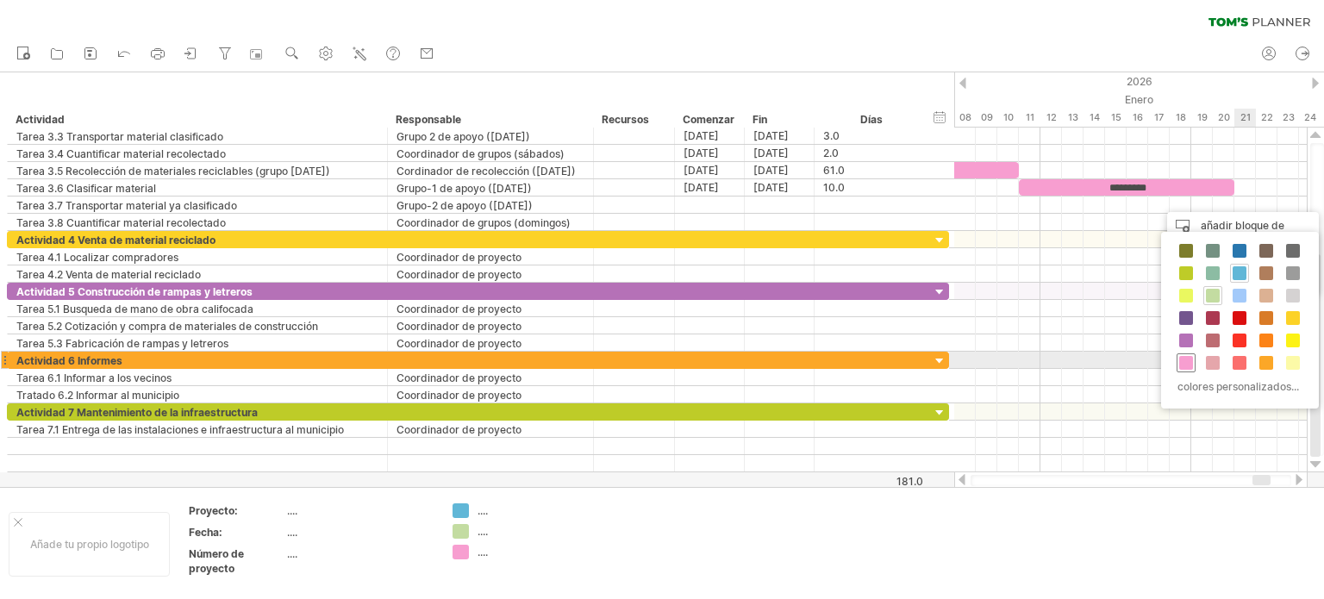
click at [1184, 361] on span at bounding box center [1186, 363] width 14 height 14
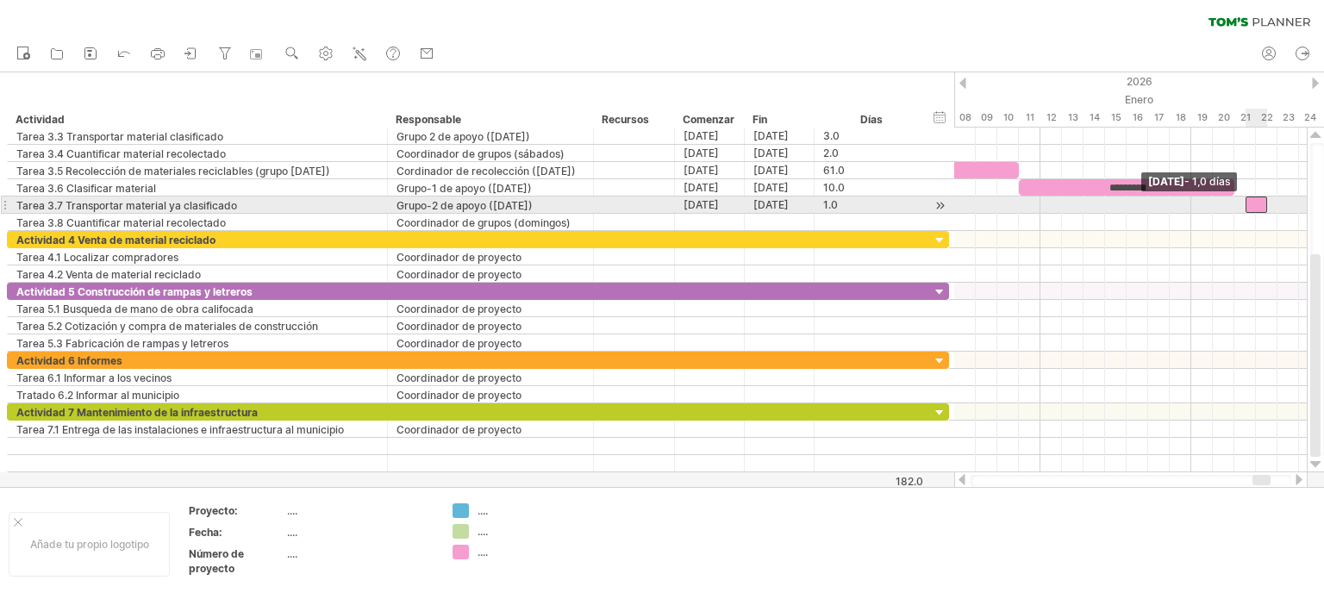
click at [1237, 207] on div "Tarea 1.1 Tarea 1.2 Tarea 1.3 ********* Tarea 2.1 Tarea 2.2 Tarea 3.1 *********…" at bounding box center [1130, 300] width 352 height 345
click at [1234, 209] on span at bounding box center [1234, 204] width 7 height 16
drag, startPoint x: 1264, startPoint y: 204, endPoint x: 1281, endPoint y: 203, distance: 16.5
click at [1281, 203] on div at bounding box center [1261, 204] width 54 height 16
drag, startPoint x: 1285, startPoint y: 201, endPoint x: 1294, endPoint y: 203, distance: 9.6
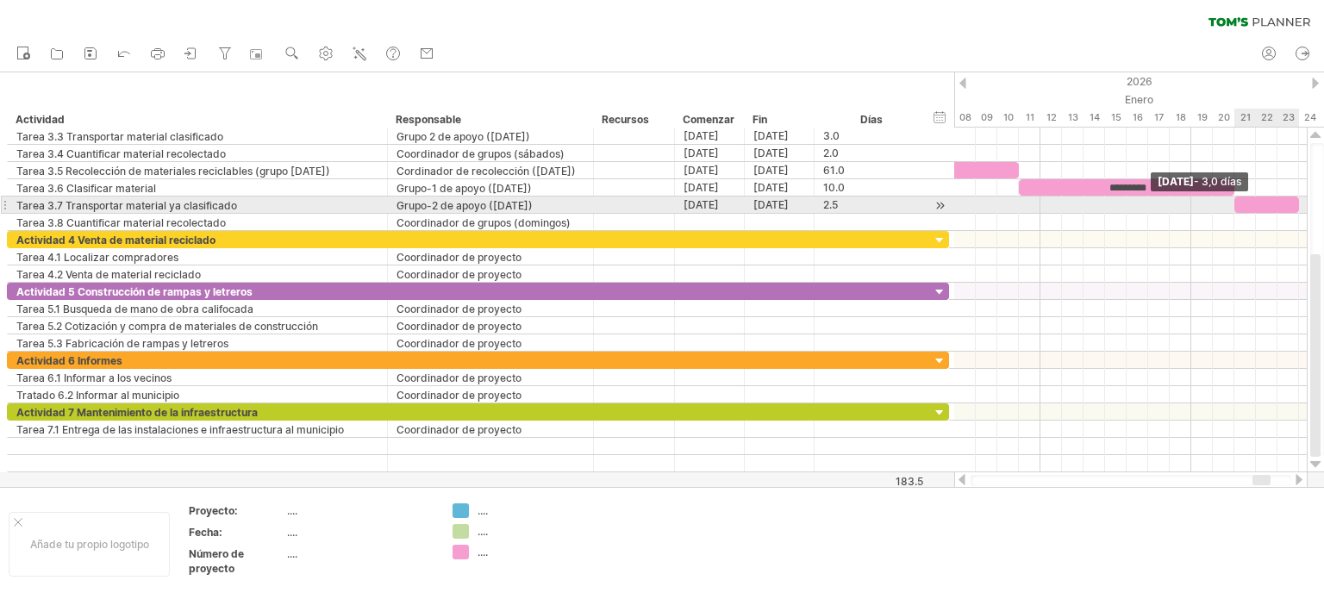
click at [1295, 203] on span at bounding box center [1298, 204] width 7 height 16
click at [1261, 203] on div at bounding box center [1266, 204] width 65 height 16
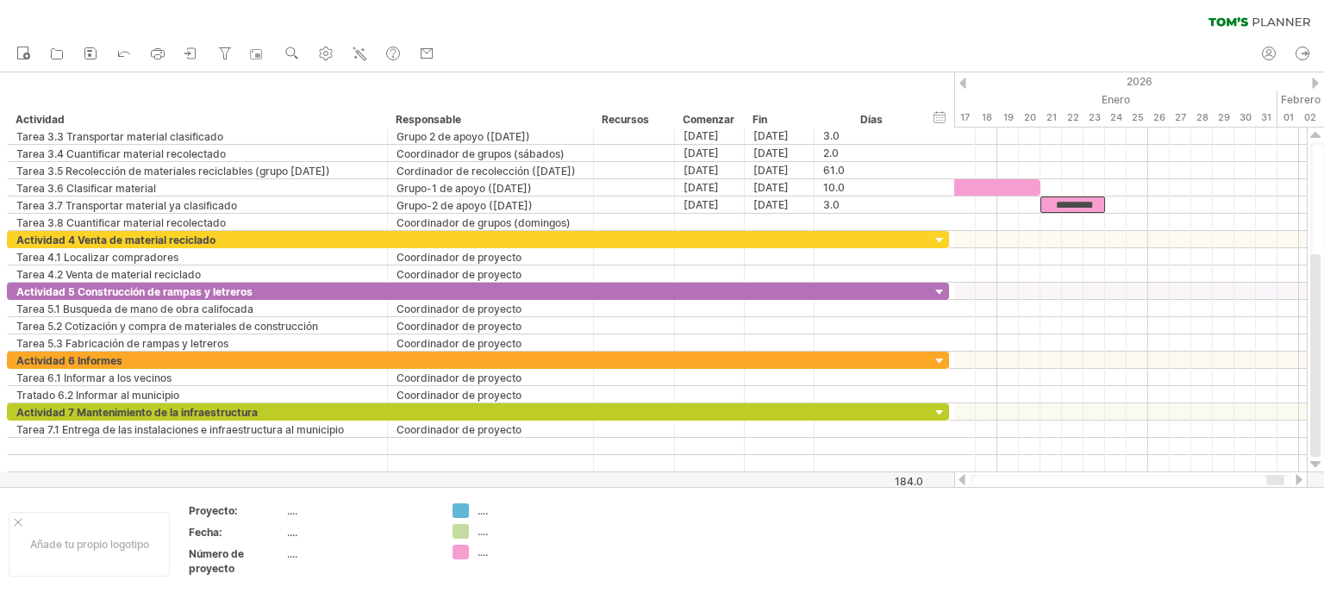
drag, startPoint x: 1265, startPoint y: 475, endPoint x: 1279, endPoint y: 478, distance: 14.2
click at [1279, 478] on div at bounding box center [1275, 480] width 18 height 10
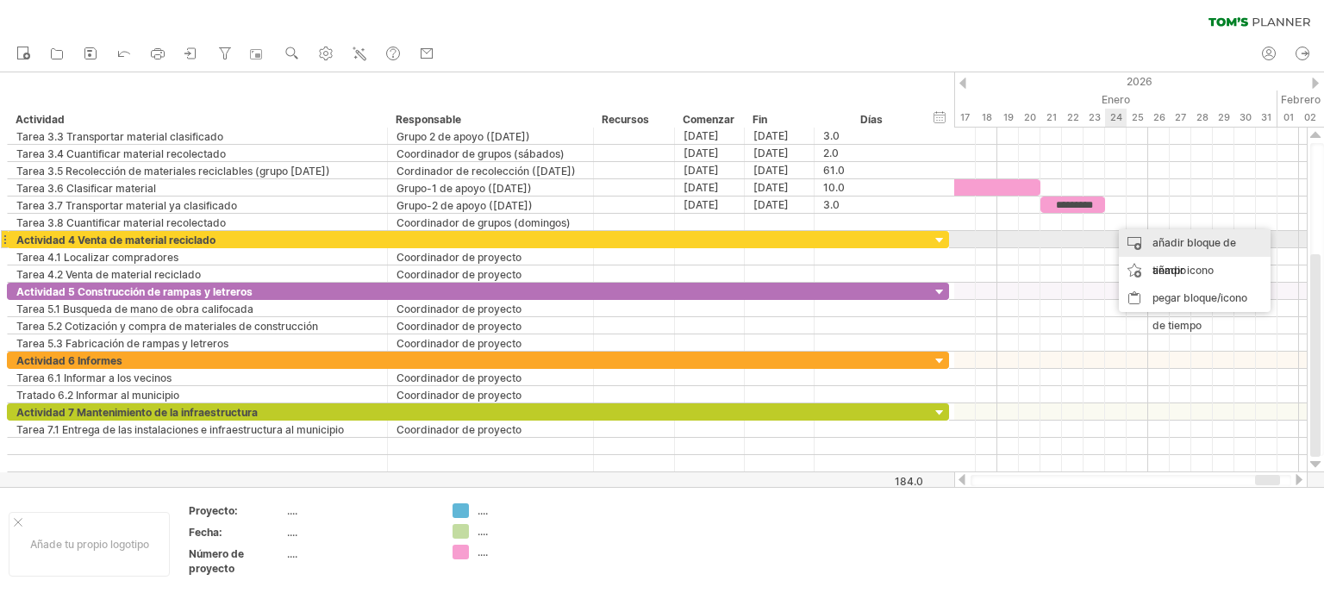
click at [1153, 238] on font "añadir bloque de tiempo" at bounding box center [1194, 256] width 84 height 41
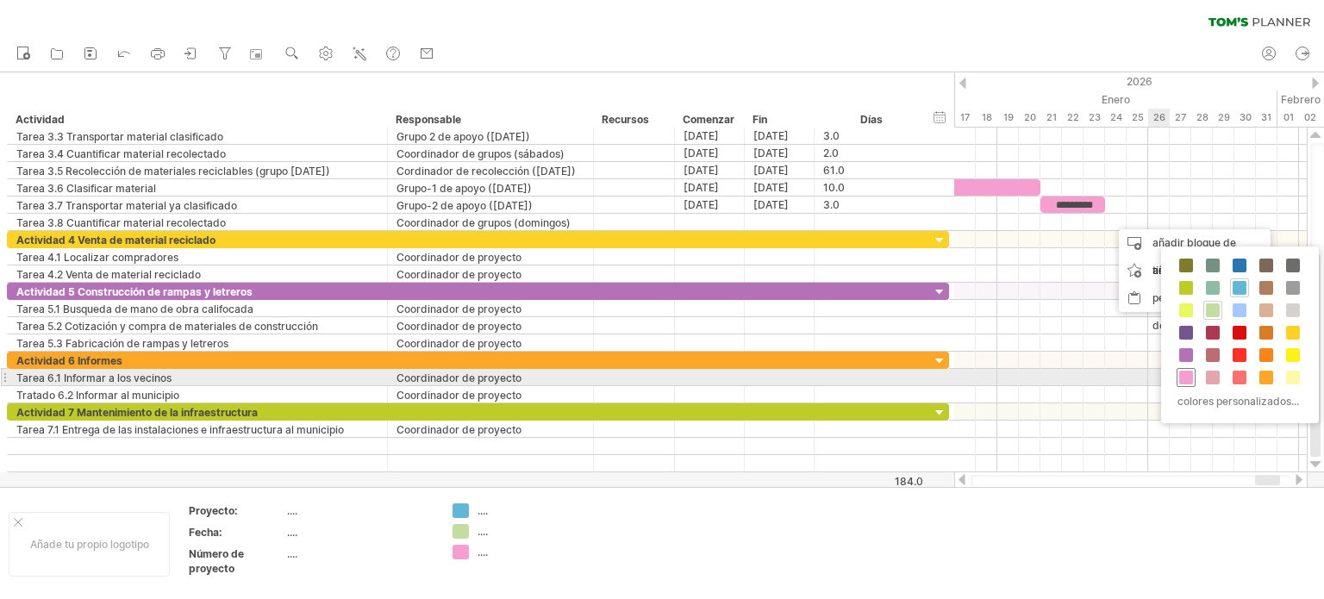
click at [1189, 371] on span at bounding box center [1186, 378] width 14 height 14
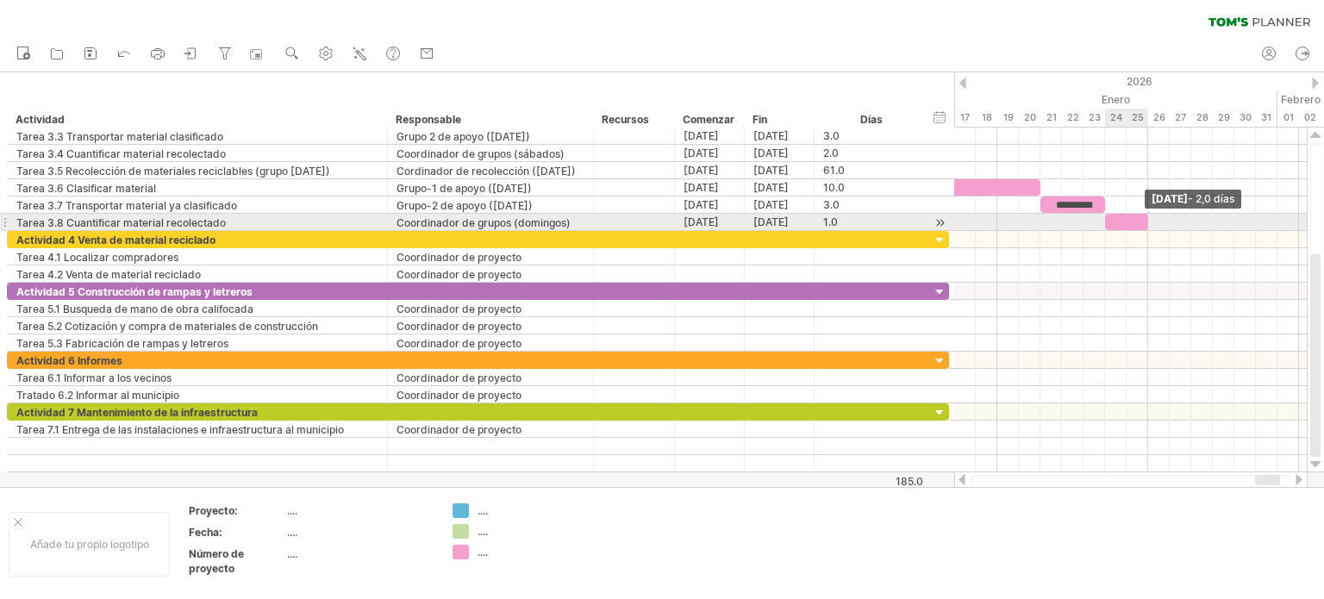
drag, startPoint x: 1123, startPoint y: 216, endPoint x: 1142, endPoint y: 217, distance: 19.0
click at [1142, 217] on div at bounding box center [1126, 222] width 43 height 16
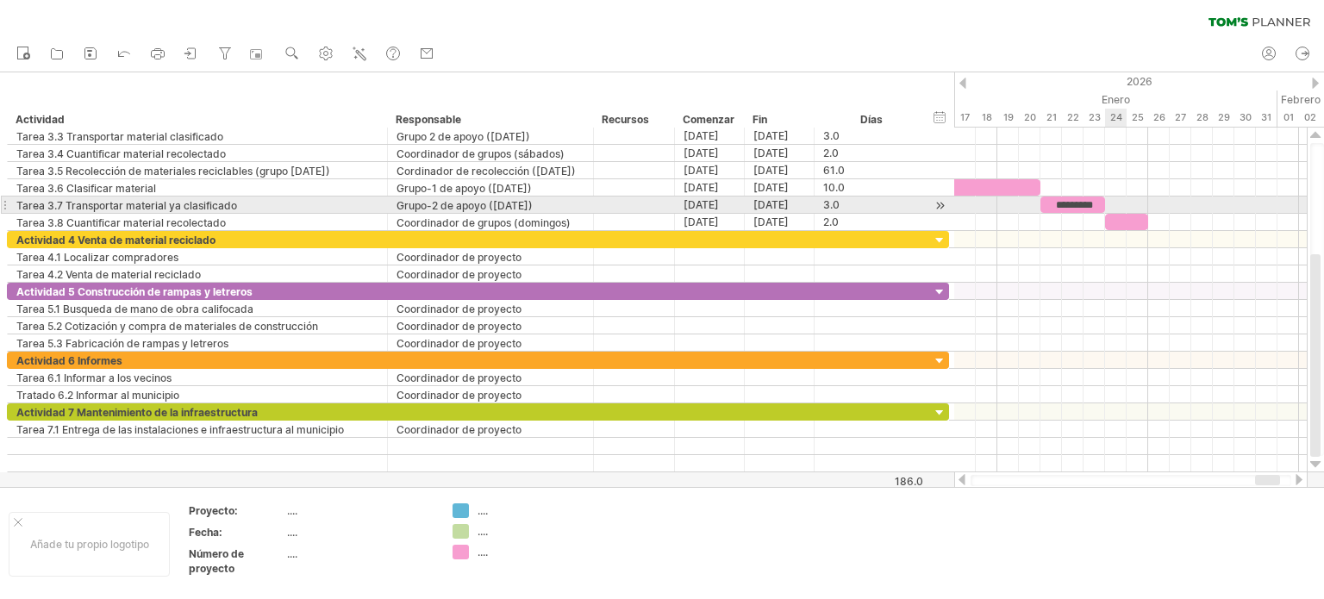
click at [1122, 211] on div at bounding box center [1130, 204] width 352 height 17
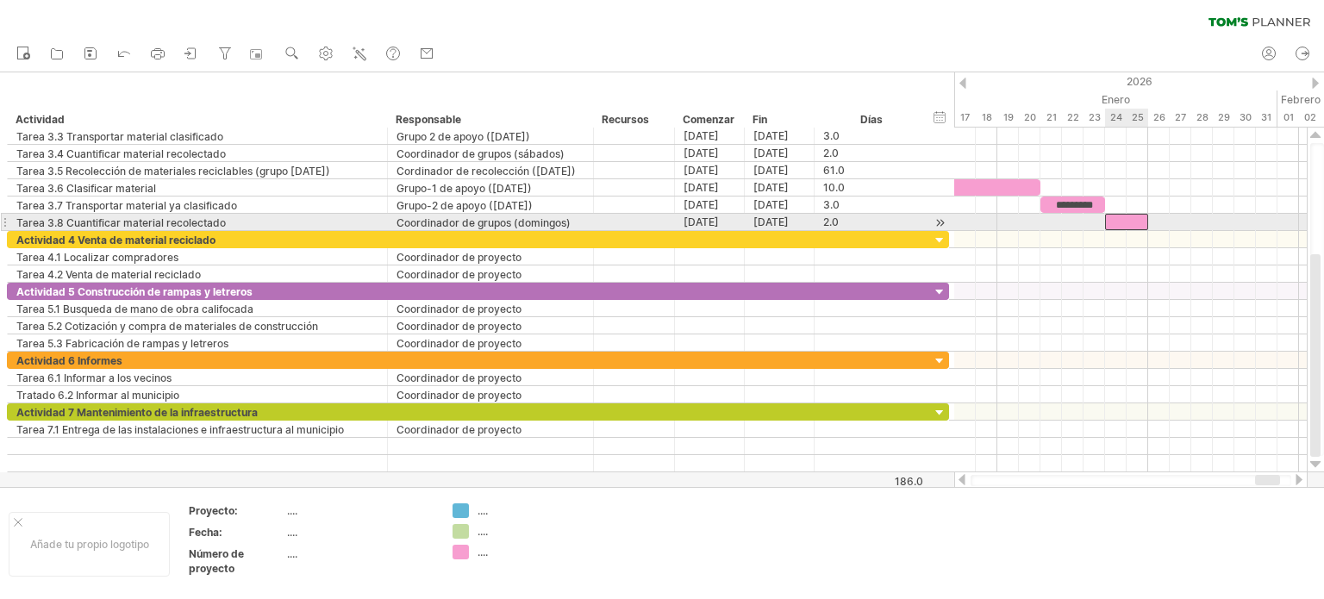
click at [1125, 218] on div at bounding box center [1126, 222] width 43 height 16
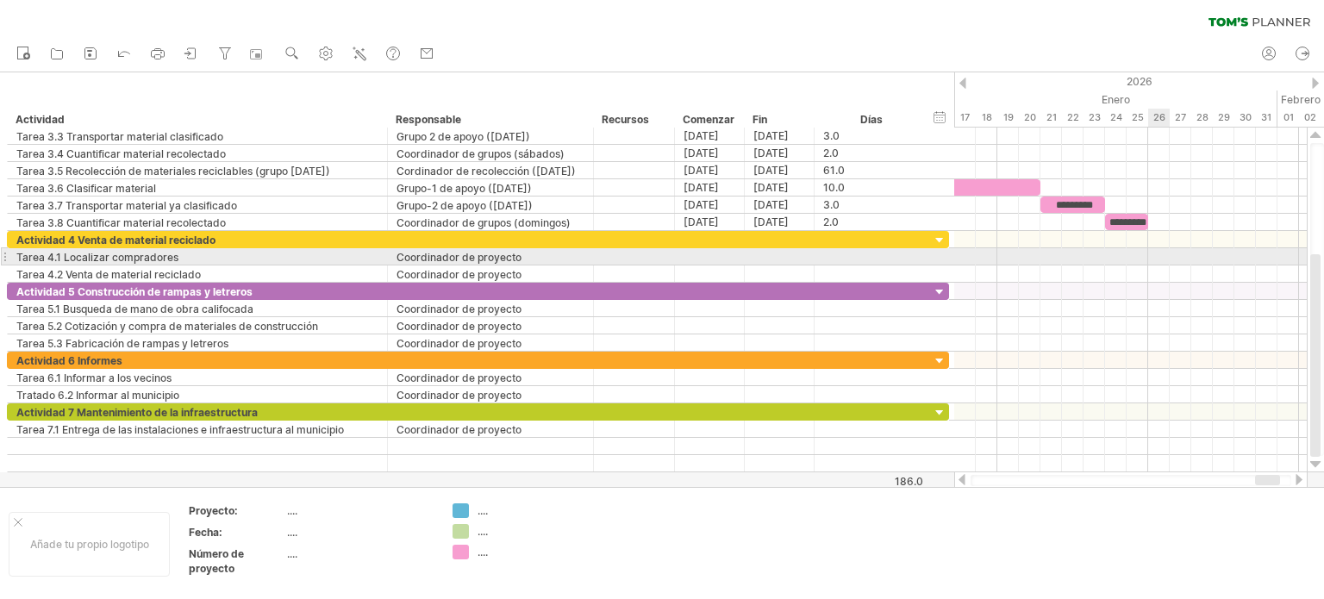
click at [1152, 254] on div at bounding box center [1130, 256] width 352 height 17
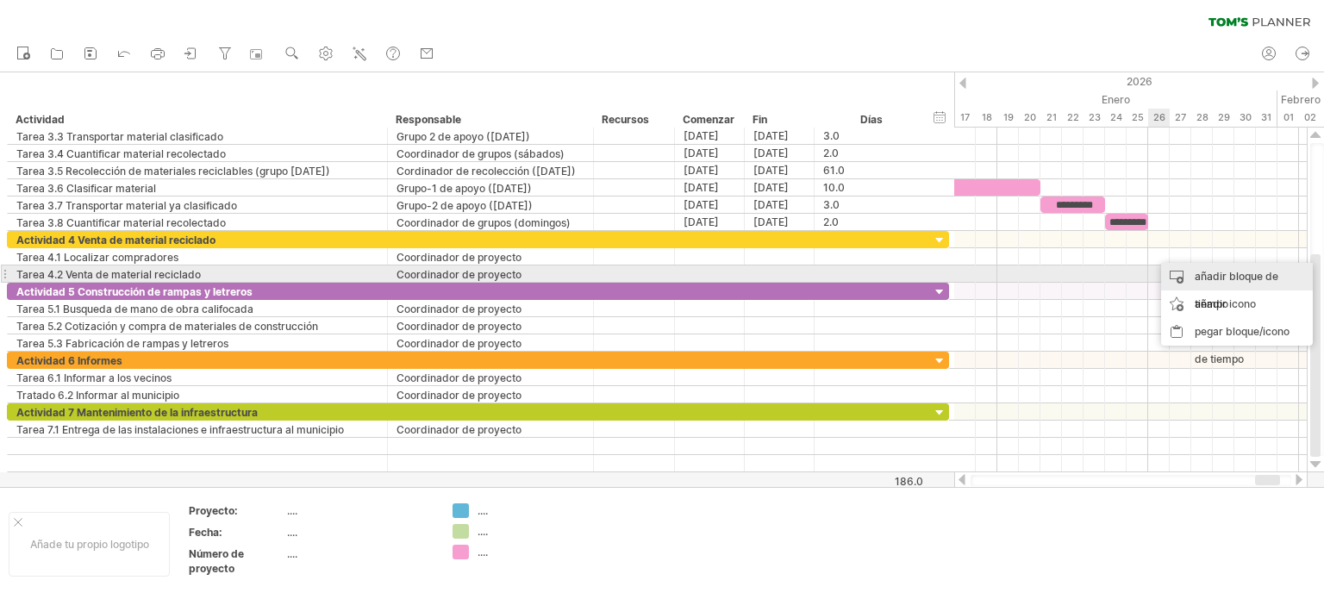
click at [1211, 274] on font "añadir bloque de tiempo" at bounding box center [1236, 290] width 84 height 41
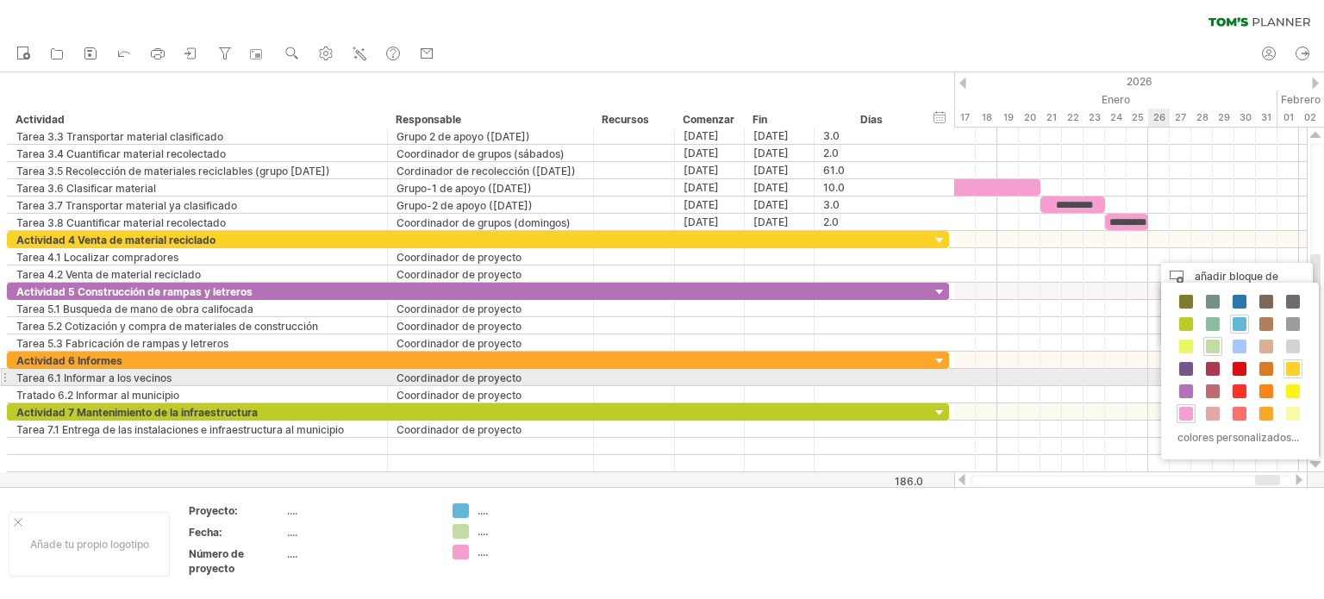
click at [1293, 371] on span at bounding box center [1293, 369] width 14 height 14
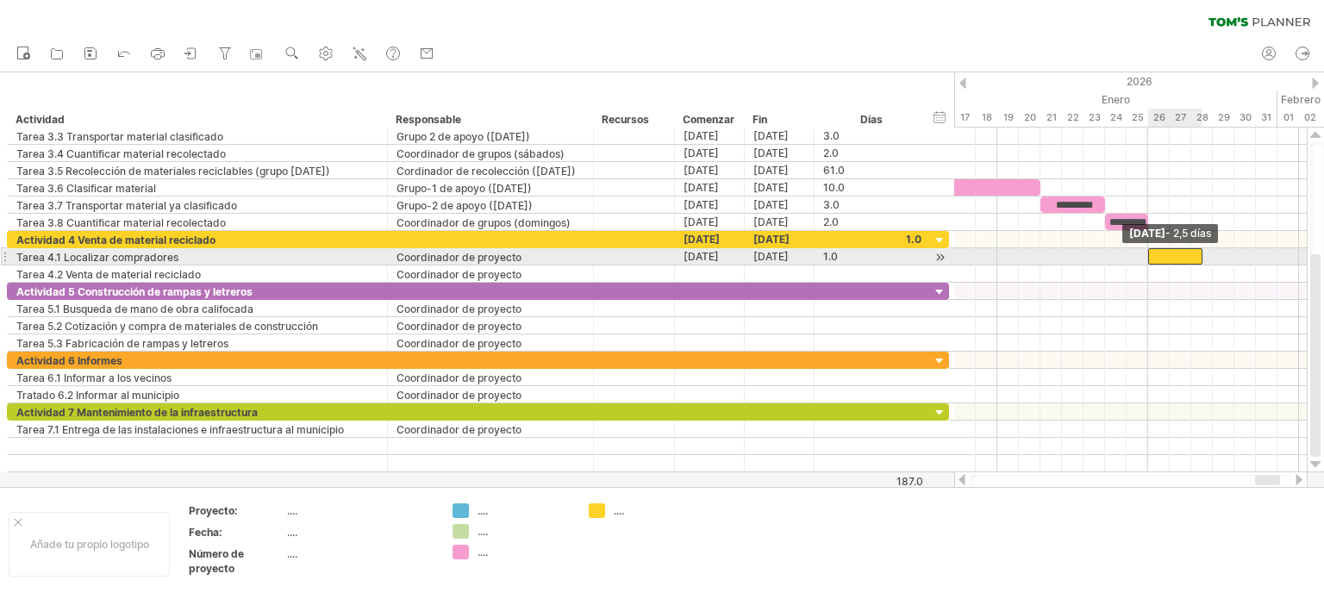
drag, startPoint x: 1169, startPoint y: 252, endPoint x: 1200, endPoint y: 254, distance: 31.1
click at [1200, 254] on span at bounding box center [1202, 256] width 7 height 16
click at [1207, 254] on div at bounding box center [1180, 256] width 65 height 16
click at [1177, 251] on div at bounding box center [1180, 256] width 65 height 16
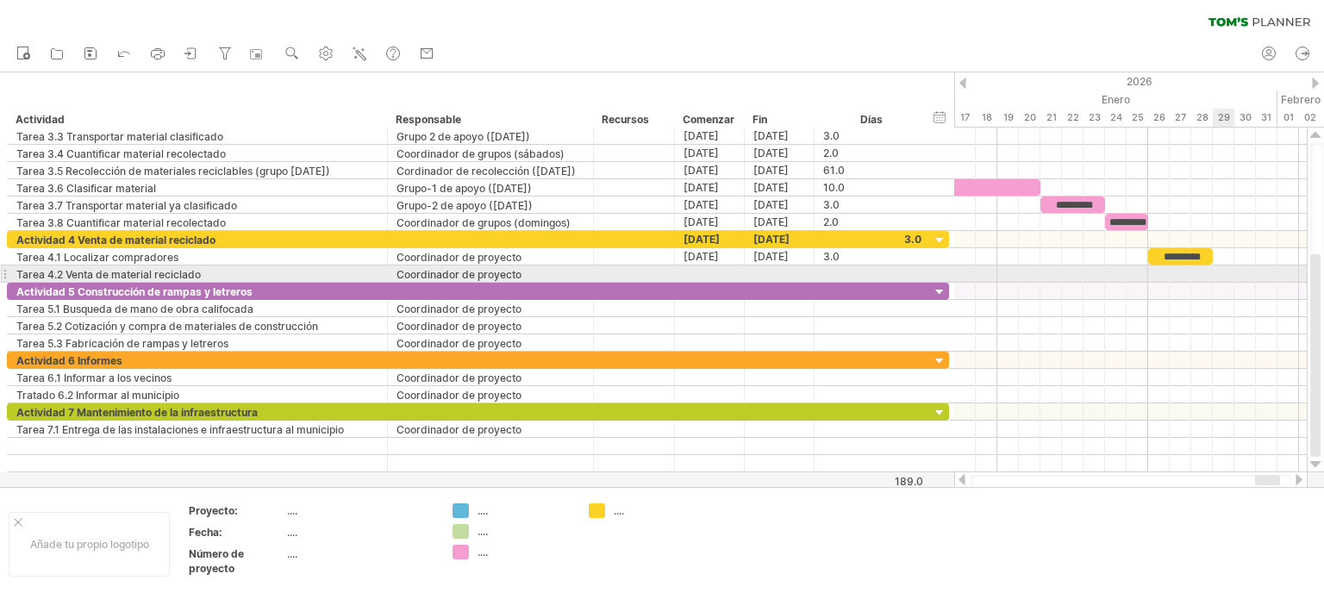
click at [1218, 271] on div at bounding box center [1130, 273] width 352 height 17
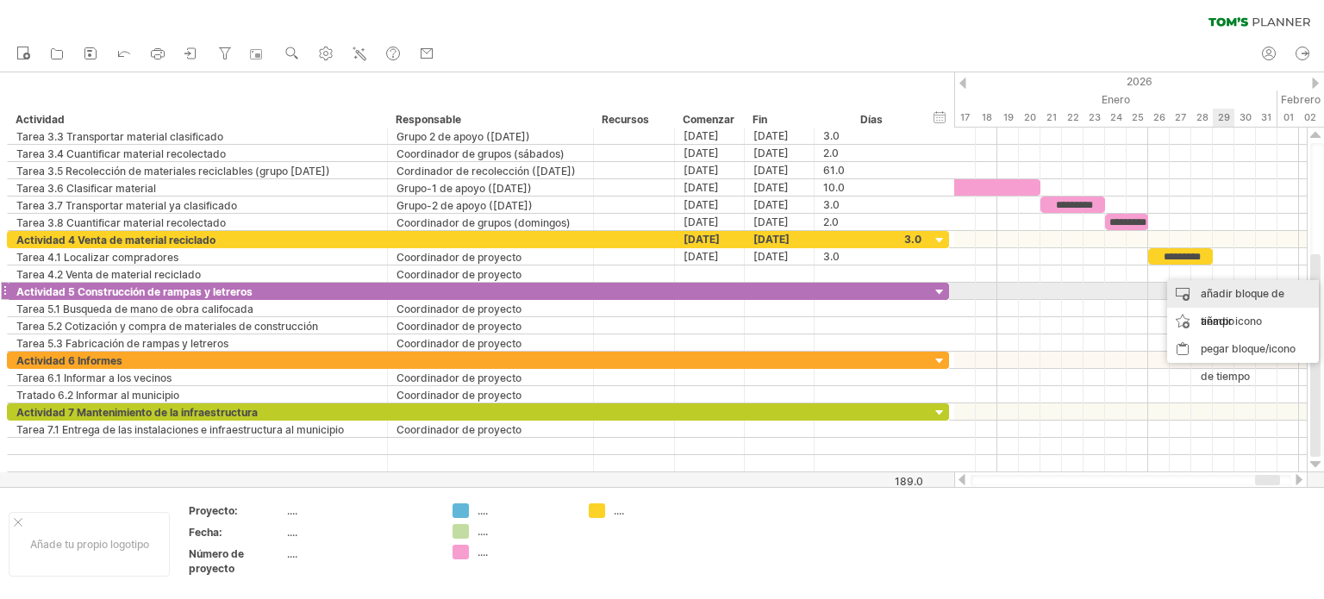
click at [1227, 293] on font "añadir bloque de tiempo" at bounding box center [1242, 307] width 84 height 41
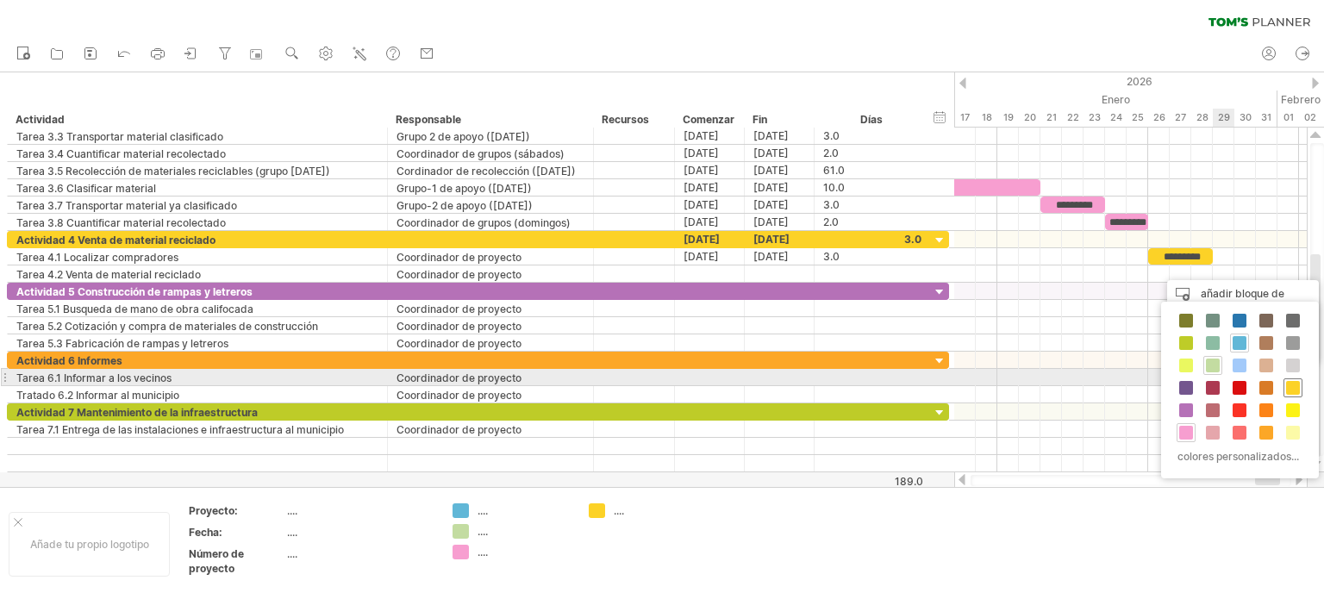
click at [1290, 383] on span at bounding box center [1293, 388] width 14 height 14
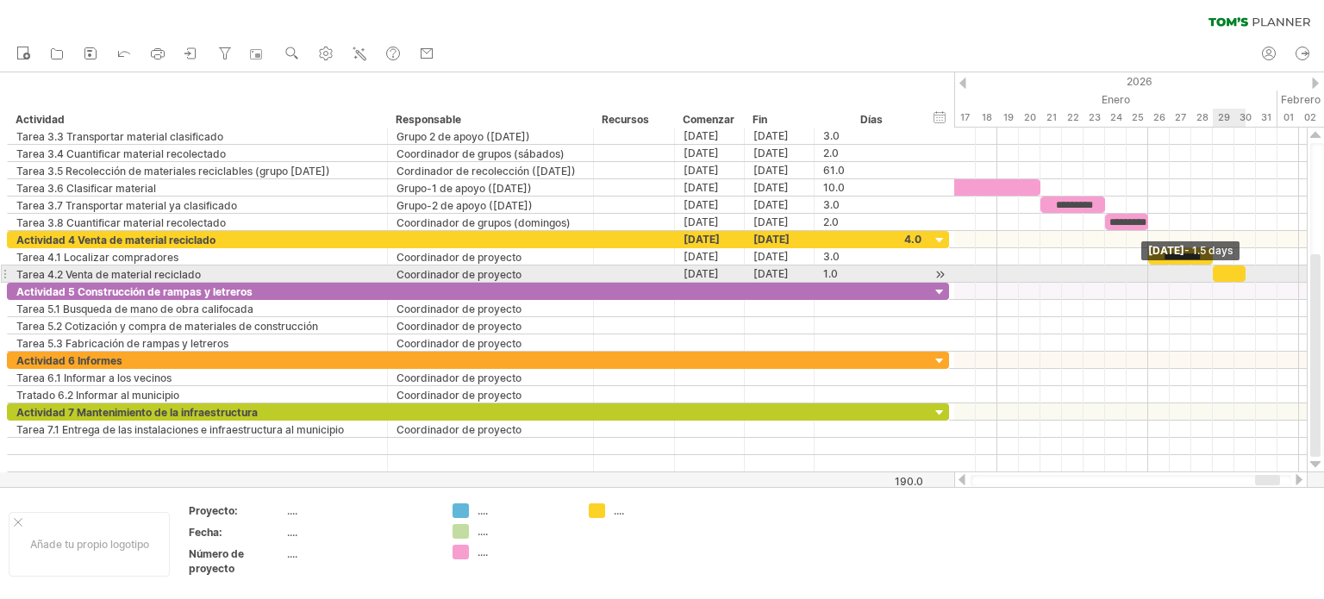
drag, startPoint x: 1235, startPoint y: 269, endPoint x: 1250, endPoint y: 271, distance: 15.7
click at [1250, 271] on div "Tarea 1.1 Tarea 1.2 Tarea 1.3 ********* Tarea 2.1 Tarea 2.2 Tarea 3.1 *********…" at bounding box center [1130, 300] width 352 height 345
drag, startPoint x: 1244, startPoint y: 271, endPoint x: 1258, endPoint y: 274, distance: 14.9
click at [1258, 274] on span at bounding box center [1255, 273] width 7 height 16
click at [1241, 269] on div at bounding box center [1234, 273] width 43 height 16
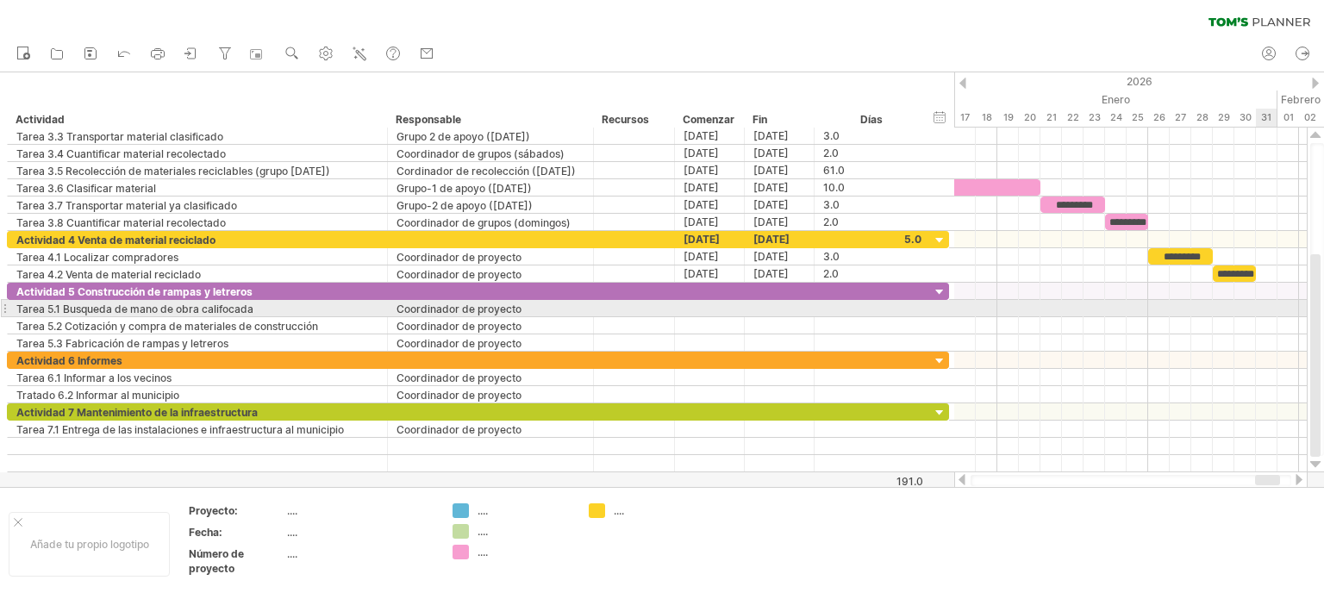
click at [1263, 306] on div at bounding box center [1130, 308] width 352 height 17
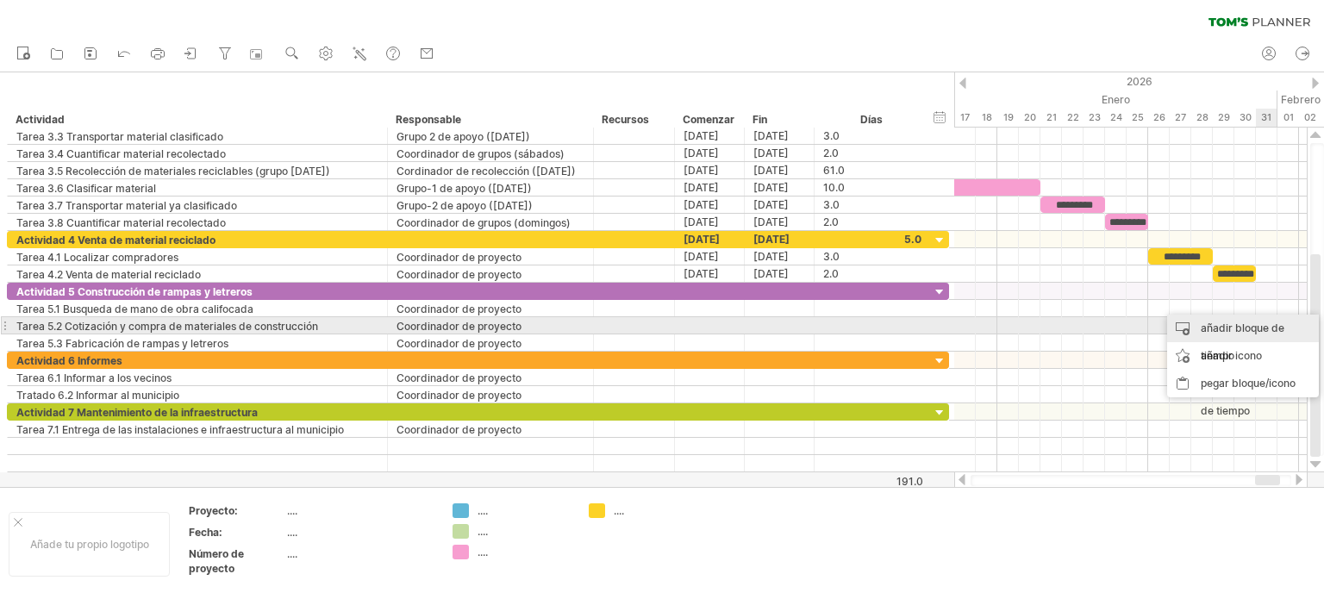
click at [1258, 327] on font "añadir bloque de tiempo" at bounding box center [1242, 341] width 84 height 41
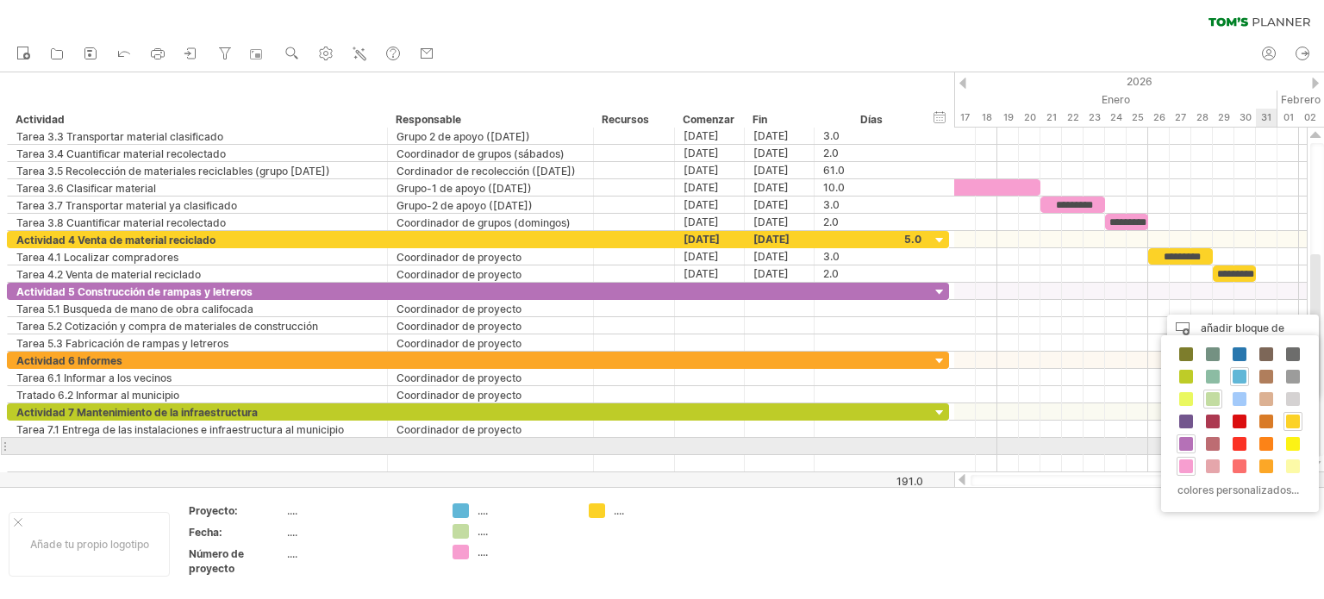
click at [1188, 442] on span at bounding box center [1186, 444] width 14 height 14
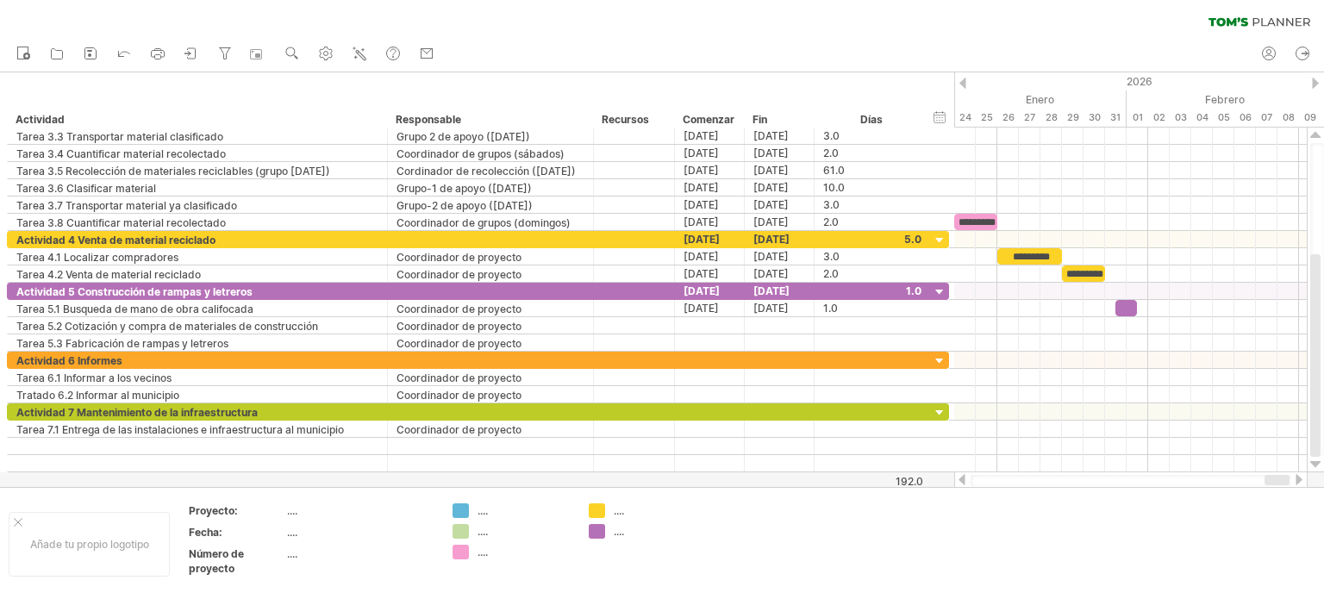
drag, startPoint x: 1269, startPoint y: 478, endPoint x: 1279, endPoint y: 478, distance: 9.5
click at [1279, 478] on div at bounding box center [1276, 480] width 25 height 10
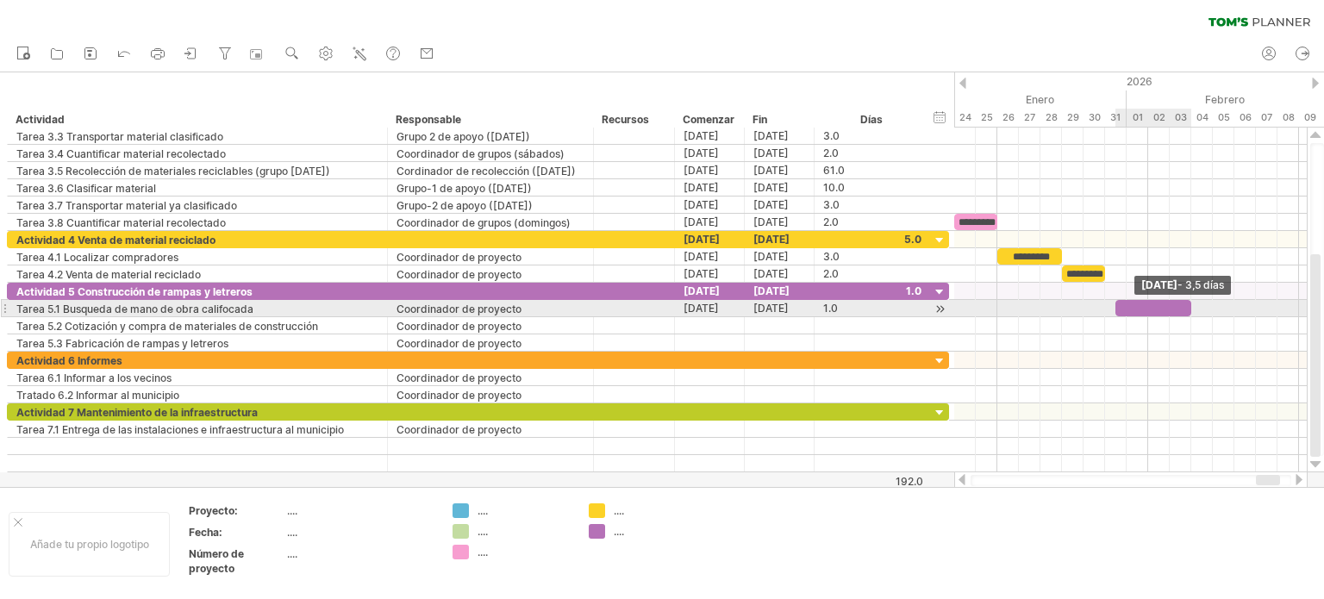
drag, startPoint x: 1138, startPoint y: 304, endPoint x: 1191, endPoint y: 309, distance: 53.6
click at [1191, 309] on span at bounding box center [1191, 308] width 7 height 16
drag, startPoint x: 1192, startPoint y: 309, endPoint x: 1210, endPoint y: 309, distance: 18.1
click at [1210, 309] on span at bounding box center [1212, 308] width 7 height 16
click at [1203, 305] on span at bounding box center [1201, 308] width 7 height 16
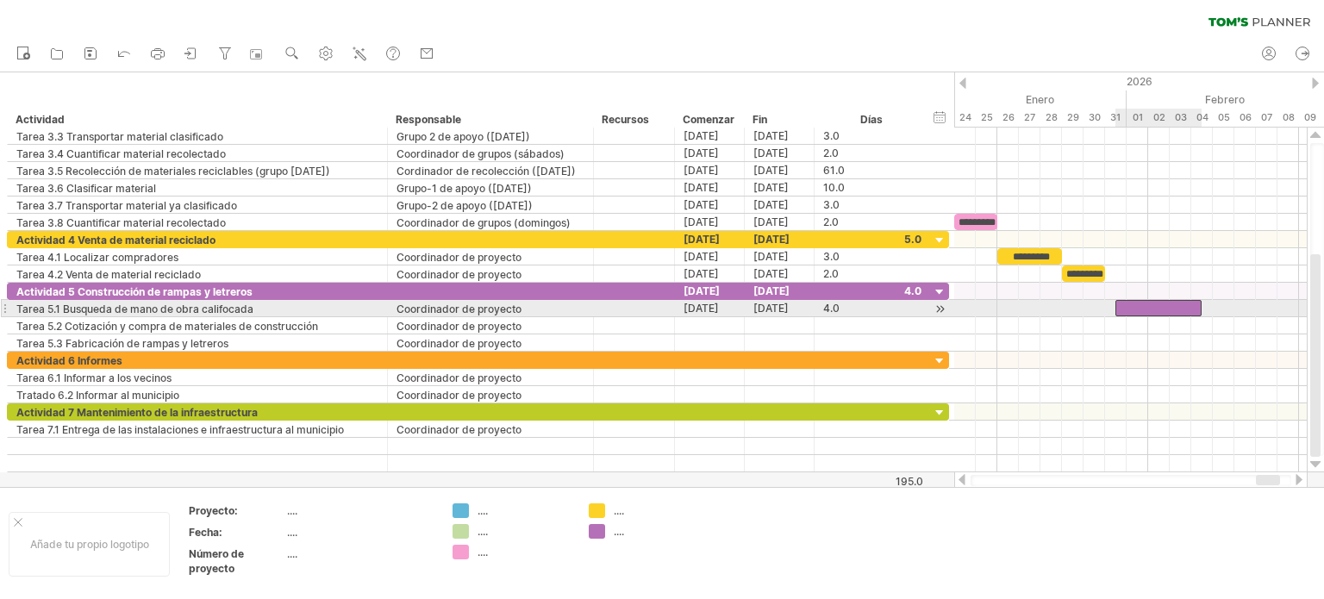
click at [1174, 302] on div at bounding box center [1158, 308] width 86 height 16
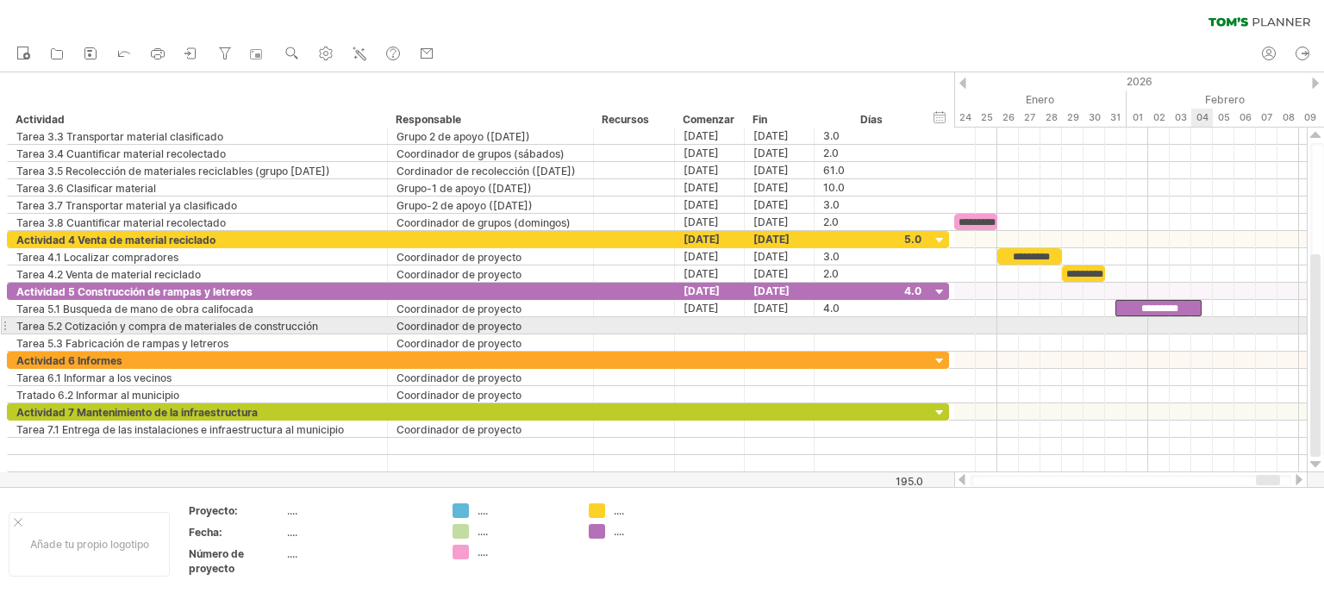
click at [1206, 321] on div at bounding box center [1130, 325] width 352 height 17
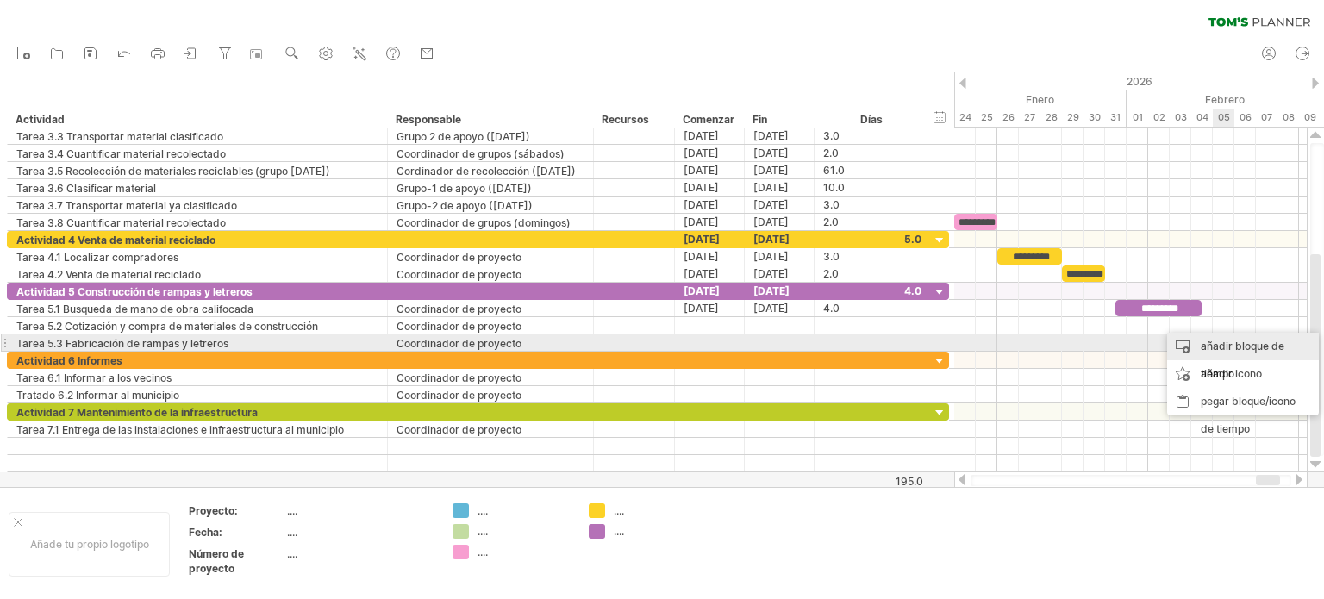
click at [1234, 347] on font "añadir bloque de tiempo" at bounding box center [1242, 360] width 84 height 41
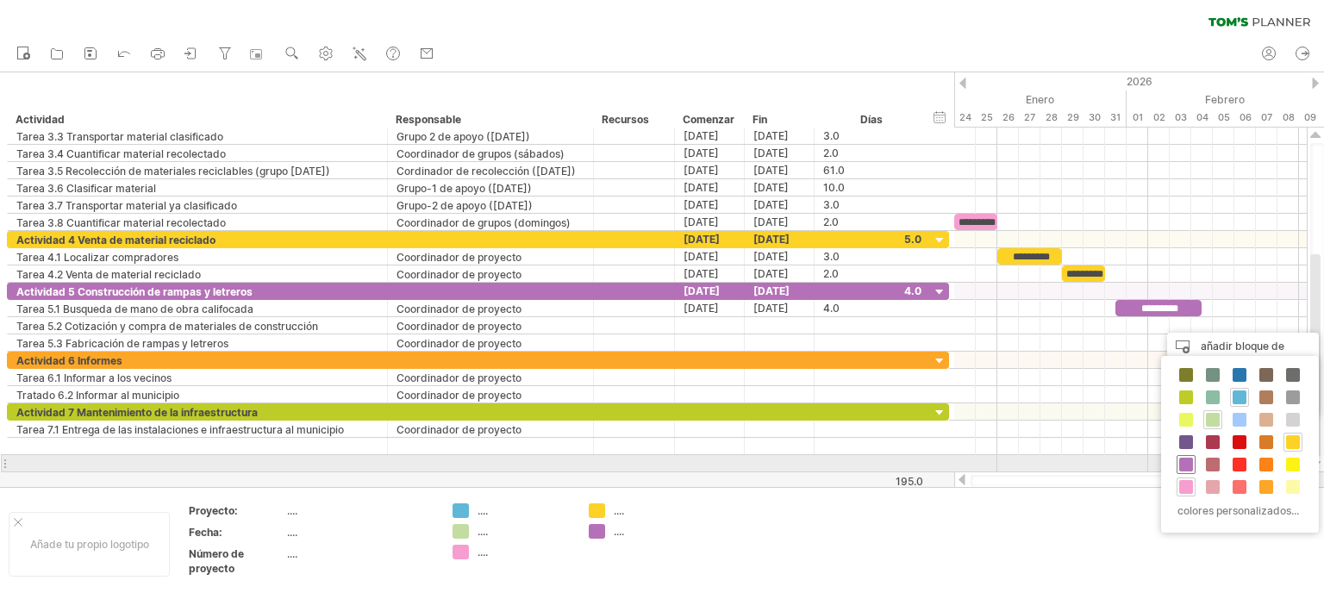
click at [1184, 458] on span at bounding box center [1186, 465] width 14 height 14
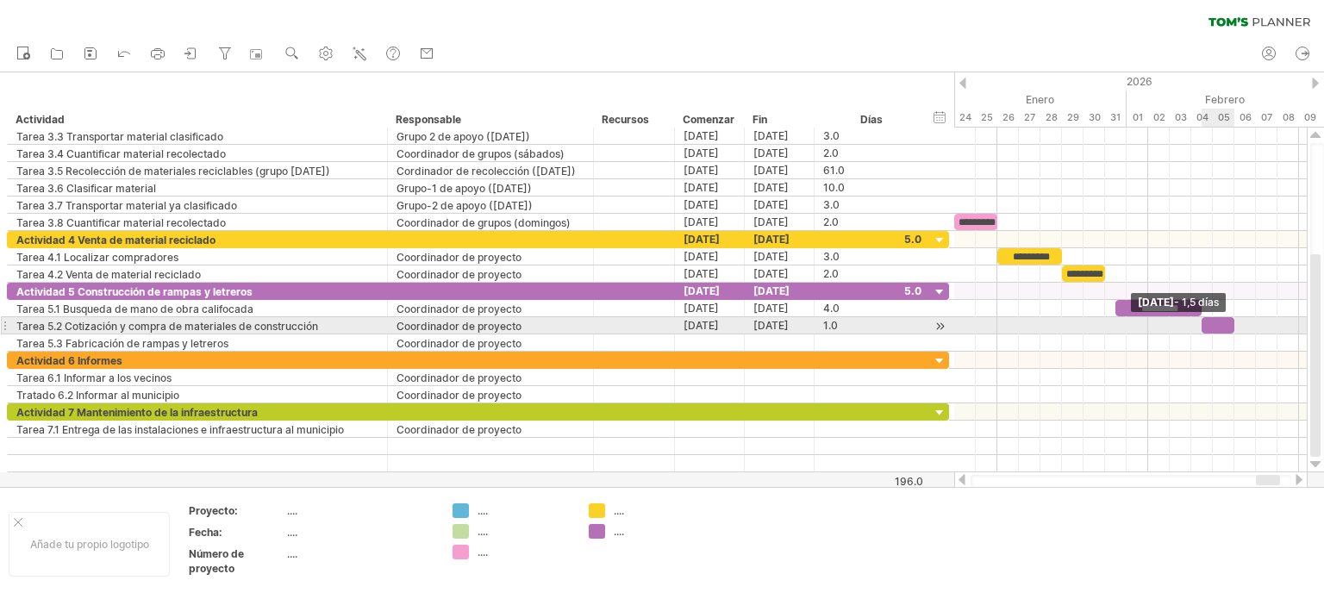
click at [1234, 323] on span at bounding box center [1234, 325] width 7 height 16
drag, startPoint x: 1231, startPoint y: 327, endPoint x: 1240, endPoint y: 325, distance: 9.6
click at [1240, 325] on div at bounding box center [1222, 325] width 43 height 16
click at [1229, 321] on div at bounding box center [1222, 325] width 43 height 16
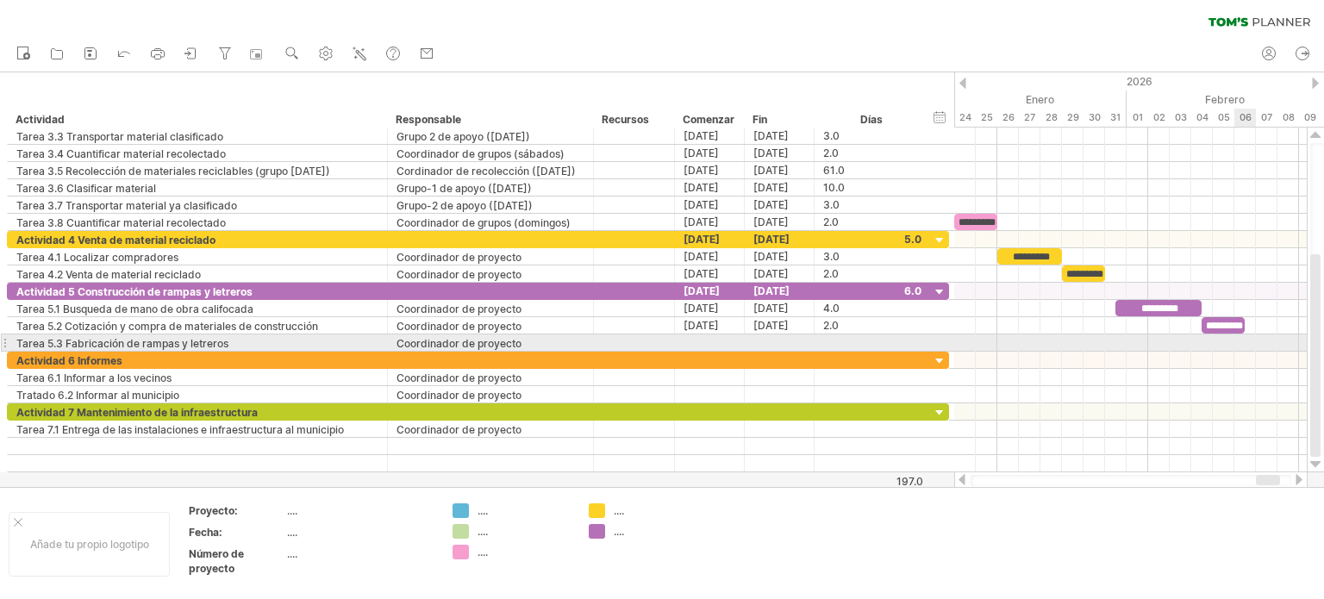
click at [1245, 337] on div at bounding box center [1130, 342] width 352 height 17
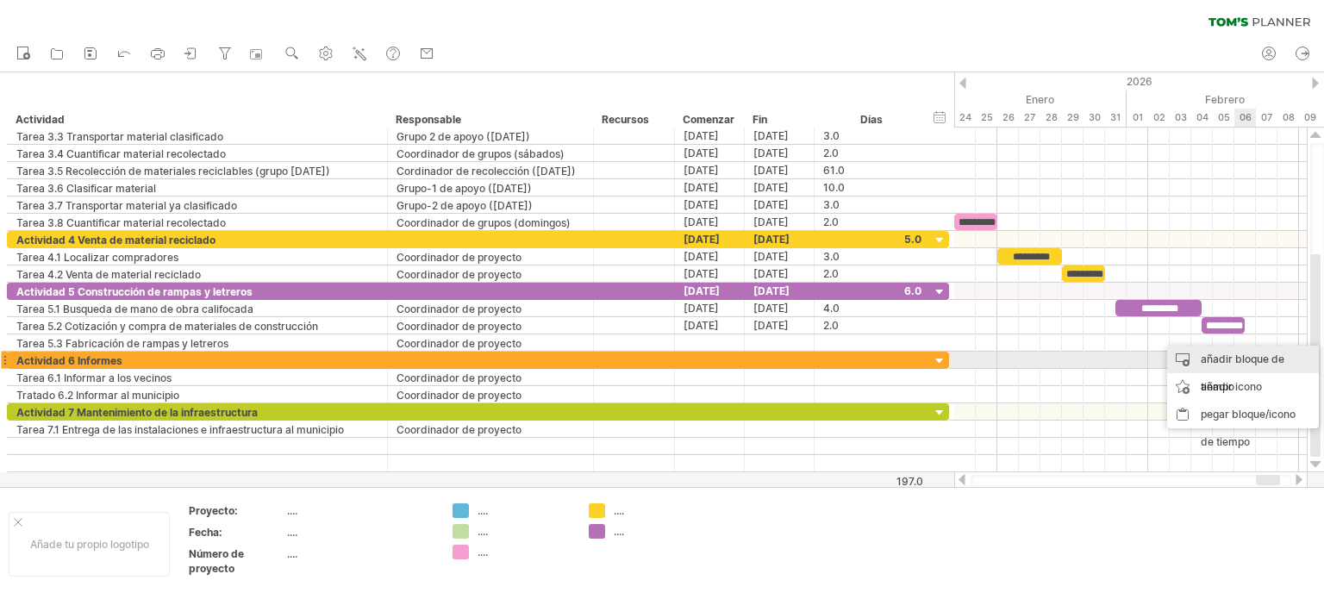
click at [1240, 354] on font "añadir bloque de tiempo" at bounding box center [1242, 372] width 84 height 41
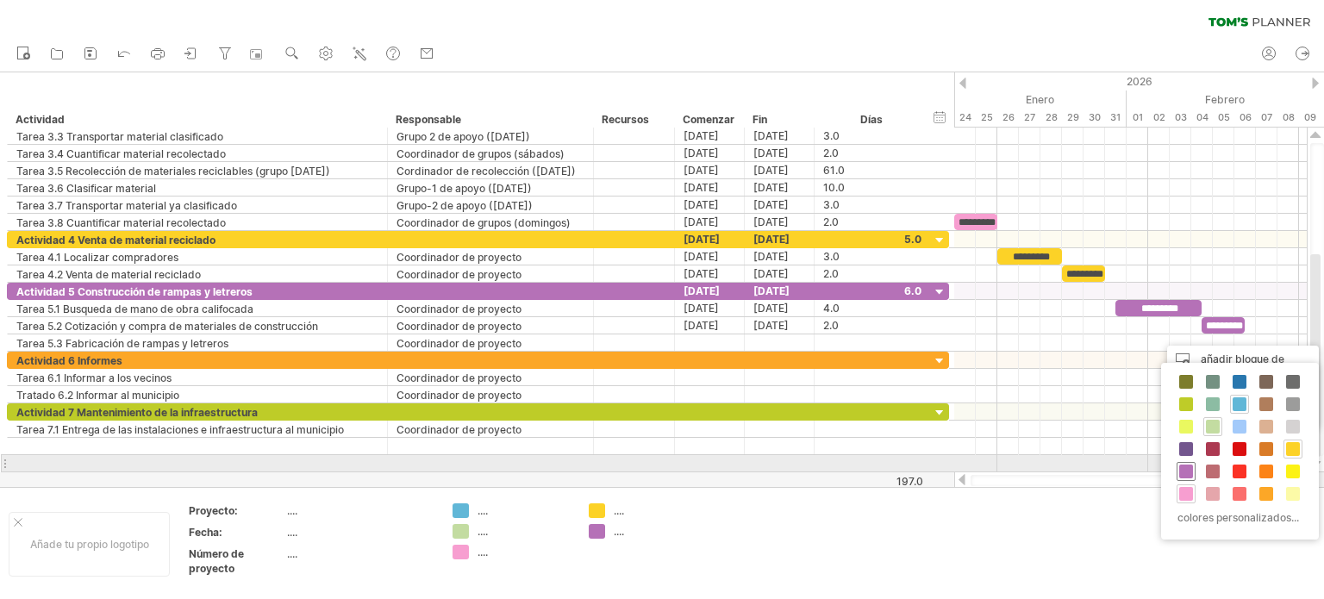
click at [1187, 467] on span at bounding box center [1186, 471] width 14 height 14
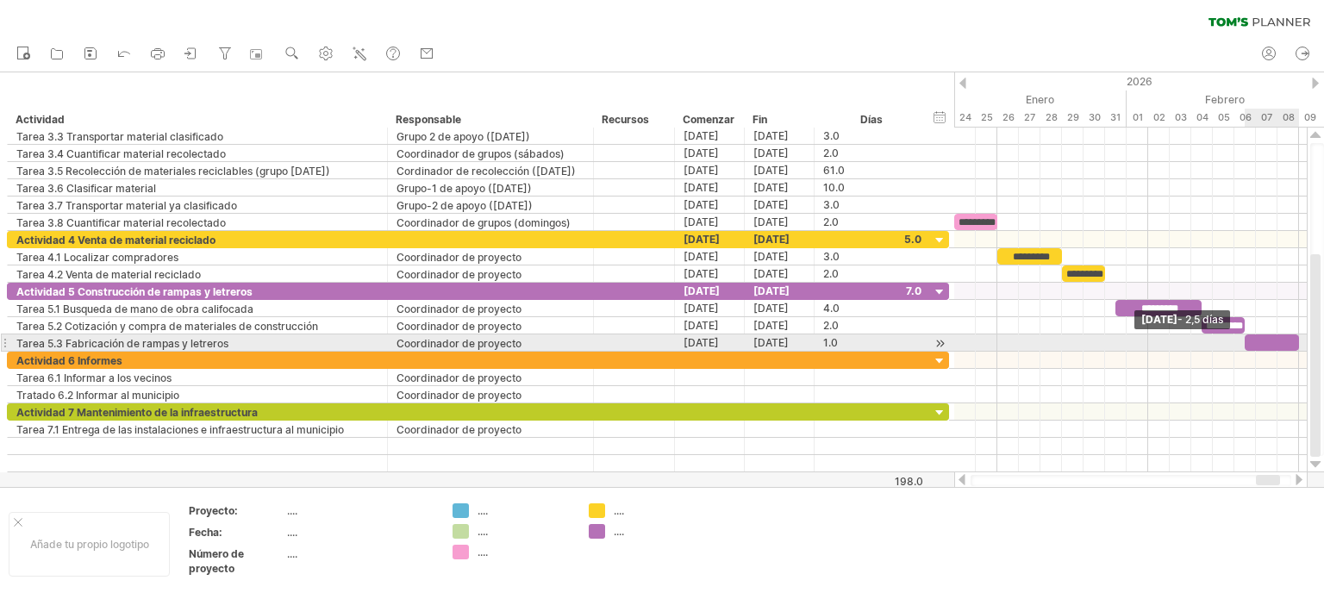
drag, startPoint x: 1265, startPoint y: 340, endPoint x: 1319, endPoint y: 339, distance: 54.3
click at [1319, 339] on div "Intentando acceder a [DOMAIN_NAME] Conectado de nuevo... 0% borrar filtro" at bounding box center [662, 299] width 1324 height 599
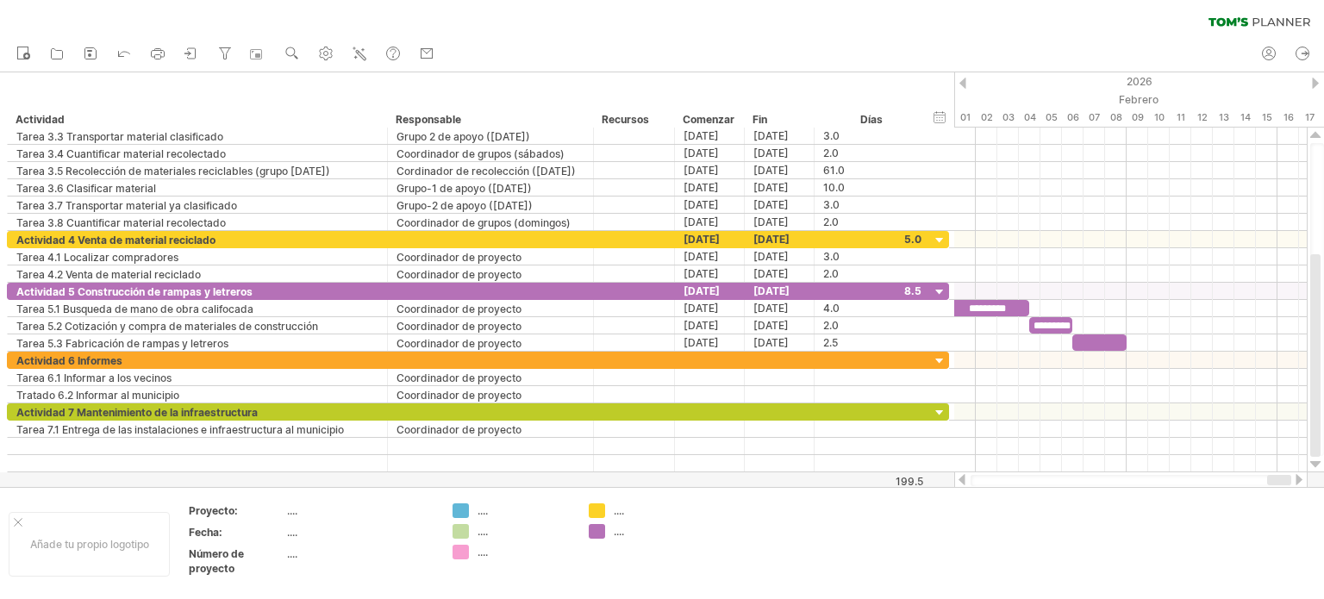
drag, startPoint x: 1260, startPoint y: 482, endPoint x: 1272, endPoint y: 481, distance: 12.1
click at [1272, 481] on div at bounding box center [1279, 480] width 24 height 10
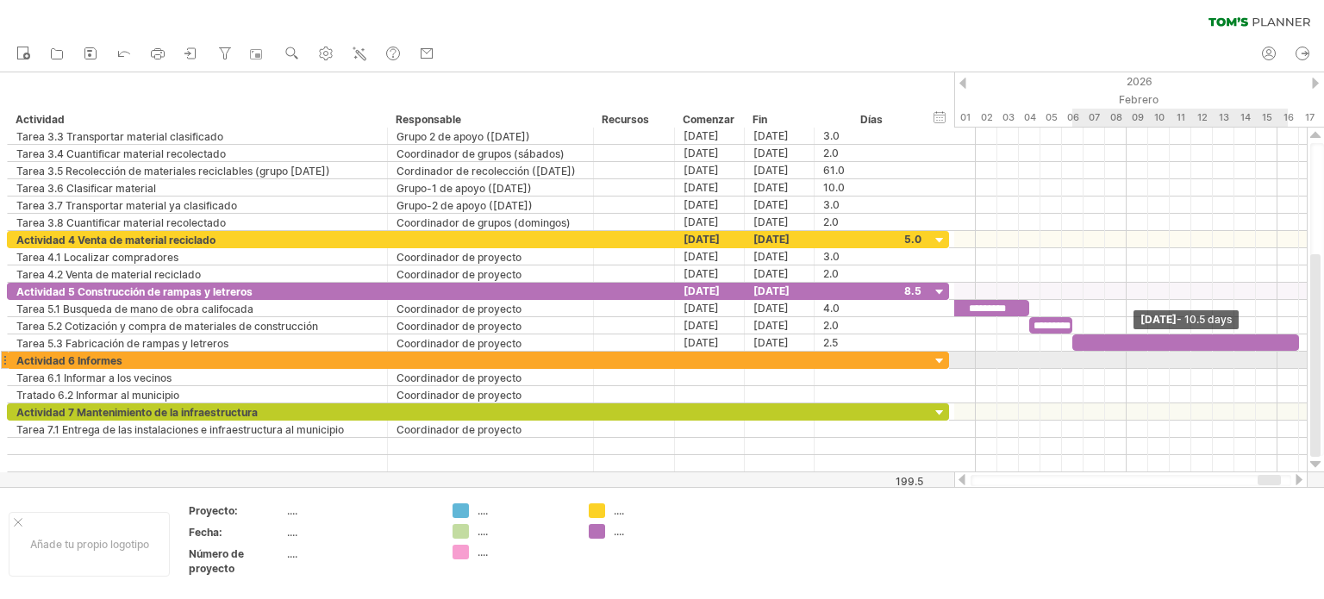
drag, startPoint x: 1127, startPoint y: 343, endPoint x: 1317, endPoint y: 358, distance: 190.2
click at [1317, 358] on div "Intentando acceder a [DOMAIN_NAME] Conectado de nuevo... 0% borrar filtro" at bounding box center [662, 299] width 1324 height 599
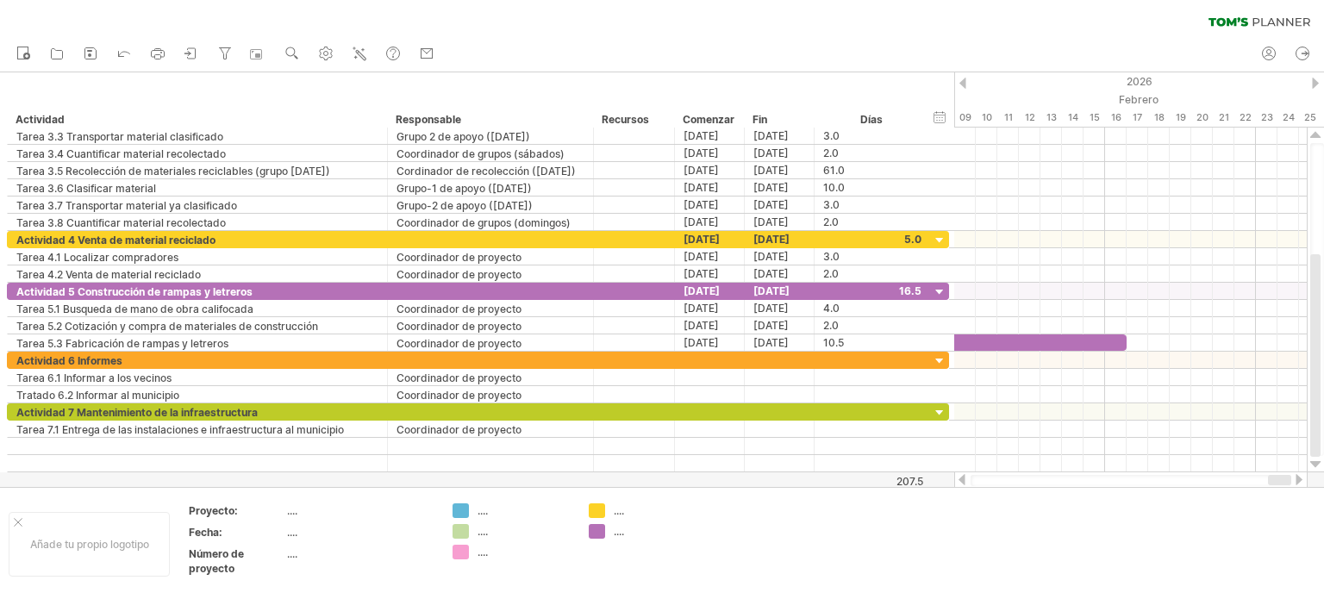
drag, startPoint x: 1266, startPoint y: 478, endPoint x: 1282, endPoint y: 477, distance: 16.4
click at [1282, 477] on div at bounding box center [1279, 480] width 23 height 10
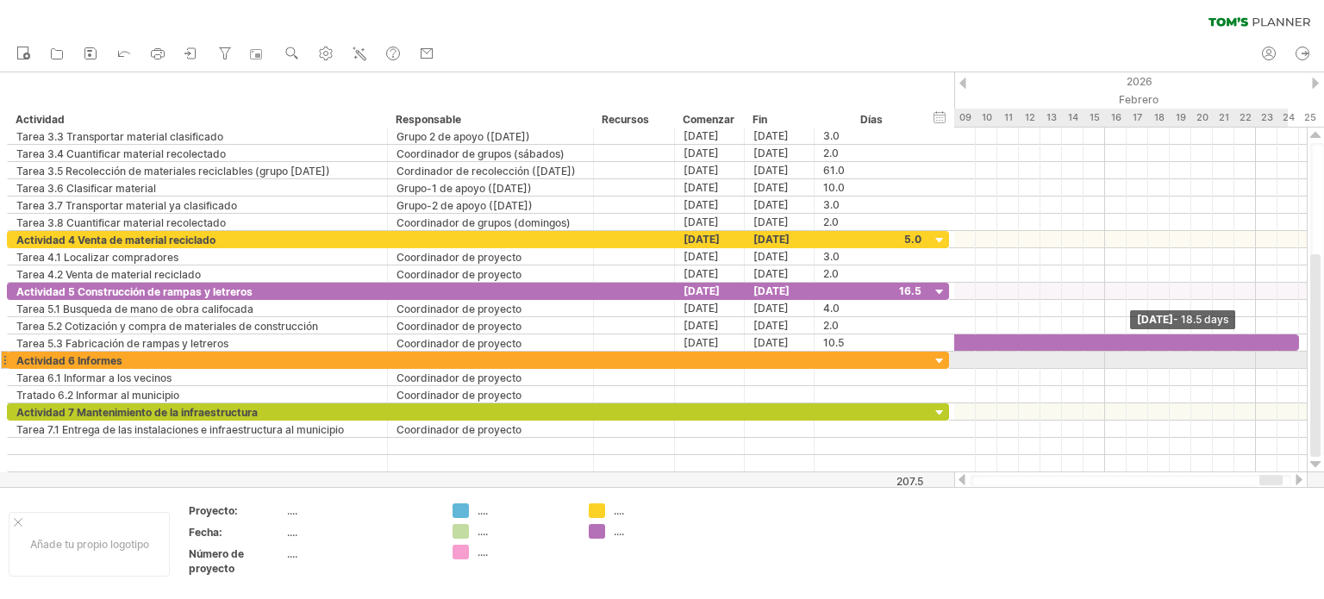
drag, startPoint x: 1127, startPoint y: 339, endPoint x: 1294, endPoint y: 353, distance: 167.8
click at [1294, 353] on div "Tarea 1.1 Tarea 1.2 Tarea 1.3 ********* Tarea 2.1 Tarea 2.2 Tarea 3.1 *********…" at bounding box center [1130, 300] width 352 height 345
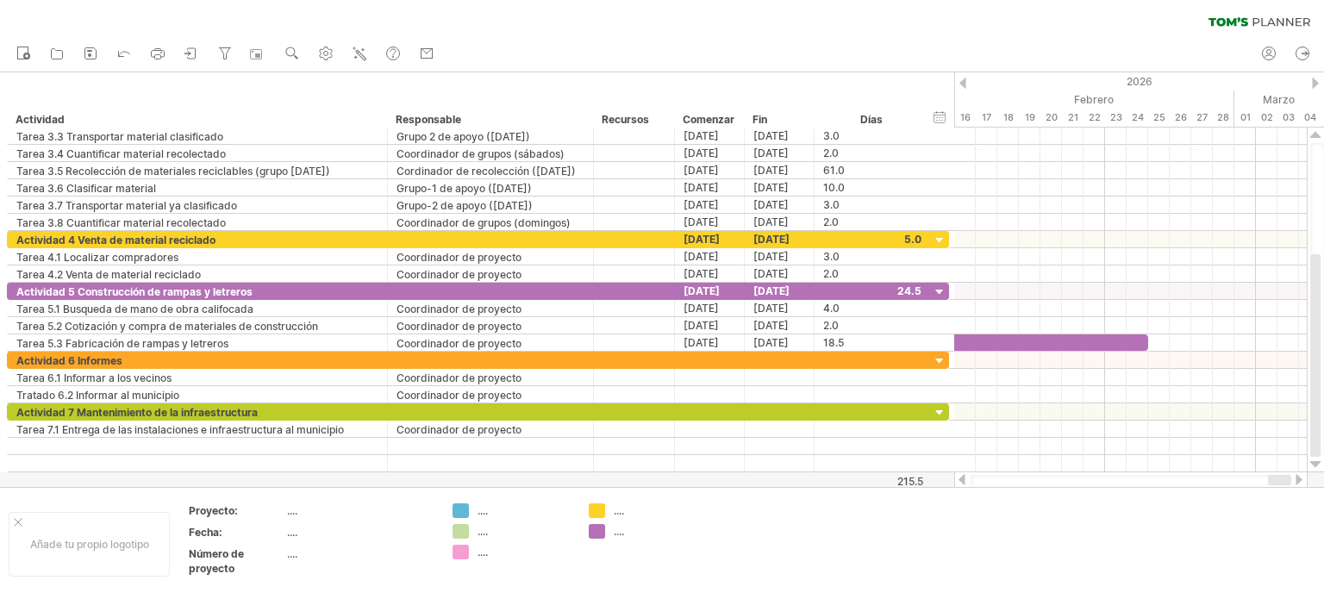
drag, startPoint x: 1274, startPoint y: 475, endPoint x: 1296, endPoint y: 473, distance: 22.5
click at [1296, 473] on div at bounding box center [1130, 479] width 353 height 17
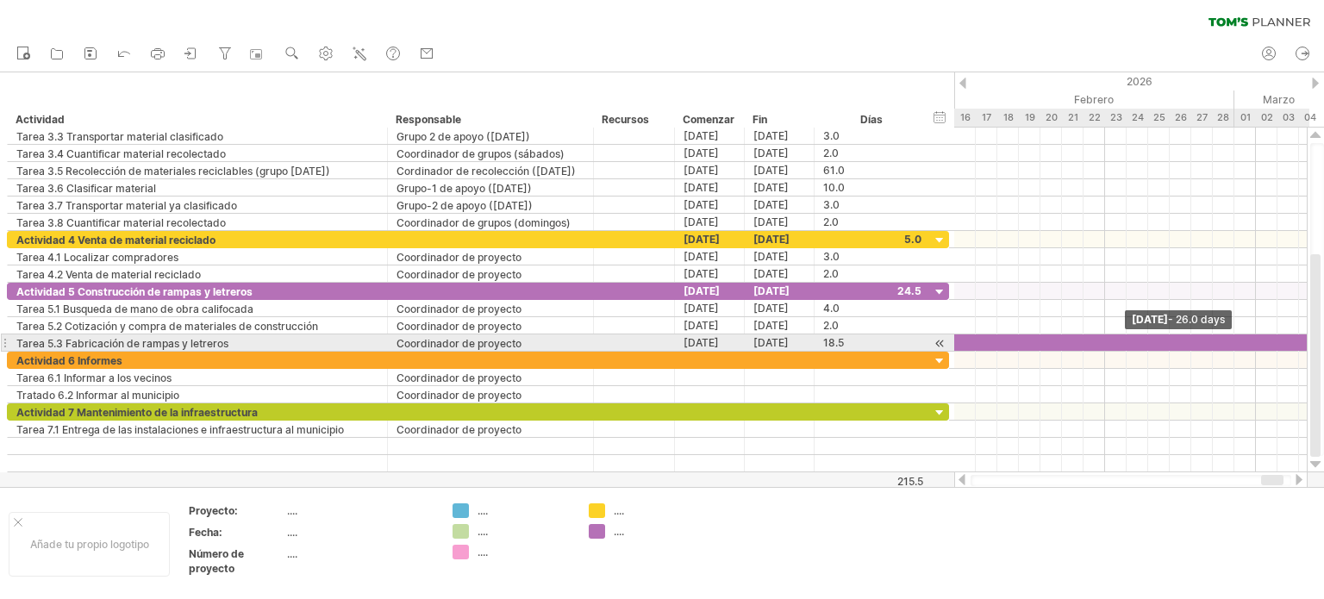
drag, startPoint x: 1145, startPoint y: 337, endPoint x: 1306, endPoint y: 340, distance: 161.2
click at [1306, 340] on div "Intentando acceder a [DOMAIN_NAME] Conectado de nuevo... 0% borrar filtro" at bounding box center [662, 299] width 1324 height 599
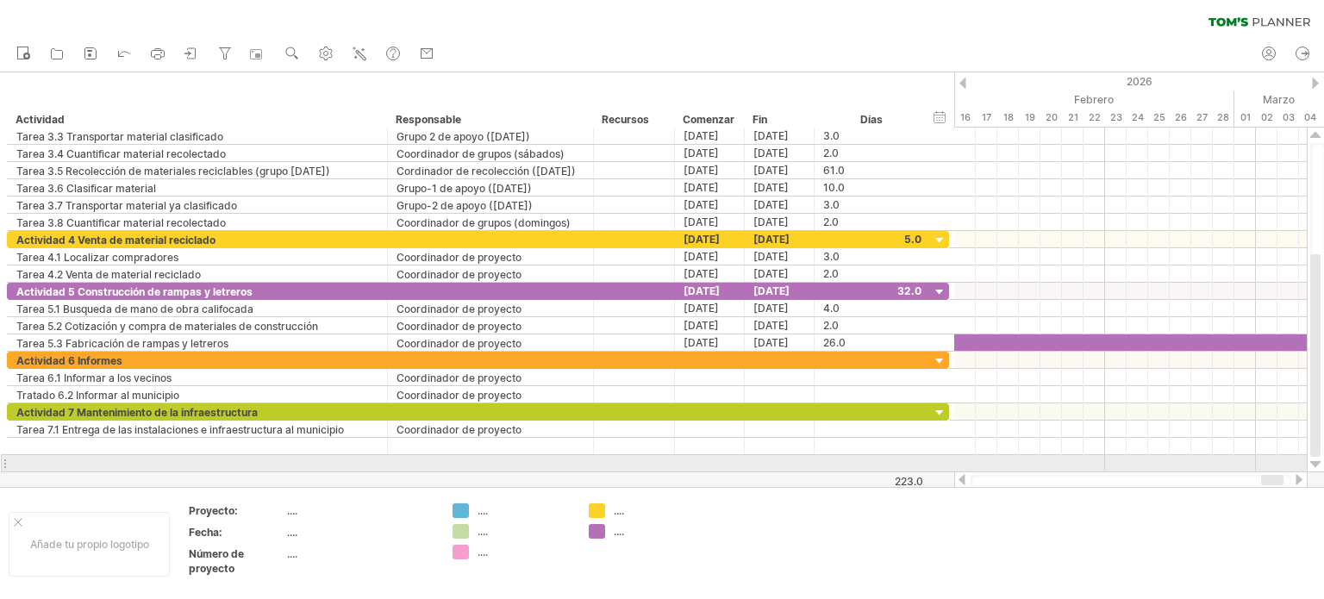
click at [1279, 475] on div at bounding box center [1130, 479] width 353 height 17
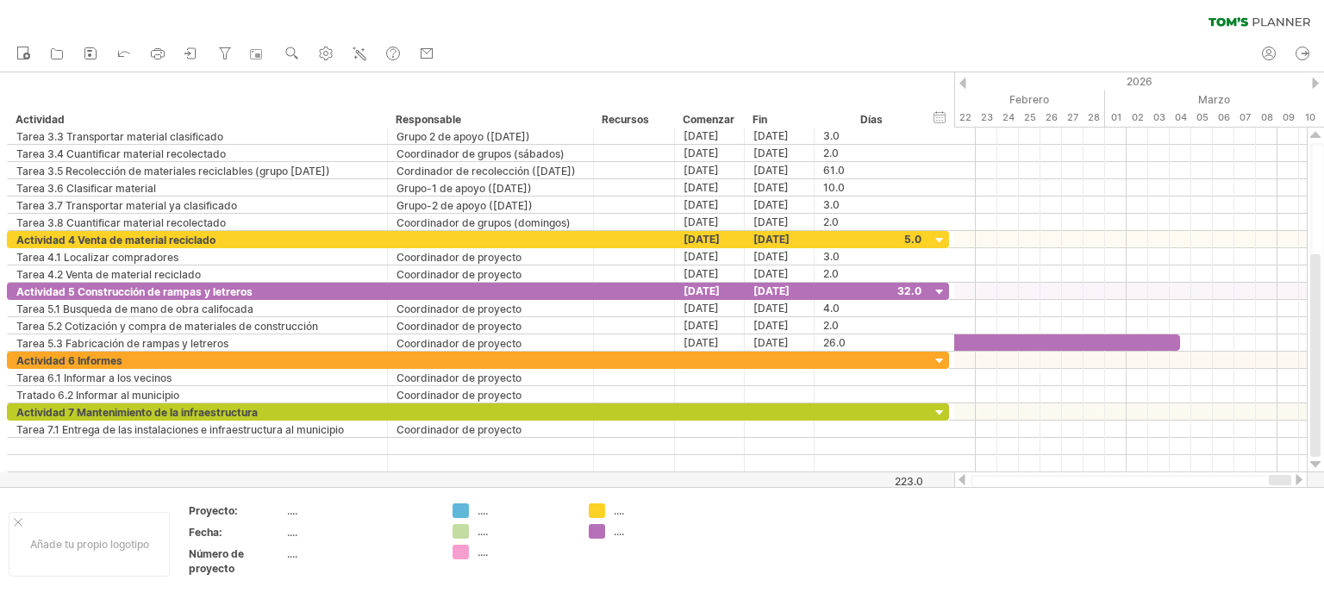
drag, startPoint x: 1275, startPoint y: 479, endPoint x: 1286, endPoint y: 477, distance: 11.3
click at [1286, 477] on div at bounding box center [1280, 480] width 22 height 10
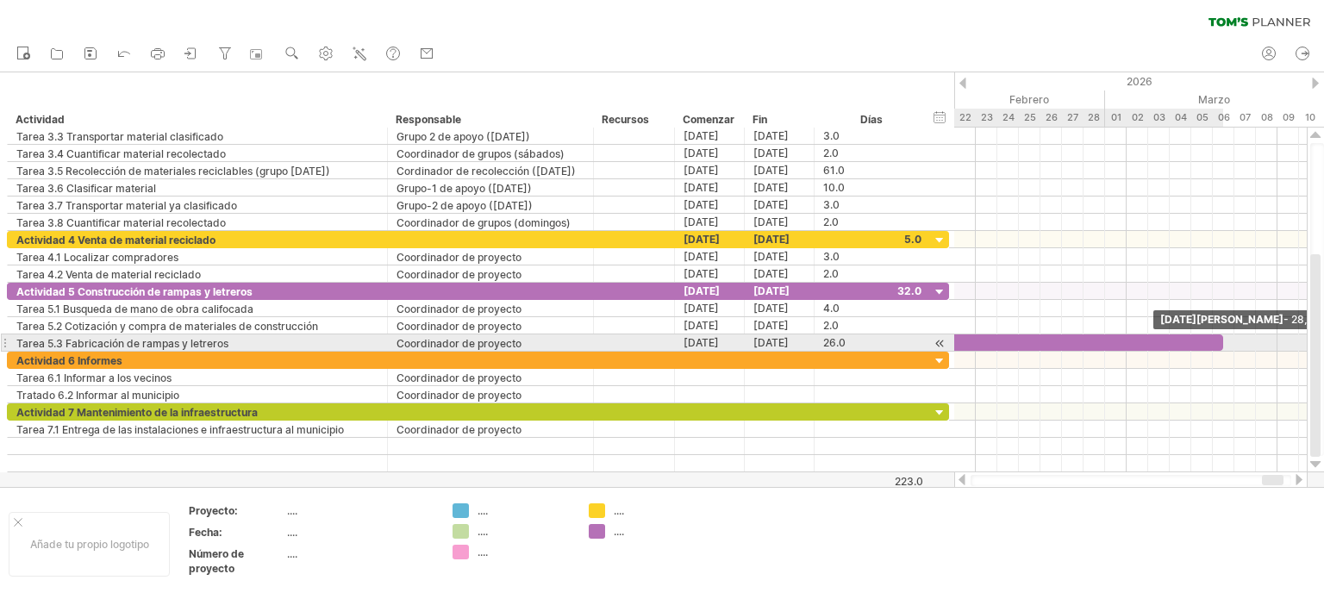
drag, startPoint x: 1181, startPoint y: 337, endPoint x: 1222, endPoint y: 337, distance: 40.5
click at [1222, 337] on span at bounding box center [1222, 342] width 7 height 16
drag, startPoint x: 1223, startPoint y: 341, endPoint x: 1239, endPoint y: 342, distance: 16.4
click at [1239, 342] on div at bounding box center [932, 342] width 625 height 16
drag, startPoint x: 1241, startPoint y: 340, endPoint x: 1251, endPoint y: 340, distance: 10.4
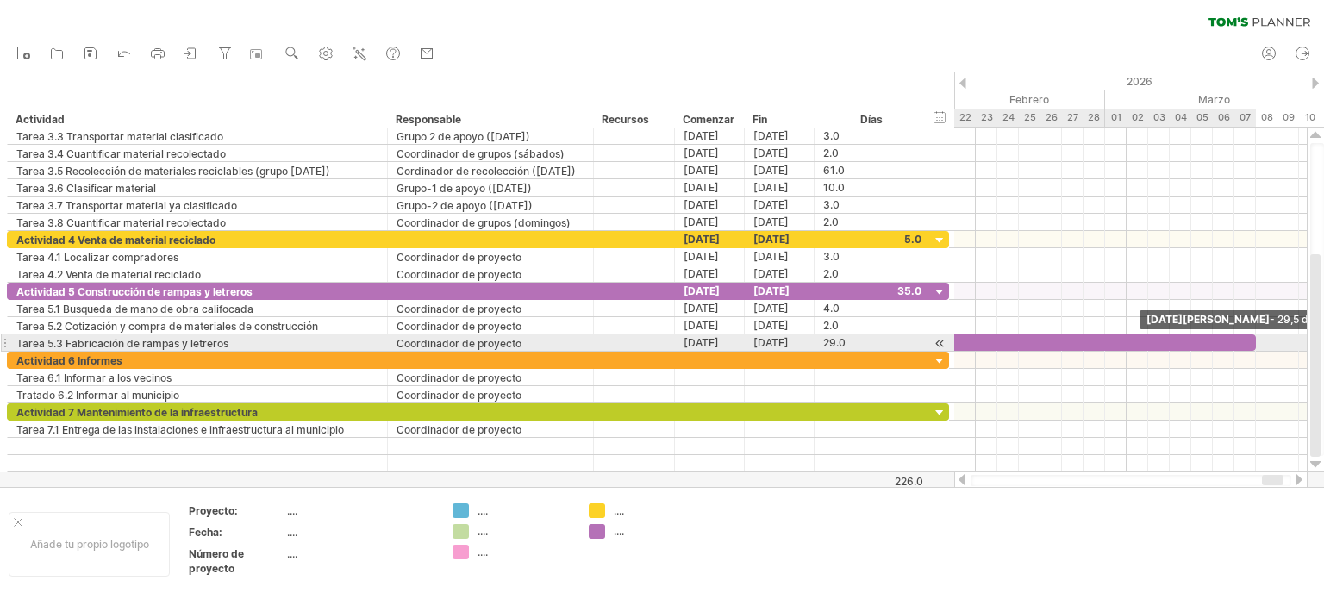
click at [1252, 340] on span at bounding box center [1255, 342] width 7 height 16
drag, startPoint x: 1251, startPoint y: 340, endPoint x: 1262, endPoint y: 338, distance: 10.5
click at [1262, 338] on div at bounding box center [943, 342] width 646 height 16
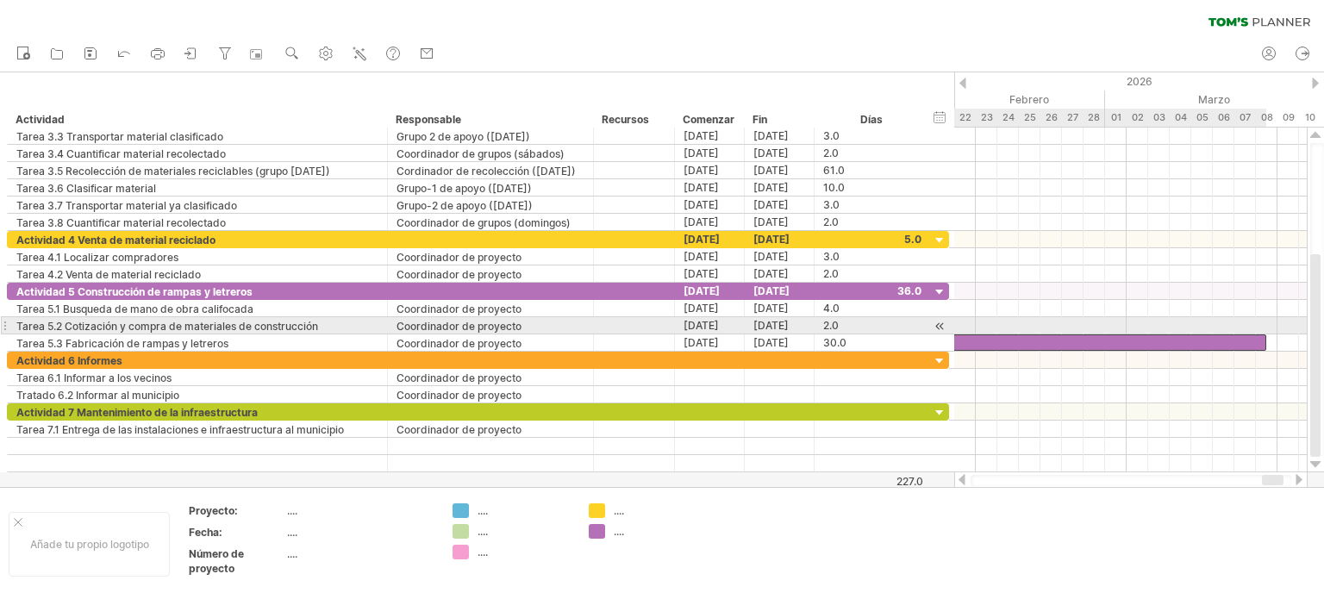
click at [1191, 334] on div at bounding box center [943, 342] width 646 height 16
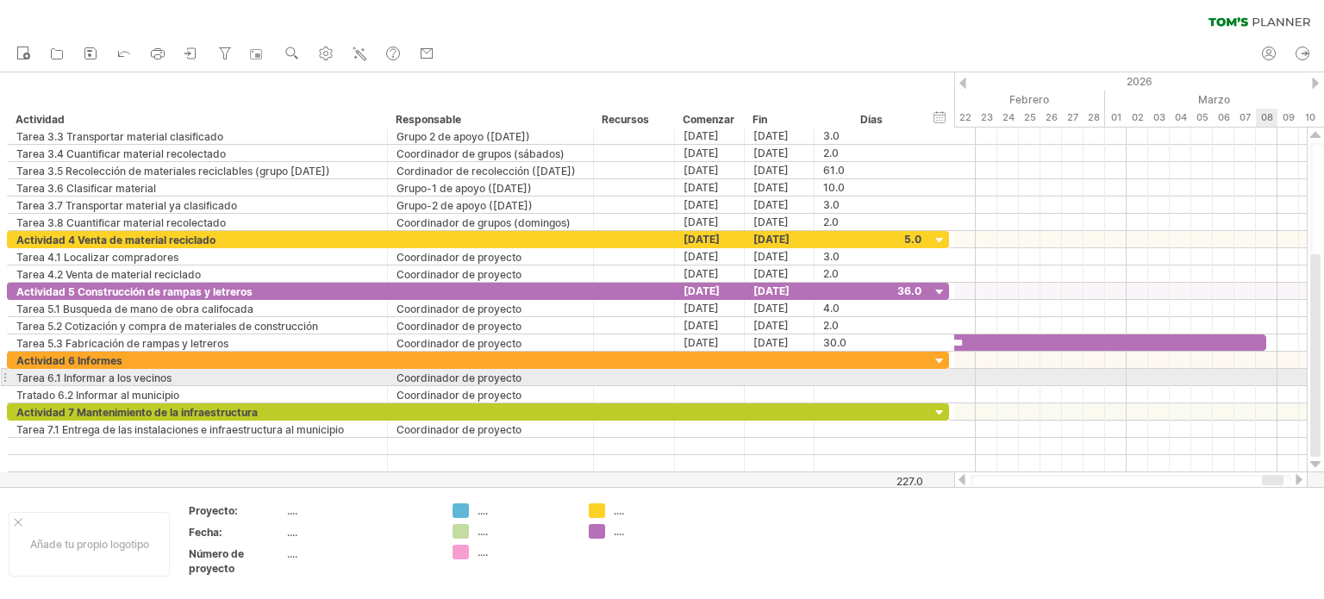
click at [1272, 371] on div at bounding box center [1130, 377] width 352 height 17
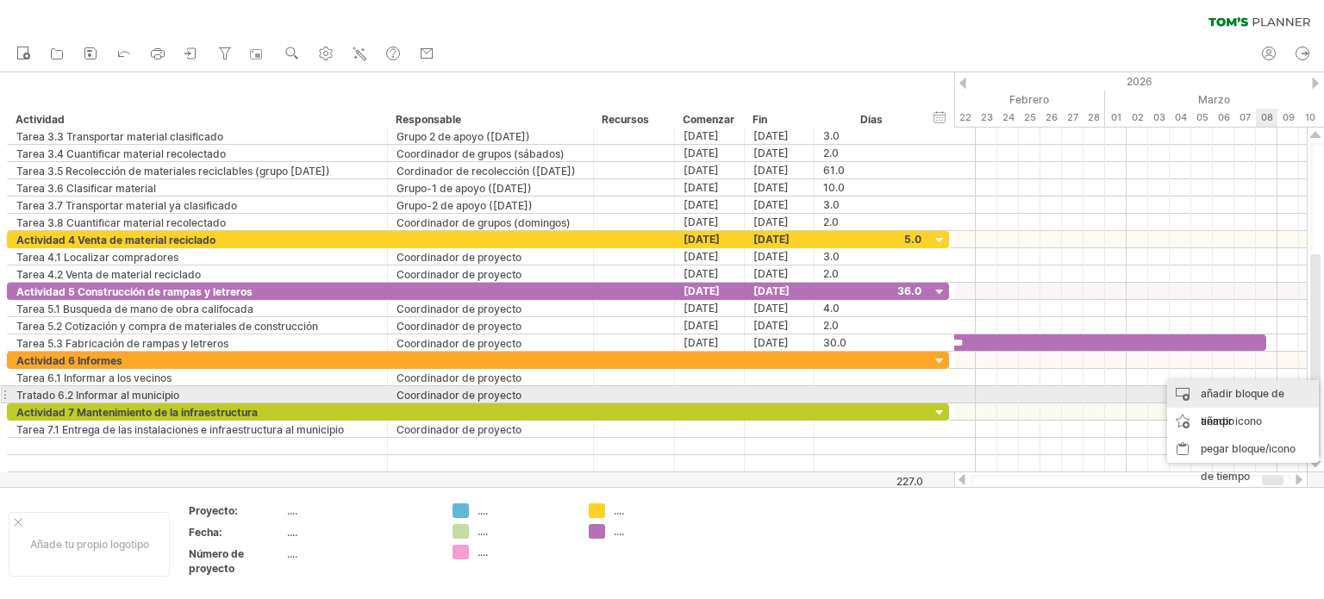
click at [1244, 392] on font "añadir bloque de tiempo" at bounding box center [1242, 407] width 84 height 41
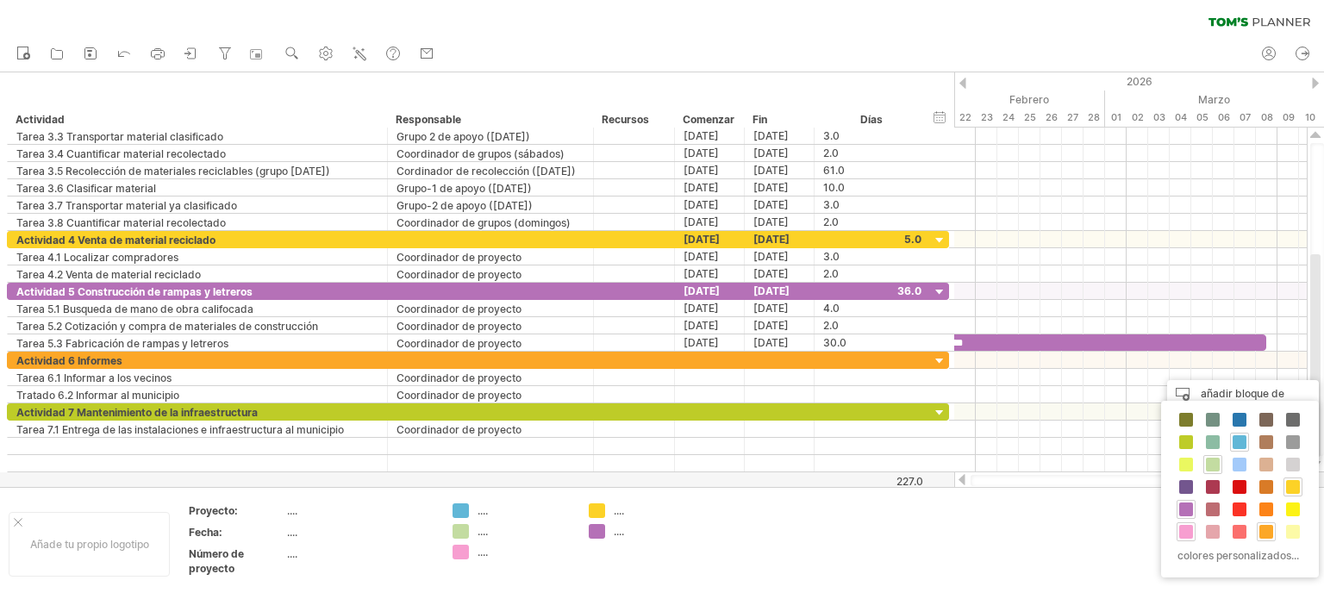
click at [1265, 522] on div at bounding box center [1265, 531] width 19 height 19
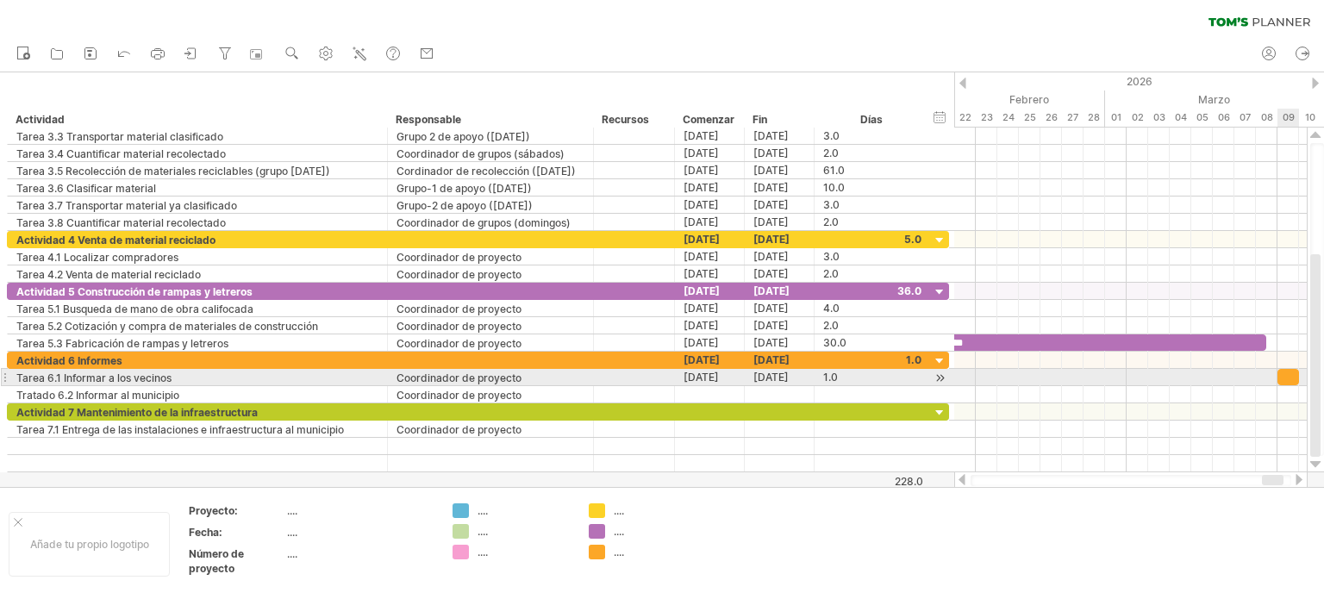
click at [1288, 371] on div at bounding box center [1288, 377] width 22 height 16
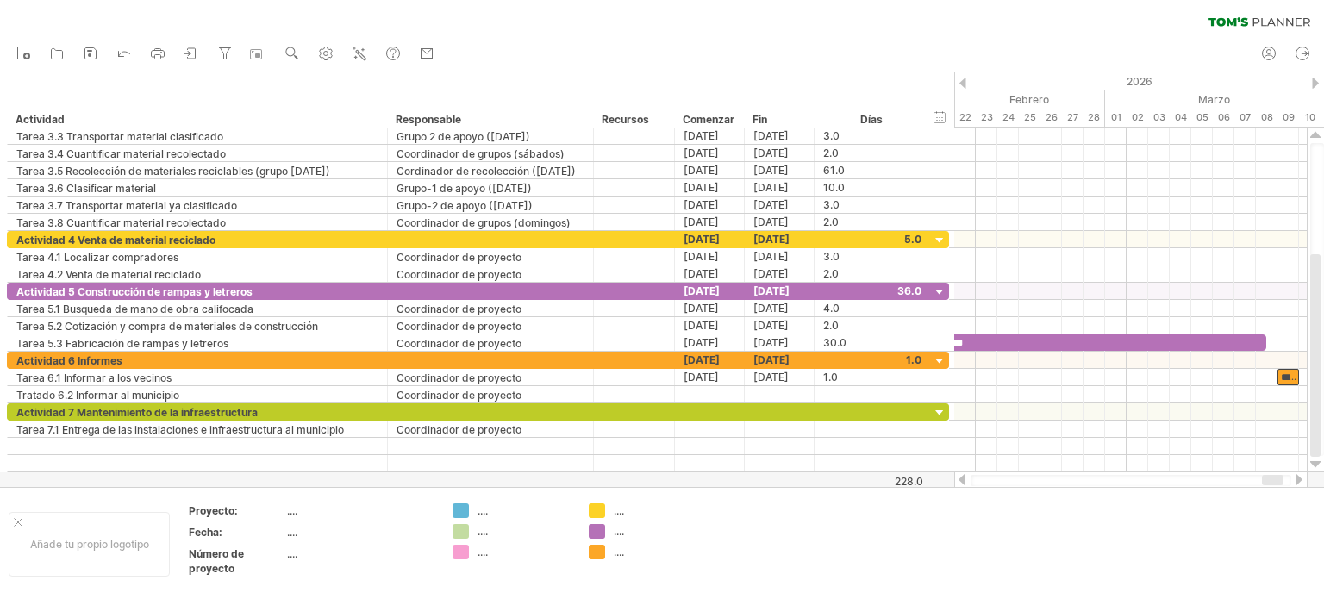
click at [1289, 479] on div at bounding box center [1130, 480] width 321 height 11
click at [1284, 480] on body "progress(100%) Intentando acceder a [DOMAIN_NAME] Conectado de nuevo... 0% borr…" at bounding box center [662, 301] width 1324 height 602
drag, startPoint x: 1279, startPoint y: 479, endPoint x: 1288, endPoint y: 478, distance: 9.5
click at [1288, 478] on div at bounding box center [1280, 480] width 22 height 10
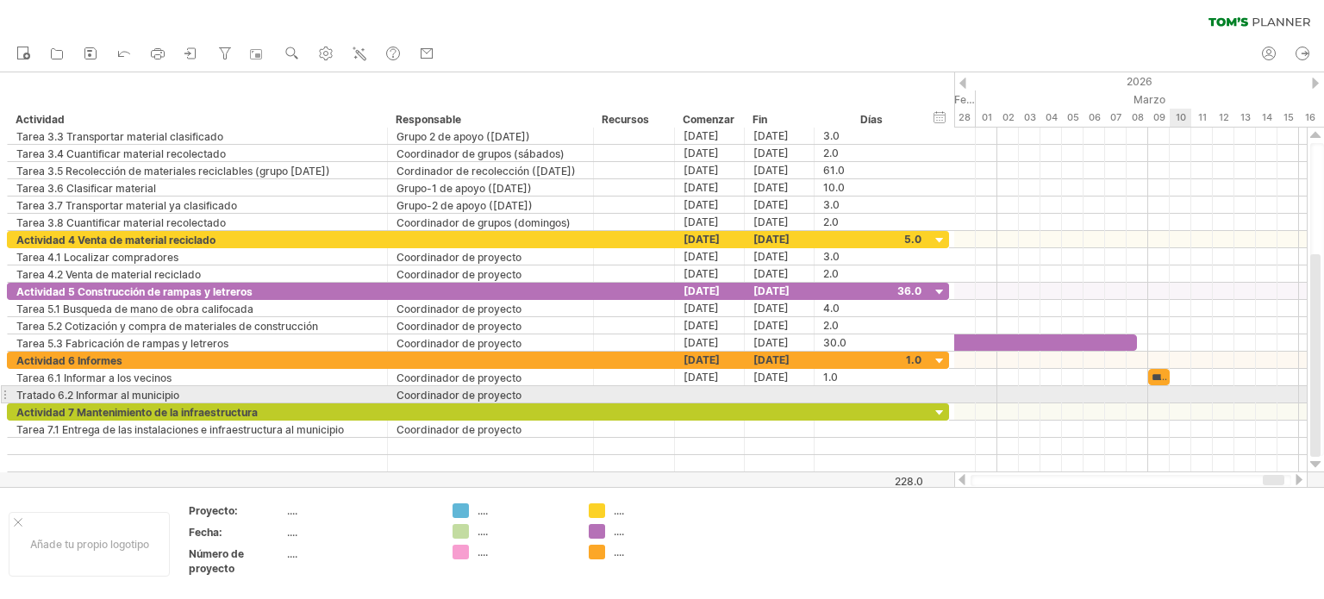
click at [1177, 387] on div at bounding box center [1130, 394] width 352 height 17
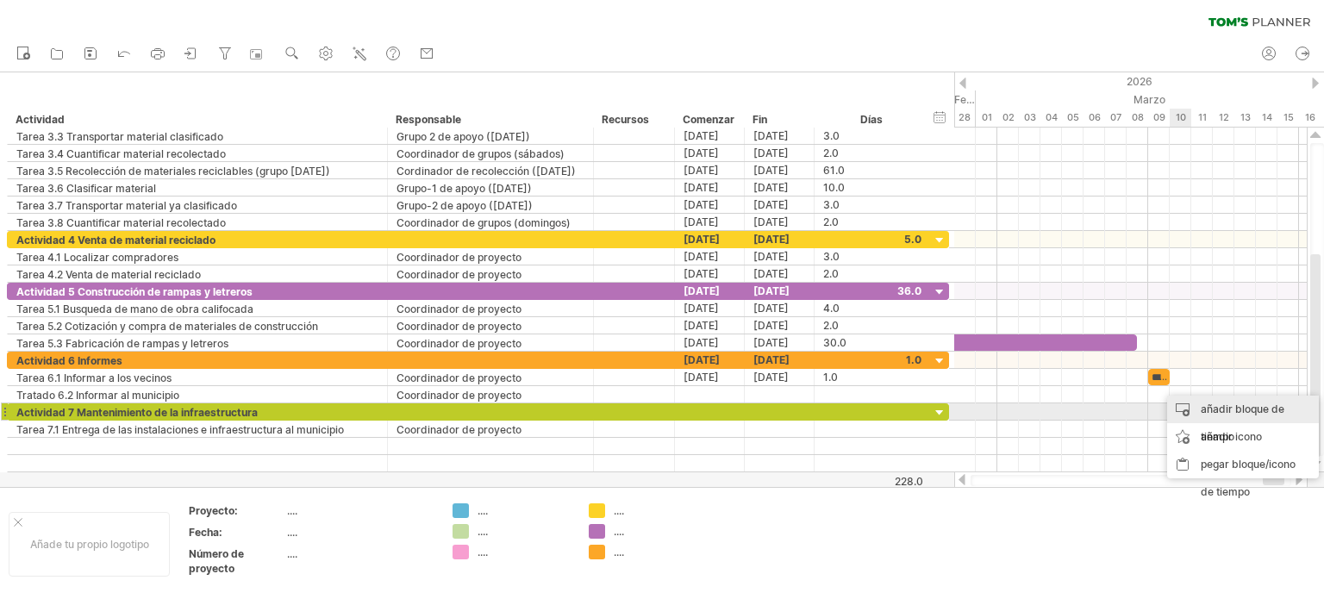
click at [1213, 406] on font "añadir bloque de tiempo" at bounding box center [1242, 422] width 84 height 41
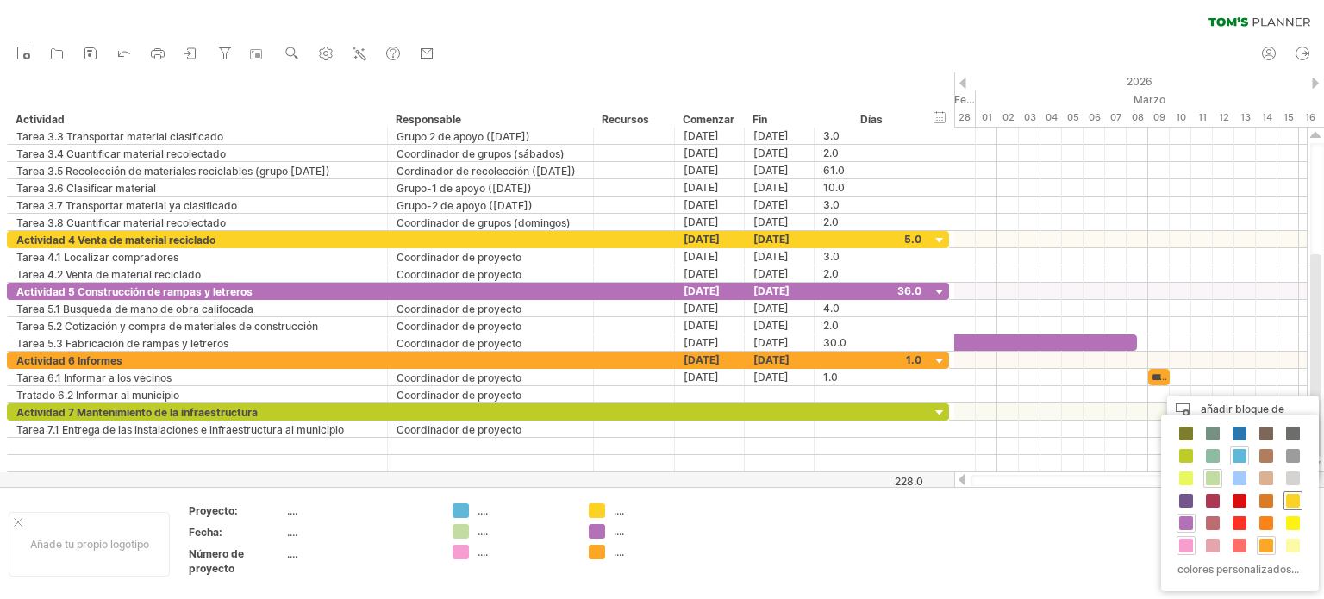
click at [1288, 500] on span at bounding box center [1293, 501] width 14 height 14
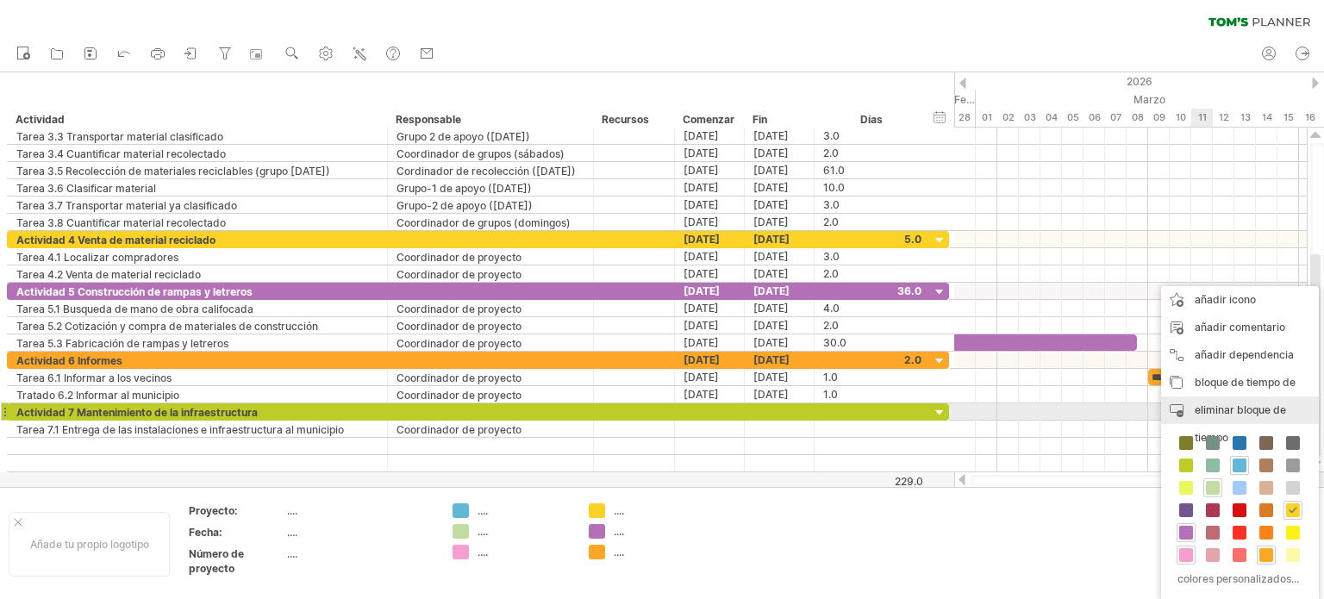
click at [1219, 406] on font "eliminar bloque de tiempo" at bounding box center [1239, 423] width 91 height 41
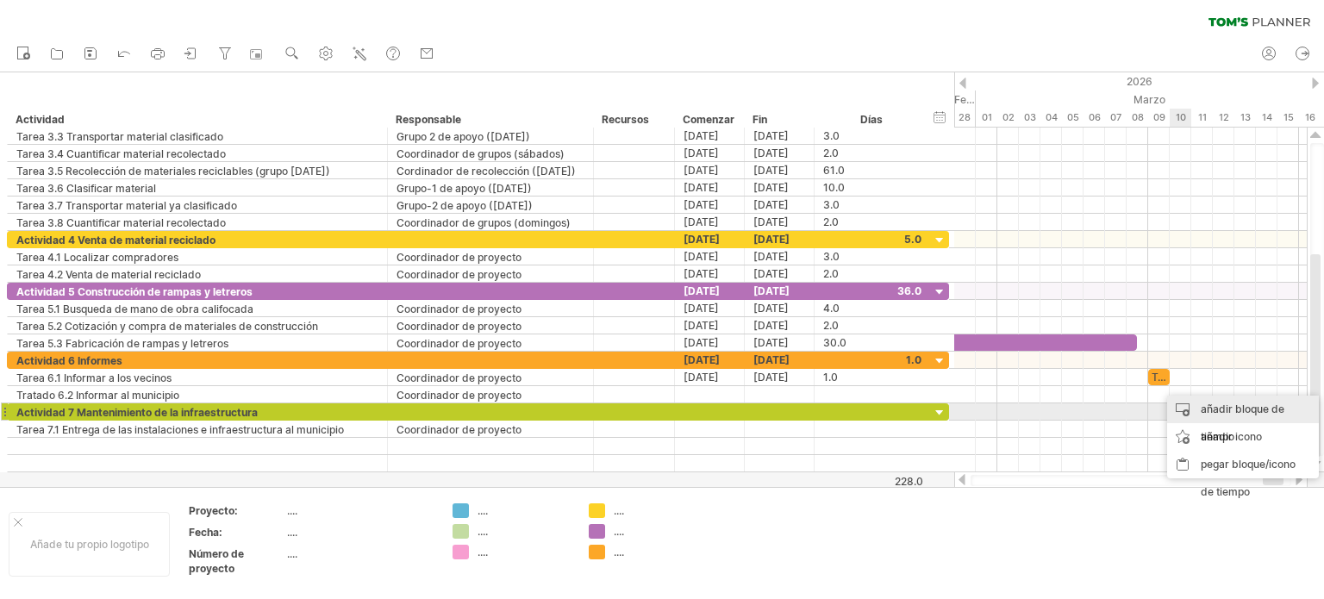
click at [1213, 410] on font "añadir bloque de tiempo" at bounding box center [1242, 422] width 84 height 41
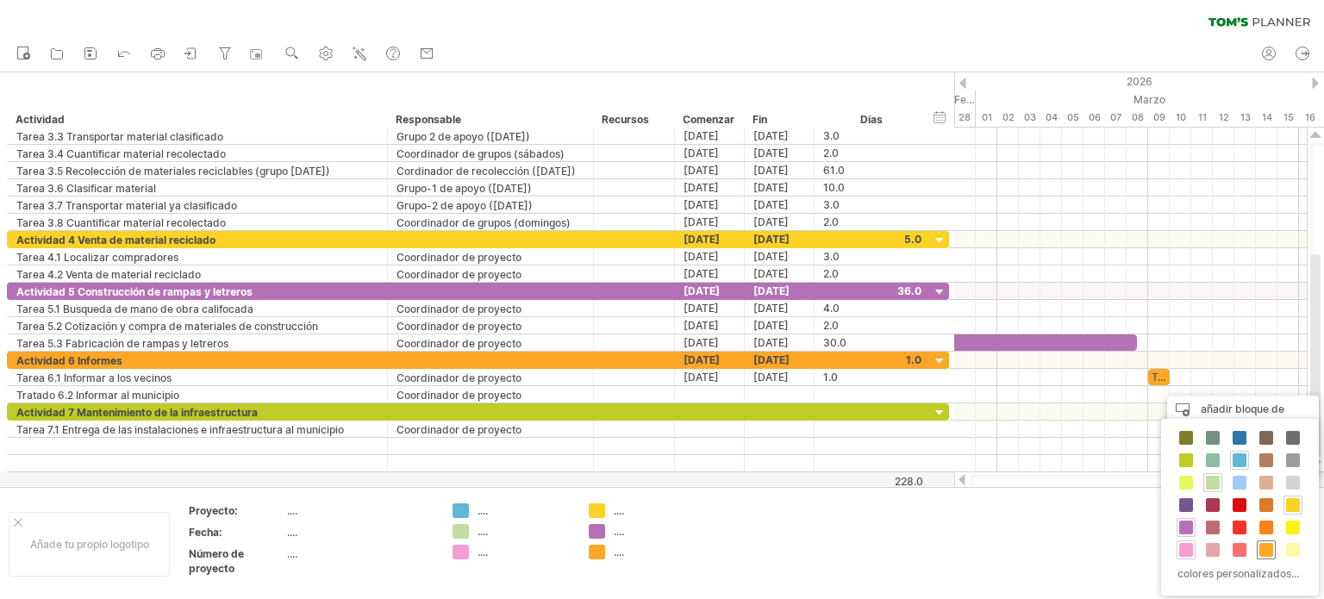
click at [1266, 543] on span at bounding box center [1266, 550] width 14 height 14
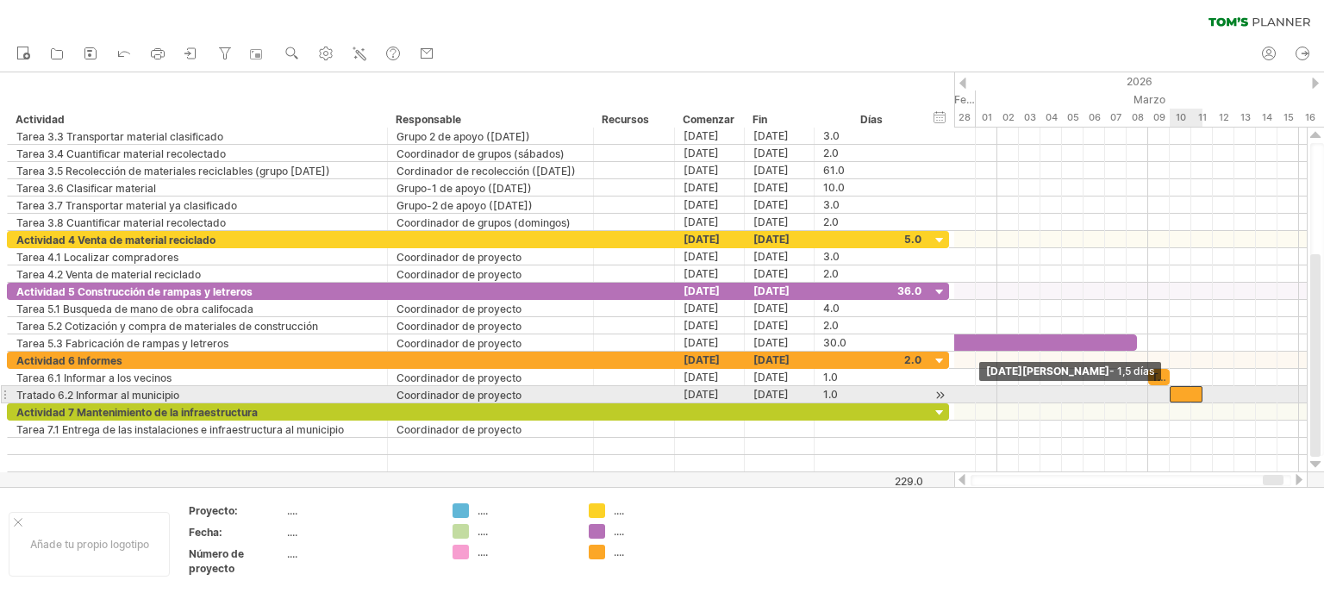
click at [1174, 391] on div at bounding box center [1185, 394] width 33 height 16
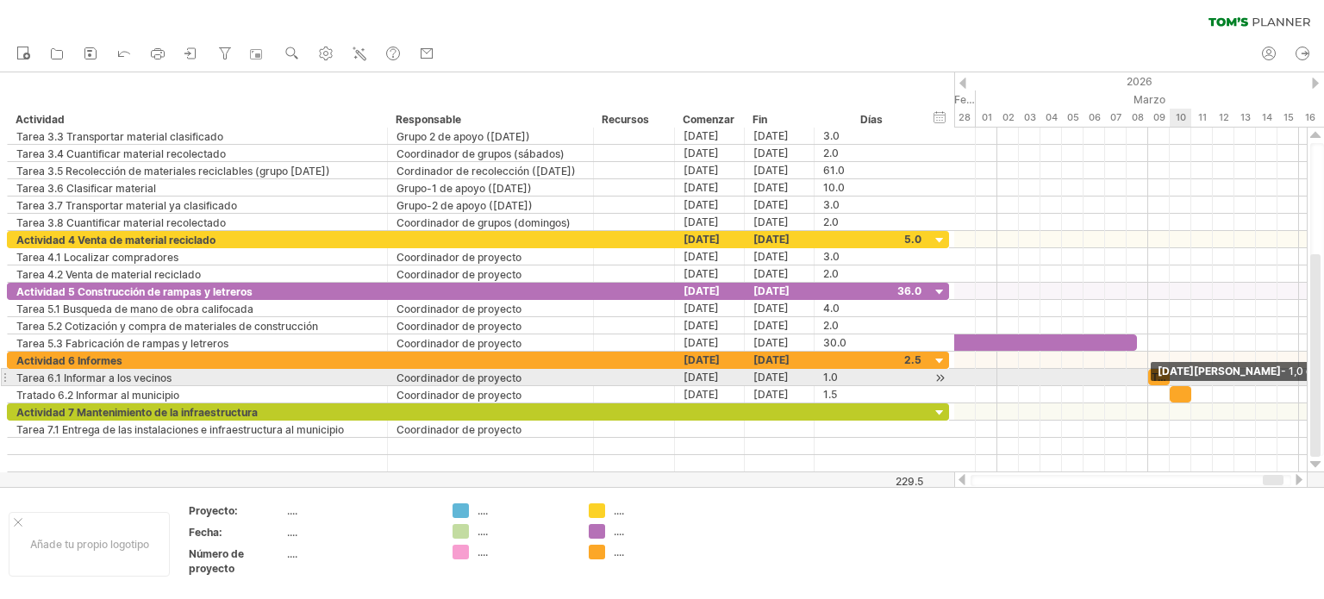
click at [1189, 386] on span at bounding box center [1191, 394] width 7 height 16
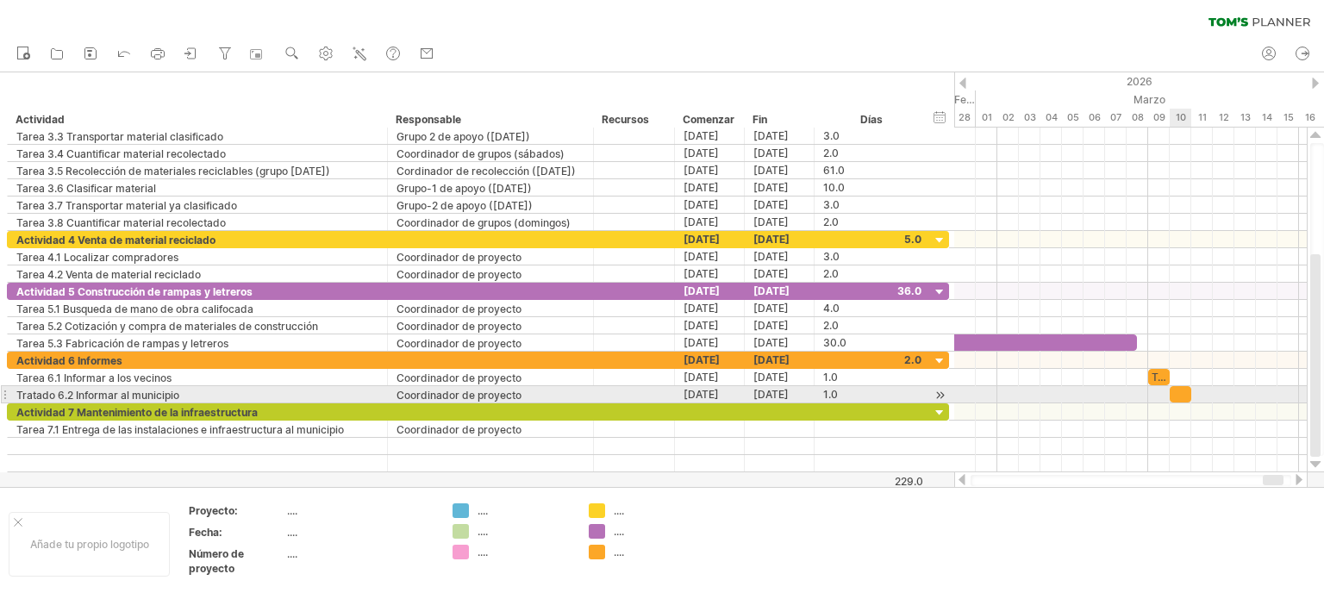
click at [1179, 387] on div at bounding box center [1180, 394] width 22 height 16
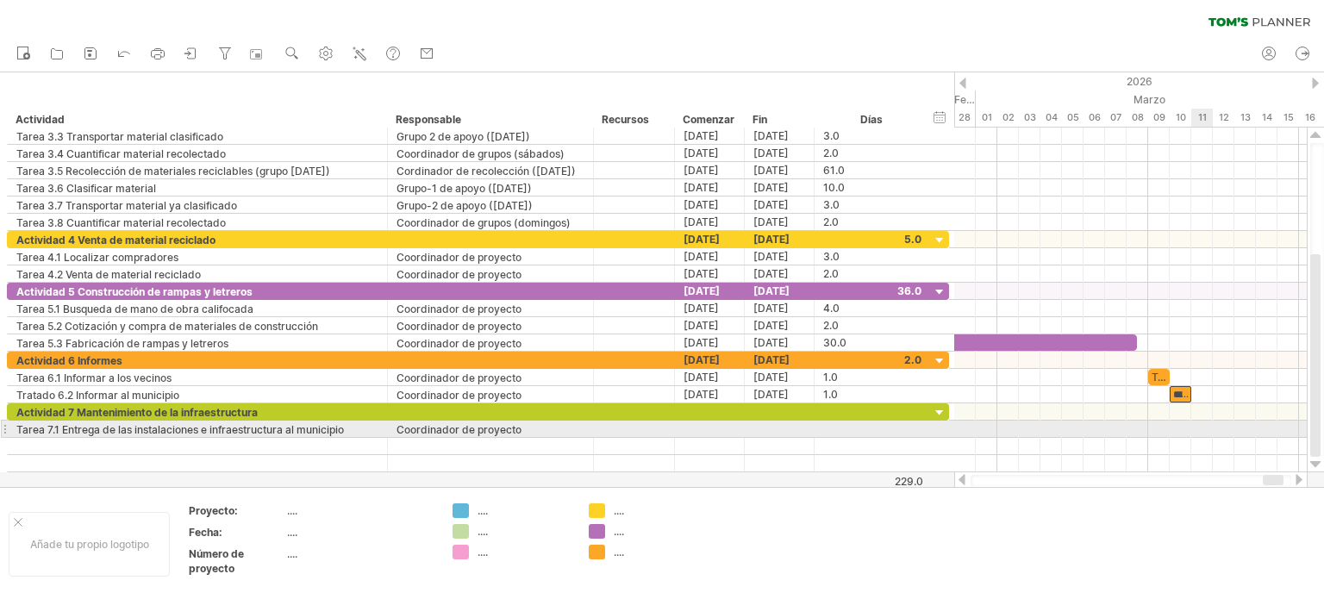
click at [1196, 423] on div at bounding box center [1130, 429] width 352 height 17
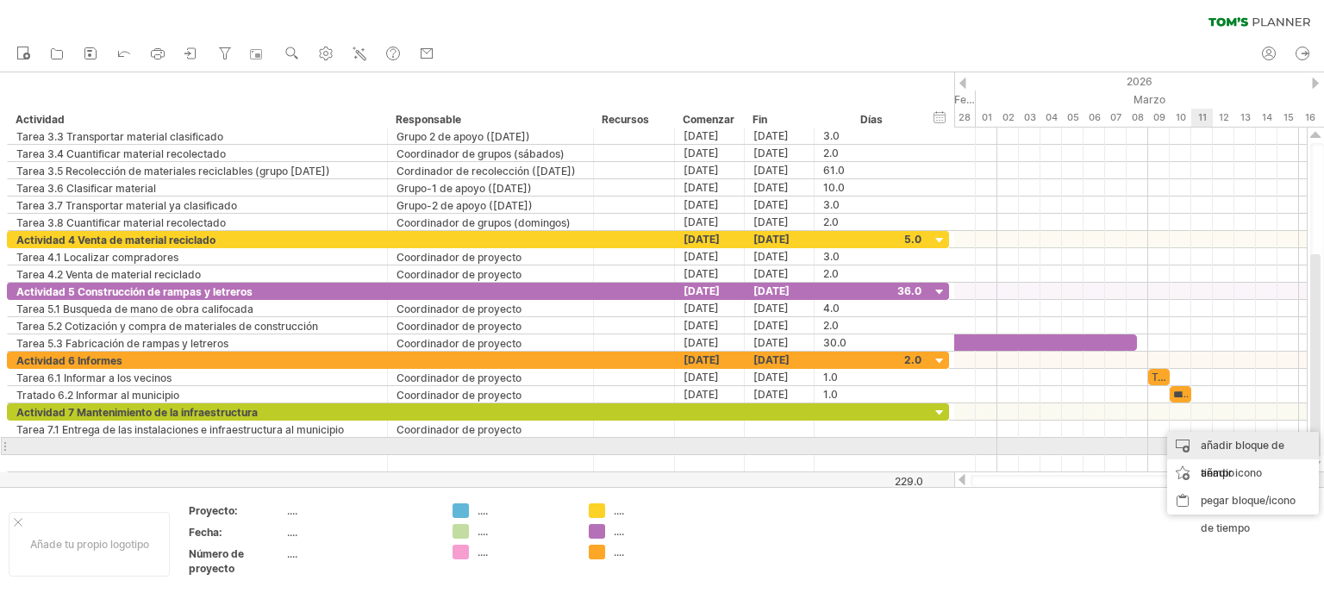
click at [1213, 444] on font "añadir bloque de tiempo" at bounding box center [1242, 459] width 84 height 41
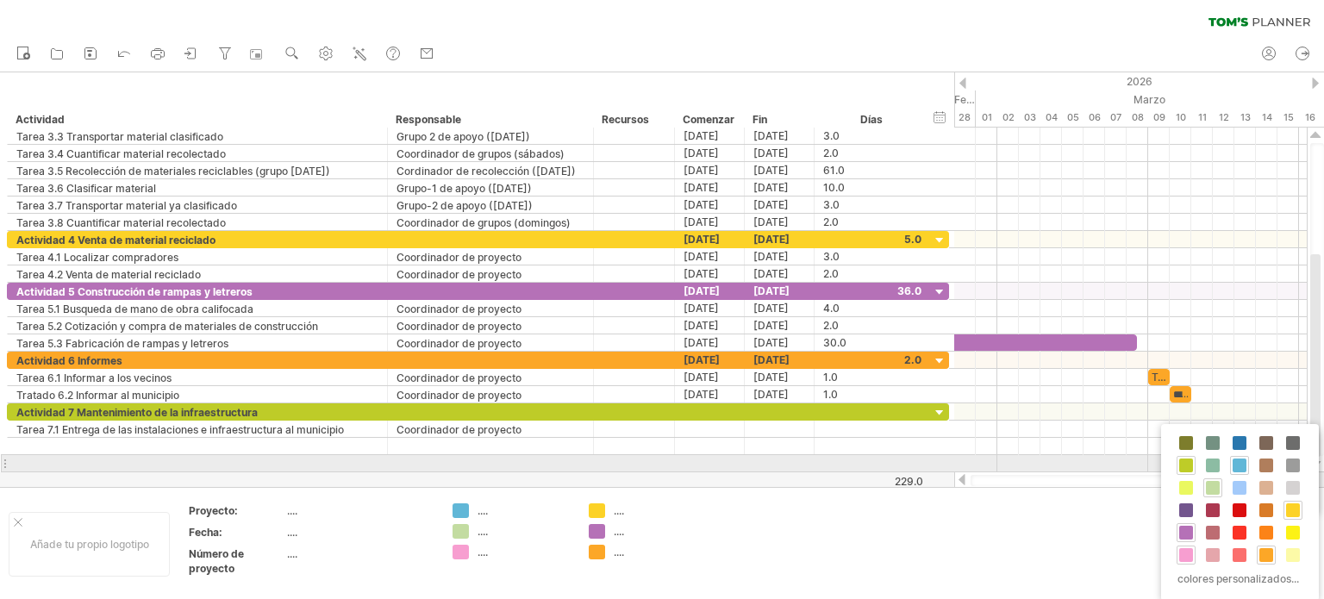
click at [1186, 462] on span at bounding box center [1186, 465] width 14 height 14
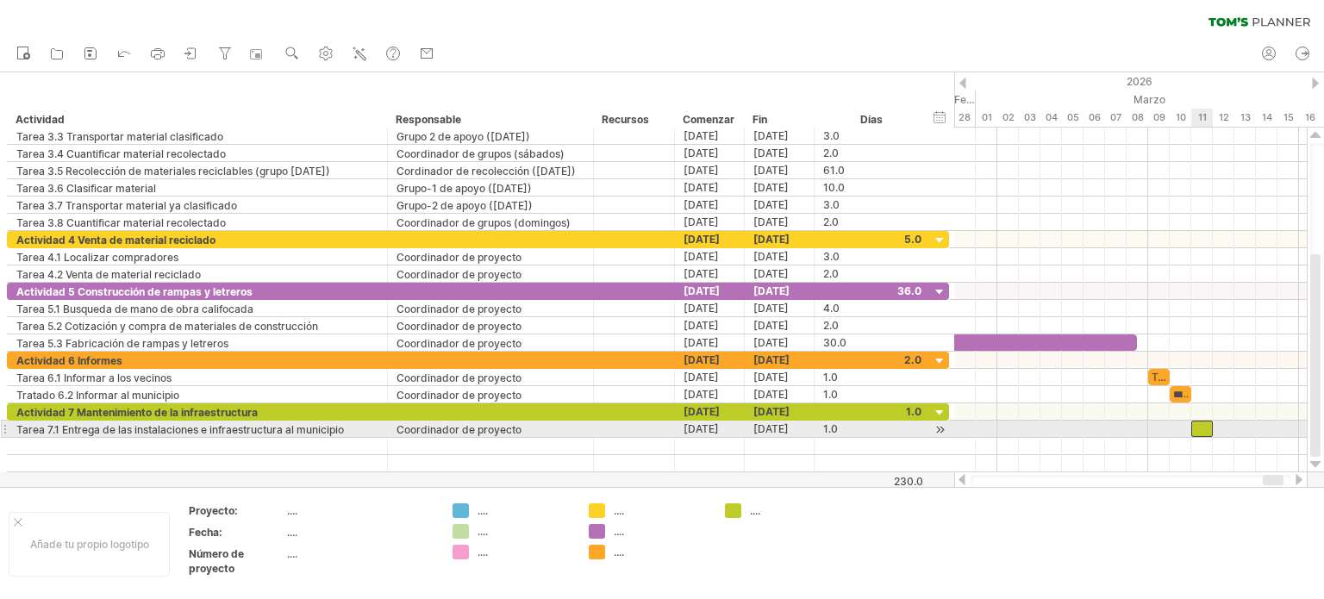
click at [1206, 421] on div at bounding box center [1202, 429] width 22 height 16
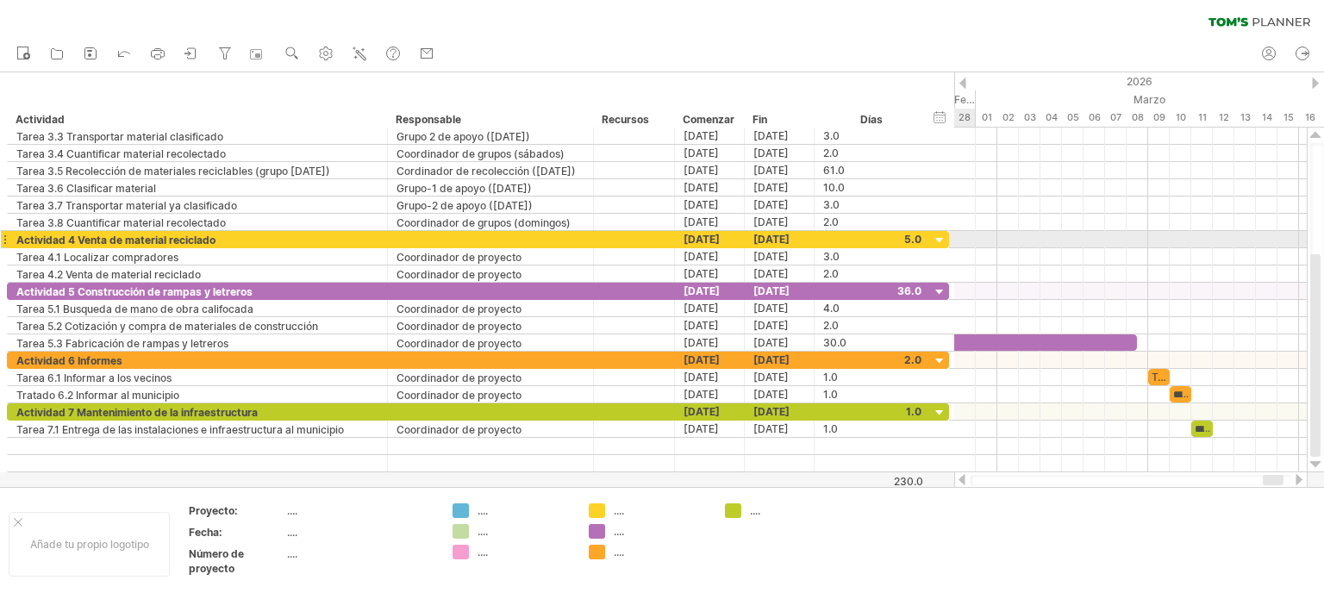
click at [938, 236] on div at bounding box center [940, 241] width 16 height 16
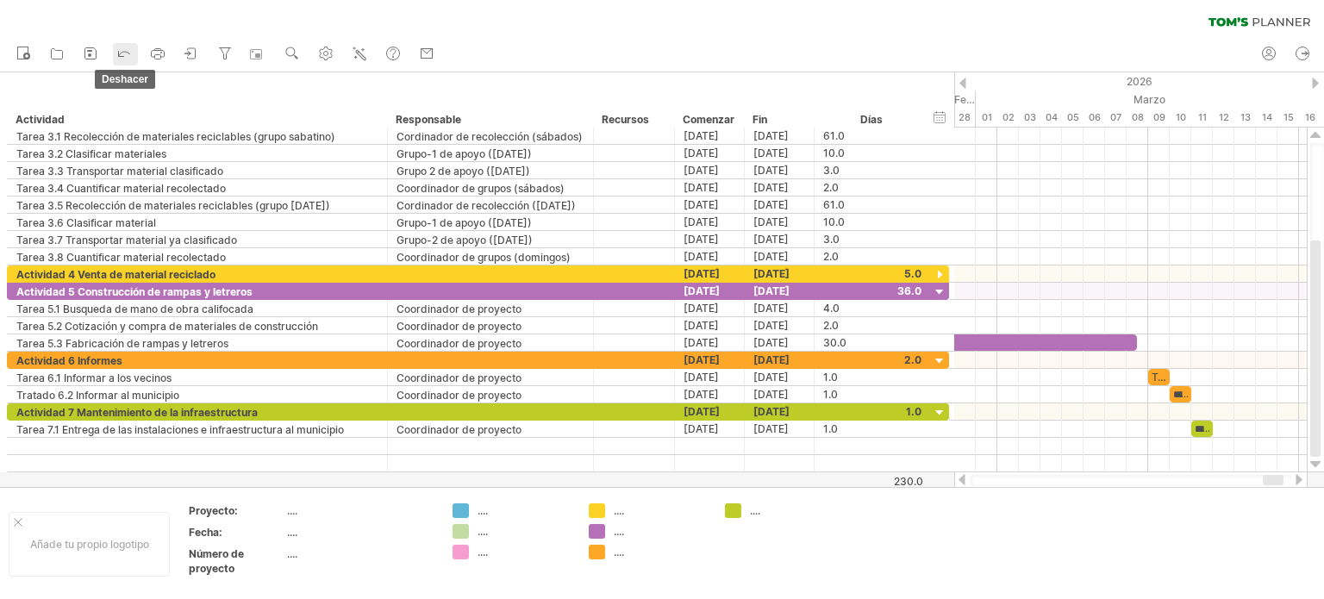
click at [121, 51] on icon at bounding box center [123, 52] width 17 height 17
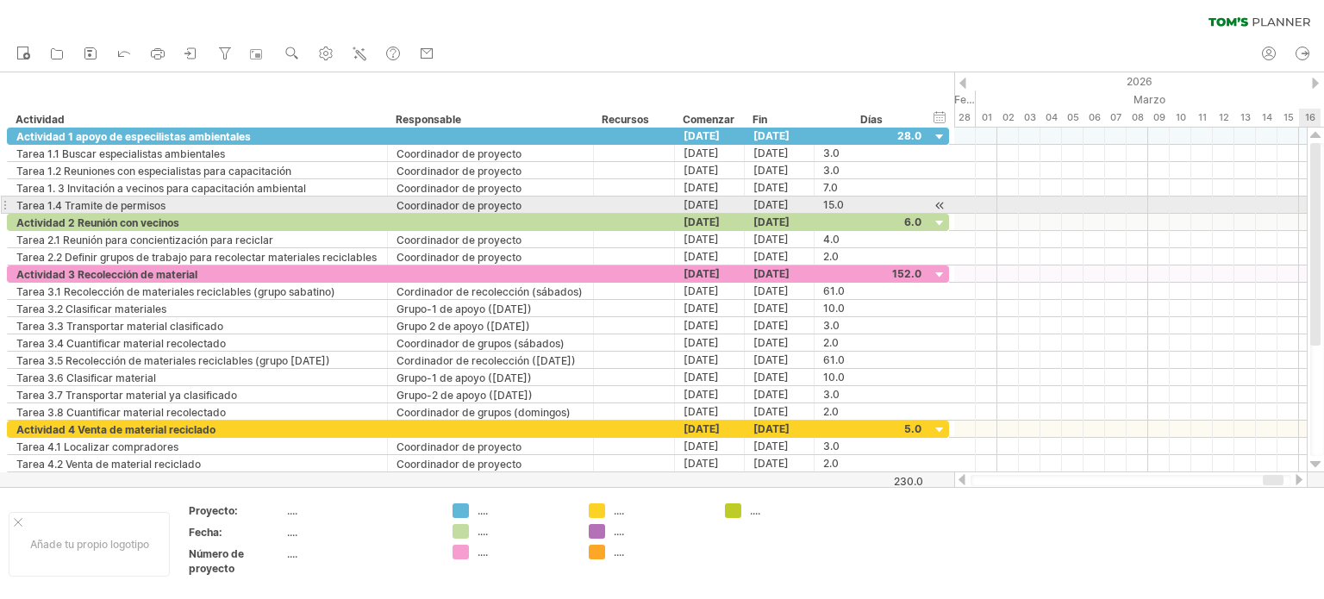
drag, startPoint x: 1320, startPoint y: 330, endPoint x: 1323, endPoint y: 209, distance: 121.5
click at [1323, 209] on div at bounding box center [1317, 299] width 14 height 313
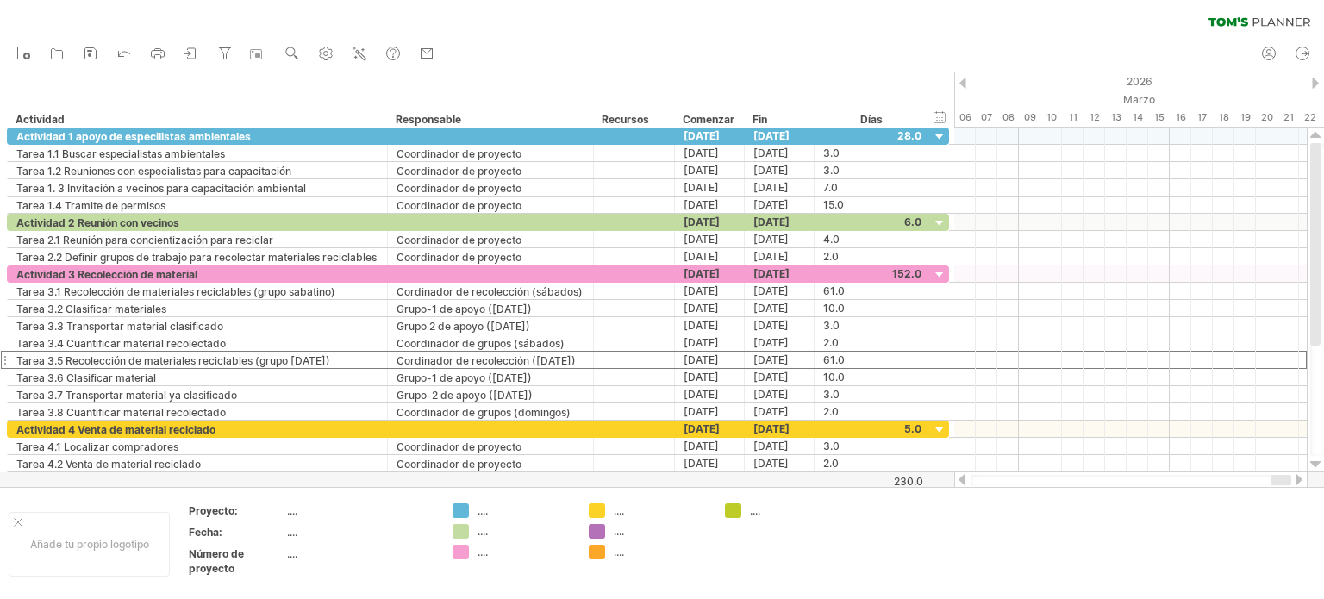
drag, startPoint x: 1269, startPoint y: 480, endPoint x: 1317, endPoint y: 483, distance: 47.5
click at [1323, 478] on div "Intentando acceder a [DOMAIN_NAME] Conectado de nuevo... 0% borrar filtro" at bounding box center [662, 299] width 1324 height 599
drag, startPoint x: 1277, startPoint y: 478, endPoint x: 1301, endPoint y: 474, distance: 24.5
click at [1301, 474] on div at bounding box center [1130, 479] width 353 height 17
click at [1287, 476] on div at bounding box center [1280, 480] width 21 height 10
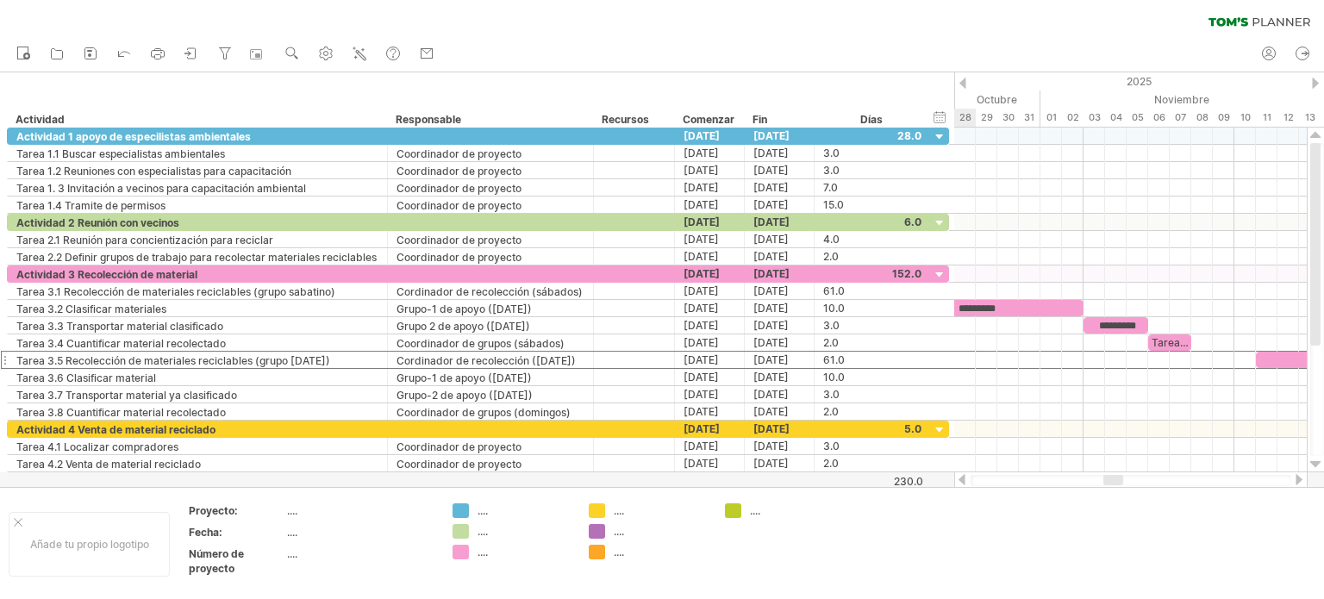
drag, startPoint x: 1272, startPoint y: 476, endPoint x: 1110, endPoint y: 479, distance: 162.0
click at [1110, 479] on div at bounding box center [1113, 480] width 20 height 10
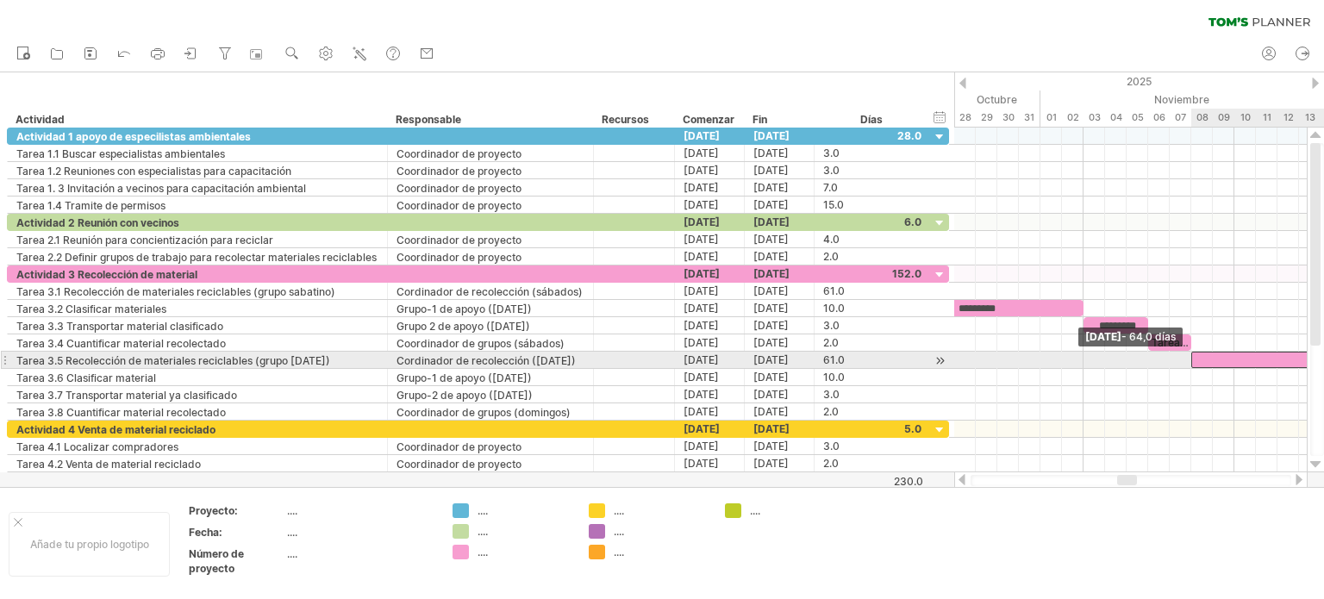
drag, startPoint x: 1258, startPoint y: 355, endPoint x: 1192, endPoint y: 358, distance: 66.4
click at [1192, 358] on span at bounding box center [1191, 360] width 7 height 16
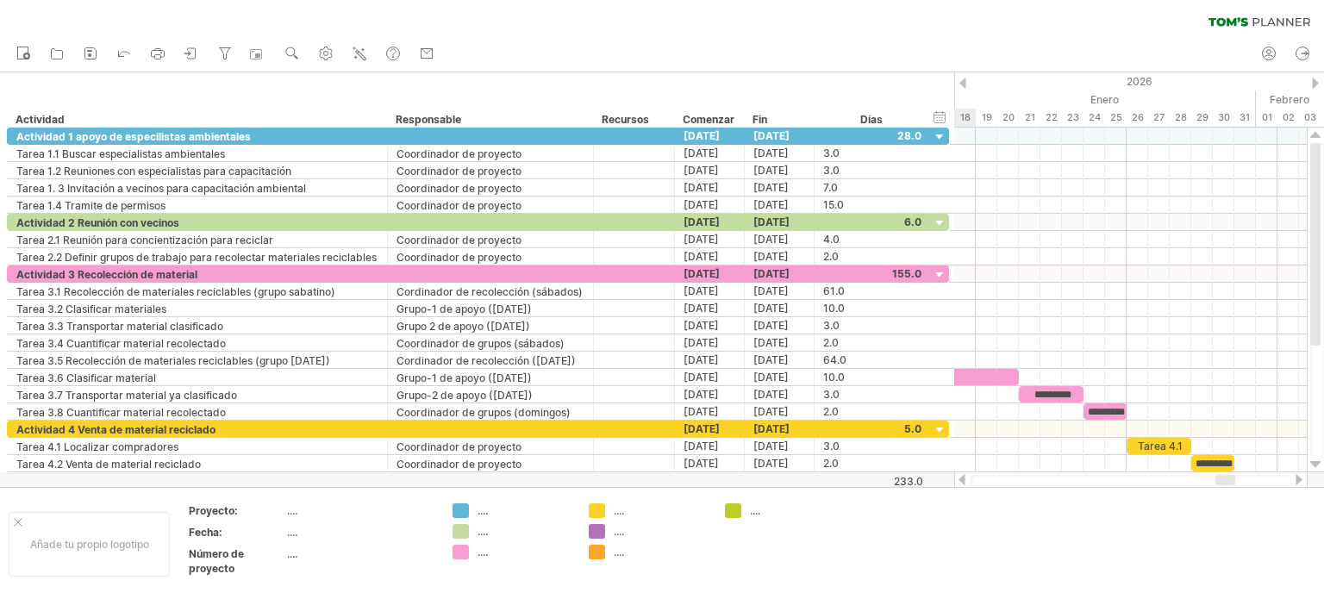
drag, startPoint x: 1125, startPoint y: 480, endPoint x: 1224, endPoint y: 482, distance: 98.3
click at [1224, 482] on div at bounding box center [1225, 480] width 20 height 10
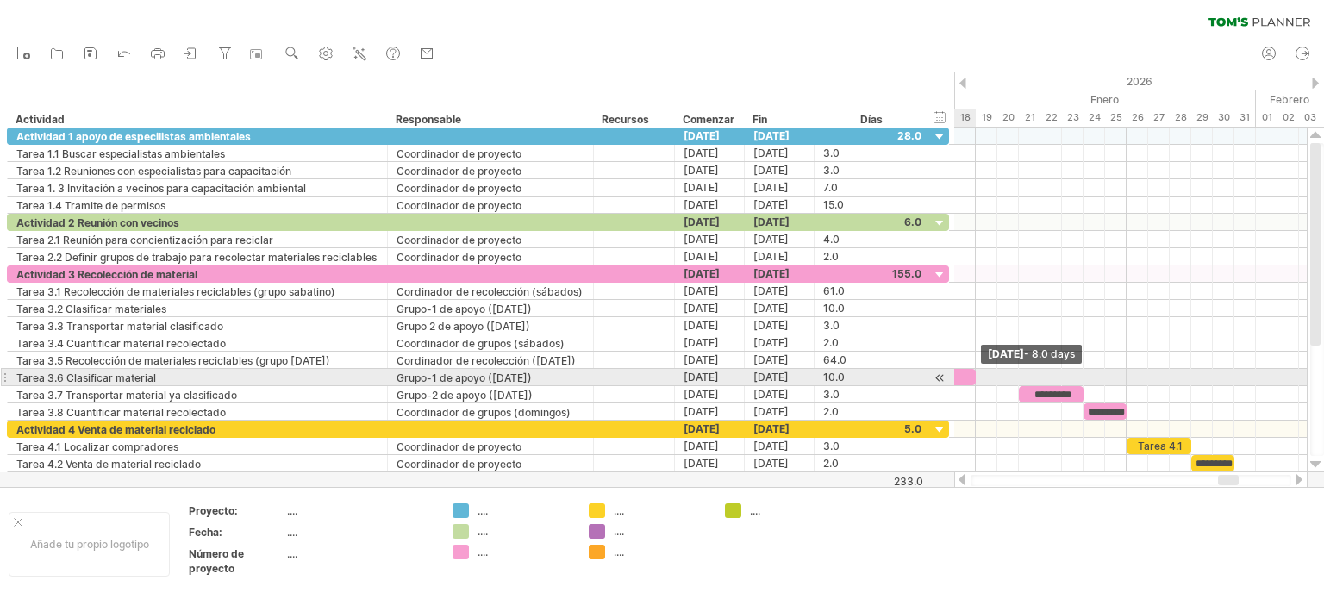
drag, startPoint x: 1019, startPoint y: 375, endPoint x: 981, endPoint y: 374, distance: 38.8
click at [981, 374] on div "Tarea 1.1 Tarea 1.2 Tarea 1.3 ********* Tarea 2.1 Tarea 2.2 Tarea 3.1 *********…" at bounding box center [1130, 300] width 352 height 345
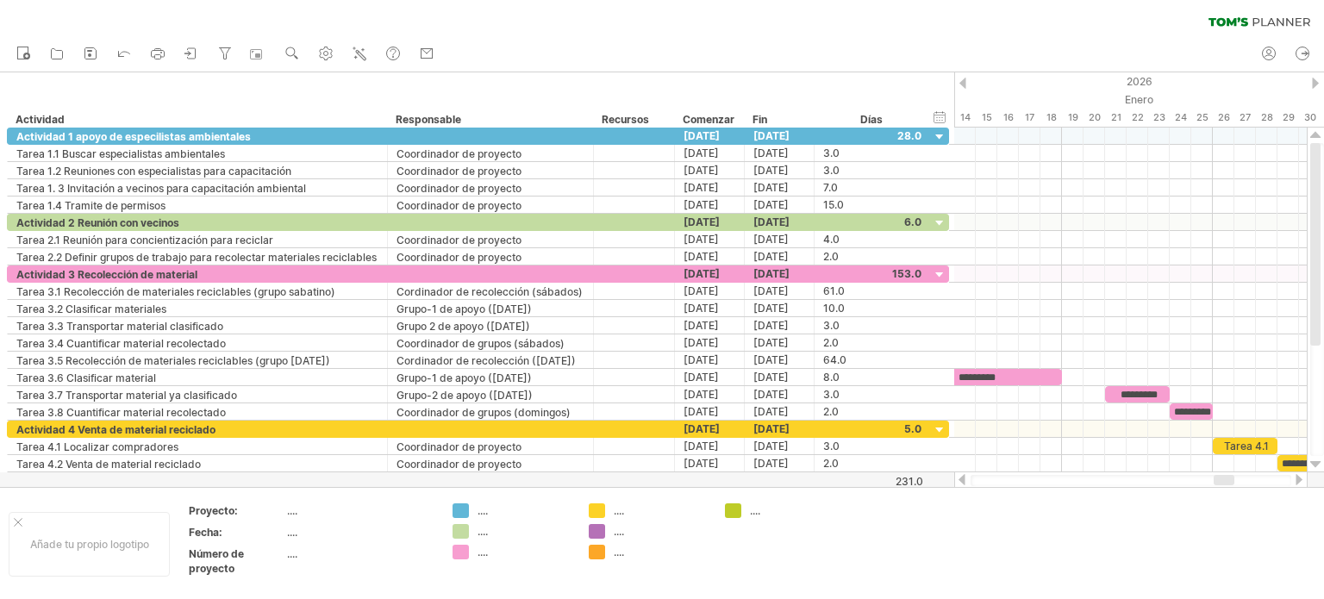
drag, startPoint x: 1228, startPoint y: 478, endPoint x: 1219, endPoint y: 476, distance: 9.0
click at [1222, 478] on div at bounding box center [1223, 480] width 21 height 10
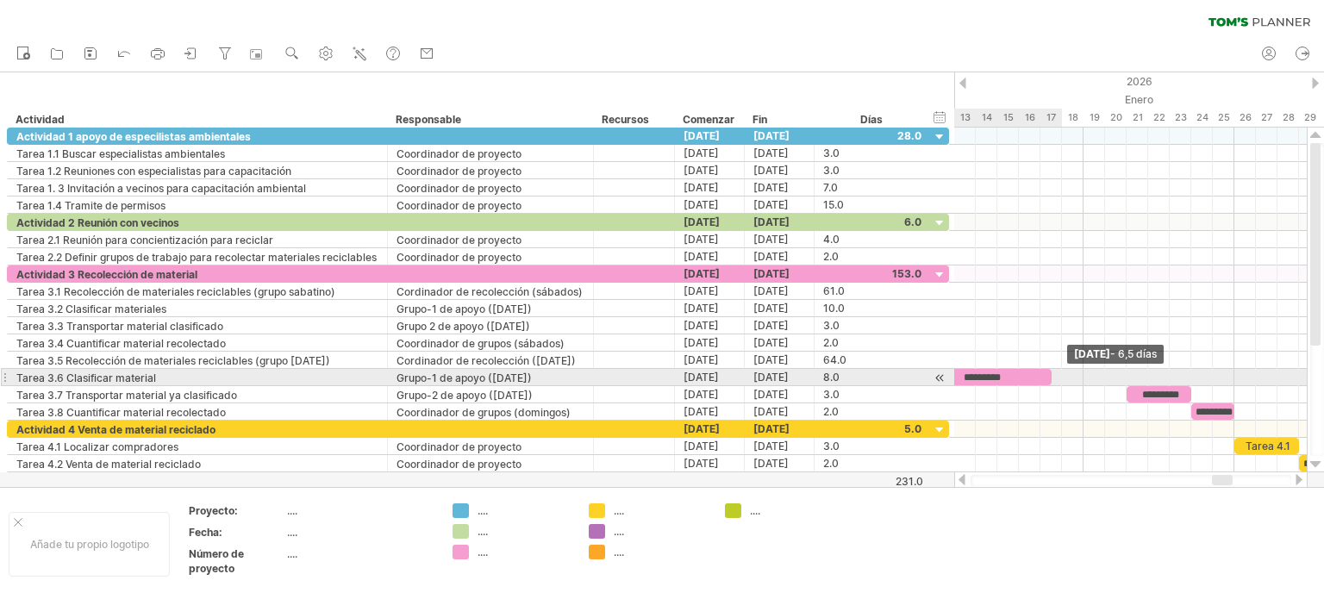
drag, startPoint x: 1082, startPoint y: 371, endPoint x: 1052, endPoint y: 375, distance: 29.5
click at [1052, 375] on span at bounding box center [1051, 377] width 7 height 16
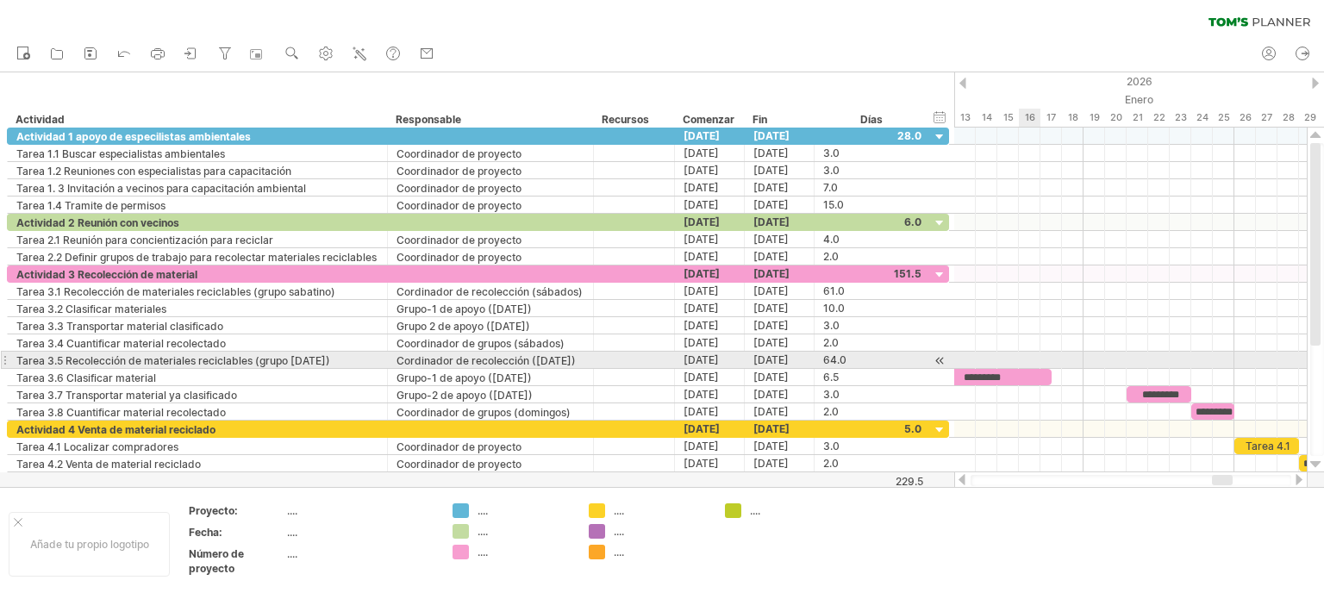
click at [1026, 356] on div at bounding box center [1130, 360] width 352 height 17
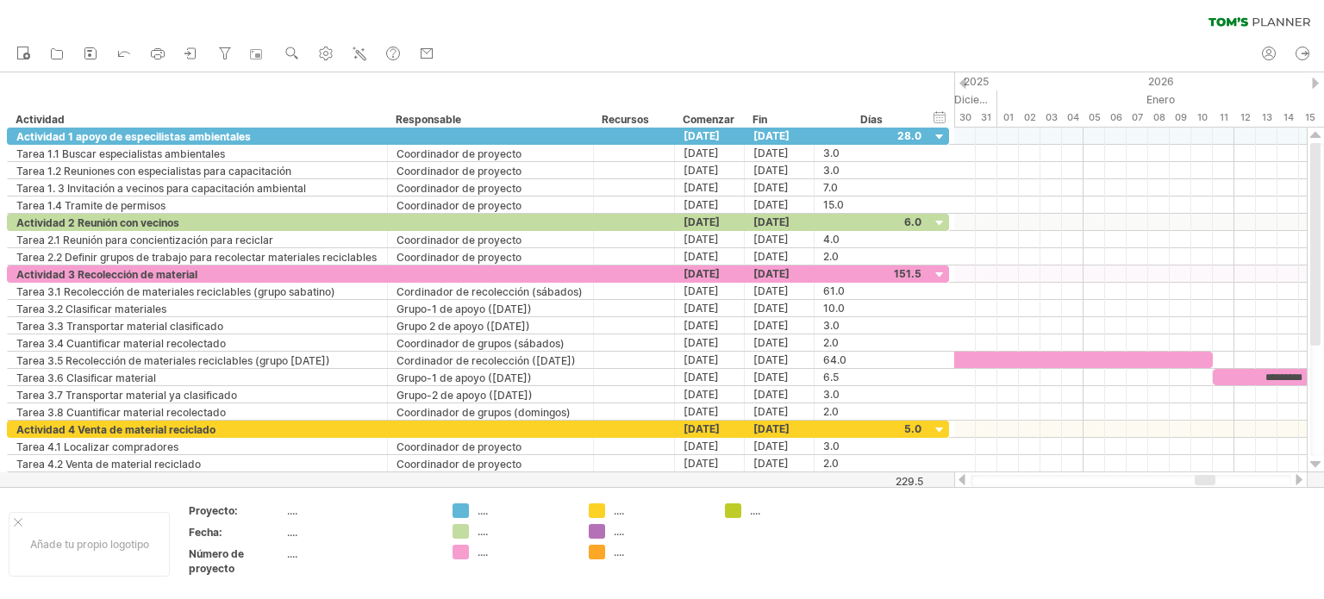
drag, startPoint x: 1213, startPoint y: 476, endPoint x: 1195, endPoint y: 474, distance: 17.3
click at [1195, 474] on div at bounding box center [1130, 479] width 353 height 17
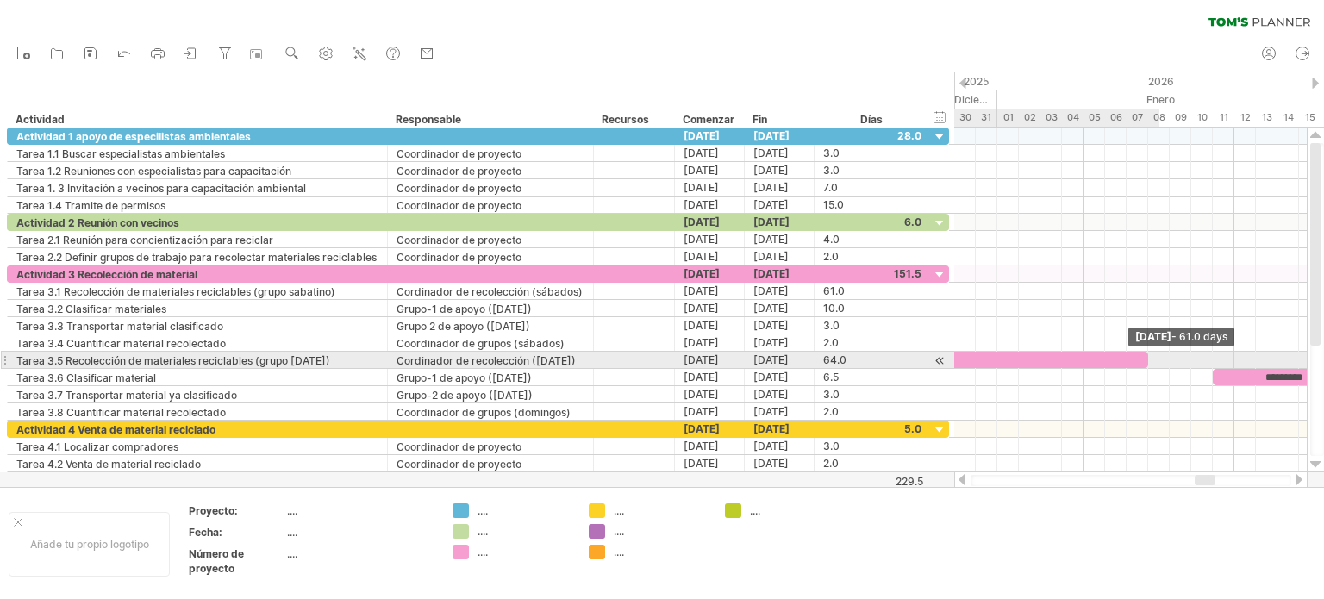
drag, startPoint x: 1213, startPoint y: 354, endPoint x: 1153, endPoint y: 356, distance: 60.3
click at [1153, 356] on div "Tarea 1.1 Tarea 1.2 Tarea 1.3 ********* Tarea 2.1 Tarea 2.2 Tarea 3.1 *********…" at bounding box center [1130, 300] width 352 height 345
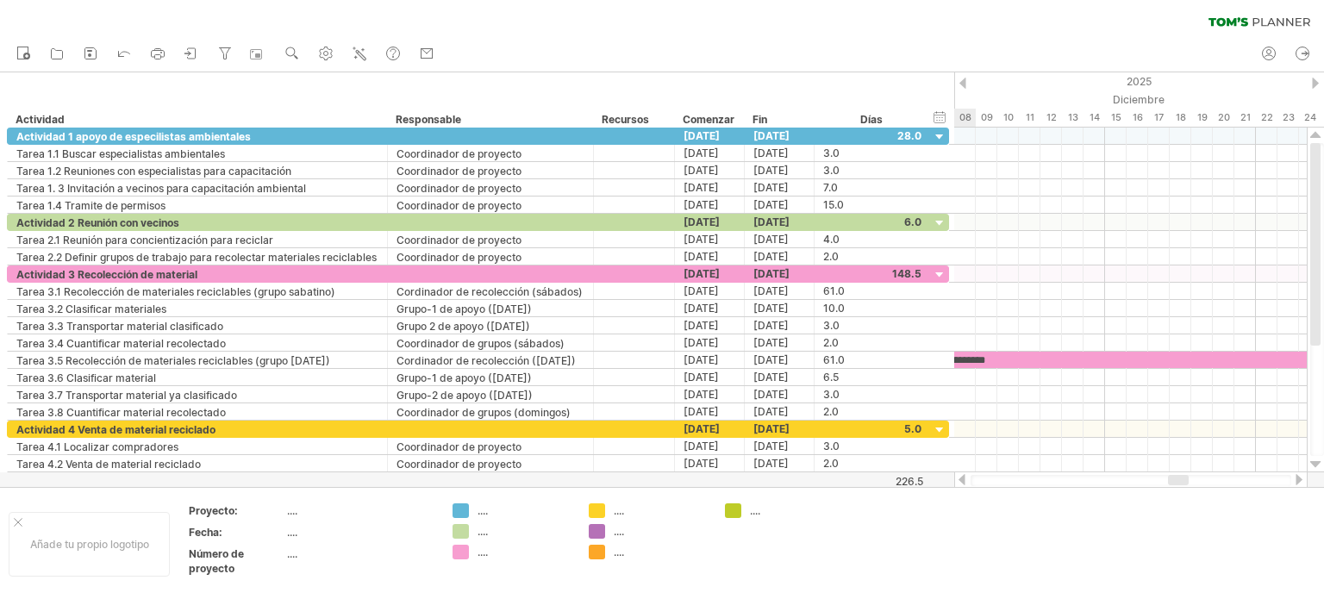
drag, startPoint x: 1200, startPoint y: 477, endPoint x: 1173, endPoint y: 478, distance: 26.8
click at [1173, 478] on div at bounding box center [1178, 480] width 21 height 10
drag, startPoint x: 1184, startPoint y: 482, endPoint x: 1208, endPoint y: 482, distance: 24.1
click at [1208, 482] on div at bounding box center [1201, 480] width 21 height 10
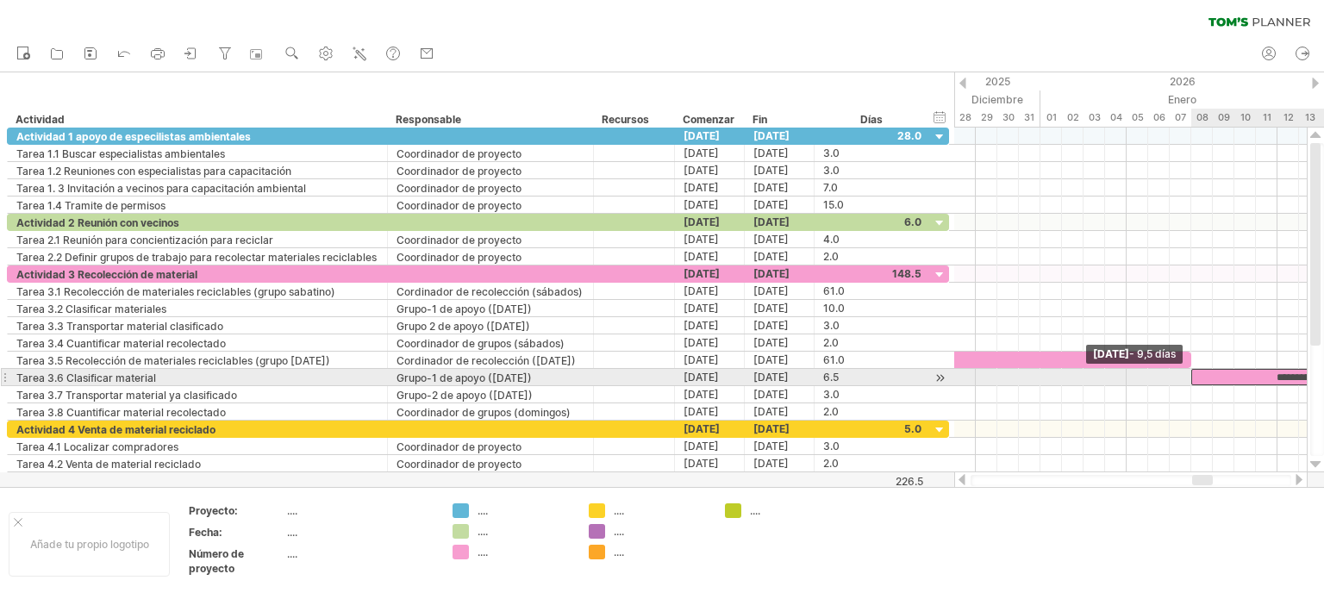
drag, startPoint x: 1258, startPoint y: 374, endPoint x: 1196, endPoint y: 377, distance: 62.1
click at [1196, 377] on div "*********" at bounding box center [1293, 377] width 205 height 16
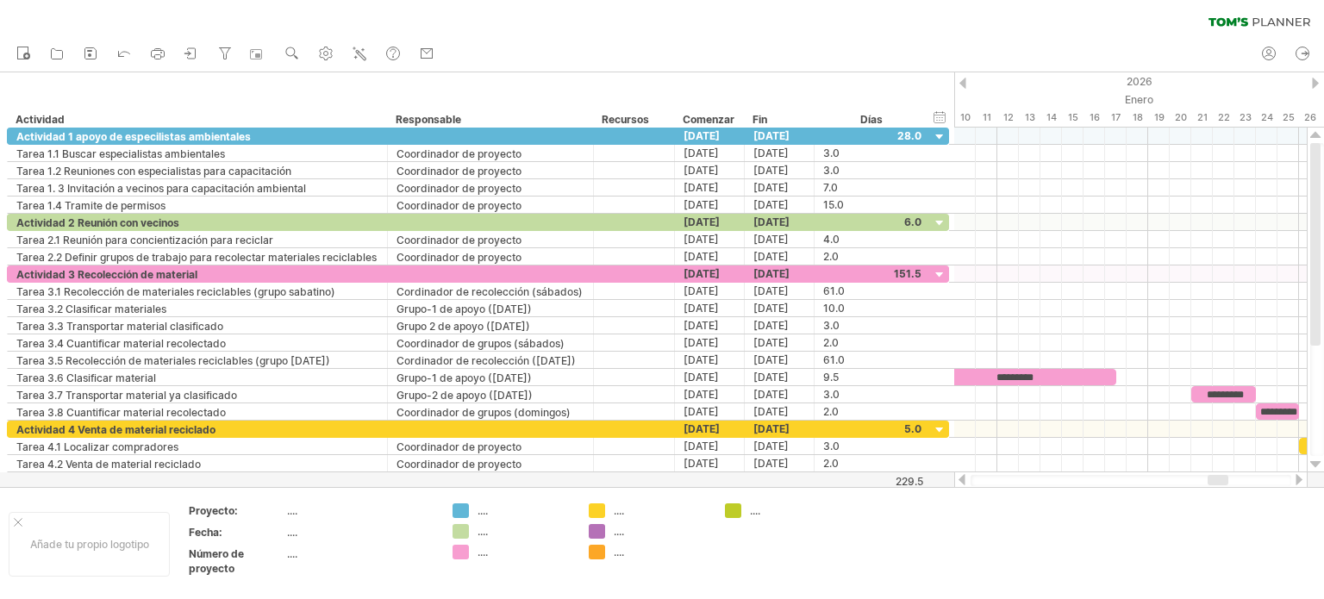
drag, startPoint x: 1205, startPoint y: 483, endPoint x: 1220, endPoint y: 482, distance: 15.6
click at [1220, 482] on div at bounding box center [1217, 480] width 21 height 10
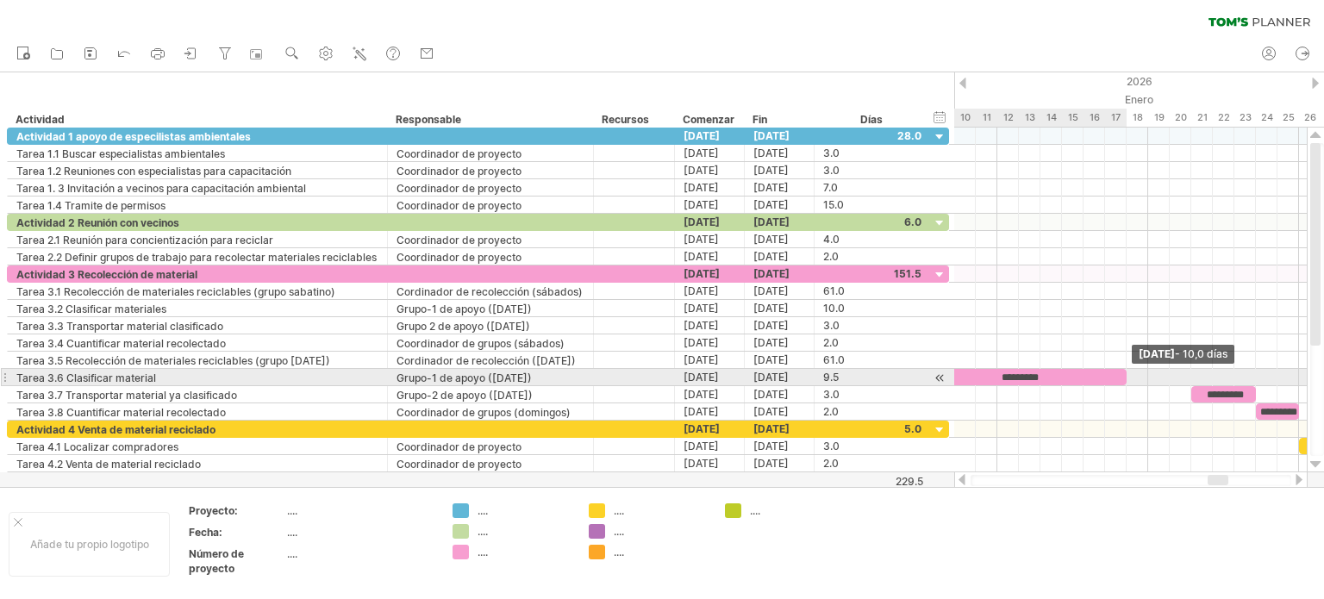
drag, startPoint x: 1116, startPoint y: 372, endPoint x: 1126, endPoint y: 372, distance: 10.3
click at [1126, 372] on span at bounding box center [1126, 377] width 7 height 16
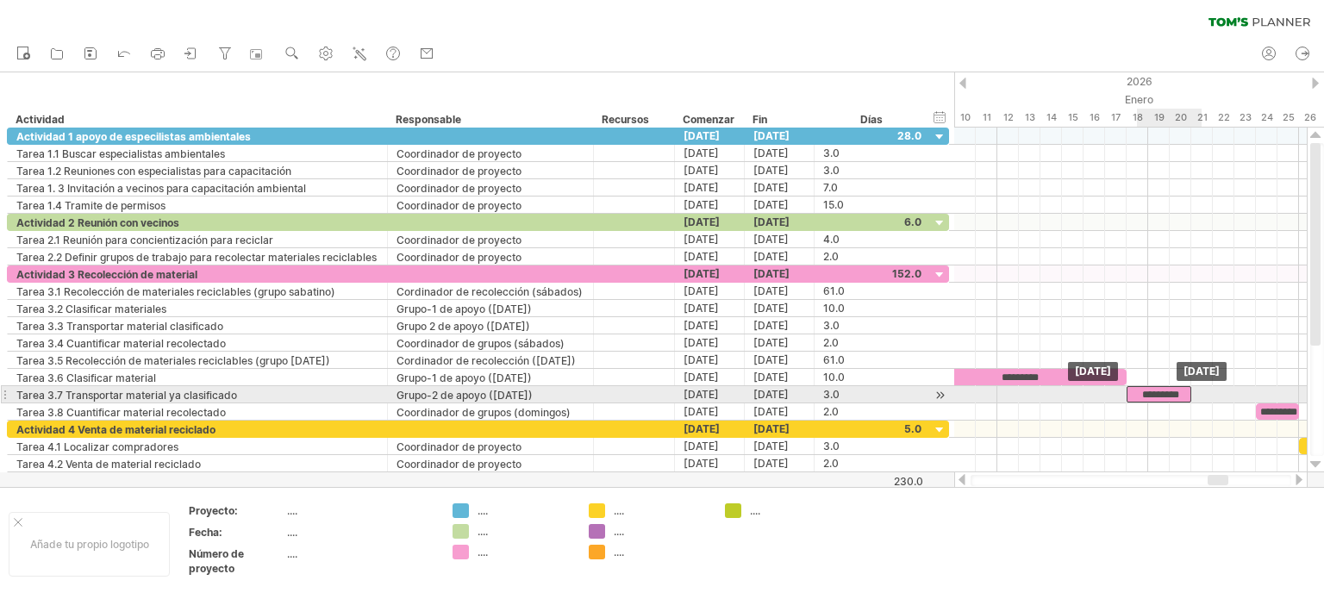
drag, startPoint x: 1209, startPoint y: 393, endPoint x: 1150, endPoint y: 388, distance: 59.7
click at [1150, 390] on font "*********" at bounding box center [1160, 395] width 37 height 10
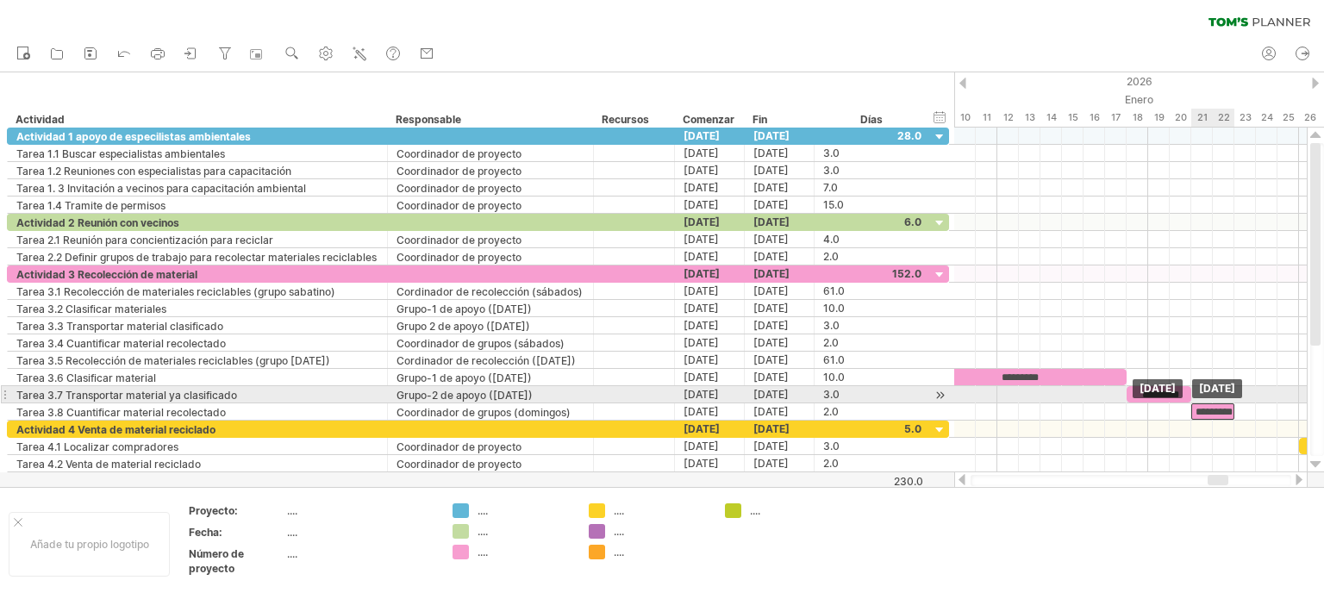
drag, startPoint x: 1264, startPoint y: 406, endPoint x: 1200, endPoint y: 402, distance: 64.7
click at [1200, 407] on font "*********" at bounding box center [1213, 412] width 37 height 10
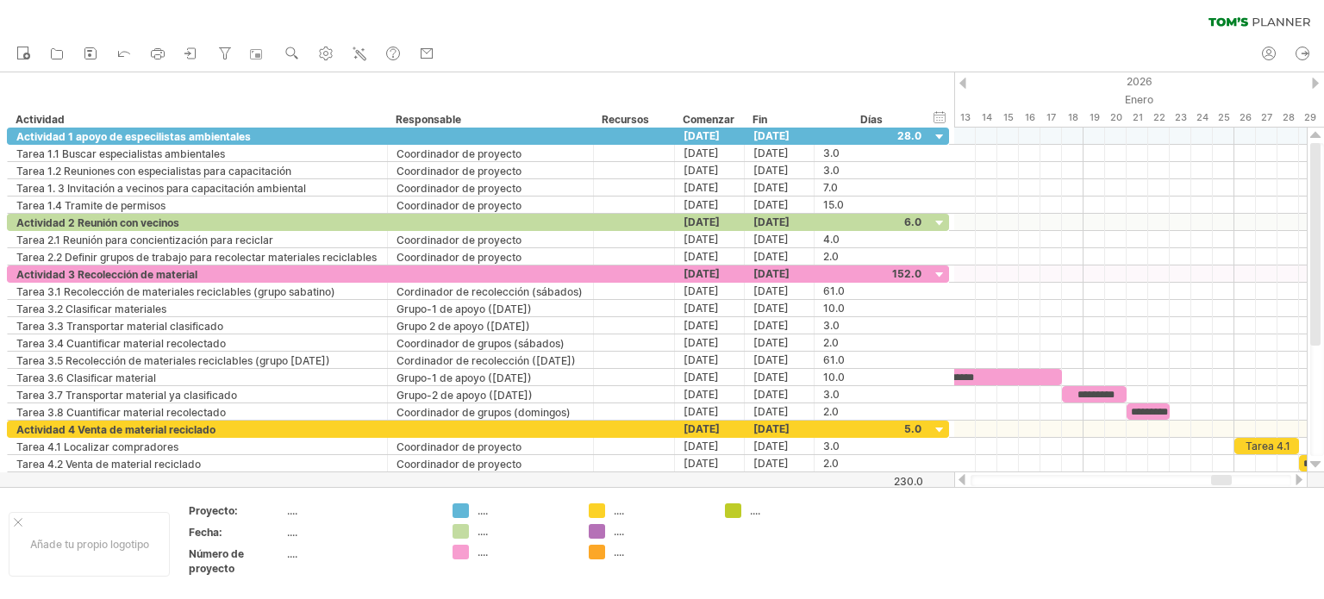
click at [1227, 476] on div at bounding box center [1221, 480] width 21 height 10
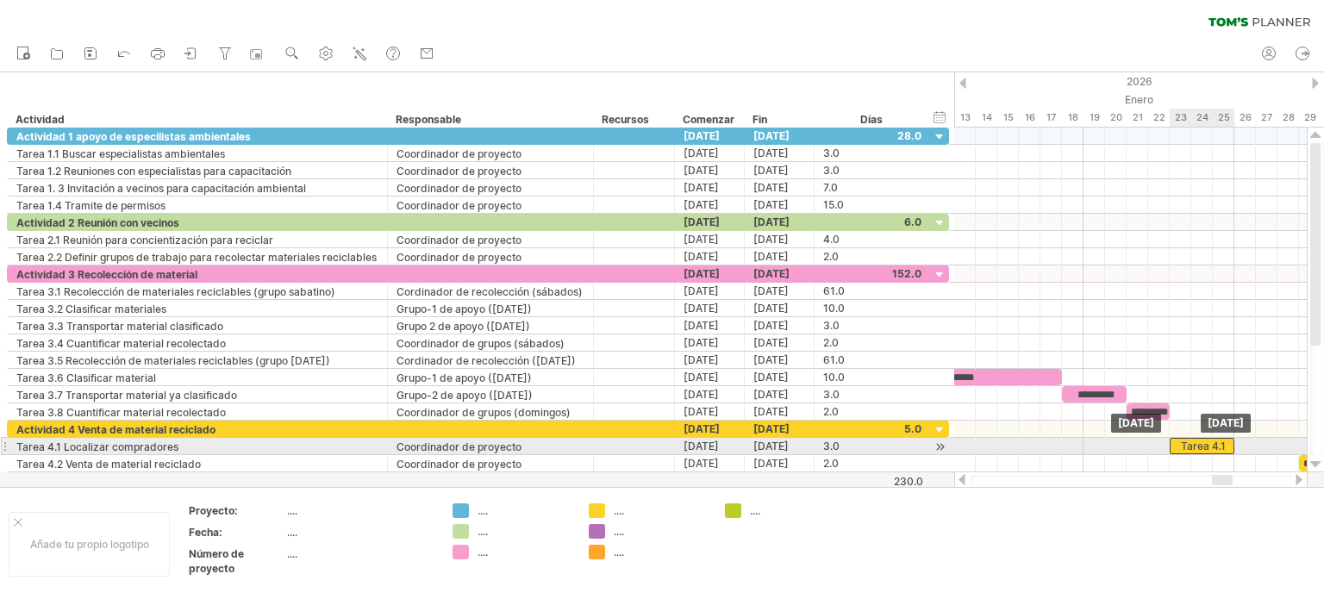
drag, startPoint x: 1247, startPoint y: 442, endPoint x: 1184, endPoint y: 438, distance: 63.1
click at [1184, 440] on font "Tarea 4.1" at bounding box center [1203, 446] width 45 height 13
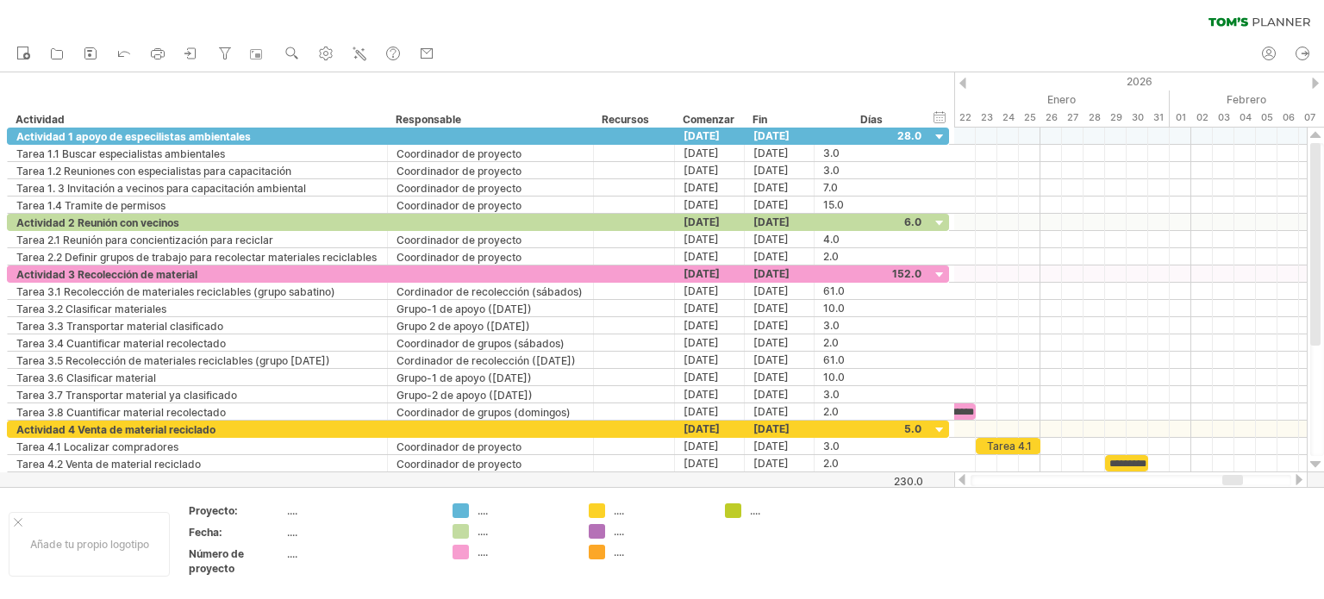
drag, startPoint x: 1225, startPoint y: 477, endPoint x: 1236, endPoint y: 475, distance: 10.5
click at [1236, 475] on div at bounding box center [1232, 480] width 21 height 10
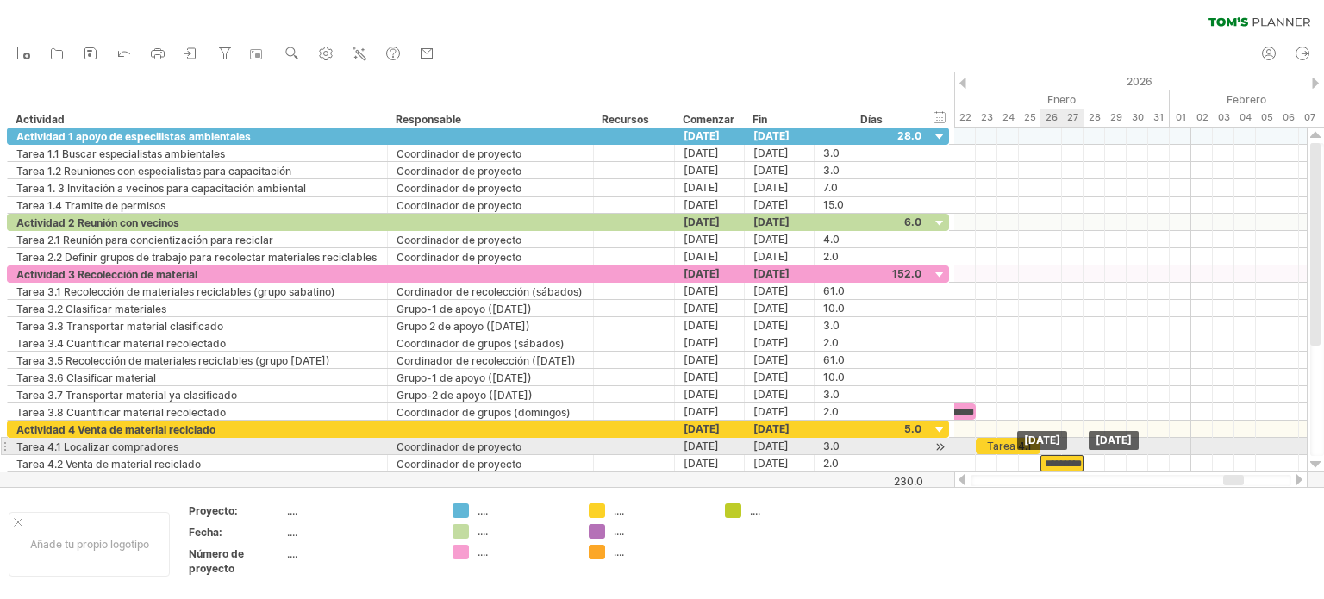
drag, startPoint x: 1134, startPoint y: 457, endPoint x: 1069, endPoint y: 452, distance: 64.8
click at [1069, 458] on font "*********" at bounding box center [1062, 463] width 37 height 10
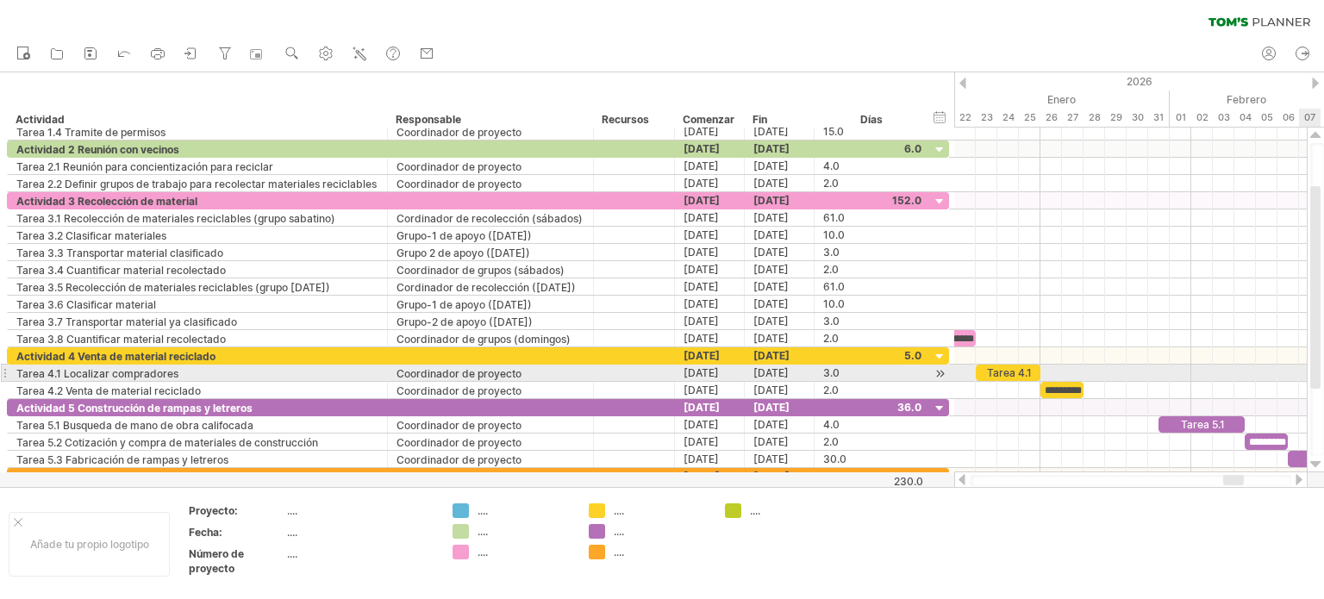
drag, startPoint x: 1313, startPoint y: 333, endPoint x: 1313, endPoint y: 376, distance: 43.1
click at [1313, 376] on div at bounding box center [1315, 287] width 10 height 203
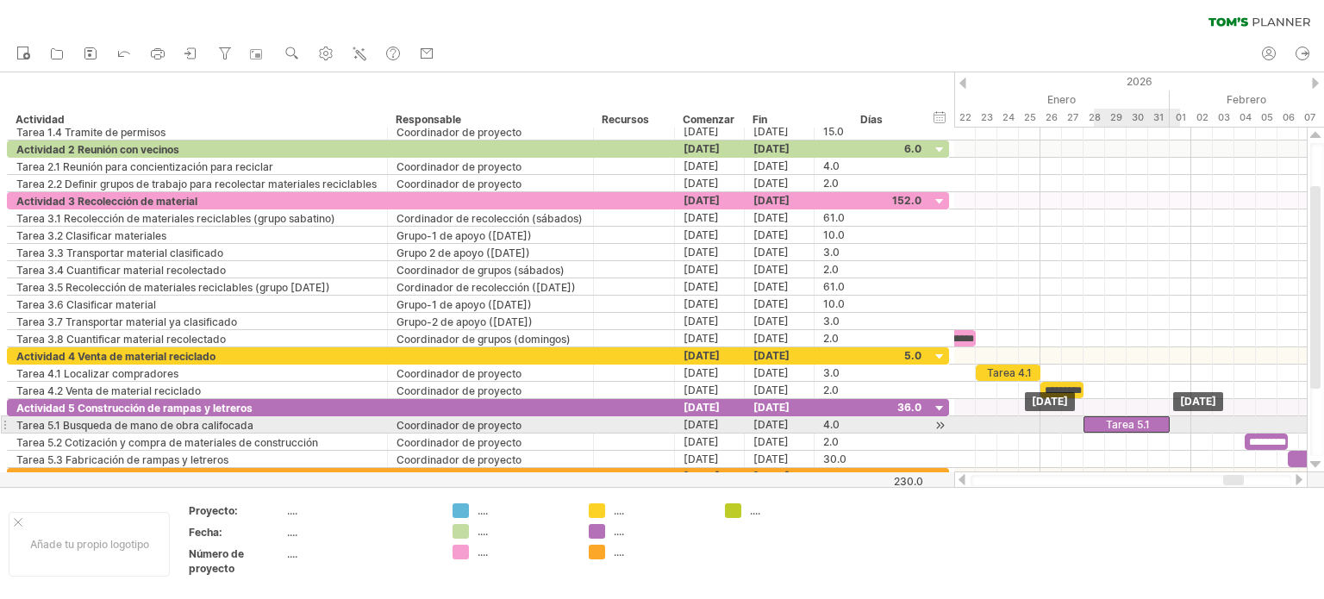
drag, startPoint x: 1209, startPoint y: 423, endPoint x: 1138, endPoint y: 421, distance: 71.6
click at [1138, 421] on font "Tarea 5.1" at bounding box center [1128, 424] width 44 height 13
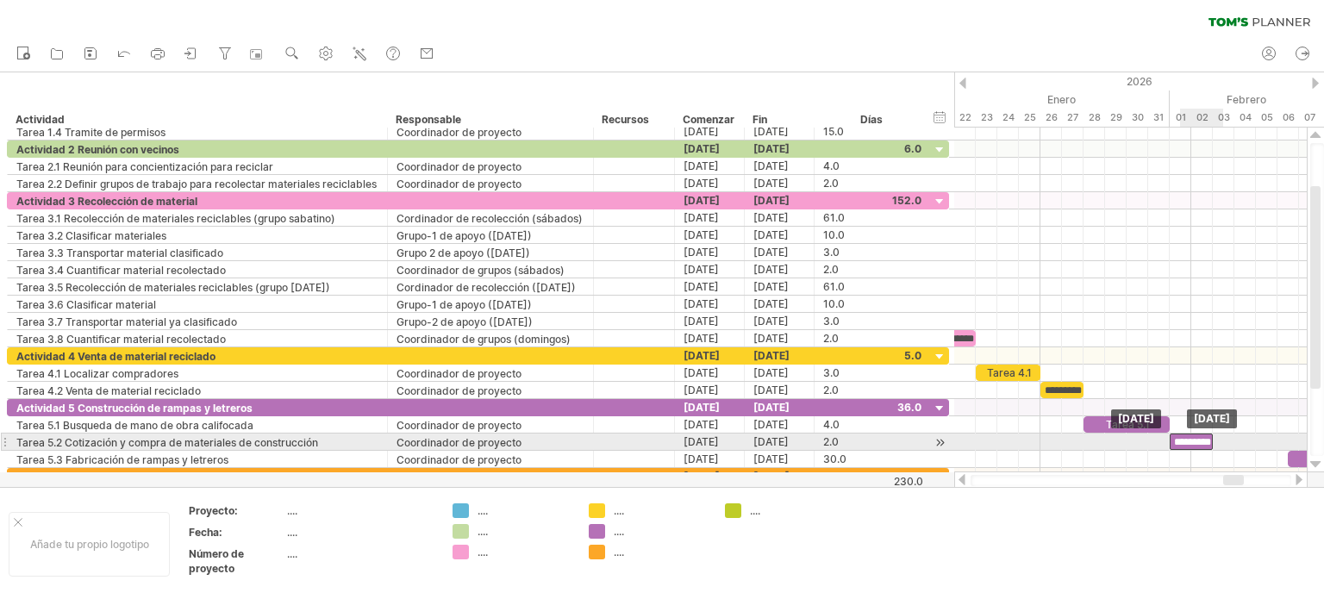
drag, startPoint x: 1251, startPoint y: 435, endPoint x: 1181, endPoint y: 440, distance: 70.8
click at [1181, 440] on font "*********" at bounding box center [1192, 442] width 37 height 10
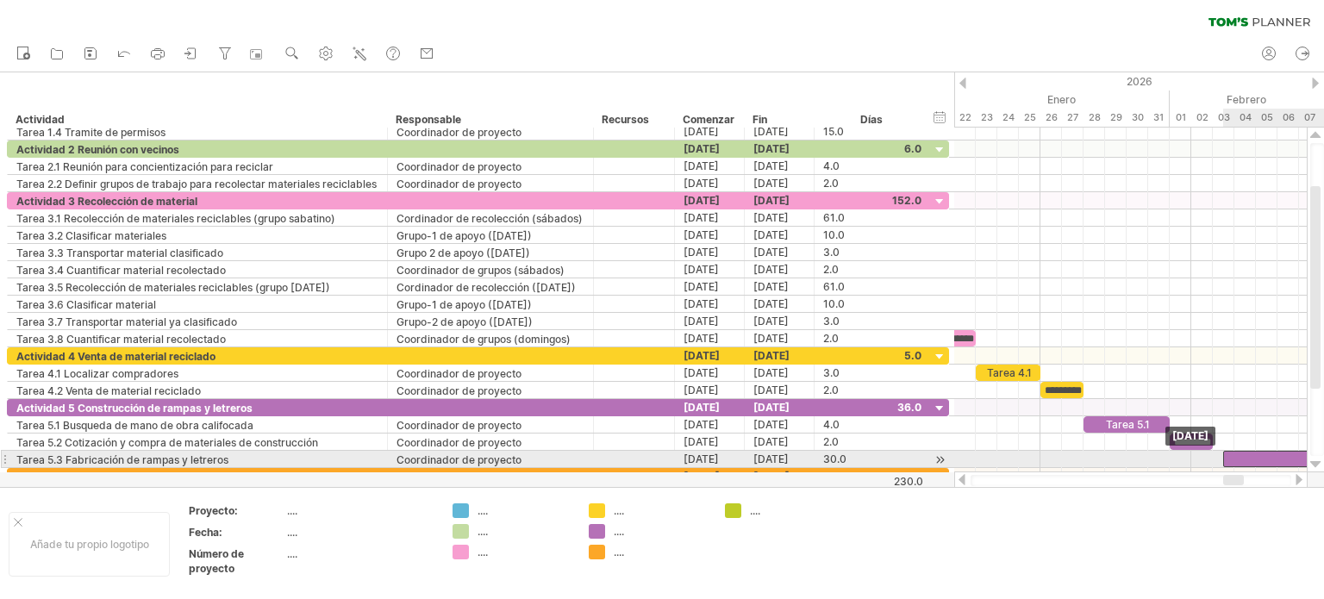
drag, startPoint x: 1293, startPoint y: 452, endPoint x: 1224, endPoint y: 451, distance: 69.0
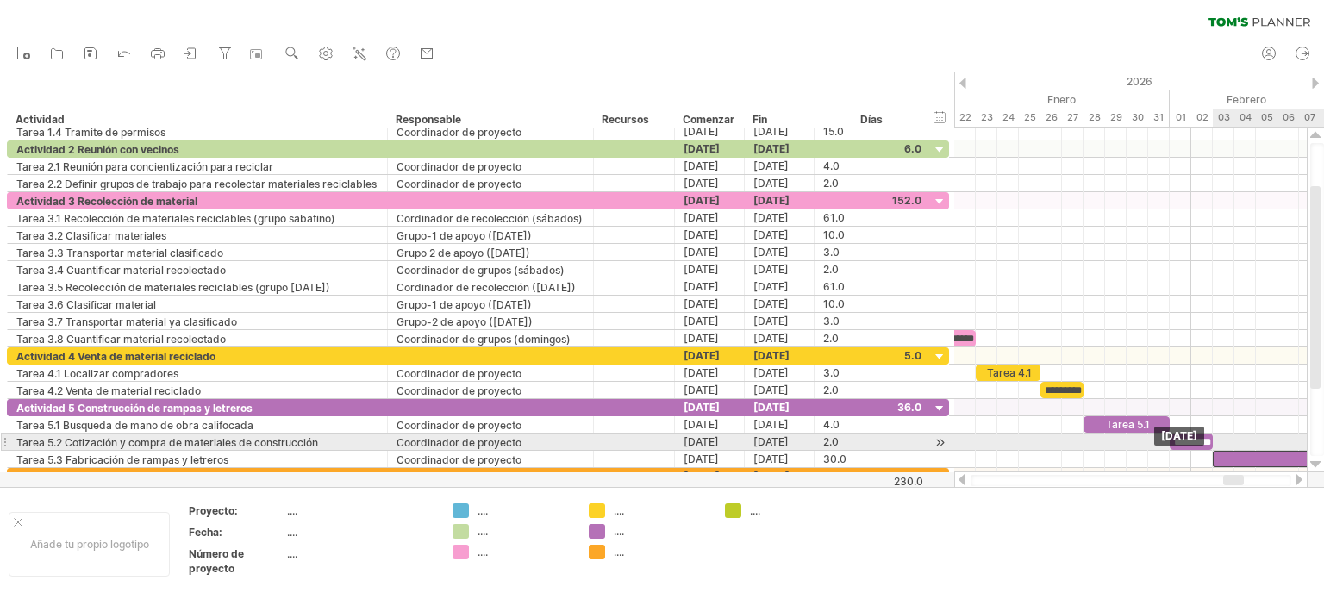
drag, startPoint x: 1264, startPoint y: 449, endPoint x: 1252, endPoint y: 451, distance: 12.2
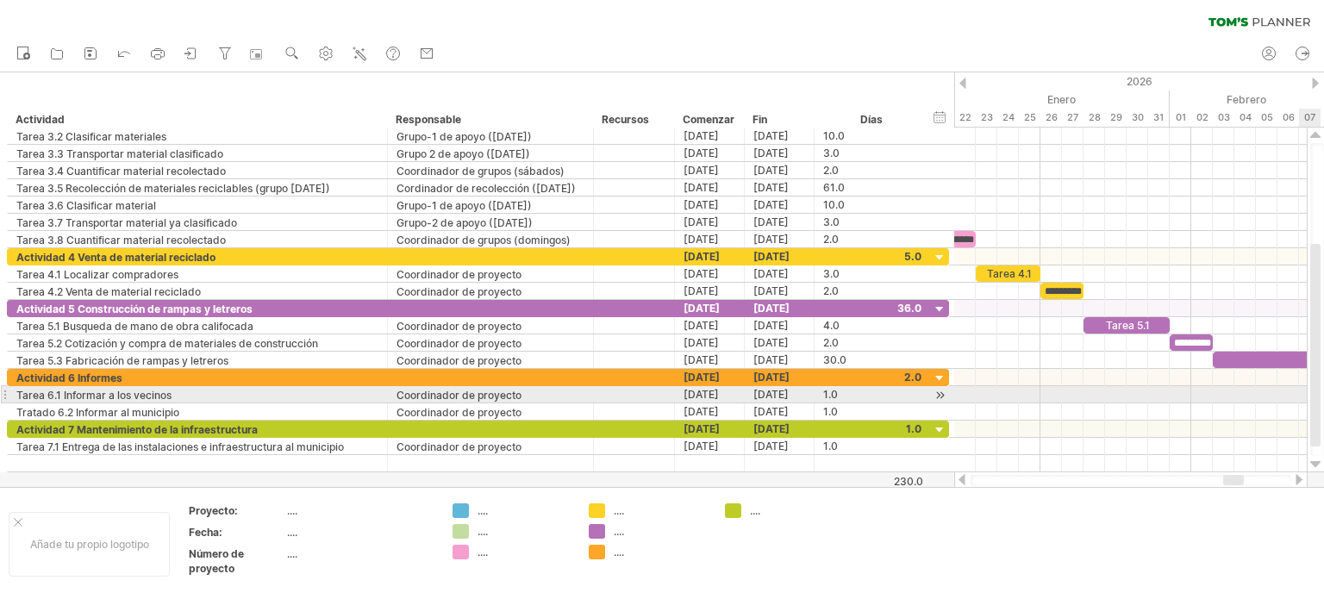
drag, startPoint x: 1317, startPoint y: 345, endPoint x: 1323, endPoint y: 402, distance: 58.1
click at [1323, 402] on div at bounding box center [1317, 299] width 14 height 313
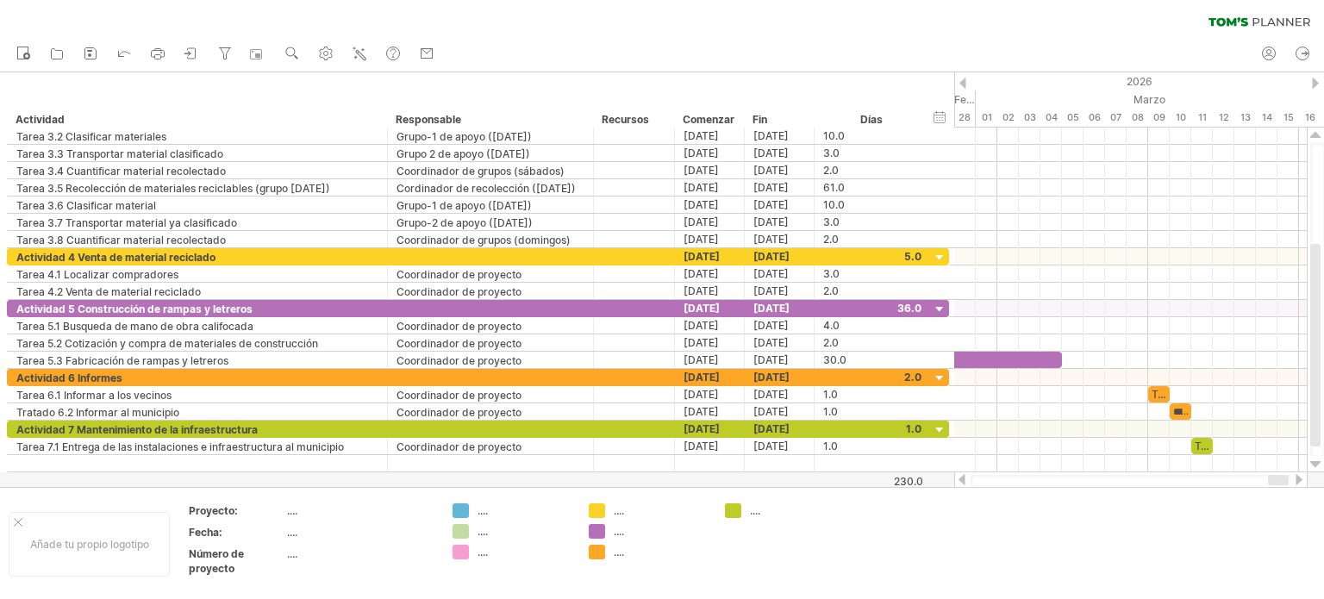
drag, startPoint x: 1241, startPoint y: 484, endPoint x: 1286, endPoint y: 482, distance: 44.9
click at [1286, 482] on div at bounding box center [1278, 480] width 21 height 10
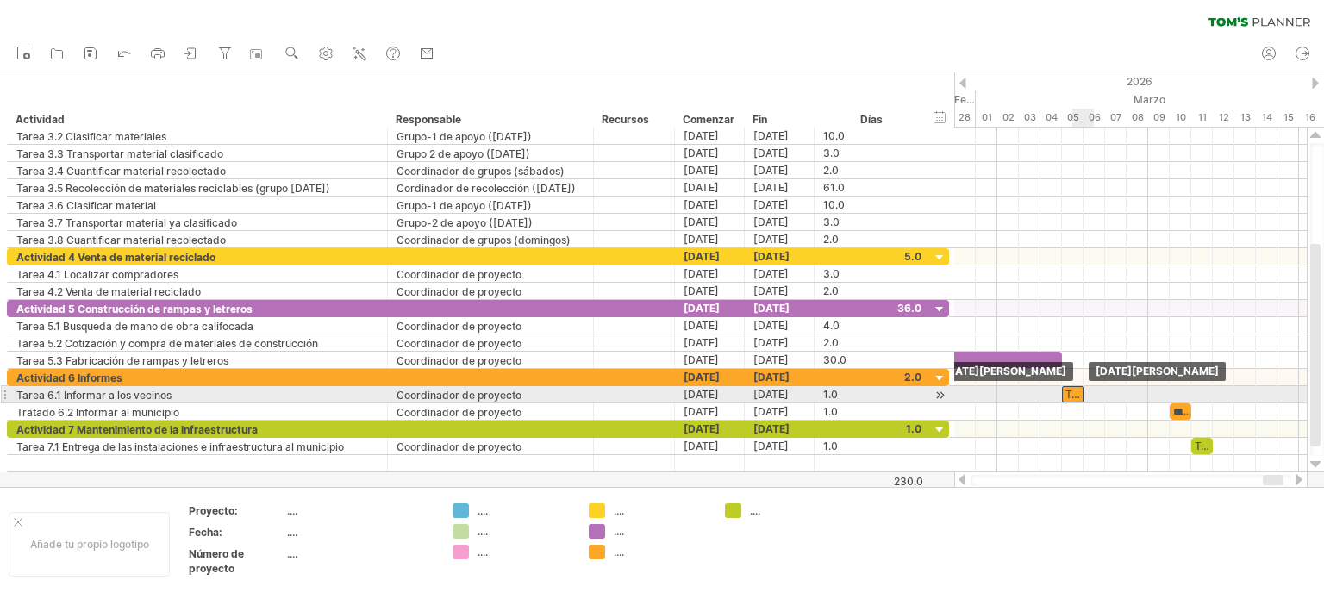
drag, startPoint x: 1162, startPoint y: 392, endPoint x: 1080, endPoint y: 396, distance: 81.9
click at [1080, 396] on div "Tarea 6.1" at bounding box center [1073, 394] width 22 height 16
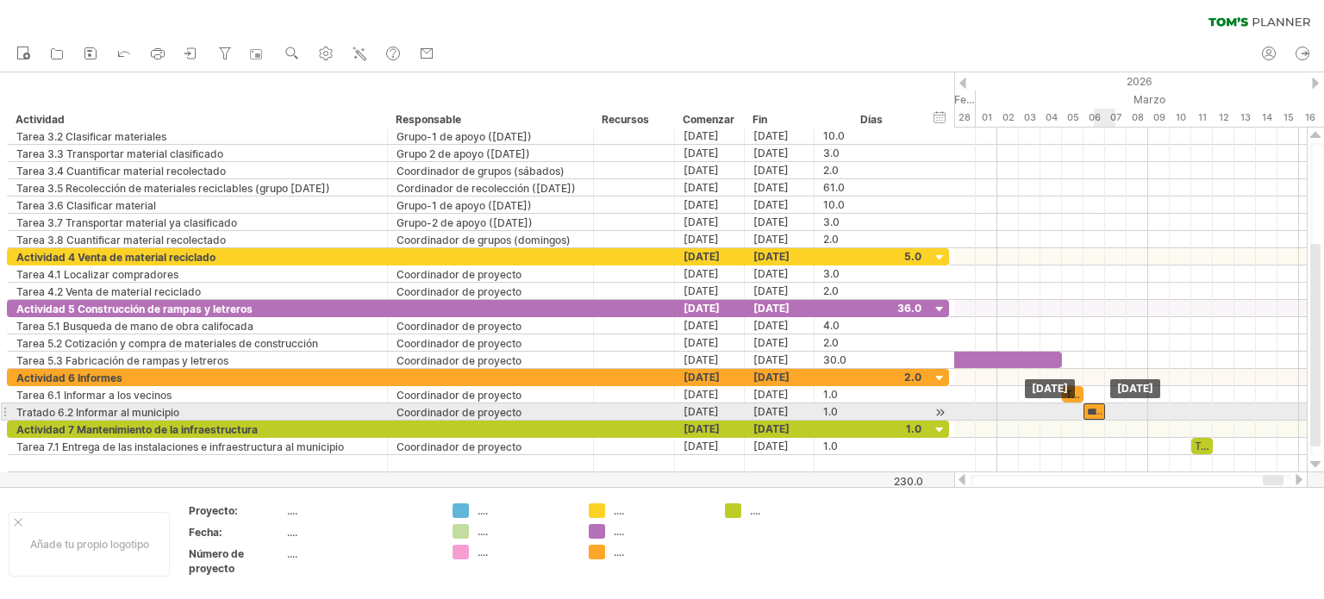
drag, startPoint x: 1180, startPoint y: 408, endPoint x: 1099, endPoint y: 409, distance: 81.0
click at [1099, 409] on font "*********" at bounding box center [1105, 412] width 37 height 10
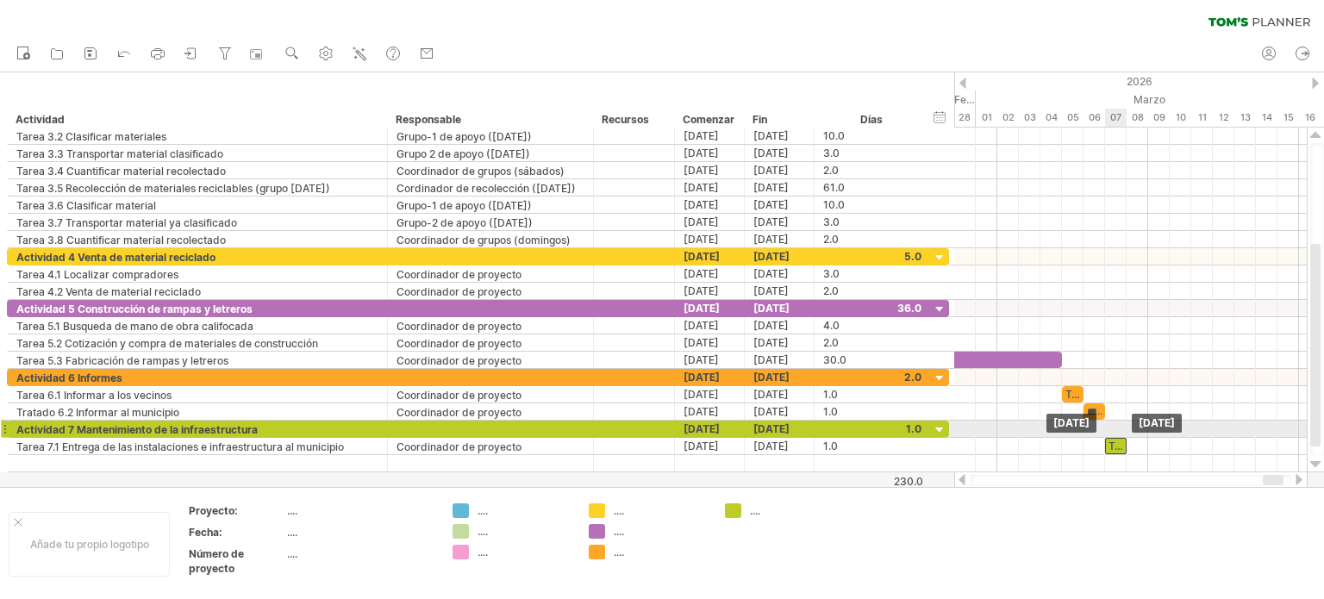
drag, startPoint x: 1199, startPoint y: 439, endPoint x: 1113, endPoint y: 435, distance: 85.4
click at [1113, 440] on font "Tarea 7.1" at bounding box center [1129, 446] width 43 height 13
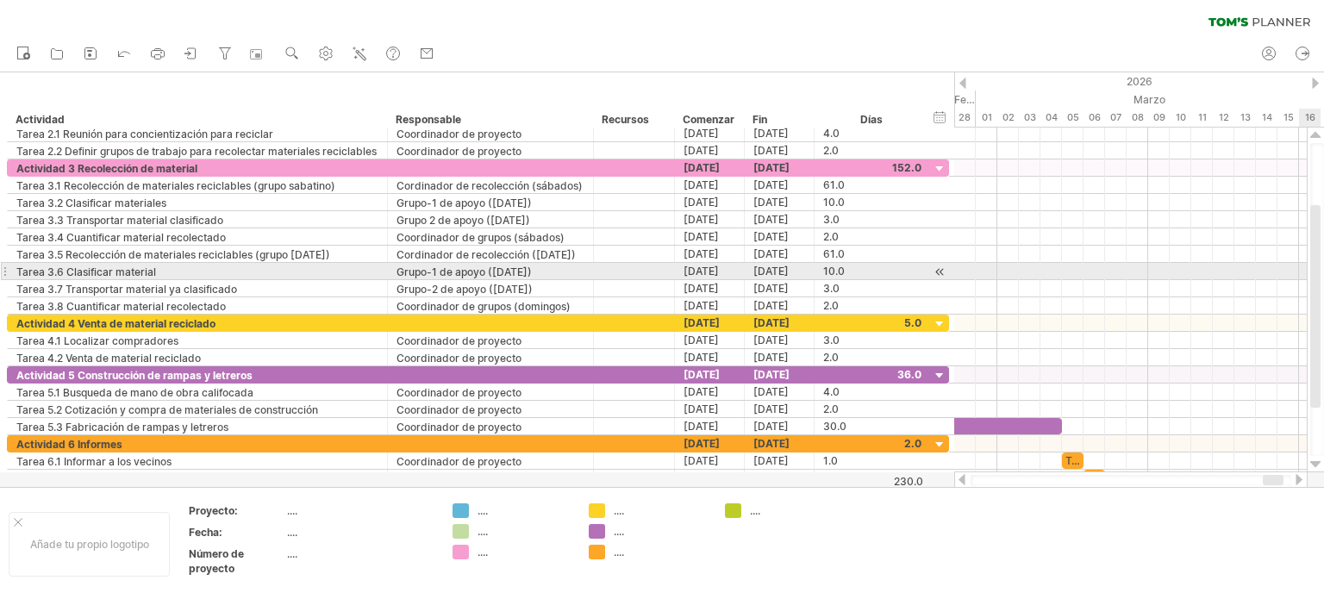
drag, startPoint x: 1312, startPoint y: 242, endPoint x: 1319, endPoint y: 255, distance: 14.7
click at [1319, 280] on div at bounding box center [1315, 306] width 10 height 203
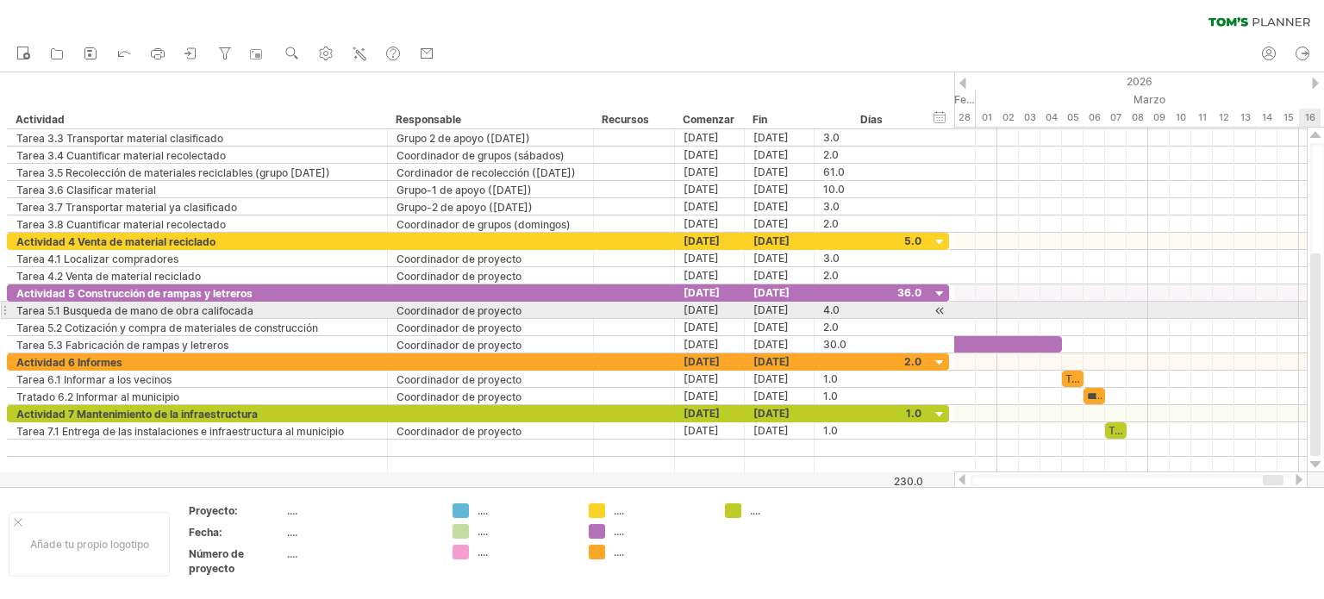
drag, startPoint x: 1318, startPoint y: 261, endPoint x: 1323, endPoint y: 311, distance: 50.2
click at [1323, 311] on div at bounding box center [1317, 299] width 14 height 313
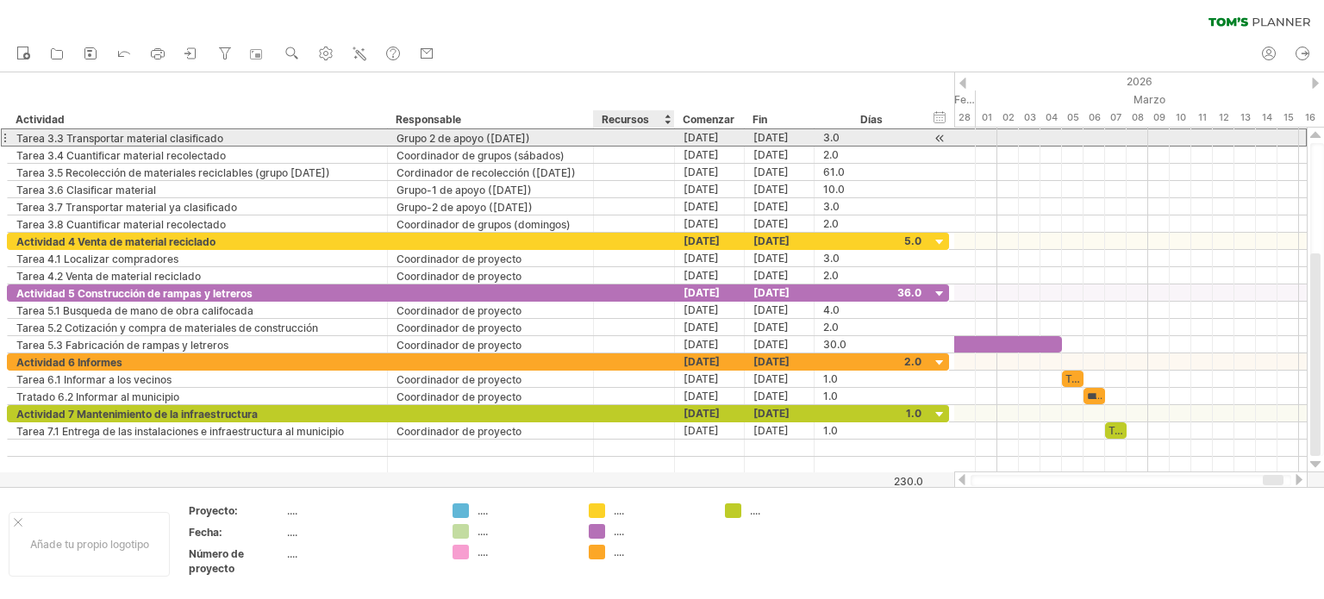
click at [617, 134] on div at bounding box center [633, 137] width 63 height 16
click at [618, 134] on input "text" at bounding box center [633, 137] width 63 height 16
type input "*"
type input "**********"
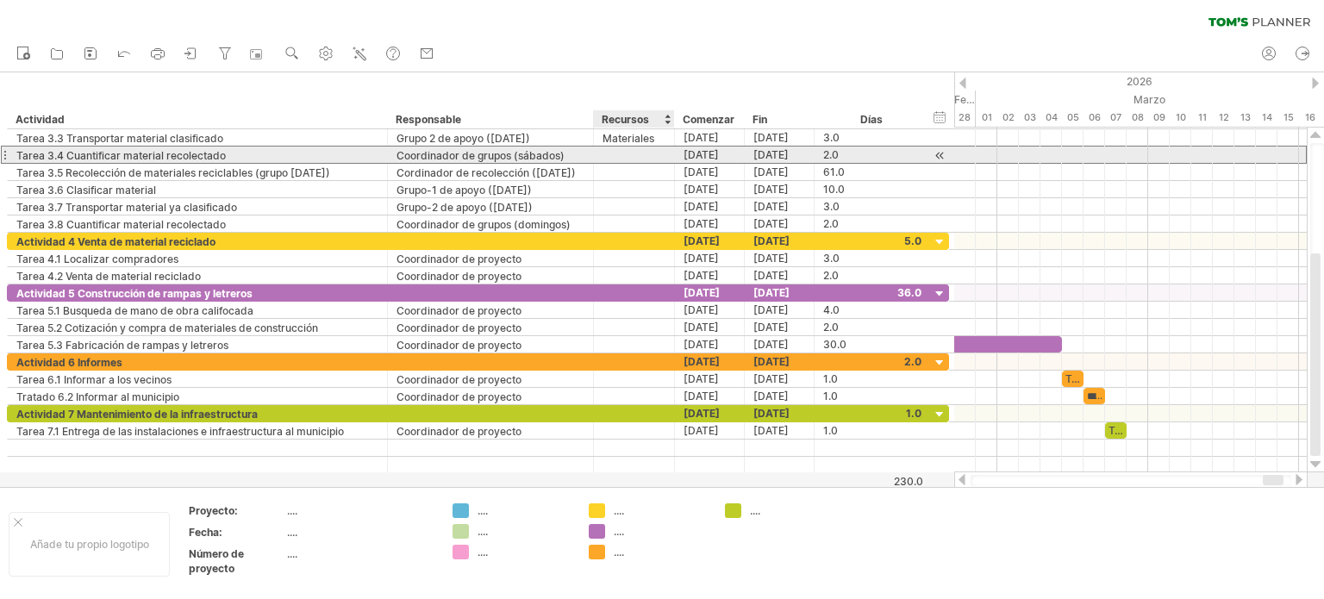
click at [603, 160] on div at bounding box center [633, 155] width 63 height 16
type input "**********"
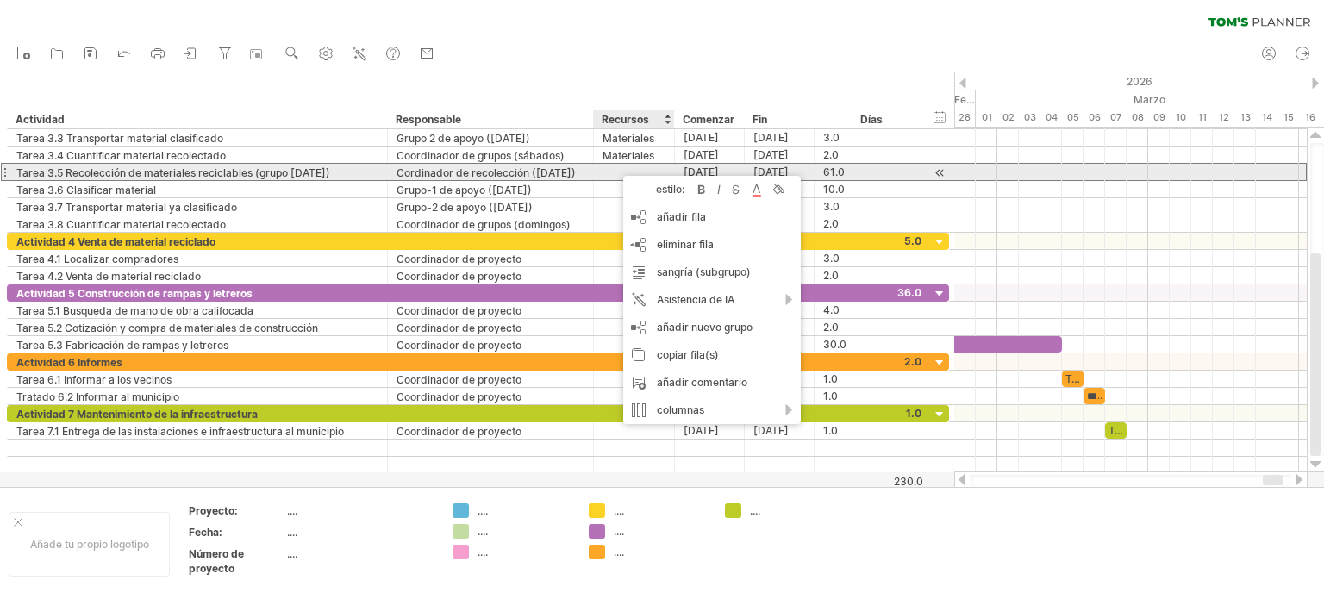
click at [608, 171] on div at bounding box center [633, 172] width 63 height 16
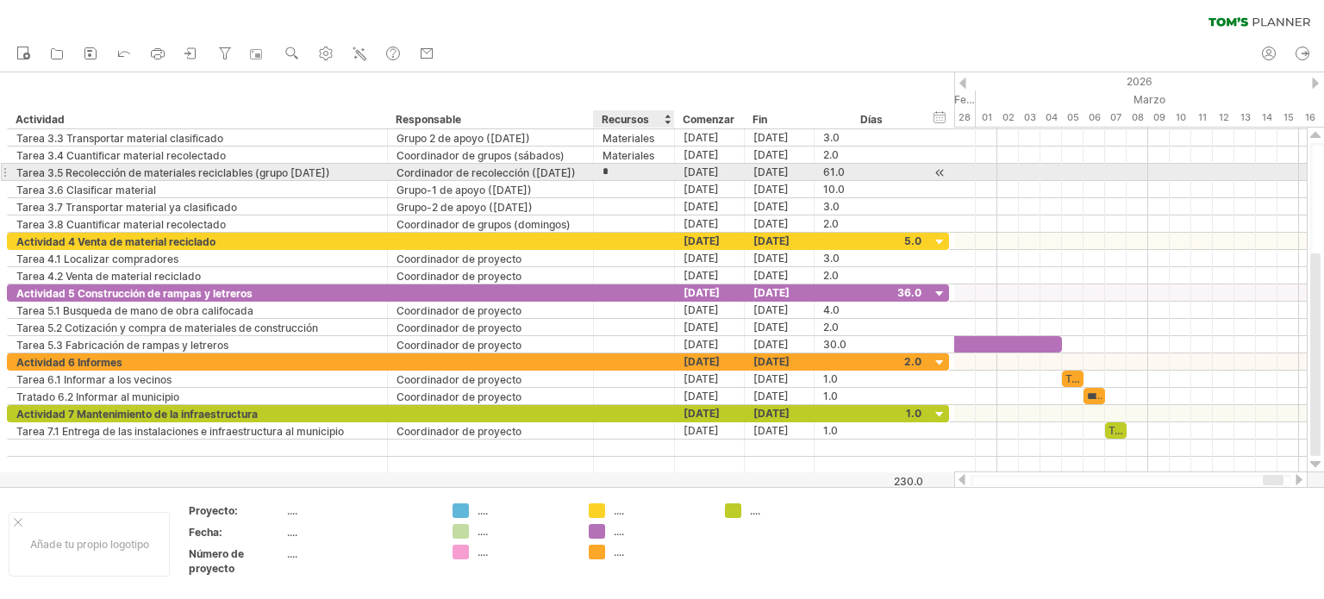
type input "**********"
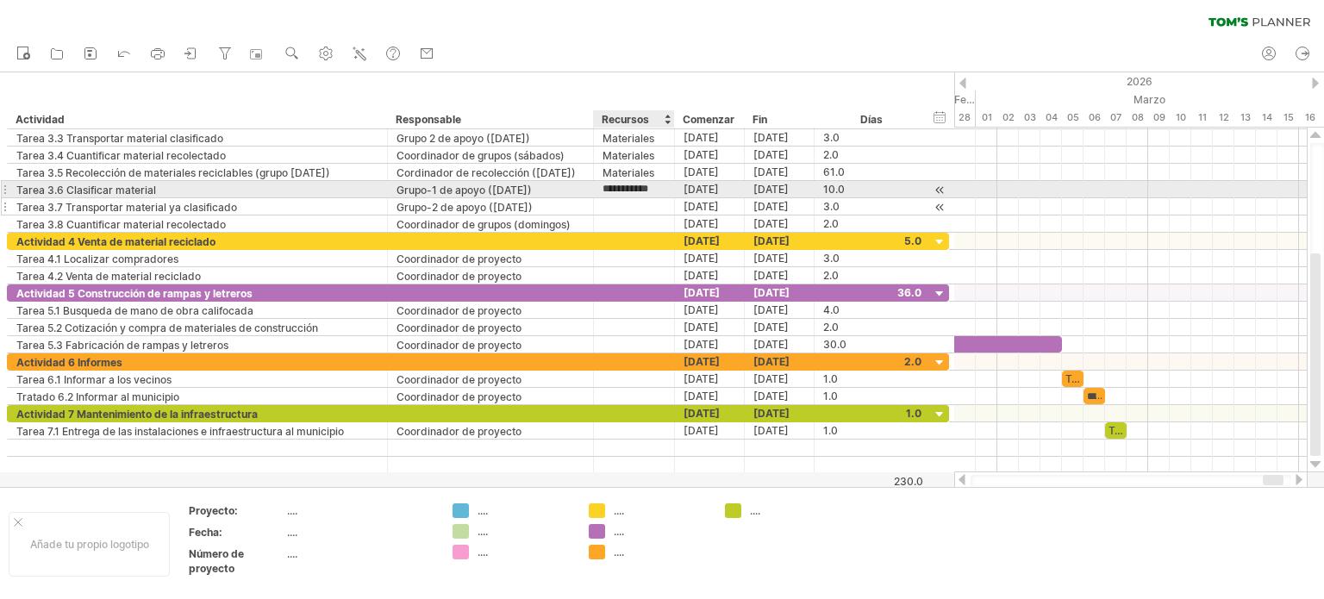
click at [617, 198] on div at bounding box center [633, 206] width 63 height 16
click at [619, 196] on div "**********" at bounding box center [478, 172] width 942 height 121
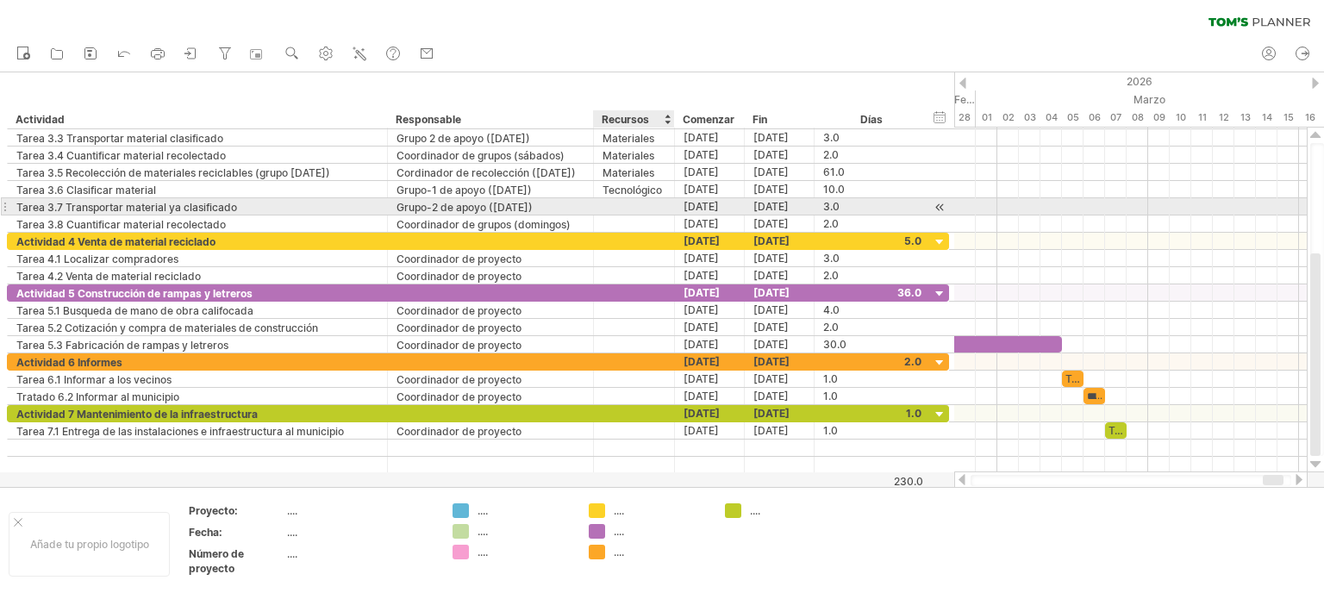
click at [614, 203] on div at bounding box center [633, 206] width 63 height 16
type input "**********"
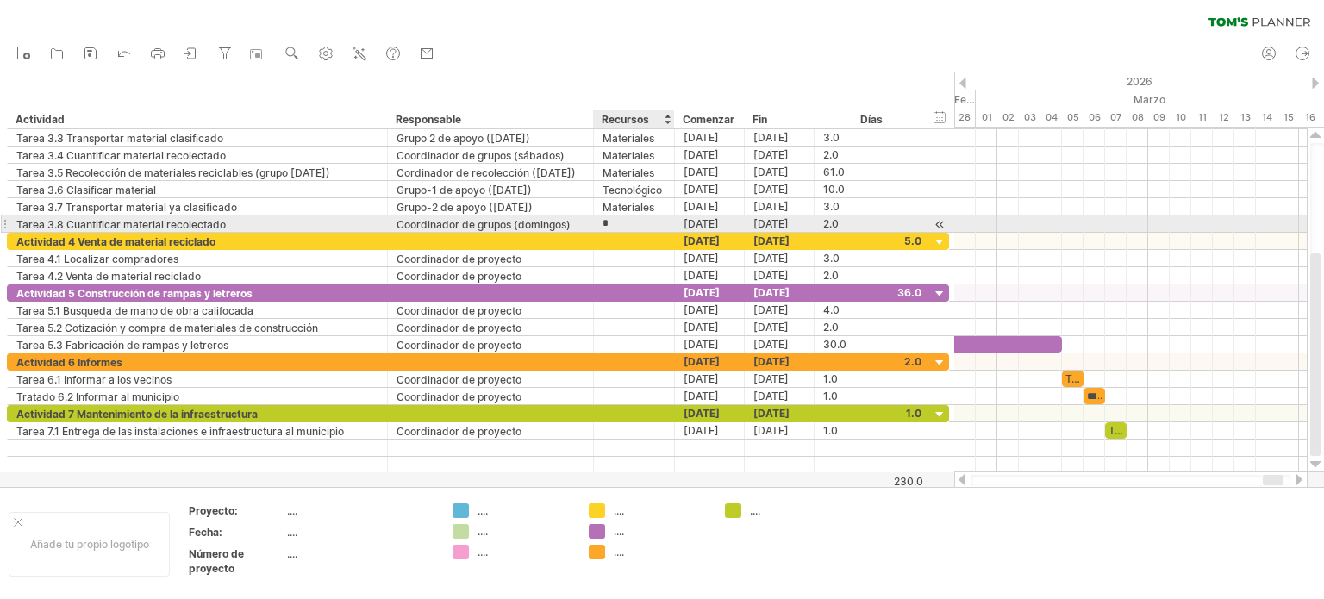
type input "**********"
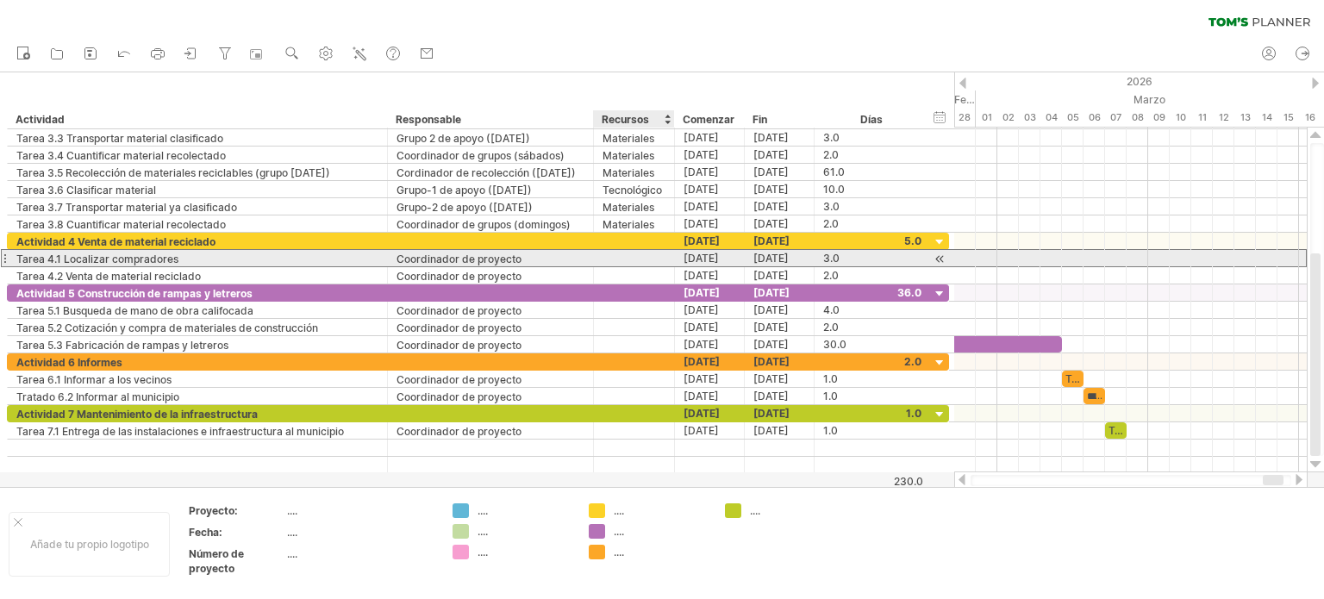
click at [633, 254] on div at bounding box center [633, 258] width 63 height 16
type input "**********"
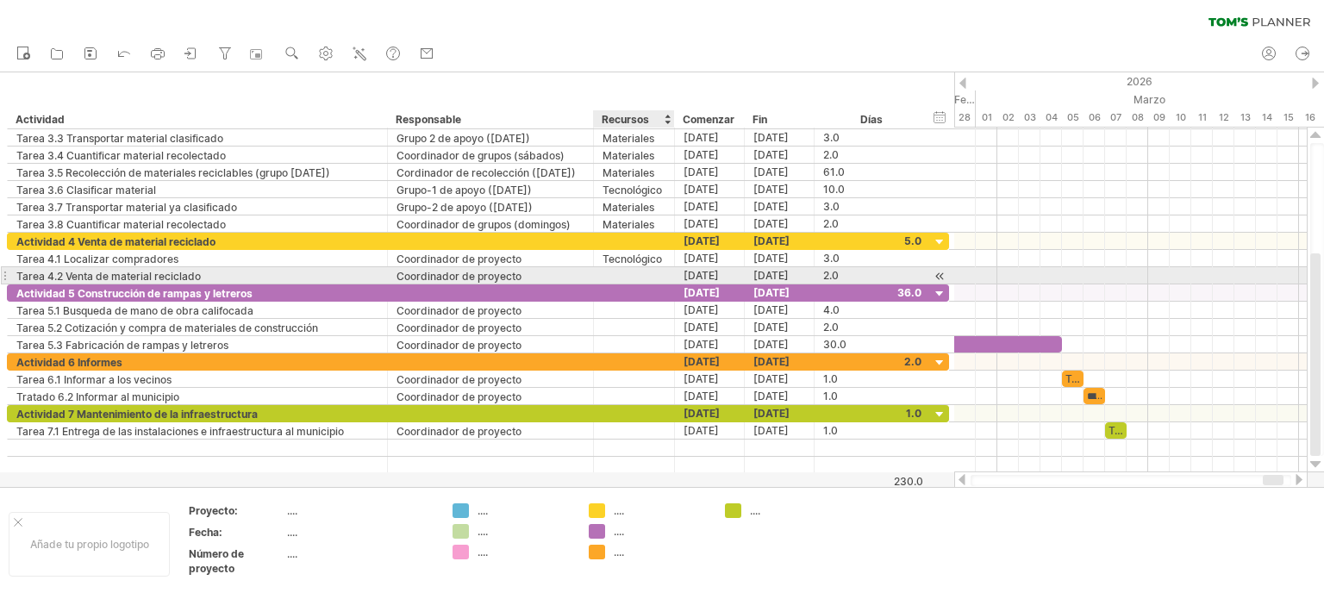
click at [627, 272] on input "text" at bounding box center [633, 275] width 63 height 16
type input "*"
type input "**********"
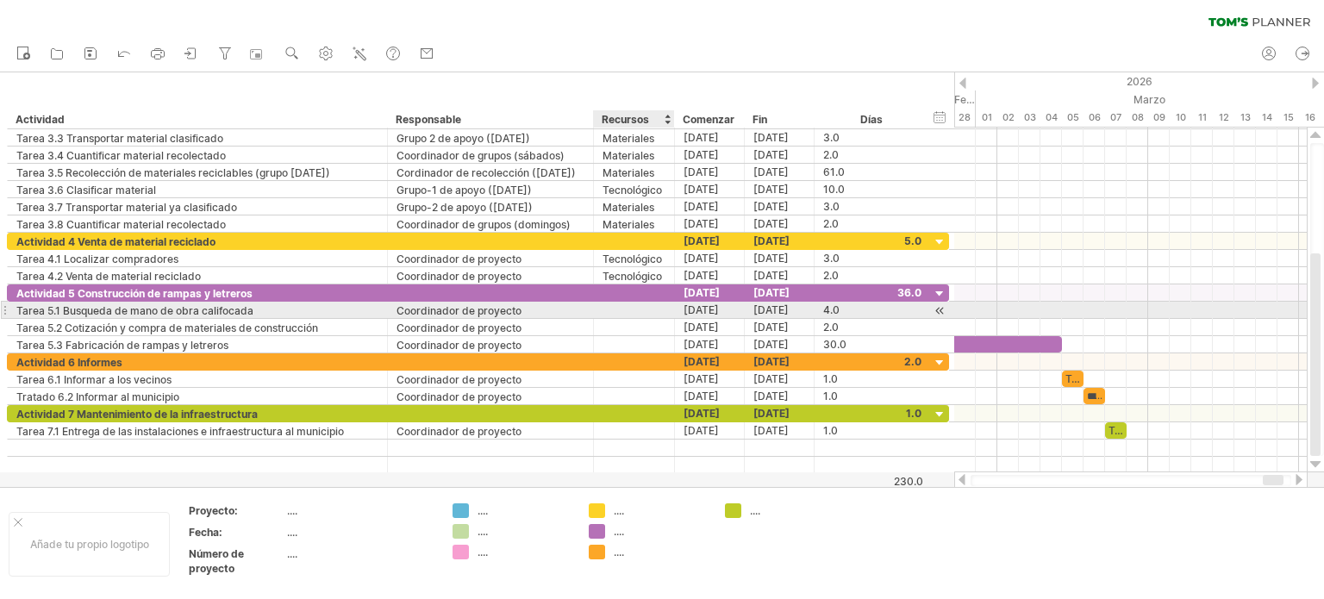
click at [630, 306] on div at bounding box center [633, 310] width 63 height 16
type input "**********"
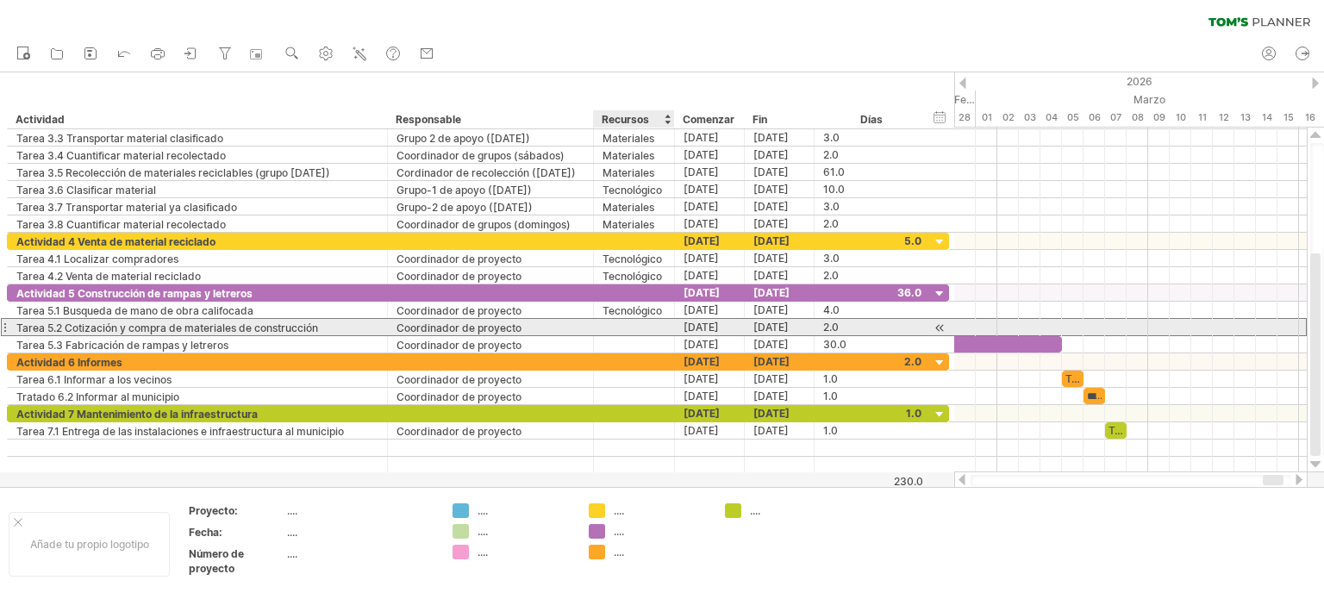
click at [620, 328] on input "text" at bounding box center [633, 327] width 63 height 16
type input "**********"
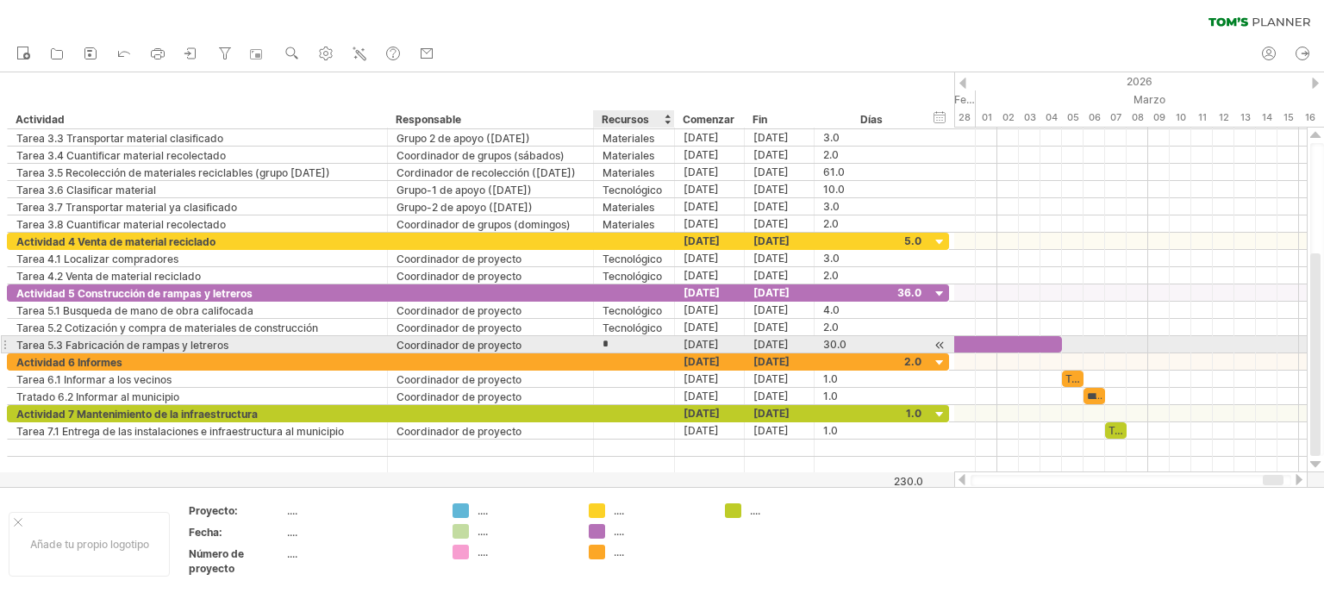
type input "**********"
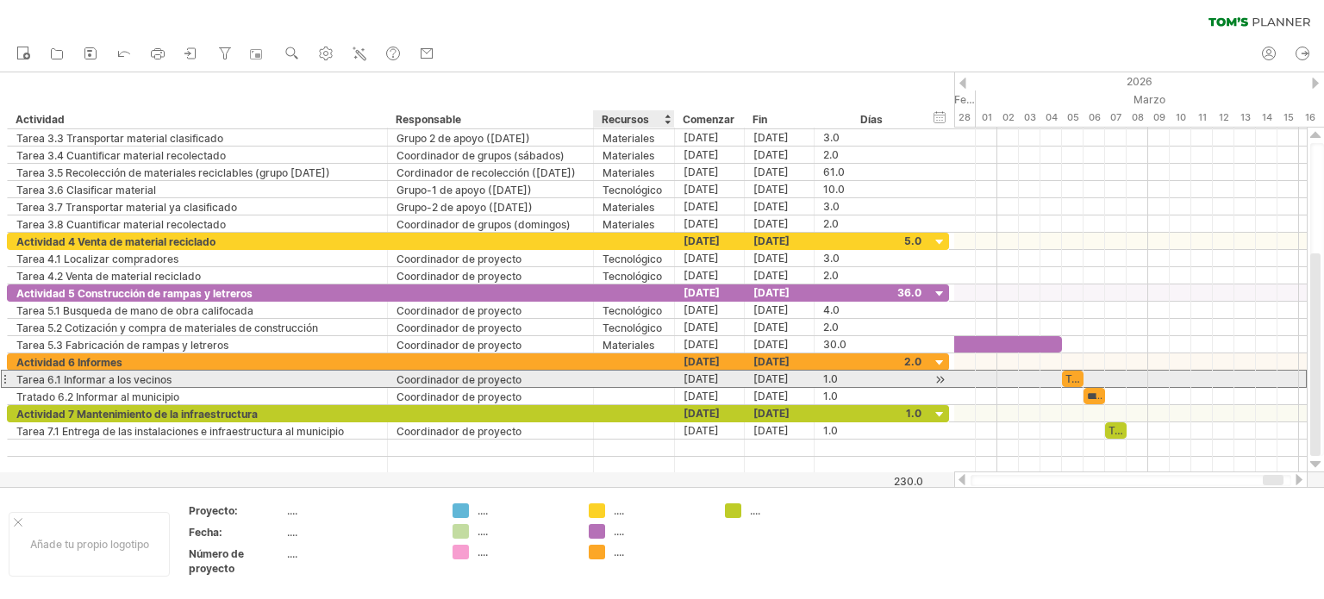
click at [620, 372] on div at bounding box center [633, 379] width 63 height 16
type input "**********"
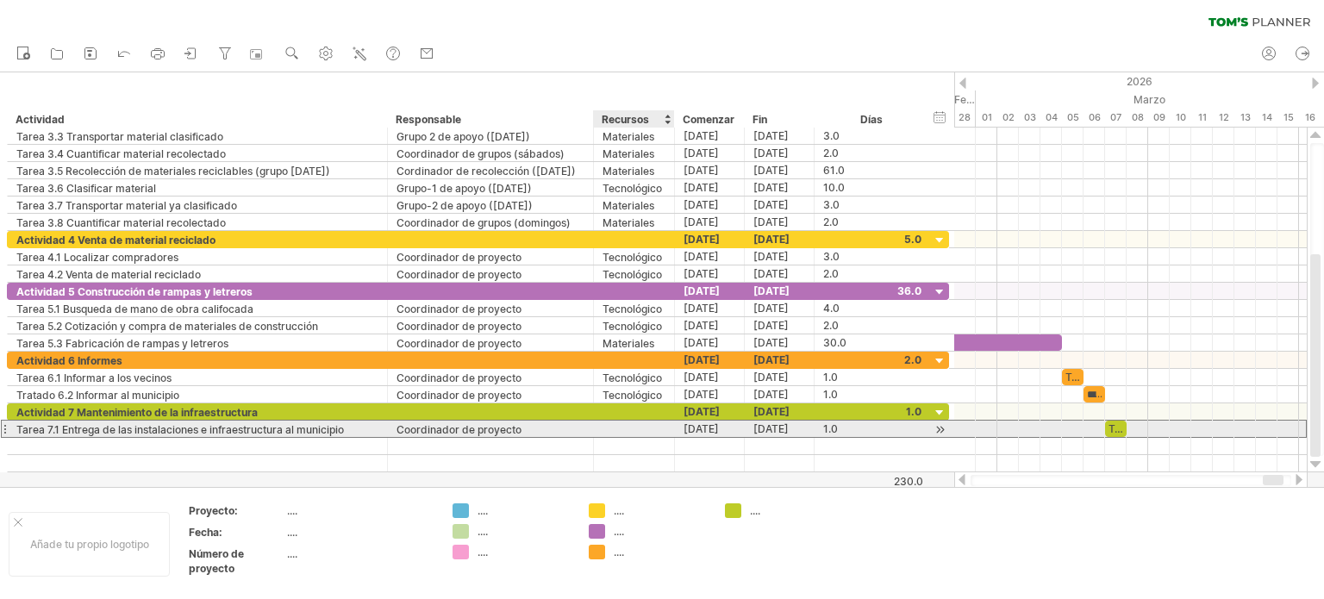
click at [614, 422] on div at bounding box center [633, 429] width 63 height 16
type input "**********"
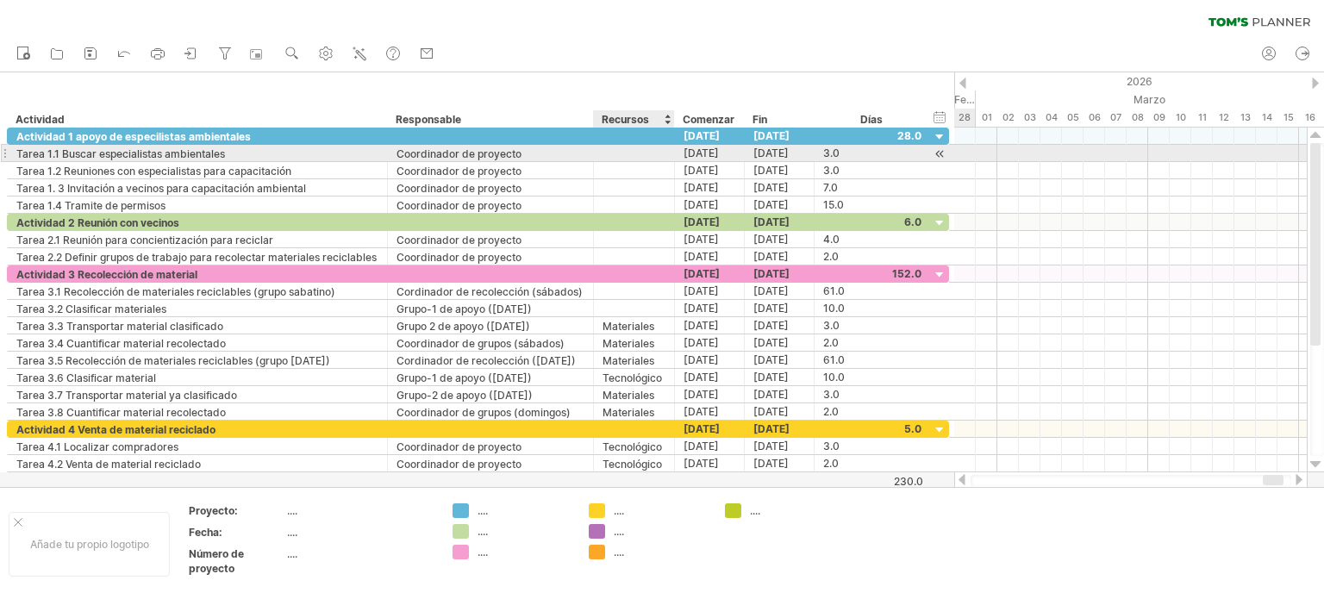
click at [623, 153] on div at bounding box center [633, 153] width 63 height 16
type input "**********"
type input "*"
type input "**********"
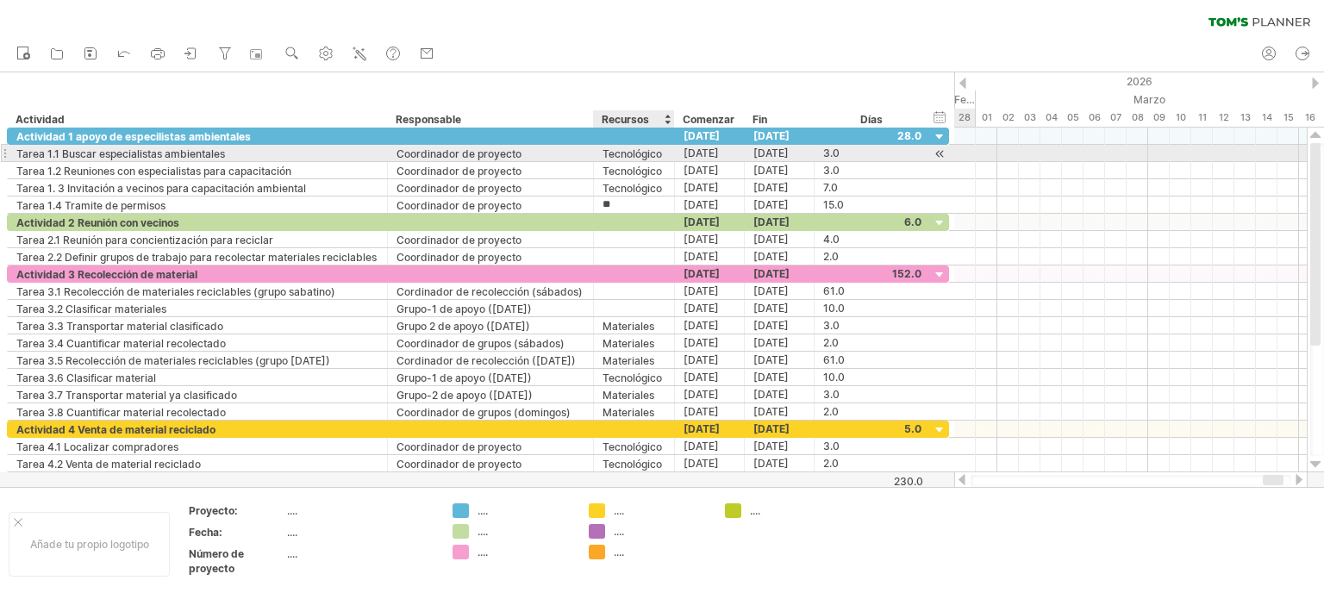
type input "**********"
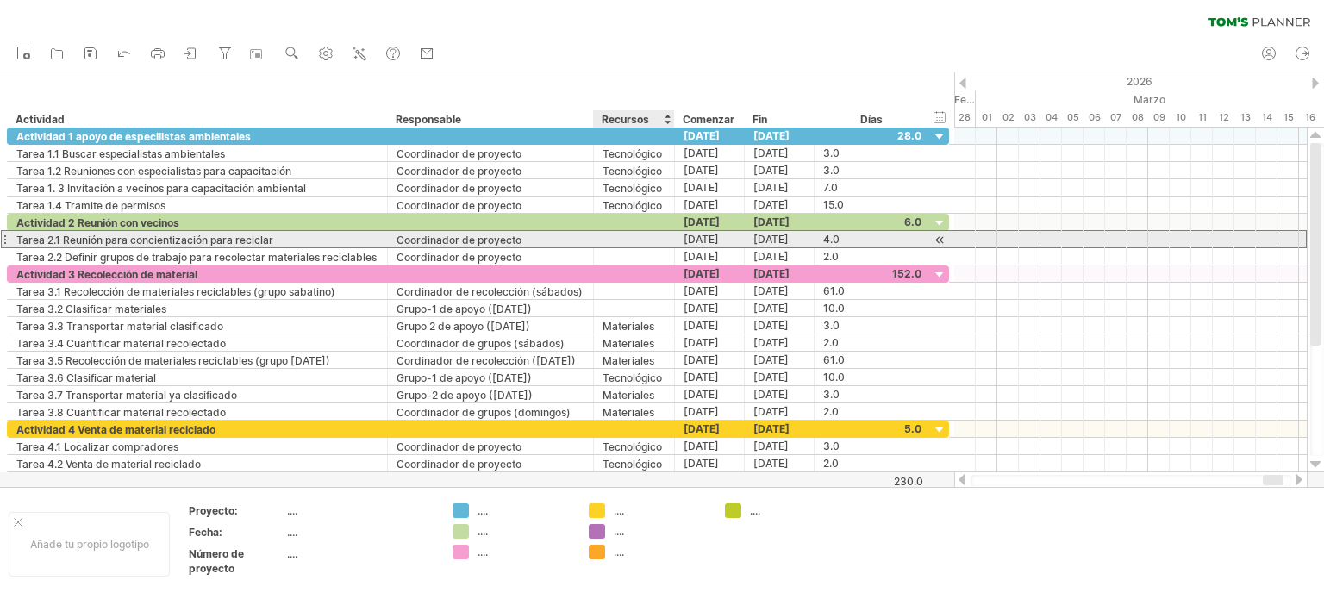
click at [615, 237] on div at bounding box center [633, 239] width 63 height 16
type input "**********"
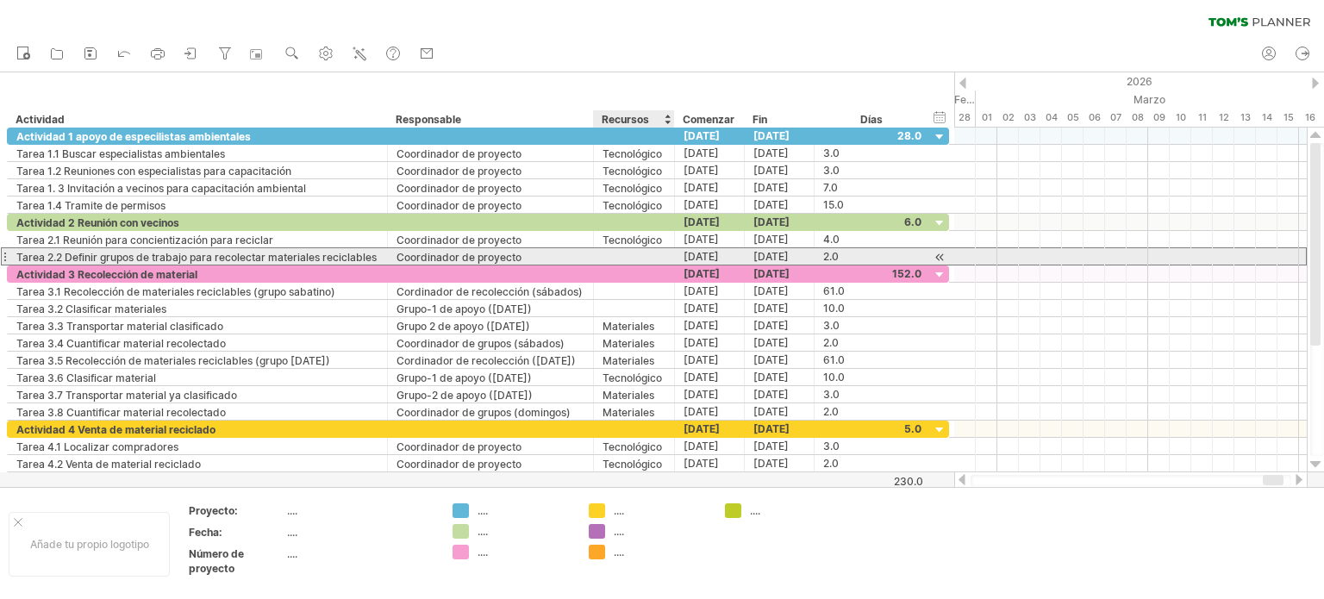
click at [634, 254] on input "text" at bounding box center [633, 256] width 63 height 16
type input "**********"
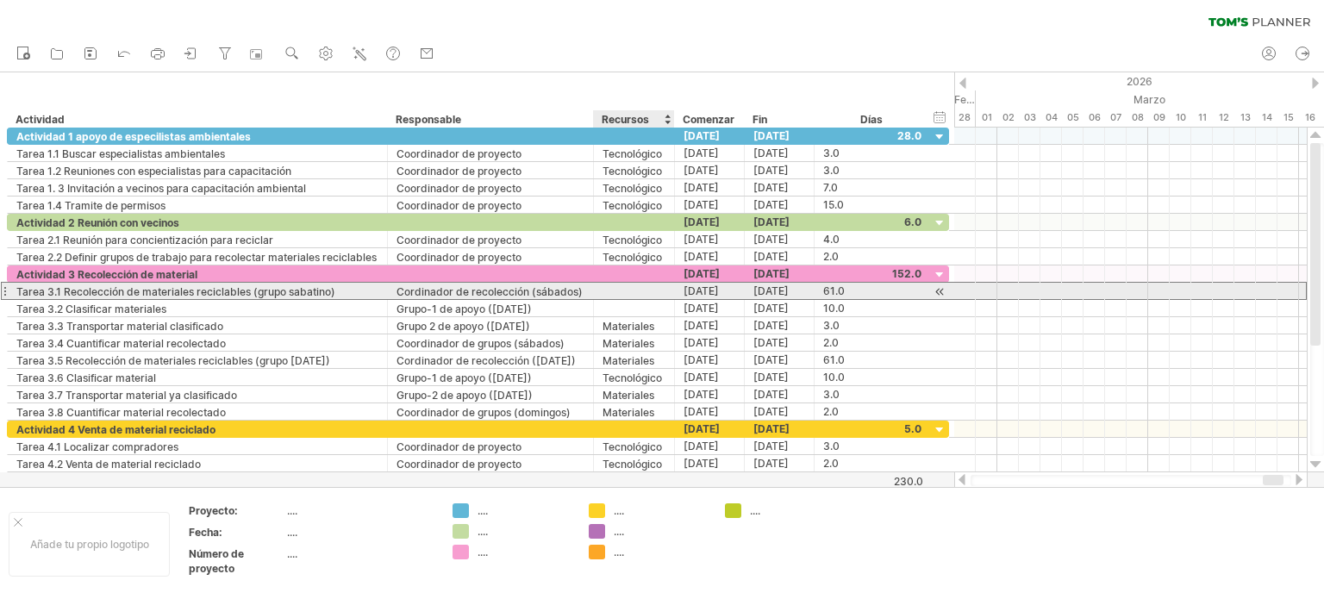
click at [627, 289] on div at bounding box center [633, 291] width 63 height 16
type input "**********"
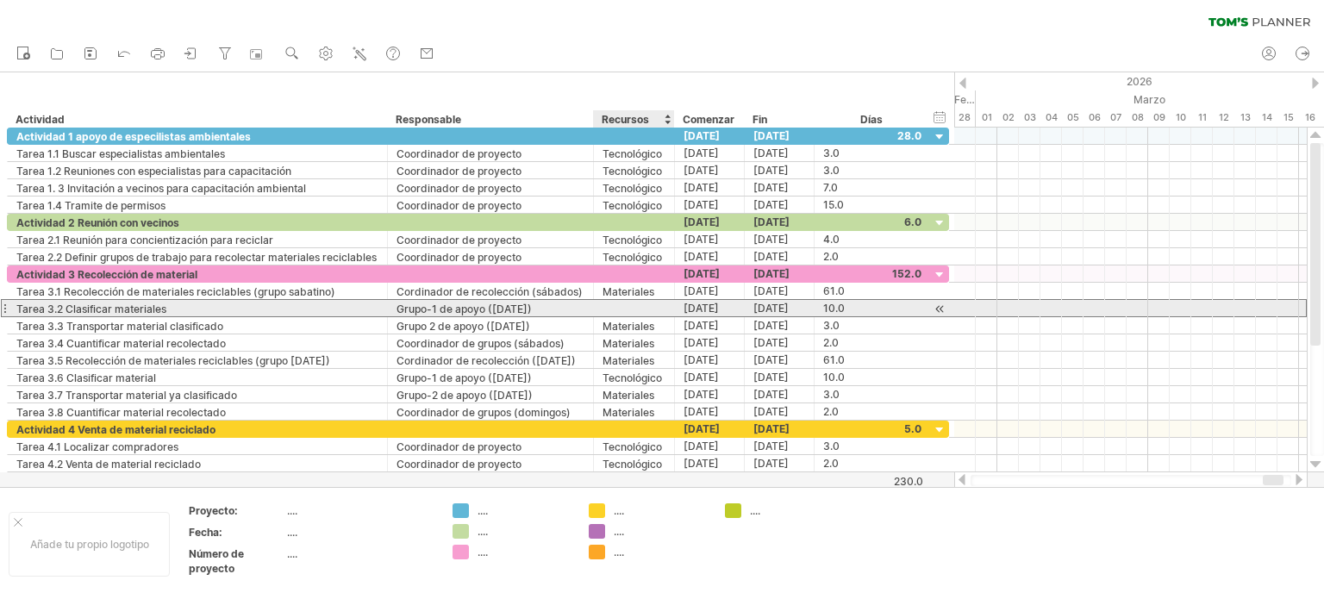
click at [617, 310] on input "text" at bounding box center [633, 308] width 63 height 16
type input "*"
type input "**********"
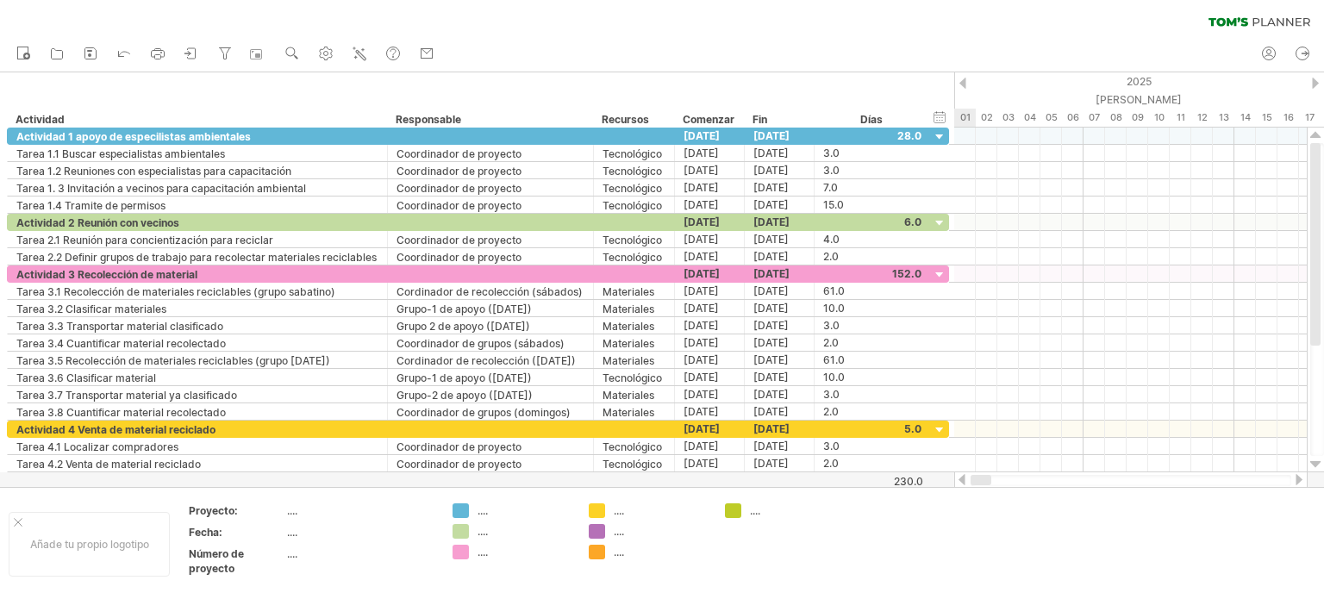
drag, startPoint x: 1275, startPoint y: 477, endPoint x: 978, endPoint y: 482, distance: 297.3
click at [978, 482] on div at bounding box center [980, 480] width 21 height 10
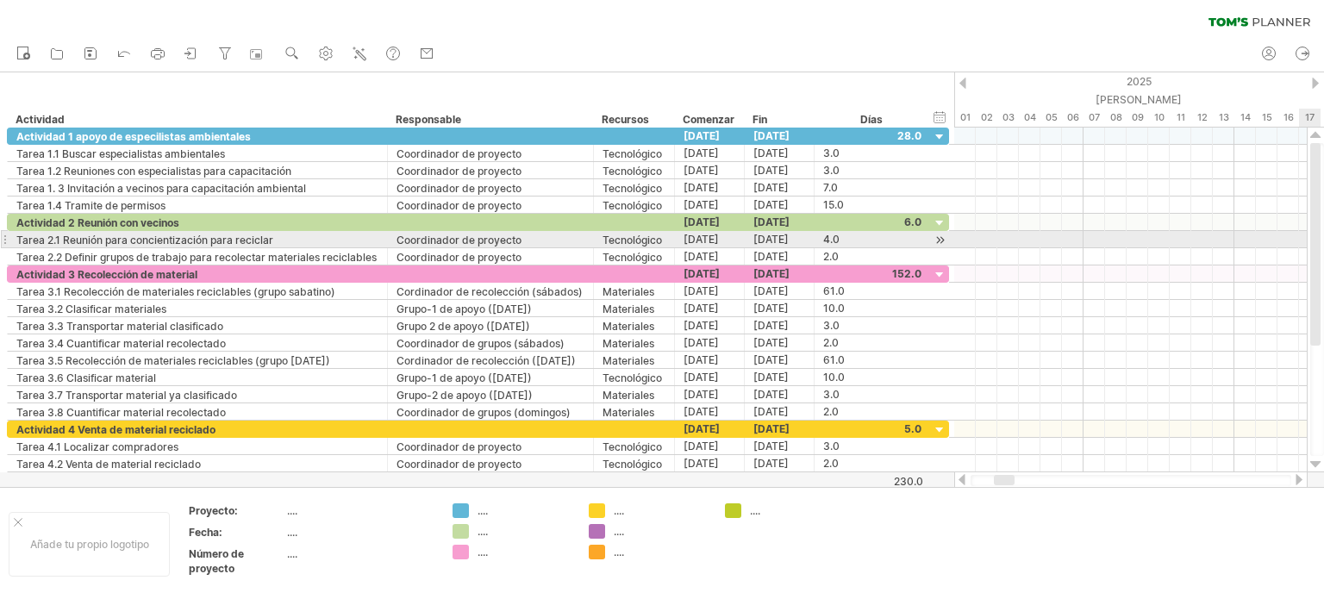
drag, startPoint x: 1318, startPoint y: 280, endPoint x: 1317, endPoint y: 240, distance: 40.5
click at [1317, 240] on div at bounding box center [1315, 244] width 10 height 203
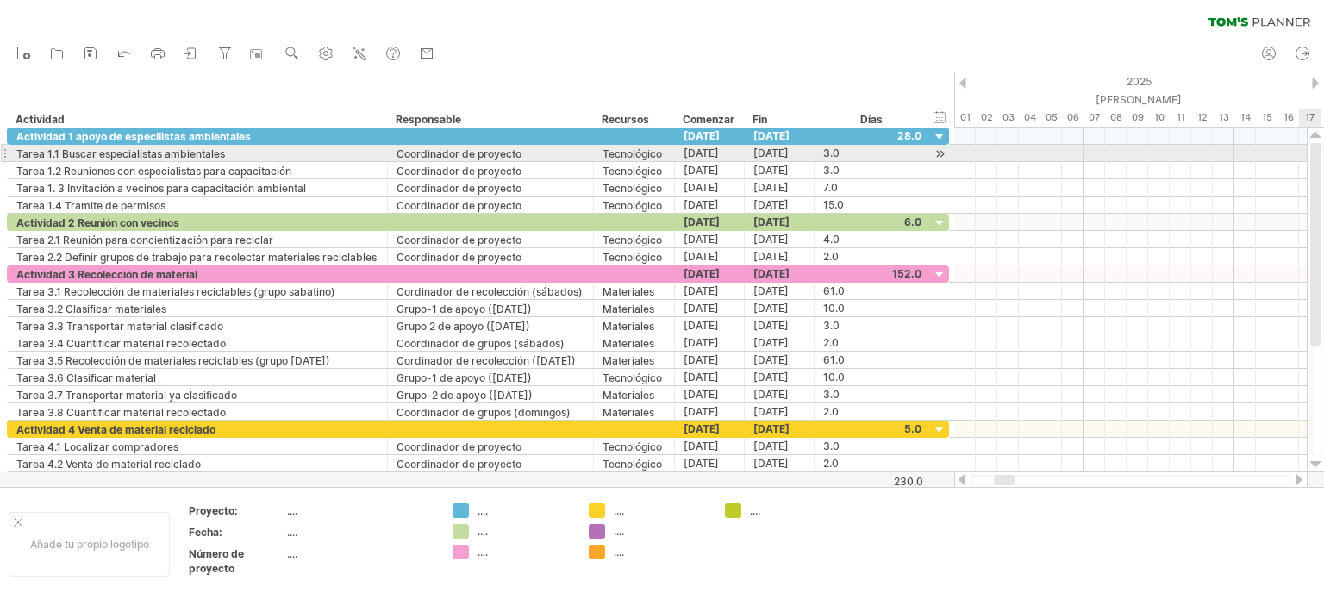
drag, startPoint x: 1317, startPoint y: 243, endPoint x: 1323, endPoint y: 145, distance: 98.4
click at [1323, 145] on div at bounding box center [1317, 299] width 14 height 313
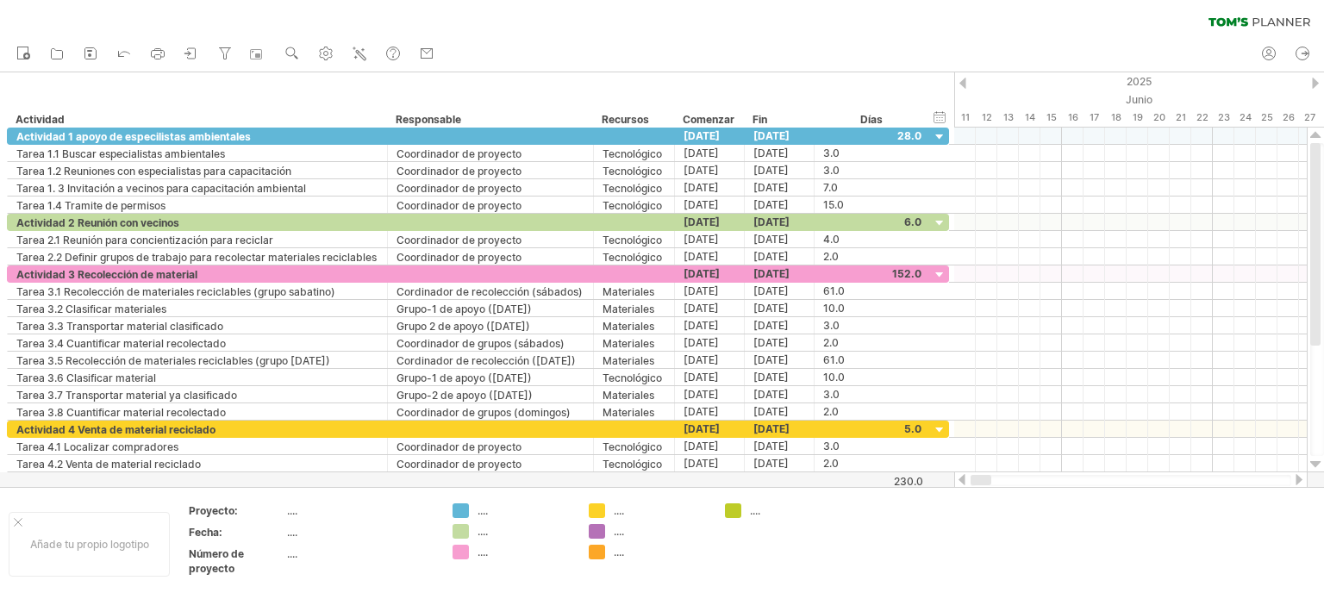
drag, startPoint x: 1007, startPoint y: 477, endPoint x: 957, endPoint y: 481, distance: 49.2
click at [957, 481] on div at bounding box center [1130, 479] width 353 height 17
click at [959, 473] on div at bounding box center [1130, 479] width 353 height 17
click at [965, 477] on div at bounding box center [962, 479] width 14 height 11
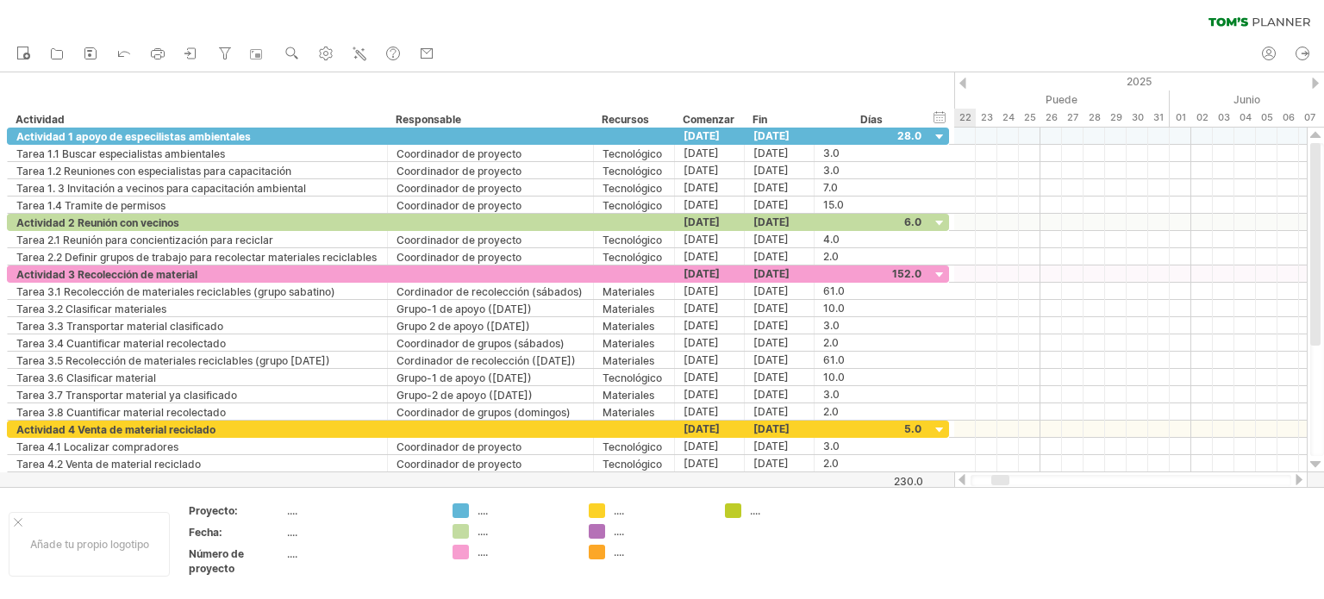
click at [965, 477] on div at bounding box center [962, 479] width 14 height 11
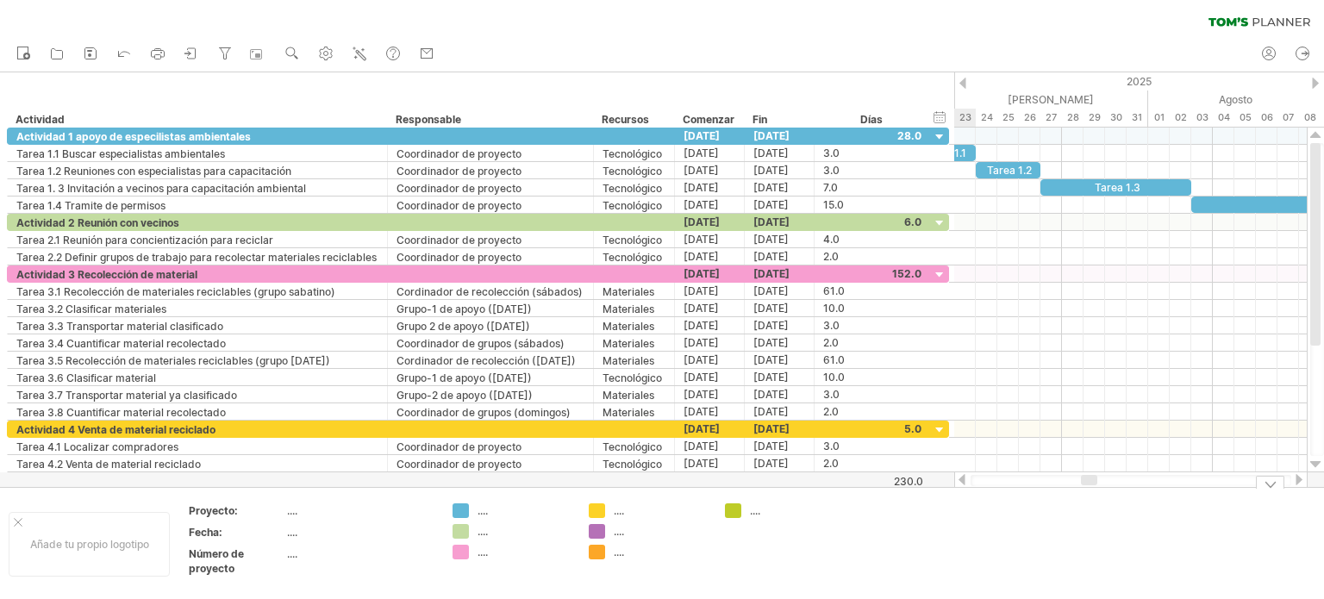
drag, startPoint x: 998, startPoint y: 478, endPoint x: 1089, endPoint y: 487, distance: 91.8
click at [1089, 487] on div "Intentando acceder a [DOMAIN_NAME] Conectado de nuevo... 0% borrar filtro" at bounding box center [662, 299] width 1324 height 599
click at [1295, 482] on div at bounding box center [1299, 479] width 14 height 11
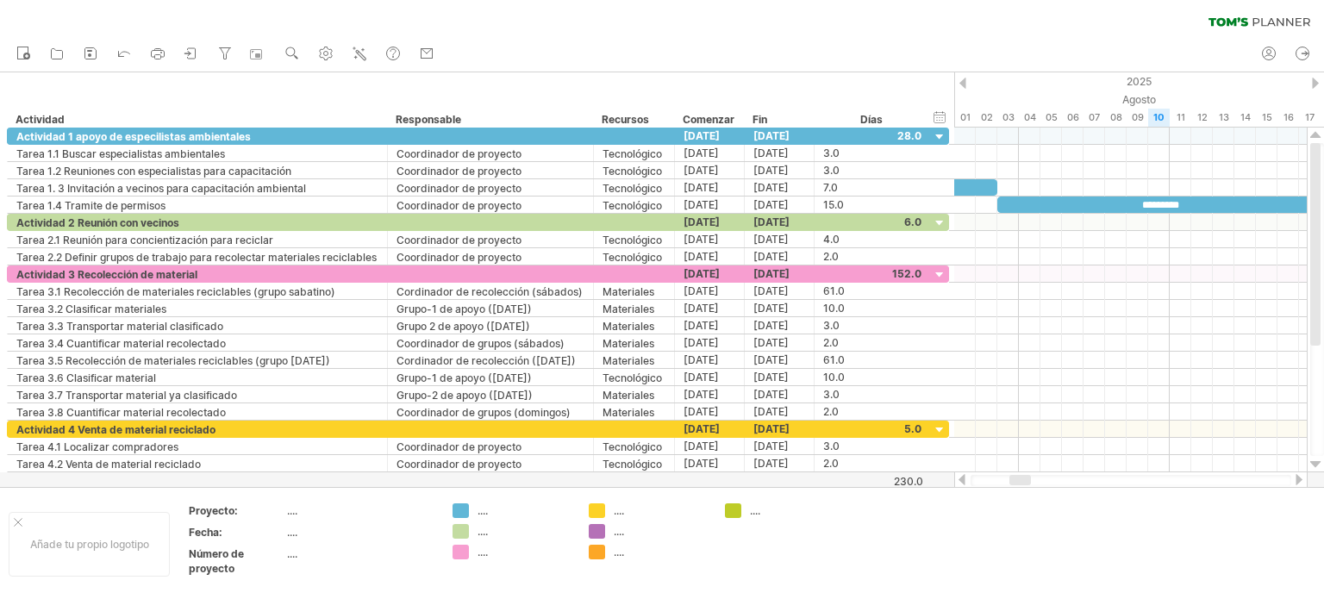
click at [961, 477] on div at bounding box center [962, 479] width 14 height 11
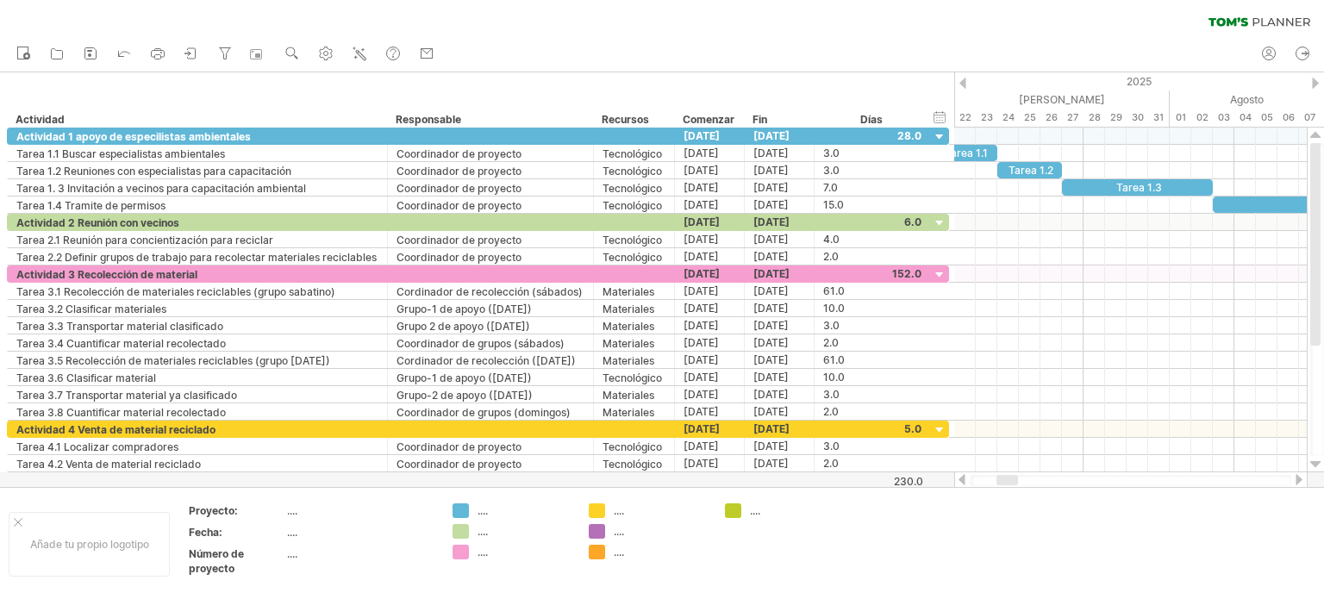
click at [961, 477] on div at bounding box center [962, 479] width 14 height 11
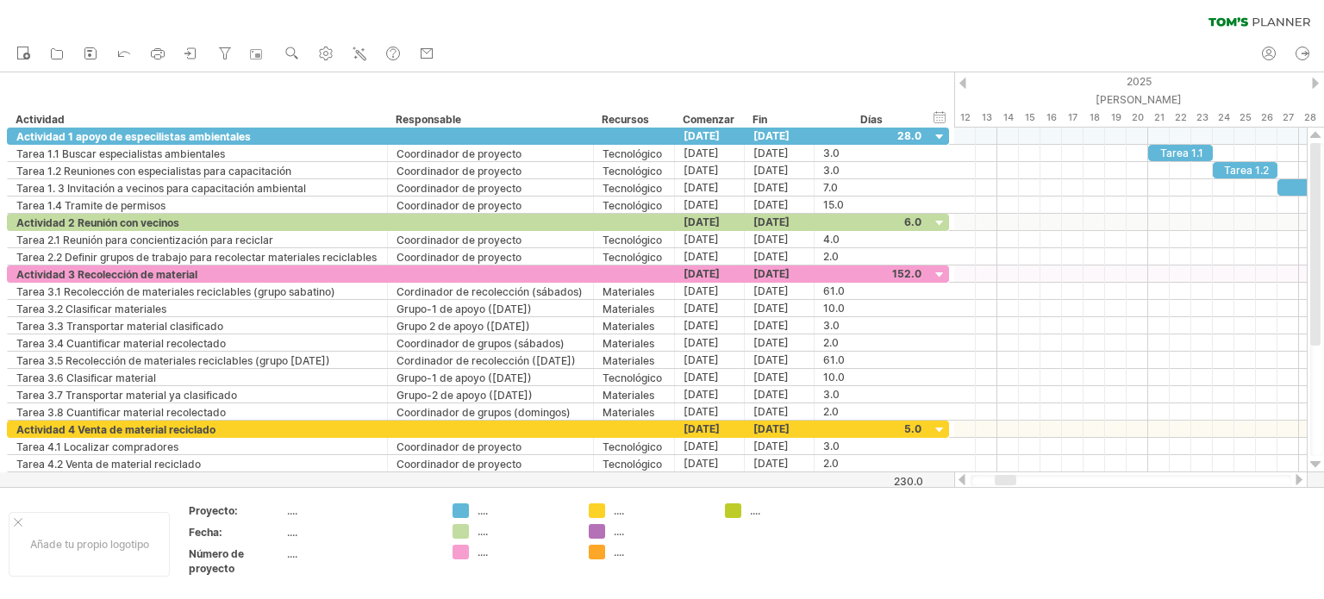
click at [1296, 478] on div at bounding box center [1299, 479] width 14 height 11
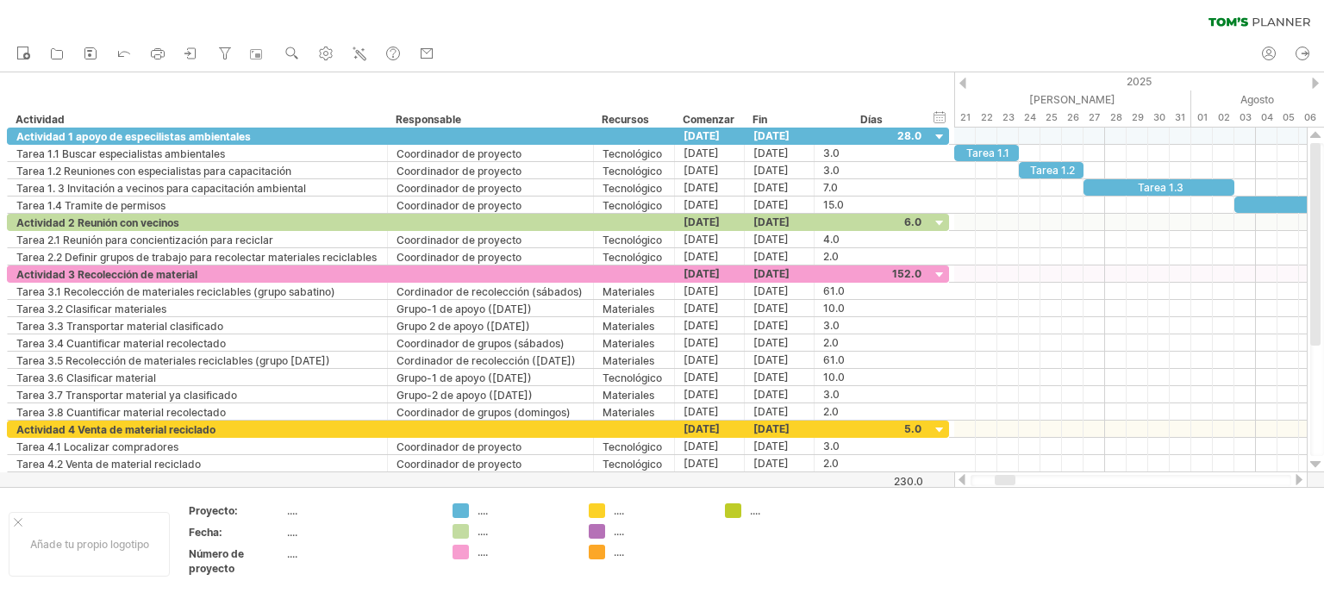
click at [1001, 482] on div at bounding box center [1004, 480] width 21 height 10
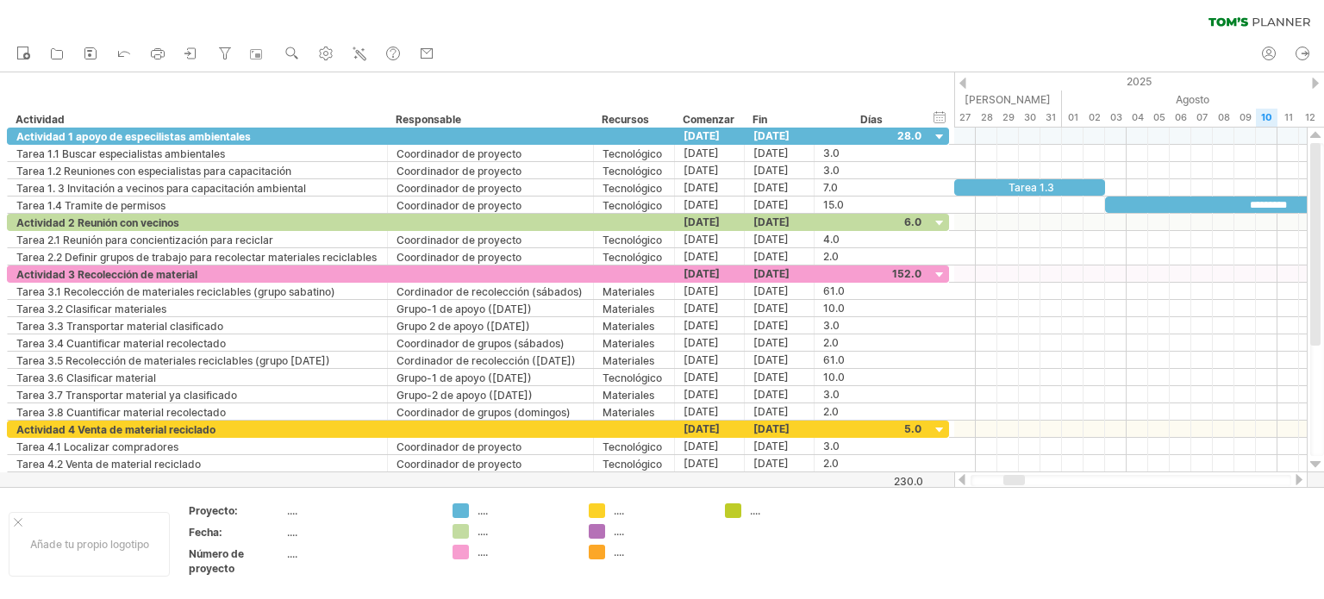
click at [1020, 478] on div at bounding box center [1014, 480] width 22 height 10
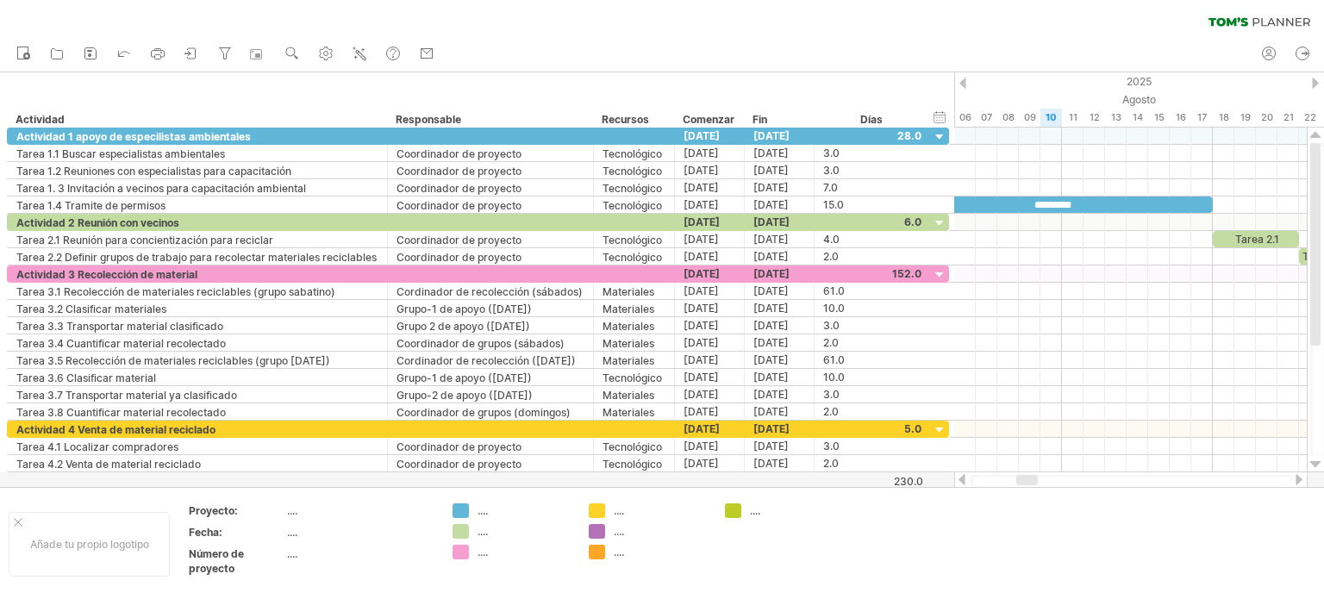
drag, startPoint x: 1014, startPoint y: 478, endPoint x: 1027, endPoint y: 478, distance: 12.9
click at [1027, 478] on div at bounding box center [1027, 480] width 22 height 10
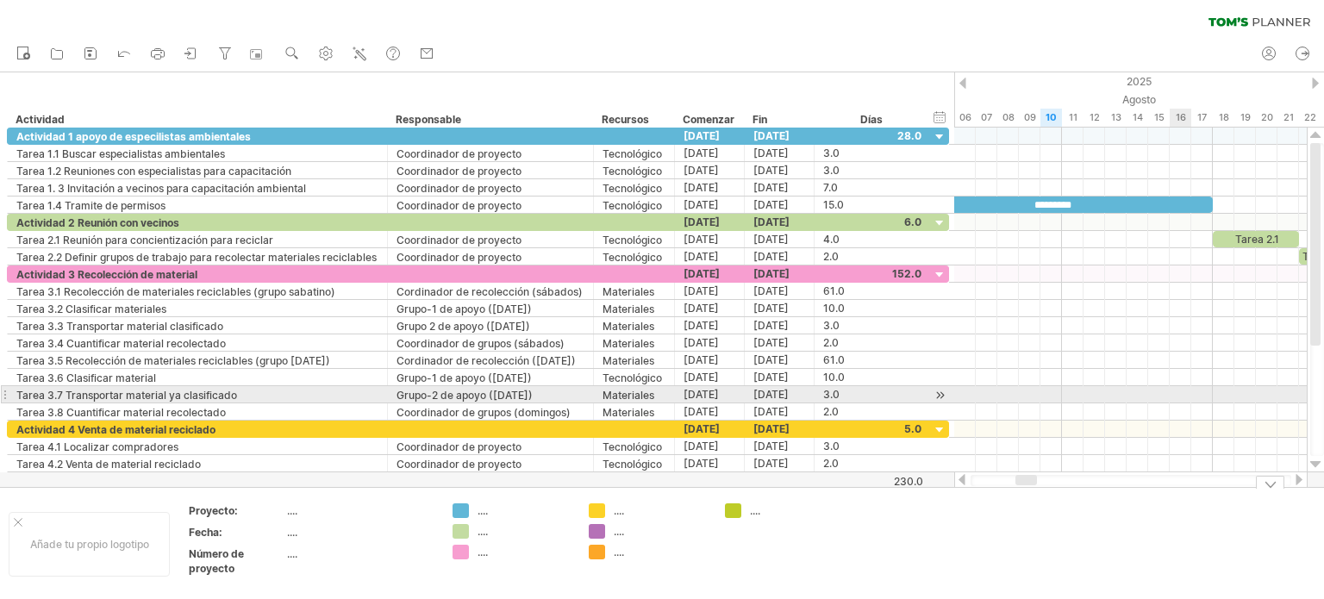
click at [1170, 386] on div at bounding box center [1130, 394] width 352 height 17
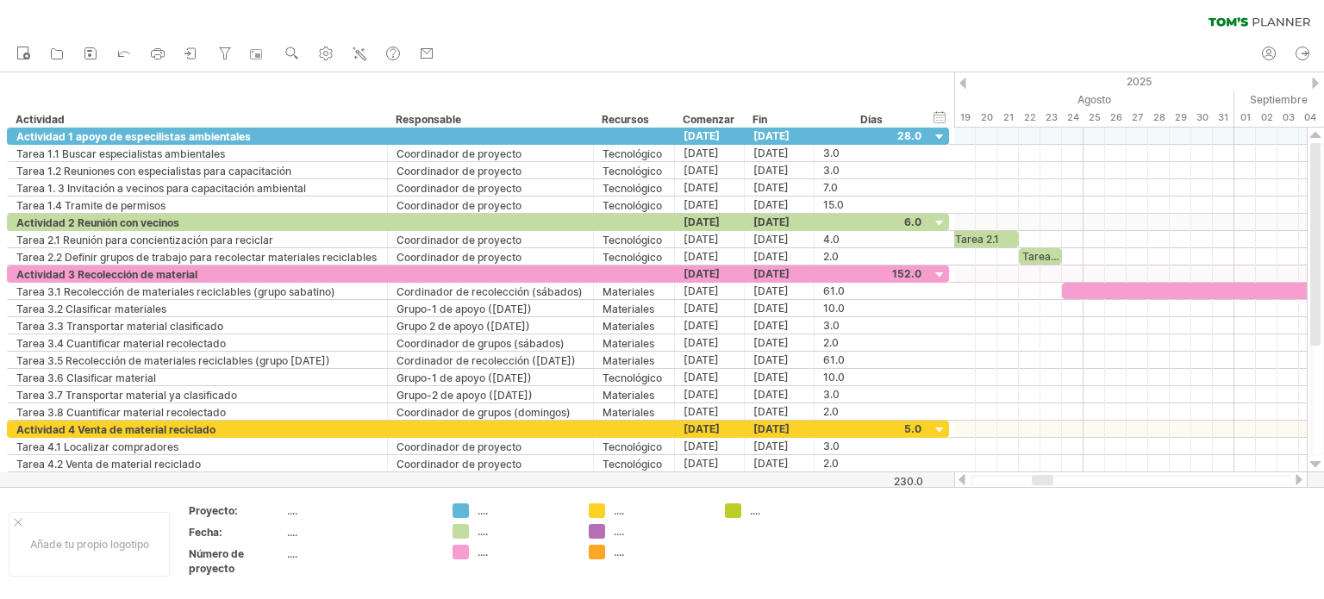
drag, startPoint x: 1035, startPoint y: 477, endPoint x: 1048, endPoint y: 483, distance: 13.9
click at [1051, 482] on div at bounding box center [1043, 480] width 22 height 10
click at [1048, 478] on div at bounding box center [1046, 480] width 22 height 10
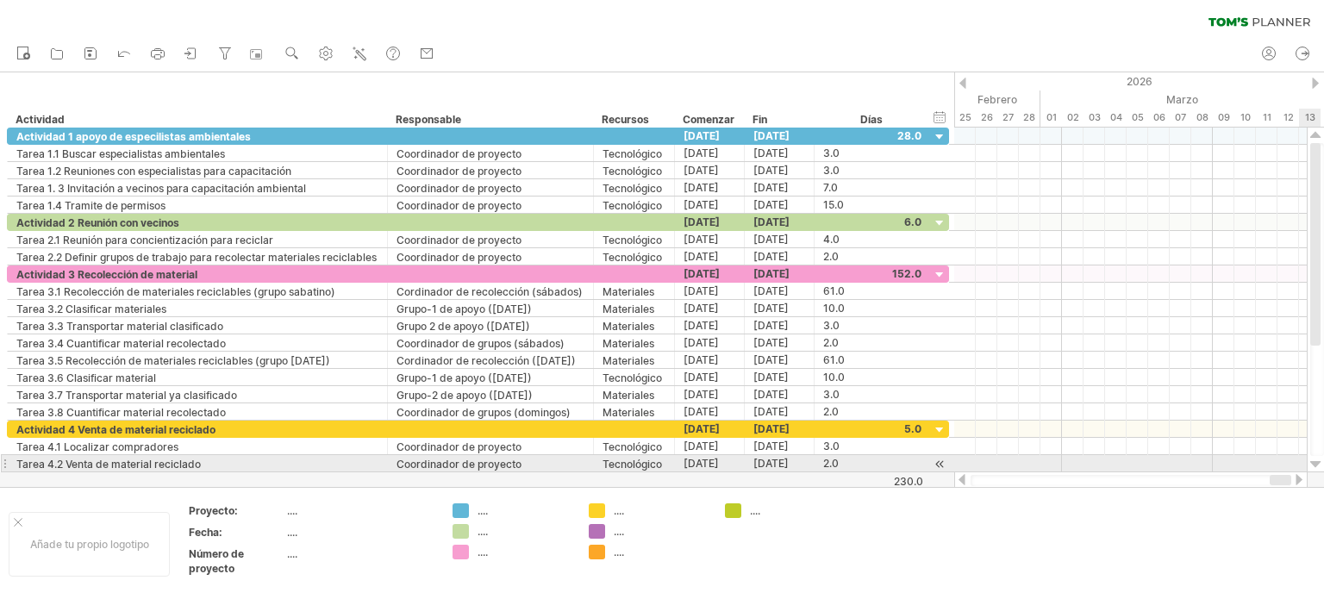
drag, startPoint x: 1050, startPoint y: 478, endPoint x: 1311, endPoint y: 455, distance: 261.3
click at [1311, 455] on div at bounding box center [1139, 308] width 370 height 361
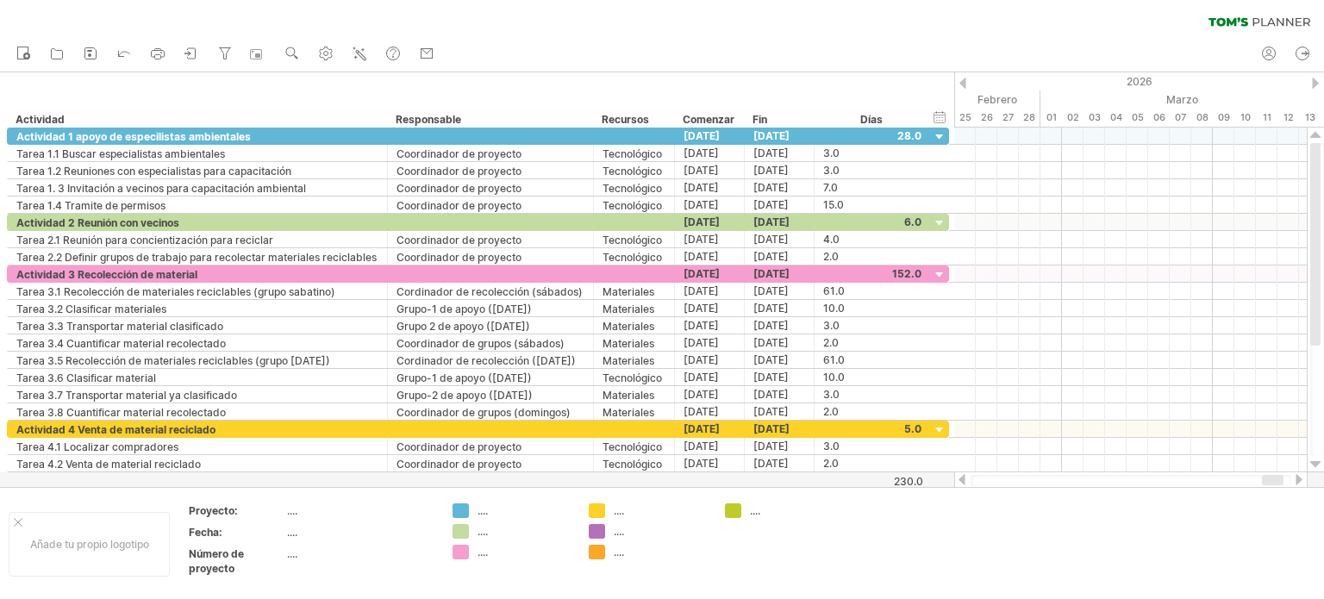
drag, startPoint x: 1255, startPoint y: 477, endPoint x: 1290, endPoint y: 477, distance: 35.3
click at [1290, 477] on div at bounding box center [1130, 480] width 321 height 11
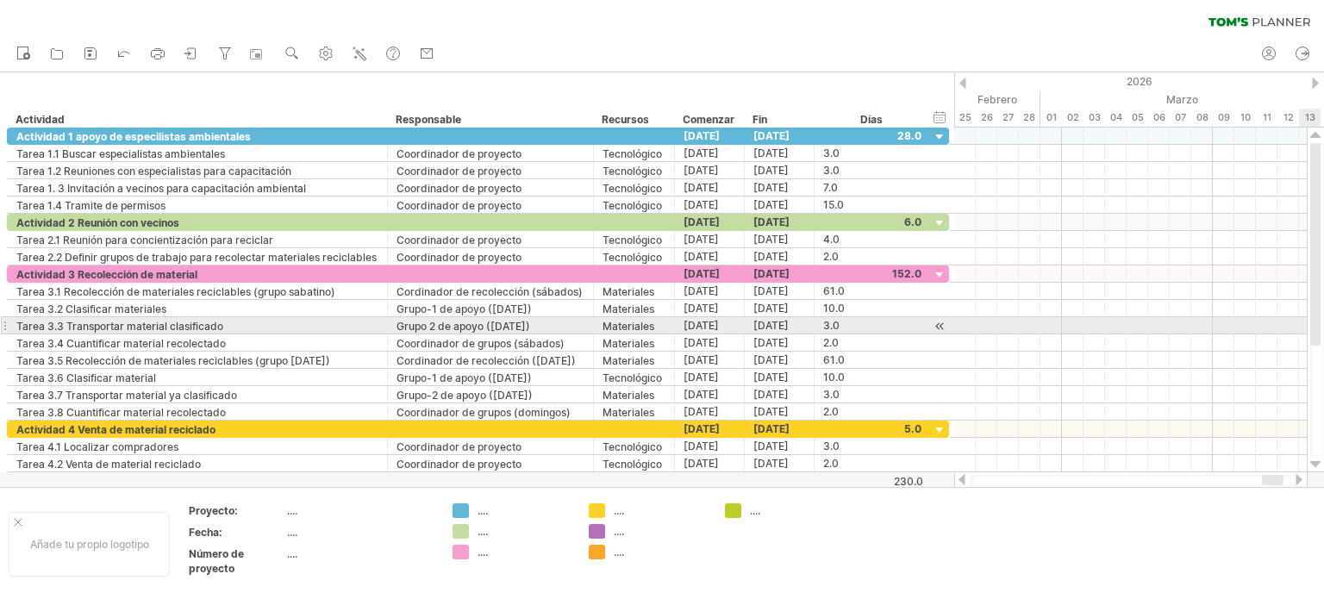
drag, startPoint x: 1309, startPoint y: 316, endPoint x: 1312, endPoint y: 330, distance: 14.2
click at [1312, 330] on div at bounding box center [1315, 300] width 18 height 345
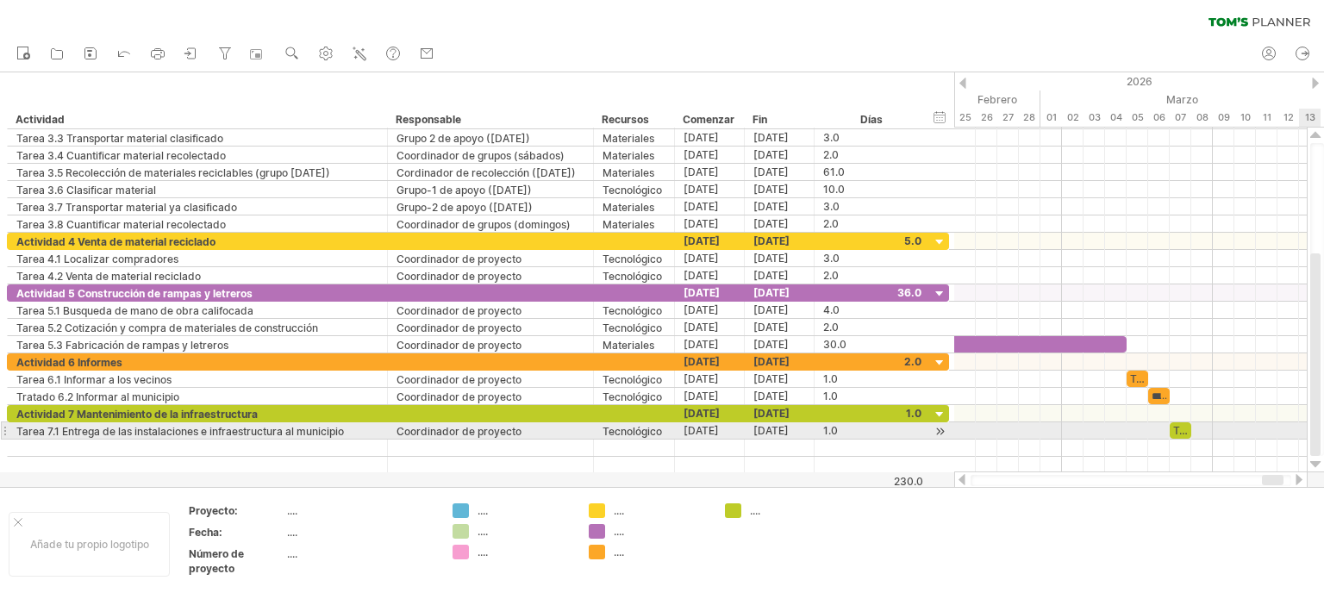
drag, startPoint x: 1317, startPoint y: 298, endPoint x: 1323, endPoint y: 430, distance: 132.0
click at [1323, 430] on div at bounding box center [1317, 299] width 14 height 313
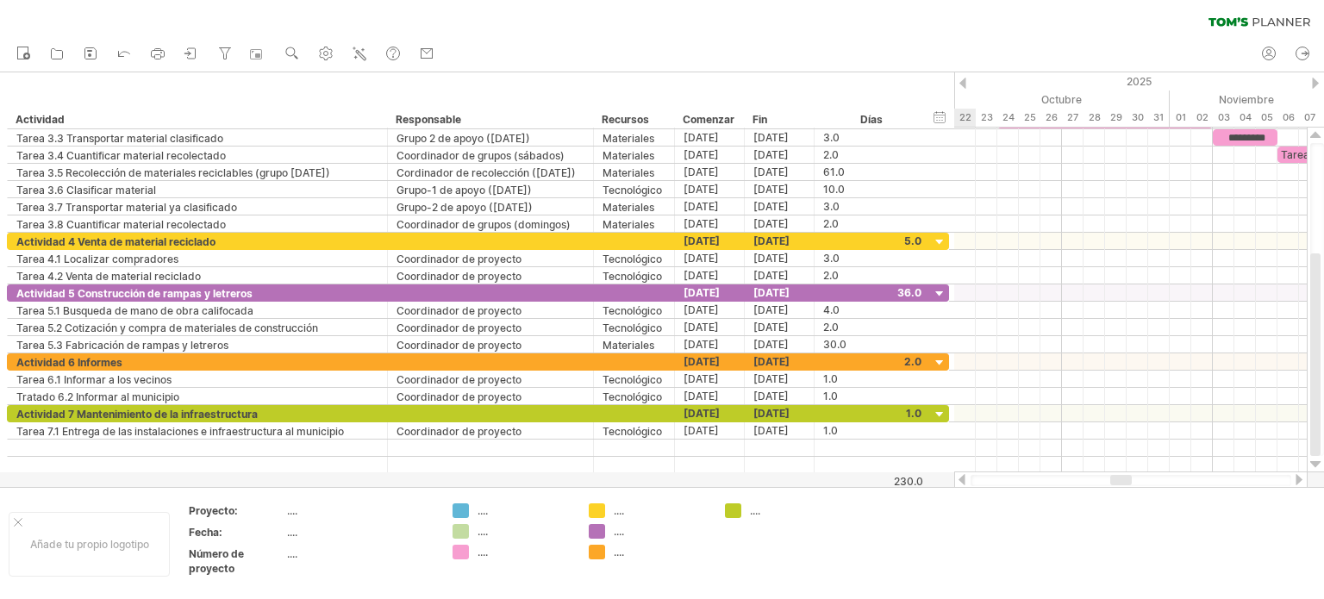
drag, startPoint x: 1281, startPoint y: 475, endPoint x: 1129, endPoint y: 483, distance: 151.9
click at [1129, 483] on div at bounding box center [1121, 480] width 22 height 10
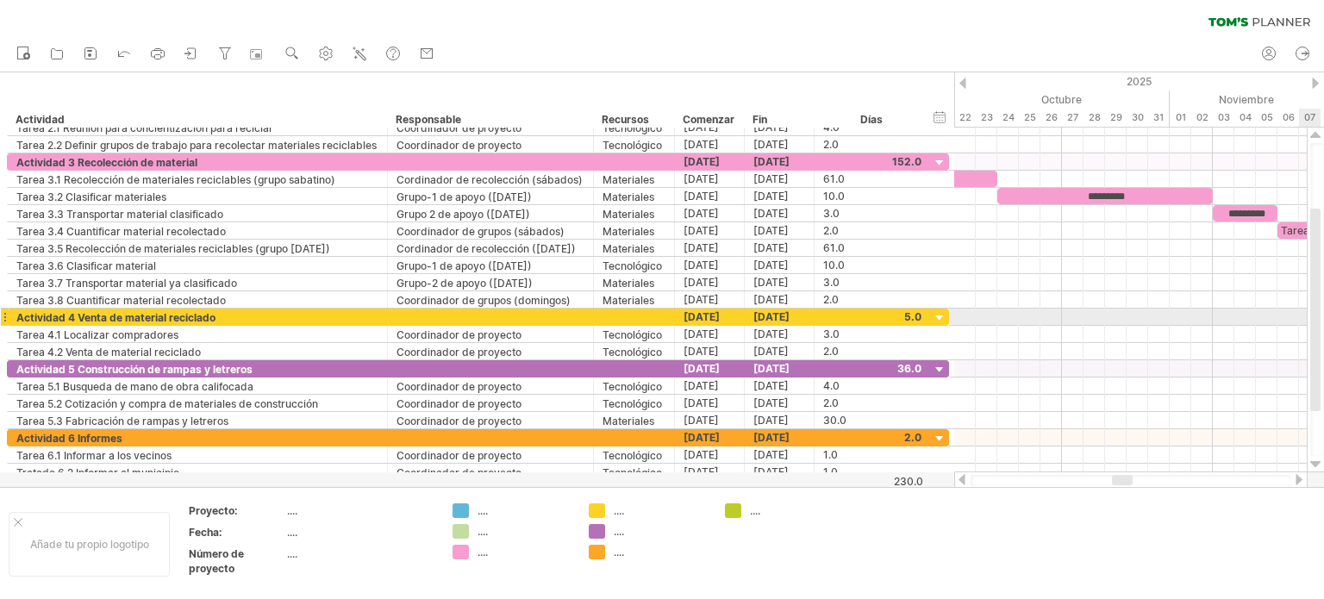
drag, startPoint x: 1310, startPoint y: 354, endPoint x: 1323, endPoint y: 309, distance: 46.6
click at [1323, 309] on div at bounding box center [1317, 299] width 14 height 313
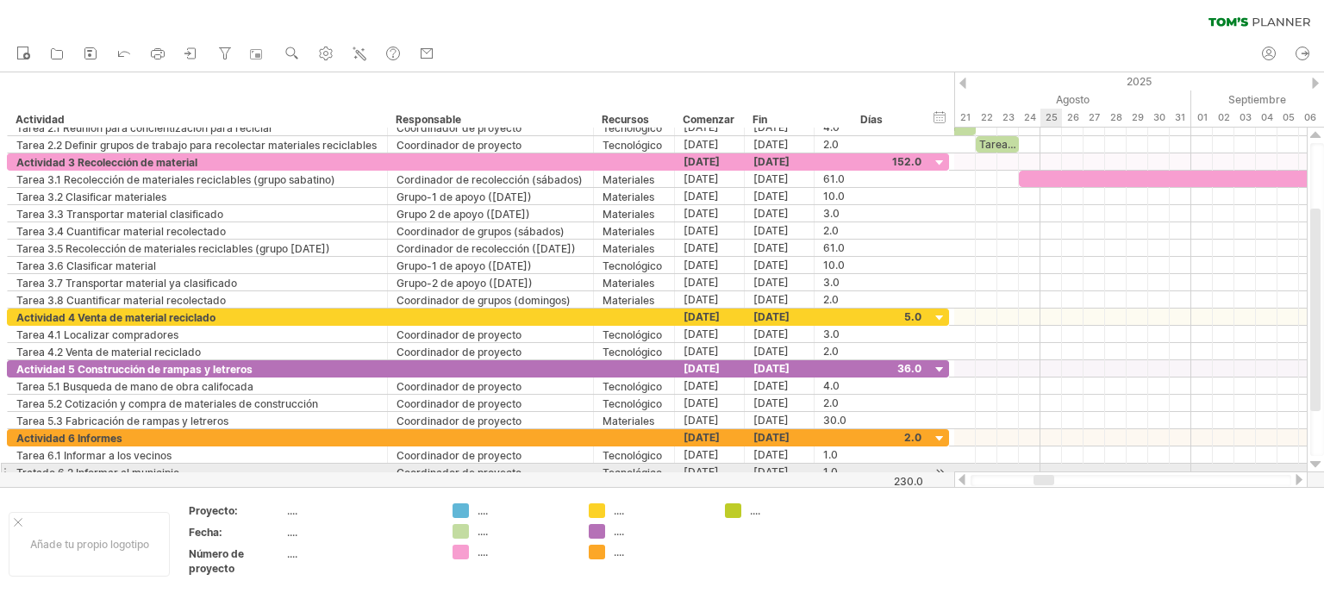
drag, startPoint x: 1127, startPoint y: 482, endPoint x: 1049, endPoint y: 467, distance: 79.8
click at [1049, 467] on div "Intentando acceder a [DOMAIN_NAME] Conectado de nuevo... 0% borrar filtro" at bounding box center [662, 299] width 1324 height 599
drag, startPoint x: 1055, startPoint y: 481, endPoint x: 1071, endPoint y: 478, distance: 16.6
click at [1104, 479] on div at bounding box center [1130, 480] width 321 height 11
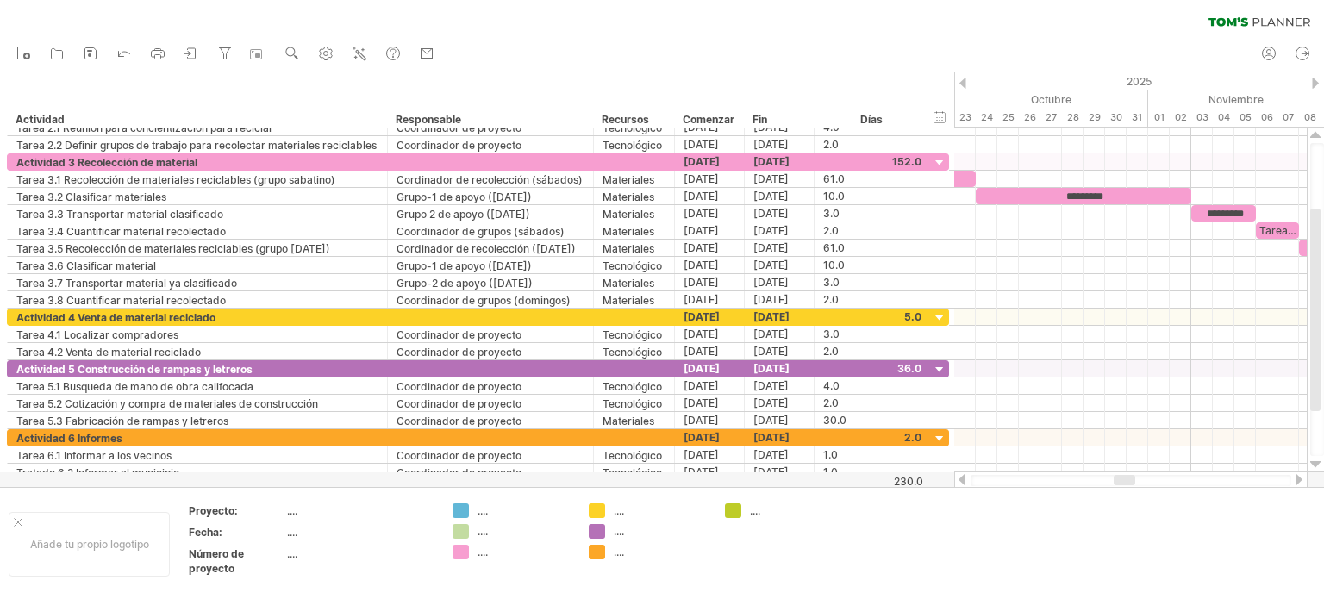
drag, startPoint x: 1046, startPoint y: 478, endPoint x: 1149, endPoint y: 450, distance: 106.4
click at [1126, 472] on div at bounding box center [1130, 479] width 353 height 17
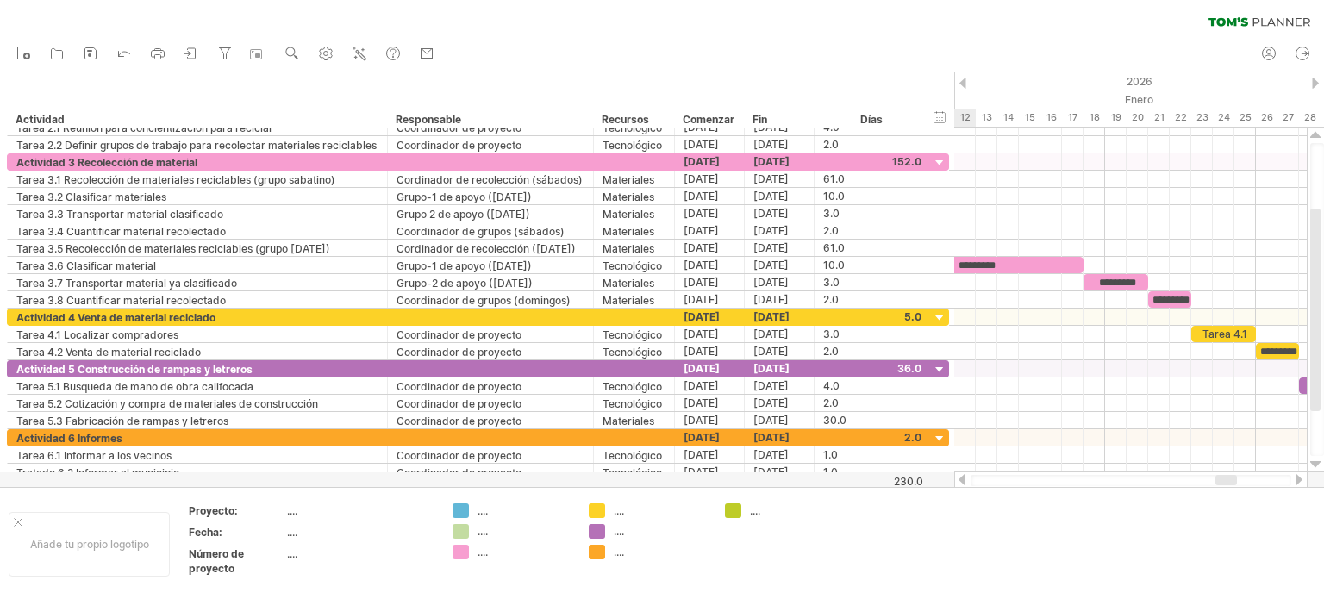
drag, startPoint x: 1128, startPoint y: 482, endPoint x: 1229, endPoint y: 485, distance: 100.9
click at [1229, 485] on div at bounding box center [1130, 480] width 321 height 11
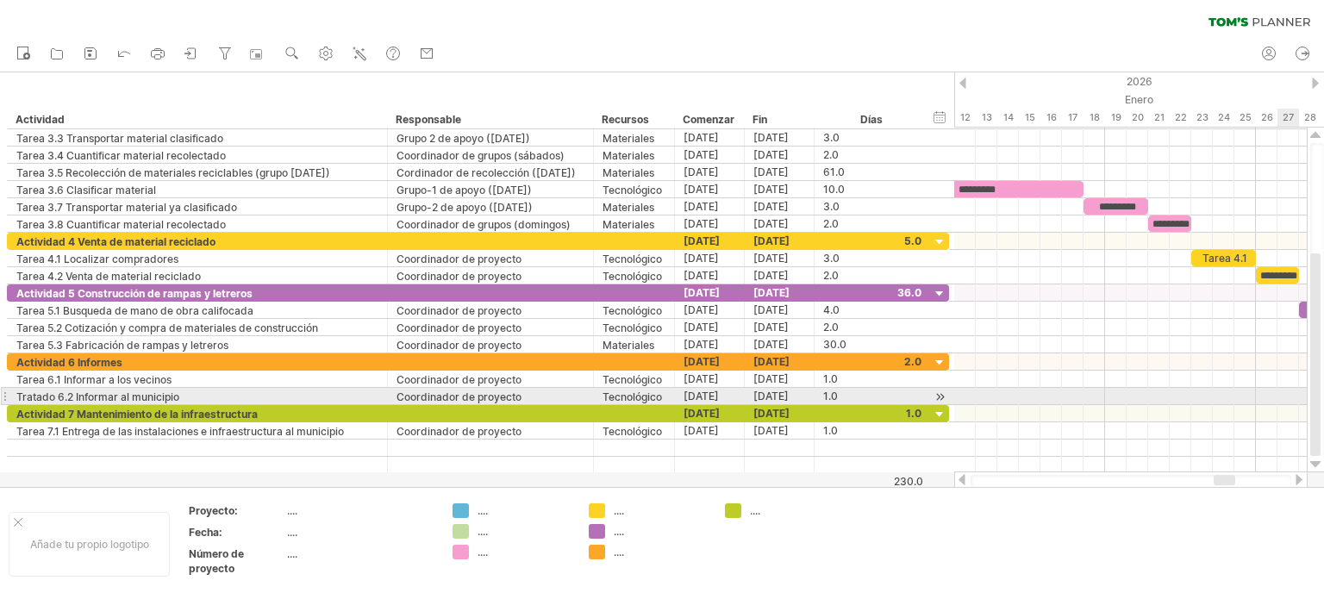
drag, startPoint x: 1323, startPoint y: 337, endPoint x: 1252, endPoint y: 455, distance: 137.6
click at [1323, 391] on div at bounding box center [1317, 299] width 14 height 313
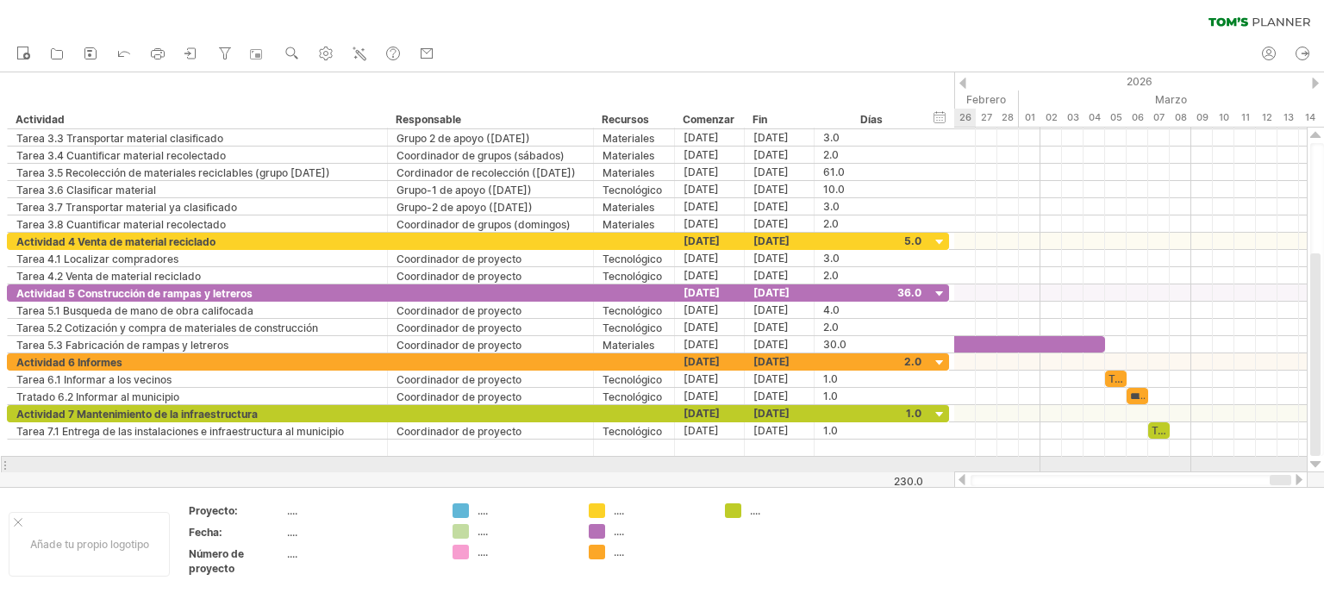
drag, startPoint x: 1256, startPoint y: 478, endPoint x: 1297, endPoint y: 471, distance: 41.1
click at [1297, 471] on div at bounding box center [1130, 479] width 353 height 17
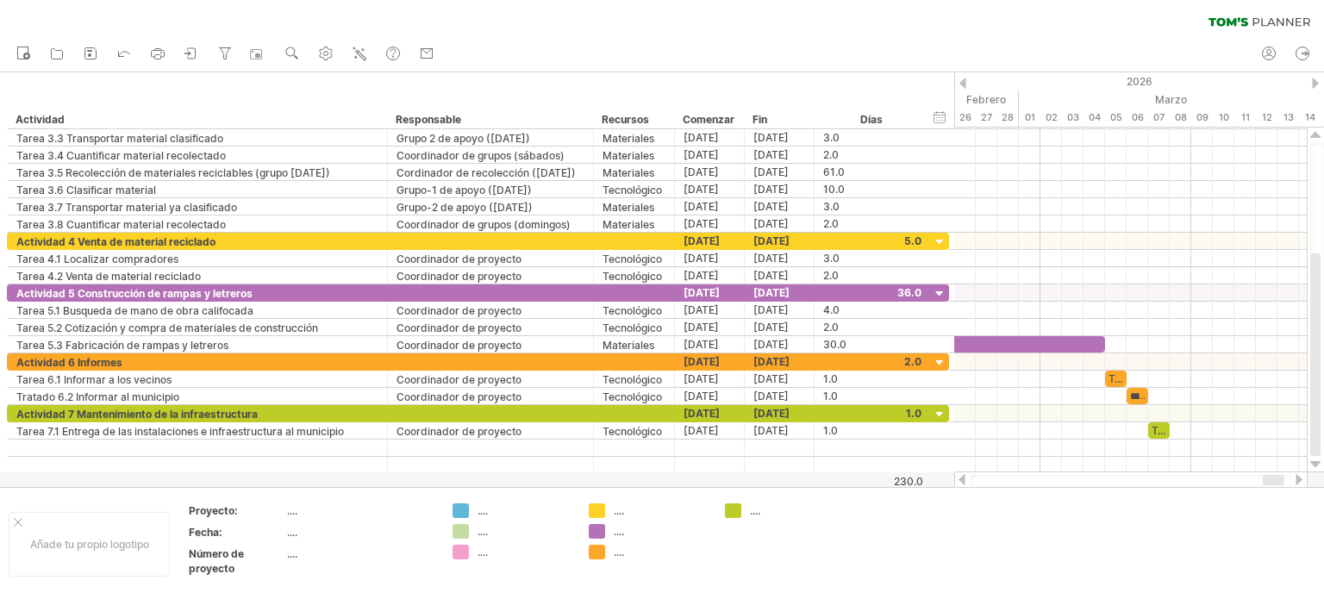
click at [713, 23] on div "borrar filtro volver a aplicar el filtro" at bounding box center [662, 18] width 1324 height 36
click at [190, 53] on icon at bounding box center [186, 53] width 5 height 4
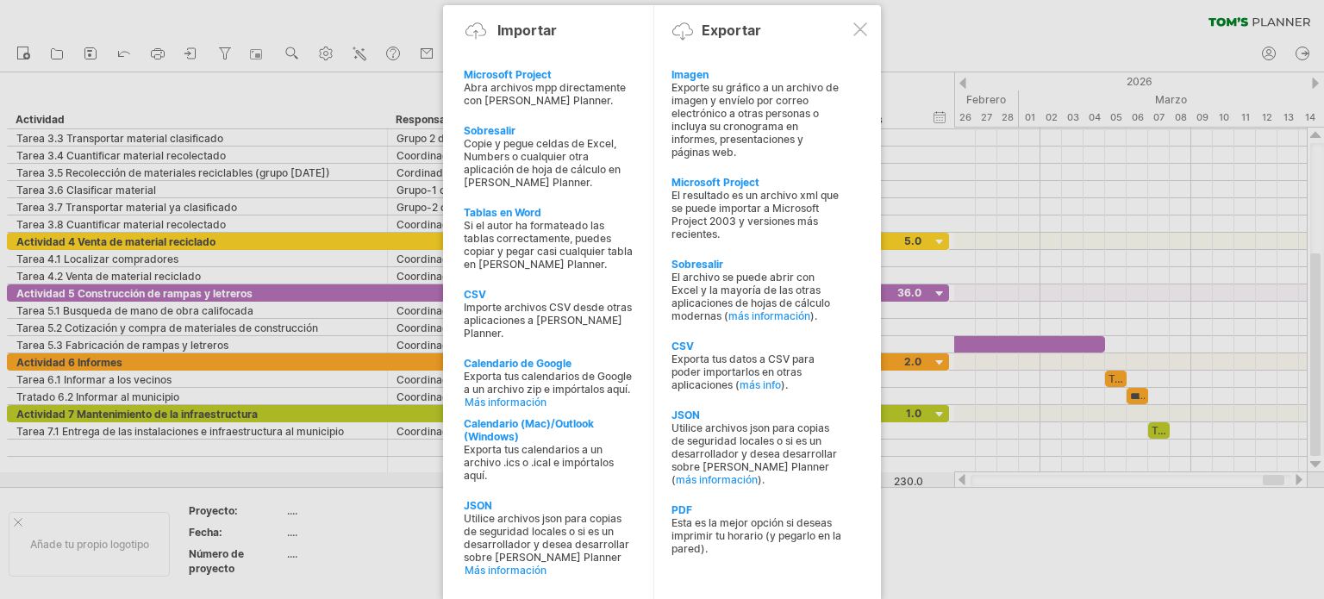
click at [271, 22] on div at bounding box center [662, 299] width 1324 height 599
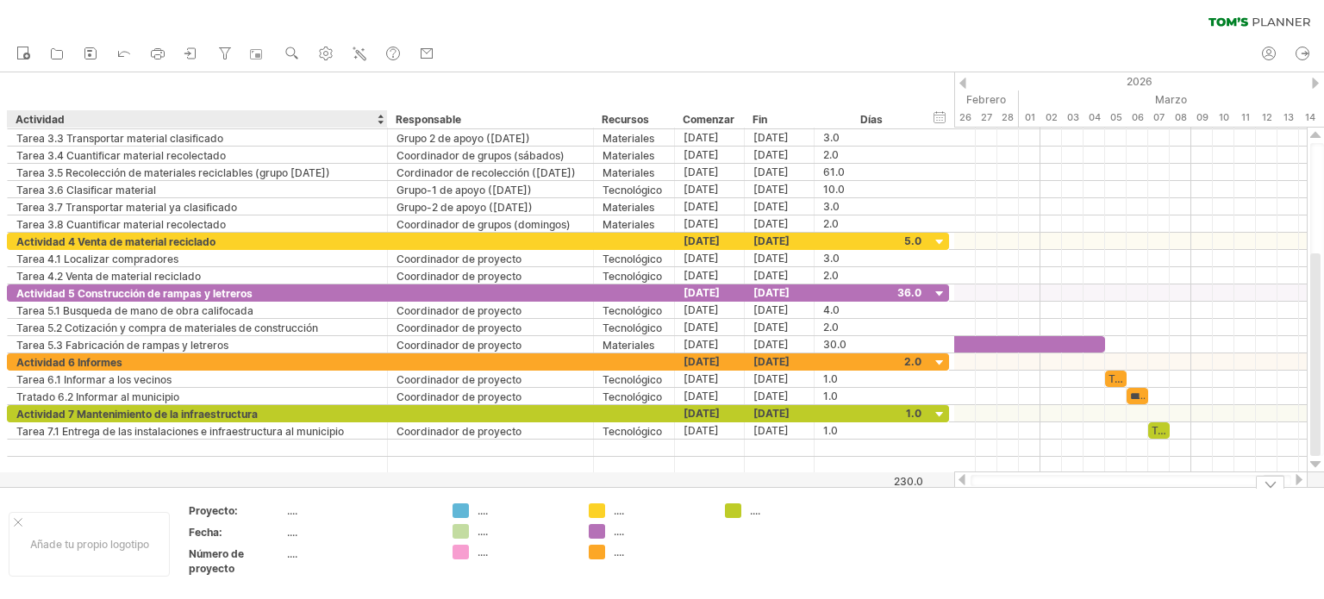
click at [288, 506] on font "...." at bounding box center [292, 510] width 10 height 13
drag, startPoint x: 289, startPoint y: 508, endPoint x: 296, endPoint y: 519, distance: 13.6
click at [290, 513] on font "...." at bounding box center [292, 510] width 10 height 13
click at [295, 511] on font "...." at bounding box center [292, 510] width 10 height 13
click at [348, 528] on font "añadir datos del proyecto" at bounding box center [372, 543] width 80 height 41
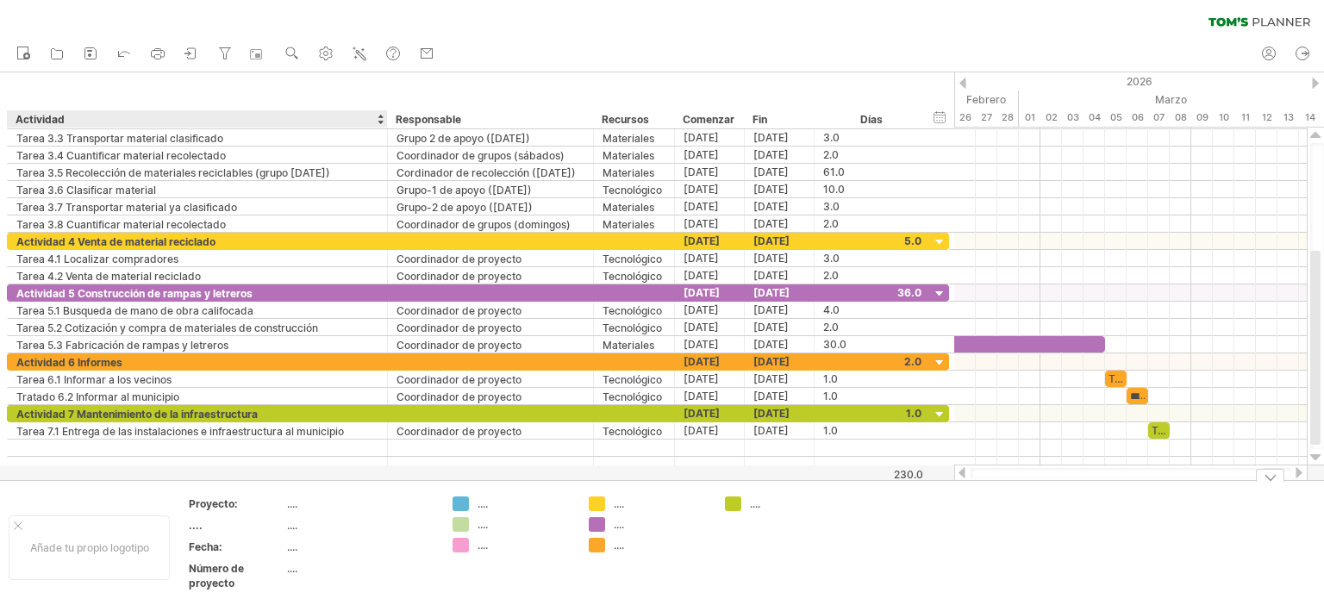
click at [281, 506] on div "Proyecto:" at bounding box center [236, 503] width 95 height 15
type input "**********"
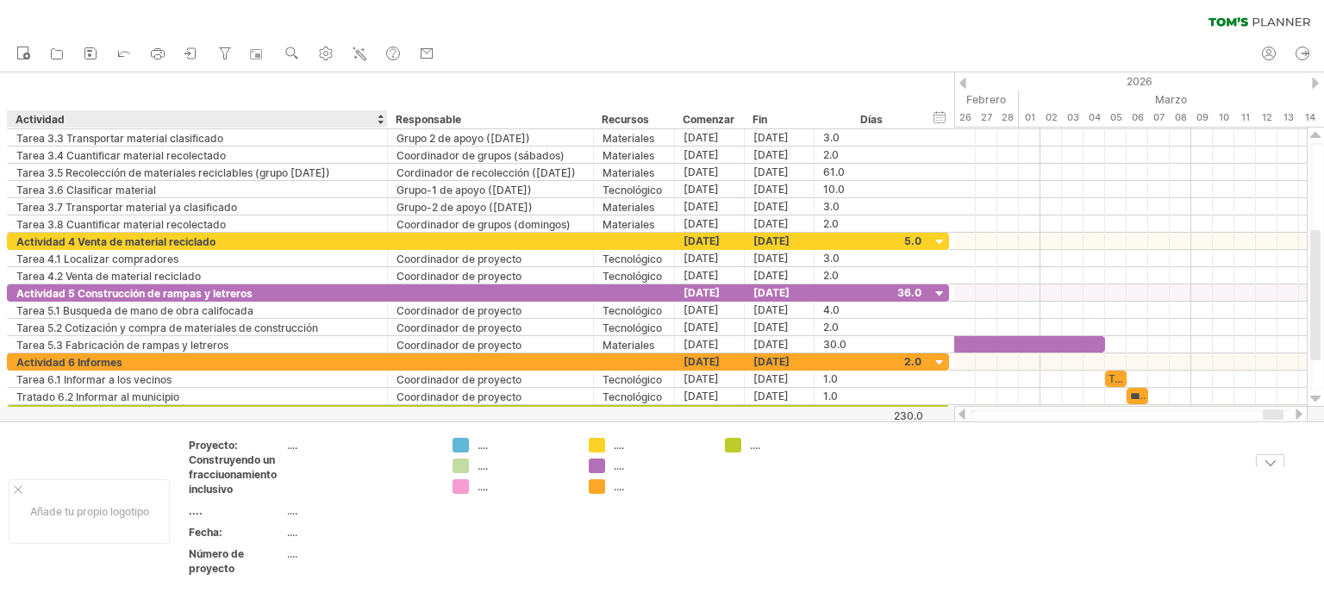
click at [245, 548] on tbody "Proyecto: Construyendo un fracciuonamiento inclusivo .... .... .... Fecha: ....…" at bounding box center [311, 510] width 245 height 143
click at [298, 550] on div "...." at bounding box center [359, 553] width 145 height 15
type input "**"
click at [496, 535] on td ".... .... ...." at bounding box center [512, 511] width 136 height 147
click at [21, 487] on div at bounding box center [18, 489] width 9 height 9
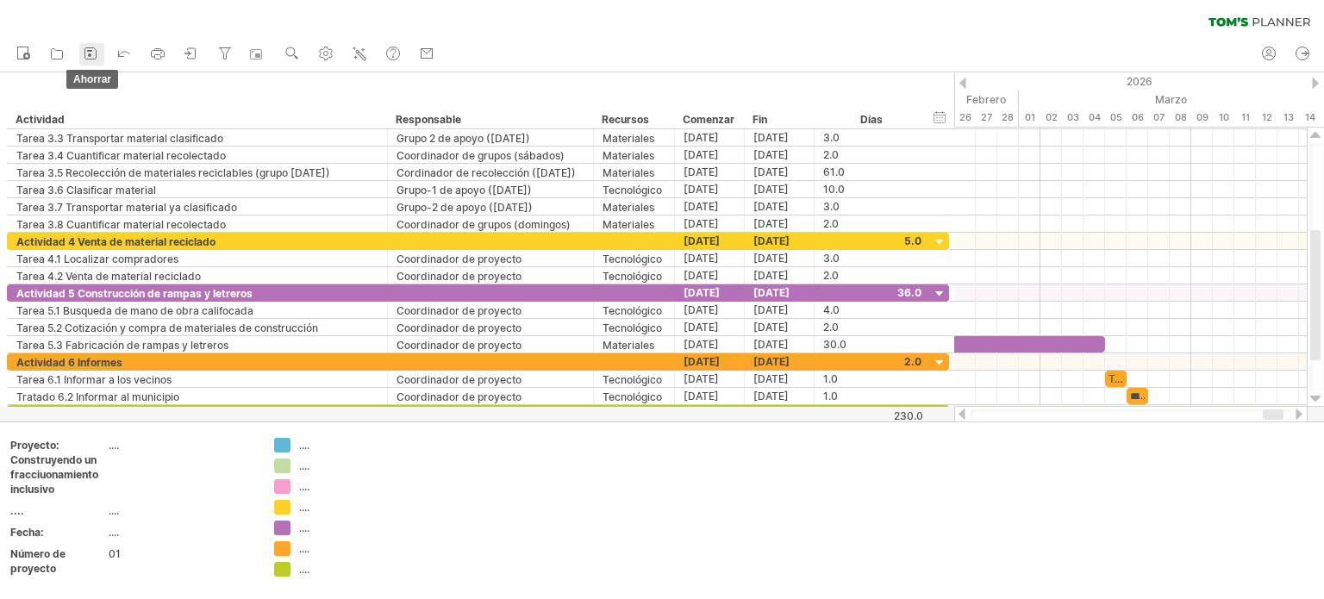
click at [82, 53] on icon at bounding box center [90, 53] width 17 height 17
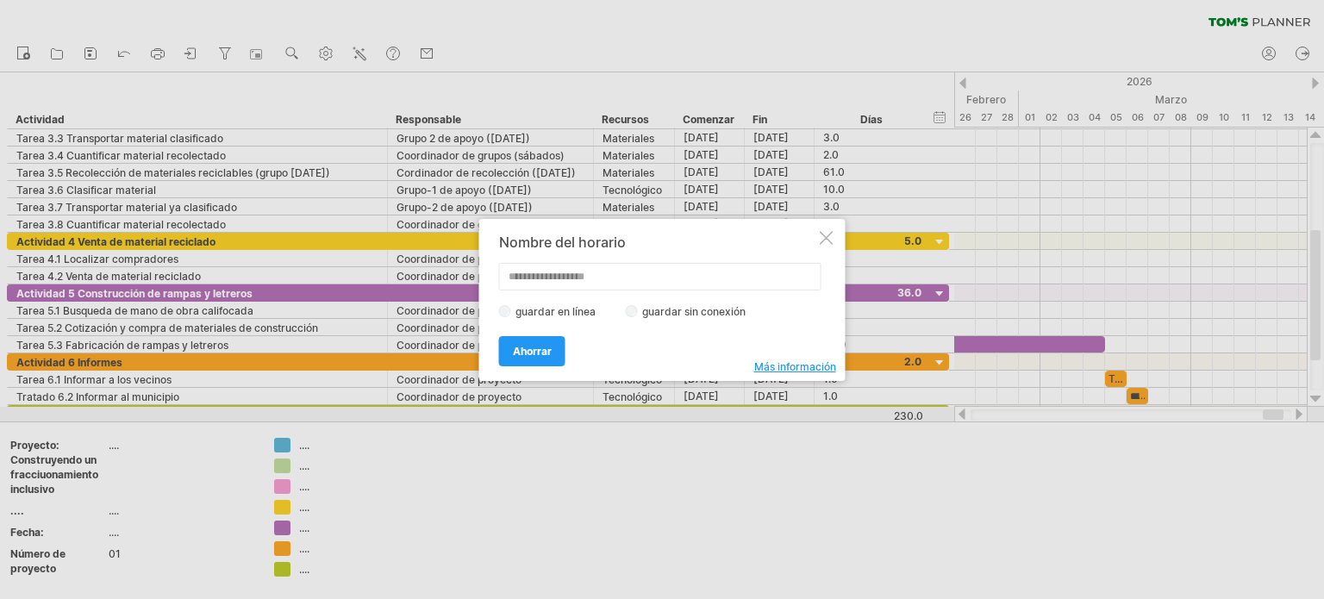
click at [824, 232] on div at bounding box center [827, 238] width 14 height 14
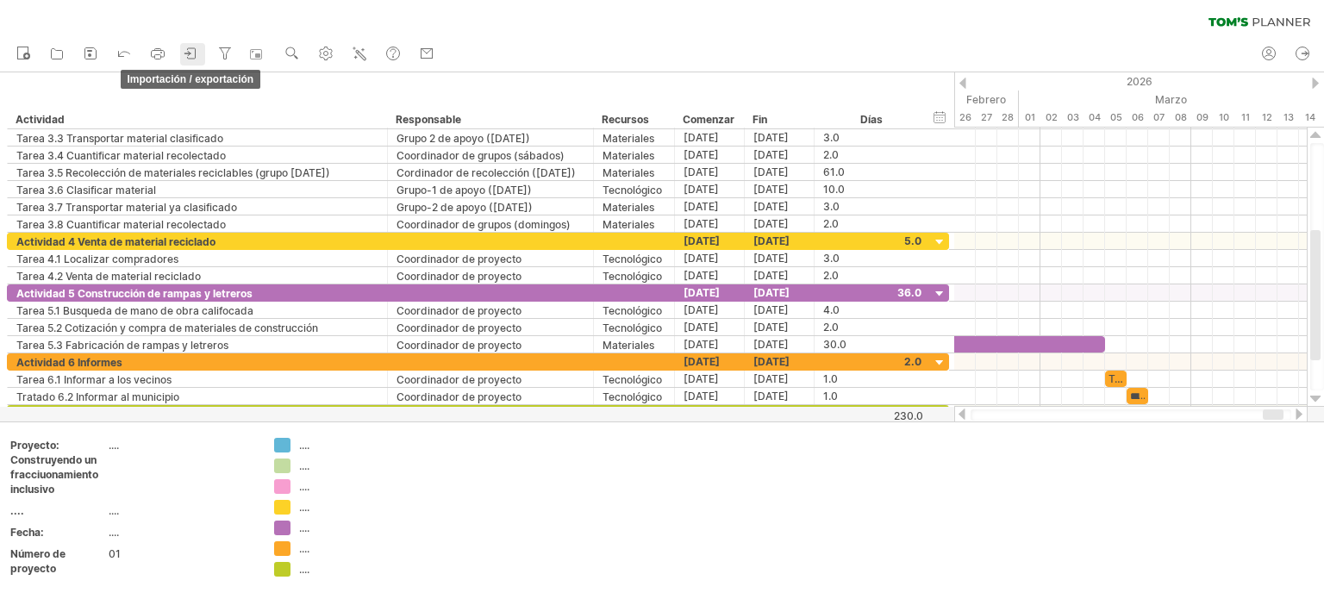
click at [189, 56] on icon at bounding box center [191, 53] width 17 height 17
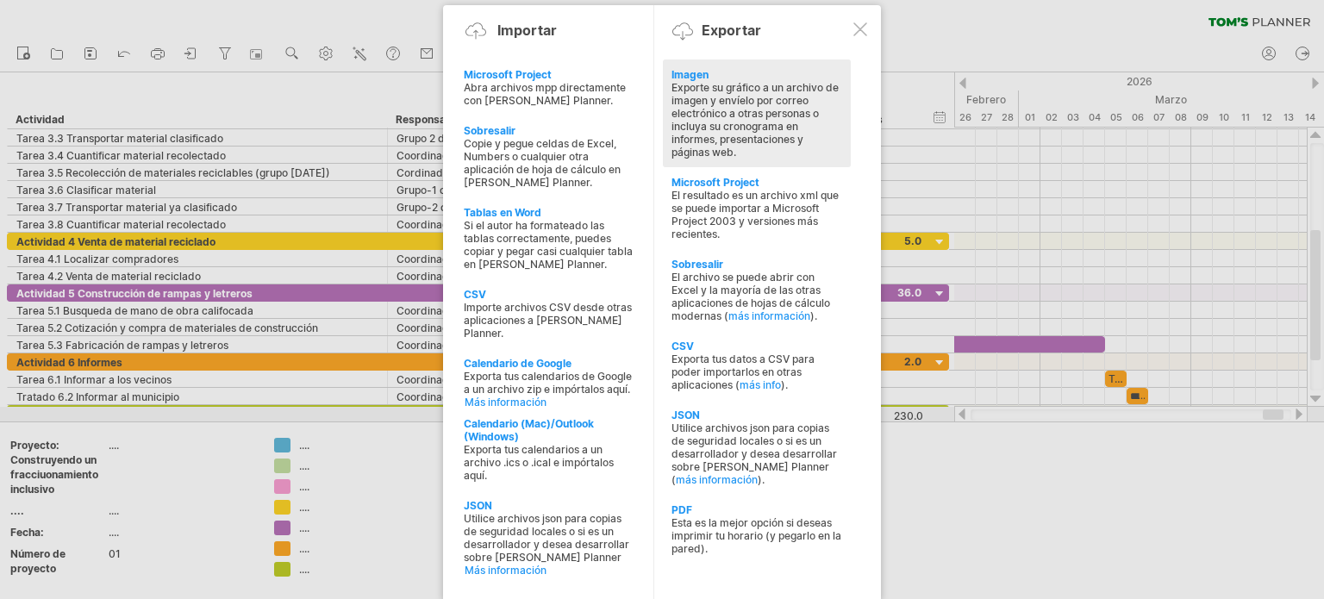
click at [737, 106] on font "Exporte su gráfico a un archivo de imagen y envíelo por correo electrónico a ot…" at bounding box center [754, 120] width 167 height 78
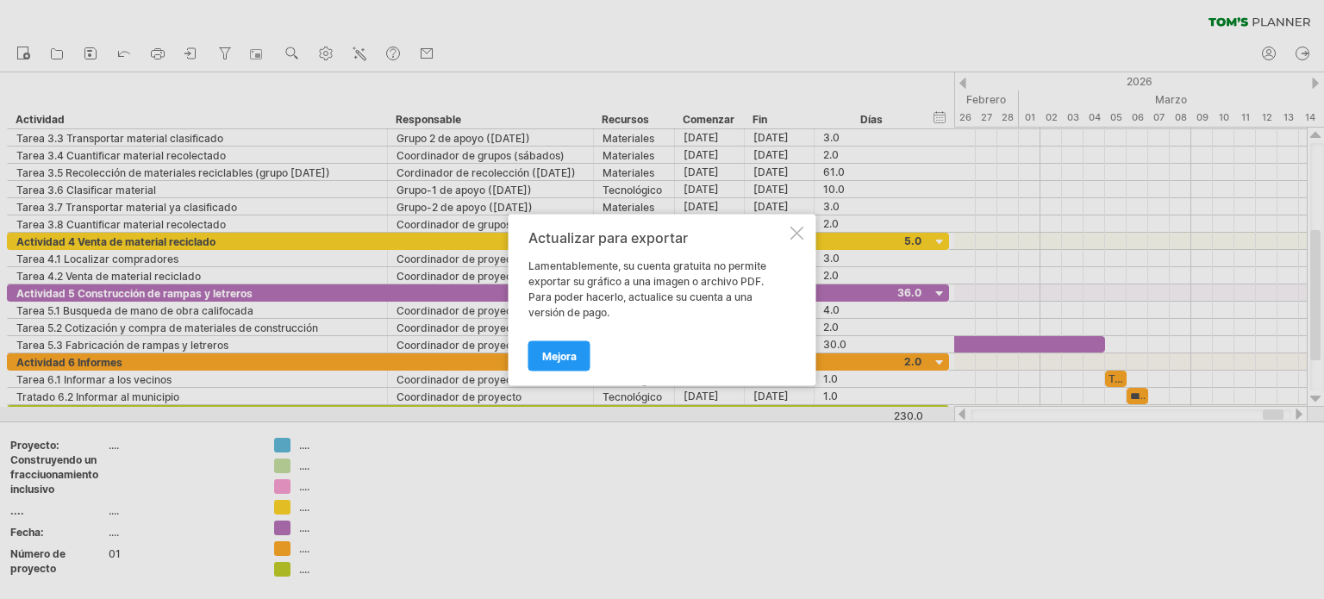
click at [804, 230] on div "Actualizar para exportar Lamentablemente, su cuenta gratuita no permite exporta…" at bounding box center [662, 299] width 308 height 171
click at [796, 230] on div at bounding box center [797, 233] width 14 height 14
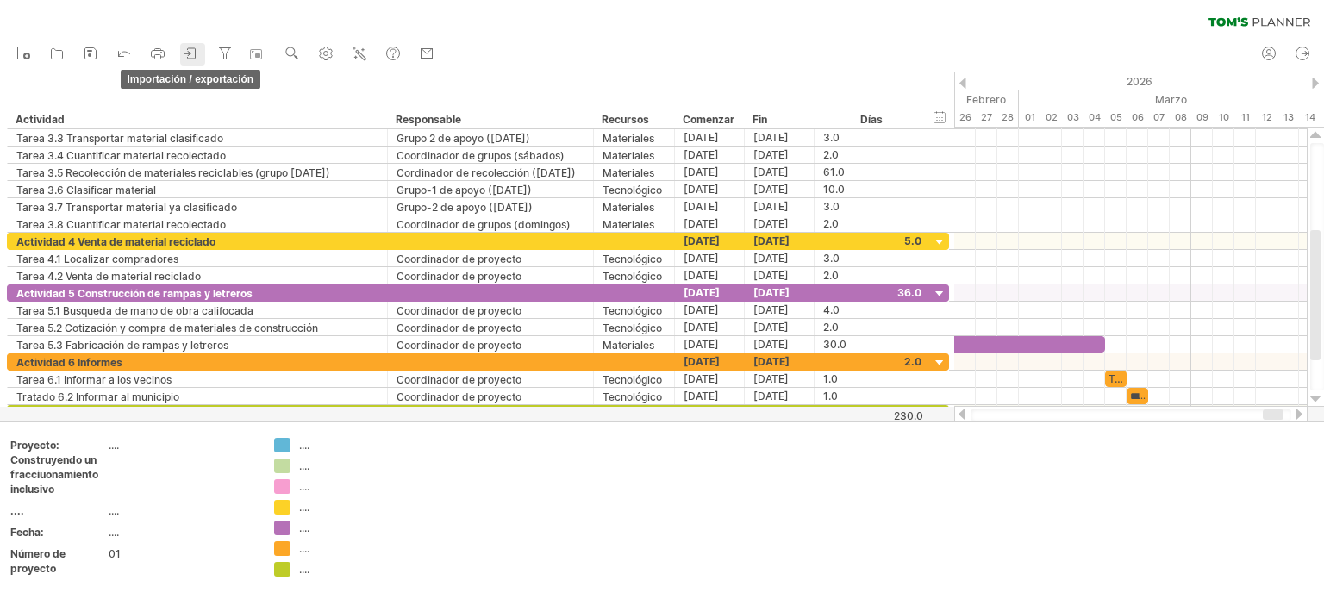
click at [194, 50] on icon at bounding box center [191, 53] width 17 height 17
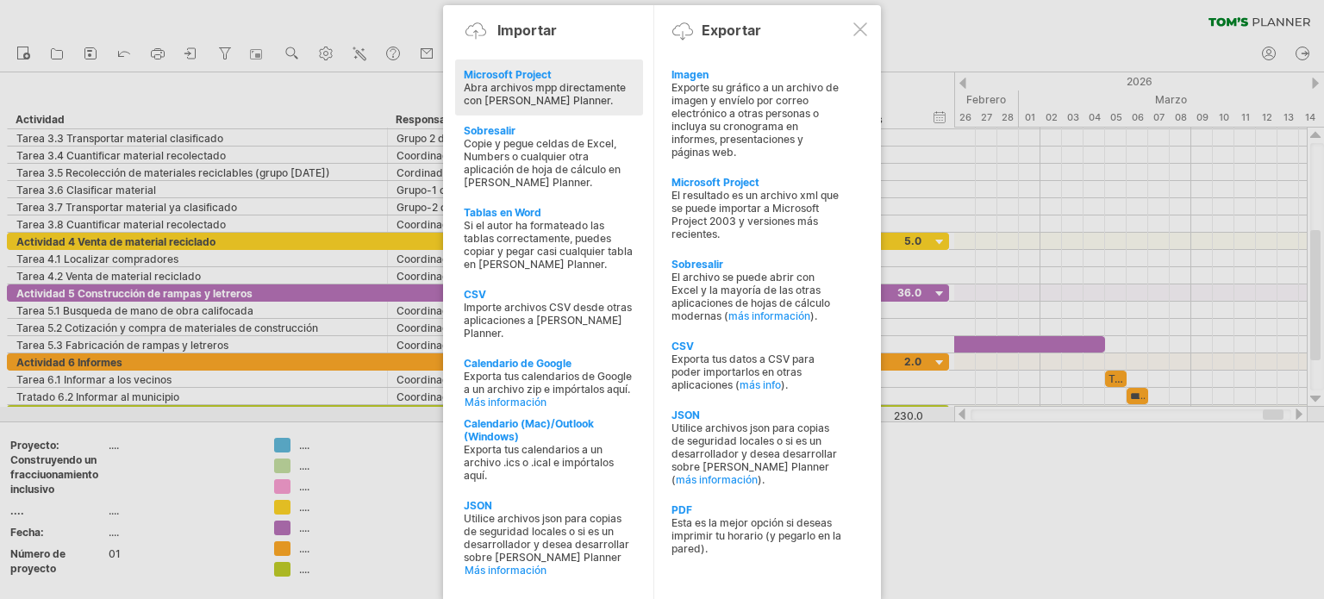
click at [1042, 472] on div at bounding box center [662, 299] width 1324 height 599
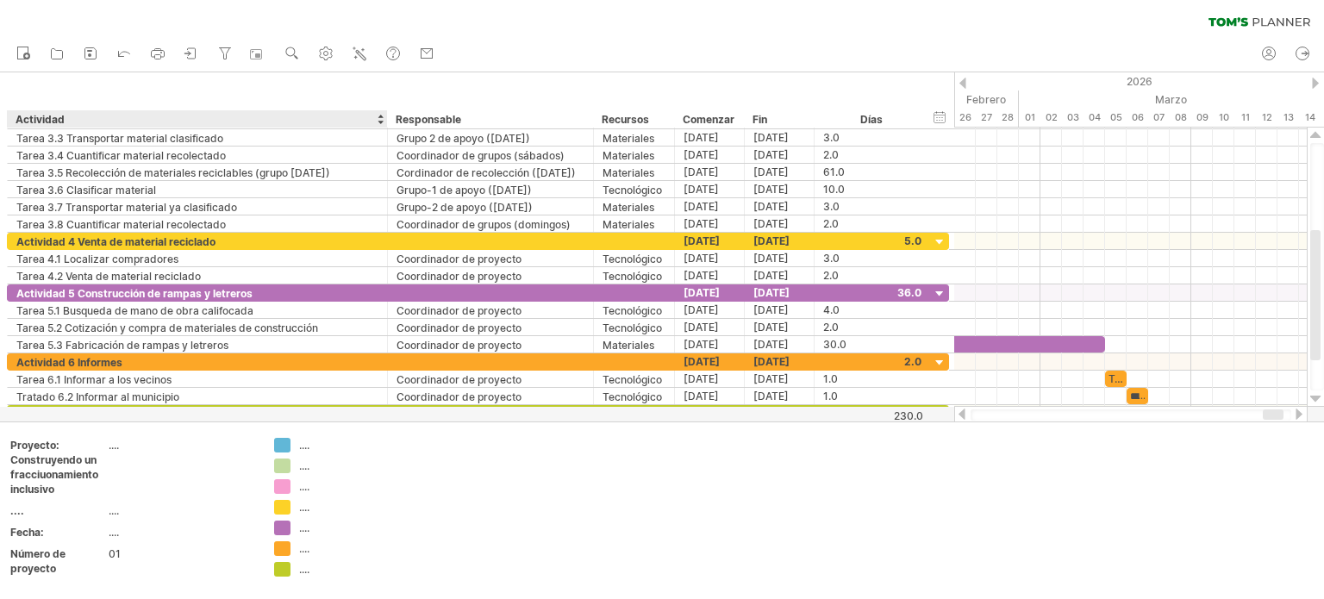
drag, startPoint x: 52, startPoint y: 114, endPoint x: 178, endPoint y: 126, distance: 127.3
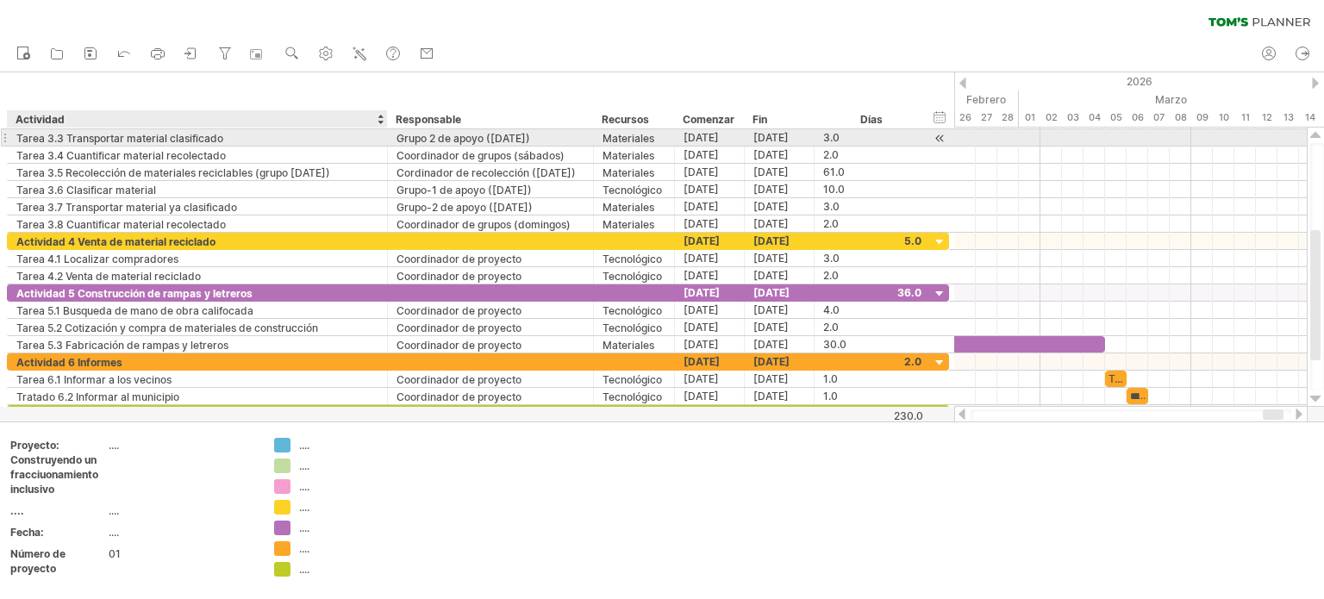
drag, startPoint x: 115, startPoint y: 120, endPoint x: 454, endPoint y: 132, distance: 339.8
click at [454, 132] on div "Intentando acceder a [DOMAIN_NAME] Conectado de nuevo... 0% borrar filtro" at bounding box center [662, 299] width 1324 height 599
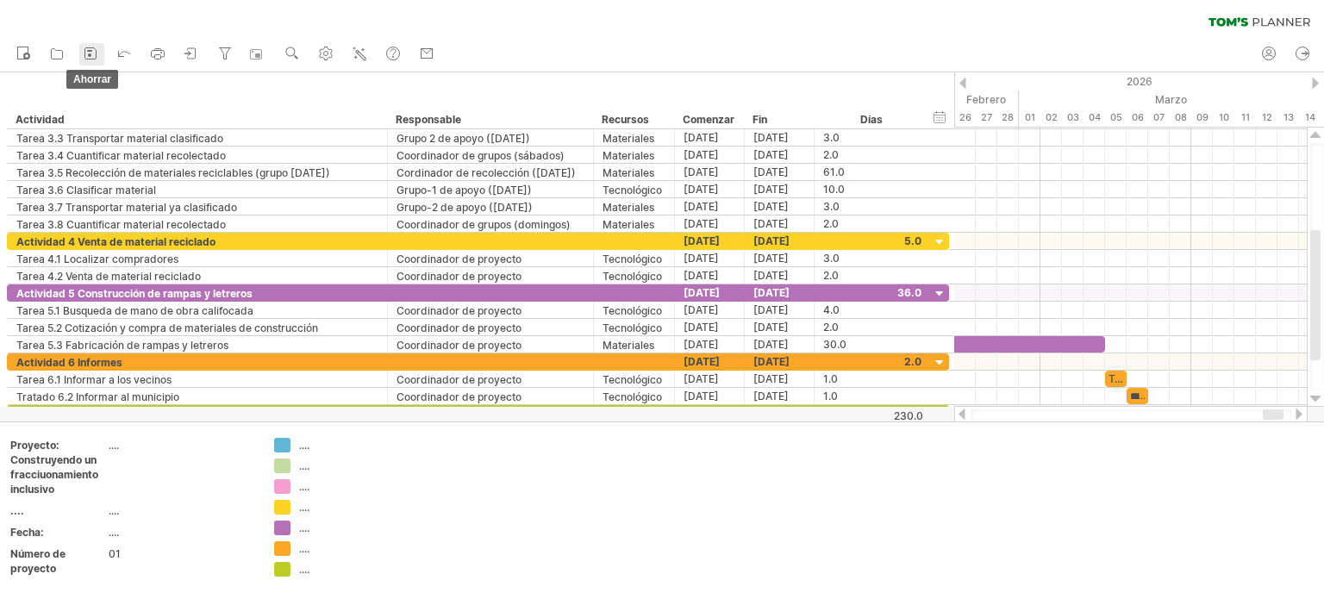
click at [86, 47] on icon at bounding box center [90, 53] width 17 height 17
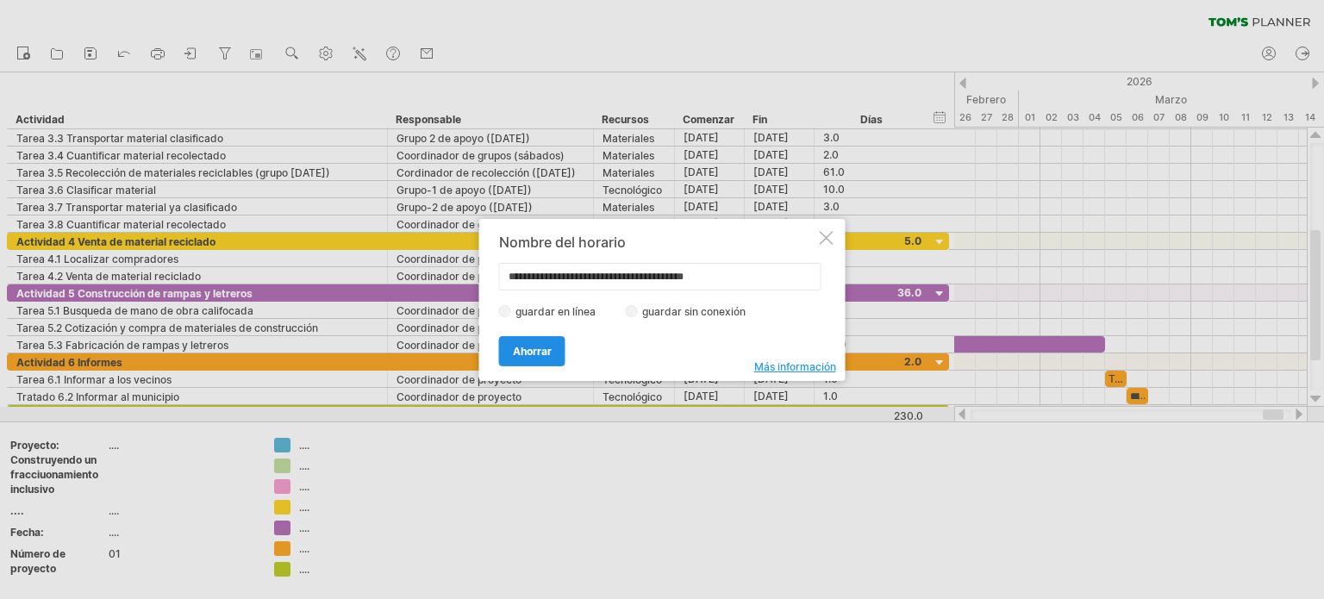
type input "**********"
click at [529, 345] on font "Ahorrar" at bounding box center [532, 351] width 39 height 13
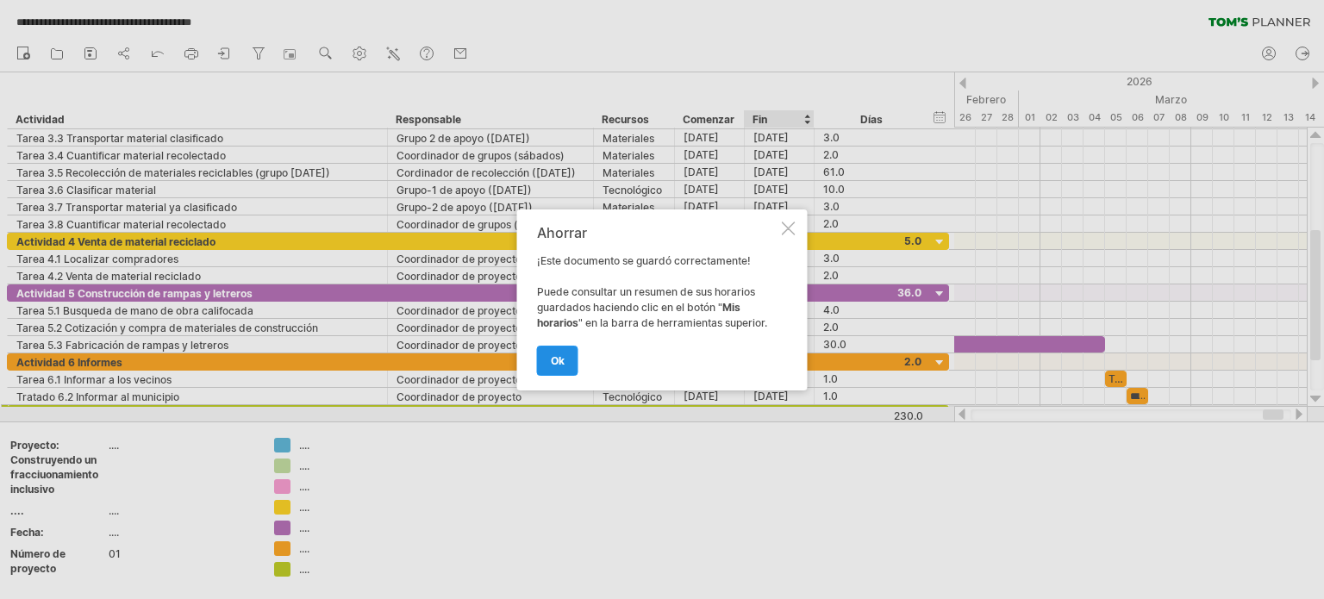
click at [564, 356] on font "OK" at bounding box center [558, 360] width 14 height 13
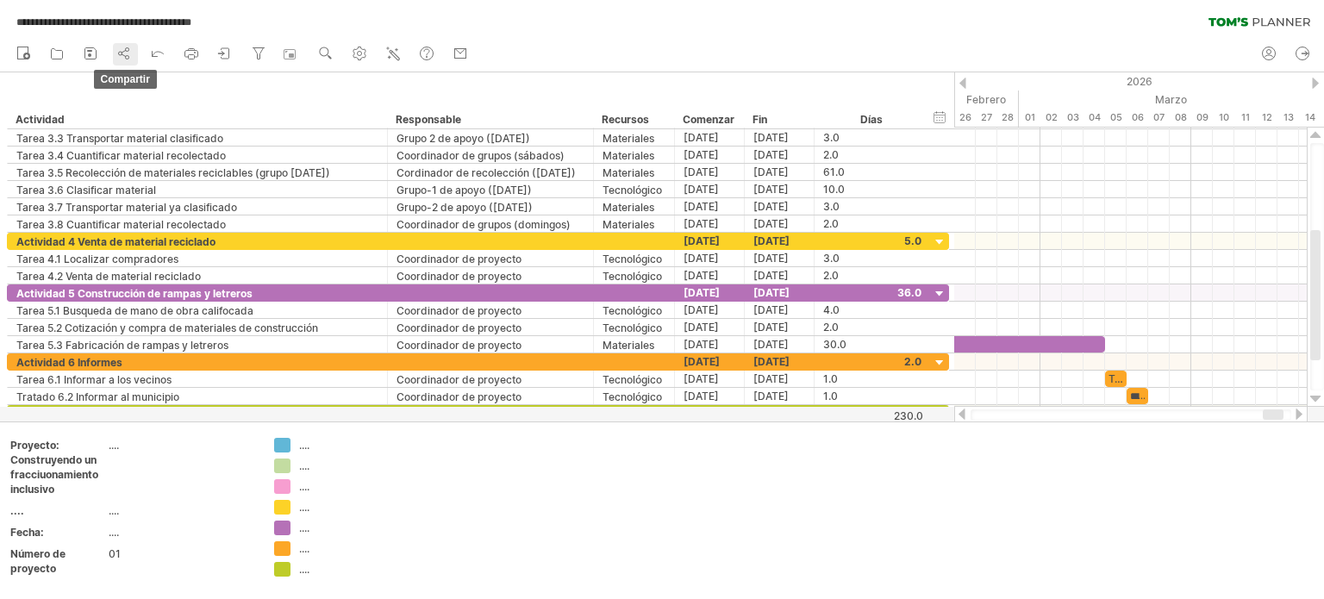
click at [124, 52] on icon at bounding box center [123, 53] width 17 height 17
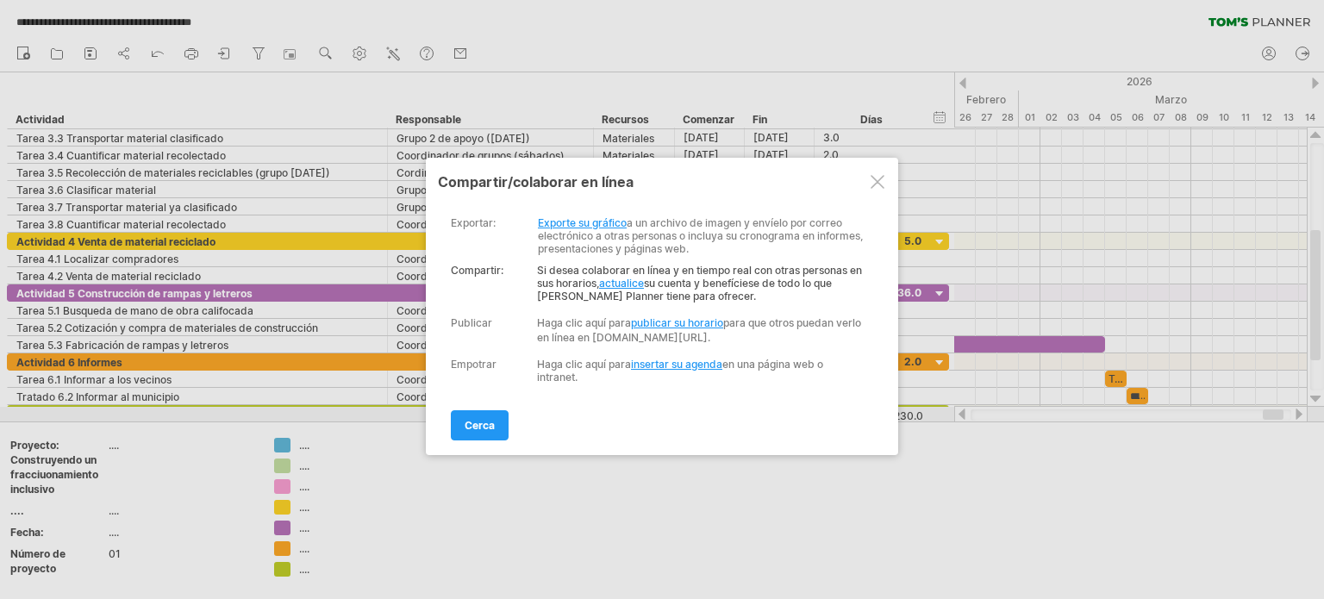
click at [670, 321] on font "publicar su horario" at bounding box center [677, 322] width 92 height 13
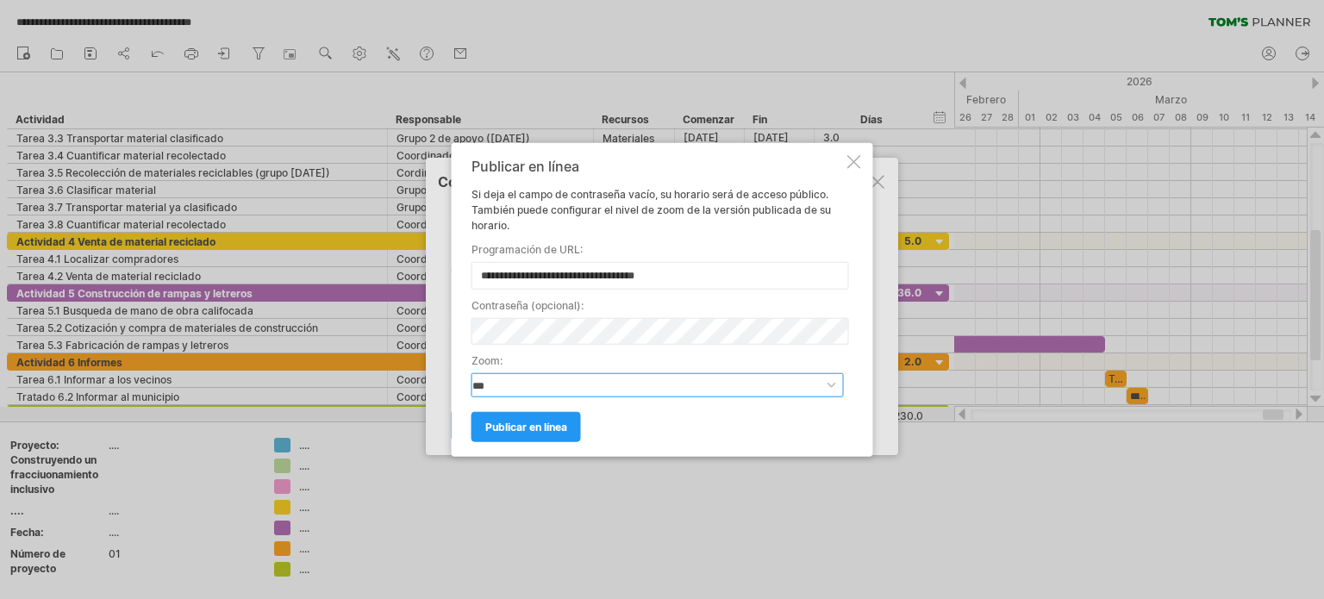
click at [826, 383] on select "**********" at bounding box center [657, 385] width 372 height 24
select select "*"
click at [471, 373] on select "**********" at bounding box center [657, 385] width 372 height 24
click at [548, 424] on font "publicar en línea" at bounding box center [526, 427] width 82 height 13
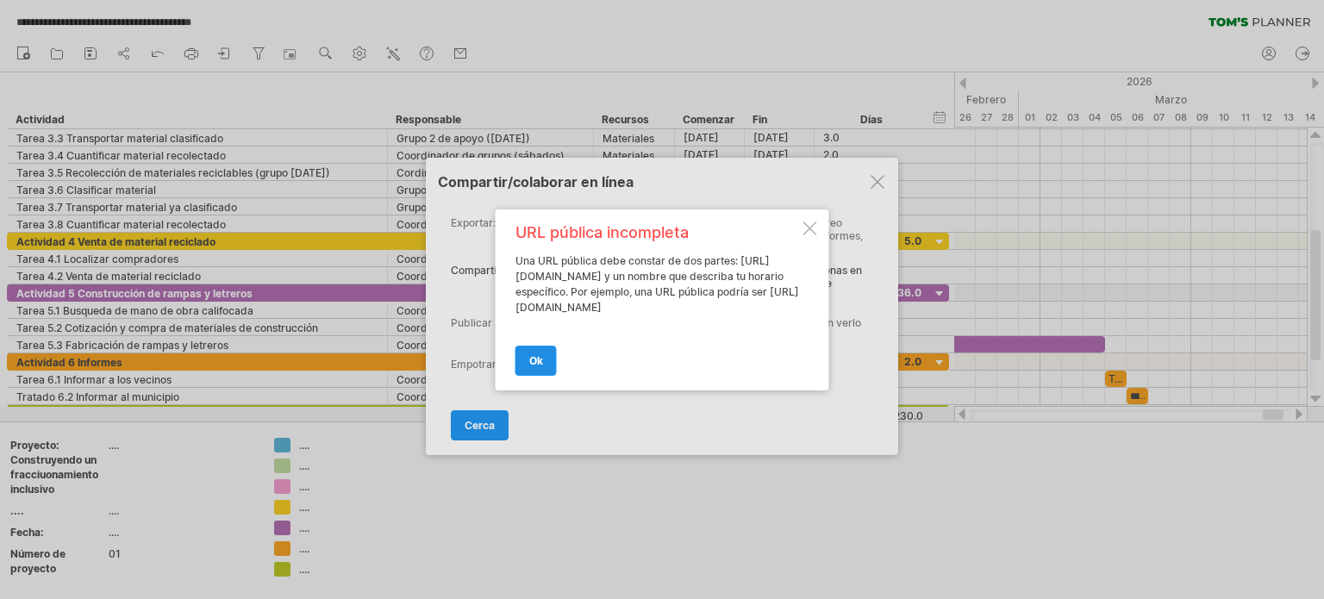
click at [539, 362] on font "OK" at bounding box center [536, 360] width 14 height 13
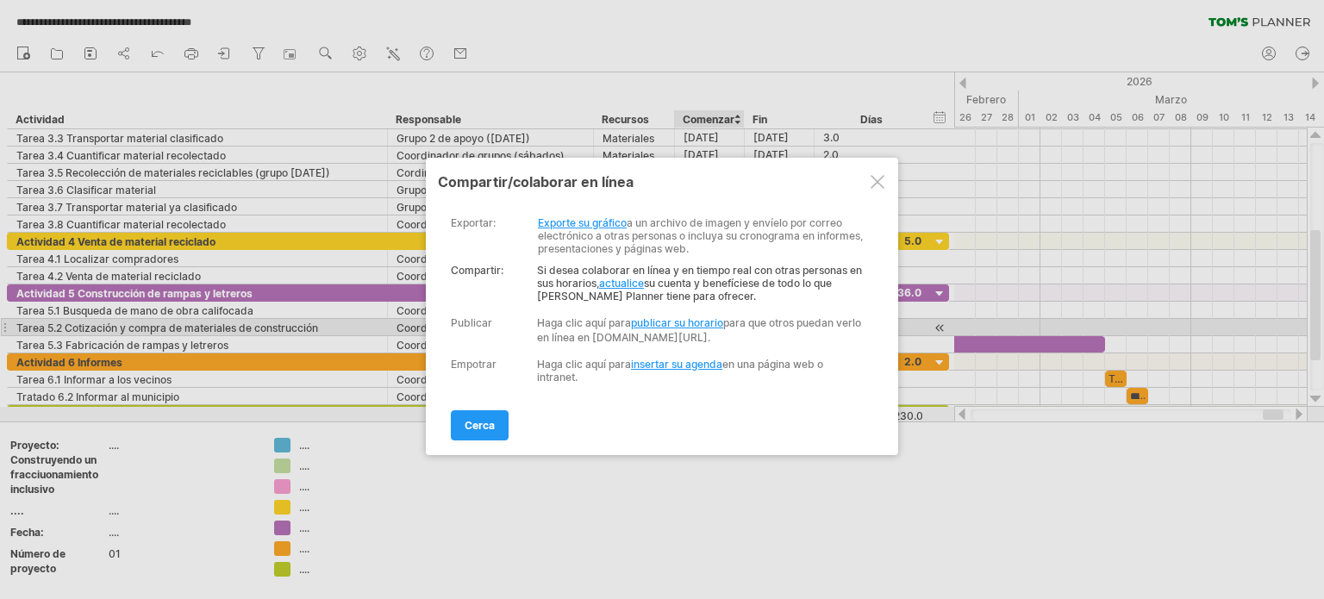
click at [681, 325] on font "publicar su horario" at bounding box center [677, 322] width 92 height 13
select select "*"
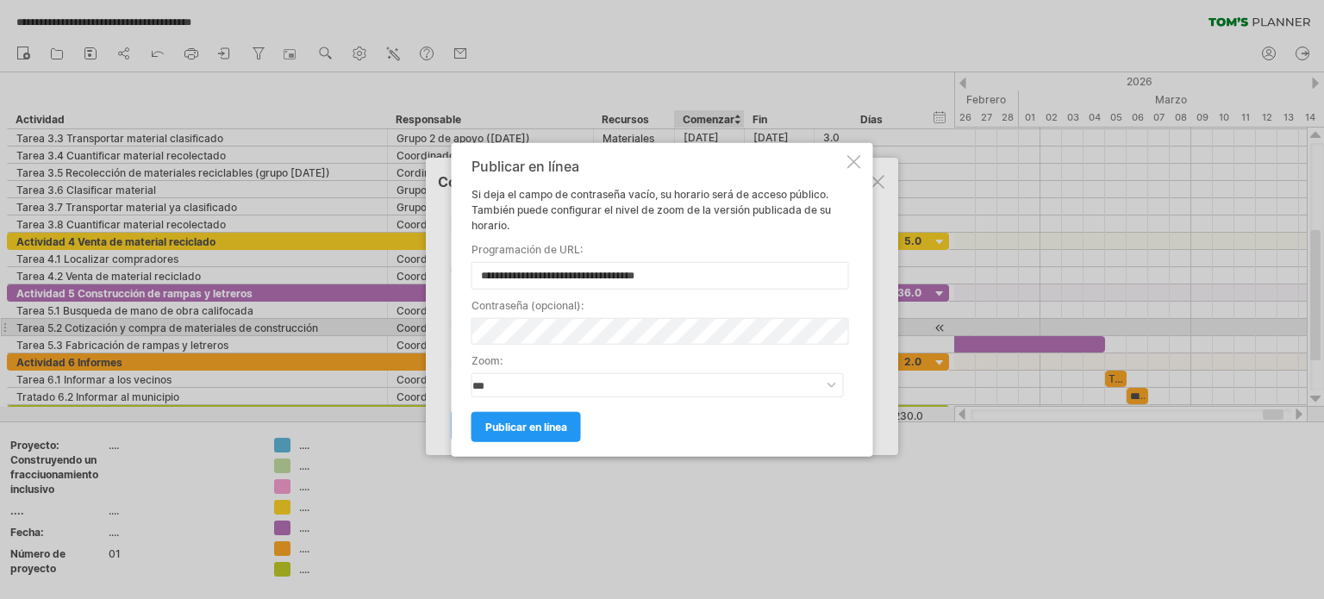
drag, startPoint x: 679, startPoint y: 273, endPoint x: 471, endPoint y: 272, distance: 207.7
click at [471, 272] on input "**********" at bounding box center [659, 275] width 377 height 28
click at [851, 159] on div at bounding box center [854, 161] width 14 height 14
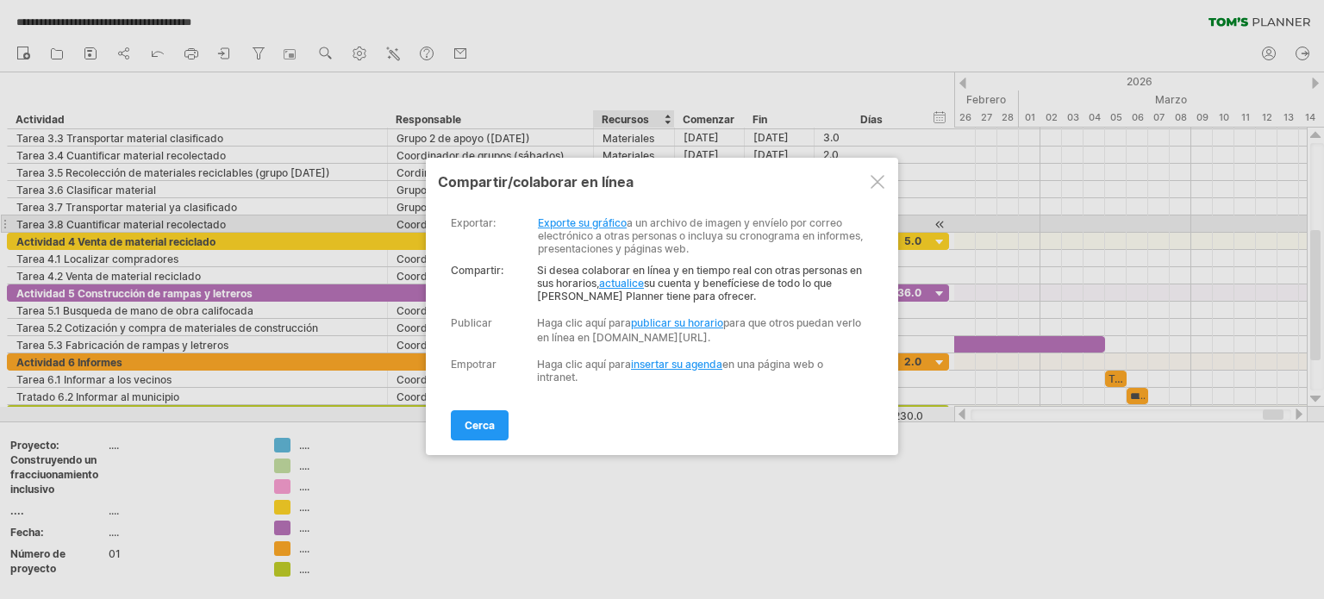
click at [601, 220] on font "Exporte su gráfico" at bounding box center [582, 222] width 89 height 13
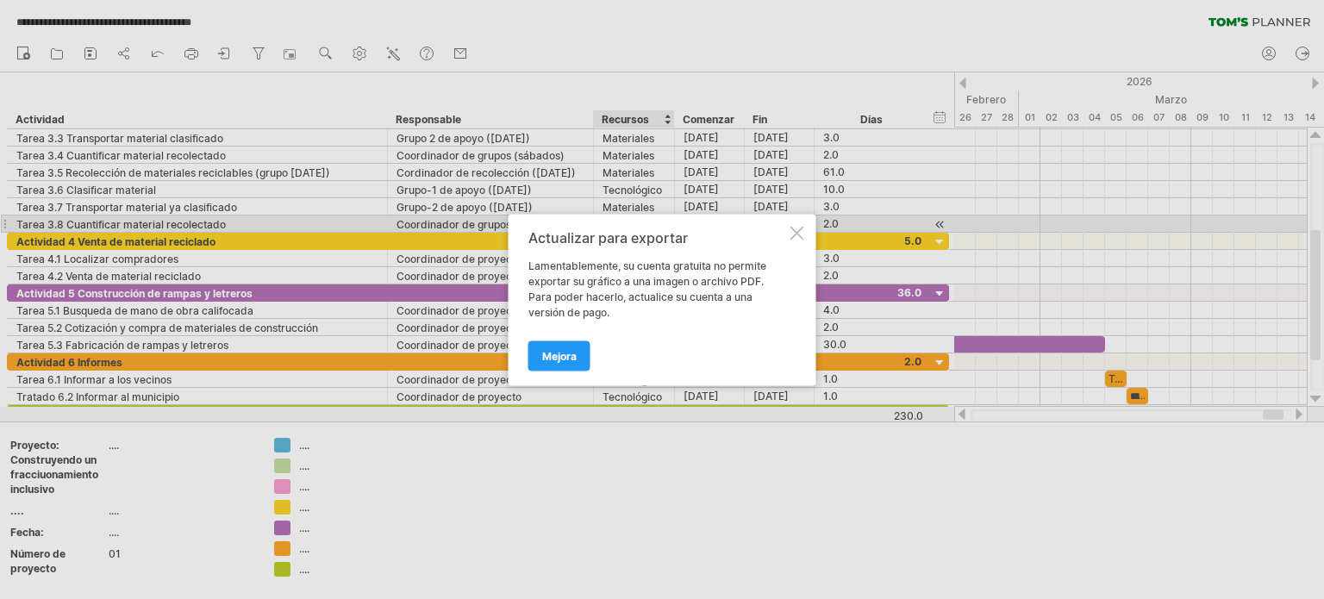
click at [797, 227] on div at bounding box center [797, 233] width 14 height 14
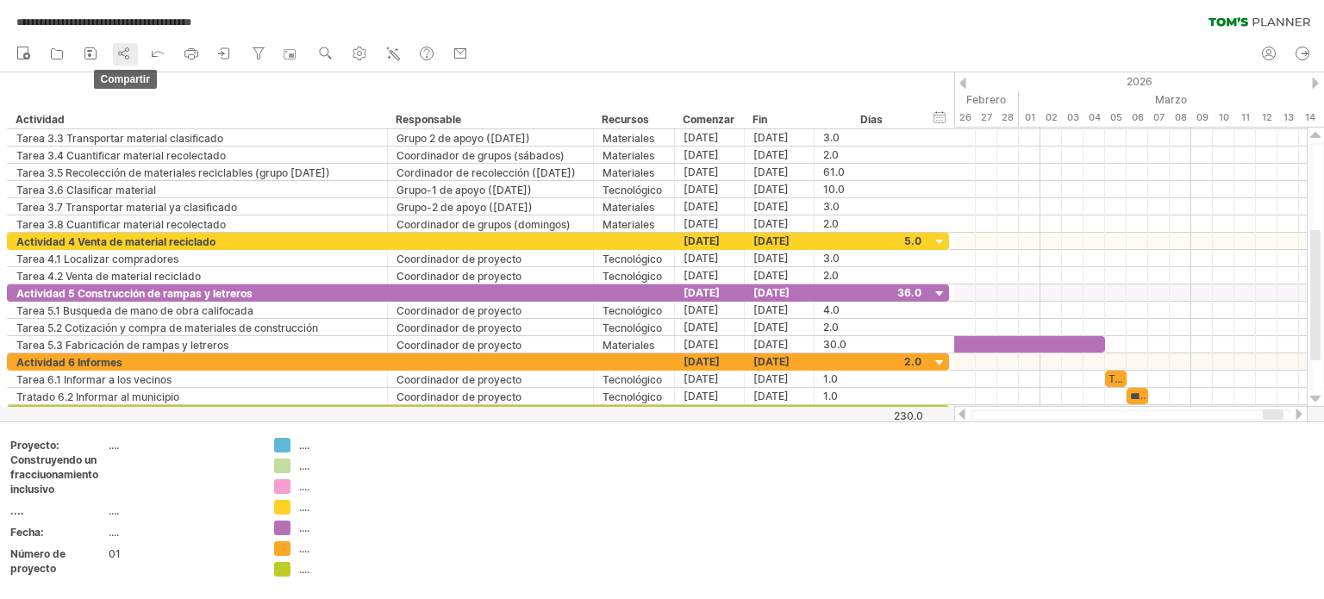
click at [120, 50] on icon at bounding box center [123, 53] width 17 height 17
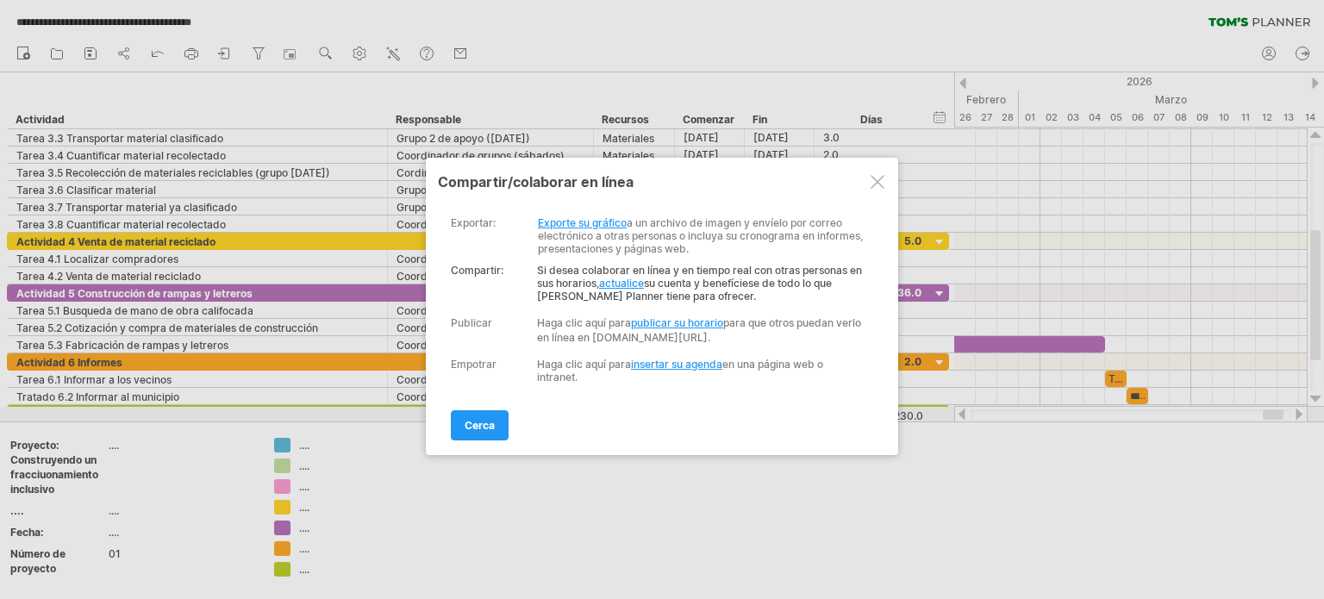
click at [668, 371] on font "insertar su agenda" at bounding box center [676, 364] width 91 height 13
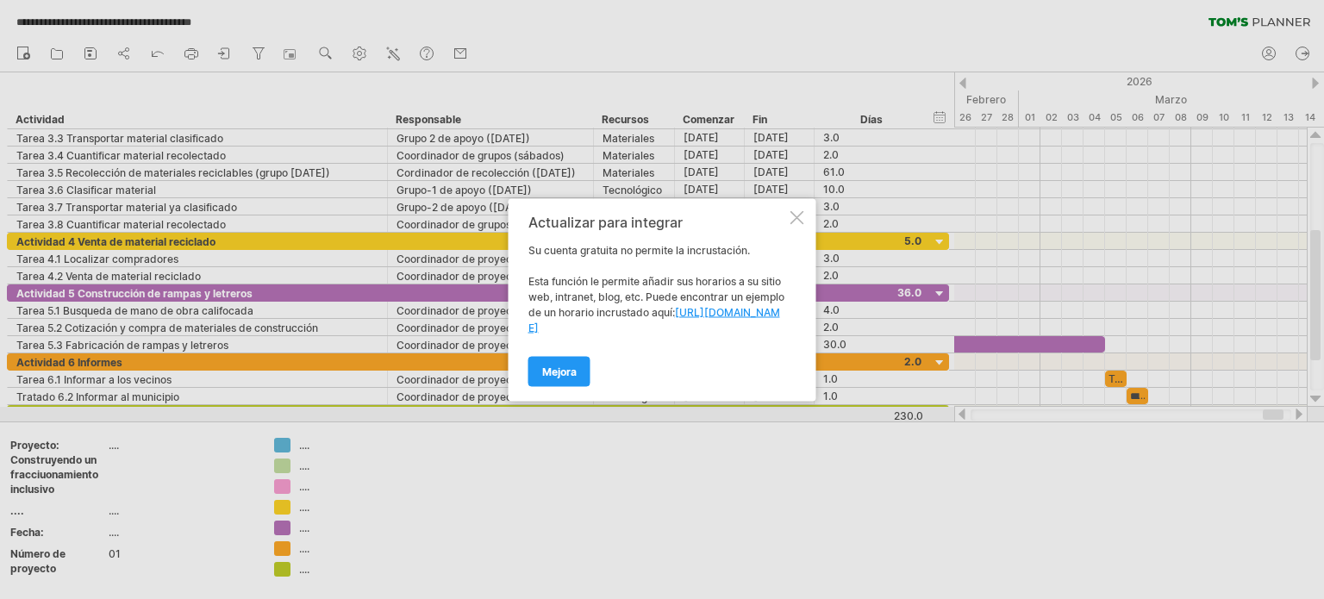
click at [712, 308] on font "http://plan.tomsplanner.com/page/embedexample" at bounding box center [654, 319] width 252 height 28
click at [800, 214] on div at bounding box center [797, 217] width 14 height 14
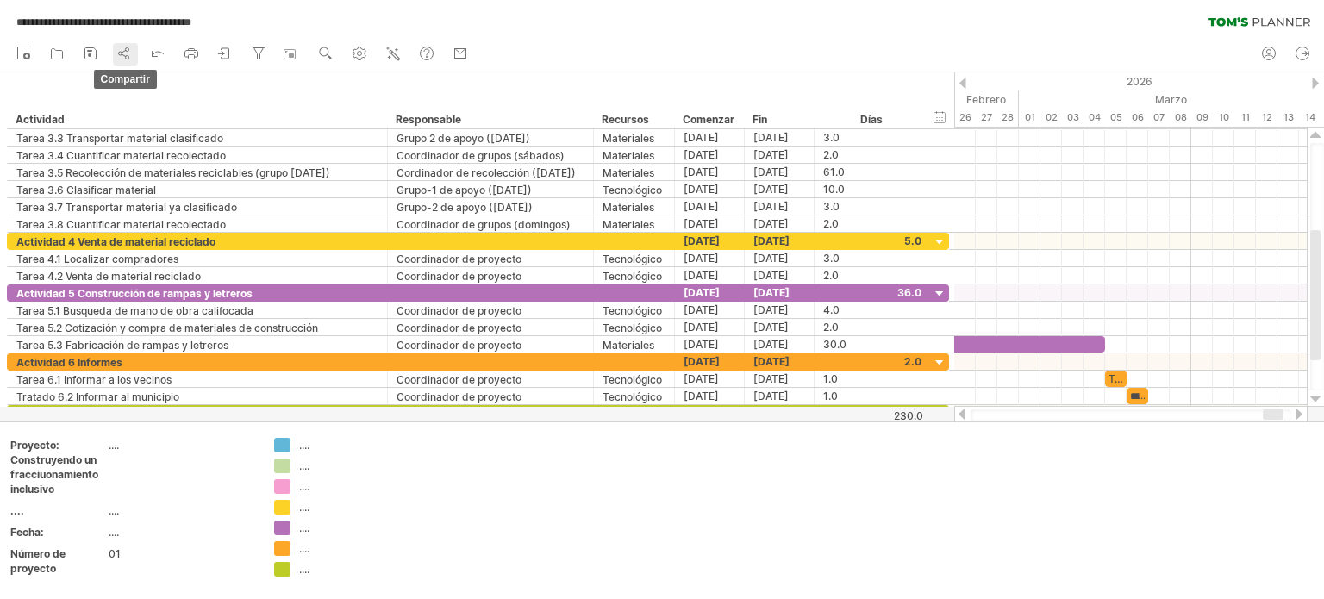
click at [129, 45] on icon at bounding box center [123, 53] width 17 height 17
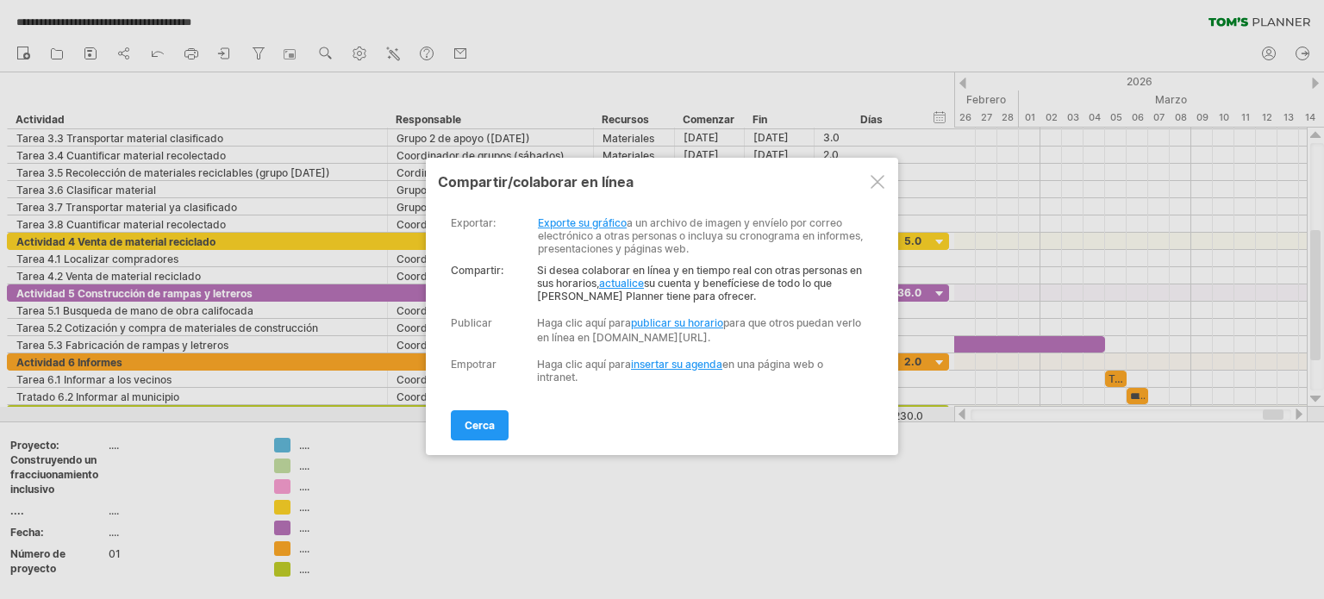
click at [576, 221] on font "Exporte su gráfico" at bounding box center [582, 222] width 89 height 13
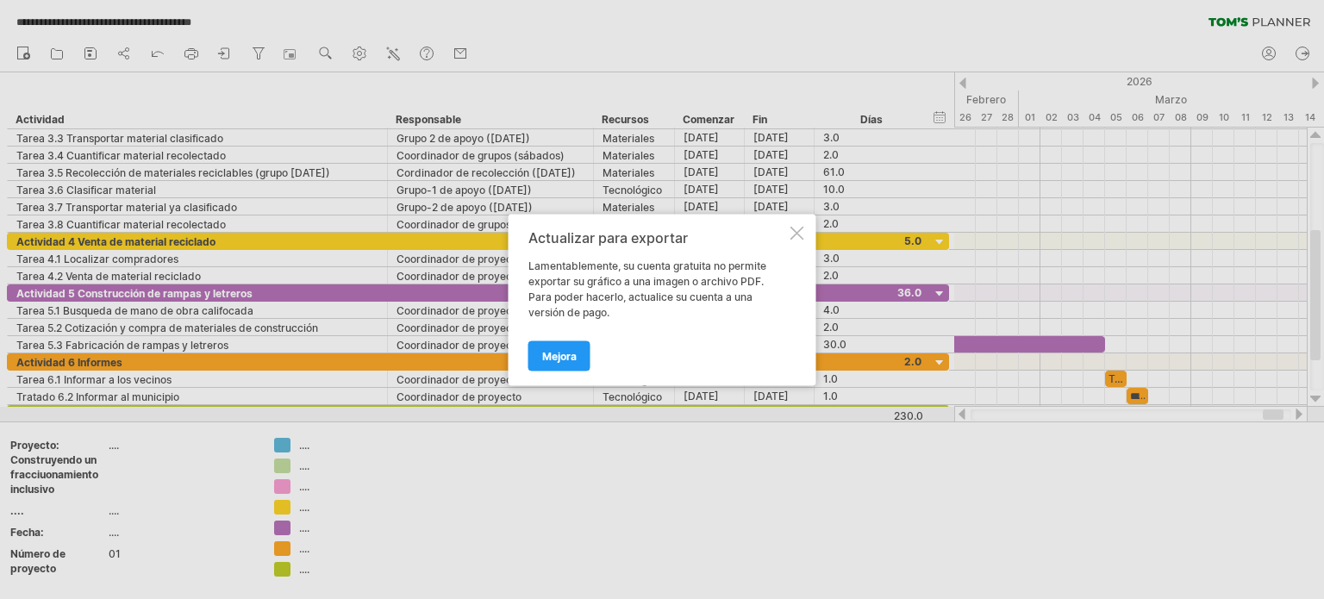
click at [797, 234] on div at bounding box center [797, 233] width 14 height 14
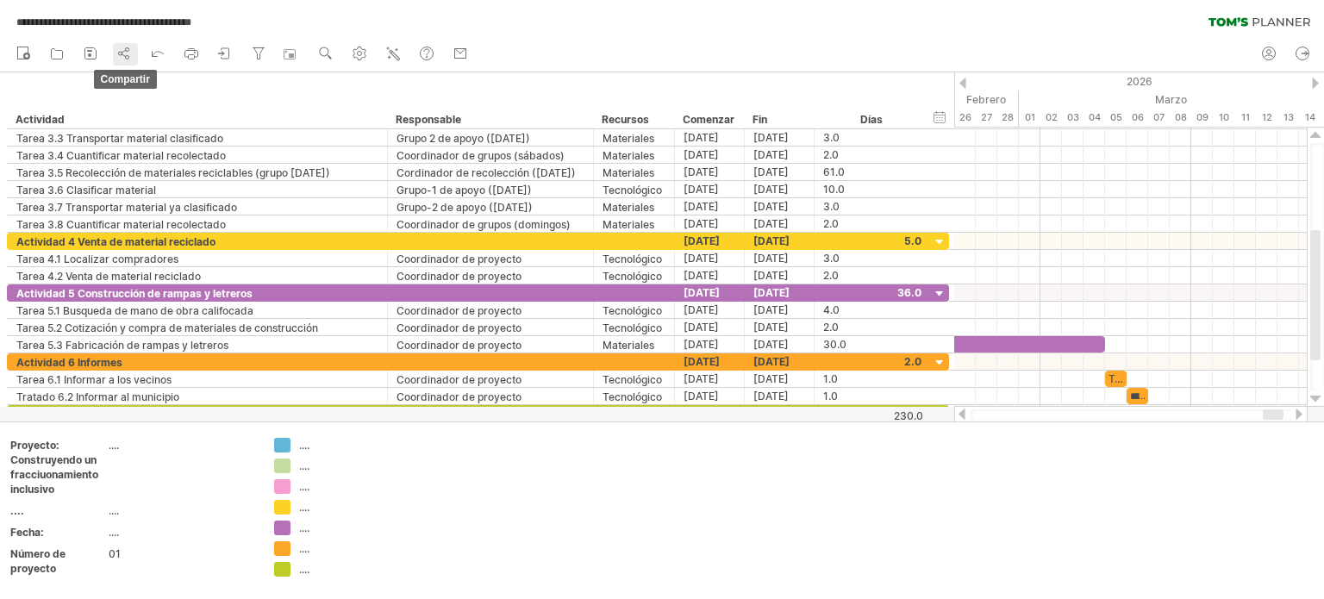
click at [126, 48] on circle at bounding box center [127, 49] width 3 height 3
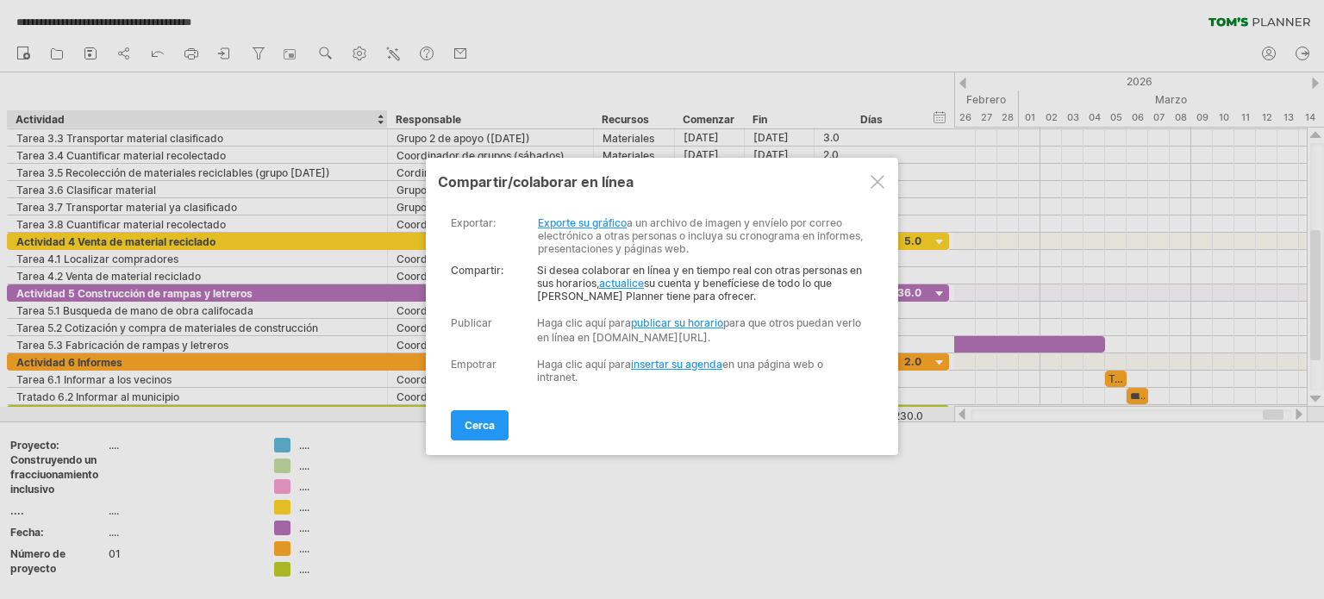
click at [742, 502] on div at bounding box center [662, 299] width 1324 height 599
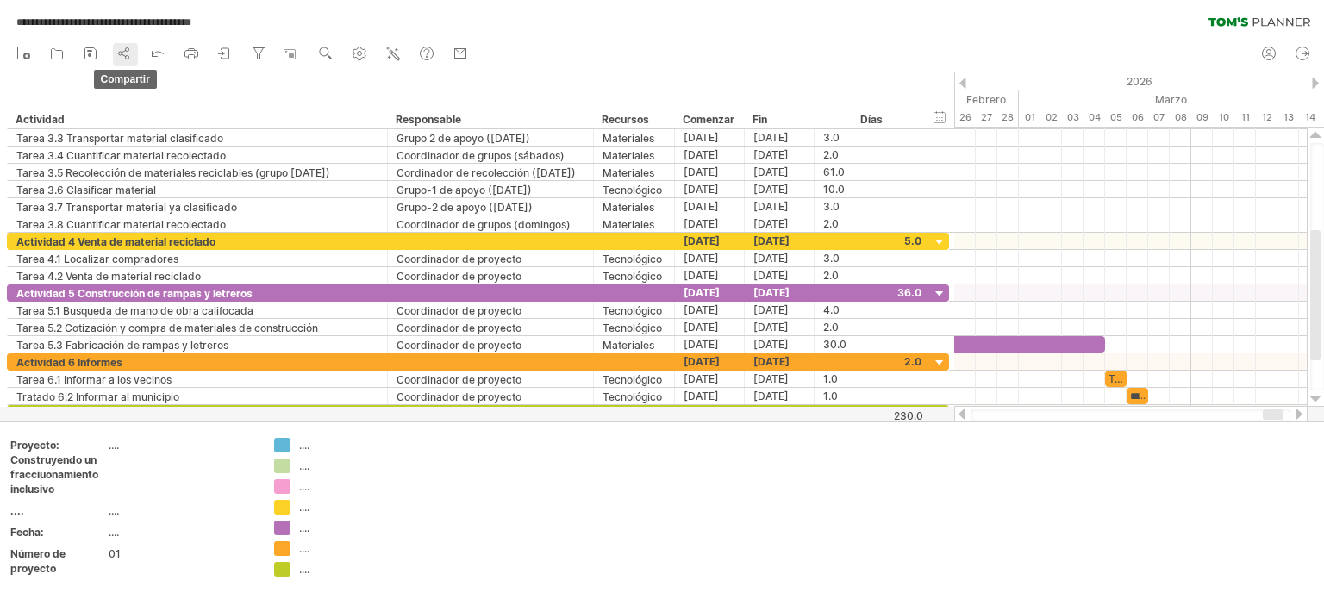
click at [121, 54] on icon at bounding box center [123, 53] width 17 height 17
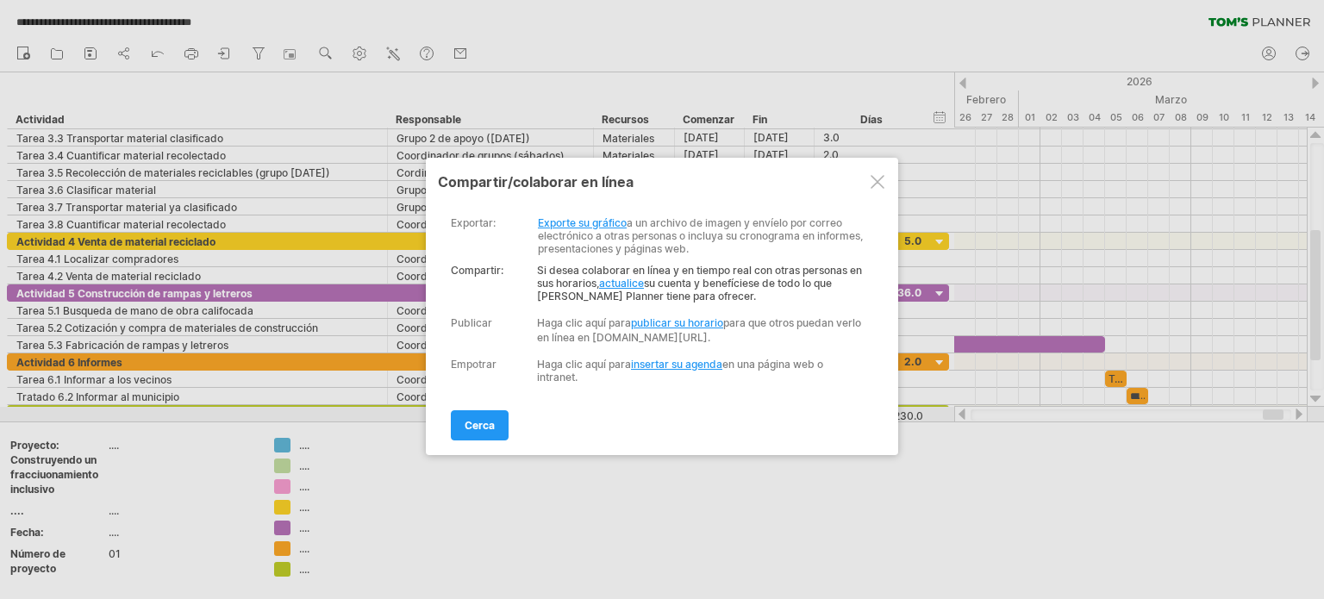
click at [696, 371] on font "insertar su agenda" at bounding box center [676, 364] width 91 height 13
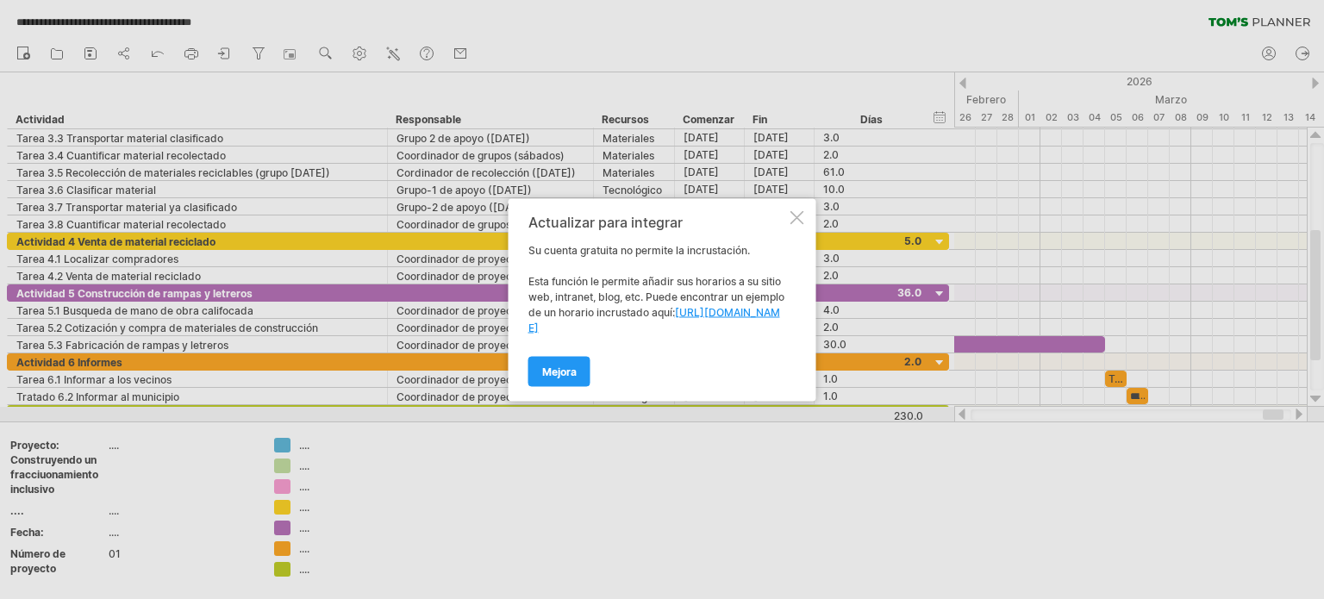
click at [793, 213] on div at bounding box center [797, 217] width 14 height 14
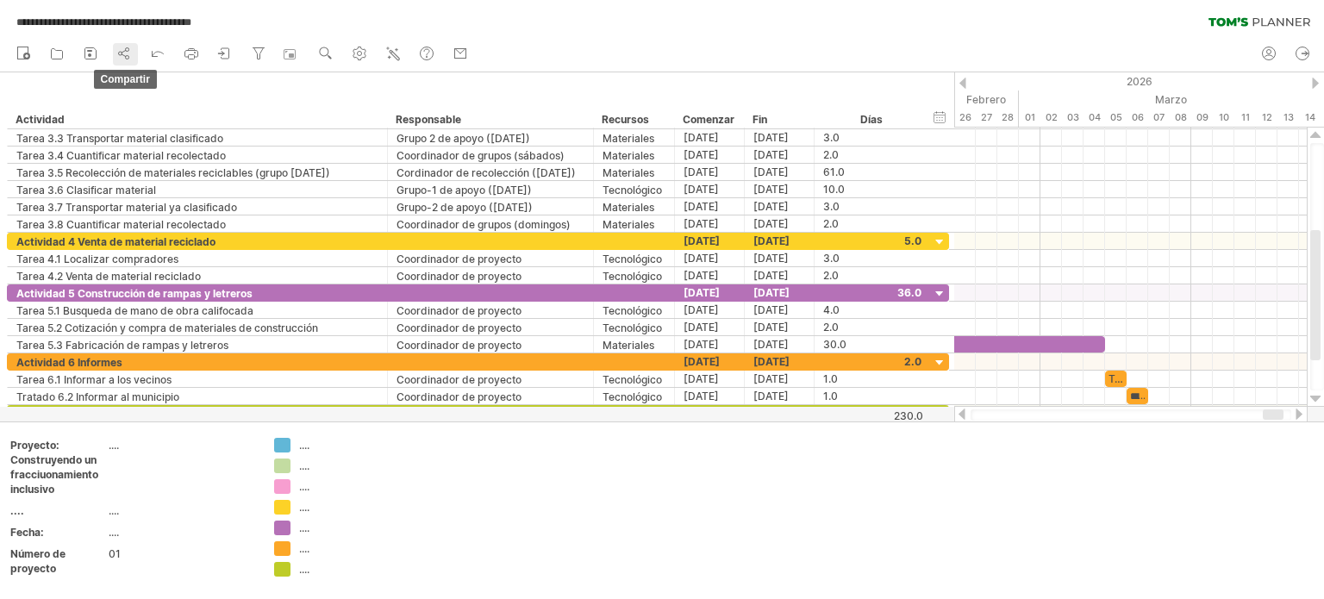
click at [122, 53] on circle at bounding box center [120, 53] width 3 height 3
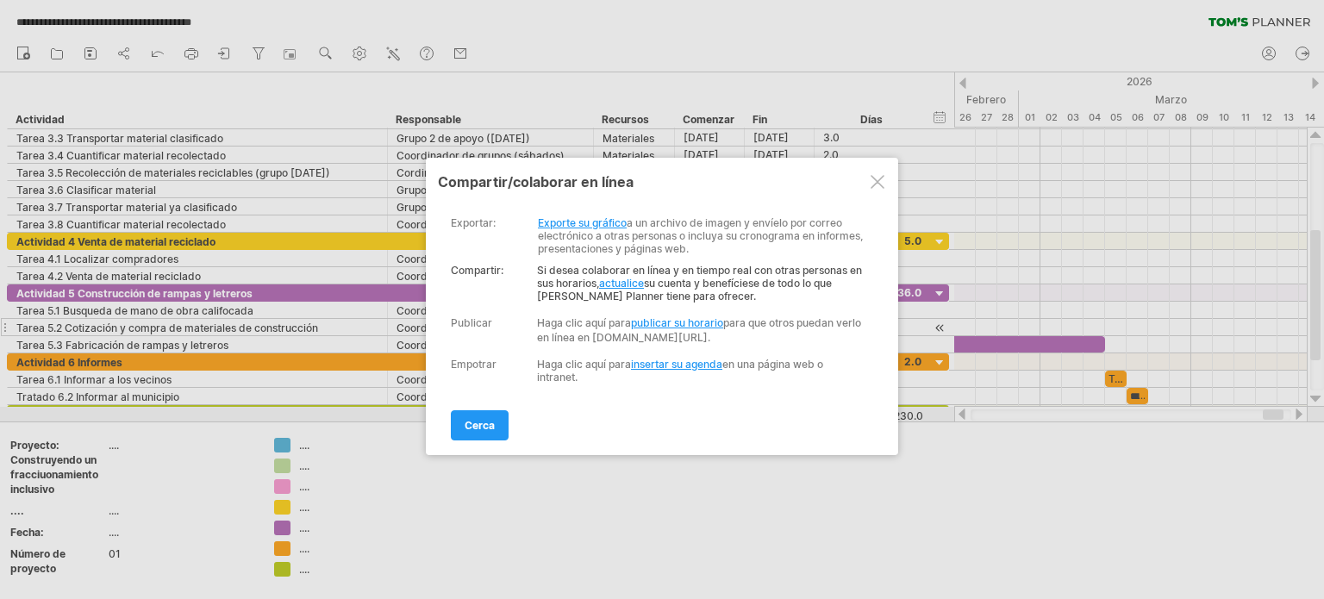
drag, startPoint x: 476, startPoint y: 442, endPoint x: 307, endPoint y: 326, distance: 205.1
click at [473, 432] on font "cerca" at bounding box center [479, 425] width 30 height 13
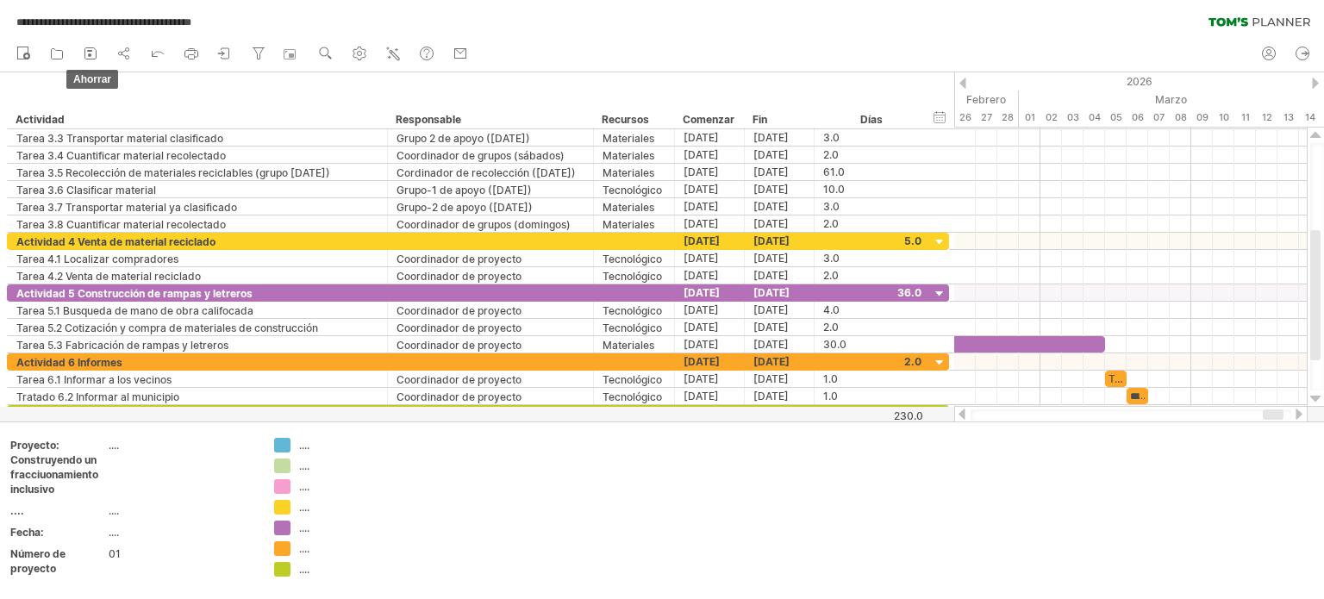
click at [88, 49] on icon at bounding box center [90, 53] width 17 height 17
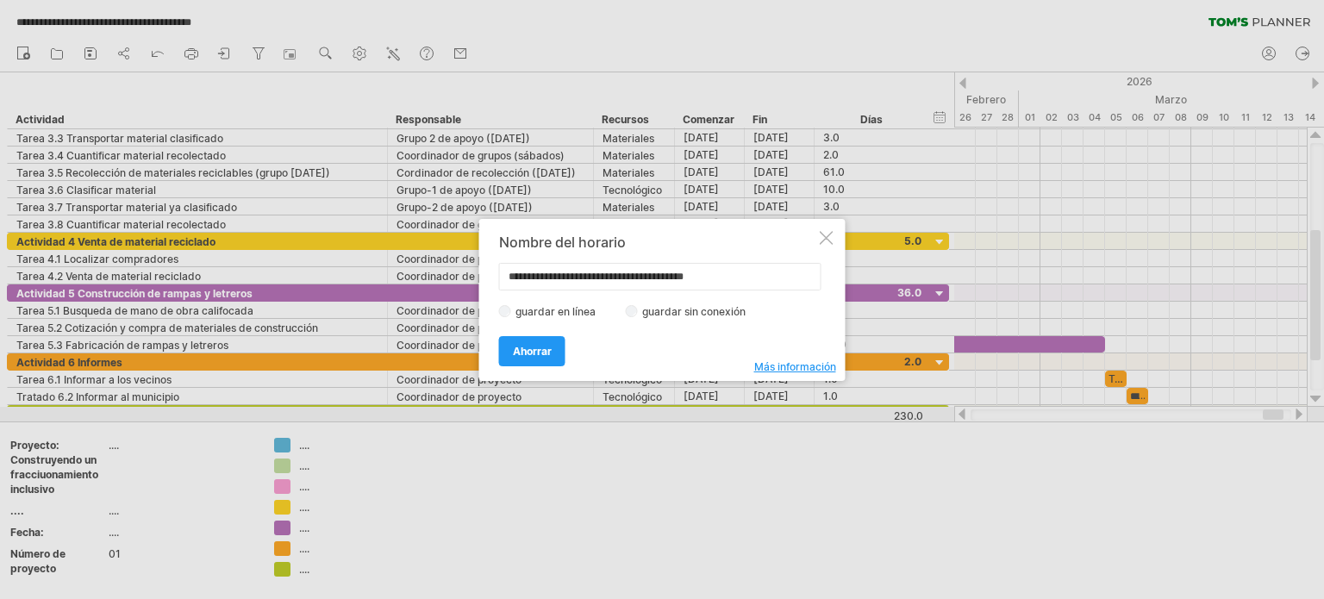
click at [795, 365] on div "Ahorrar Ahorrar" at bounding box center [657, 343] width 317 height 44
click at [796, 365] on font "Más información" at bounding box center [795, 366] width 82 height 13
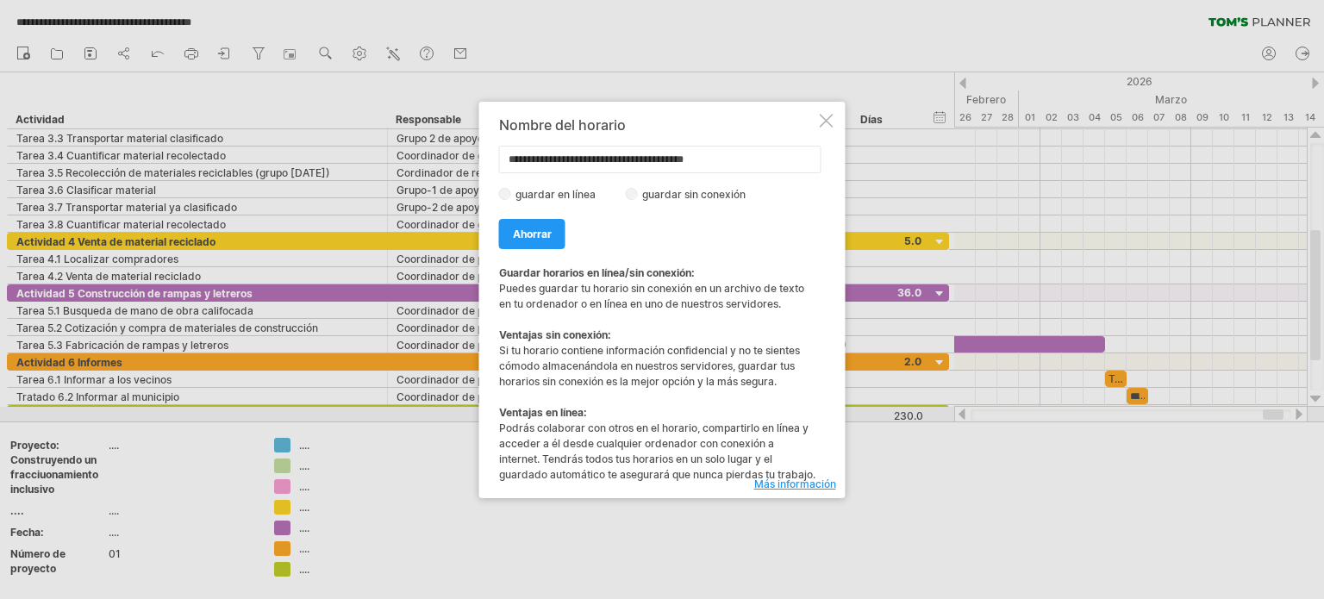
click at [822, 114] on div at bounding box center [827, 121] width 14 height 14
